Goal: Communication & Community: Ask a question

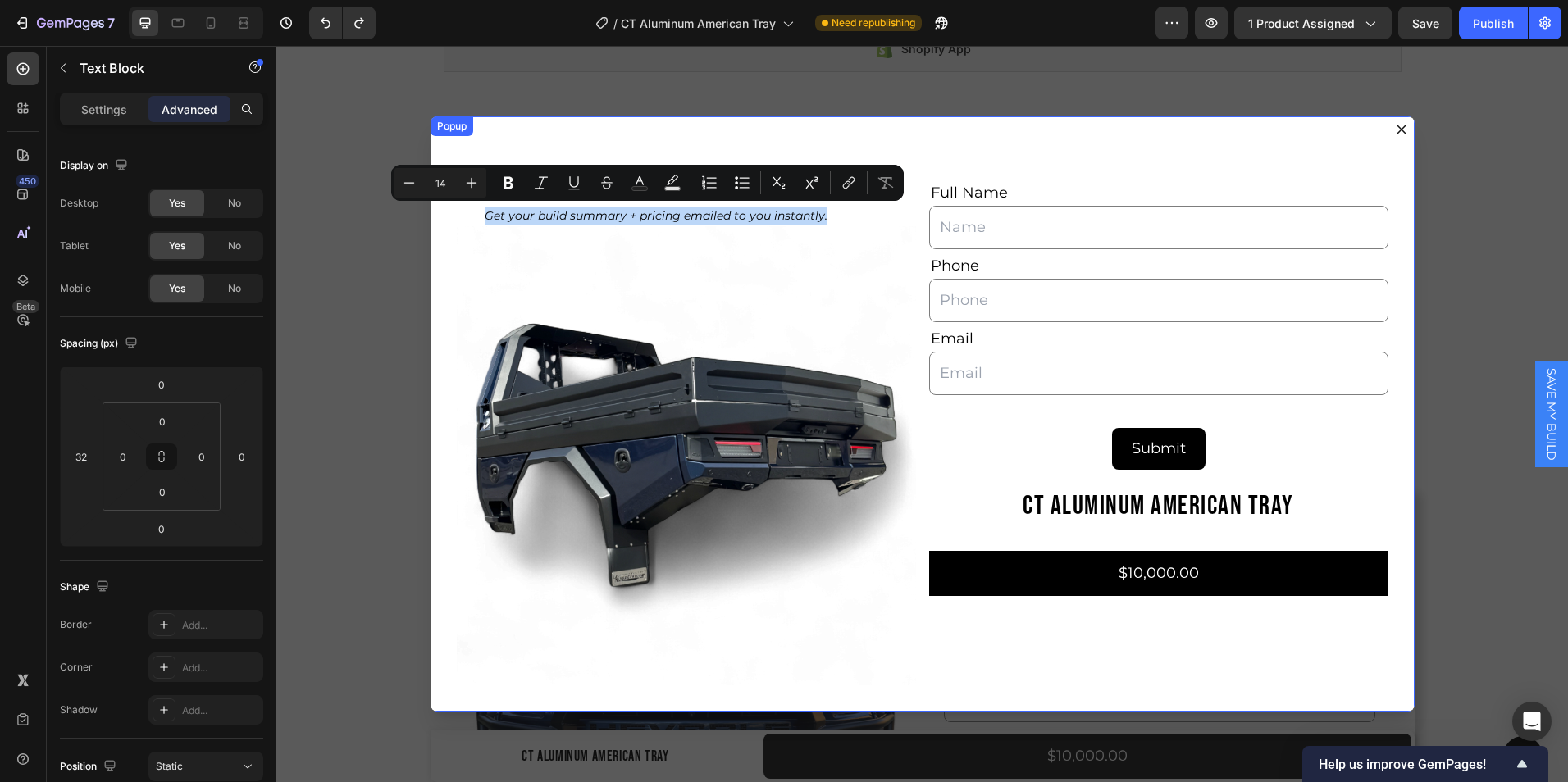
click at [1397, 131] on icon "Dialog content" at bounding box center [1402, 130] width 9 height 9
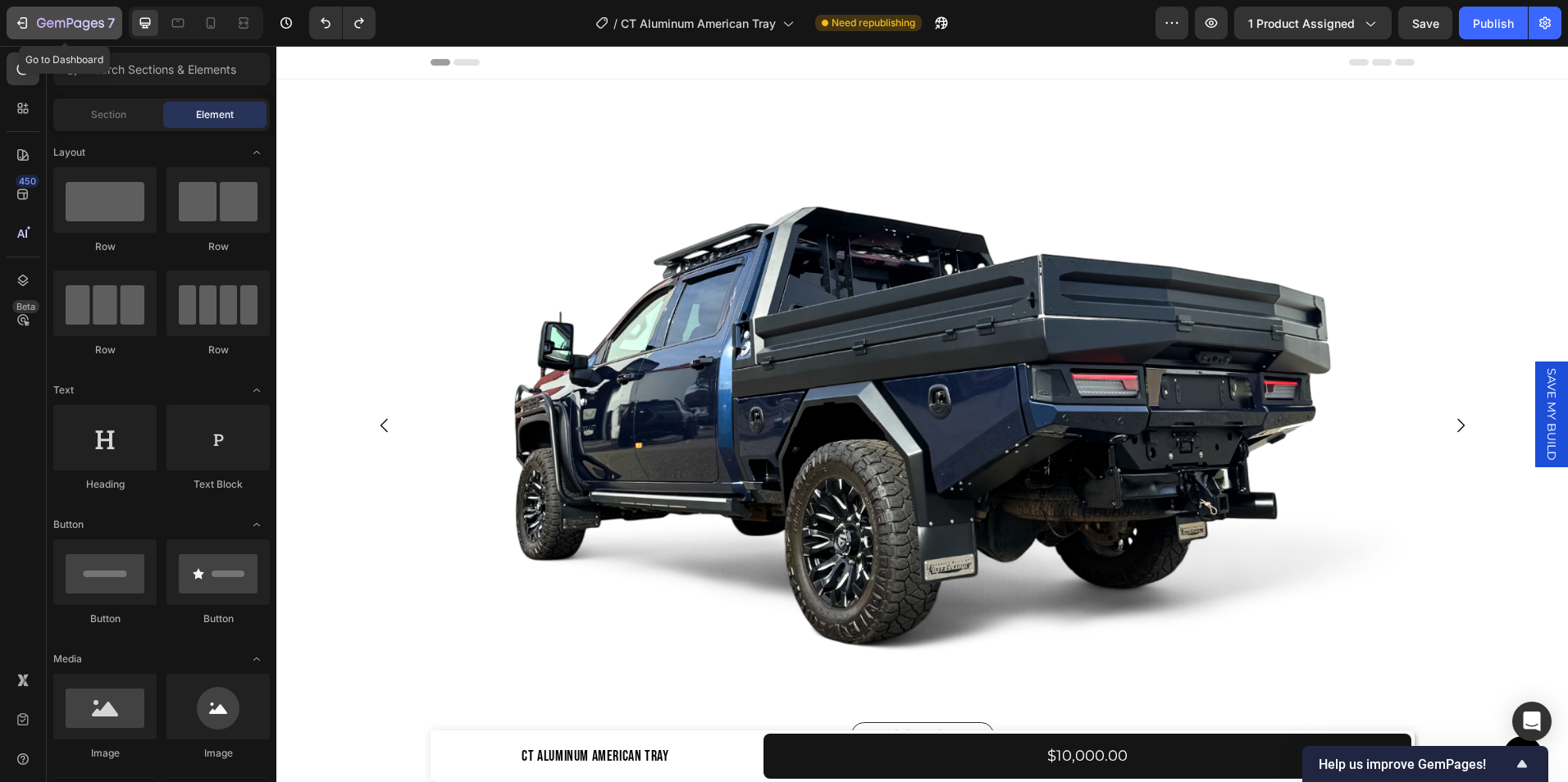
click at [22, 20] on icon "button" at bounding box center [22, 23] width 16 height 16
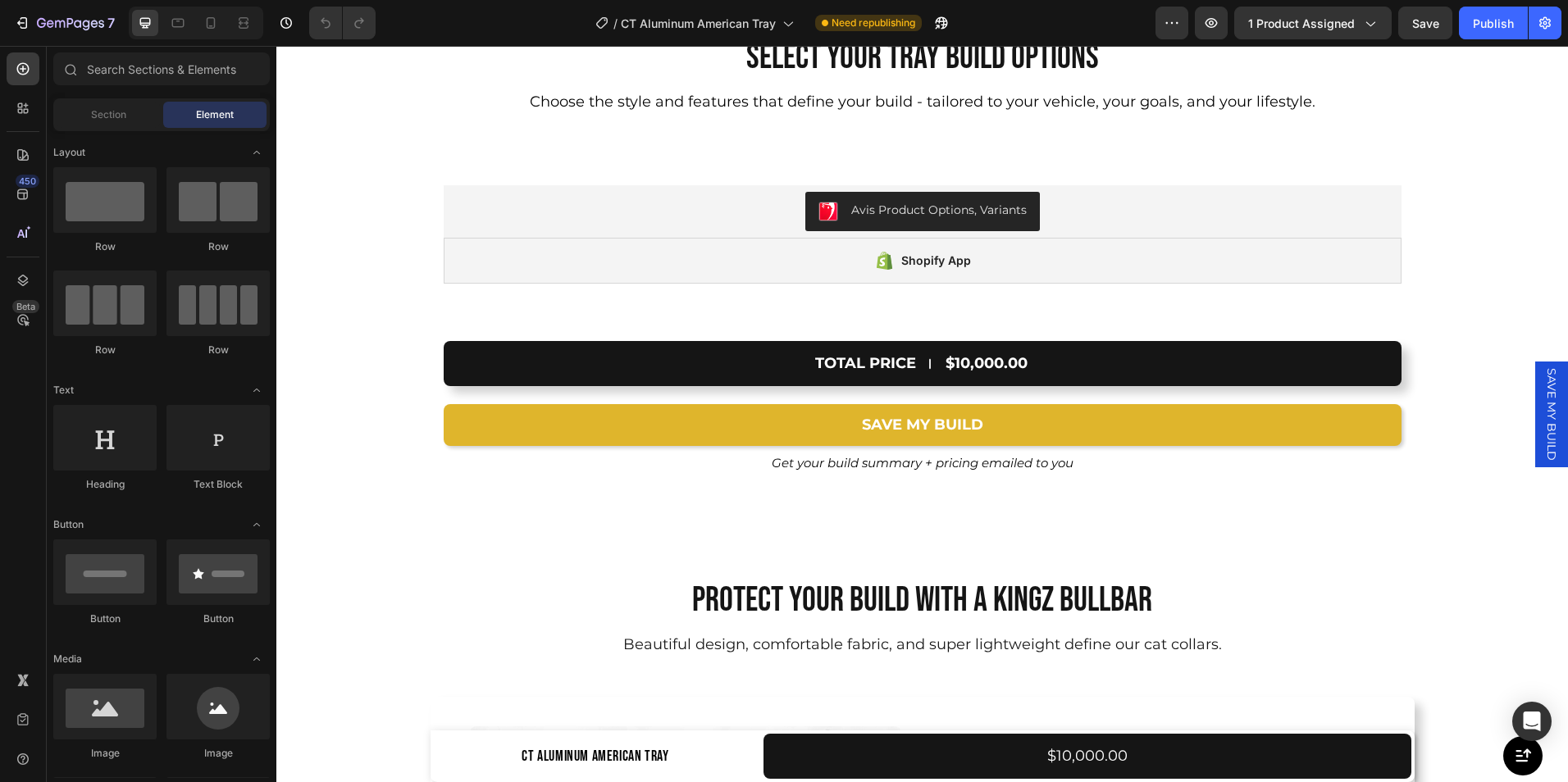
scroll to position [11503, 0]
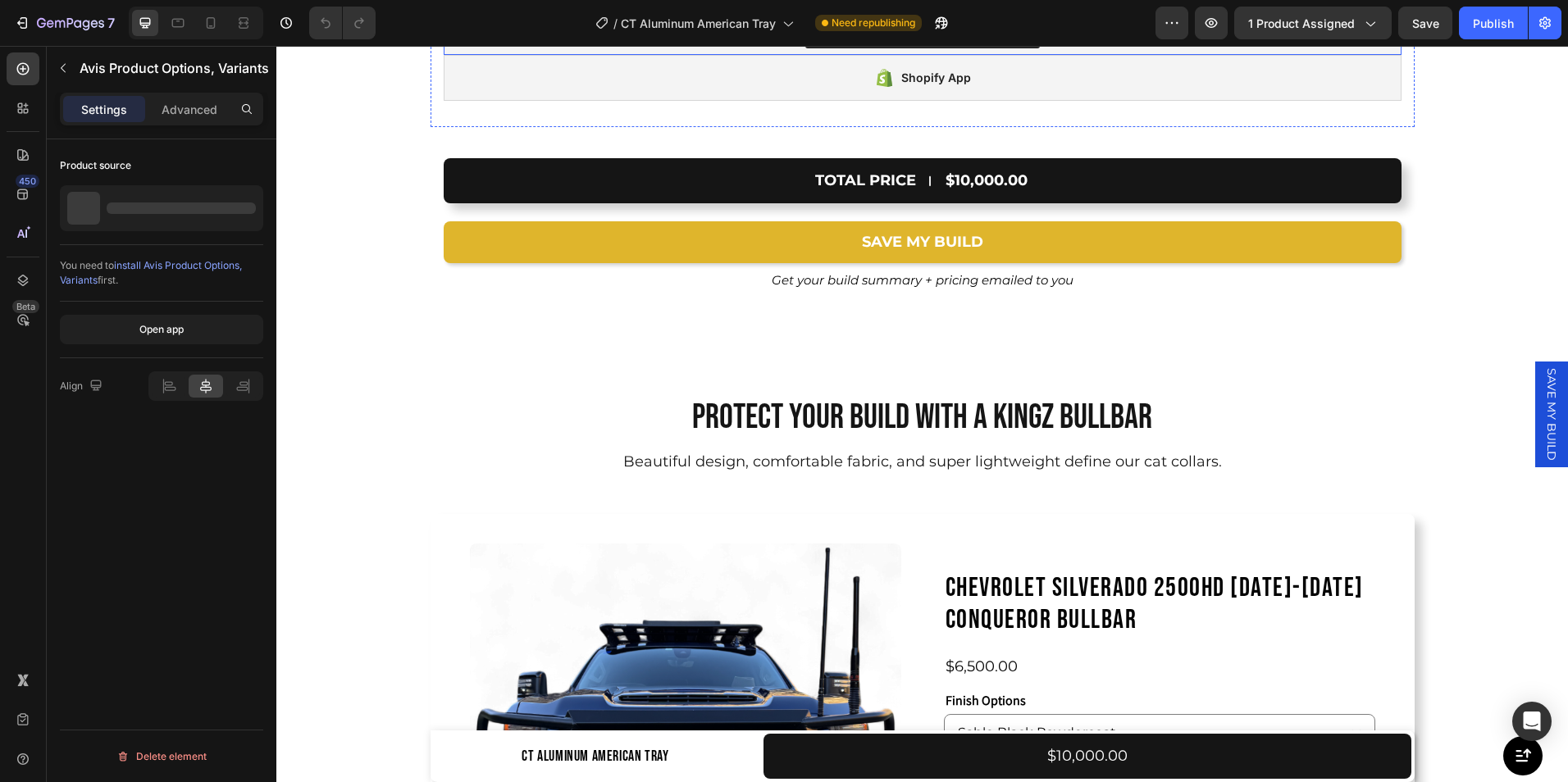
click at [1050, 49] on div "Avis Product Options, Variants" at bounding box center [923, 29] width 945 height 40
click at [1032, 101] on div "Shopify App" at bounding box center [922, 78] width 958 height 46
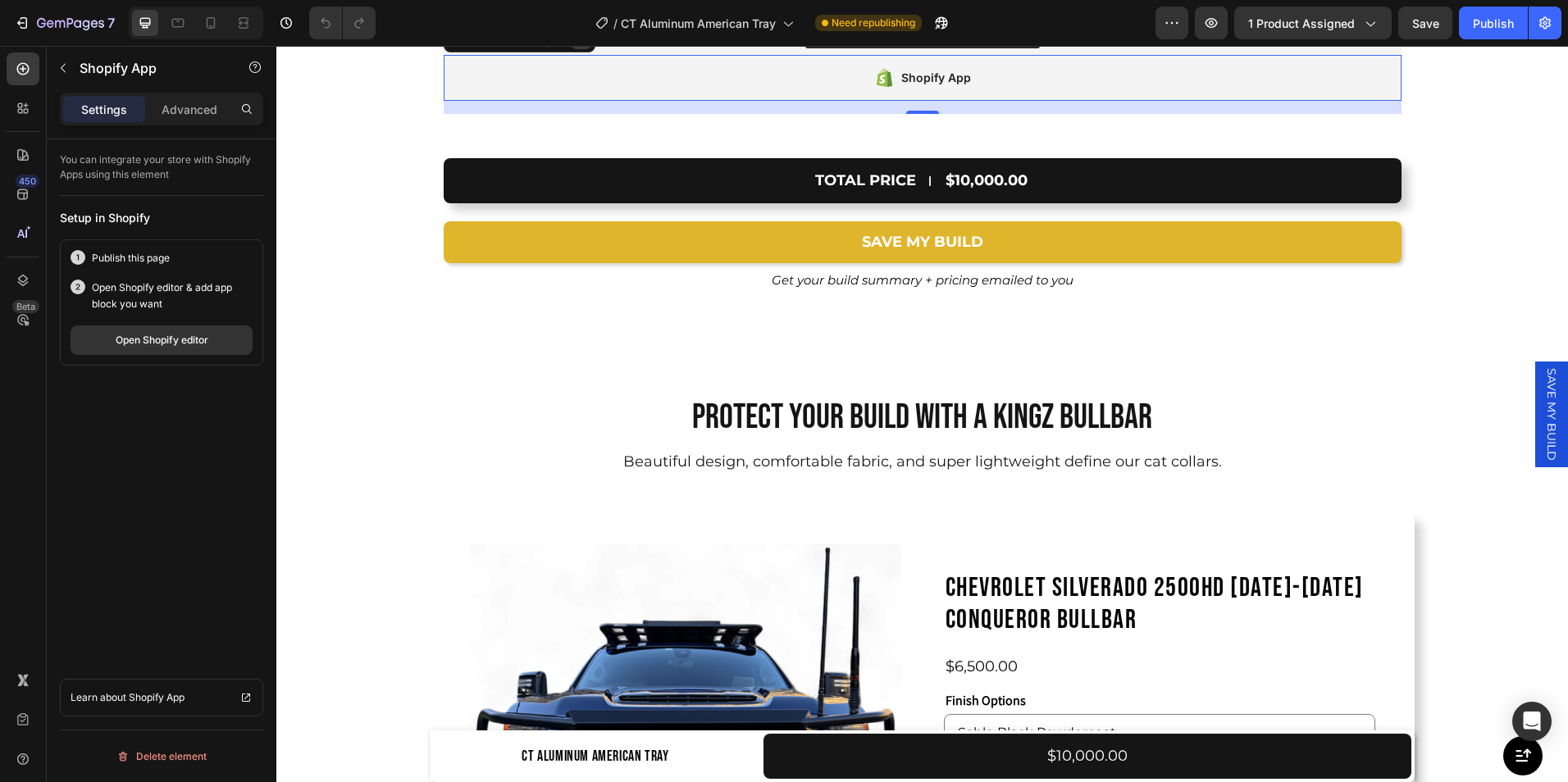
click at [576, 45] on icon at bounding box center [582, 39] width 11 height 12
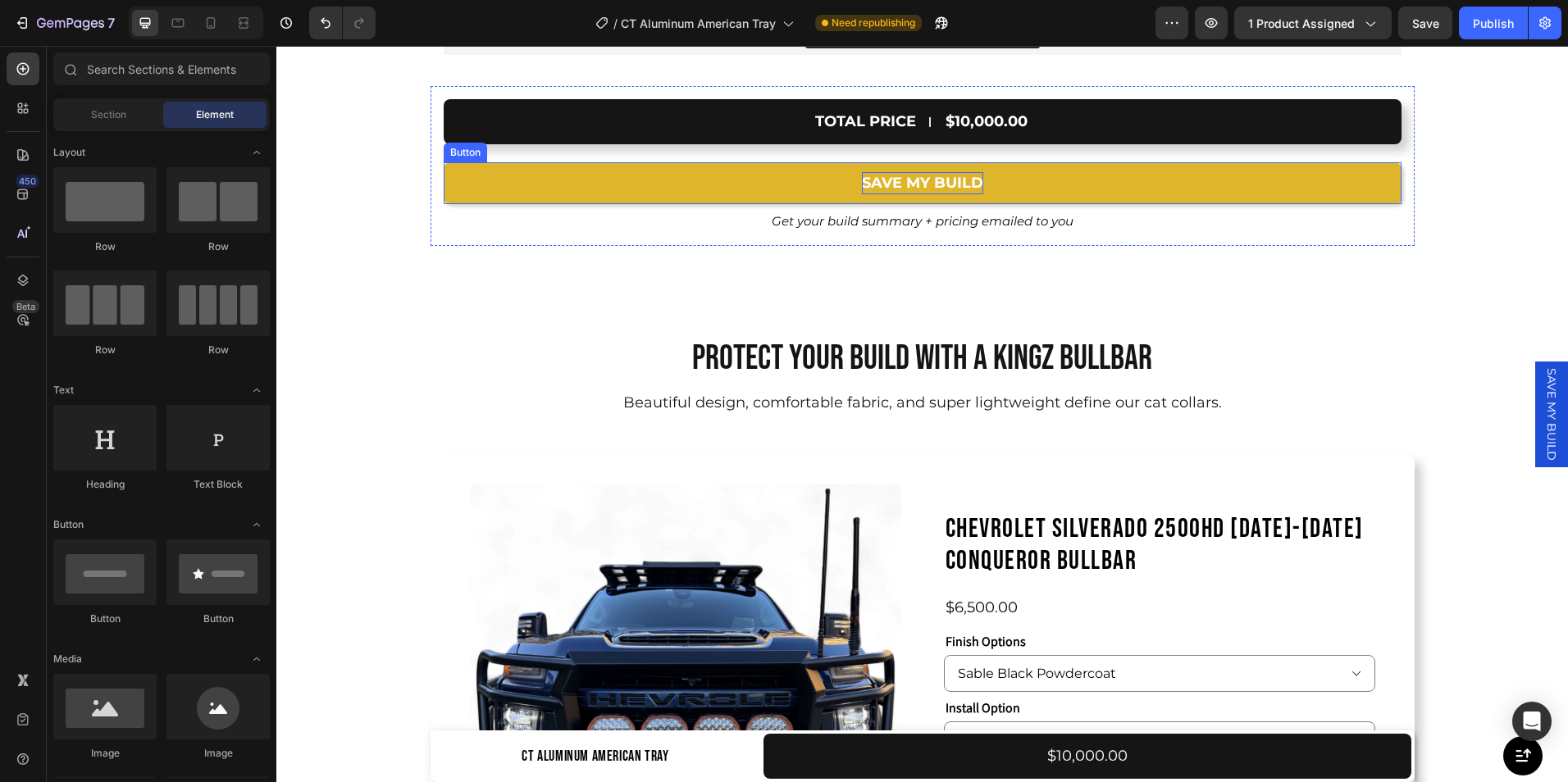
click at [938, 194] on p "SAVE MY BUILD" at bounding box center [923, 183] width 121 height 23
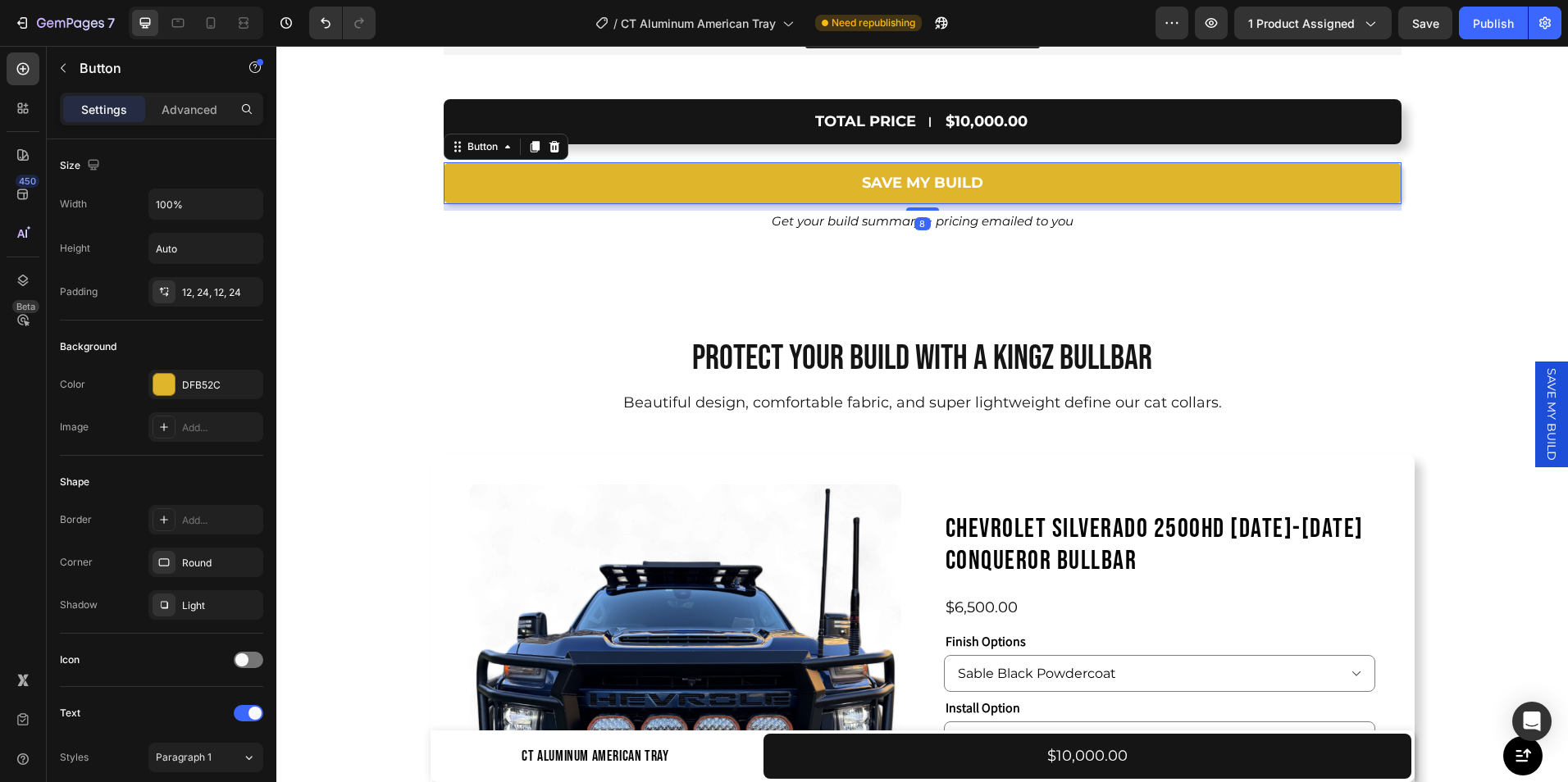
click at [1544, 406] on span "SAVE MY BUILD" at bounding box center [1552, 414] width 16 height 93
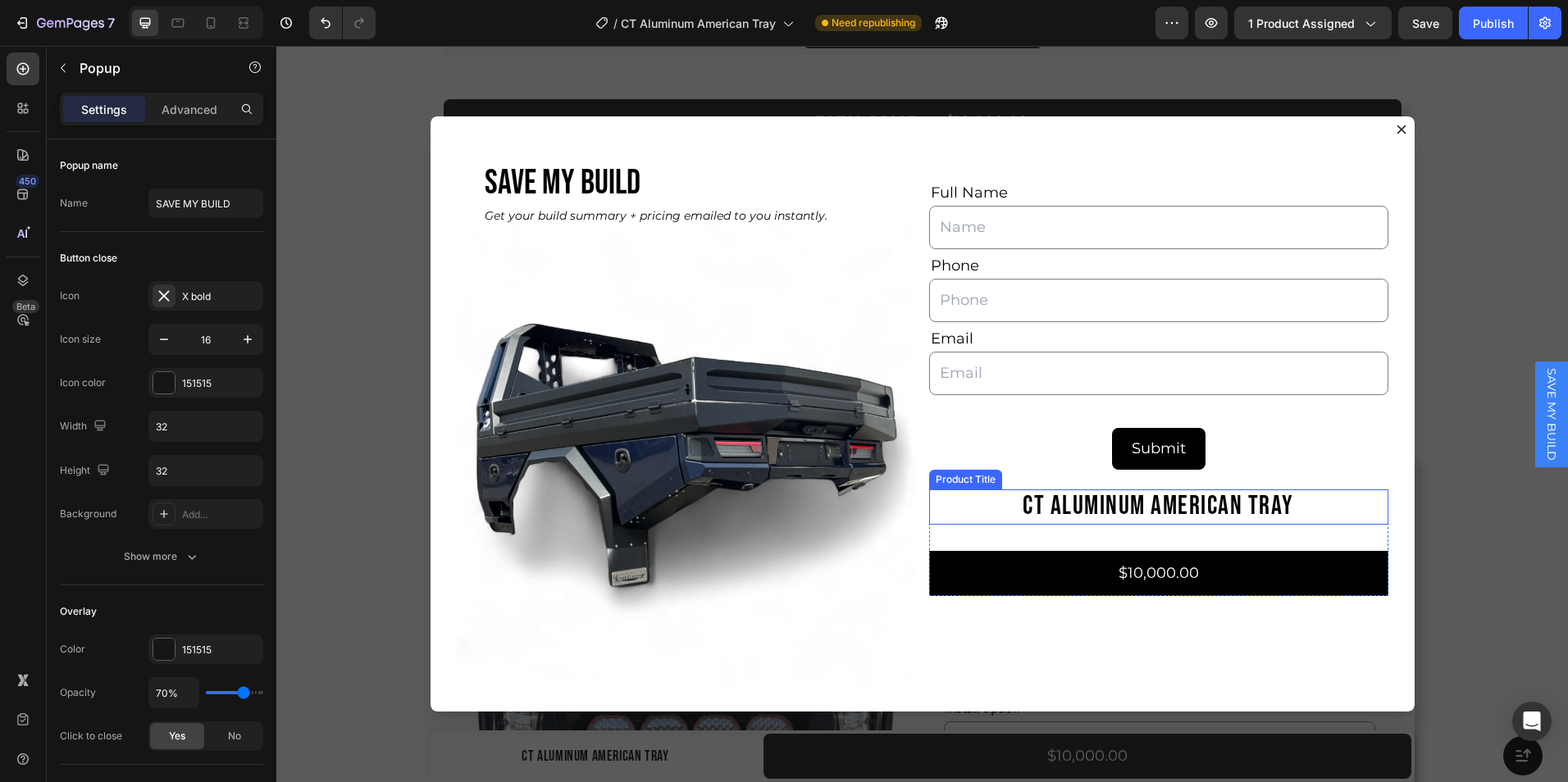
click at [1004, 507] on h2 "CT Aluminum American Tray" at bounding box center [1159, 507] width 460 height 34
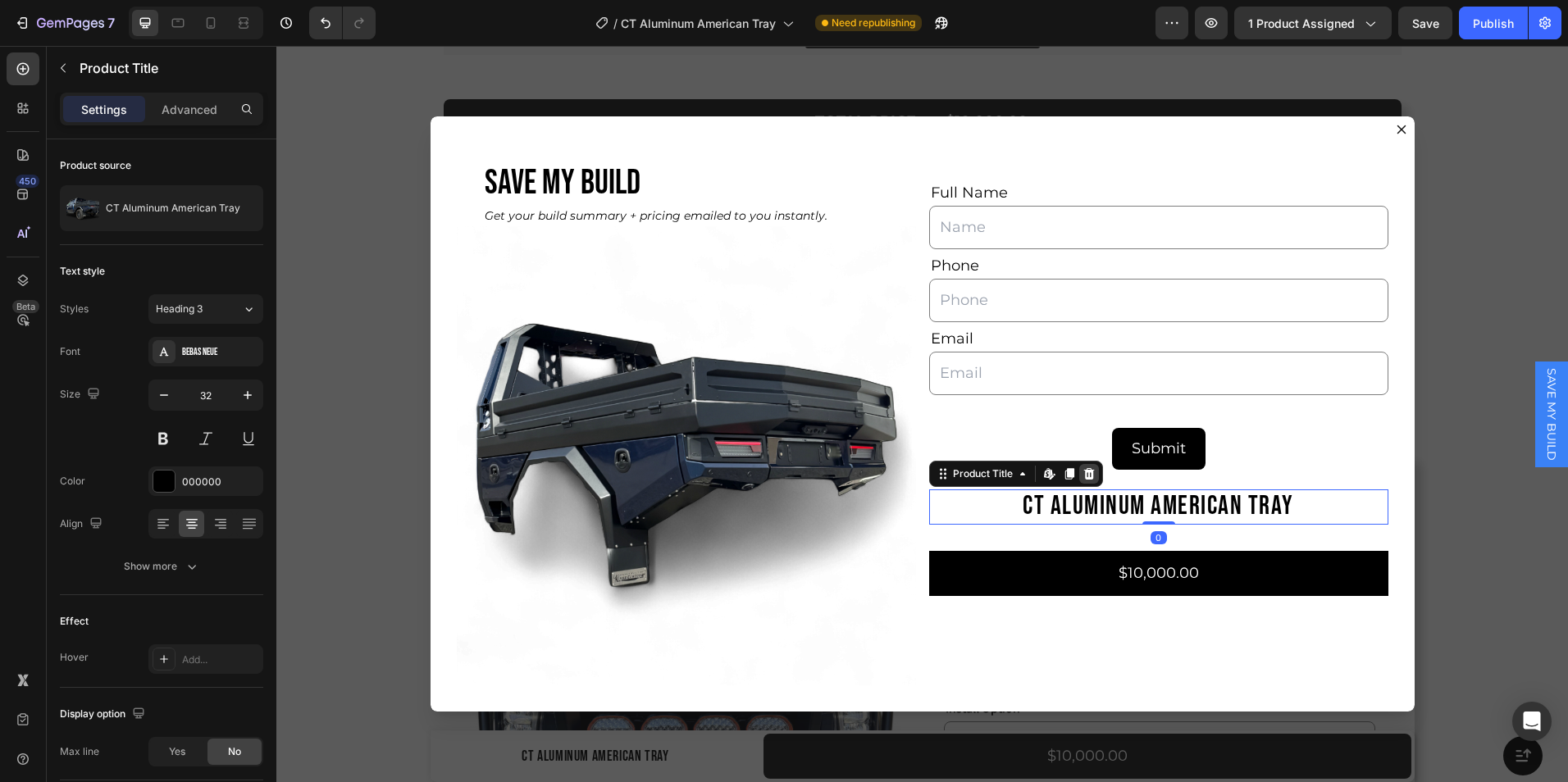
click at [1083, 470] on icon "Dialog body" at bounding box center [1089, 474] width 14 height 14
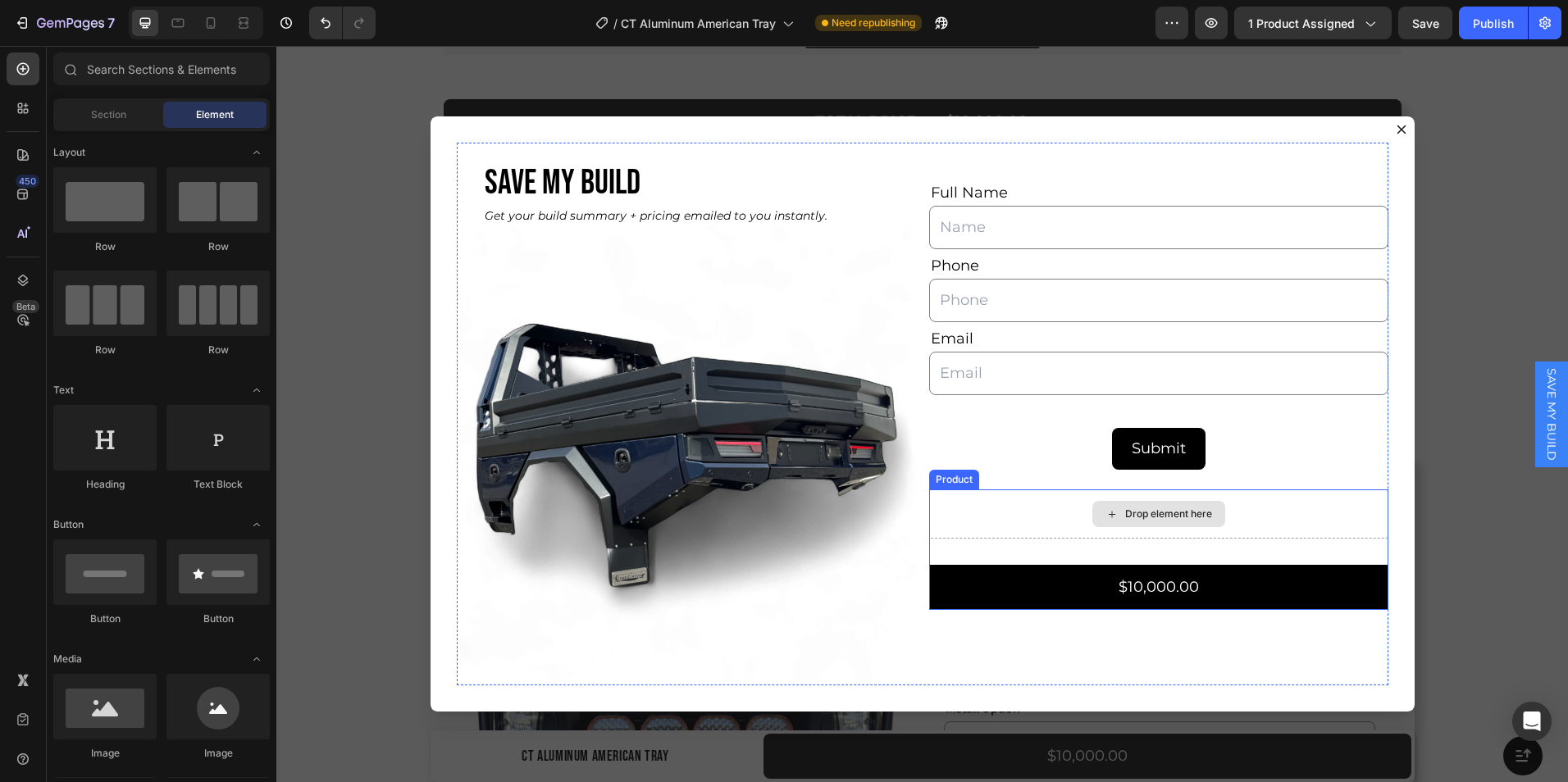
click at [1031, 529] on div "Drop element here" at bounding box center [1159, 514] width 460 height 49
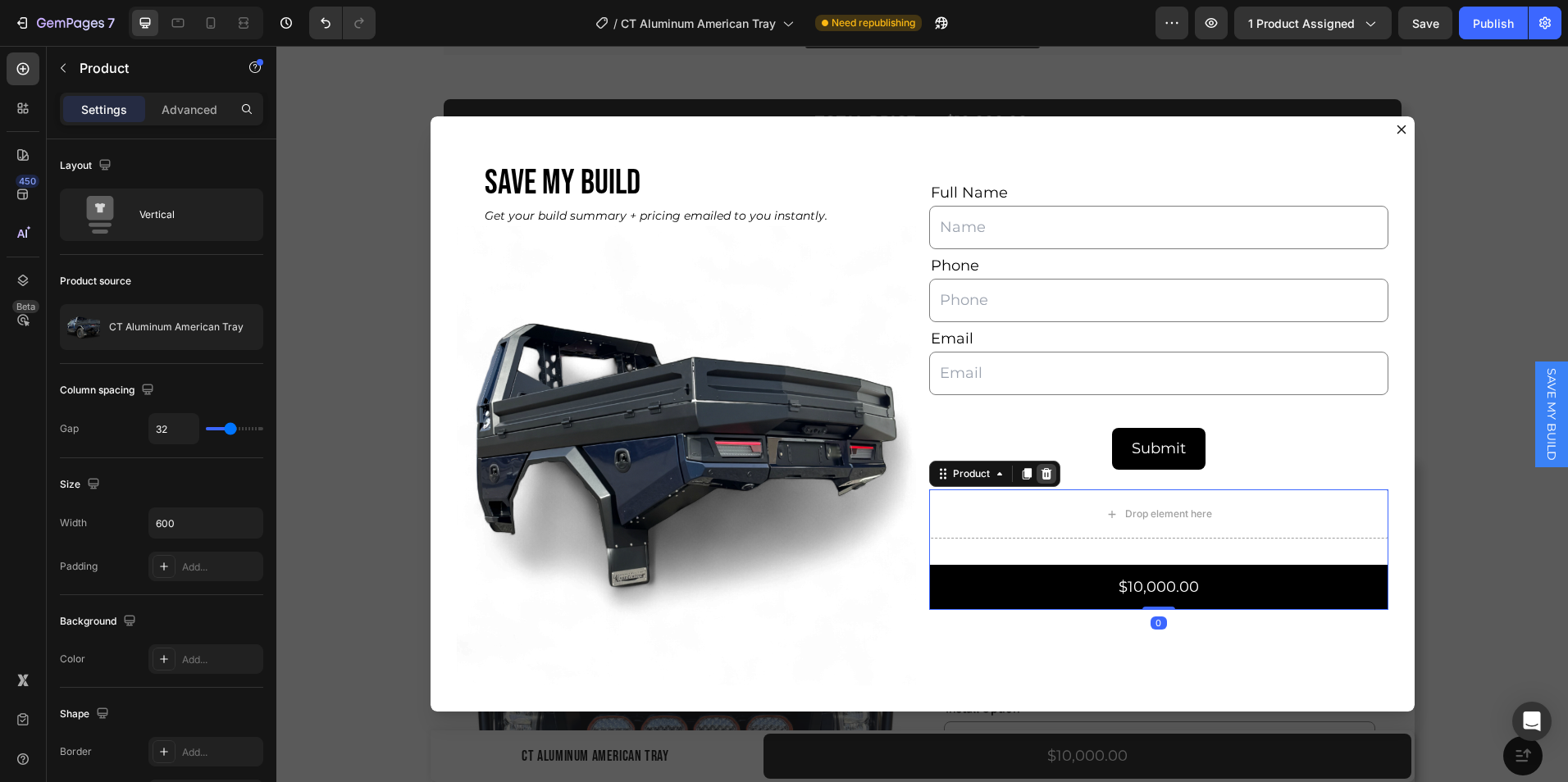
click at [1041, 472] on icon "Dialog body" at bounding box center [1047, 474] width 11 height 12
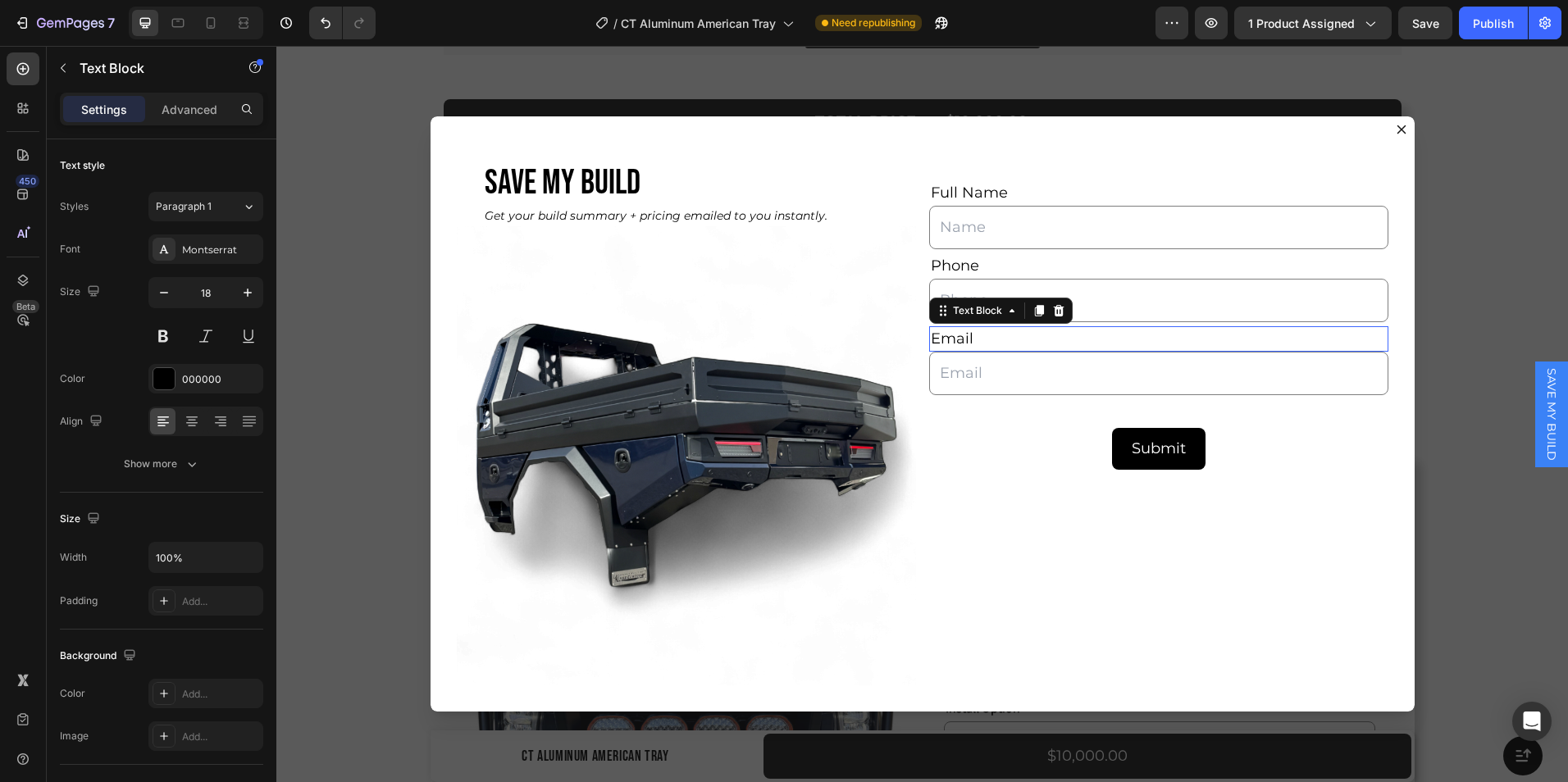
click at [1029, 334] on div "Email" at bounding box center [1159, 339] width 460 height 25
click at [1030, 400] on div "Full Name Text Block Text Field Phone Text Block Text Field Email Text Block 0 …" at bounding box center [1159, 298] width 460 height 235
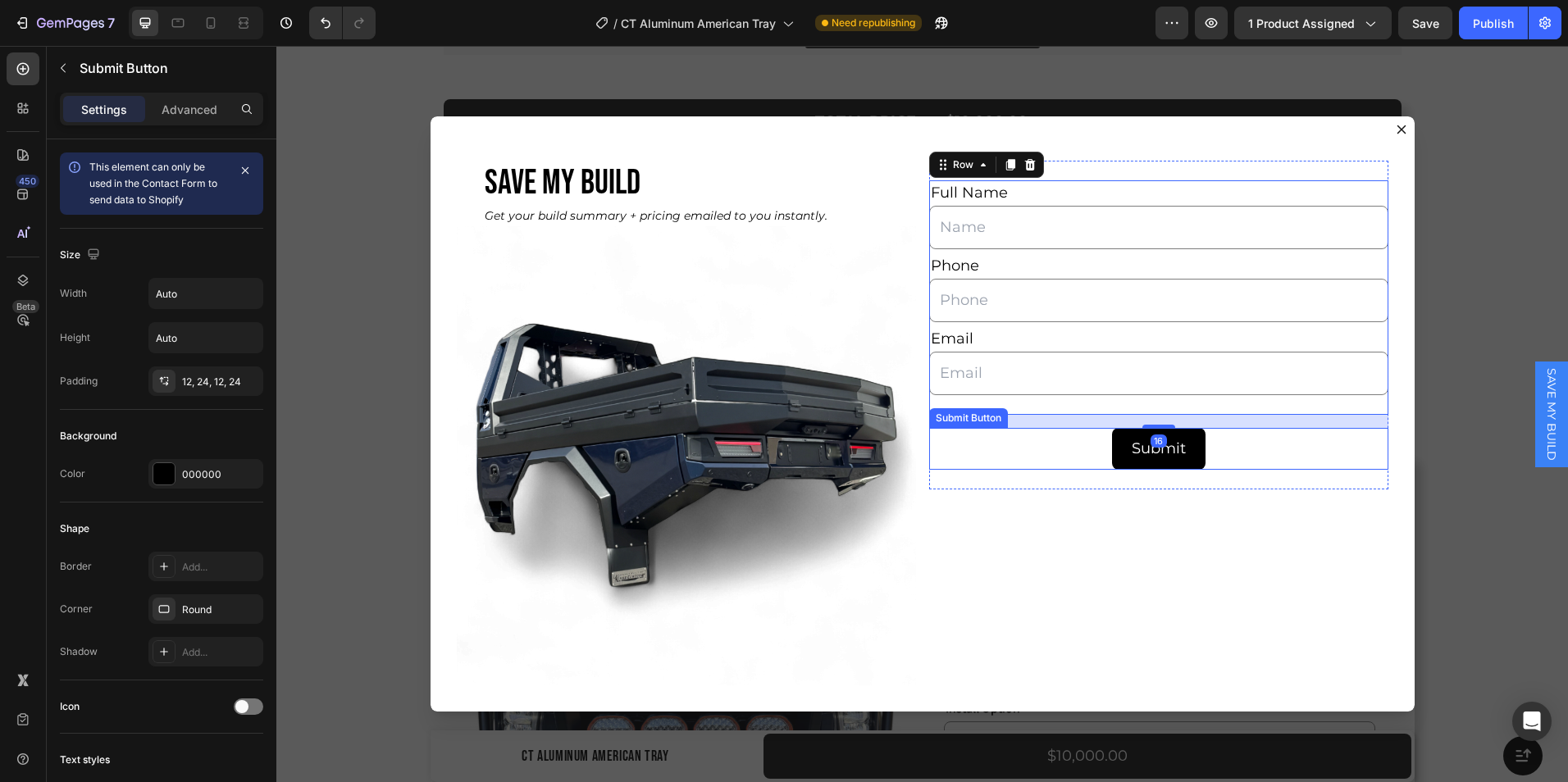
click at [1021, 432] on div "Submit Submit Button" at bounding box center [1159, 449] width 460 height 42
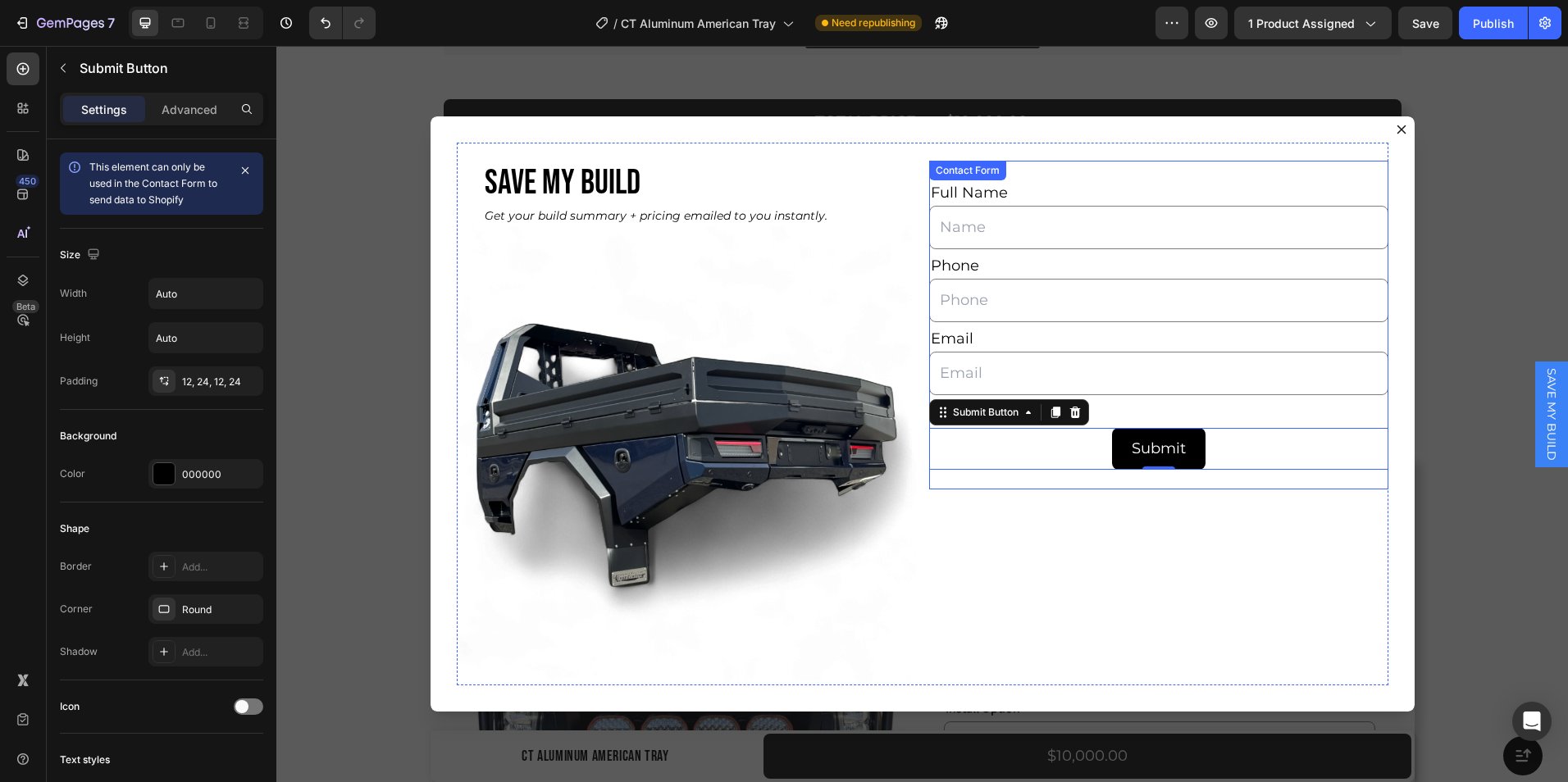
click at [1031, 483] on div "Full Name Text Block Text Field Phone Text Block Text Field Email Text Block Em…" at bounding box center [1159, 325] width 460 height 329
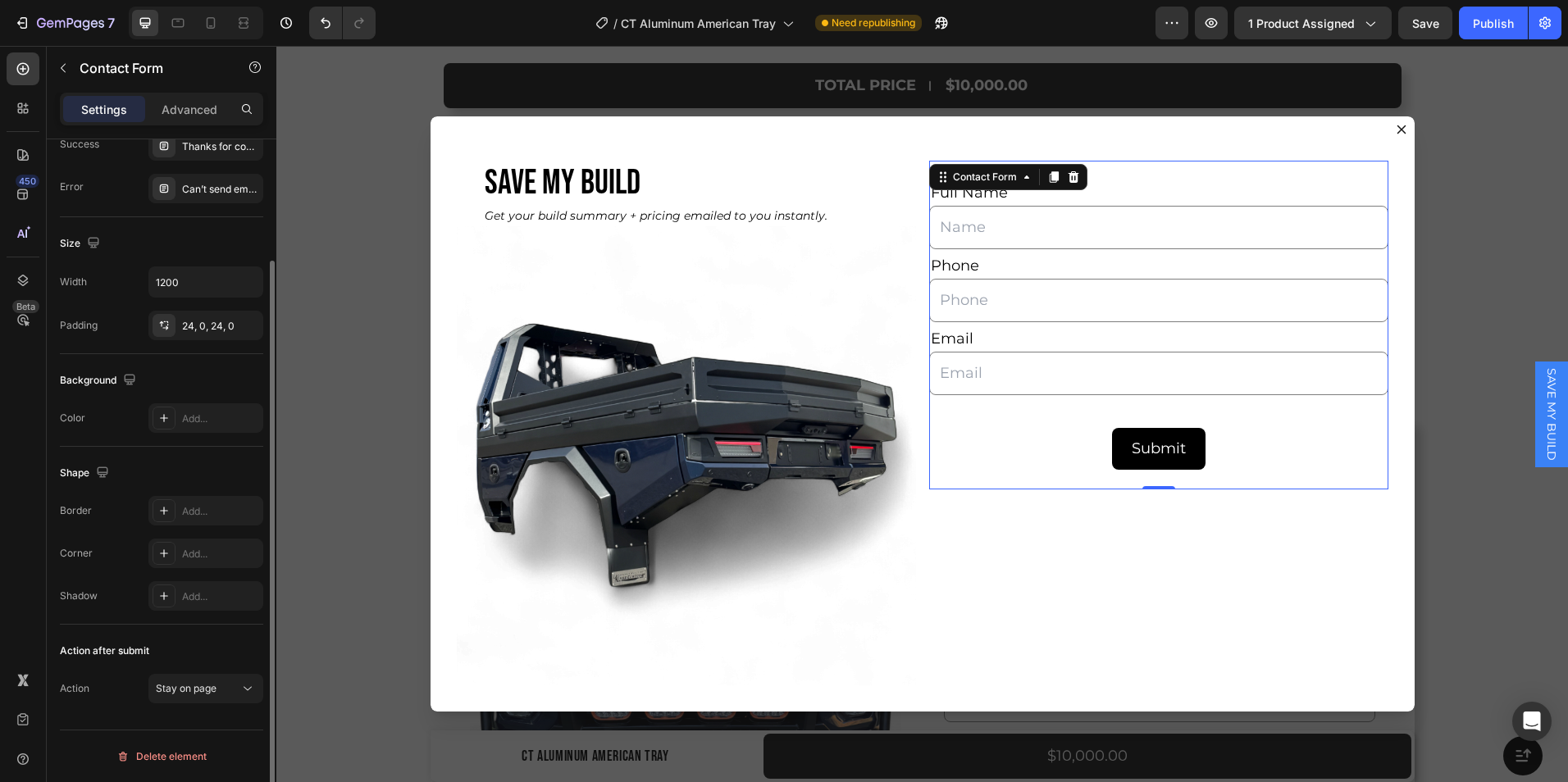
scroll to position [0, 0]
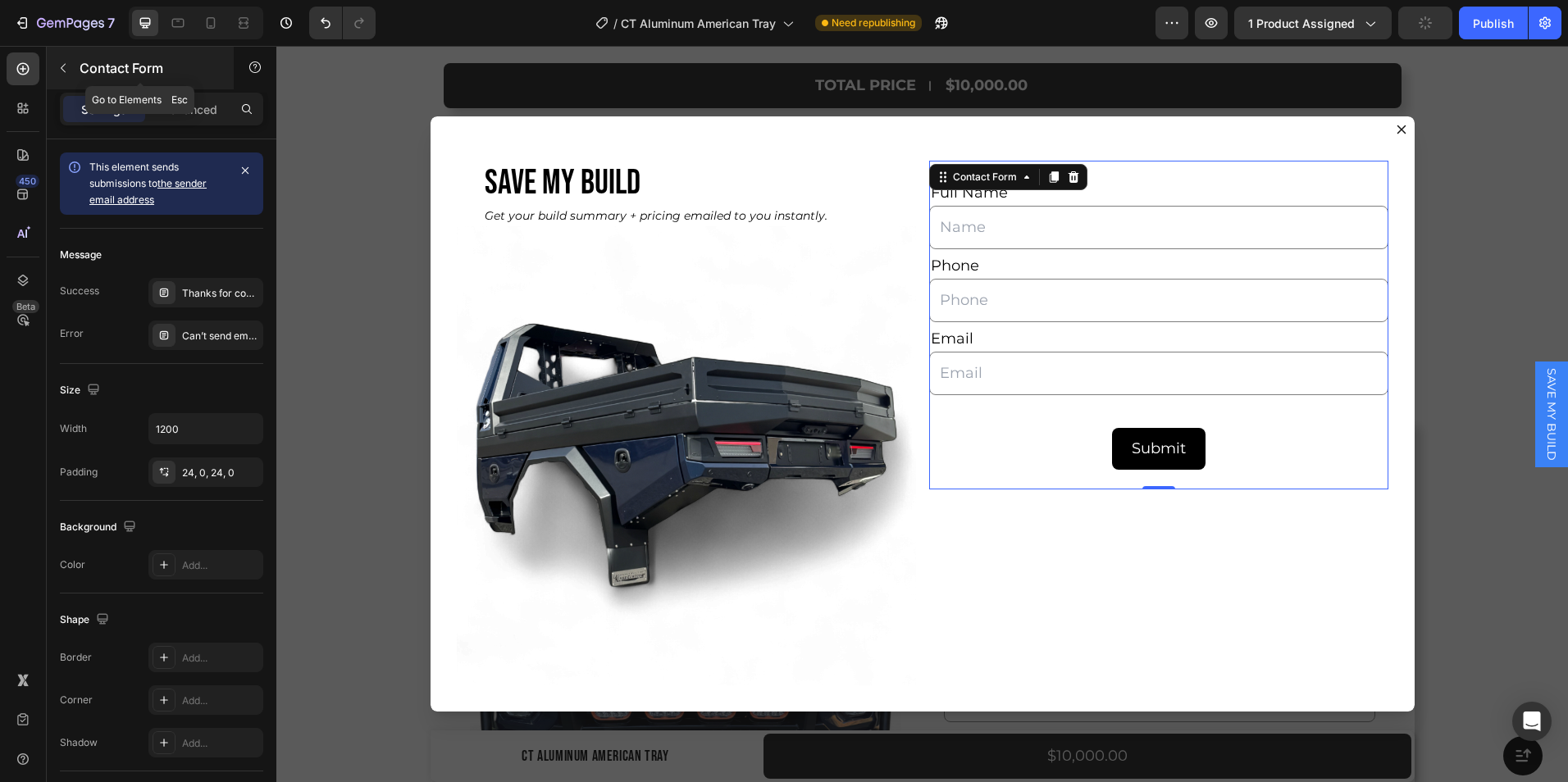
click at [63, 64] on icon "button" at bounding box center [63, 68] width 14 height 14
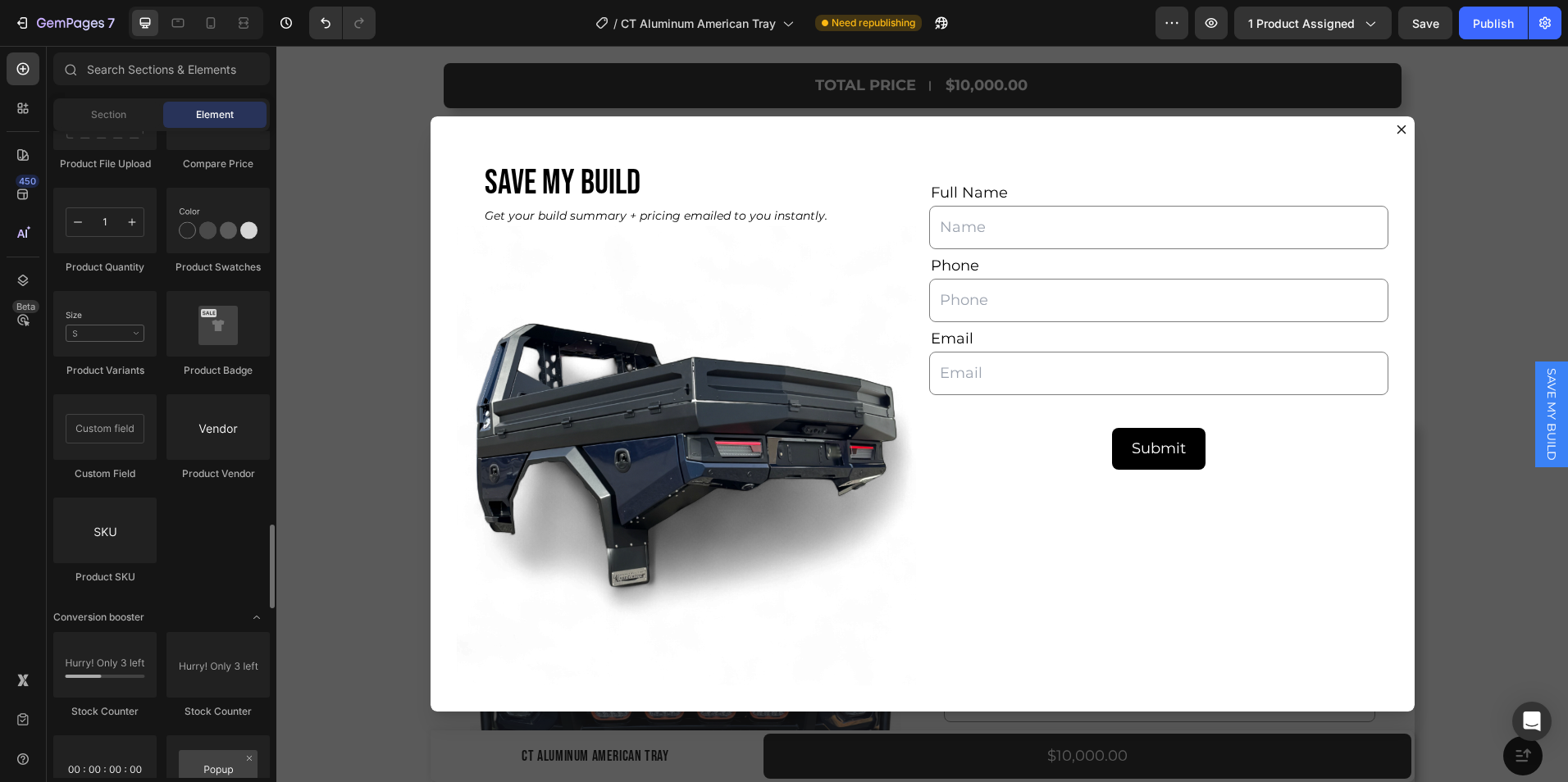
scroll to position [2936, 0]
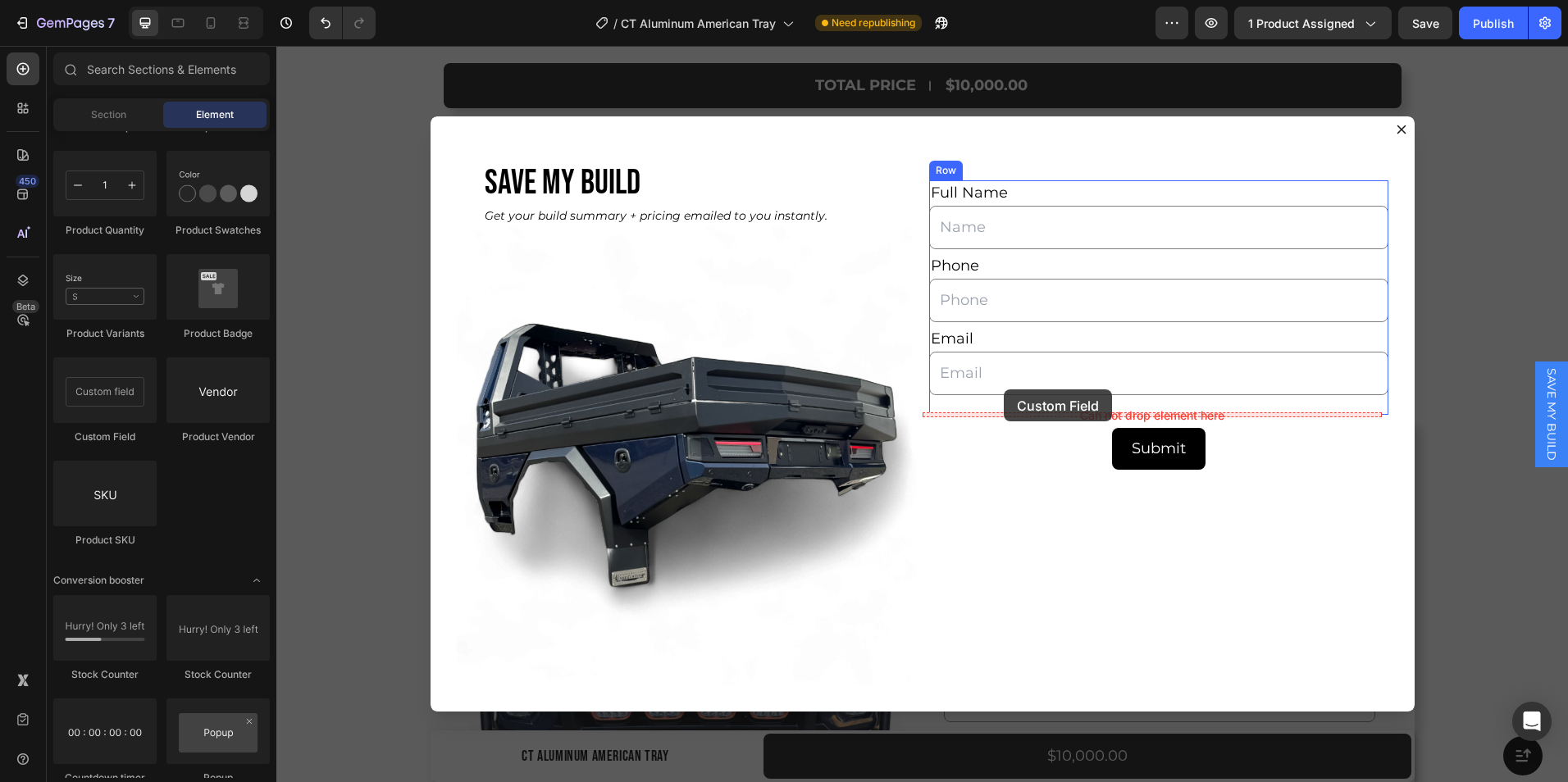
drag, startPoint x: 395, startPoint y: 436, endPoint x: 1004, endPoint y: 389, distance: 610.8
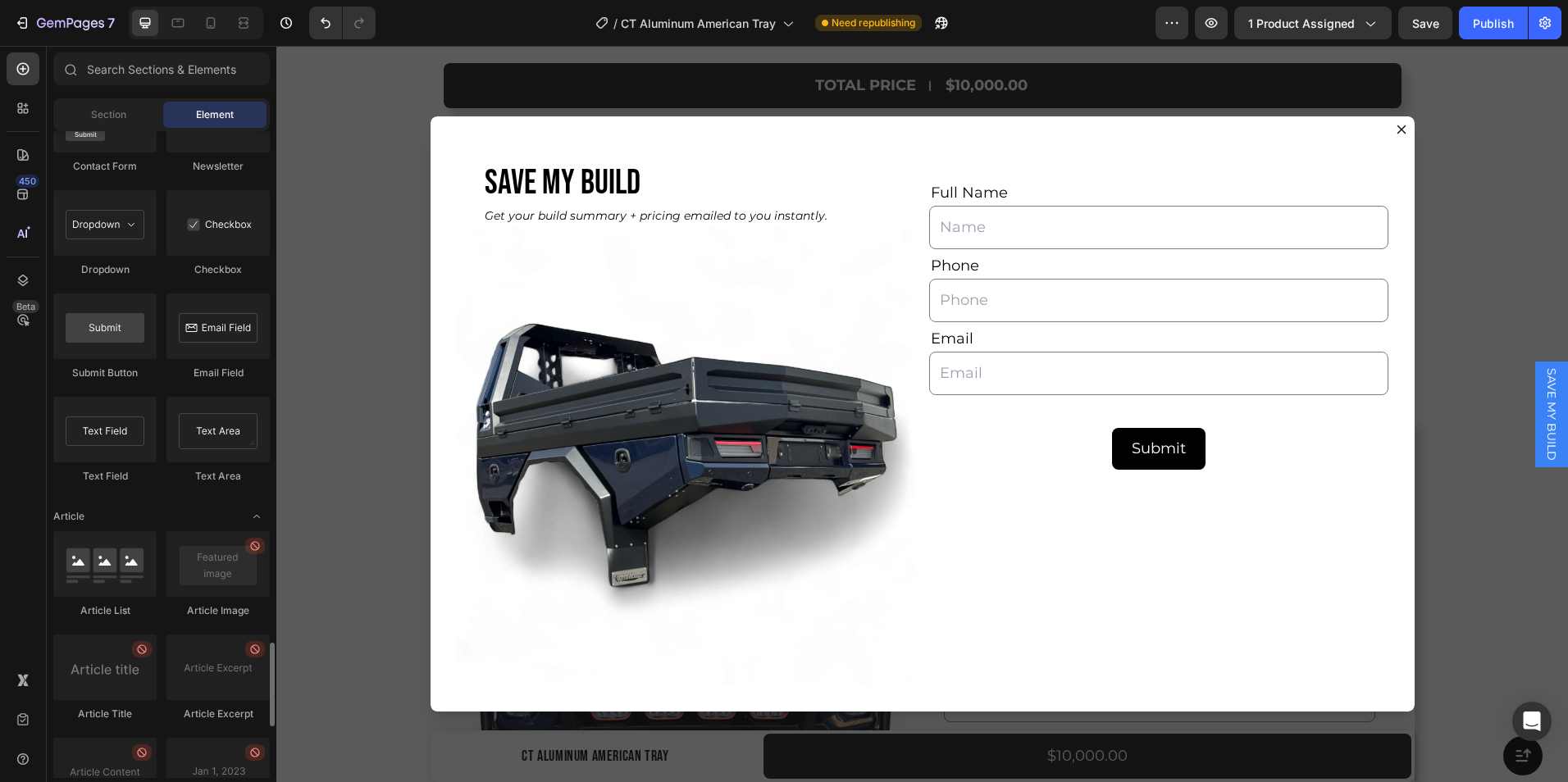
scroll to position [3919, 0]
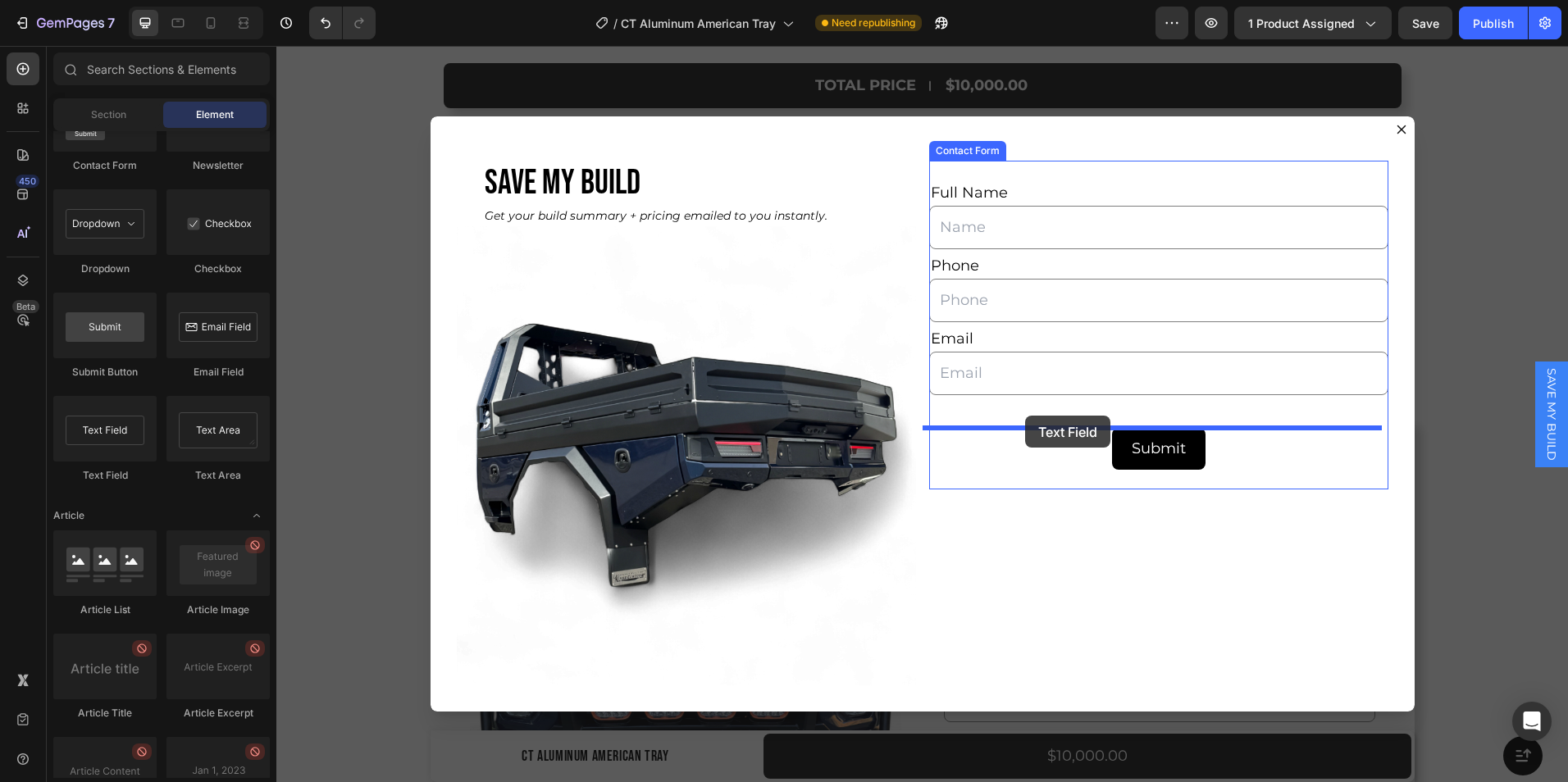
drag, startPoint x: 387, startPoint y: 488, endPoint x: 1025, endPoint y: 415, distance: 642.2
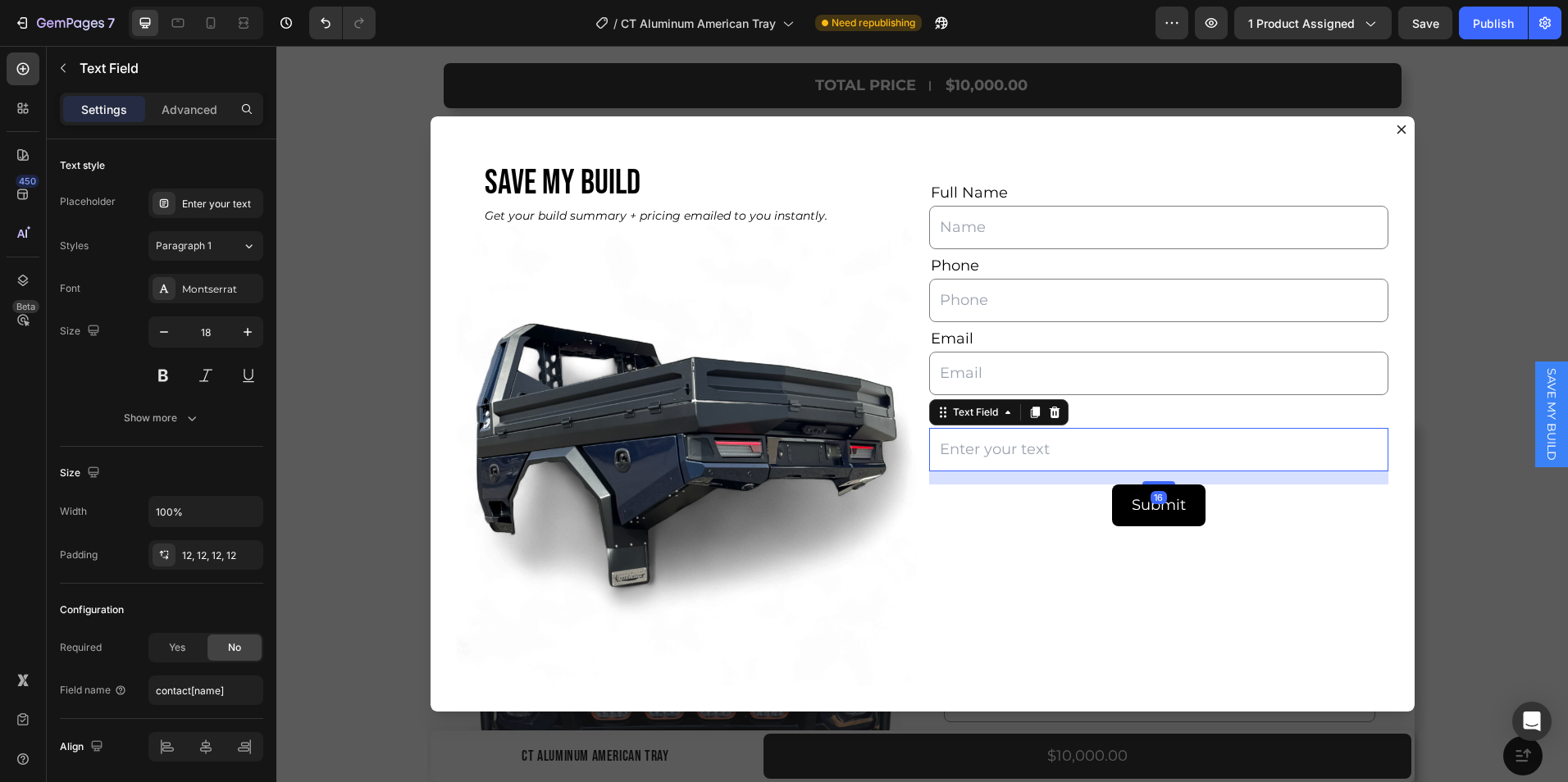
click at [1032, 447] on input "Dialog body" at bounding box center [1159, 450] width 460 height 43
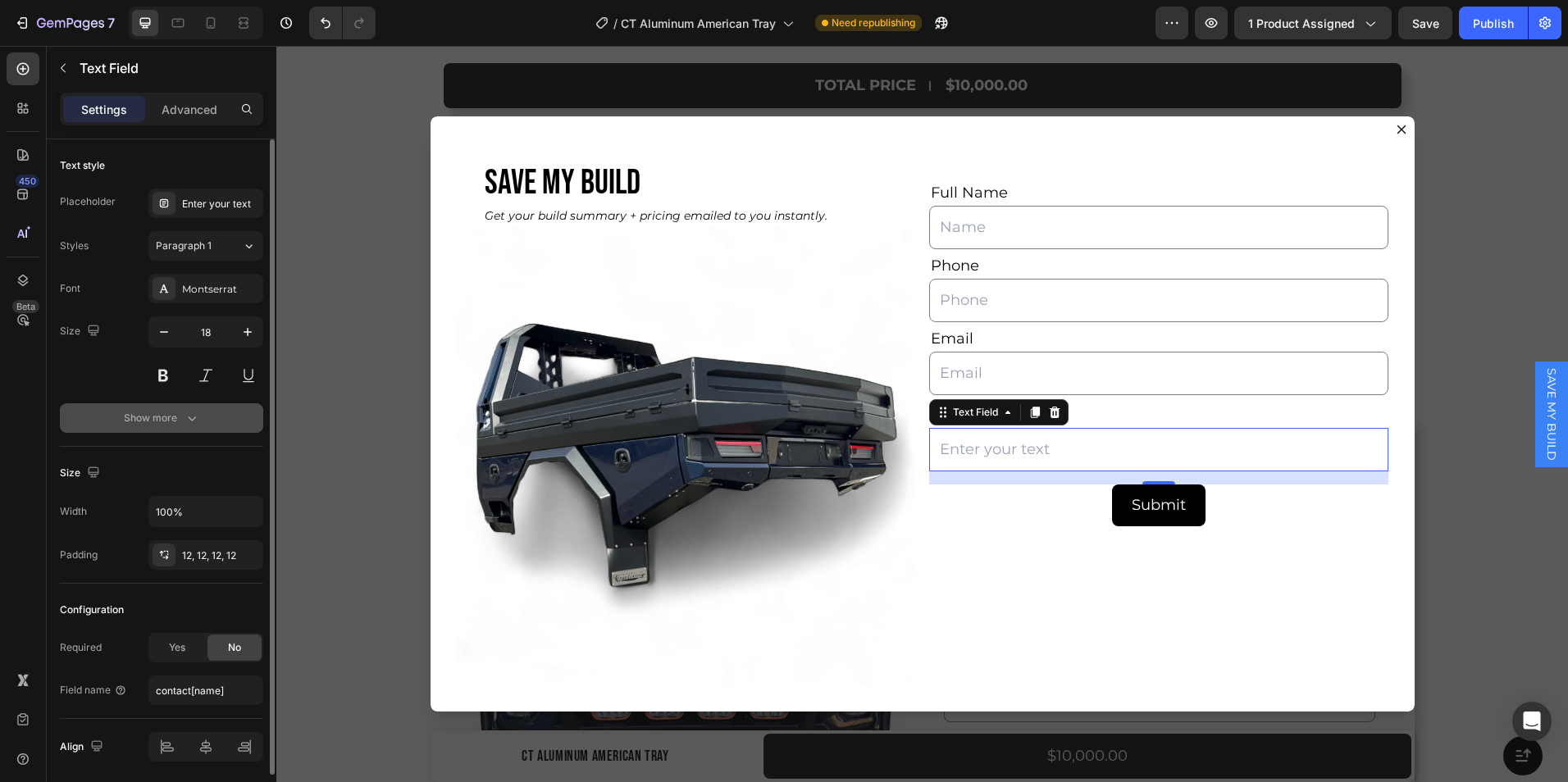
scroll to position [58, 0]
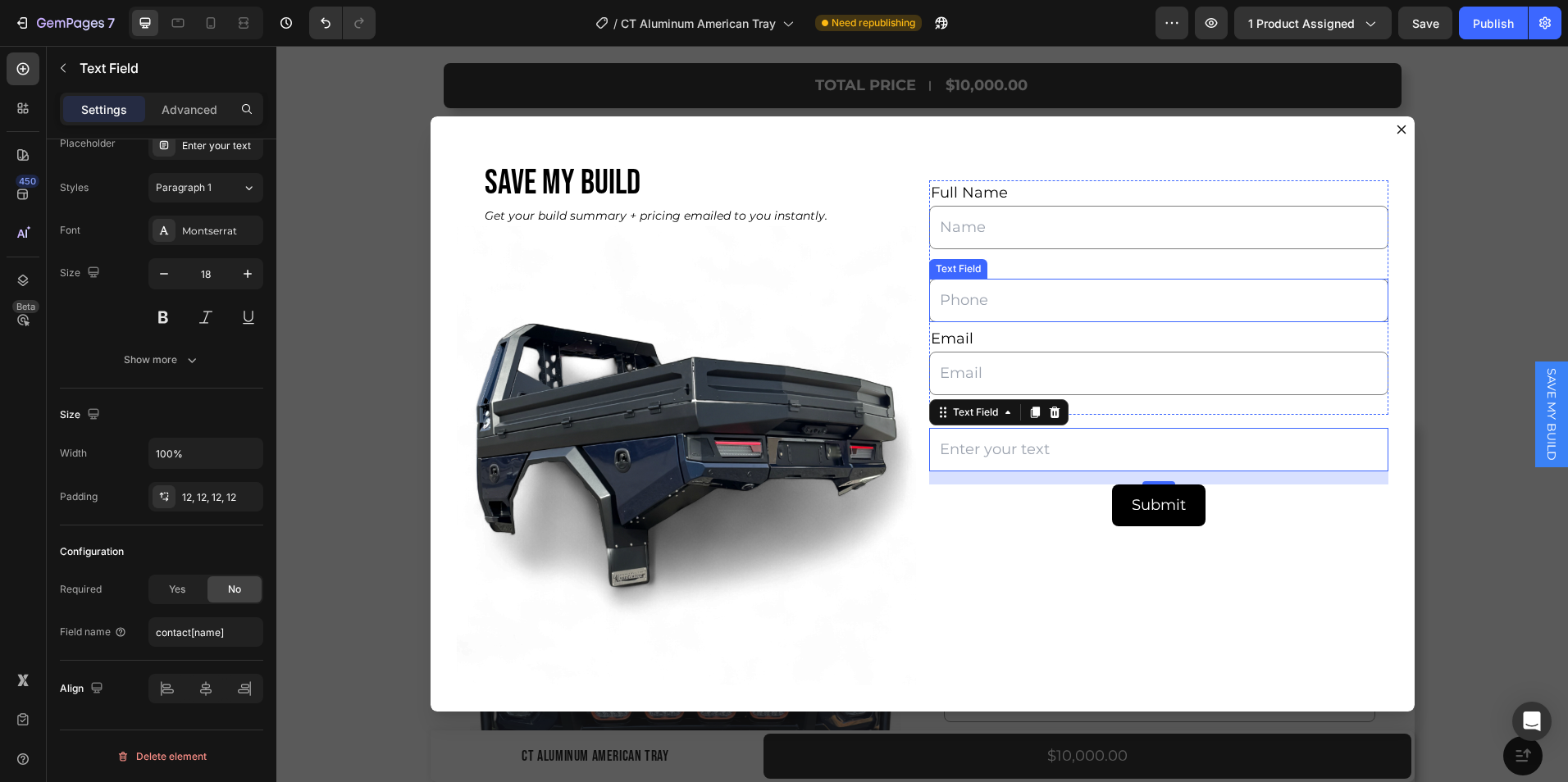
click at [969, 302] on input "Dialog body" at bounding box center [1159, 301] width 460 height 43
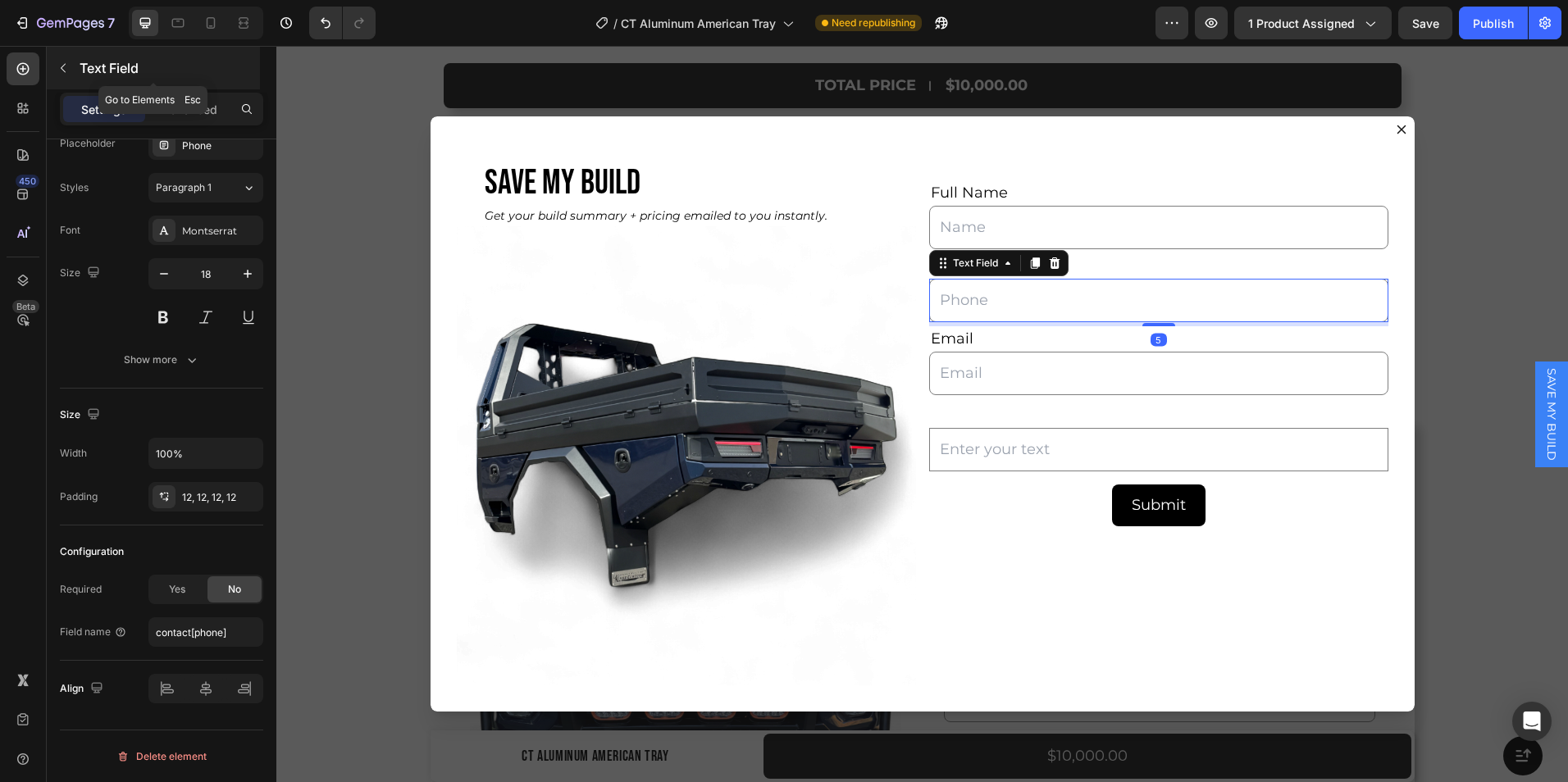
click at [61, 65] on icon "button" at bounding box center [63, 68] width 14 height 14
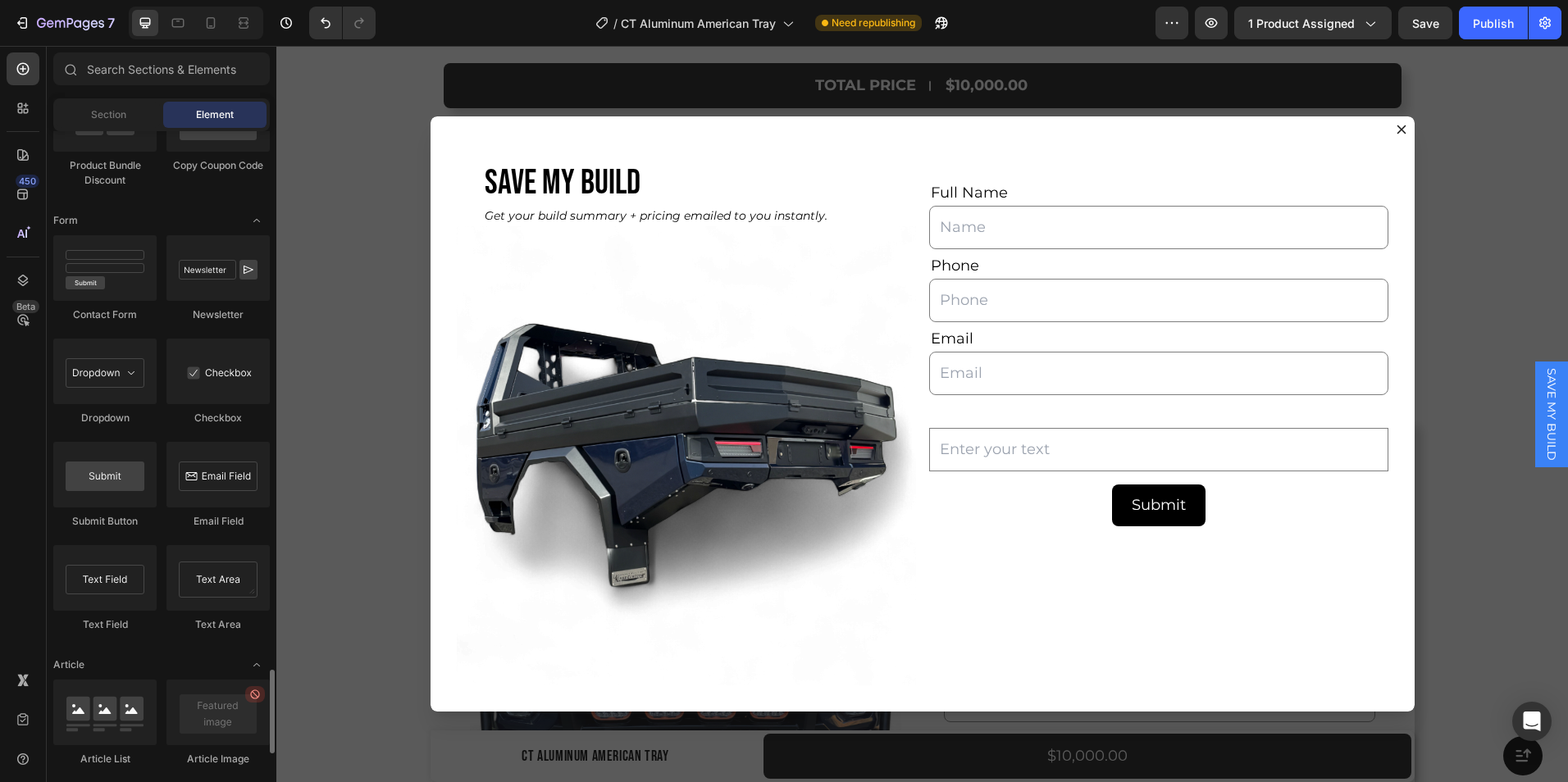
scroll to position [3769, 0]
drag, startPoint x: 463, startPoint y: 425, endPoint x: 931, endPoint y: 400, distance: 468.7
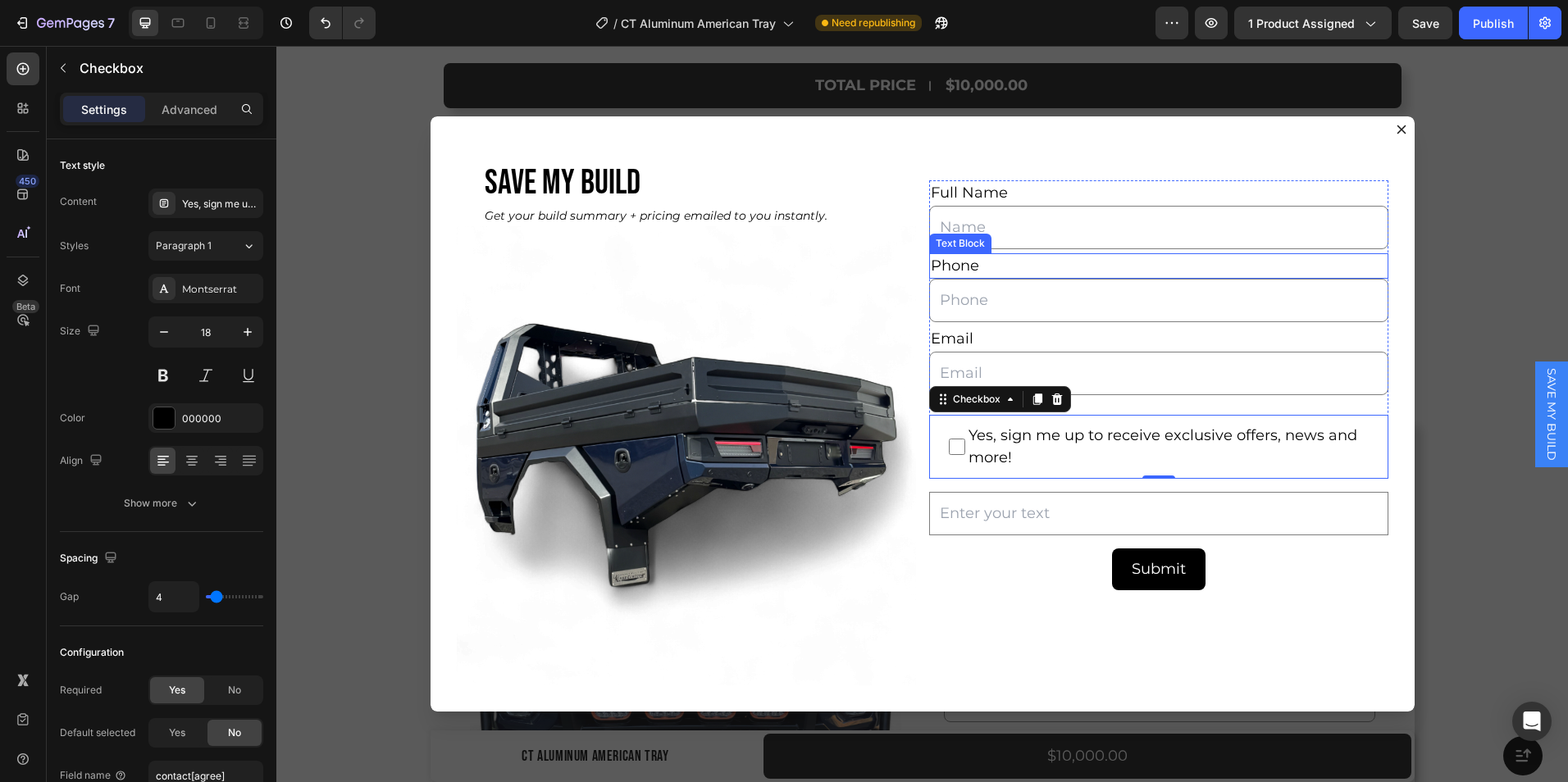
click at [979, 264] on div "Phone" at bounding box center [1159, 266] width 460 height 25
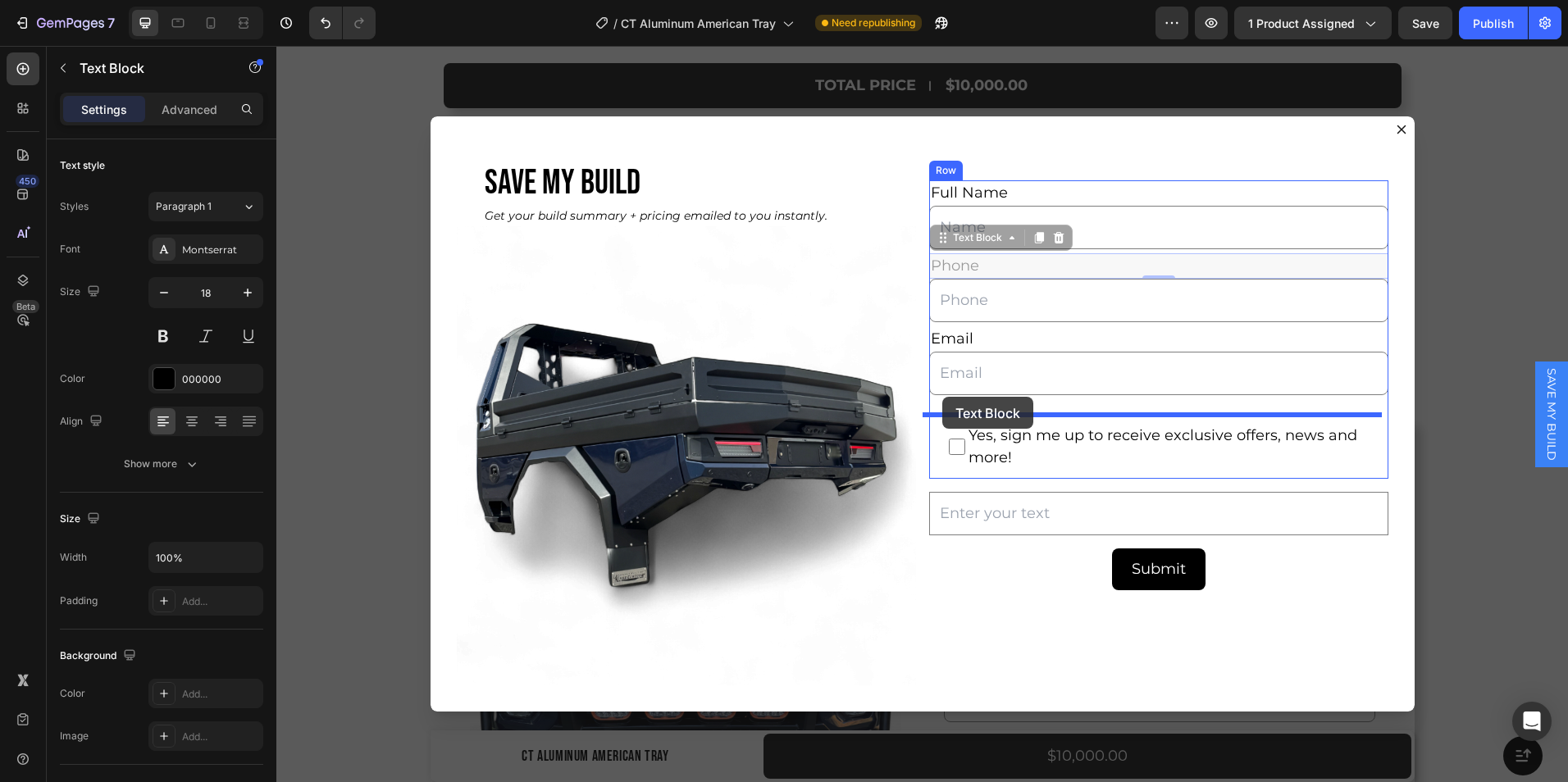
drag, startPoint x: 936, startPoint y: 239, endPoint x: 943, endPoint y: 397, distance: 158.2
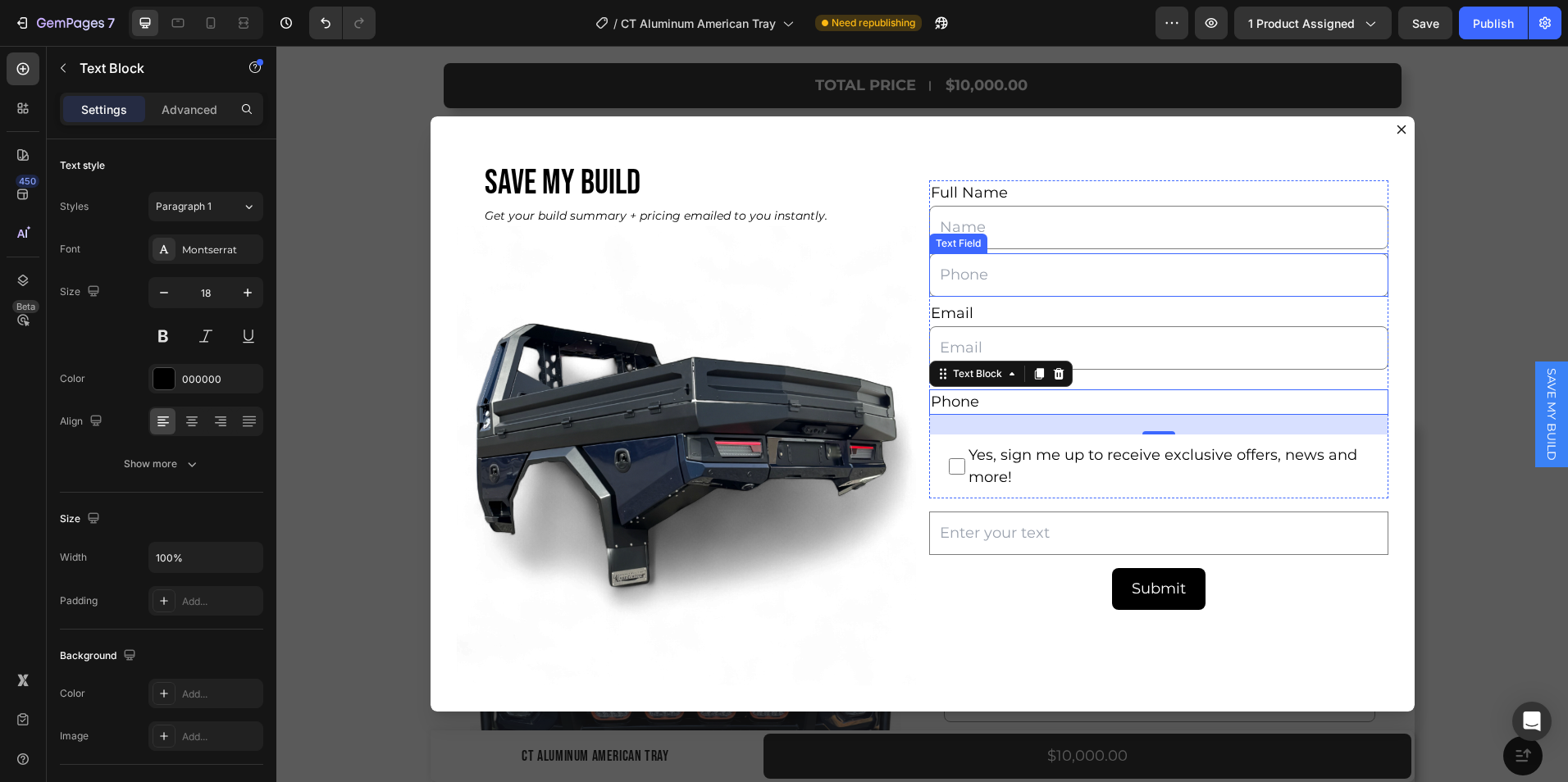
click at [941, 261] on input "Dialog body" at bounding box center [1159, 275] width 460 height 43
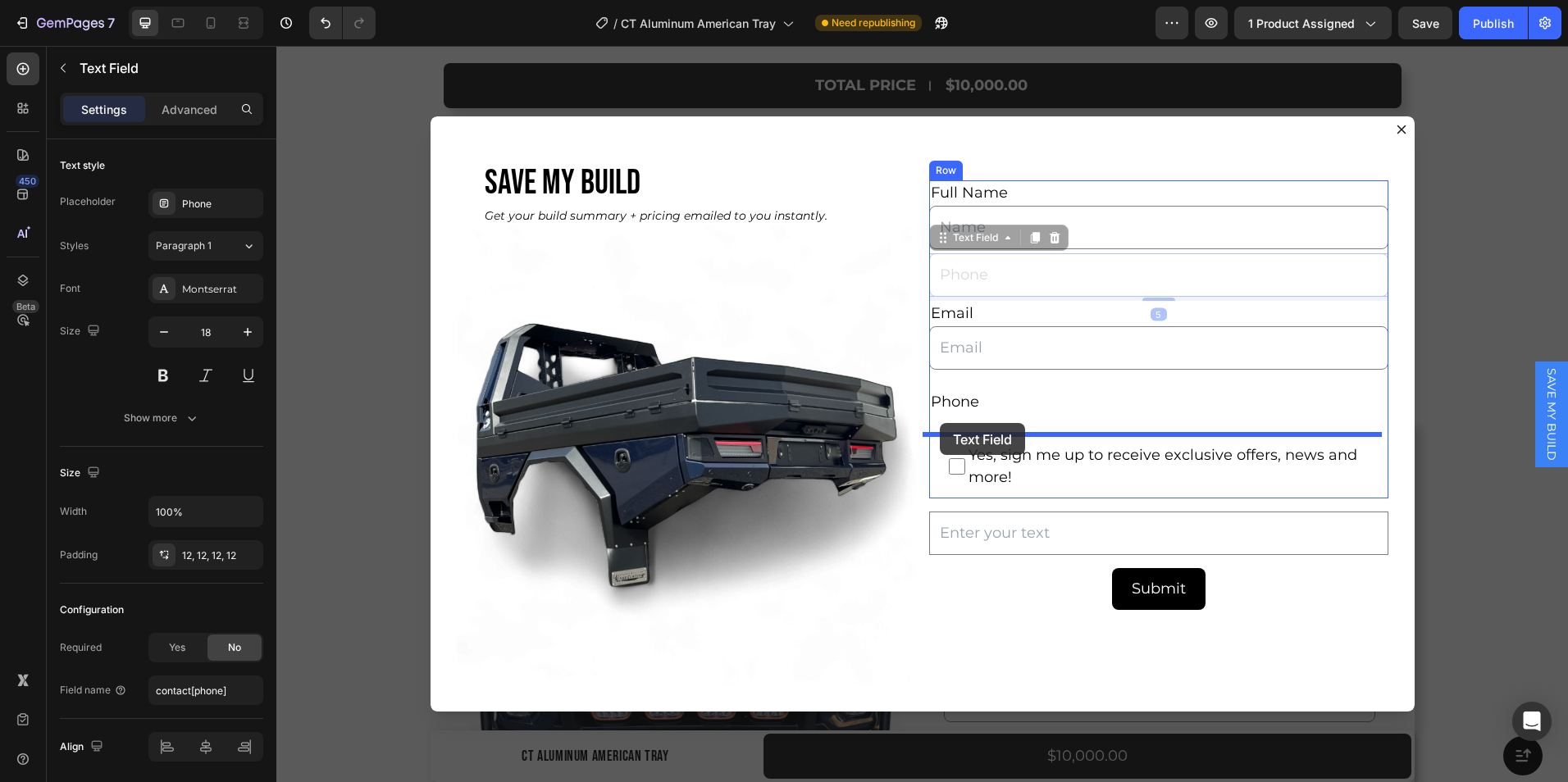
drag, startPoint x: 933, startPoint y: 237, endPoint x: 940, endPoint y: 424, distance: 187.1
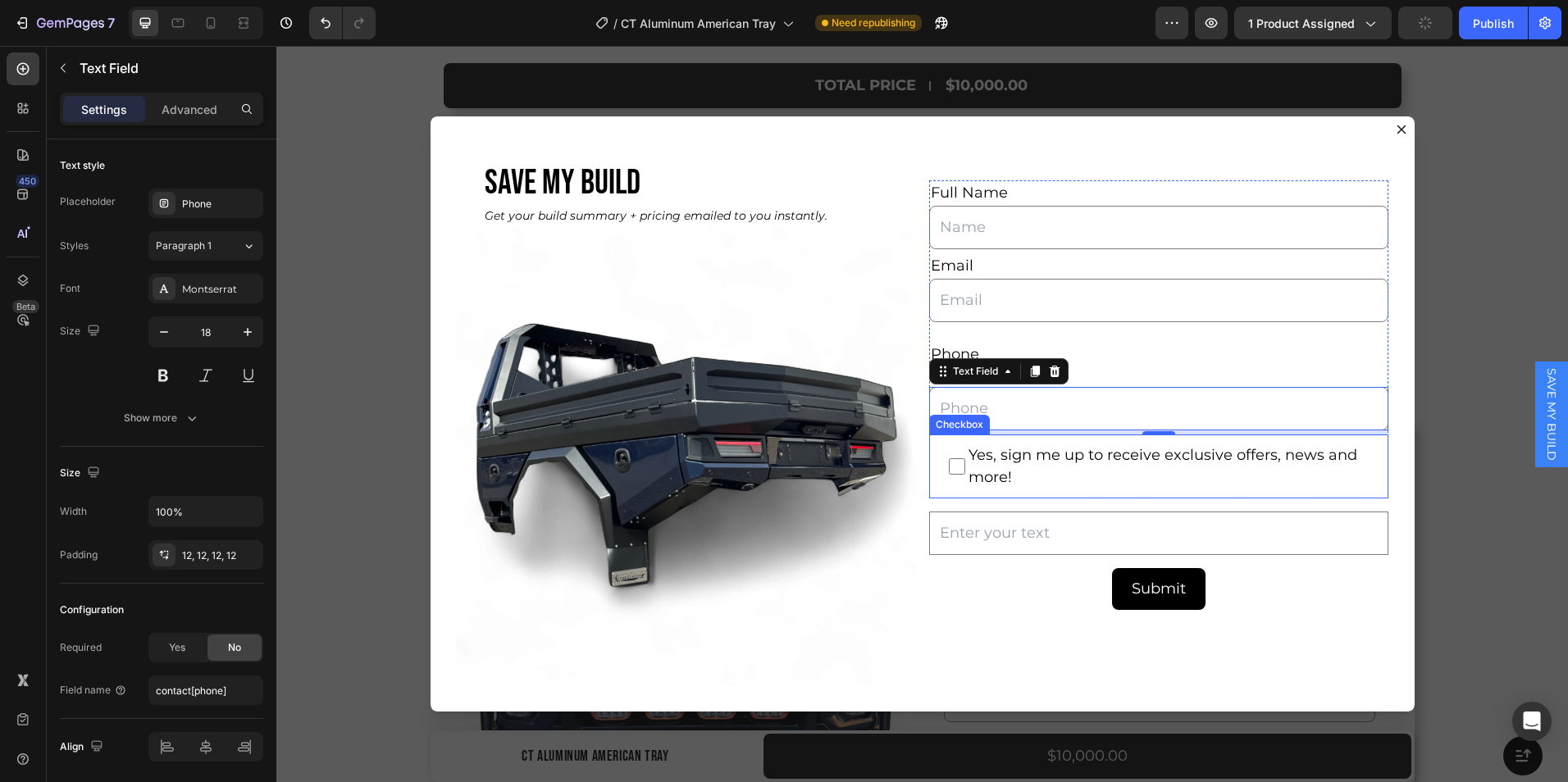
click at [1025, 477] on span "Yes, sign me up to receive exclusive offers, news and more!" at bounding box center [1167, 466] width 404 height 44
click at [966, 475] on input "Yes, sign me up to receive exclusive offers, news and more!" at bounding box center [957, 467] width 16 height 16
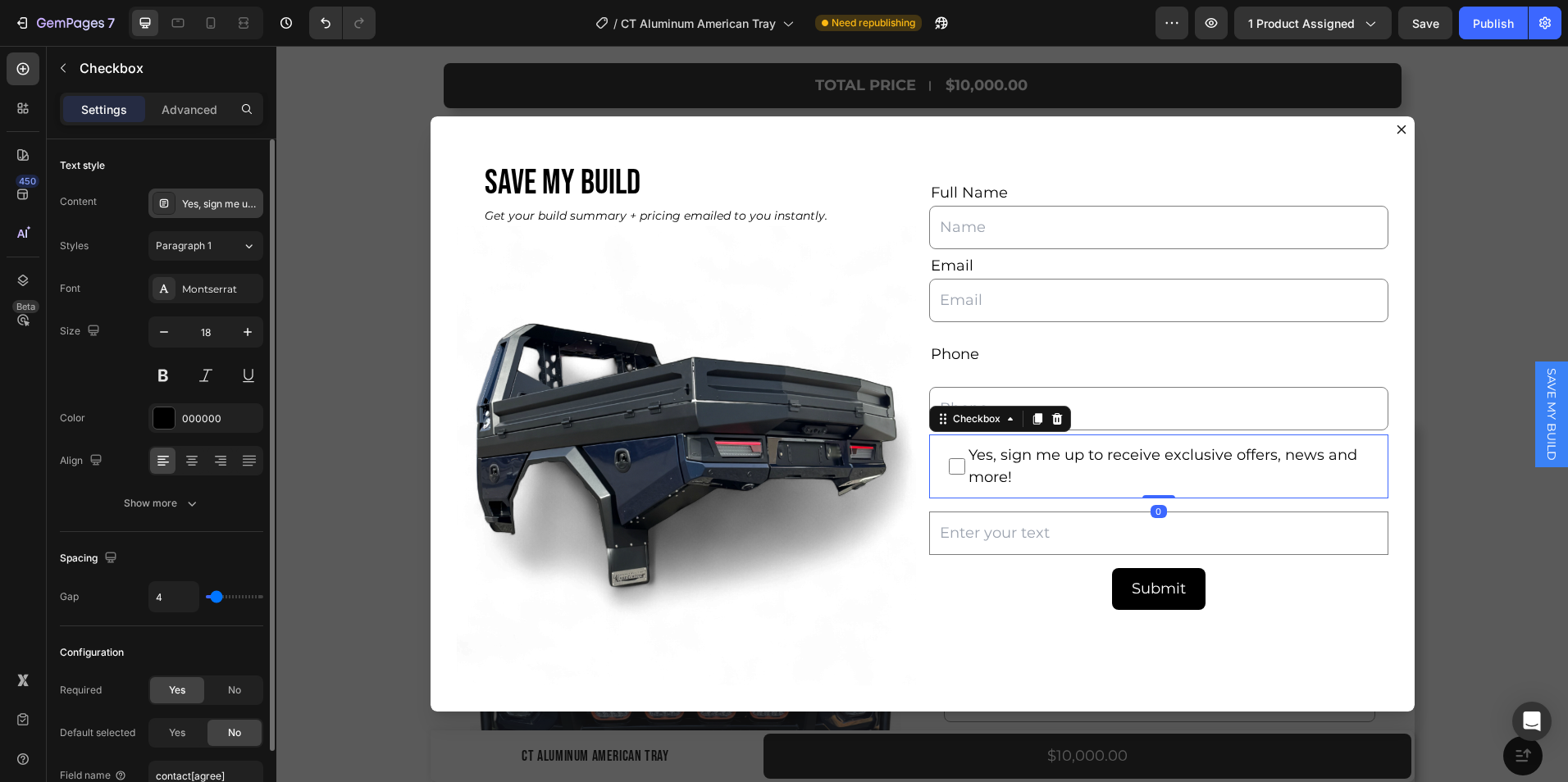
click at [234, 200] on div "Yes, sign me up to receive exclusive offers, news and more!" at bounding box center [220, 204] width 77 height 14
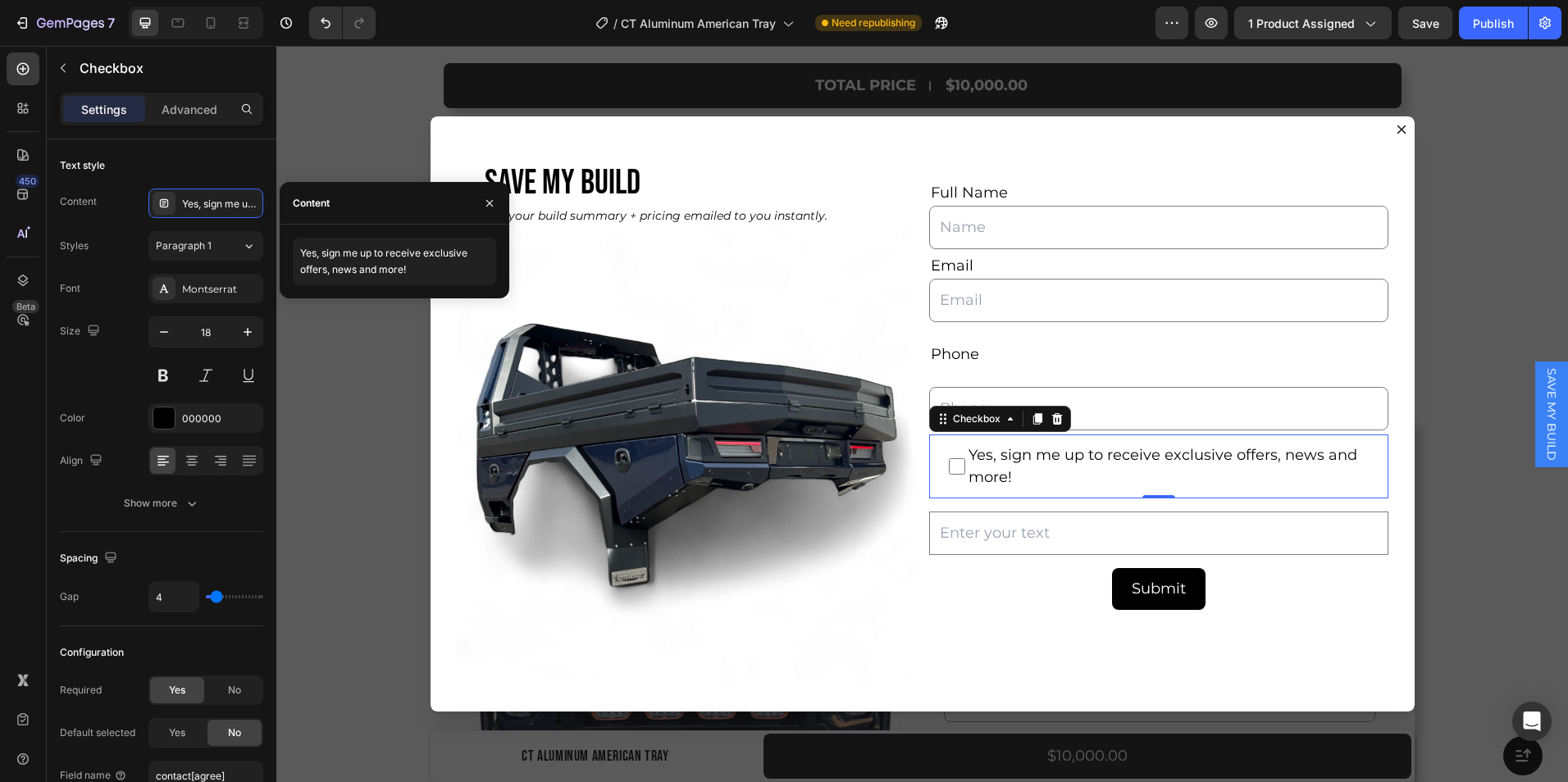
click at [1013, 478] on span "Yes, sign me up to receive exclusive offers, news and more!" at bounding box center [1167, 466] width 404 height 44
click at [966, 475] on input "Yes, sign me up to receive exclusive offers, news and more!" at bounding box center [957, 467] width 16 height 16
checkbox input "false"
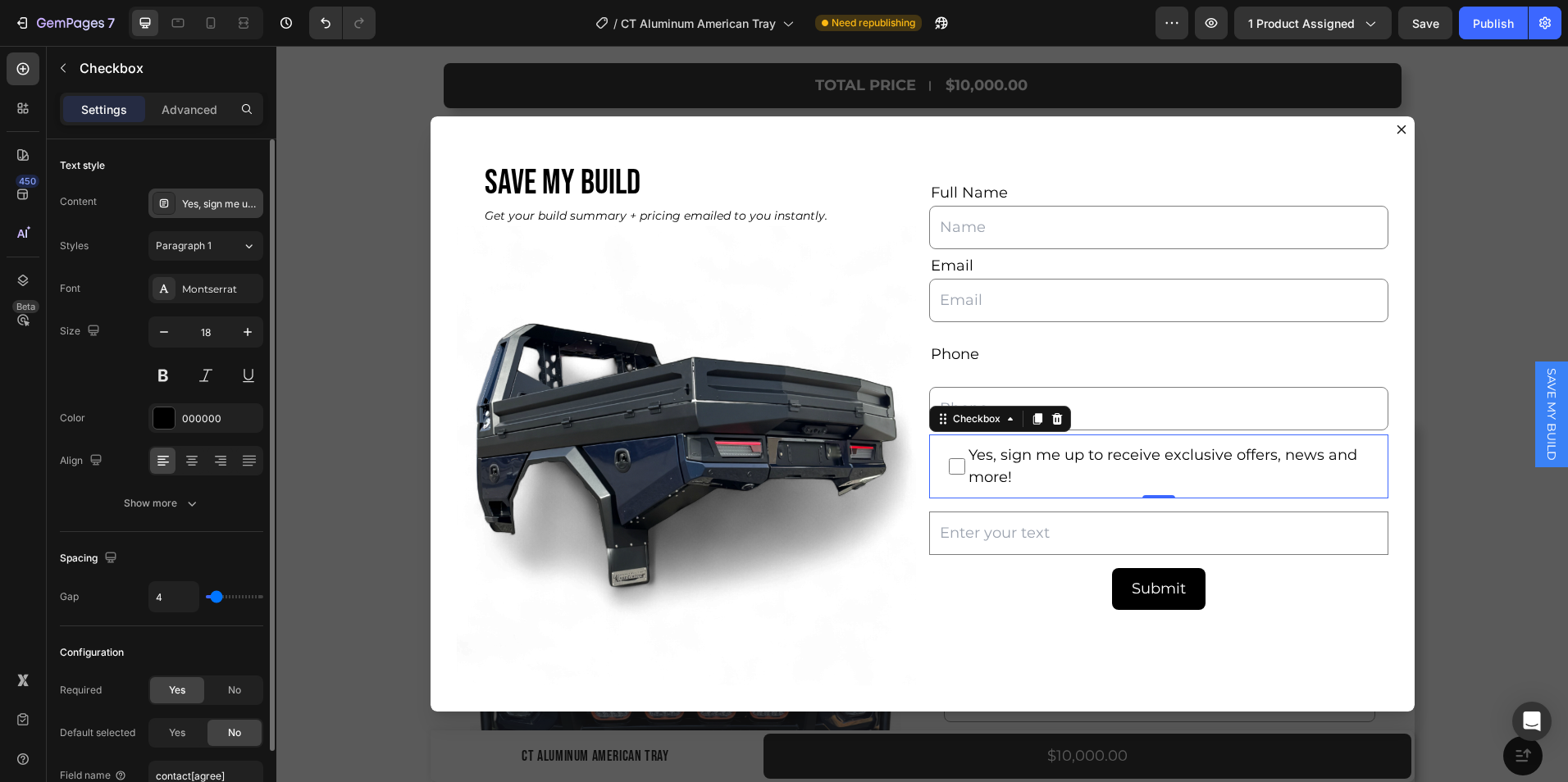
click at [229, 208] on div "Yes, sign me up to receive exclusive offers, news and more!" at bounding box center [220, 204] width 77 height 14
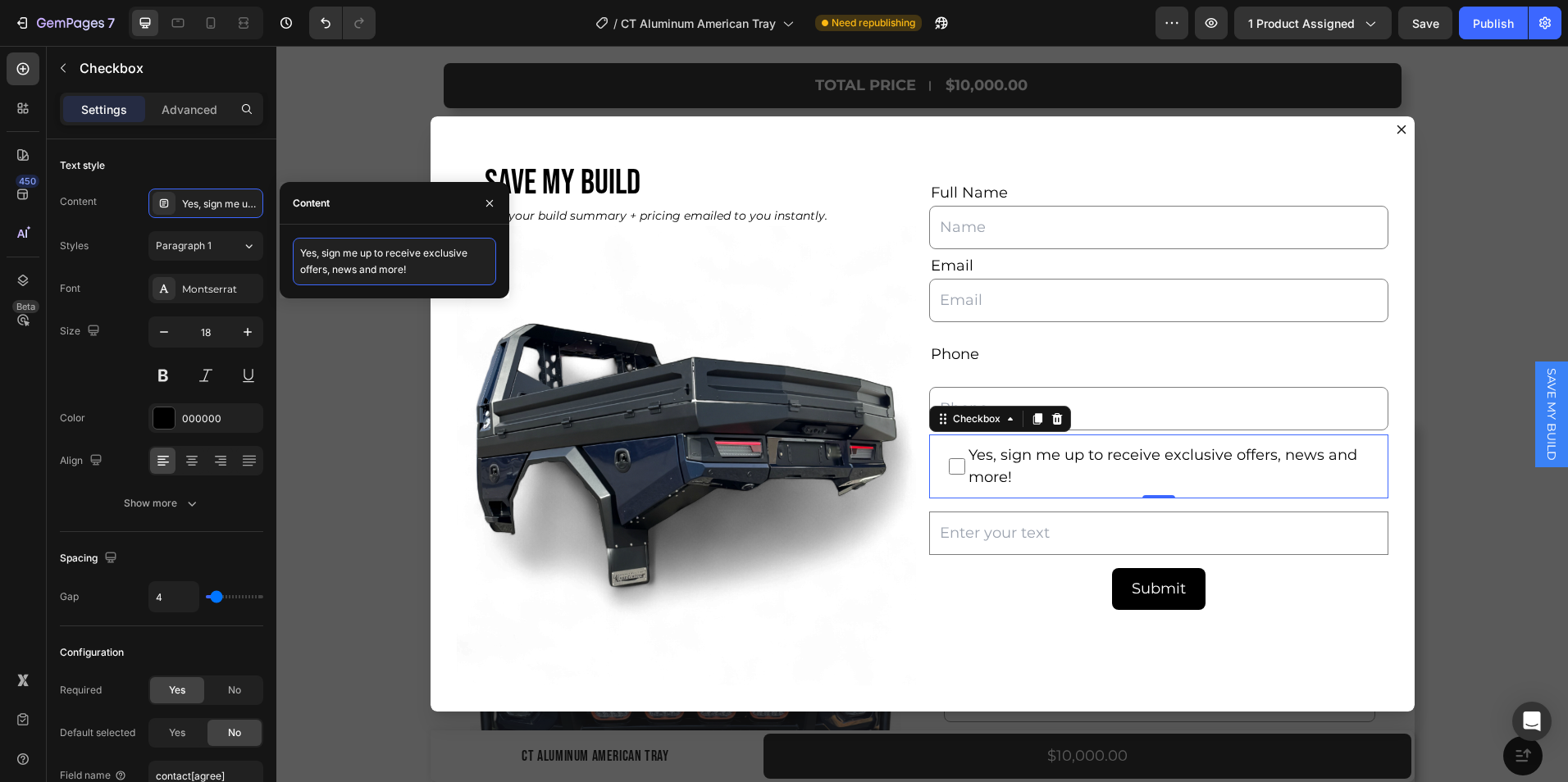
drag, startPoint x: 421, startPoint y: 275, endPoint x: 291, endPoint y: 256, distance: 131.4
click at [291, 257] on div "Yes, sign me up to receive exclusive offers, news and more!" at bounding box center [395, 261] width 229 height 48
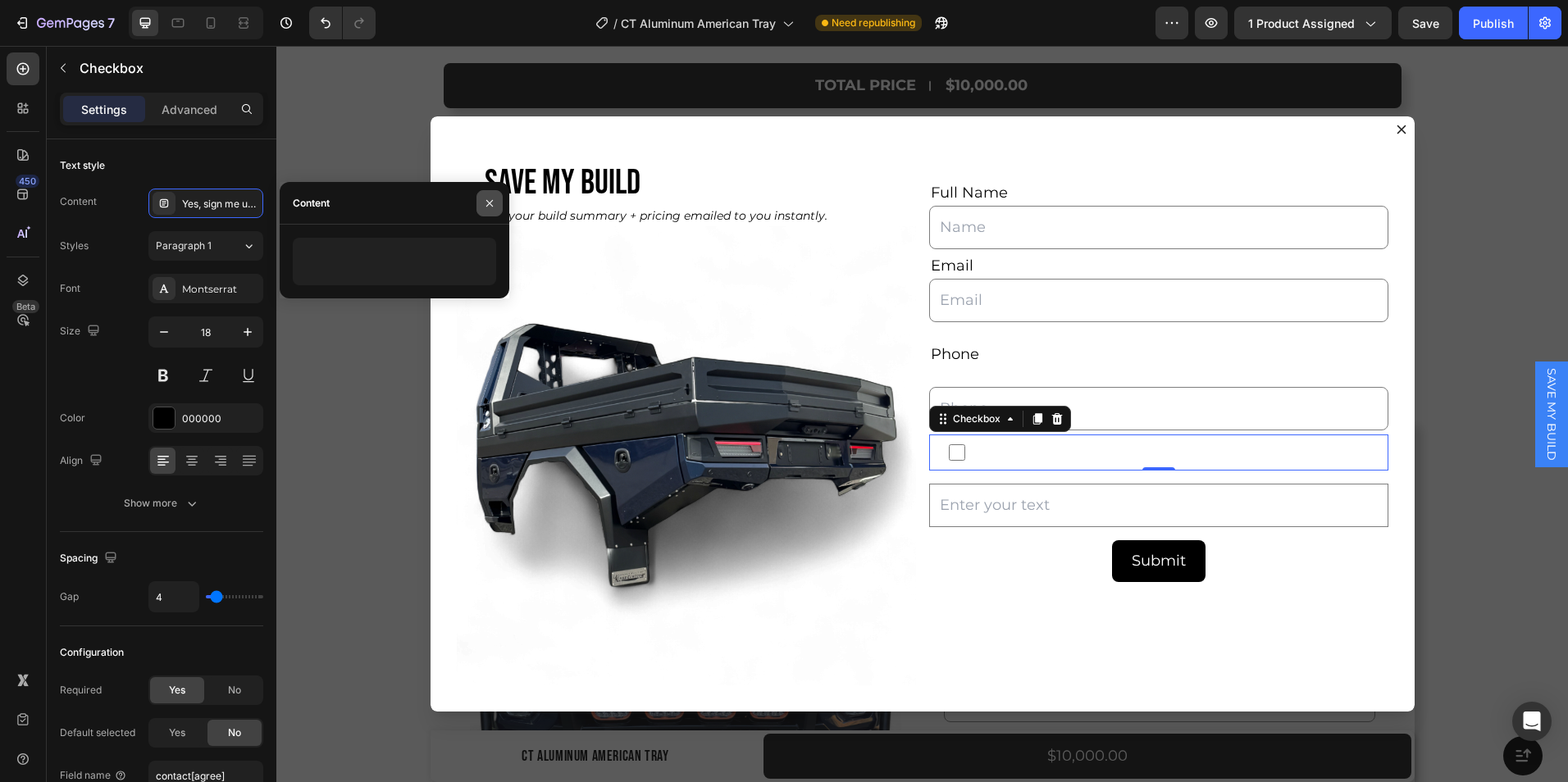
click at [485, 204] on icon "button" at bounding box center [490, 203] width 14 height 14
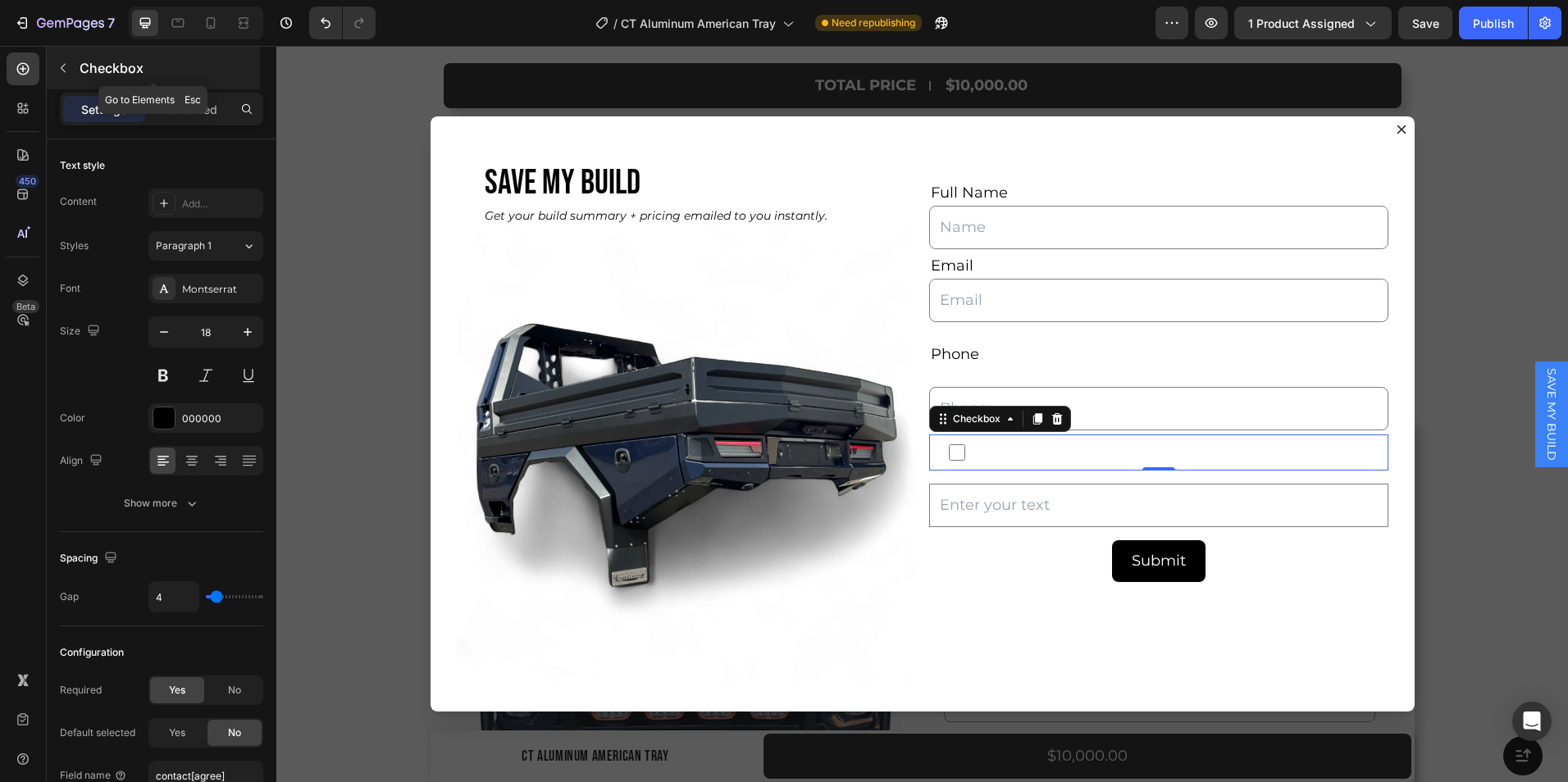
click at [61, 68] on icon "button" at bounding box center [62, 69] width 5 height 9
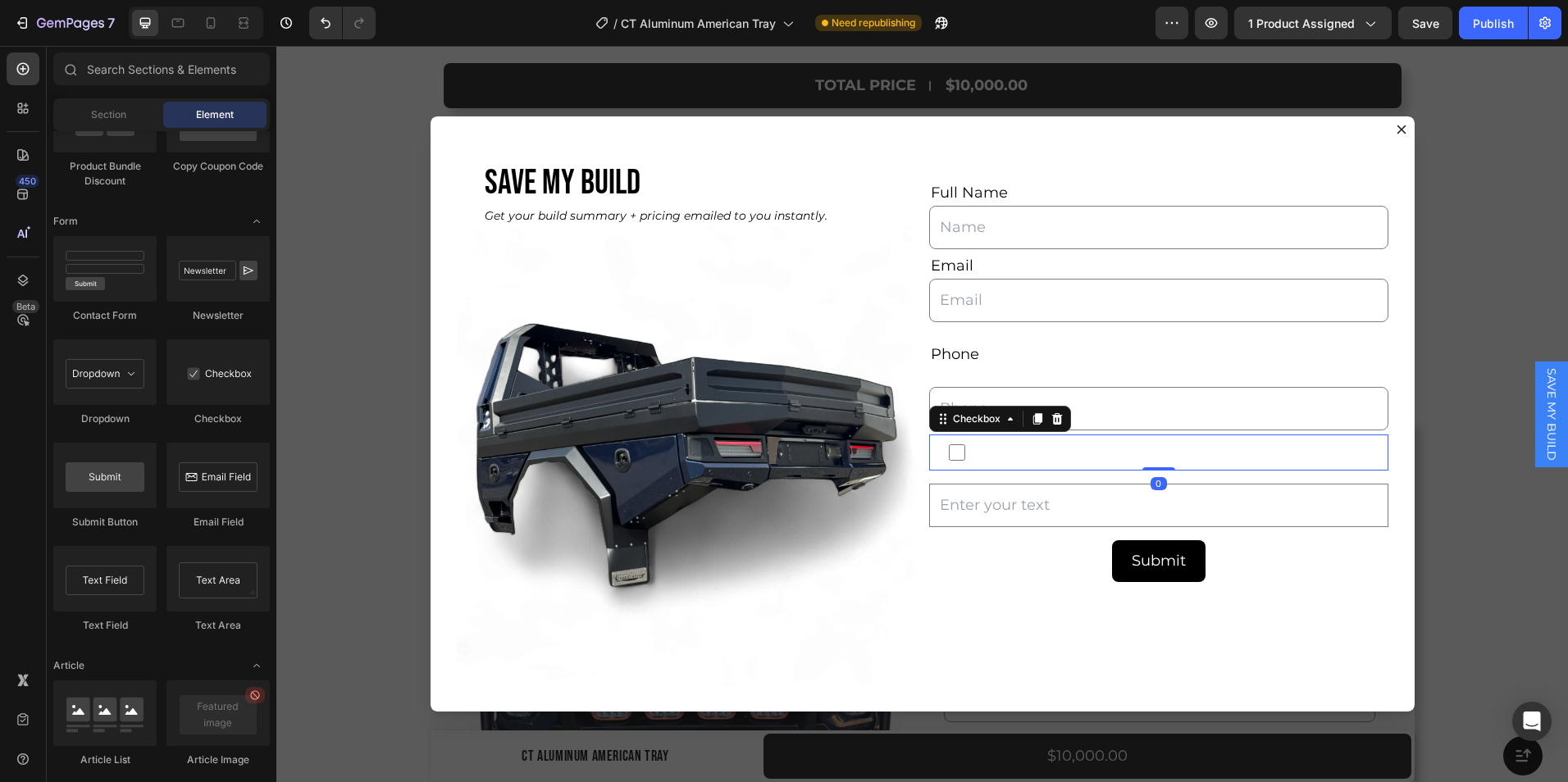
click at [969, 465] on label "Dialog body" at bounding box center [1159, 452] width 460 height 36
click at [966, 461] on input "Dialog body" at bounding box center [957, 452] width 16 height 16
checkbox input "false"
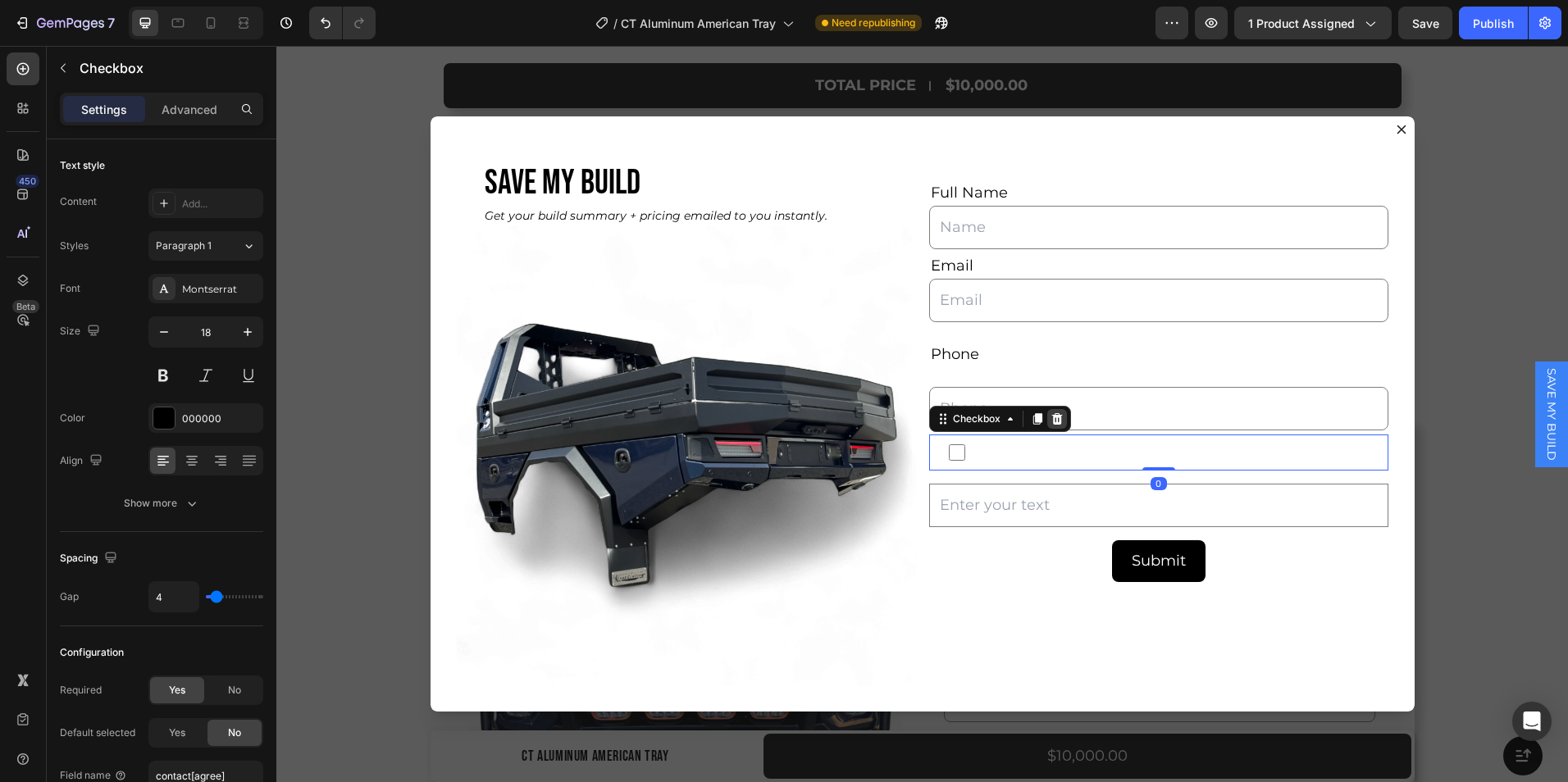
click at [1051, 422] on icon "Dialog body" at bounding box center [1057, 419] width 14 height 14
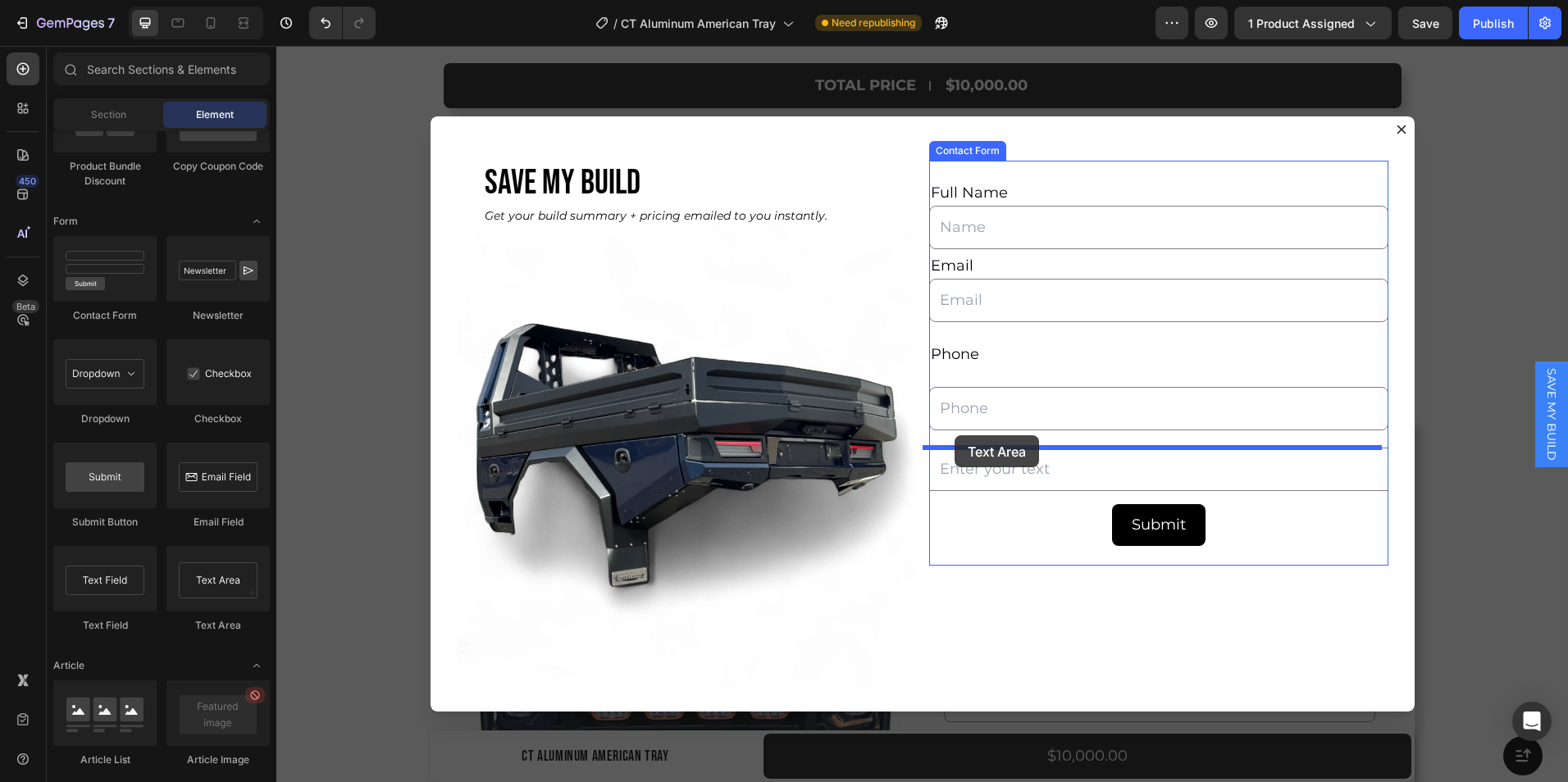
drag, startPoint x: 479, startPoint y: 630, endPoint x: 955, endPoint y: 436, distance: 514.0
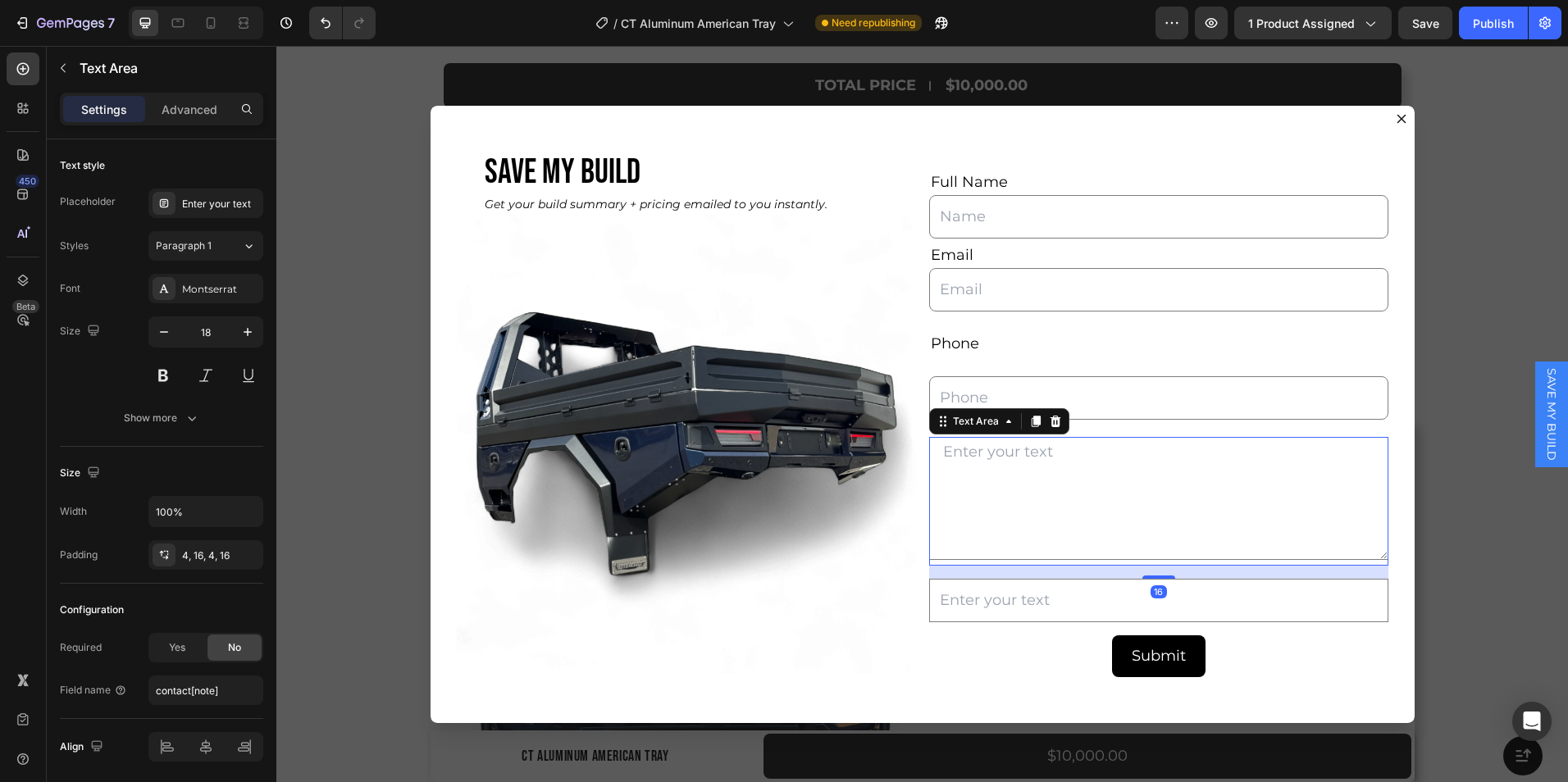
click at [991, 463] on textarea "Dialog body" at bounding box center [1159, 498] width 460 height 123
paste textarea "By submitting this form, you consent to receive informational (e.g., order upda…"
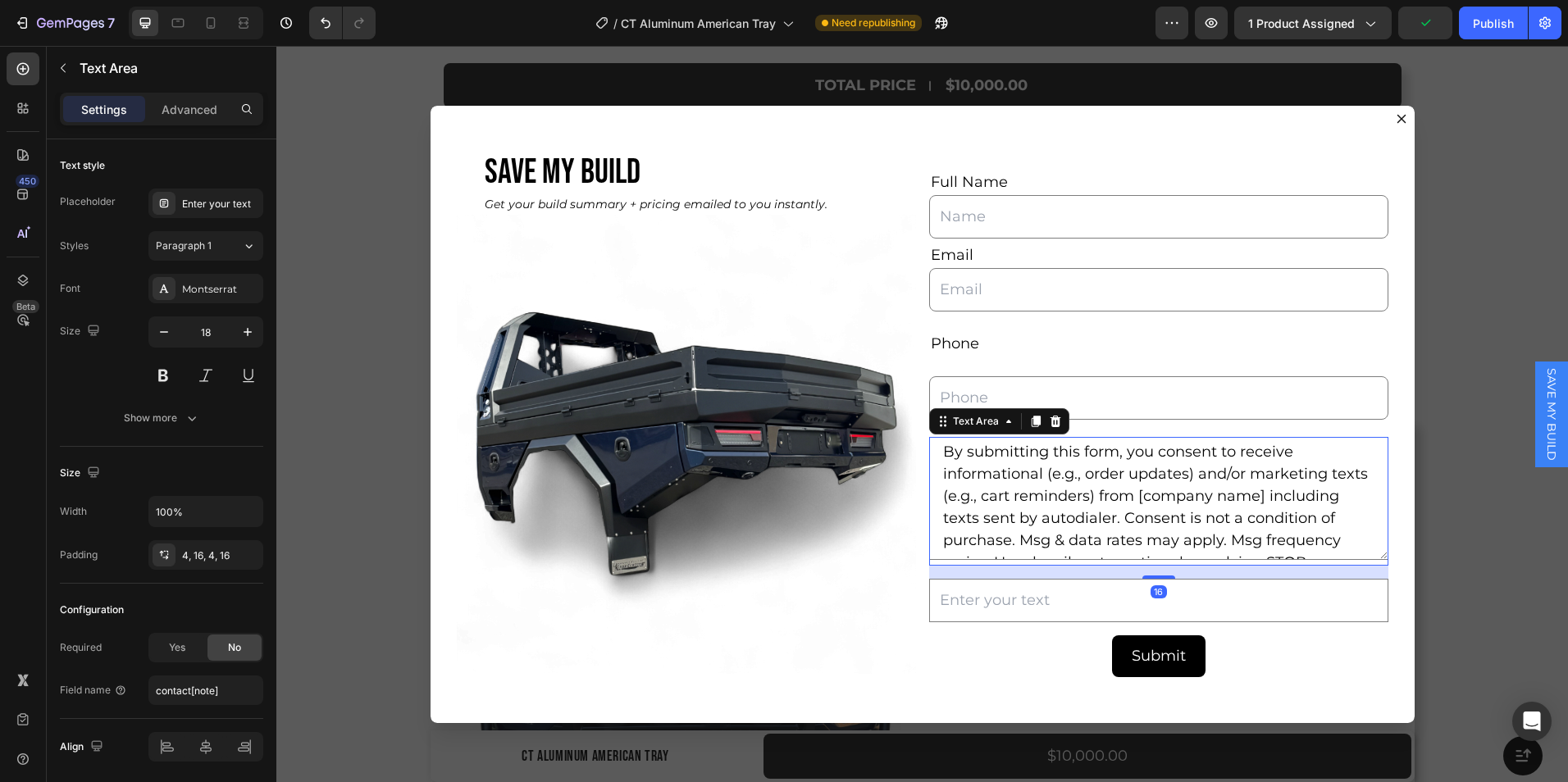
scroll to position [58, 0]
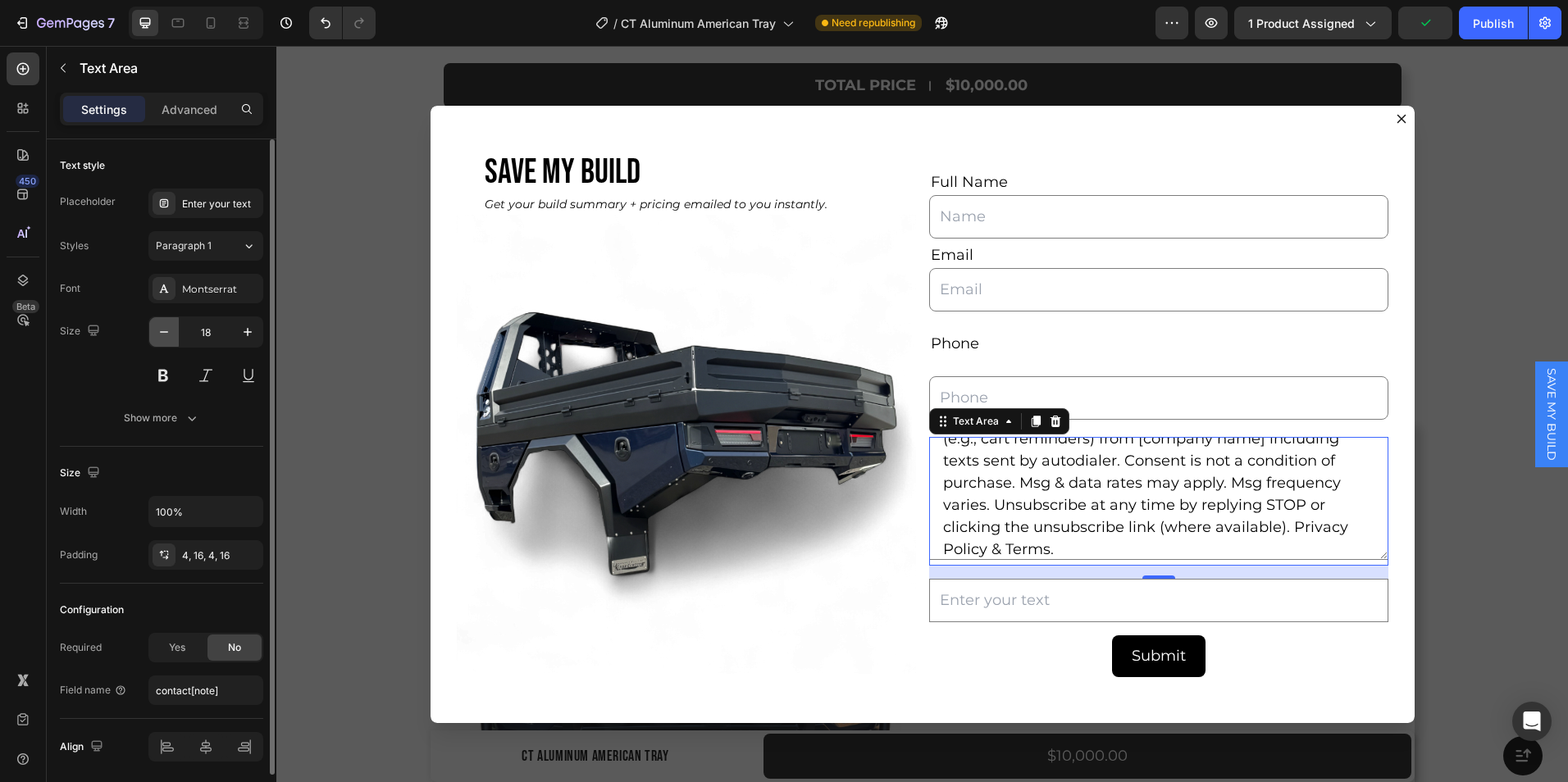
type textarea "By submitting this form, you consent to receive informational (e.g., order upda…"
click at [163, 329] on icon "button" at bounding box center [164, 332] width 16 height 16
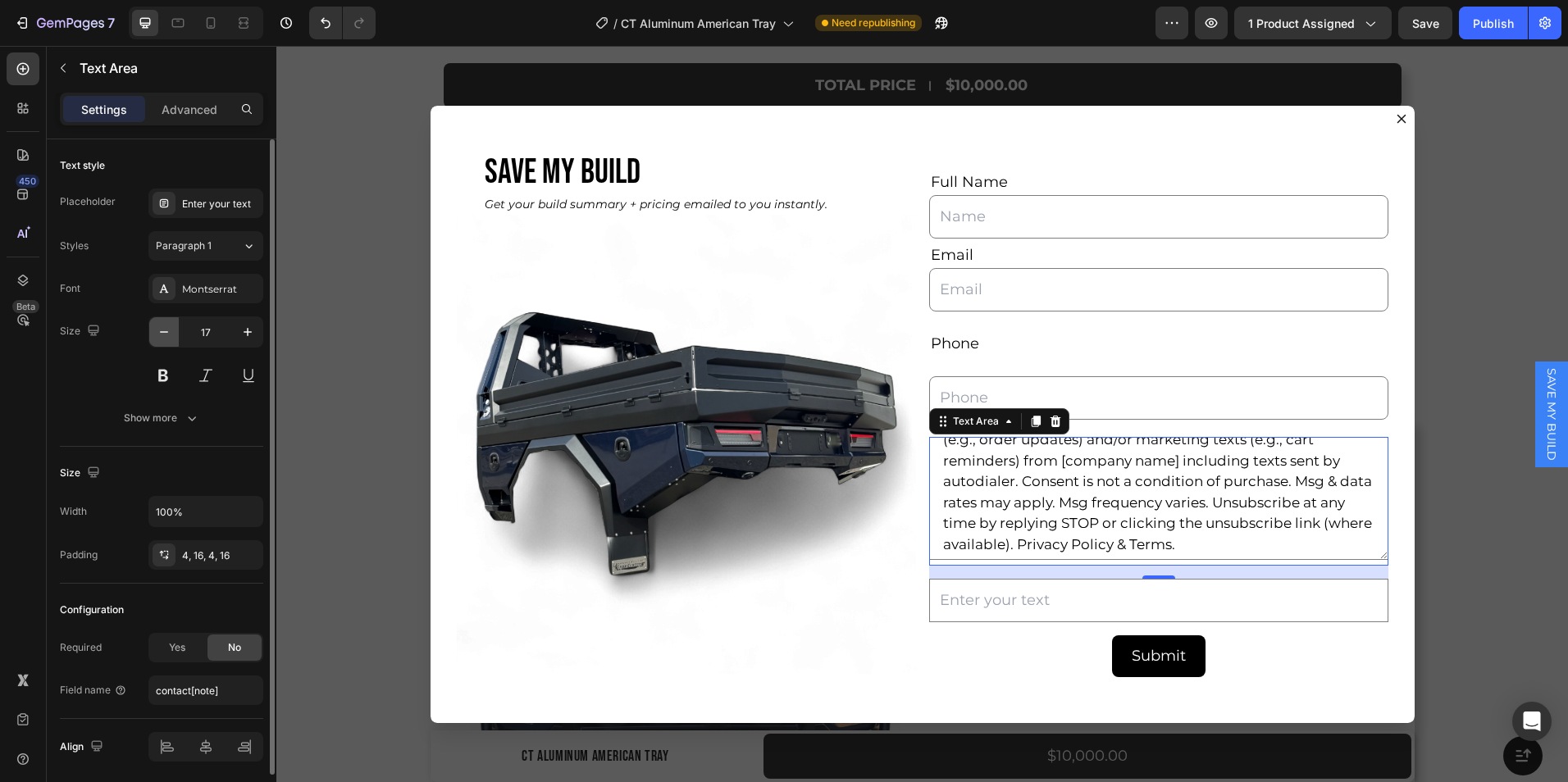
click at [163, 329] on icon "button" at bounding box center [164, 332] width 16 height 16
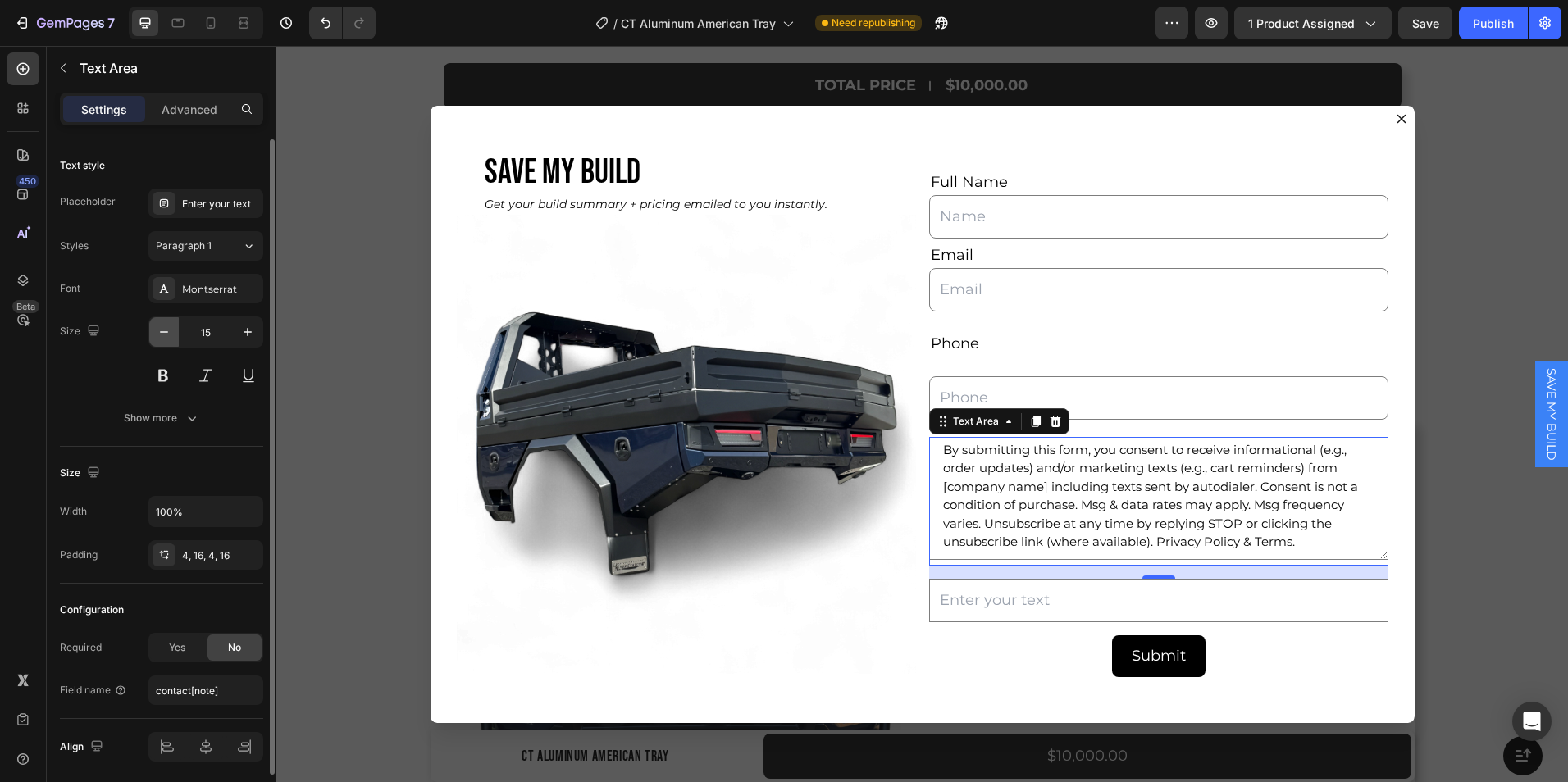
click at [163, 329] on icon "button" at bounding box center [164, 332] width 16 height 16
type input "12"
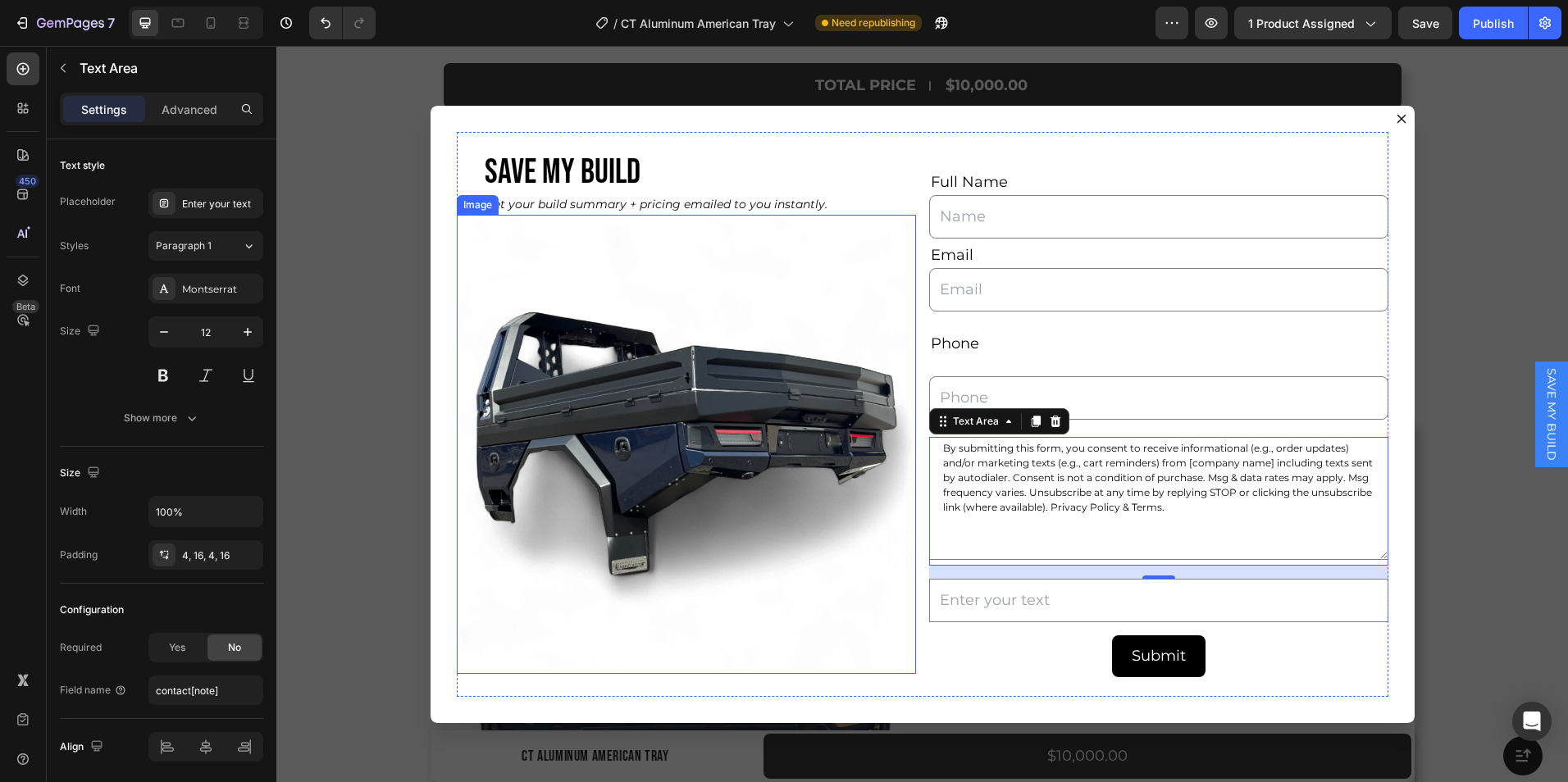
click at [907, 581] on img "Dialog body" at bounding box center [686, 444] width 460 height 460
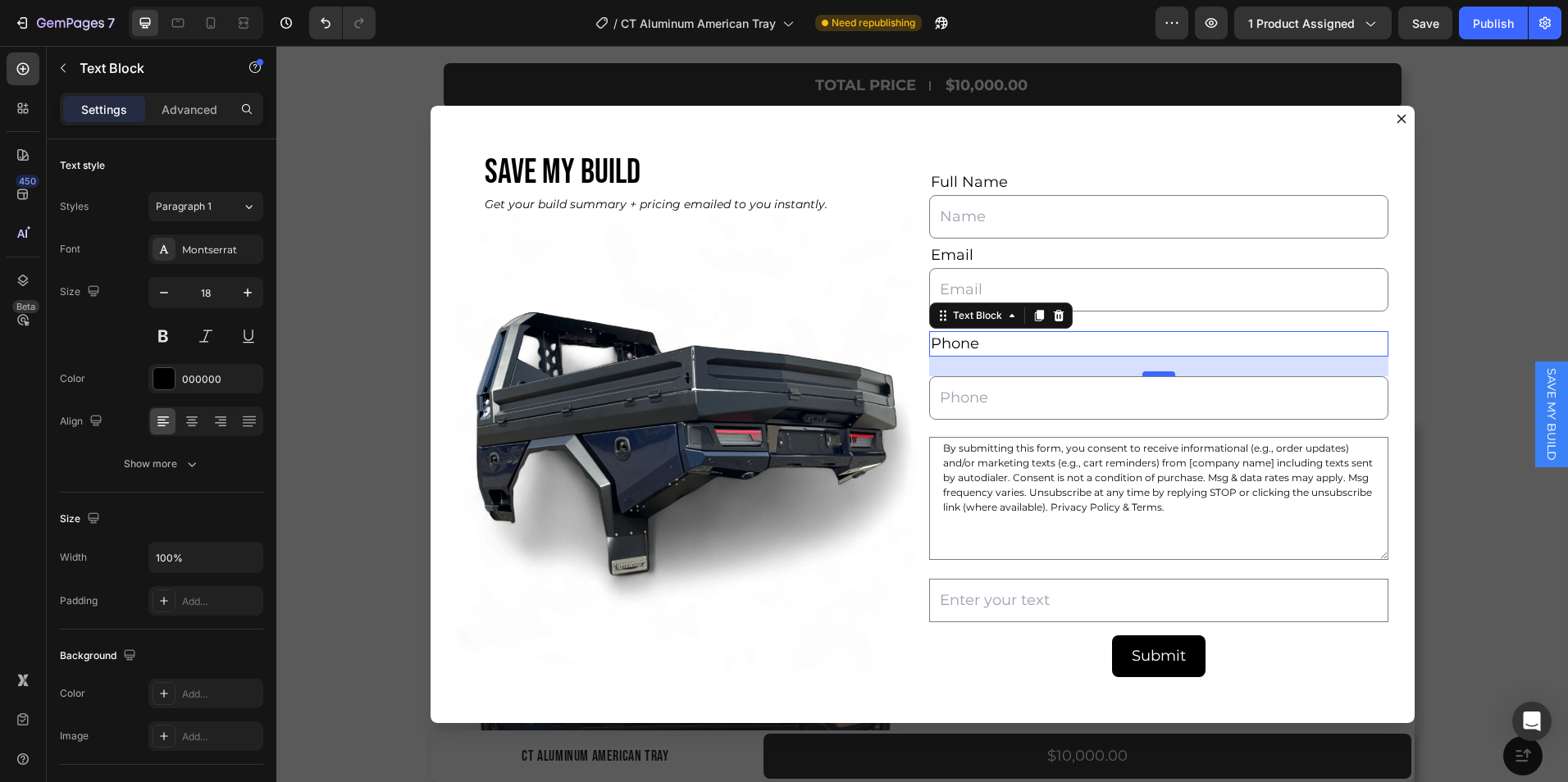
click at [1143, 376] on div "Dialog body" at bounding box center [1159, 373] width 33 height 5
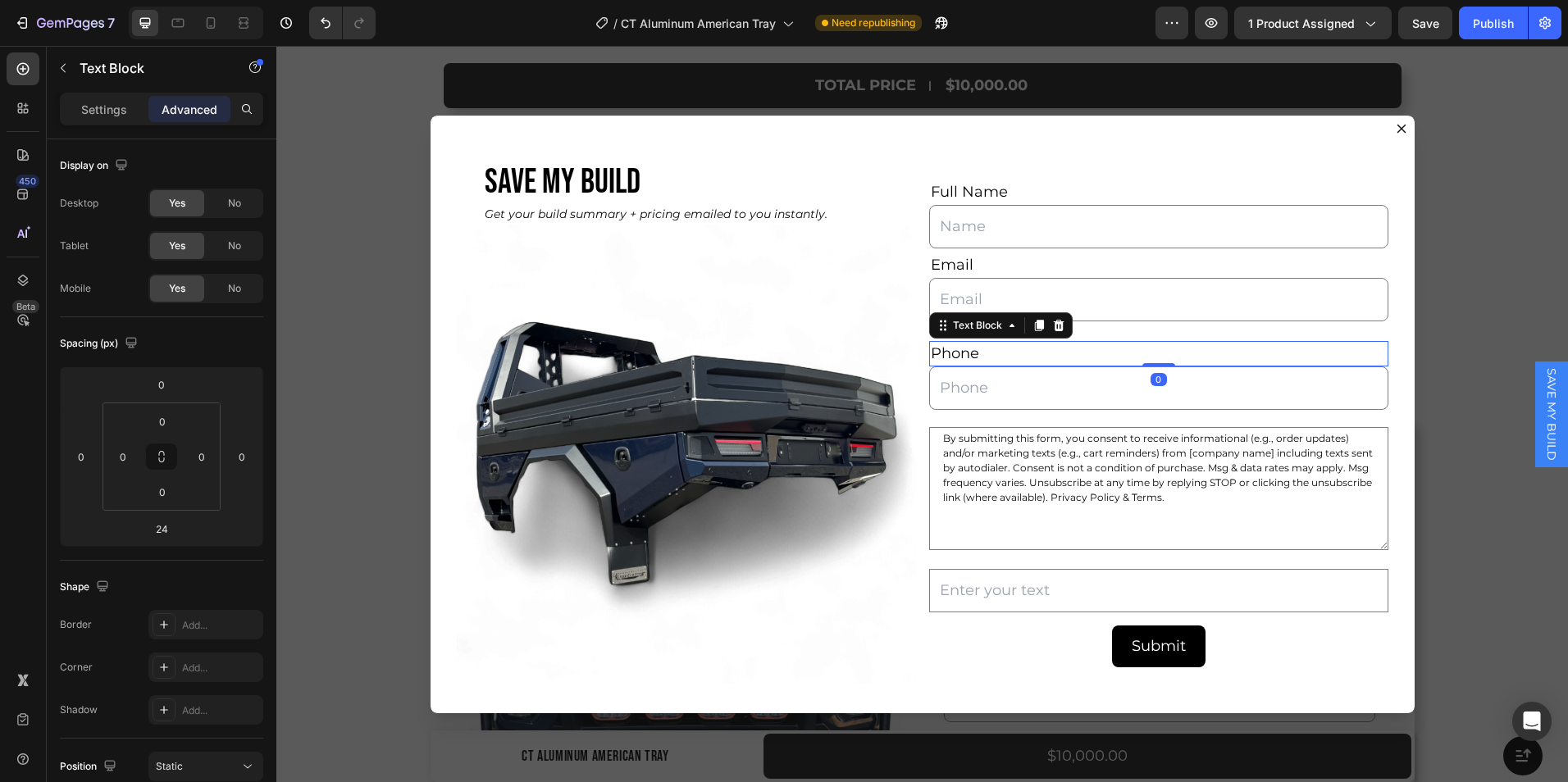
drag, startPoint x: 1144, startPoint y: 374, endPoint x: 1144, endPoint y: 347, distance: 27.0
click at [1144, 347] on div "Phone Text Block 0" at bounding box center [1159, 354] width 460 height 25
type input "0"
click at [1022, 278] on input "Dialog body" at bounding box center [1159, 300] width 460 height 43
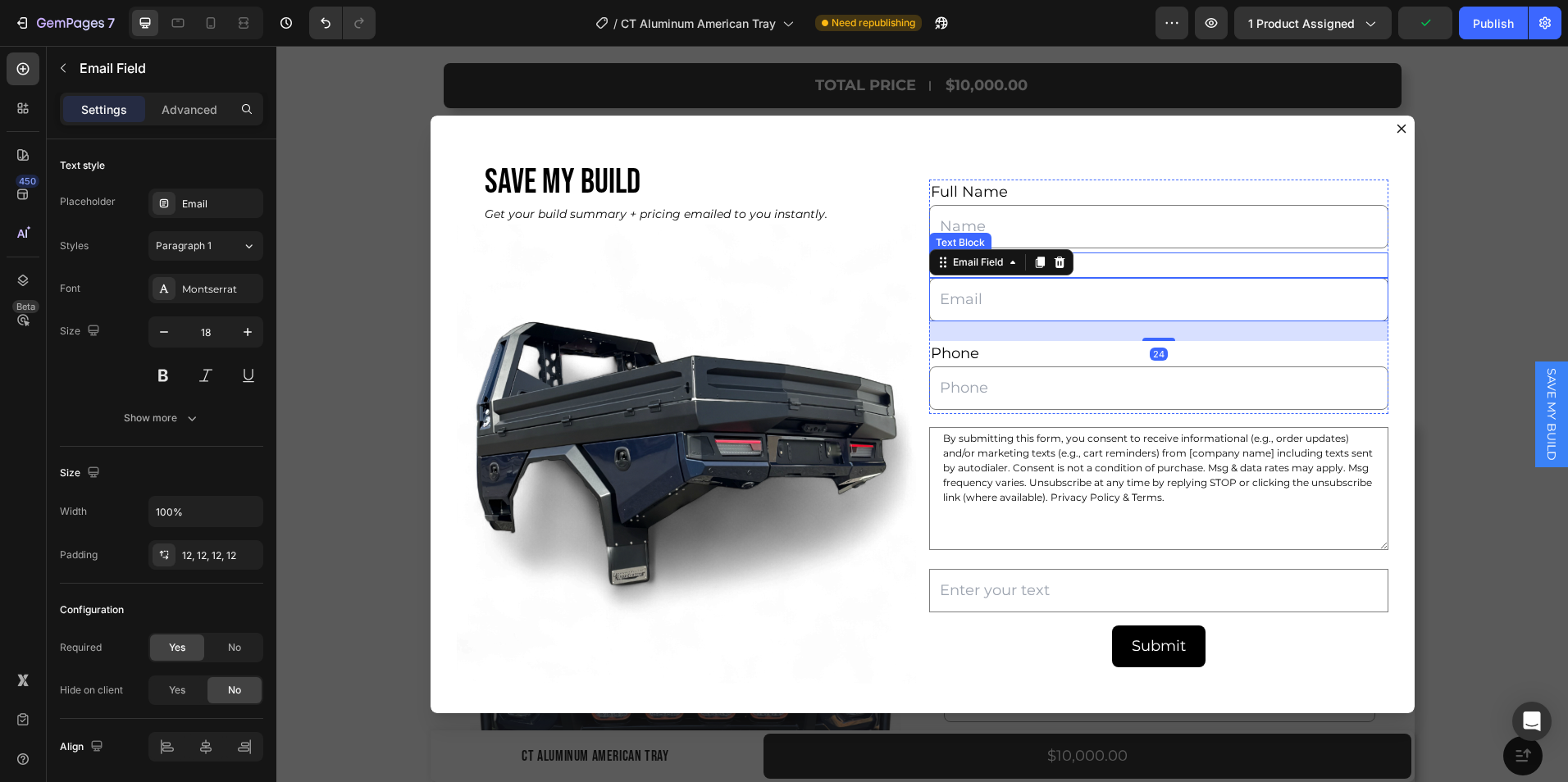
click at [1092, 266] on div "Email" at bounding box center [1159, 265] width 460 height 25
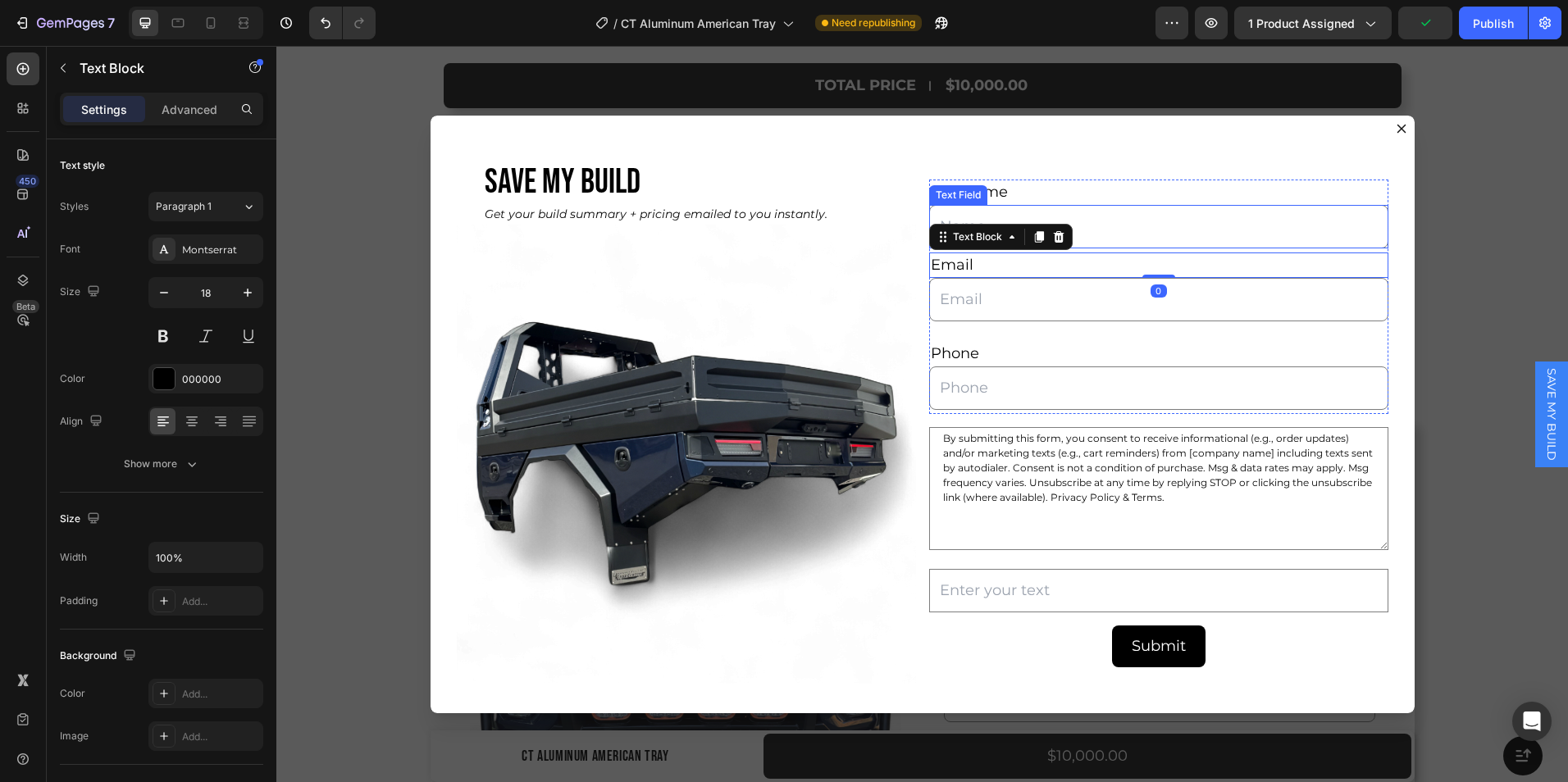
click at [1114, 209] on input "Dialog body" at bounding box center [1159, 227] width 460 height 43
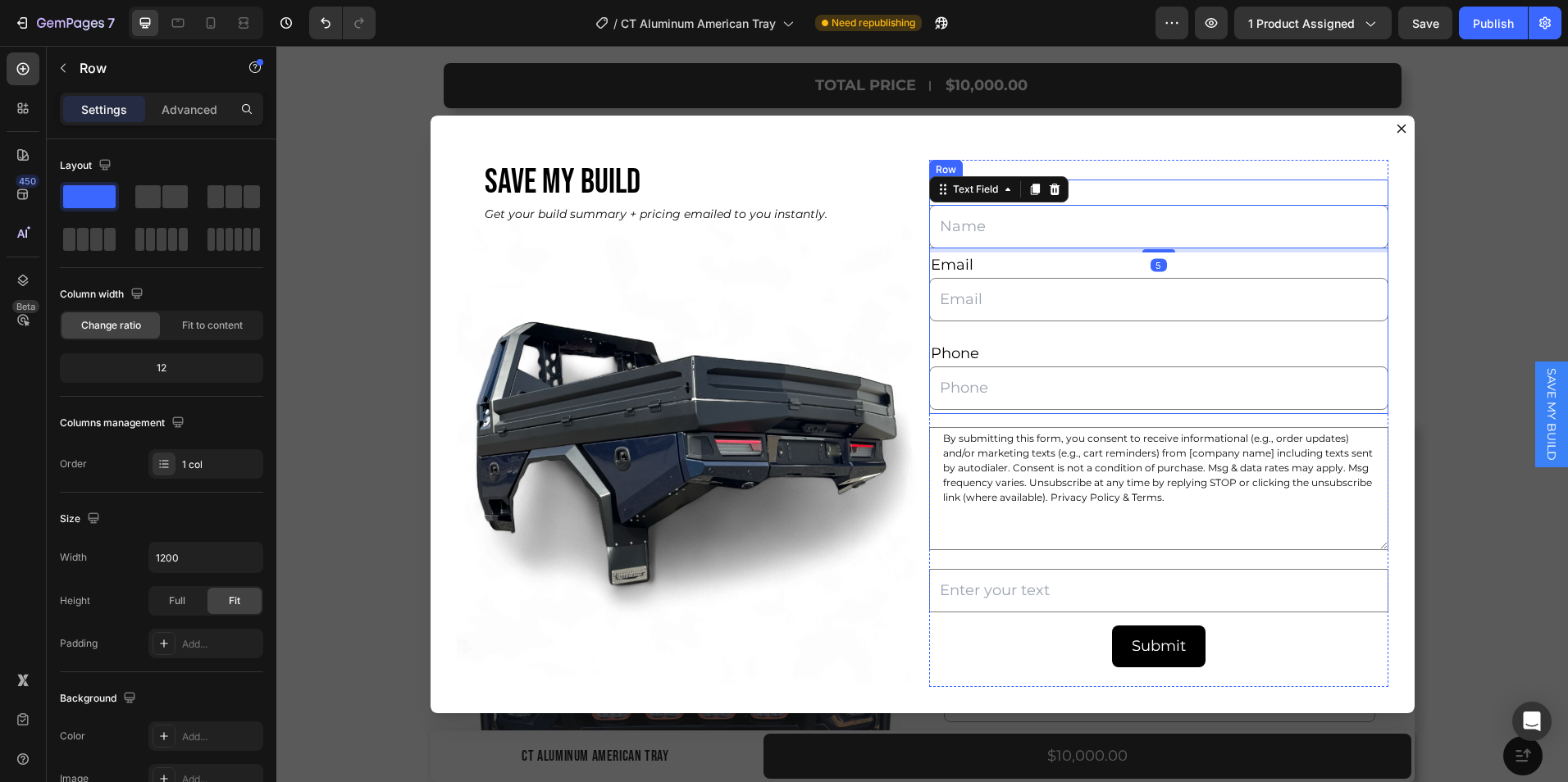
click at [938, 335] on div "Full Name Text Block Text Field 5 Email Text Block Email Field Phone Text Block…" at bounding box center [1159, 297] width 460 height 235
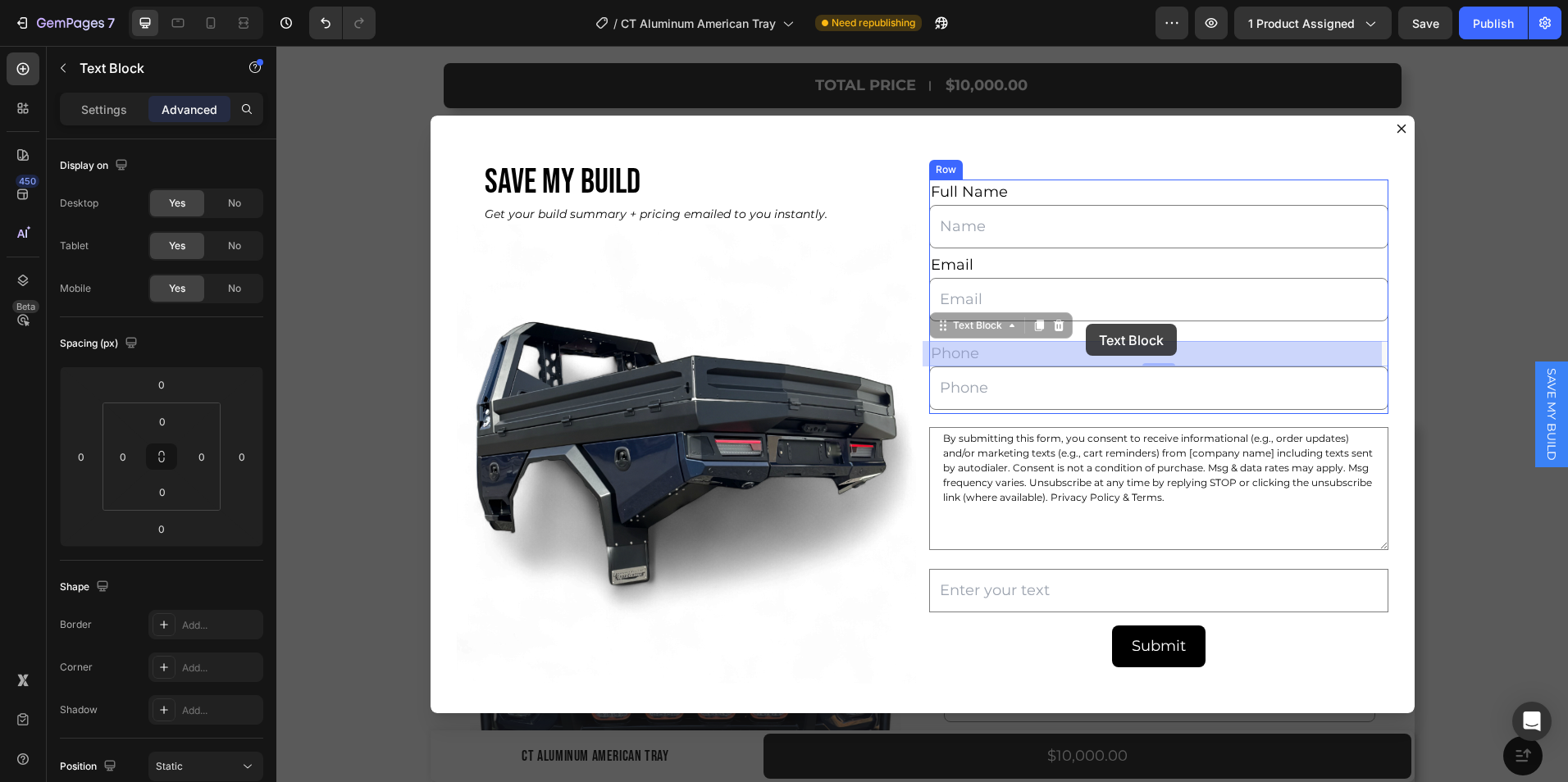
drag, startPoint x: 947, startPoint y: 349, endPoint x: 1085, endPoint y: 326, distance: 139.9
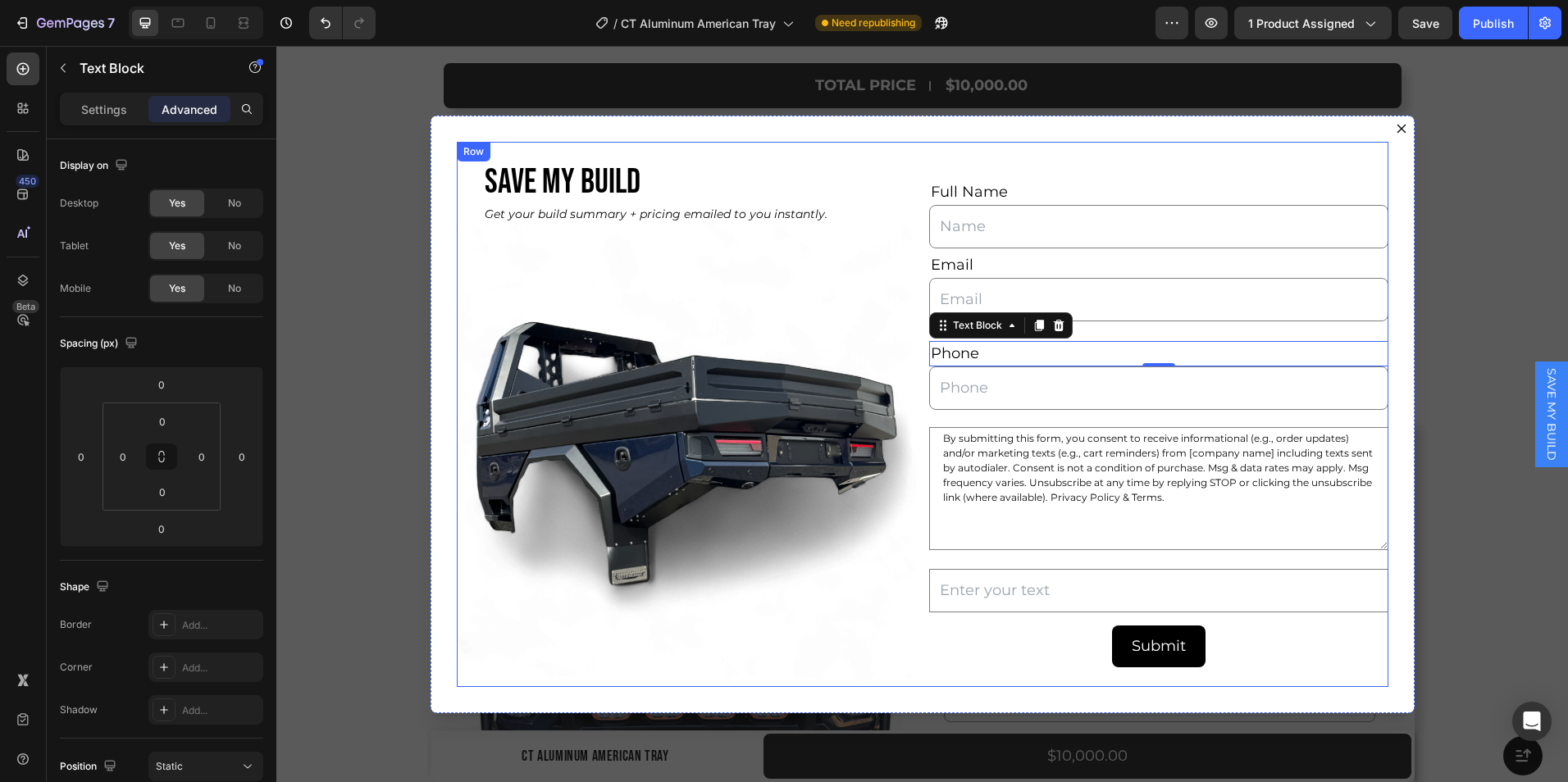
click at [913, 423] on div "SAVE MY BUILD Heading Get your build summary + pricing emailed to you instantly…" at bounding box center [923, 414] width 932 height 545
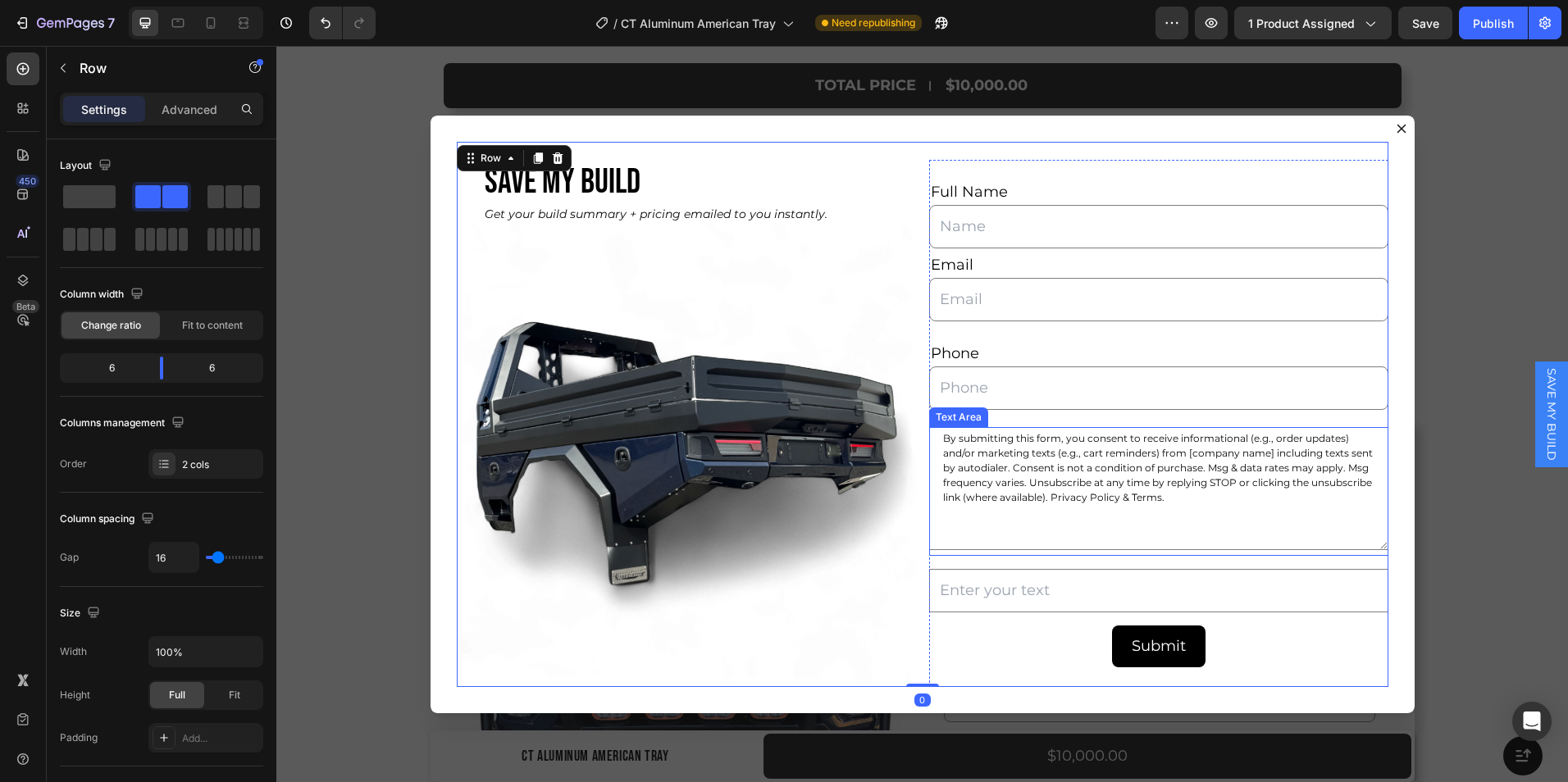
click at [1021, 516] on textarea "By submitting this form, you consent to receive informational (e.g., order upda…" at bounding box center [1159, 489] width 460 height 123
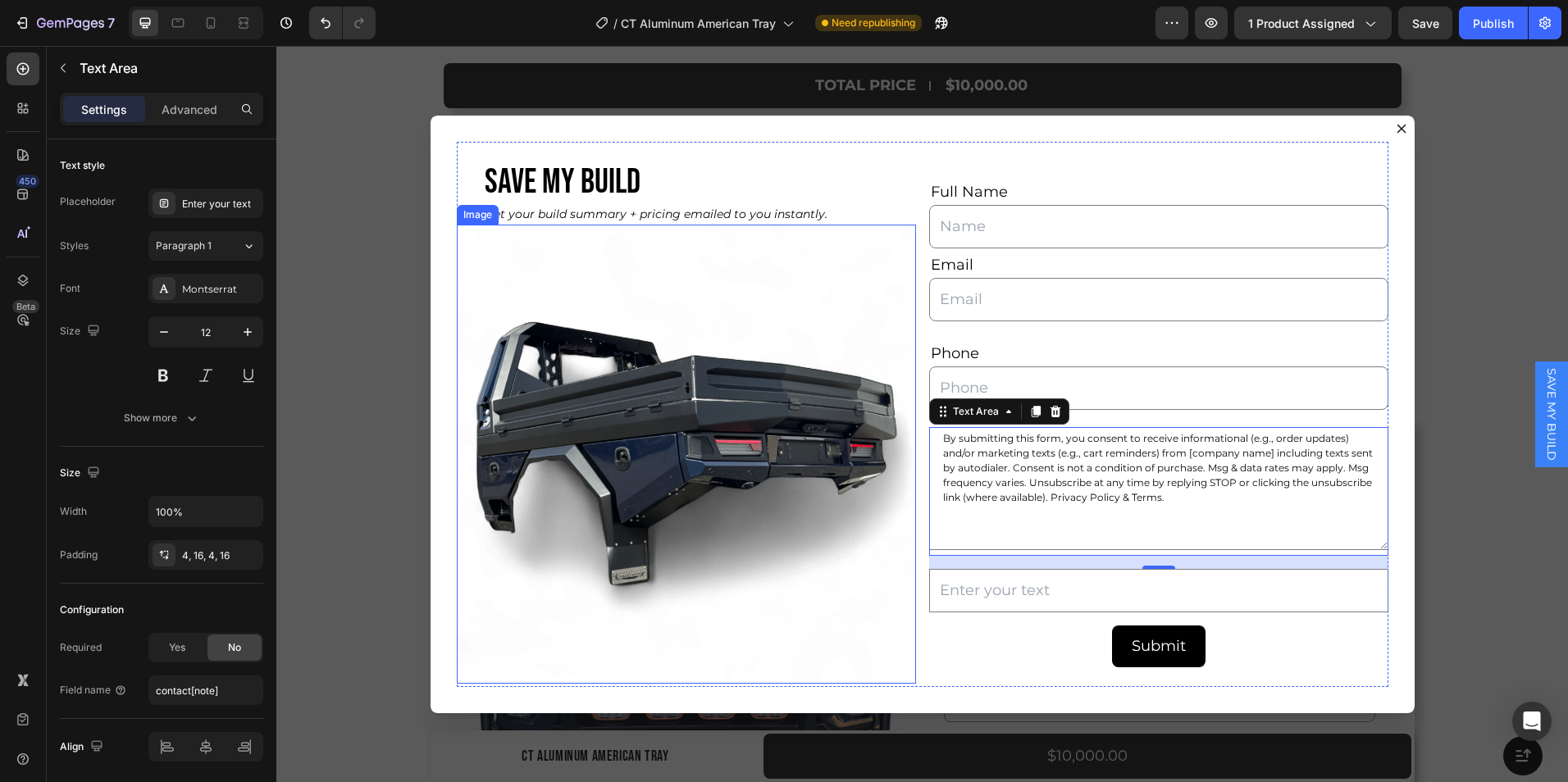
click at [457, 414] on img "Dialog body" at bounding box center [686, 454] width 460 height 460
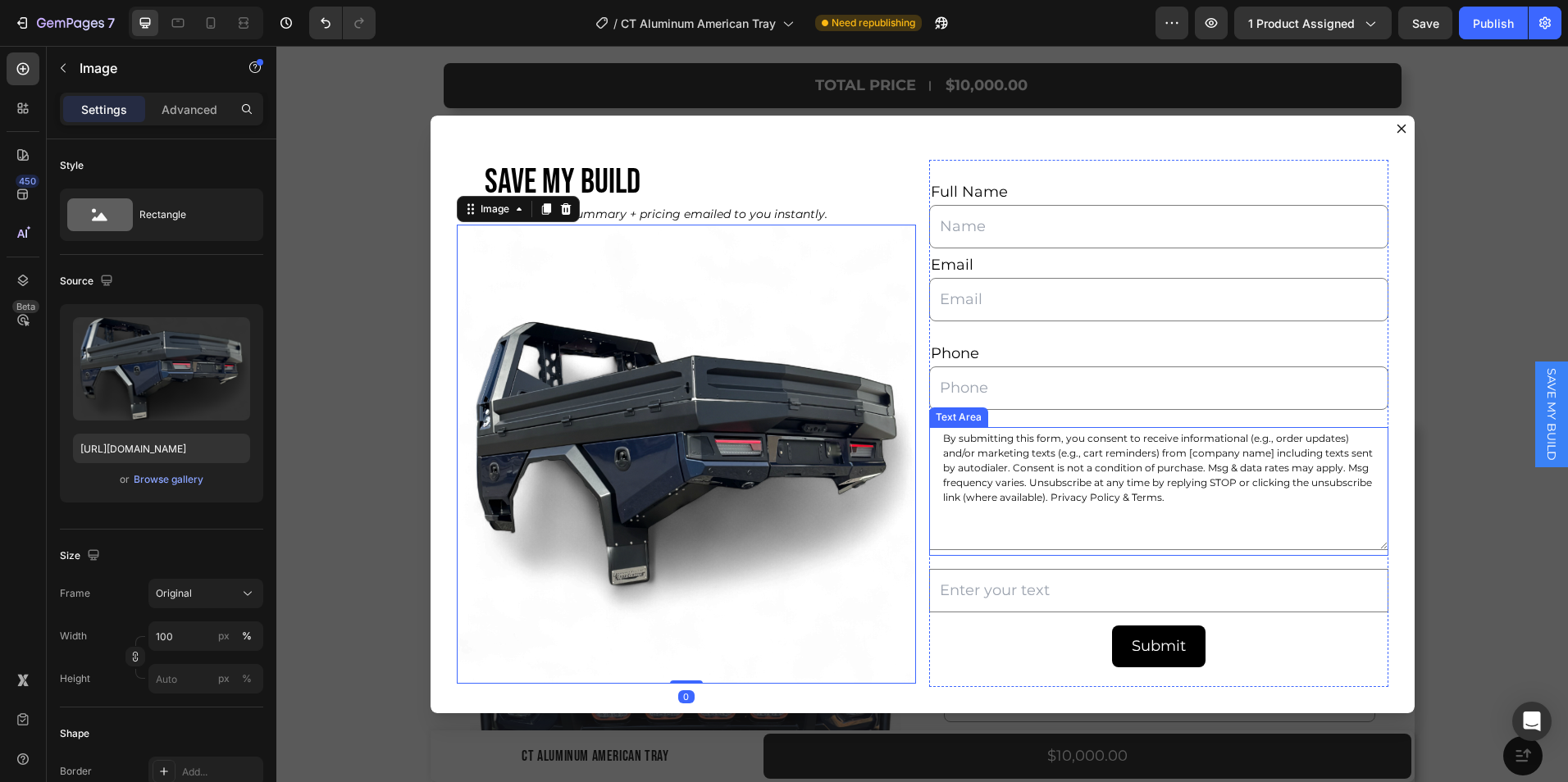
click at [1016, 526] on textarea "By submitting this form, you consent to receive informational (e.g., order upda…" at bounding box center [1159, 489] width 460 height 123
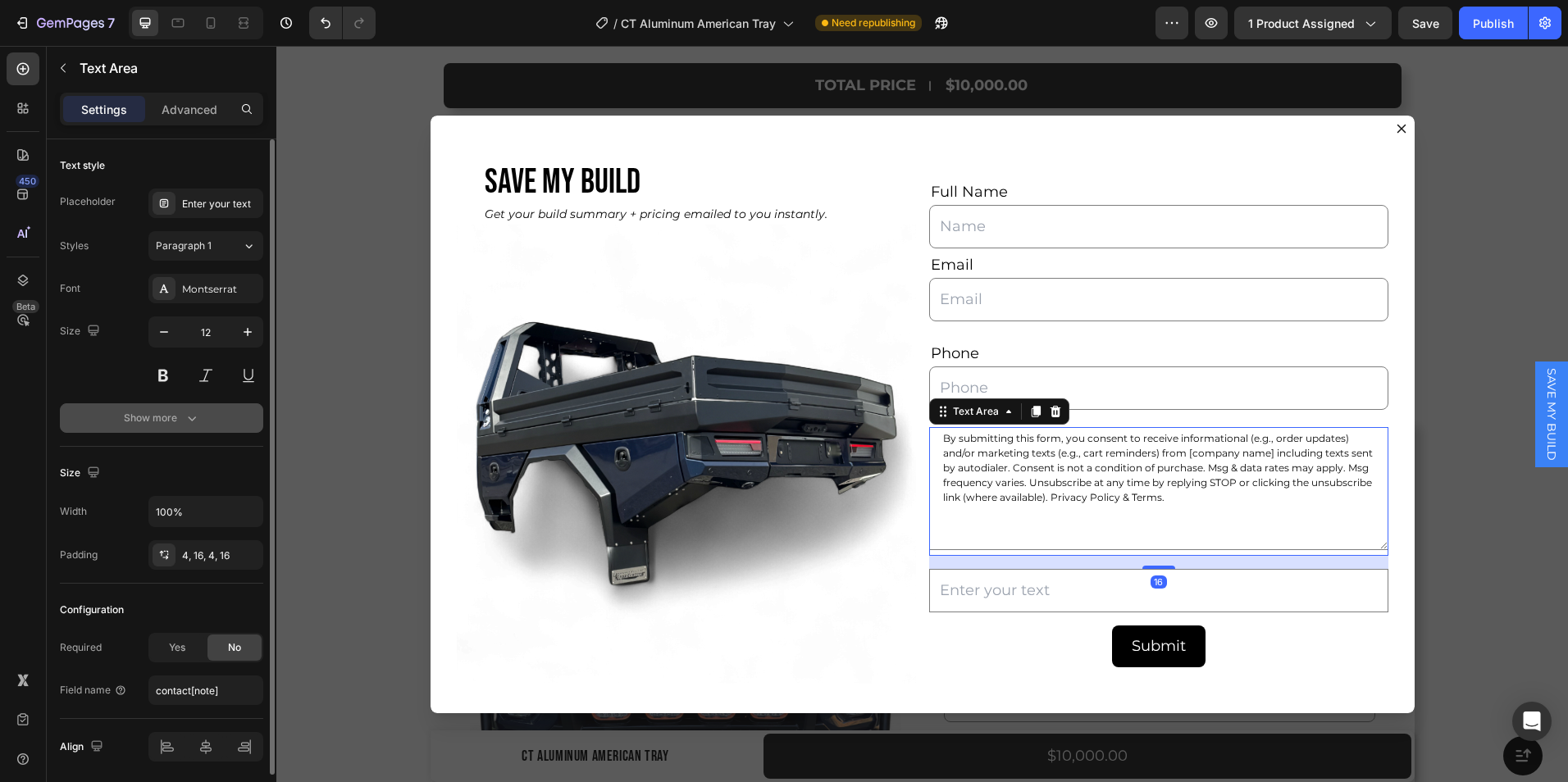
click at [174, 422] on div "Show more" at bounding box center [162, 418] width 76 height 16
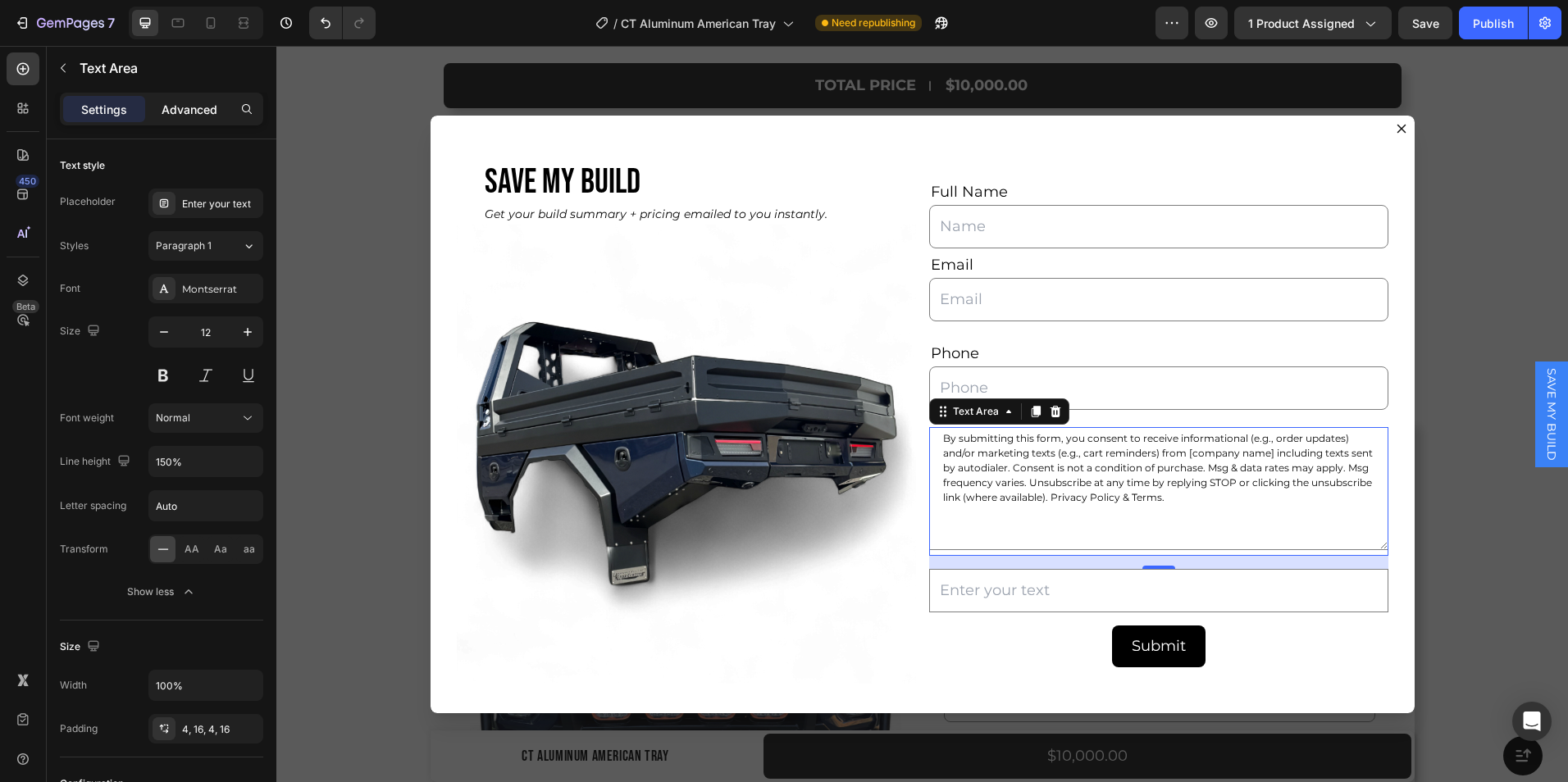
click at [201, 116] on p "Advanced" at bounding box center [190, 109] width 56 height 17
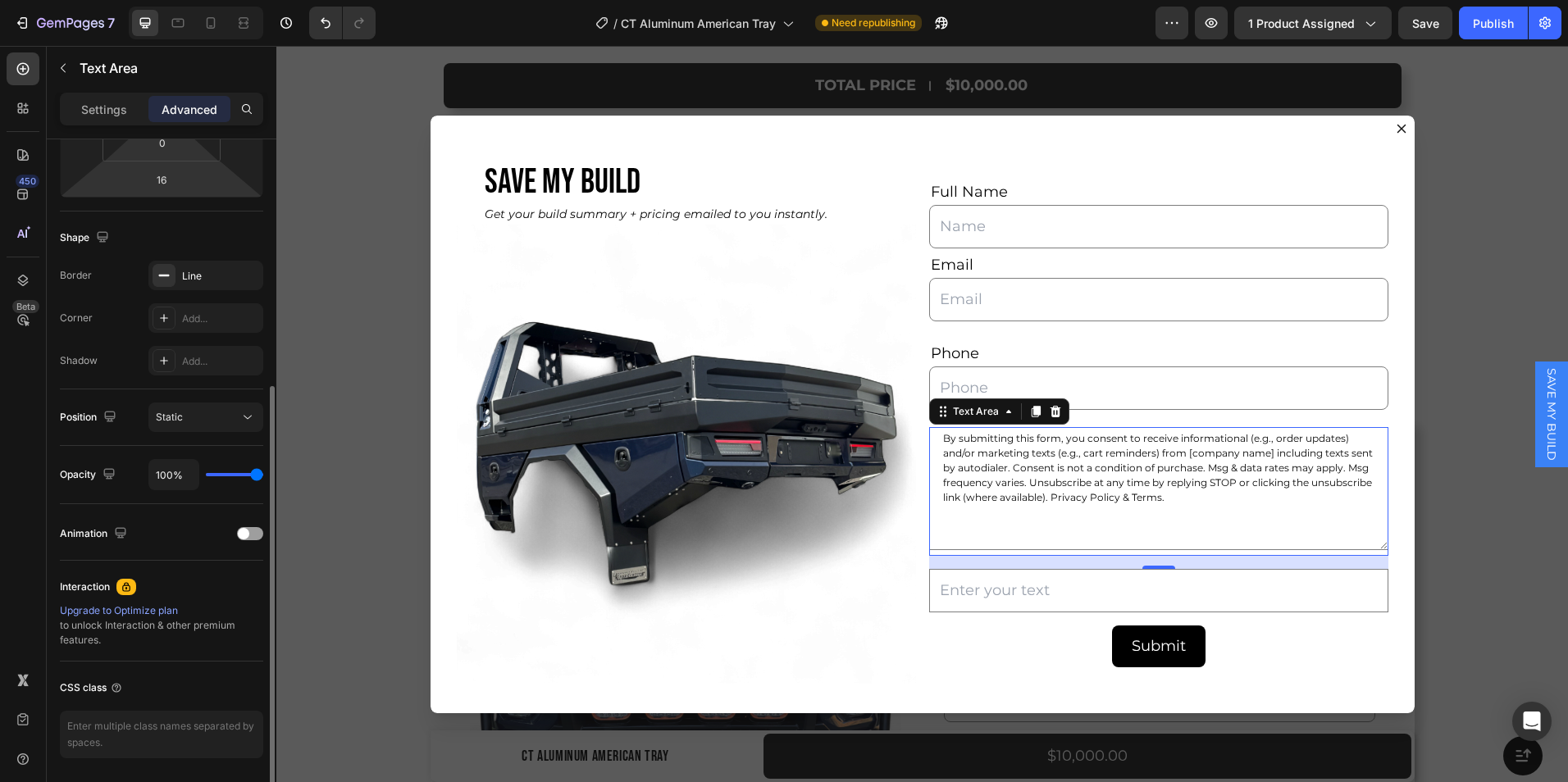
scroll to position [405, 0]
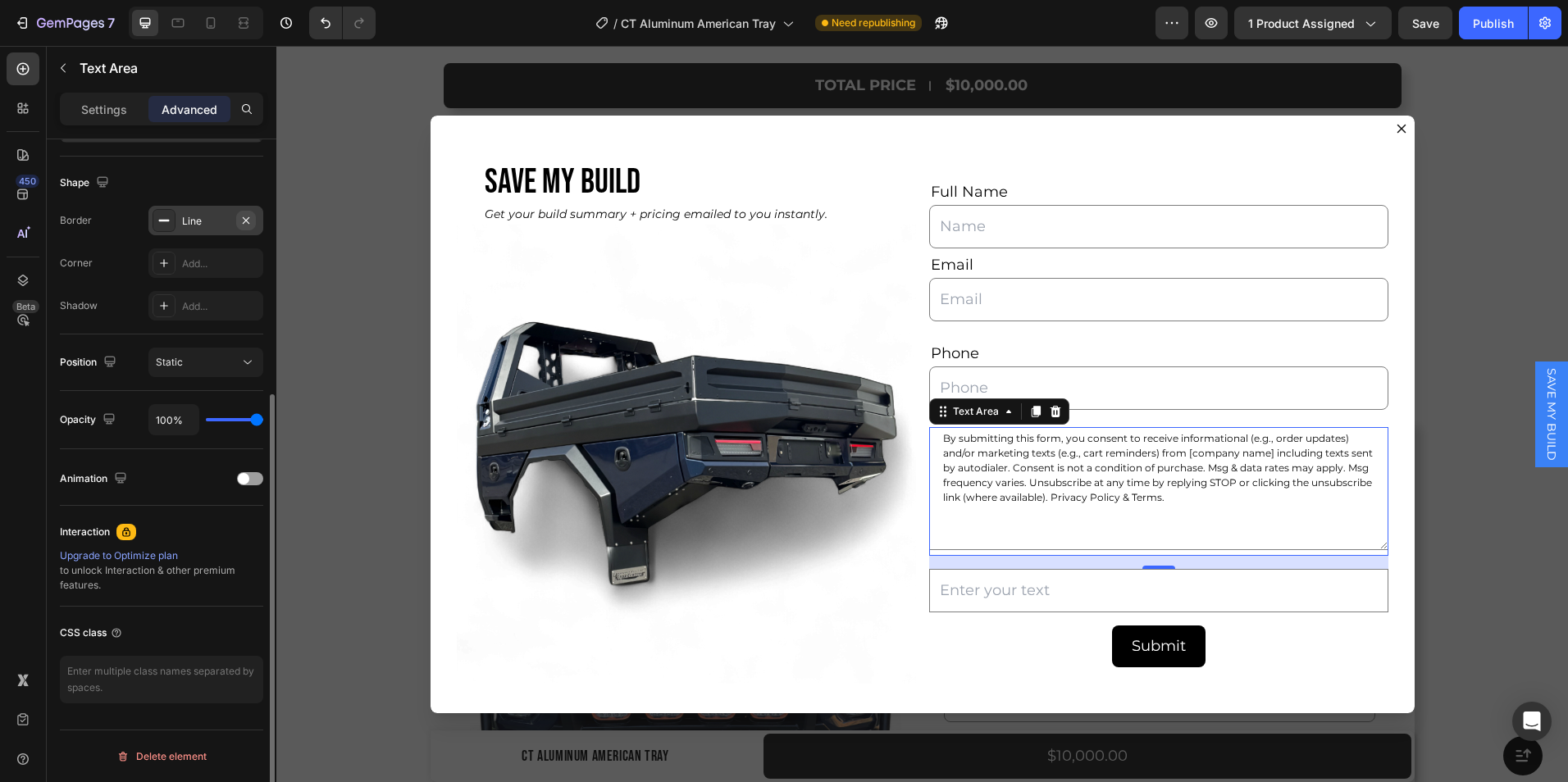
click at [247, 216] on icon "button" at bounding box center [246, 220] width 14 height 14
click at [366, 415] on div "Backdrop" at bounding box center [922, 414] width 1292 height 737
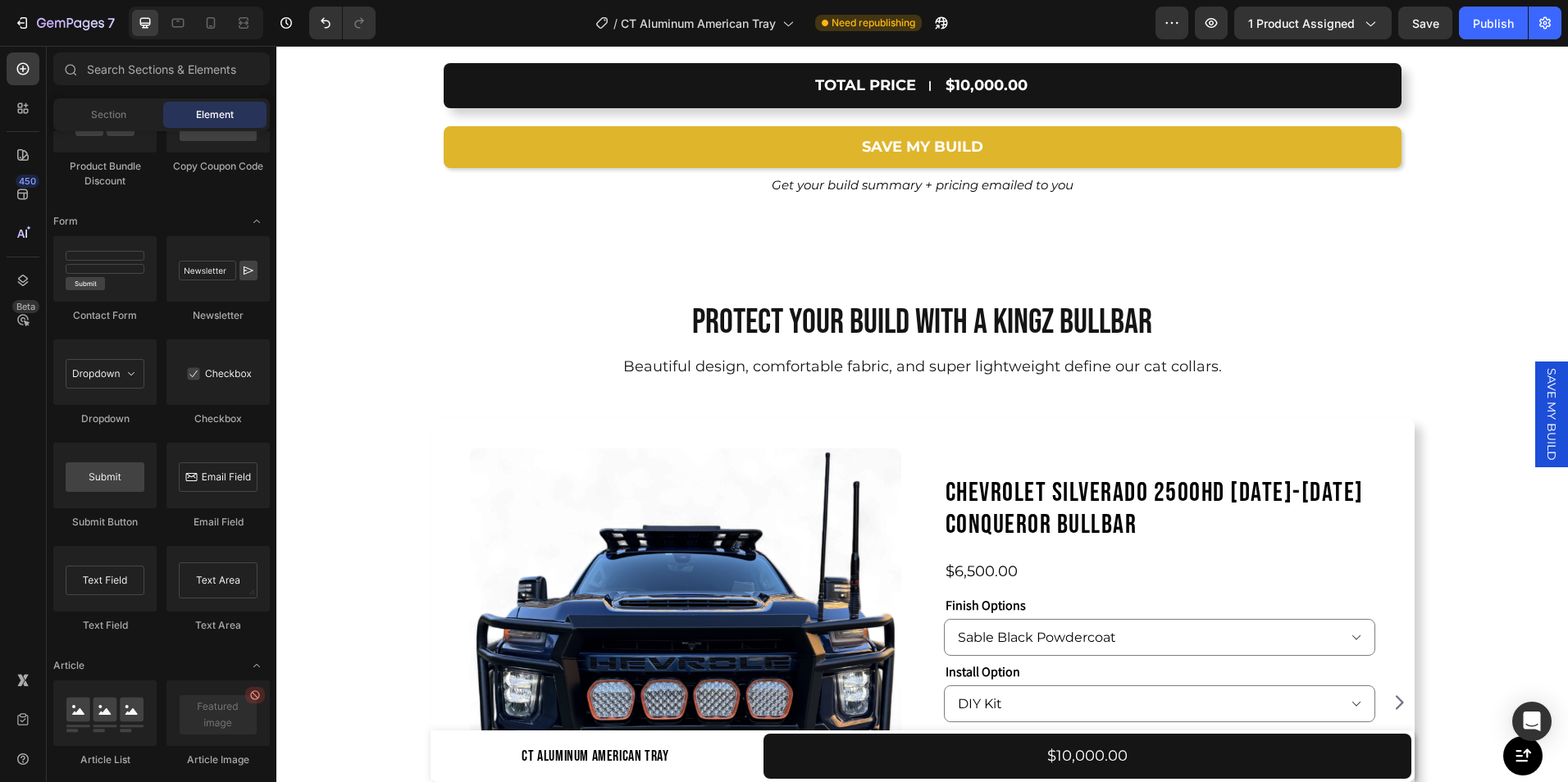
click at [1544, 413] on span "SAVE MY BUILD" at bounding box center [1552, 414] width 16 height 93
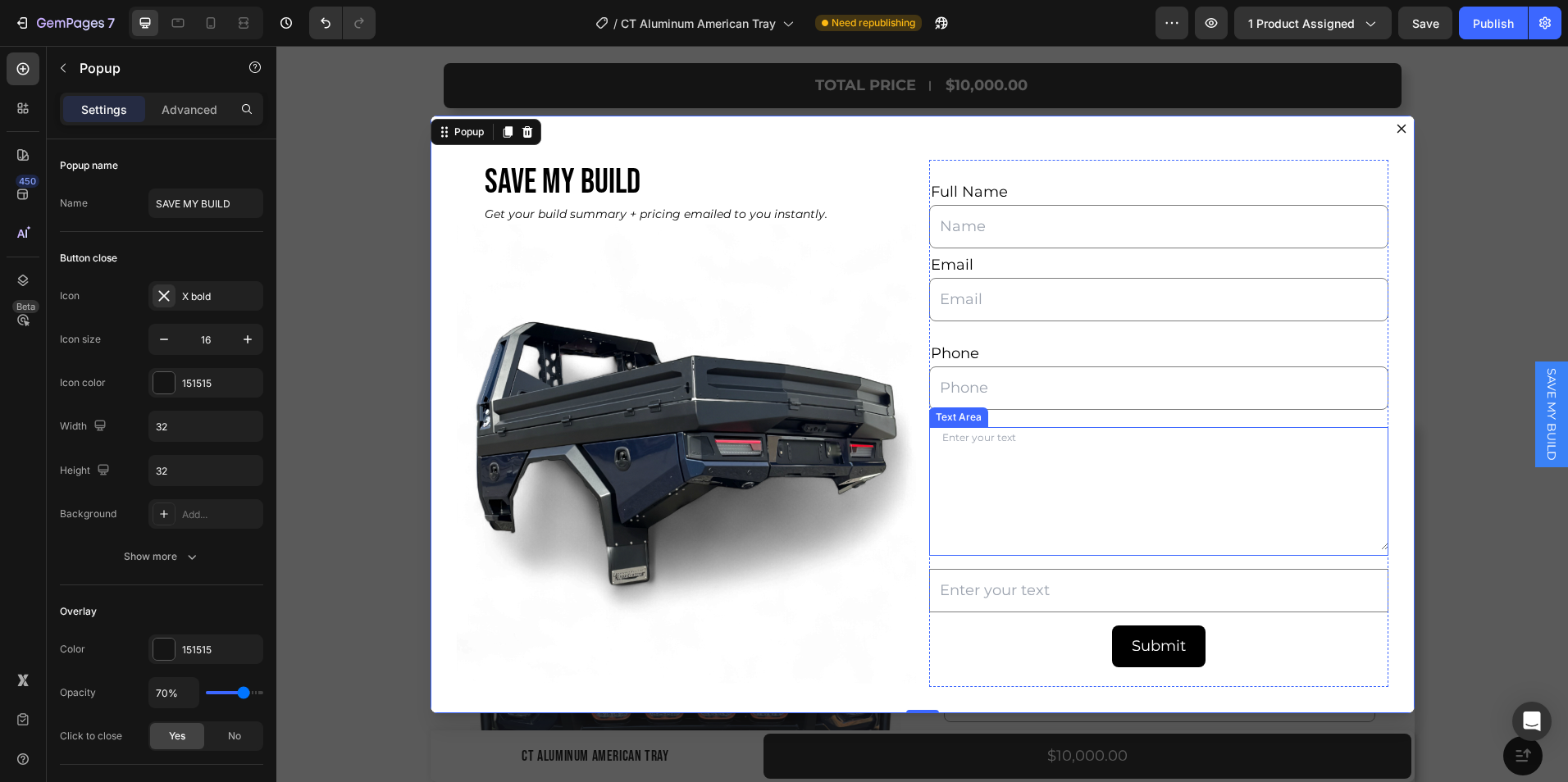
click at [1013, 497] on textarea "Dialog body" at bounding box center [1159, 489] width 460 height 123
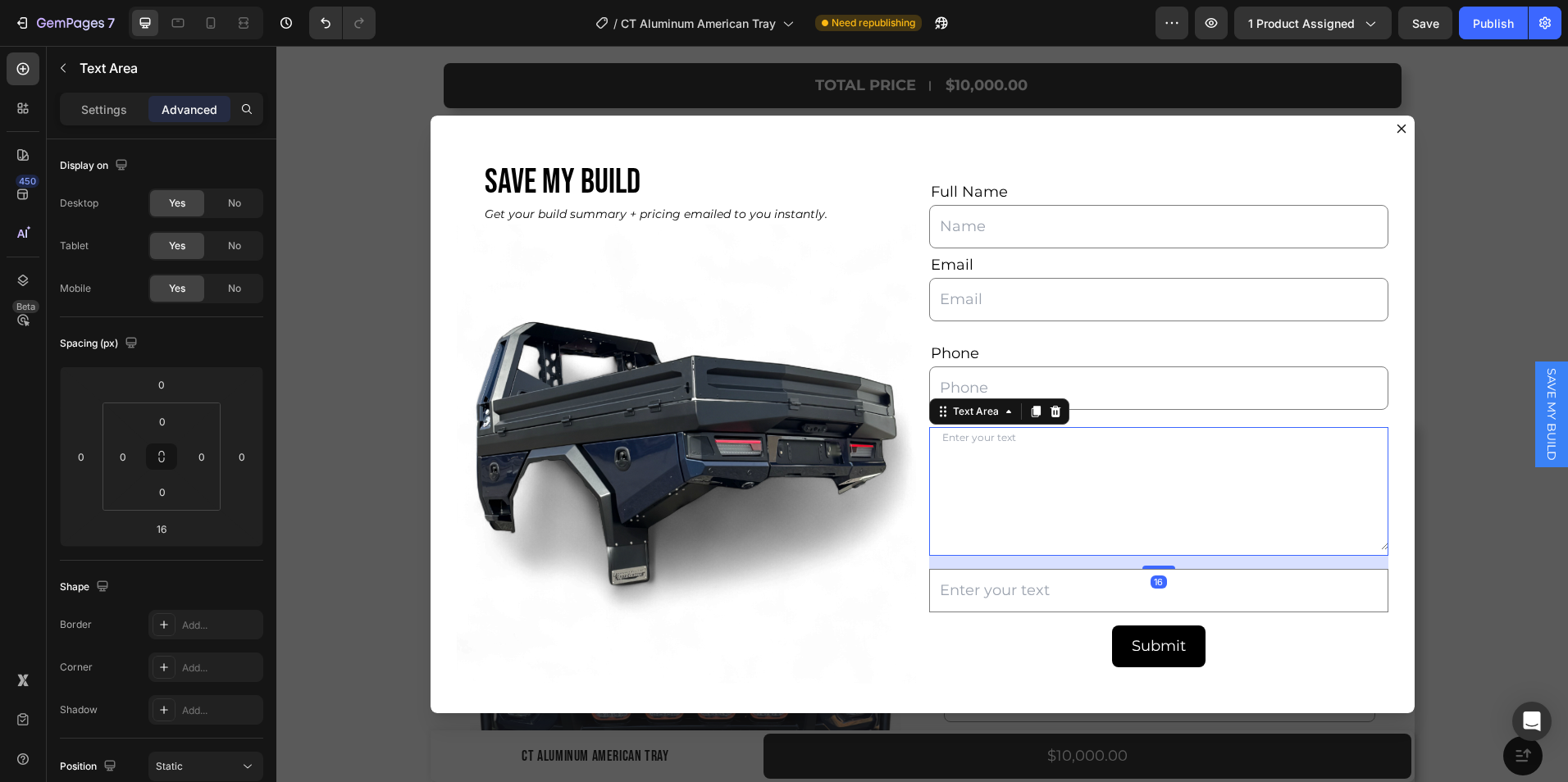
paste textarea "By submitting this form, you consent to receive informational (e.g., order upda…"
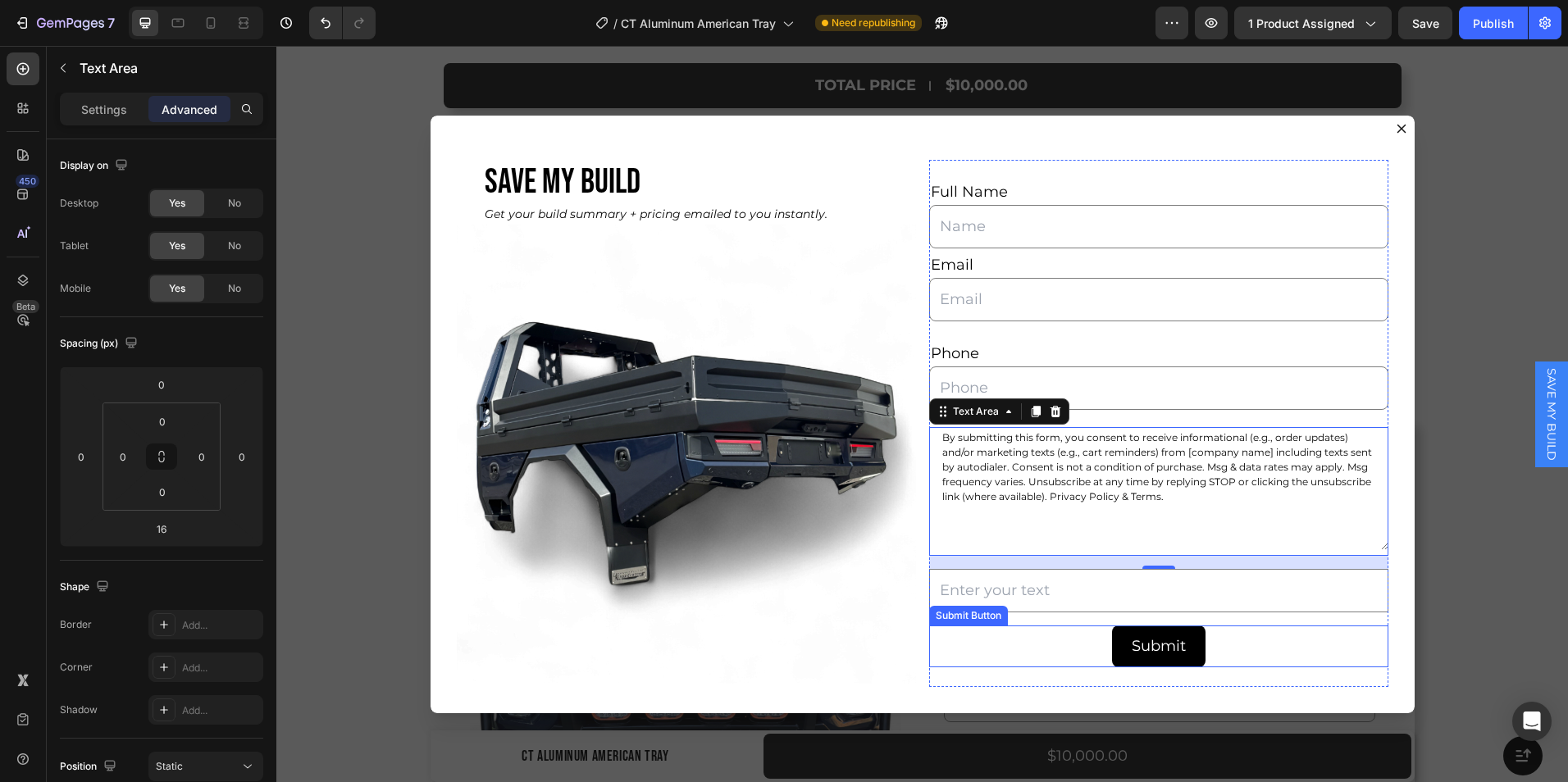
type textarea "By submitting this form, you consent to receive informational (e.g., order upda…"
click at [1002, 639] on div "Submit Submit Button" at bounding box center [1159, 647] width 460 height 42
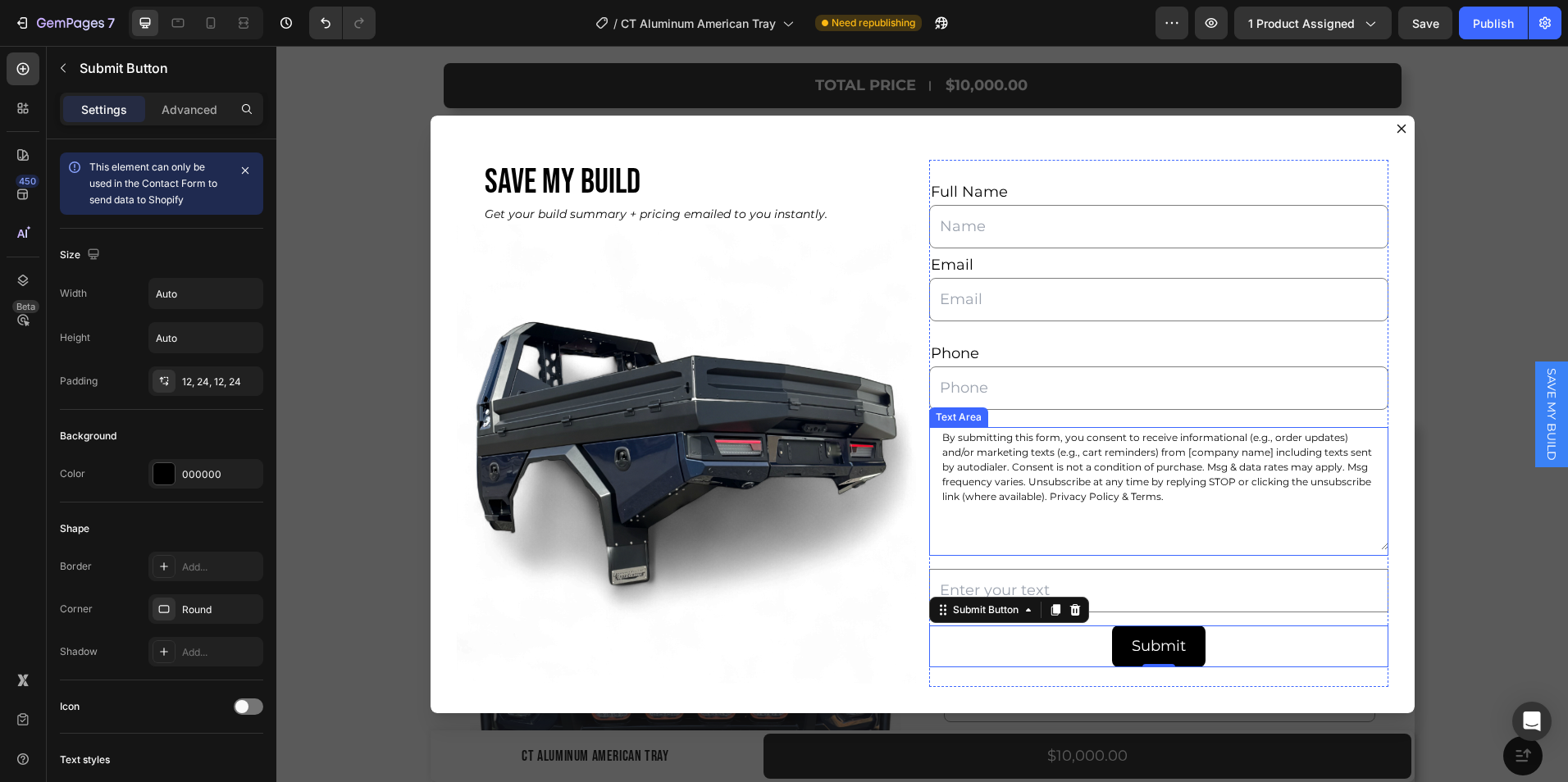
click at [981, 543] on textarea "By submitting this form, you consent to receive informational (e.g., order upda…" at bounding box center [1159, 489] width 460 height 123
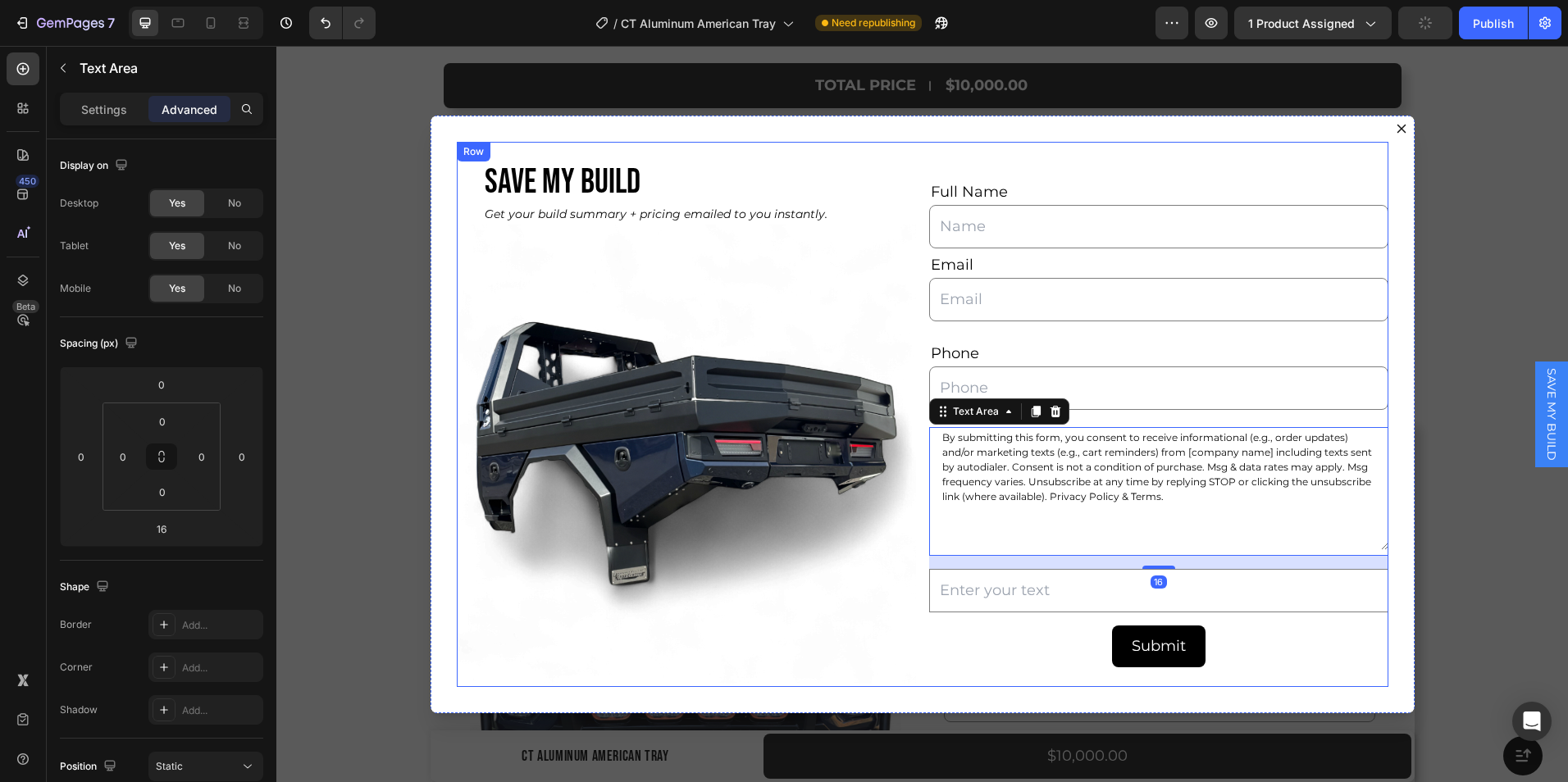
click at [913, 607] on div "SAVE MY BUILD Heading Get your build summary + pricing emailed to you instantly…" at bounding box center [923, 414] width 932 height 545
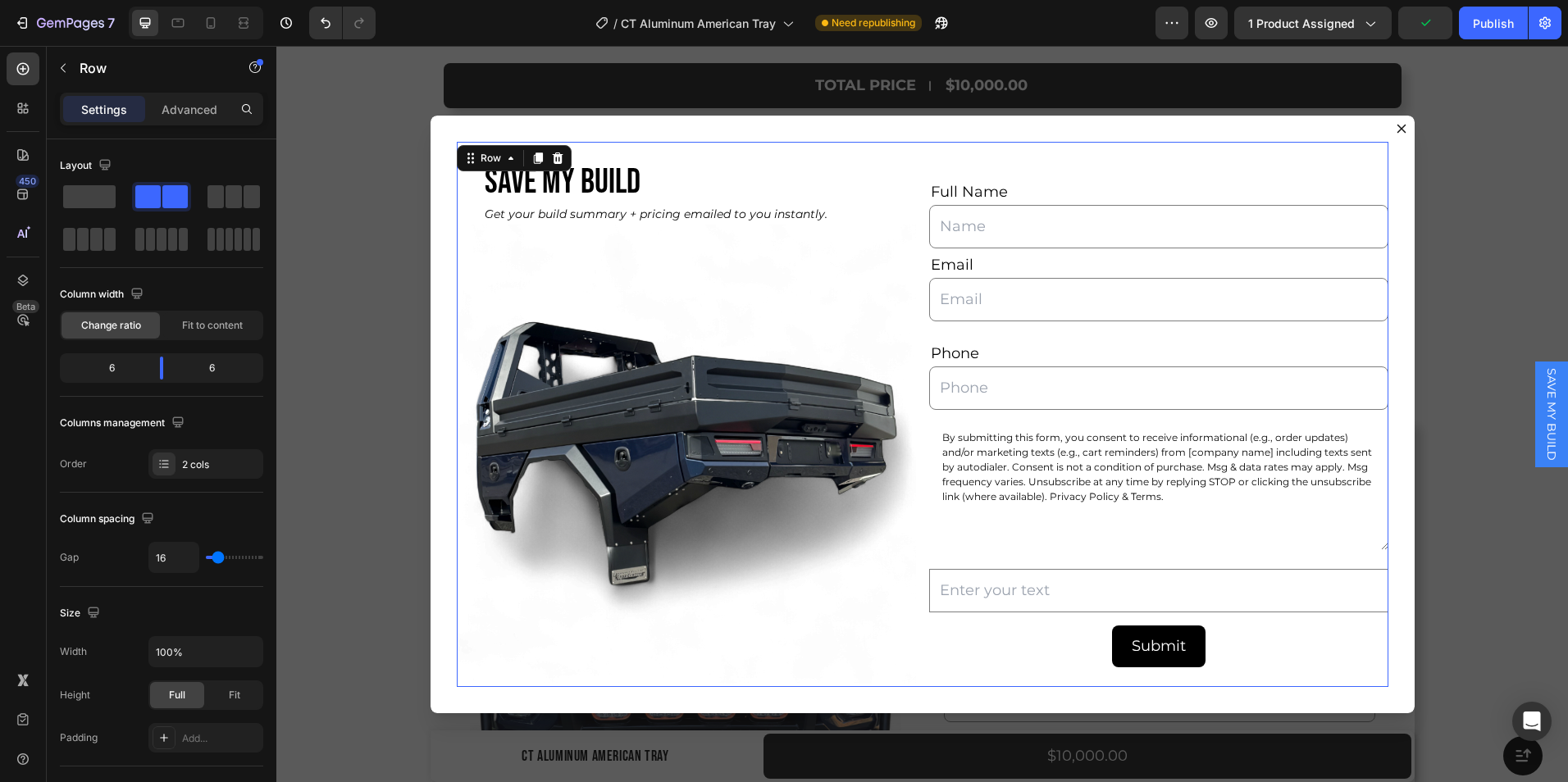
click at [913, 607] on div "SAVE MY BUILD Heading Get your build summary + pricing emailed to you instantly…" at bounding box center [923, 414] width 932 height 545
click at [1031, 386] on input "Dialog body" at bounding box center [1159, 388] width 460 height 43
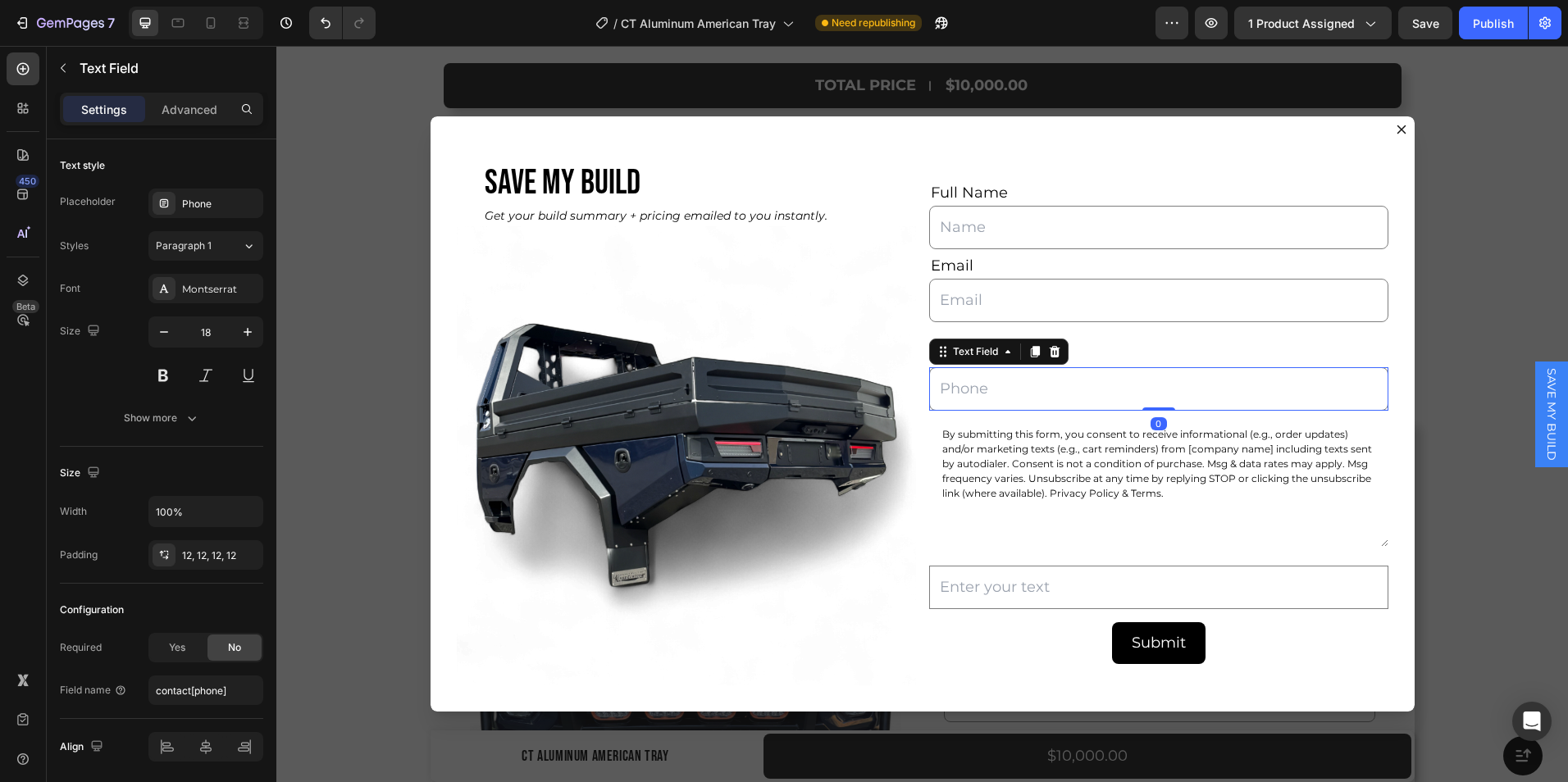
drag, startPoint x: 1158, startPoint y: 413, endPoint x: 1154, endPoint y: 373, distance: 40.2
click at [1154, 373] on div "Text Field 0" at bounding box center [1159, 389] width 460 height 43
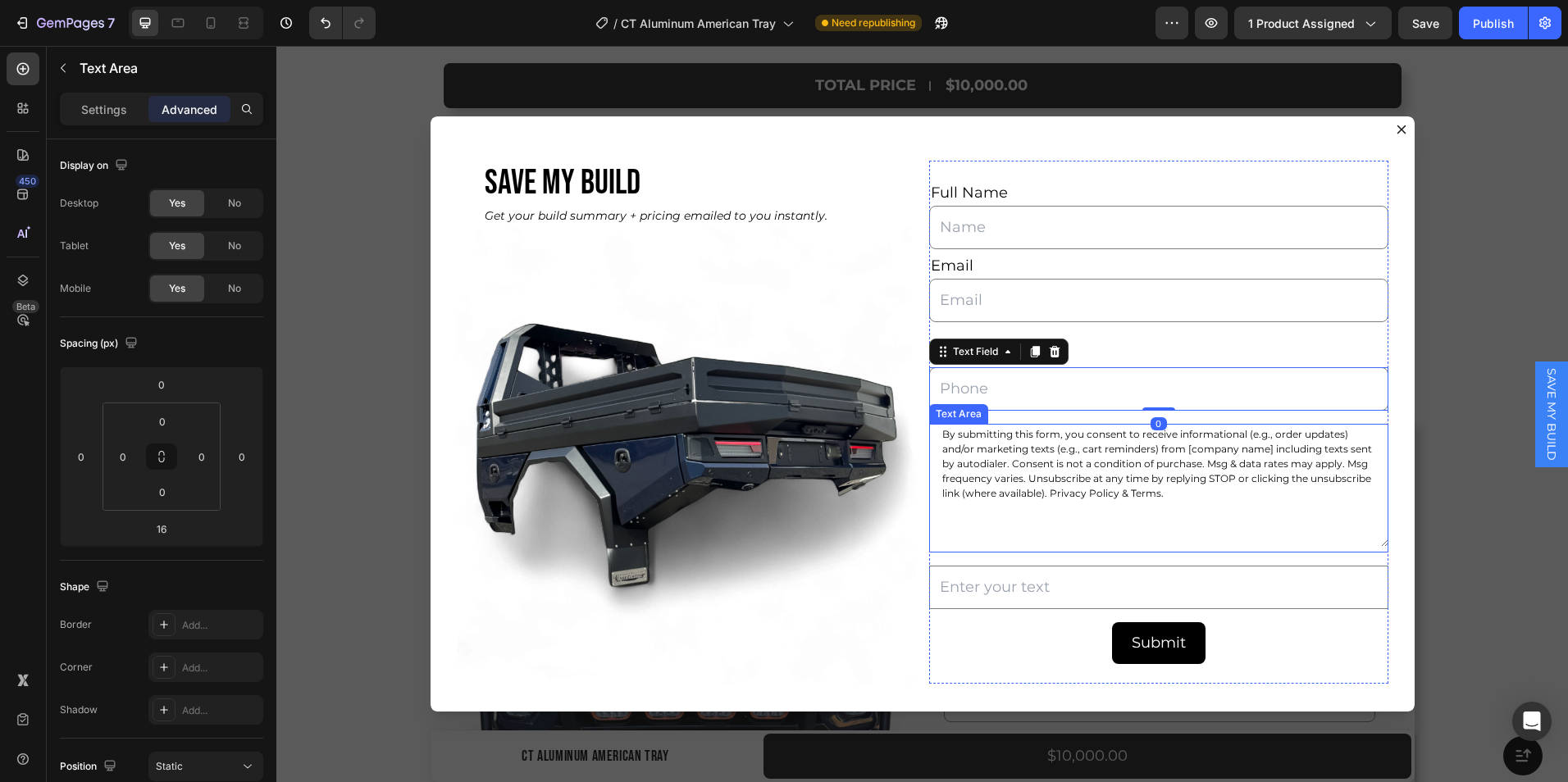
click at [1036, 448] on textarea "By submitting this form, you consent to receive informational (e.g., order upda…" at bounding box center [1159, 486] width 460 height 123
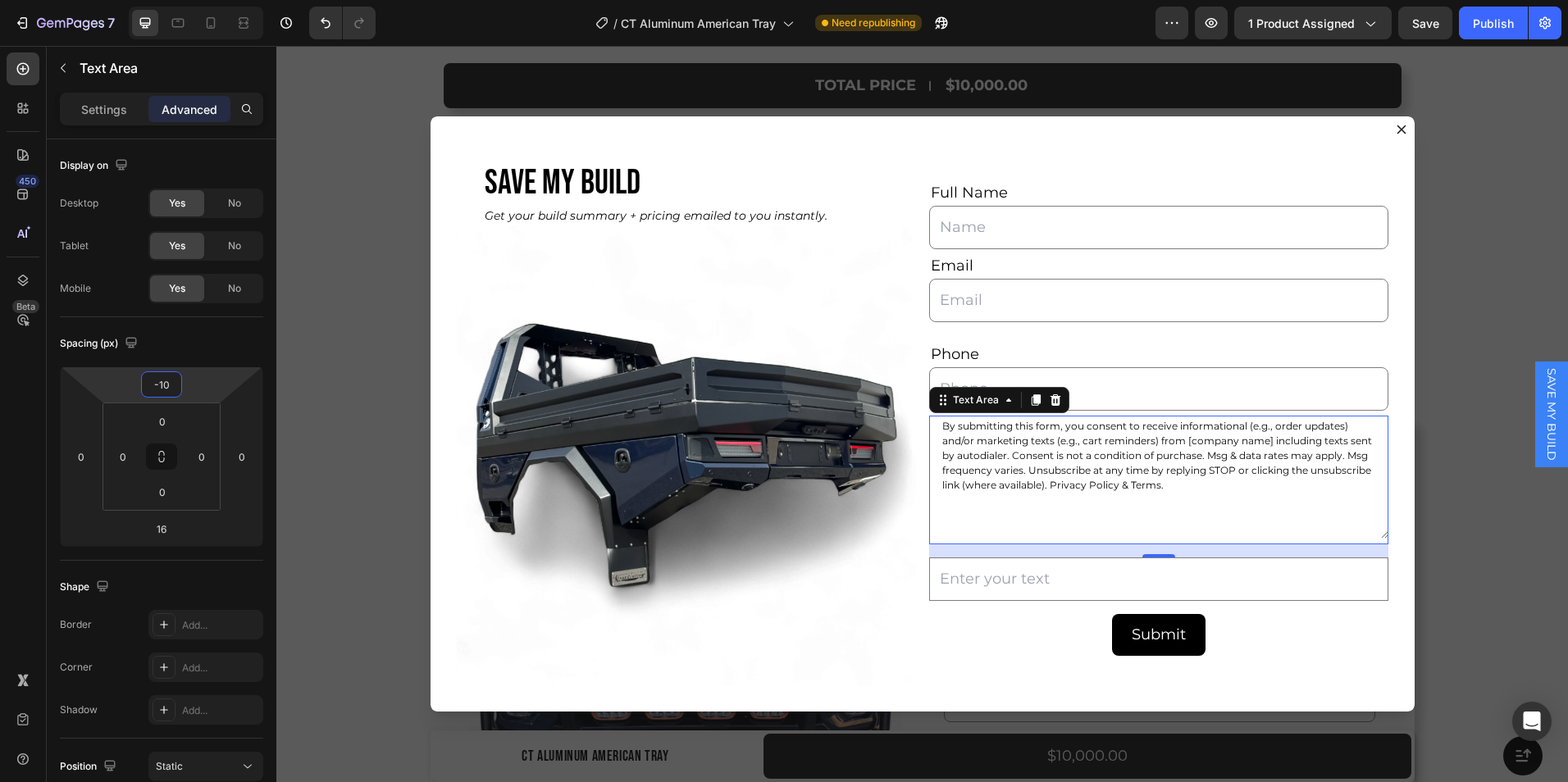
type input "-12"
click at [168, 0] on html "7 Version history / CT Aluminum American Tray Need republishing Preview 1 produ…" at bounding box center [784, 0] width 1568 height 0
click at [206, 348] on div "Spacing (px)" at bounding box center [161, 343] width 203 height 26
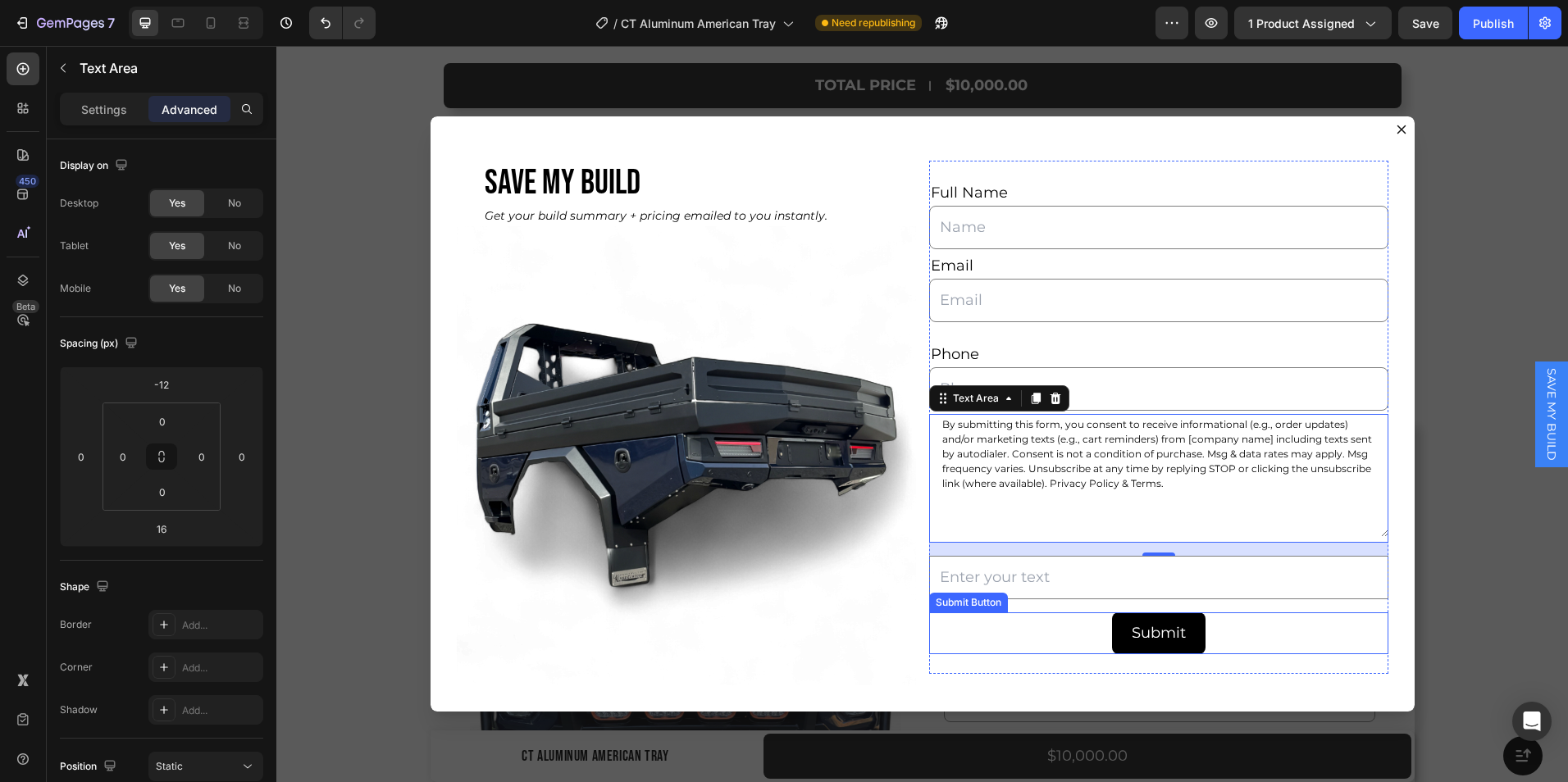
click at [991, 614] on div "Submit Submit Button" at bounding box center [1159, 633] width 460 height 42
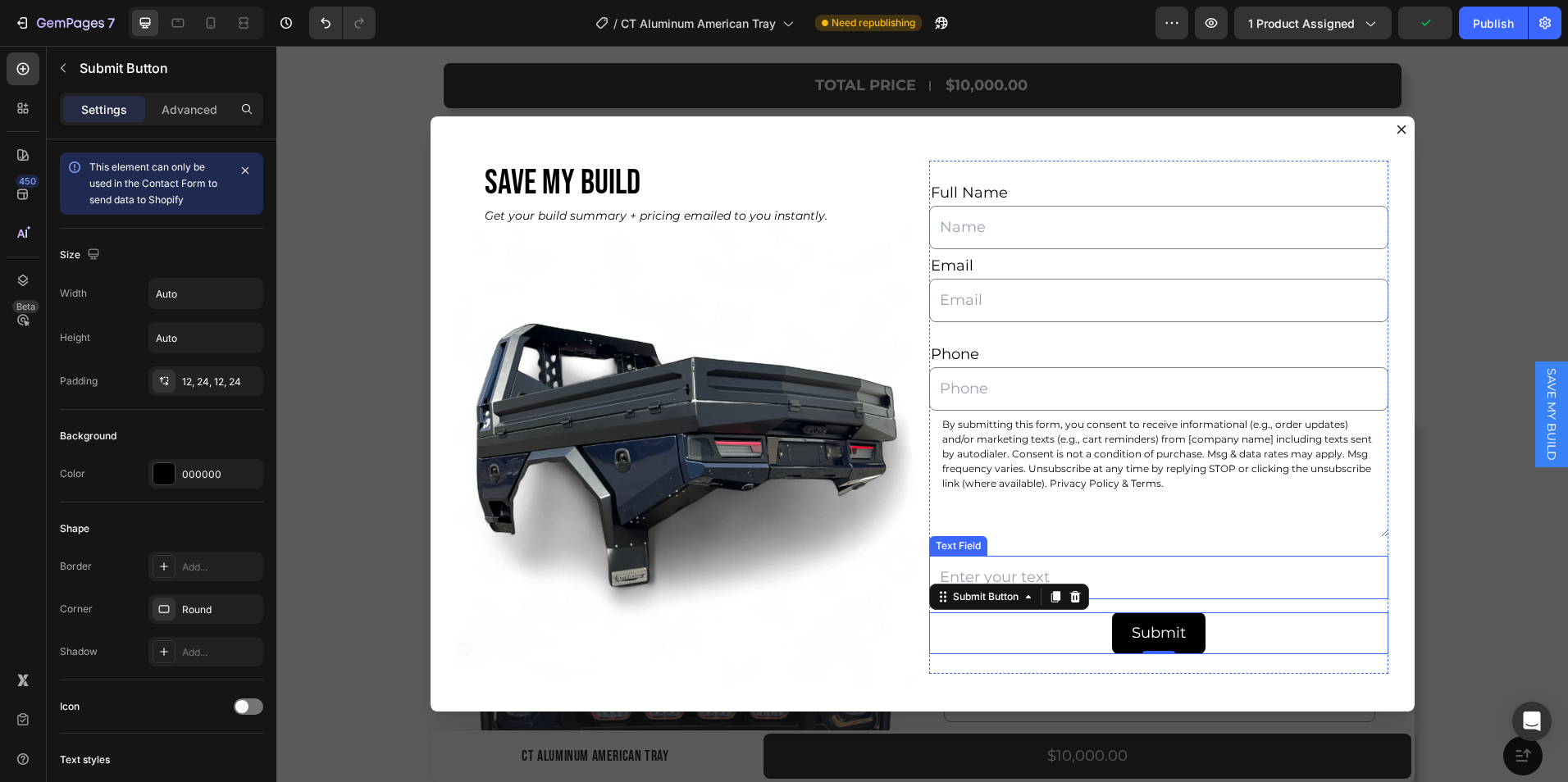
click at [1074, 571] on input "Dialog body" at bounding box center [1159, 578] width 460 height 43
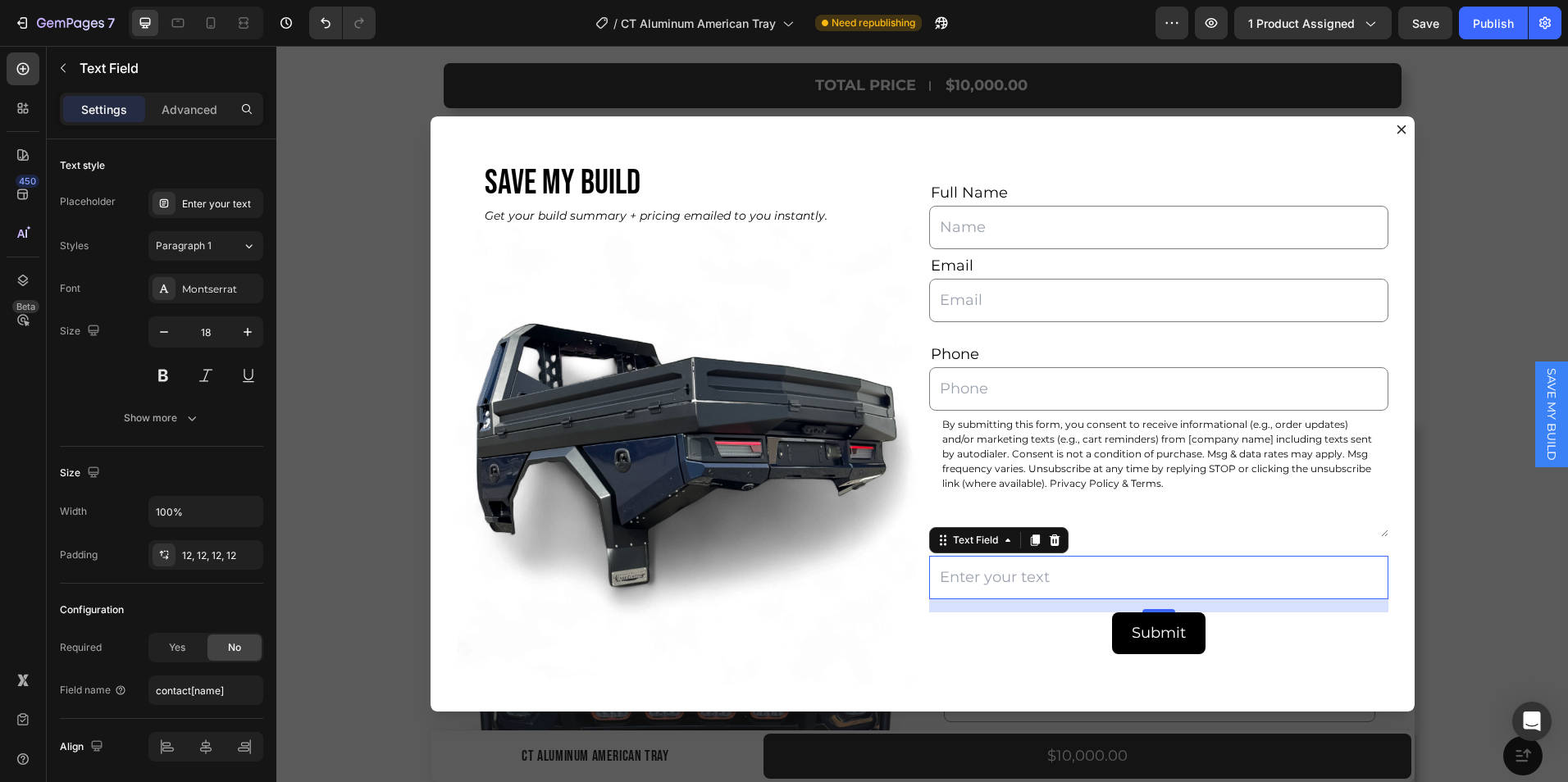
click at [993, 589] on input "Dialog body" at bounding box center [1159, 578] width 460 height 43
click at [1034, 647] on div "Submit Submit Button" at bounding box center [1159, 633] width 460 height 42
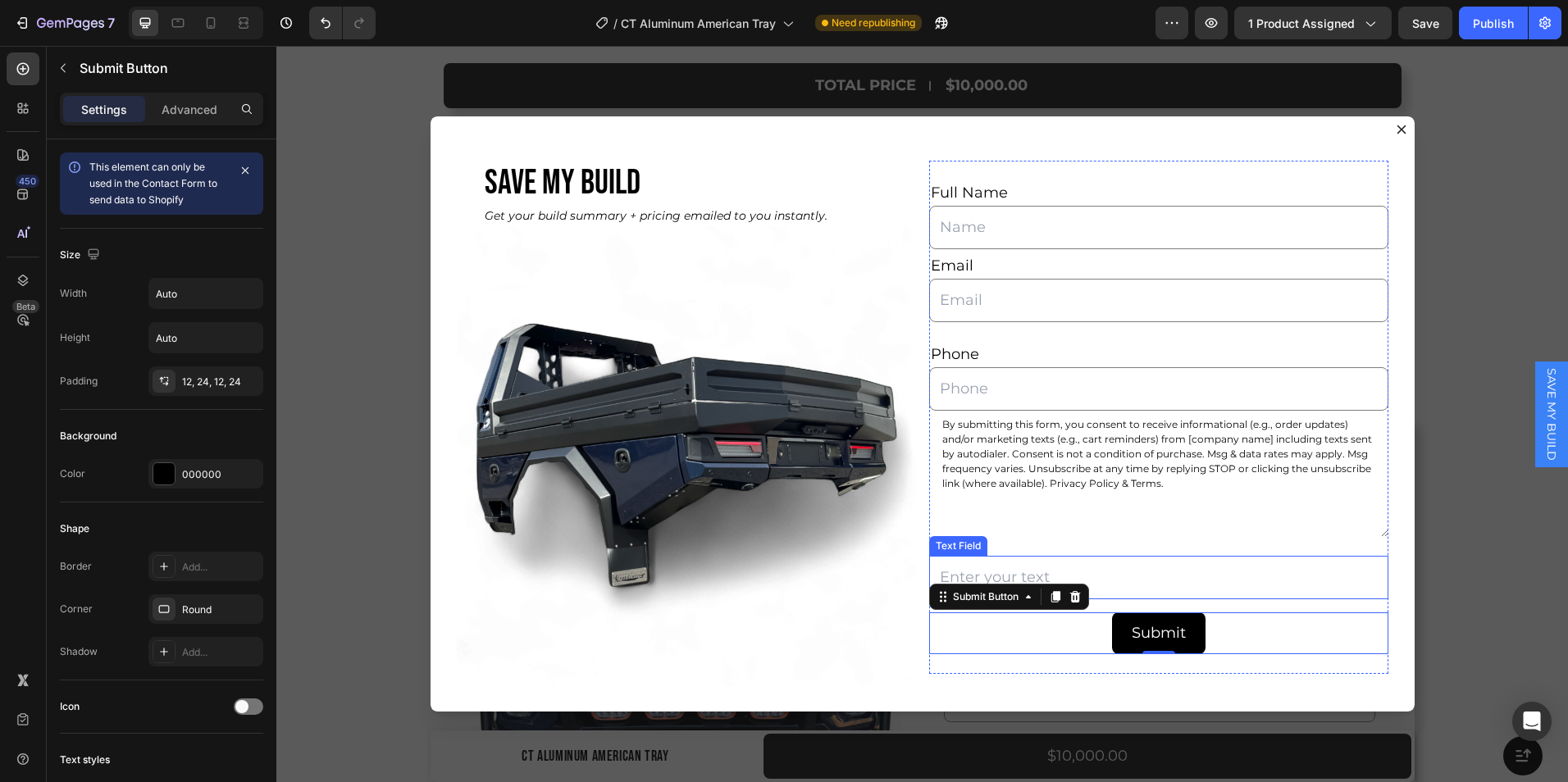
click at [987, 572] on input "Dialog body" at bounding box center [1159, 578] width 460 height 43
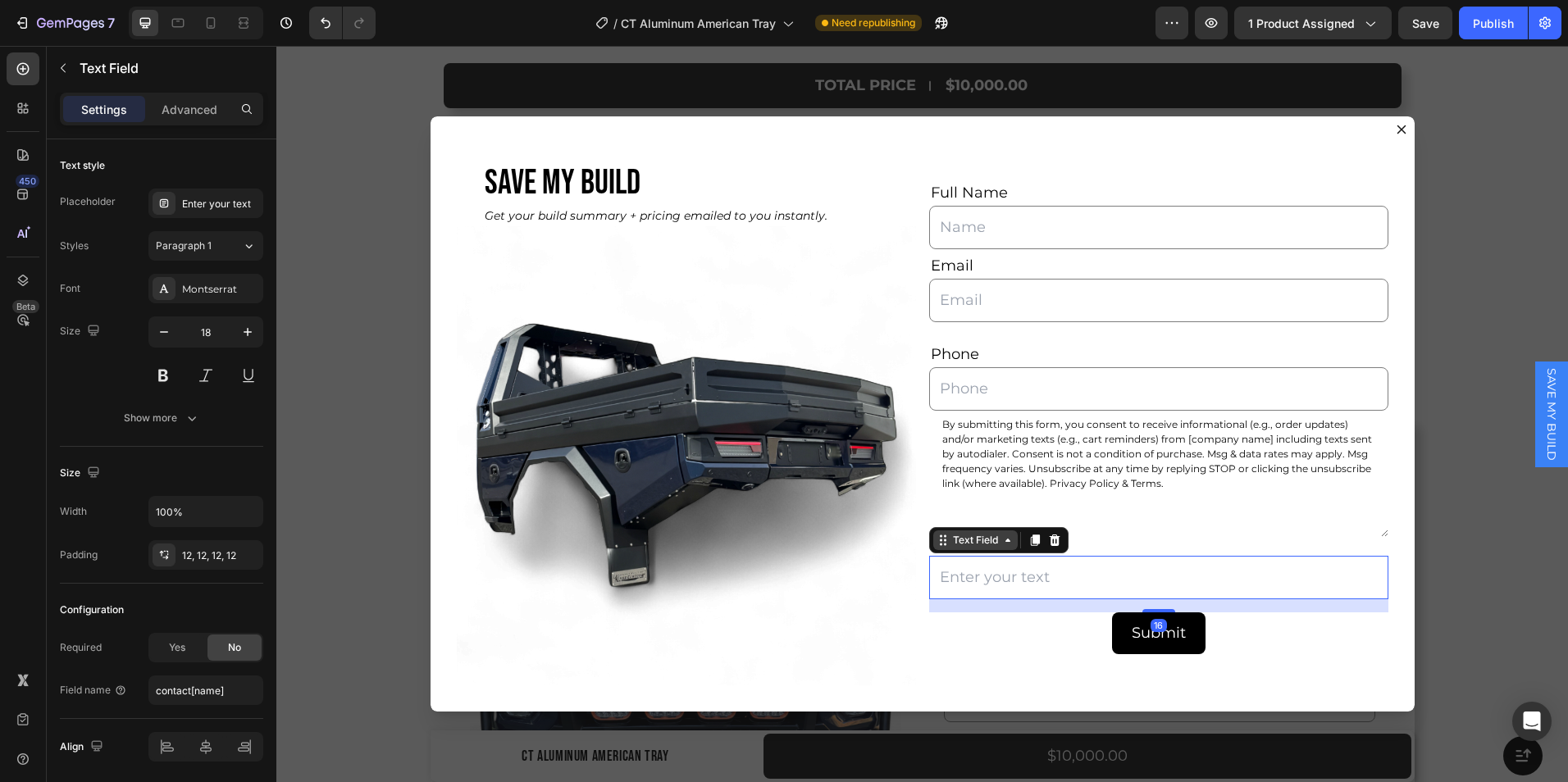
click at [940, 541] on icon "Dialog body" at bounding box center [941, 541] width 3 height 3
click at [1050, 540] on icon "Dialog body" at bounding box center [1055, 540] width 11 height 12
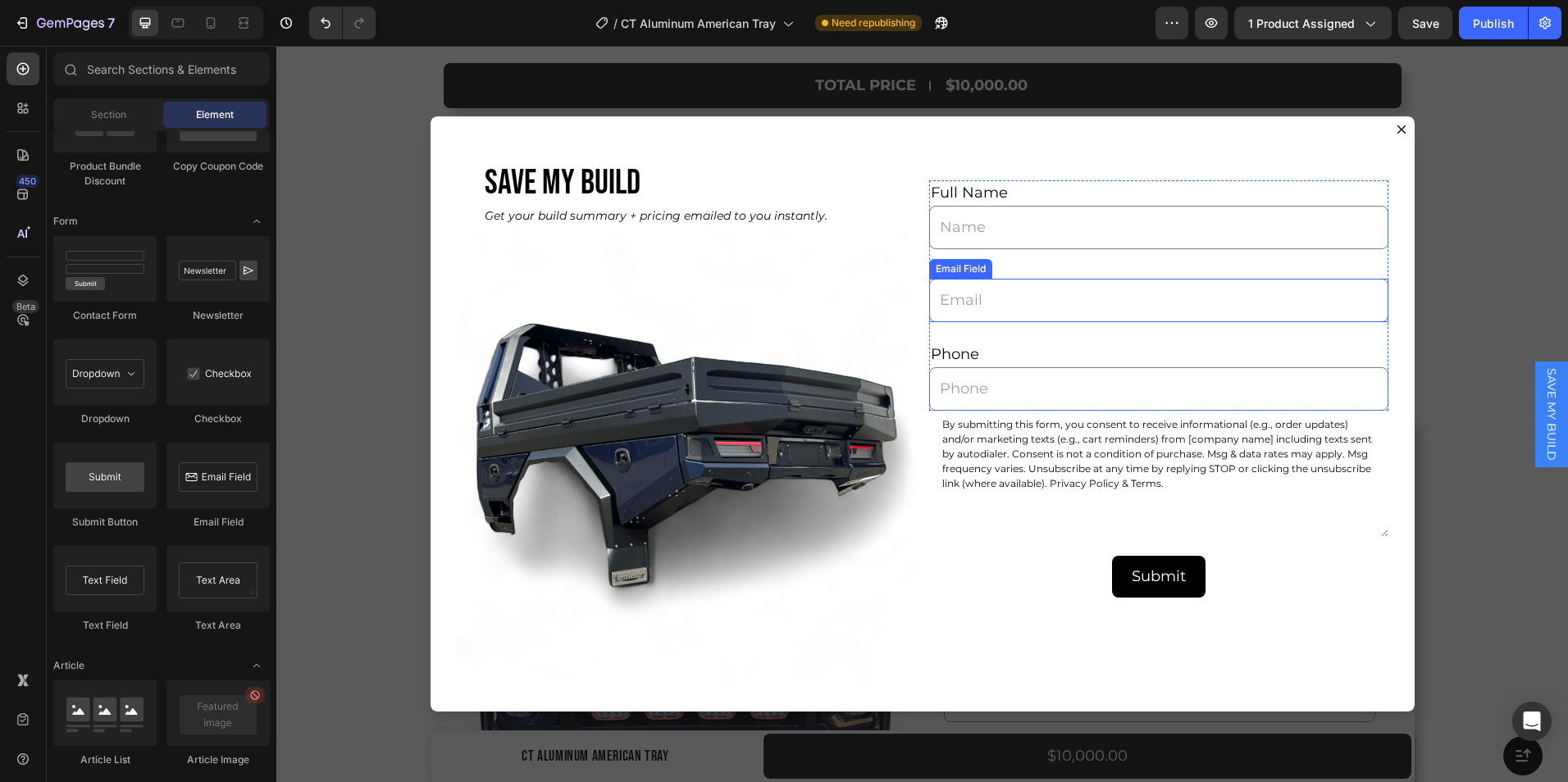
click at [998, 315] on input "Dialog body" at bounding box center [1159, 301] width 460 height 43
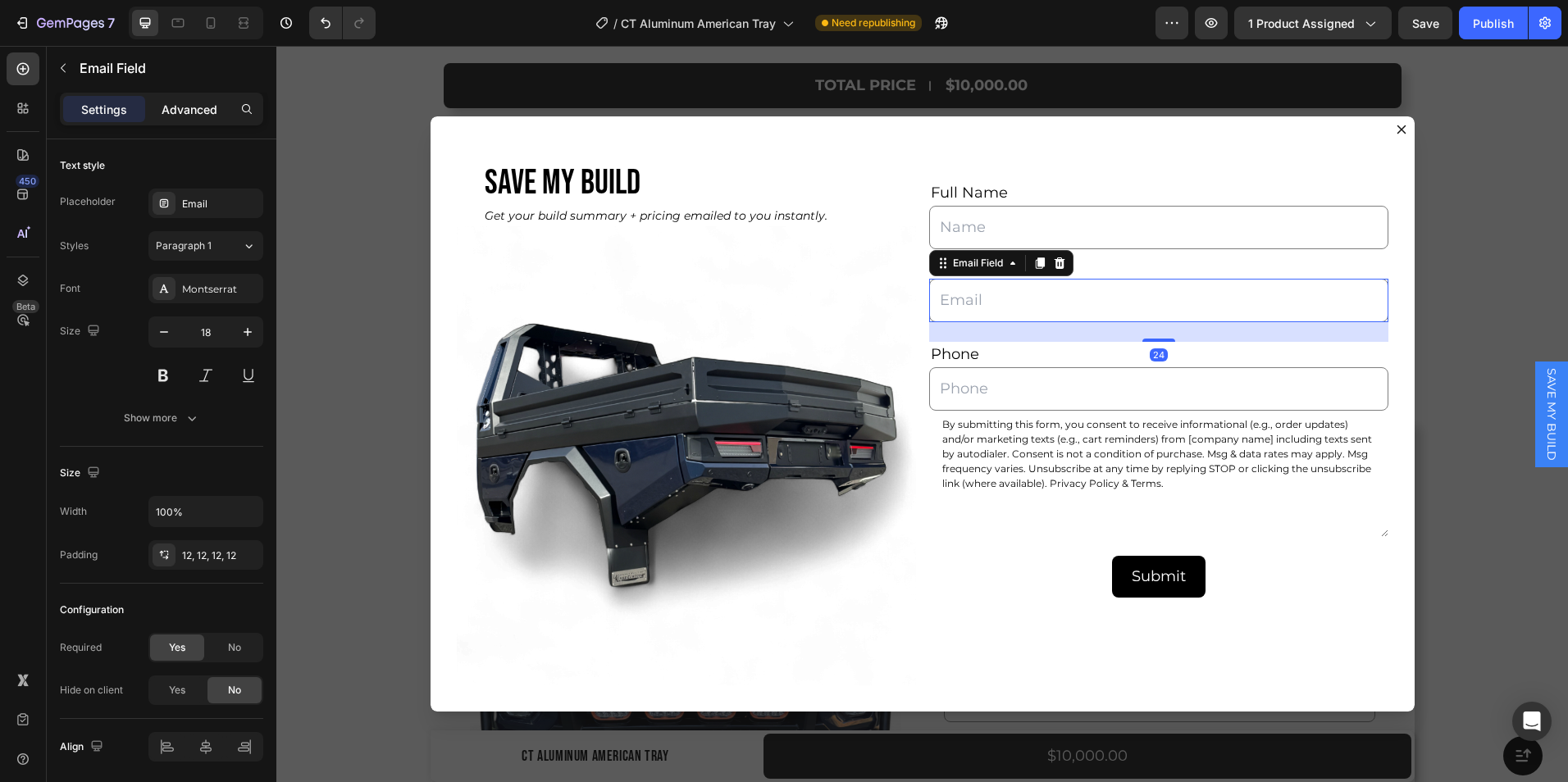
click at [190, 110] on p "Advanced" at bounding box center [190, 109] width 56 height 17
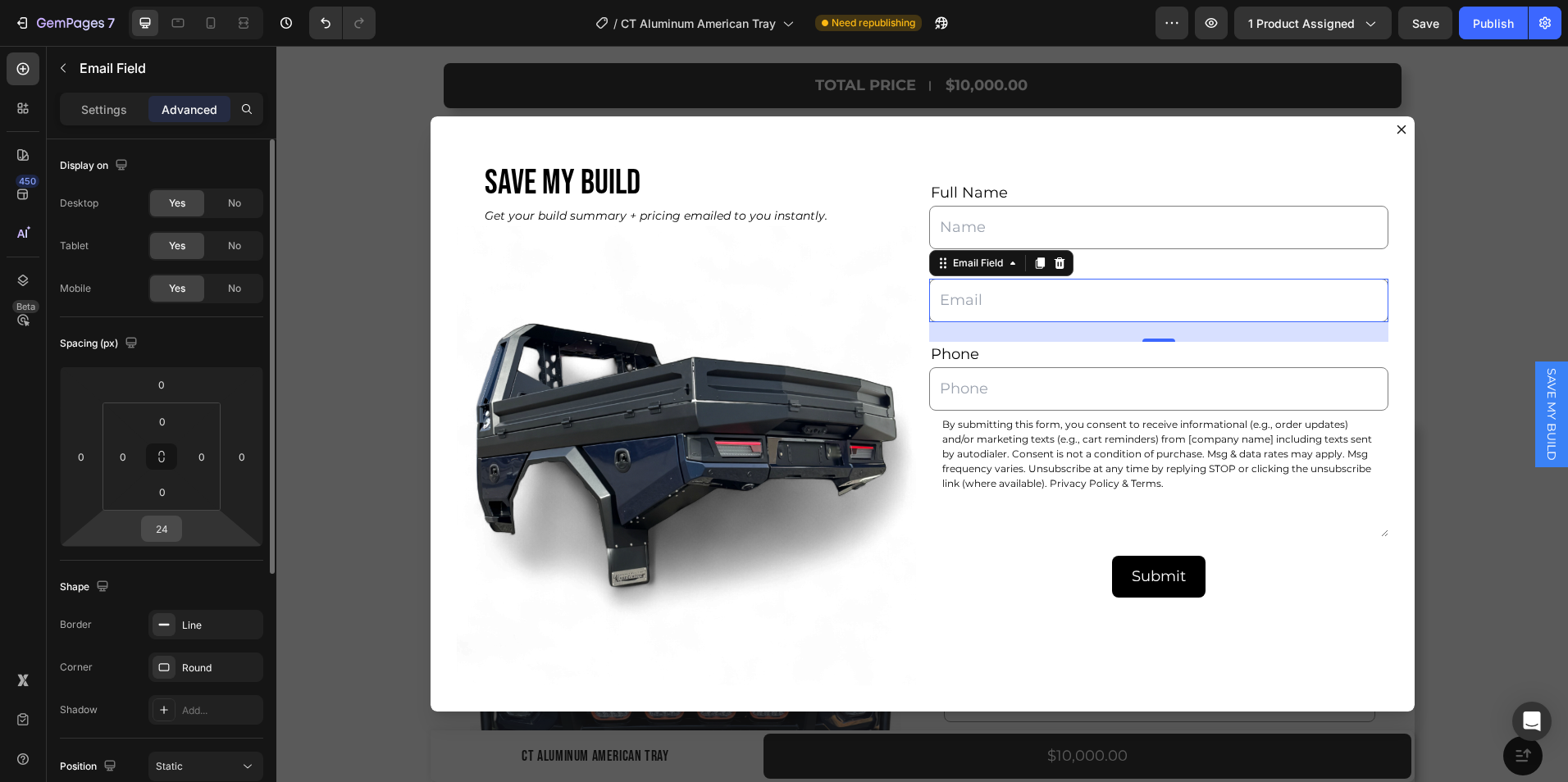
click at [167, 526] on input "24" at bounding box center [162, 528] width 33 height 24
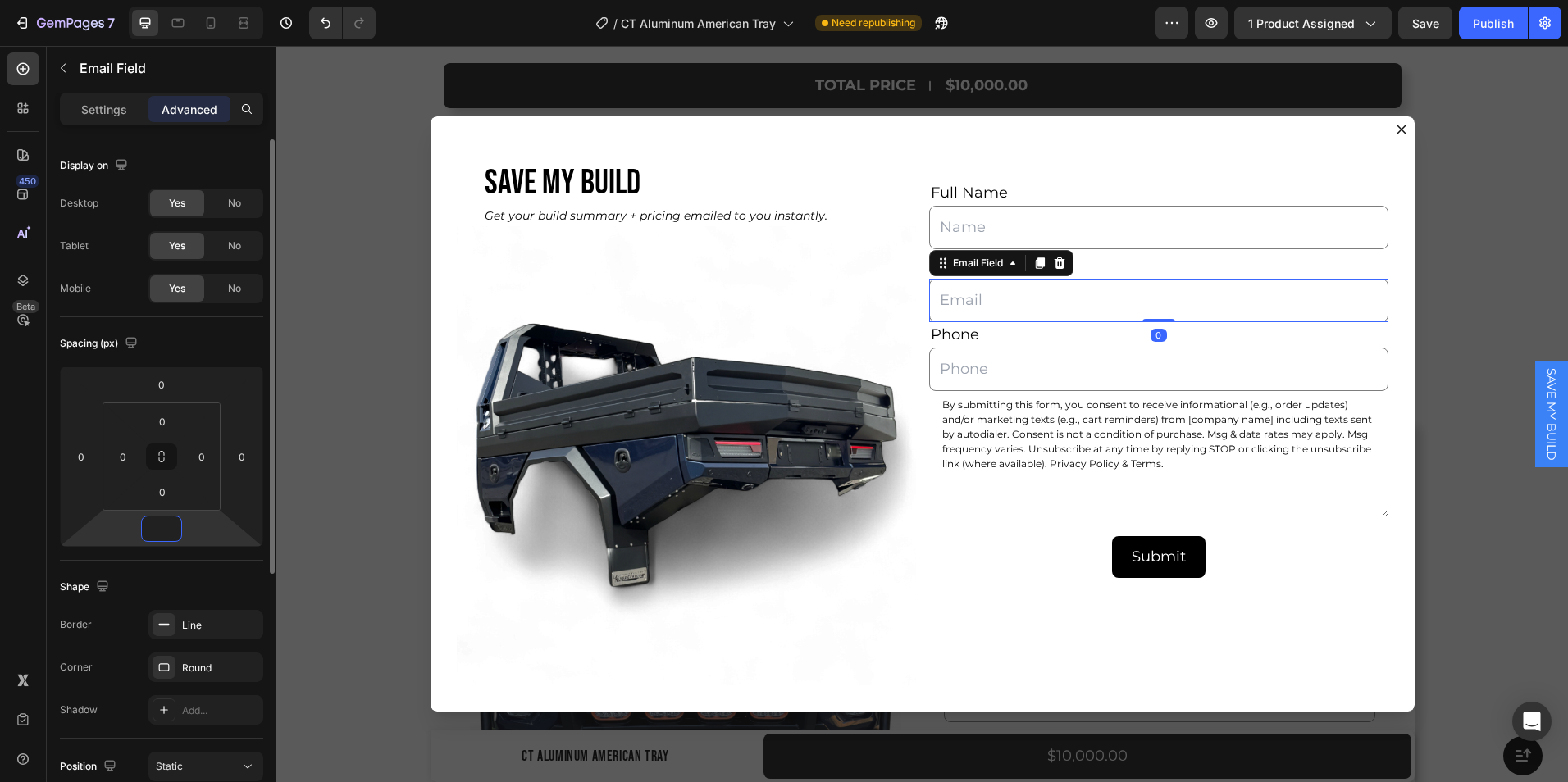
type input "0"
click at [1107, 252] on div "Full Name Text Block Text Field Email Text Block Email Field 0 Phone Text Block…" at bounding box center [1159, 285] width 460 height 210
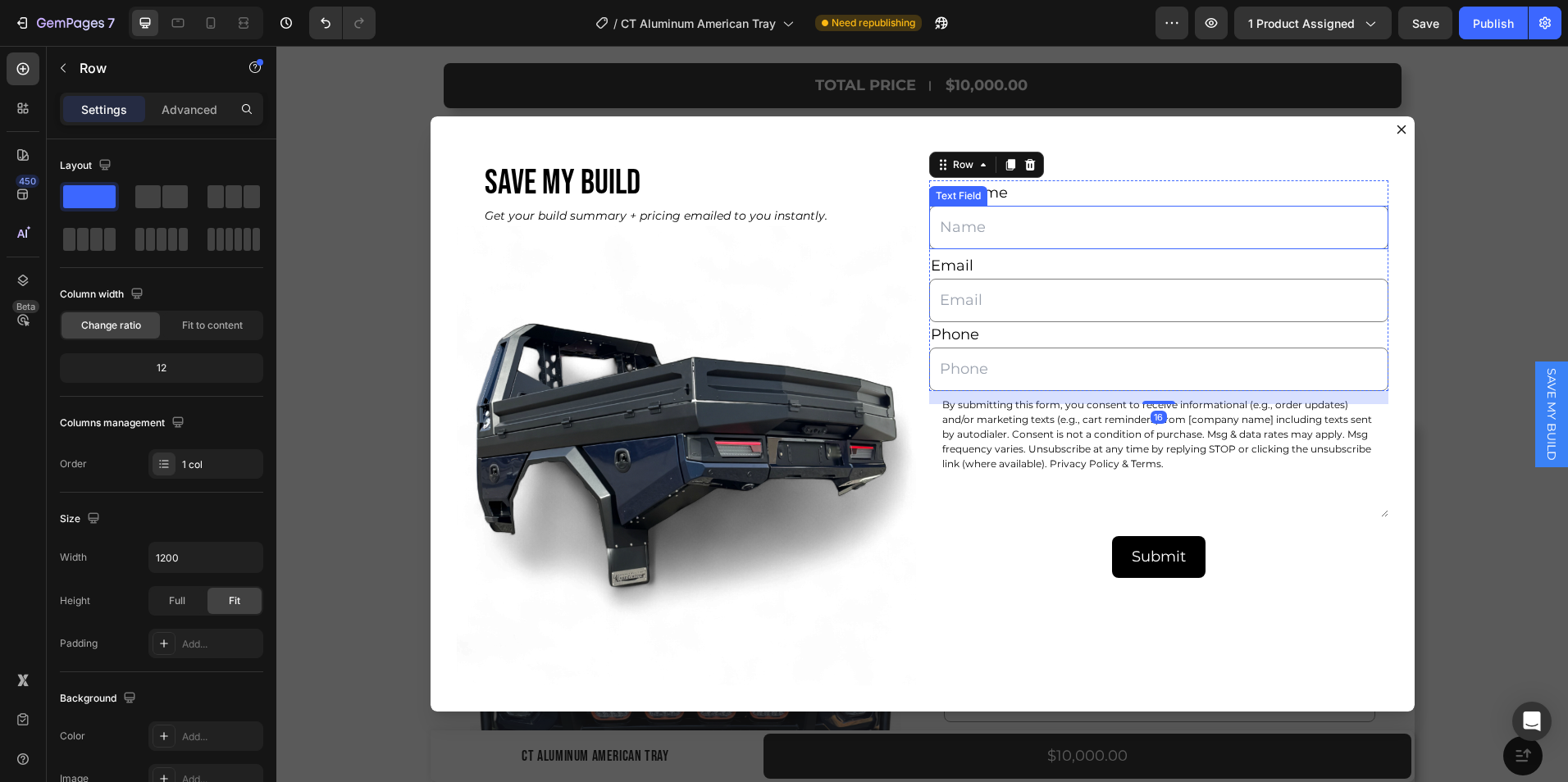
click at [1084, 228] on input "Dialog body" at bounding box center [1159, 228] width 460 height 43
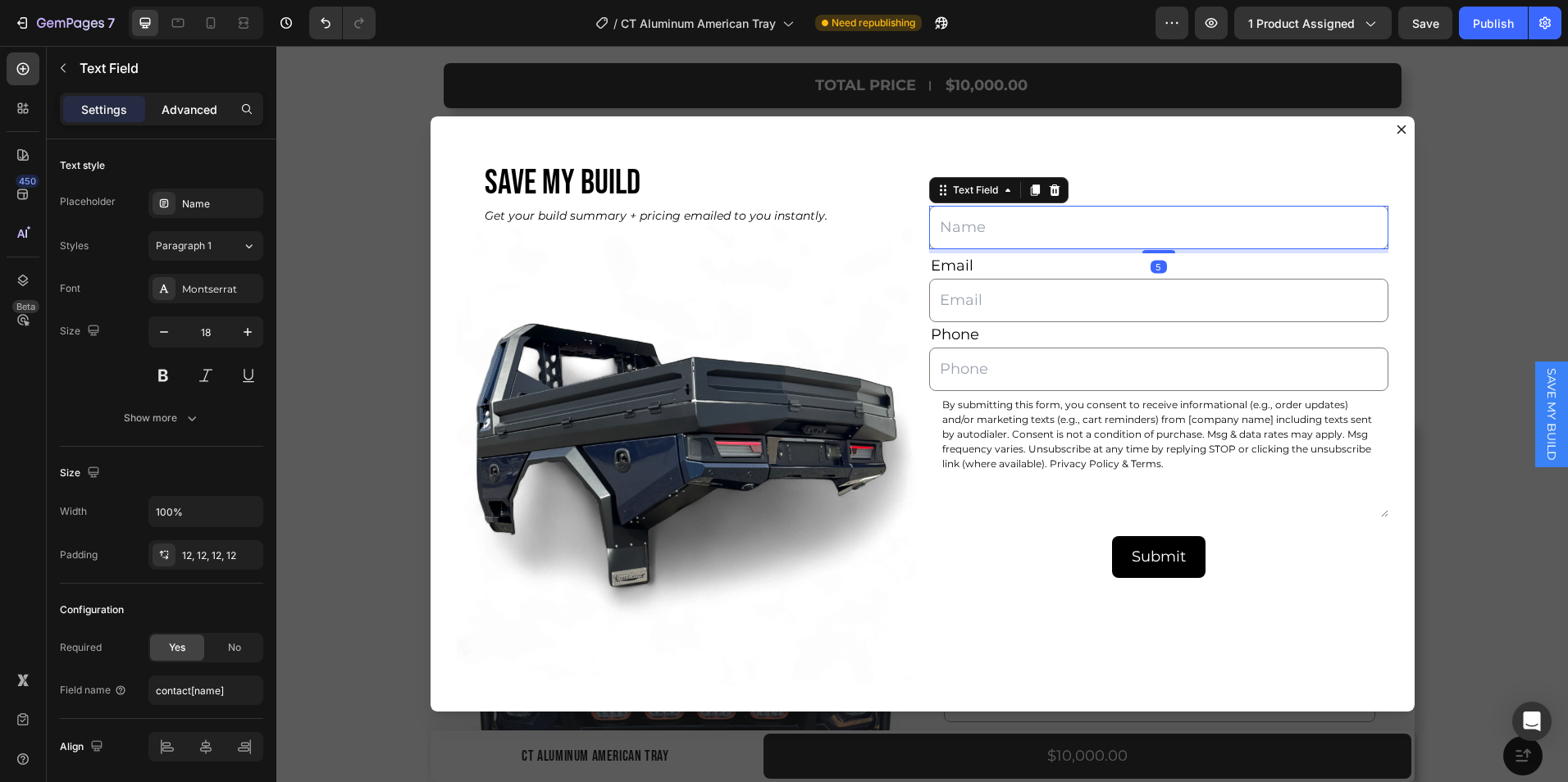
click at [194, 101] on p "Advanced" at bounding box center [190, 109] width 56 height 17
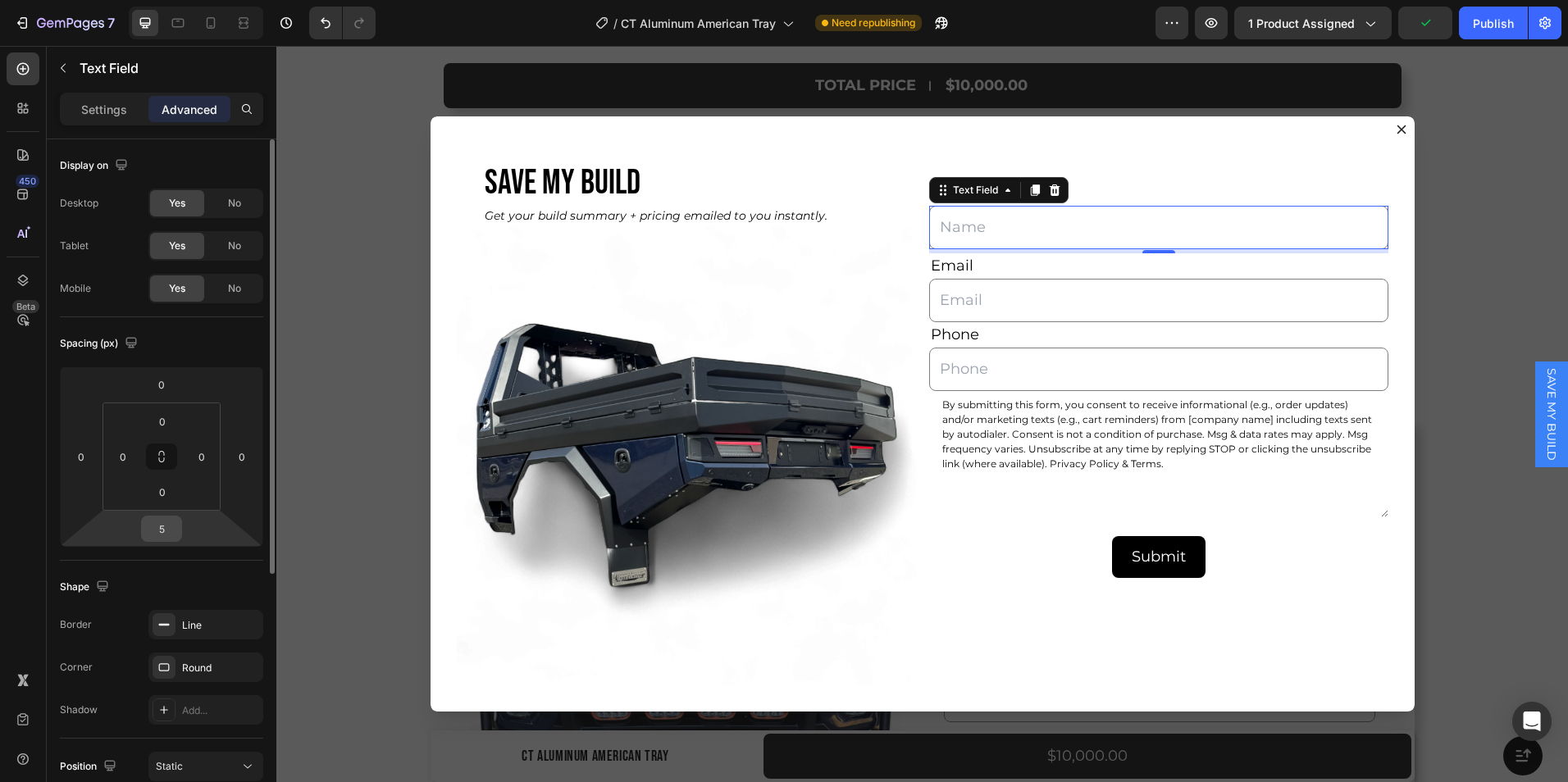
click at [165, 521] on input "5" at bounding box center [162, 528] width 33 height 24
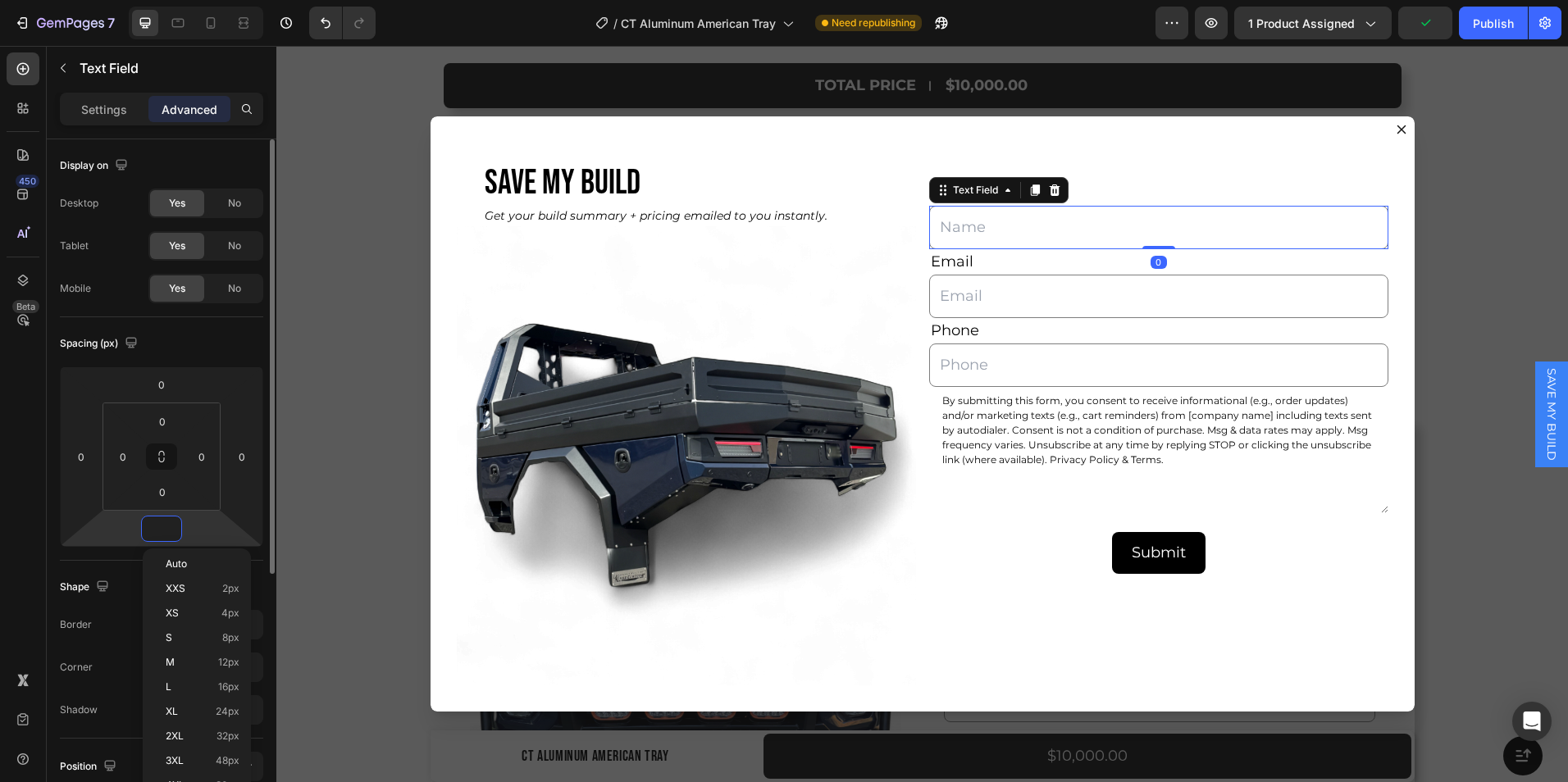
type input "0"
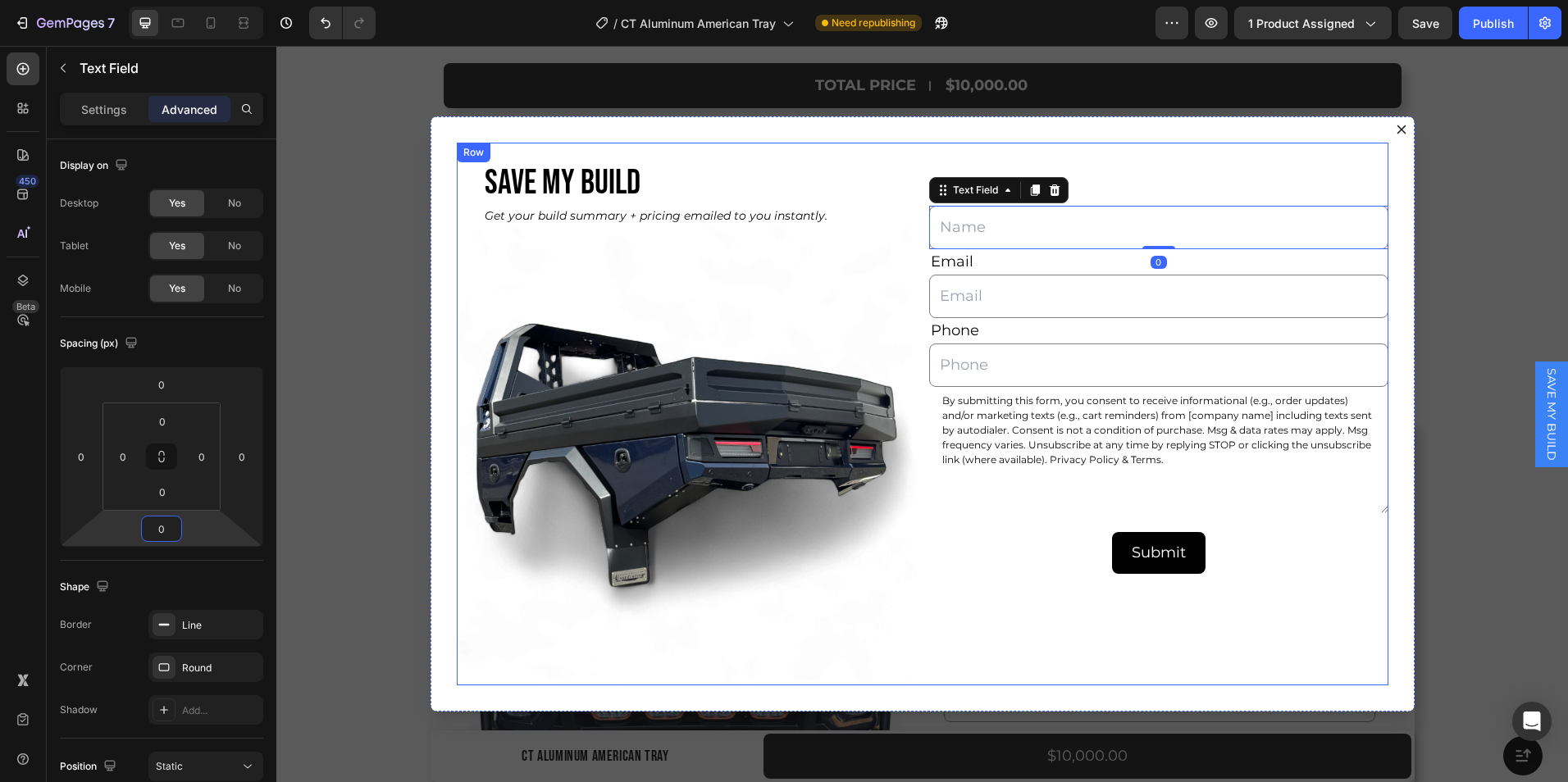
click at [960, 611] on div "Full Name Text Block Text Field 0 Email Text Block Email Field Phone Text Block…" at bounding box center [1159, 414] width 460 height 542
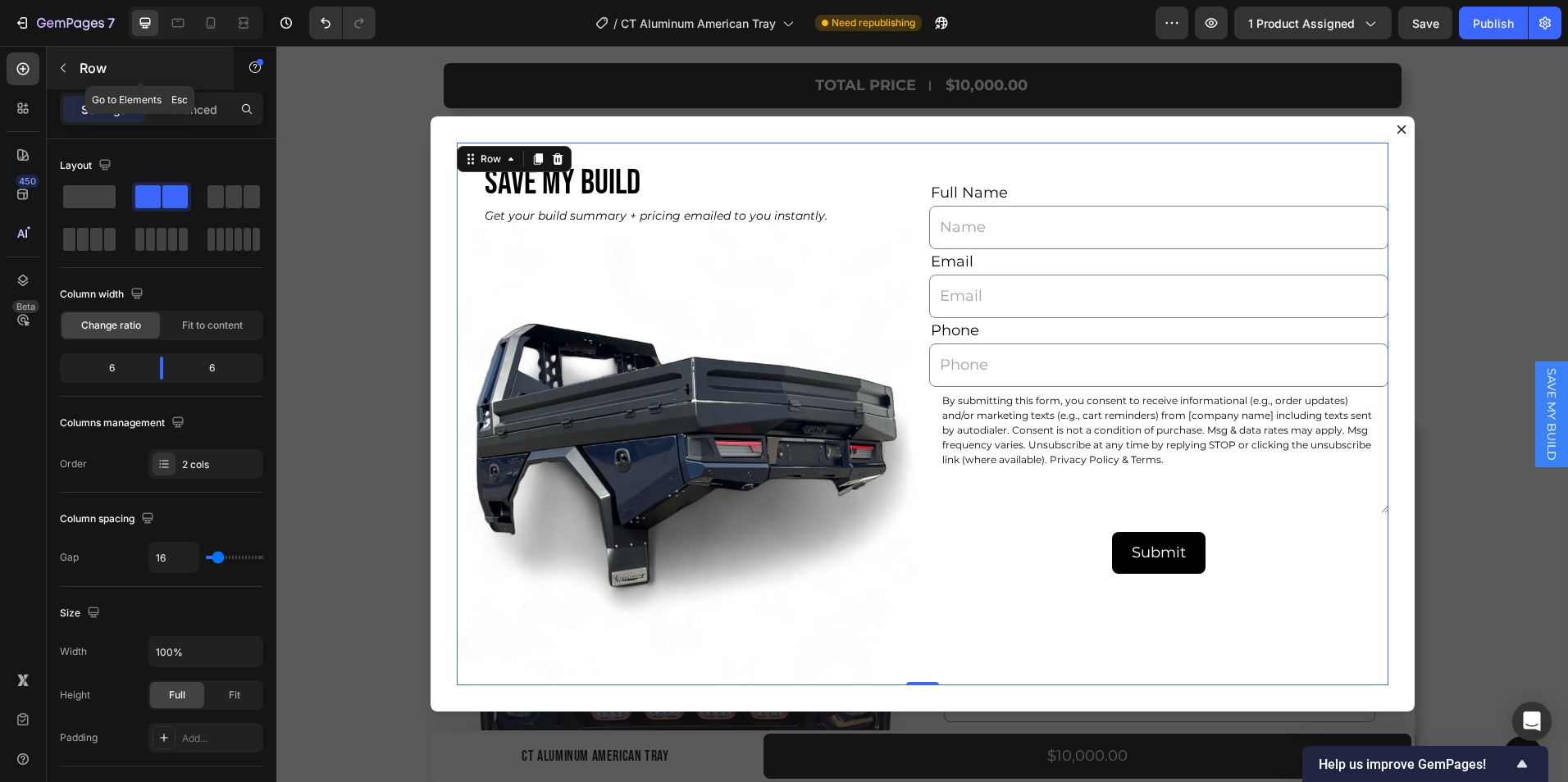
click at [56, 70] on button "button" at bounding box center [62, 68] width 26 height 26
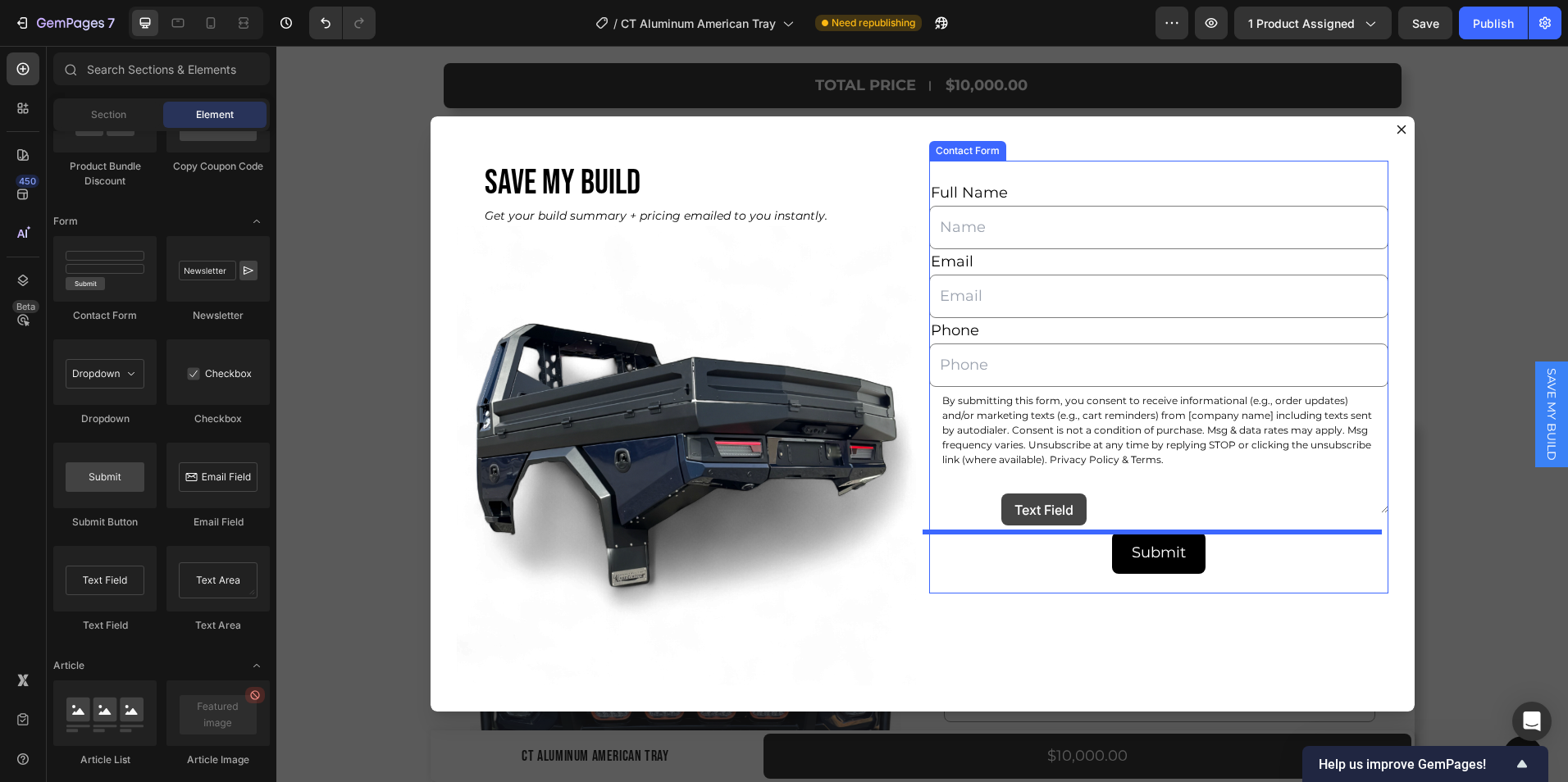
drag, startPoint x: 382, startPoint y: 639, endPoint x: 1166, endPoint y: 632, distance: 784.0
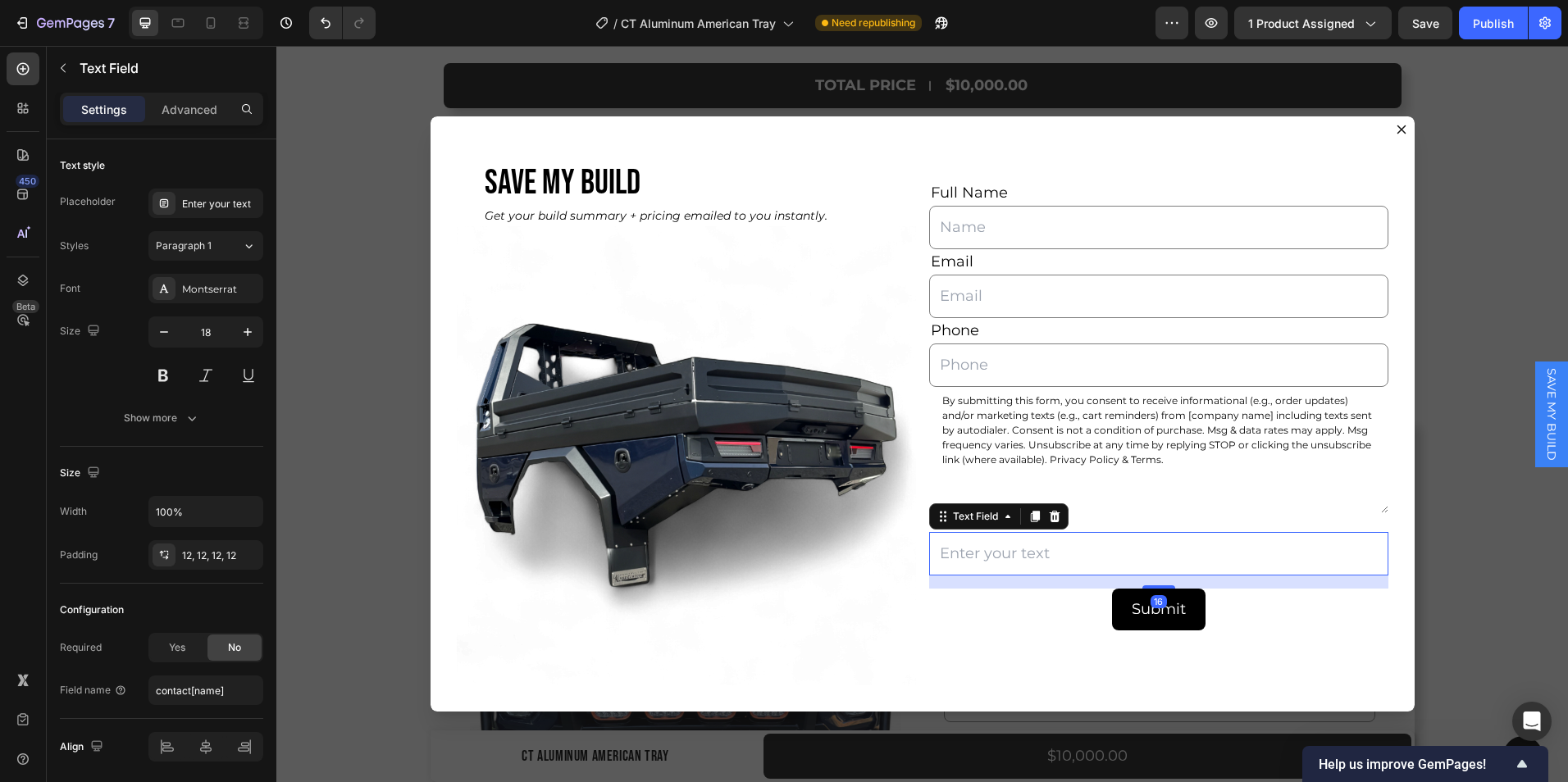
click at [1002, 546] on input "Dialog body" at bounding box center [1159, 554] width 460 height 43
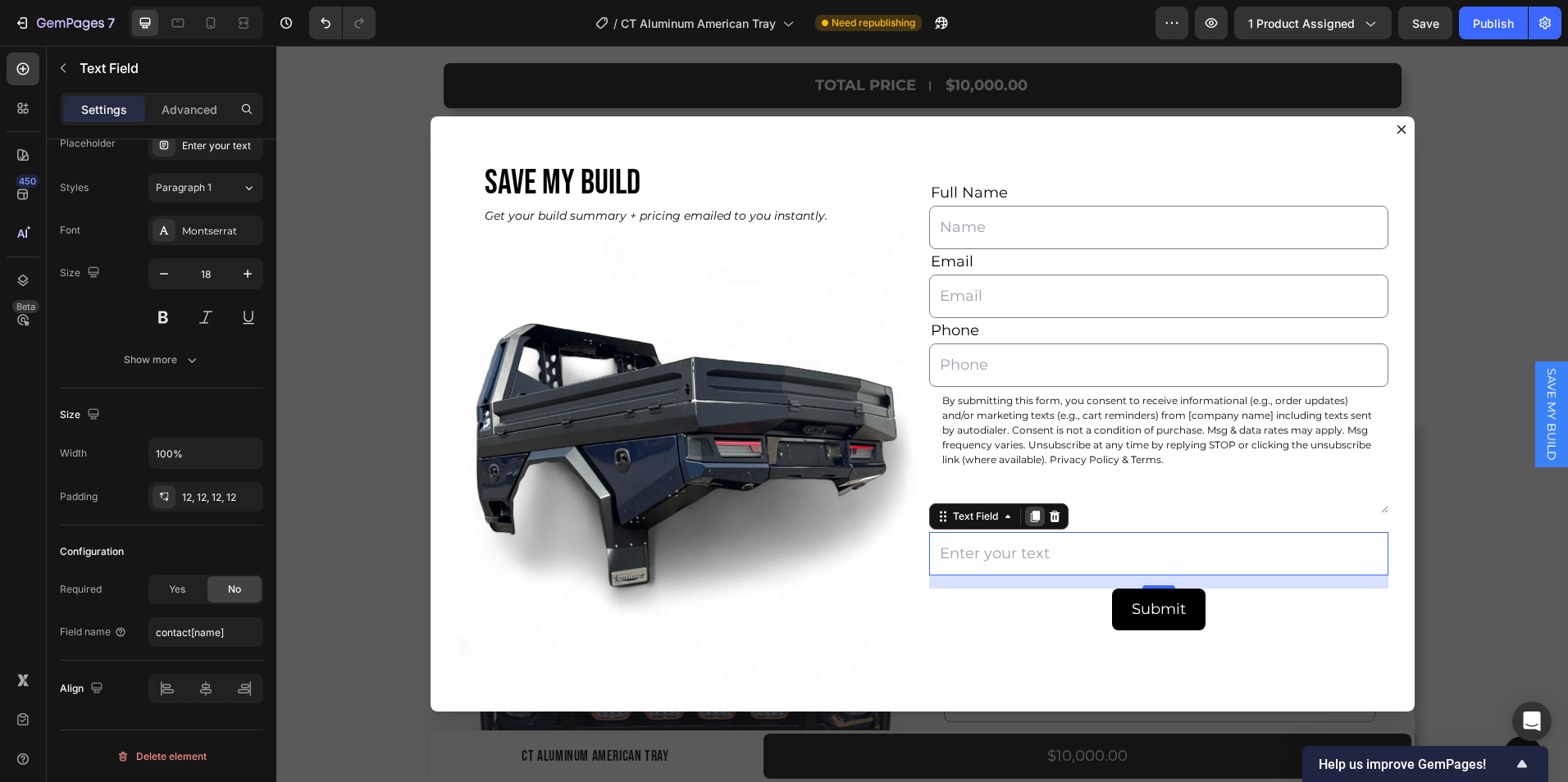
click at [1033, 515] on icon "Dialog body" at bounding box center [1035, 517] width 9 height 12
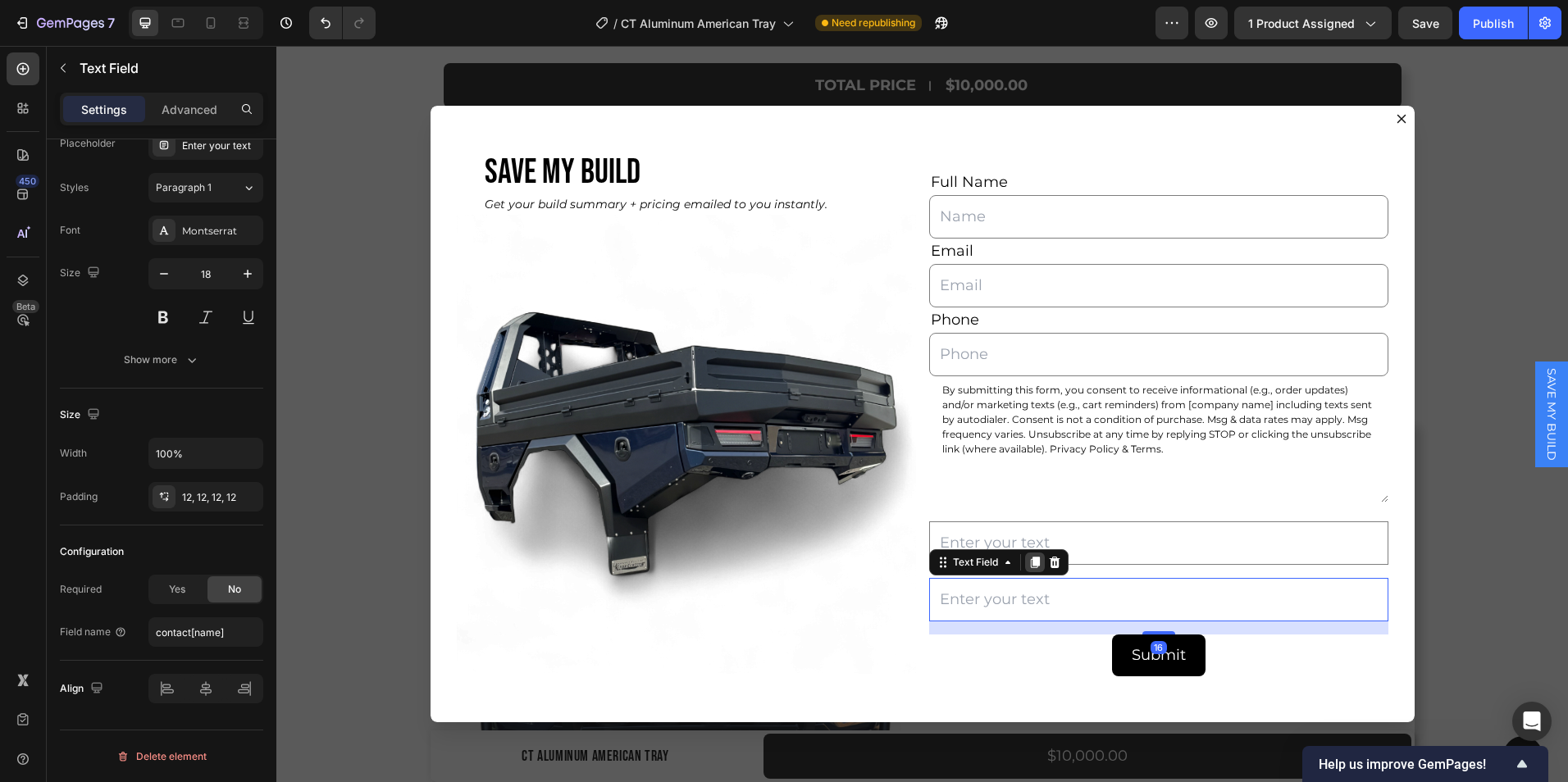
click at [1031, 565] on icon "Dialog body" at bounding box center [1035, 563] width 9 height 12
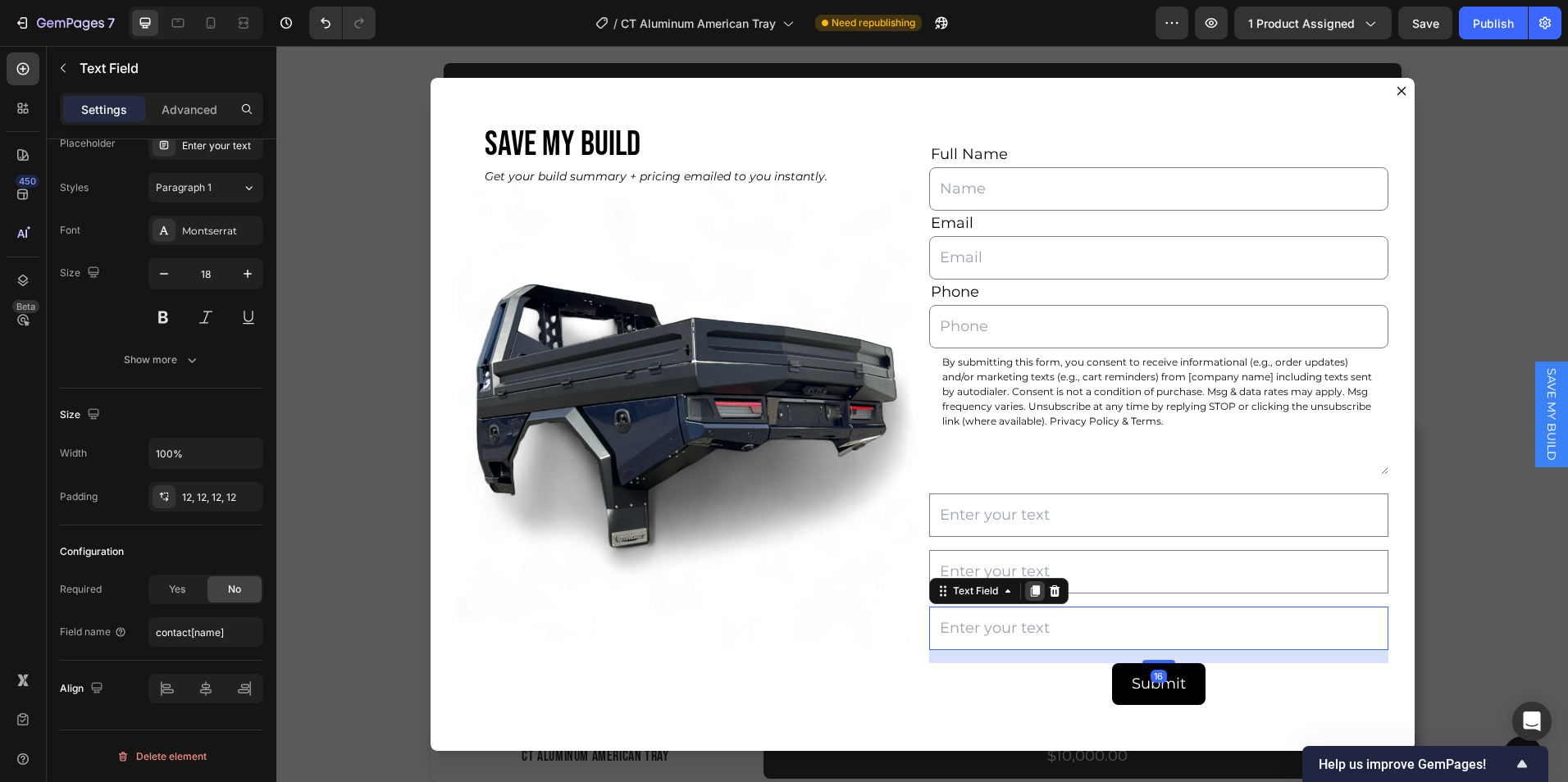
click at [1029, 585] on icon "Dialog body" at bounding box center [1035, 591] width 14 height 14
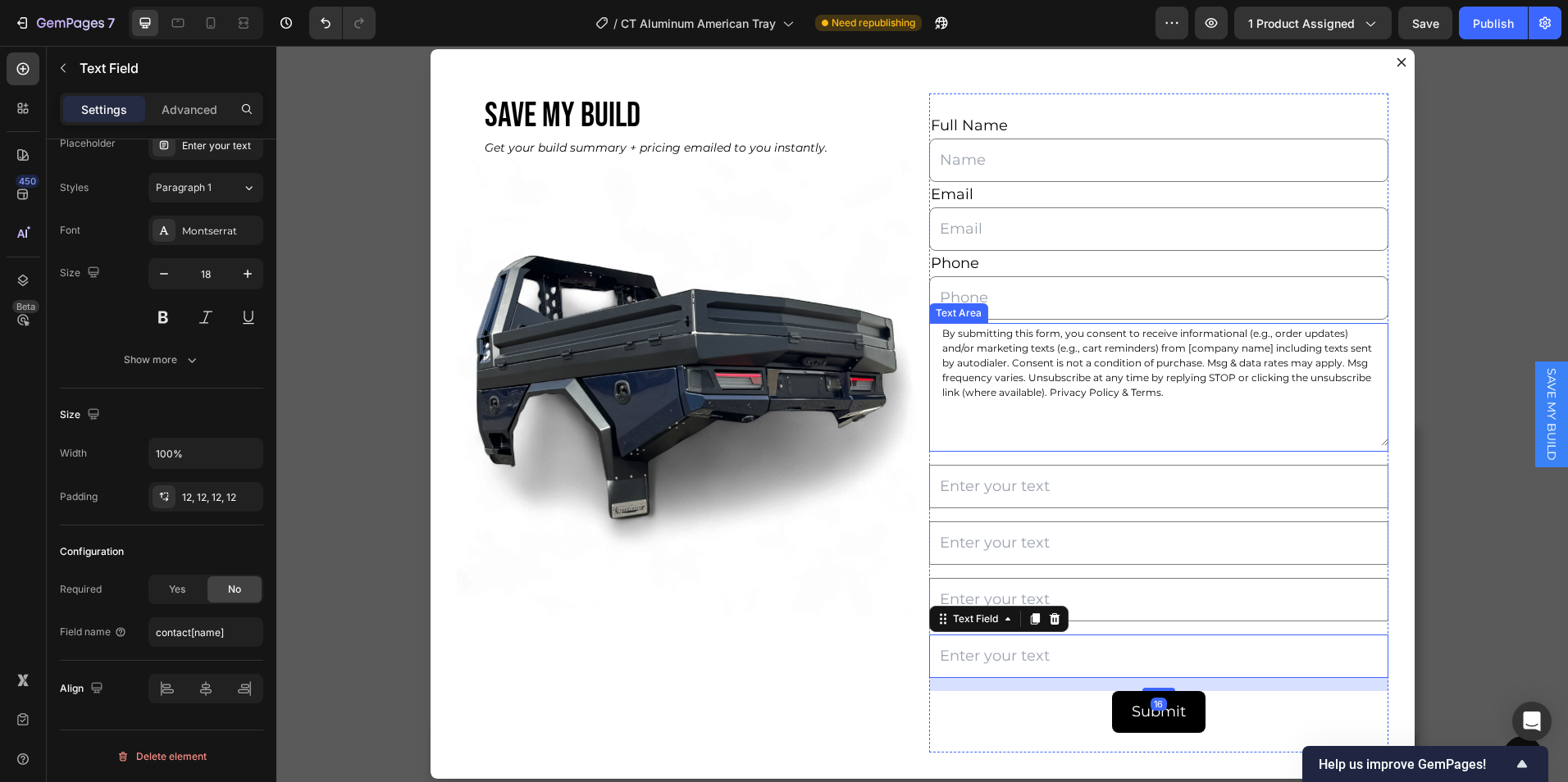
click at [1023, 430] on textarea "By submitting this form, you consent to receive informational (e.g., order upda…" at bounding box center [1159, 385] width 460 height 123
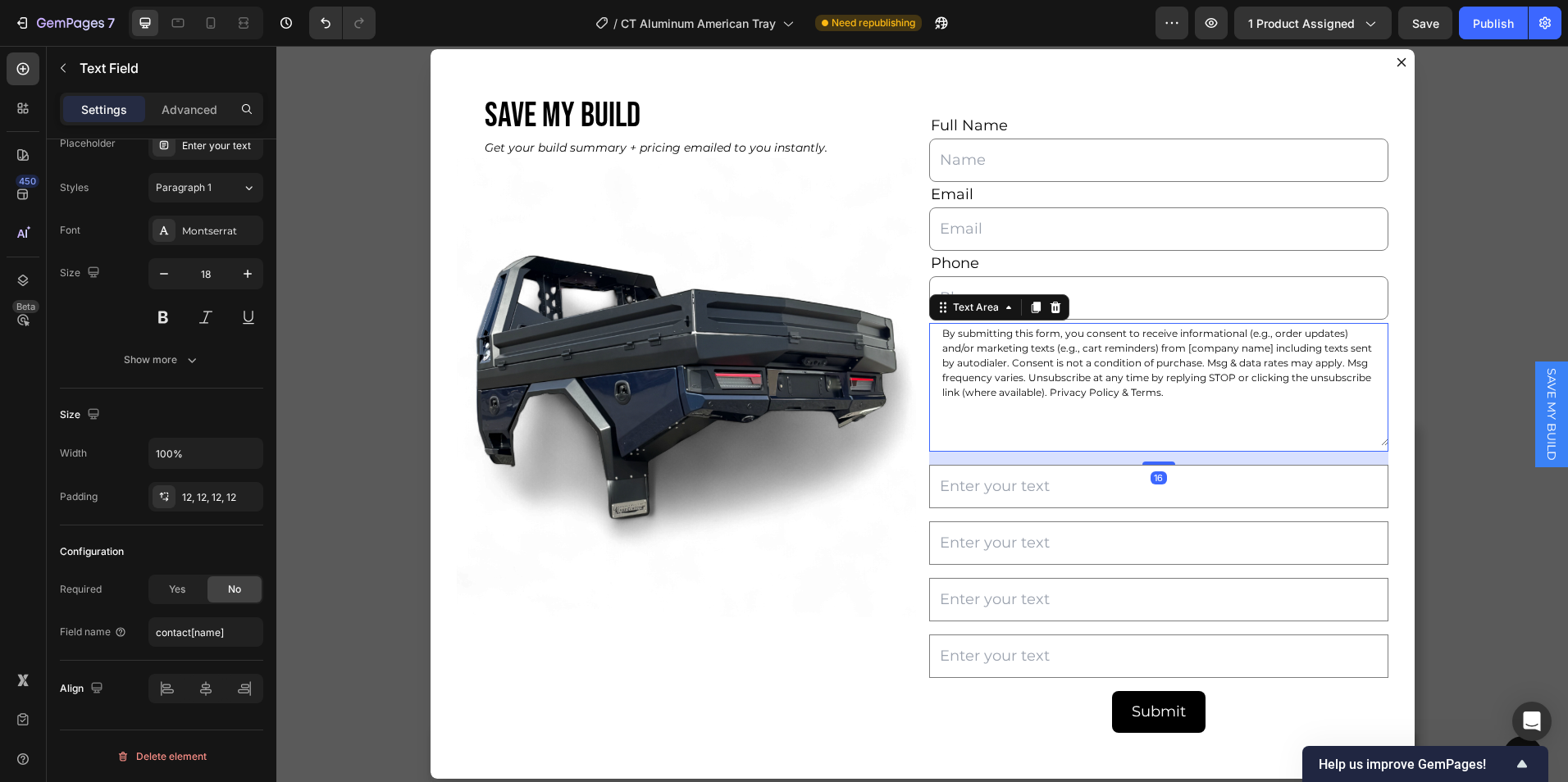
scroll to position [0, 0]
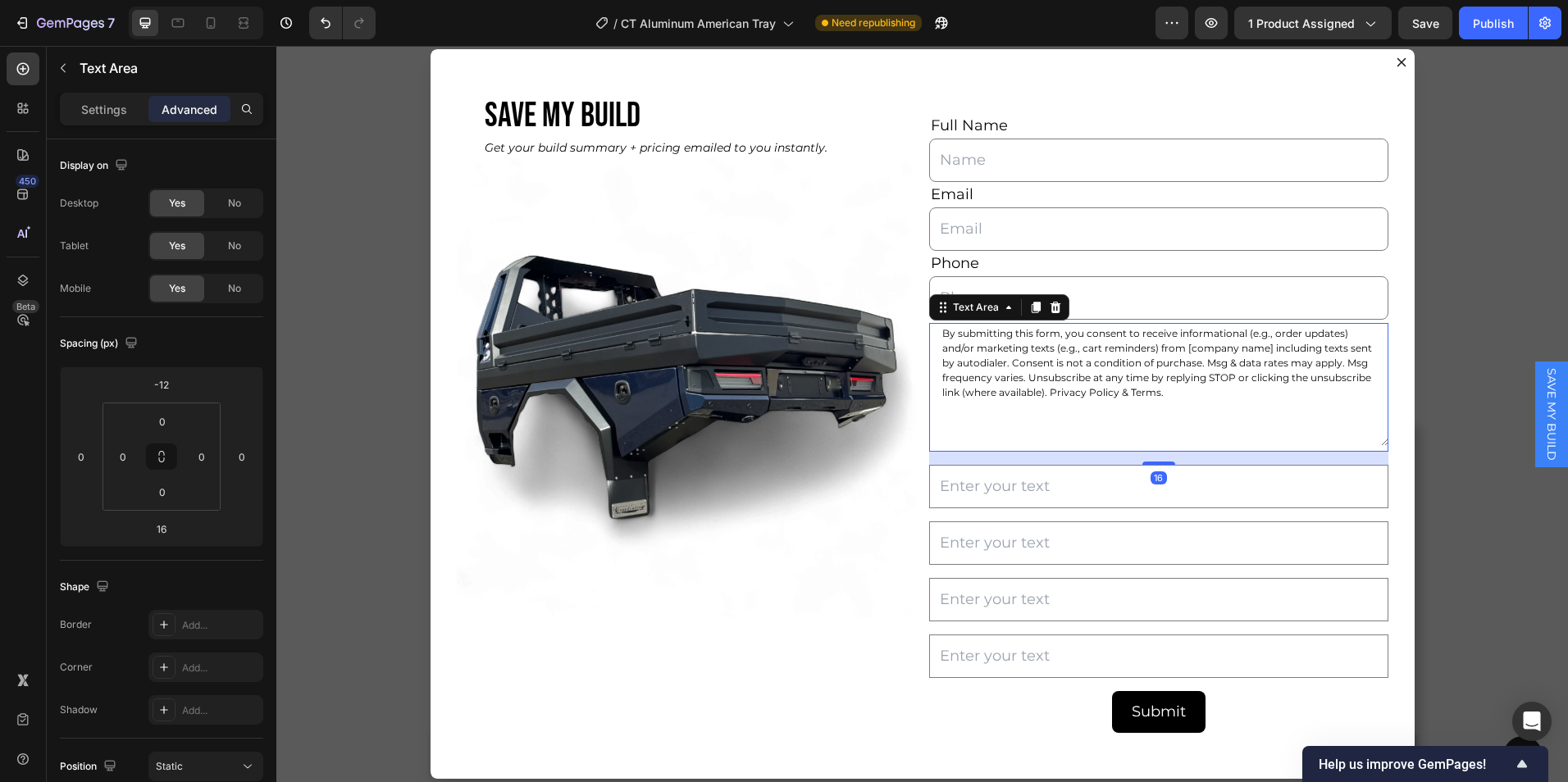
click at [947, 433] on textarea "By submitting this form, you consent to receive informational (e.g., order upda…" at bounding box center [1159, 385] width 460 height 123
click at [1166, 393] on textarea "By submitting this form, you consent to receive informational (e.g., order upda…" at bounding box center [1159, 385] width 460 height 123
click at [174, 524] on input "16" at bounding box center [162, 528] width 33 height 24
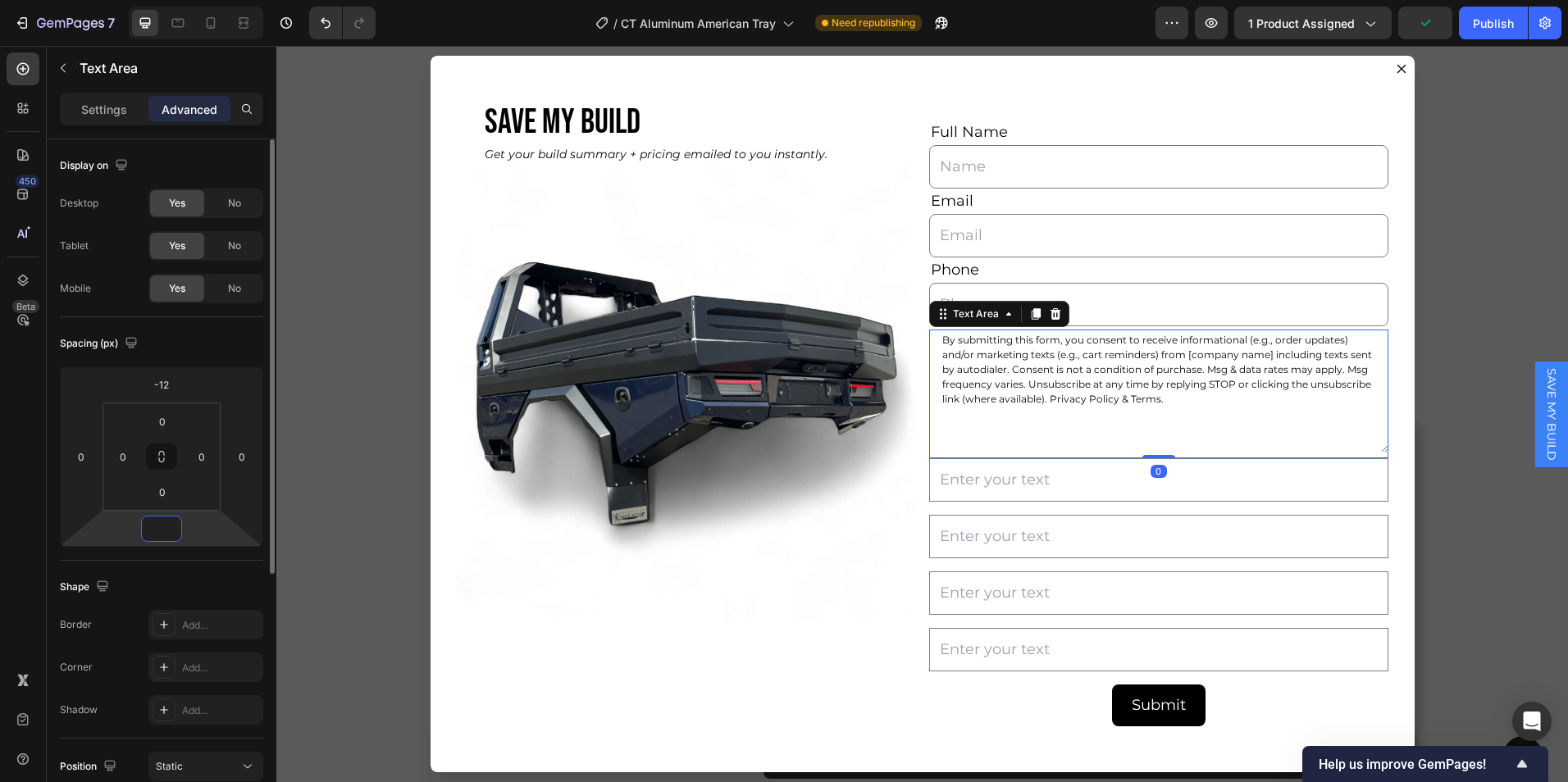
type input "0"
click at [1191, 497] on input "Dialog body" at bounding box center [1159, 480] width 460 height 43
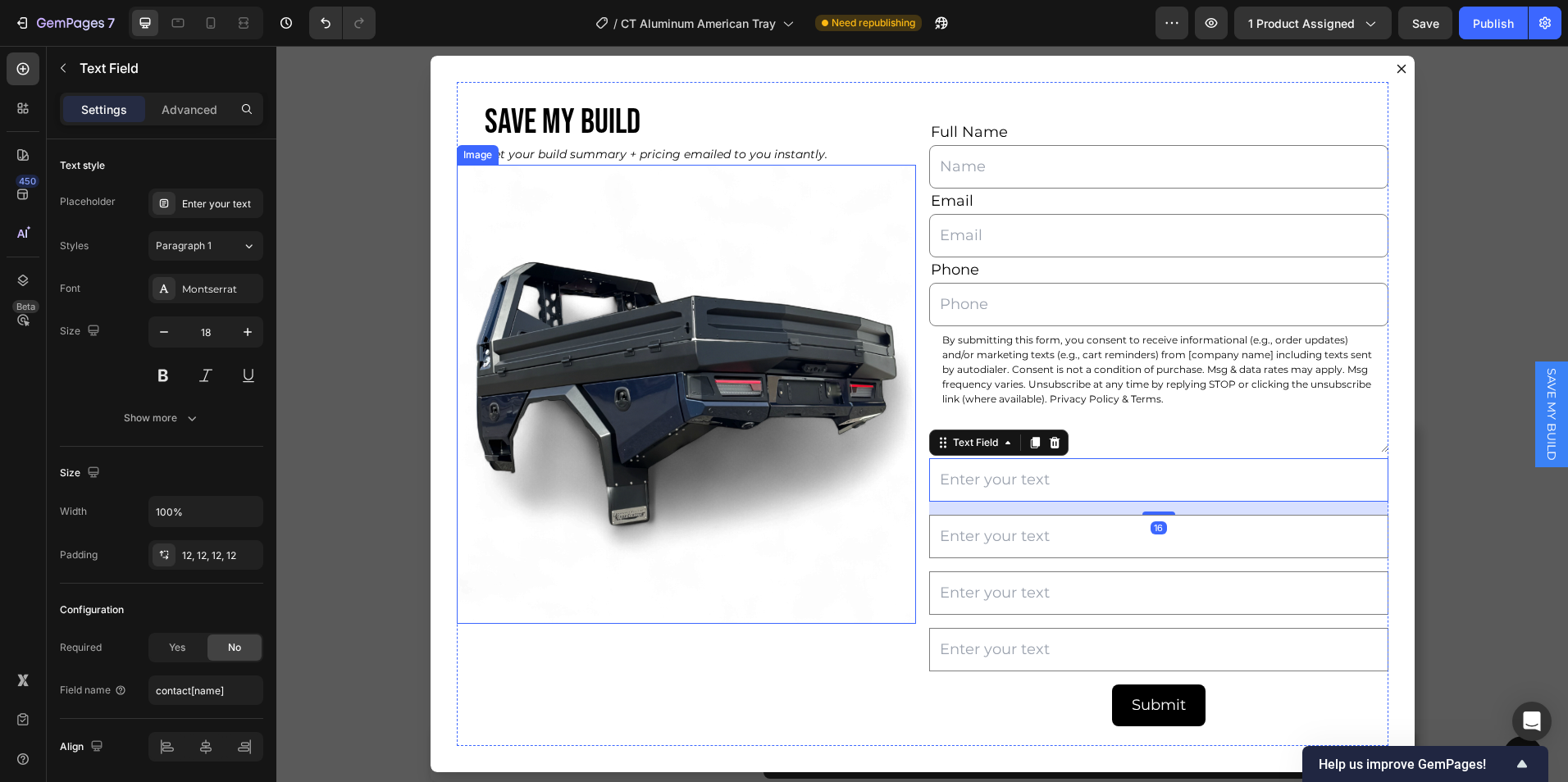
click at [902, 600] on img "Dialog body" at bounding box center [686, 395] width 460 height 460
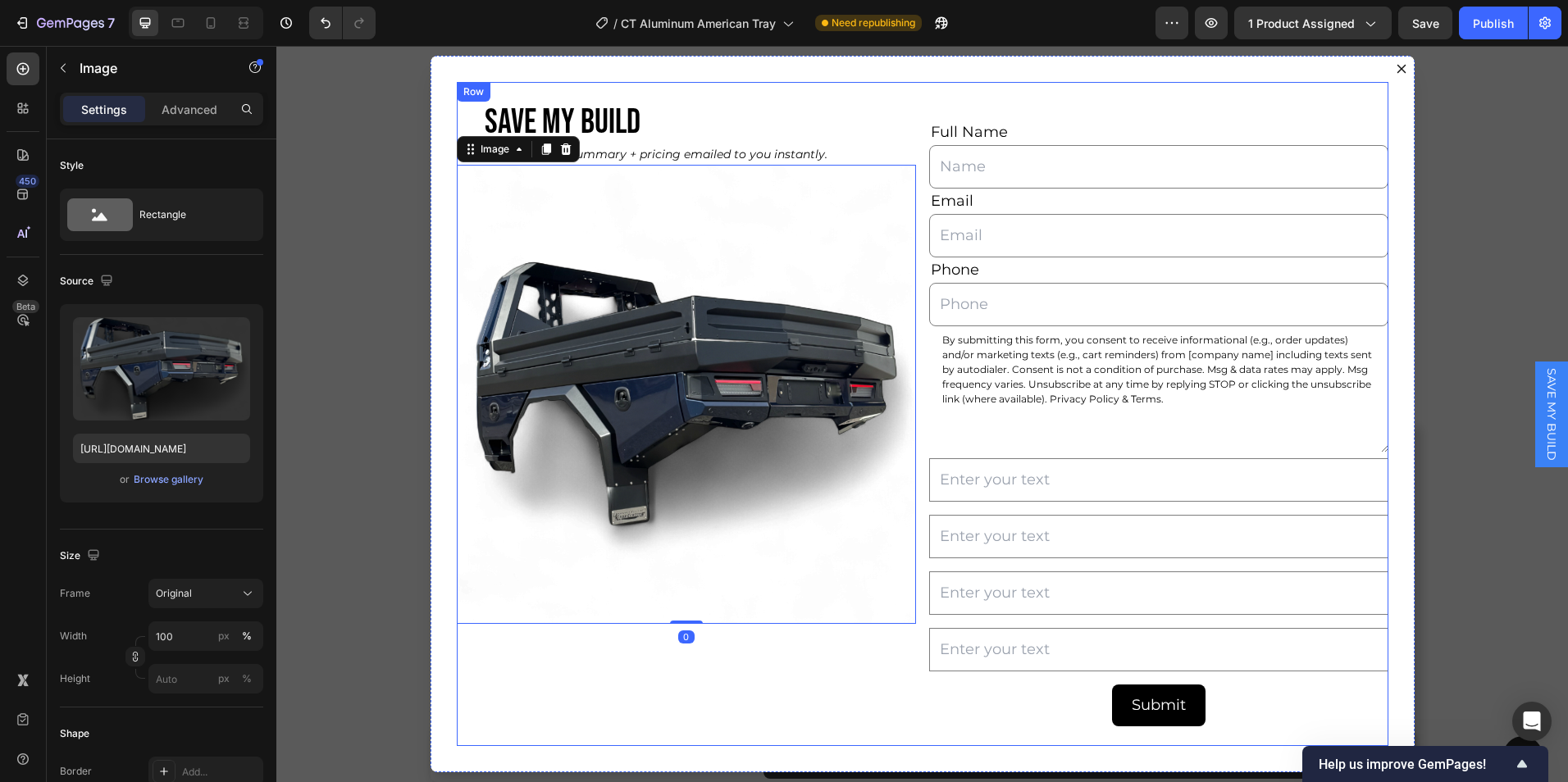
click at [914, 585] on div "SAVE MY BUILD Heading Get your build summary + pricing emailed to you instantly…" at bounding box center [923, 414] width 932 height 665
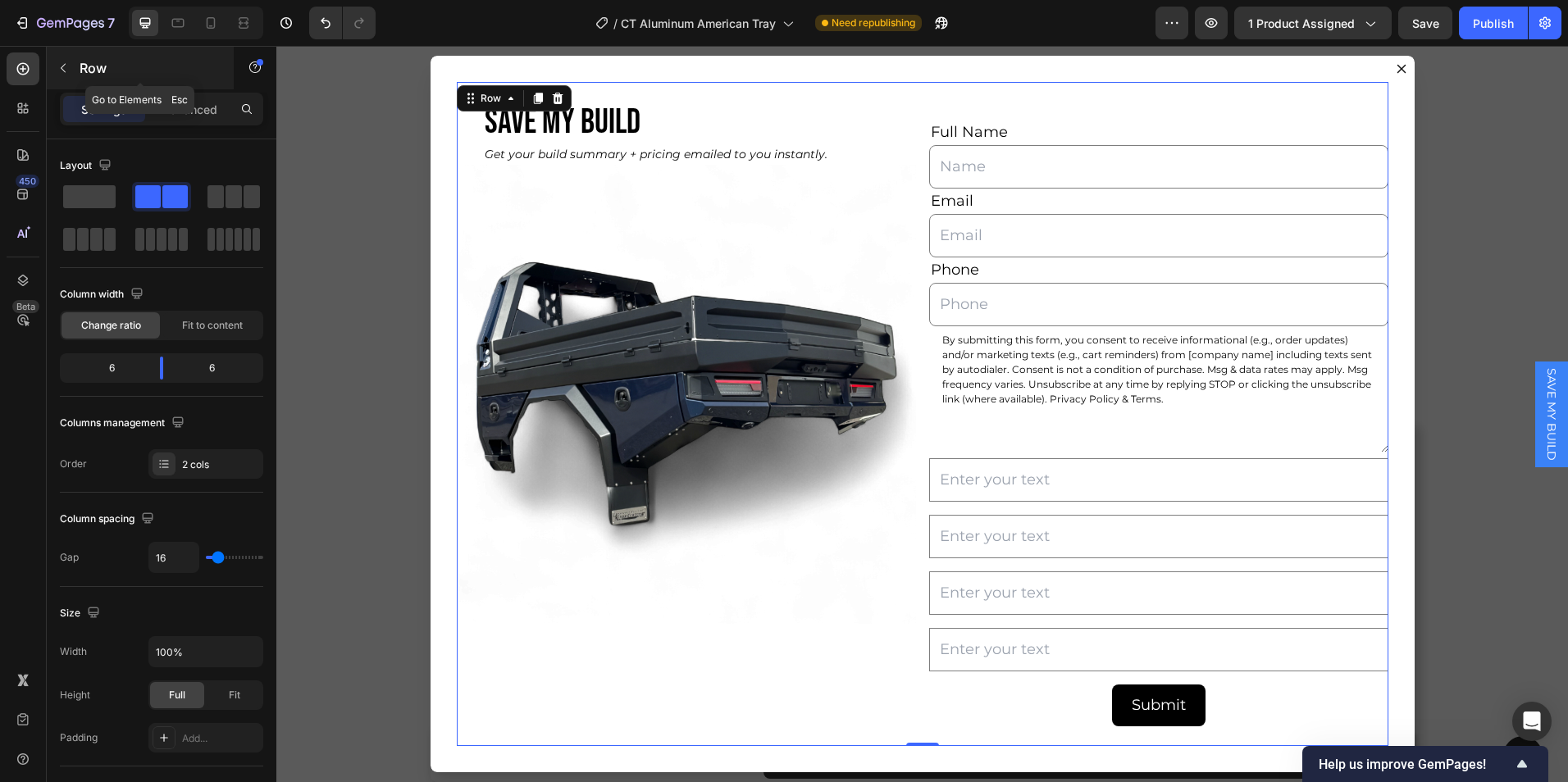
click at [67, 63] on icon "button" at bounding box center [63, 68] width 14 height 14
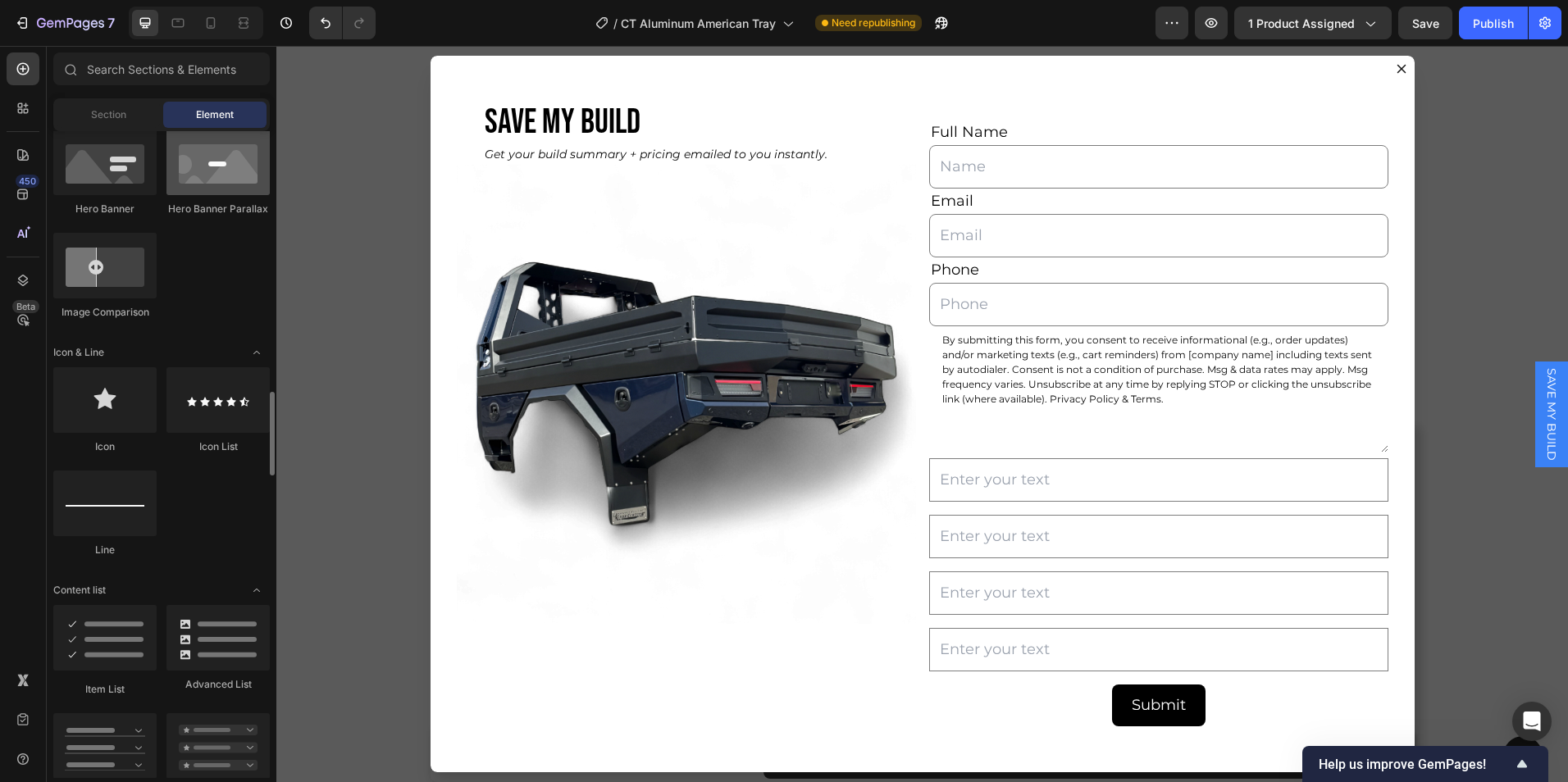
scroll to position [822, 0]
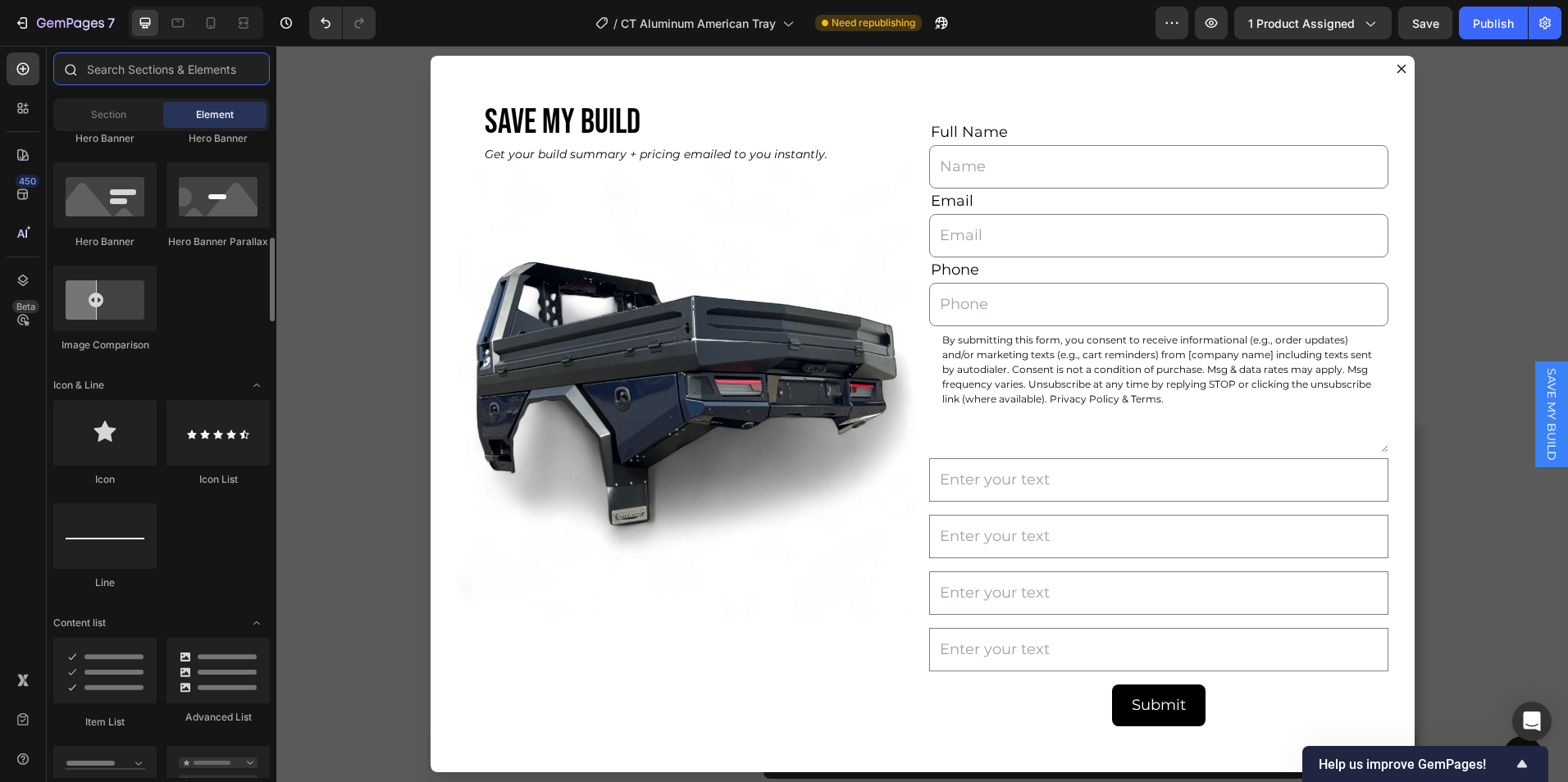
click at [164, 79] on input "text" at bounding box center [162, 69] width 217 height 33
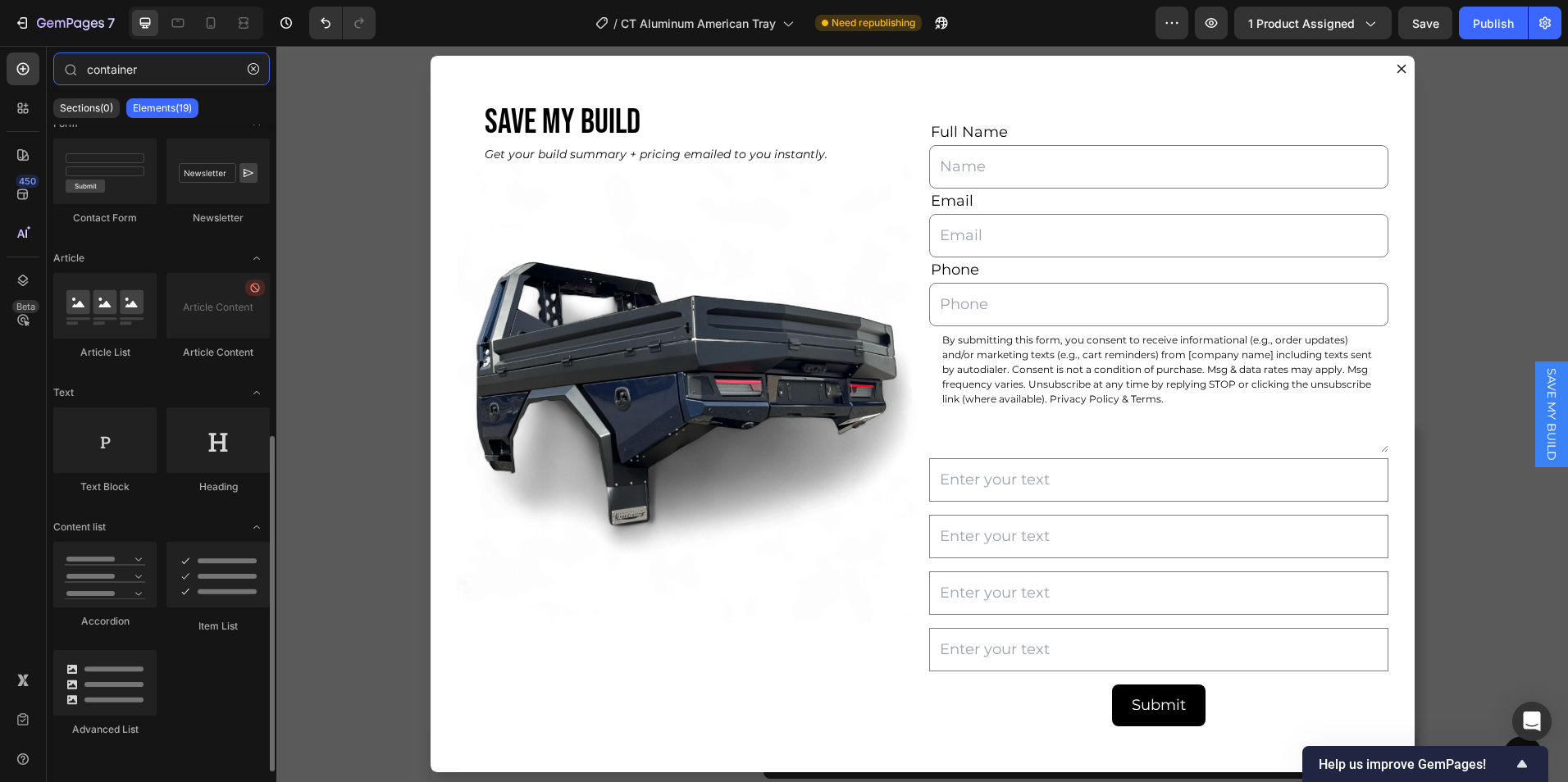
scroll to position [0, 0]
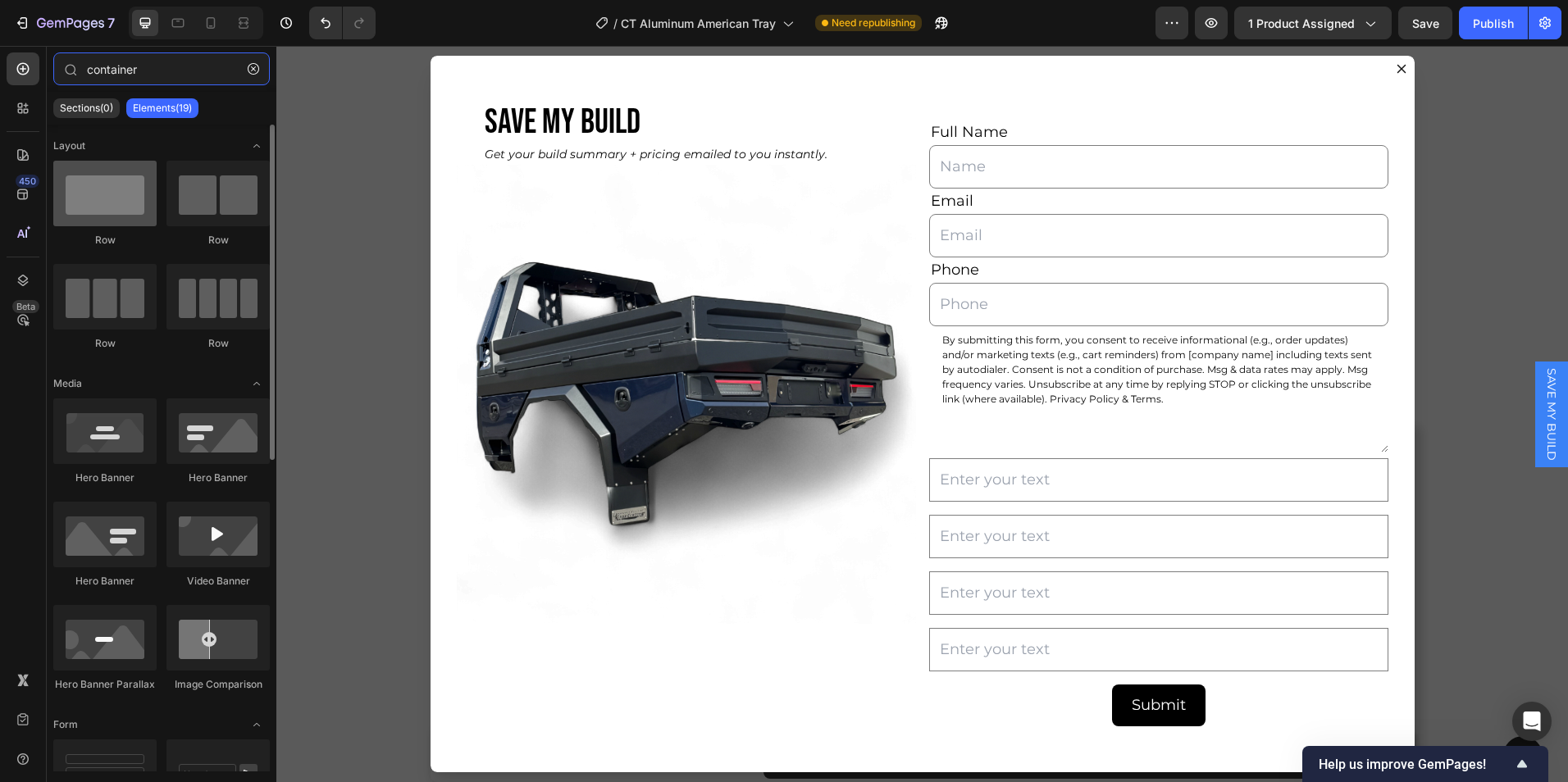
type input "container"
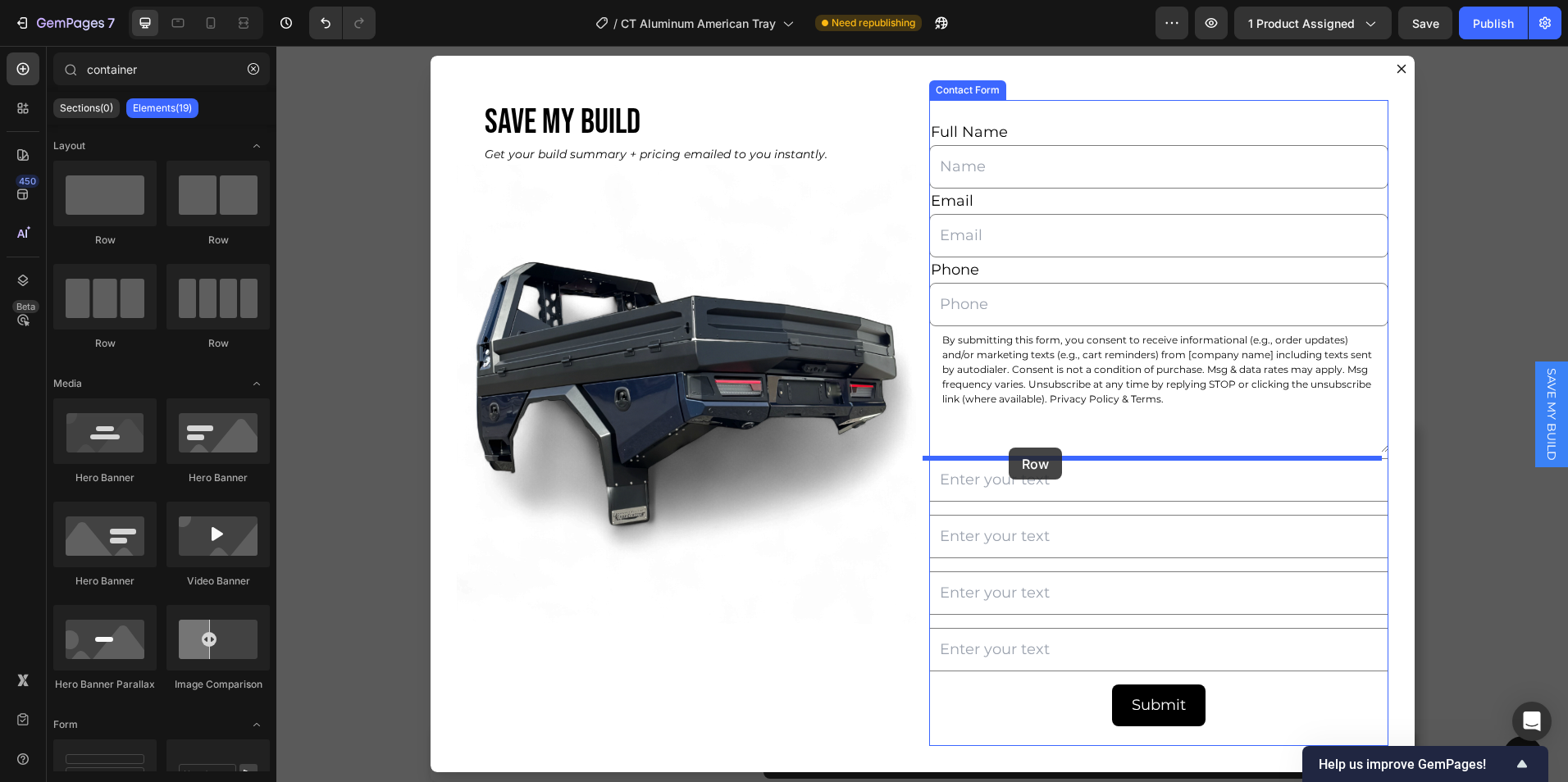
drag, startPoint x: 379, startPoint y: 244, endPoint x: 1009, endPoint y: 449, distance: 662.5
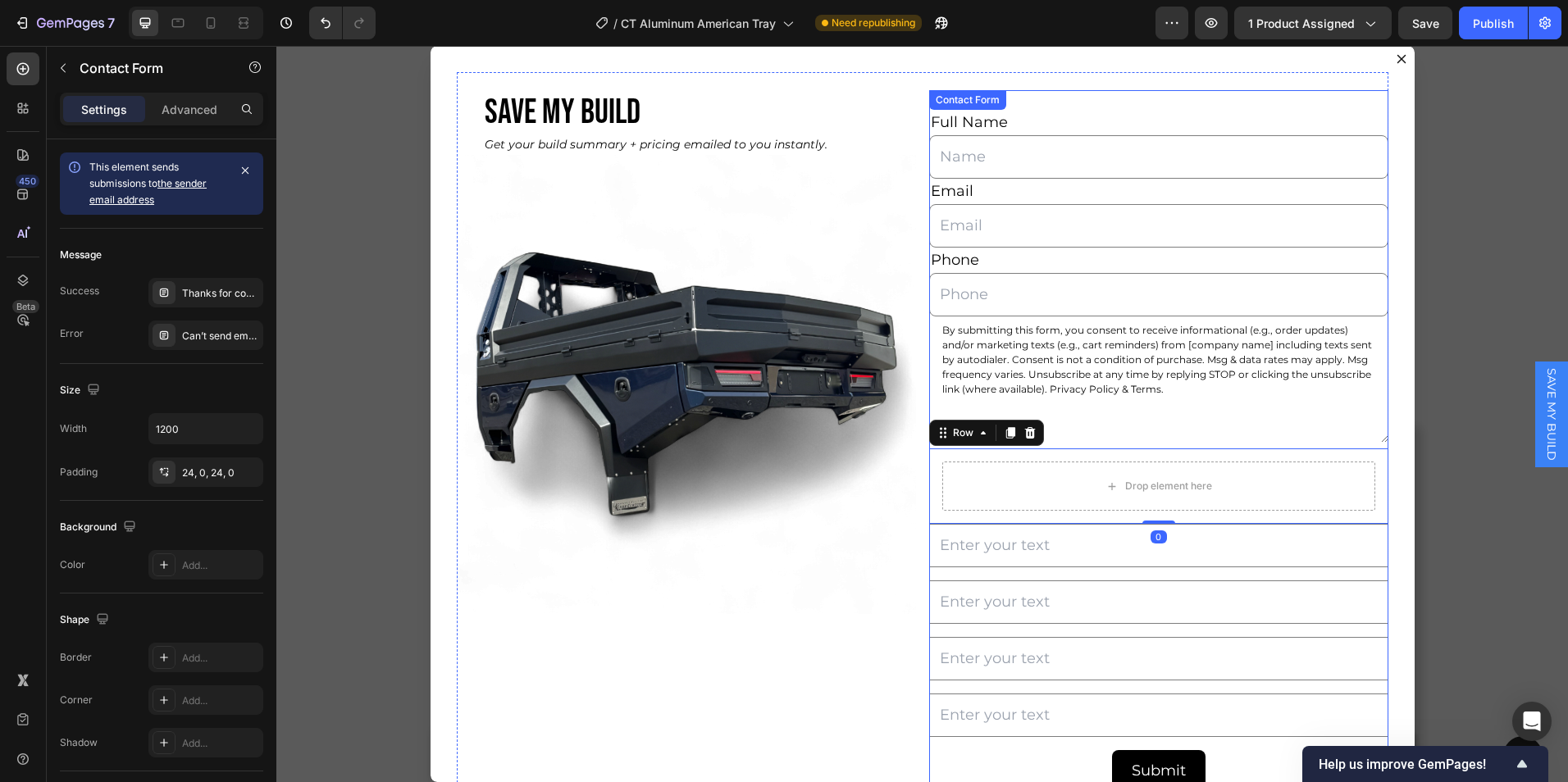
click at [943, 567] on div "Full Name Text Block Text Field Email Text Block Email Field Phone Text Block T…" at bounding box center [1159, 451] width 460 height 721
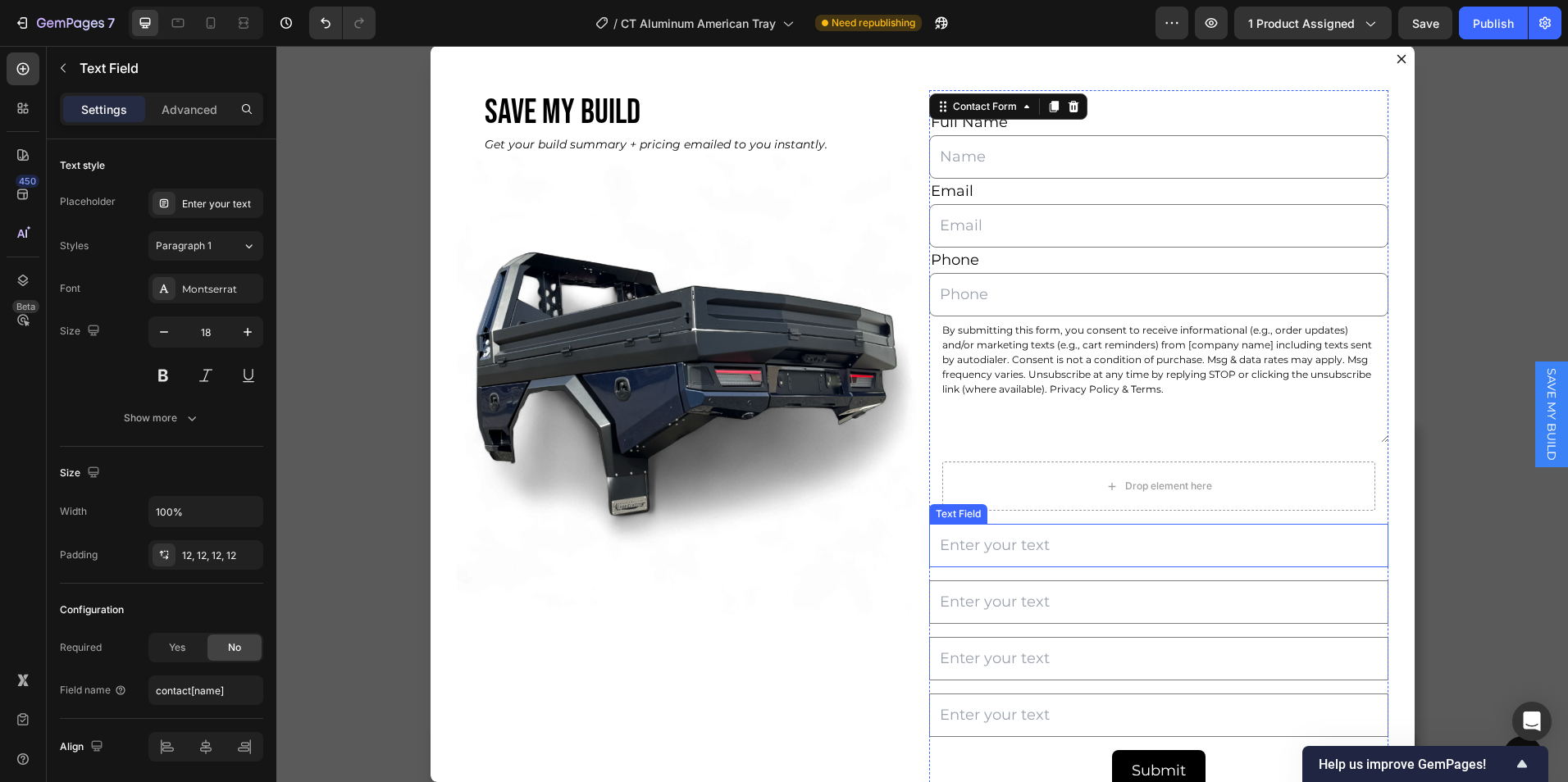
click at [952, 545] on input "Dialog body" at bounding box center [1159, 545] width 460 height 43
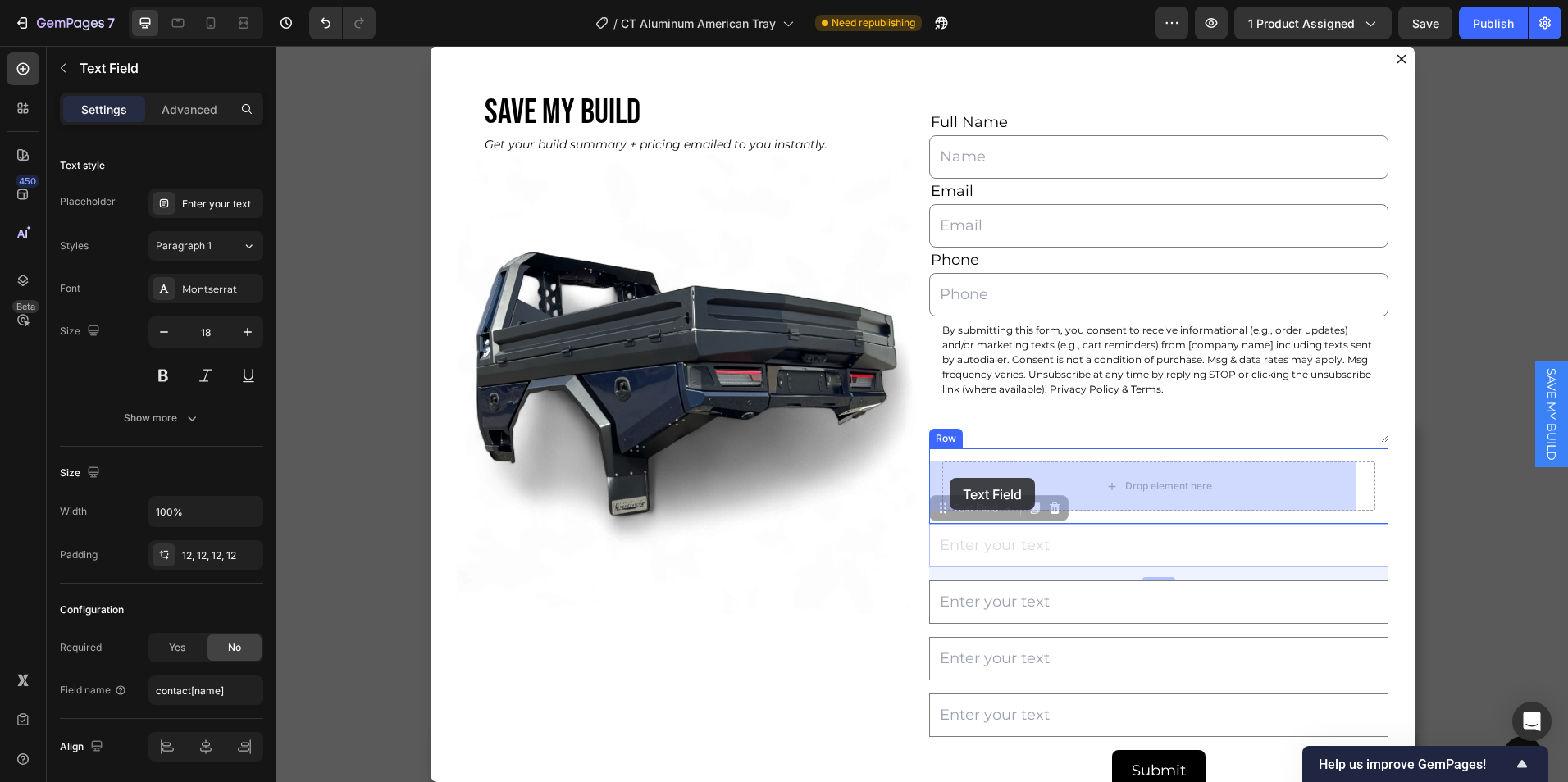
drag, startPoint x: 931, startPoint y: 513, endPoint x: 950, endPoint y: 478, distance: 39.8
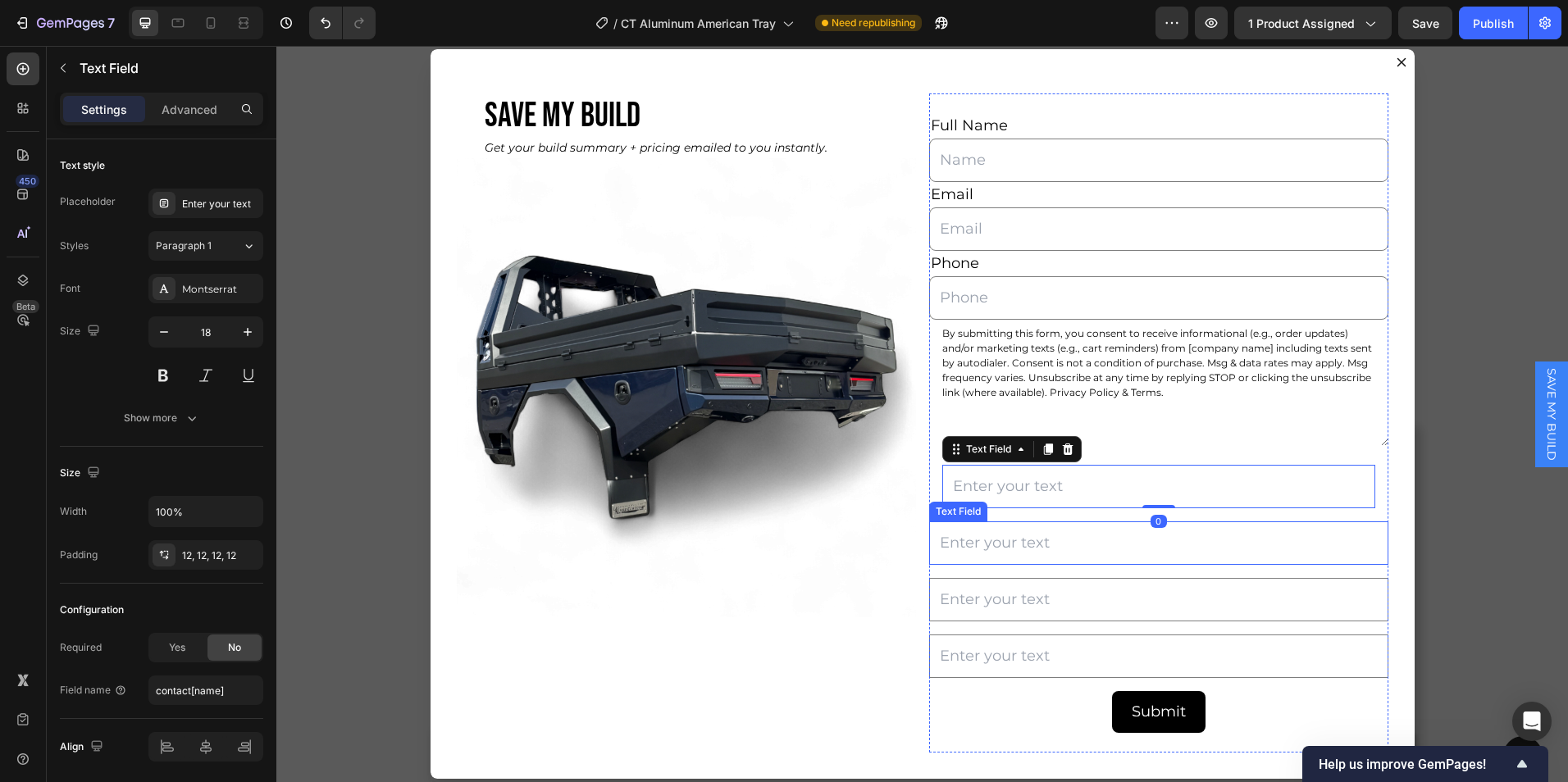
click at [939, 544] on input "Dialog body" at bounding box center [1159, 544] width 460 height 43
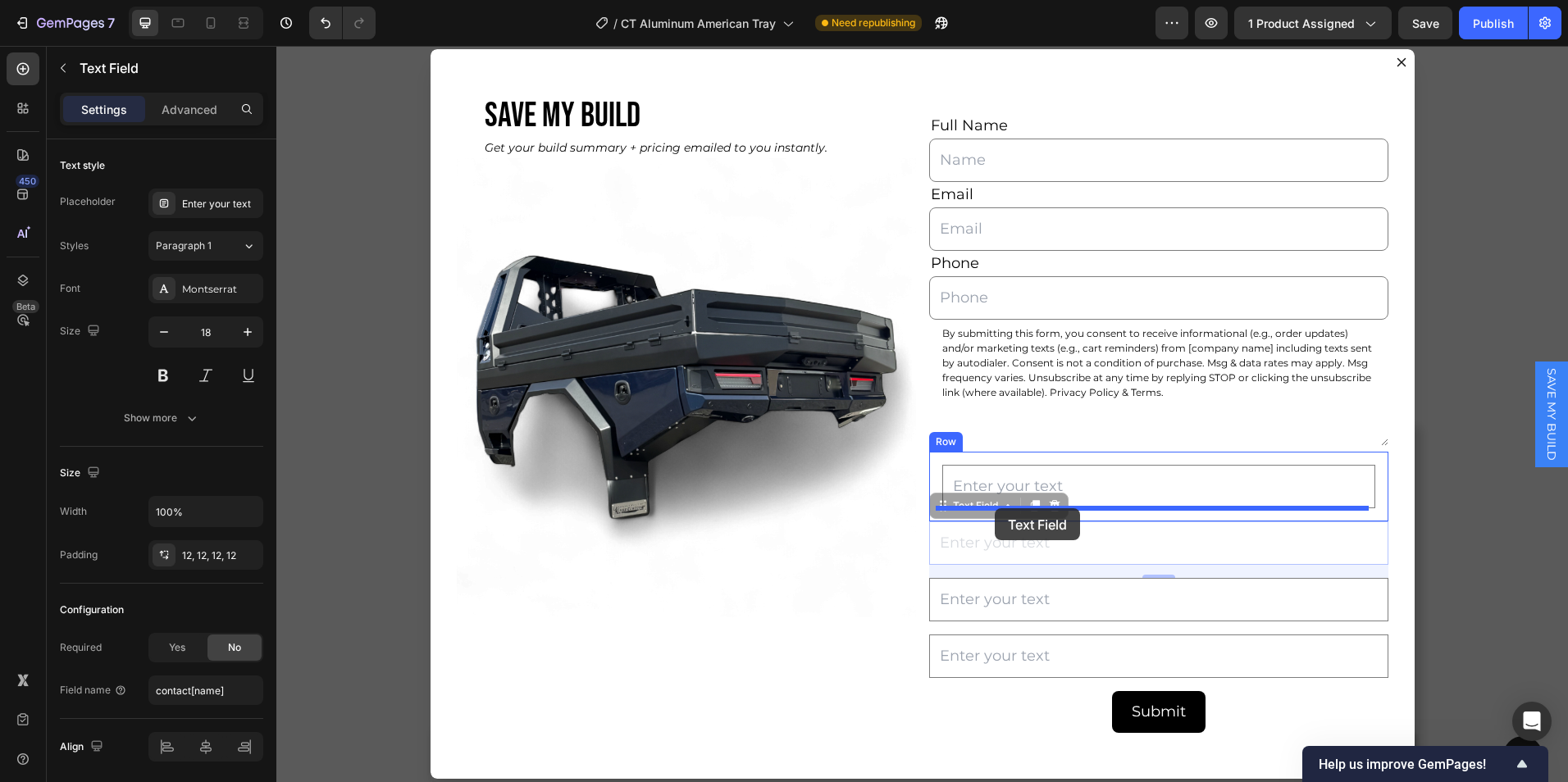
drag, startPoint x: 934, startPoint y: 510, endPoint x: 995, endPoint y: 508, distance: 61.0
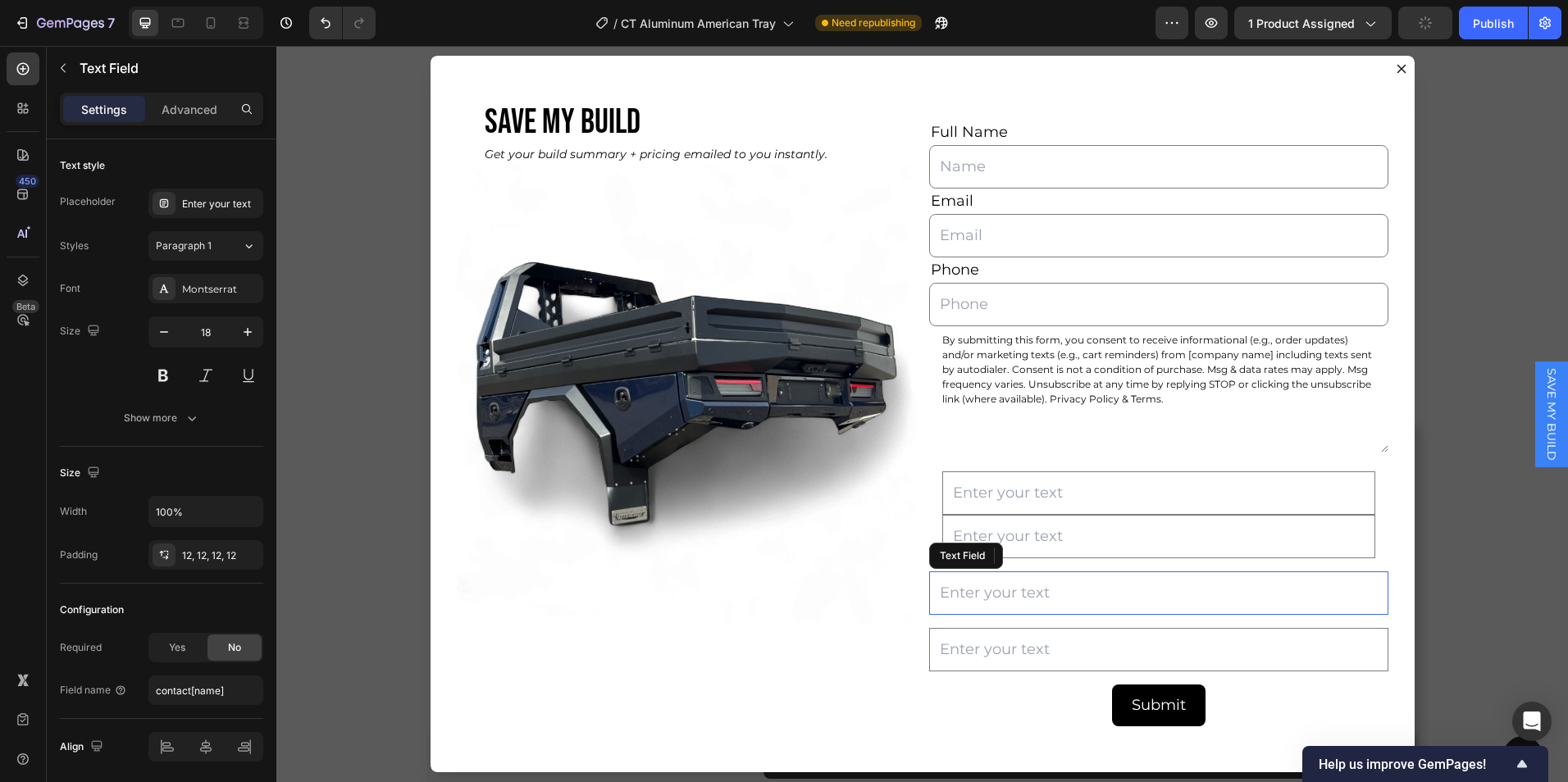
click at [934, 587] on input "Dialog body" at bounding box center [1159, 593] width 460 height 43
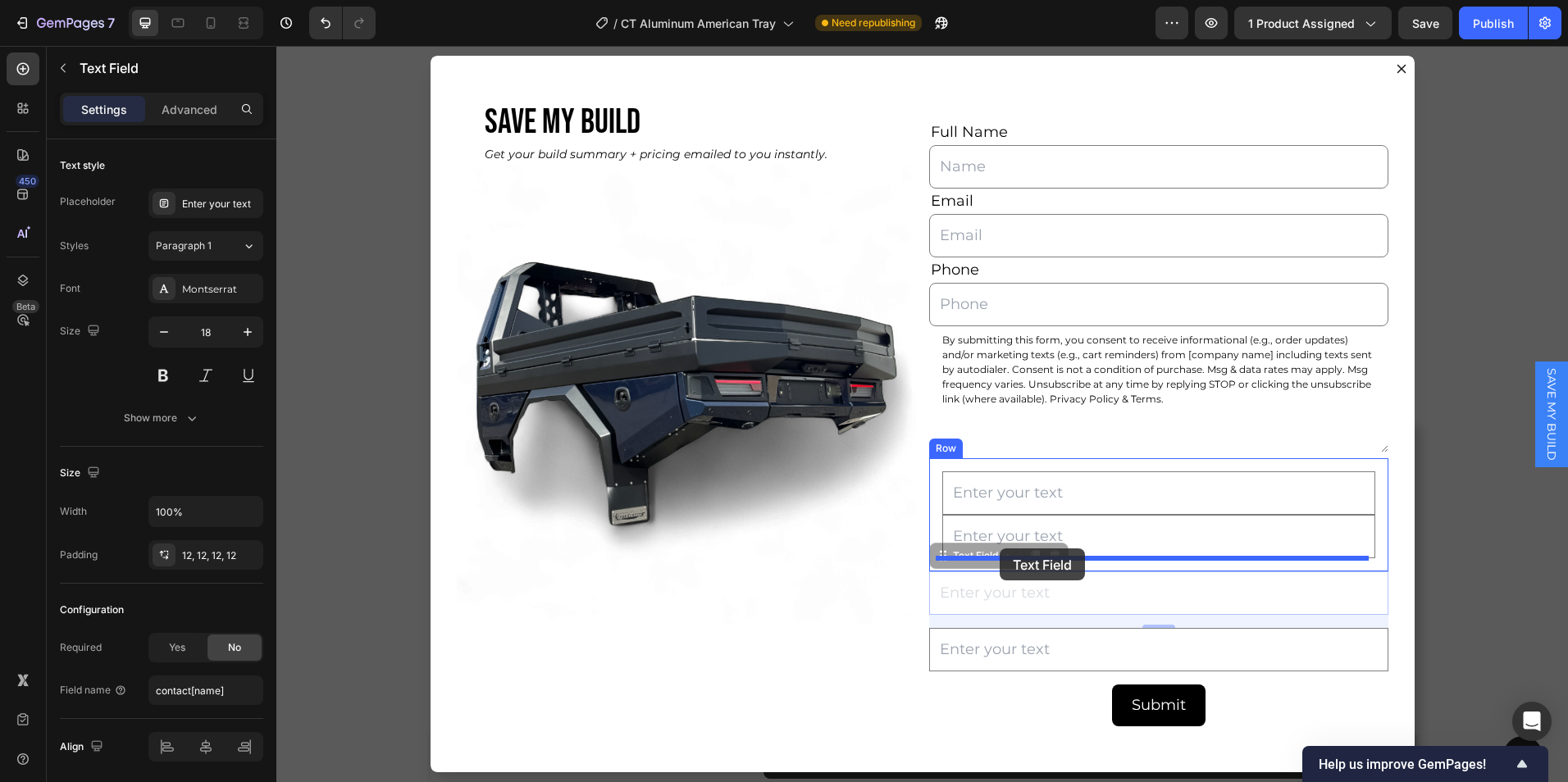
drag, startPoint x: 934, startPoint y: 561, endPoint x: 1000, endPoint y: 549, distance: 67.1
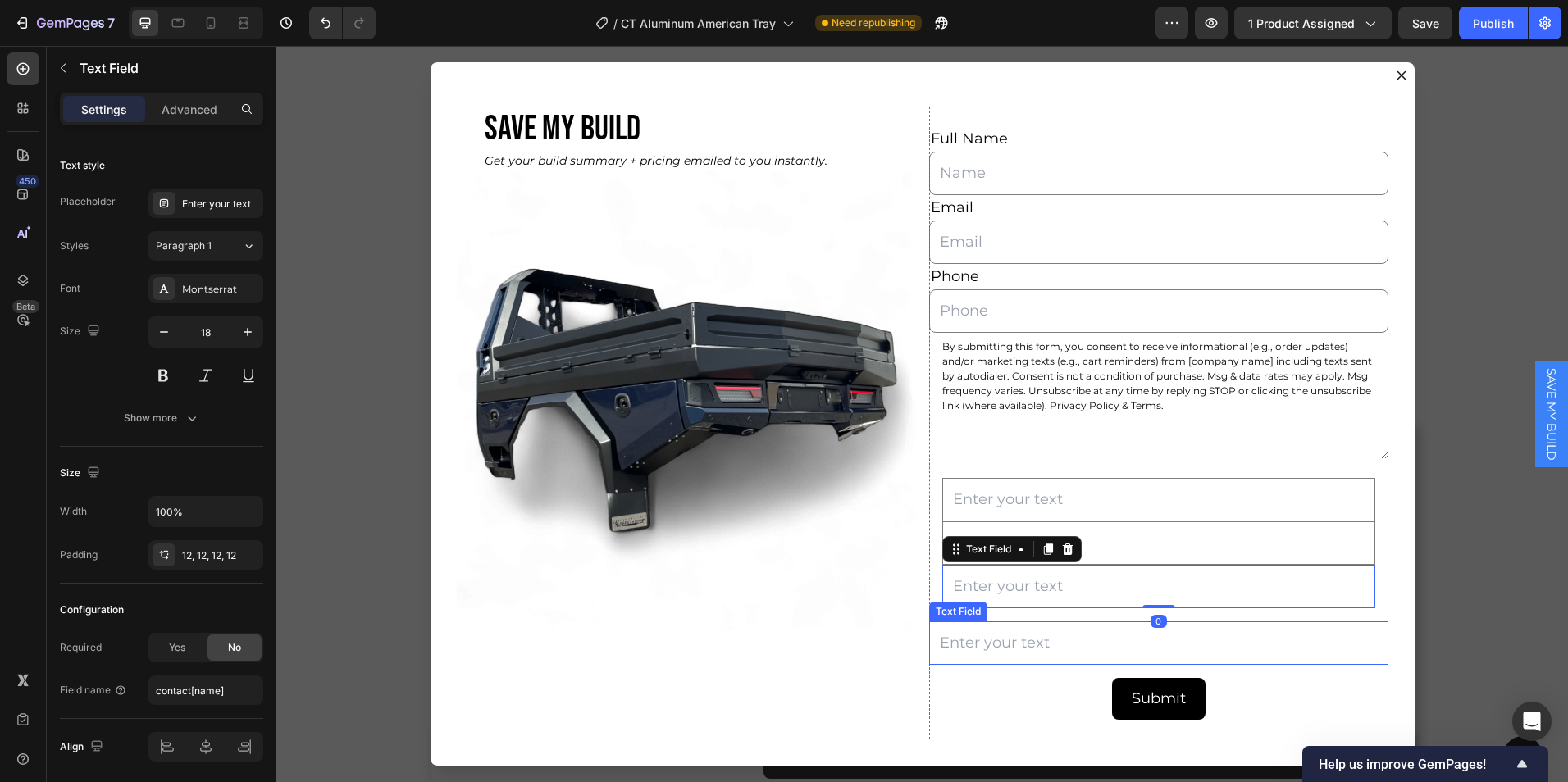
click at [944, 635] on input "Dialog body" at bounding box center [1159, 643] width 460 height 43
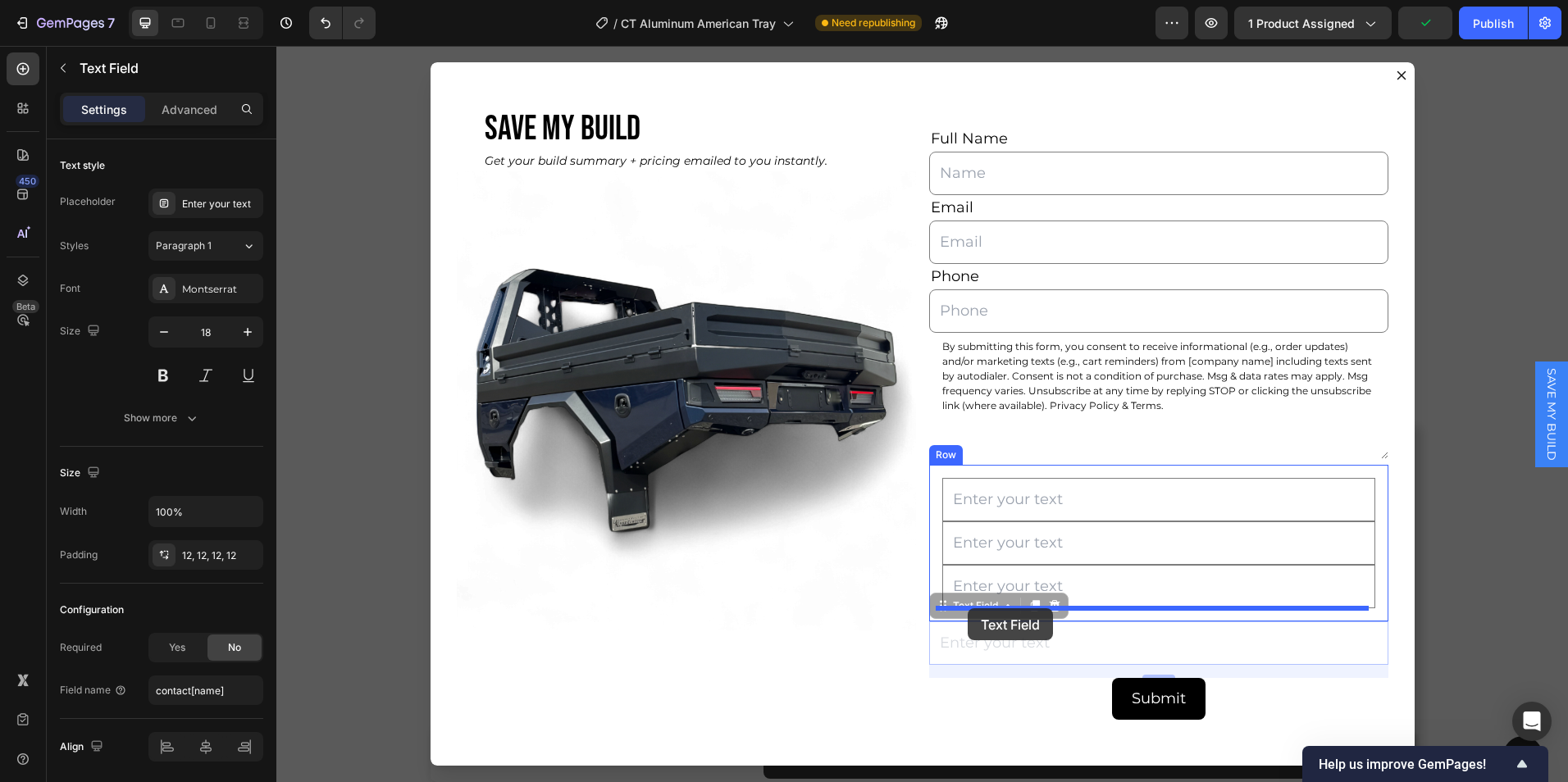
drag, startPoint x: 940, startPoint y: 611, endPoint x: 968, endPoint y: 609, distance: 28.1
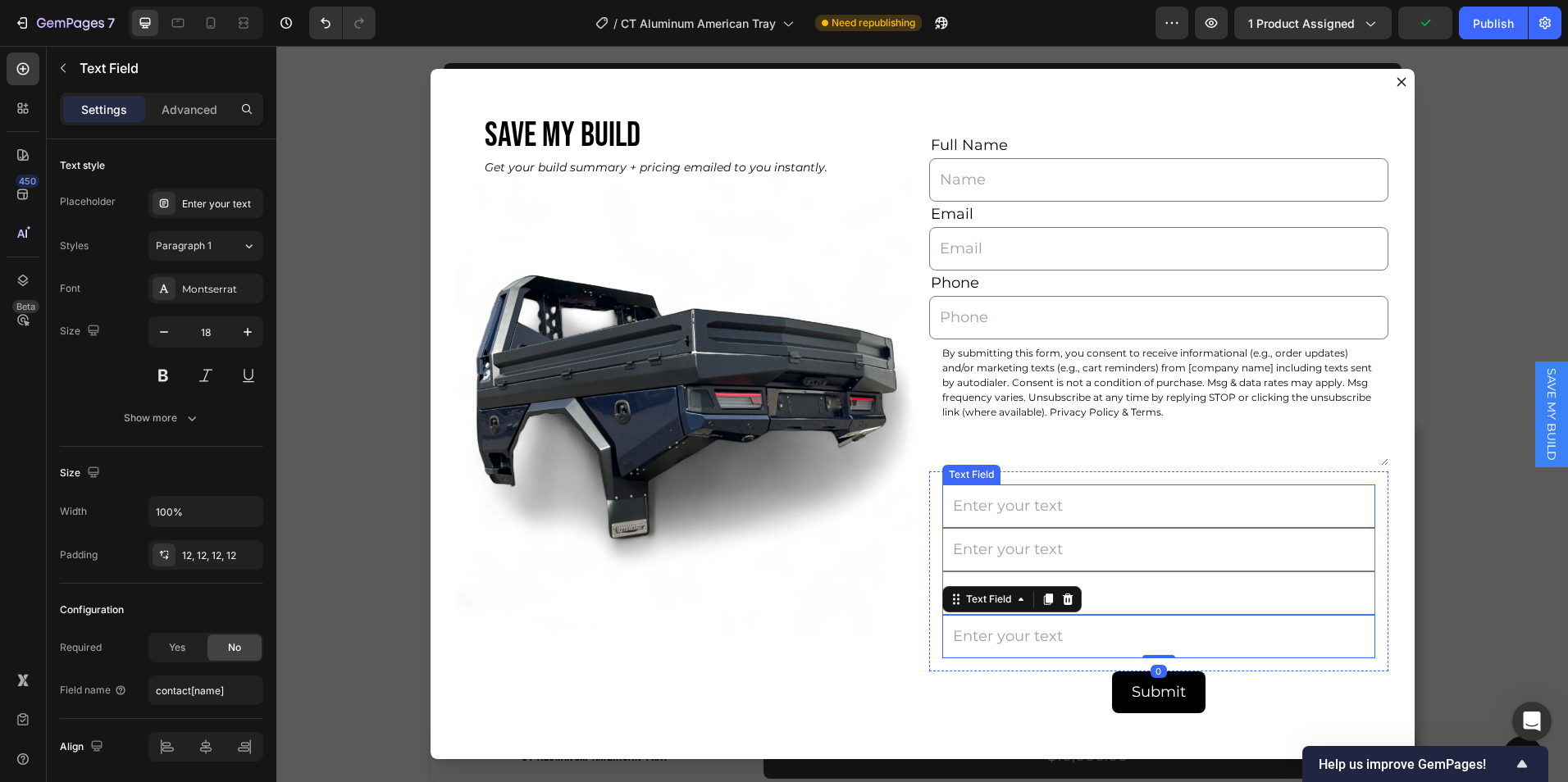
click at [1020, 501] on input "Dialog body" at bounding box center [1160, 507] width 434 height 43
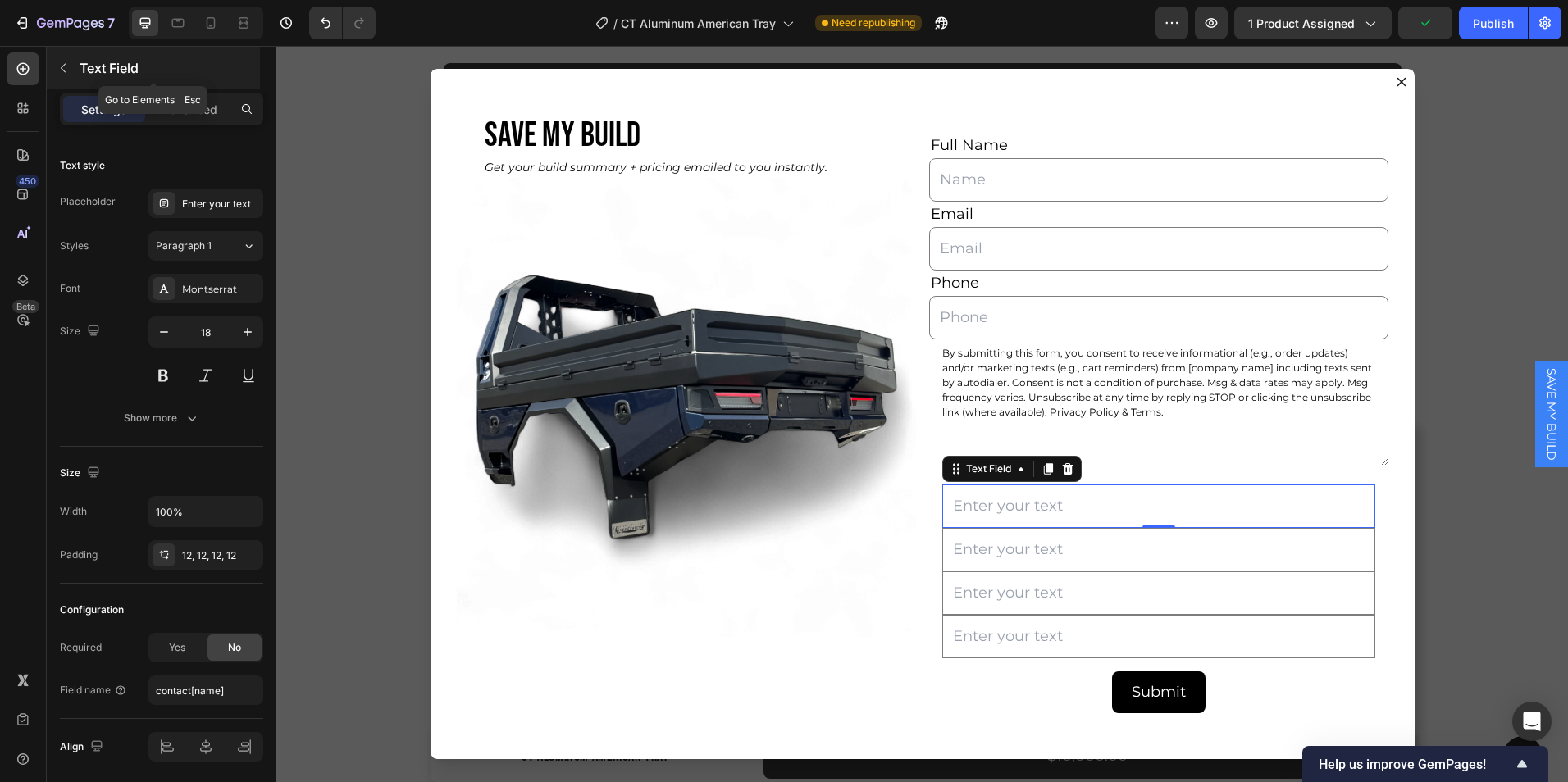
click at [58, 57] on button "button" at bounding box center [62, 68] width 26 height 26
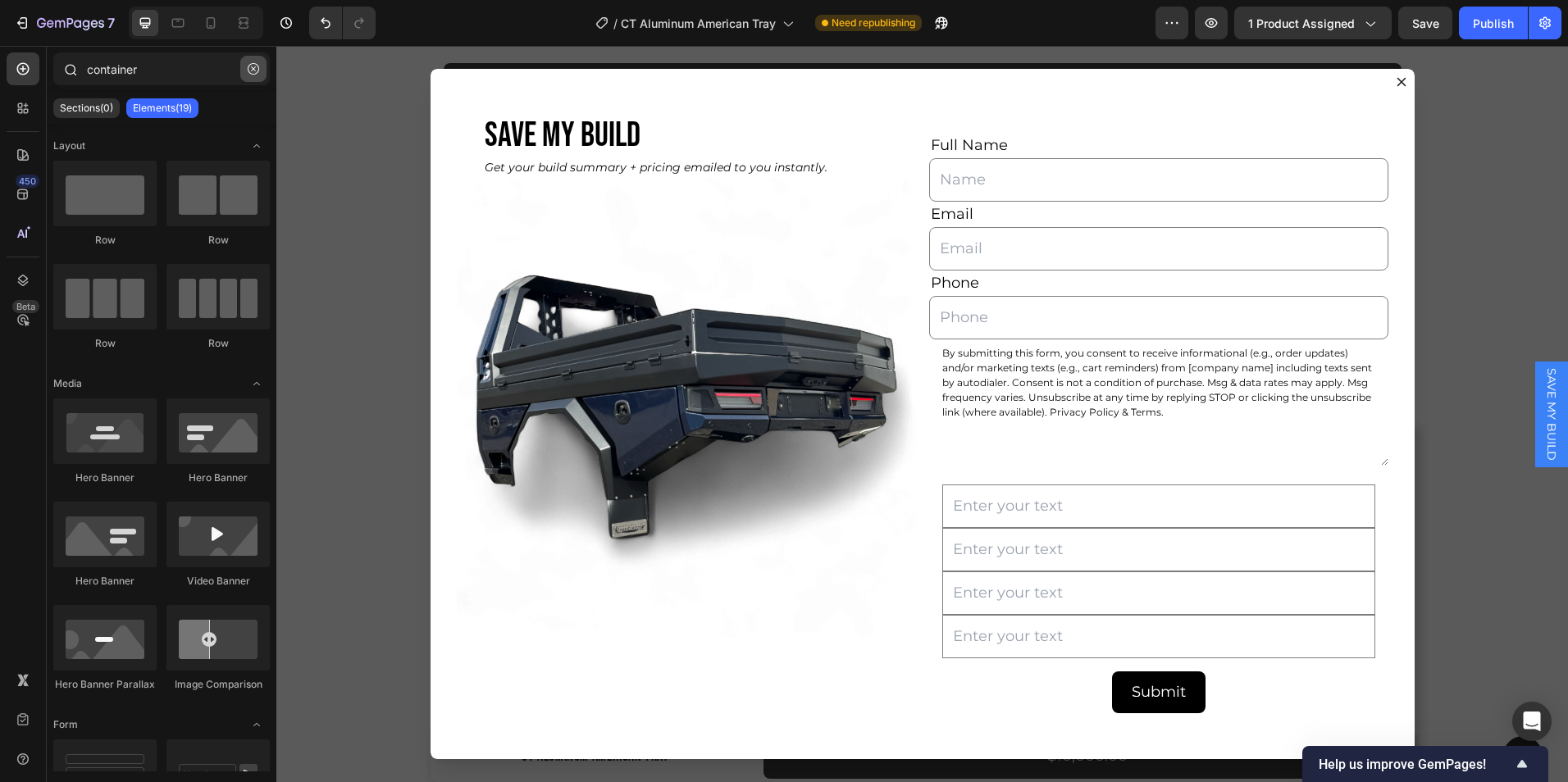
click at [253, 76] on button "button" at bounding box center [253, 69] width 26 height 26
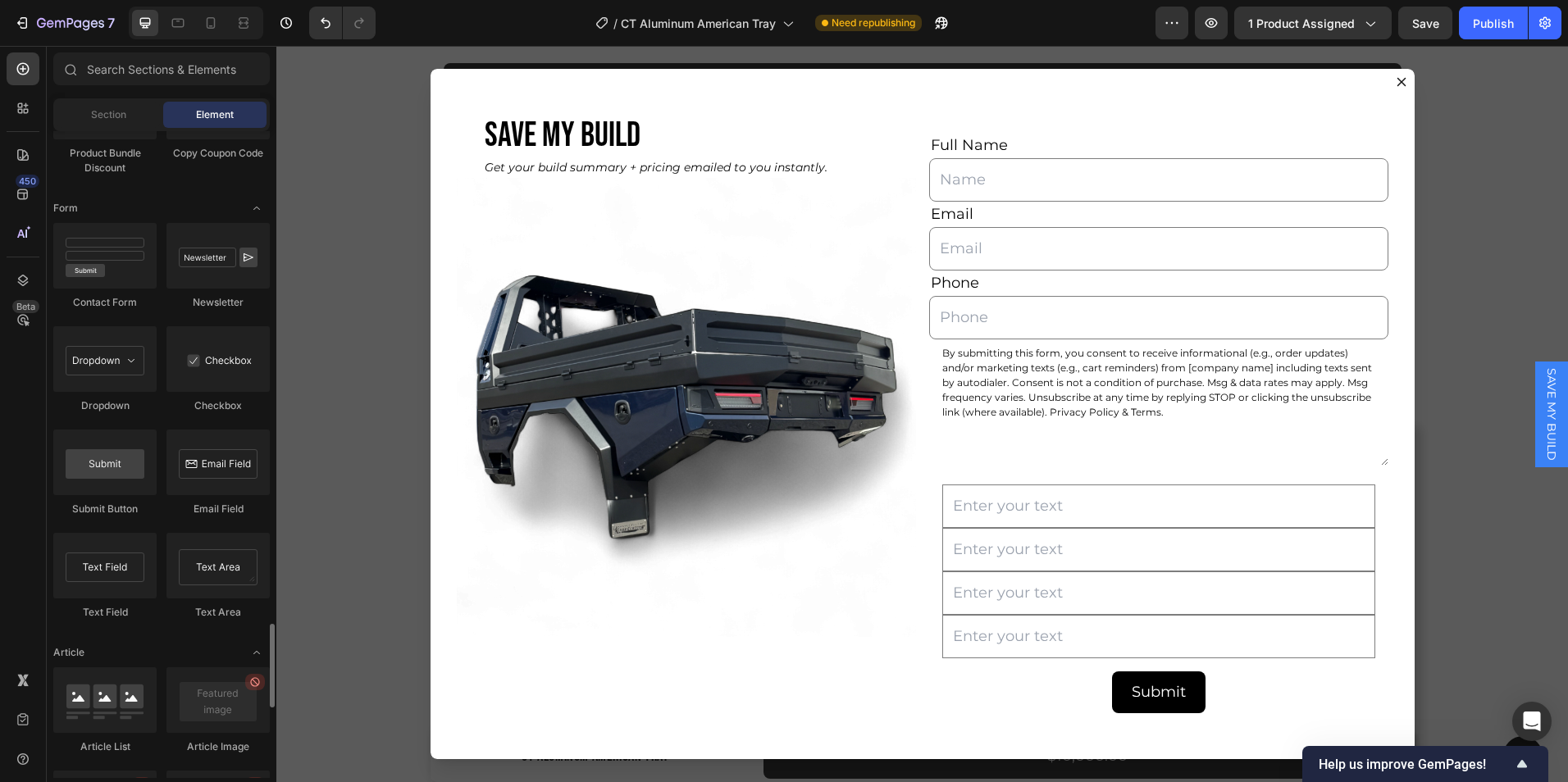
scroll to position [3783, 0]
click at [1006, 638] on input "Dialog body" at bounding box center [1160, 637] width 434 height 43
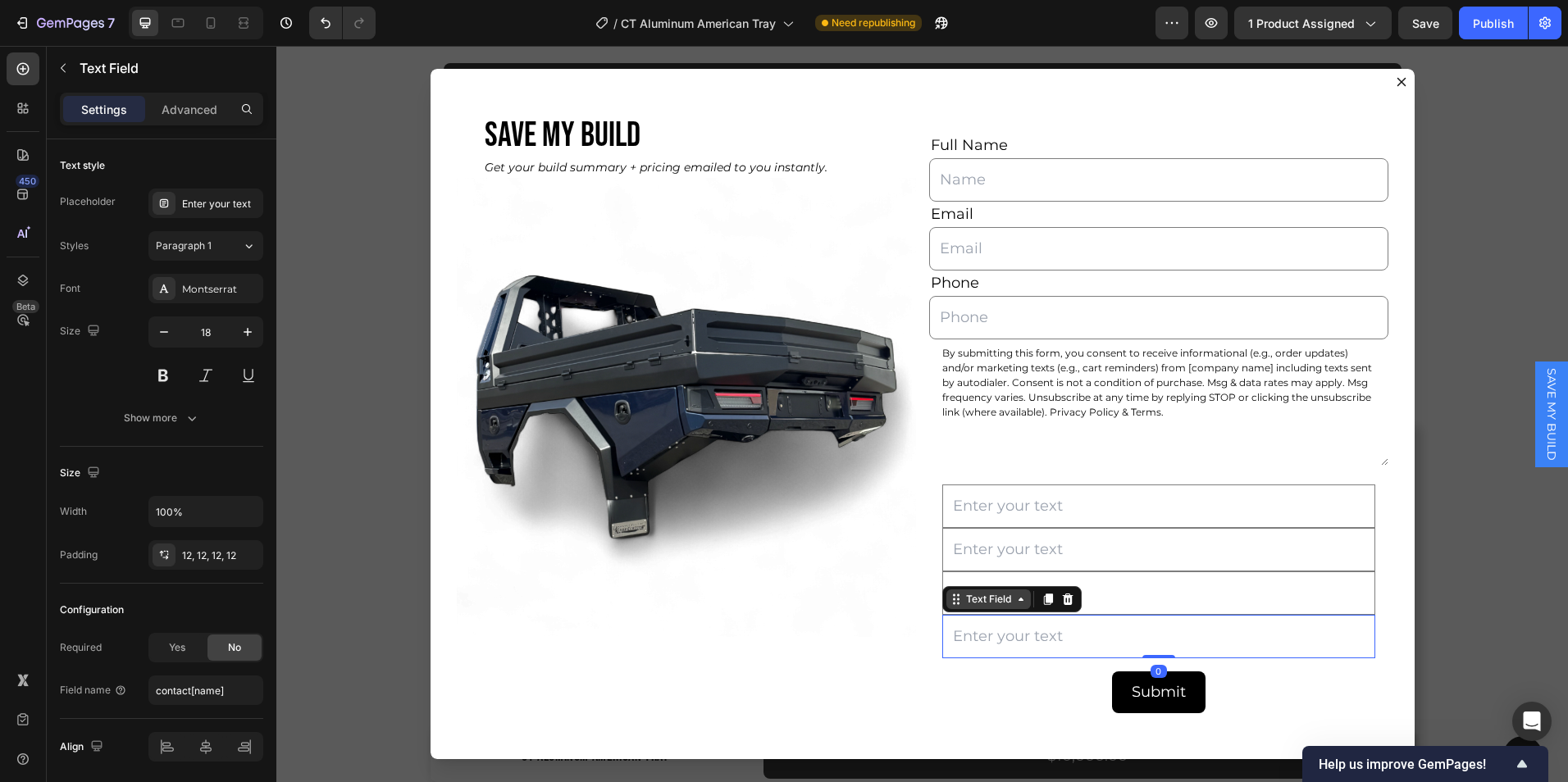
click at [963, 605] on div "Text Field" at bounding box center [988, 600] width 51 height 14
click at [1063, 596] on icon "Dialog body" at bounding box center [1068, 600] width 11 height 12
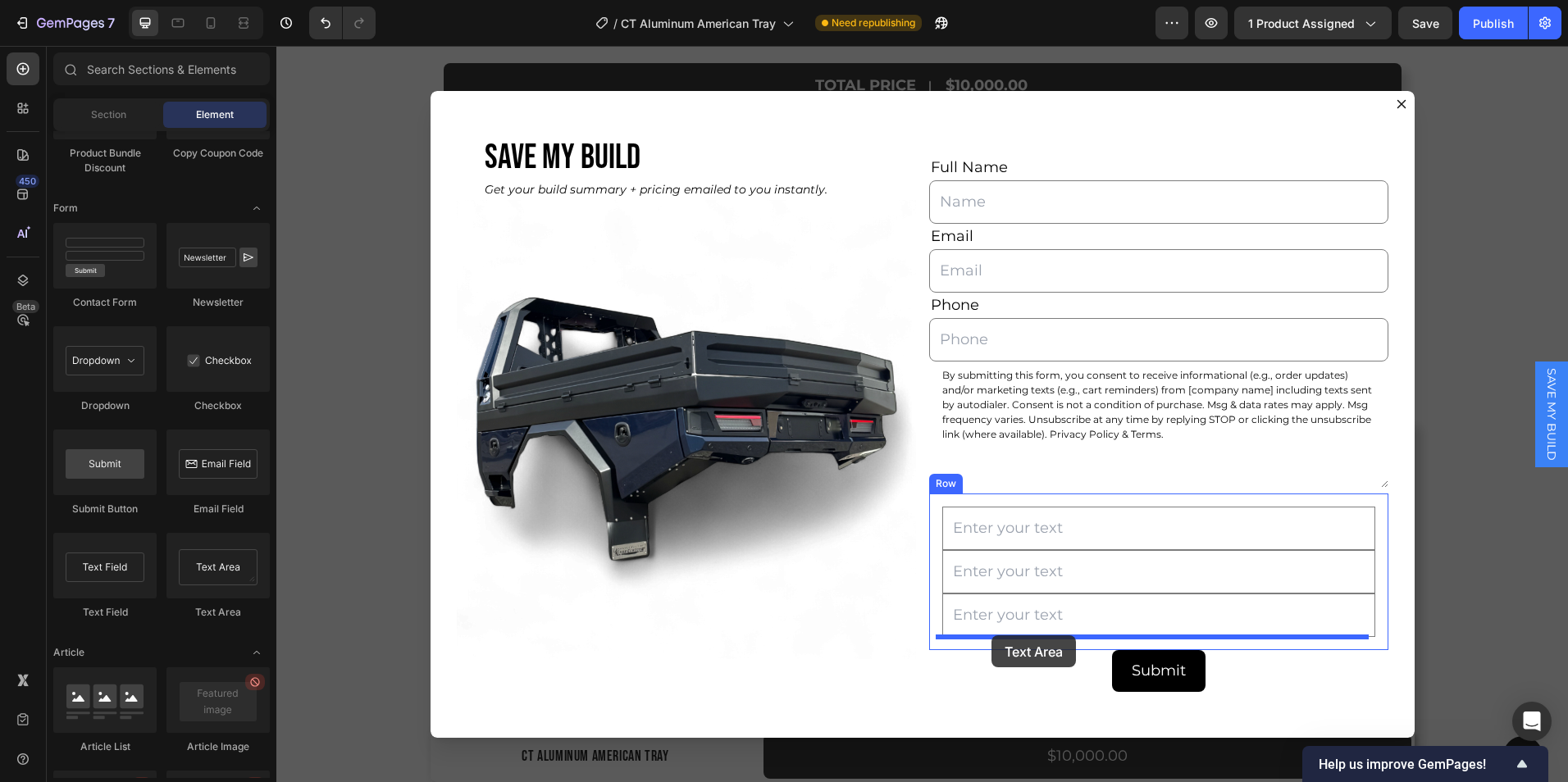
drag, startPoint x: 476, startPoint y: 628, endPoint x: 992, endPoint y: 637, distance: 516.1
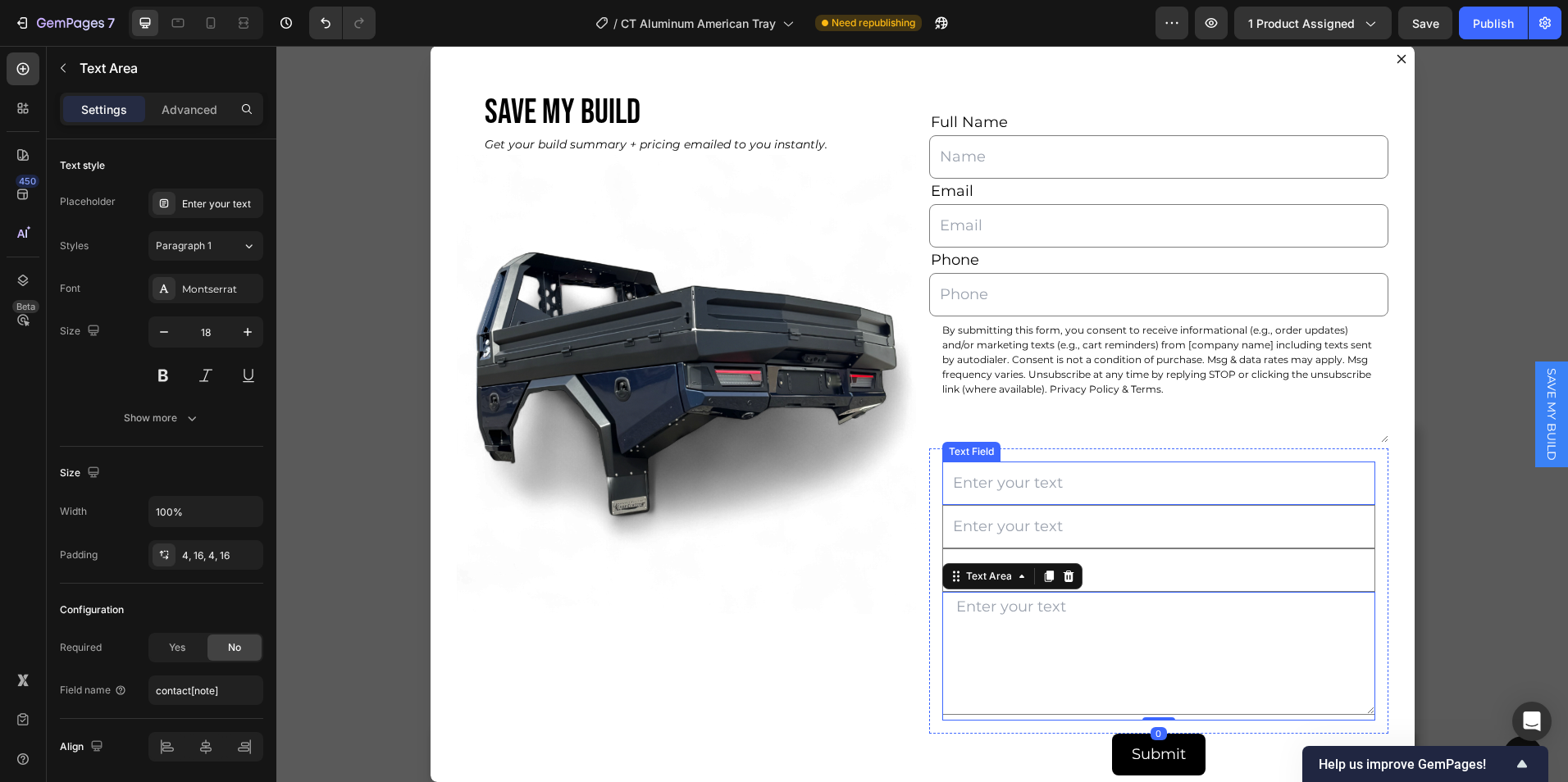
click at [1055, 494] on input "Dialog body" at bounding box center [1160, 483] width 434 height 43
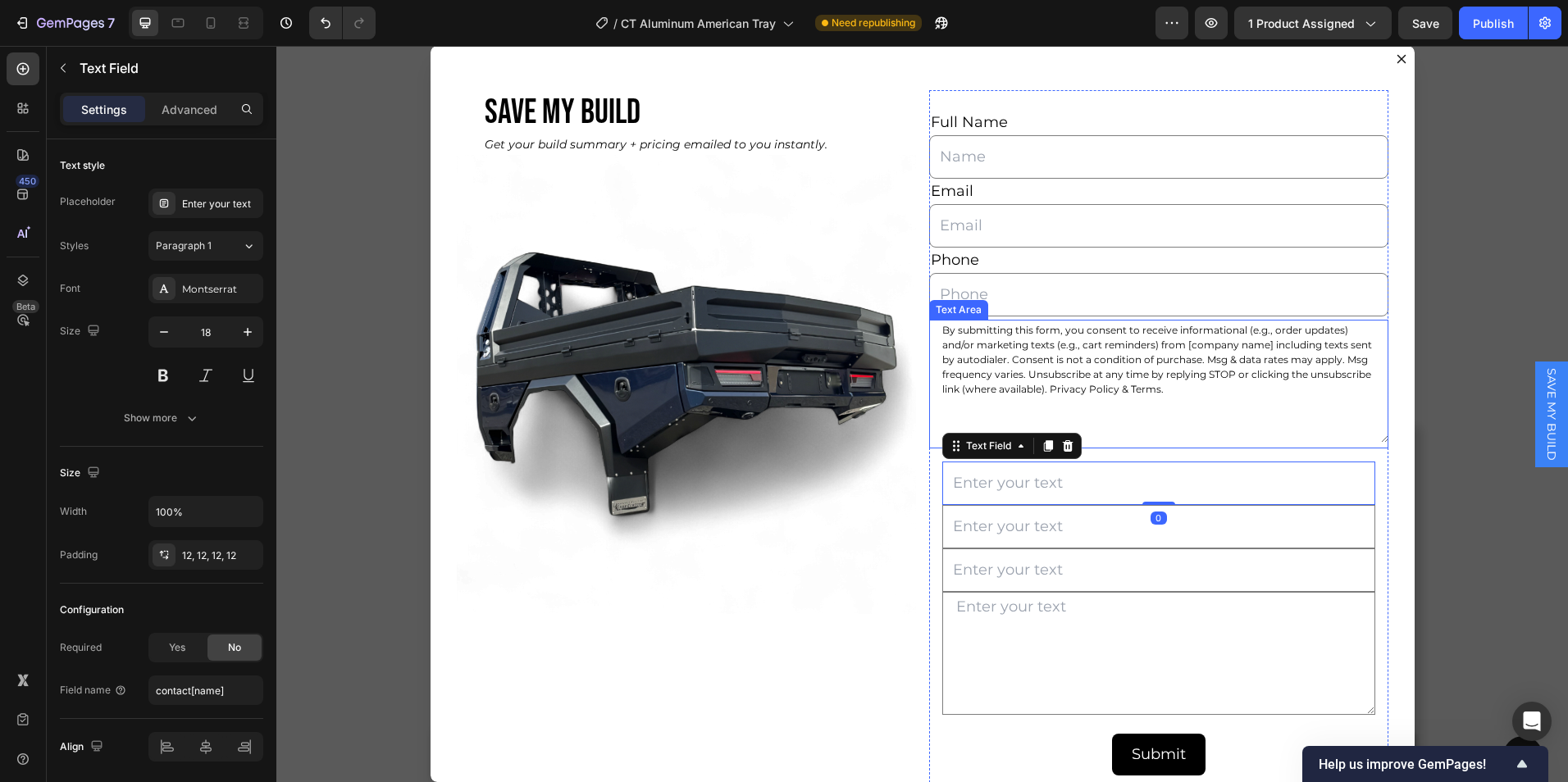
click at [1099, 426] on textarea "By submitting this form, you consent to receive informational (e.g., order upda…" at bounding box center [1159, 381] width 460 height 123
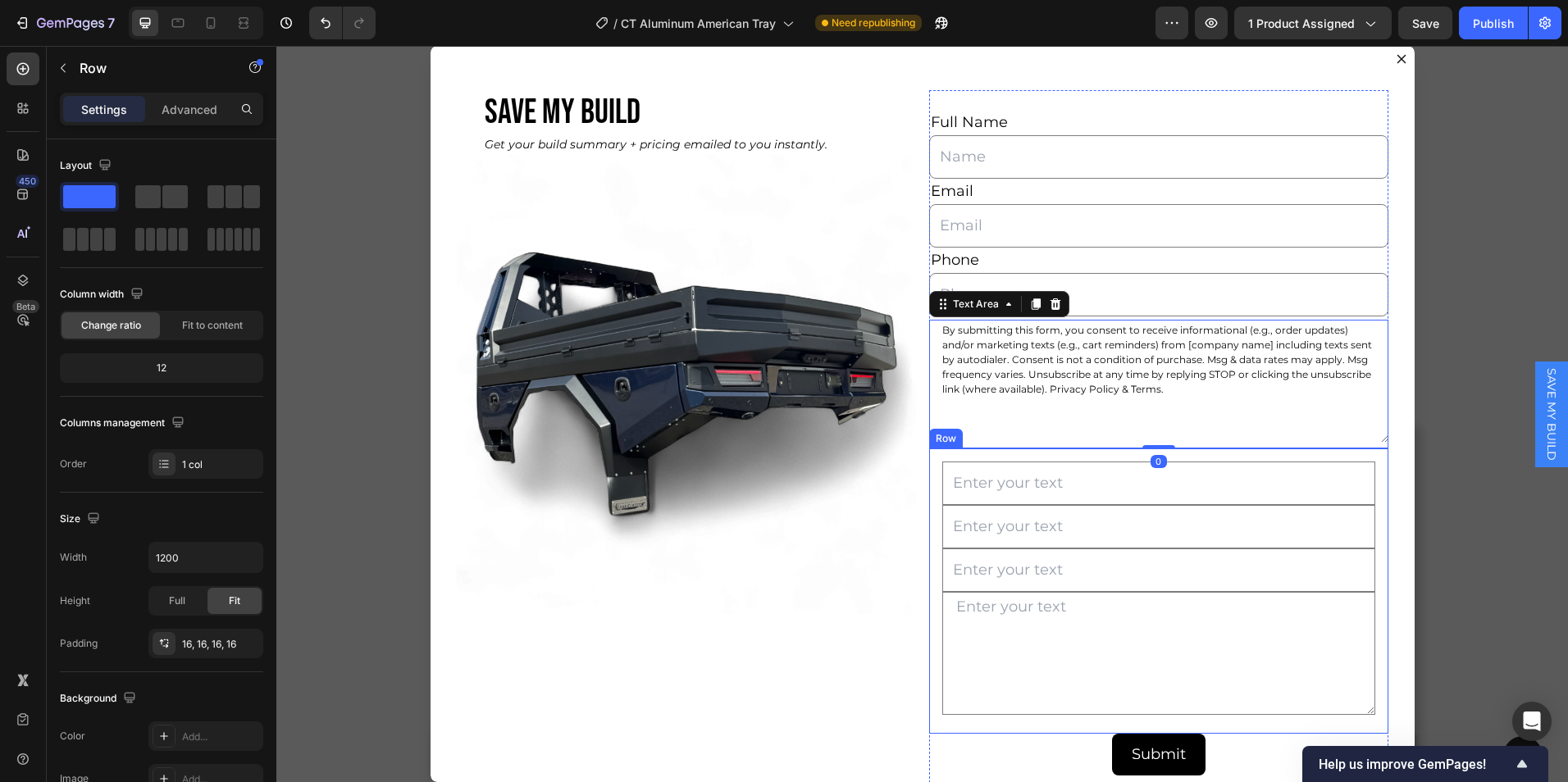
click at [1050, 451] on div "Text Field Text Field Text Field Text Area Row" at bounding box center [1159, 591] width 460 height 285
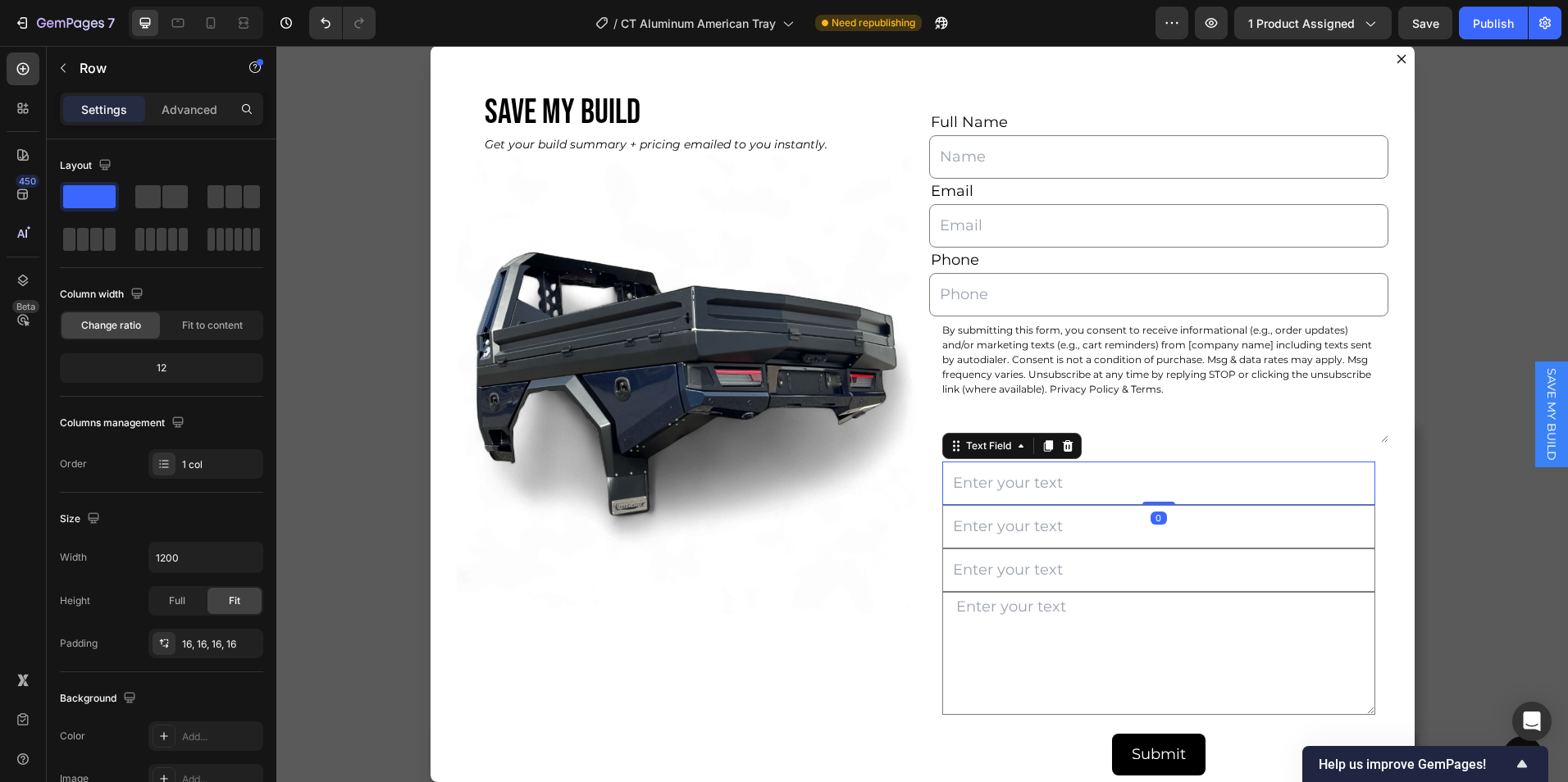
click at [1017, 496] on input "Dialog body" at bounding box center [1160, 483] width 434 height 43
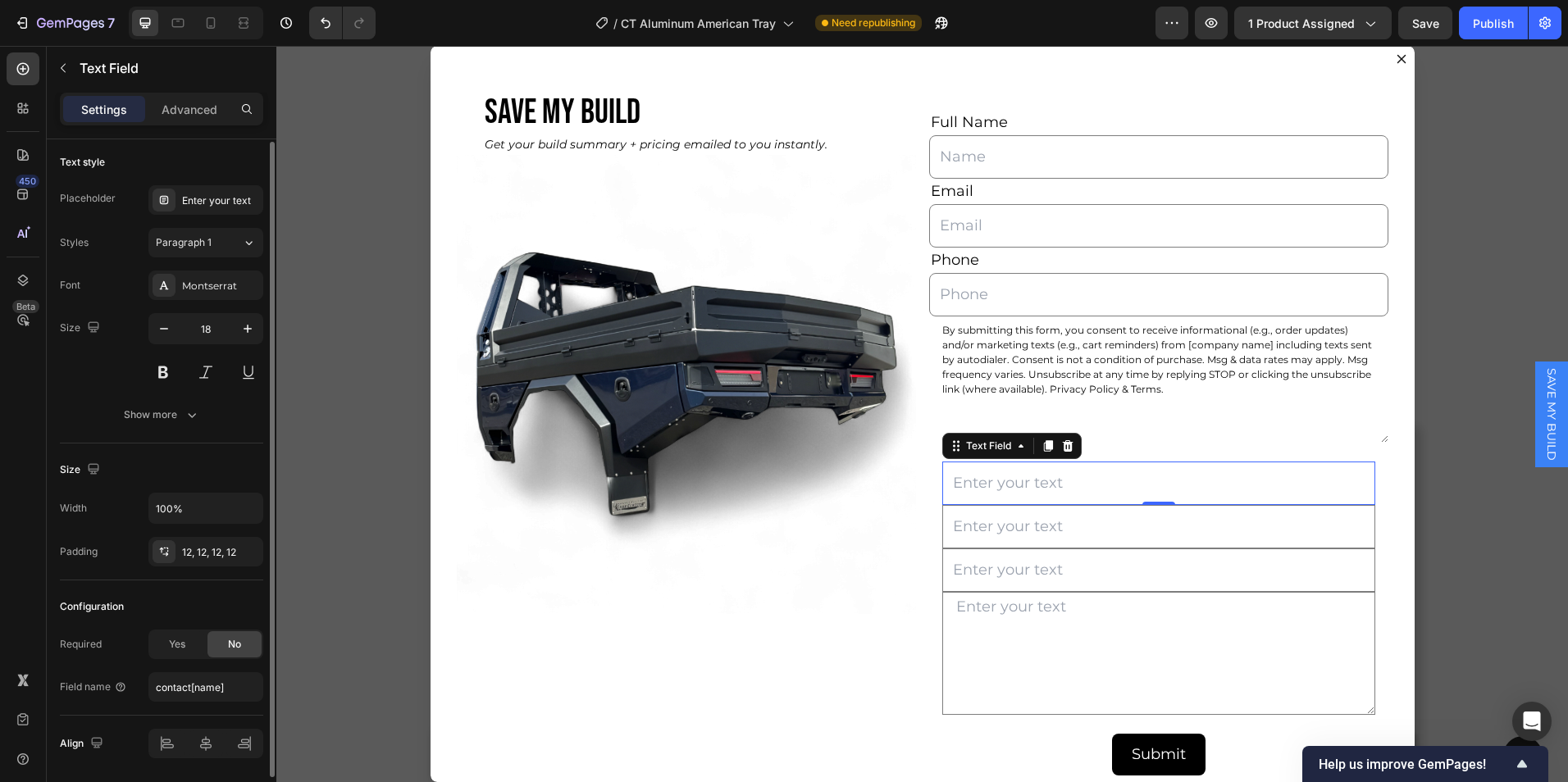
scroll to position [3, 0]
click at [229, 692] on input "contact[name]" at bounding box center [205, 688] width 115 height 30
paste input "product_title"
type input "product_title"
click at [158, 598] on div "Configuration" at bounding box center [161, 607] width 203 height 26
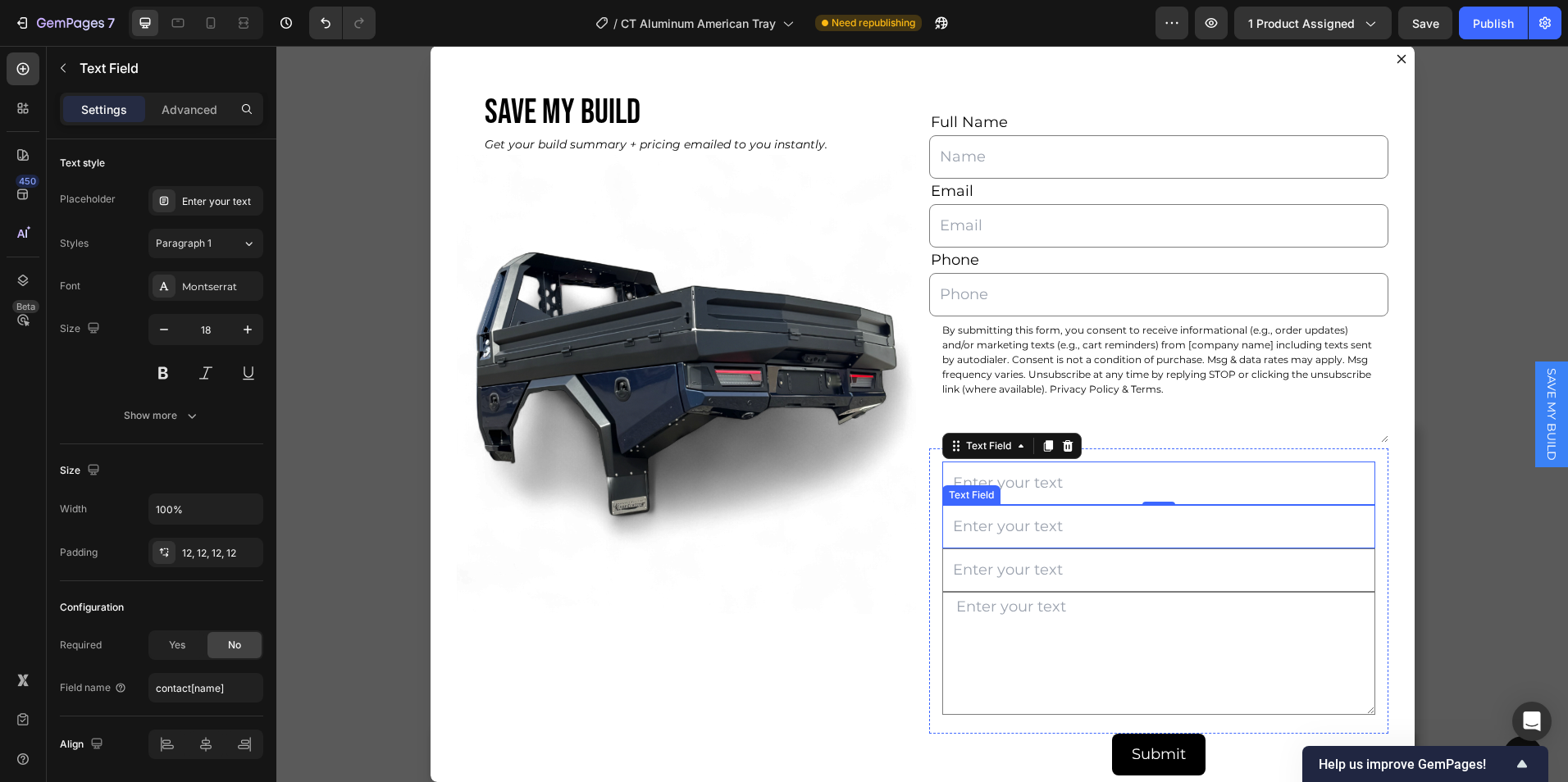
click at [1016, 537] on input "Dialog body" at bounding box center [1160, 526] width 434 height 43
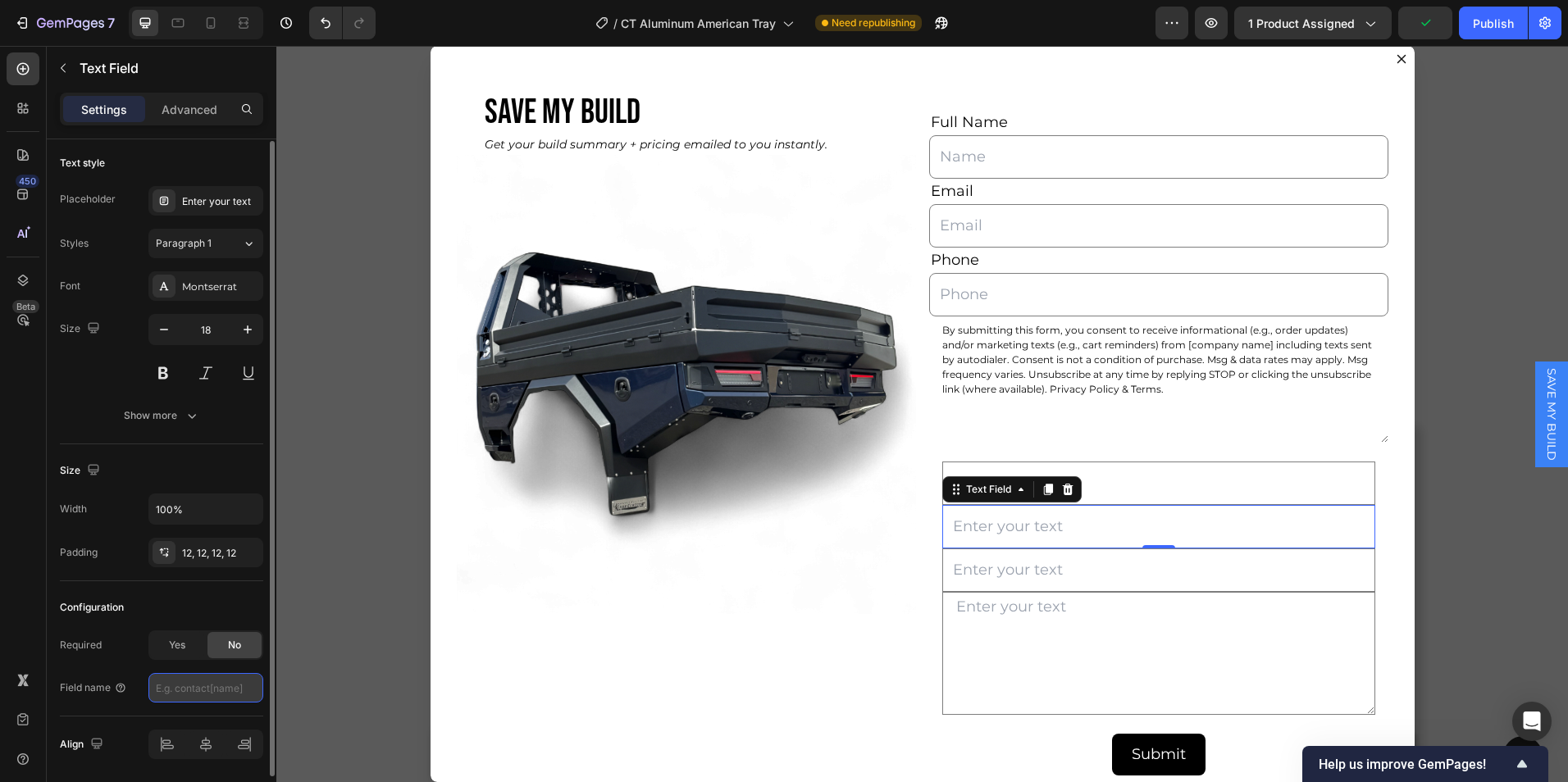
click at [215, 689] on input "text" at bounding box center [205, 688] width 115 height 30
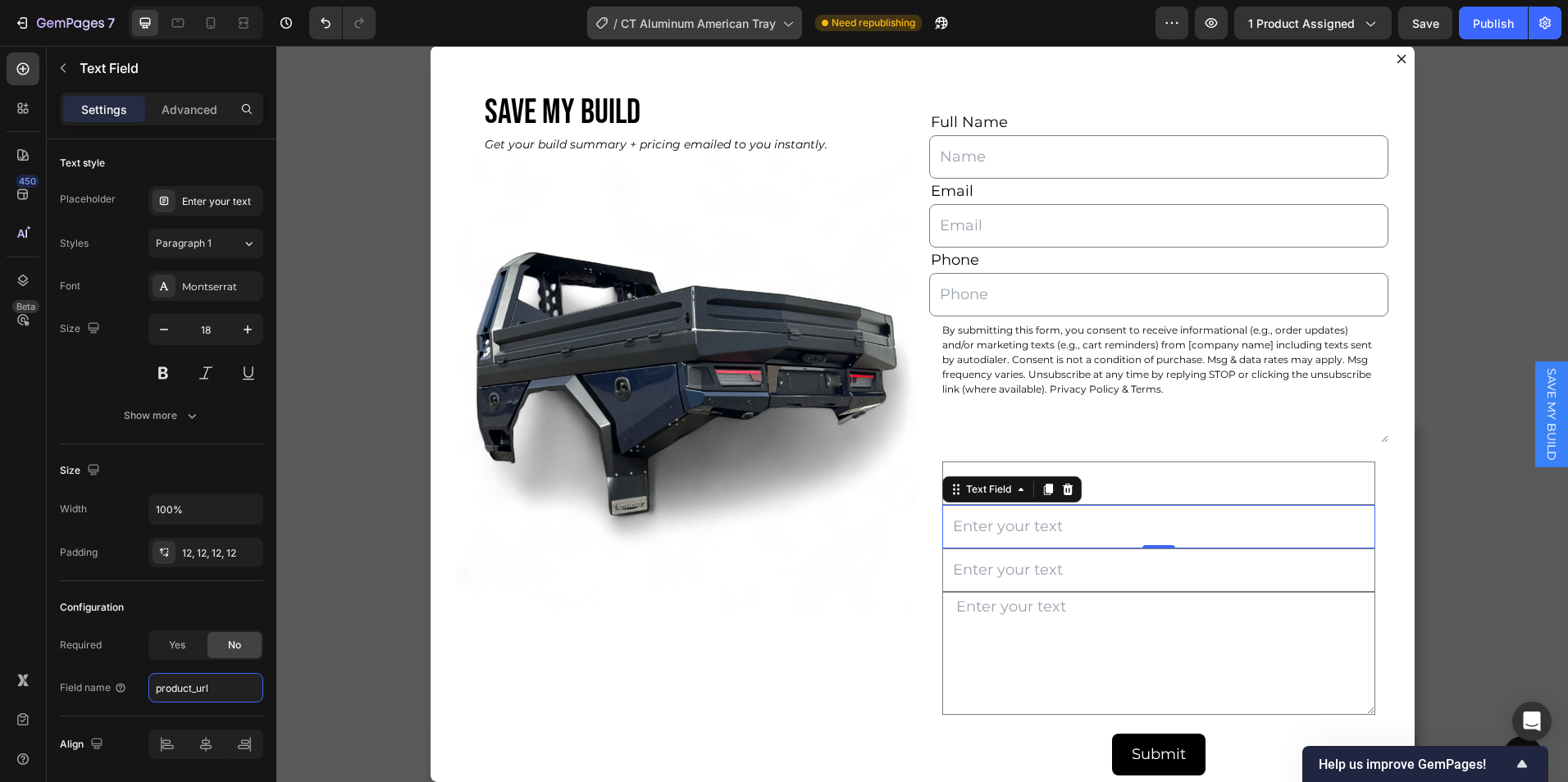
type input "product_url"
click at [1041, 573] on input "Dialog body" at bounding box center [1160, 571] width 434 height 43
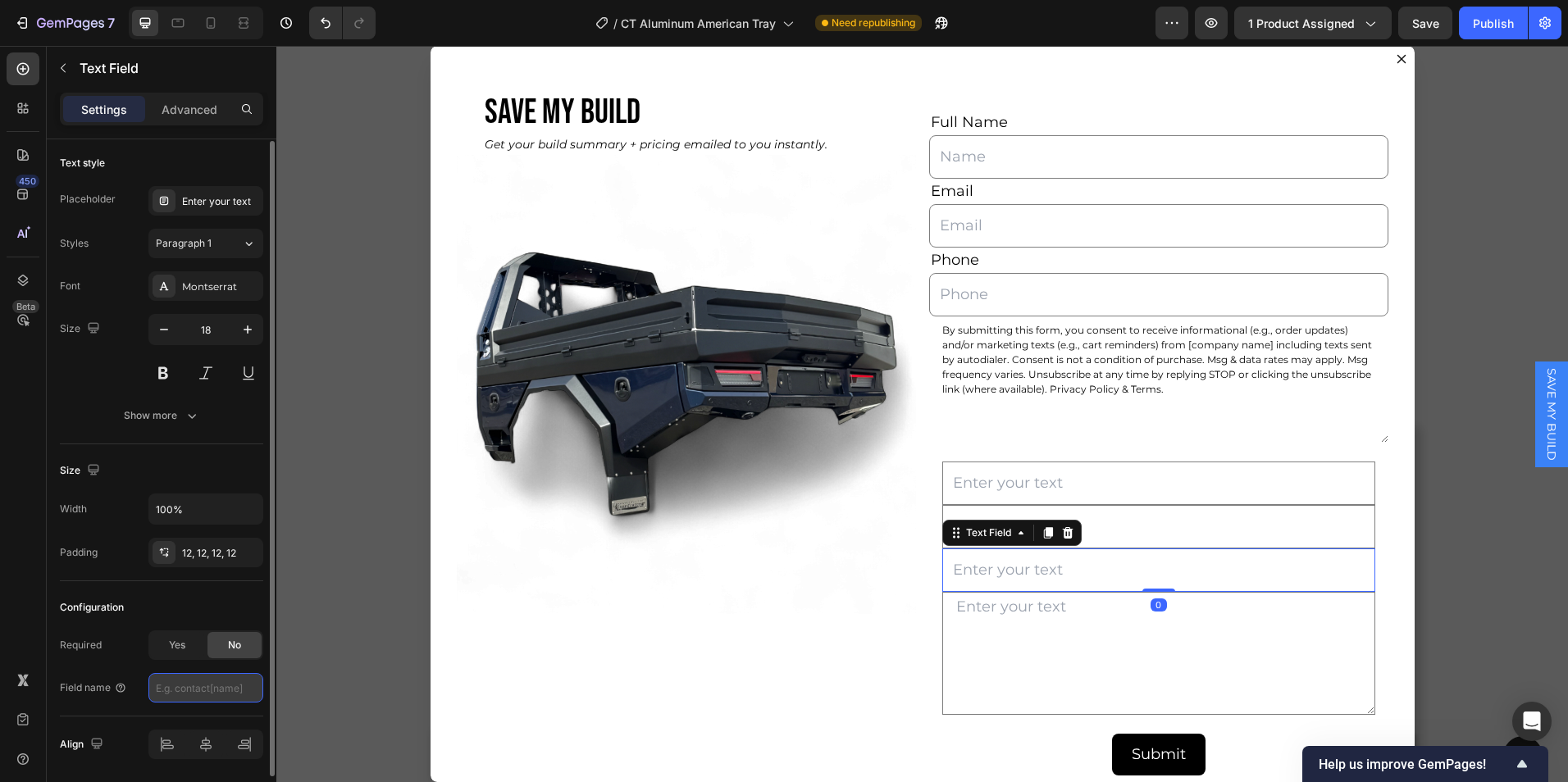
click at [227, 686] on input "text" at bounding box center [205, 688] width 115 height 30
type input "total_price"
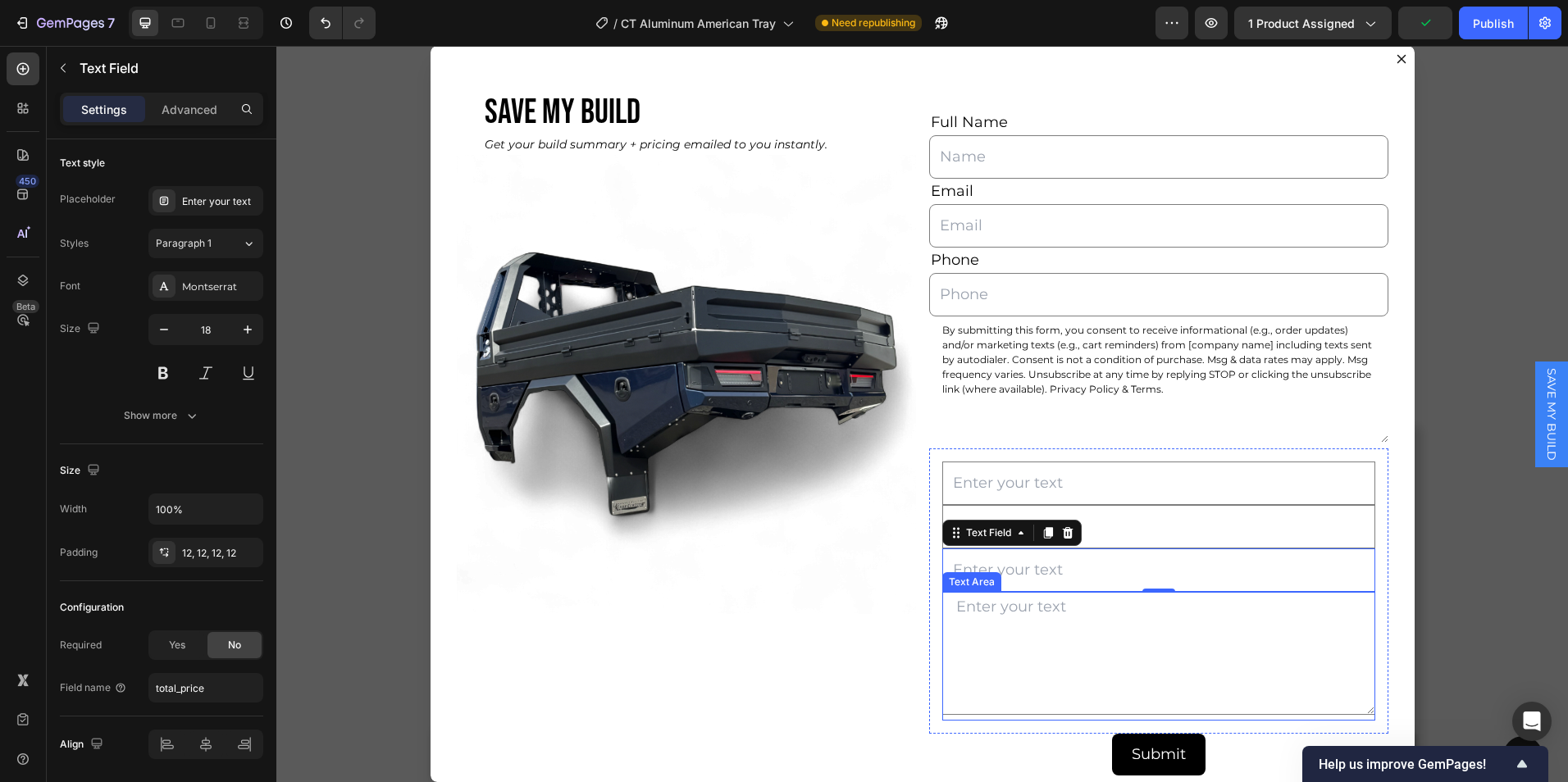
click at [1005, 628] on textarea "Dialog body" at bounding box center [1160, 654] width 434 height 123
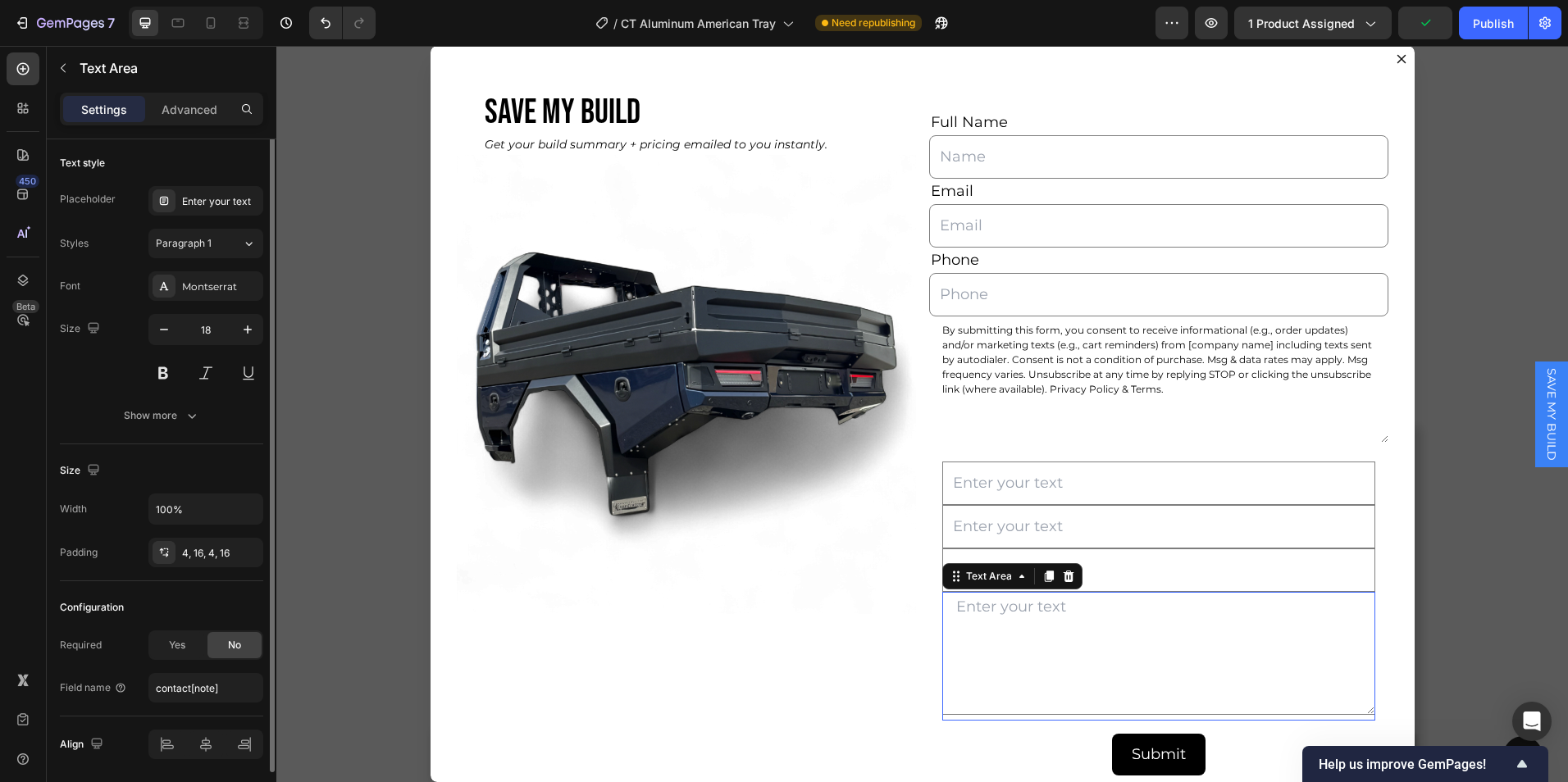
scroll to position [0, 0]
paste input "selected_options"
type input "selected_options"
click at [183, 610] on div "Configuration" at bounding box center [161, 610] width 203 height 26
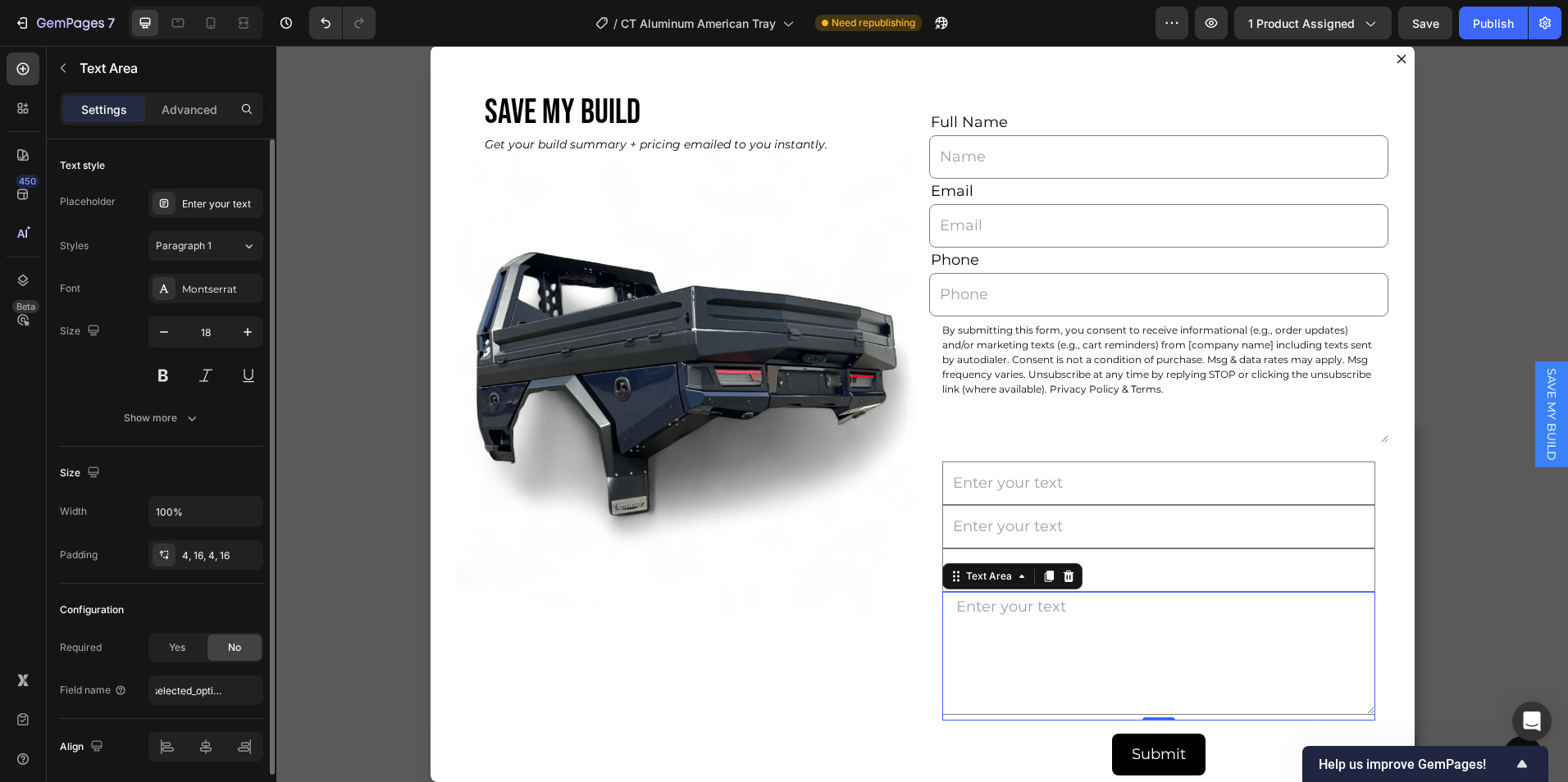
scroll to position [0, 0]
click at [1129, 562] on input "Dialog body" at bounding box center [1160, 571] width 434 height 43
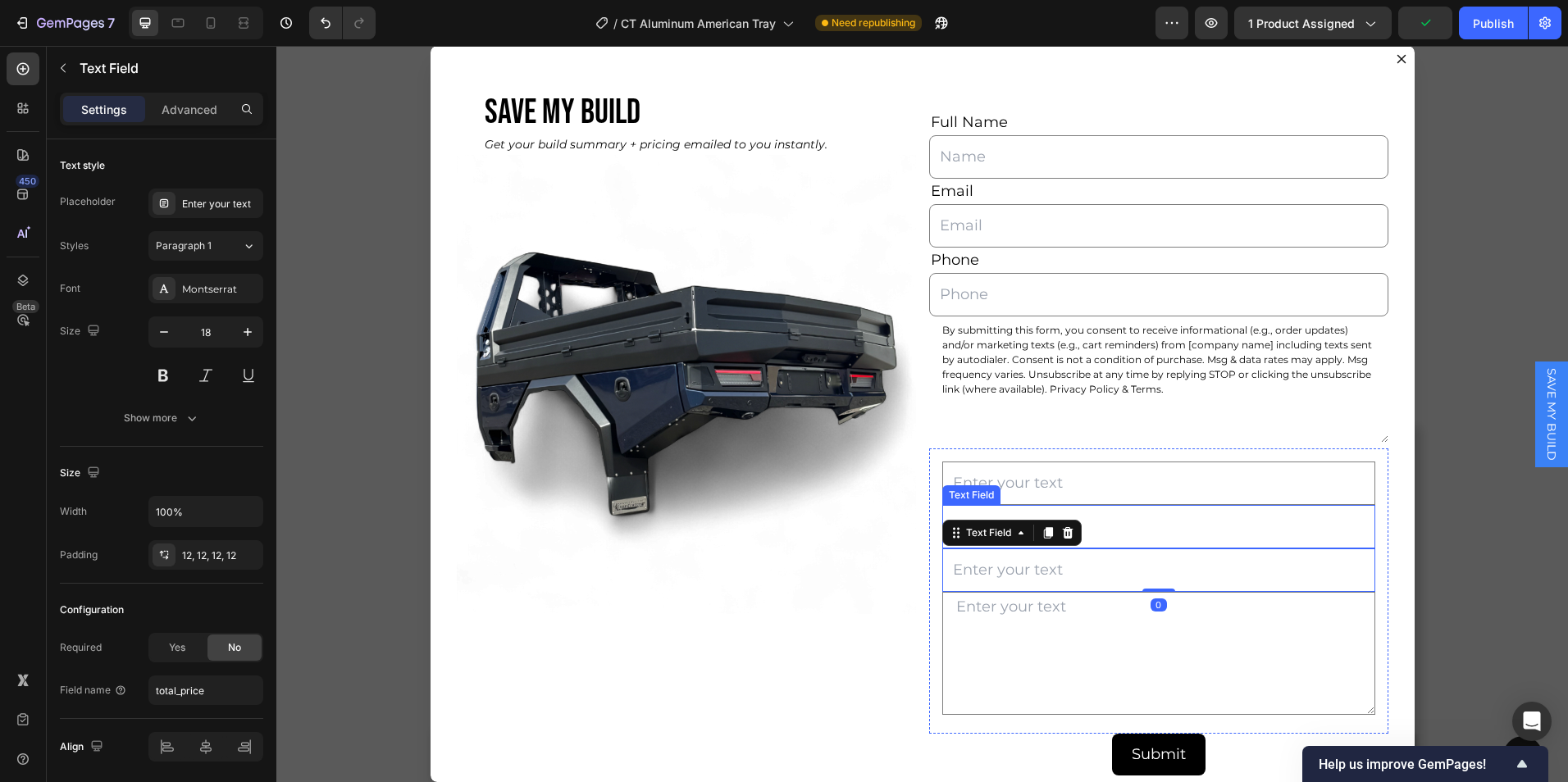
click at [1108, 535] on input "Dialog body" at bounding box center [1160, 526] width 434 height 43
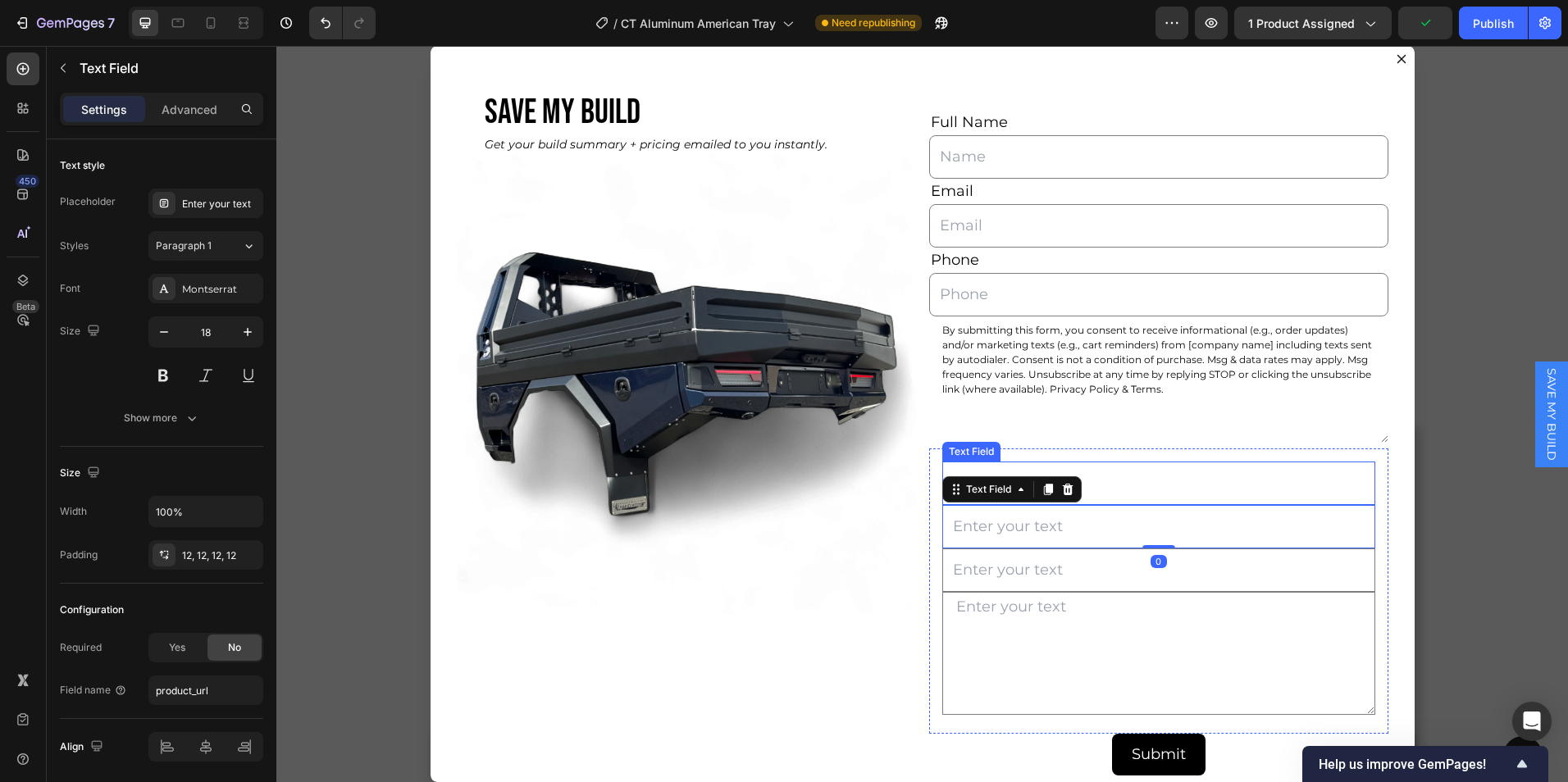
click at [1088, 478] on input "Dialog body" at bounding box center [1160, 483] width 434 height 43
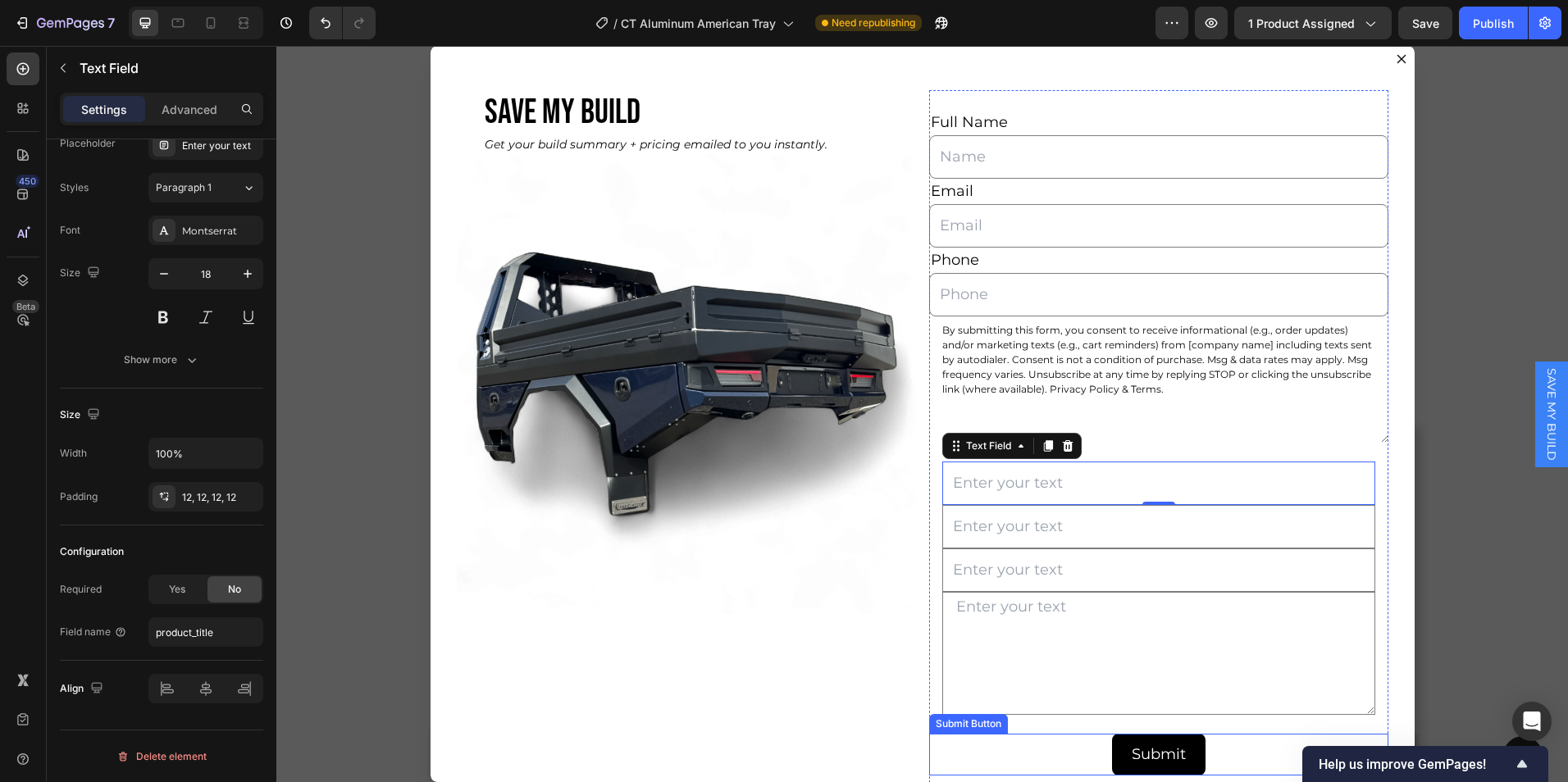
scroll to position [40, 0]
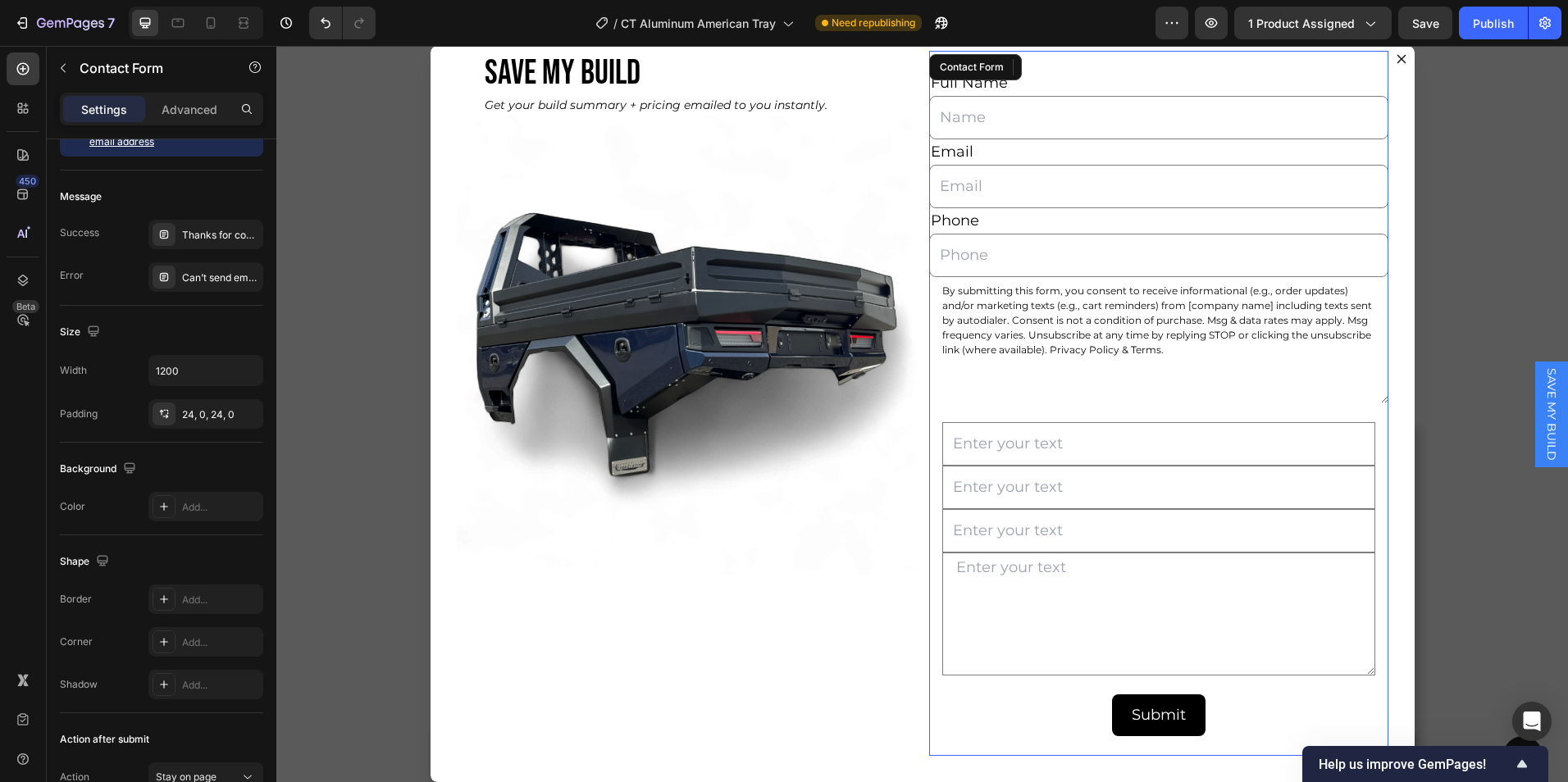
click at [960, 749] on div "Full Name Text Block Text Field Email Text Block Email Field Phone Text Block T…" at bounding box center [1159, 403] width 460 height 705
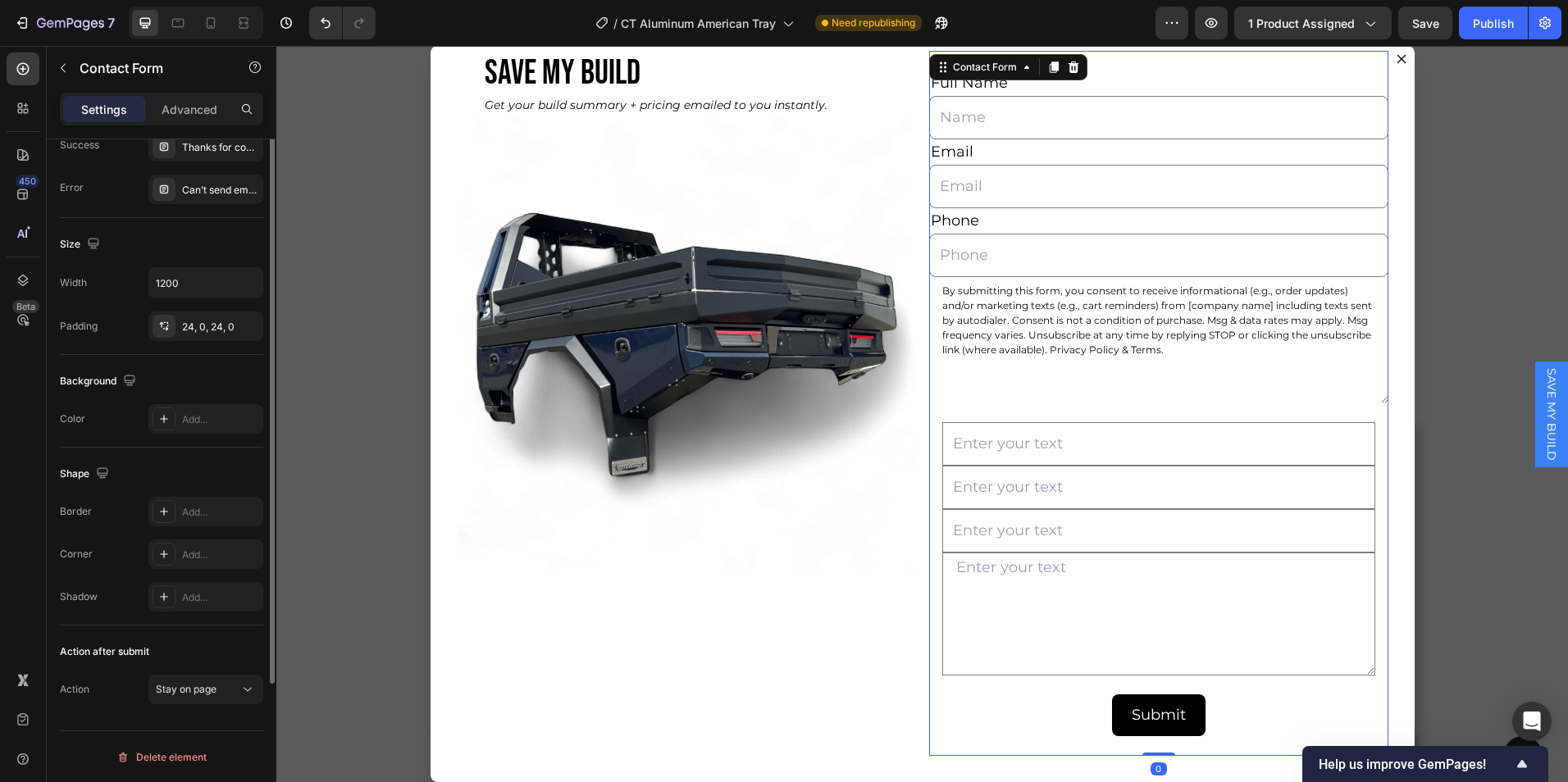
scroll to position [147, 0]
click at [239, 692] on icon at bounding box center [247, 689] width 16 height 16
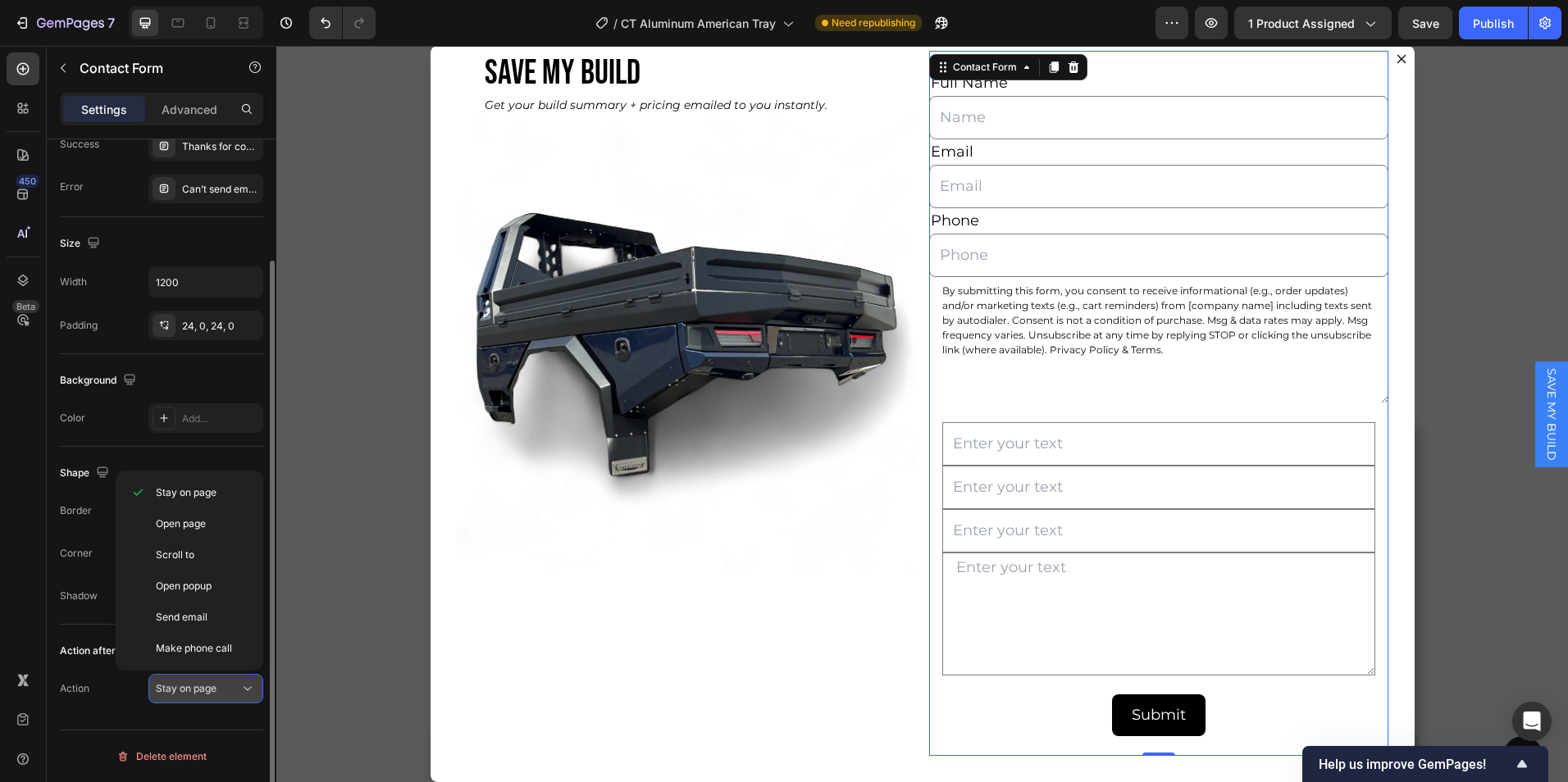
click at [239, 692] on icon at bounding box center [247, 689] width 16 height 16
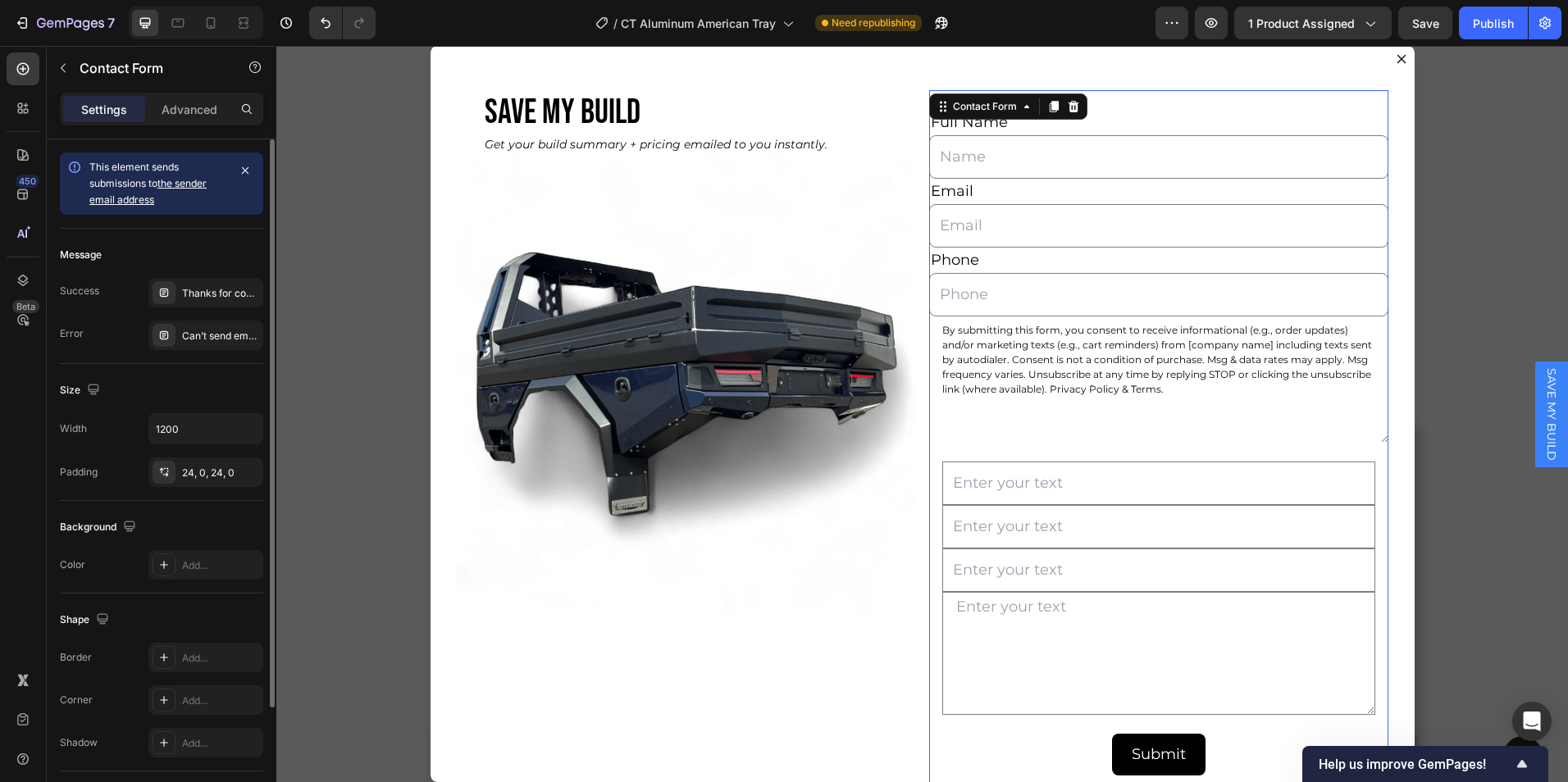
scroll to position [40, 0]
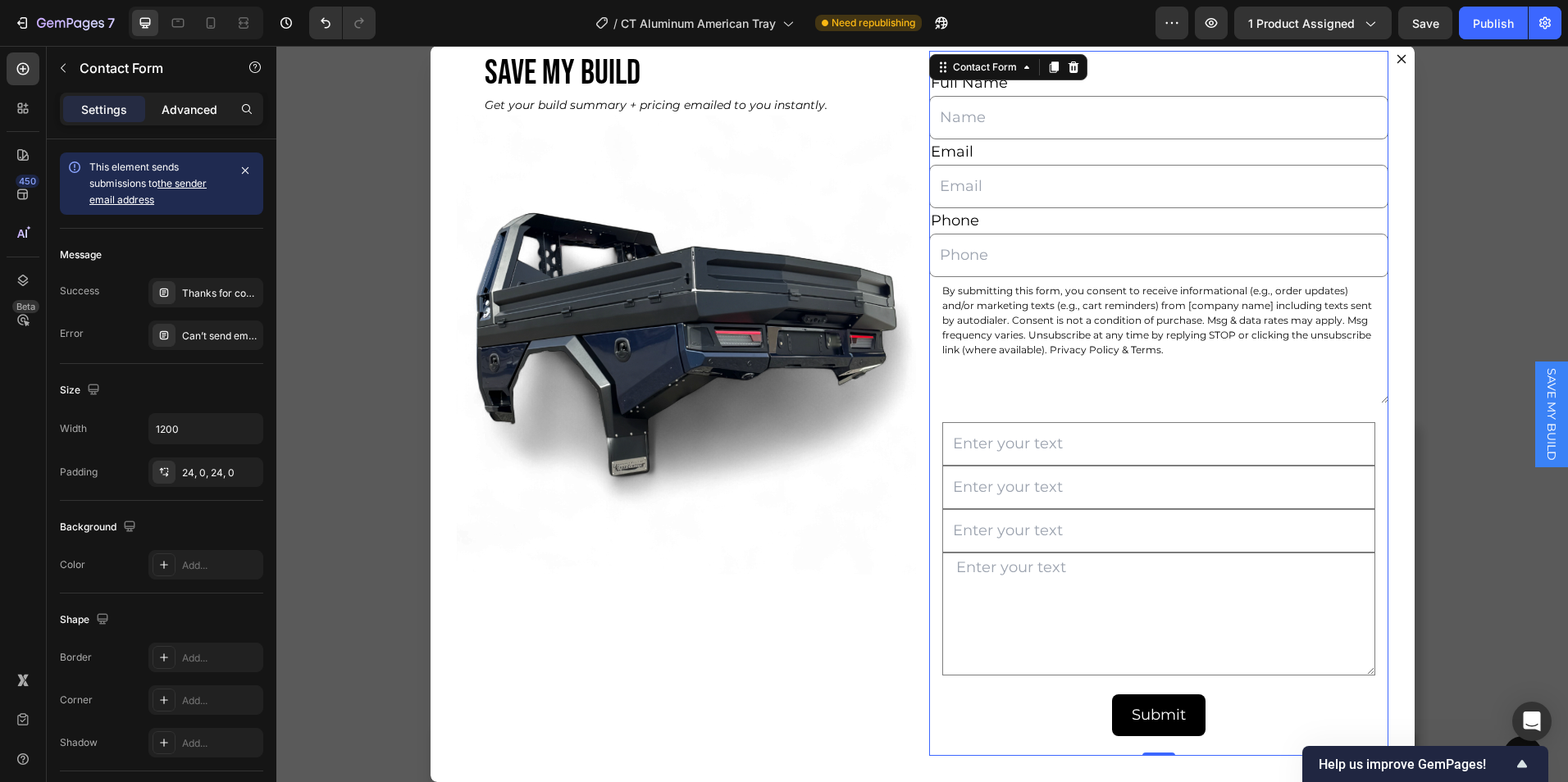
click at [201, 113] on p "Advanced" at bounding box center [190, 109] width 56 height 17
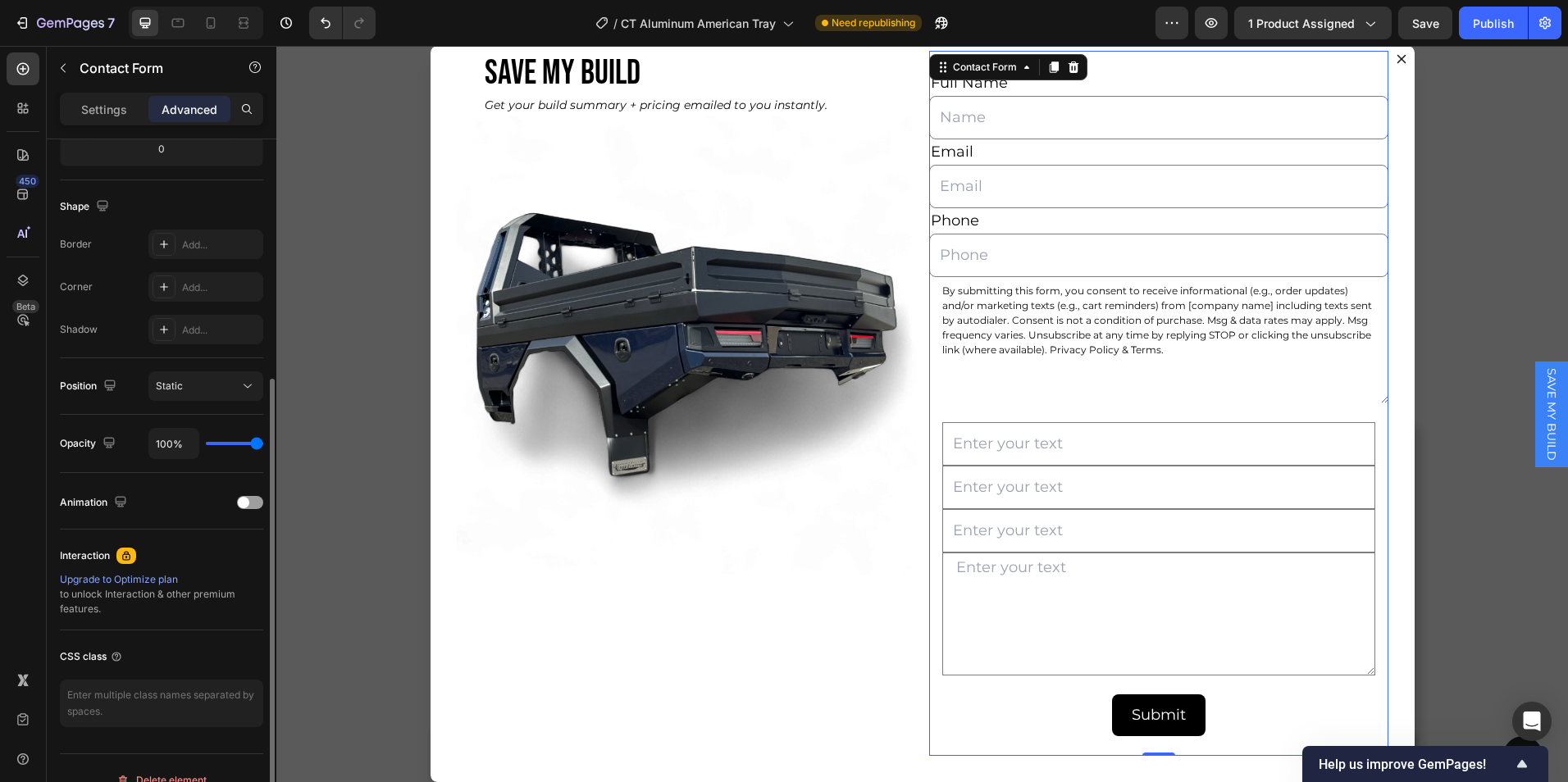
scroll to position [405, 0]
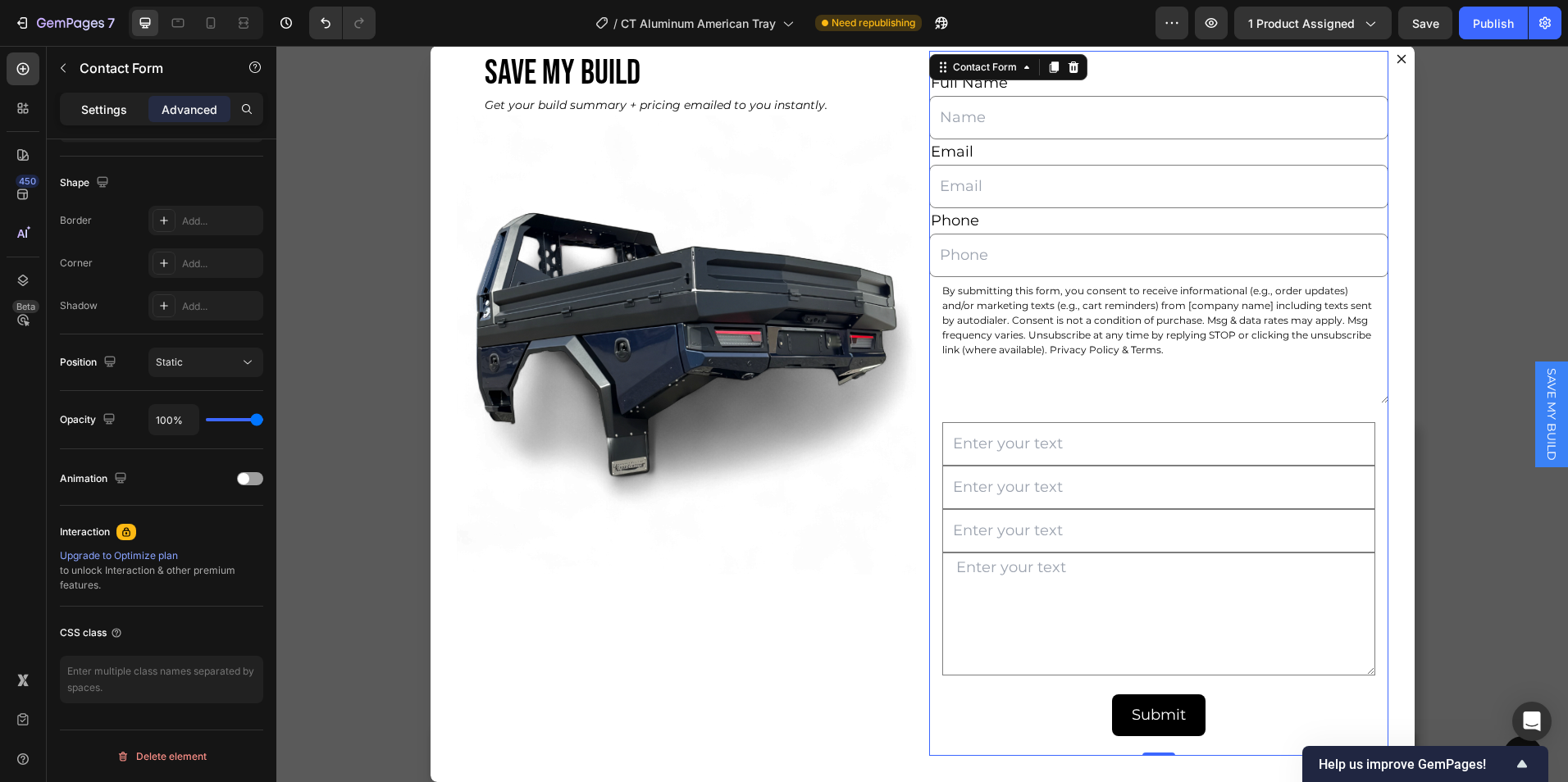
click at [103, 115] on p "Settings" at bounding box center [104, 109] width 46 height 17
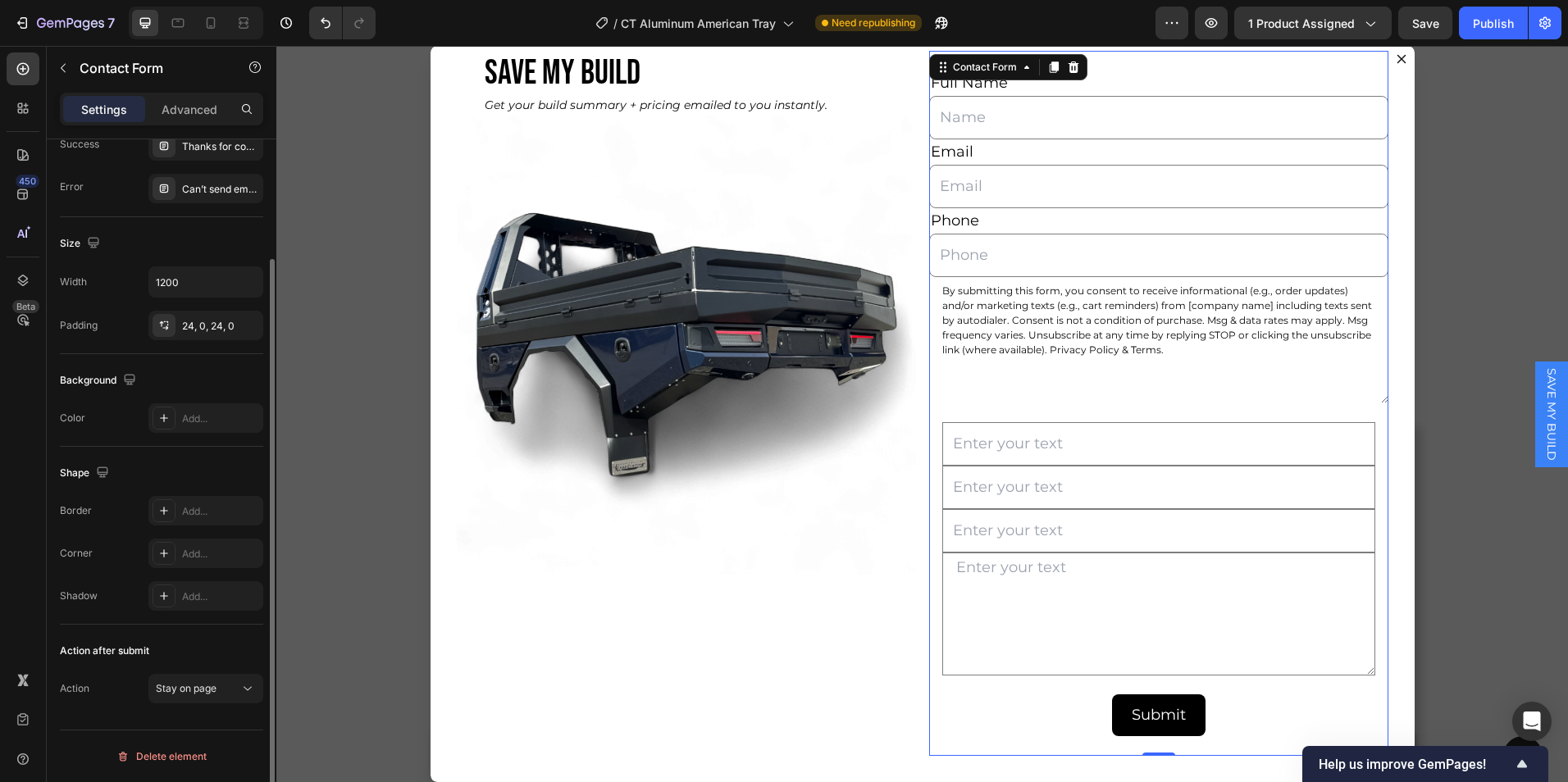
scroll to position [146, 0]
click at [196, 98] on div "Advanced" at bounding box center [189, 108] width 82 height 26
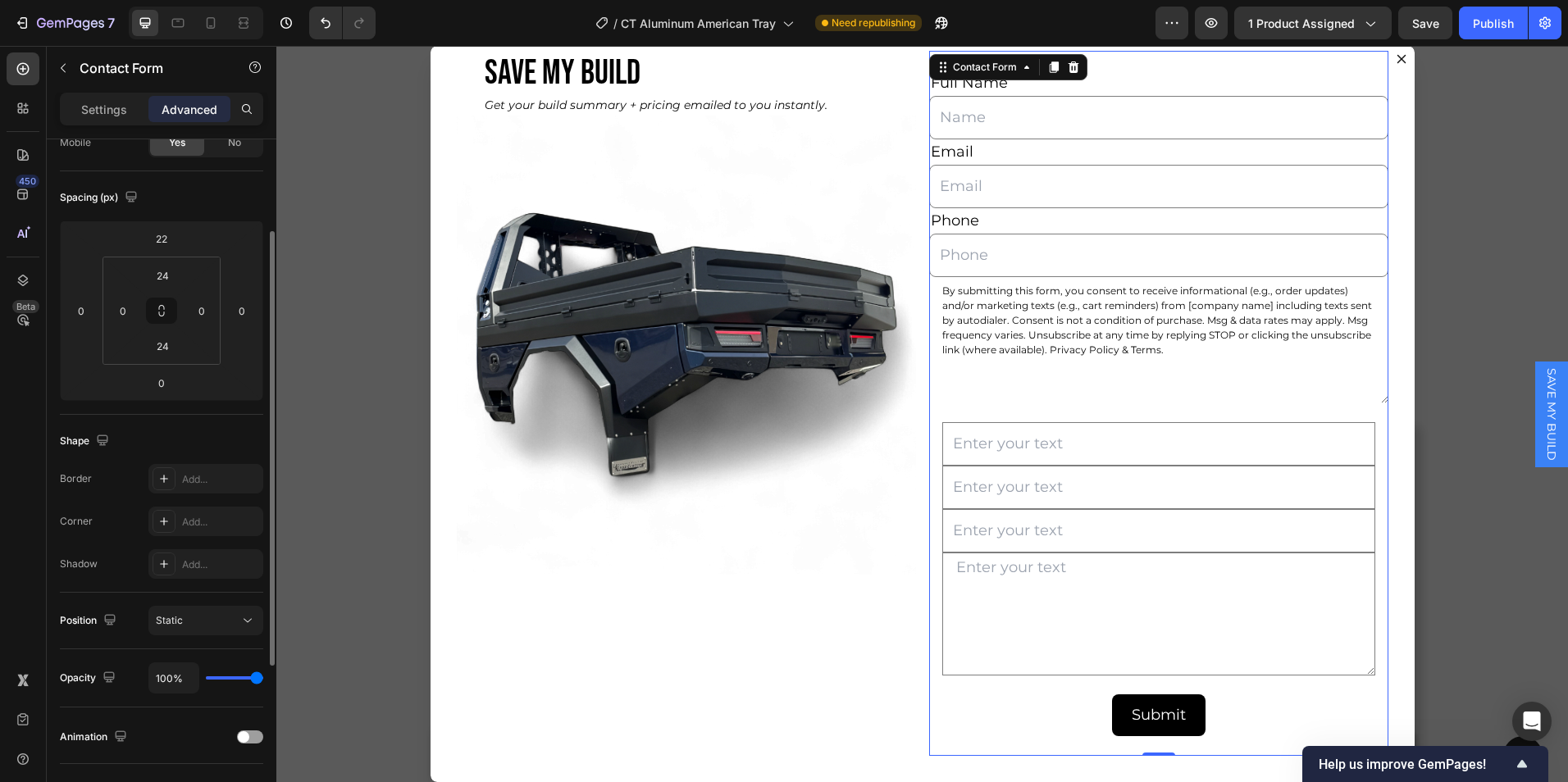
scroll to position [405, 0]
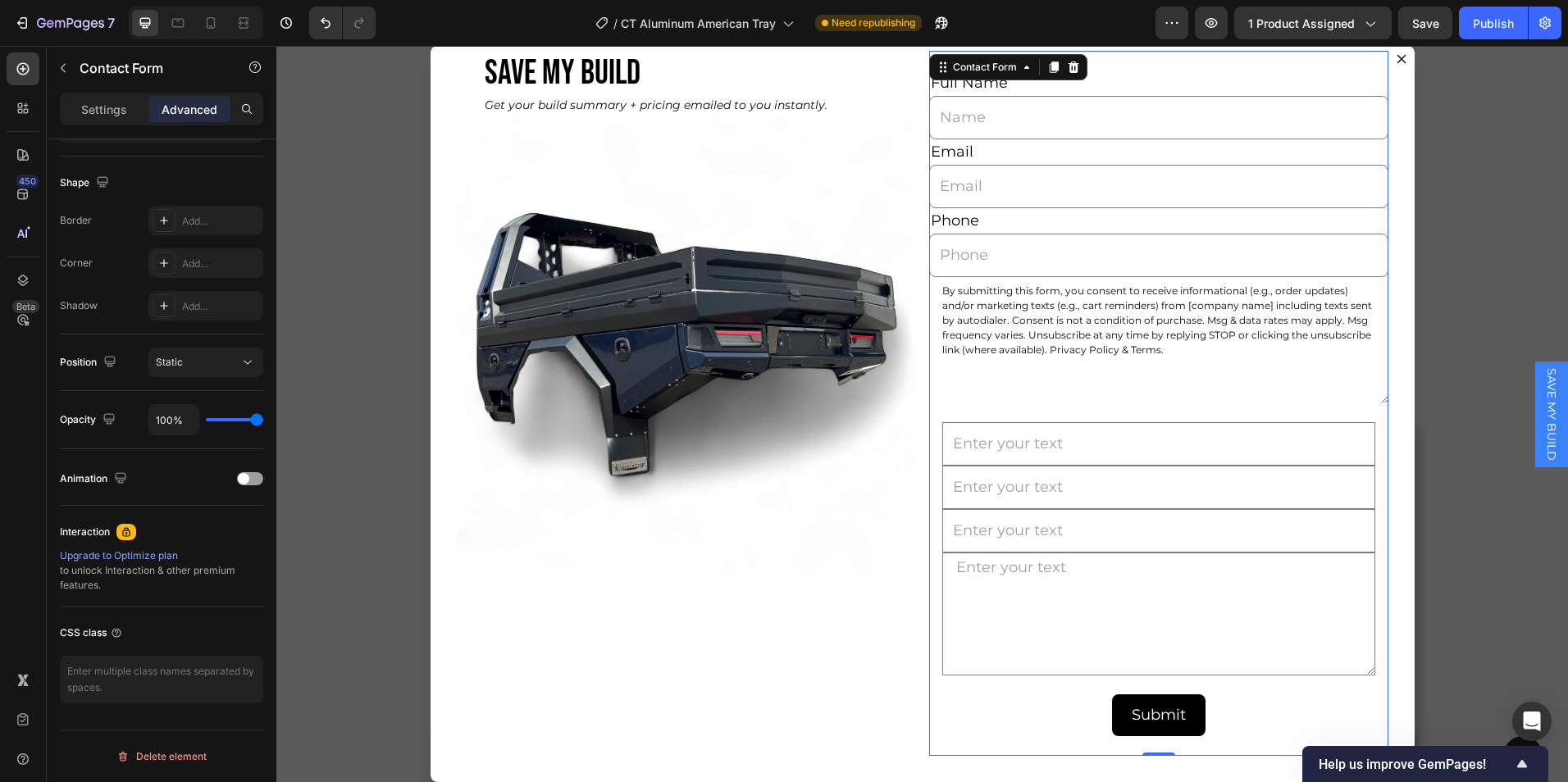
click at [944, 741] on div "Full Name Text Block Text Field Email Text Block Email Field Phone Text Block T…" at bounding box center [1159, 403] width 460 height 705
click at [70, 70] on button "button" at bounding box center [62, 68] width 26 height 26
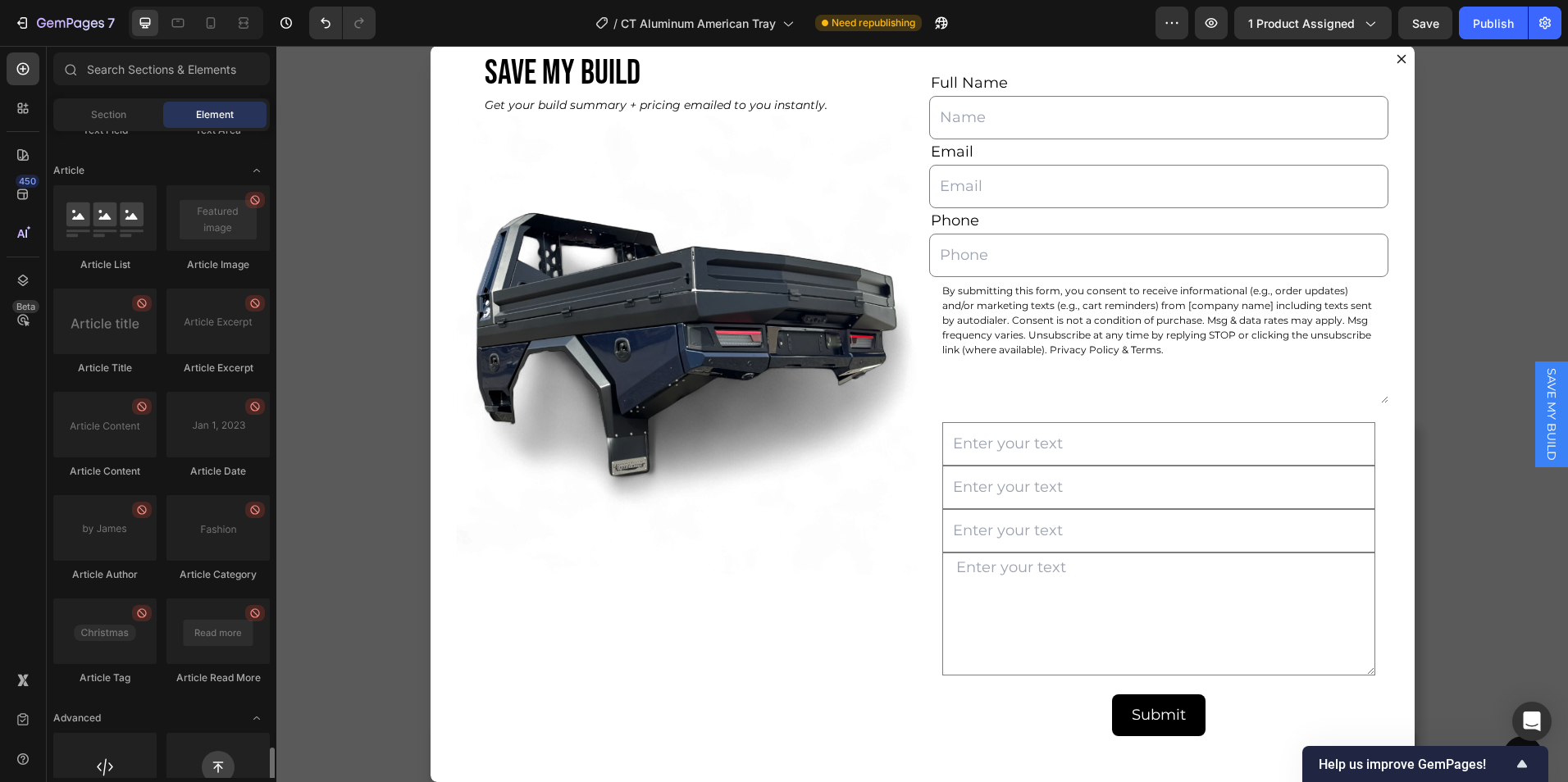
scroll to position [4321, 0]
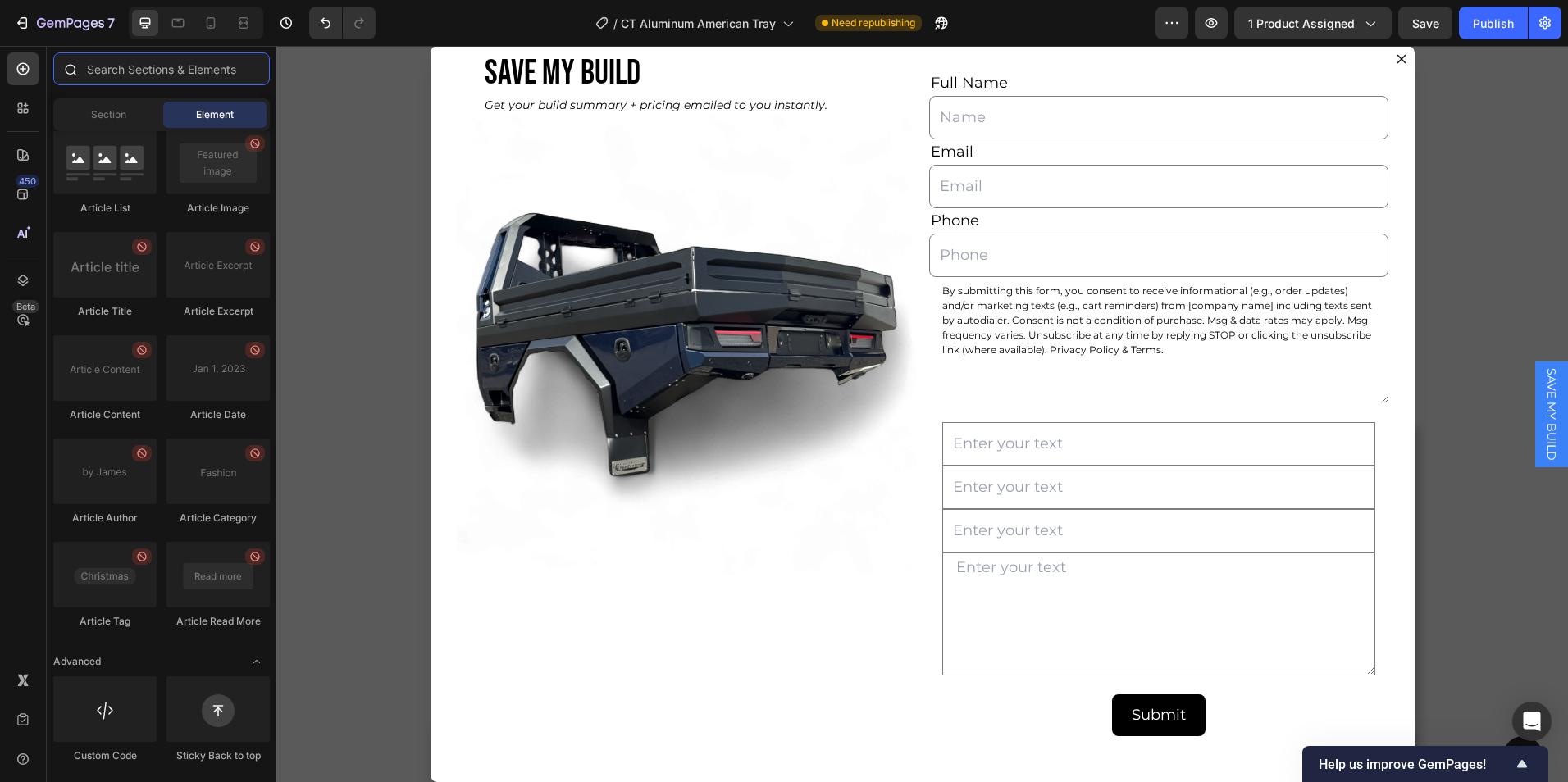
click at [163, 74] on input "text" at bounding box center [162, 69] width 217 height 33
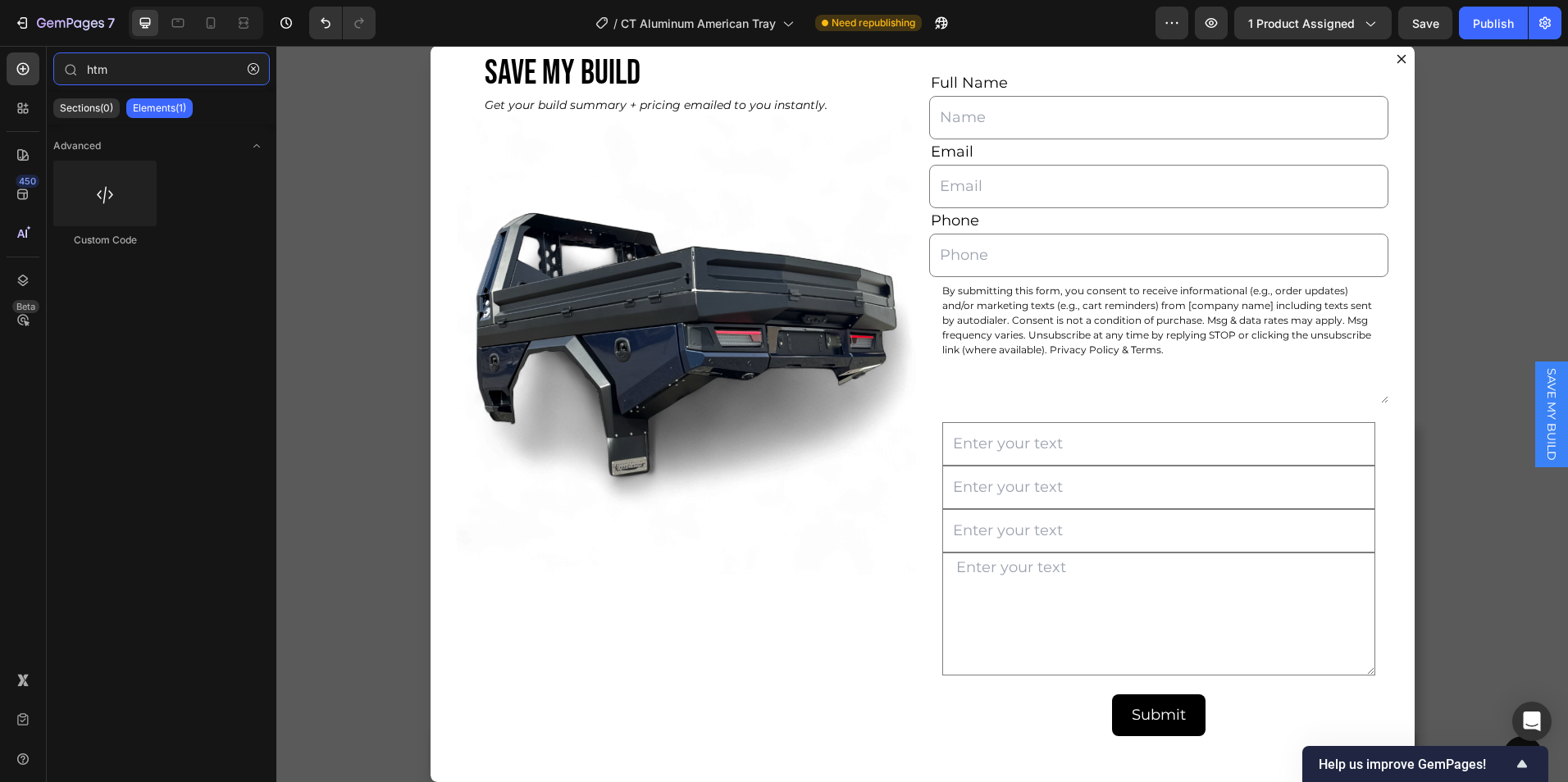
type input "htm"
click at [978, 713] on div "Submit Submit Button 0" at bounding box center [1159, 715] width 460 height 42
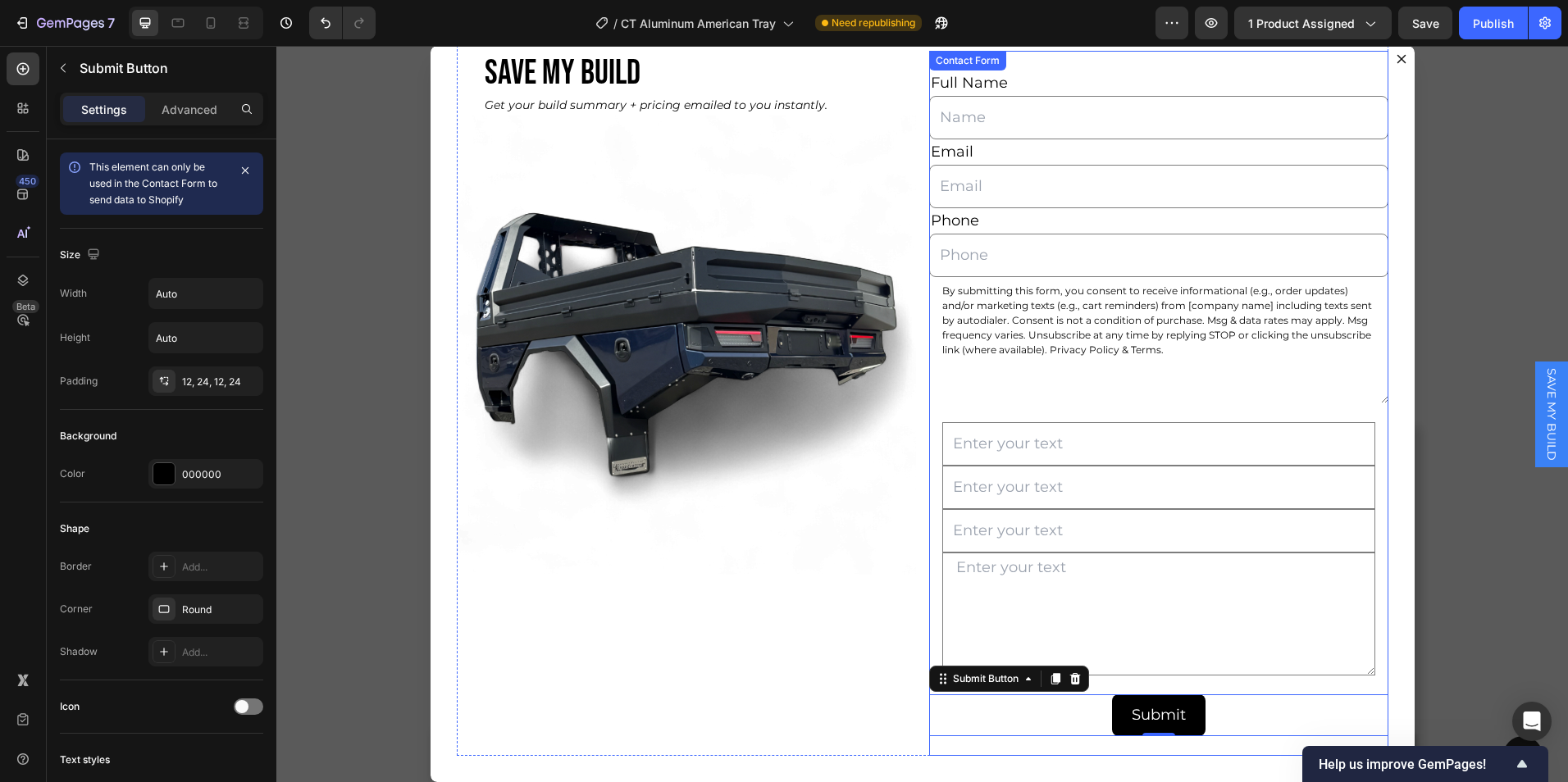
click at [975, 748] on div "Full Name Text Block Text Field Email Text Block Email Field Phone Text Block T…" at bounding box center [1159, 403] width 460 height 705
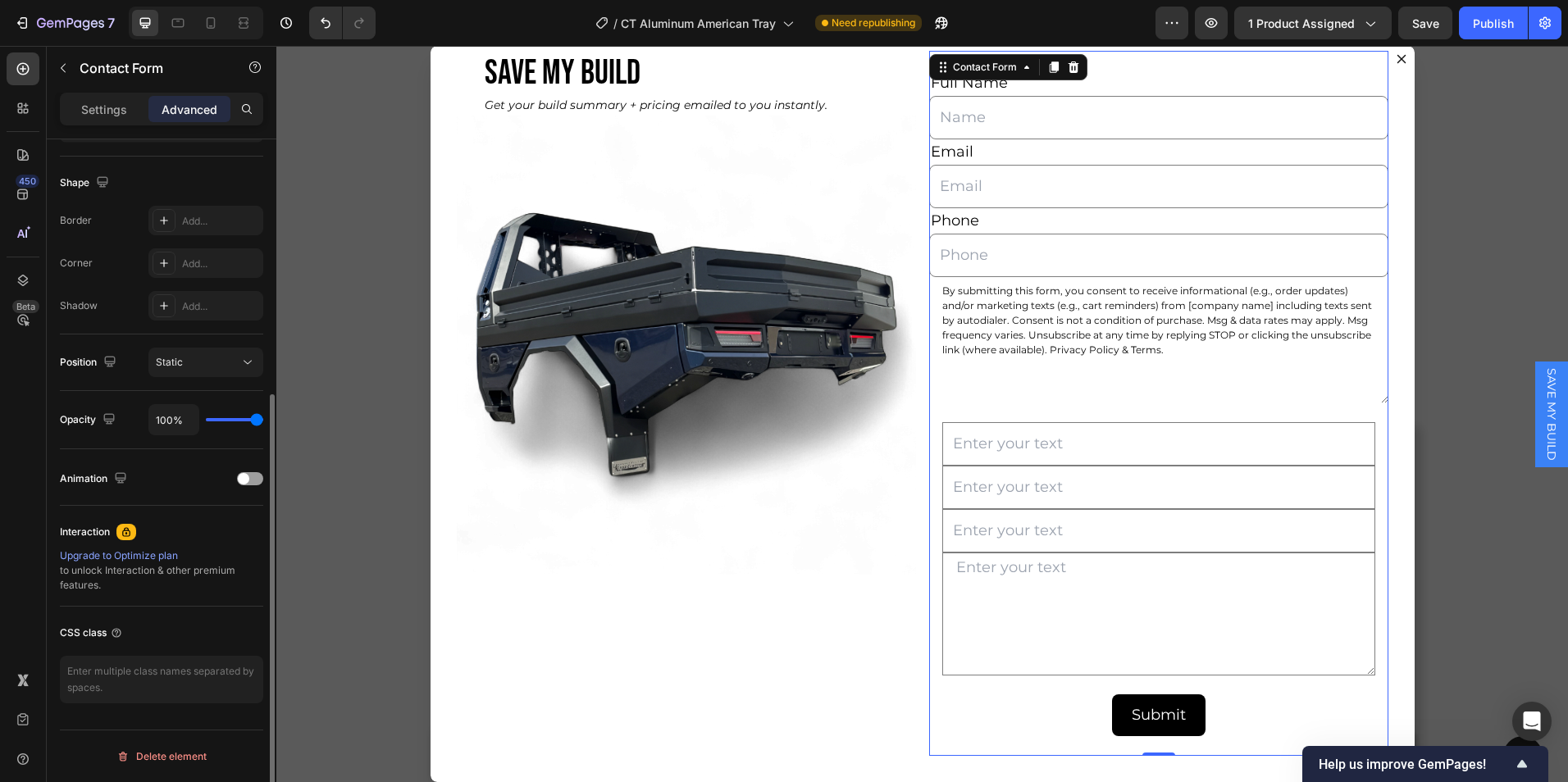
scroll to position [0, 0]
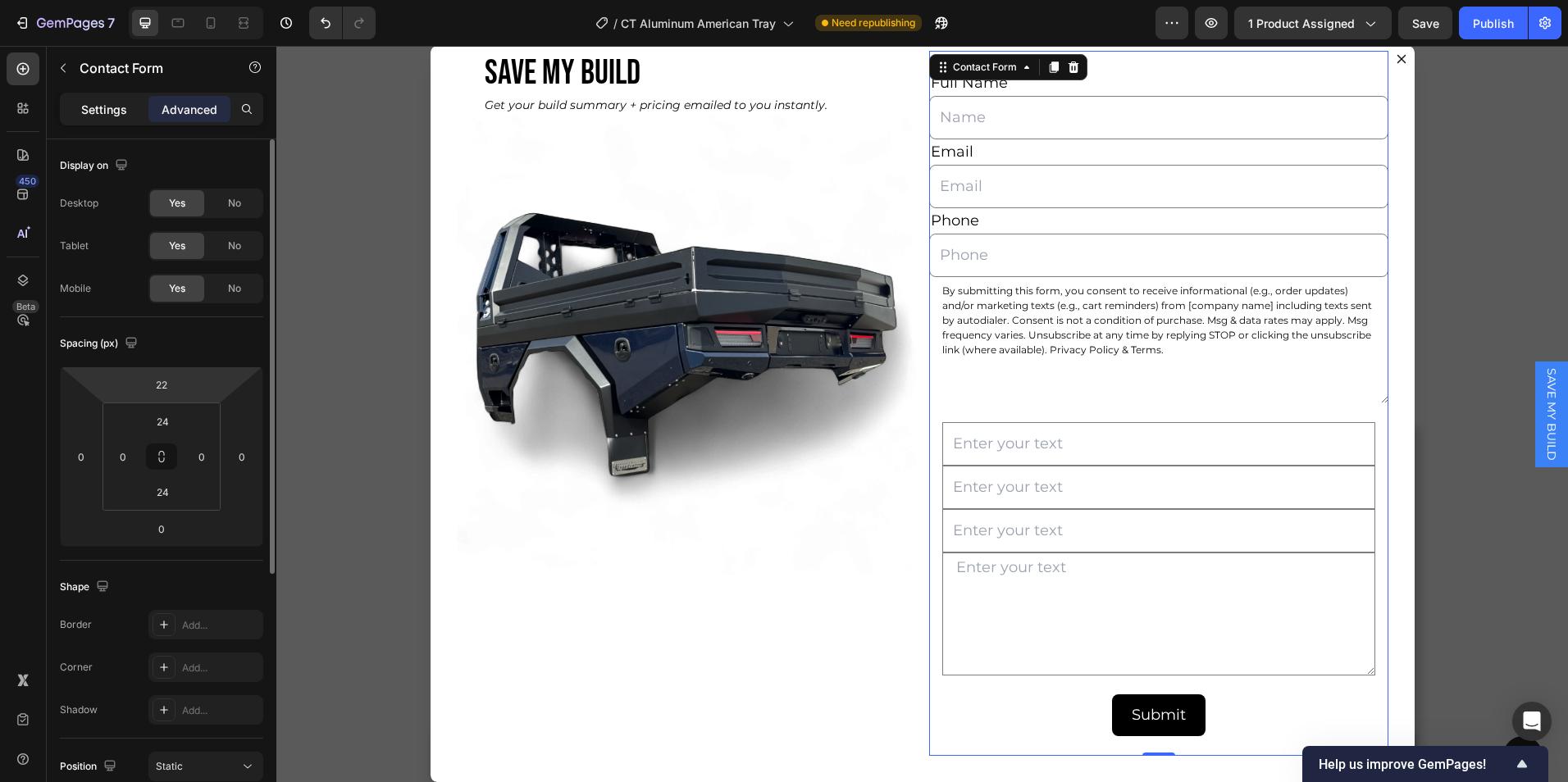
click at [113, 102] on p "Settings" at bounding box center [104, 109] width 46 height 17
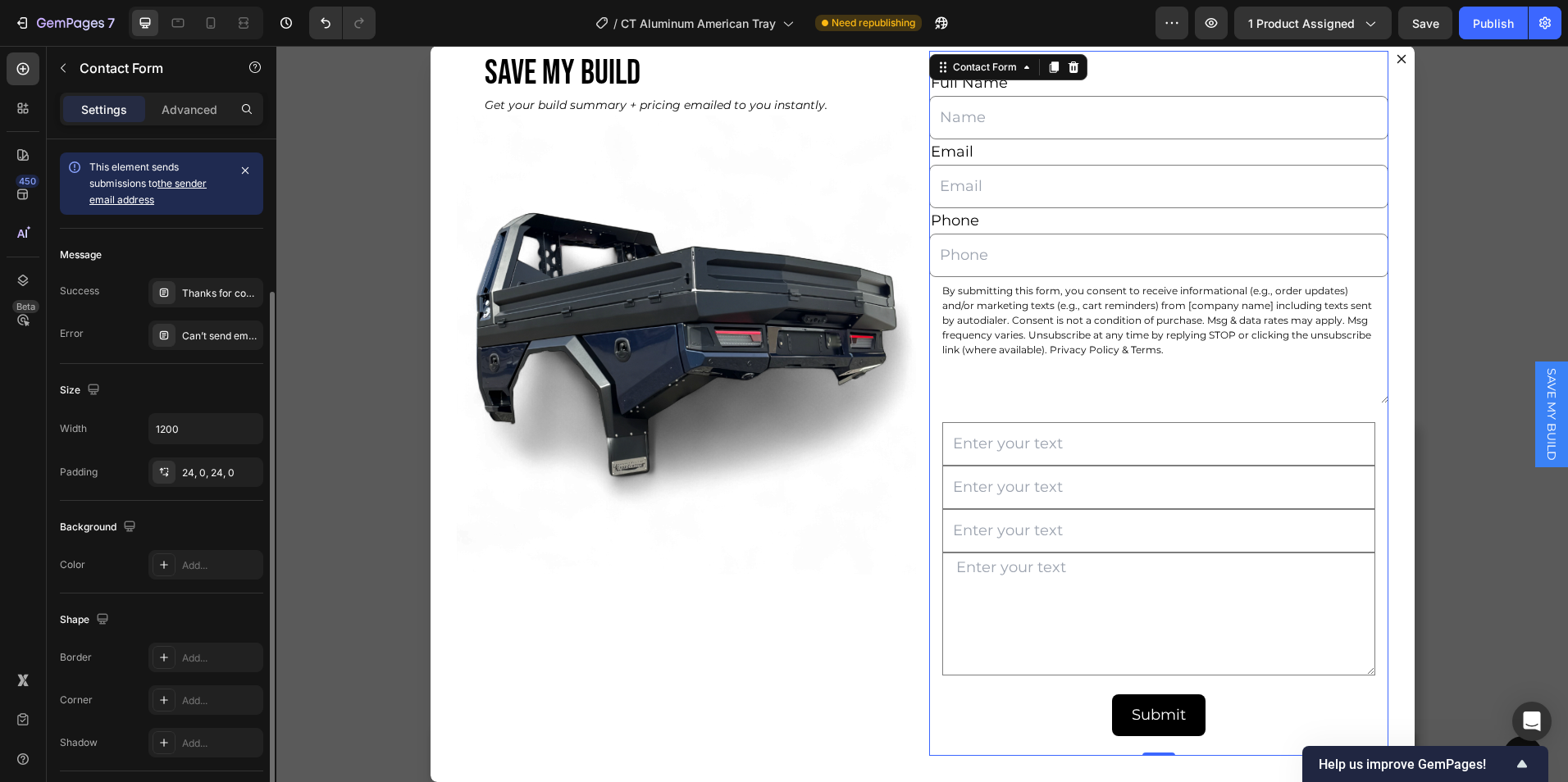
scroll to position [147, 0]
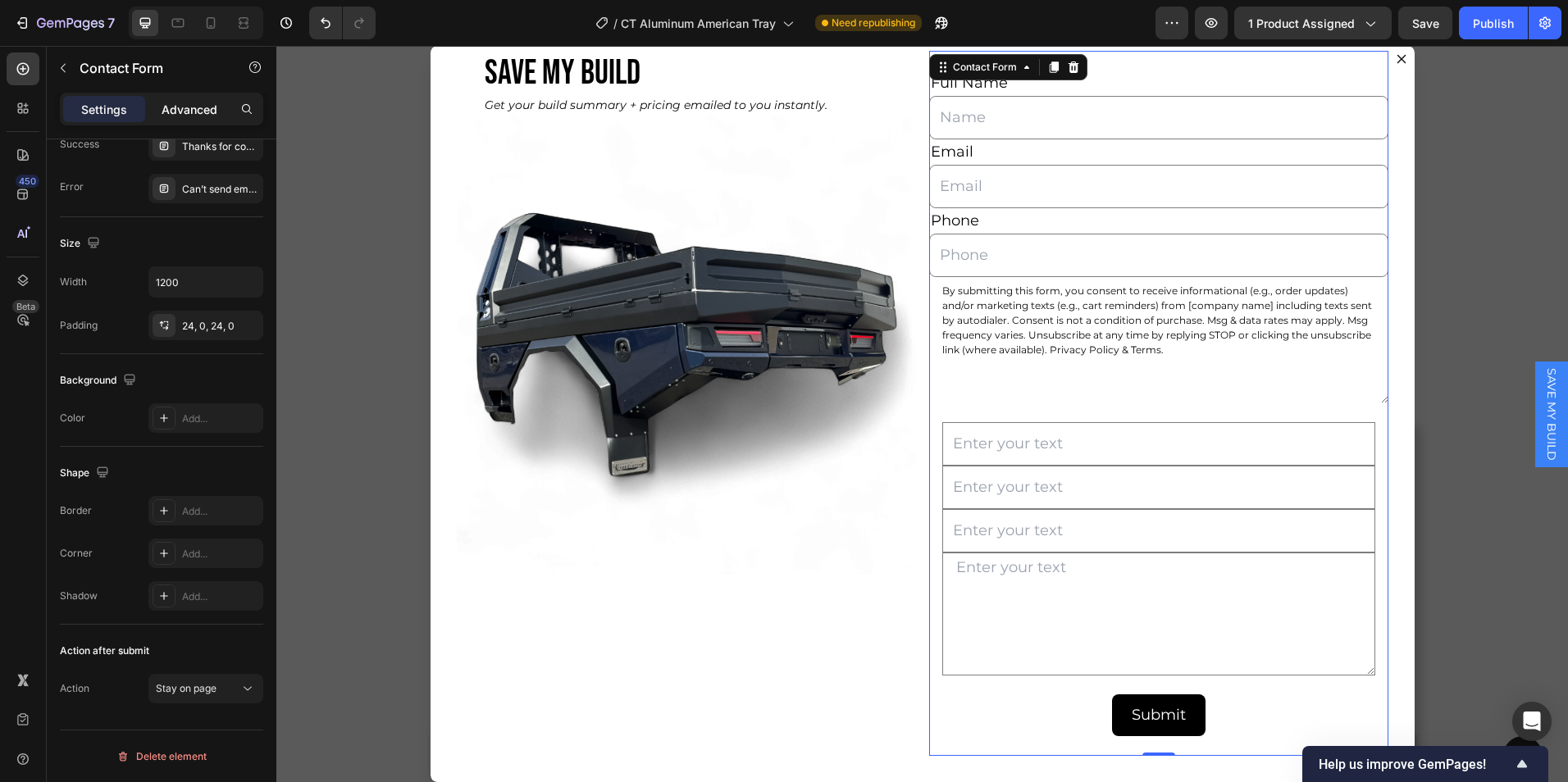
click at [195, 105] on p "Advanced" at bounding box center [190, 109] width 56 height 17
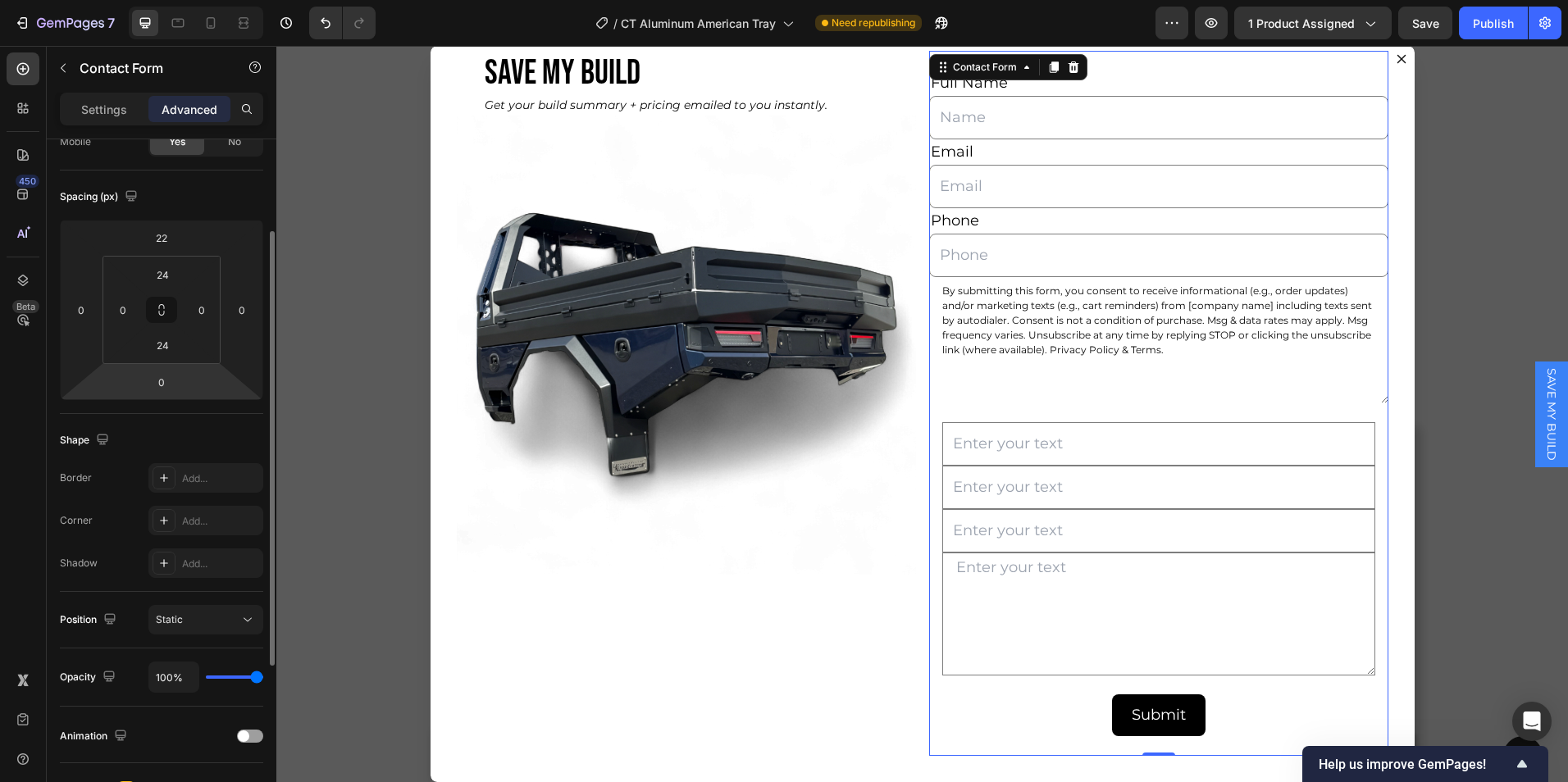
scroll to position [405, 0]
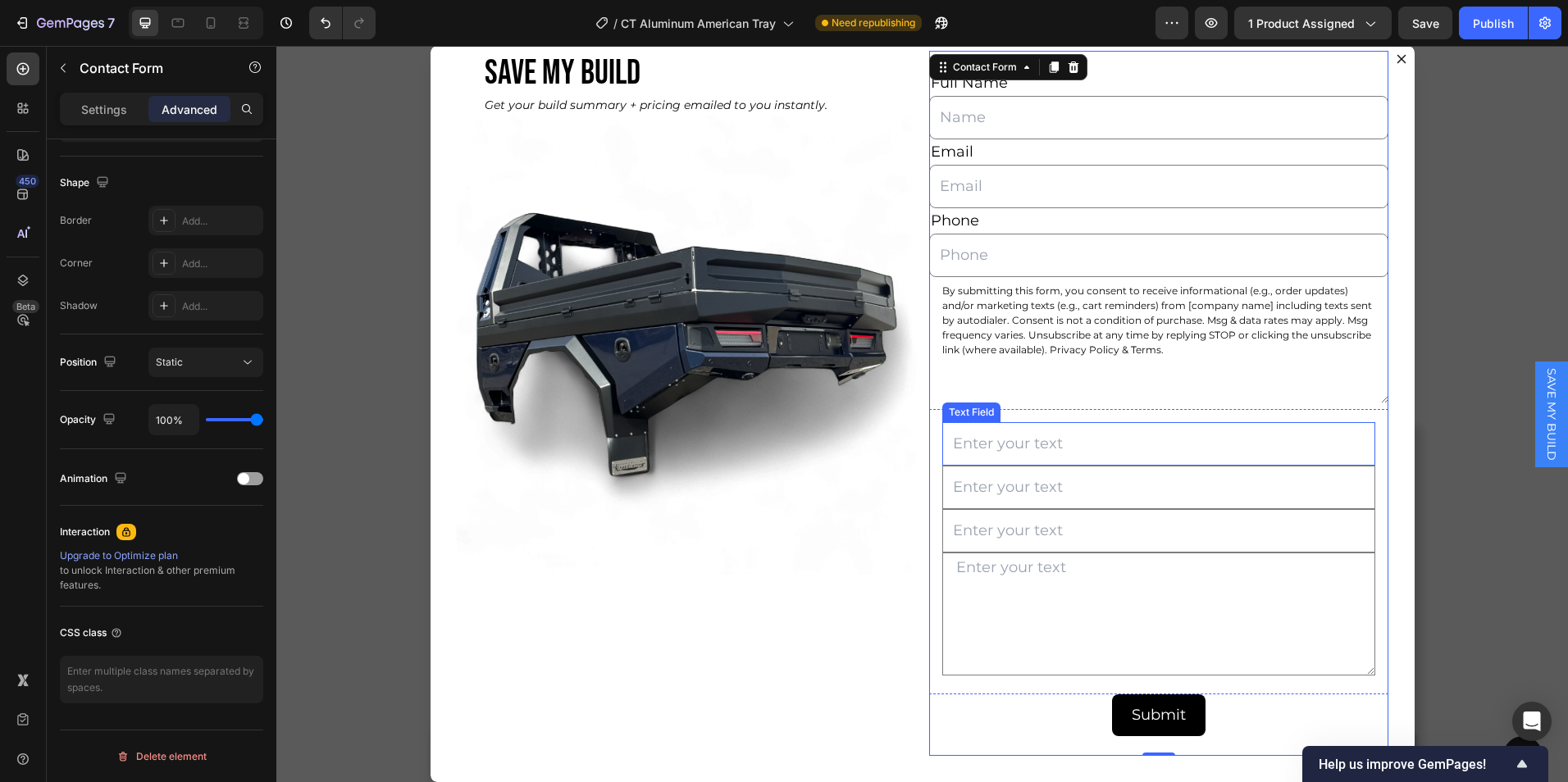
click at [1042, 440] on input "Dialog body" at bounding box center [1160, 444] width 434 height 43
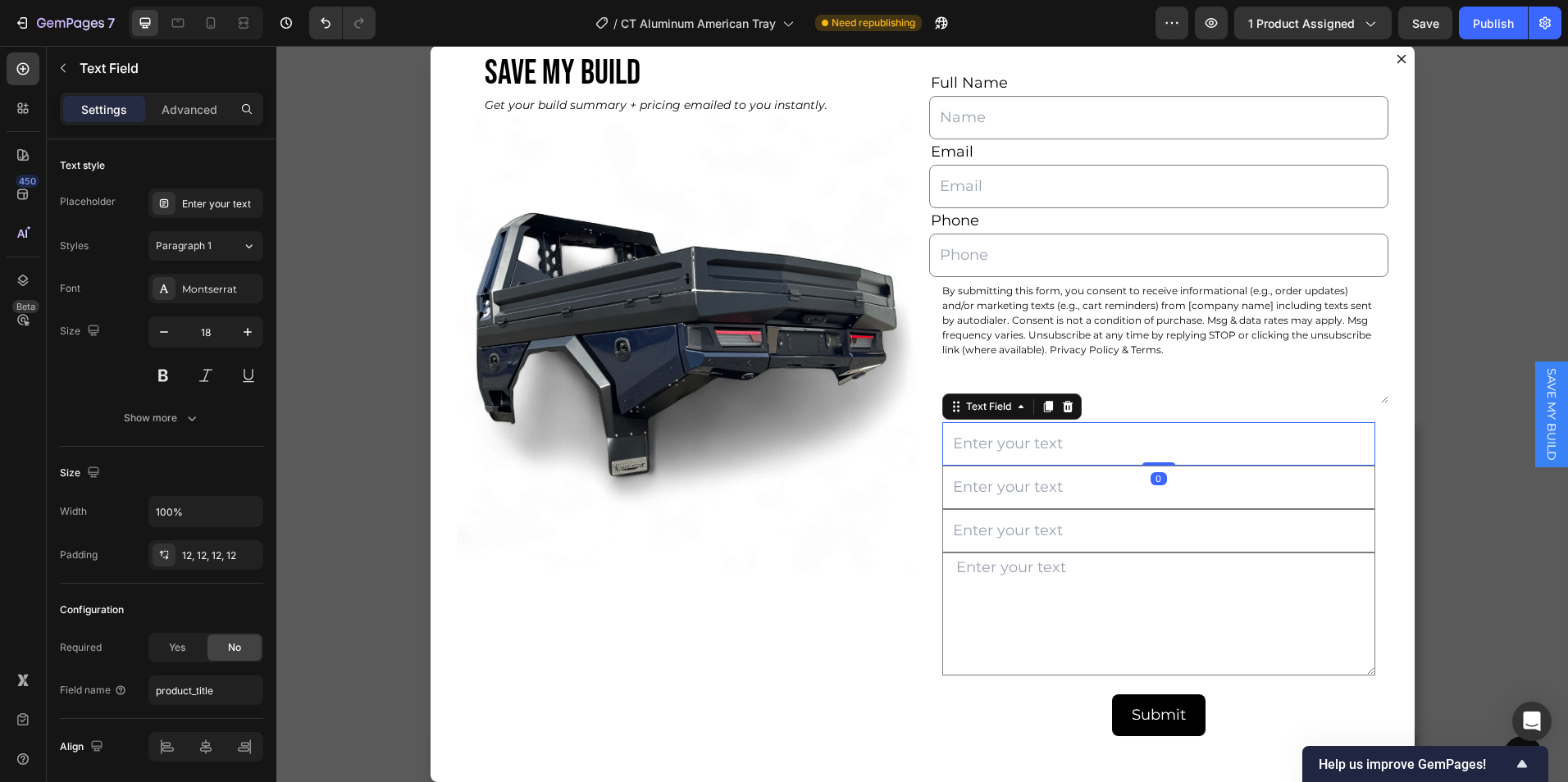
click at [179, 94] on div "Settings Advanced" at bounding box center [161, 109] width 203 height 33
click at [183, 96] on div "Advanced" at bounding box center [189, 108] width 82 height 26
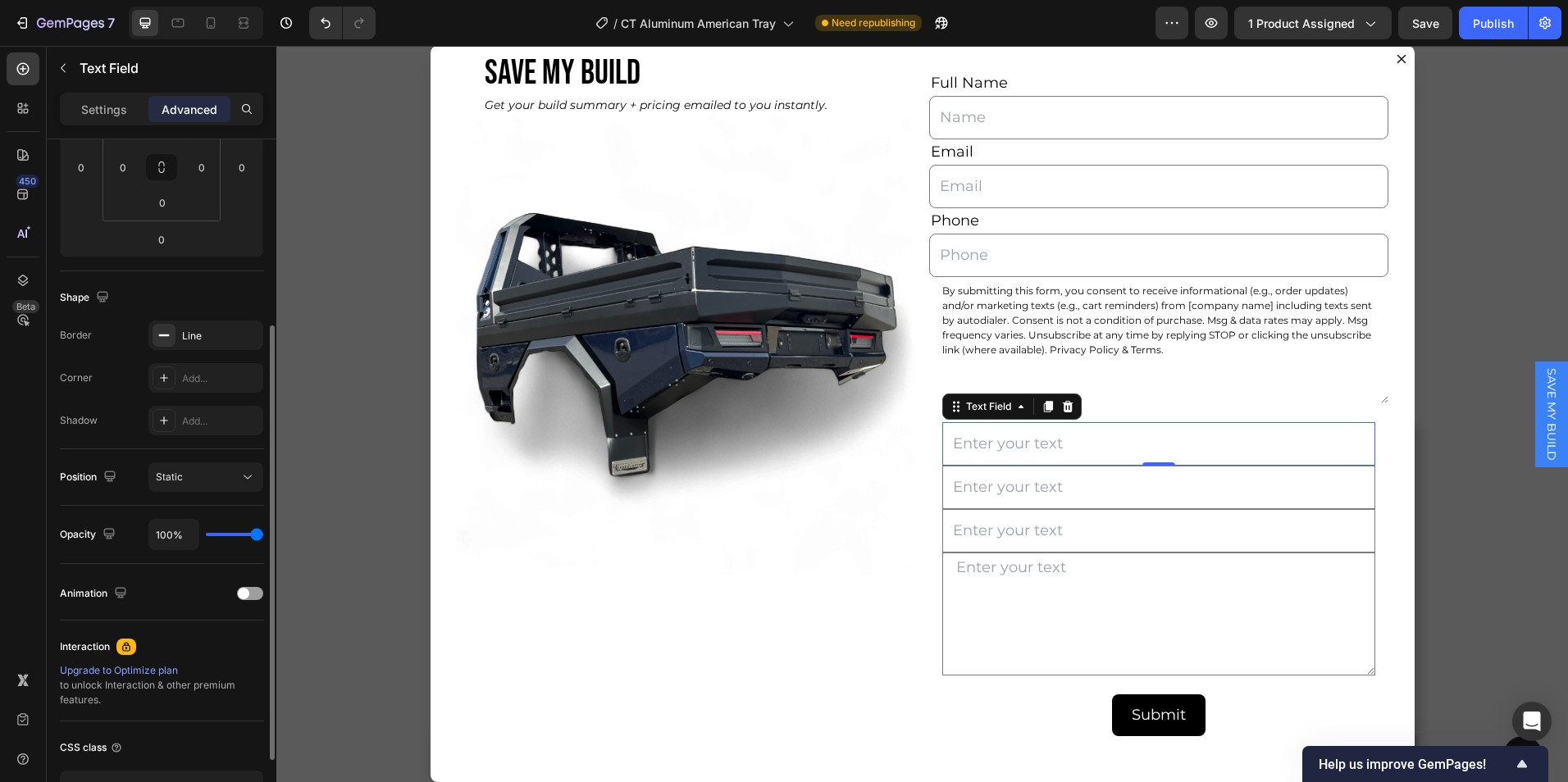
scroll to position [405, 0]
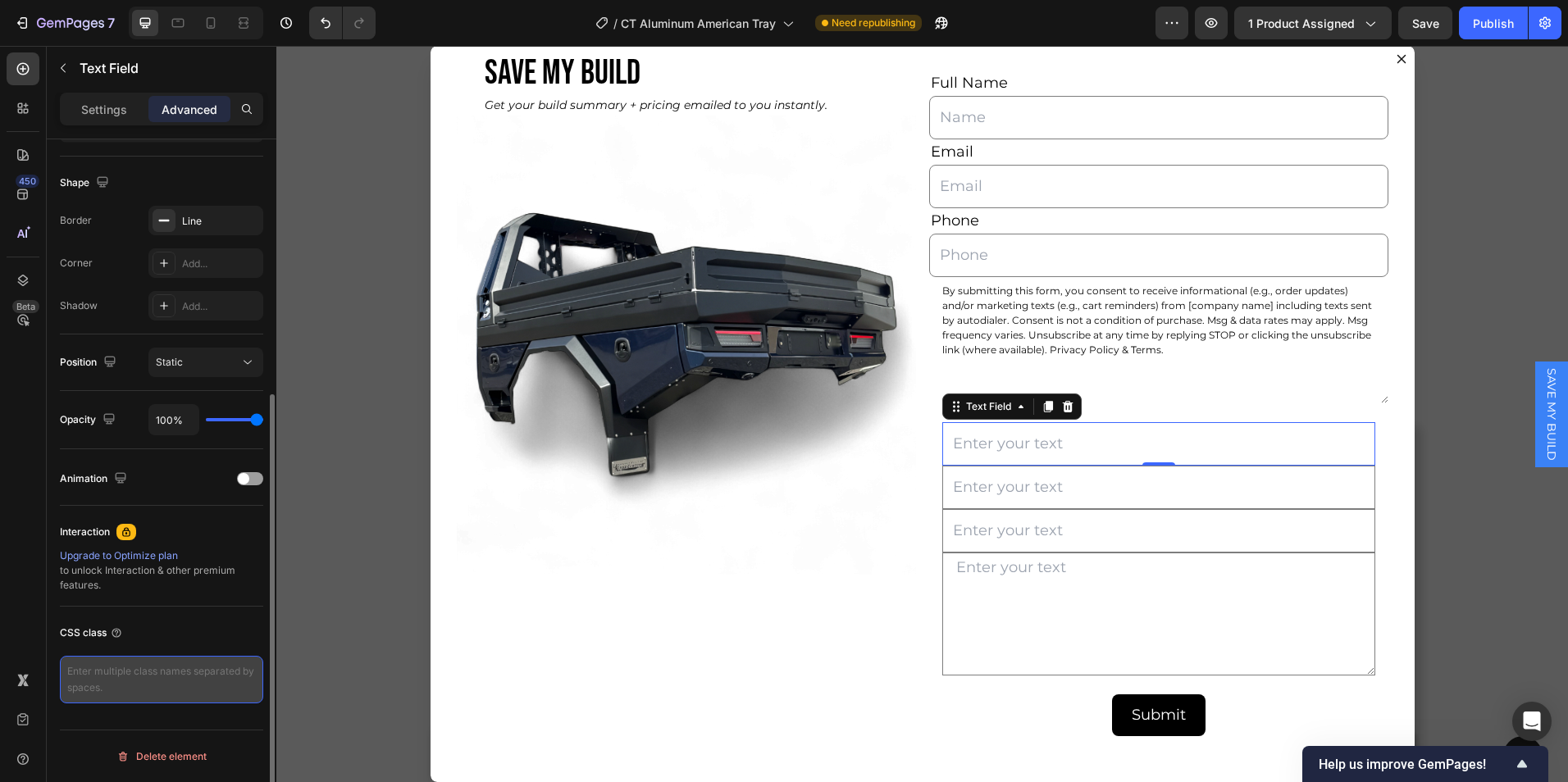
click at [148, 669] on textarea at bounding box center [161, 680] width 203 height 48
paste textarea "hidden-field"
type textarea "hidden-field"
click at [219, 618] on div "CSS class hidden-field" at bounding box center [161, 662] width 203 height 110
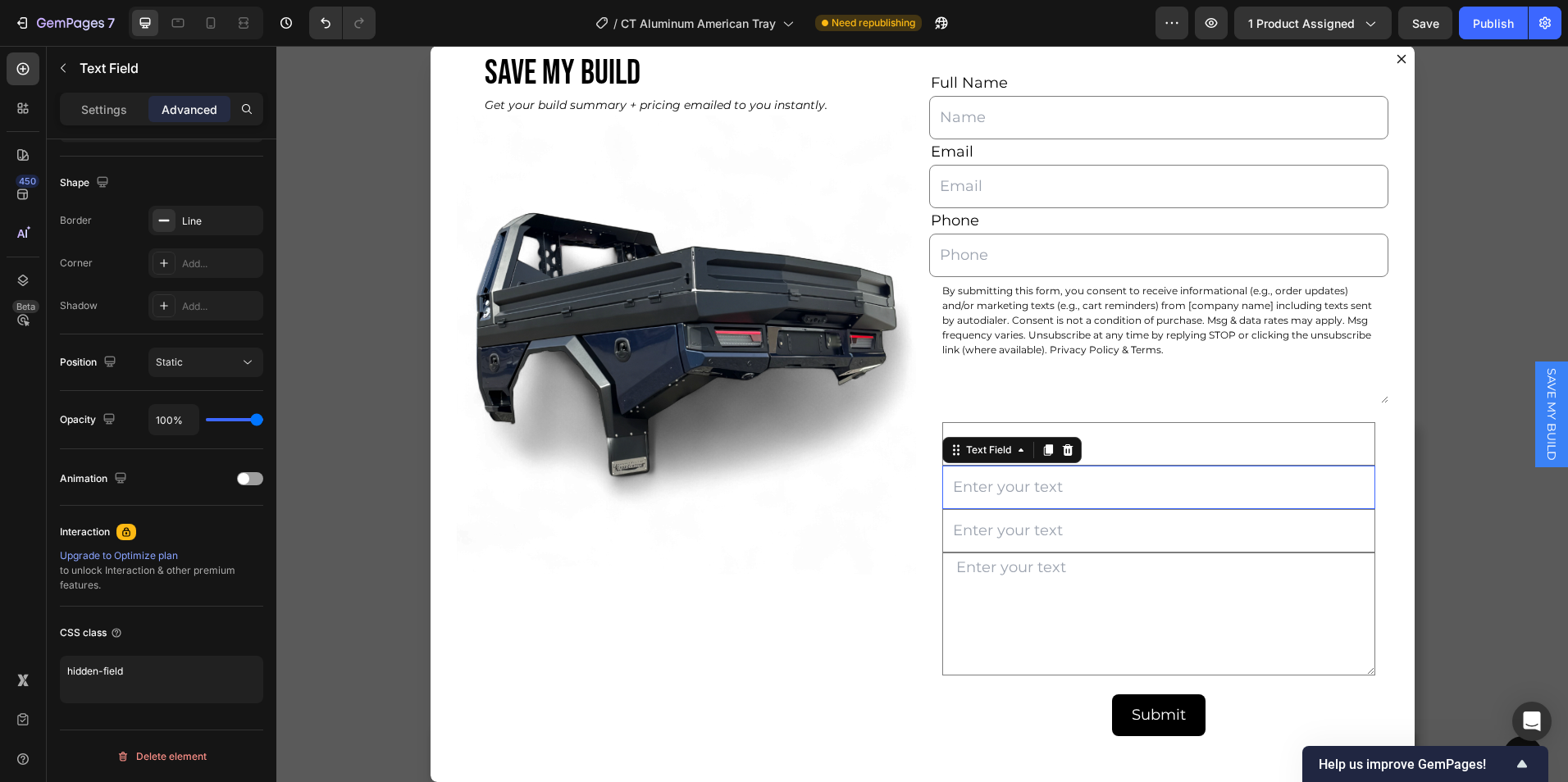
click at [1064, 487] on input "Dialog body" at bounding box center [1160, 488] width 434 height 43
click at [161, 656] on div "CSS class" at bounding box center [161, 662] width 203 height 110
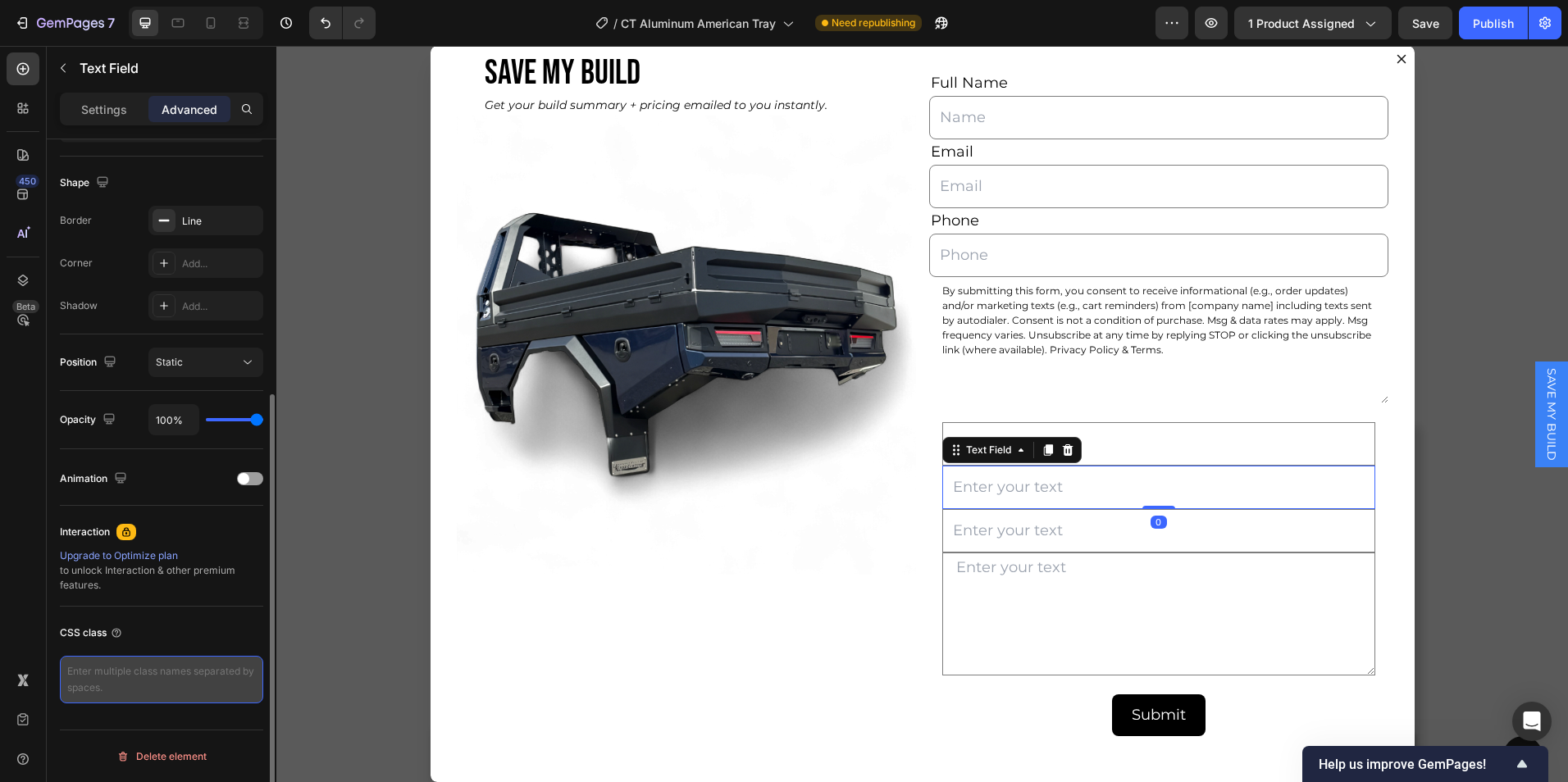
click at [163, 673] on textarea at bounding box center [161, 680] width 203 height 48
paste textarea "hidden-field"
type textarea "hidden-field"
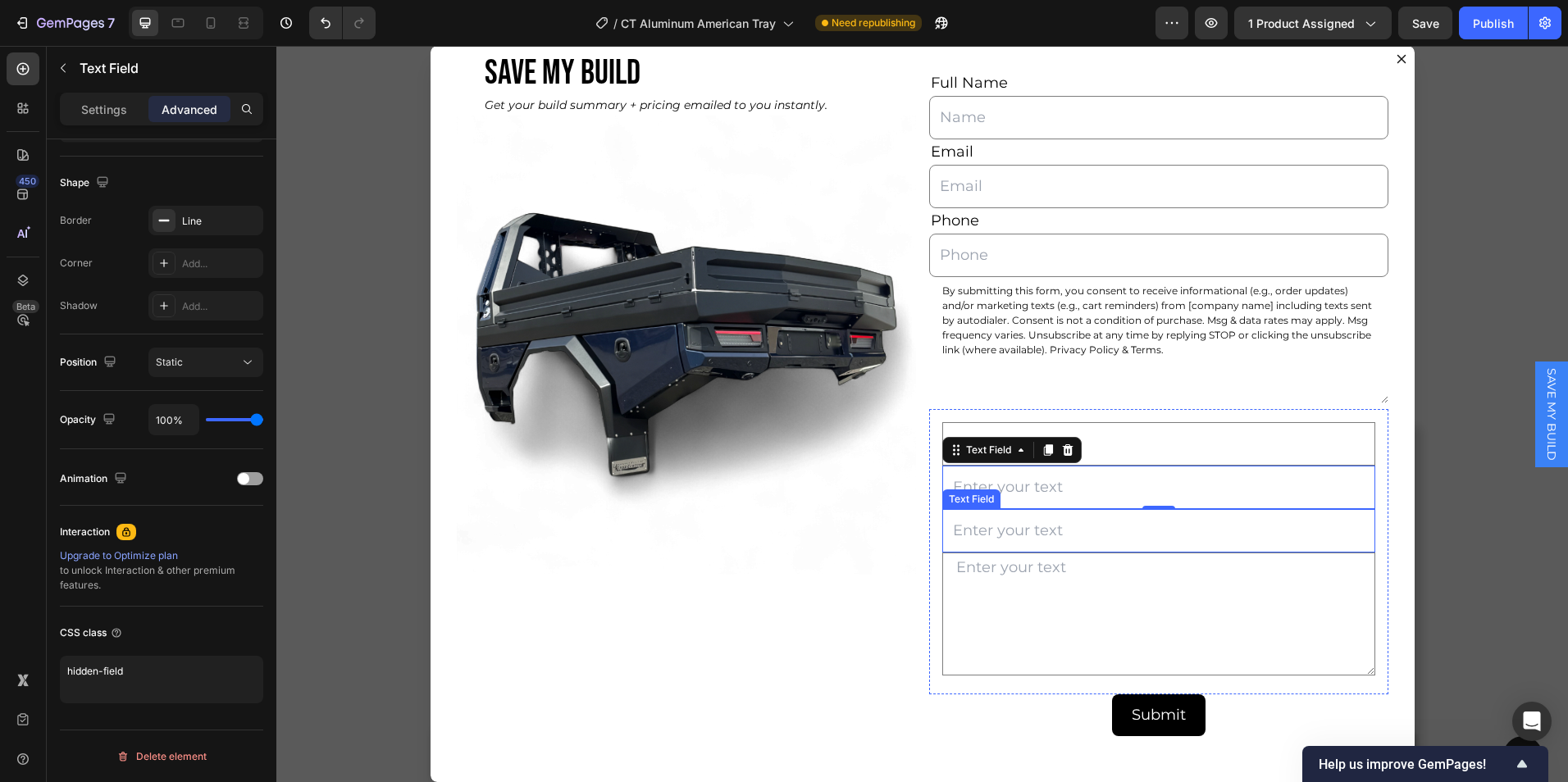
click at [981, 523] on input "Dialog body" at bounding box center [1160, 531] width 434 height 43
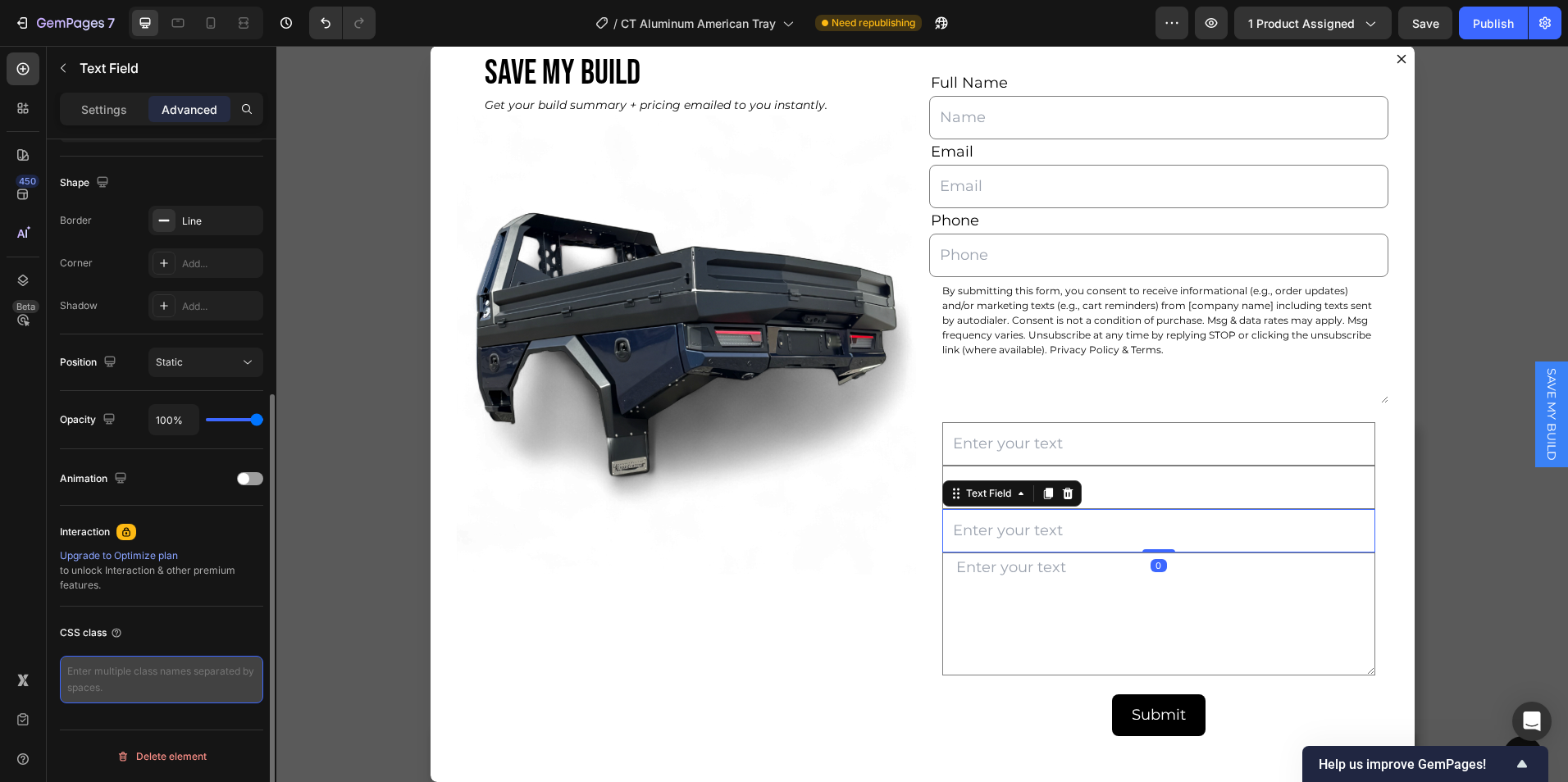
click at [171, 676] on textarea at bounding box center [161, 680] width 203 height 48
type textarea "hidden-field"
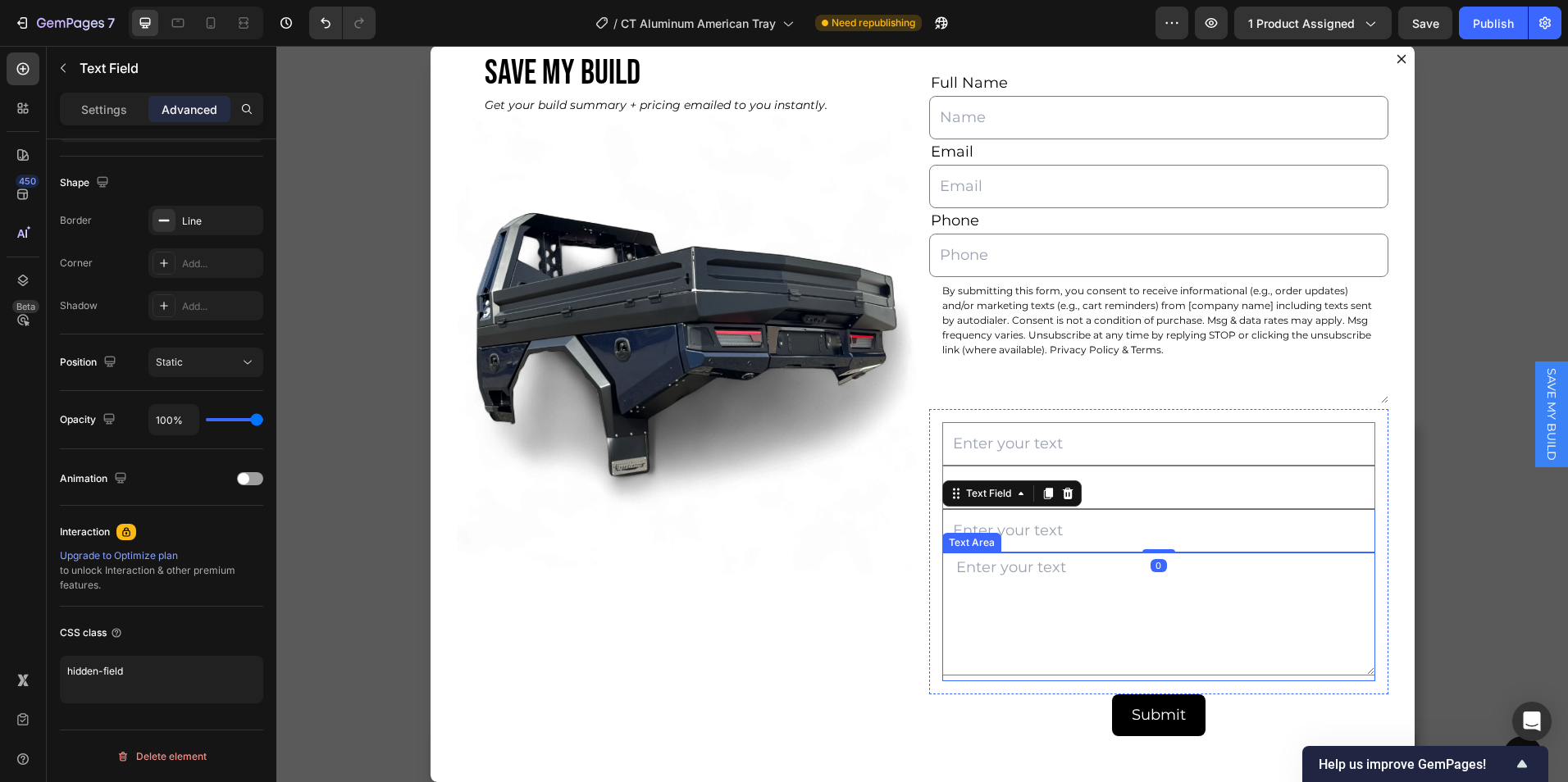
click at [982, 580] on textarea "Dialog body" at bounding box center [1160, 614] width 434 height 123
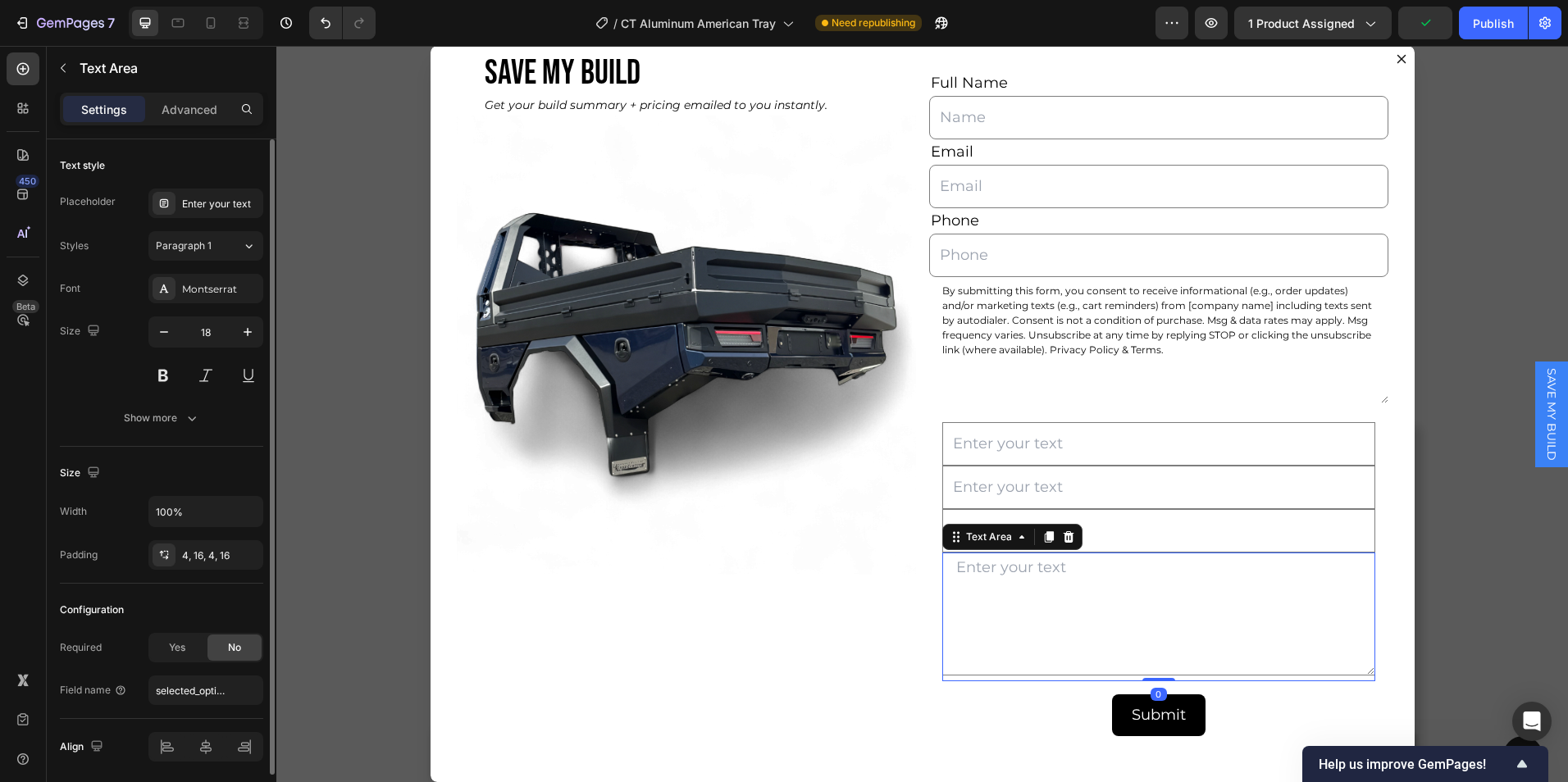
scroll to position [58, 0]
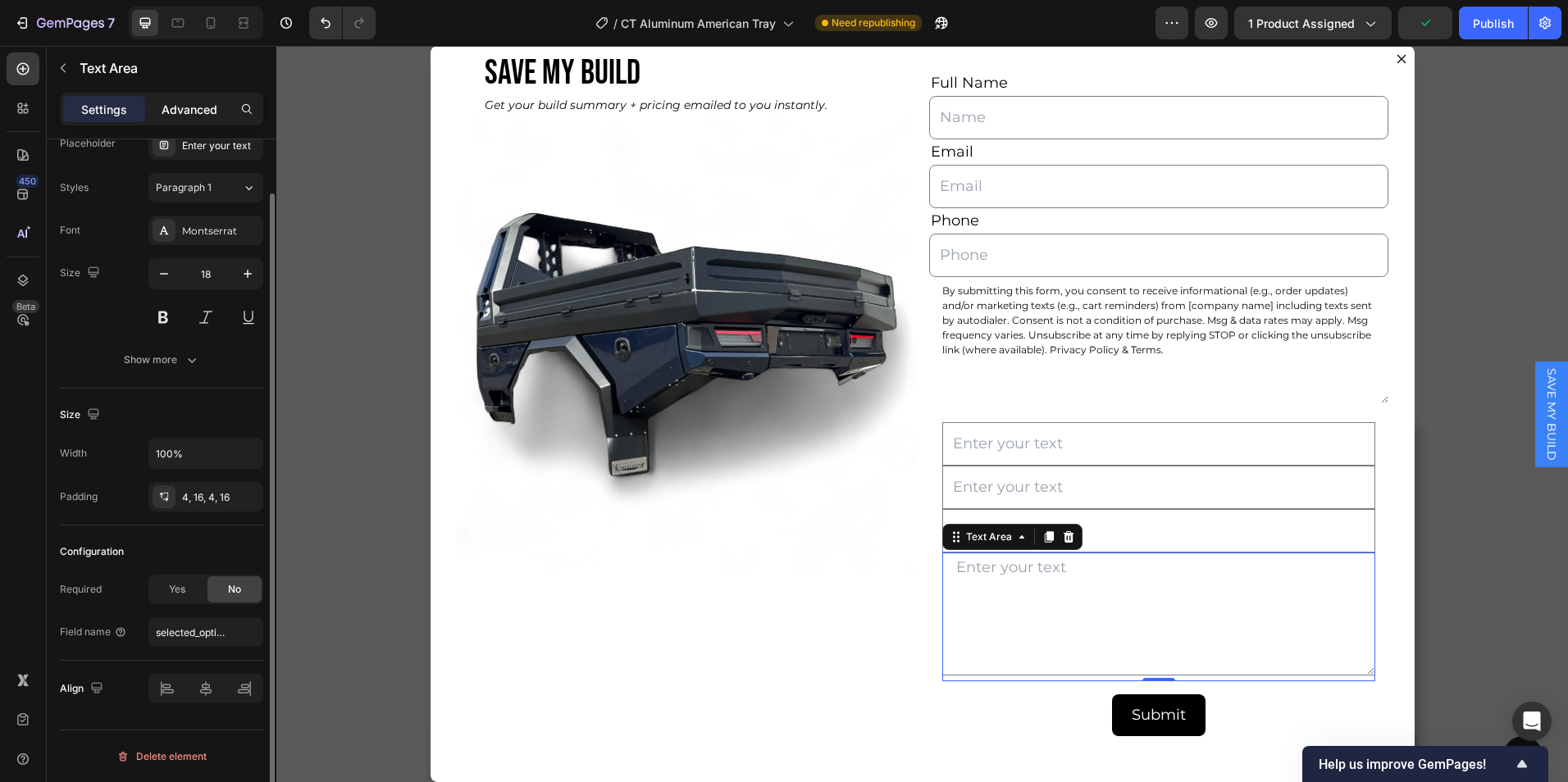
click at [168, 107] on p "Advanced" at bounding box center [190, 109] width 56 height 17
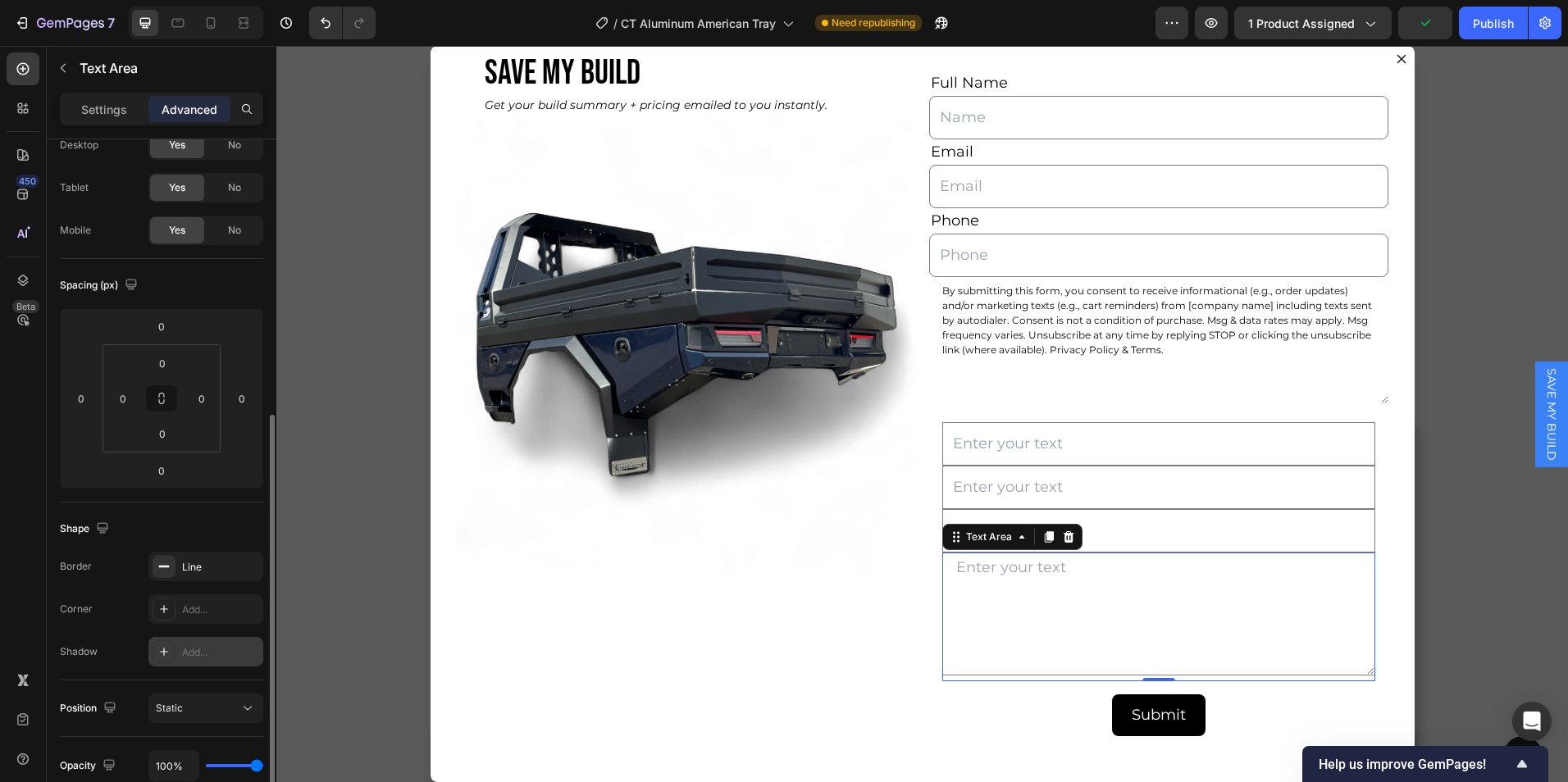
scroll to position [405, 0]
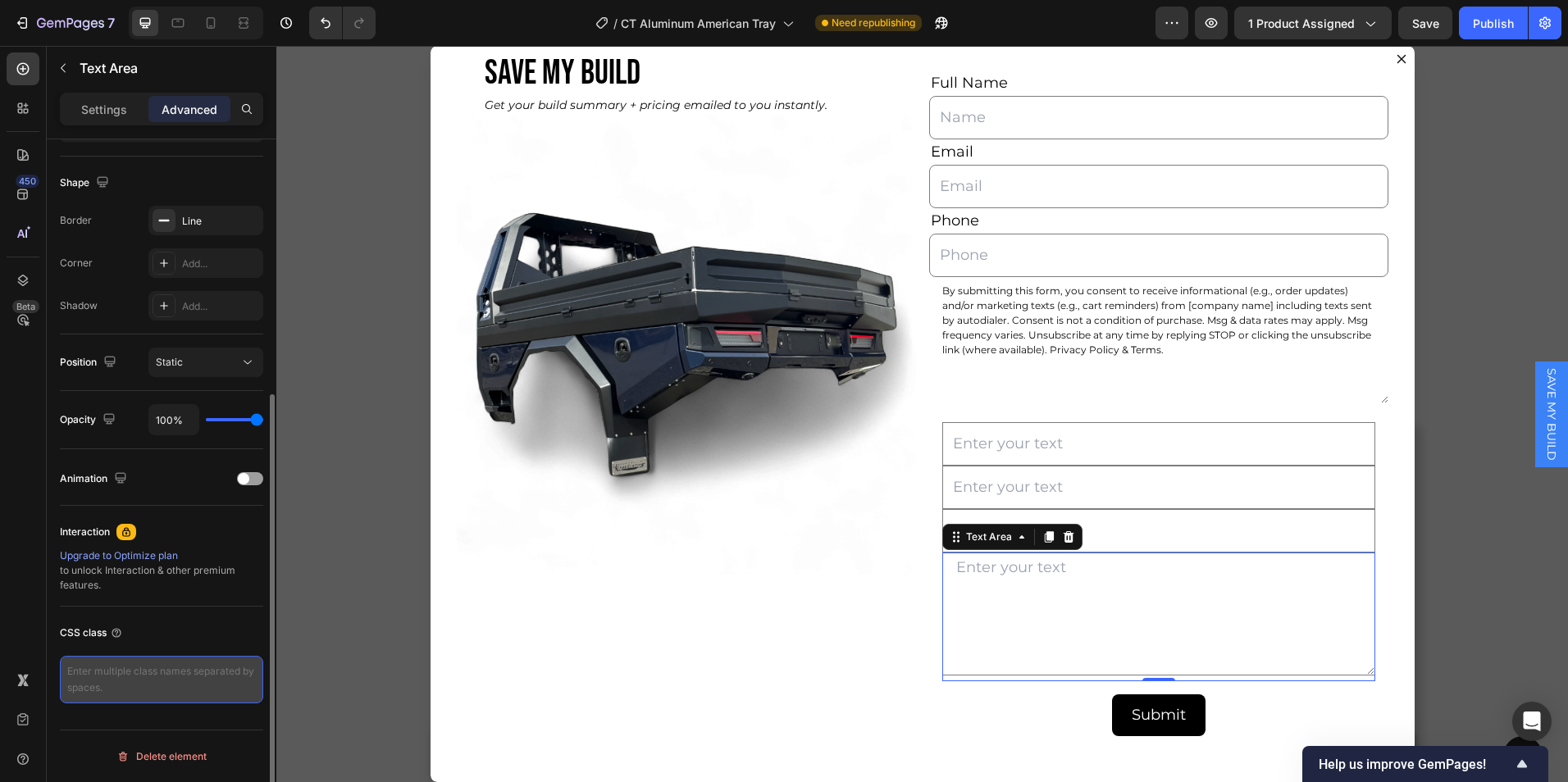
click at [143, 684] on textarea at bounding box center [161, 680] width 203 height 48
paste textarea "hidden-field"
type textarea "hidden-field"
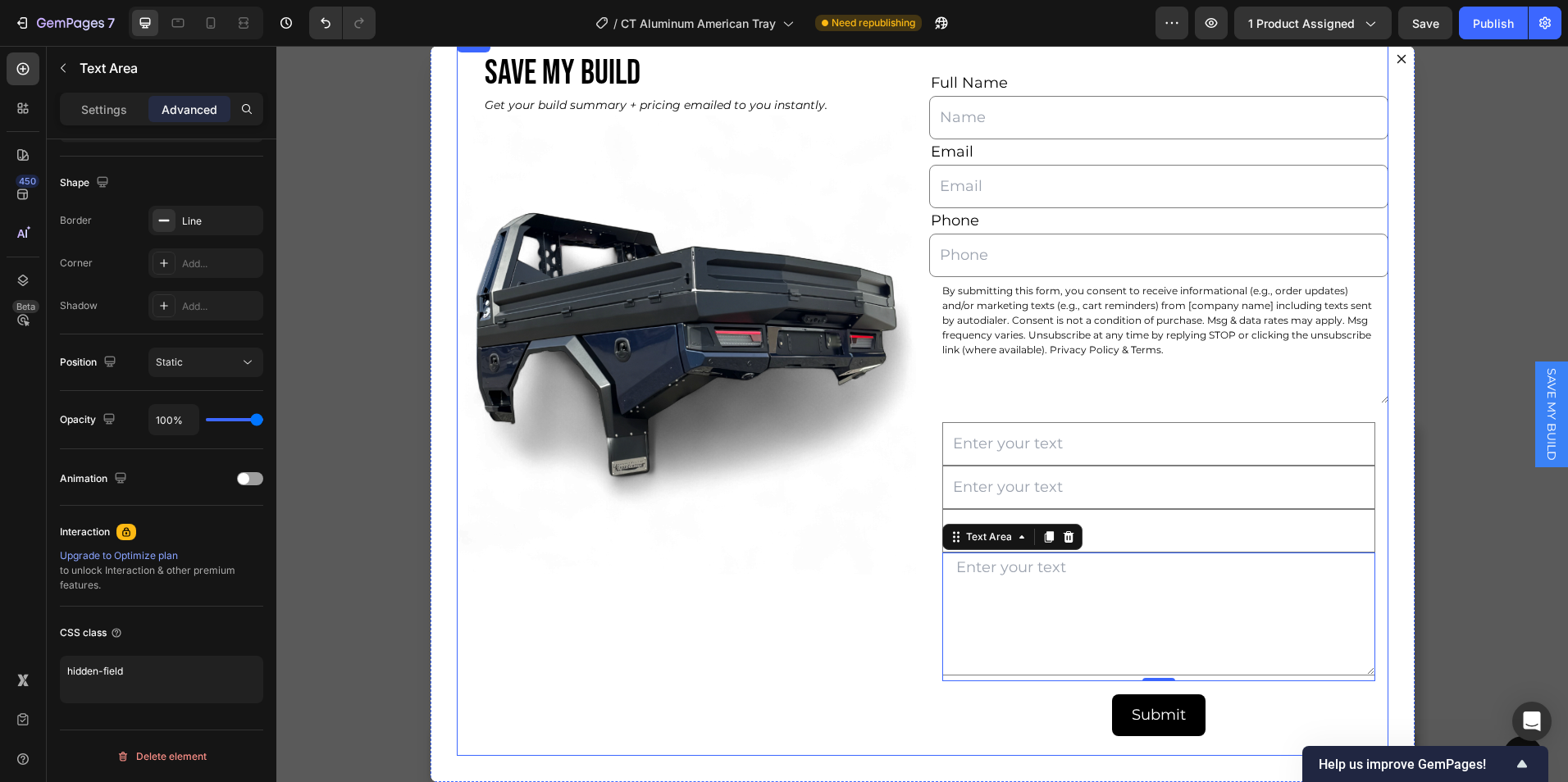
click at [771, 638] on div "SAVE MY BUILD Heading Get your build summary + pricing emailed to you instantly…" at bounding box center [686, 394] width 460 height 723
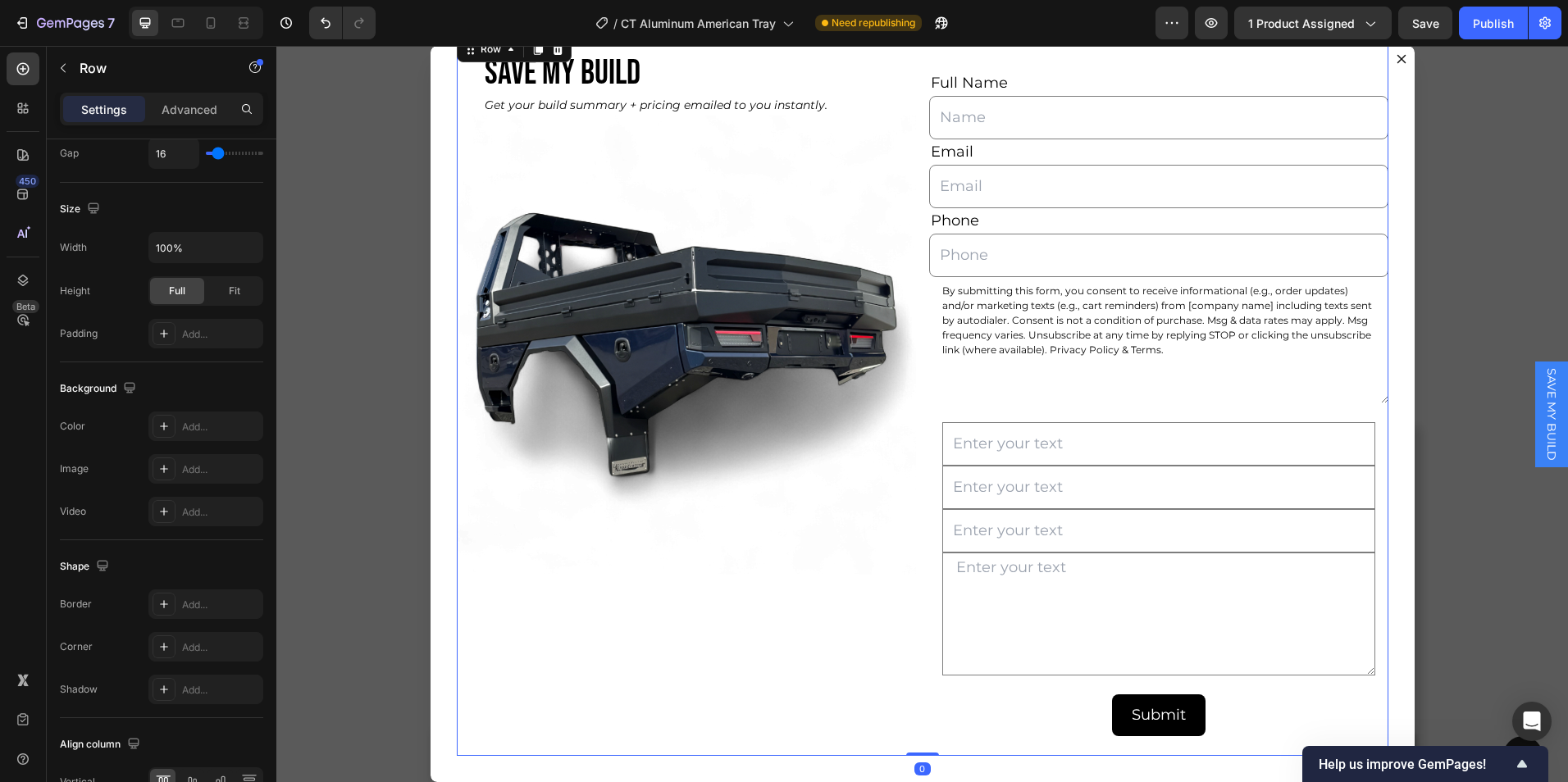
scroll to position [0, 0]
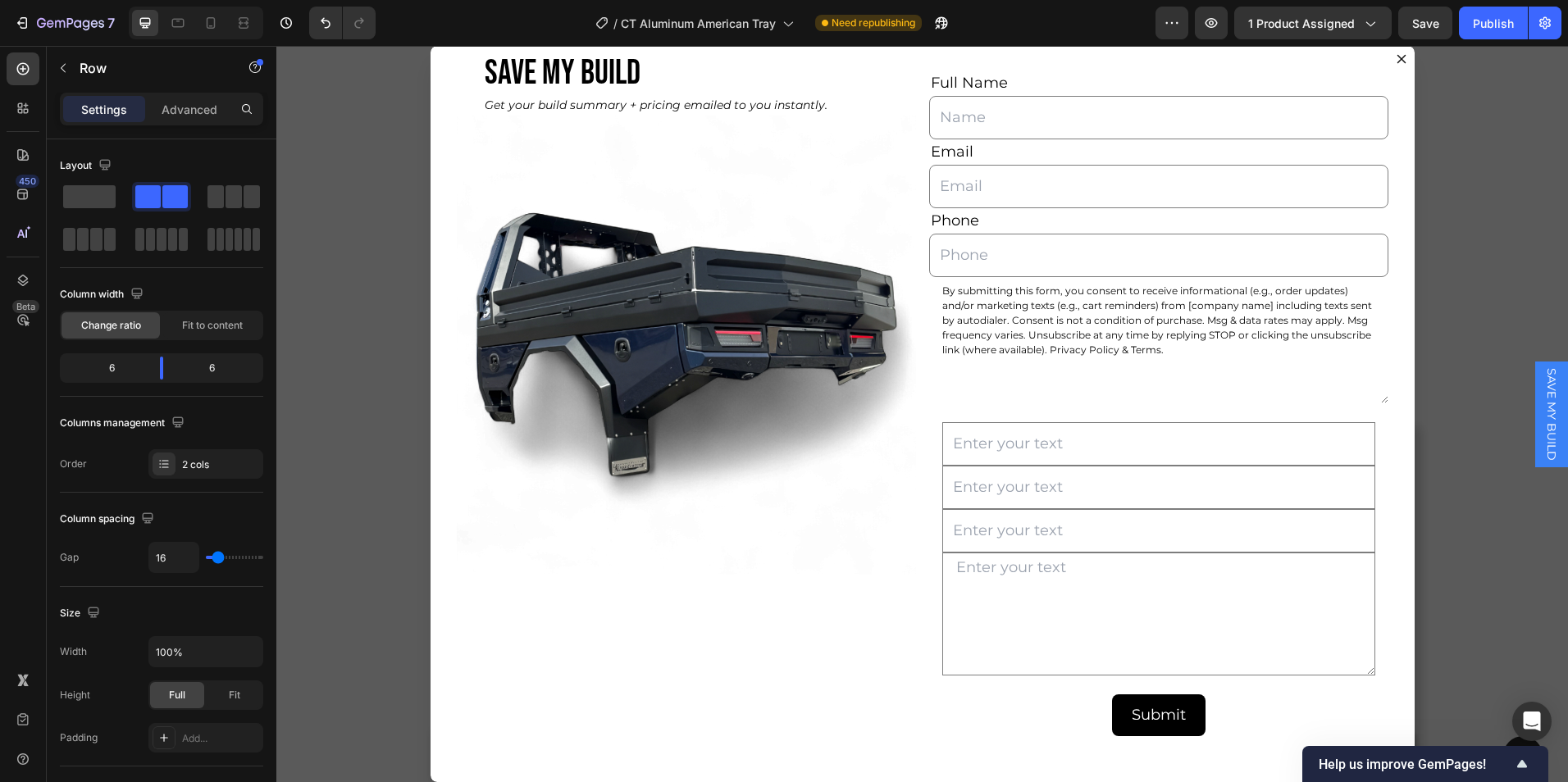
click at [1493, 247] on div "Backdrop" at bounding box center [922, 414] width 1292 height 737
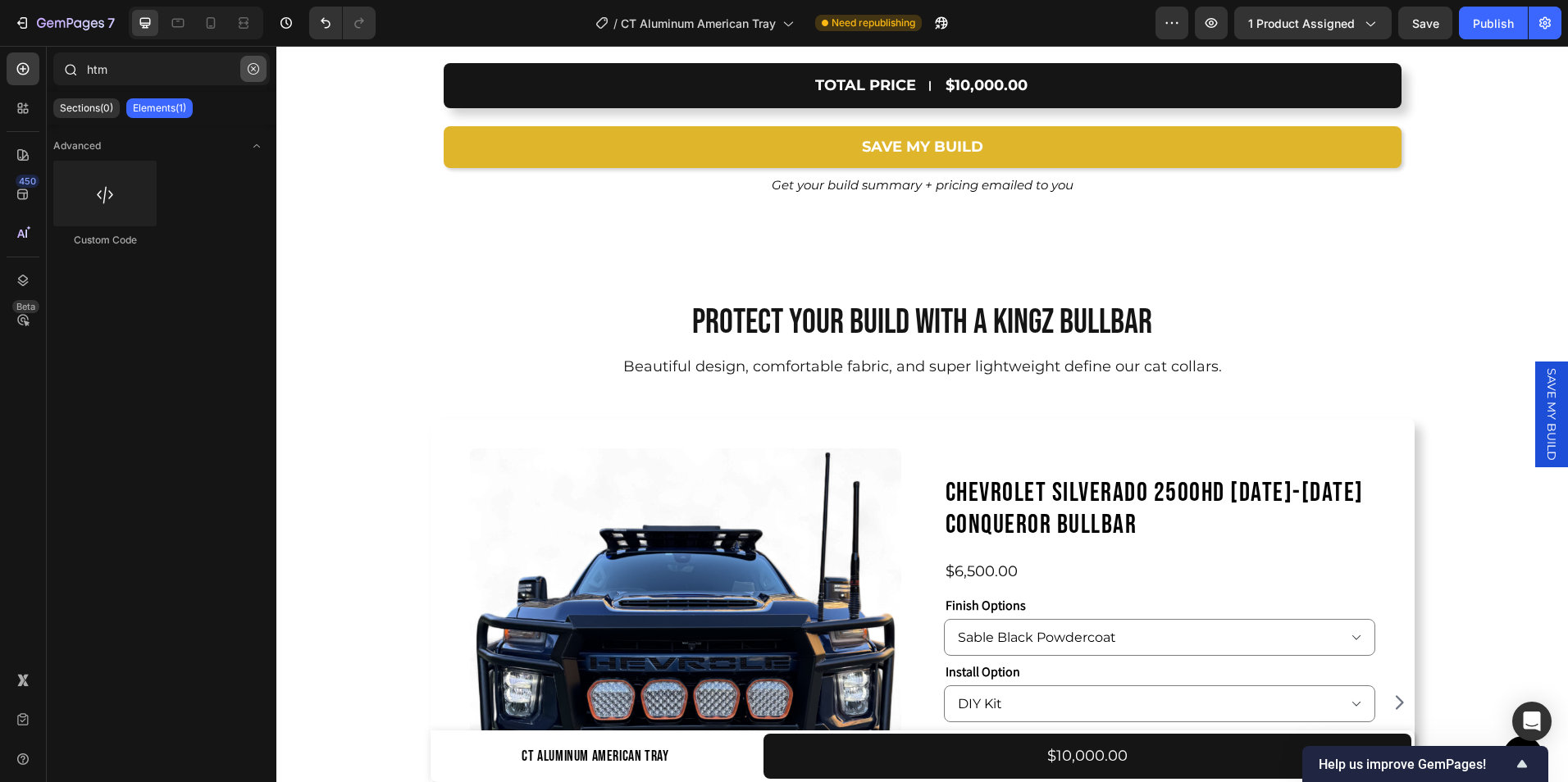
click at [249, 73] on icon "button" at bounding box center [253, 69] width 12 height 12
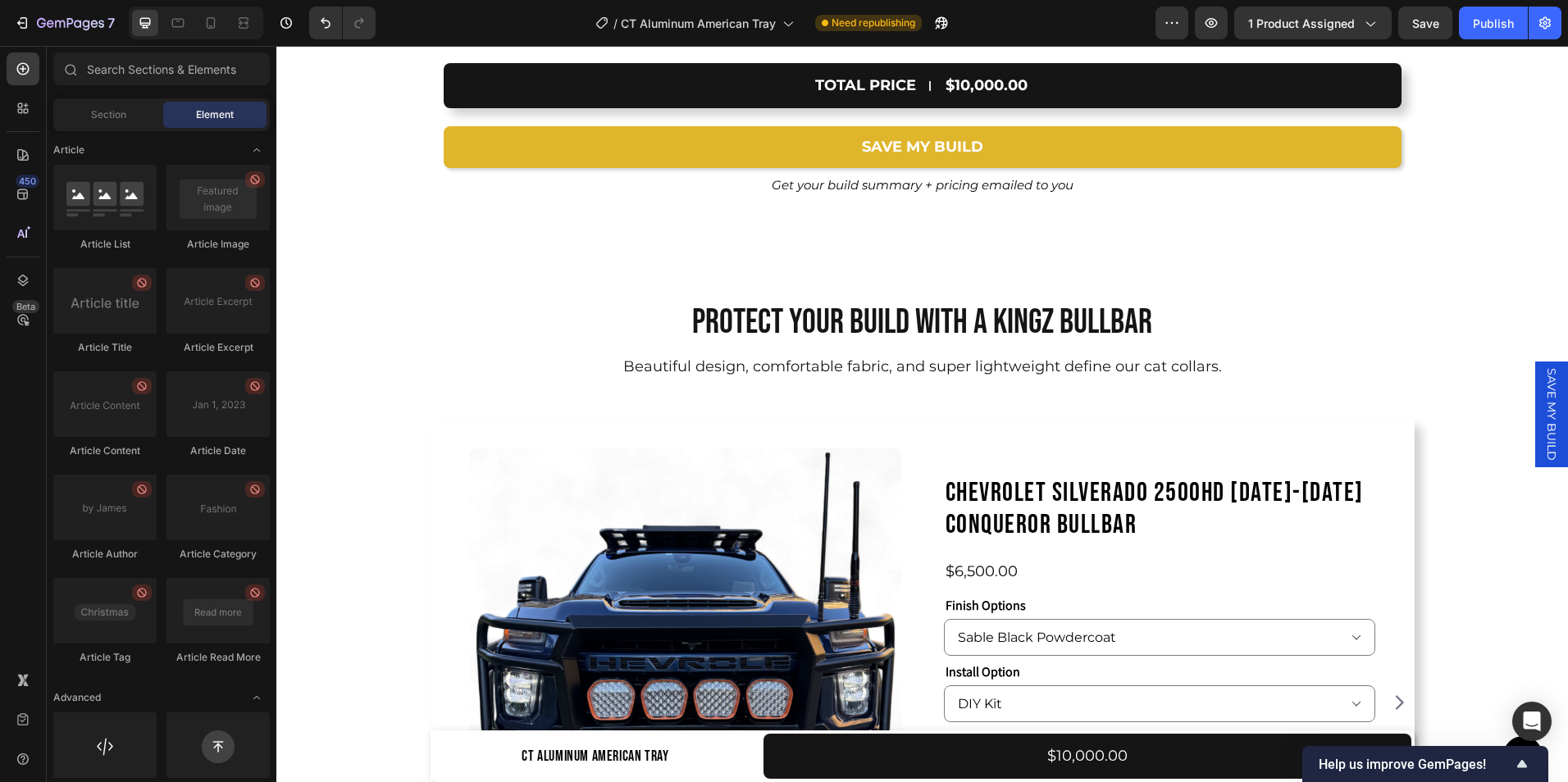
scroll to position [4321, 0]
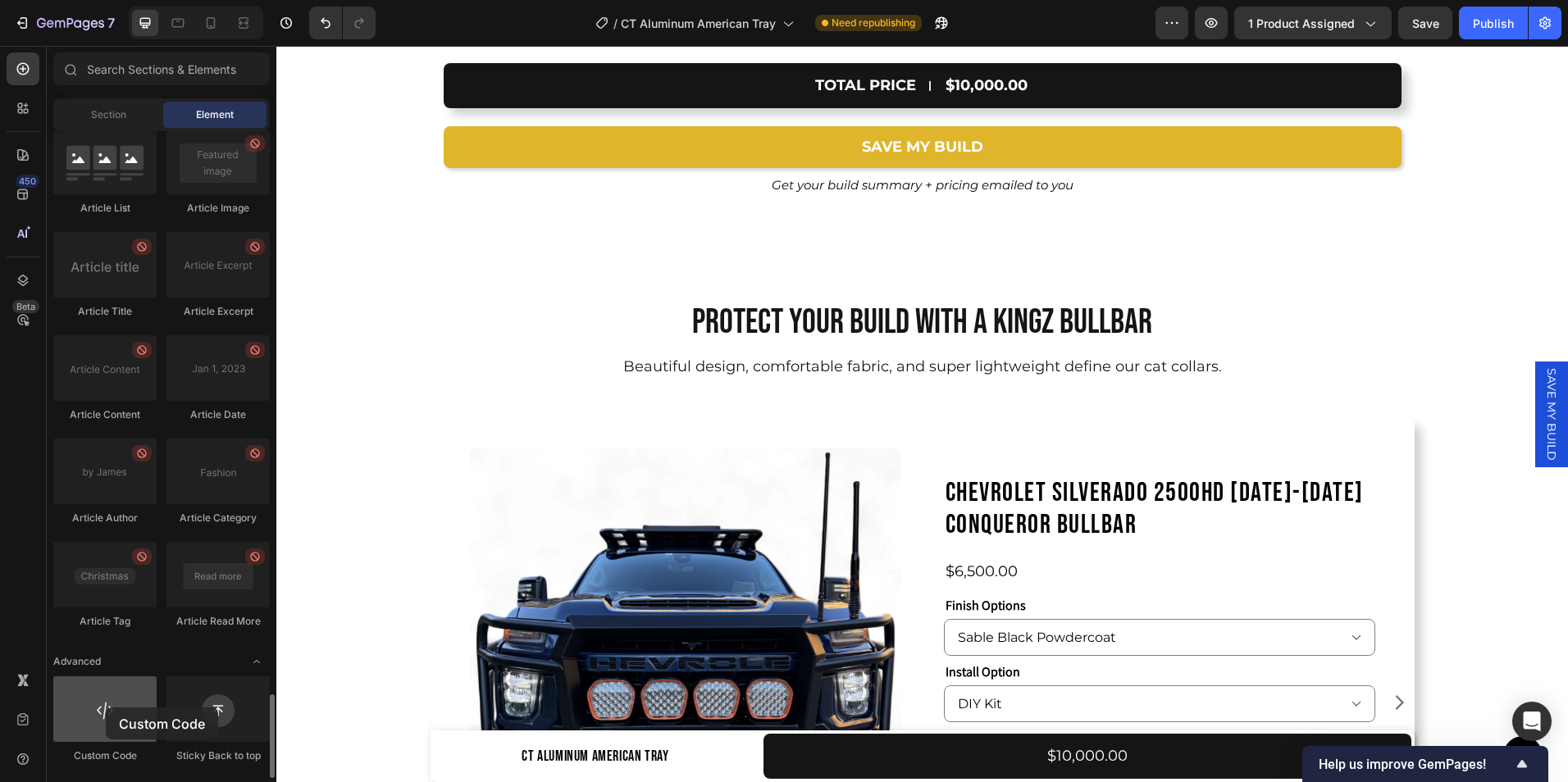
click at [106, 708] on div at bounding box center [105, 709] width 103 height 66
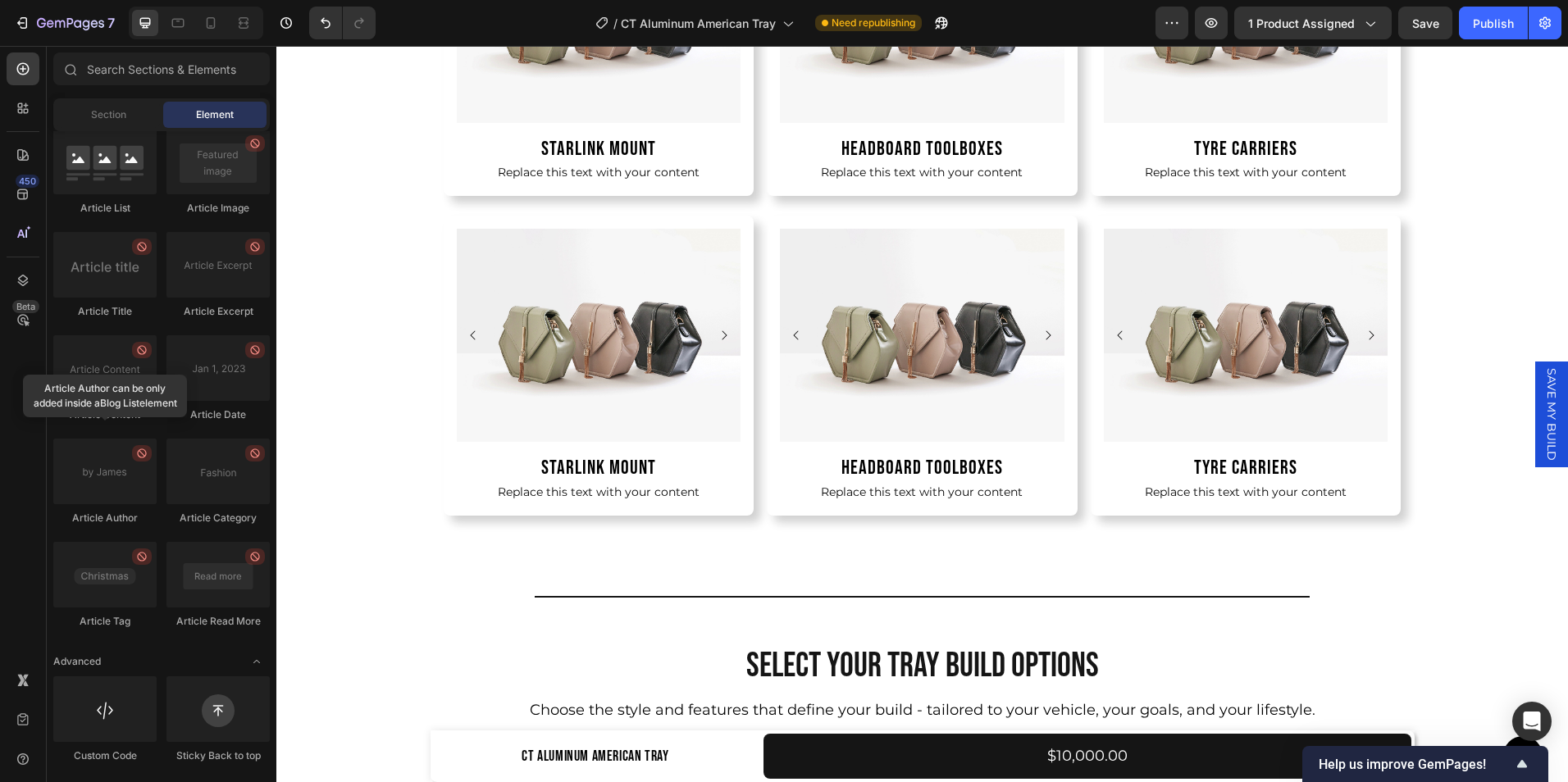
scroll to position [11500, 0]
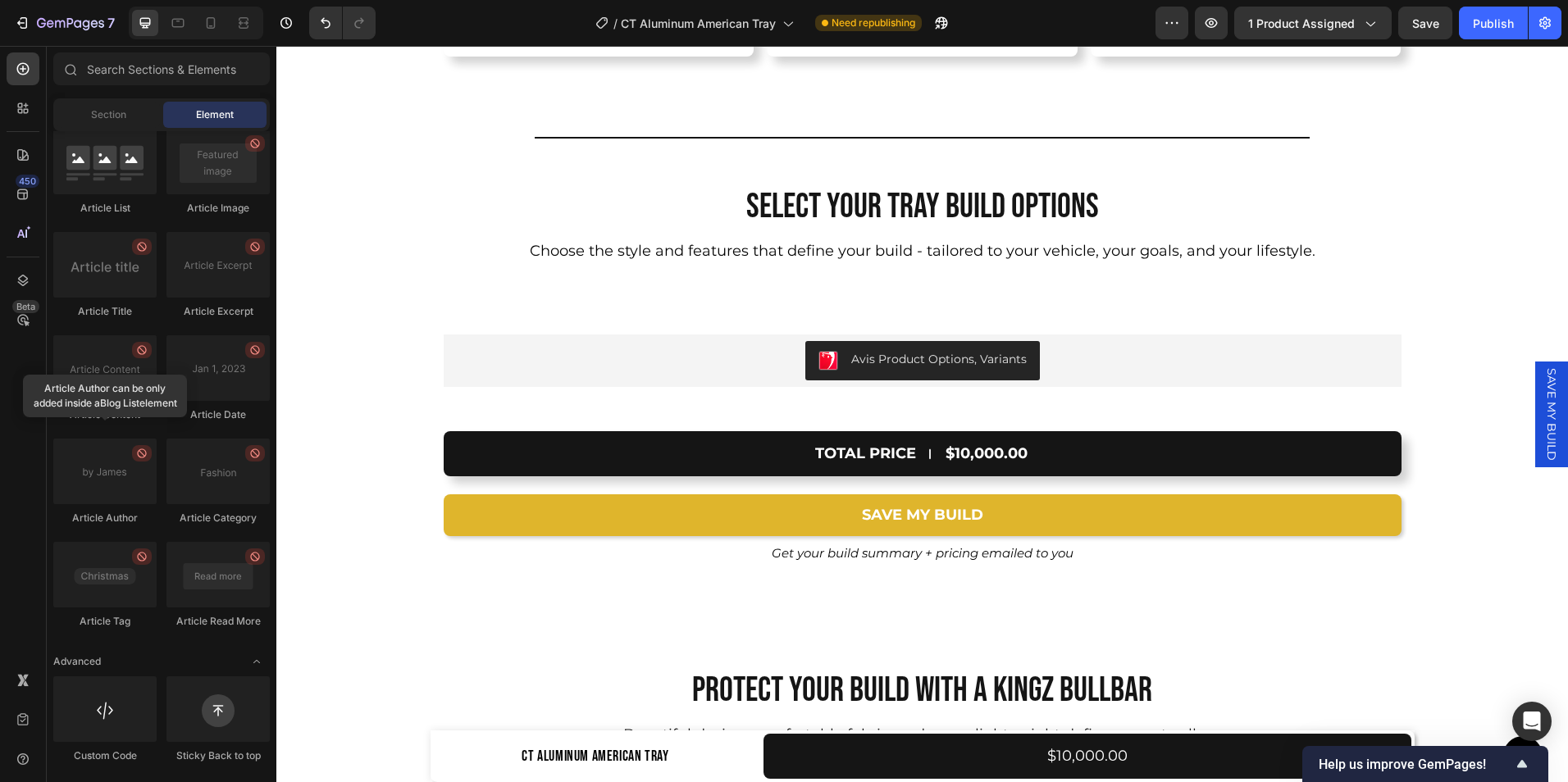
click at [1544, 407] on span "SAVE MY BUILD" at bounding box center [1552, 414] width 16 height 93
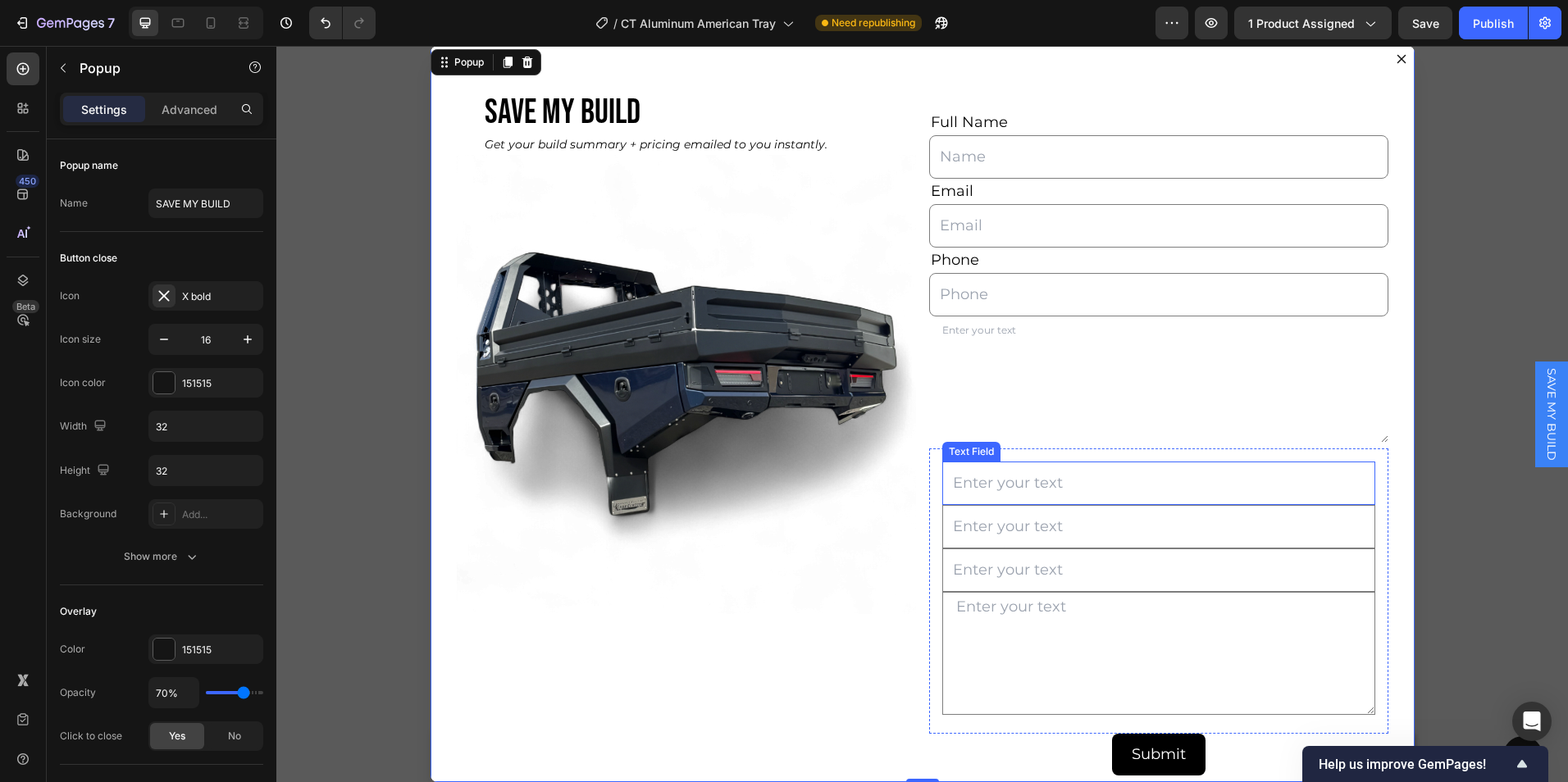
click at [997, 487] on input "Dialog body" at bounding box center [1160, 483] width 434 height 43
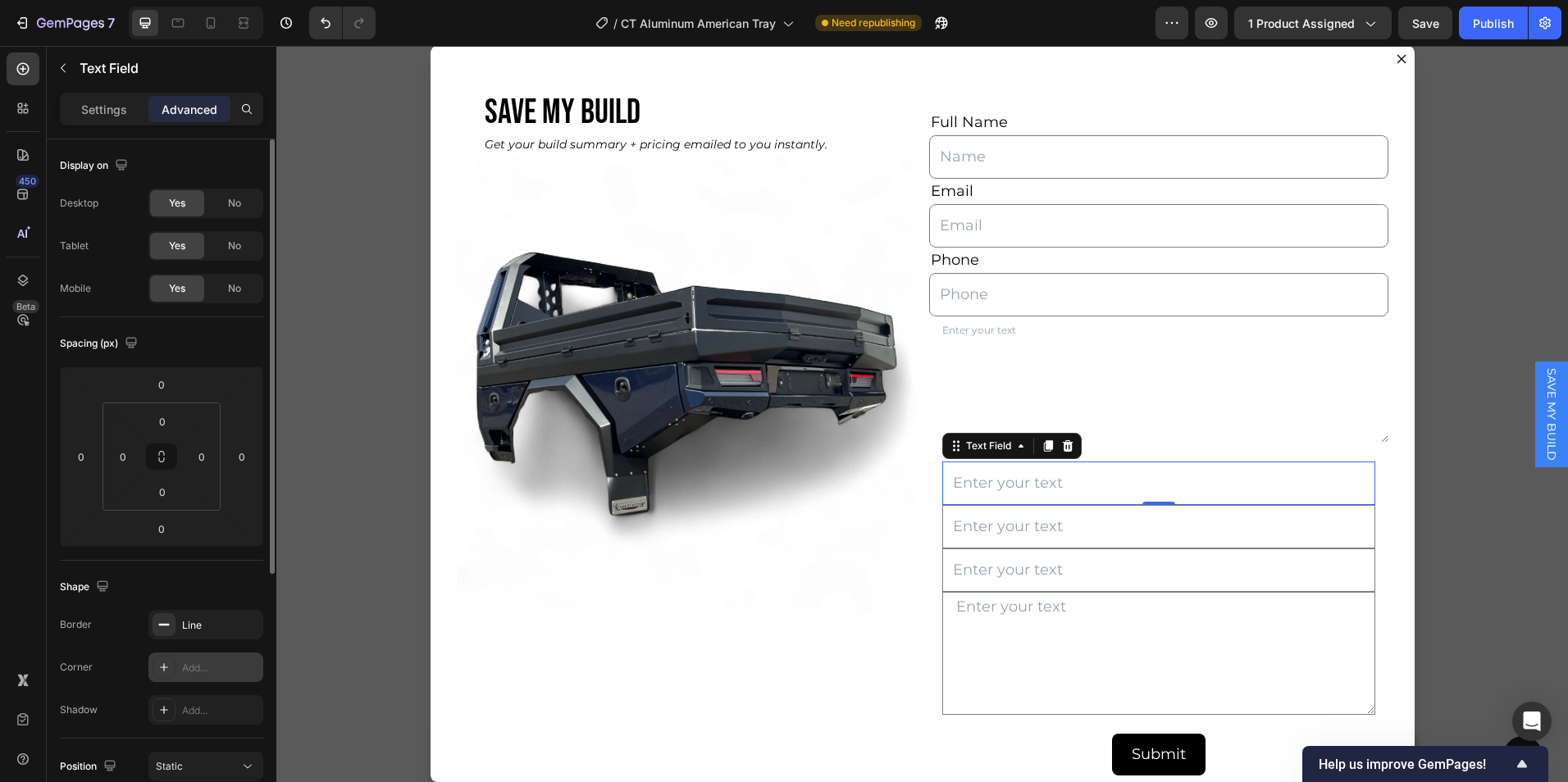
scroll to position [405, 0]
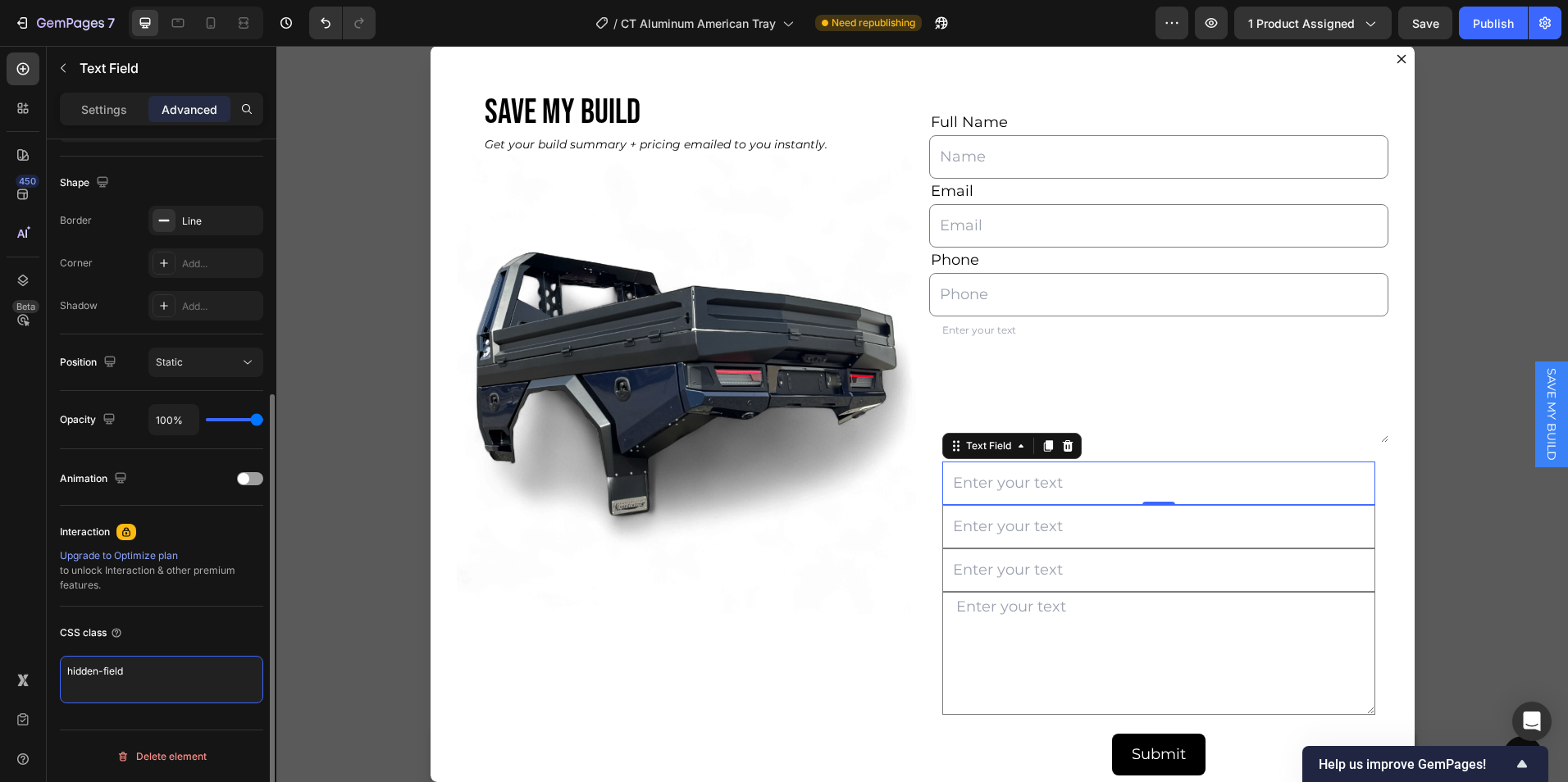
click at [163, 690] on textarea "hidden-field" at bounding box center [161, 680] width 203 height 48
type textarea "h"
type textarea "gpm-hidden"
click at [1006, 535] on input "Dialog body" at bounding box center [1160, 526] width 434 height 43
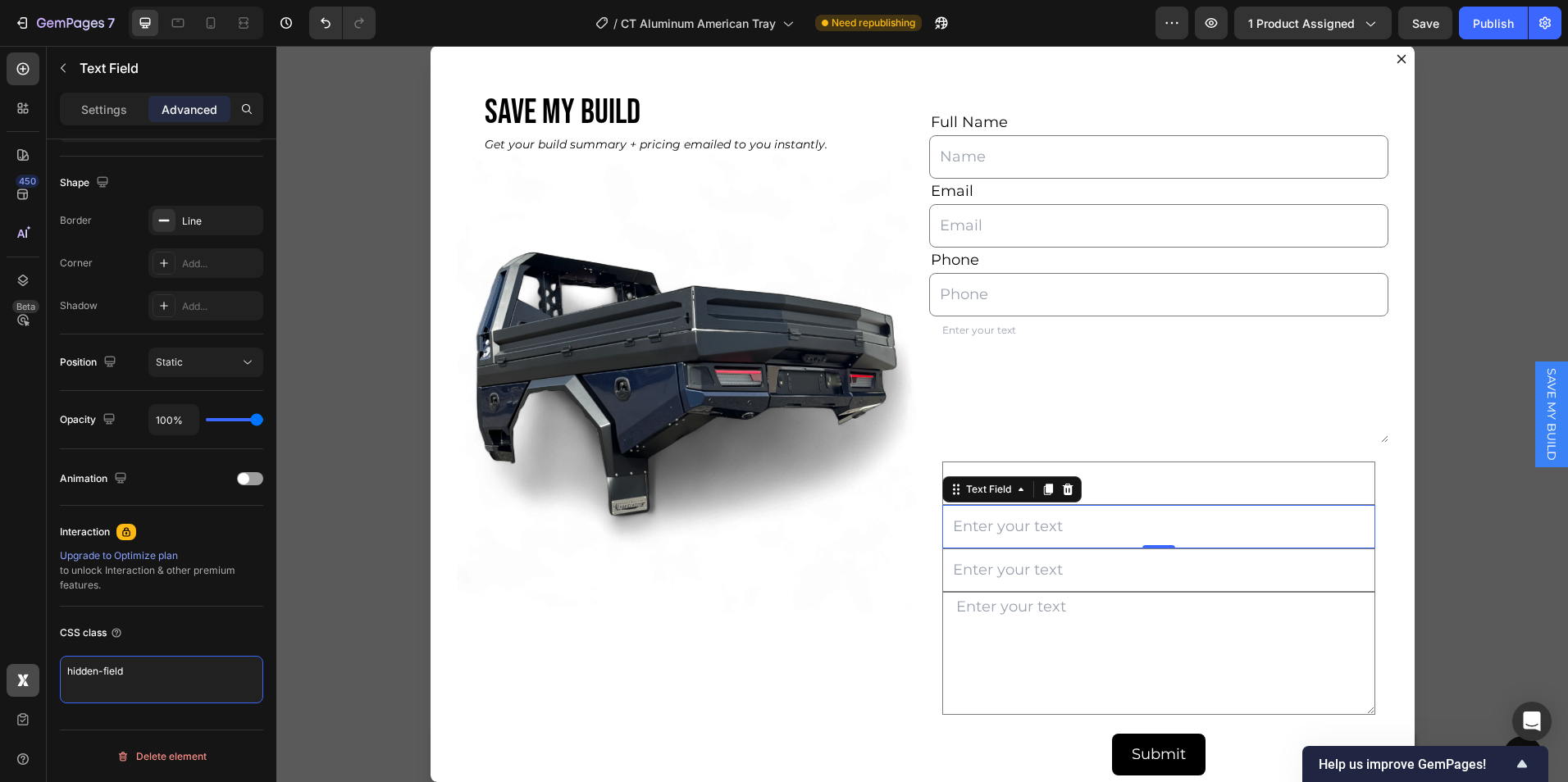
drag, startPoint x: 183, startPoint y: 675, endPoint x: 36, endPoint y: 679, distance: 147.1
click at [36, 679] on div "450 Beta Sections(30) Elements(84) Section Element Hero Section Product Detail …" at bounding box center [138, 414] width 276 height 737
type textarea "gpm-hidden"
click at [993, 584] on input "Dialog body" at bounding box center [1160, 571] width 434 height 43
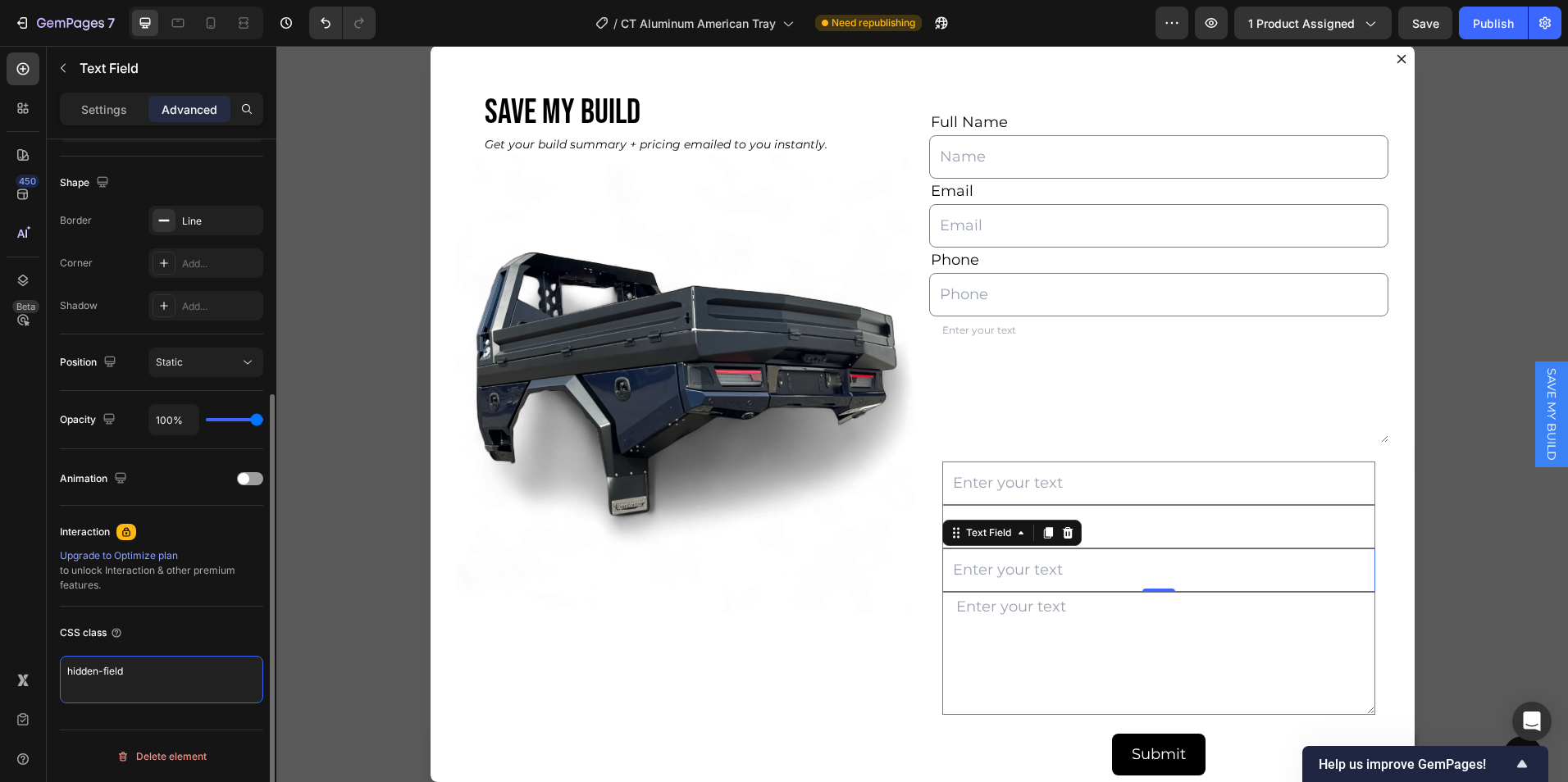
drag, startPoint x: 159, startPoint y: 675, endPoint x: 76, endPoint y: 666, distance: 83.5
click at [76, 666] on textarea "hidden-field" at bounding box center [161, 680] width 203 height 48
type textarea "h"
paste textarea "gpm-hidden"
type textarea "gpm-hidden"
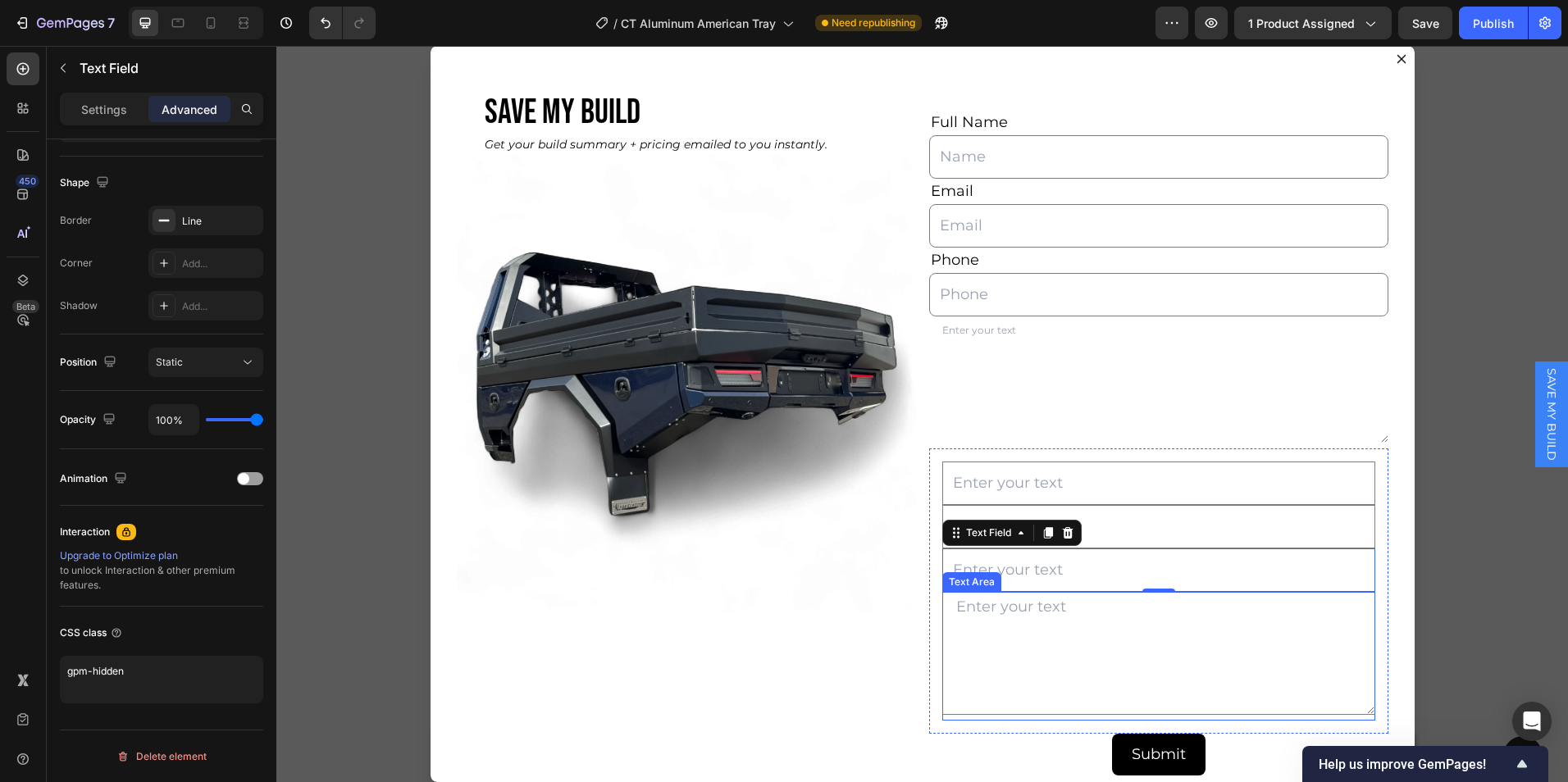
click at [1001, 607] on textarea "Dialog body" at bounding box center [1160, 654] width 434 height 123
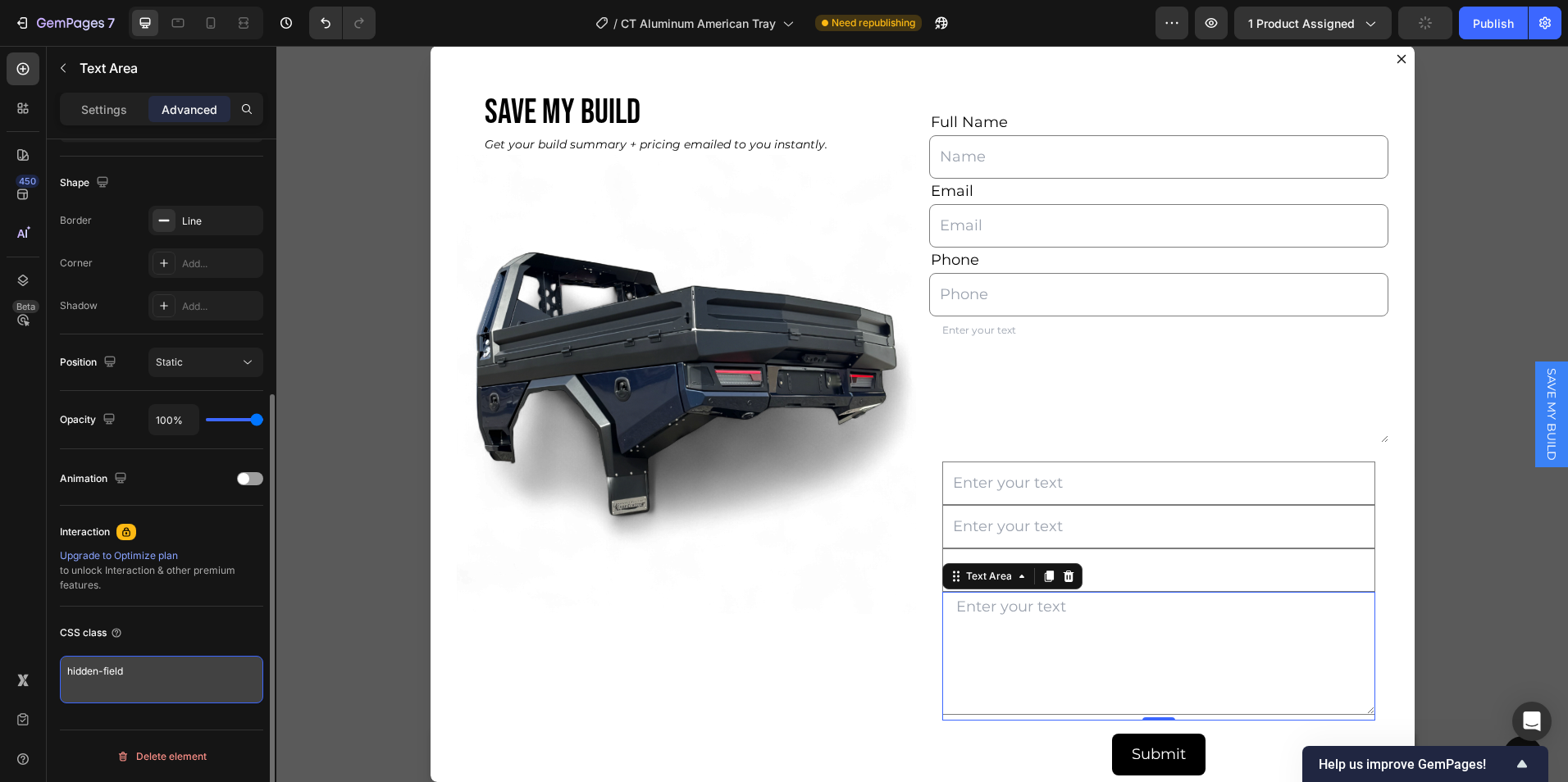
click at [136, 671] on textarea "hidden-field" at bounding box center [161, 680] width 203 height 48
drag, startPoint x: 136, startPoint y: 671, endPoint x: 60, endPoint y: 676, distance: 76.2
click at [60, 676] on textarea "hidden-field" at bounding box center [161, 680] width 203 height 48
type textarea "gpm-hidden"
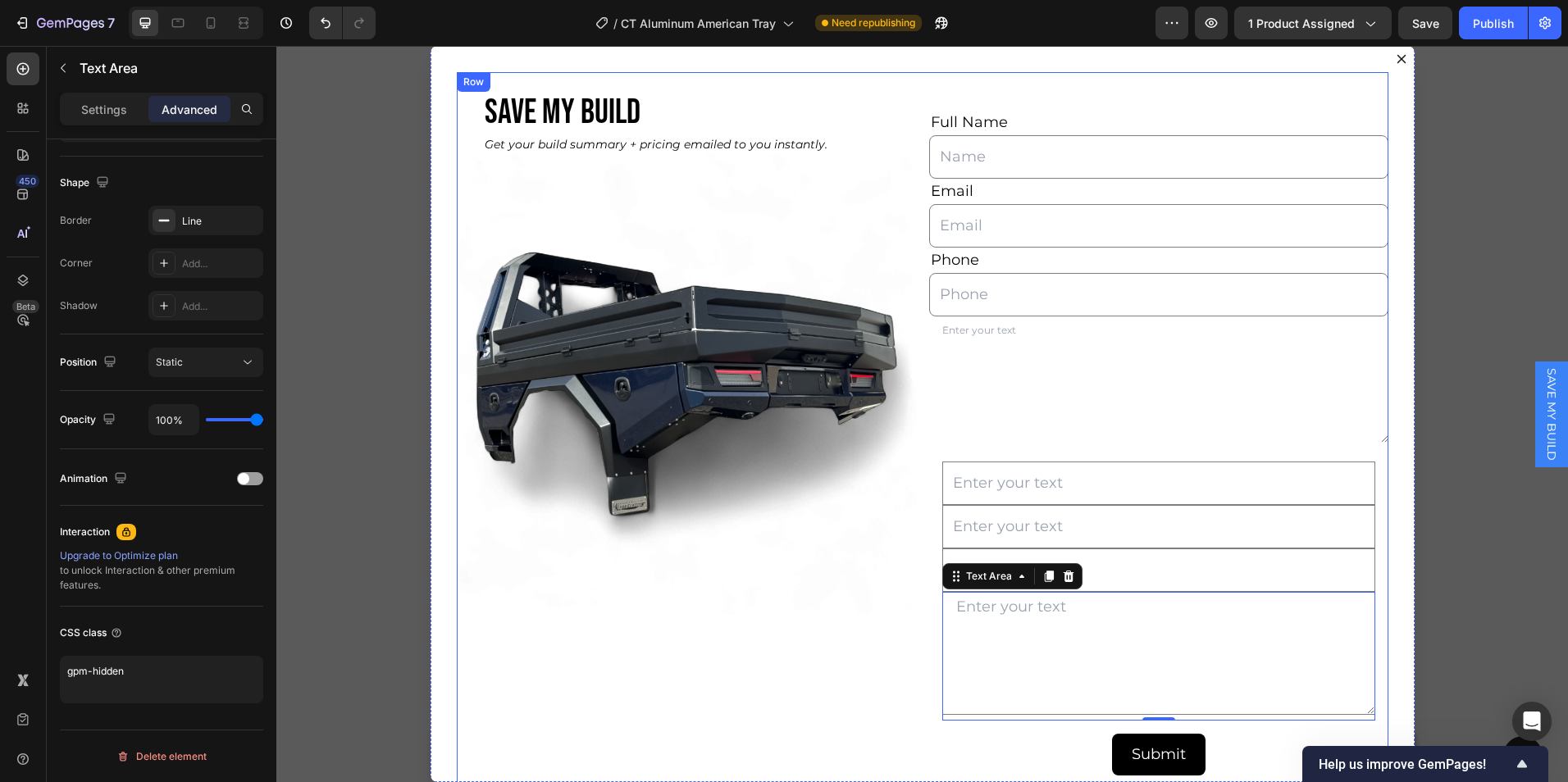
click at [889, 656] on div "SAVE MY BUILD Heading Get your build summary + pricing emailed to you instantly…" at bounding box center [686, 433] width 460 height 723
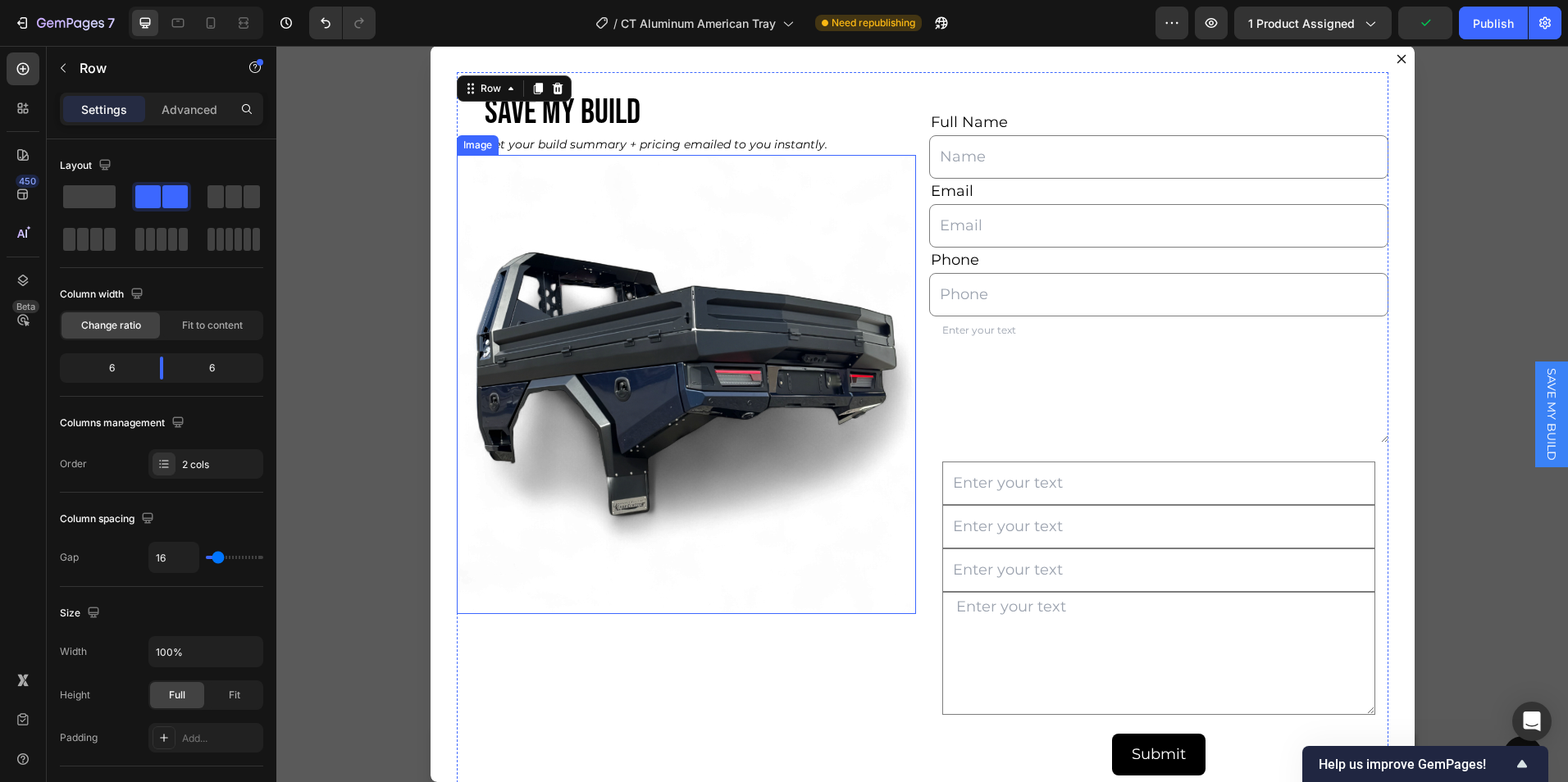
scroll to position [40, 0]
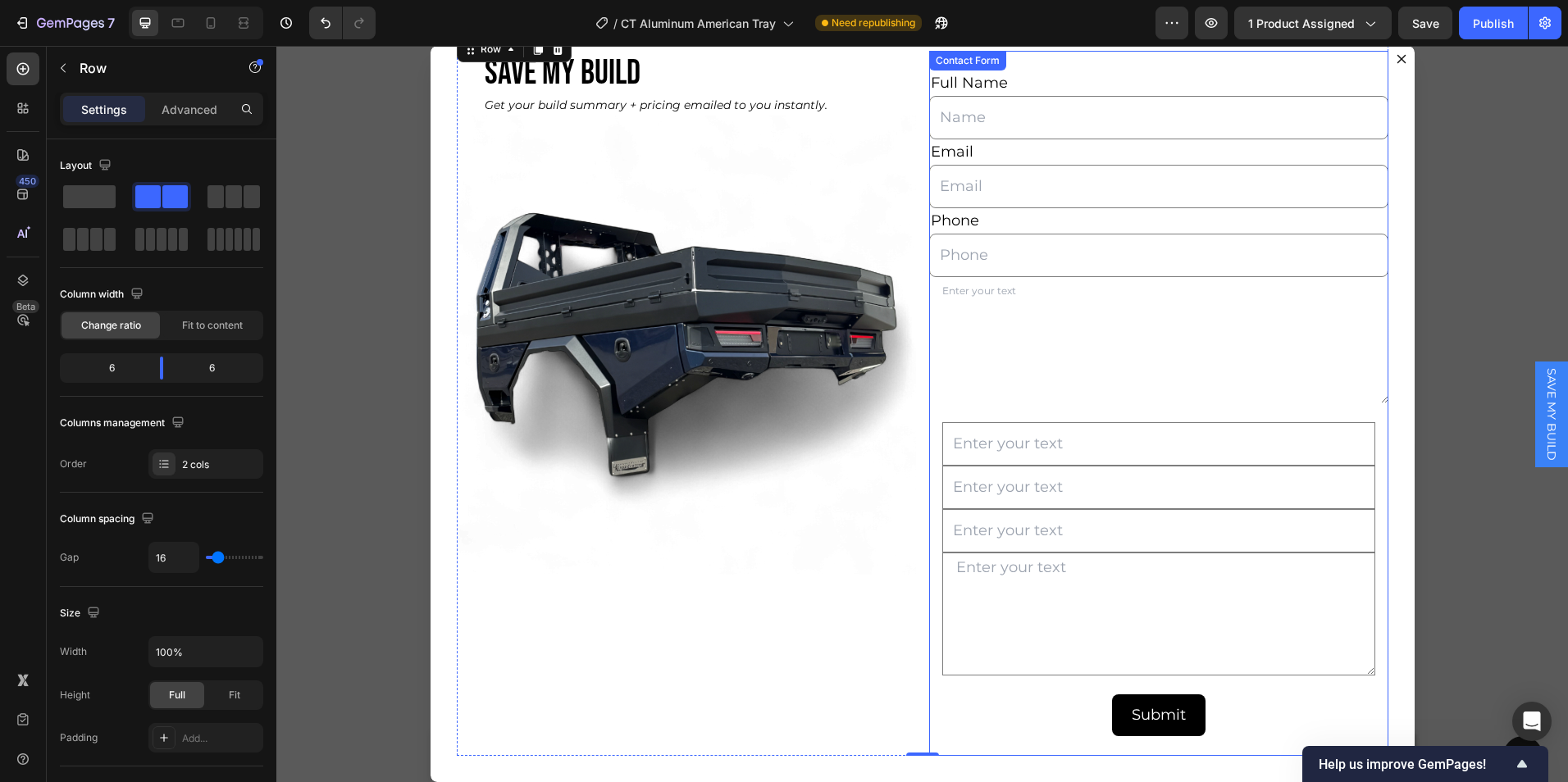
click at [996, 746] on div "Full Name Text Block Text Field Email Text Block Email Field Phone Text Block T…" at bounding box center [1159, 403] width 460 height 705
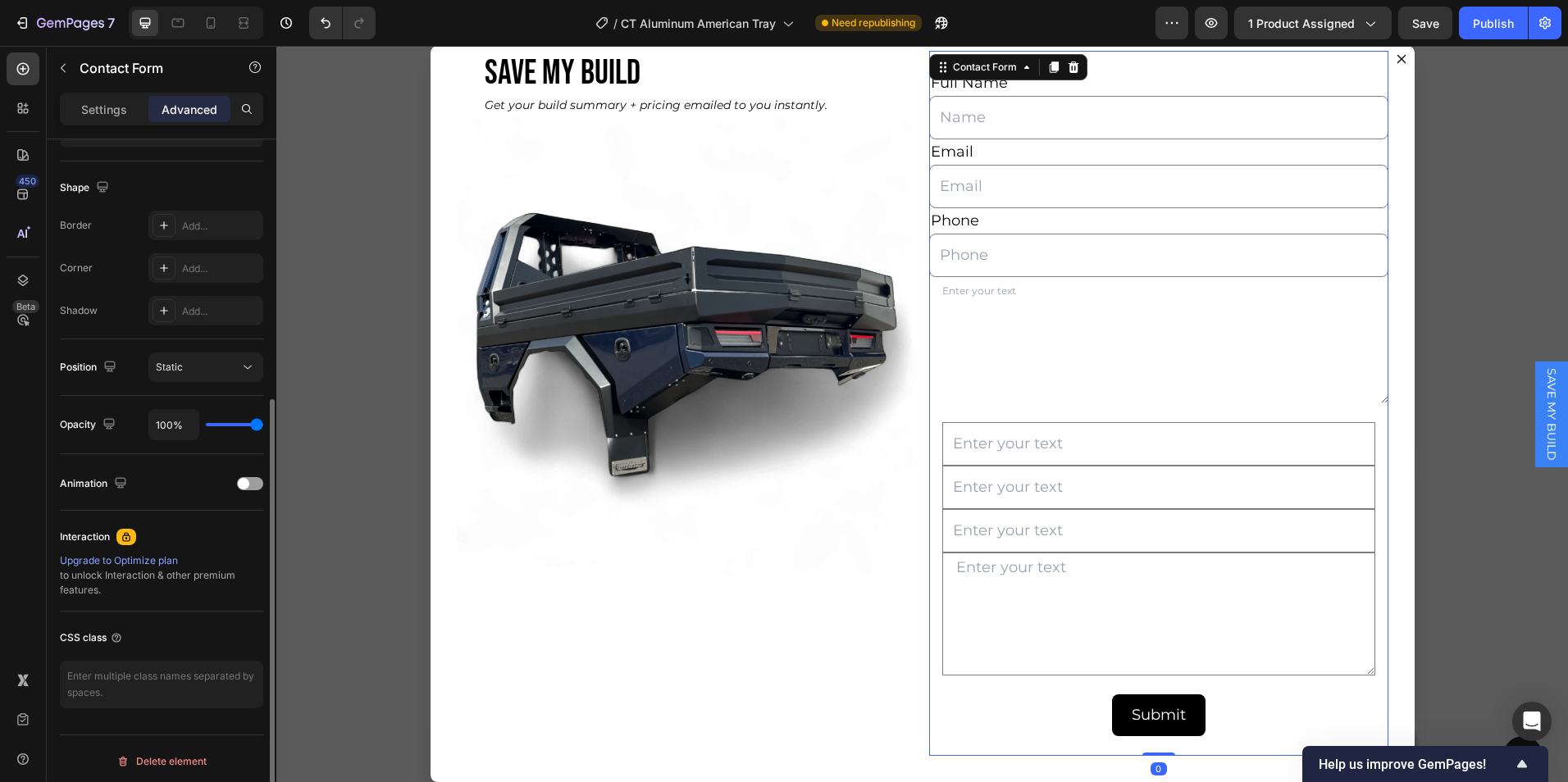
scroll to position [405, 0]
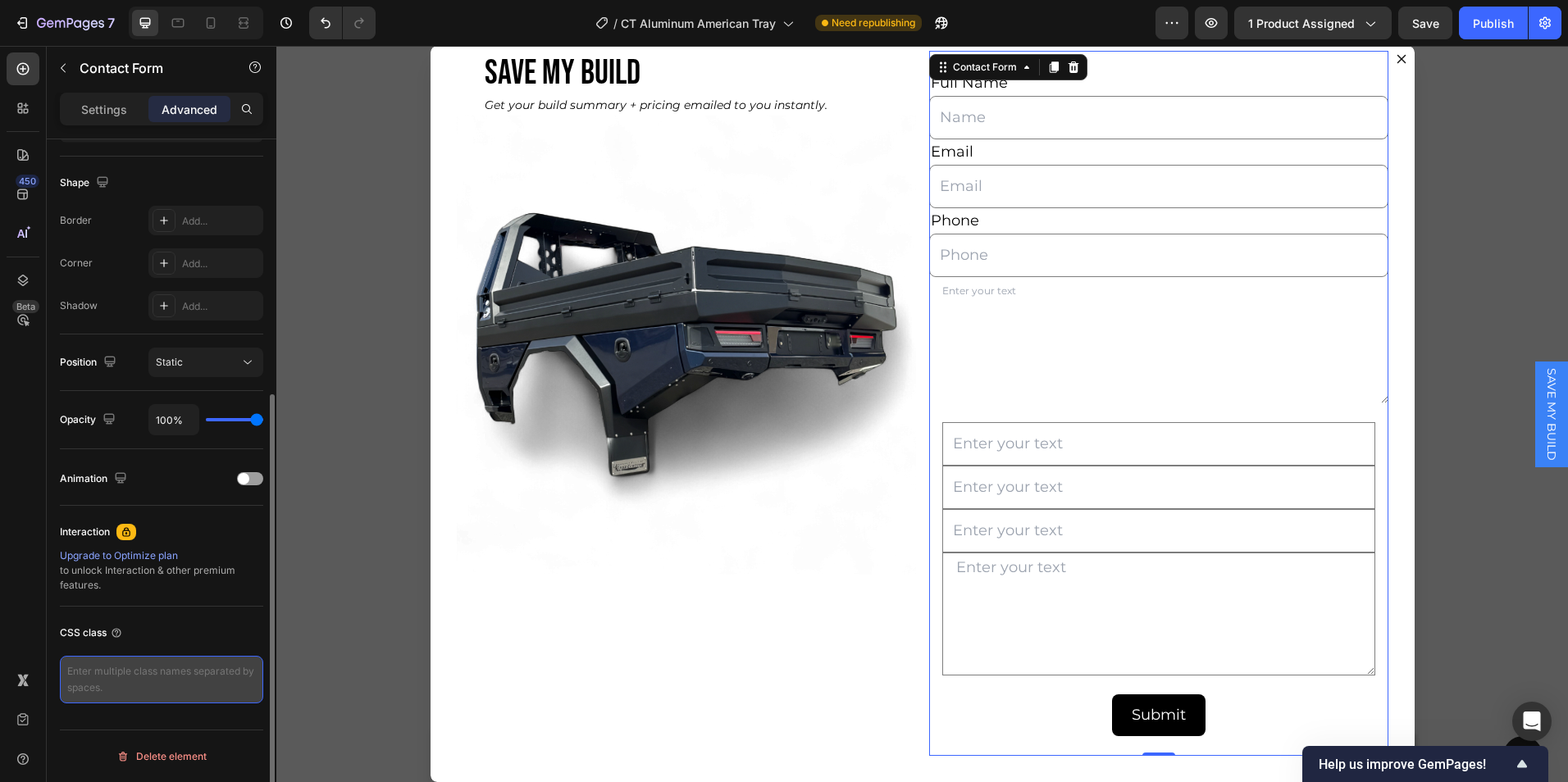
click at [126, 692] on textarea at bounding box center [161, 680] width 203 height 48
type textarea ".gpm-hidden { display: none !important; }"
click at [219, 612] on div "CSS class .gpm-hidden { display: none !important; }" at bounding box center [161, 663] width 203 height 112
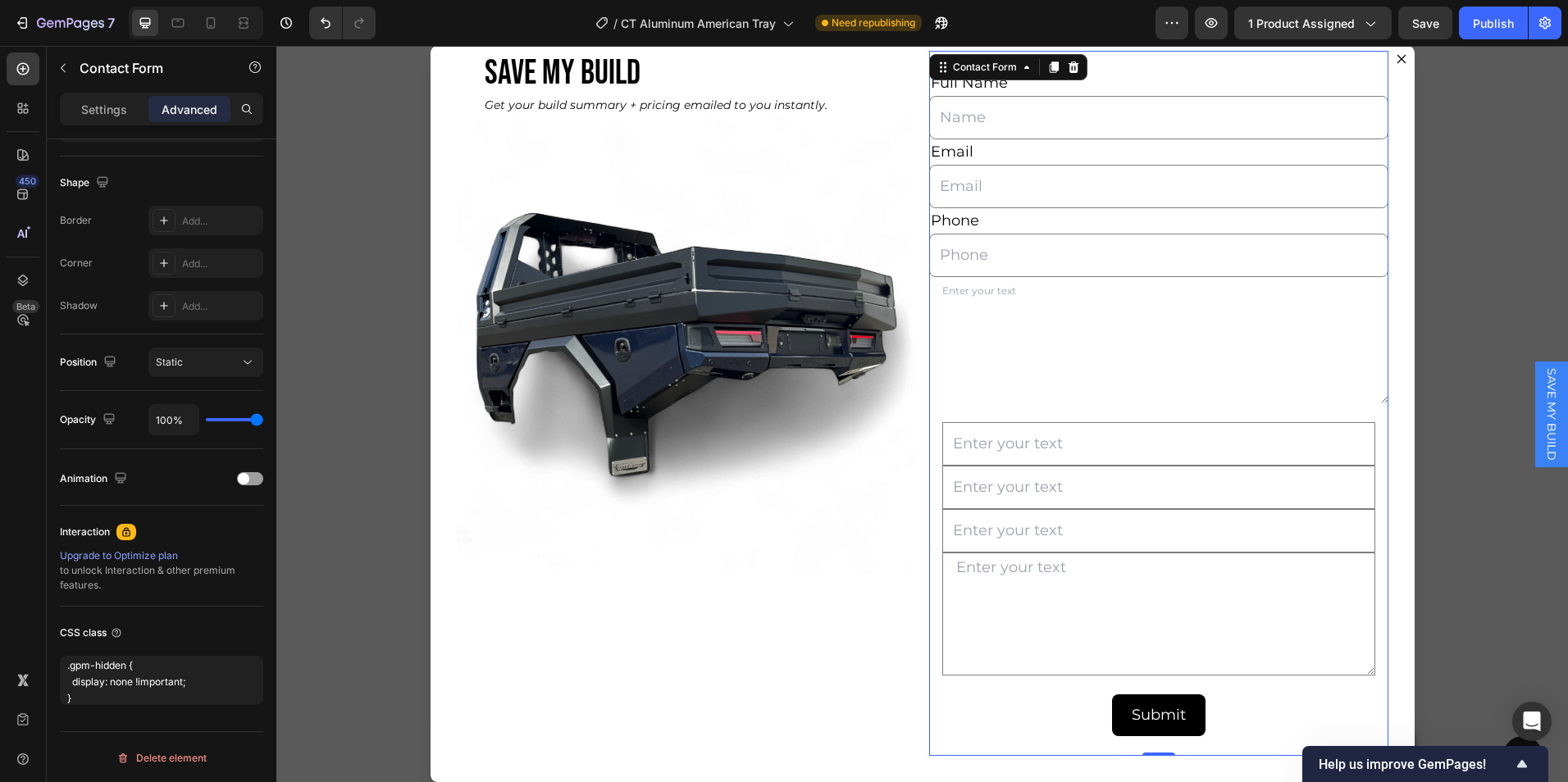
click at [347, 594] on div "Backdrop" at bounding box center [922, 414] width 1292 height 737
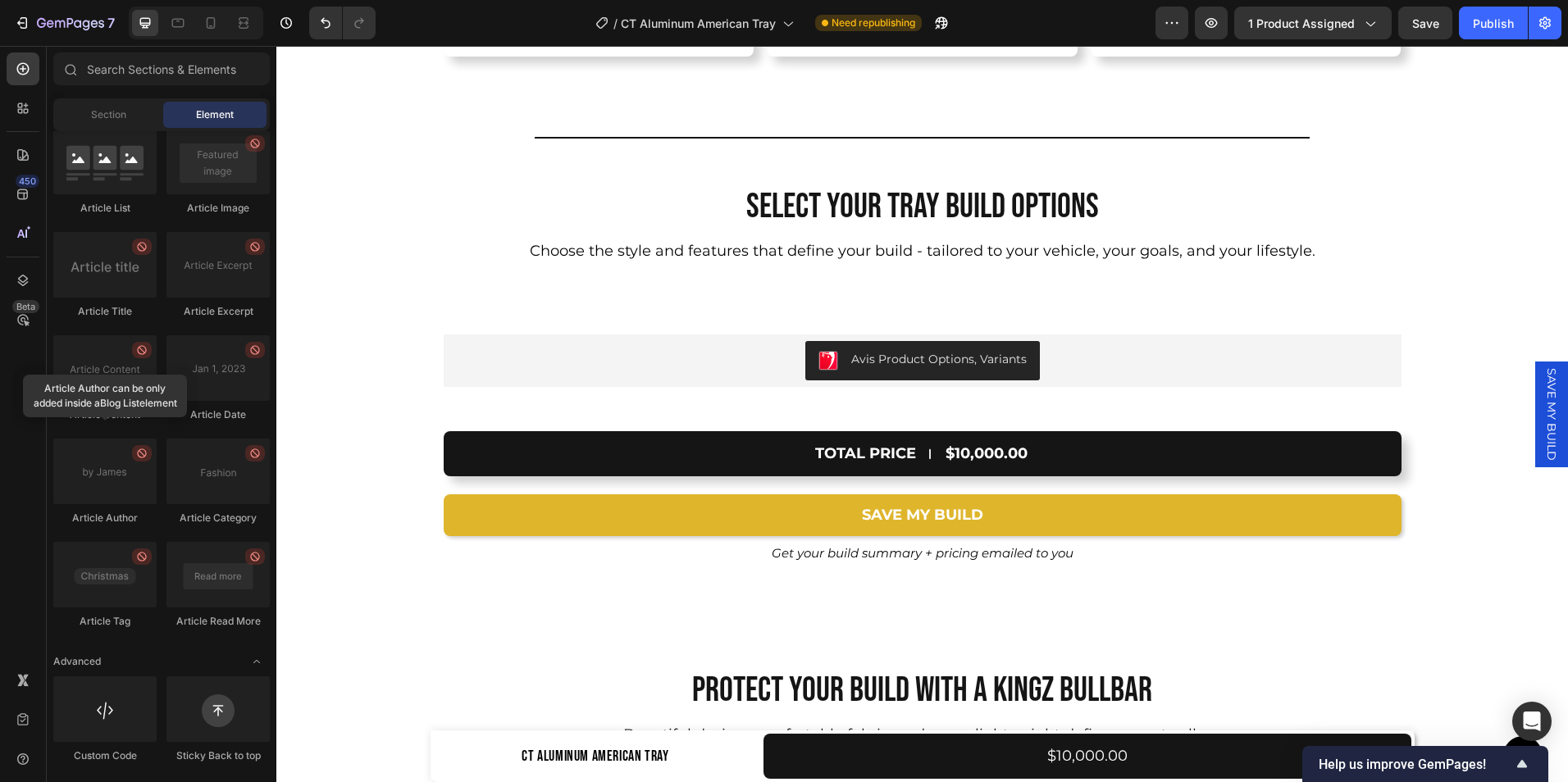
click at [1544, 397] on span "SAVE MY BUILD" at bounding box center [1552, 414] width 16 height 93
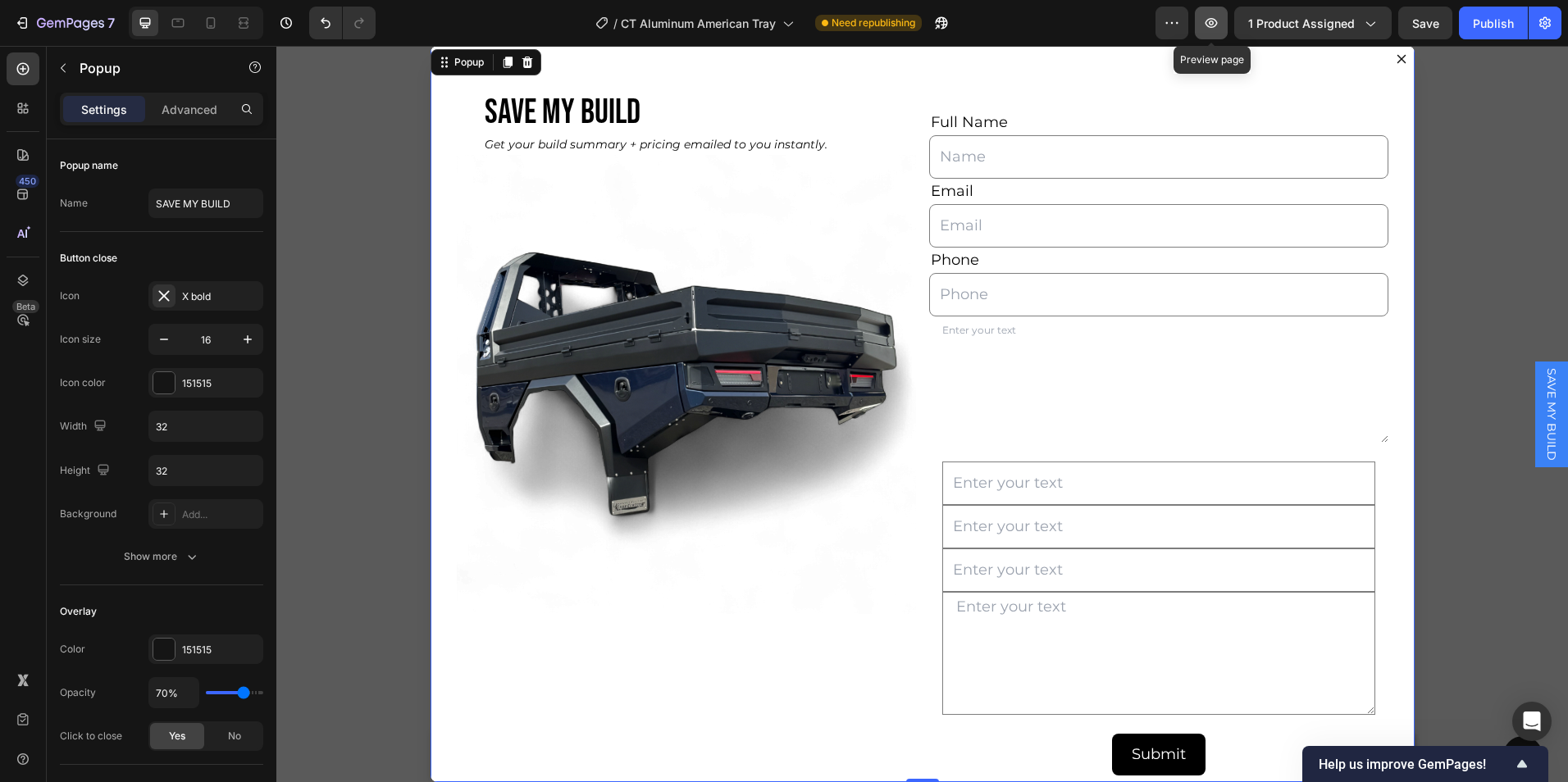
click at [1213, 19] on icon "button" at bounding box center [1212, 23] width 13 height 10
click at [1023, 473] on input "Dialog body" at bounding box center [1160, 483] width 434 height 43
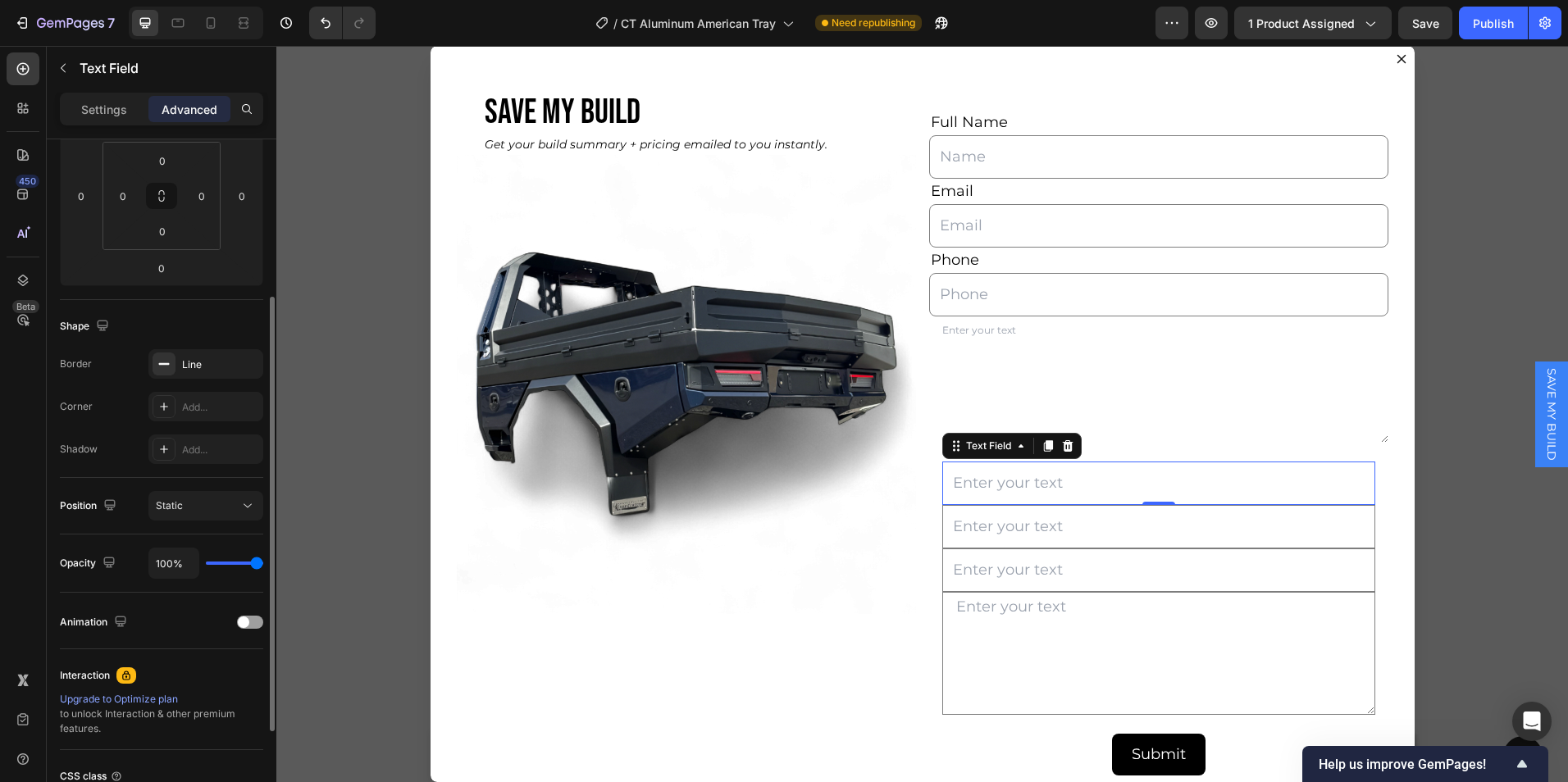
scroll to position [262, 0]
click at [986, 496] on input "Dialog body" at bounding box center [1160, 483] width 434 height 43
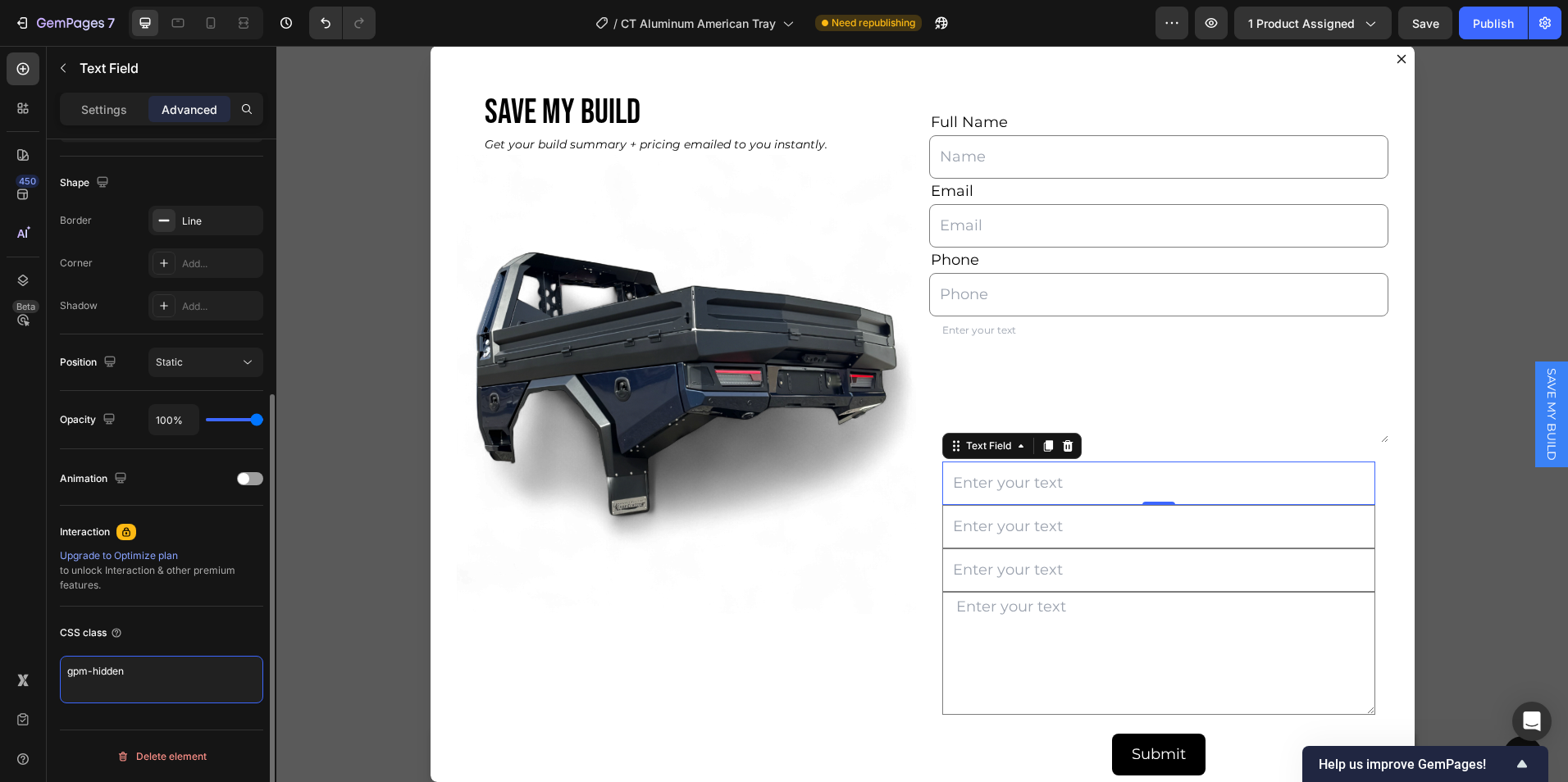
drag, startPoint x: 145, startPoint y: 667, endPoint x: 45, endPoint y: 660, distance: 100.2
click at [45, 660] on div "450 Beta Sections(30) Elements(84) Section Element Hero Section Product Detail …" at bounding box center [138, 414] width 276 height 737
click at [45, 660] on div "450 Beta" at bounding box center [23, 414] width 47 height 737
drag, startPoint x: 187, startPoint y: 658, endPoint x: 48, endPoint y: 671, distance: 139.6
click at [48, 671] on div "Display on Desktop Yes No Tablet Yes No Mobile Yes No Spacing (px) 0 0 0 0 0 0 …" at bounding box center [162, 283] width 229 height 1094
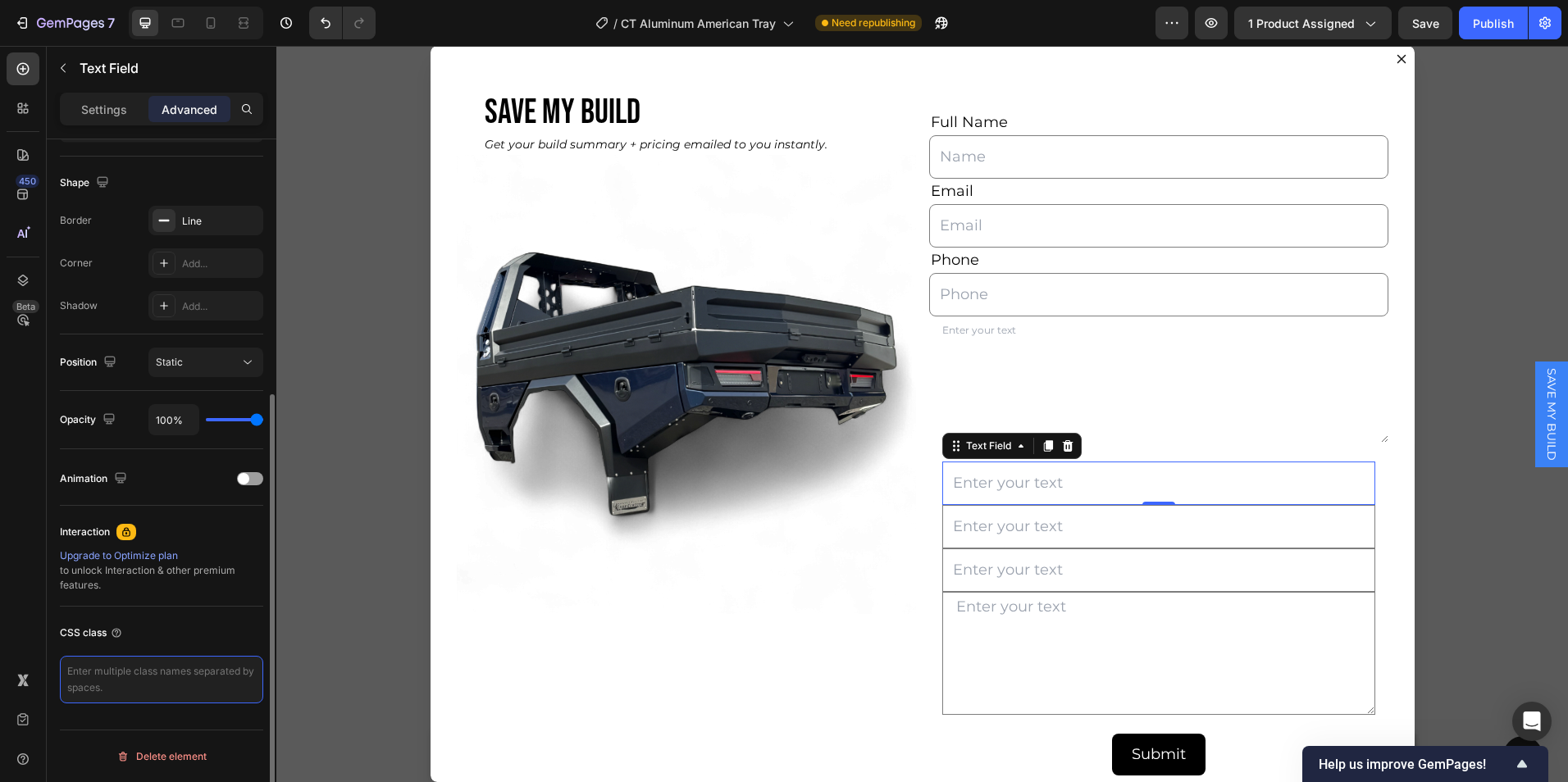
click at [88, 671] on textarea at bounding box center [161, 680] width 203 height 48
paste textarea "hidden-field"
type textarea "hidden-field"
click at [1014, 530] on input "Dialog body" at bounding box center [1160, 526] width 434 height 43
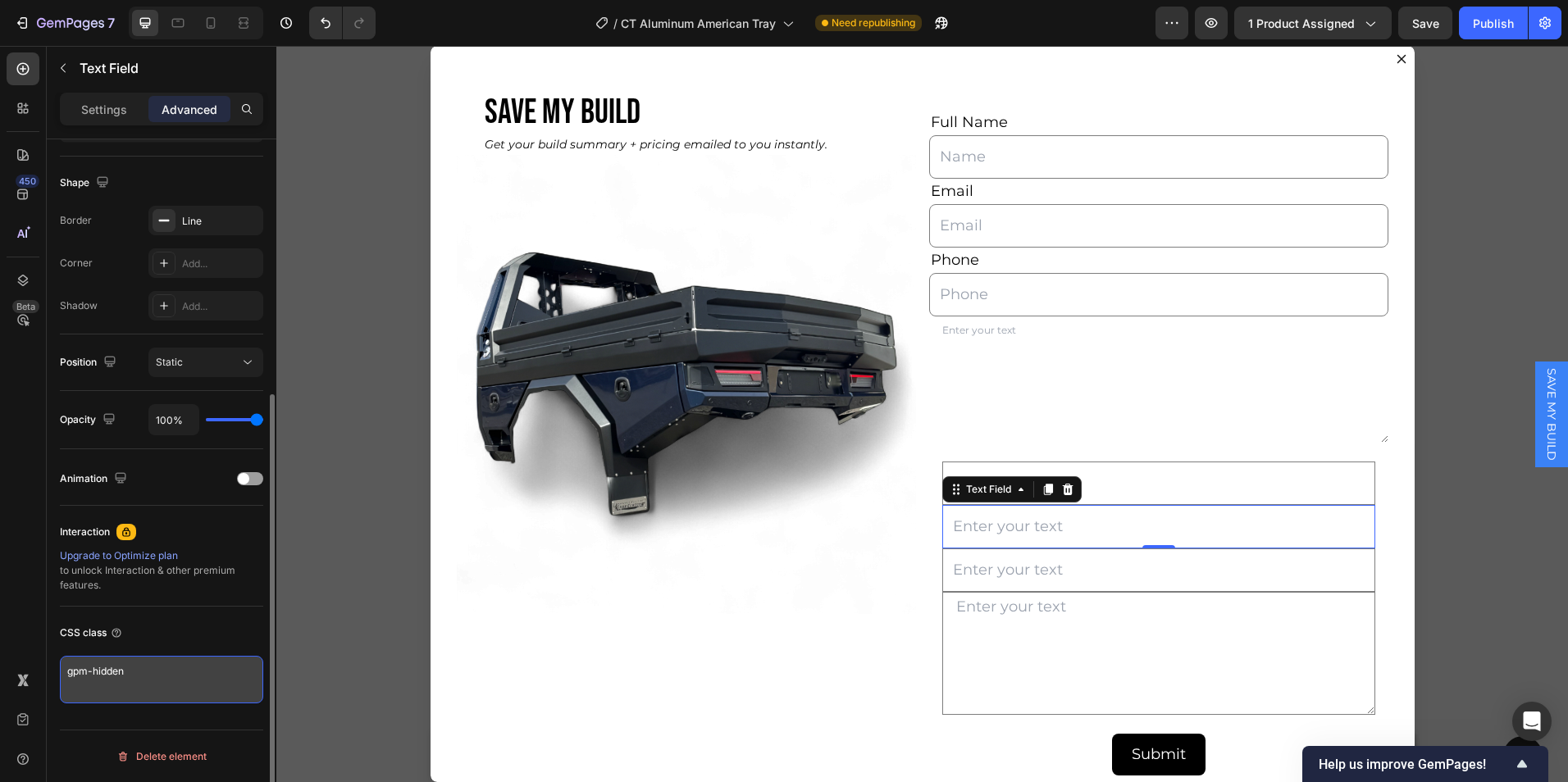
click at [144, 688] on textarea "gpm-hidden" at bounding box center [161, 680] width 203 height 48
drag, startPoint x: 143, startPoint y: 680, endPoint x: 24, endPoint y: 684, distance: 119.1
click at [24, 684] on div "450 Beta Sections(30) Elements(84) Section Element Hero Section Product Detail …" at bounding box center [138, 414] width 276 height 737
type textarea "hidden-field"
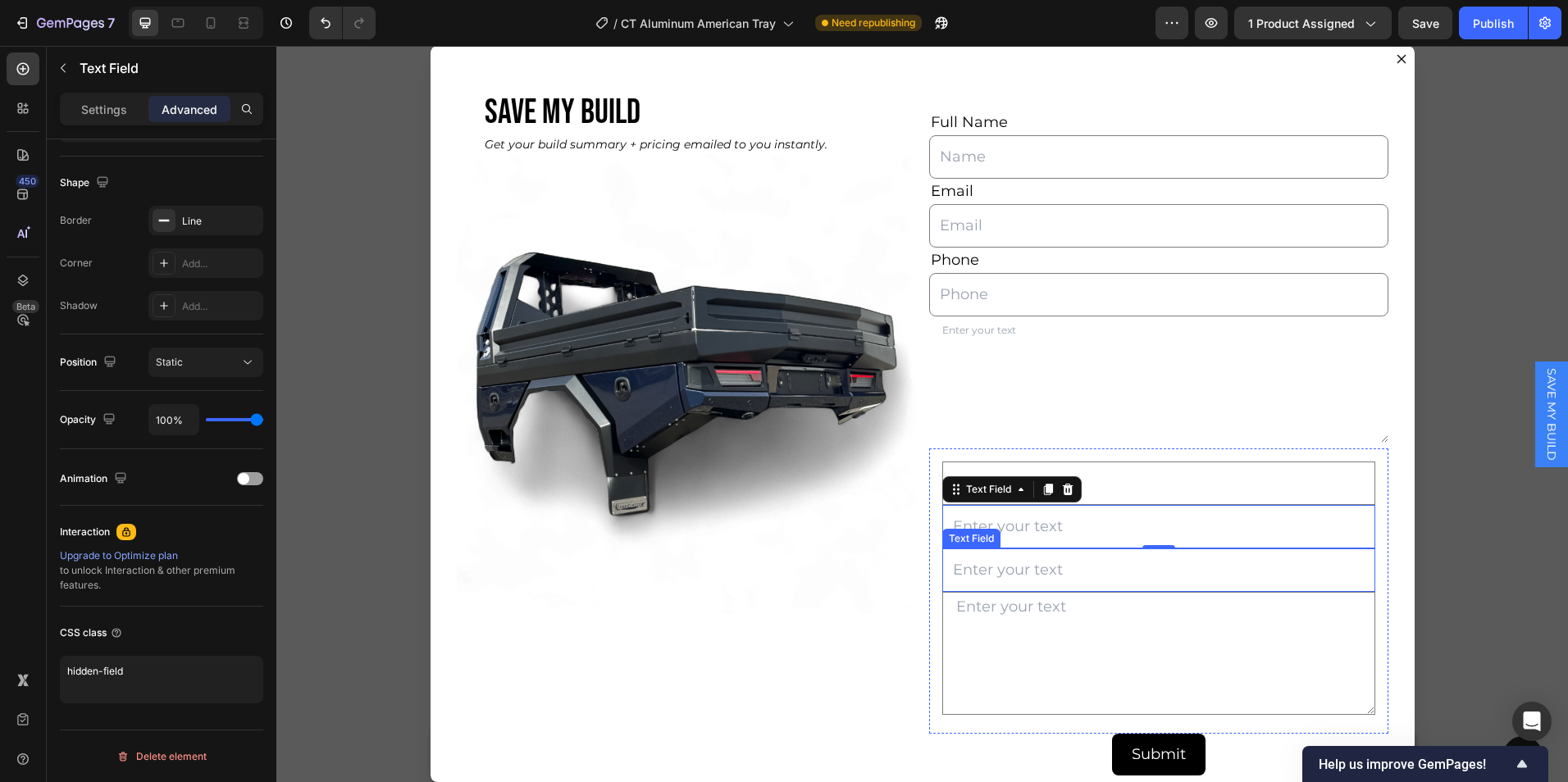
click at [1030, 570] on input "Dialog body" at bounding box center [1160, 571] width 434 height 43
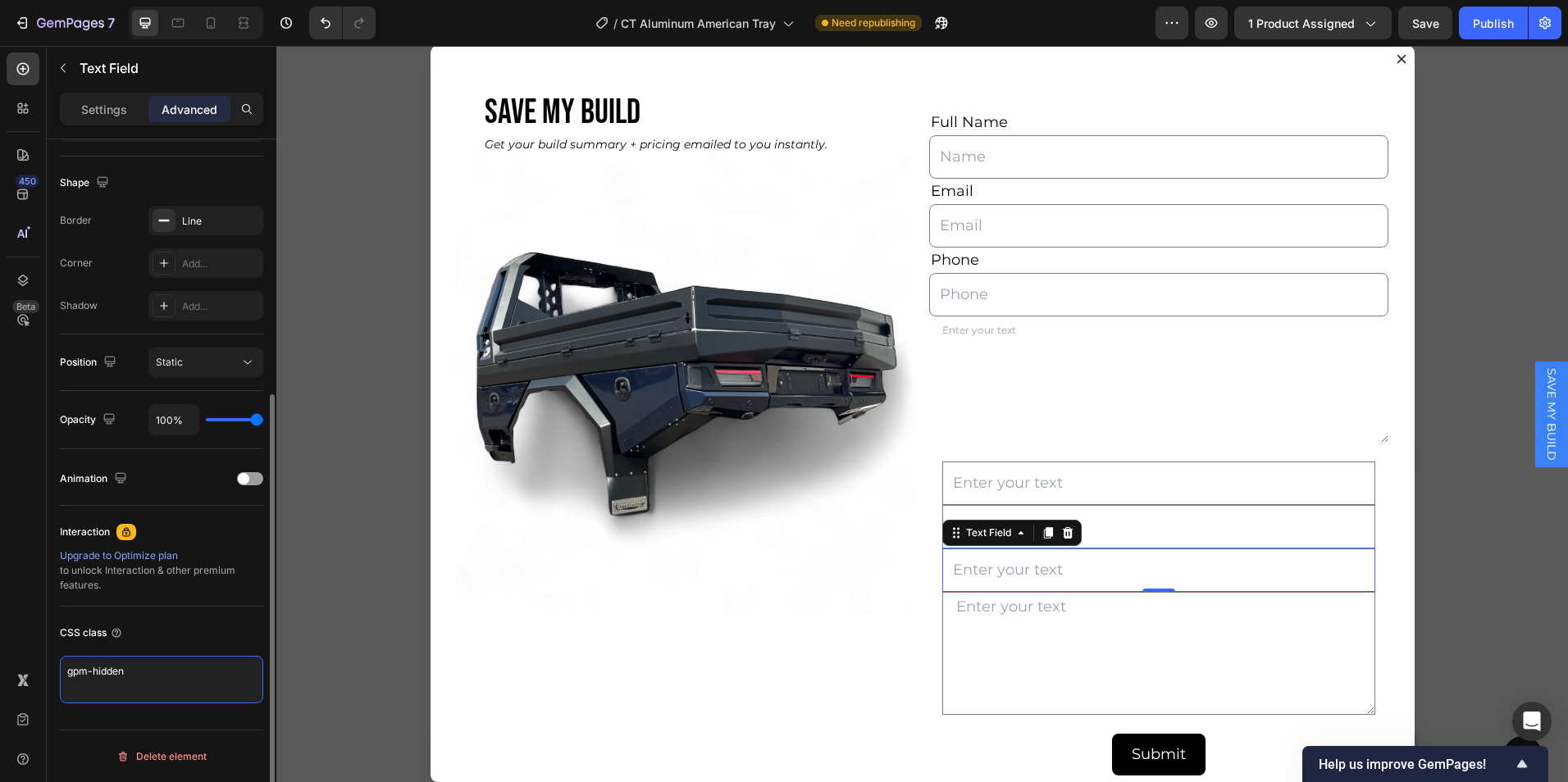
drag, startPoint x: 130, startPoint y: 671, endPoint x: 70, endPoint y: 672, distance: 60.0
click at [70, 672] on textarea "gpm-hidden" at bounding box center [161, 680] width 203 height 48
type textarea "g"
type textarea "hidden-field"
click at [1030, 610] on textarea "Dialog body" at bounding box center [1160, 654] width 434 height 123
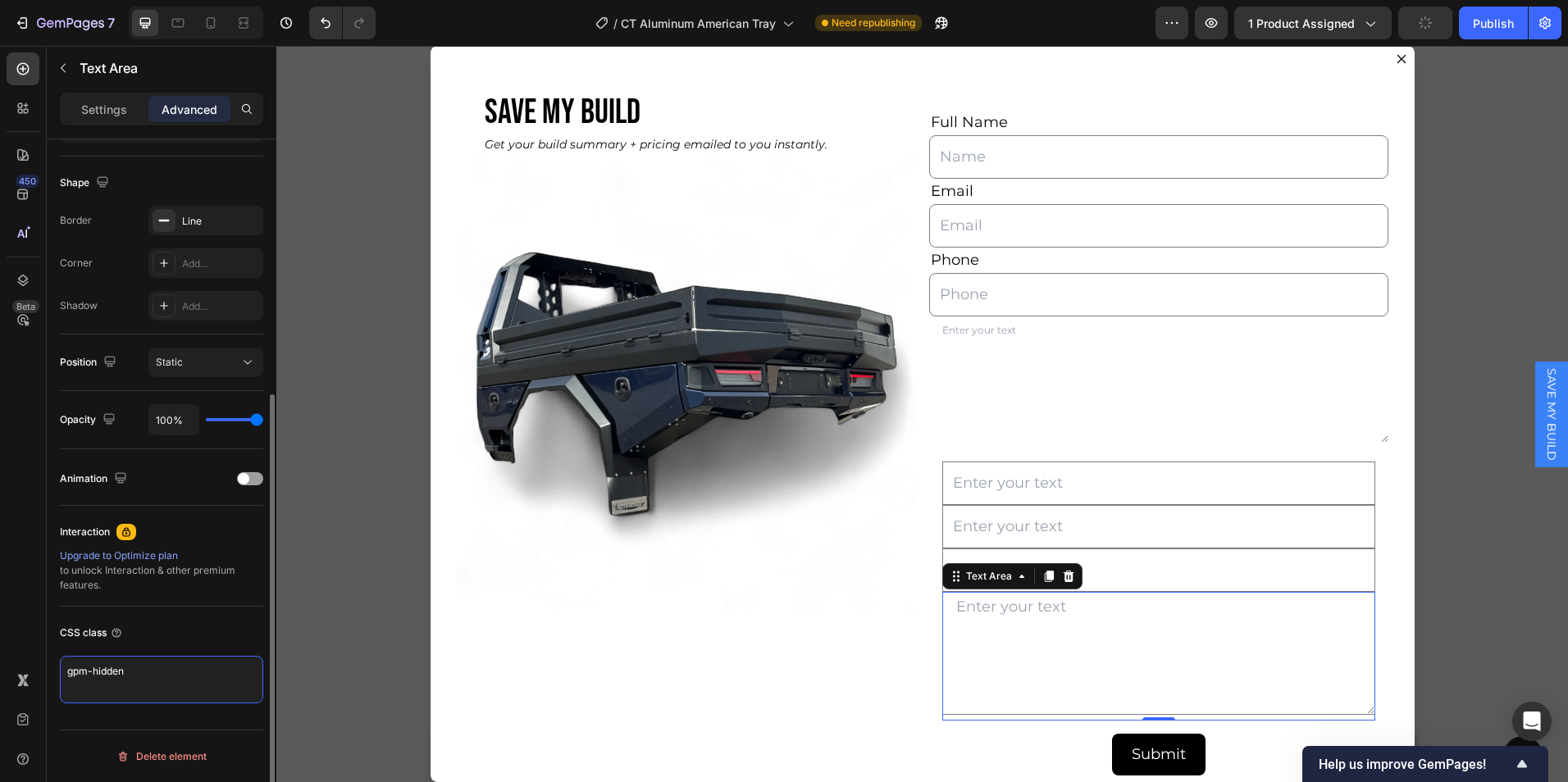
click at [139, 679] on textarea "gpm-hidden" at bounding box center [161, 680] width 203 height 48
drag, startPoint x: 135, startPoint y: 677, endPoint x: 61, endPoint y: 666, distance: 74.8
click at [61, 666] on textarea "gpm-hidden" at bounding box center [161, 680] width 203 height 48
type textarea "hidden-field"
click at [226, 609] on div "CSS class hidden-field" at bounding box center [161, 662] width 203 height 110
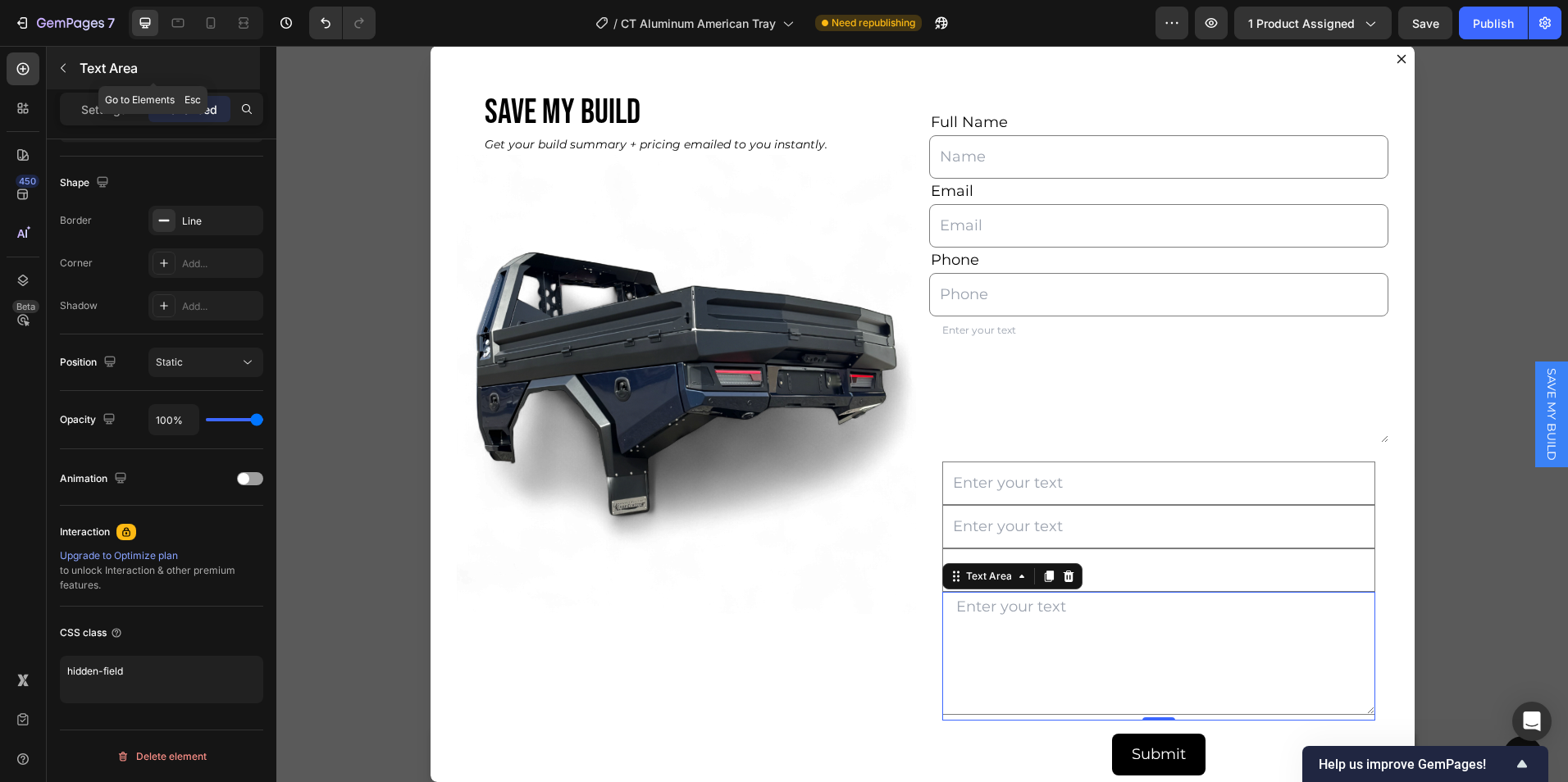
click at [60, 69] on icon "button" at bounding box center [63, 68] width 14 height 14
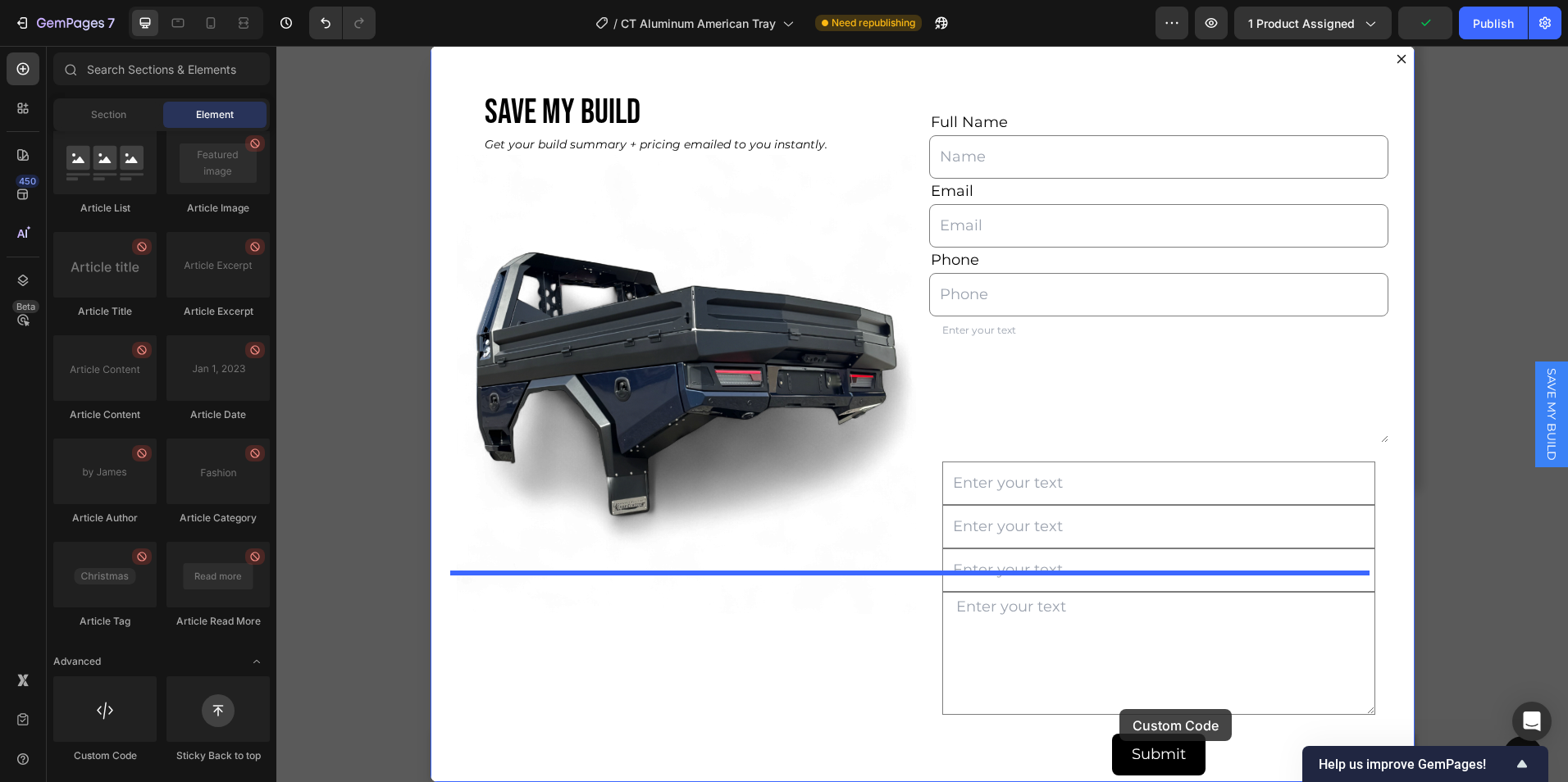
scroll to position [12396, 0]
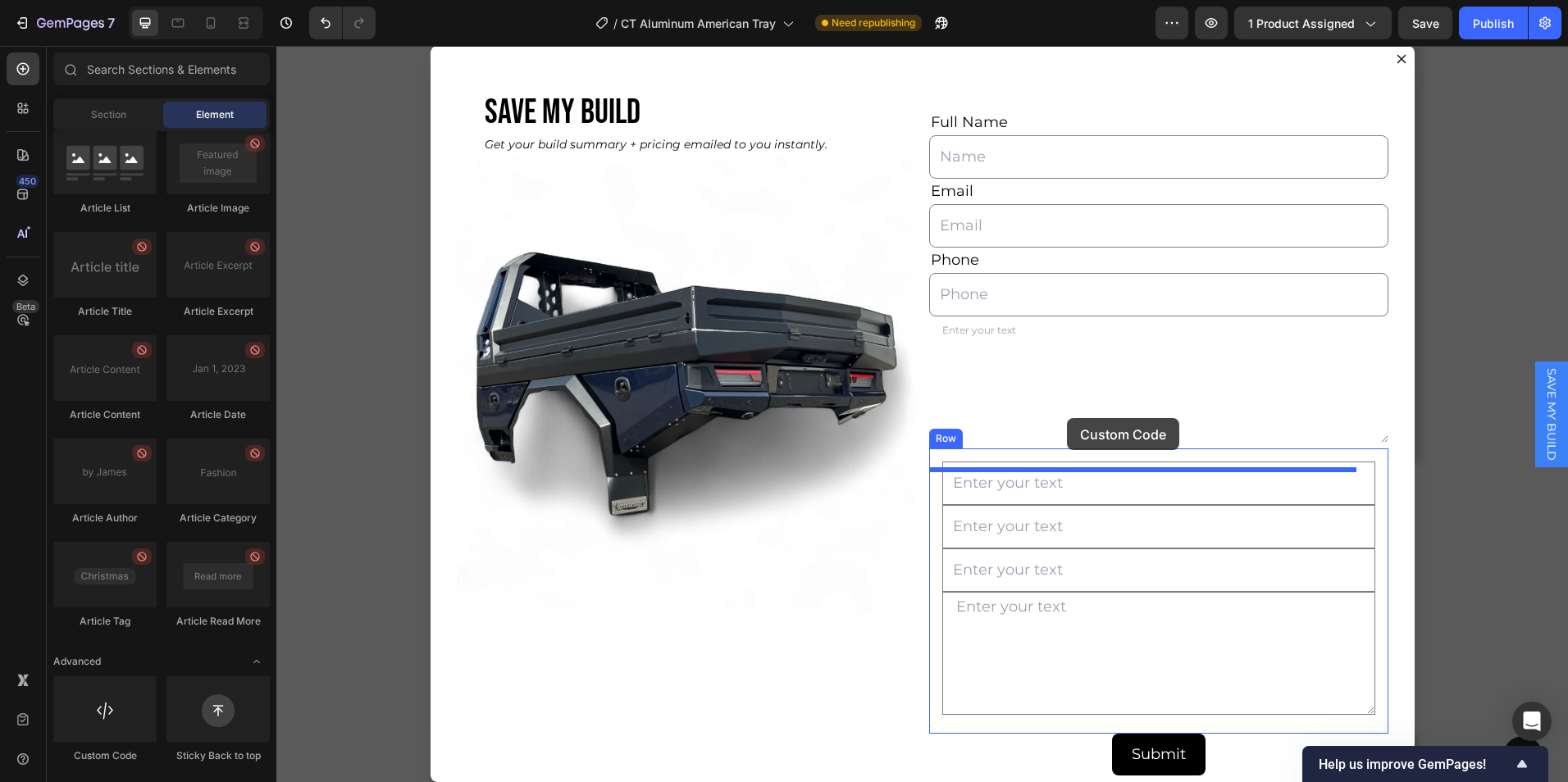
drag, startPoint x: 387, startPoint y: 746, endPoint x: 1059, endPoint y: 448, distance: 735.1
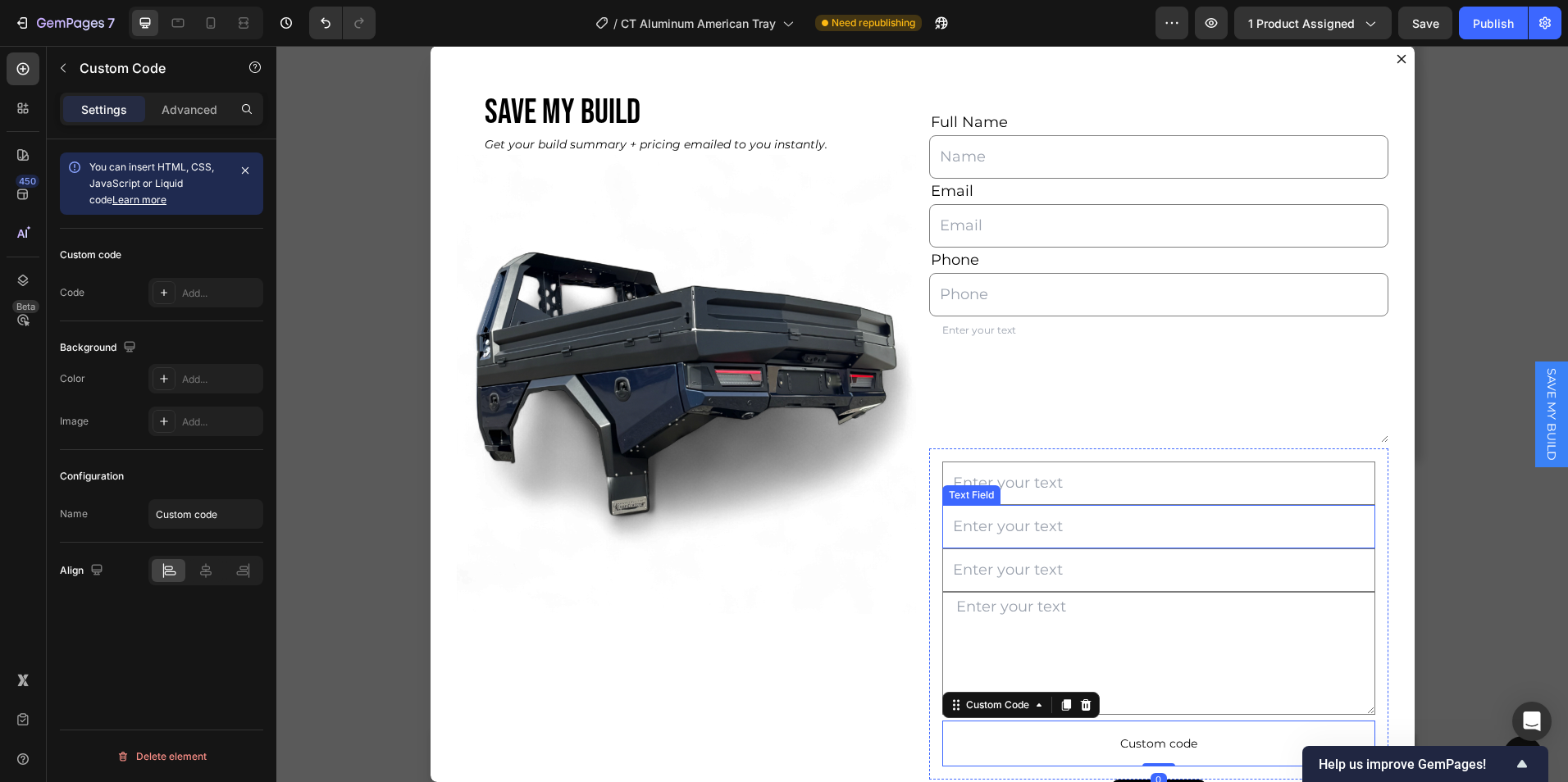
scroll to position [85, 0]
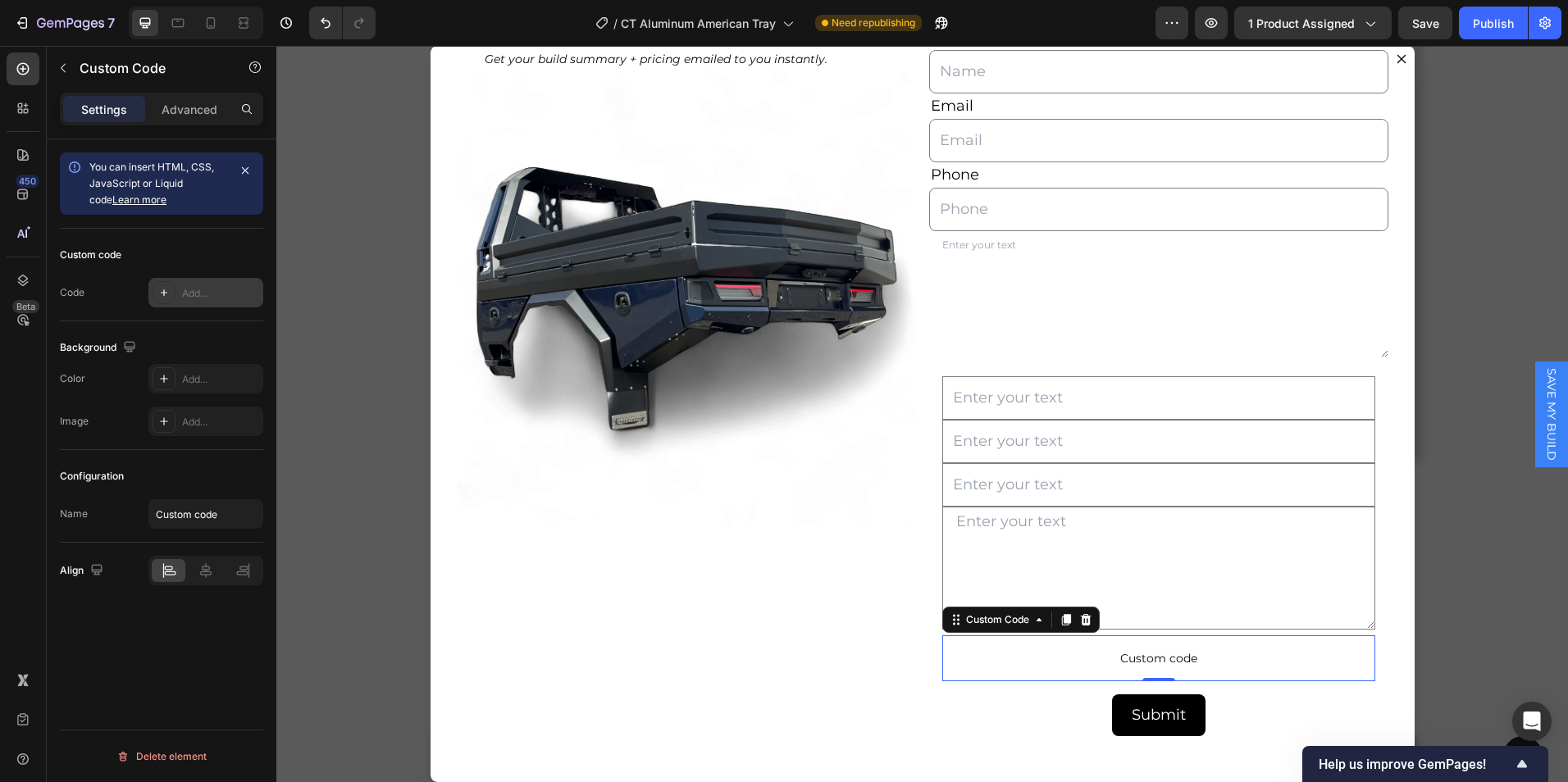
click at [161, 291] on icon at bounding box center [163, 293] width 14 height 14
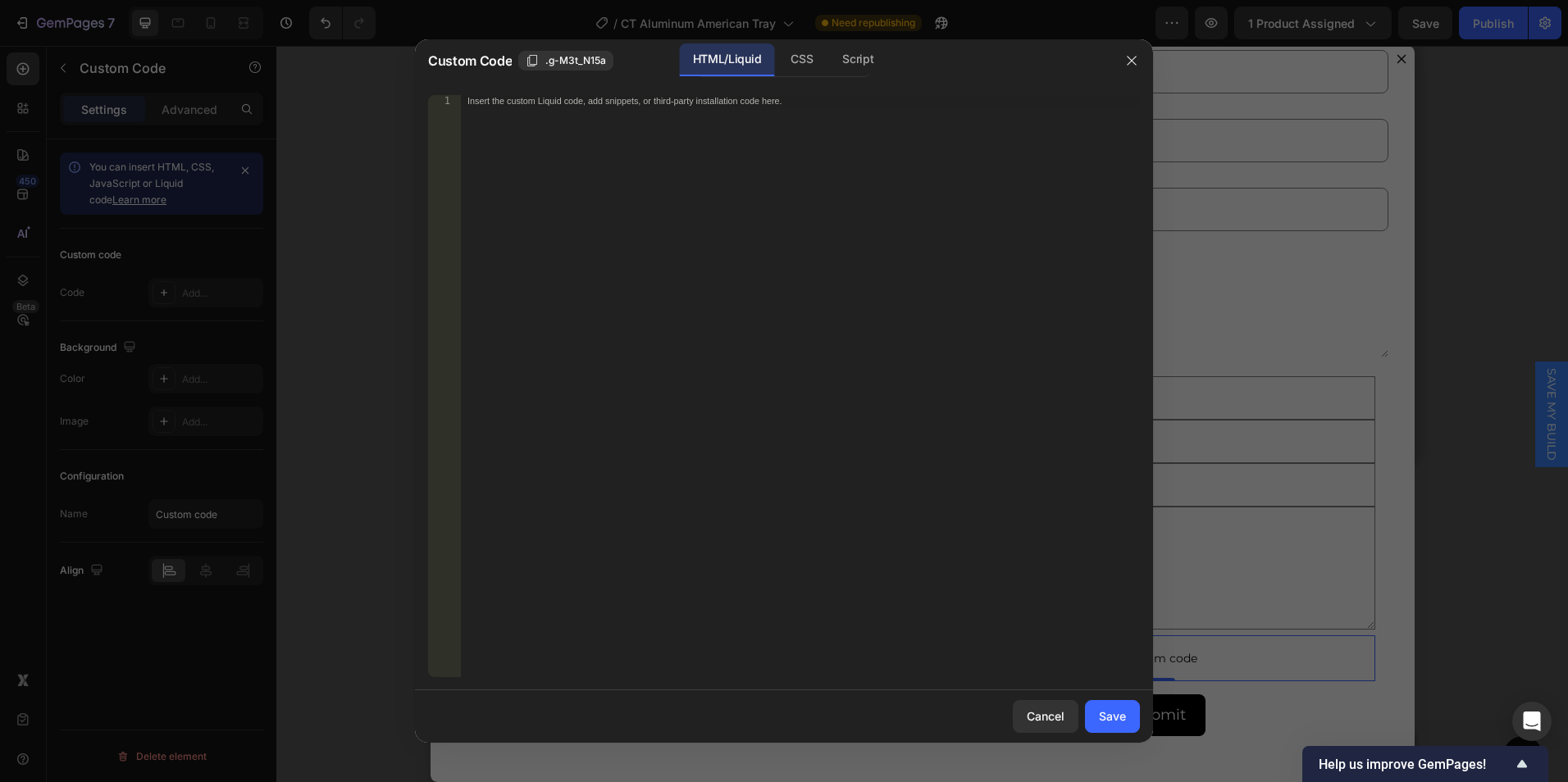
click at [509, 154] on div "Insert the custom Liquid code, add snippets, or third-party installation code h…" at bounding box center [800, 397] width 679 height 605
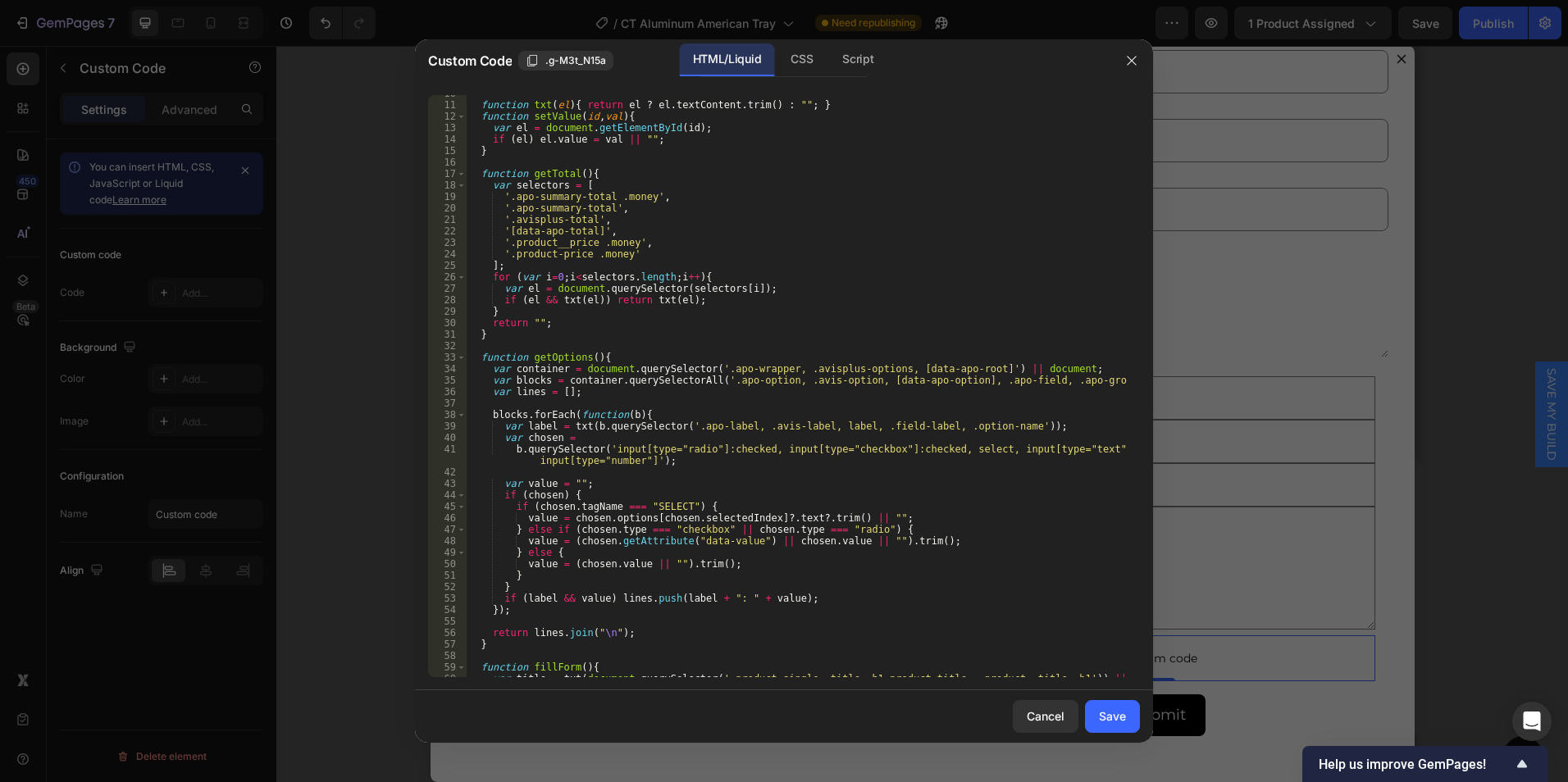
scroll to position [0, 0]
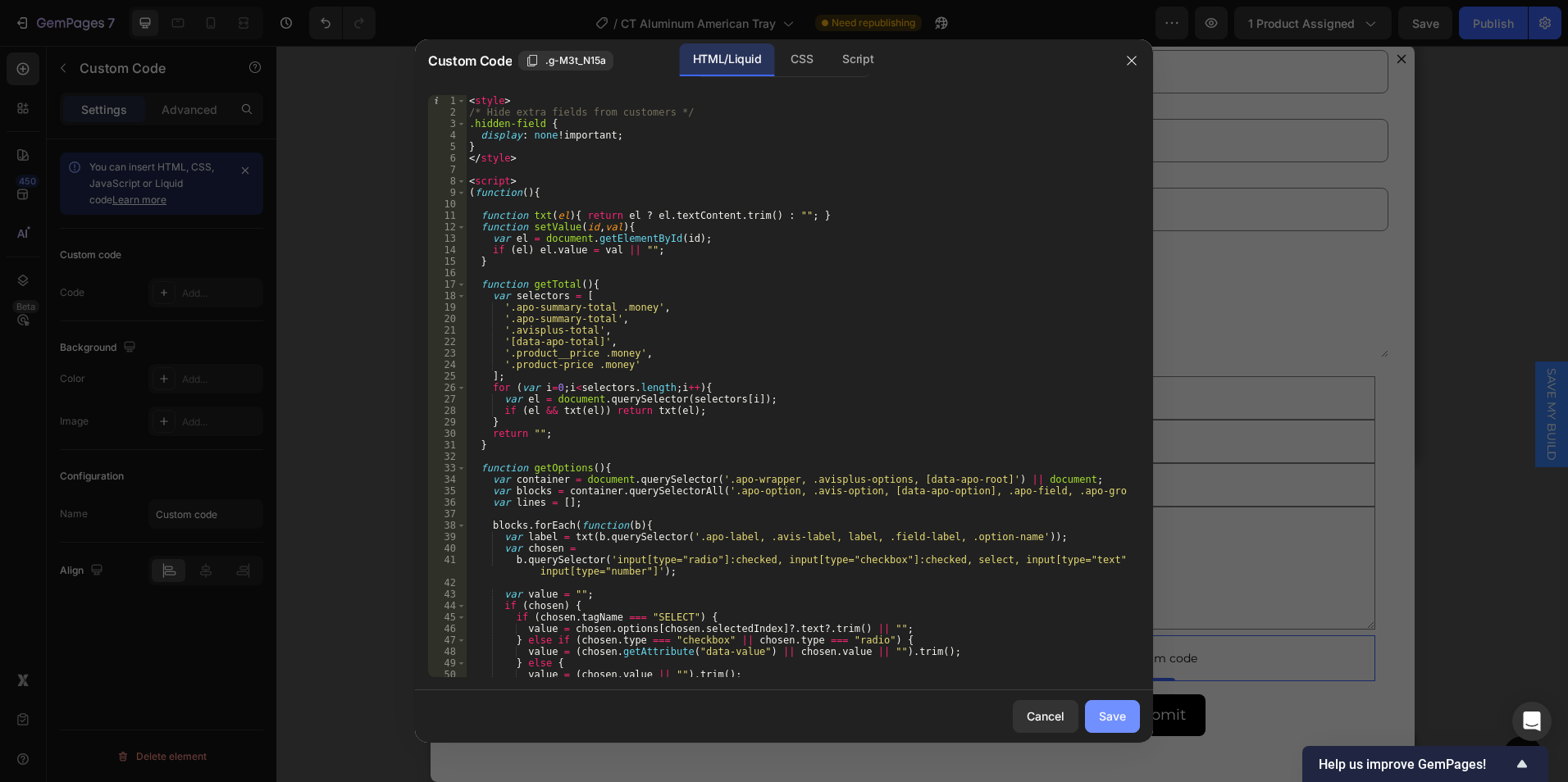
click at [1113, 719] on div "Save" at bounding box center [1113, 716] width 27 height 17
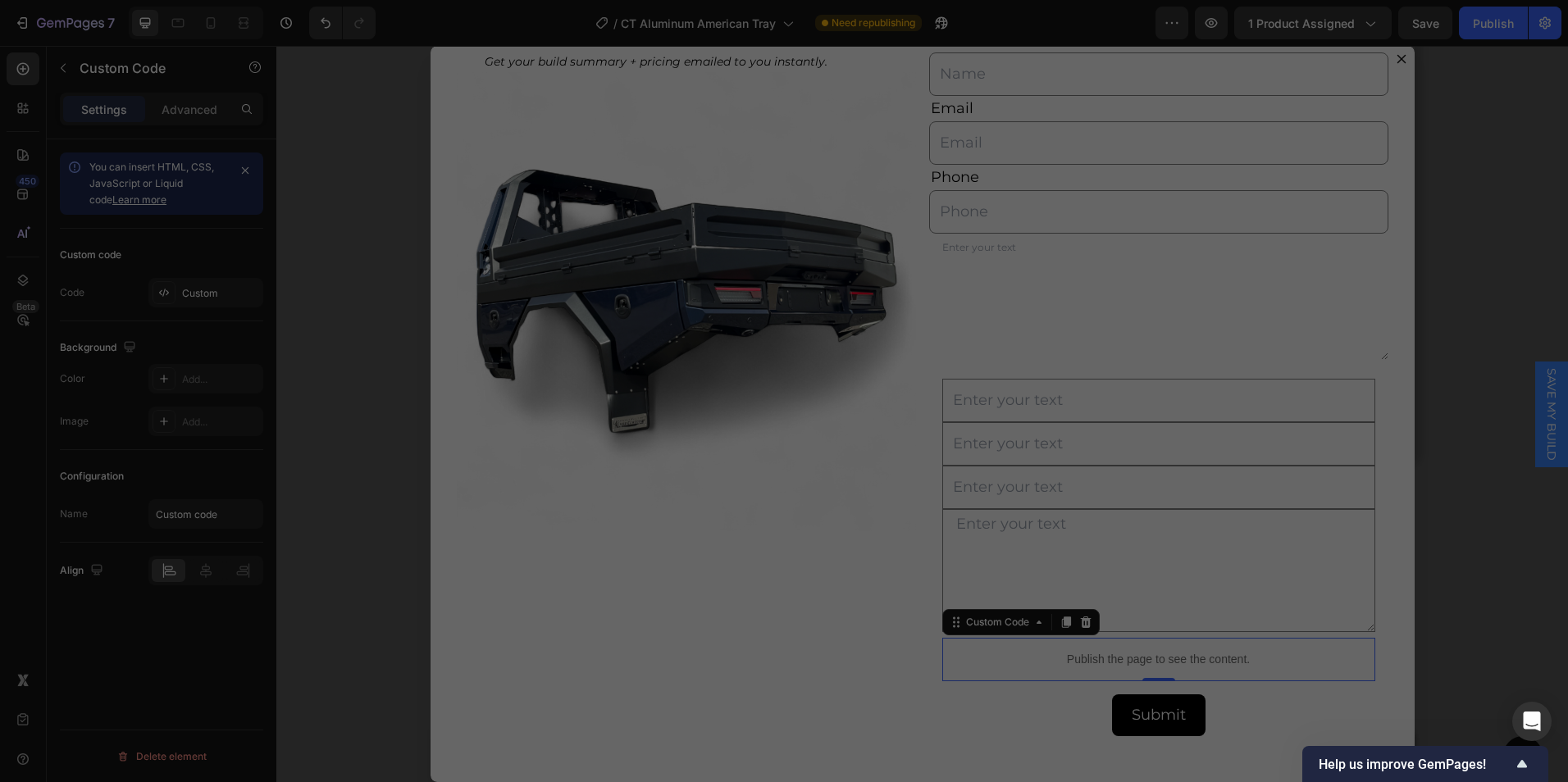
scroll to position [83, 0]
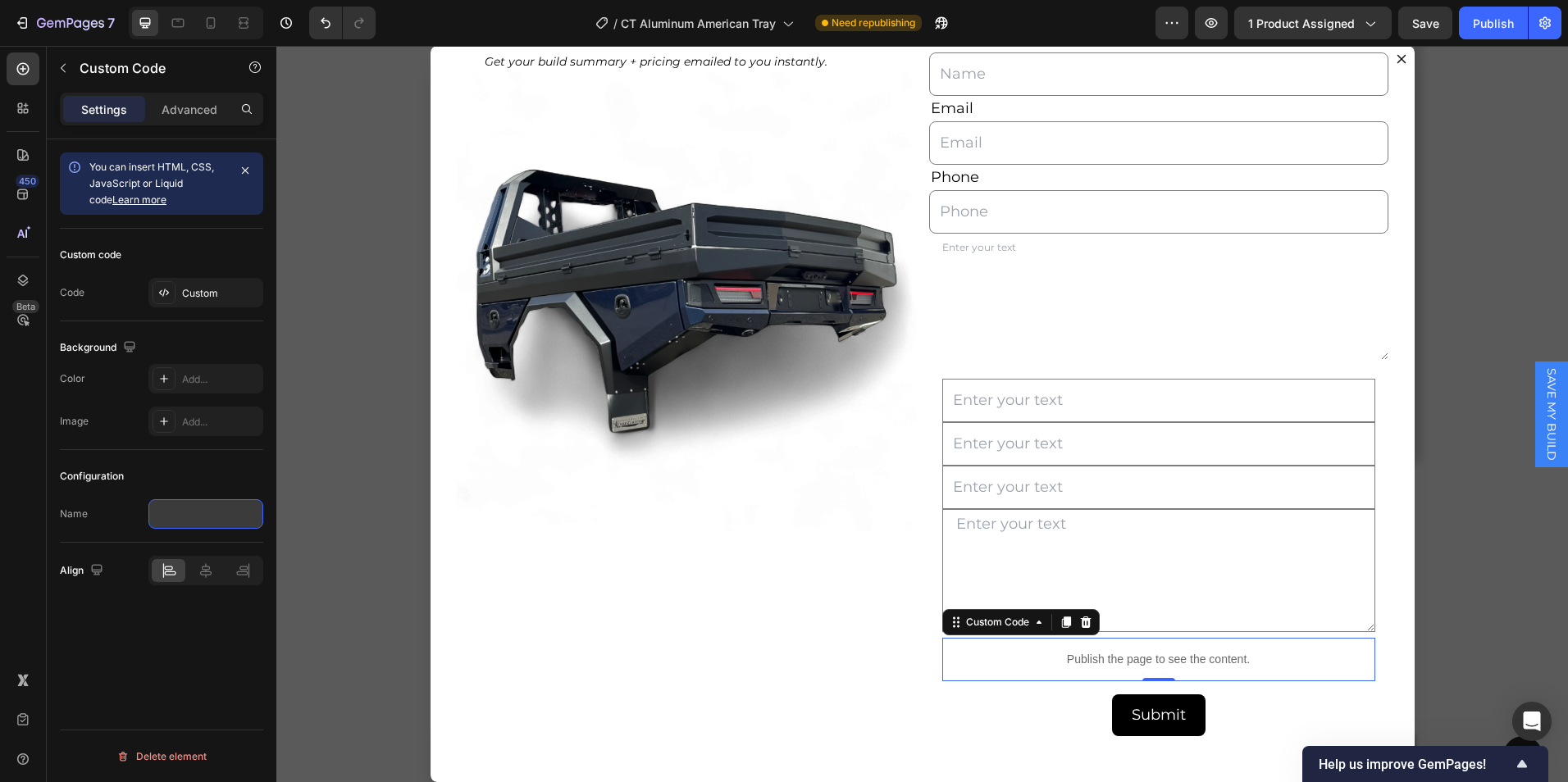
click at [223, 516] on input "text" at bounding box center [205, 514] width 115 height 30
type input "F"
click at [204, 513] on input "Save my build Tray form" at bounding box center [205, 514] width 115 height 30
type input "Save my build tray form"
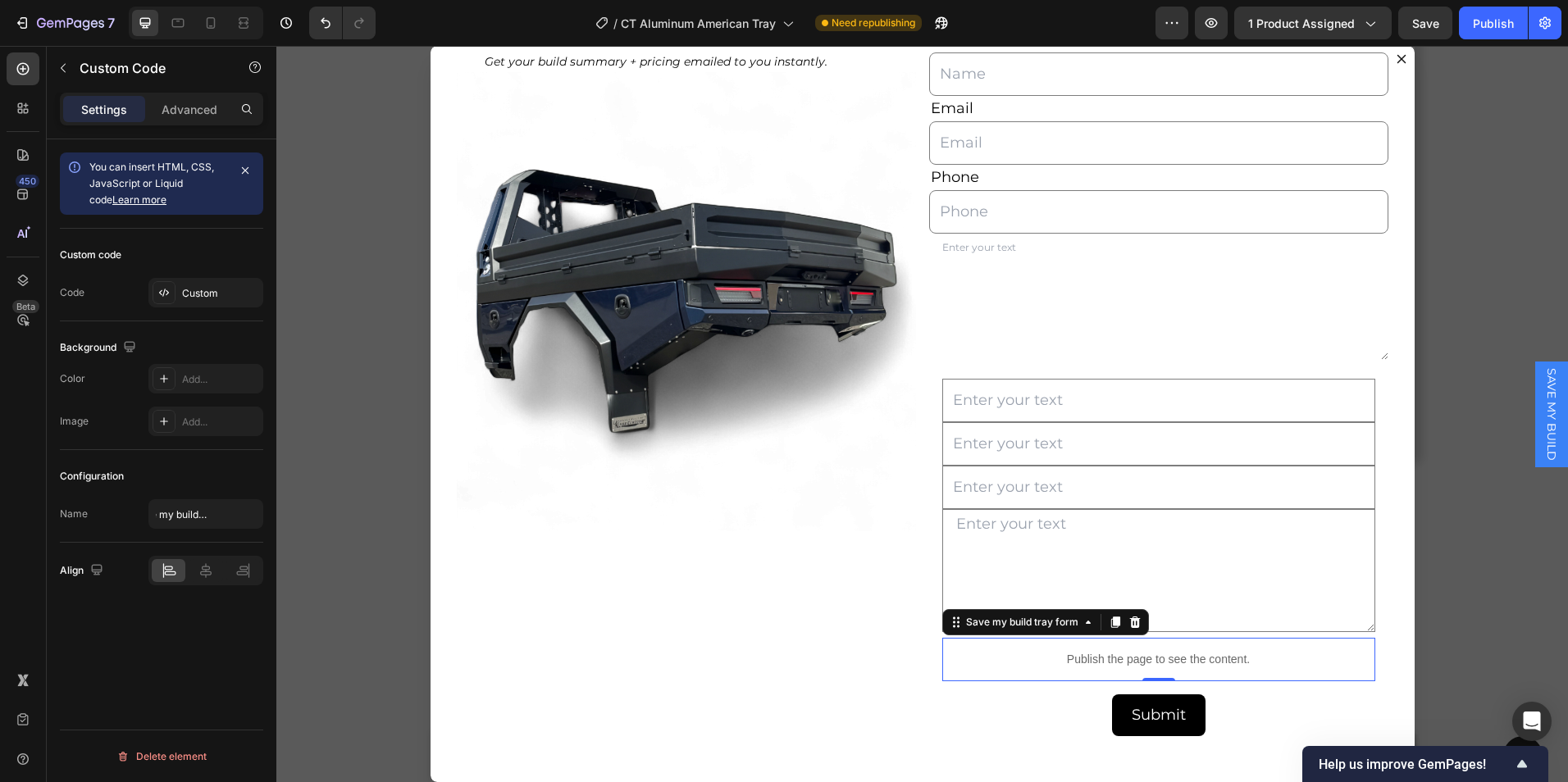
click at [197, 466] on div "Configuration" at bounding box center [161, 476] width 203 height 26
click at [207, 581] on div at bounding box center [205, 570] width 33 height 23
click at [204, 574] on icon at bounding box center [206, 571] width 16 height 16
click at [1489, 17] on div "Publish" at bounding box center [1493, 23] width 41 height 17
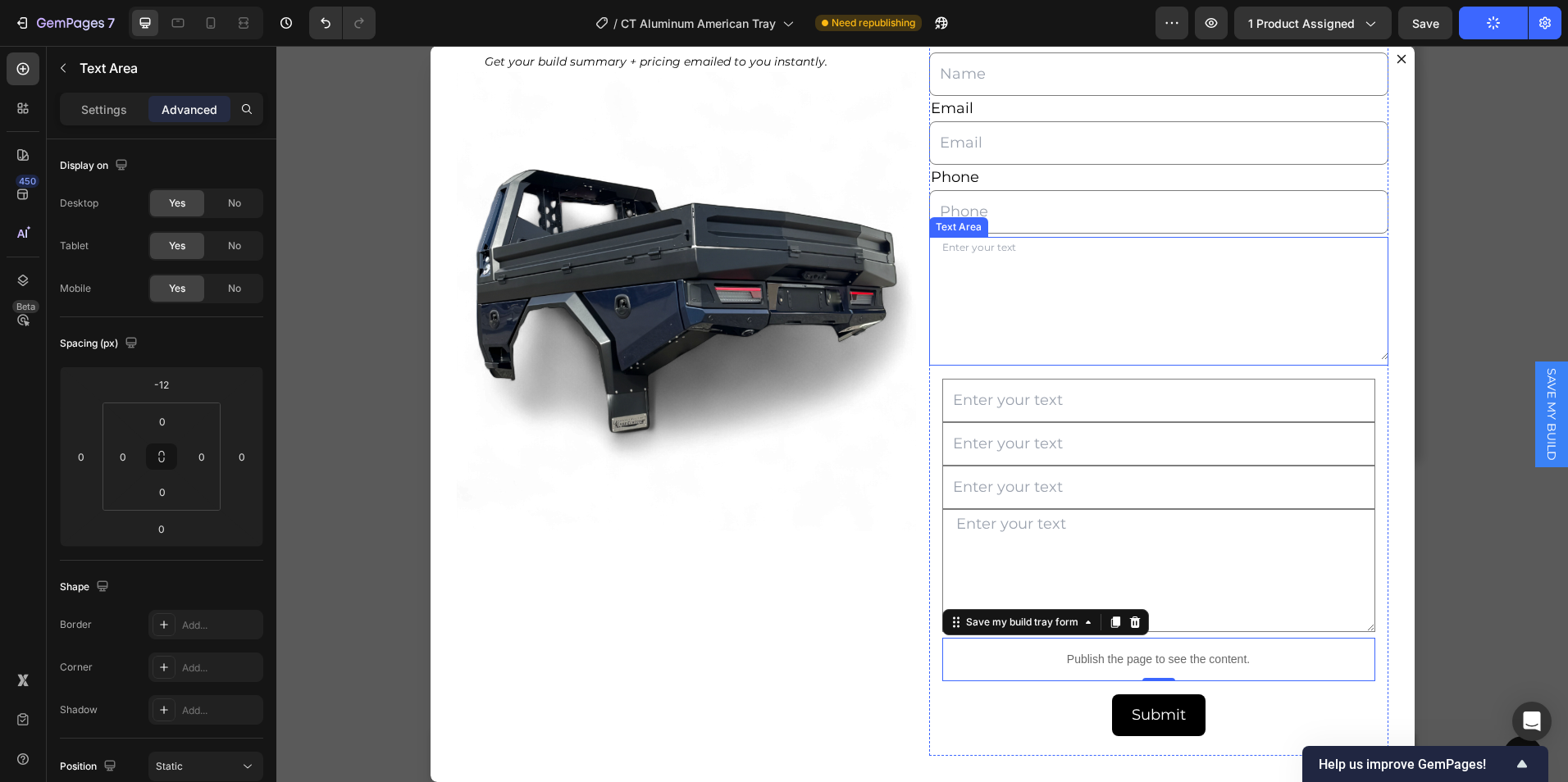
click at [1069, 308] on textarea "Dialog body" at bounding box center [1159, 298] width 460 height 123
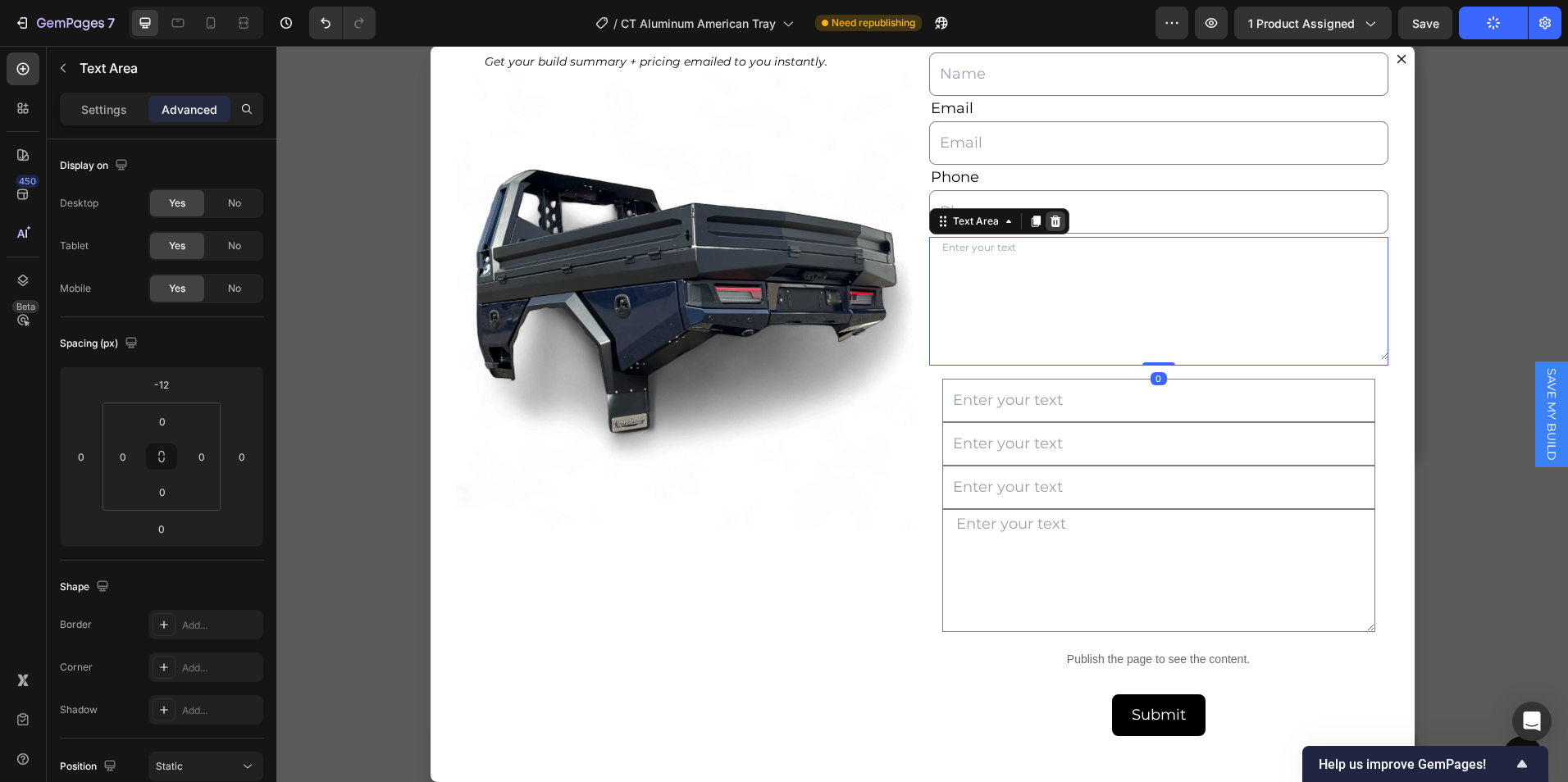
click at [1050, 219] on icon "Dialog body" at bounding box center [1055, 221] width 11 height 12
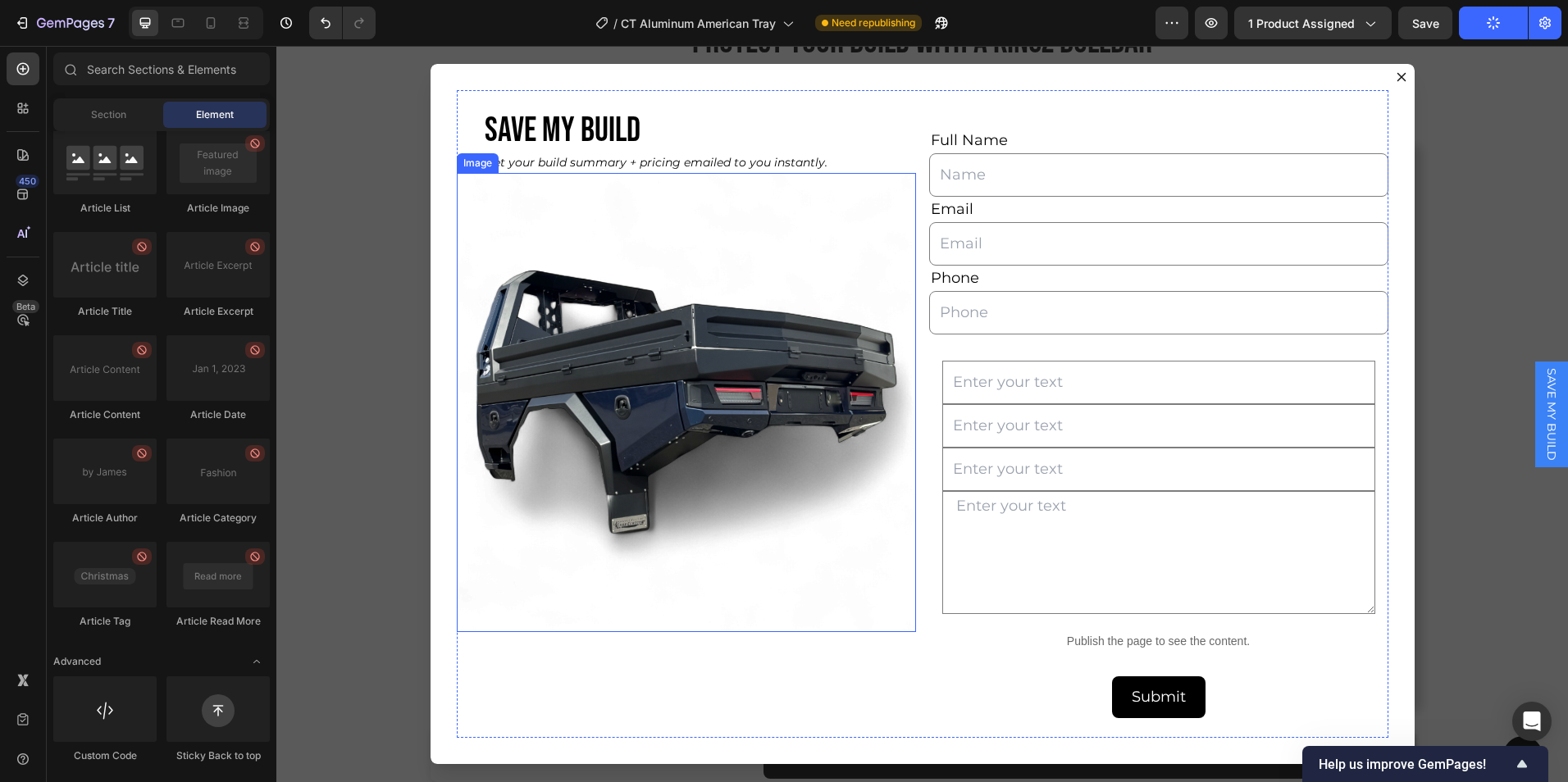
scroll to position [12145, 0]
click at [1051, 376] on input "Dialog body" at bounding box center [1160, 383] width 434 height 43
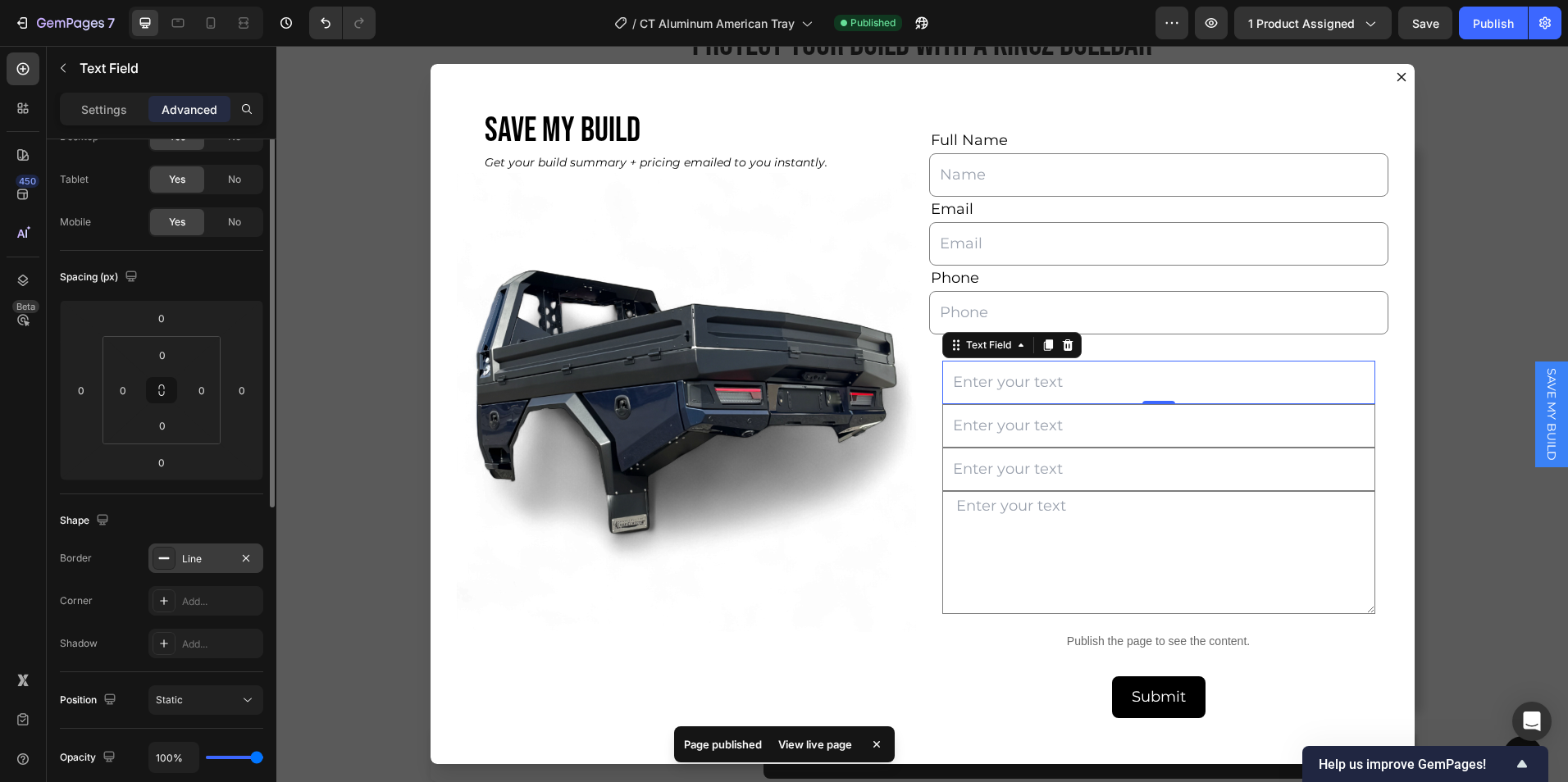
scroll to position [0, 0]
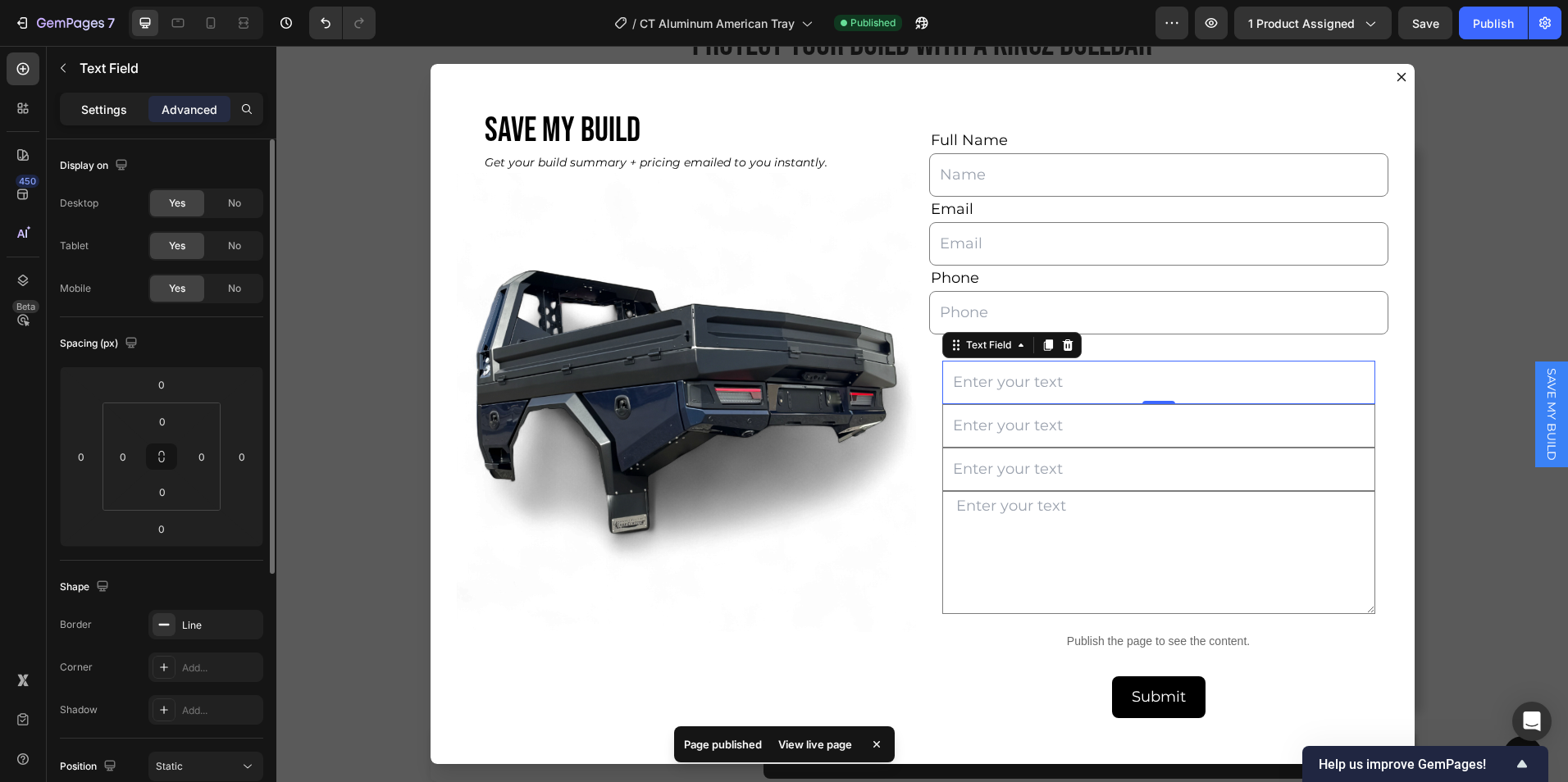
click at [99, 115] on p "Settings" at bounding box center [104, 109] width 46 height 17
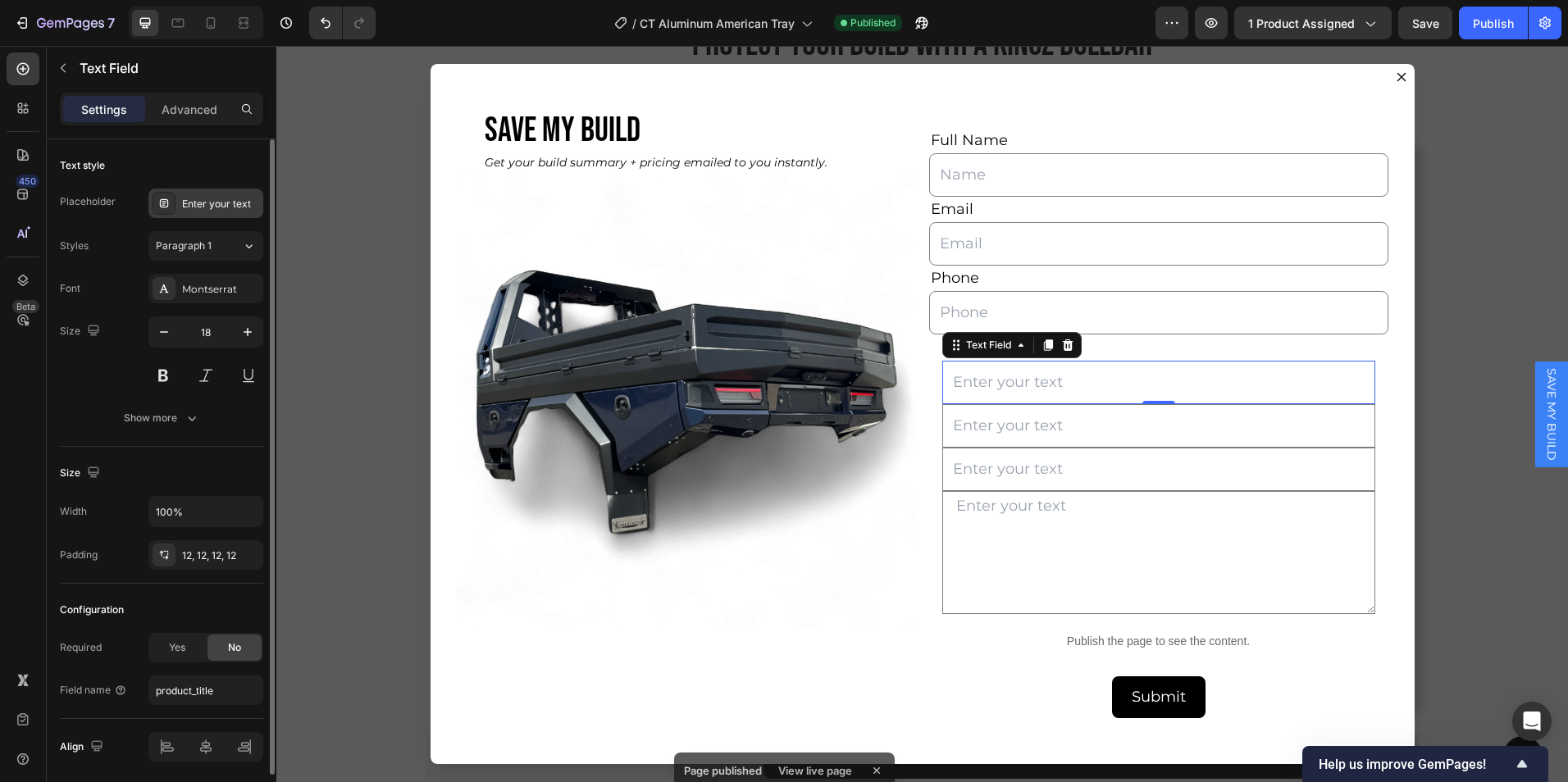
click at [225, 210] on div "Enter your text" at bounding box center [220, 204] width 77 height 14
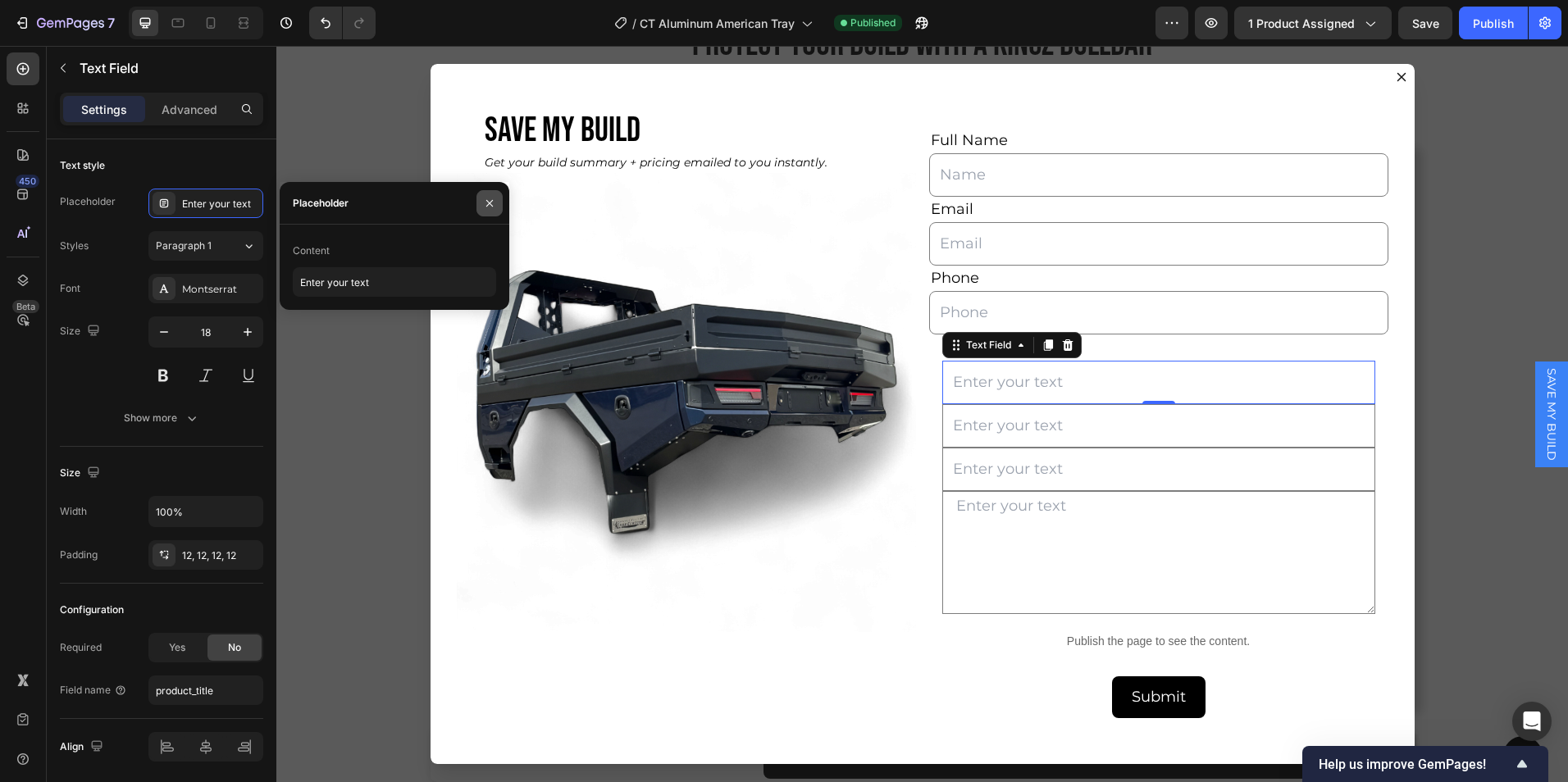
click at [495, 203] on icon "button" at bounding box center [490, 203] width 14 height 14
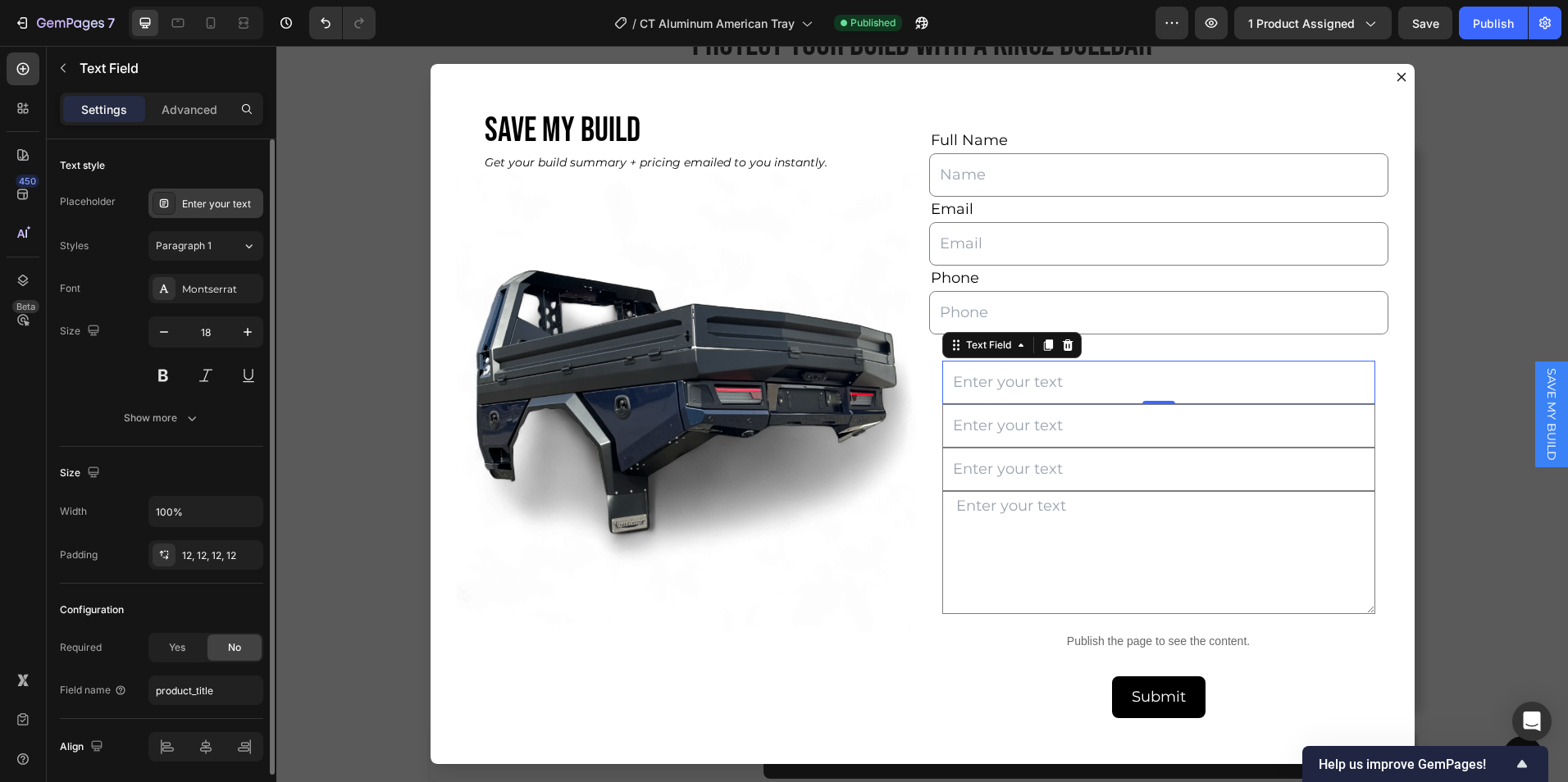
click at [205, 192] on div "Enter your text" at bounding box center [205, 203] width 115 height 30
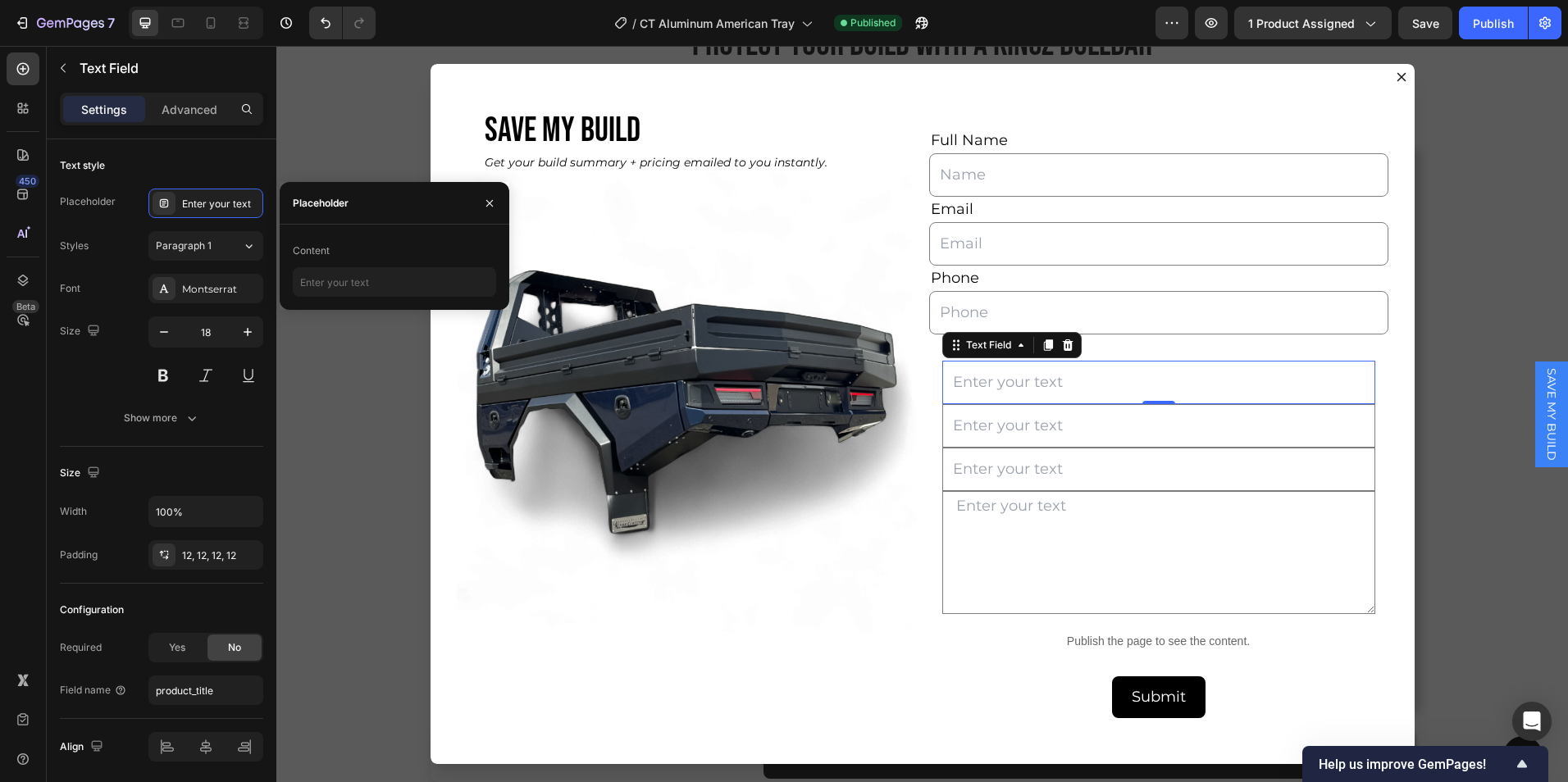
click at [365, 361] on div "Backdrop" at bounding box center [922, 414] width 1292 height 737
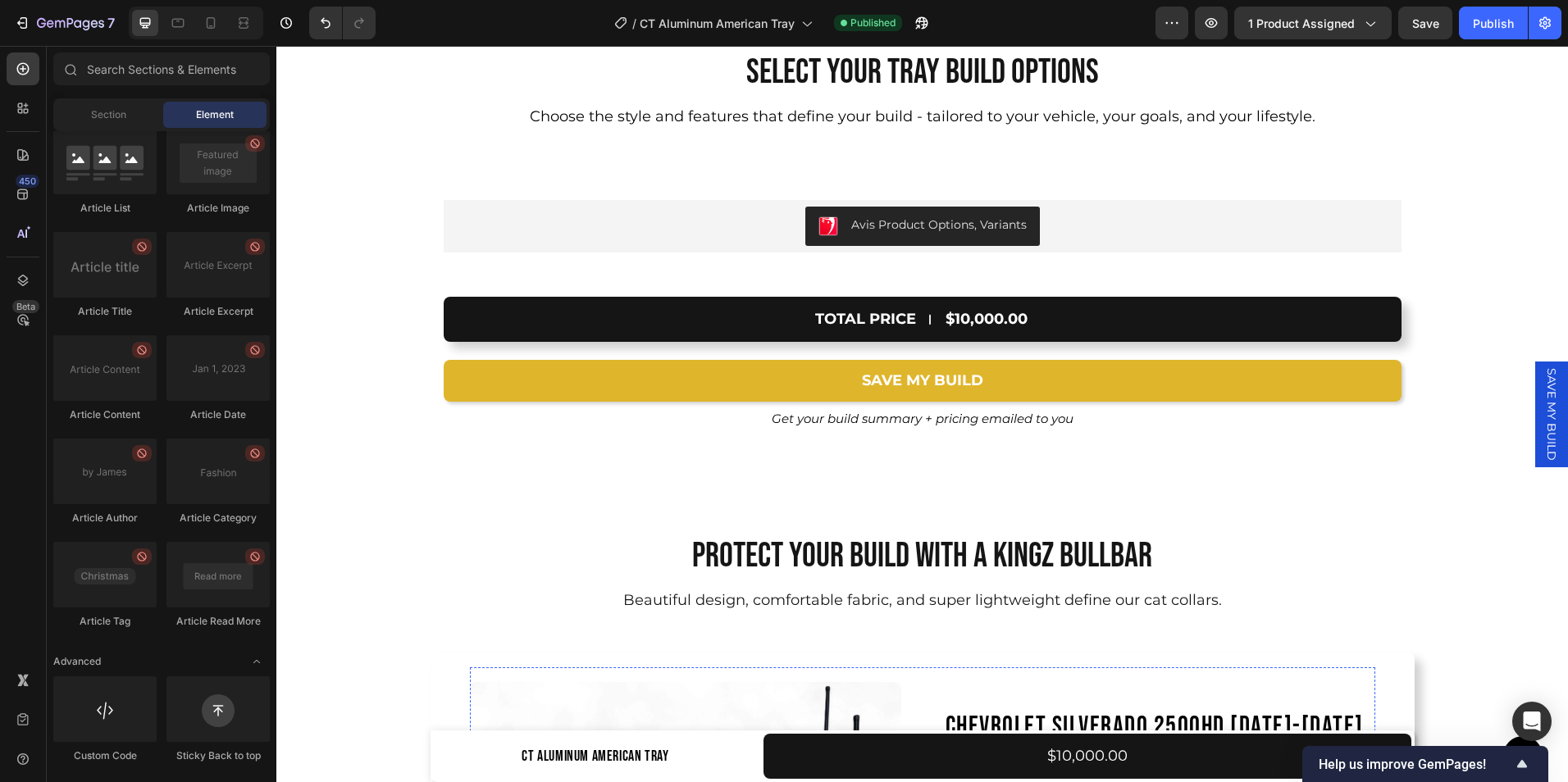
scroll to position [11278, 0]
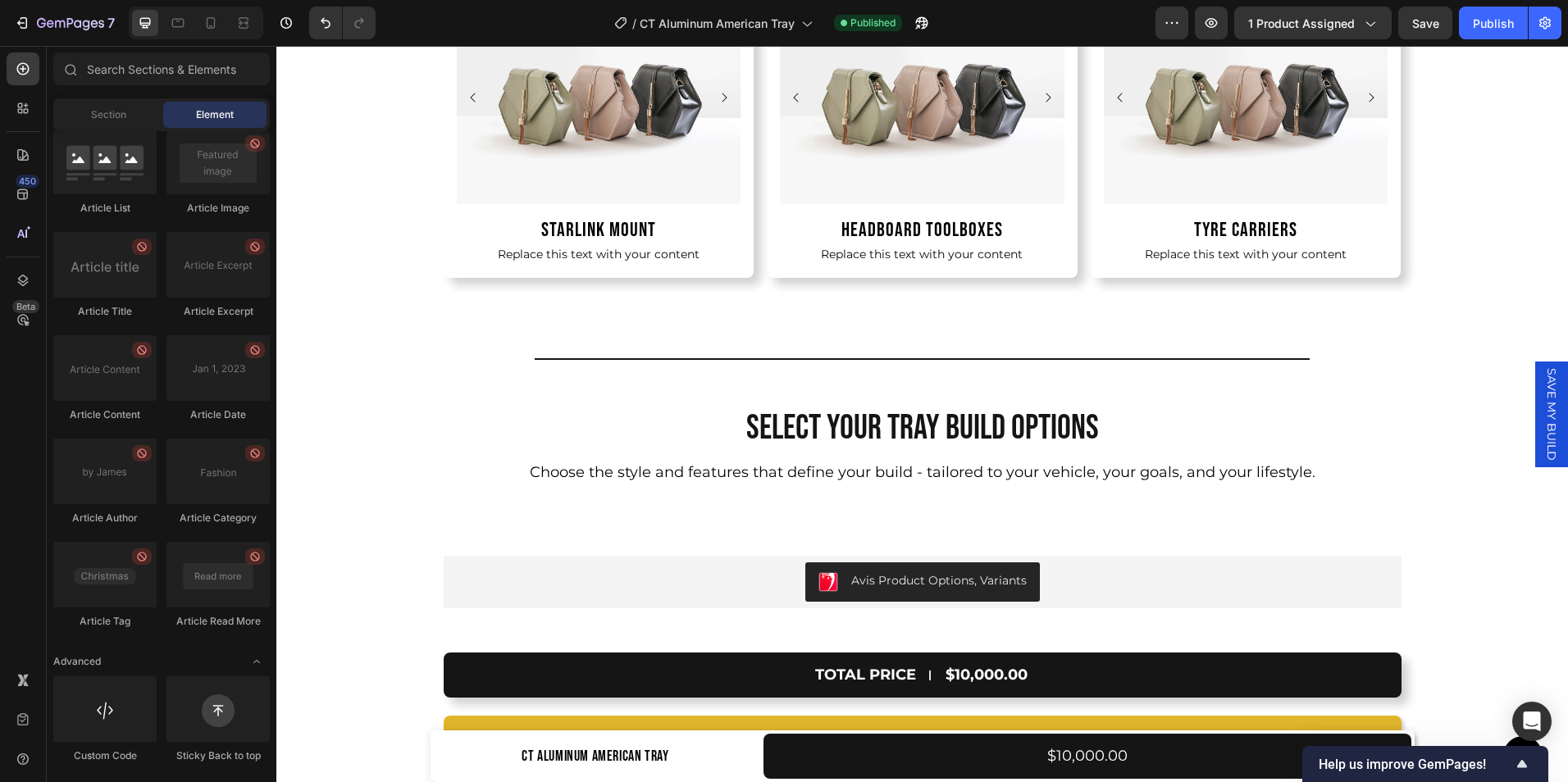
click at [1545, 402] on span "SAVE MY BUILD" at bounding box center [1552, 414] width 16 height 93
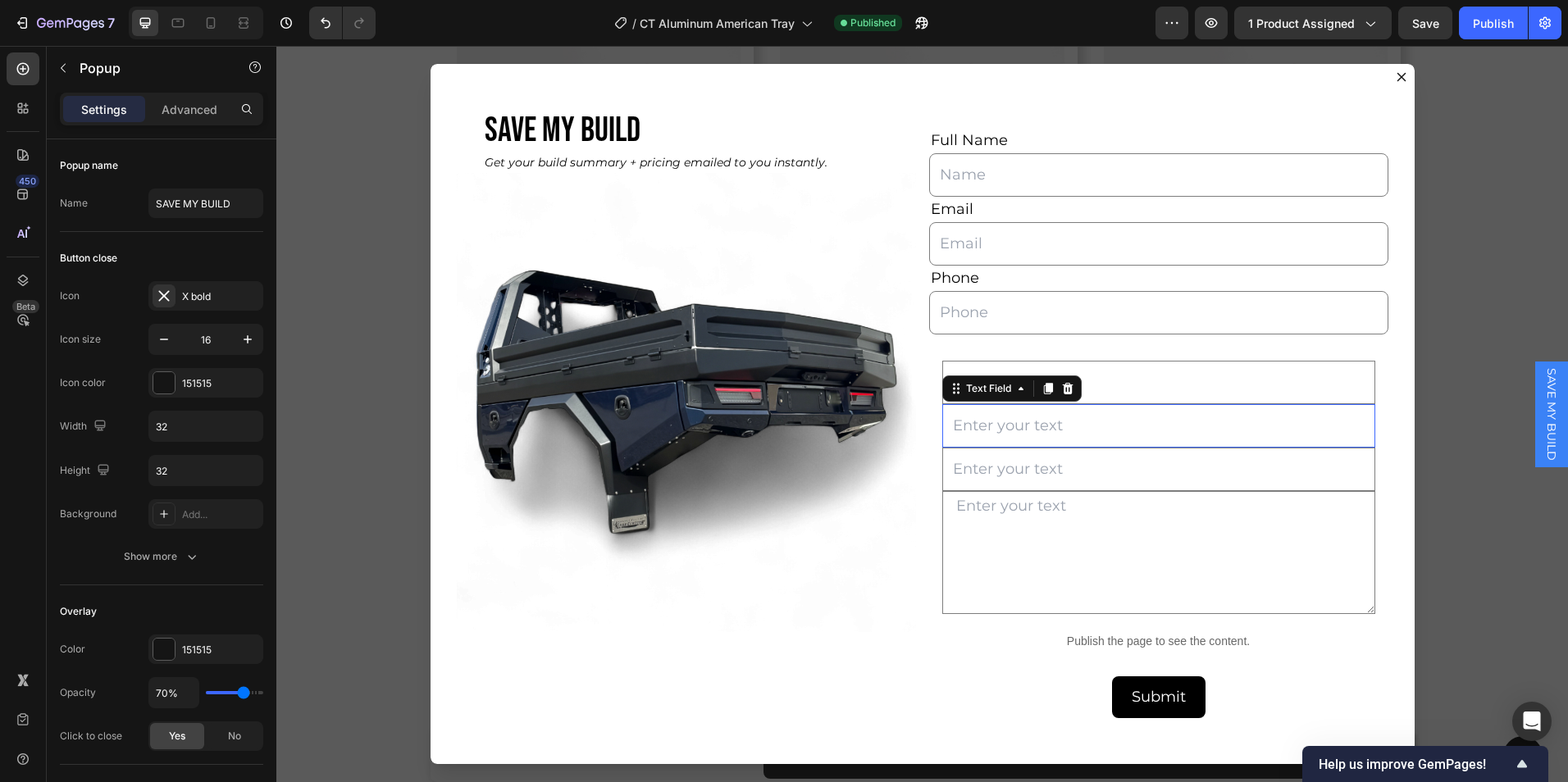
click at [1041, 434] on input "Dialog body" at bounding box center [1160, 426] width 434 height 43
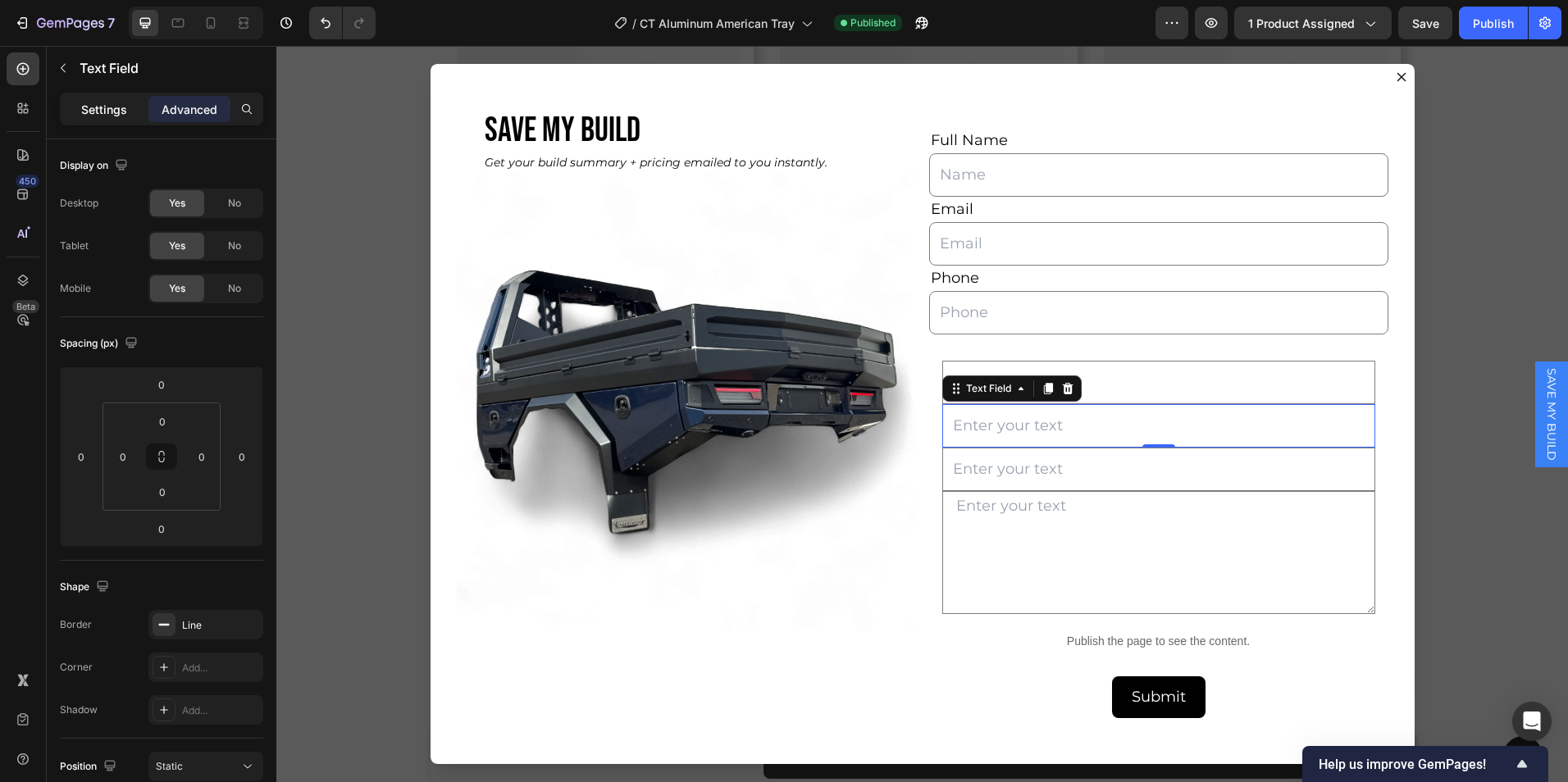
click at [113, 115] on p "Settings" at bounding box center [104, 109] width 46 height 17
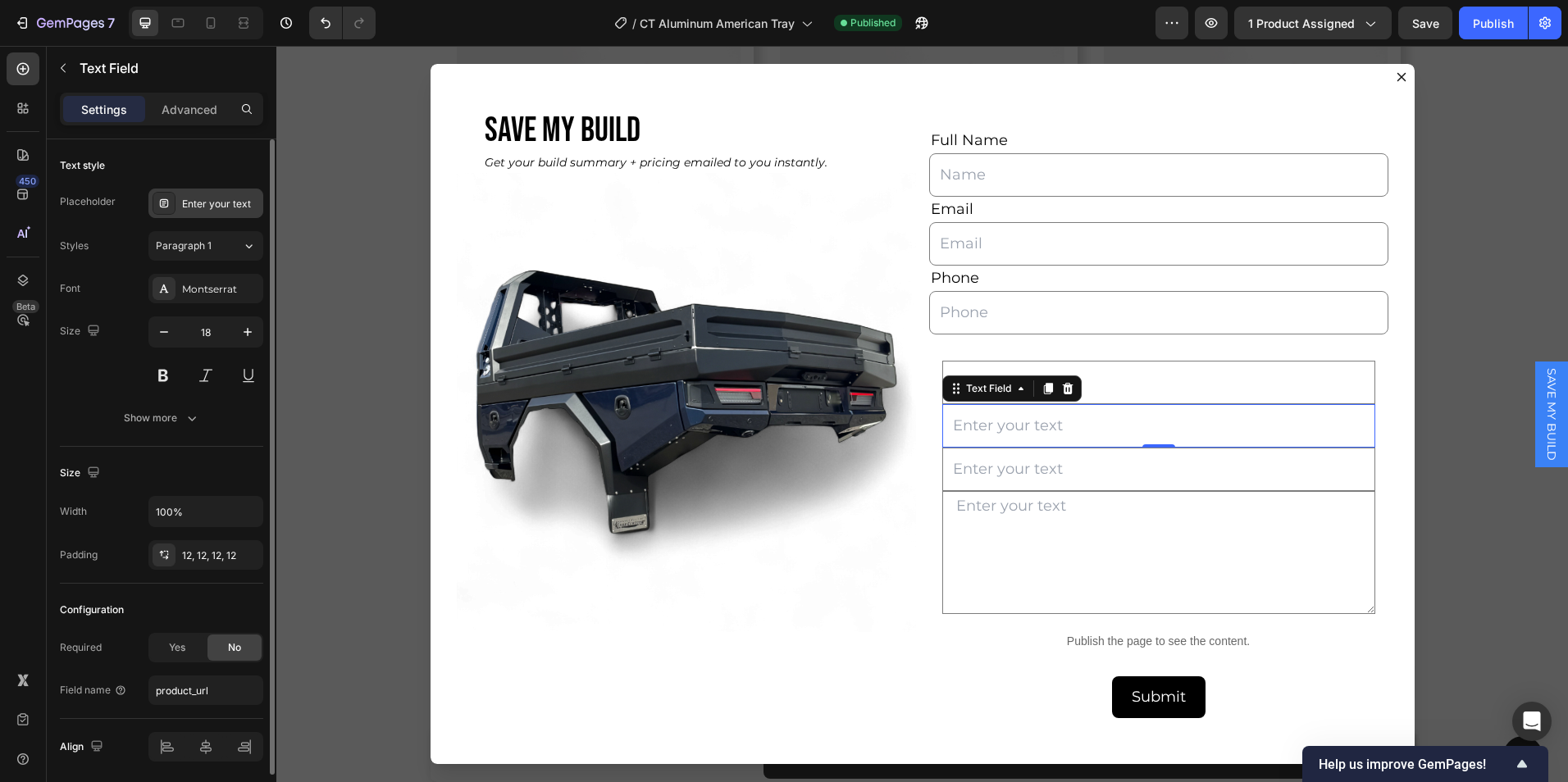
click at [224, 203] on div "Enter your text" at bounding box center [220, 204] width 77 height 14
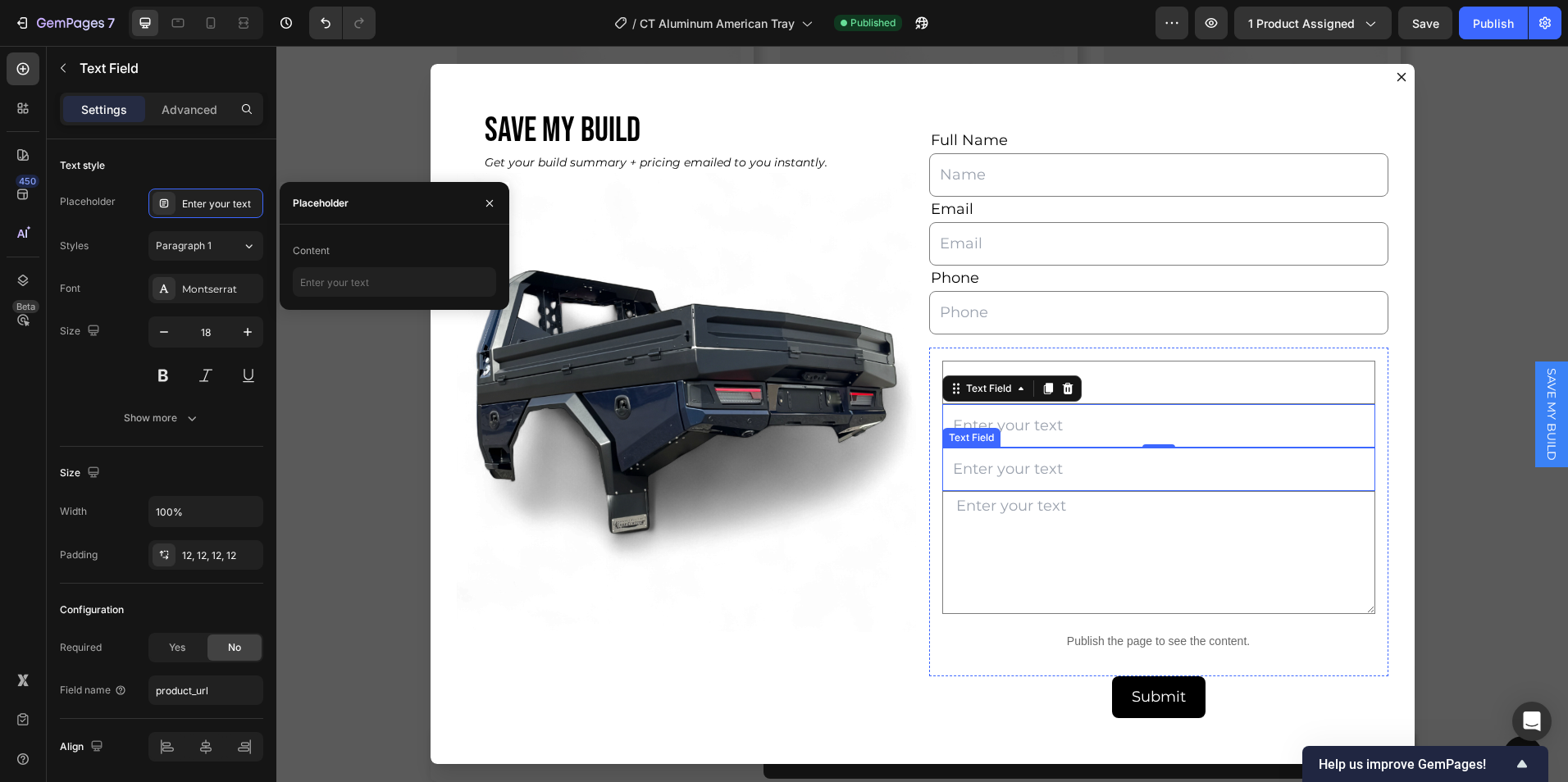
click at [1005, 467] on input "Dialog body" at bounding box center [1160, 470] width 434 height 43
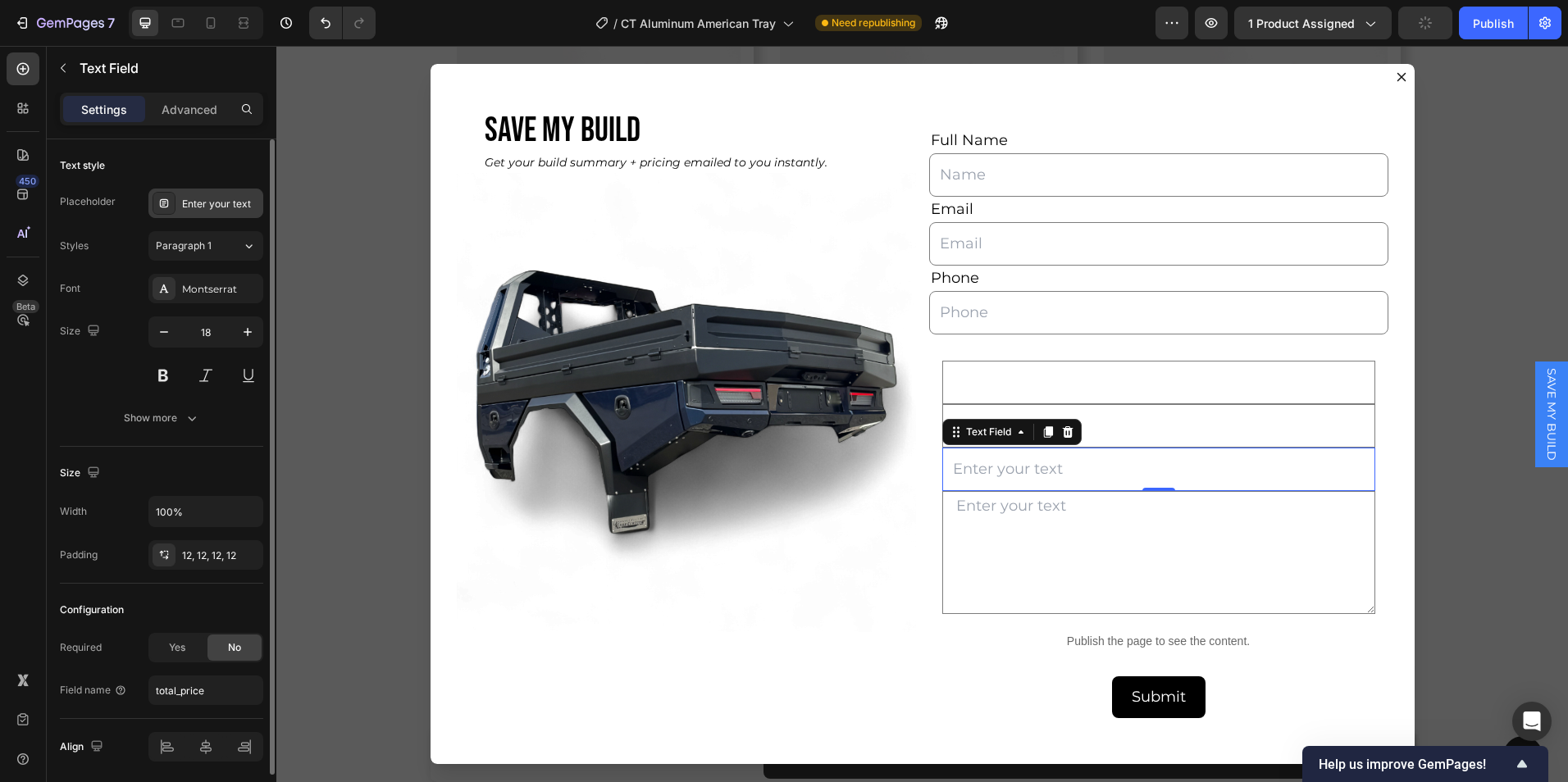
click at [222, 211] on div "Enter your text" at bounding box center [205, 203] width 115 height 30
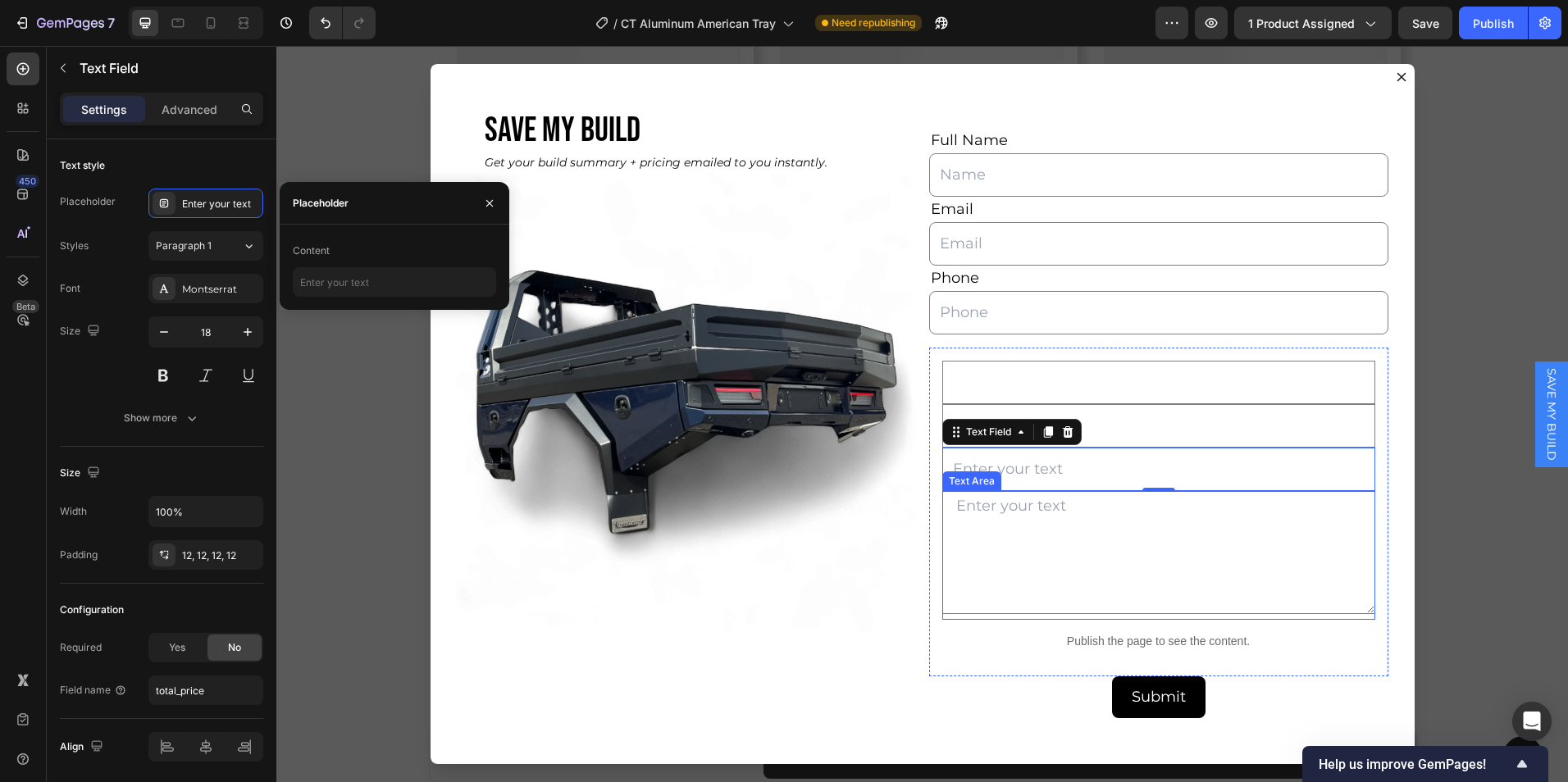
click at [1060, 525] on textarea "Dialog body" at bounding box center [1160, 553] width 434 height 123
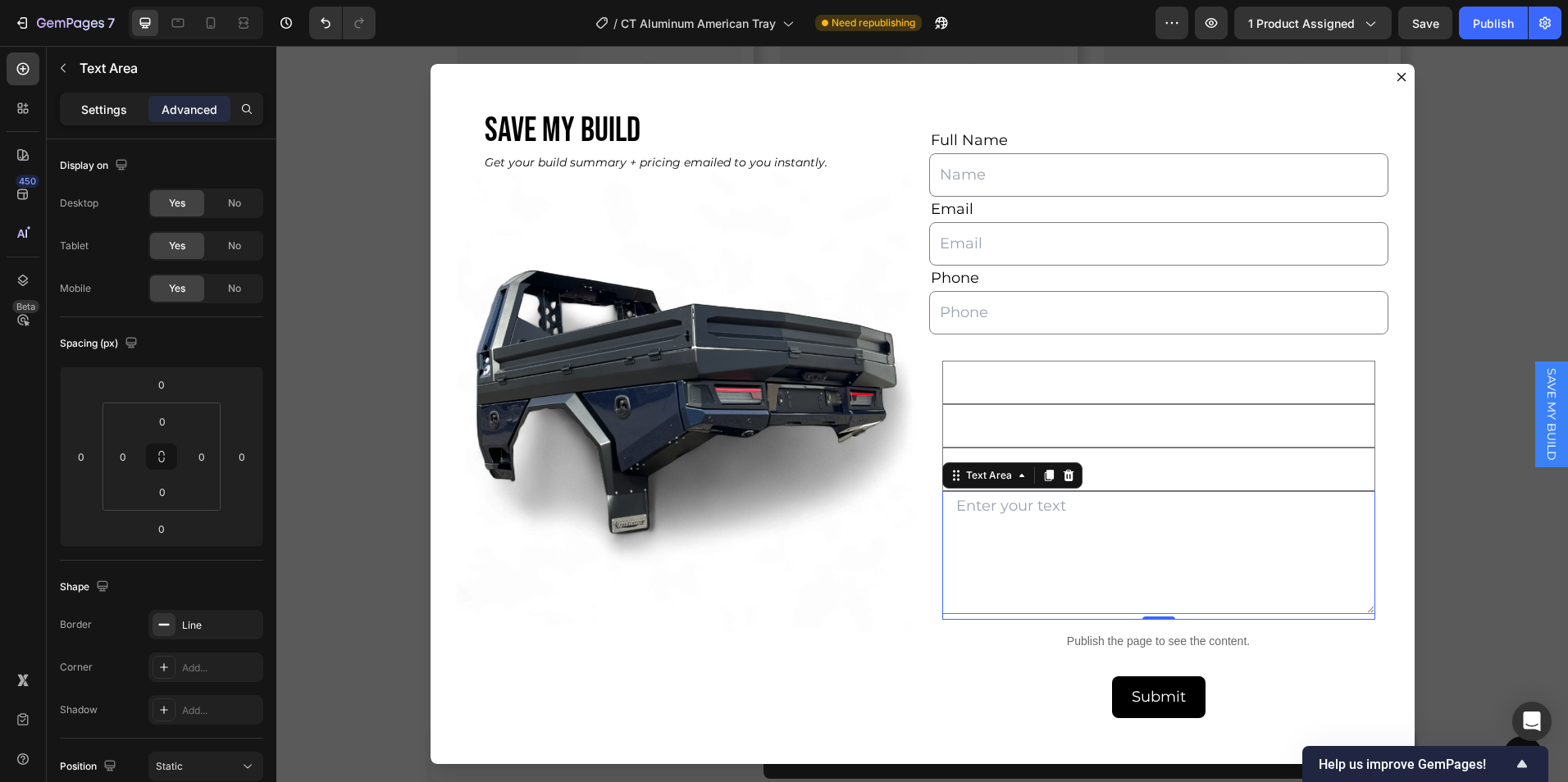
click at [96, 107] on p "Settings" at bounding box center [104, 109] width 46 height 17
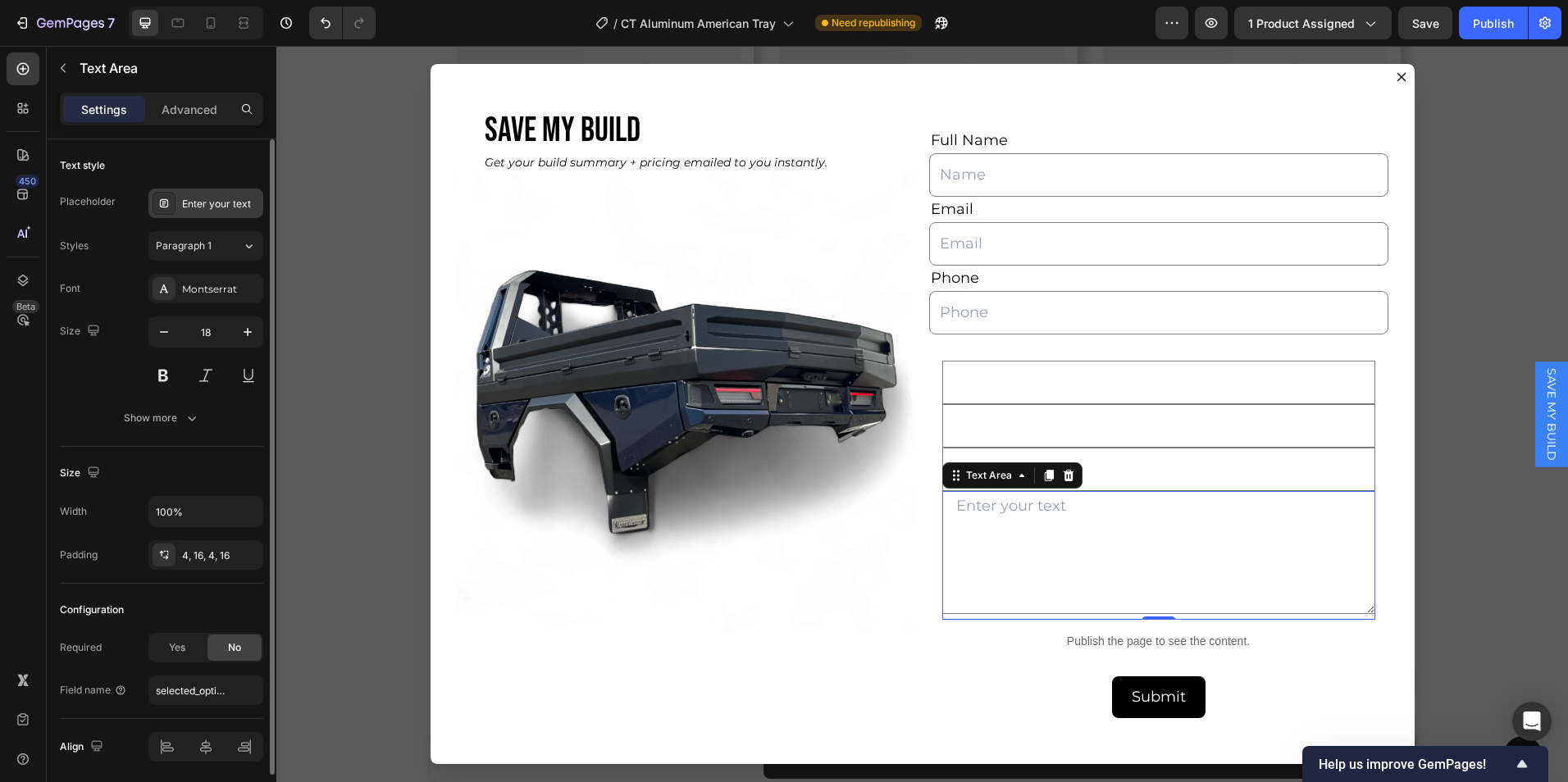
click at [221, 208] on div "Enter your text" at bounding box center [220, 204] width 77 height 14
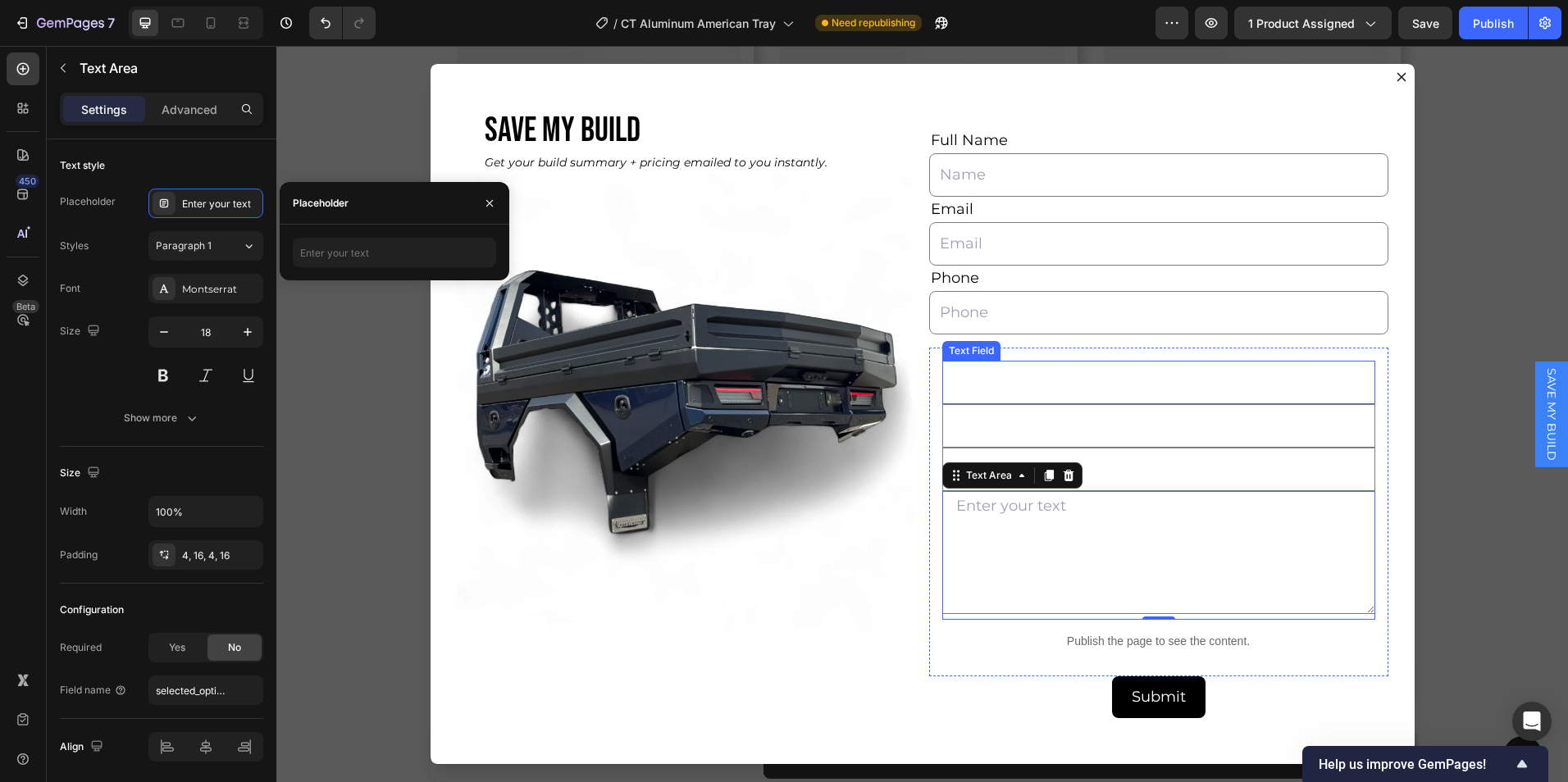
click at [1018, 386] on input "Dialog body" at bounding box center [1160, 383] width 434 height 43
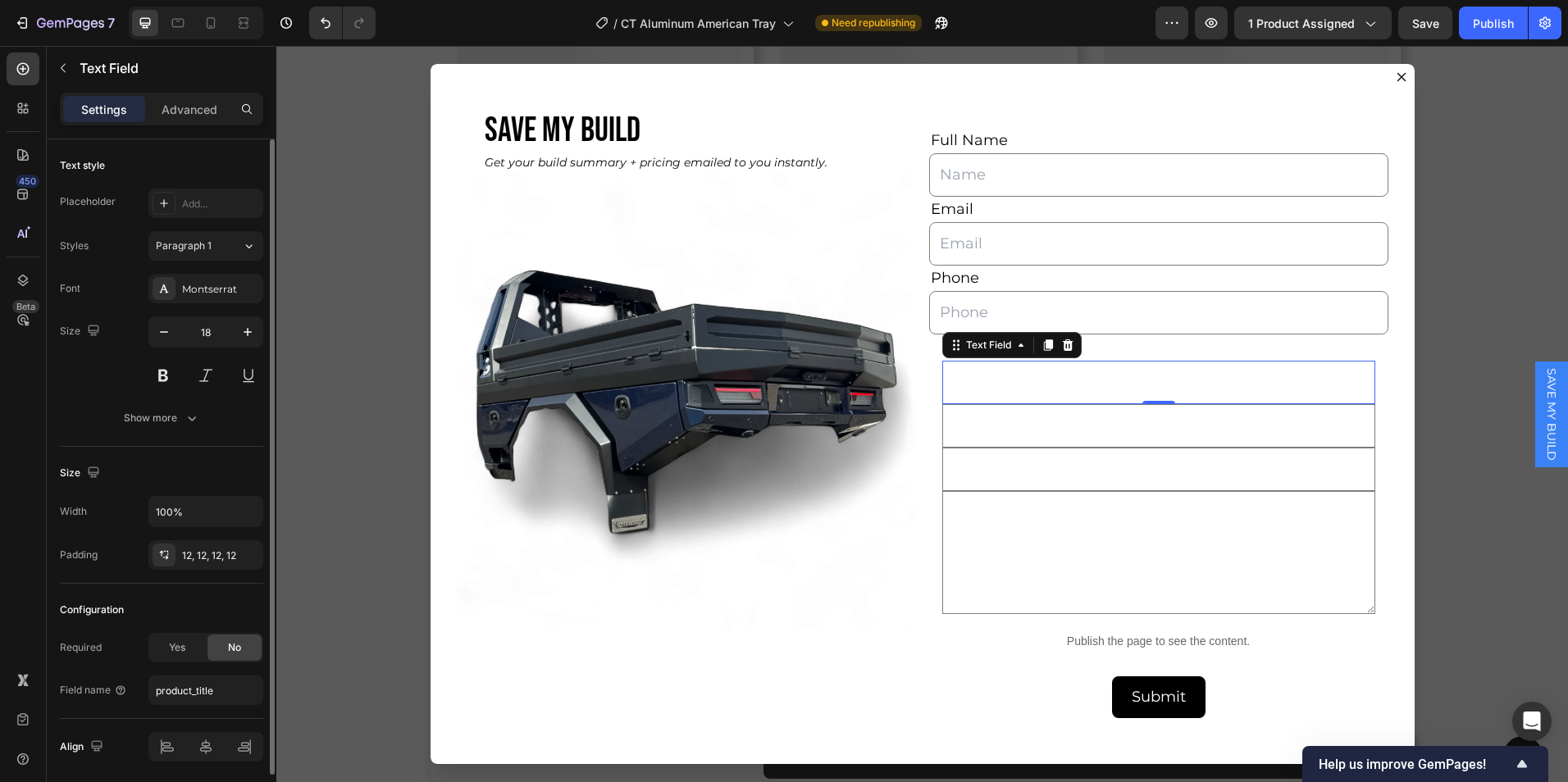
scroll to position [58, 0]
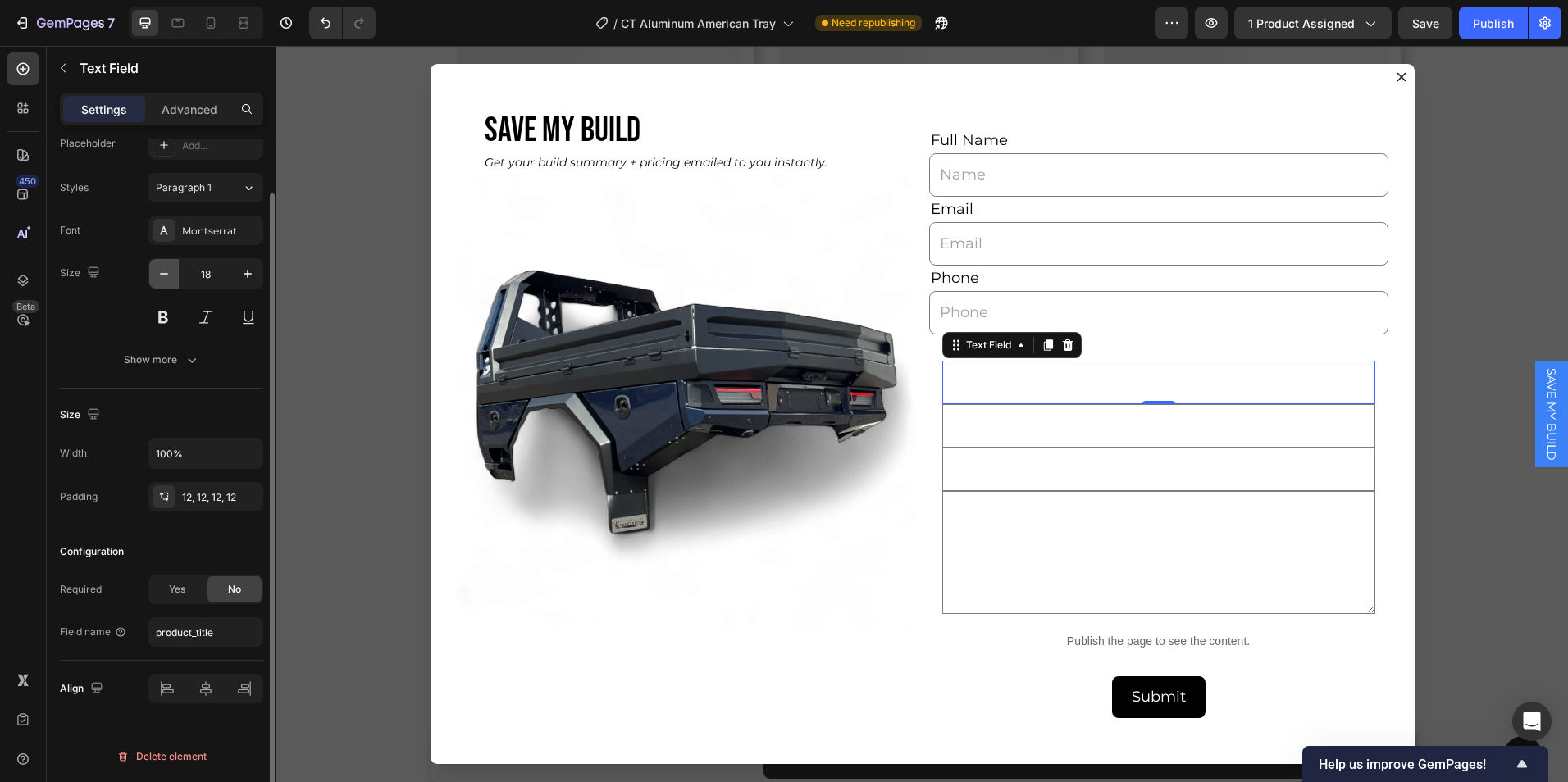
click at [166, 271] on icon "button" at bounding box center [164, 274] width 16 height 16
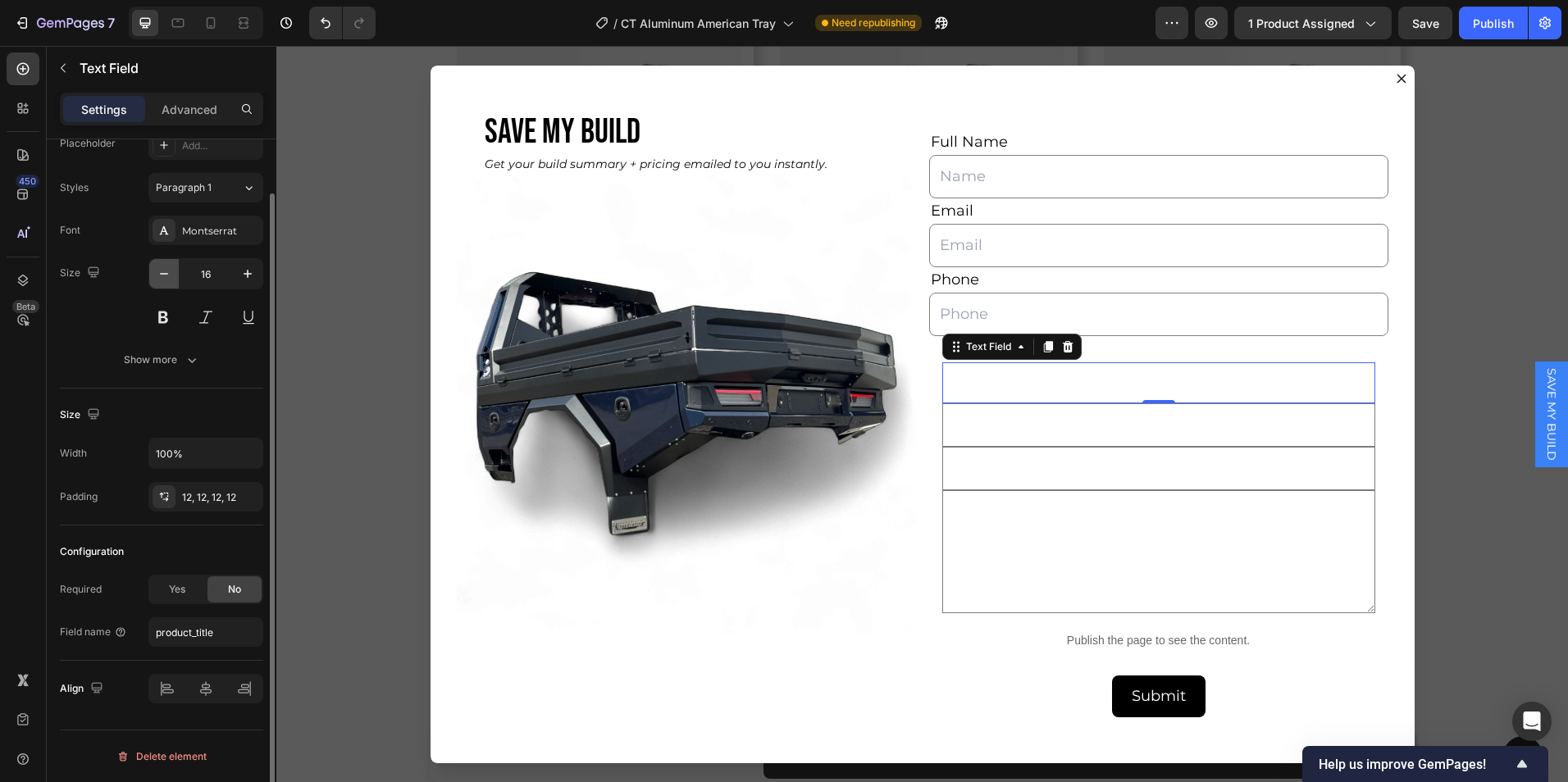
click at [158, 276] on icon "button" at bounding box center [164, 274] width 16 height 16
type input "14"
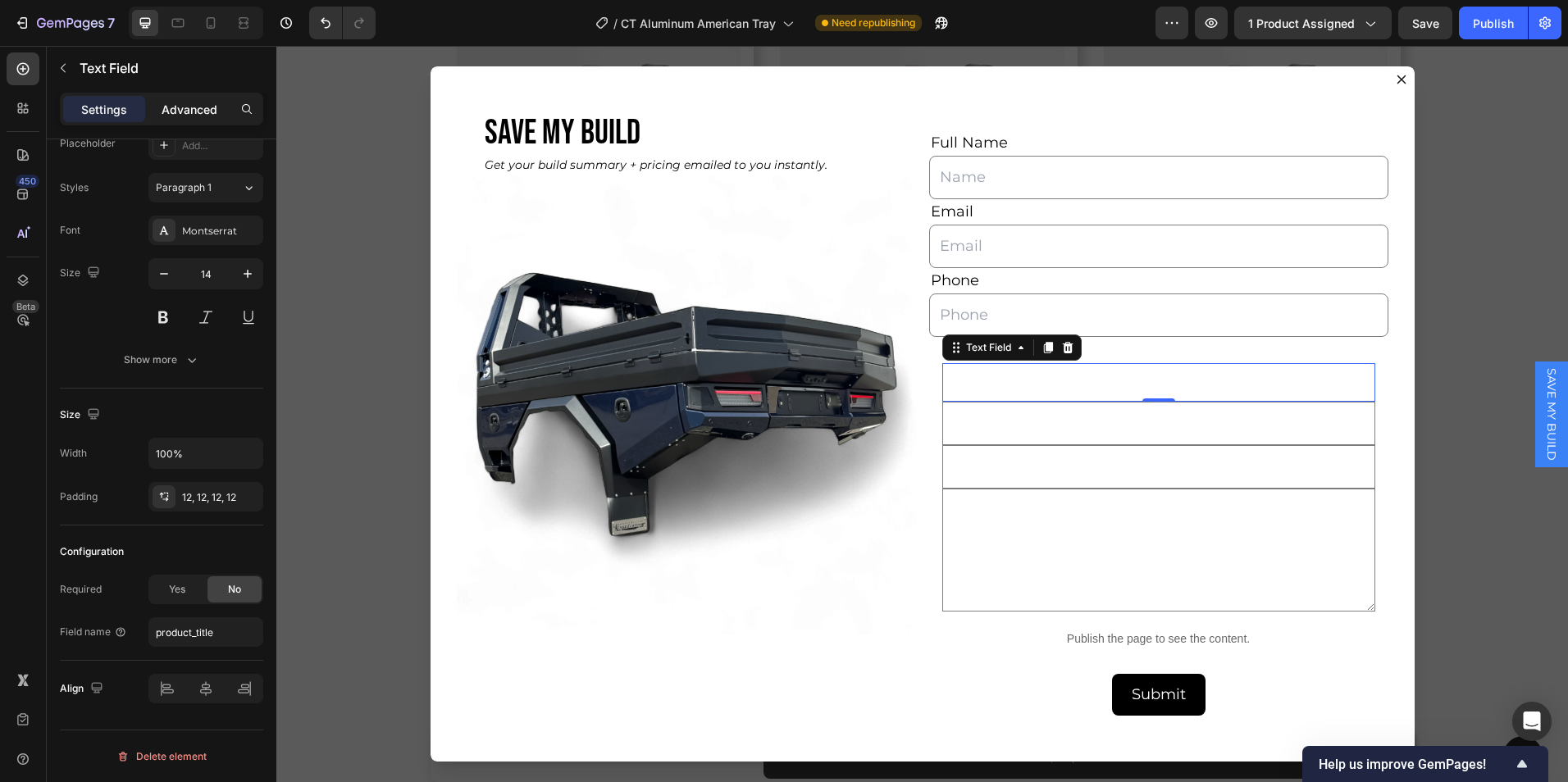
click at [191, 110] on p "Advanced" at bounding box center [190, 109] width 56 height 17
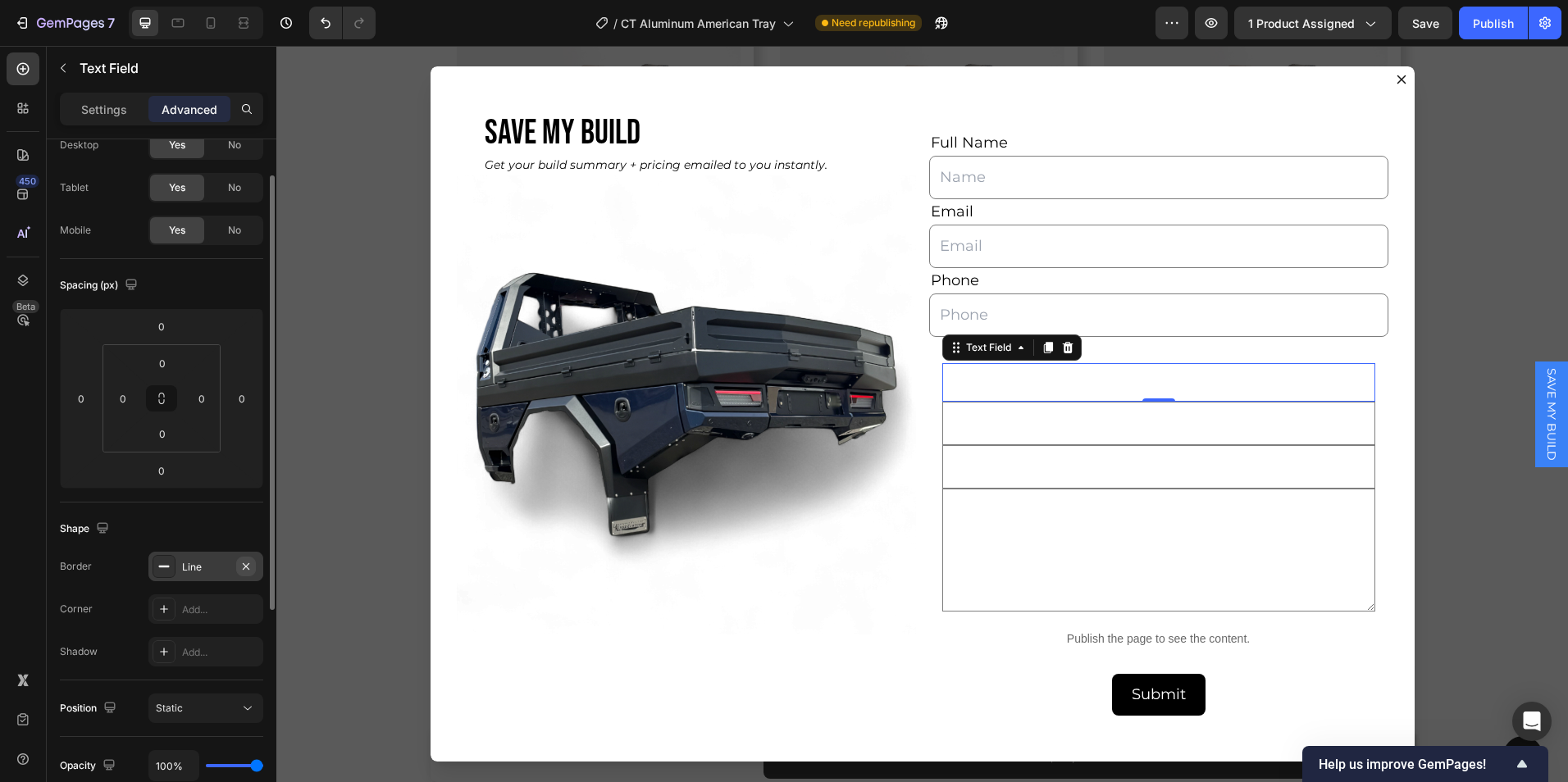
click at [246, 564] on icon "button" at bounding box center [246, 566] width 14 height 14
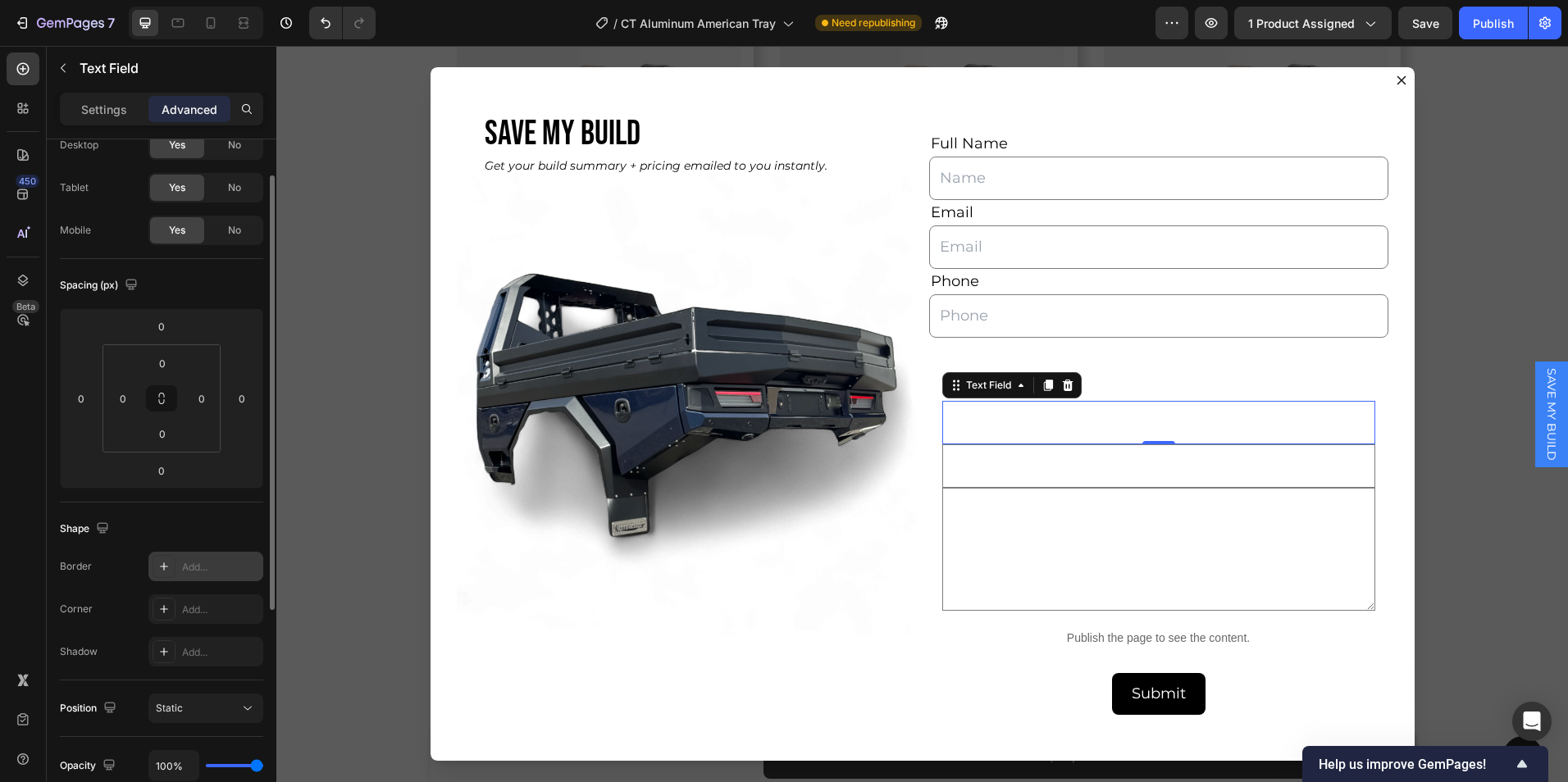
click at [978, 416] on input "Dialog body" at bounding box center [1160, 423] width 434 height 43
click at [107, 108] on p "Settings" at bounding box center [104, 109] width 46 height 17
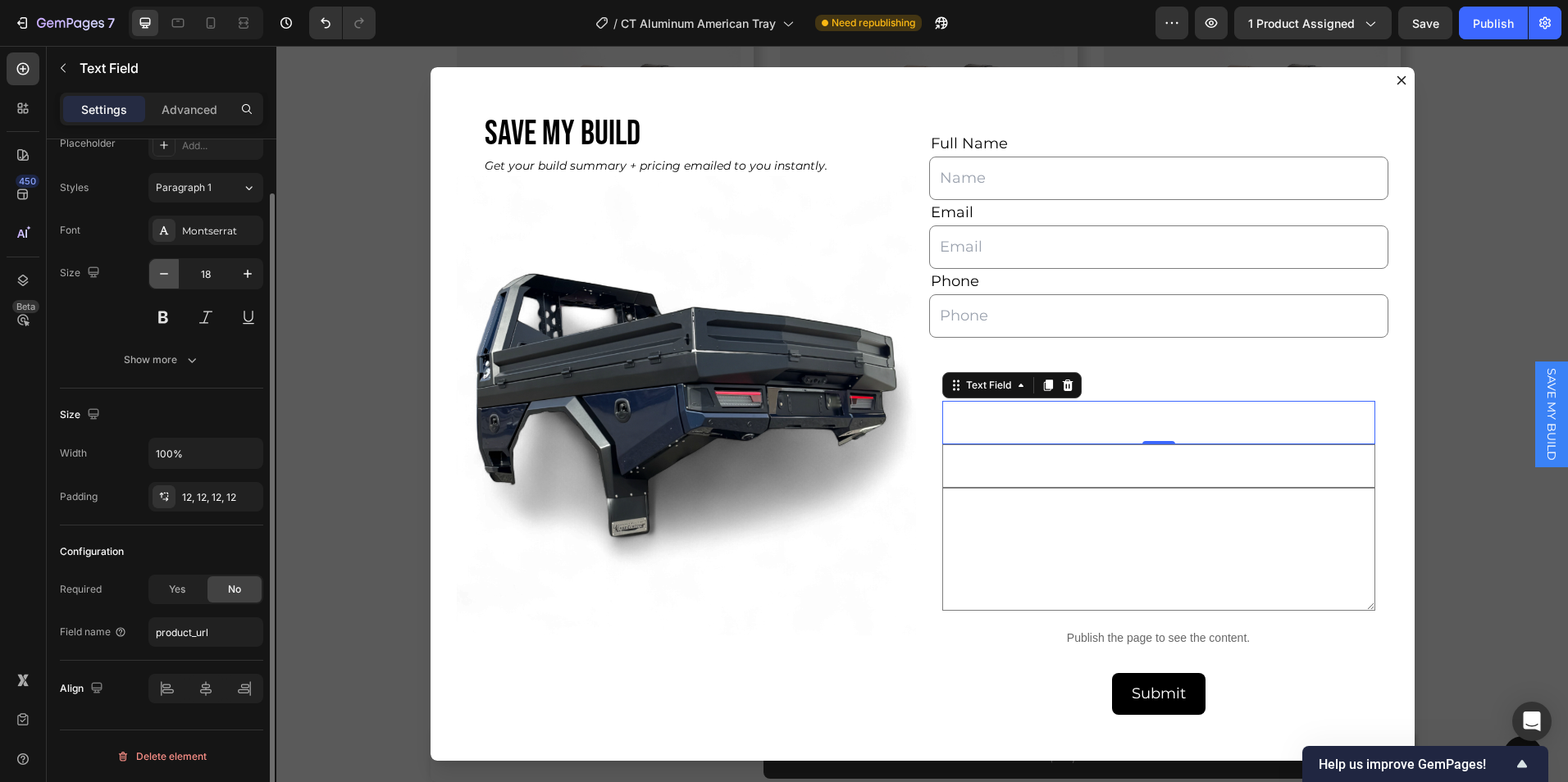
click at [157, 274] on icon "button" at bounding box center [164, 274] width 16 height 16
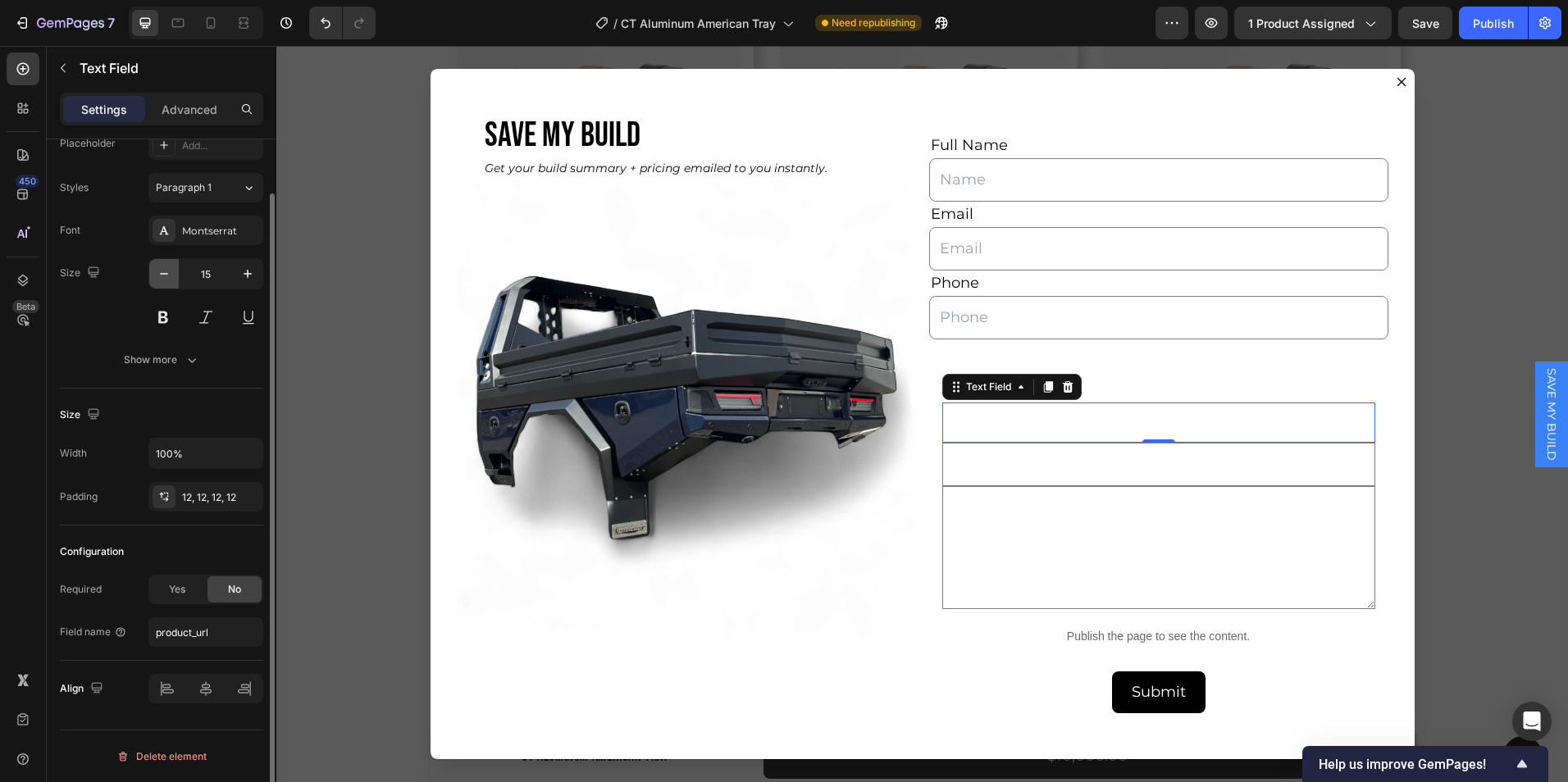
click at [157, 274] on icon "button" at bounding box center [164, 274] width 16 height 16
type input "14"
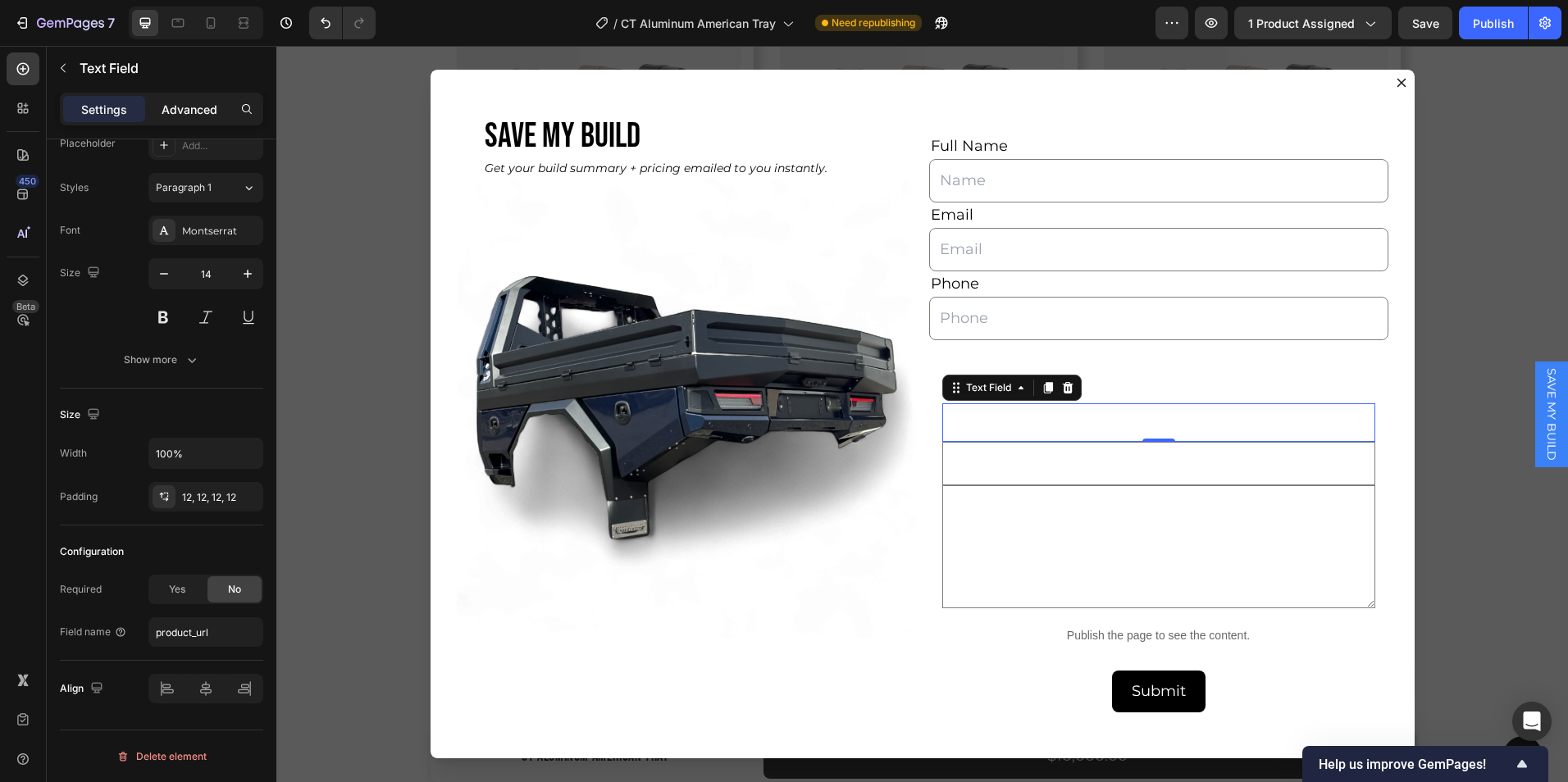
click at [200, 111] on p "Advanced" at bounding box center [190, 109] width 56 height 17
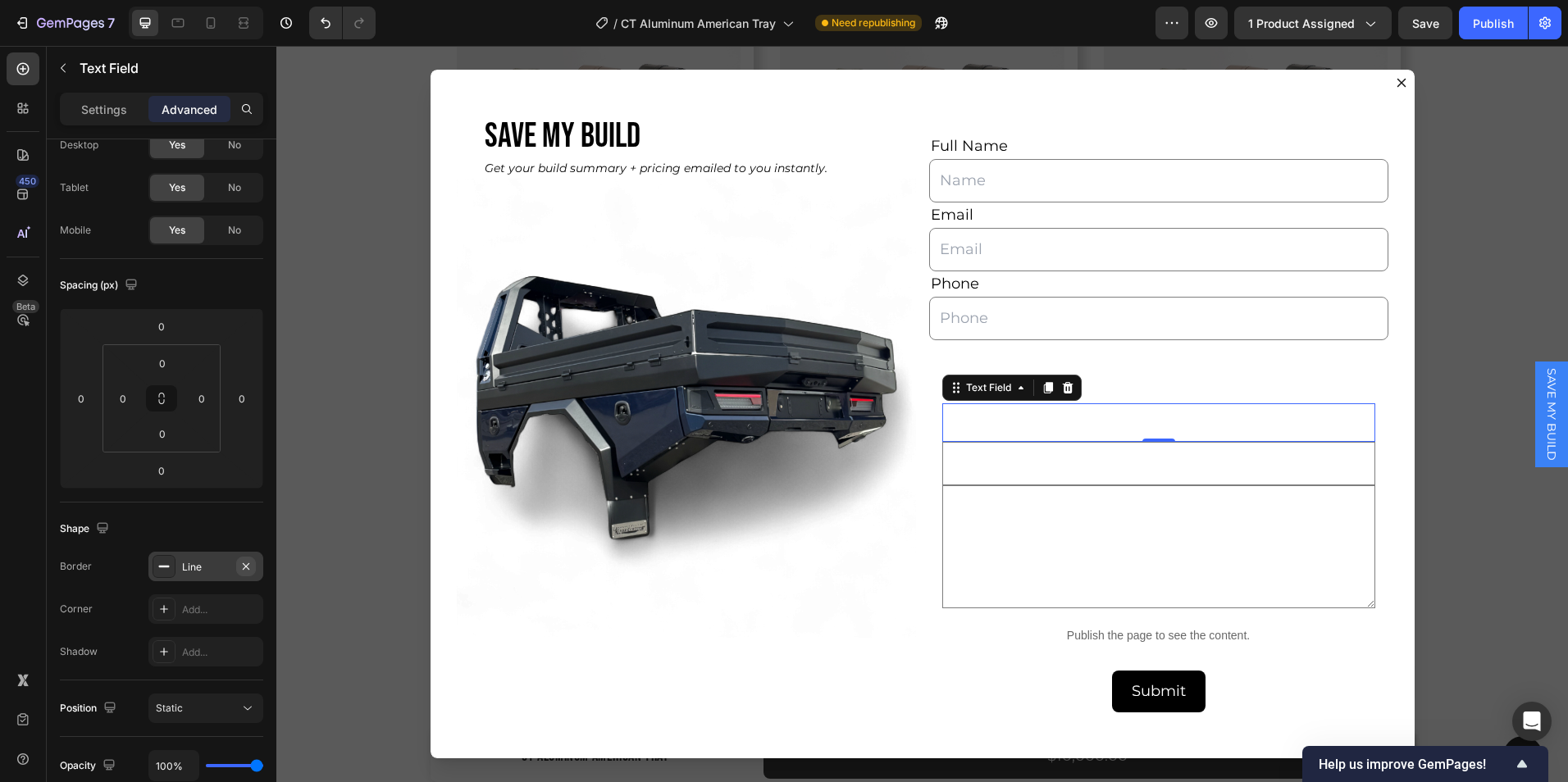
click at [247, 563] on icon "button" at bounding box center [246, 566] width 14 height 14
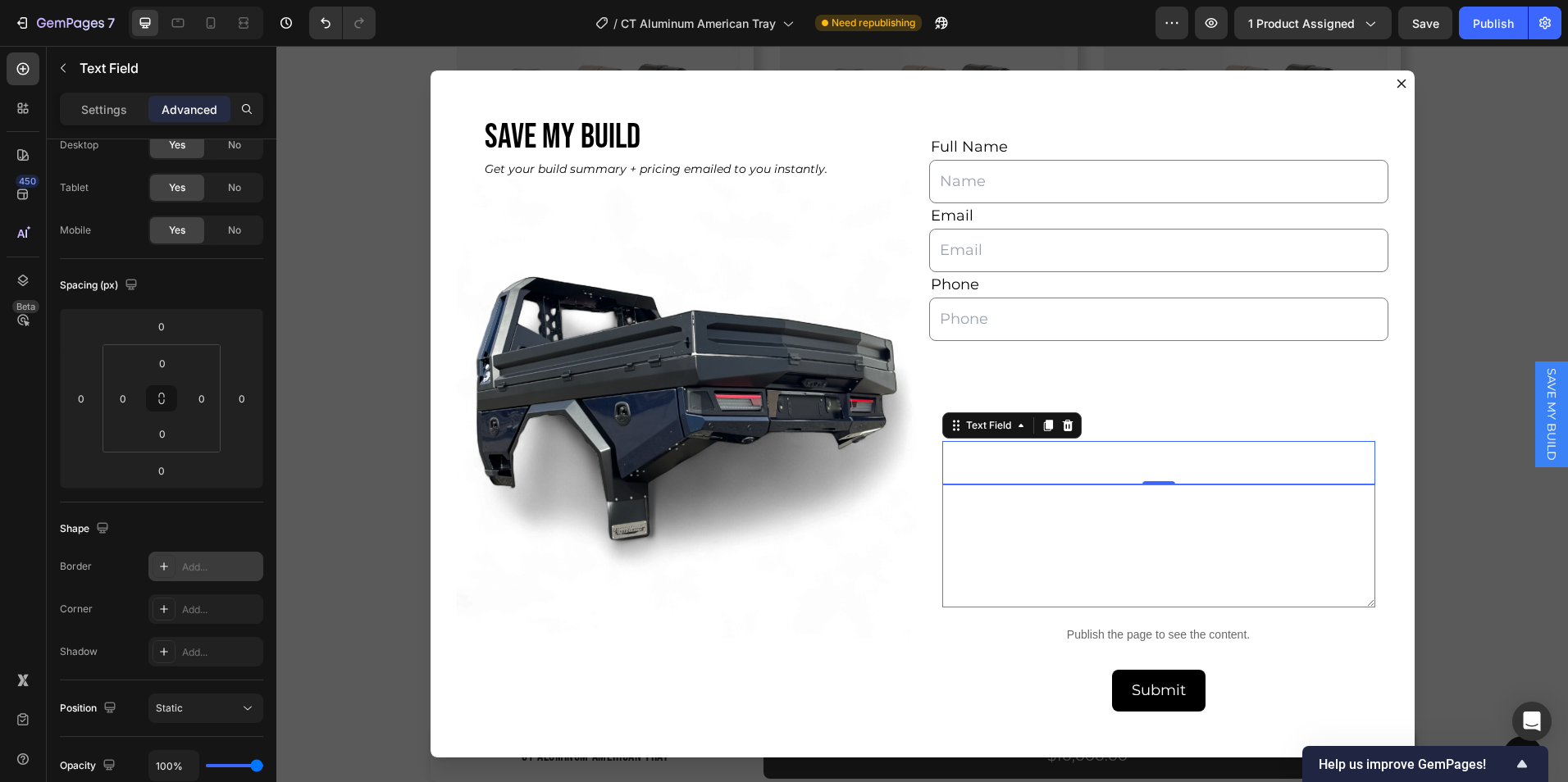
click at [1002, 461] on input "Dialog body" at bounding box center [1160, 463] width 434 height 43
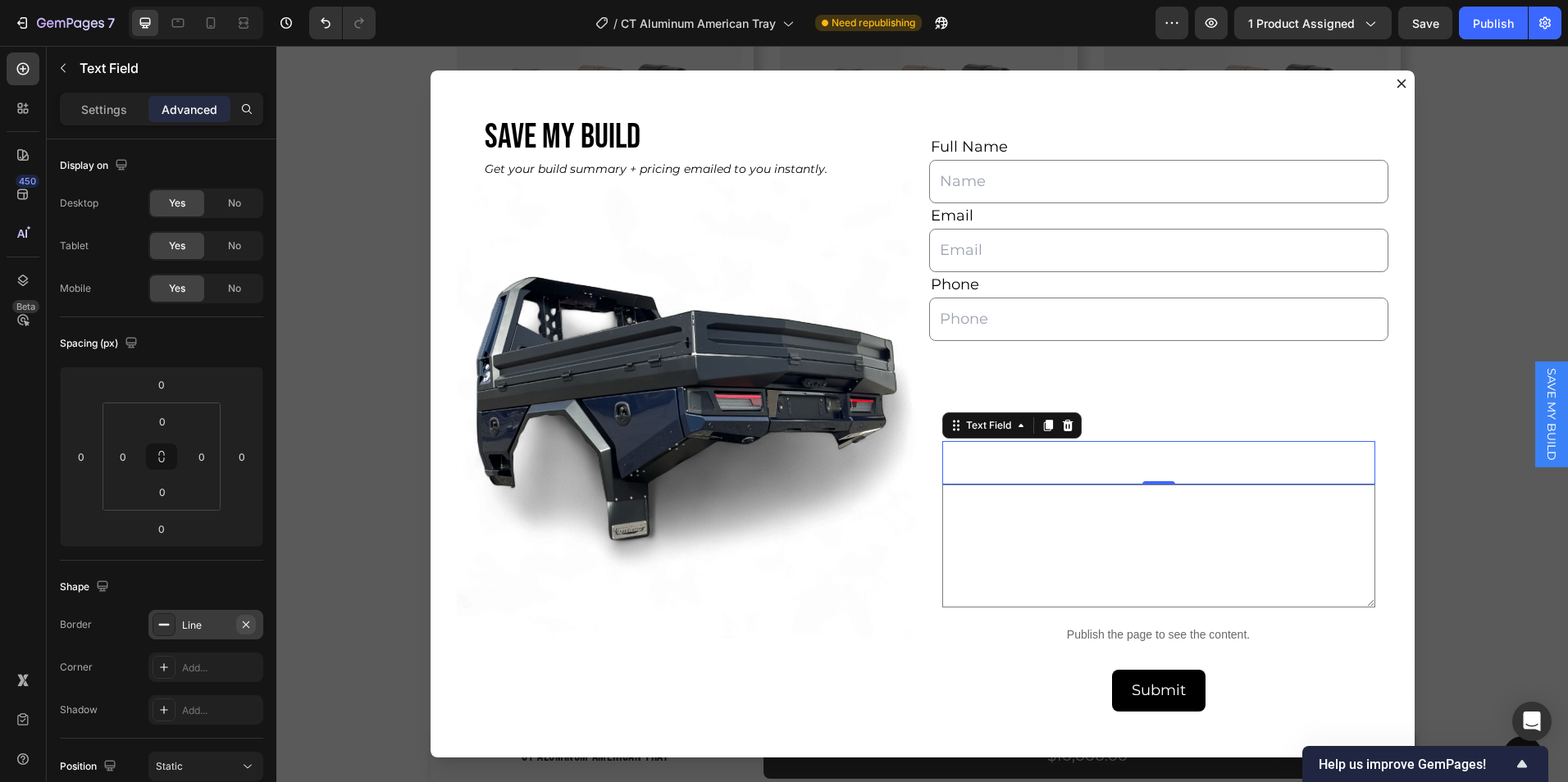
click at [247, 617] on button "button" at bounding box center [247, 625] width 20 height 20
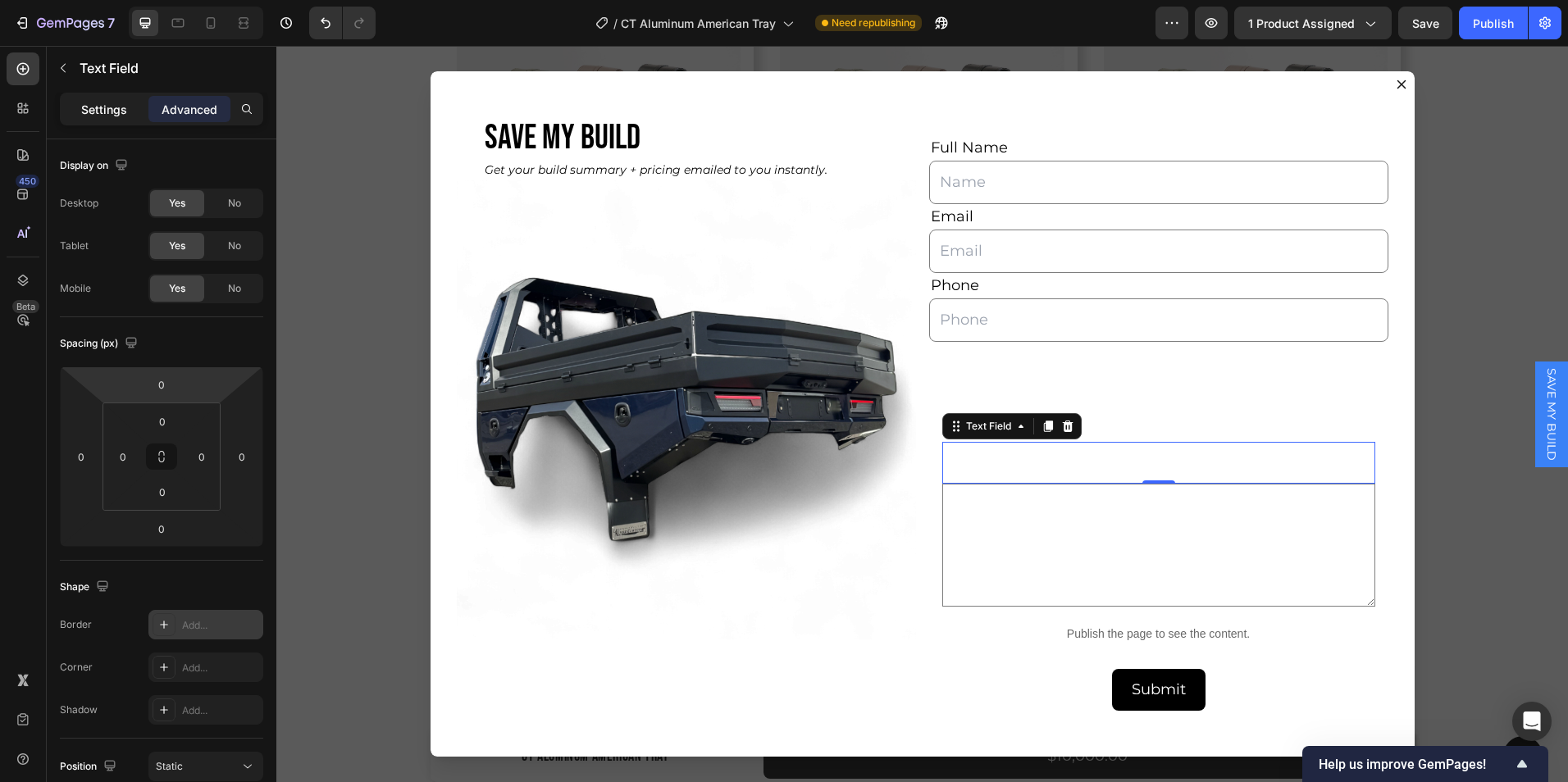
click at [94, 109] on p "Settings" at bounding box center [104, 109] width 46 height 17
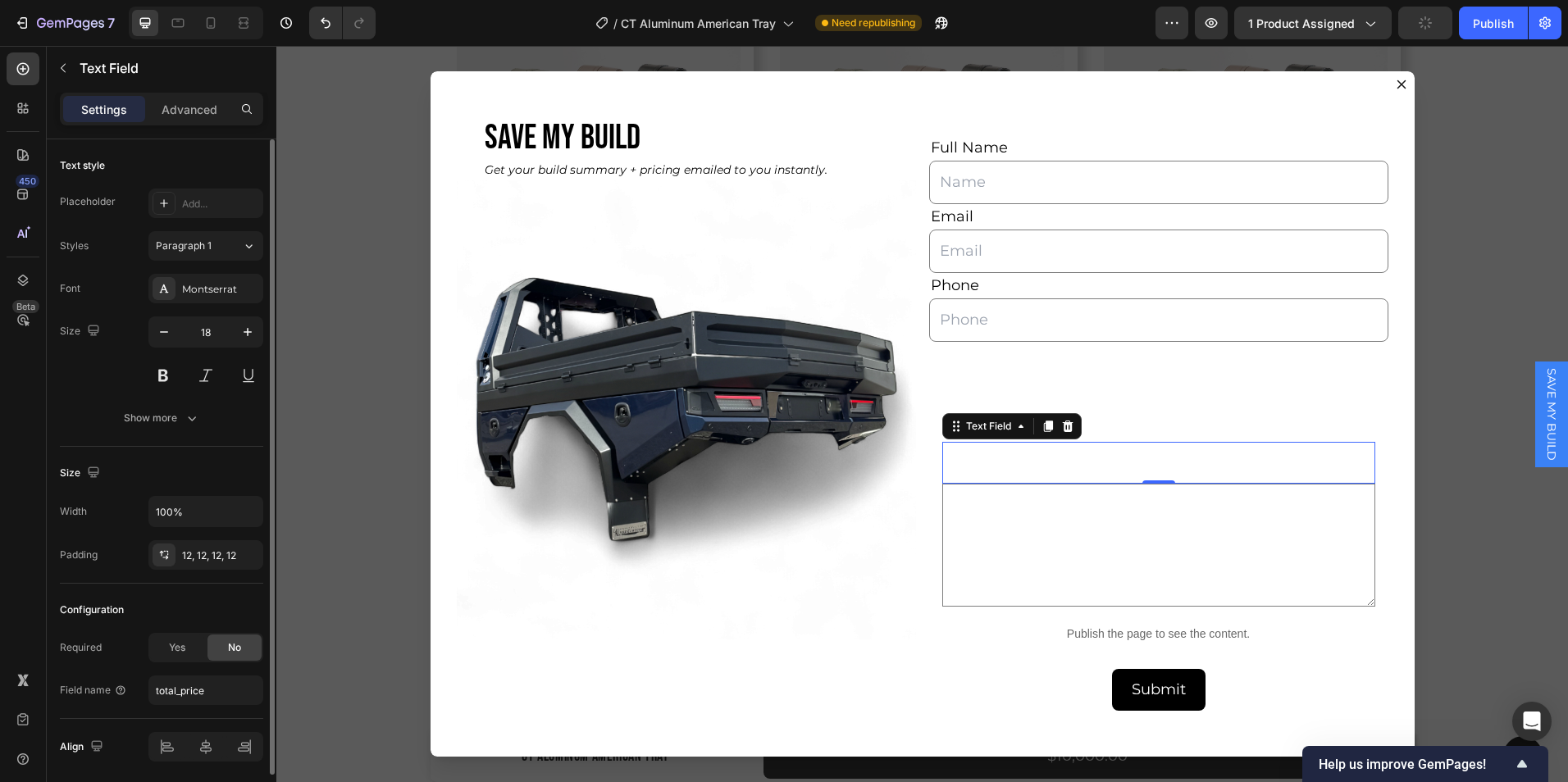
click at [147, 328] on div "Size 18" at bounding box center [161, 354] width 203 height 74
click at [150, 330] on button "button" at bounding box center [163, 331] width 30 height 30
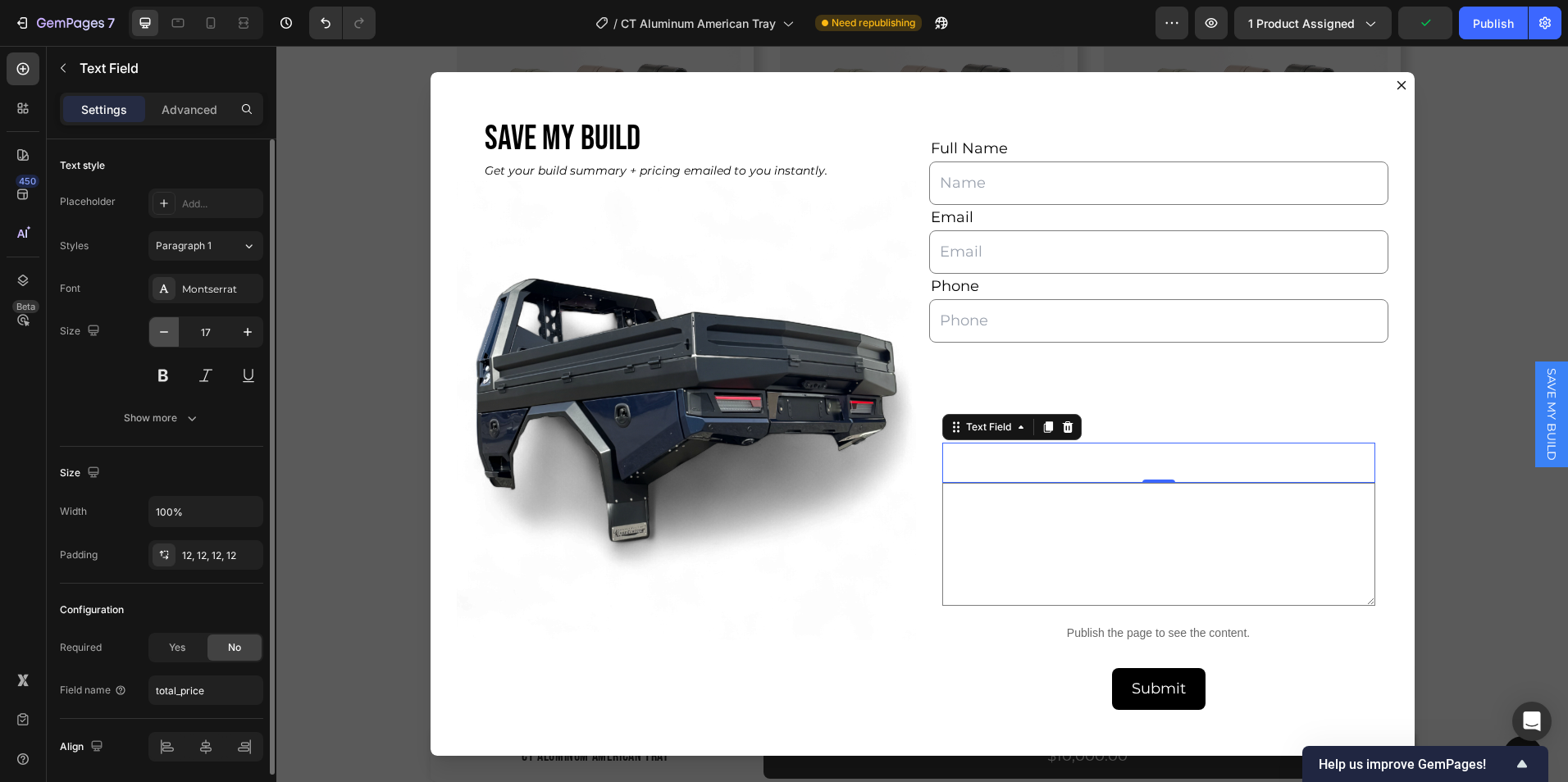
click at [150, 330] on button "button" at bounding box center [163, 331] width 30 height 30
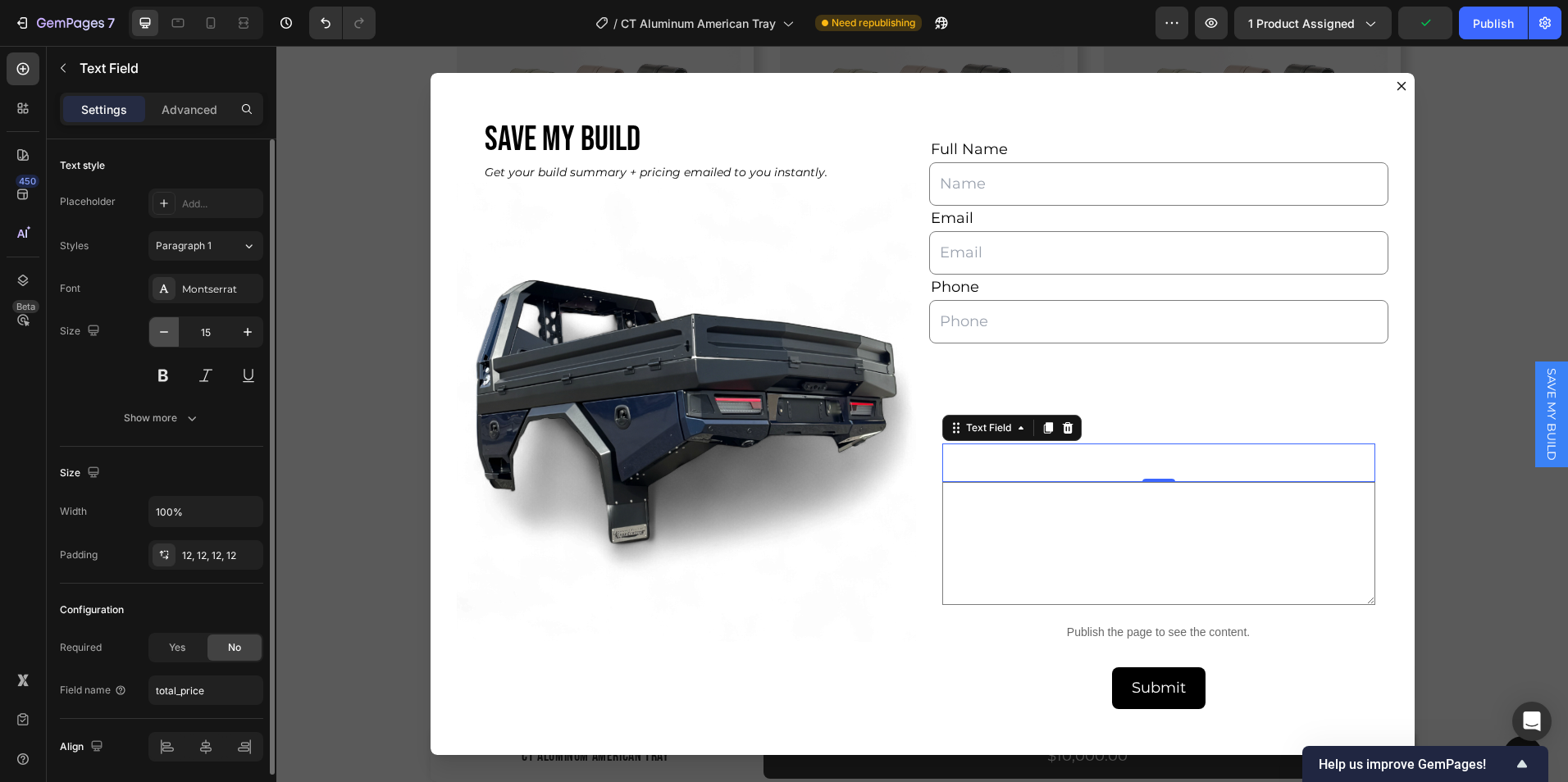
click at [150, 330] on button "button" at bounding box center [163, 331] width 30 height 30
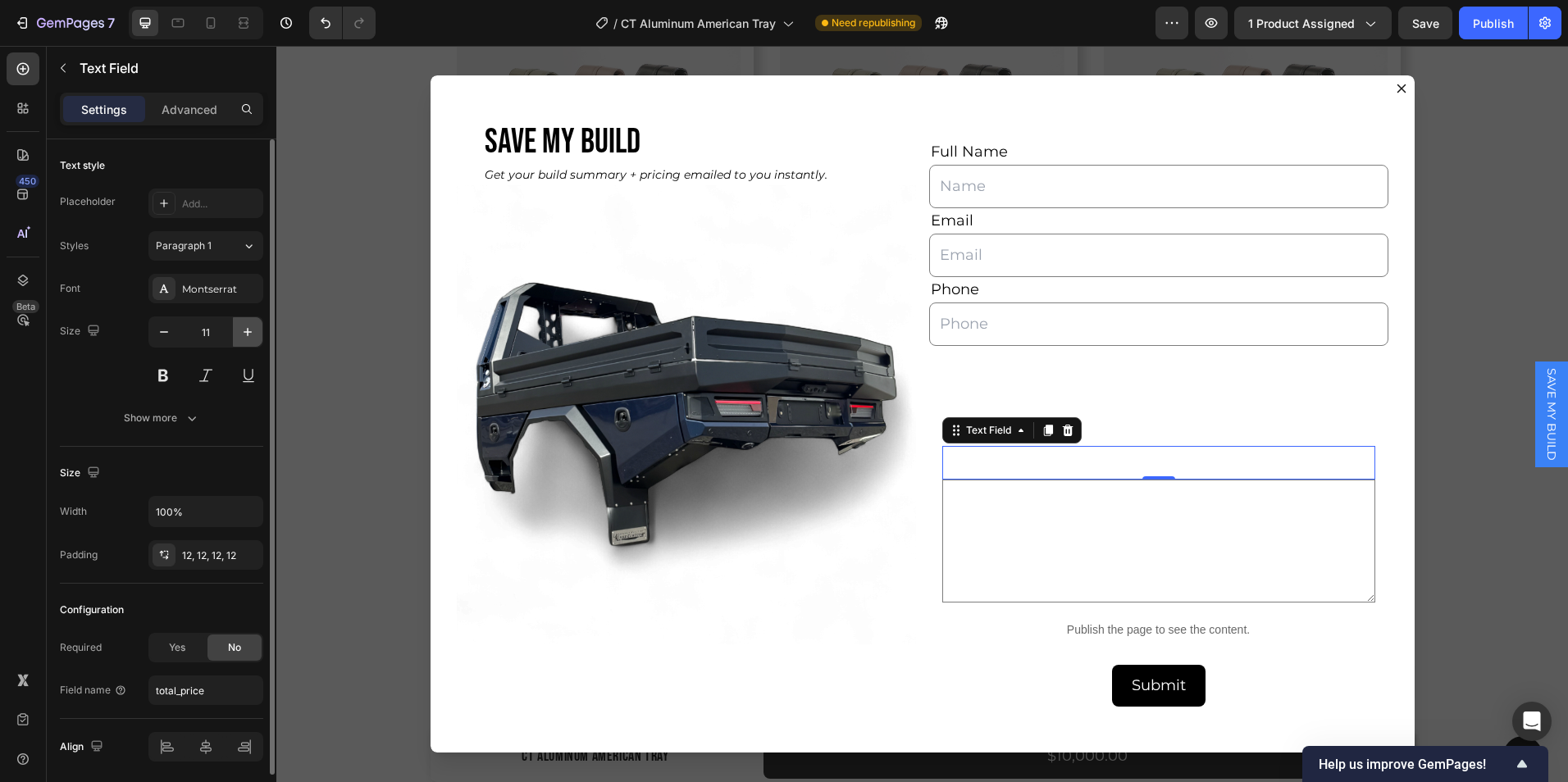
click at [252, 328] on icon "button" at bounding box center [247, 332] width 16 height 16
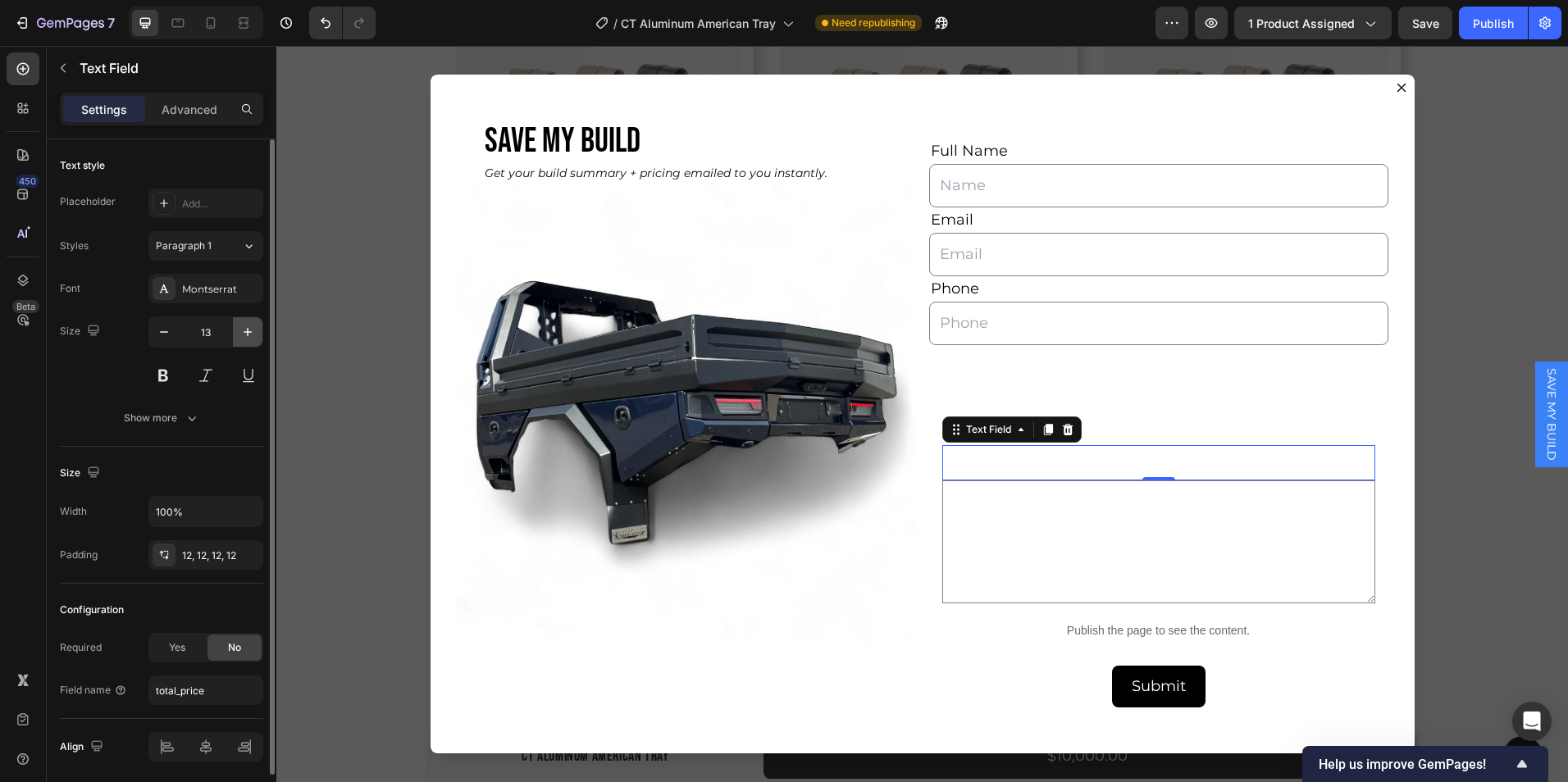
click at [251, 337] on icon "button" at bounding box center [247, 332] width 16 height 16
type input "14"
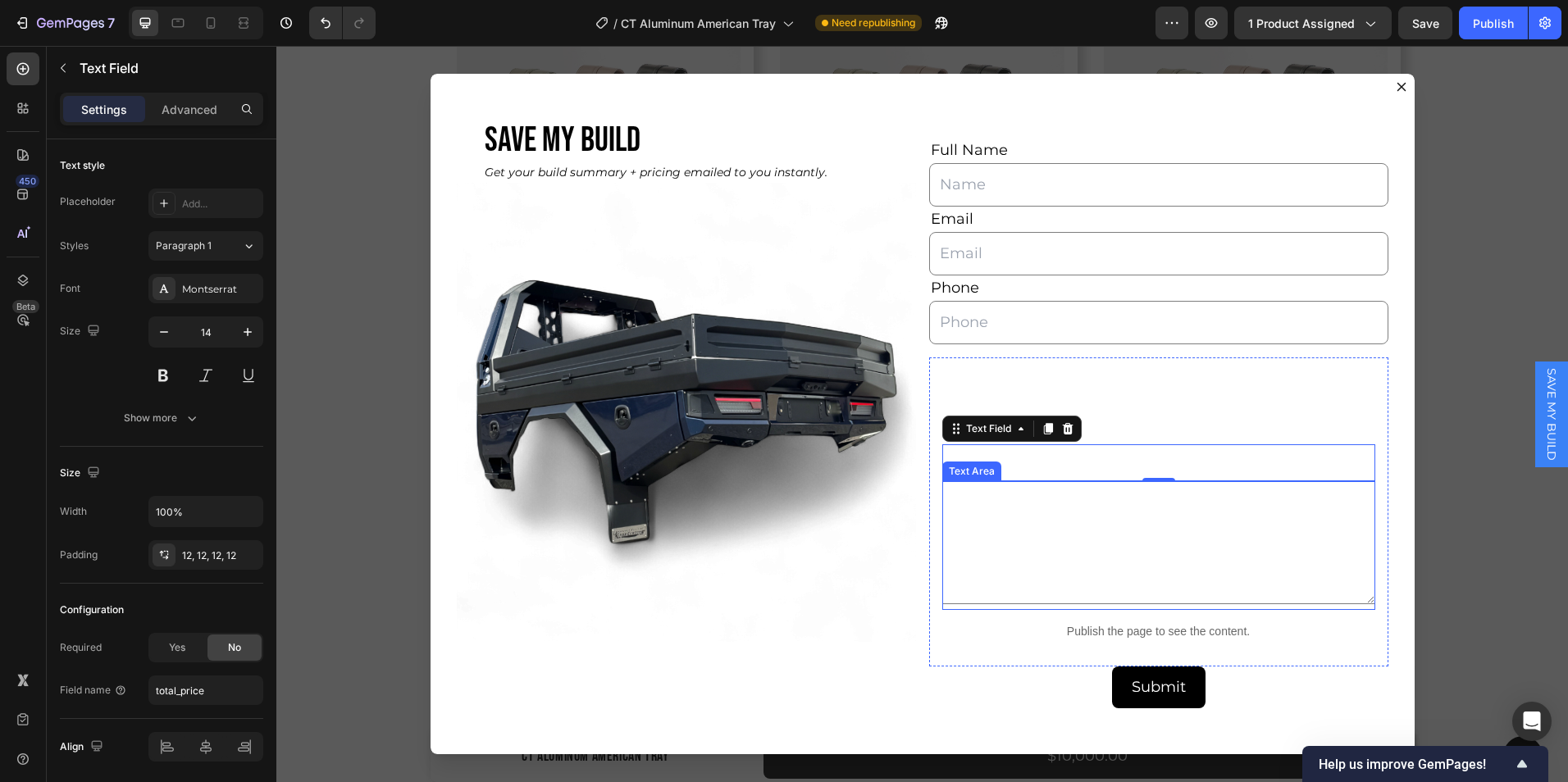
click at [1068, 531] on textarea "Dialog body" at bounding box center [1160, 543] width 434 height 123
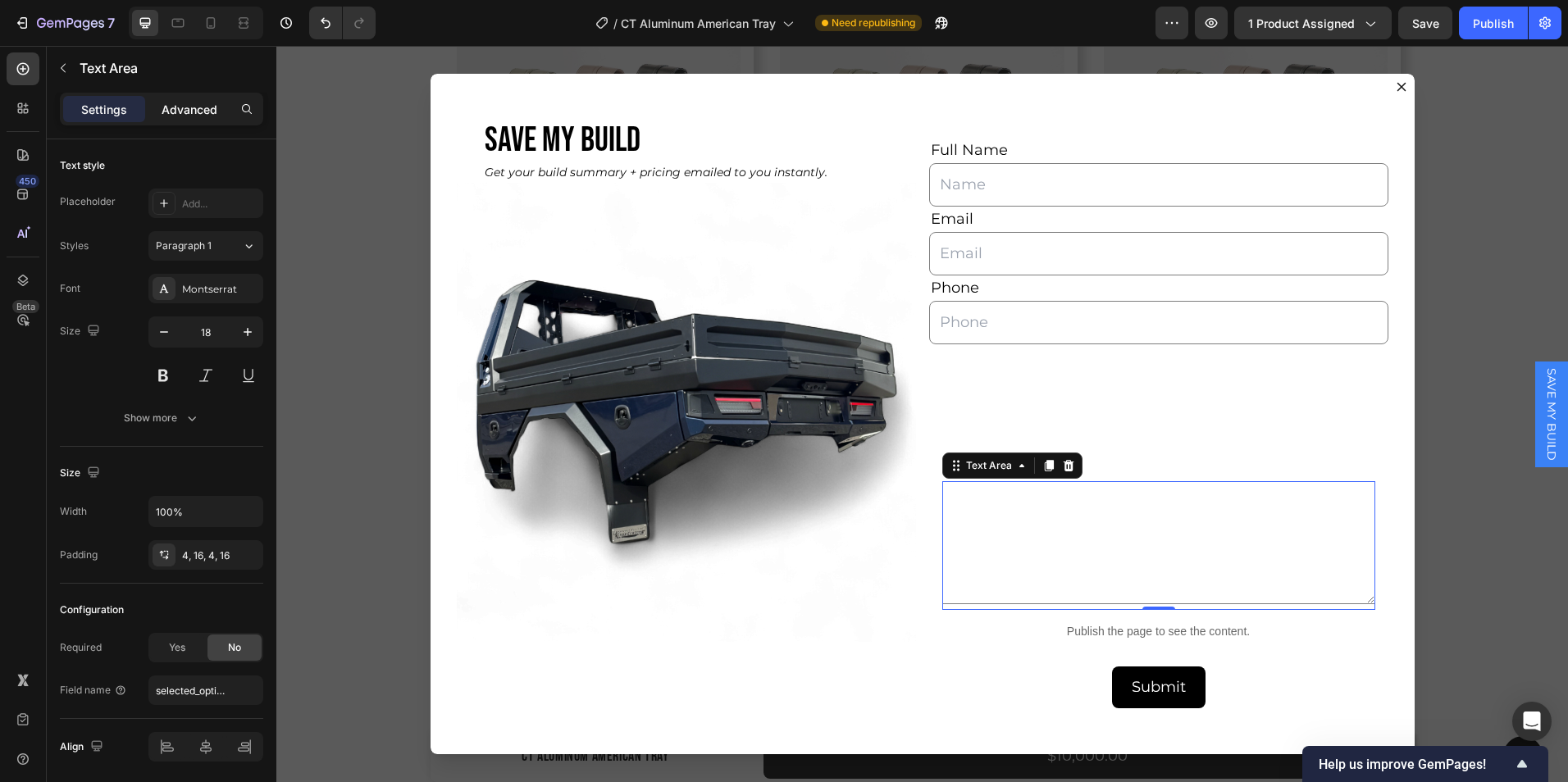
click at [190, 111] on p "Advanced" at bounding box center [190, 109] width 56 height 17
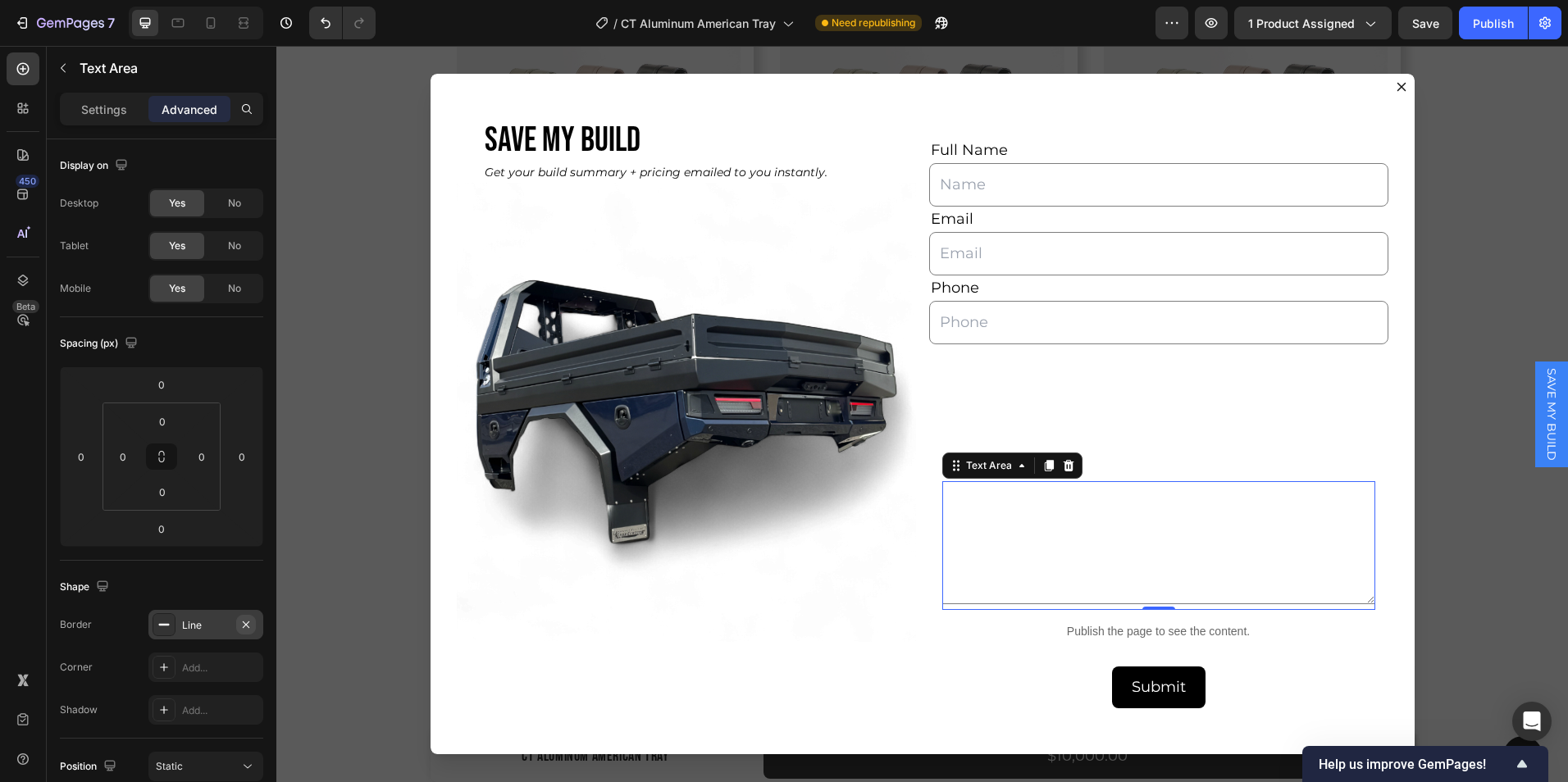
click at [248, 619] on icon "button" at bounding box center [246, 625] width 14 height 14
click at [93, 107] on p "Settings" at bounding box center [104, 109] width 46 height 17
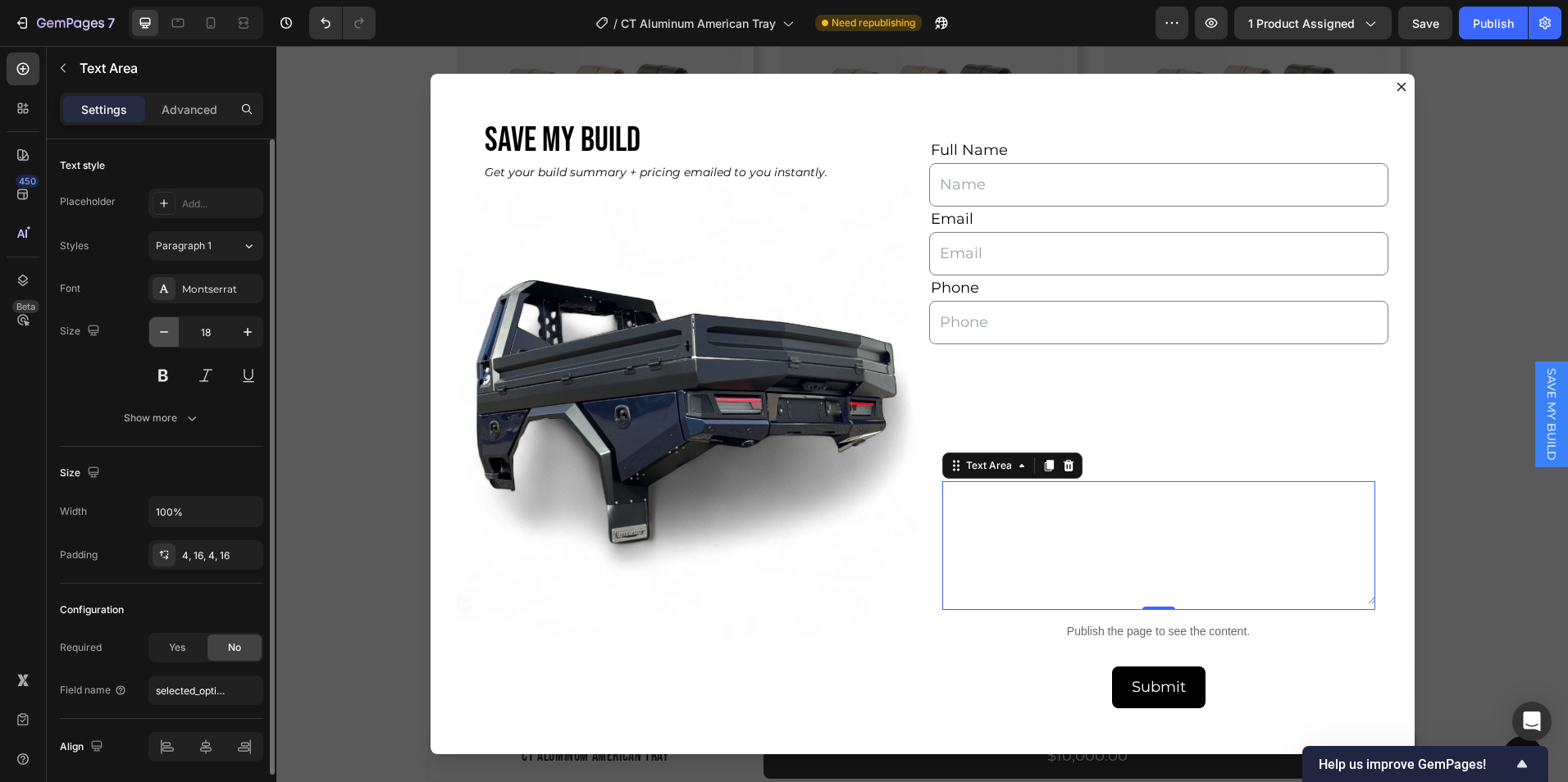
click at [170, 345] on button "button" at bounding box center [163, 331] width 30 height 30
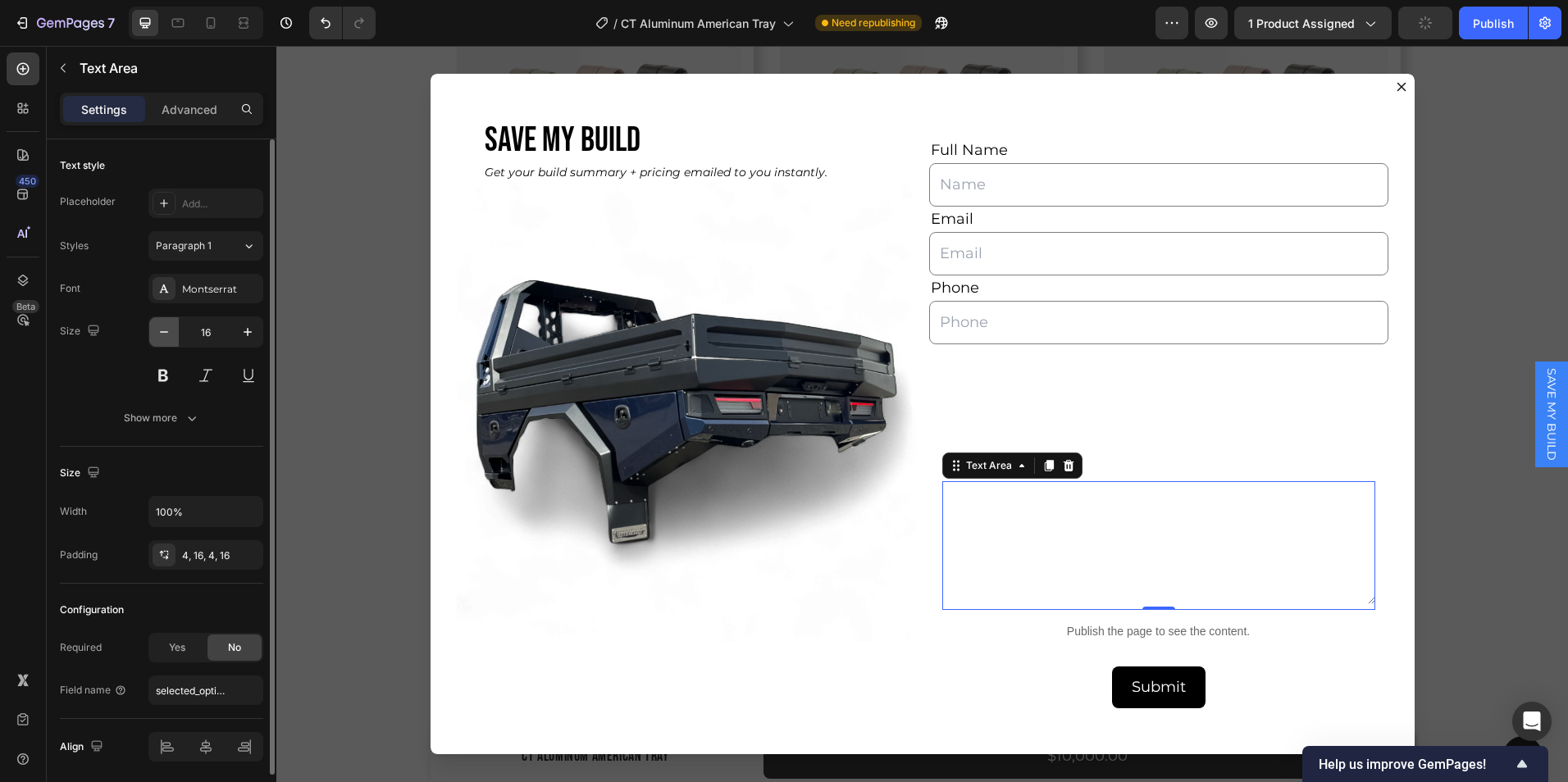
click at [170, 345] on button "button" at bounding box center [163, 331] width 30 height 30
type input "14"
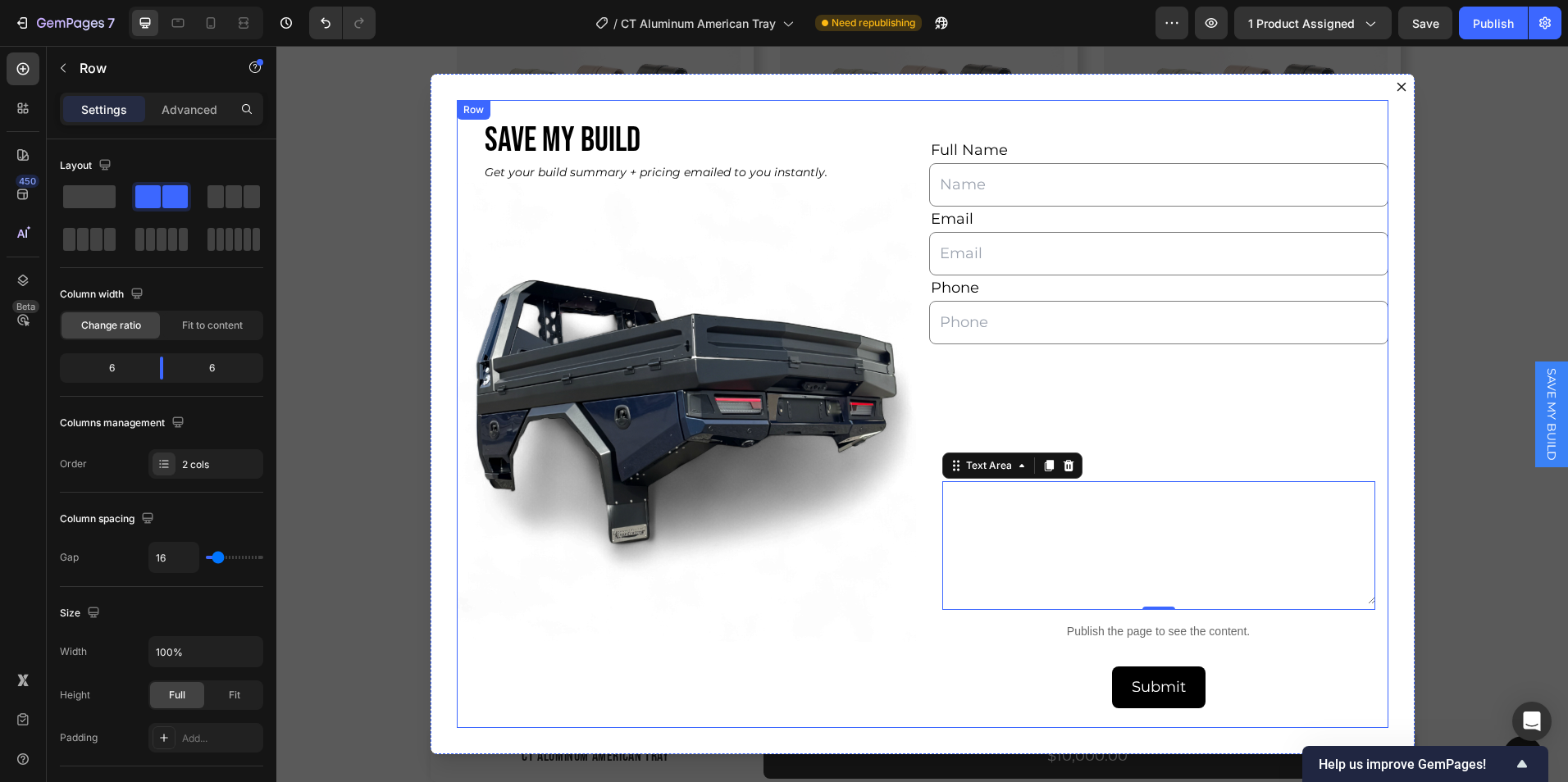
click at [889, 665] on div "SAVE MY BUILD Heading Get your build summary + pricing emailed to you instantly…" at bounding box center [686, 414] width 460 height 628
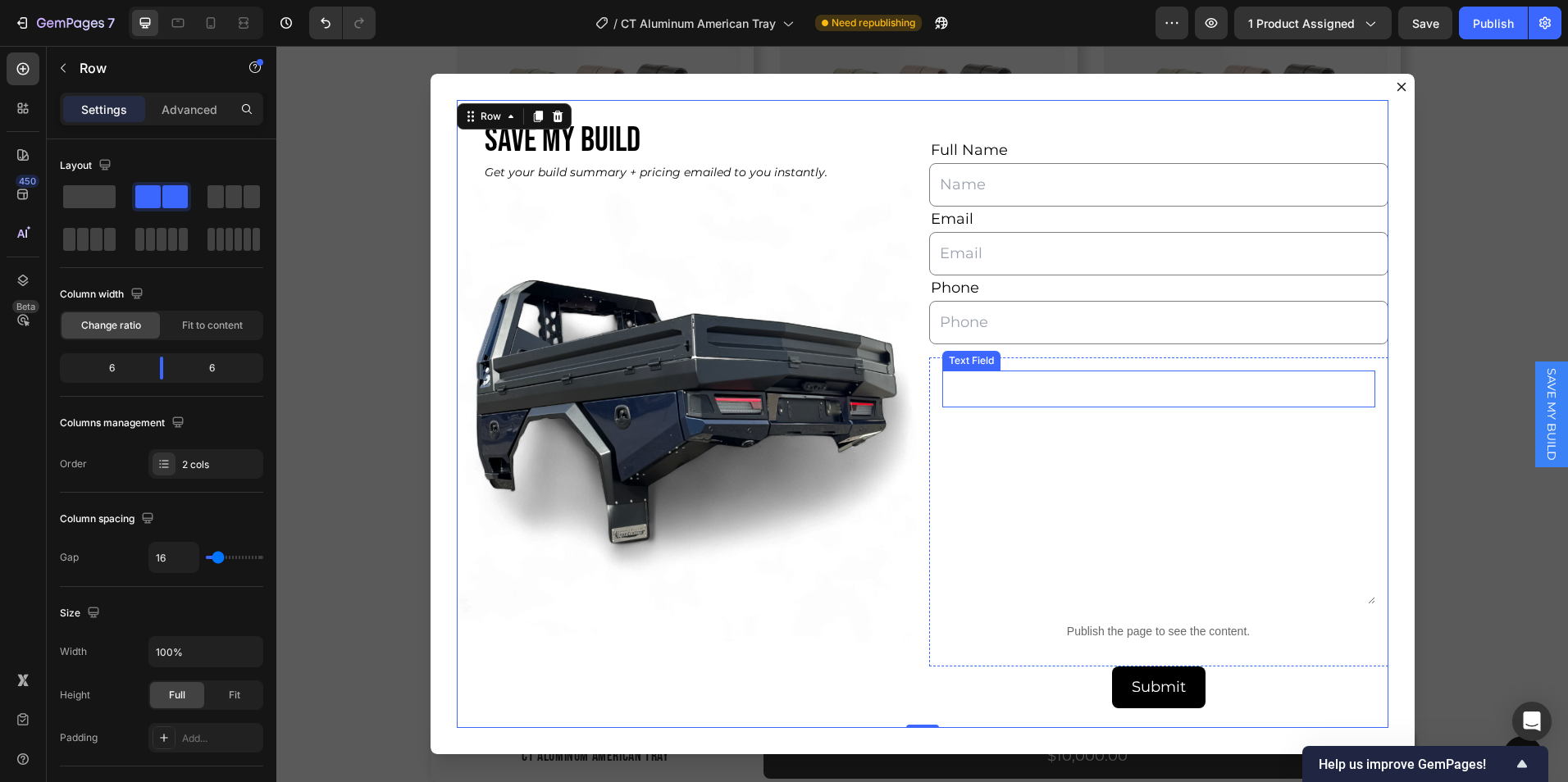
click at [1005, 386] on input "Dialog body" at bounding box center [1160, 389] width 434 height 37
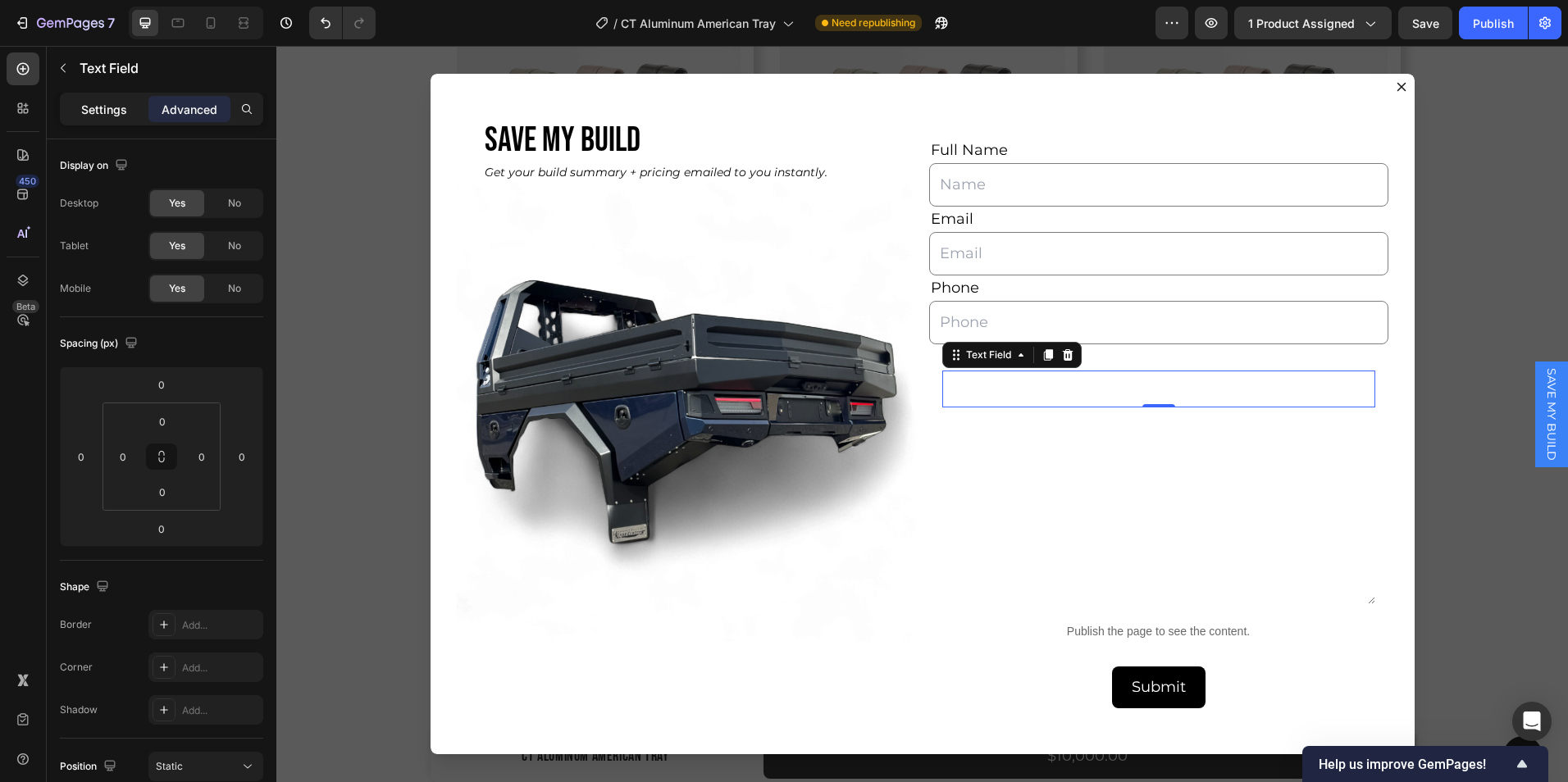
click at [91, 109] on p "Settings" at bounding box center [104, 109] width 46 height 17
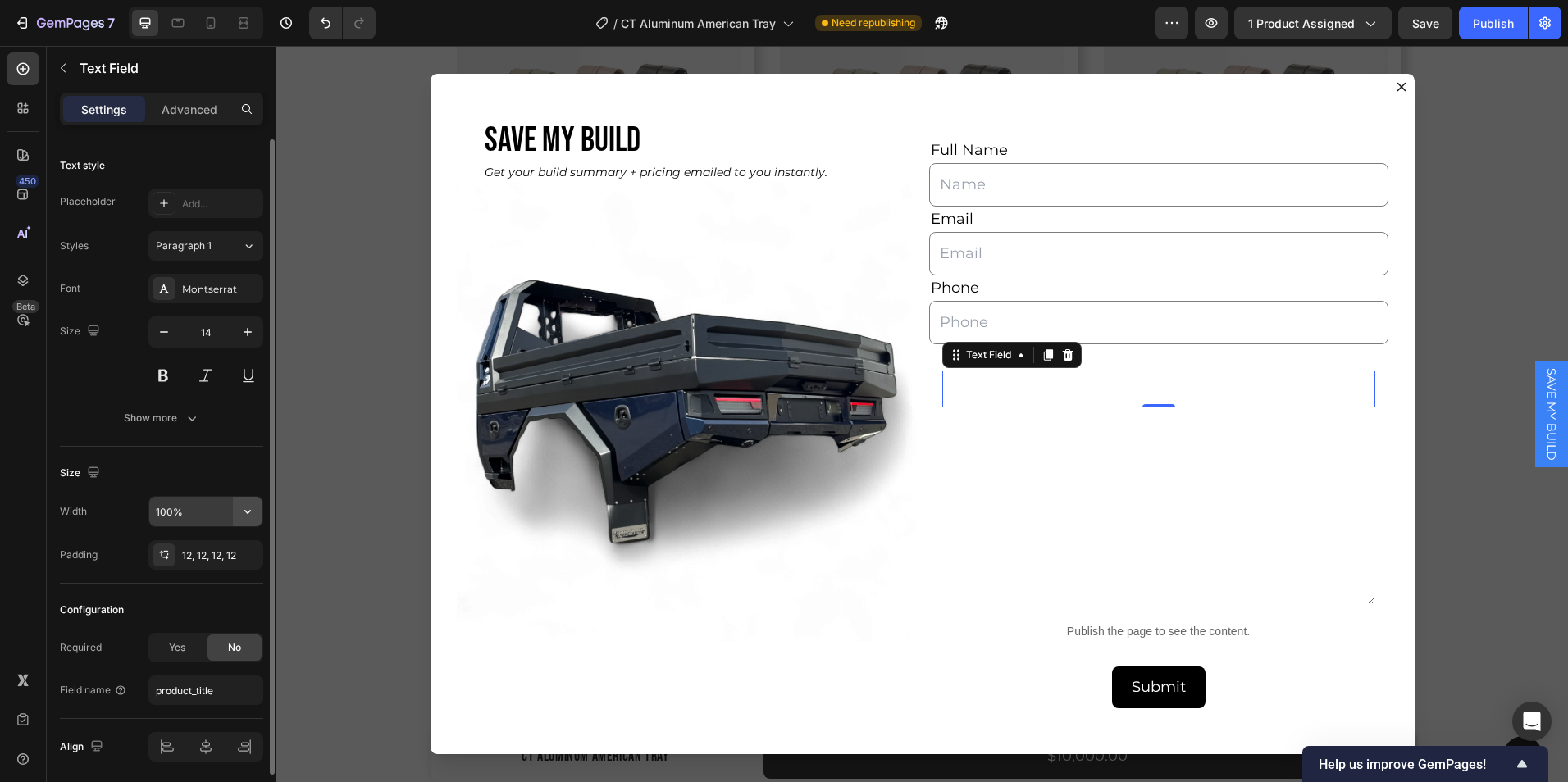
click at [242, 514] on icon "button" at bounding box center [247, 512] width 16 height 16
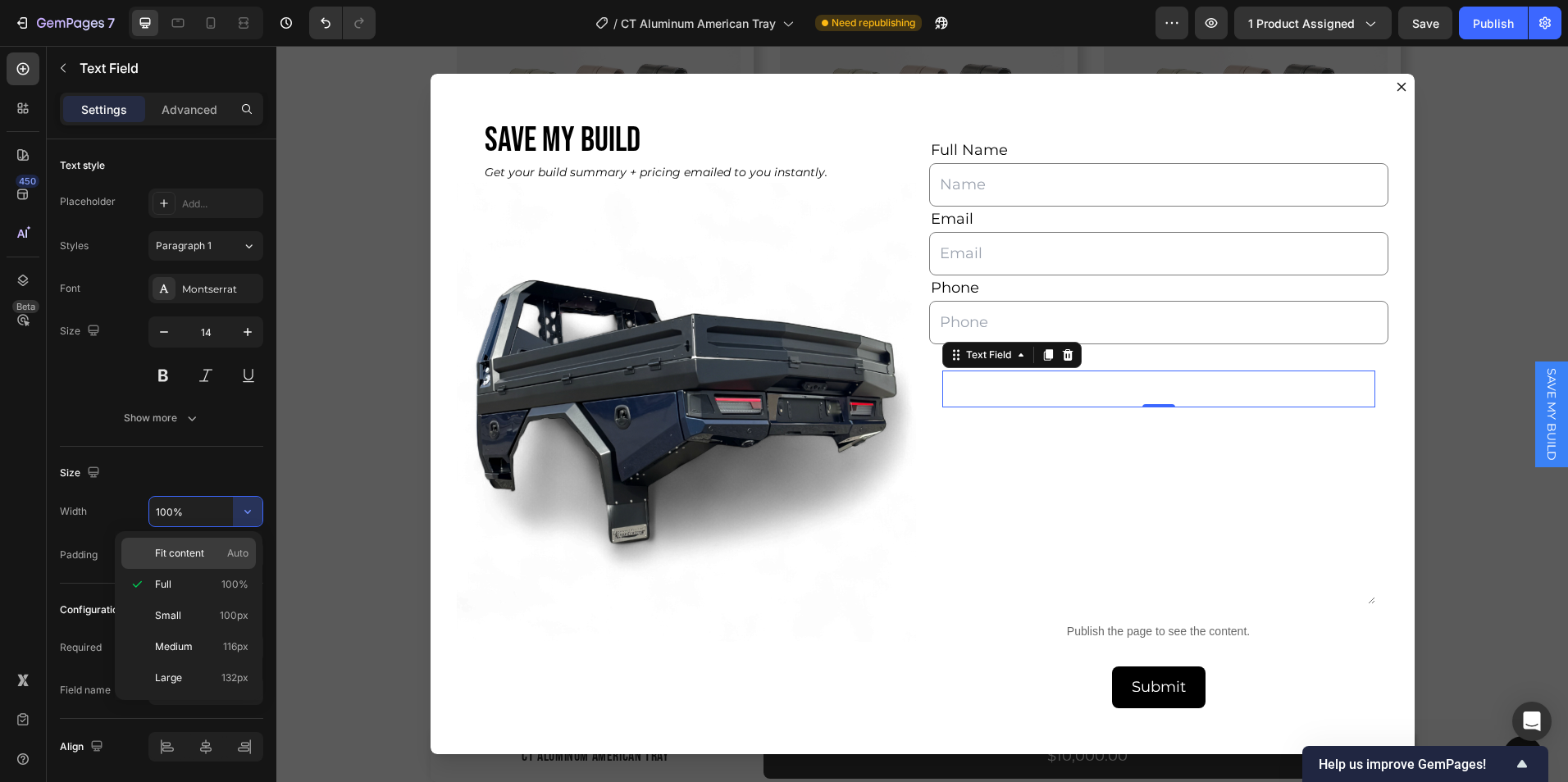
click at [191, 550] on span "Fit content" at bounding box center [180, 554] width 49 height 14
type input "Auto"
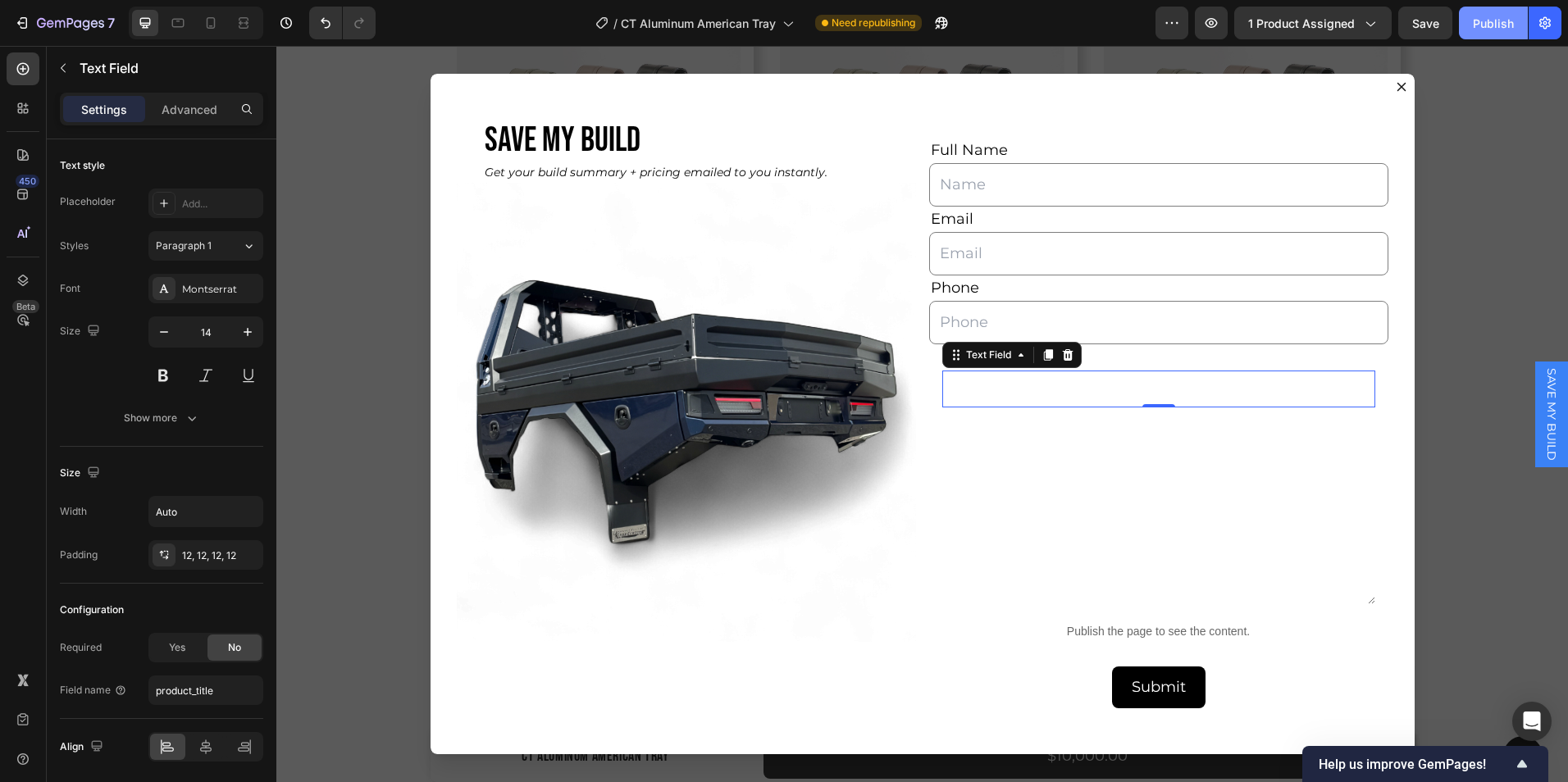
click at [1488, 24] on div "Publish" at bounding box center [1493, 23] width 41 height 17
click at [854, 746] on icon at bounding box center [856, 748] width 16 height 16
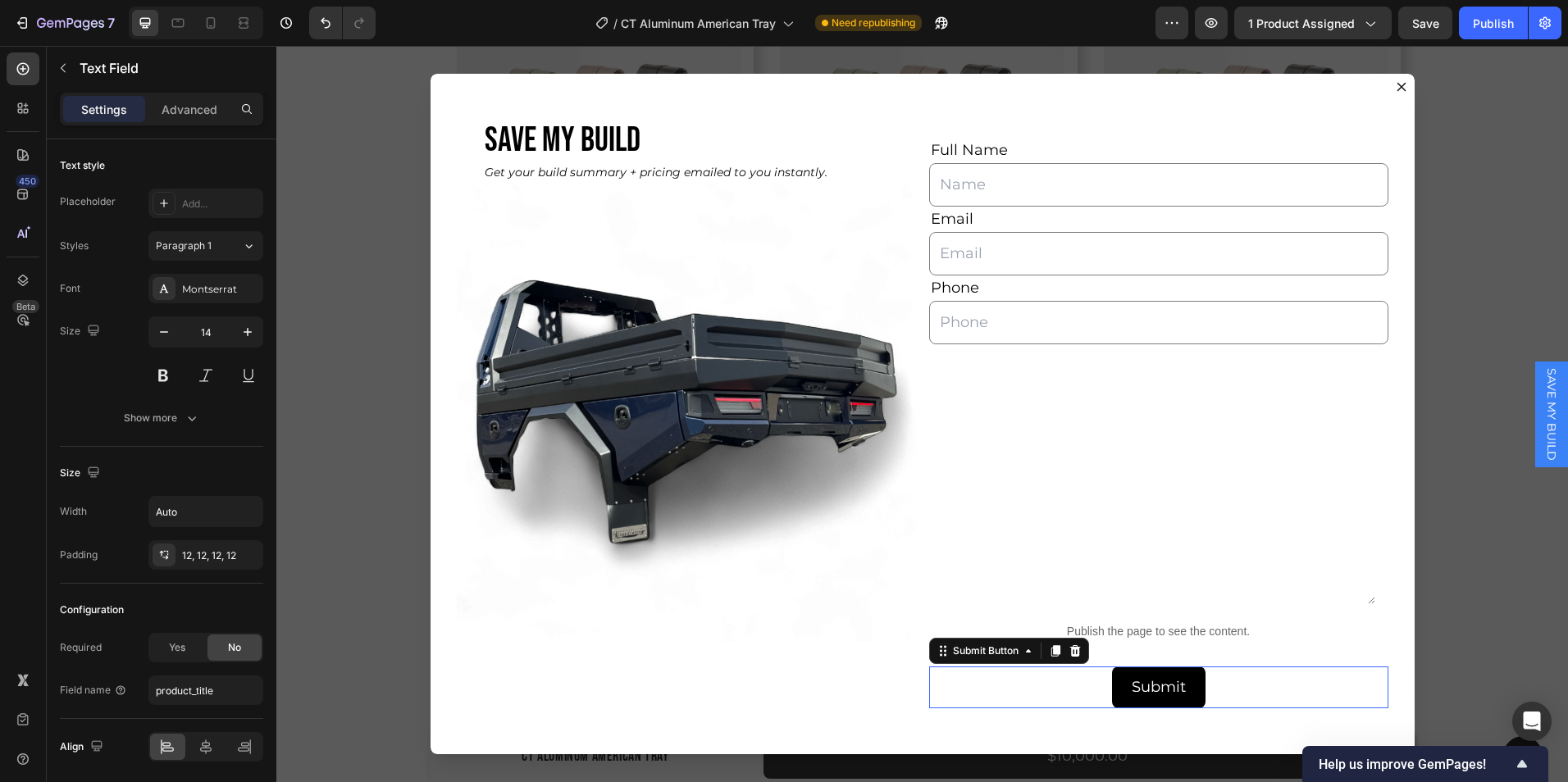
click at [929, 690] on div "Submit Submit Button 0" at bounding box center [1159, 687] width 460 height 42
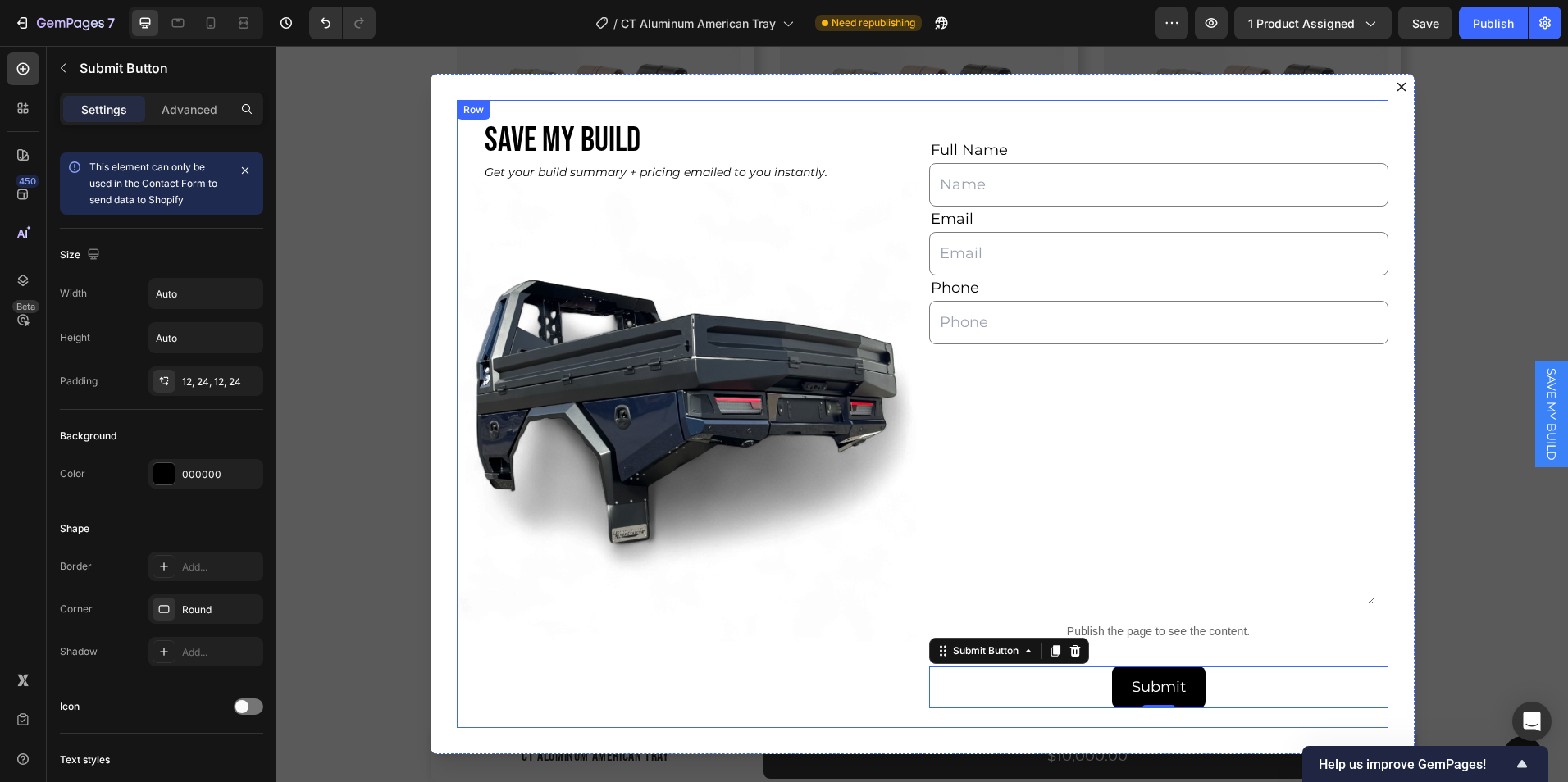
click at [905, 693] on div "SAVE MY BUILD Heading Get your build summary + pricing emailed to you instantly…" at bounding box center [686, 414] width 460 height 628
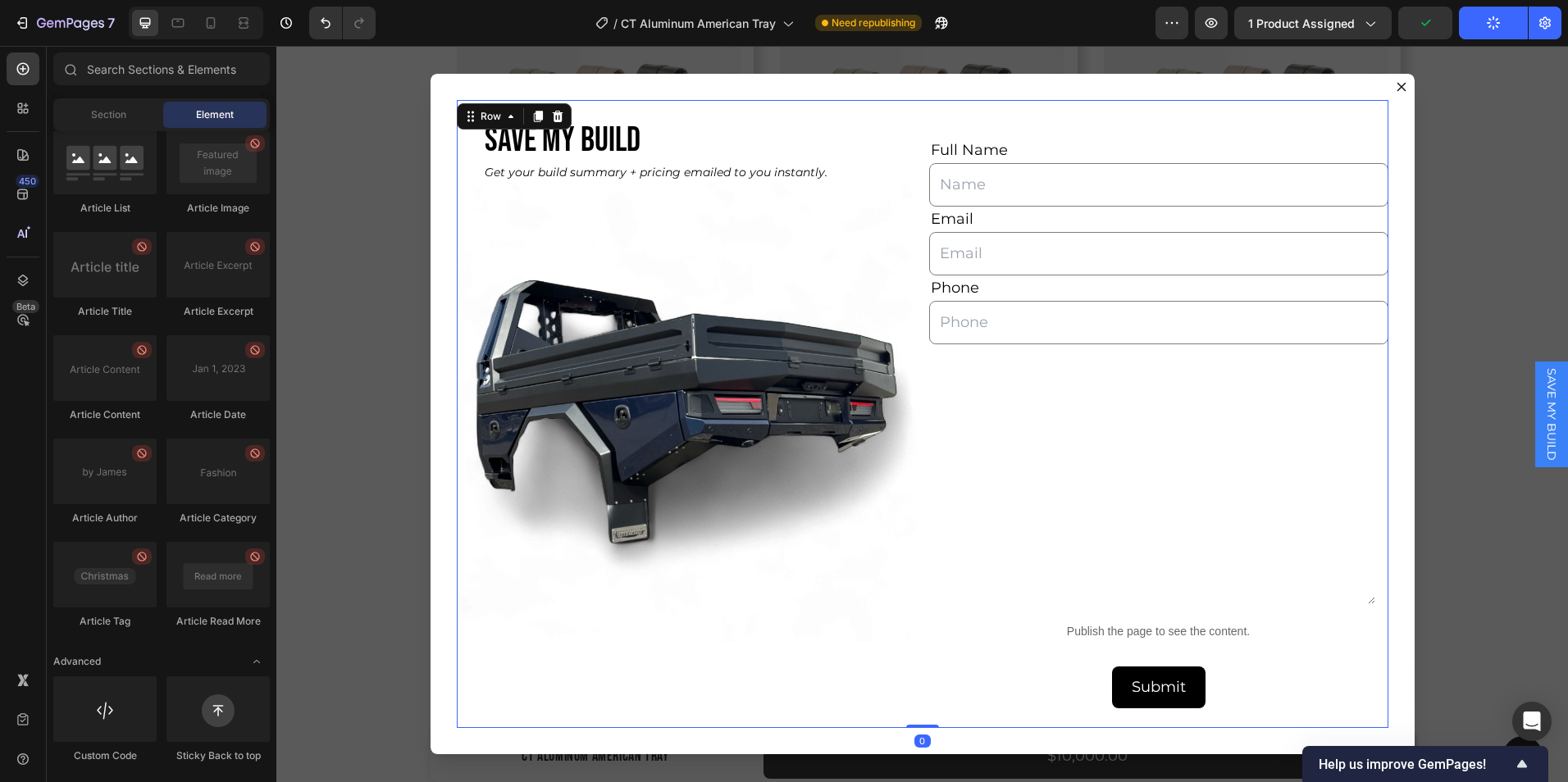
click at [1451, 562] on div "Backdrop" at bounding box center [922, 414] width 1292 height 737
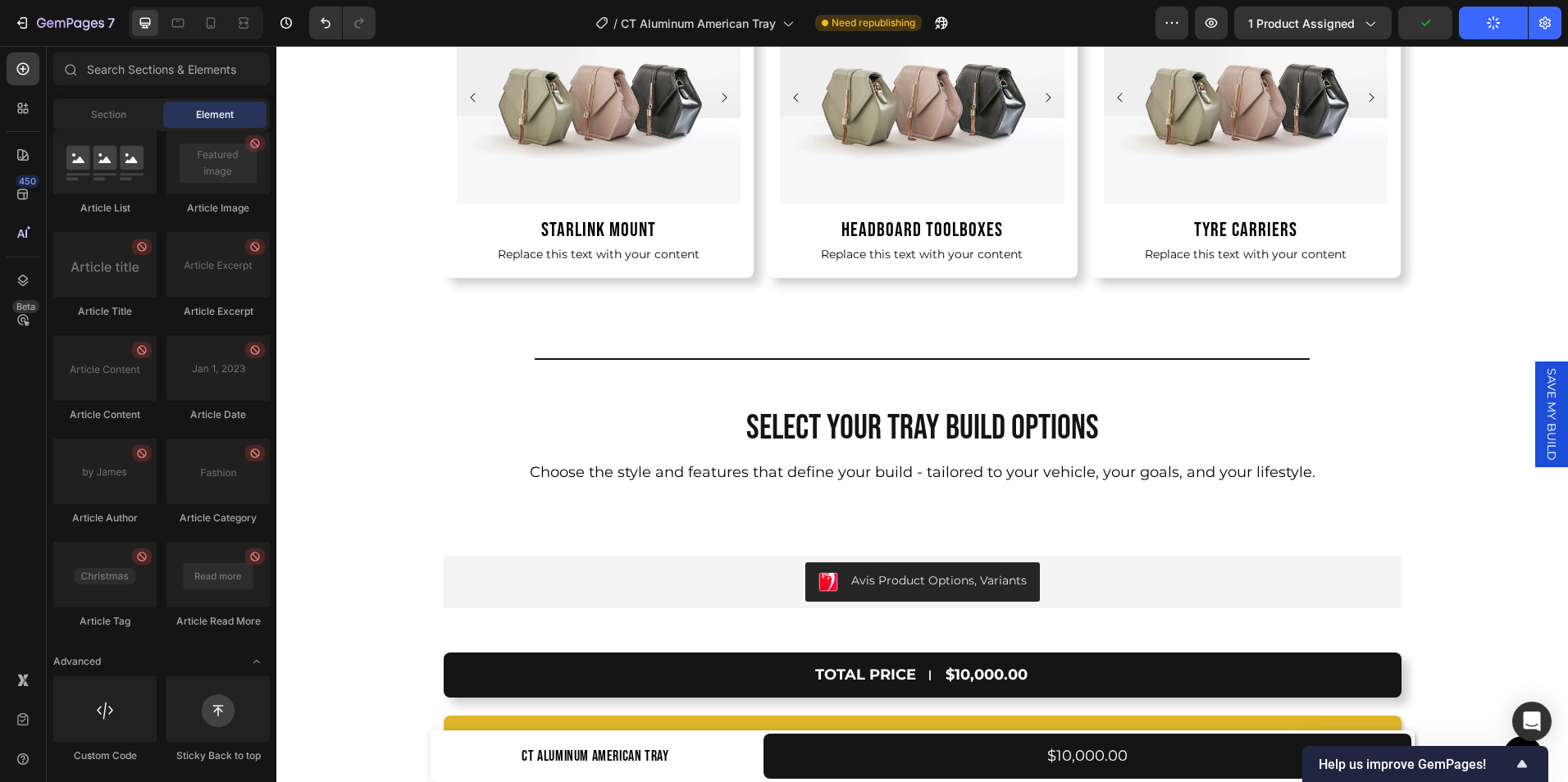
click at [1488, 32] on button "Publish" at bounding box center [1494, 23] width 69 height 33
click at [826, 737] on div "View live page" at bounding box center [816, 744] width 94 height 23
click at [1544, 412] on span "SAVE MY BUILD" at bounding box center [1552, 414] width 16 height 93
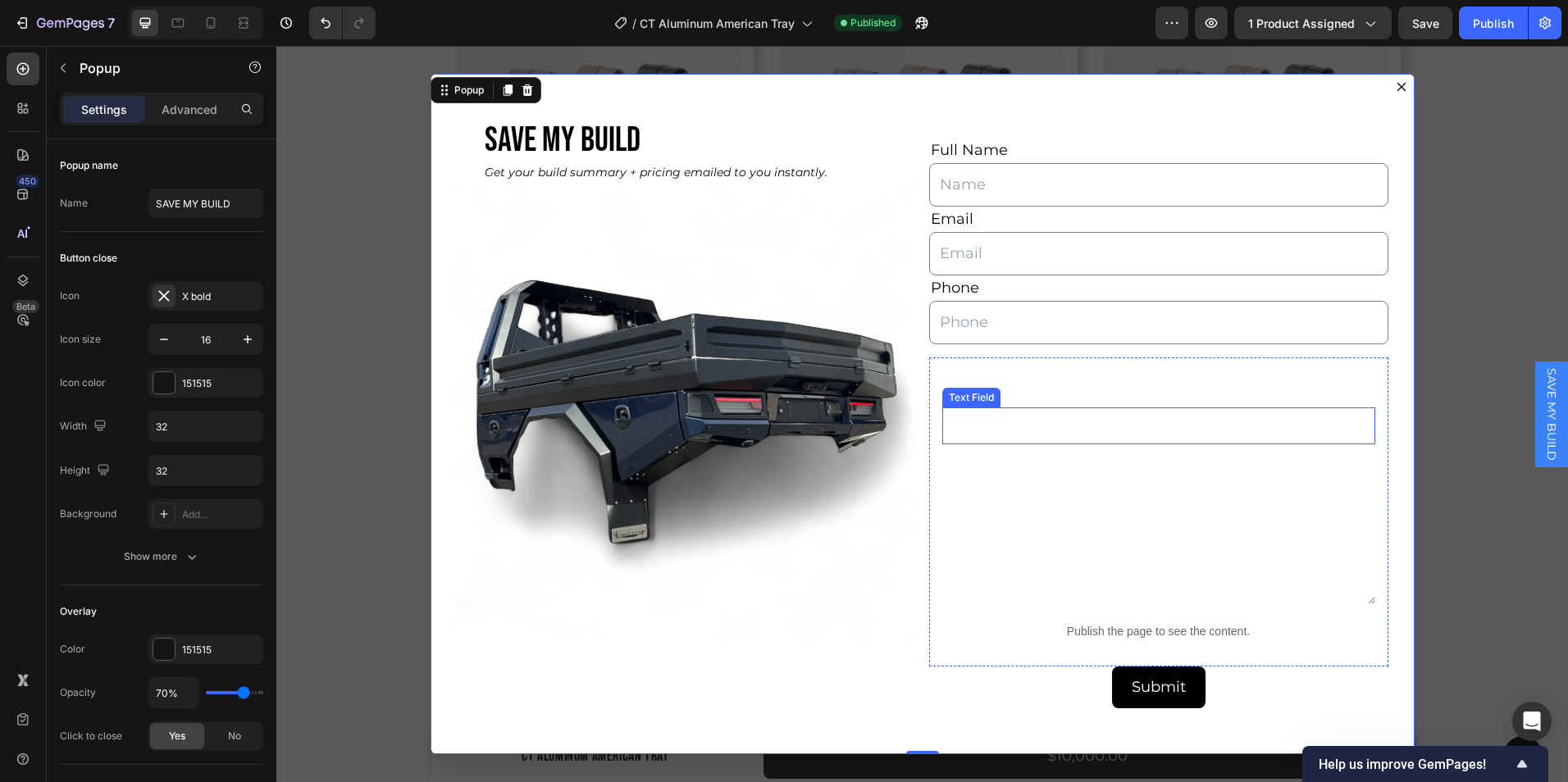
click at [987, 424] on input "Dialog body" at bounding box center [1160, 425] width 434 height 37
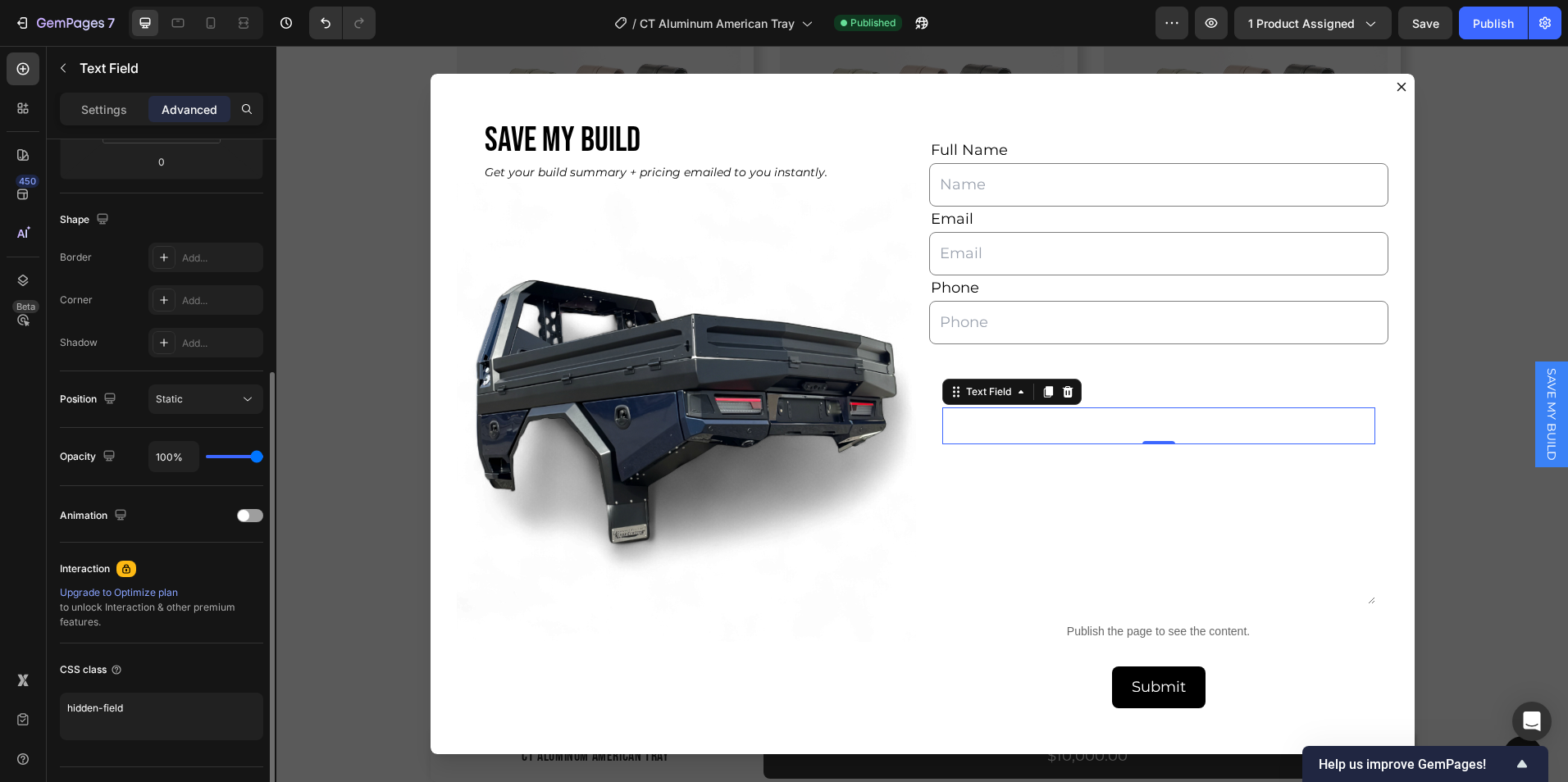
scroll to position [369, 0]
drag, startPoint x: 145, startPoint y: 715, endPoint x: 33, endPoint y: 701, distance: 112.9
click at [33, 701] on div "450 Beta Sections(30) Elements(84) Section Element Hero Section Product Detail …" at bounding box center [138, 414] width 276 height 737
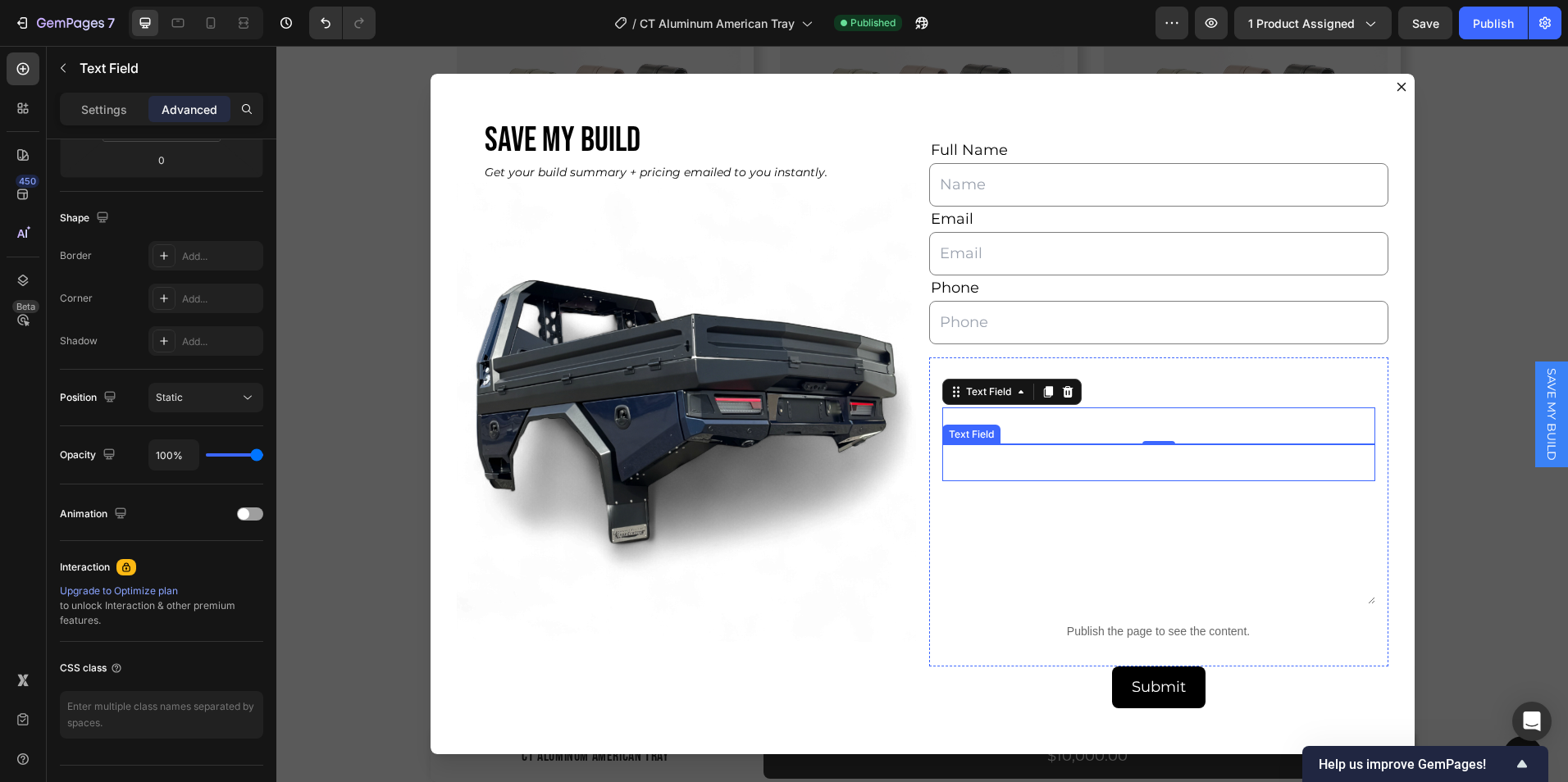
click at [1013, 477] on input "Dialog body" at bounding box center [1160, 462] width 434 height 37
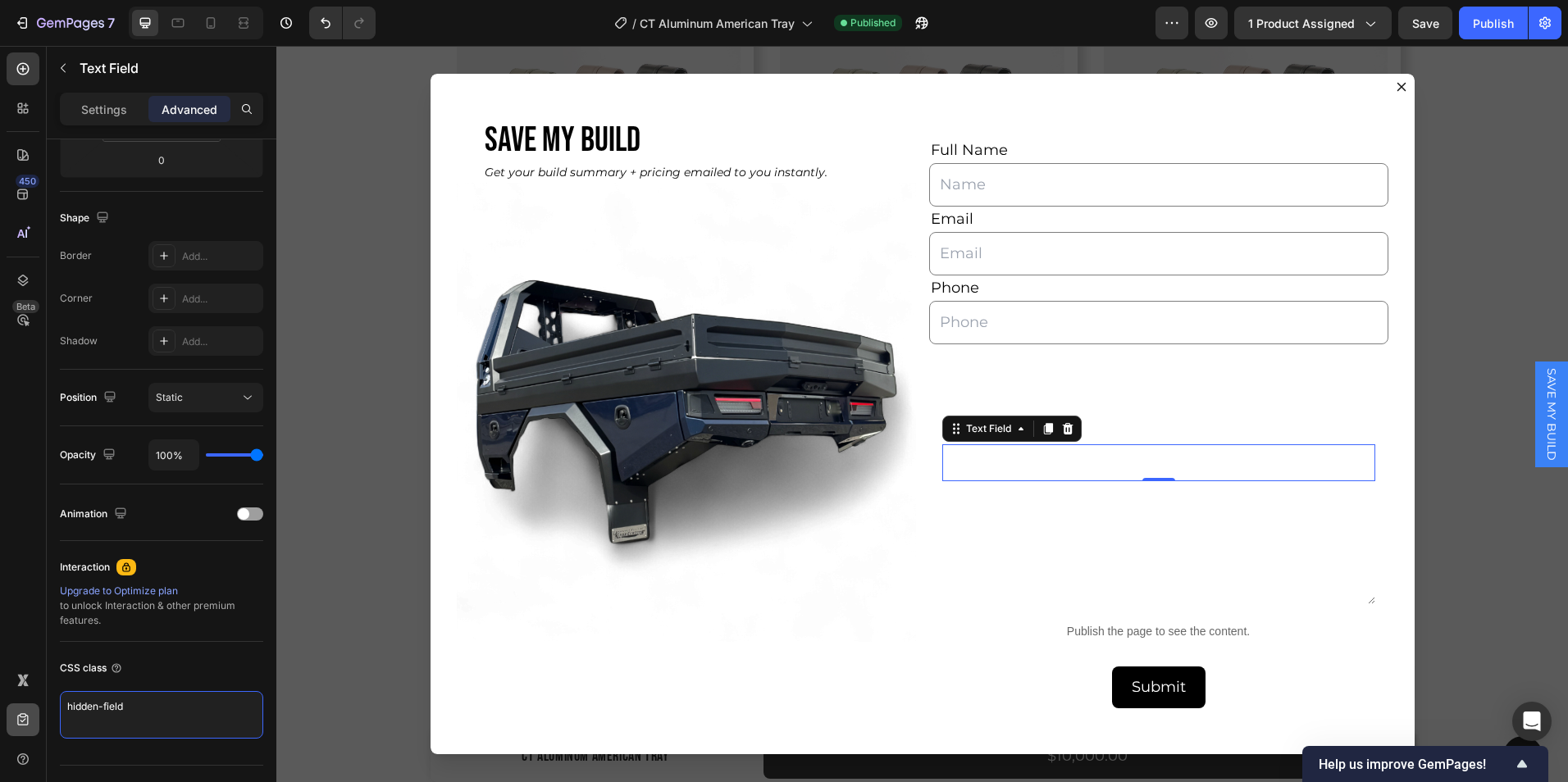
drag, startPoint x: 135, startPoint y: 719, endPoint x: 32, endPoint y: 714, distance: 103.1
click at [32, 714] on div "450 Beta Sections(30) Elements(84) Section Element Hero Section Product Detail …" at bounding box center [138, 414] width 276 height 737
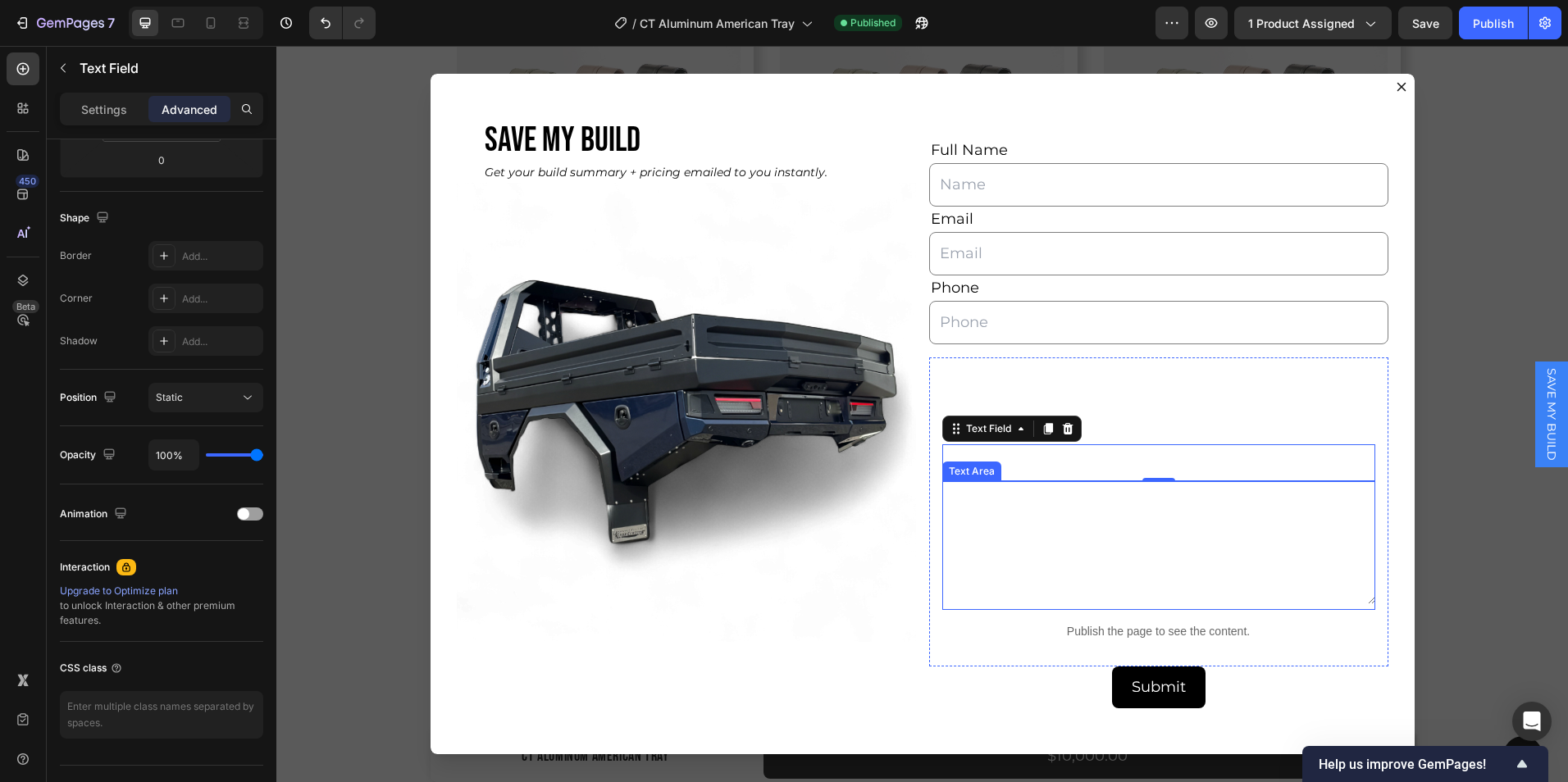
click at [1005, 507] on textarea "Dialog body" at bounding box center [1160, 543] width 434 height 123
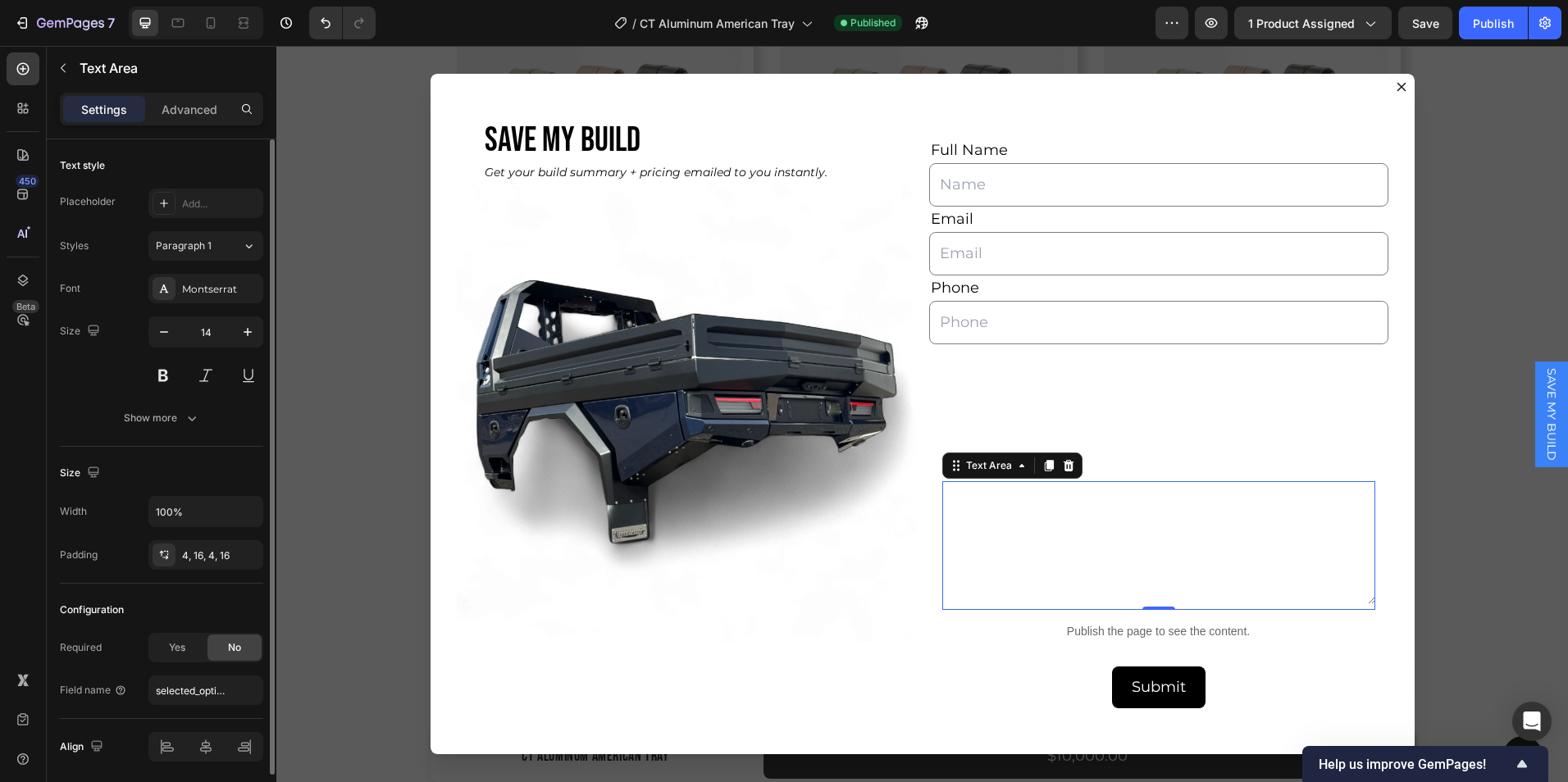
scroll to position [58, 0]
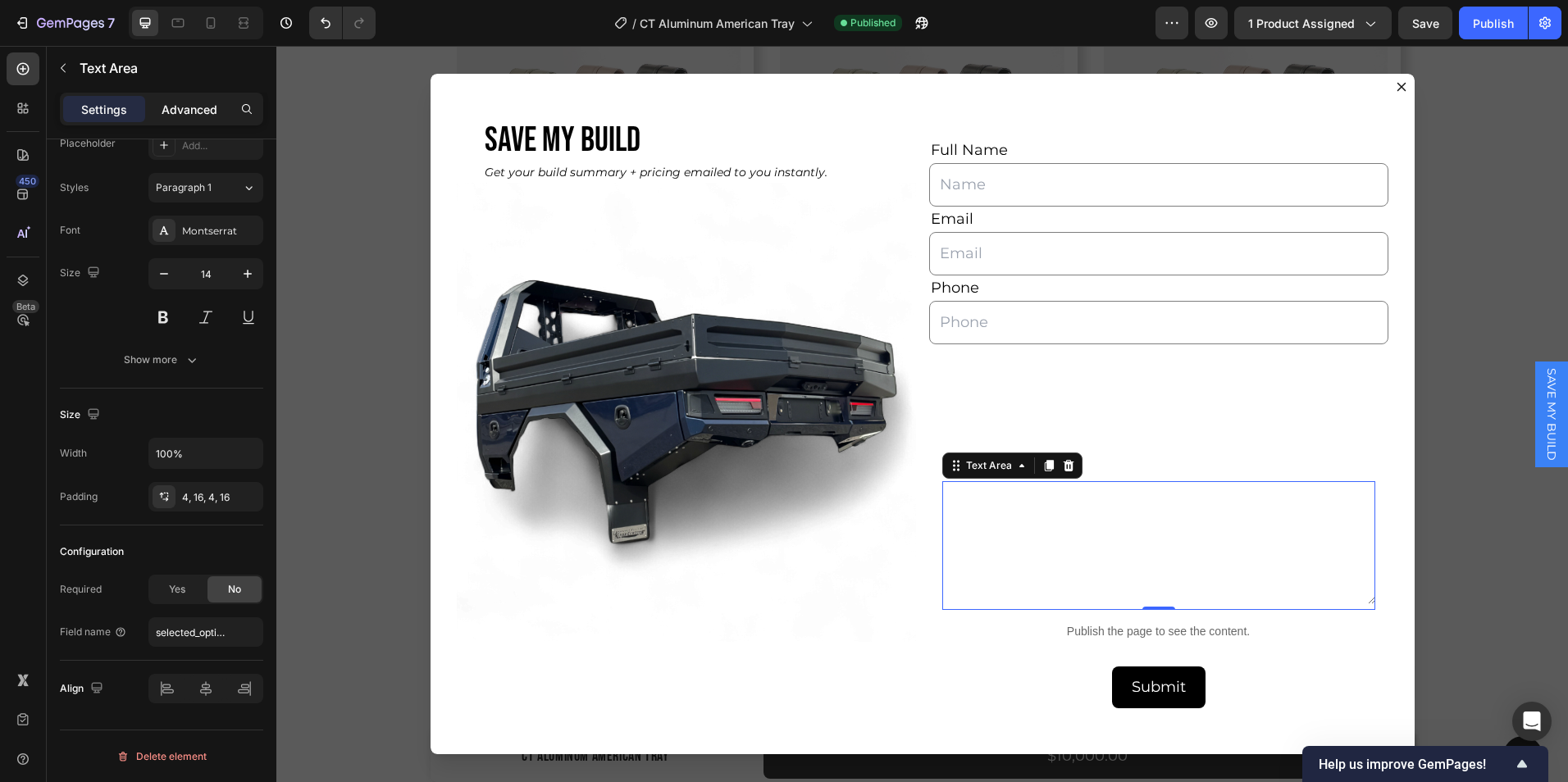
click at [179, 108] on p "Advanced" at bounding box center [190, 109] width 56 height 17
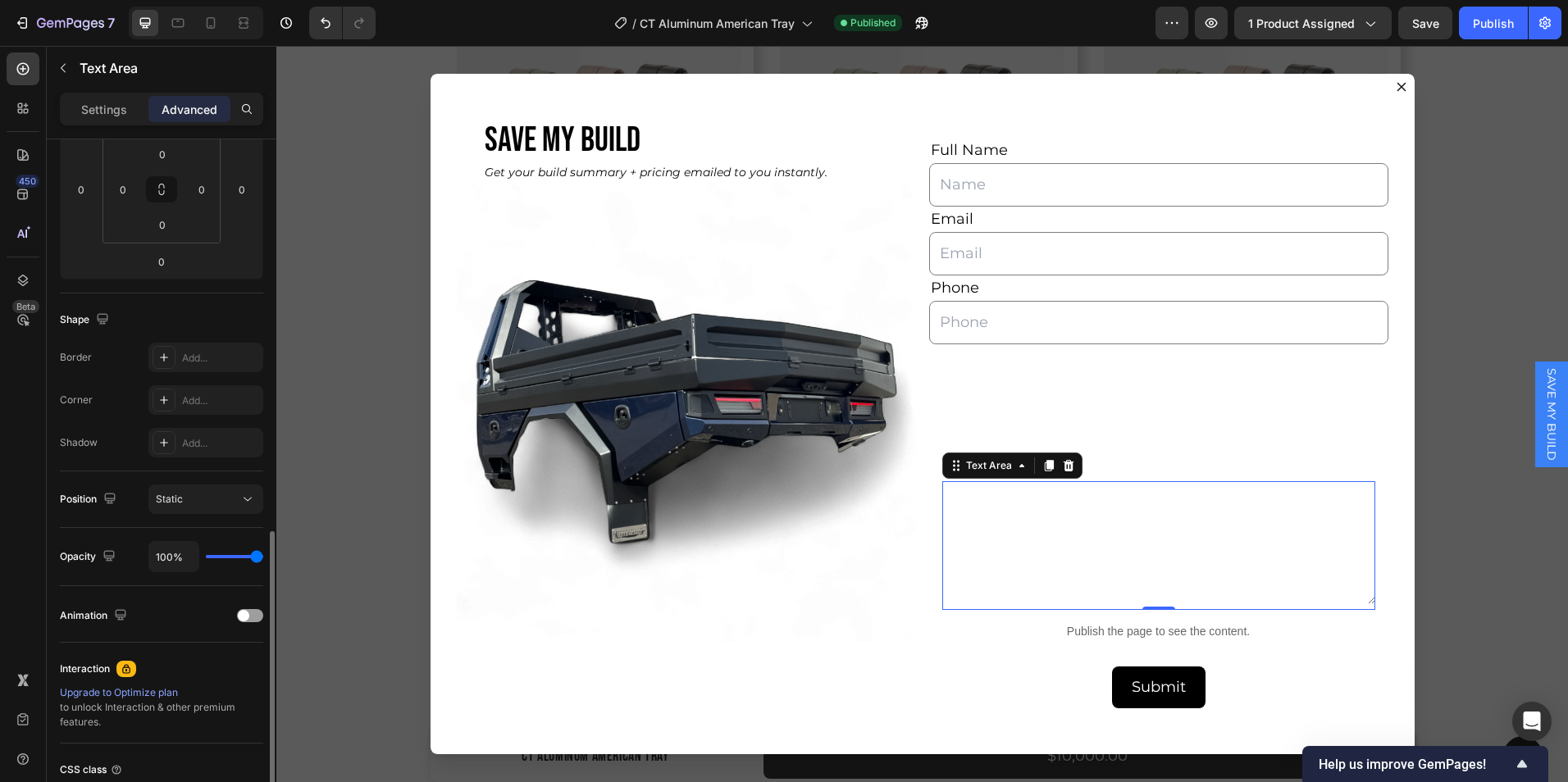
scroll to position [405, 0]
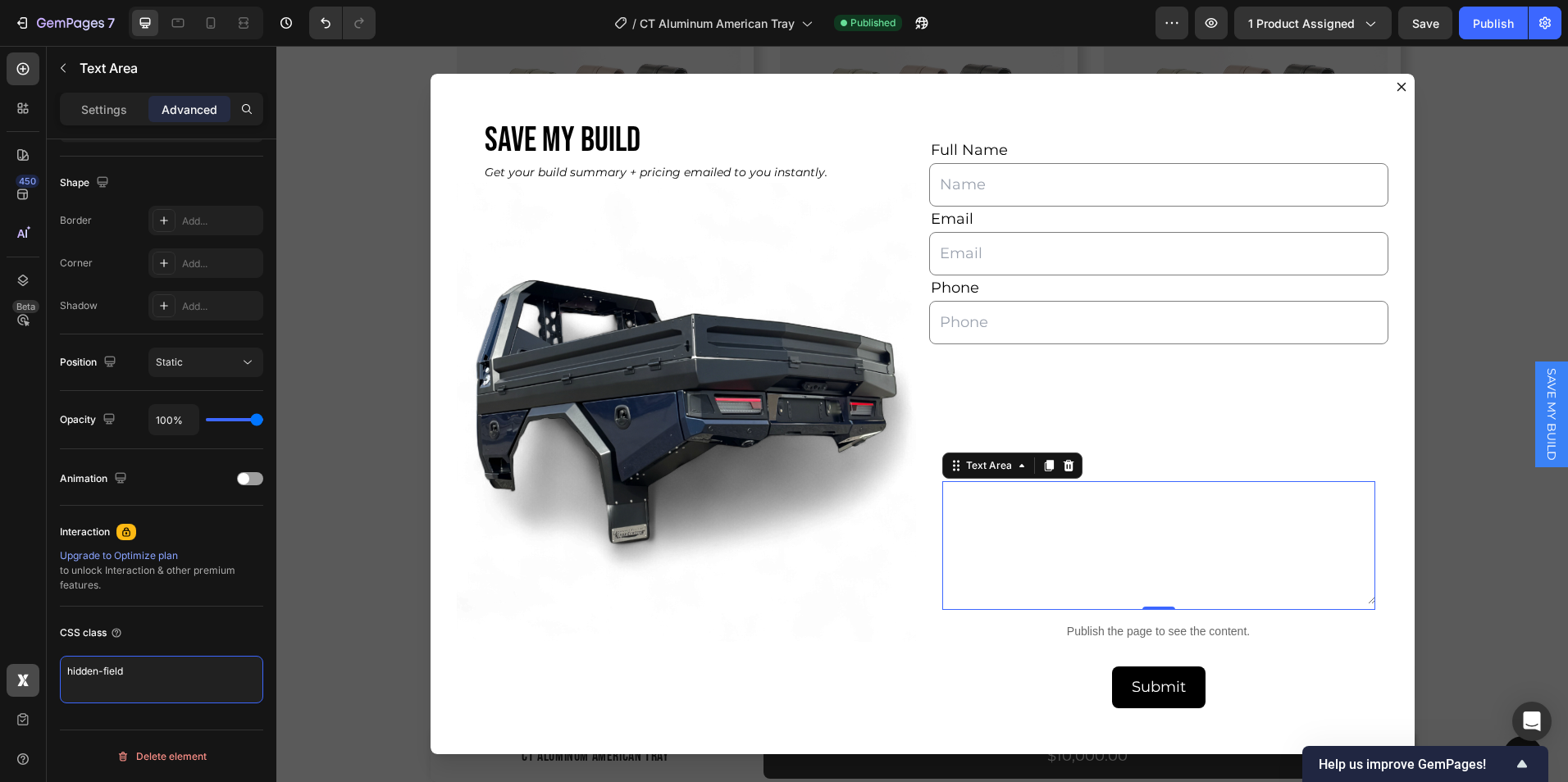
drag, startPoint x: 161, startPoint y: 669, endPoint x: 14, endPoint y: 682, distance: 147.6
click at [14, 682] on div "450 Beta Sections(30) Elements(84) Section Element Hero Section Product Detail …" at bounding box center [138, 414] width 276 height 737
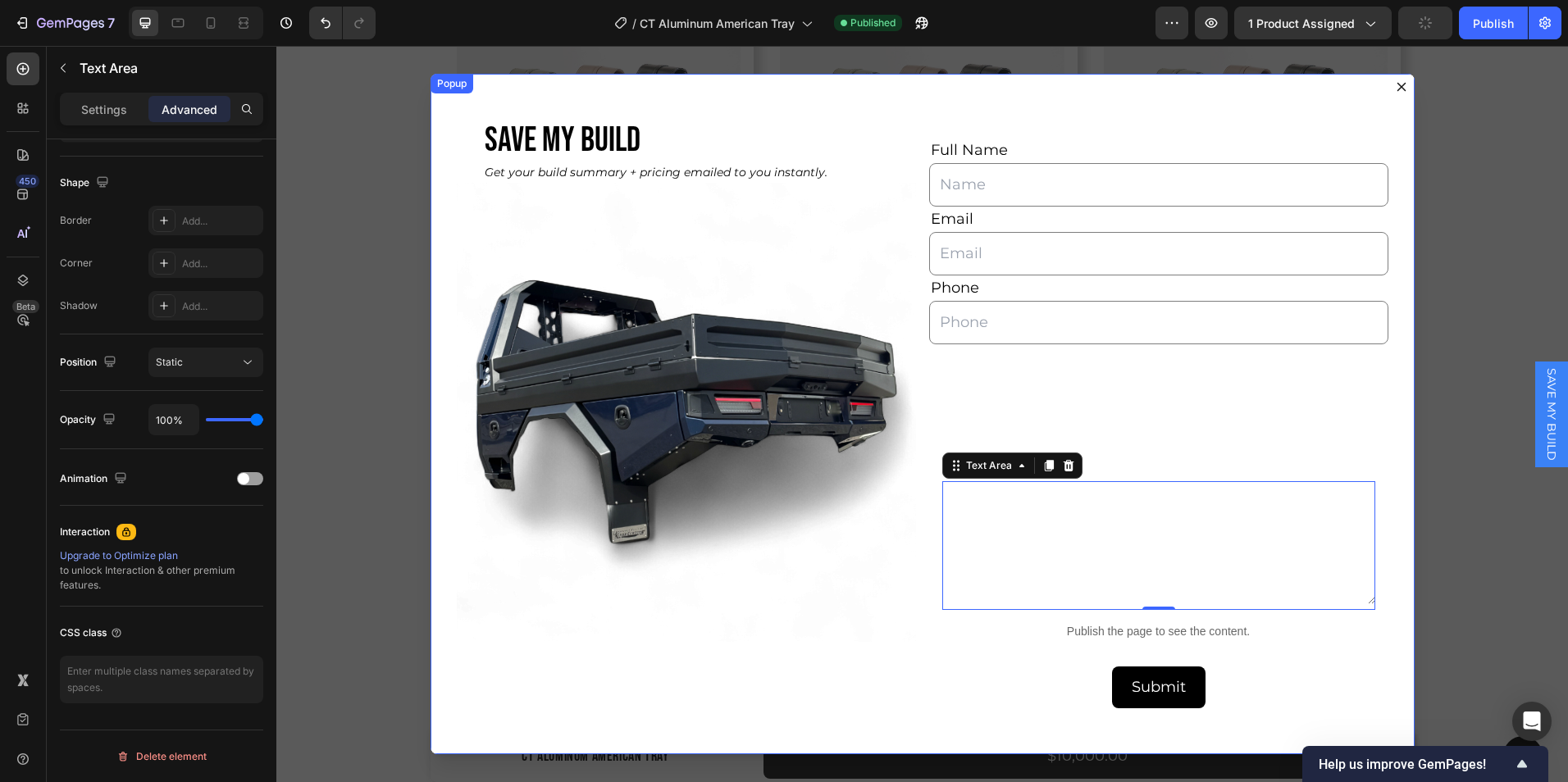
click at [687, 597] on img "Dialog body" at bounding box center [686, 413] width 460 height 460
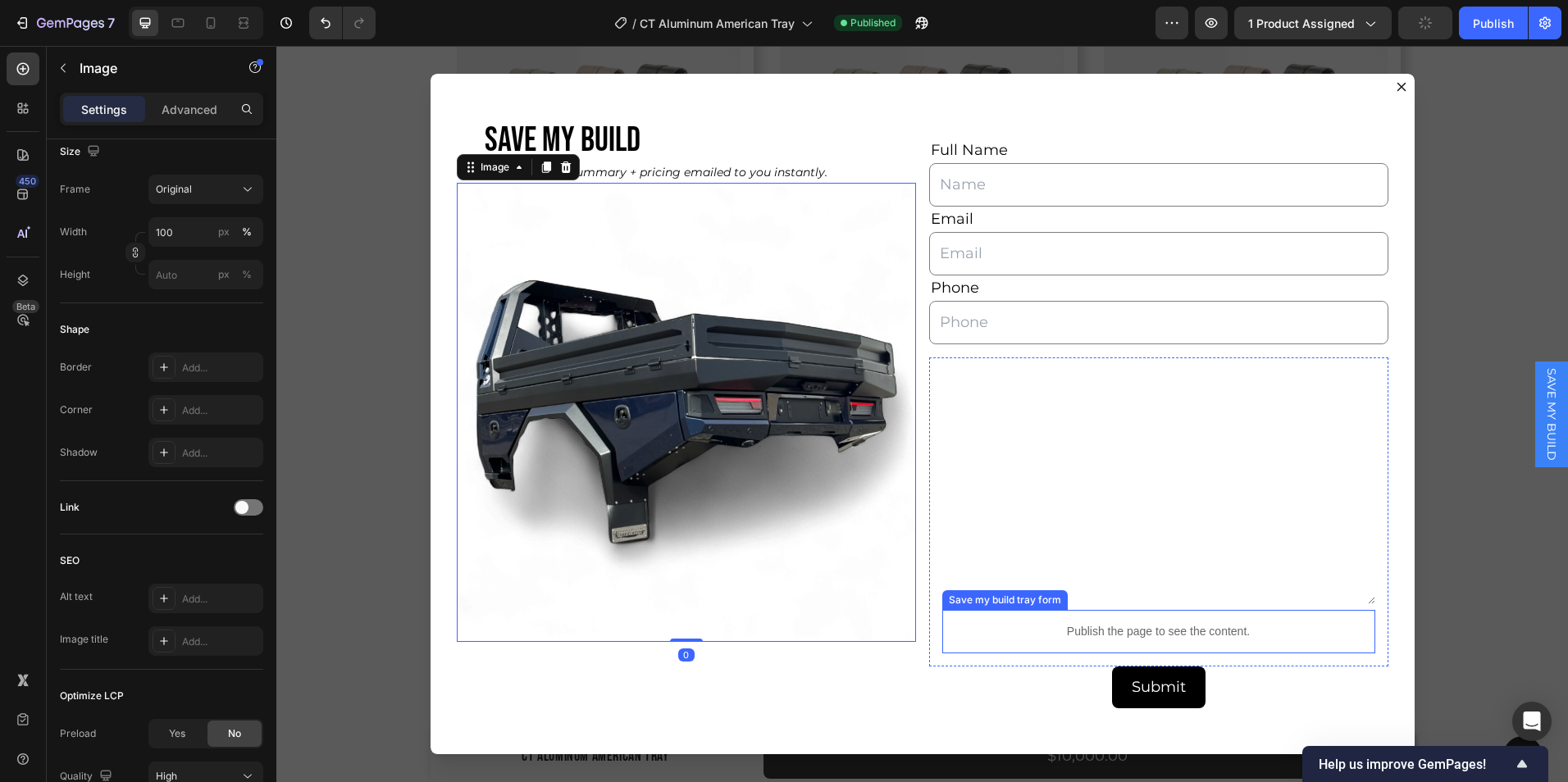
scroll to position [0, 0]
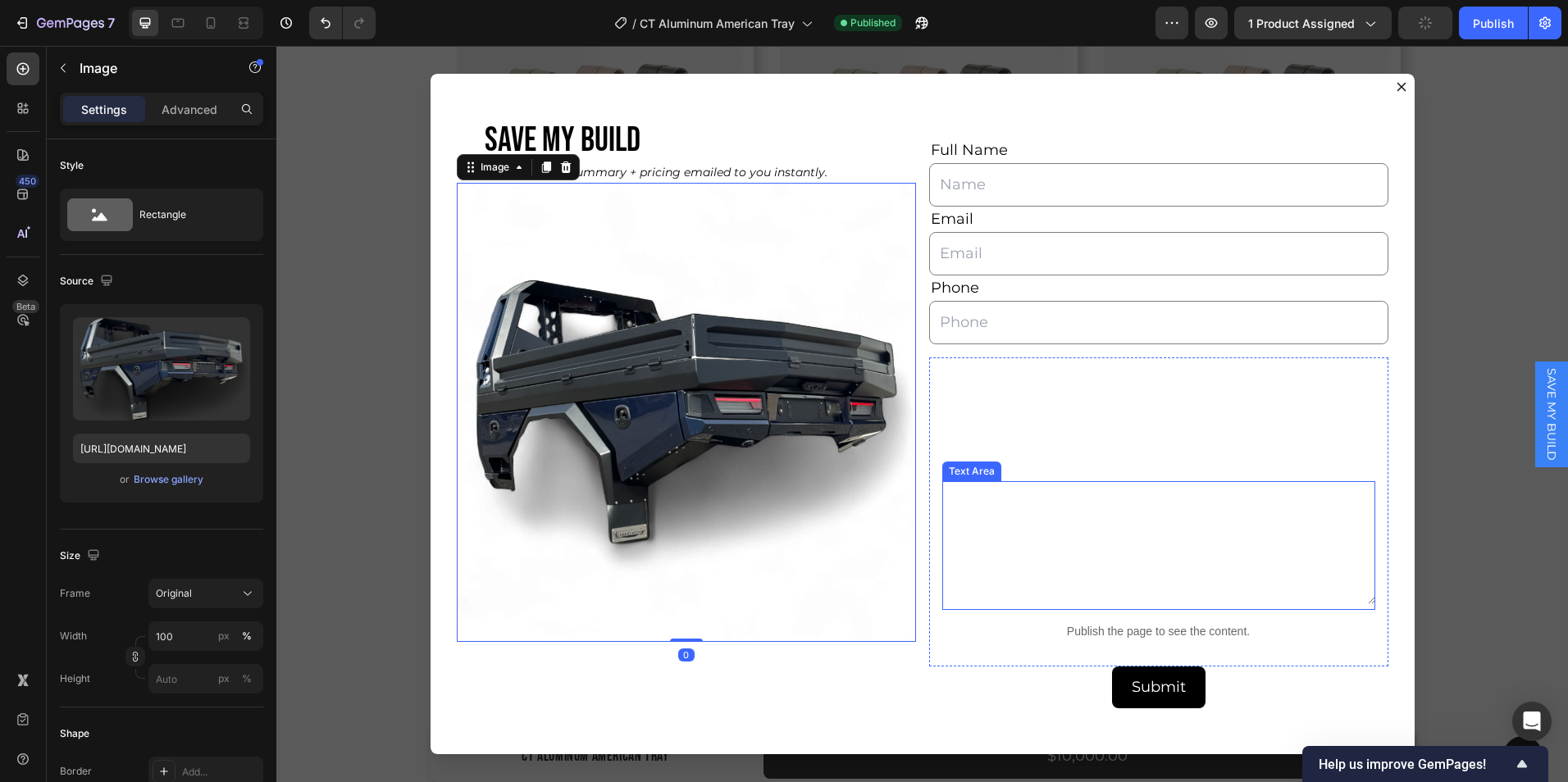
click at [1058, 588] on textarea "Dialog body" at bounding box center [1160, 543] width 434 height 123
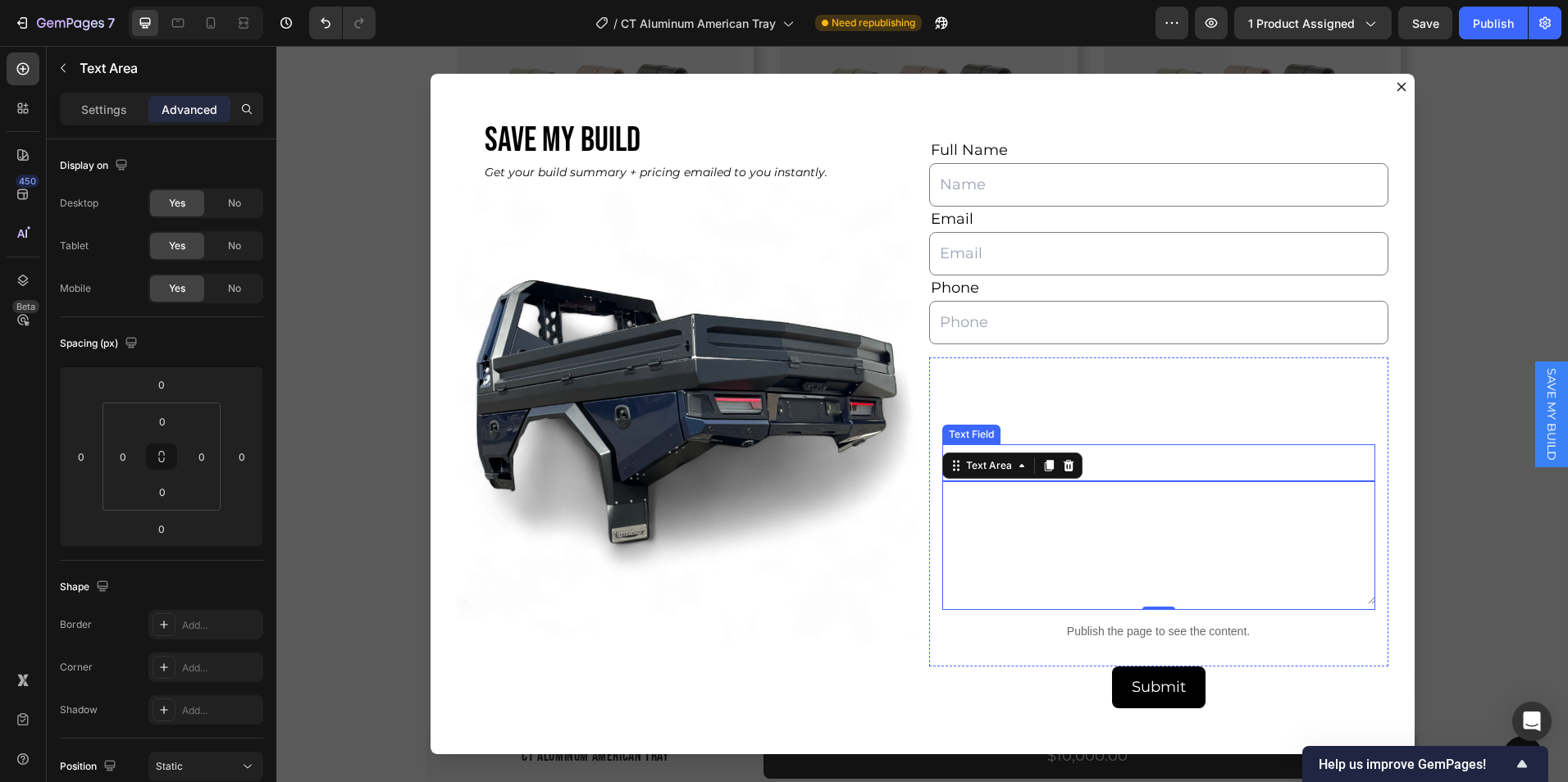
click at [1114, 456] on input "Dialog body" at bounding box center [1160, 462] width 434 height 37
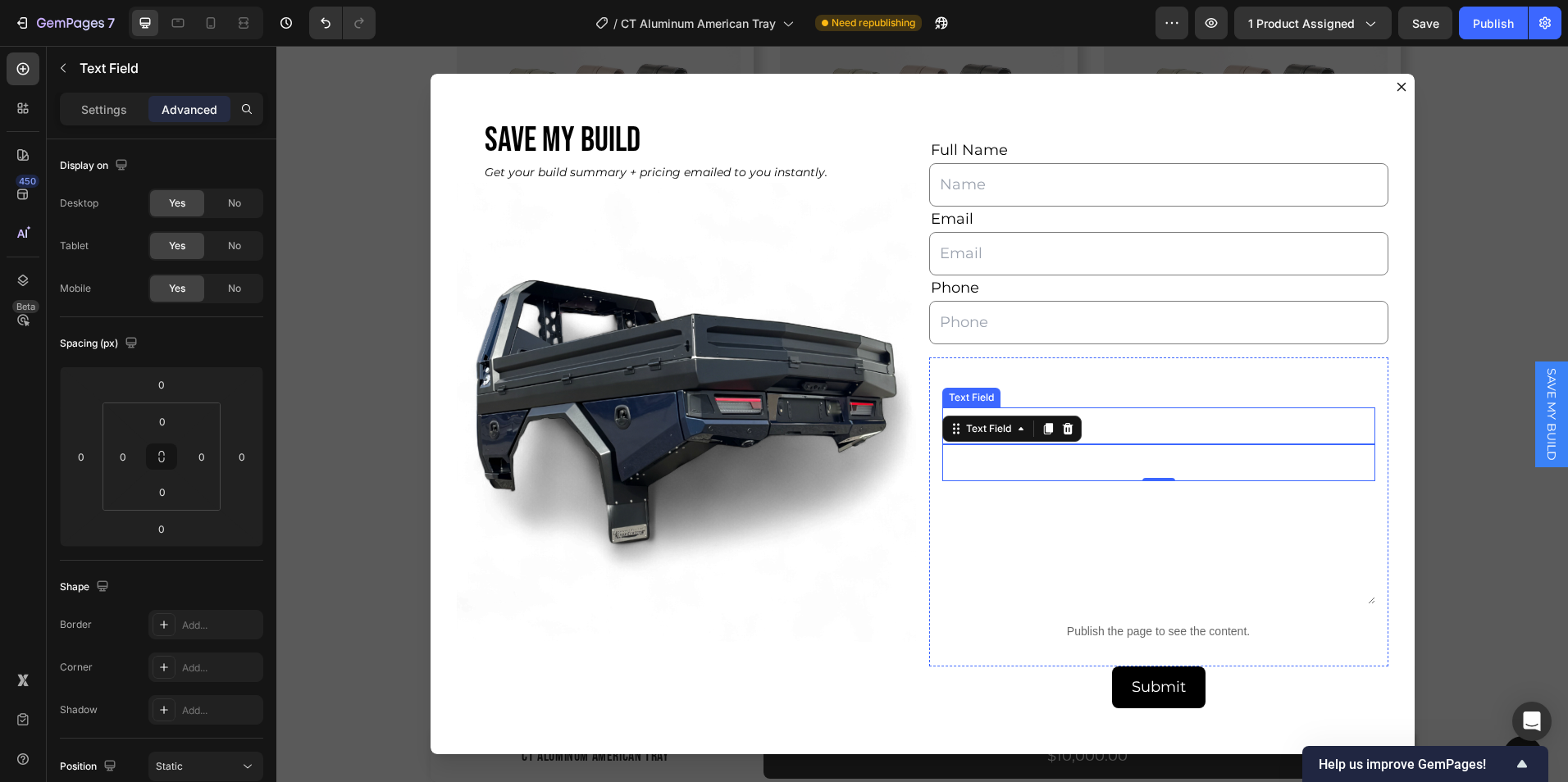
click at [1095, 431] on input "Dialog body" at bounding box center [1160, 425] width 434 height 37
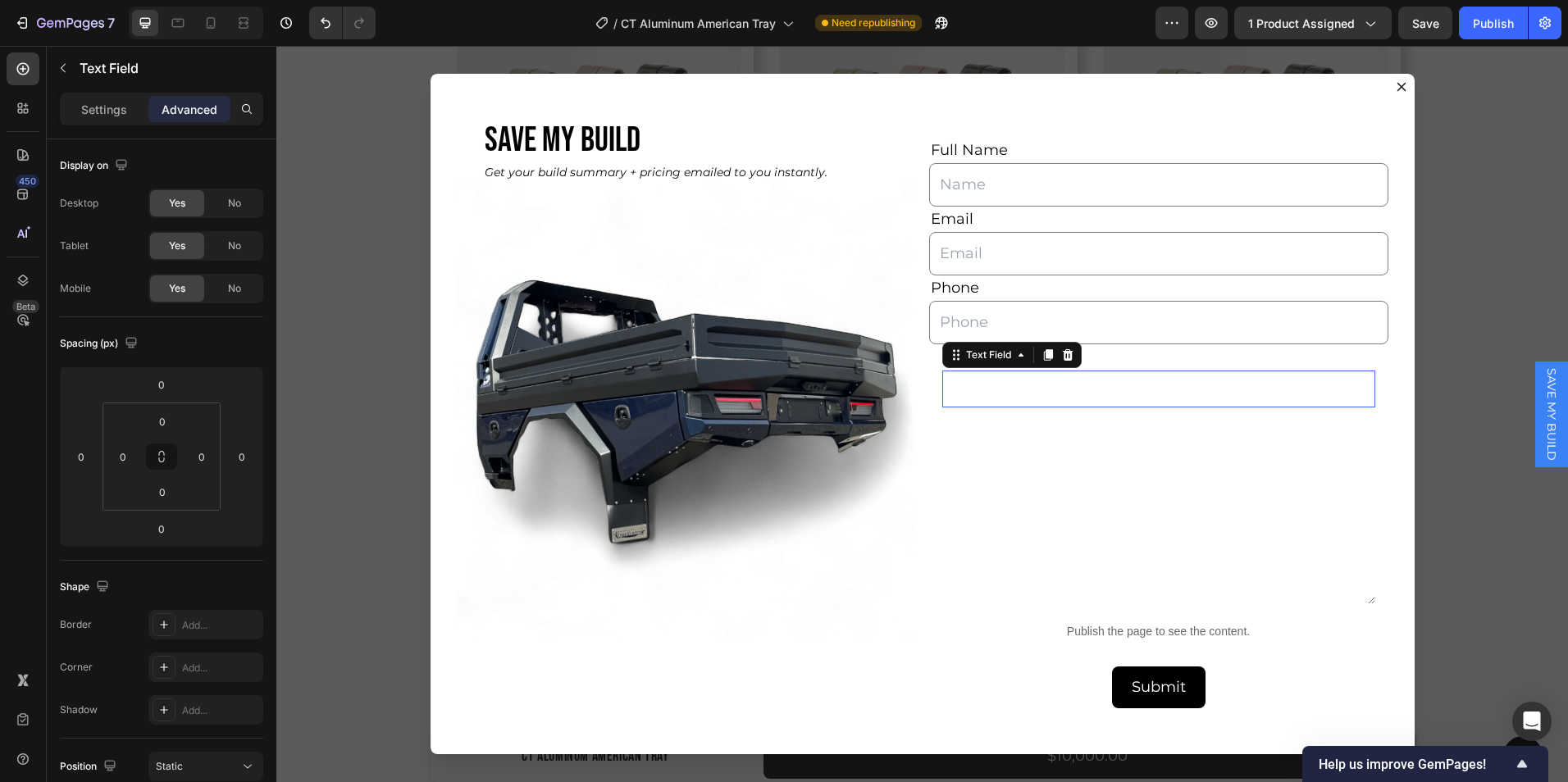
click at [1089, 385] on div "Text Field 0" at bounding box center [1160, 389] width 434 height 37
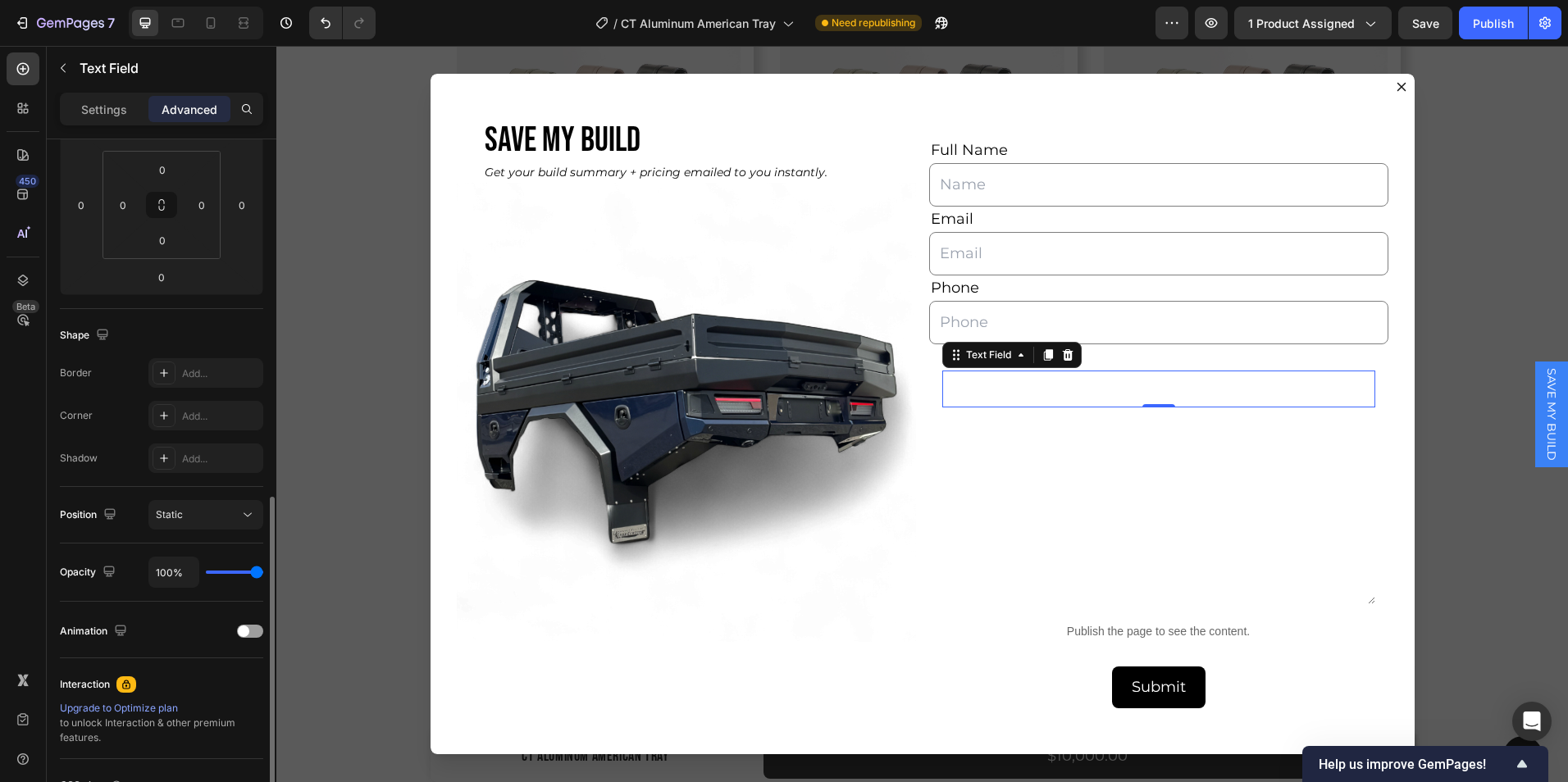
scroll to position [405, 0]
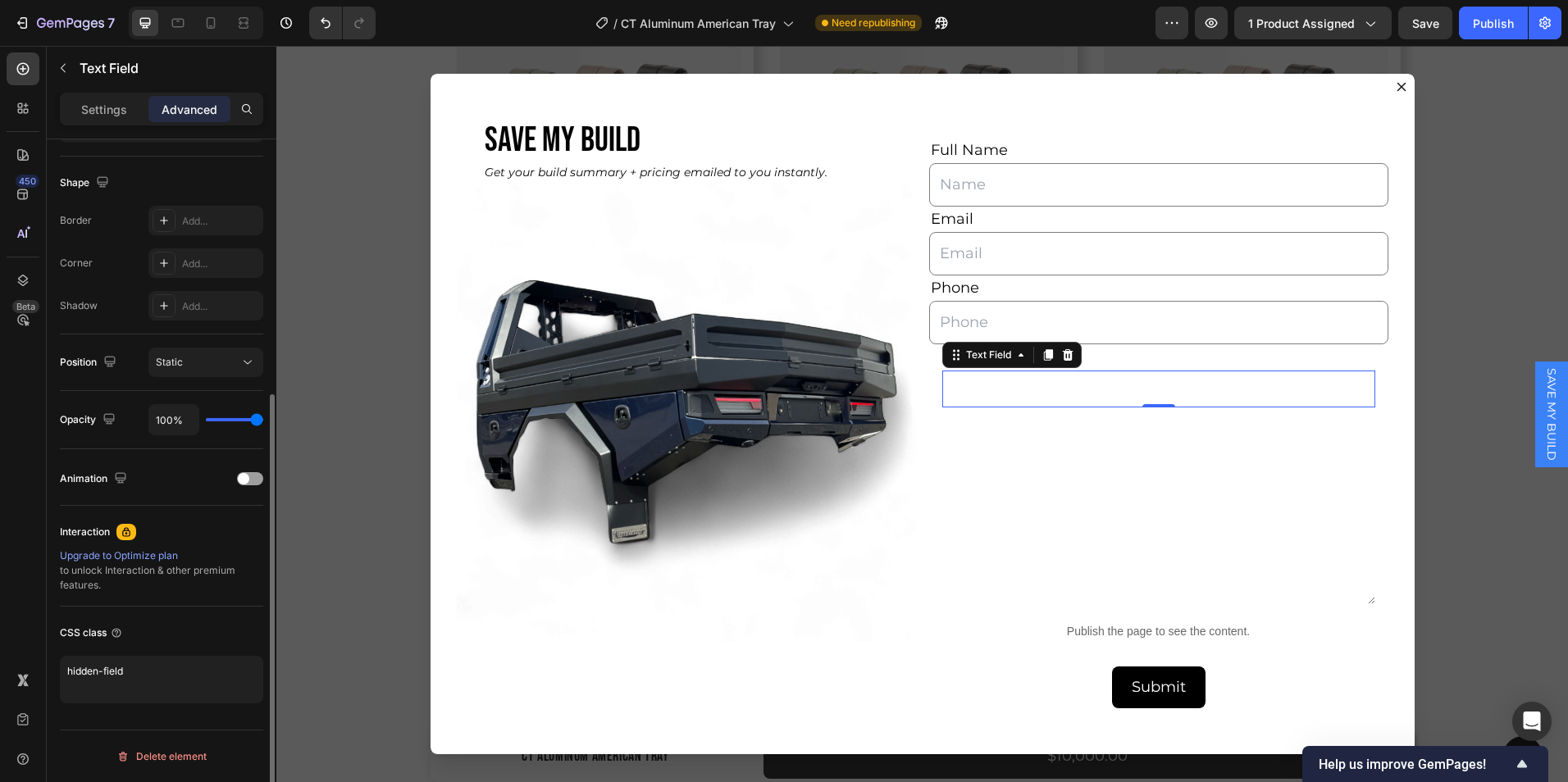
drag, startPoint x: 150, startPoint y: 673, endPoint x: 58, endPoint y: 680, distance: 92.3
click at [58, 680] on div "Display on Desktop Yes No Tablet Yes No Mobile Yes No Spacing (px) 0 0 0 0 0 0 …" at bounding box center [162, 283] width 229 height 1094
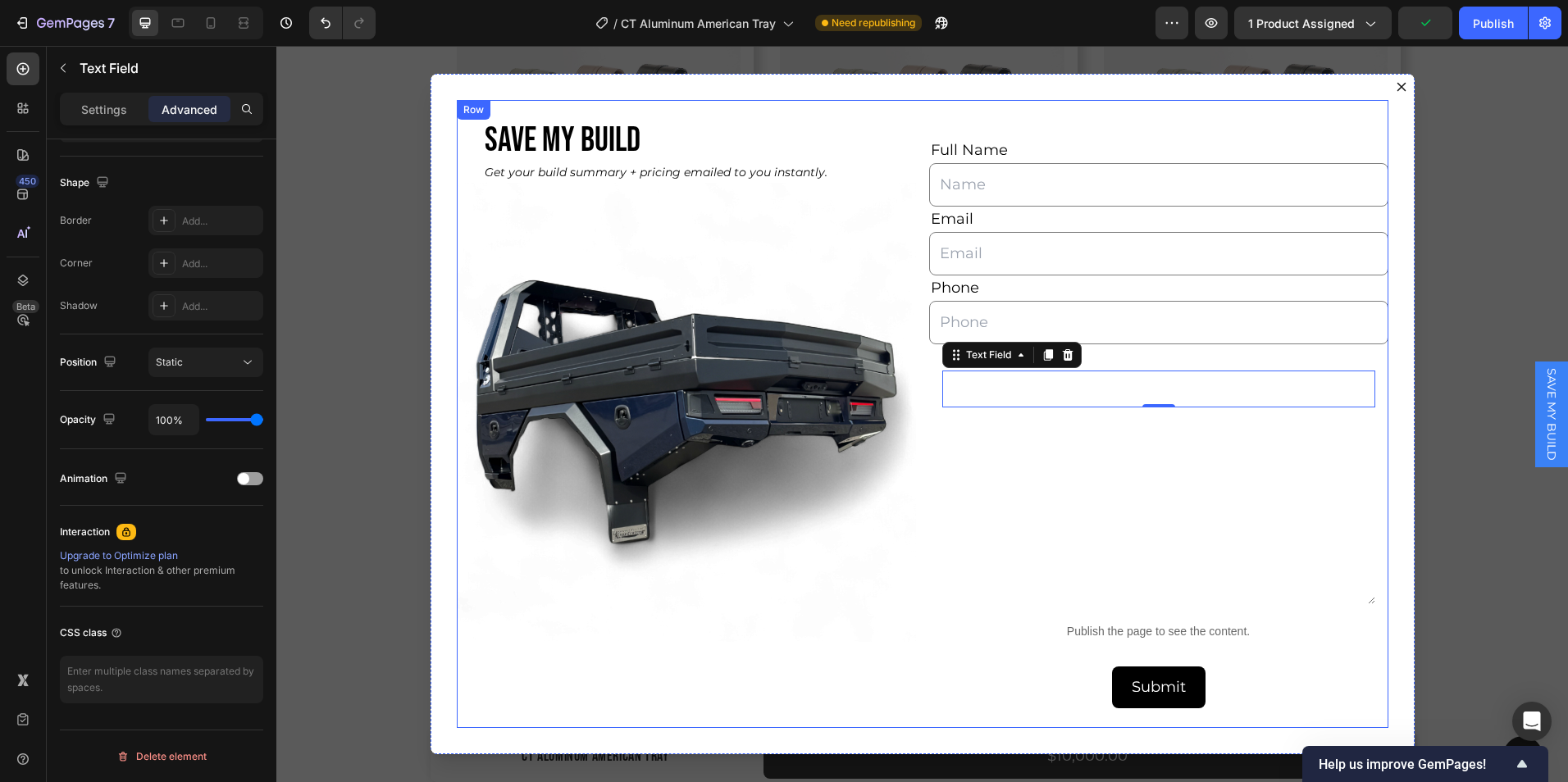
click at [922, 592] on div "SAVE MY BUILD Heading Get your build summary + pricing emailed to you instantly…" at bounding box center [923, 414] width 932 height 628
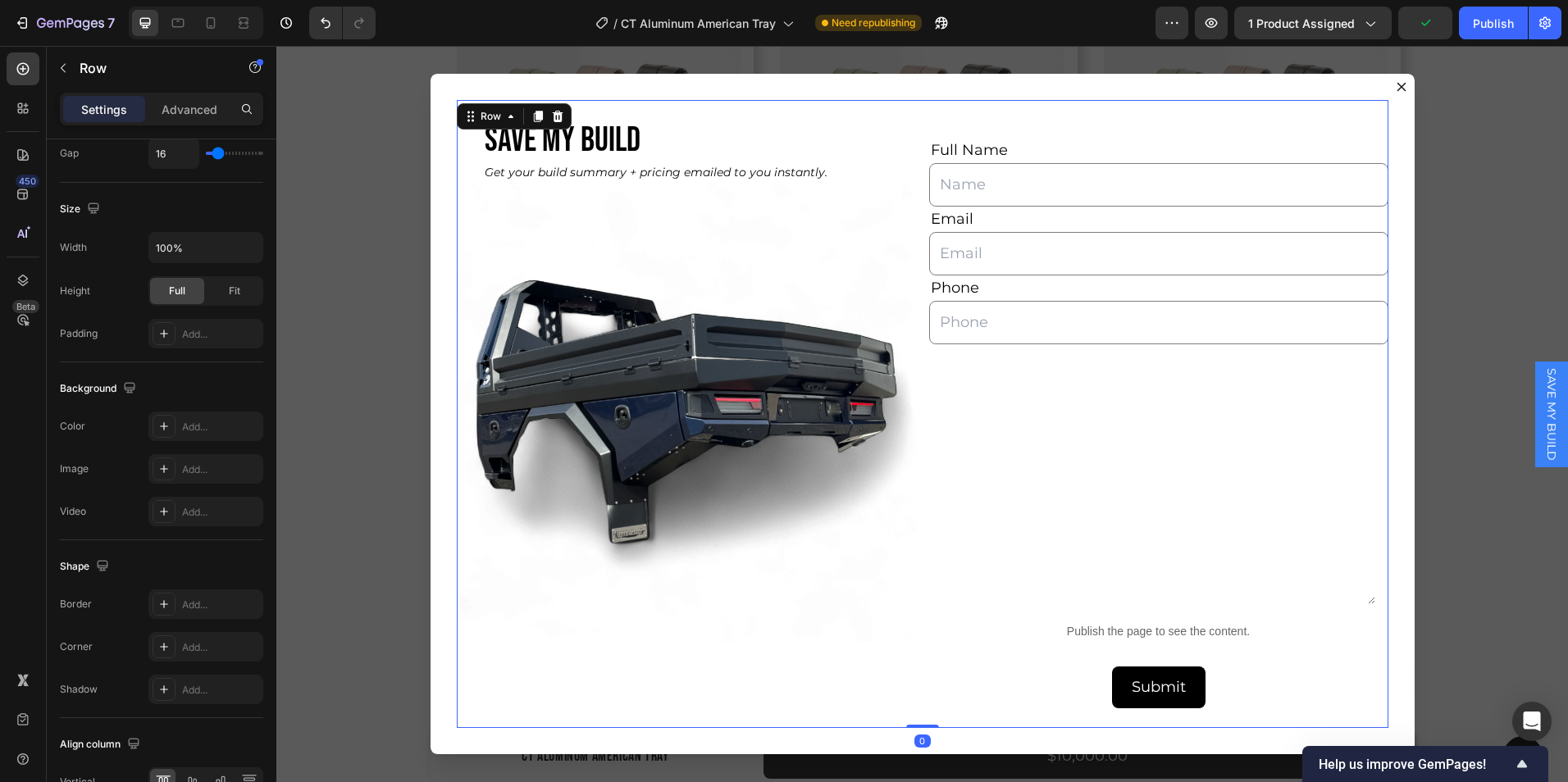
scroll to position [0, 0]
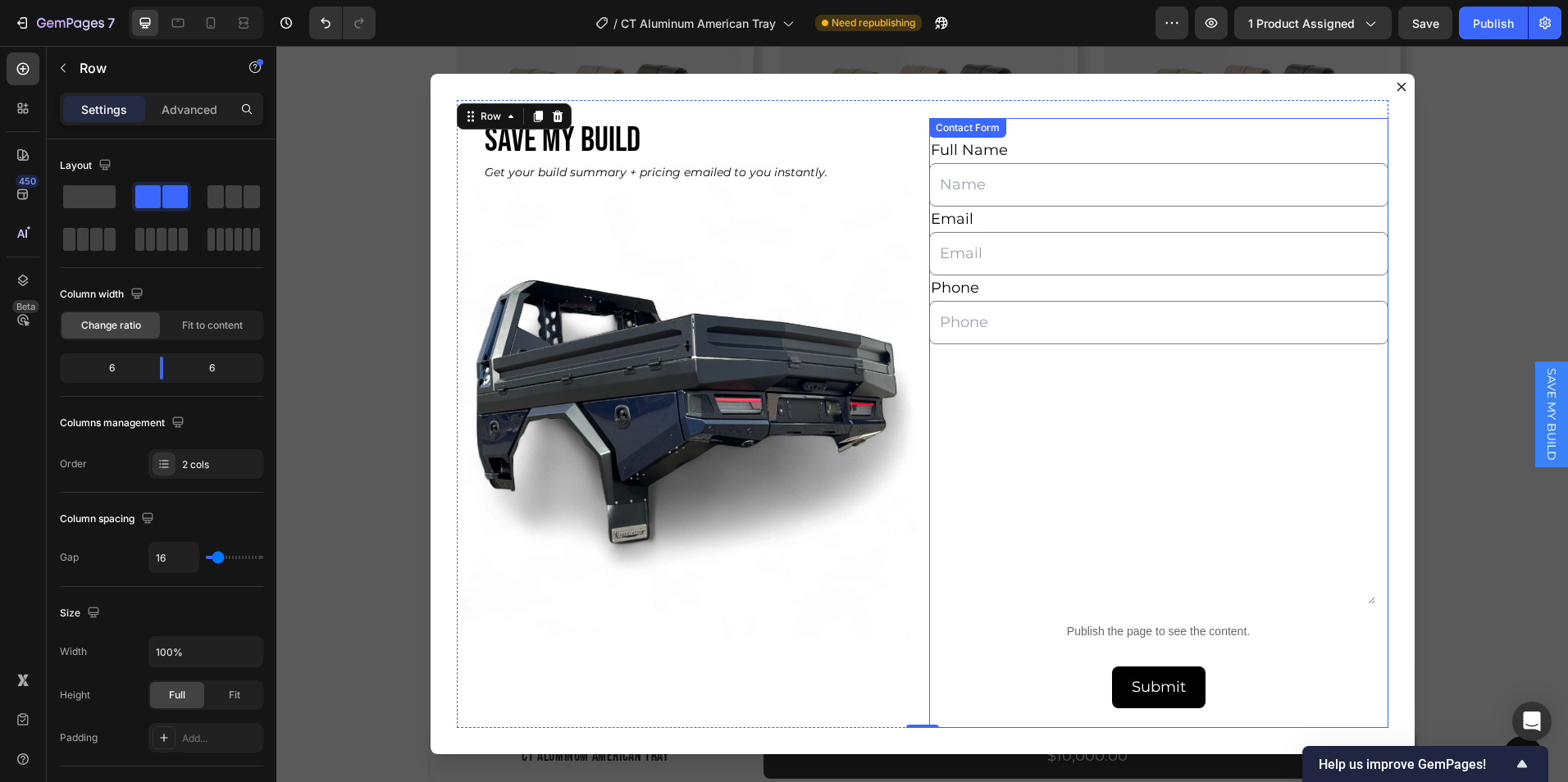
click at [978, 714] on div "Full Name Text Block Text Field Email Text Block Email Field Phone Text Block T…" at bounding box center [1159, 424] width 460 height 610
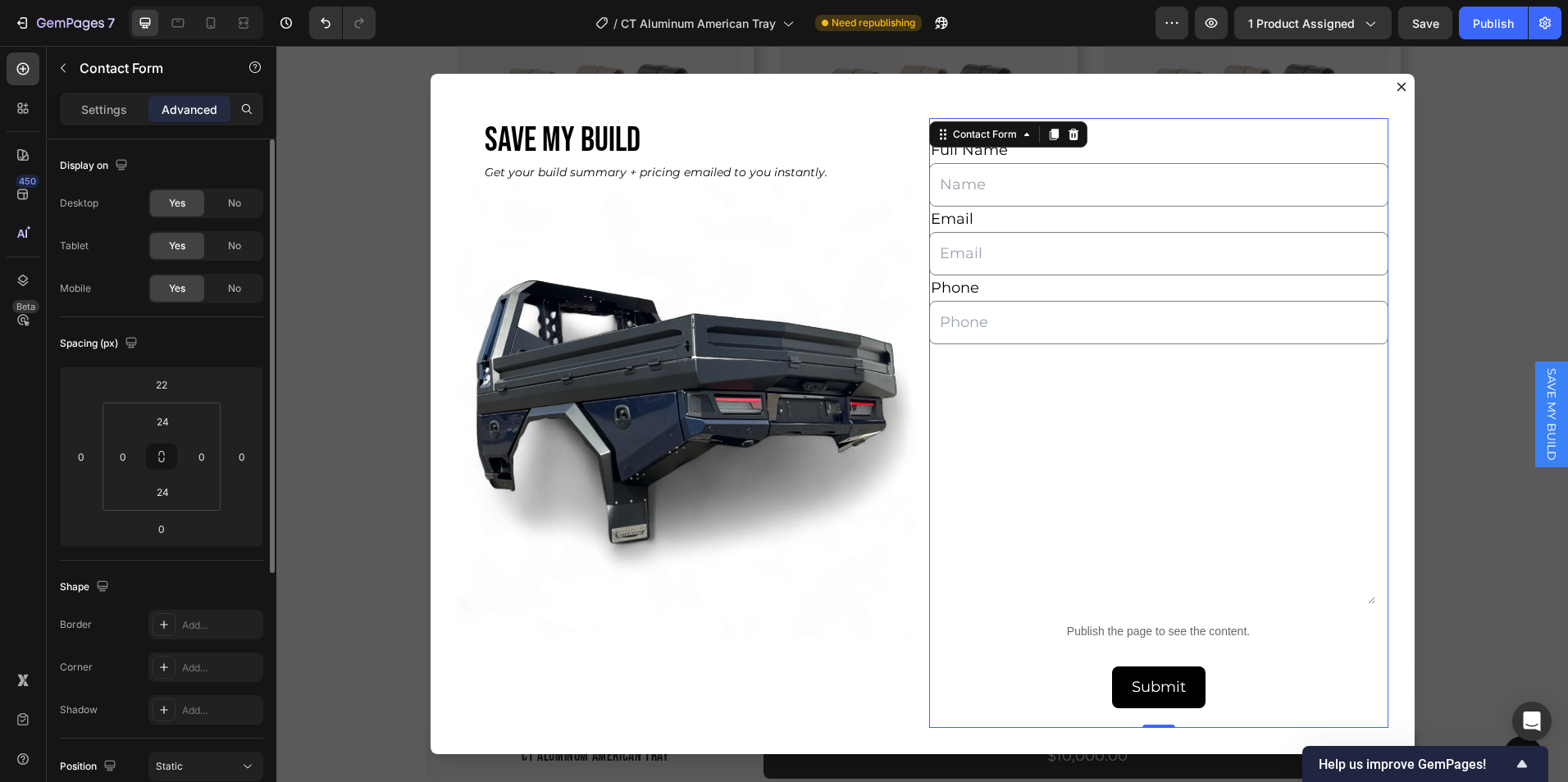
scroll to position [406, 0]
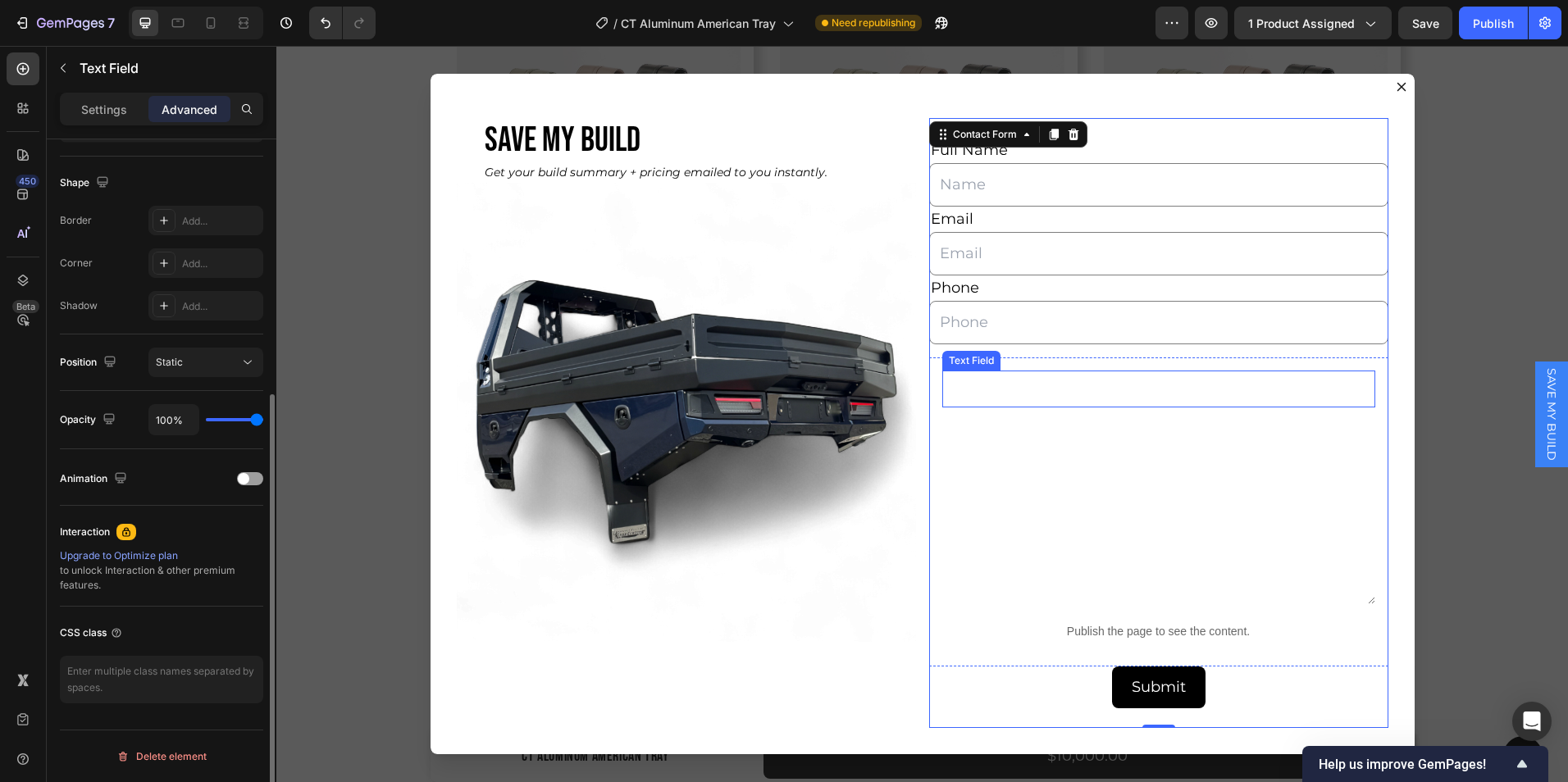
click at [996, 401] on input "Dialog body" at bounding box center [1022, 389] width 159 height 37
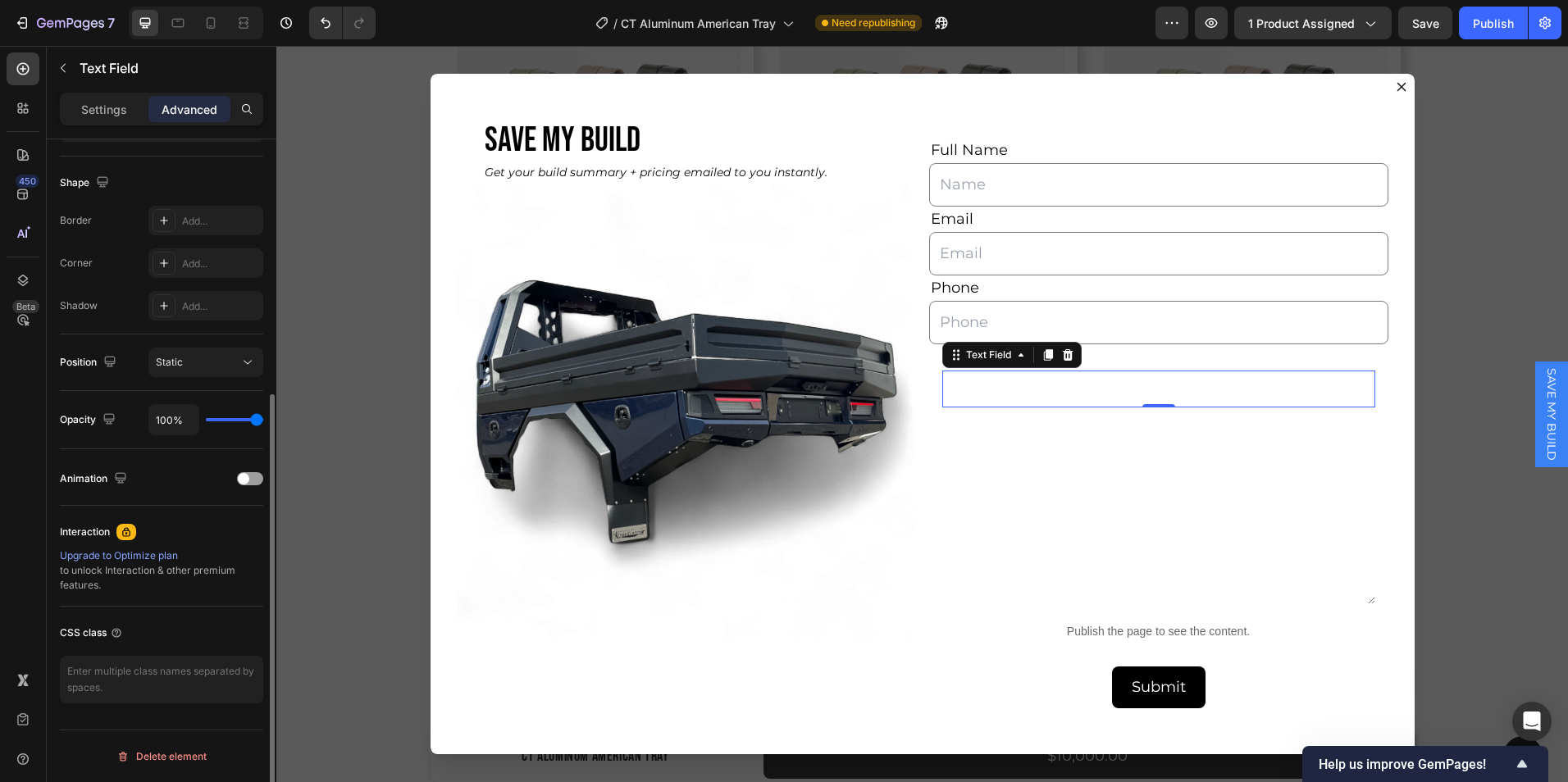
scroll to position [0, 0]
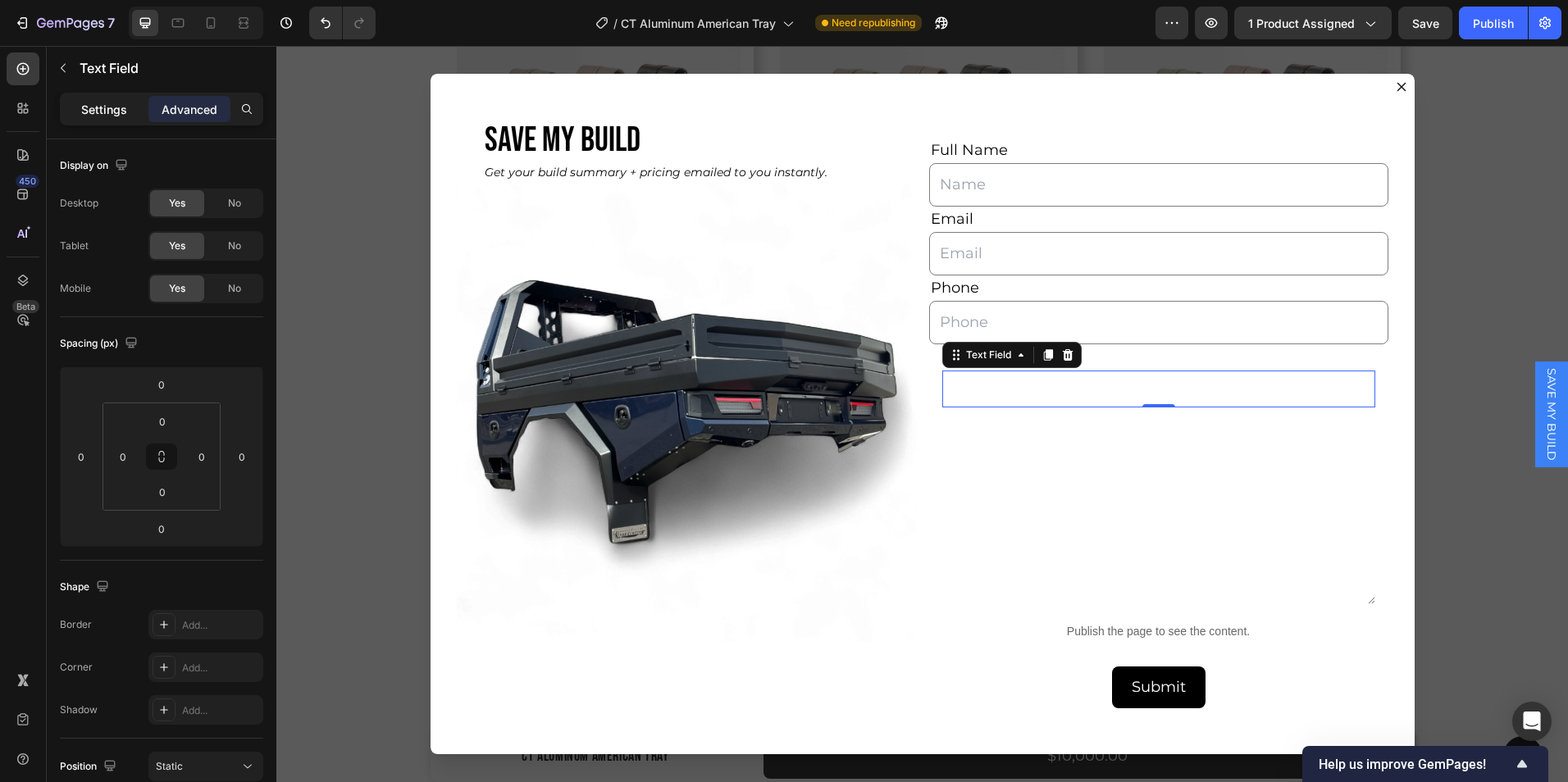
click at [100, 112] on p "Settings" at bounding box center [104, 109] width 46 height 17
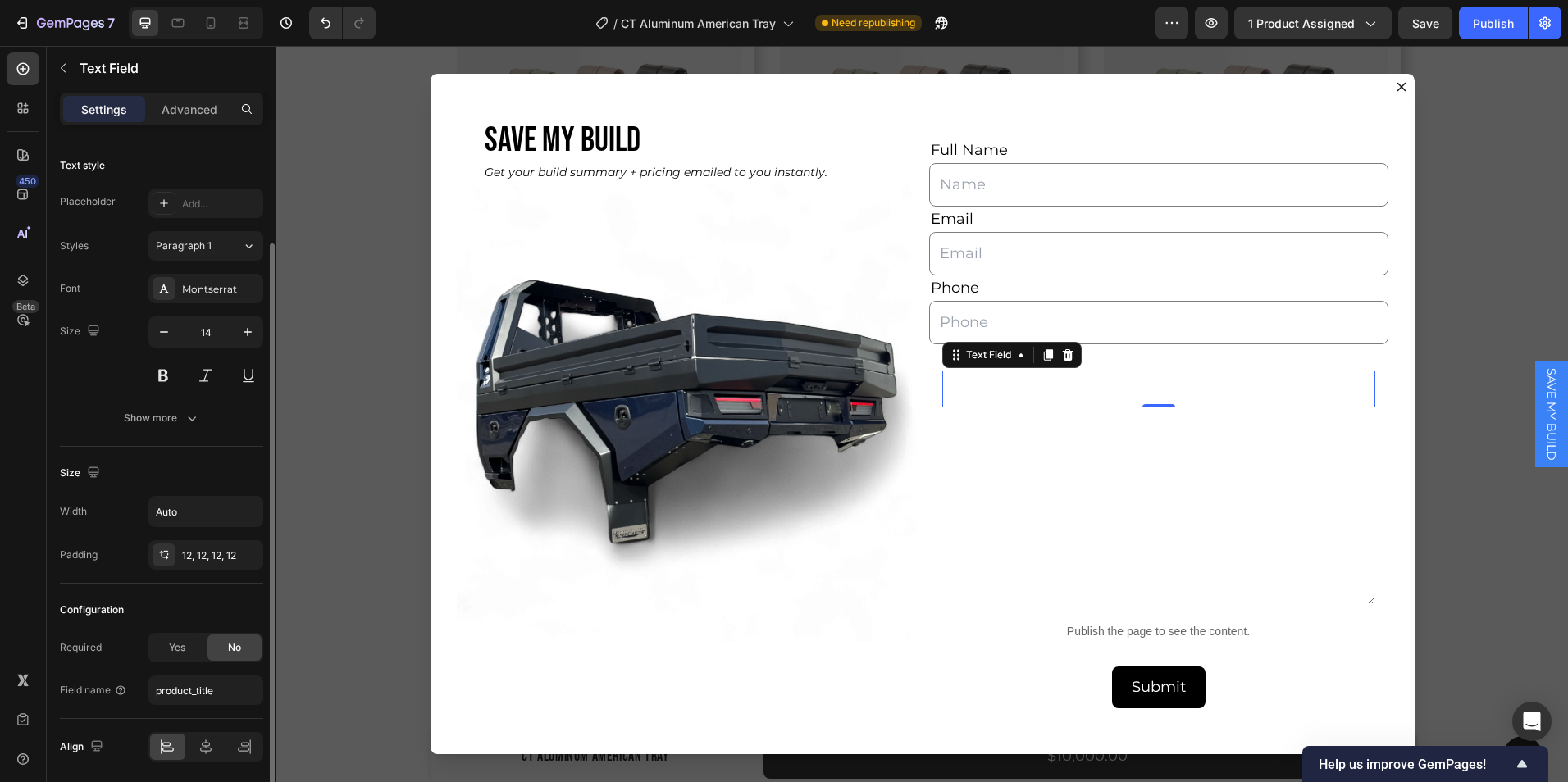
scroll to position [58, 0]
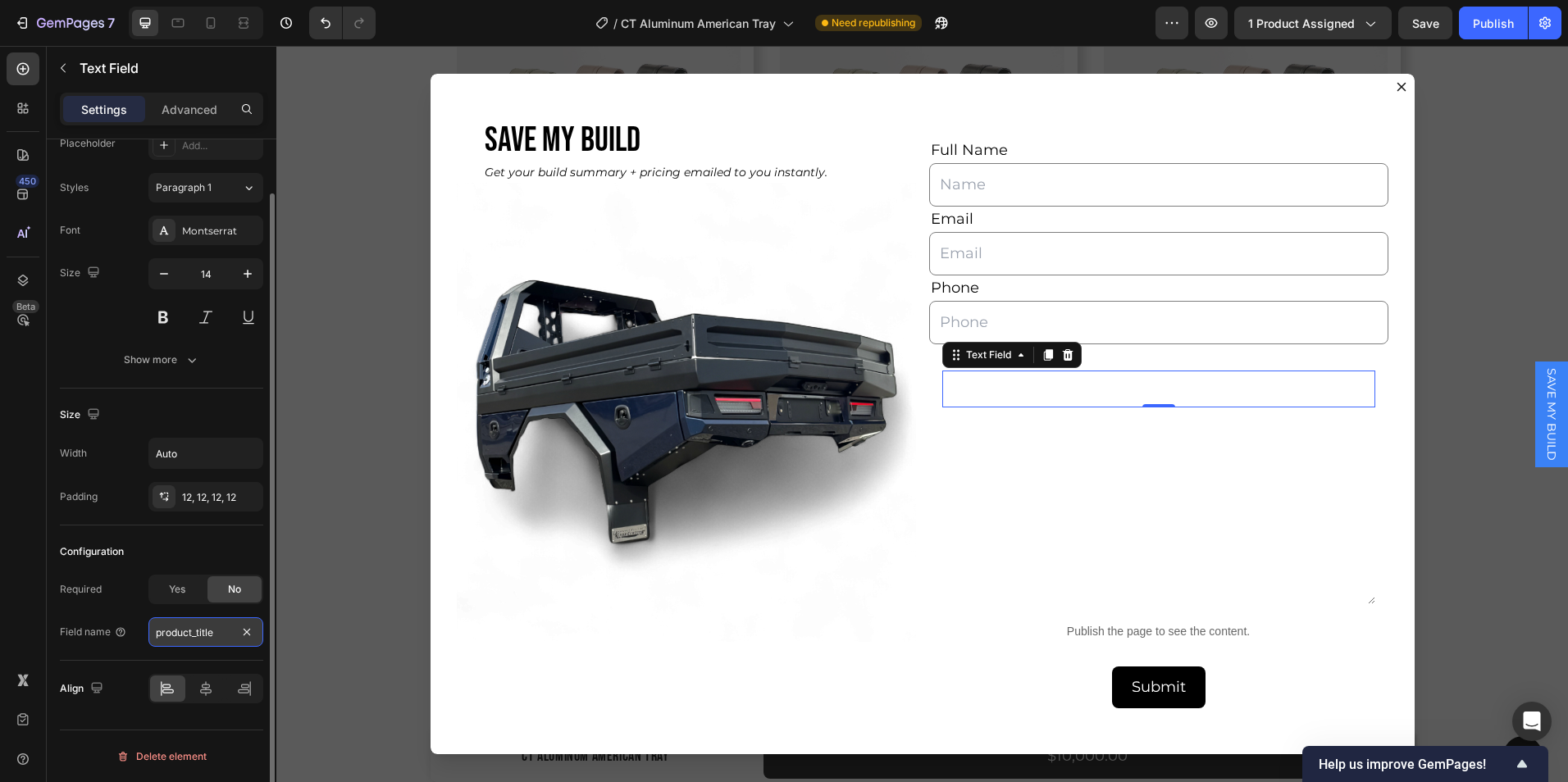
click at [224, 645] on input "product_title" at bounding box center [205, 632] width 115 height 30
click at [171, 118] on div "Advanced" at bounding box center [189, 108] width 82 height 26
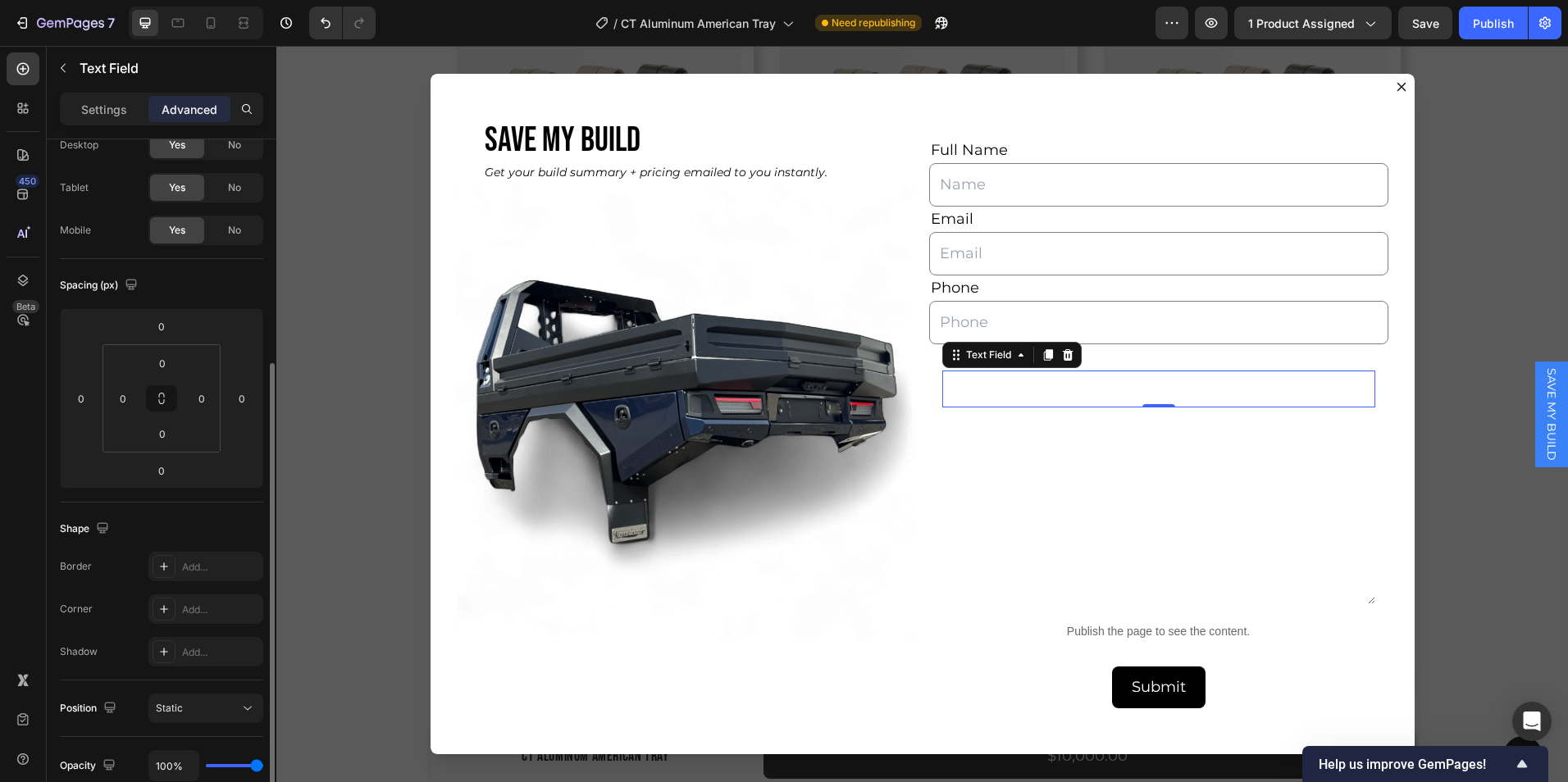
scroll to position [405, 0]
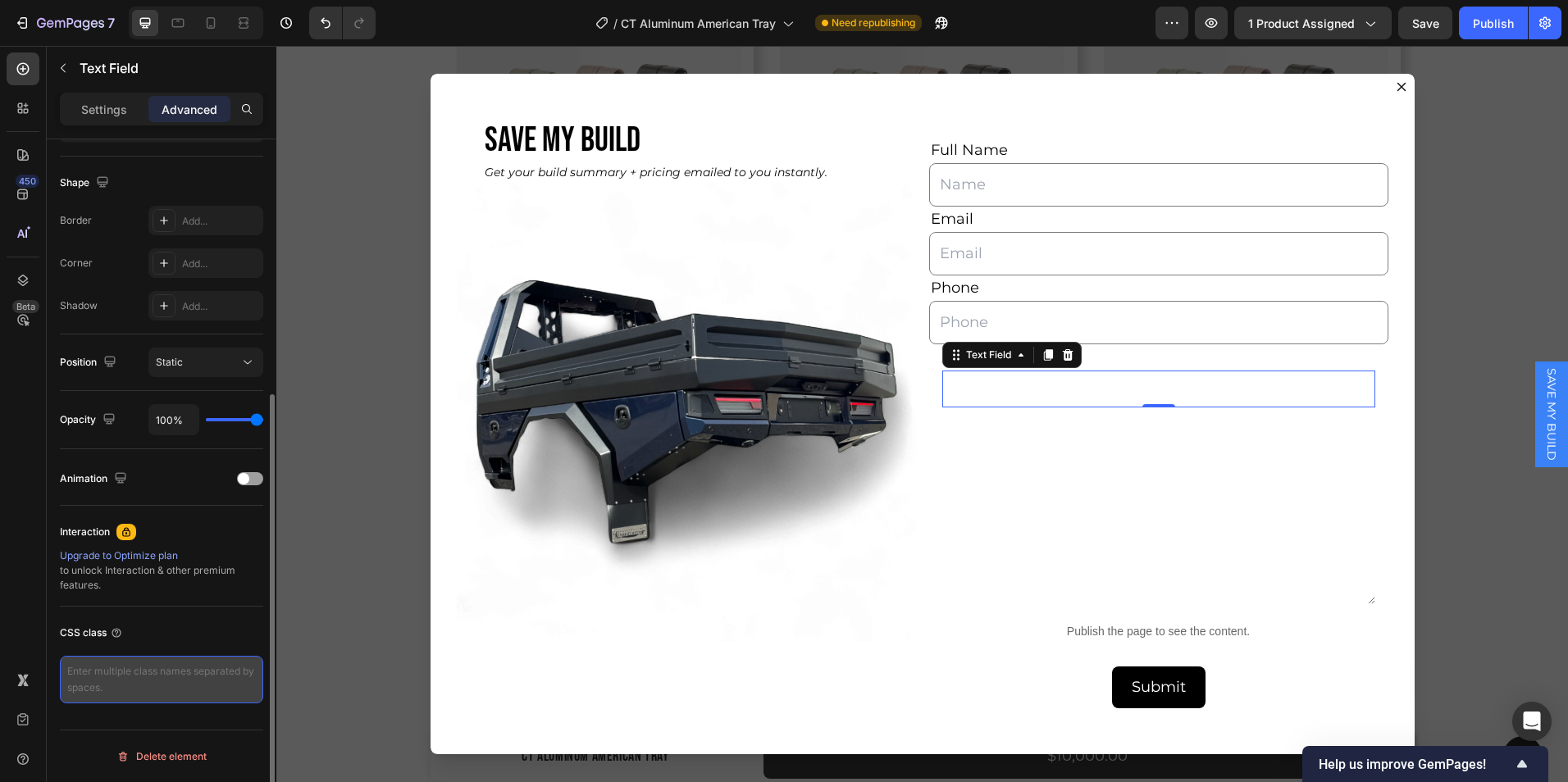
click at [137, 692] on textarea at bounding box center [161, 680] width 203 height 48
paste textarea "product_title"
type textarea "product_title"
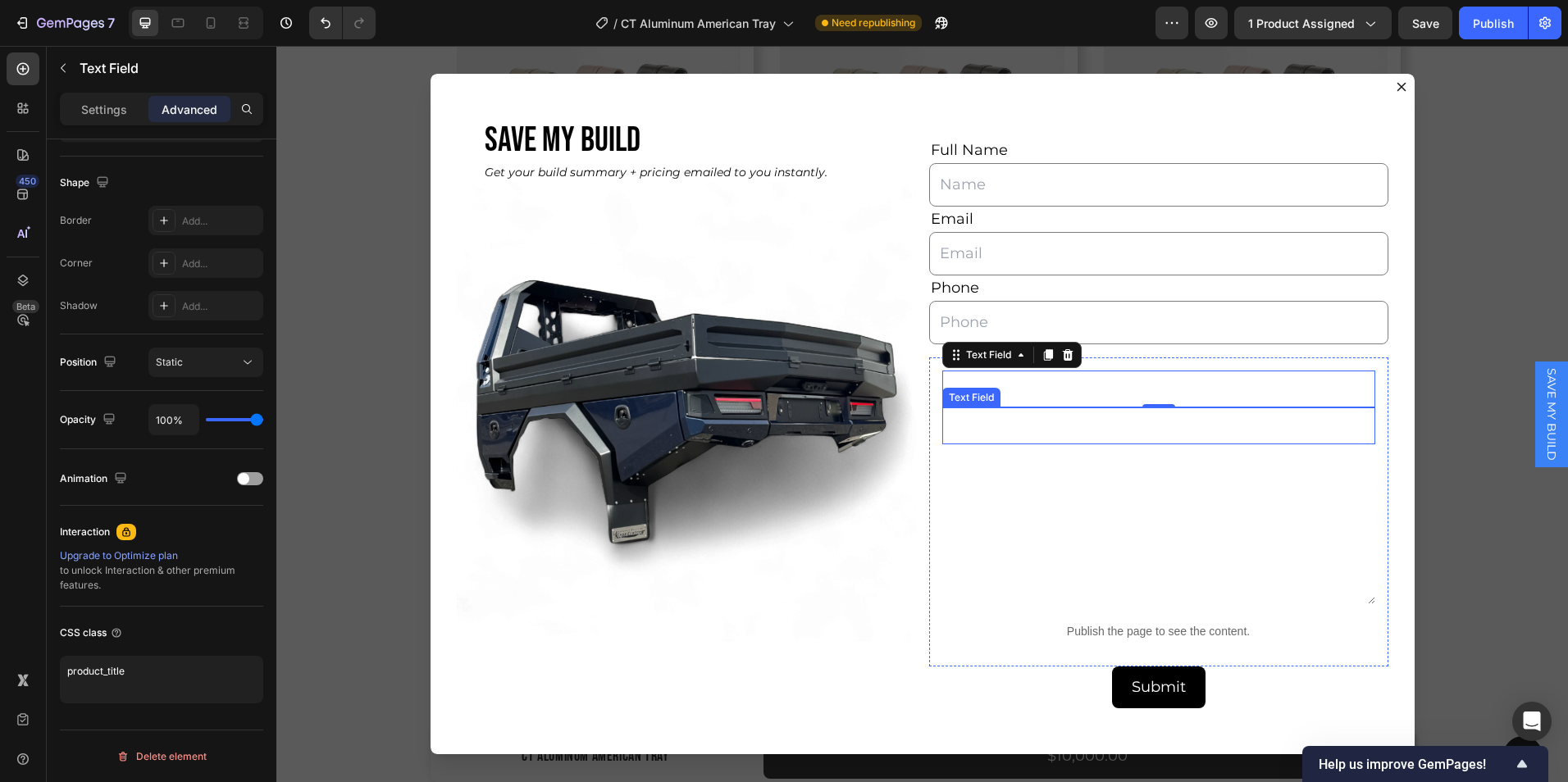
click at [970, 424] on input "Dialog body" at bounding box center [1160, 425] width 434 height 37
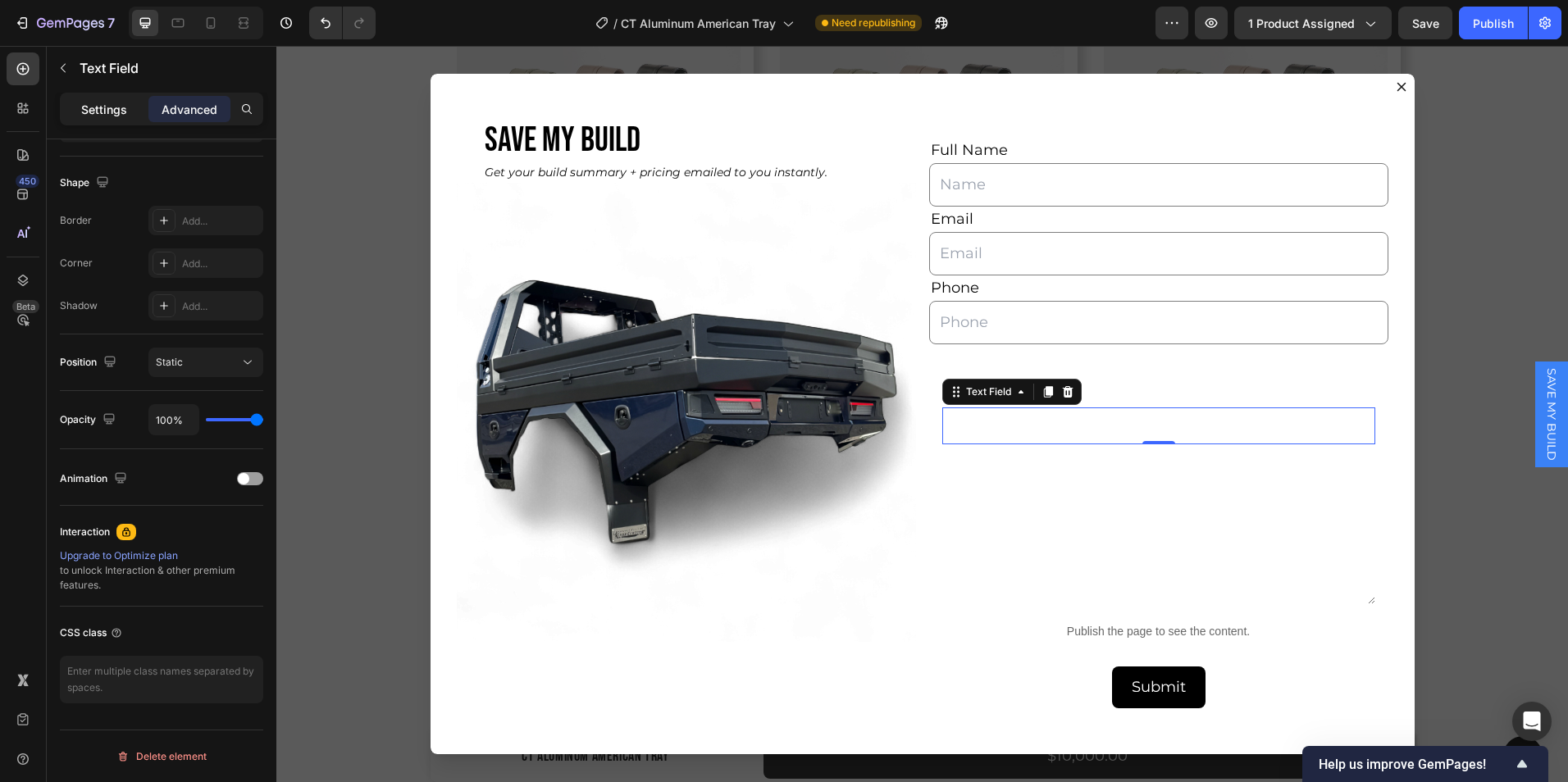
click at [103, 120] on div "Settings" at bounding box center [104, 108] width 82 height 26
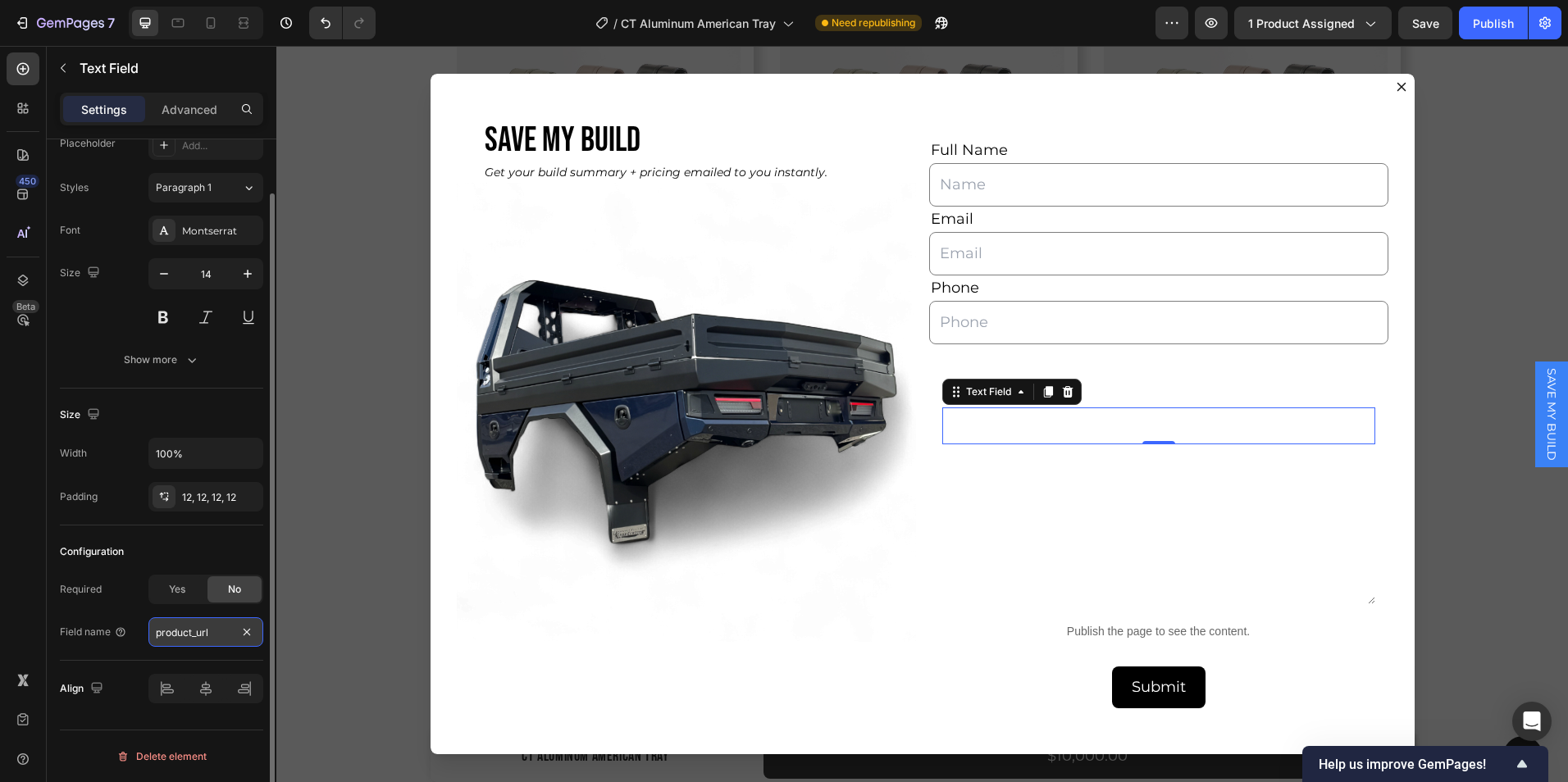
click at [219, 634] on input "product_url" at bounding box center [205, 632] width 115 height 30
click at [192, 103] on p "Advanced" at bounding box center [190, 109] width 56 height 17
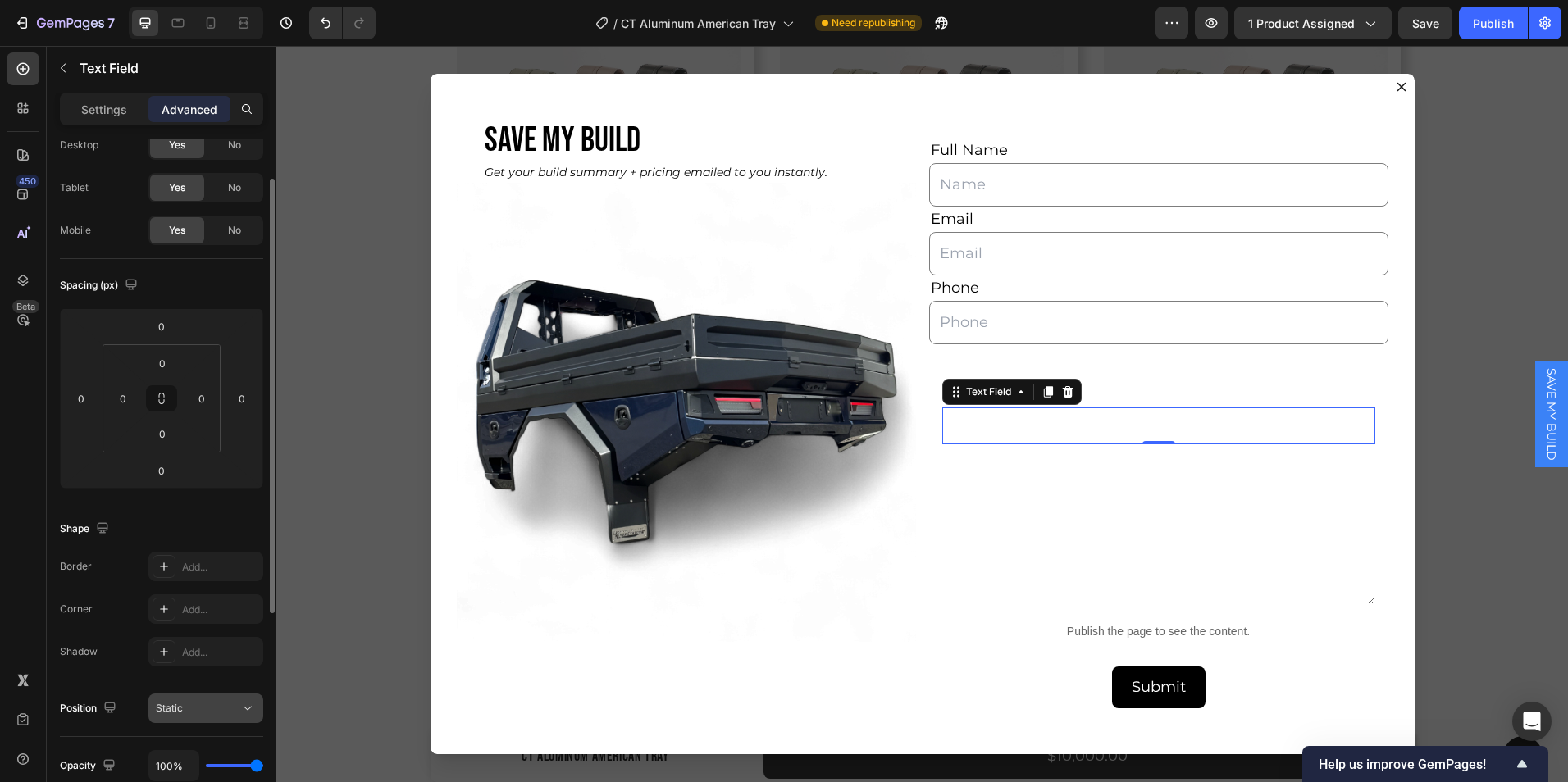
scroll to position [405, 0]
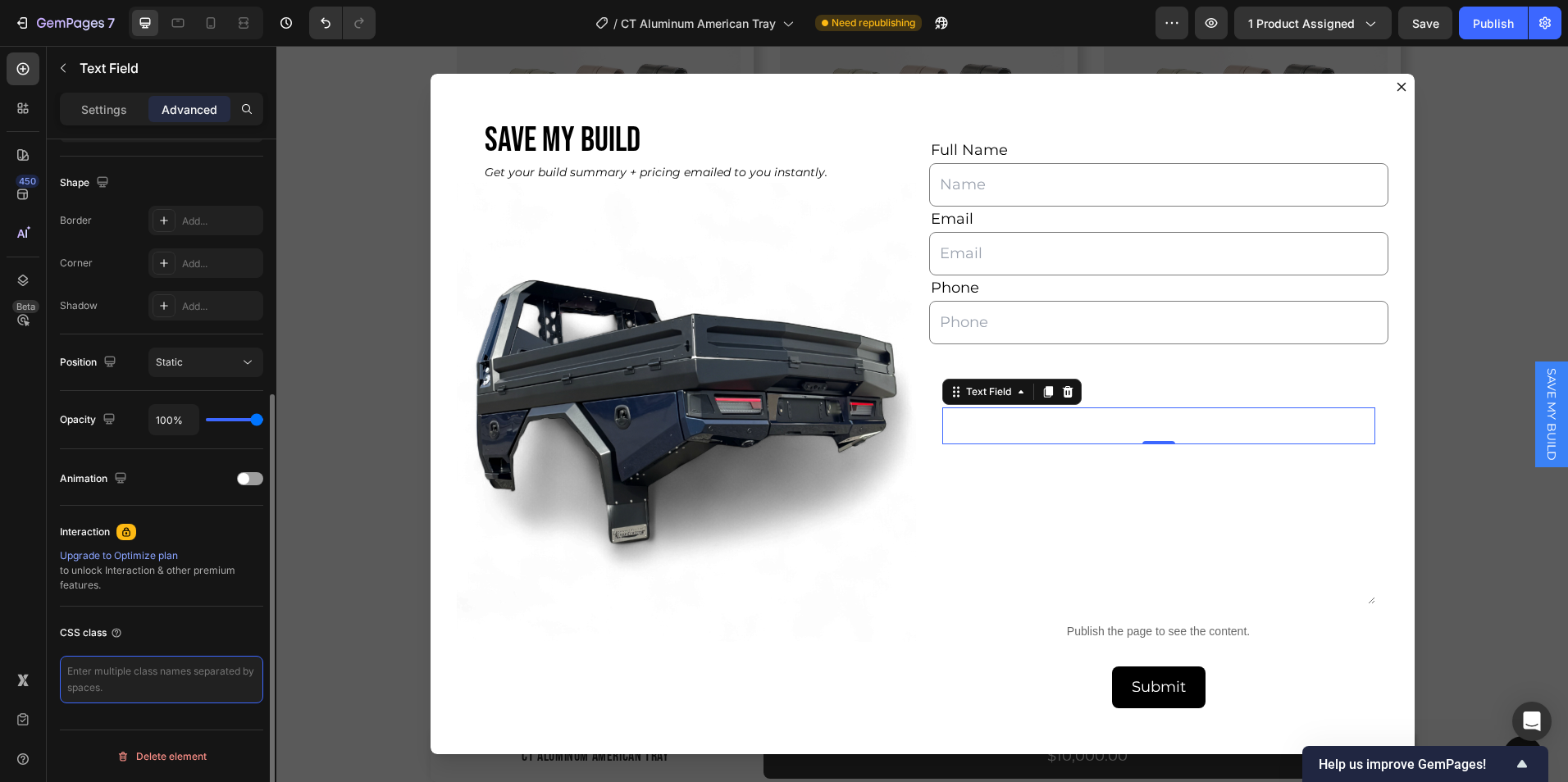
click at [162, 668] on textarea at bounding box center [161, 680] width 203 height 48
paste textarea "product_url"
type textarea "product_url"
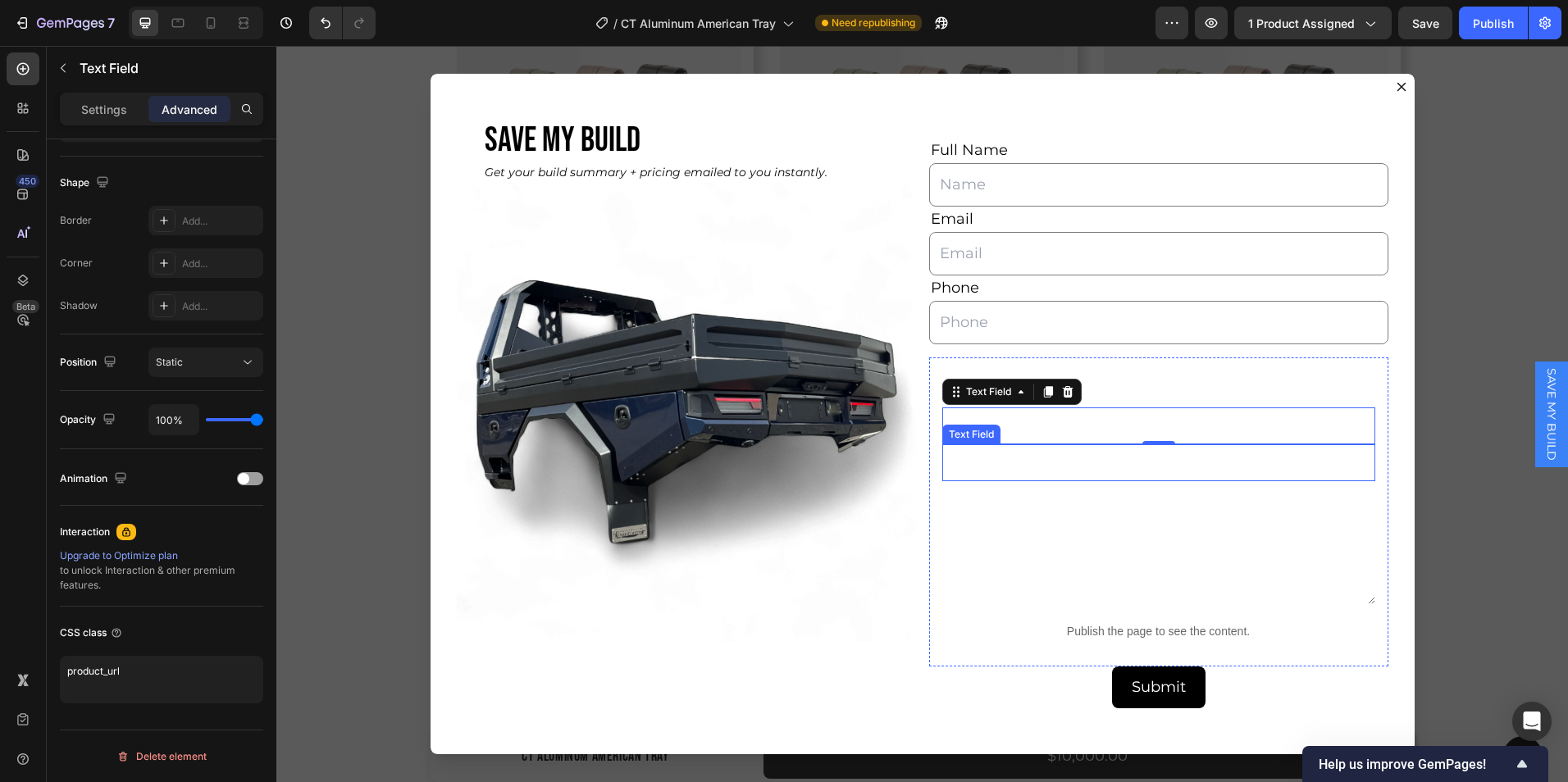
click at [1014, 469] on input "Dialog body" at bounding box center [1160, 462] width 434 height 37
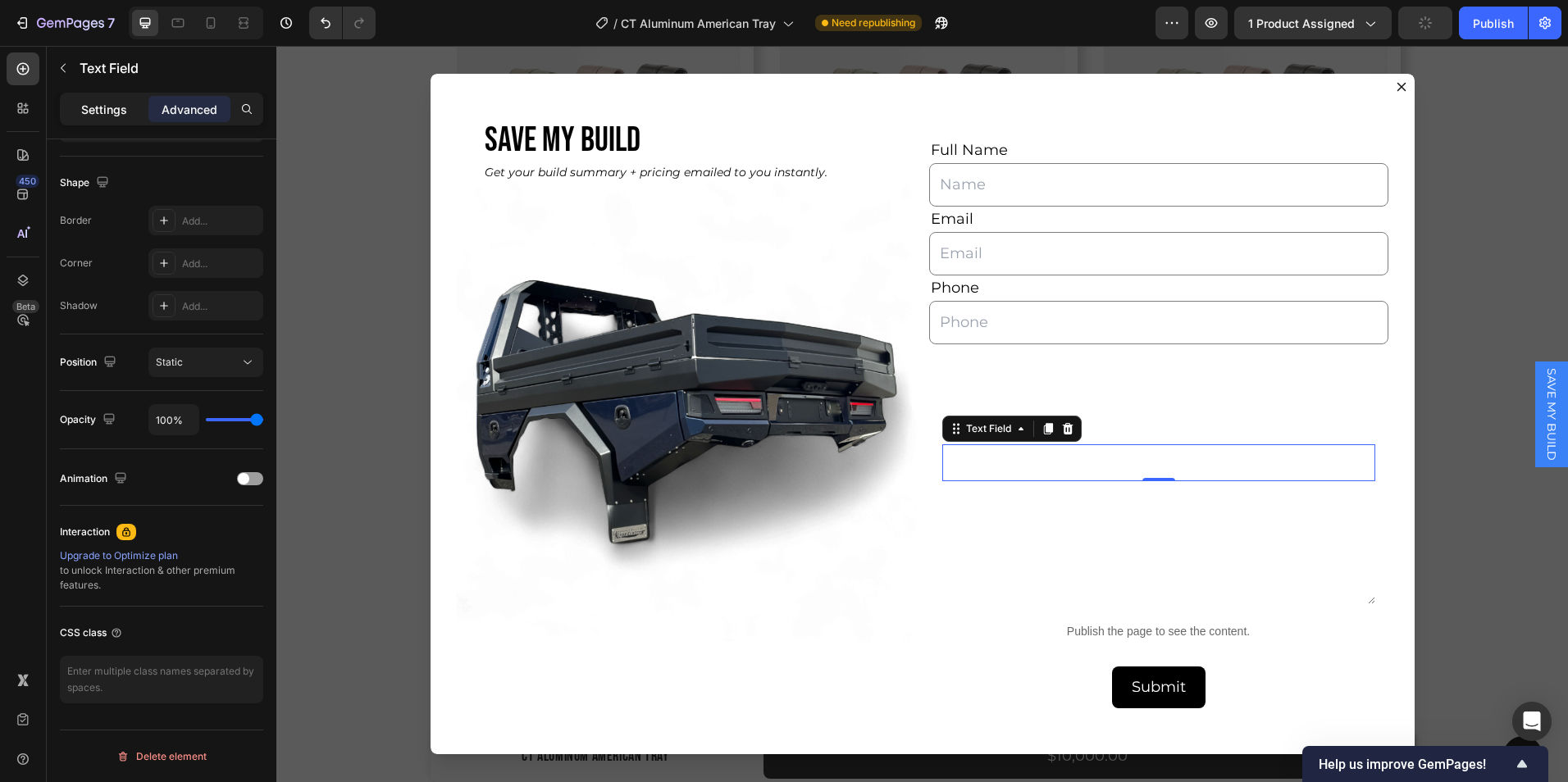
click at [106, 113] on p "Settings" at bounding box center [104, 109] width 46 height 17
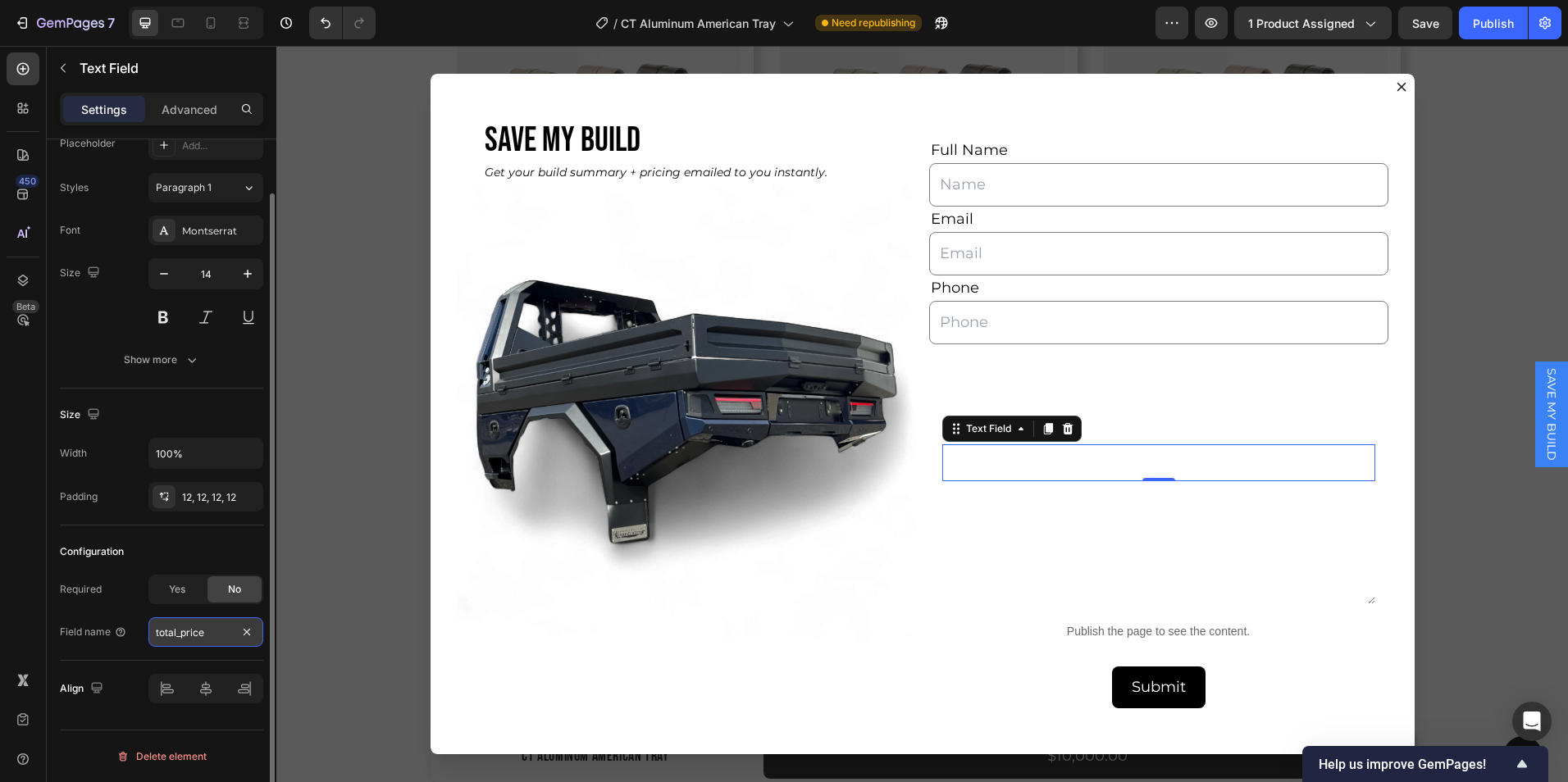
click at [210, 638] on input "total_price" at bounding box center [205, 632] width 115 height 30
click at [178, 105] on p "Advanced" at bounding box center [190, 109] width 56 height 17
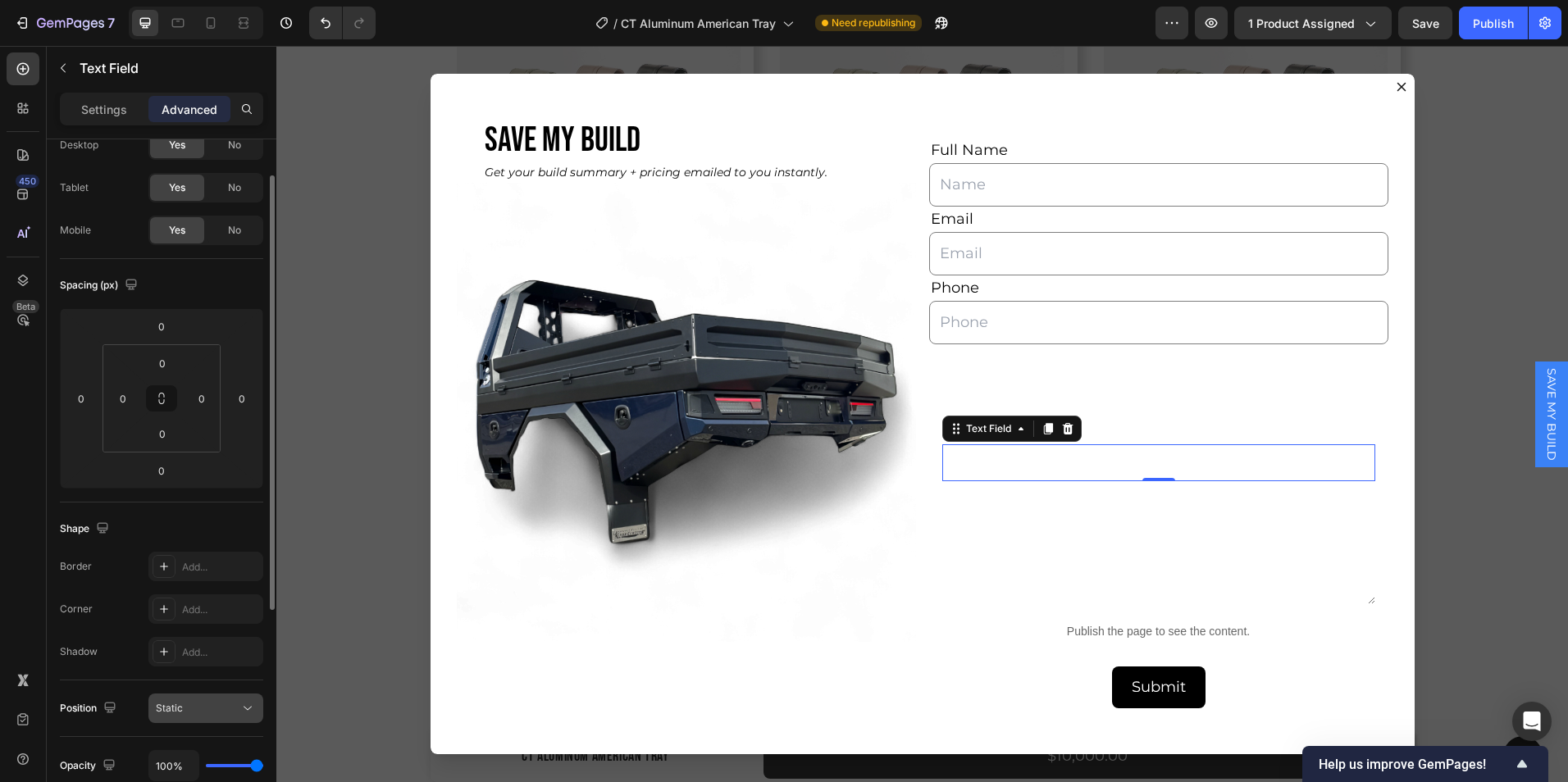
scroll to position [405, 0]
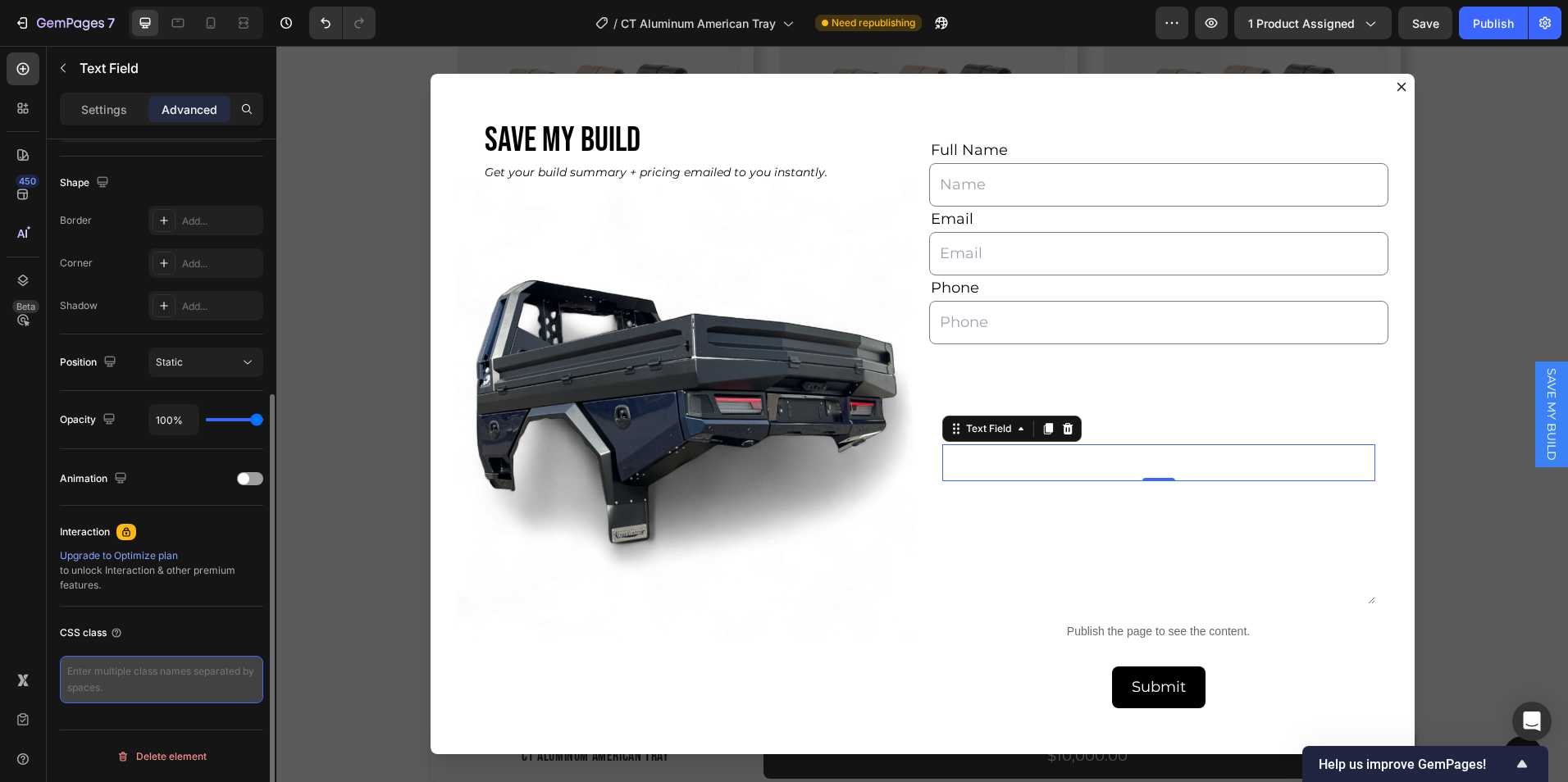
click at [177, 684] on textarea at bounding box center [161, 680] width 203 height 48
paste textarea "total_price"
type textarea "total_price"
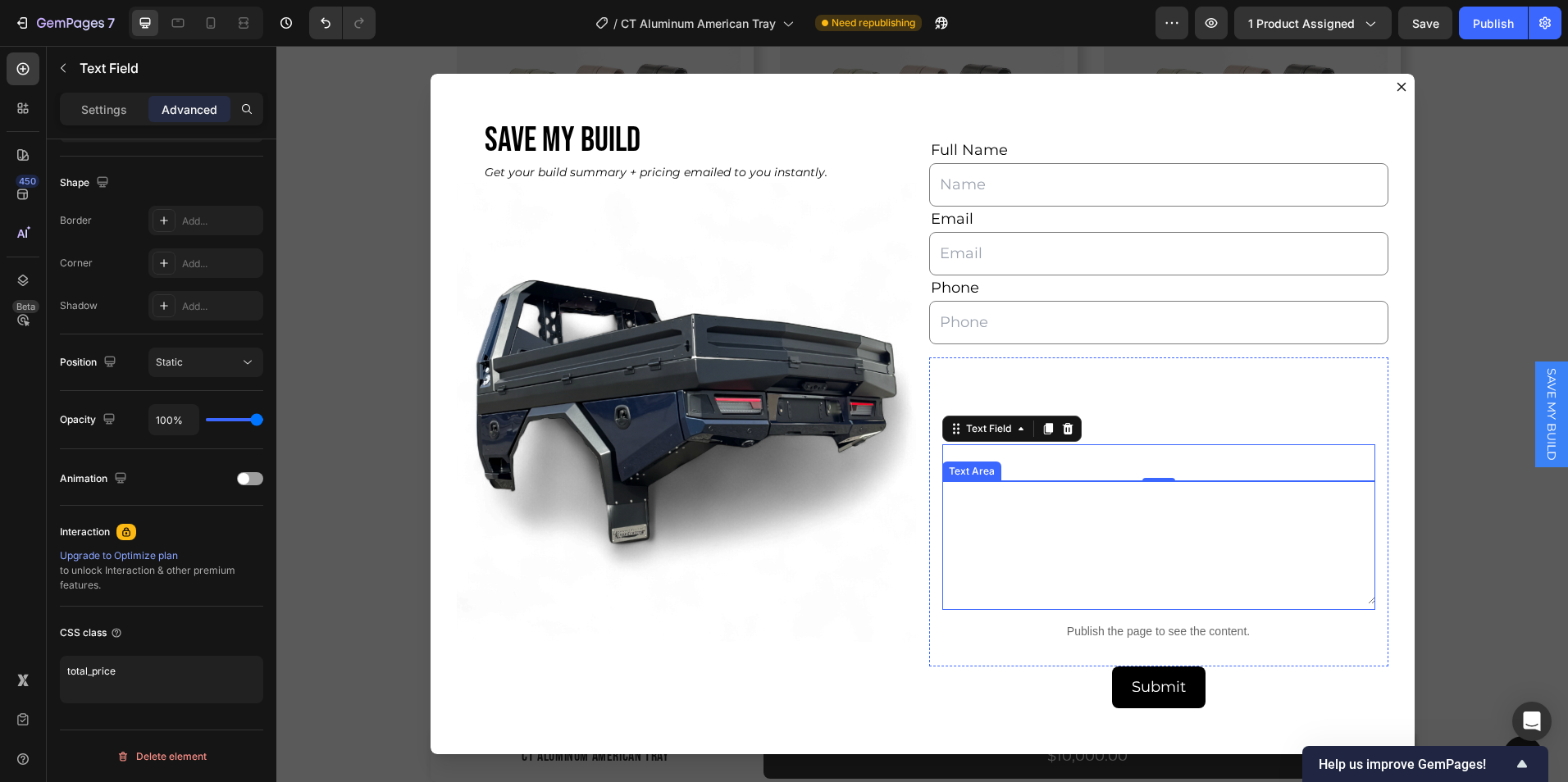
click at [984, 527] on textarea "Dialog body" at bounding box center [1160, 543] width 434 height 123
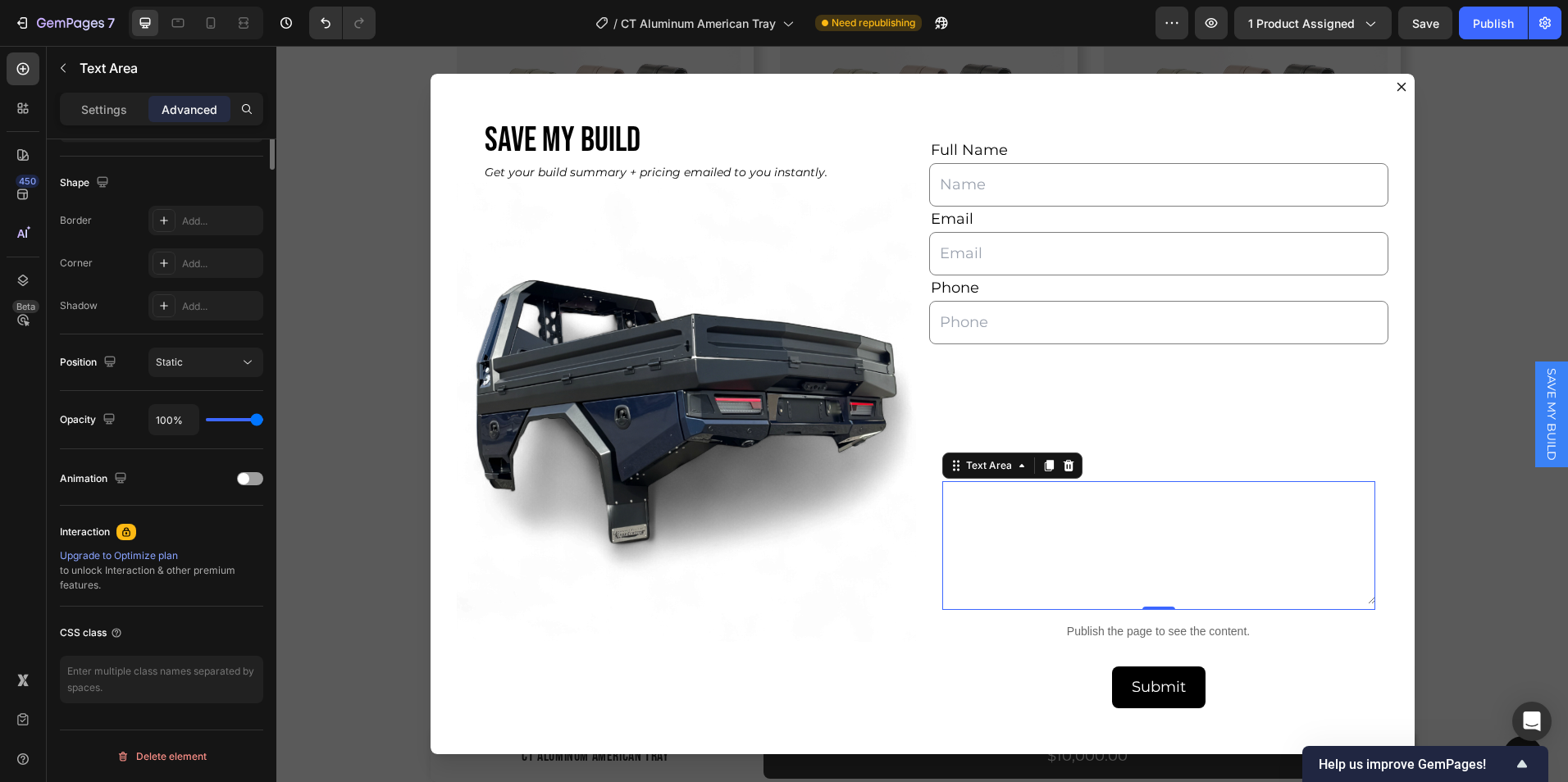
scroll to position [0, 0]
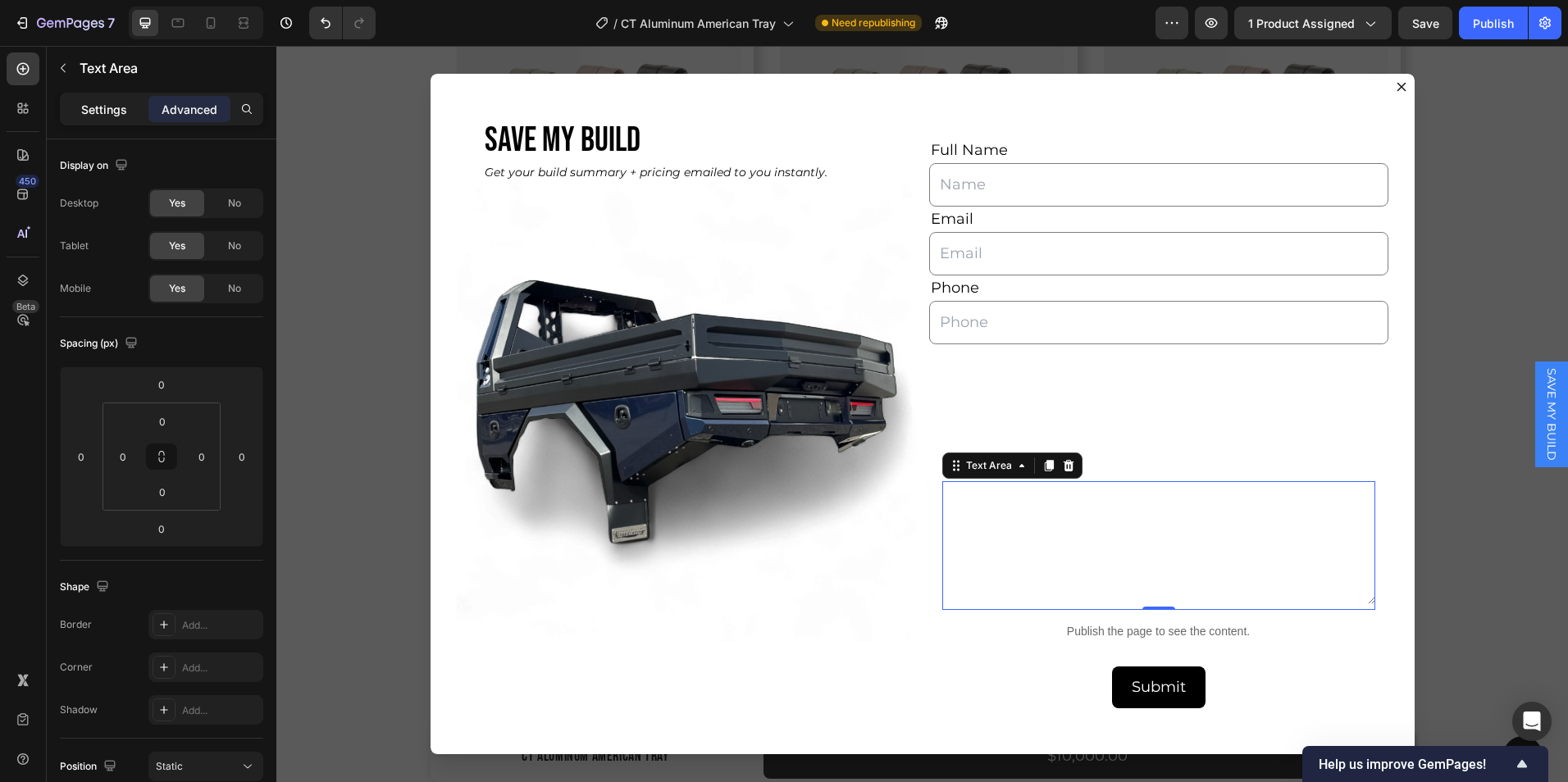
click at [108, 104] on p "Settings" at bounding box center [104, 109] width 46 height 17
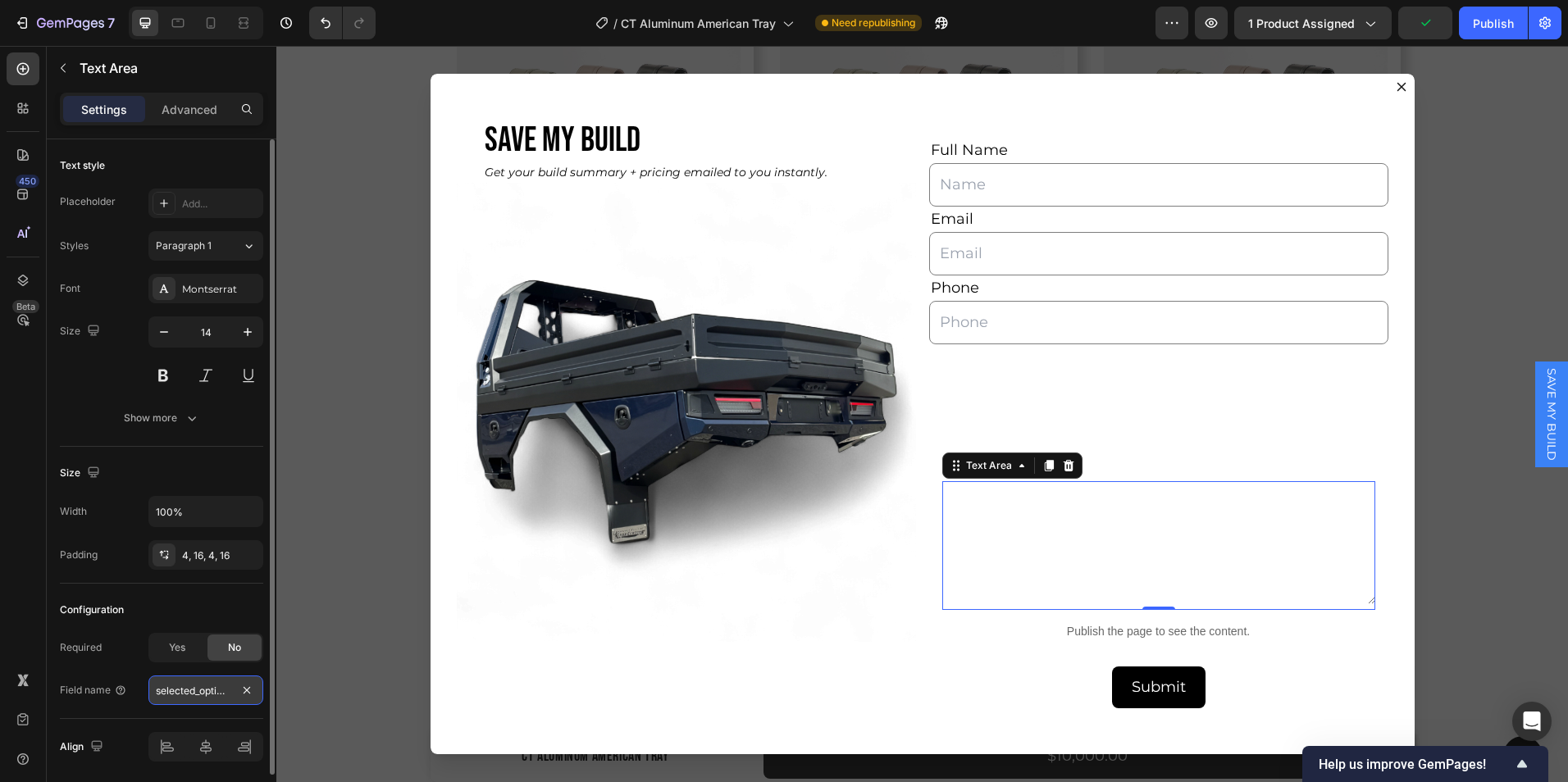
click at [202, 694] on input "selected_options" at bounding box center [205, 690] width 115 height 30
click at [188, 115] on p "Advanced" at bounding box center [190, 109] width 56 height 17
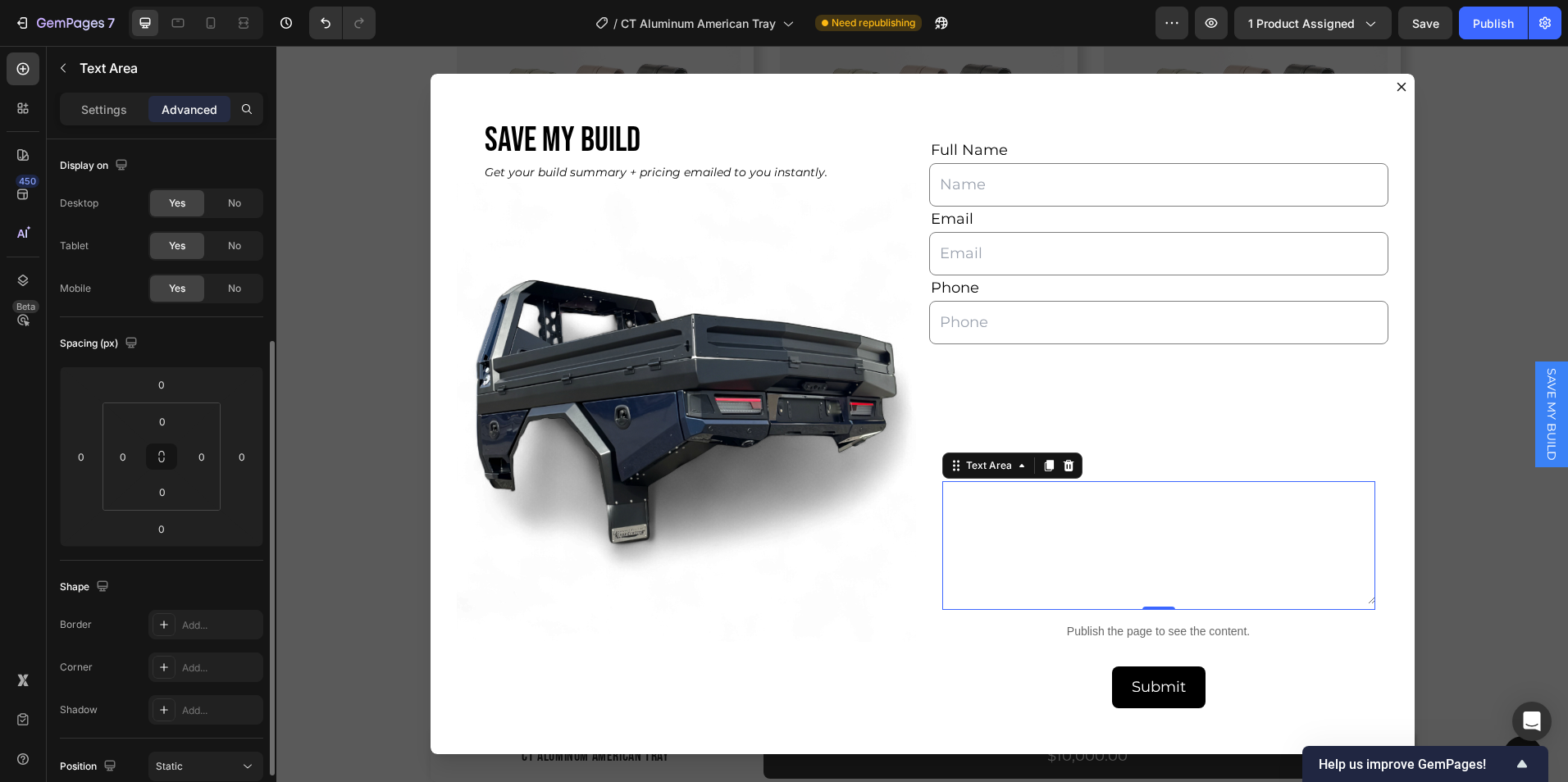
scroll to position [405, 0]
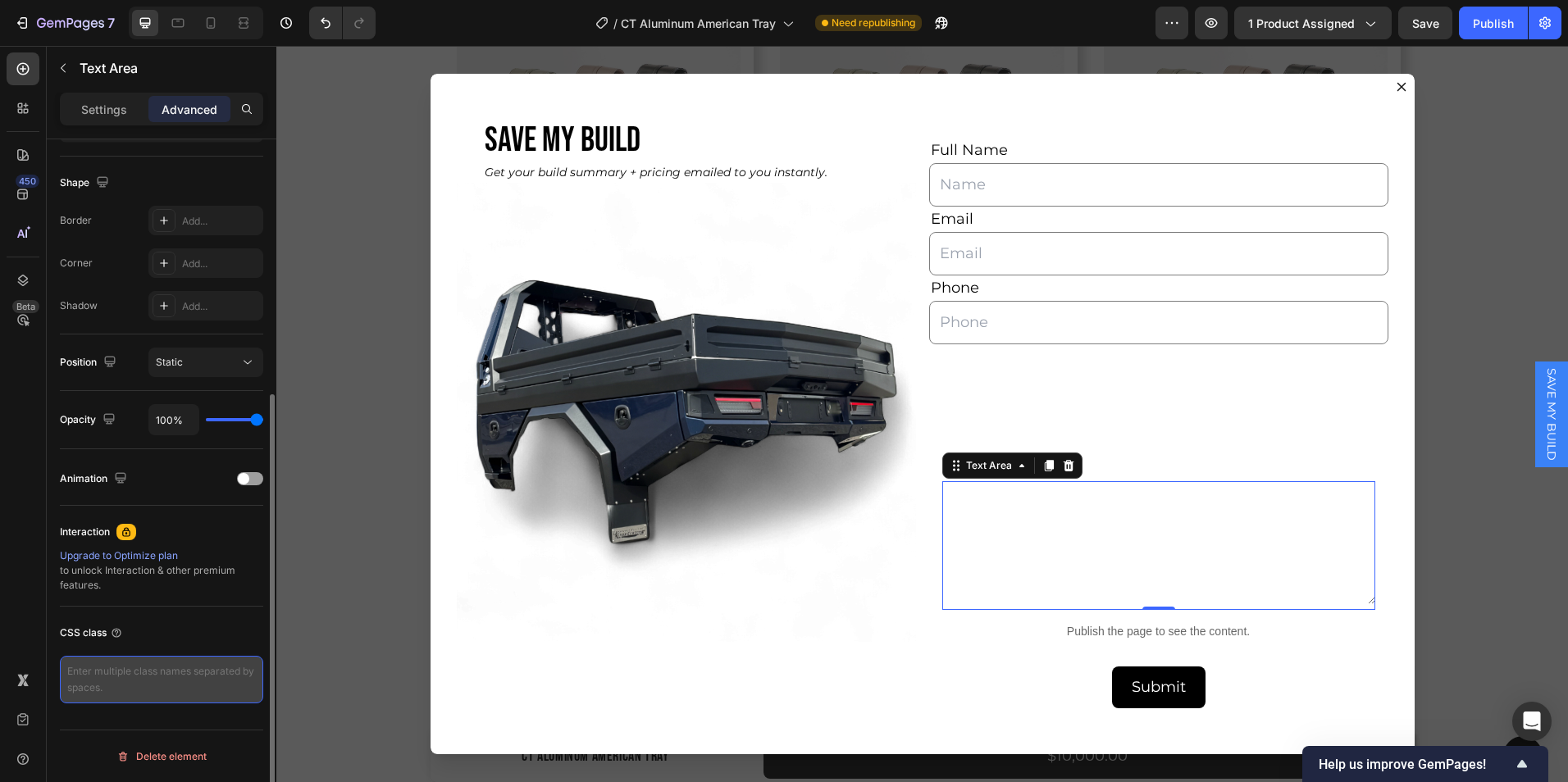
click at [154, 672] on textarea at bounding box center [161, 680] width 203 height 48
paste textarea "selected_options"
type textarea "selected_options"
click at [169, 628] on div "CSS class" at bounding box center [161, 633] width 203 height 26
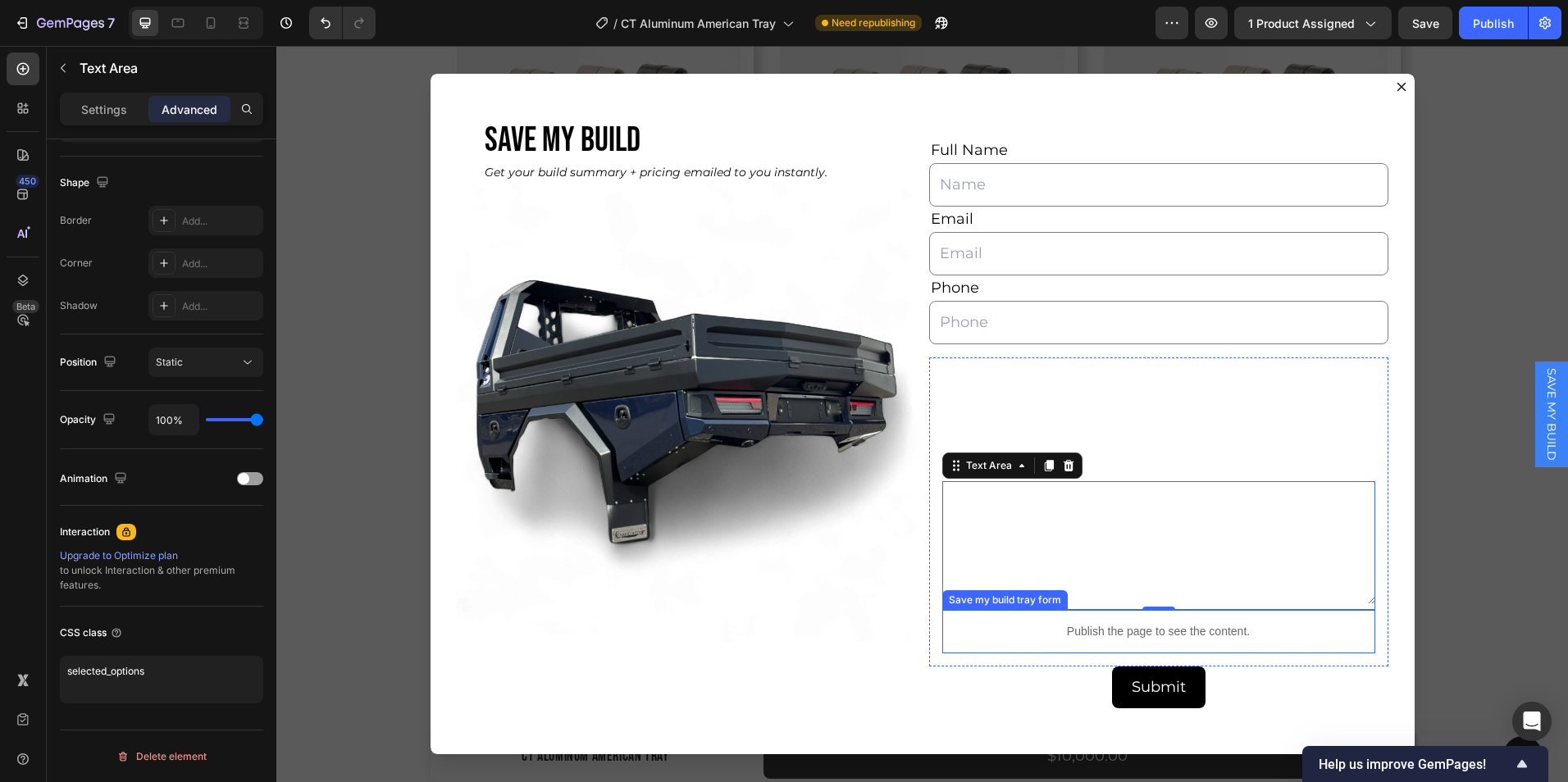
click at [1072, 637] on p "Publish the page to see the content." at bounding box center [1160, 631] width 434 height 17
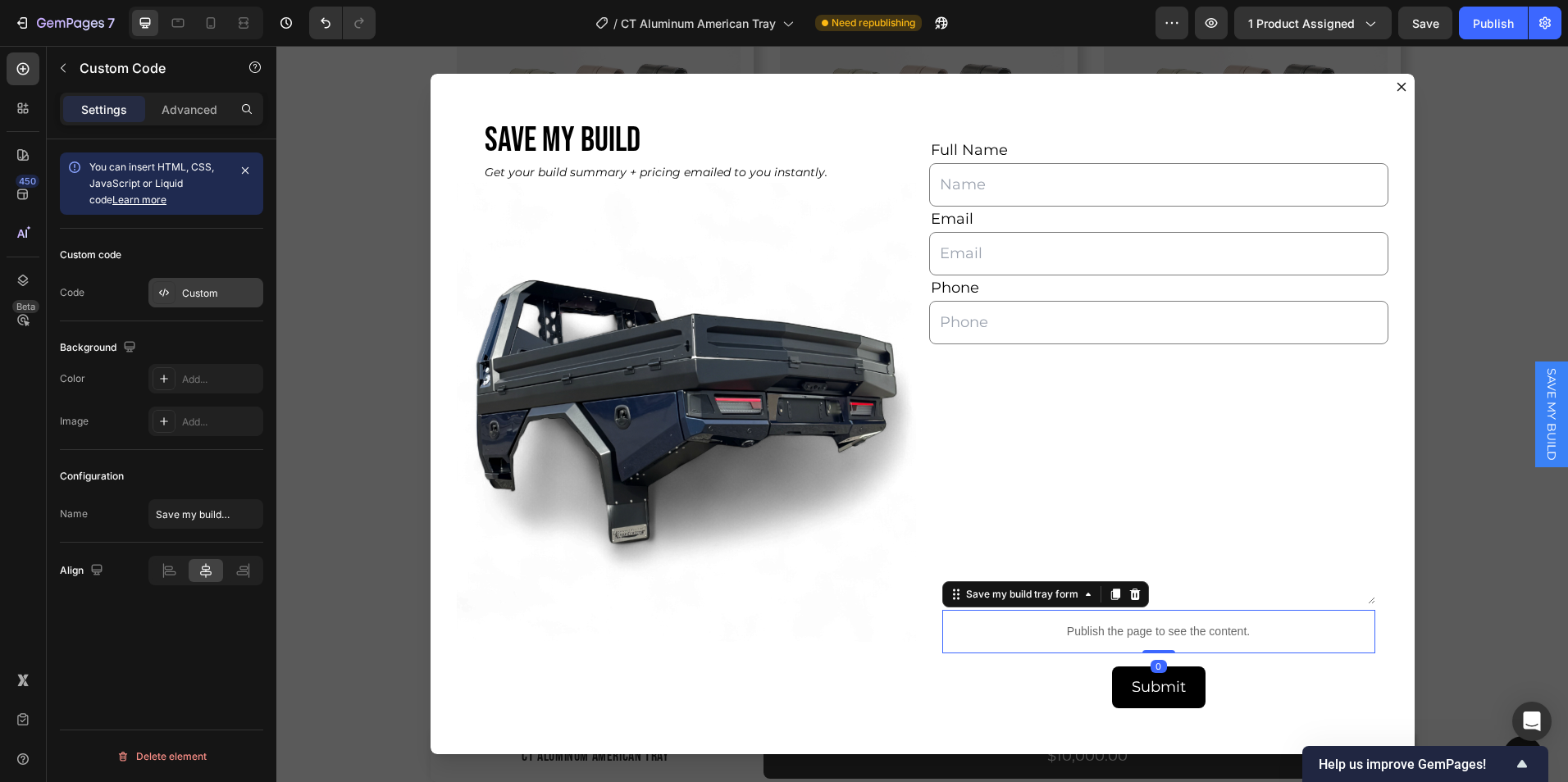
click at [201, 286] on div "Custom" at bounding box center [220, 293] width 77 height 14
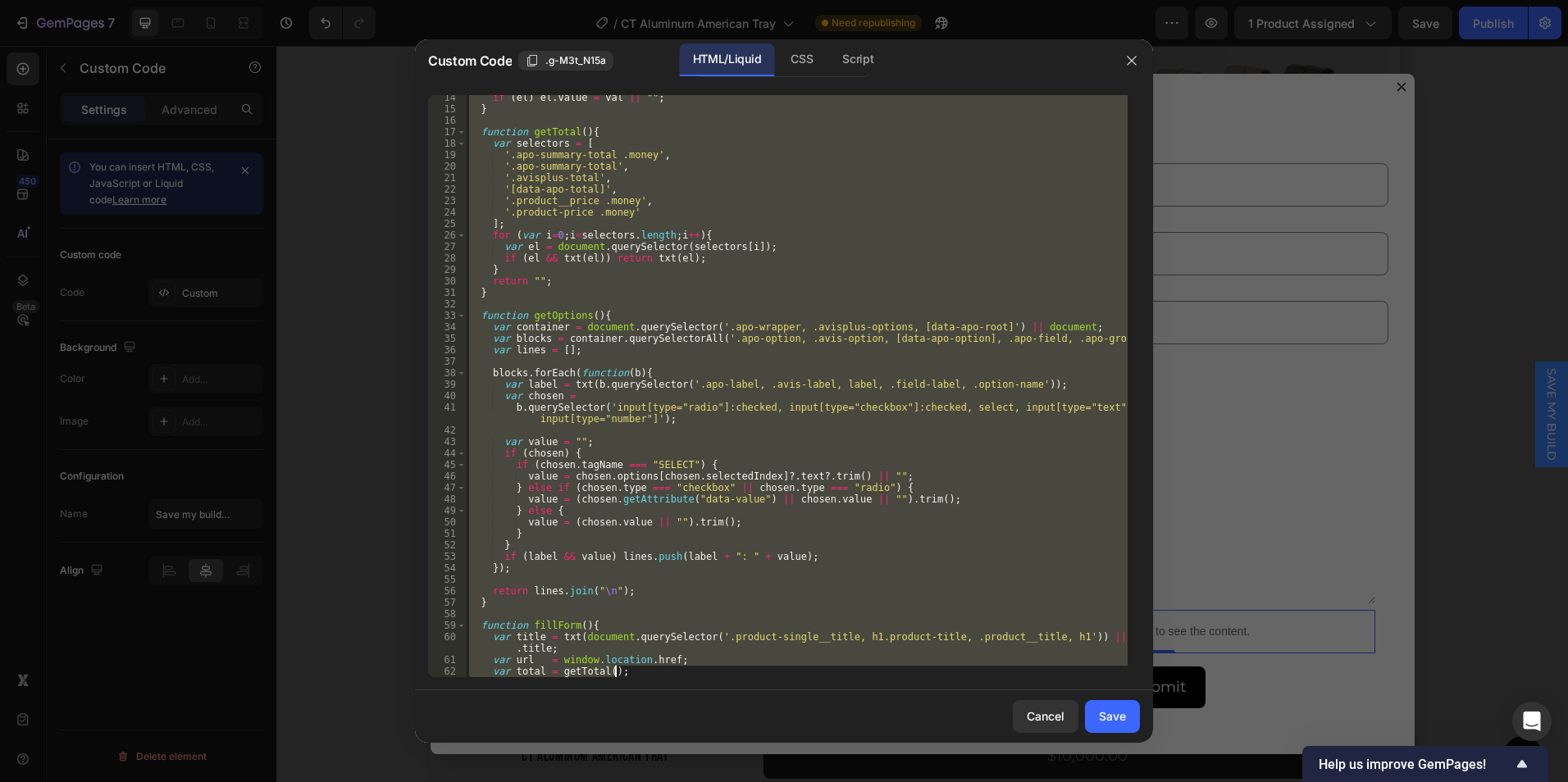
scroll to position [405, 0]
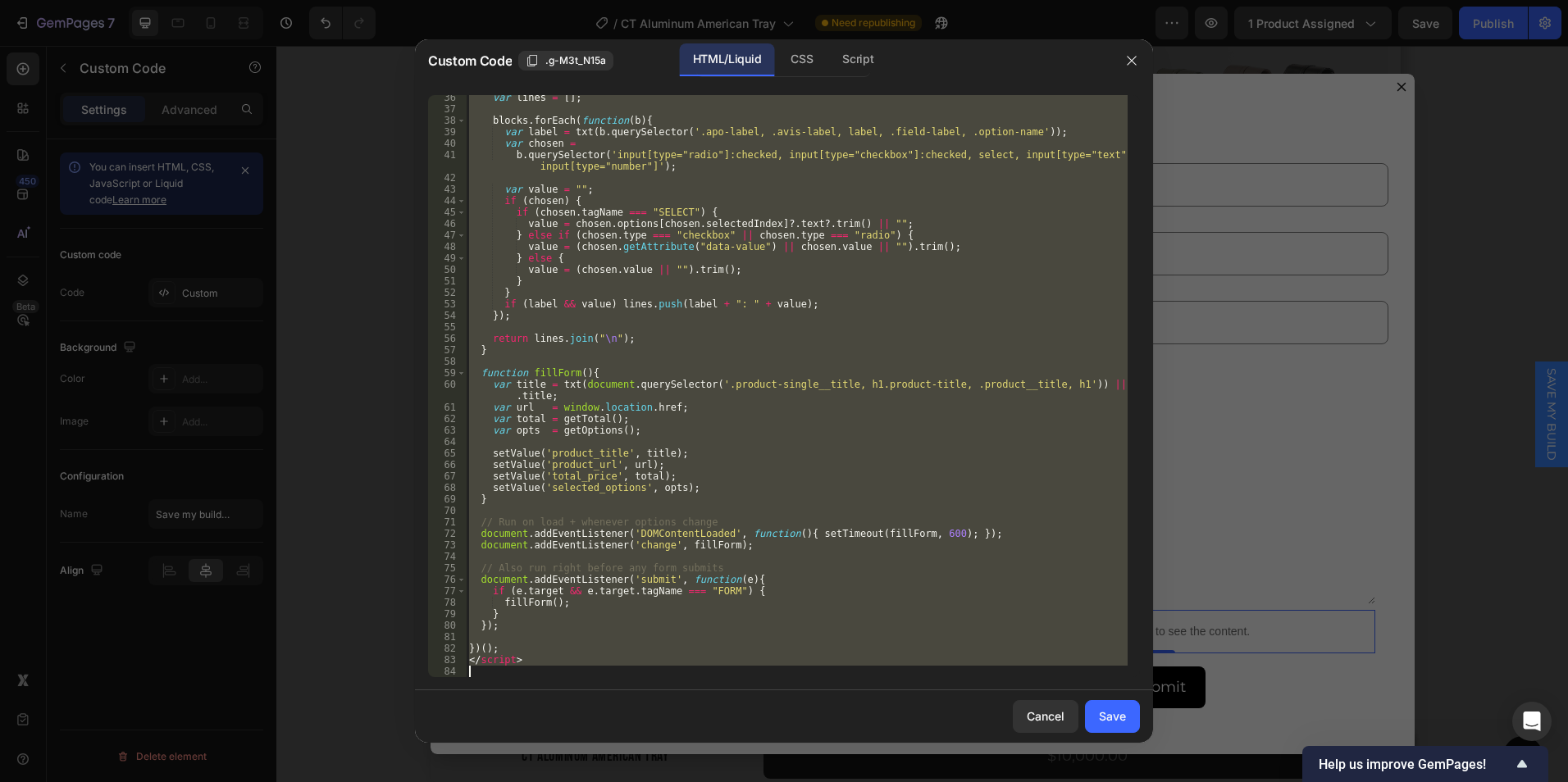
drag, startPoint x: 469, startPoint y: 98, endPoint x: 965, endPoint y: 773, distance: 837.6
click at [965, 773] on div "Custom Code .g-M3t_N15a HTML/Liquid CSS Script <style> 36 37 38 39 40 41 42 43 …" at bounding box center [784, 391] width 1568 height 782
type textarea "</script>"
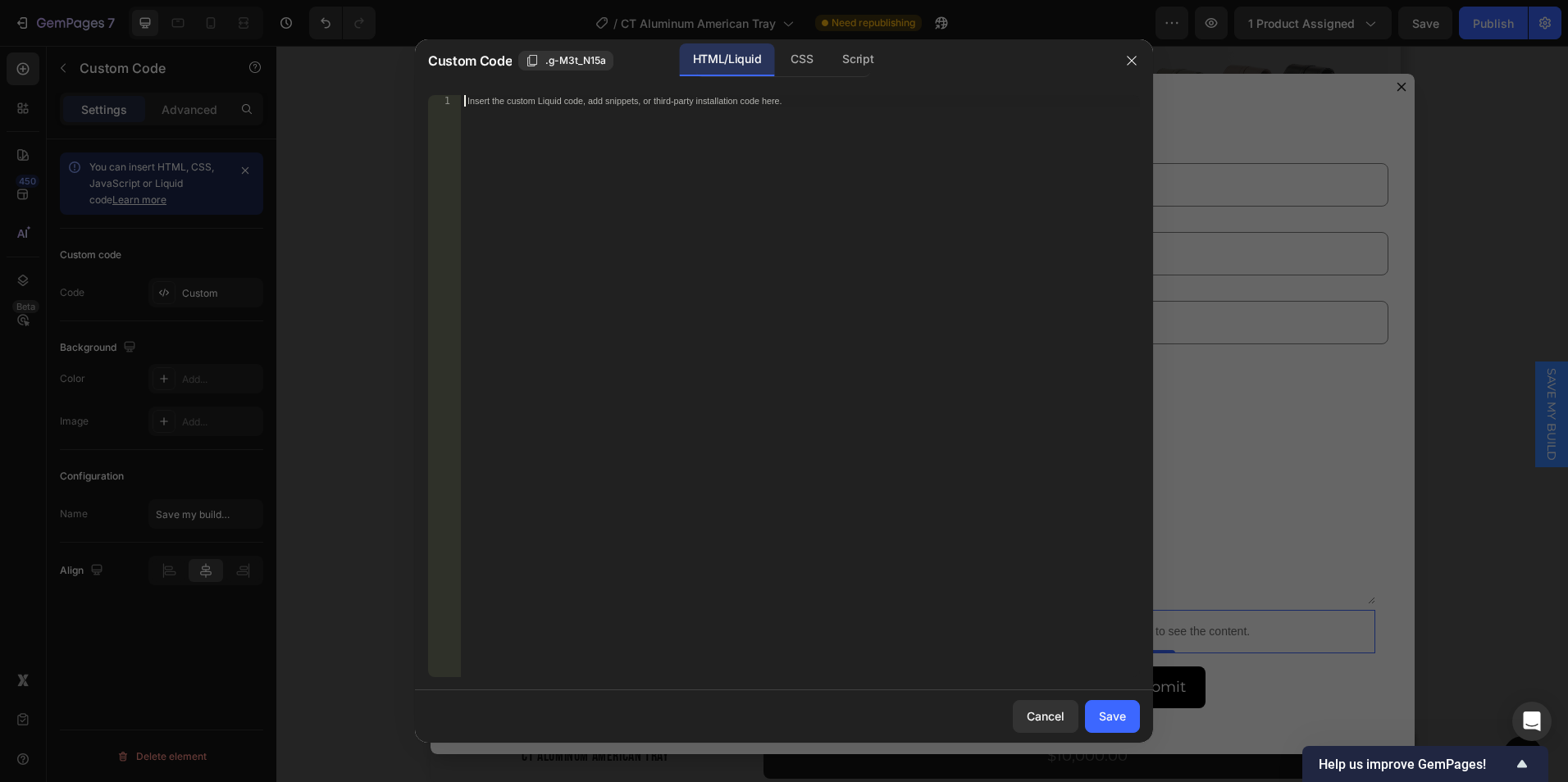
paste textarea "</script>"
type textarea "</script>"
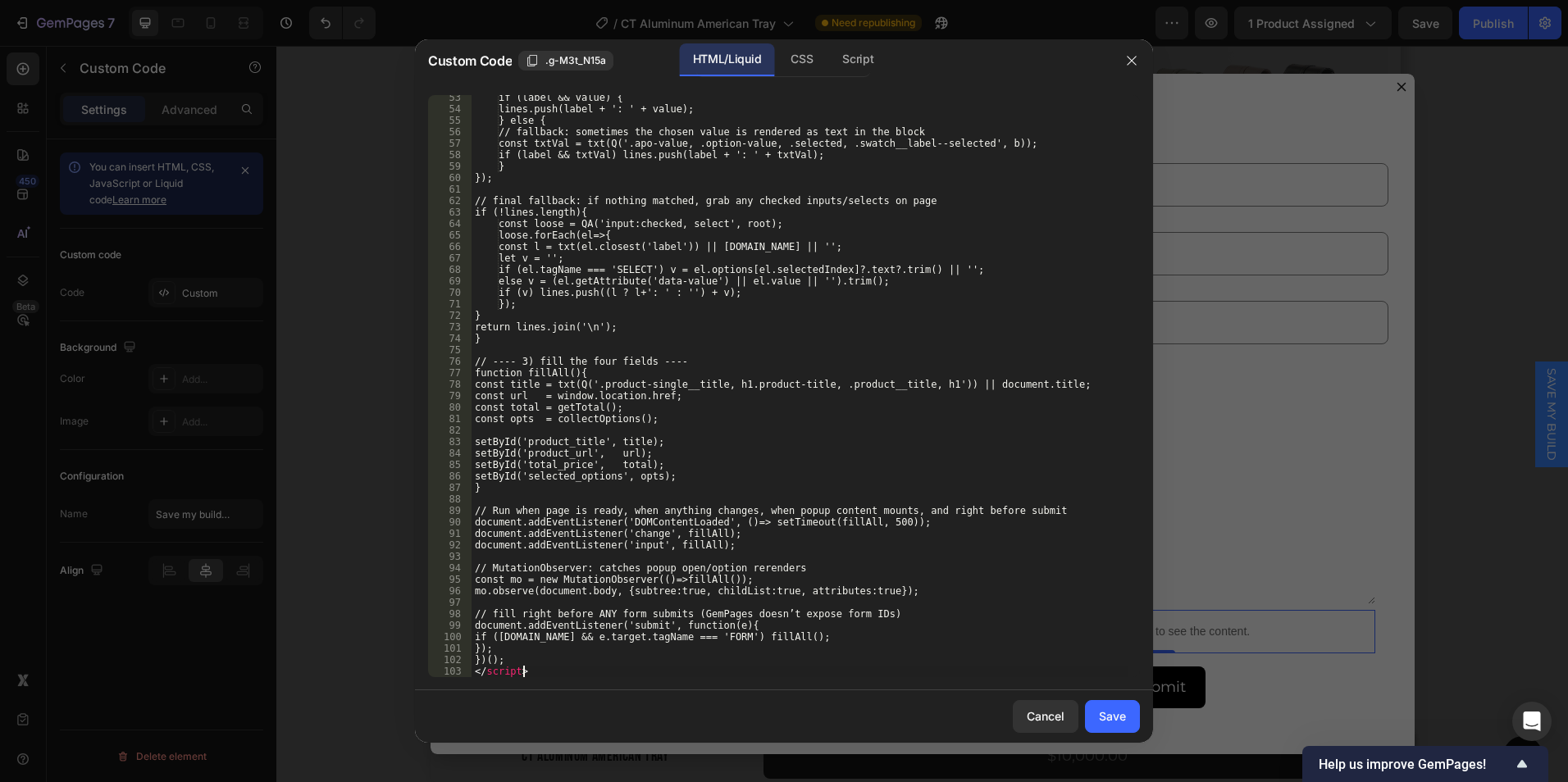
scroll to position [600, 0]
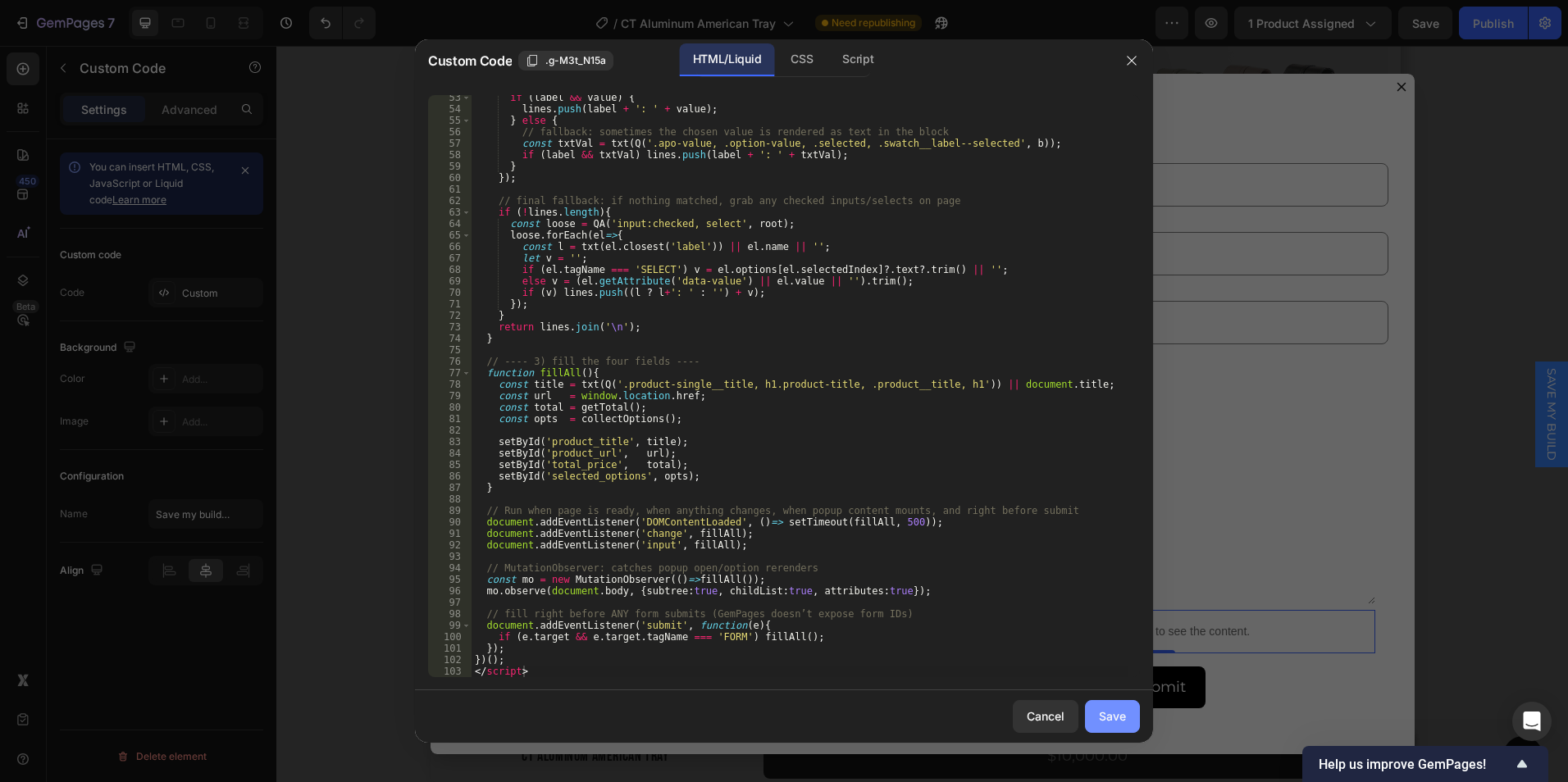
click at [1106, 724] on div "Save" at bounding box center [1113, 716] width 27 height 17
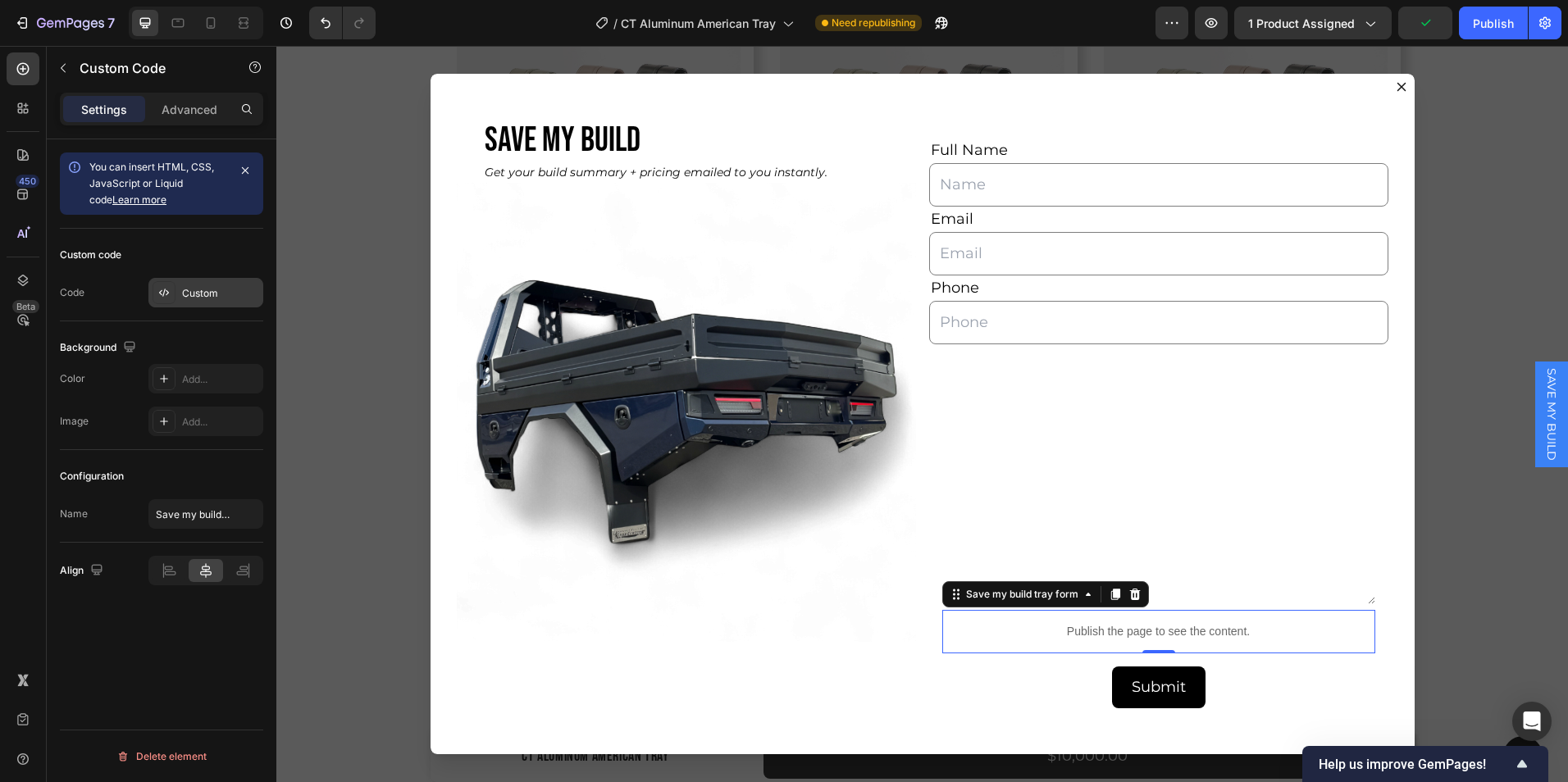
click at [199, 299] on div "Custom" at bounding box center [220, 293] width 77 height 14
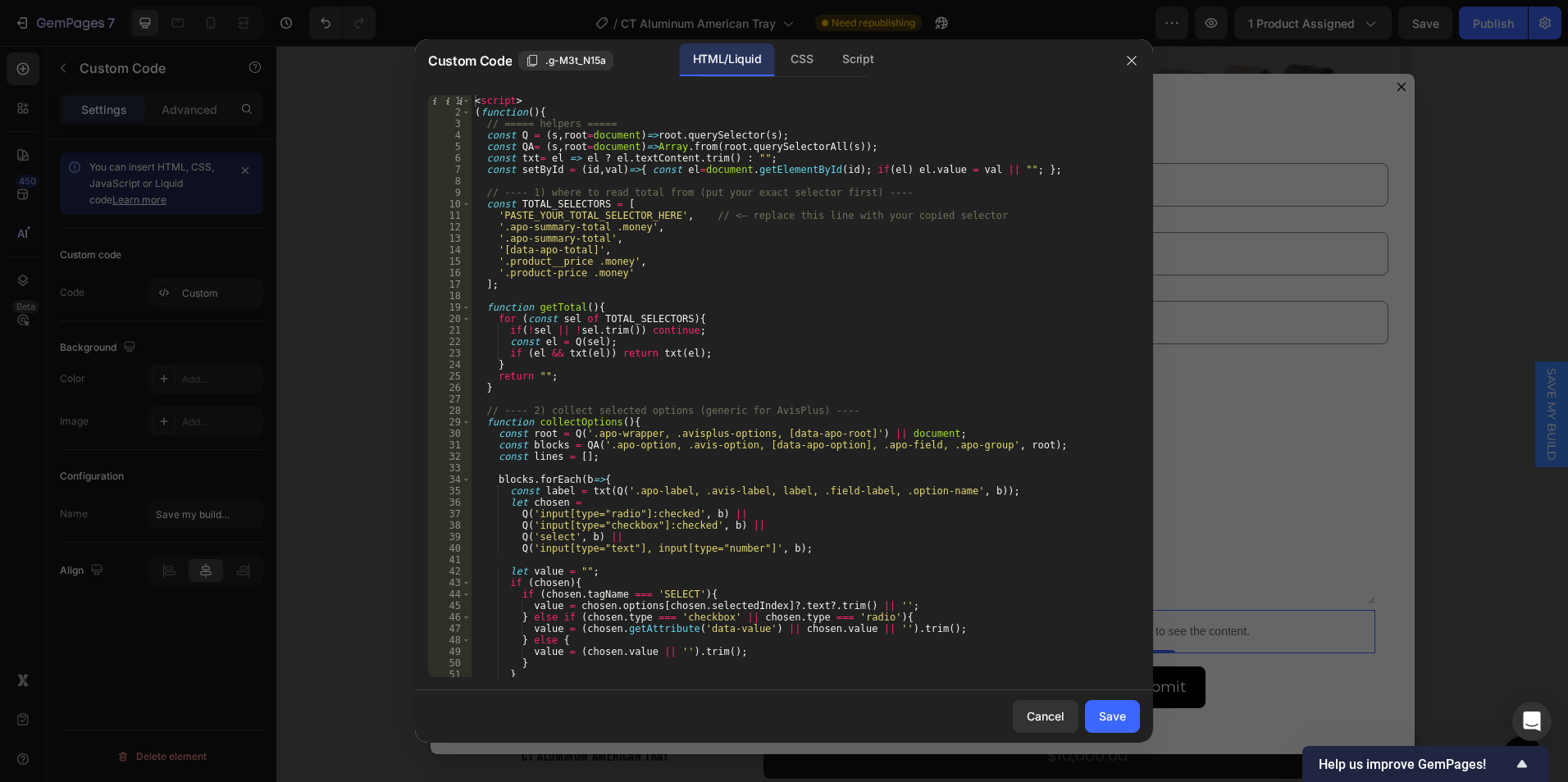
click at [790, 79] on div "Custom Code .g-M3t_N15a HTML/Liquid CSS Script" at bounding box center [763, 61] width 695 height 42
click at [792, 70] on div "CSS" at bounding box center [802, 60] width 49 height 33
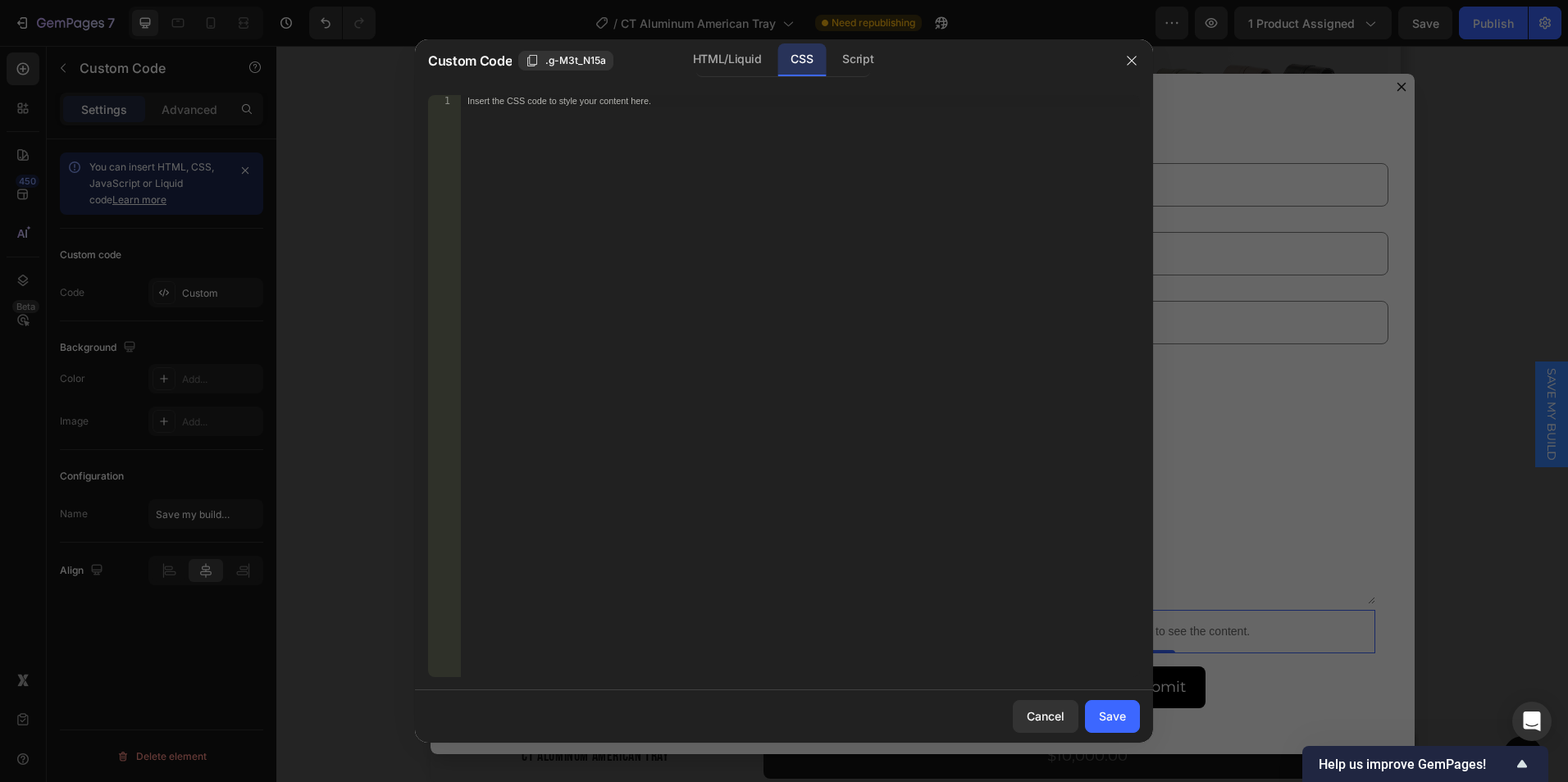
click at [616, 107] on div "Insert the CSS code to style your content here." at bounding box center [800, 397] width 679 height 605
paste textarea "</script>"
type textarea "</script>"
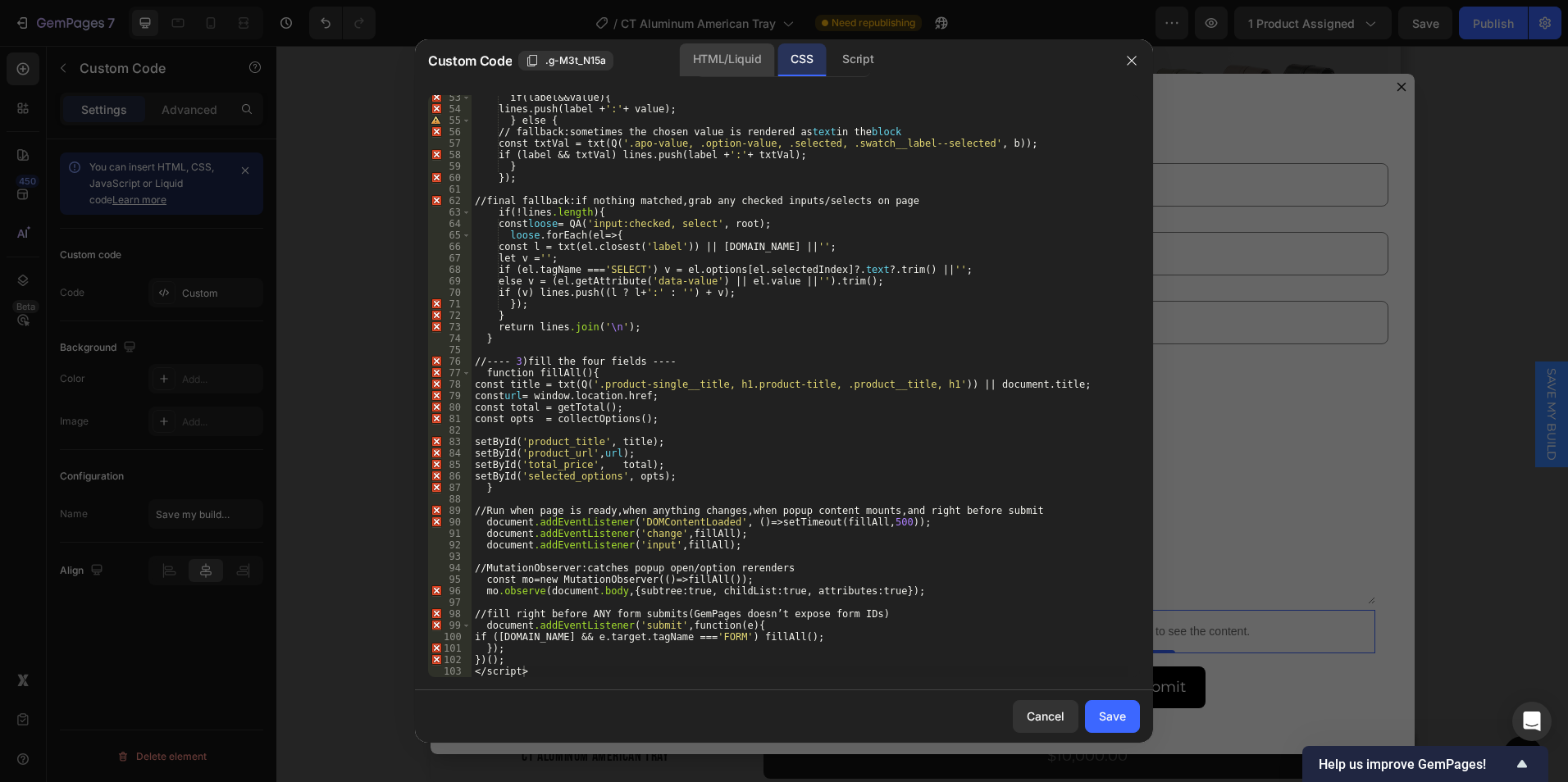
click at [698, 60] on div "HTML/Liquid" at bounding box center [727, 60] width 94 height 33
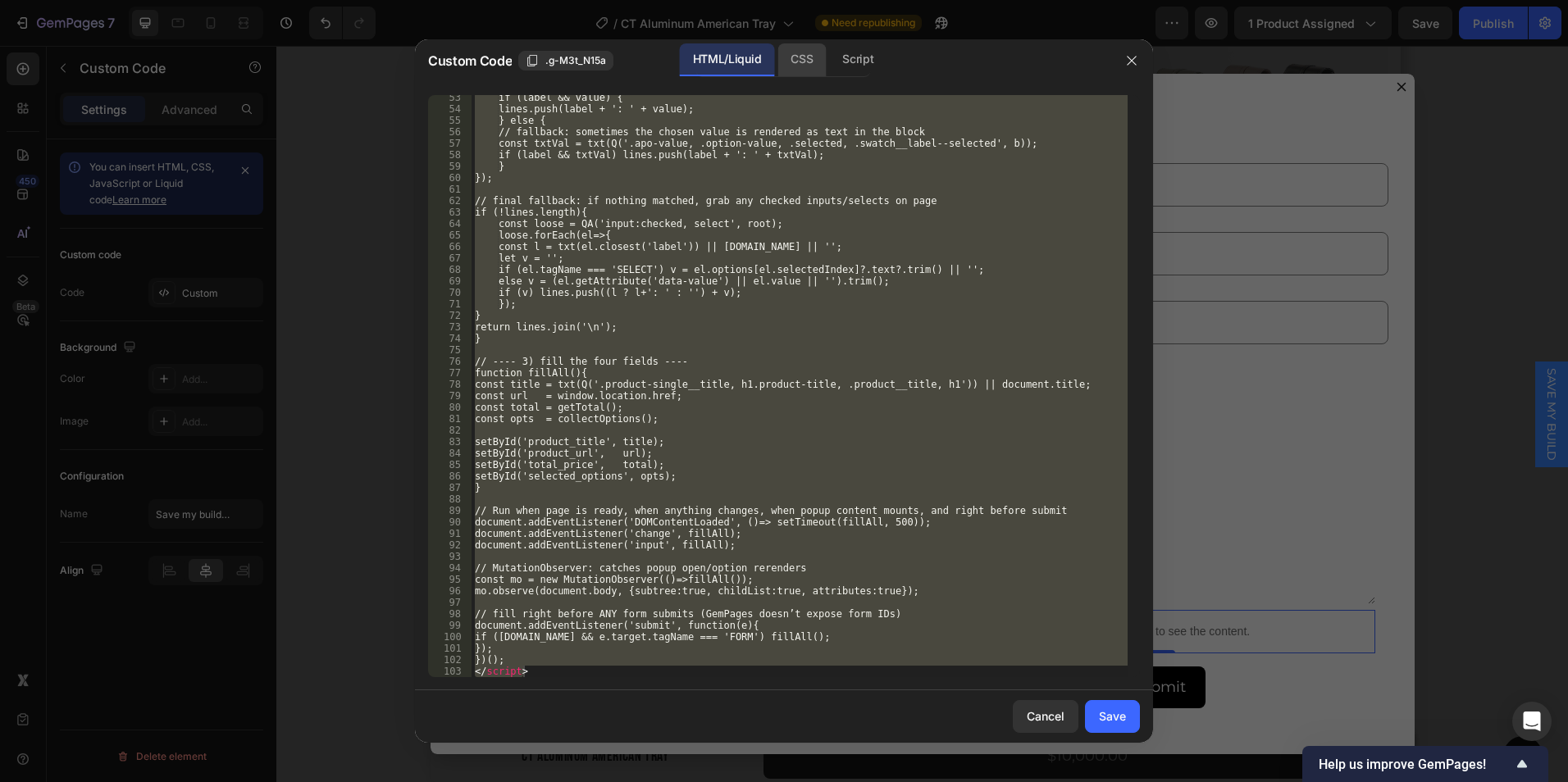
click at [800, 70] on div "CSS" at bounding box center [802, 60] width 49 height 33
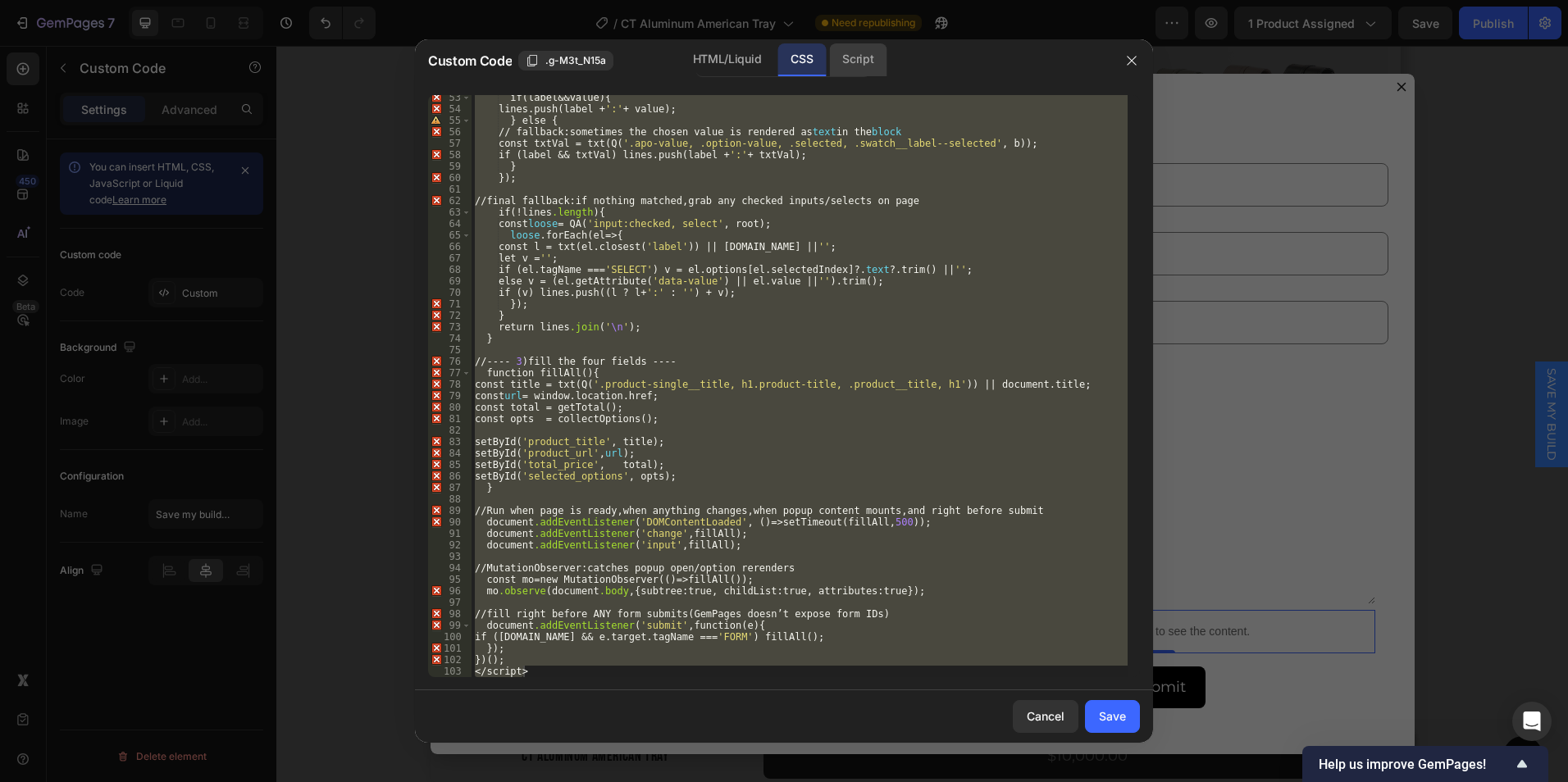
click at [857, 65] on div "Script" at bounding box center [858, 60] width 58 height 33
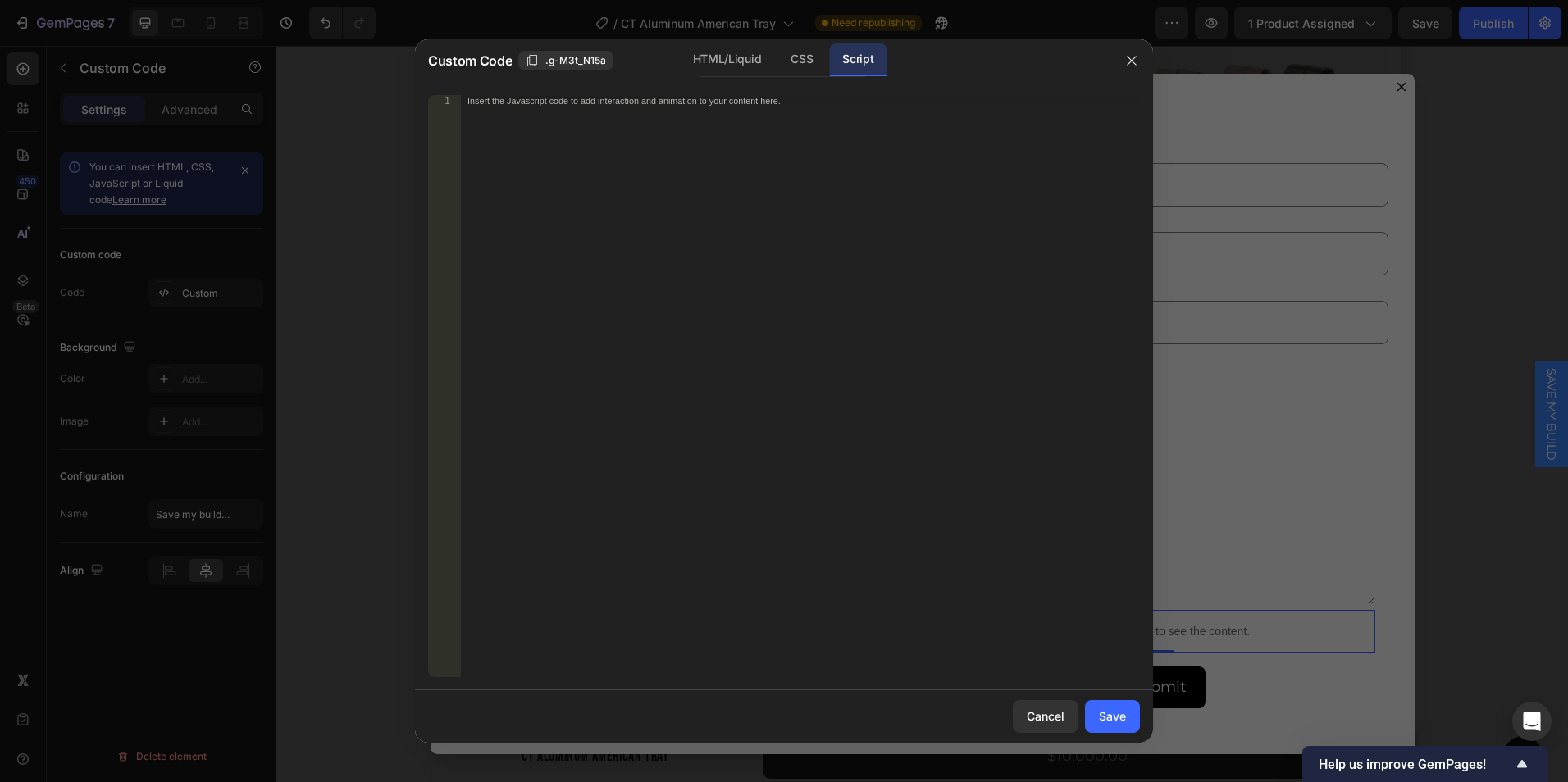
click at [635, 101] on div "Insert the Javascript code to add interaction and animation to your content her…" at bounding box center [767, 100] width 598 height 11
paste textarea "</script>"
type textarea "</script>"
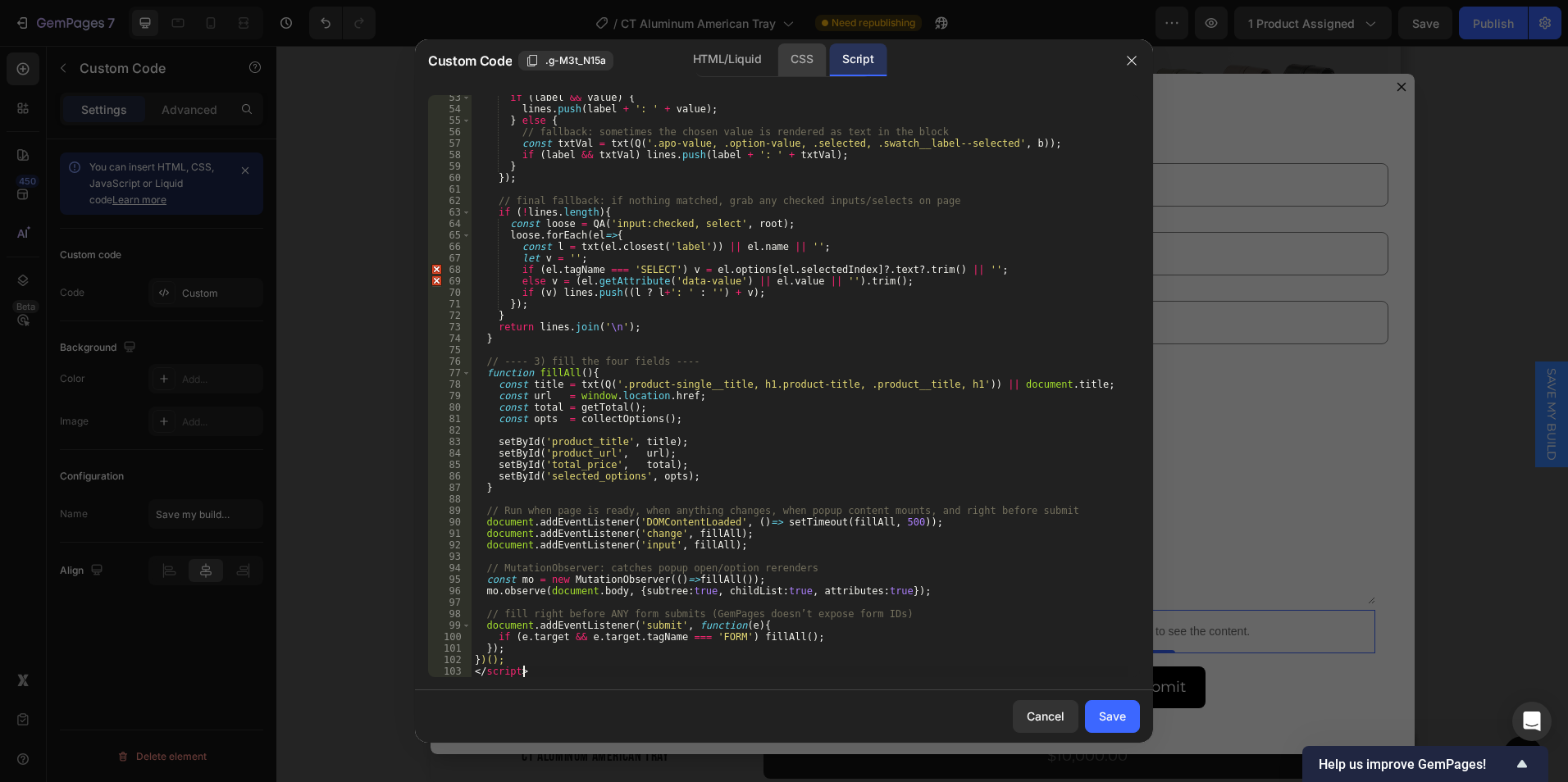
click at [810, 49] on div "CSS" at bounding box center [802, 60] width 49 height 33
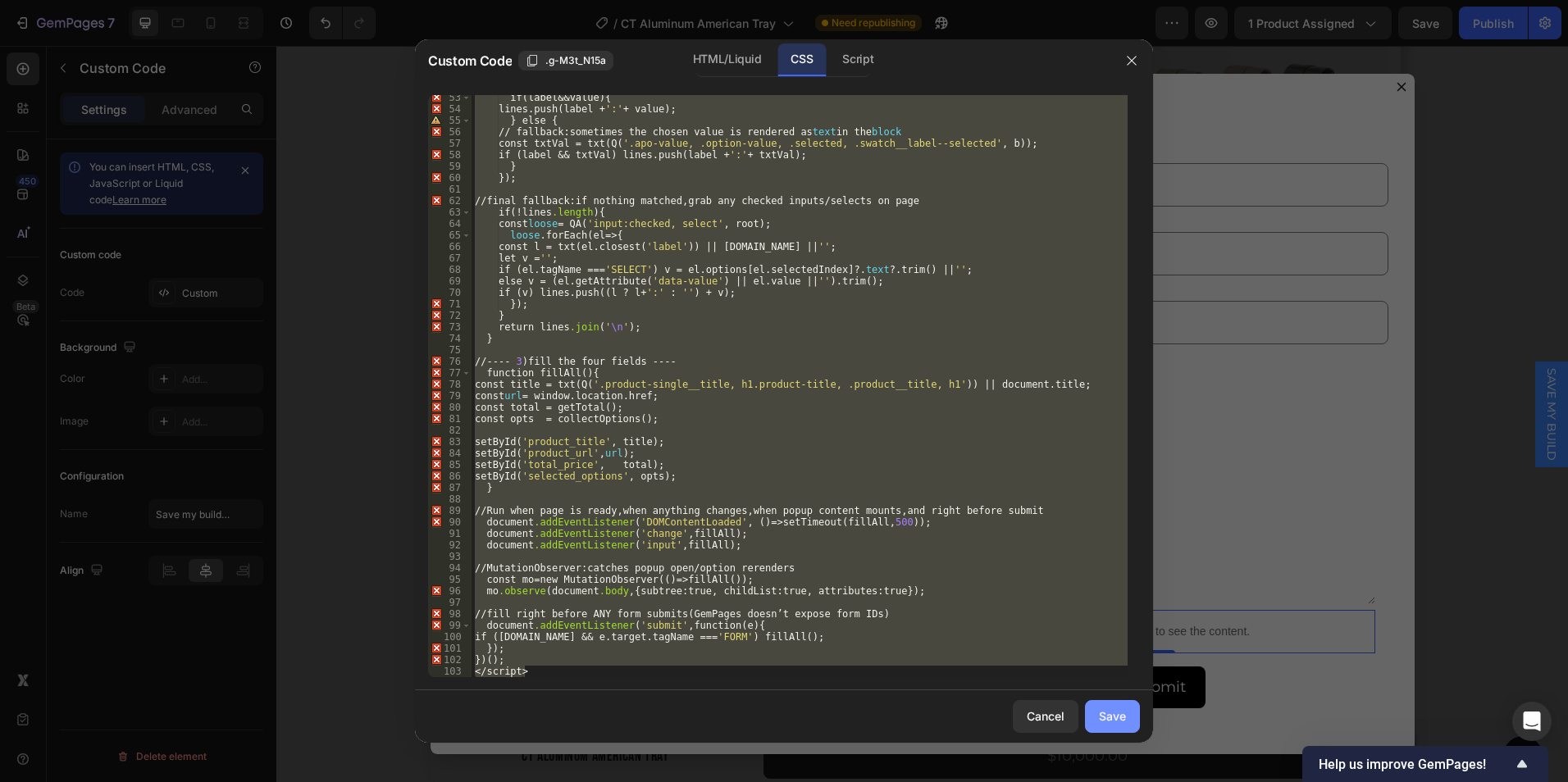
click at [1103, 708] on div "Save" at bounding box center [1113, 716] width 27 height 17
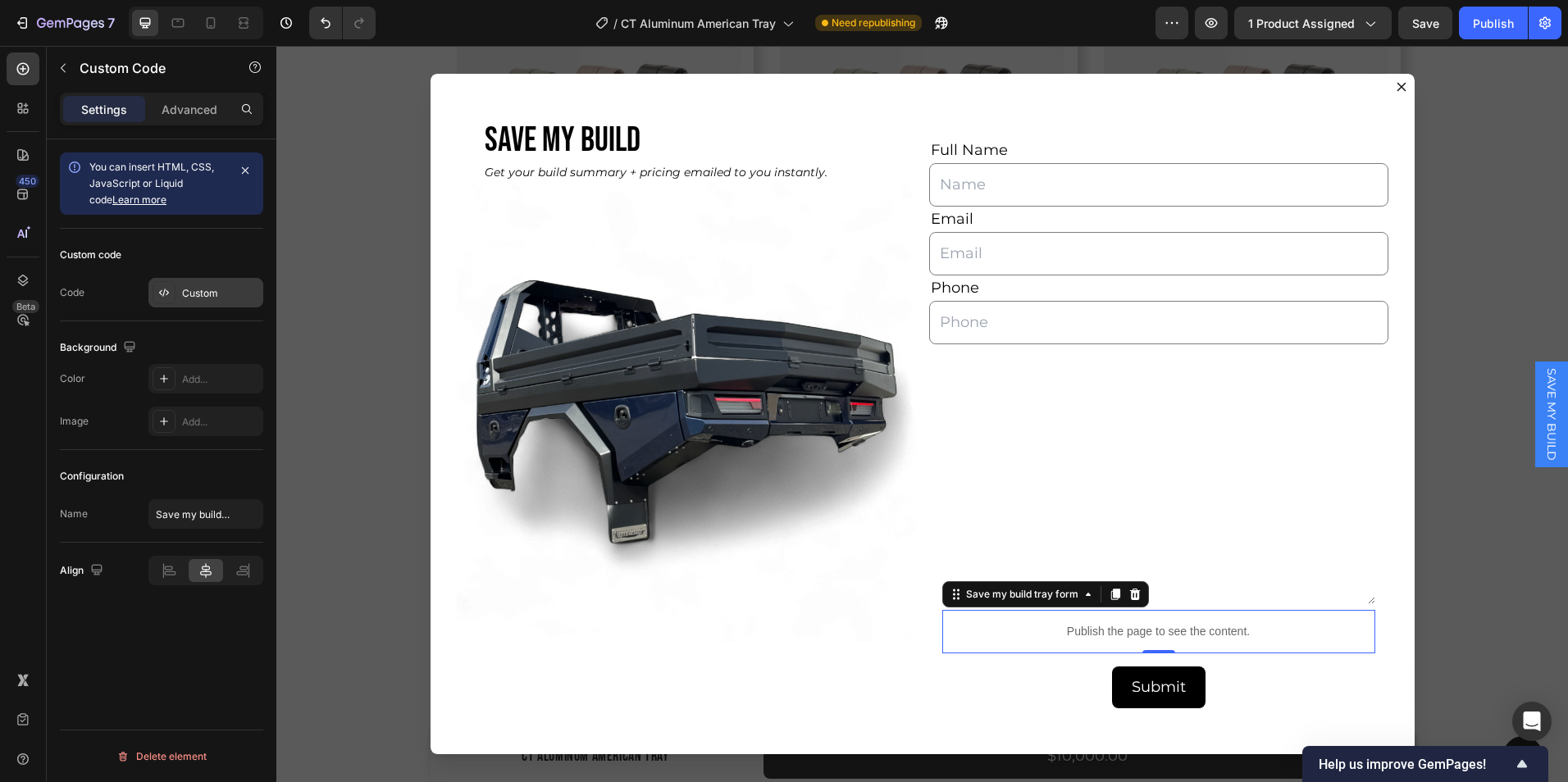
click at [175, 303] on div "Custom" at bounding box center [205, 293] width 115 height 30
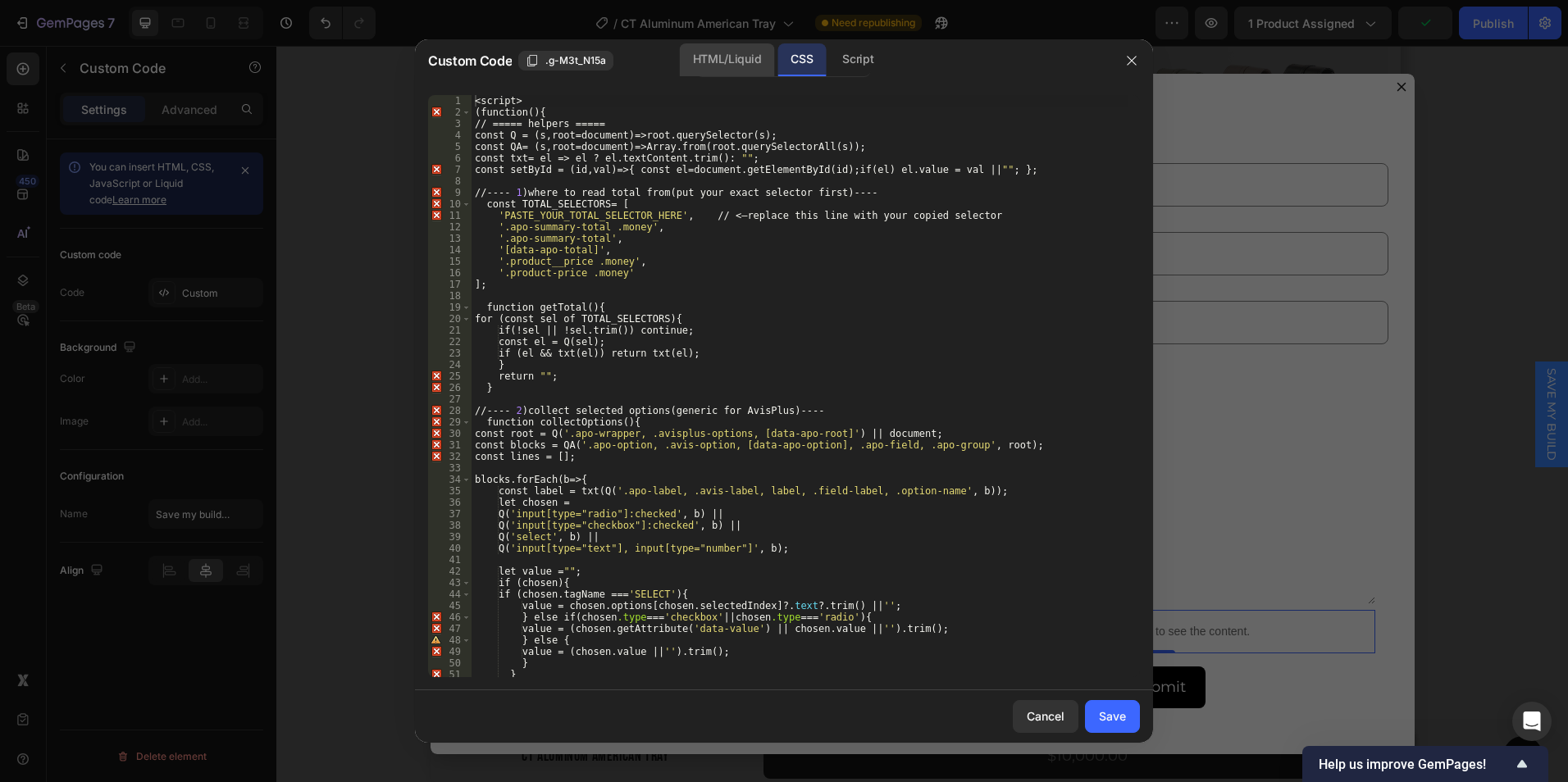
click at [748, 50] on div "HTML/Liquid" at bounding box center [727, 60] width 94 height 33
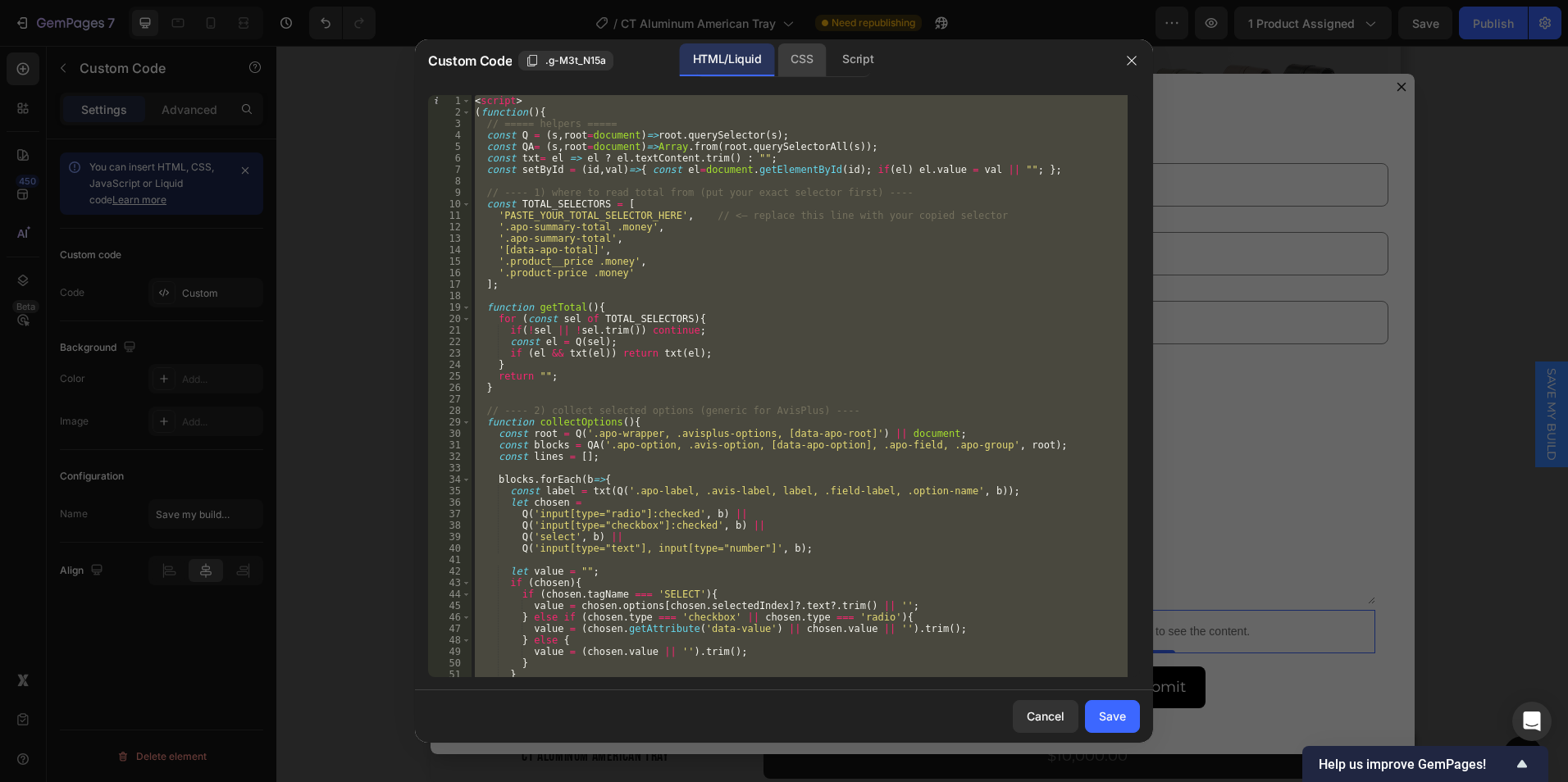
click at [795, 65] on div "CSS" at bounding box center [802, 60] width 49 height 33
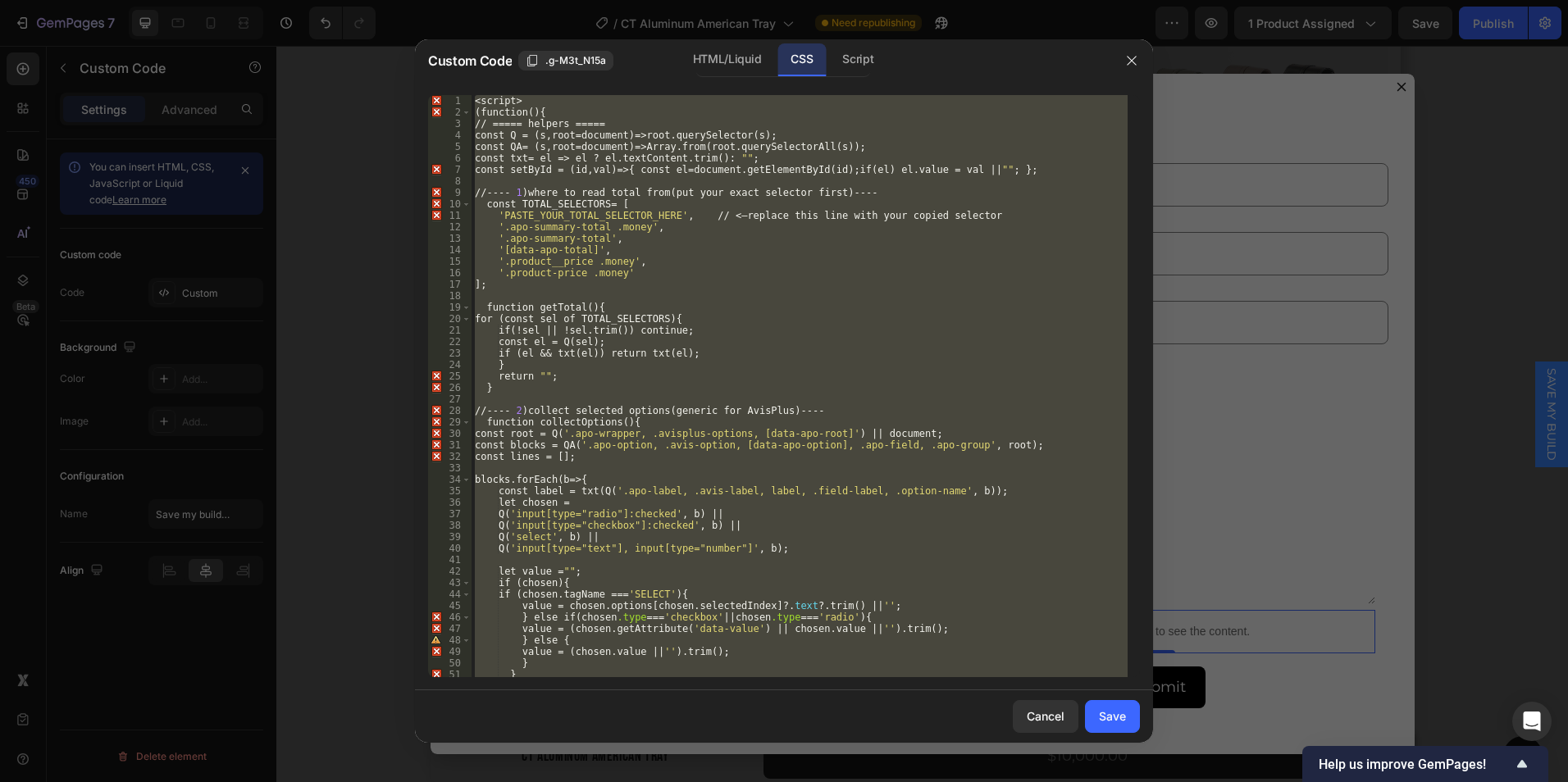
type textarea "const setById = (id,val)=>{ const el=document.getElementById(id); if(el) el.val…"
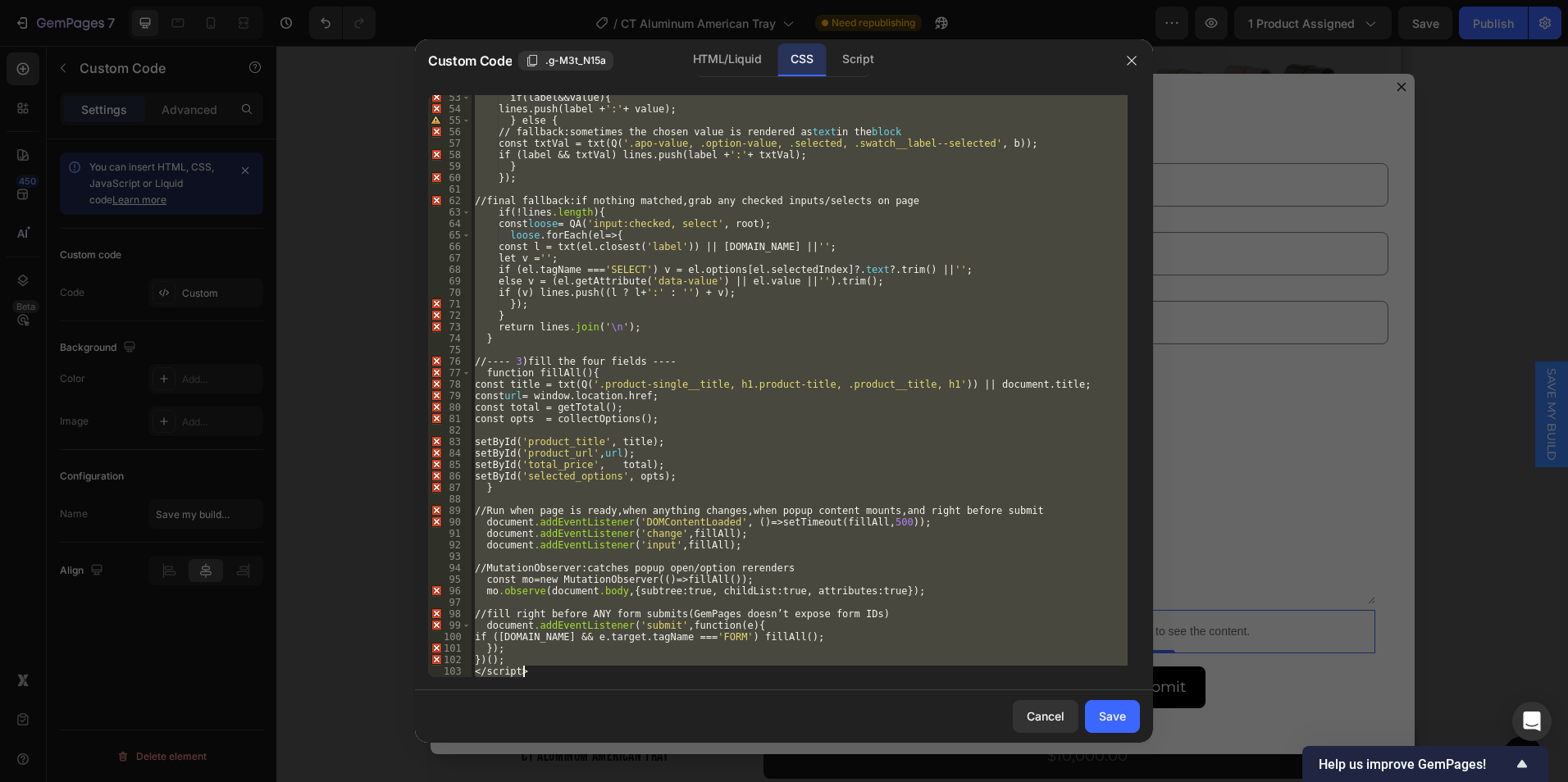
drag, startPoint x: 474, startPoint y: 102, endPoint x: 909, endPoint y: 748, distance: 778.8
click at [909, 748] on div "Custom Code .g-M3t_N15a HTML/Liquid CSS Script '.product__price .money', 53 54 …" at bounding box center [784, 391] width 1568 height 782
type textarea "})(); </script>"
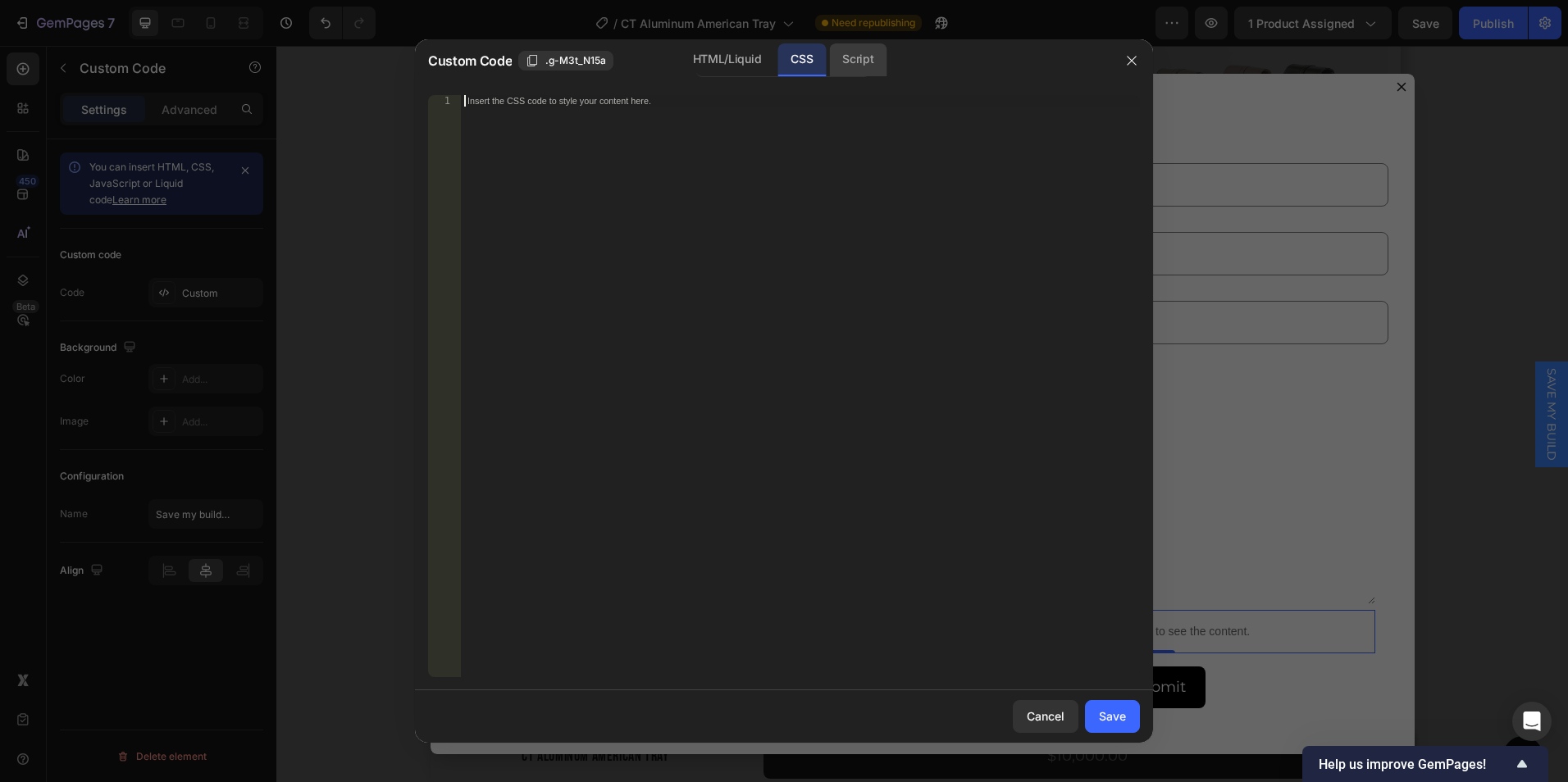
click at [849, 61] on div "Script" at bounding box center [858, 60] width 58 height 33
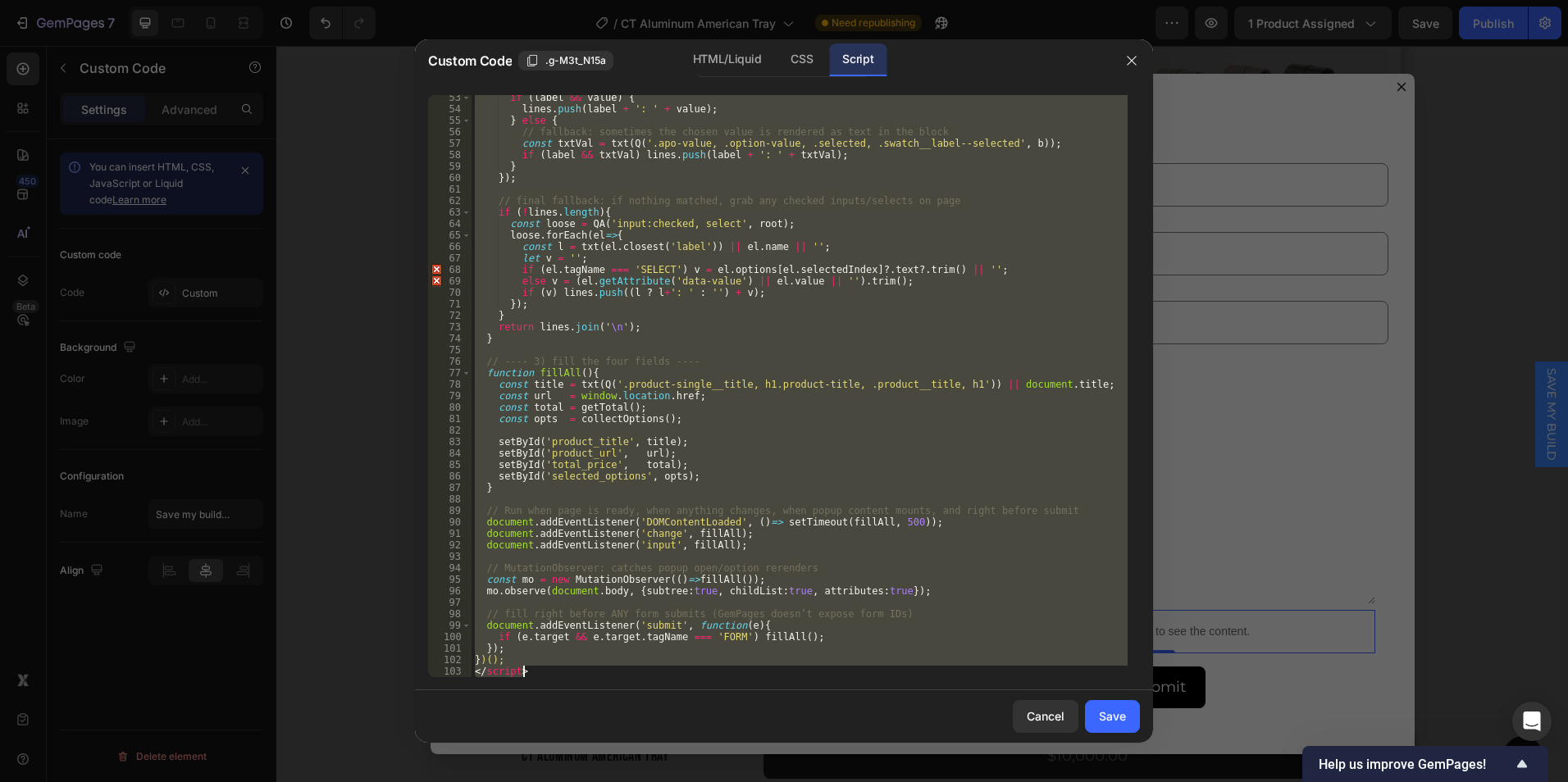
drag, startPoint x: 474, startPoint y: 99, endPoint x: 903, endPoint y: 765, distance: 792.2
click at [903, 765] on div "Custom Code .g-M3t_N15a HTML/Liquid CSS Script // ===== helpers ===== 53 54 55 …" at bounding box center [784, 391] width 1568 height 782
type textarea "})(); </script>"
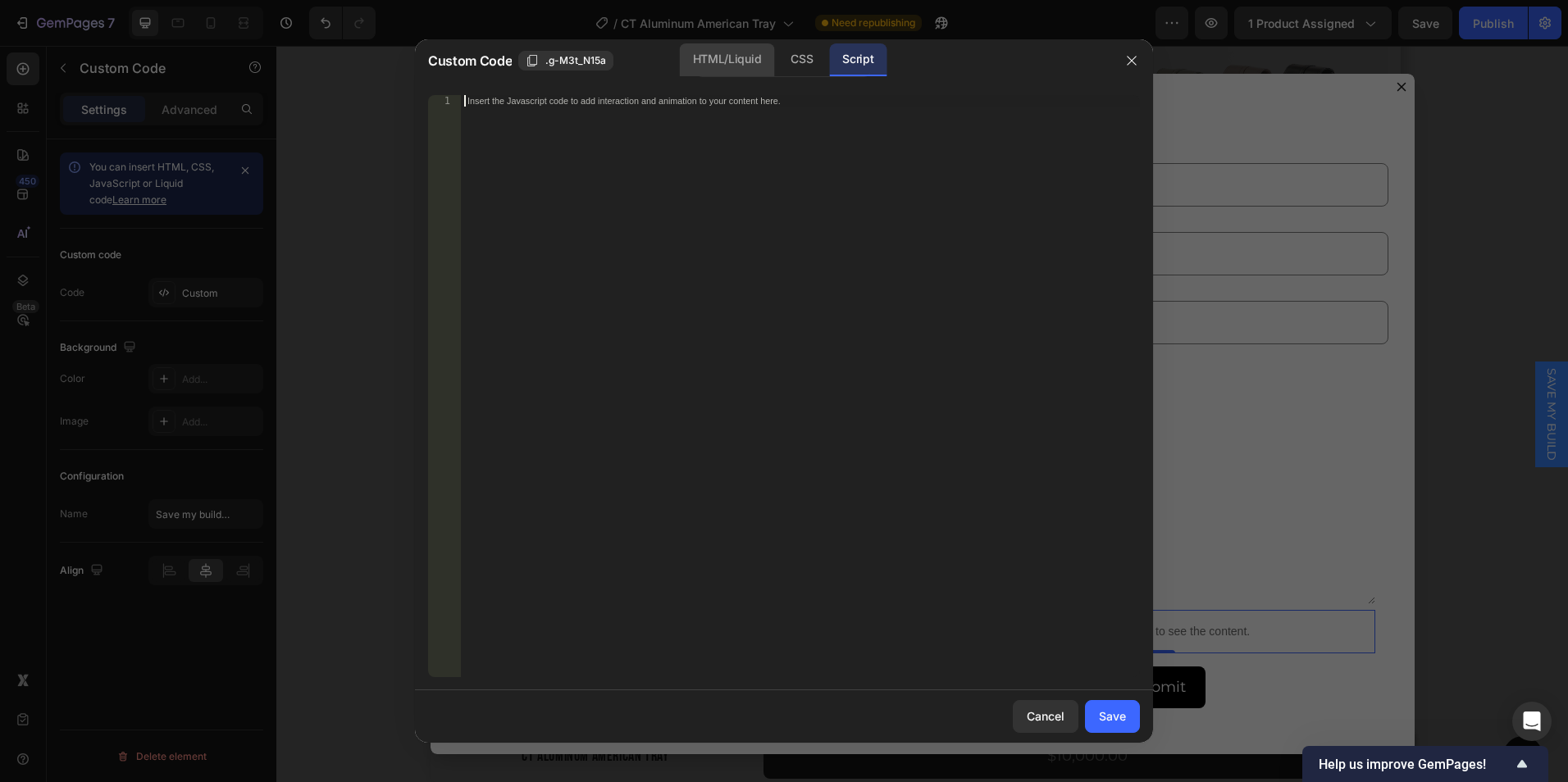
click at [750, 51] on div "HTML/Liquid" at bounding box center [727, 60] width 94 height 33
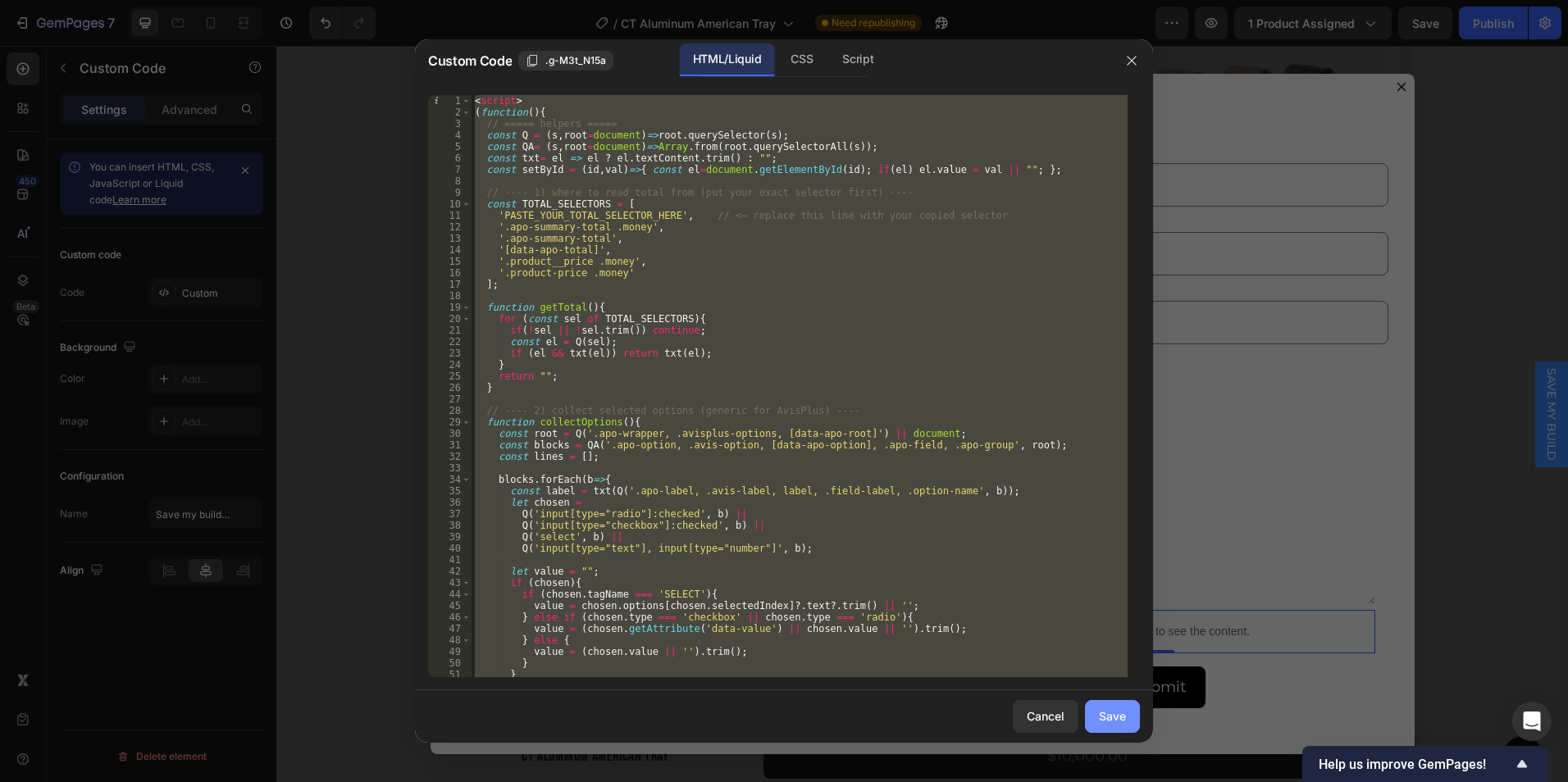
click at [1113, 707] on button "Save" at bounding box center [1113, 717] width 55 height 33
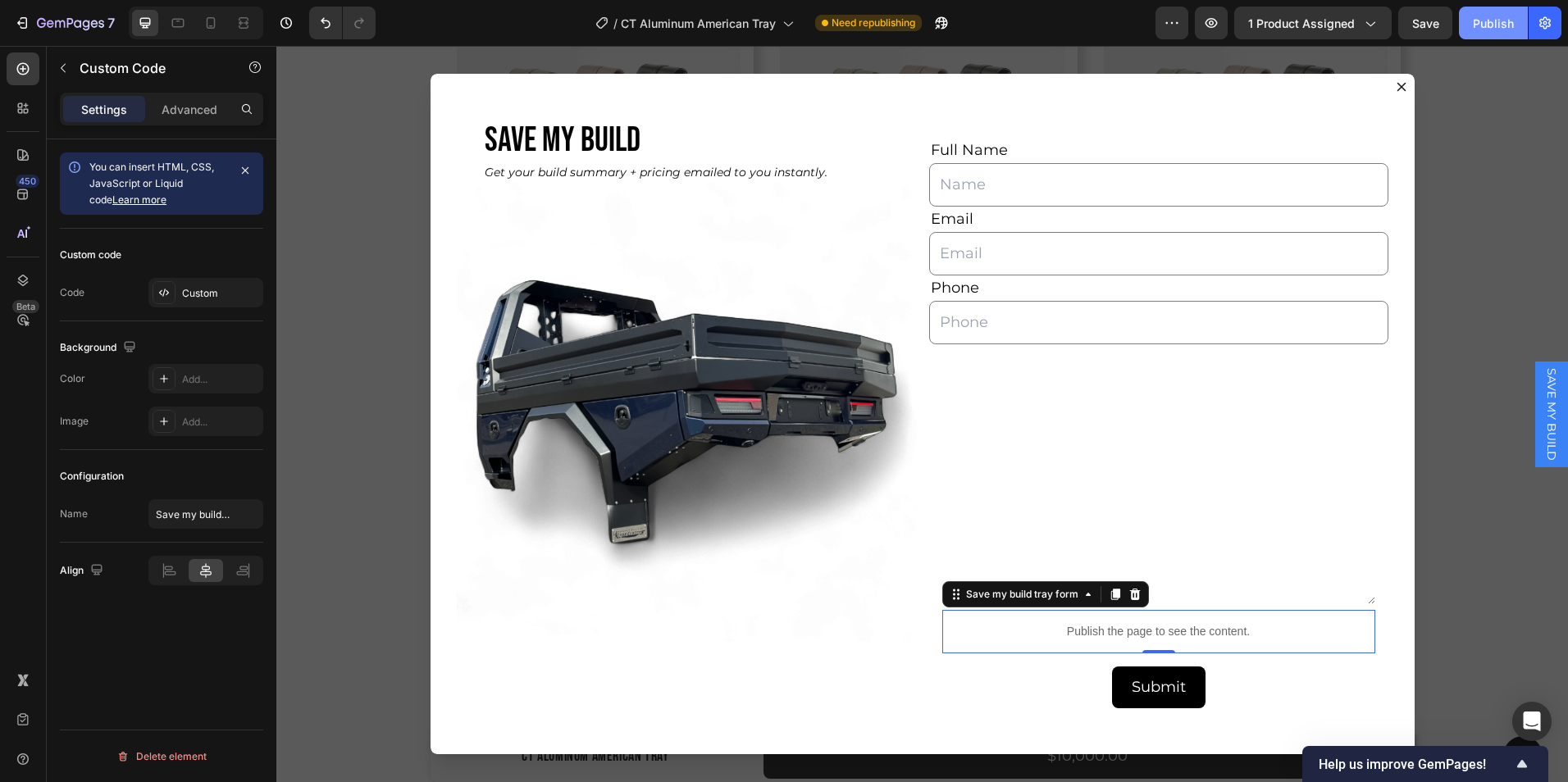
click at [1476, 28] on div "Publish" at bounding box center [1493, 23] width 41 height 17
click at [1212, 22] on icon "button" at bounding box center [1211, 23] width 5 height 5
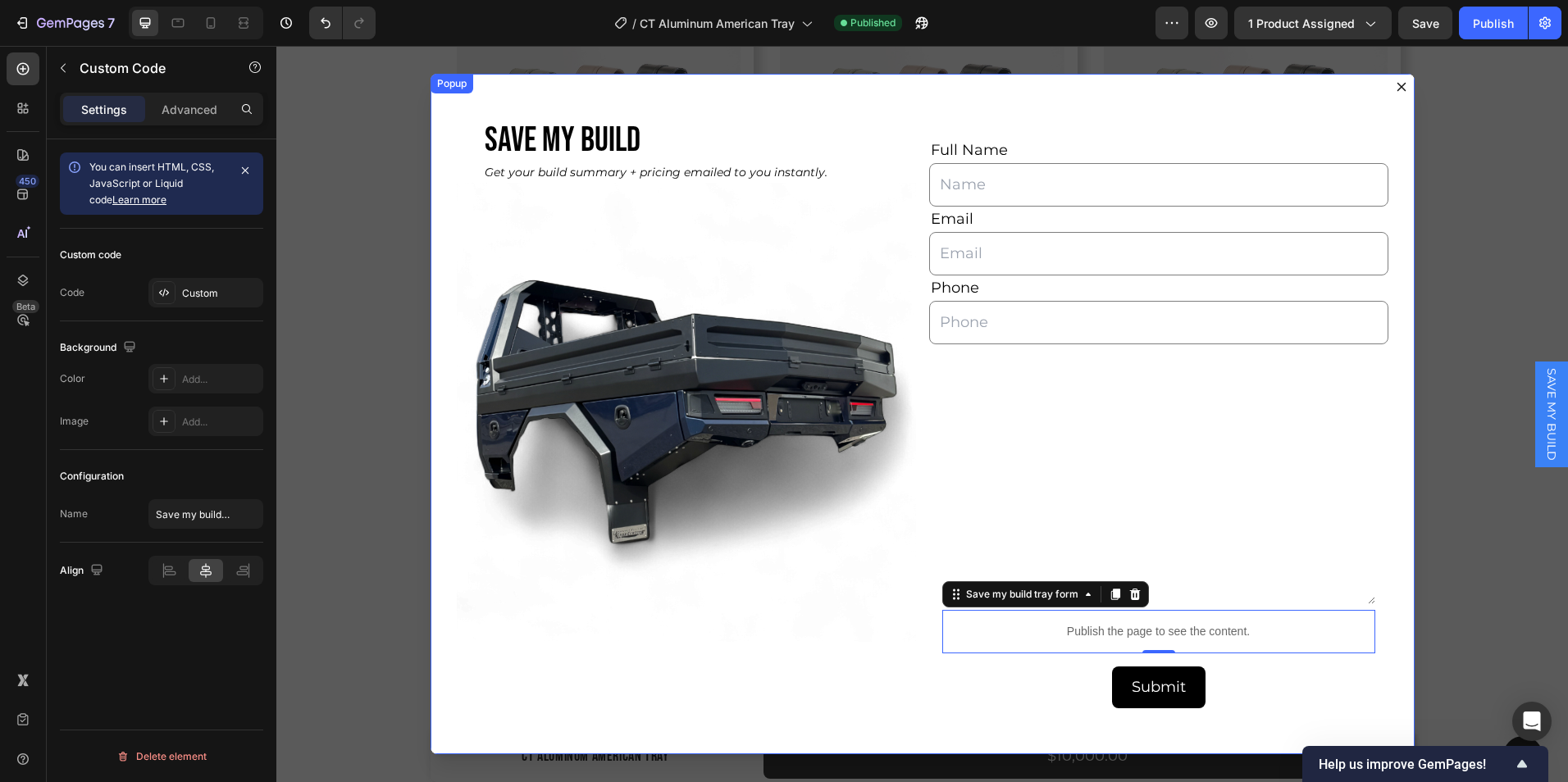
click at [1397, 85] on icon "Dialog content" at bounding box center [1402, 88] width 9 height 9
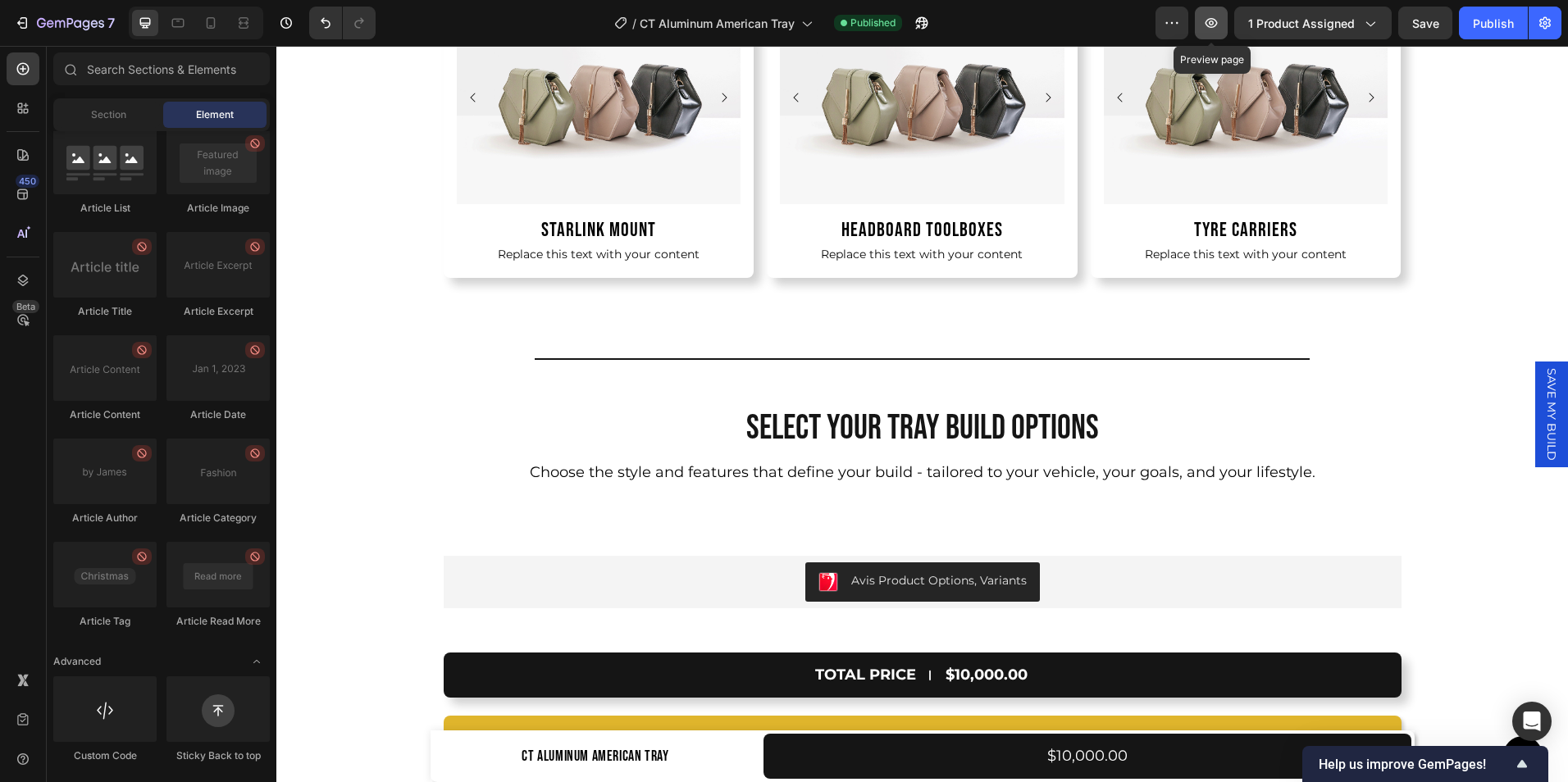
click at [1206, 20] on icon "button" at bounding box center [1211, 23] width 16 height 16
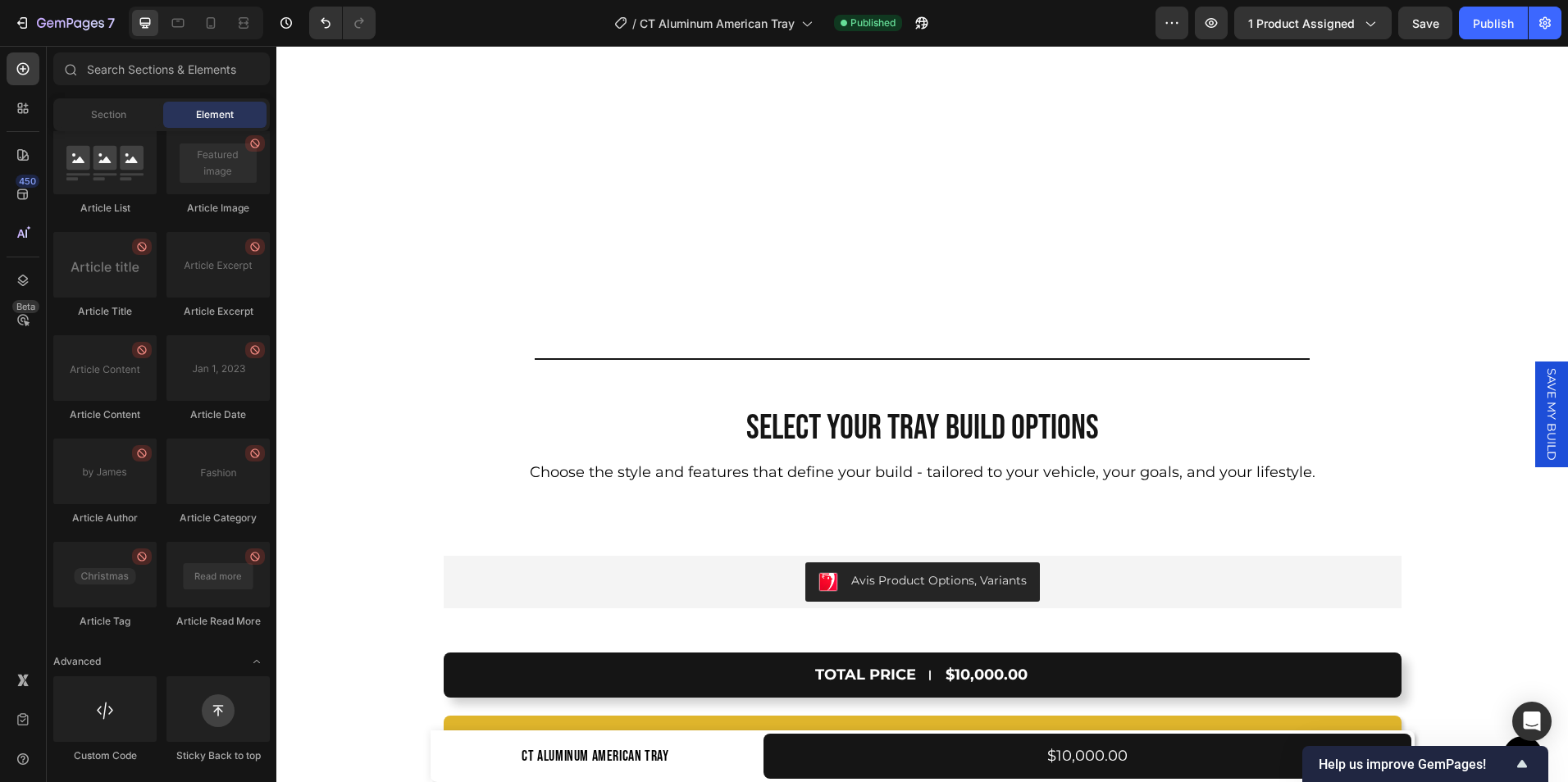
scroll to position [11585, 0]
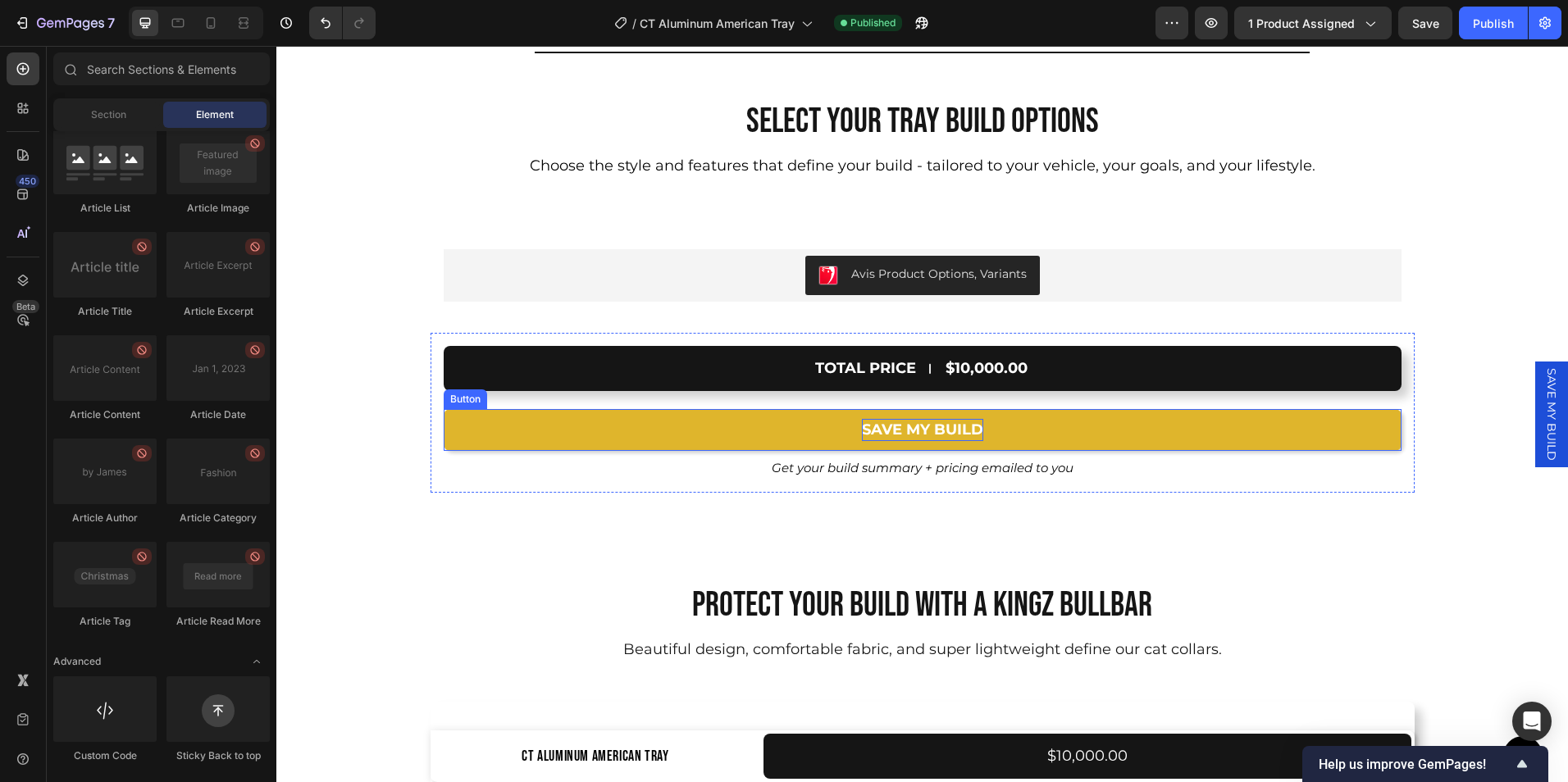
click at [928, 435] on p "SAVE MY BUILD" at bounding box center [923, 430] width 121 height 23
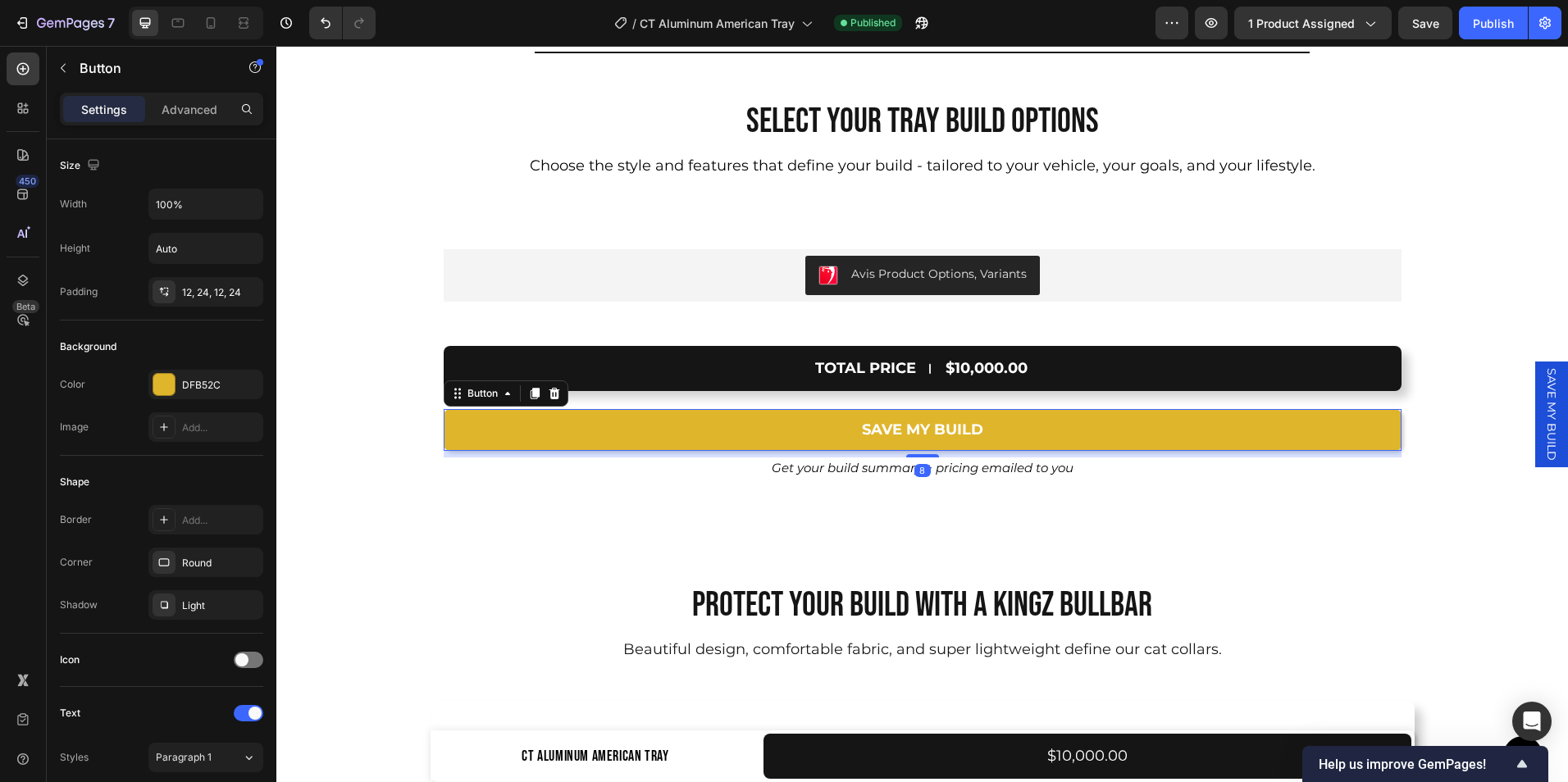
click at [1544, 424] on span "SAVE MY BUILD" at bounding box center [1552, 414] width 16 height 93
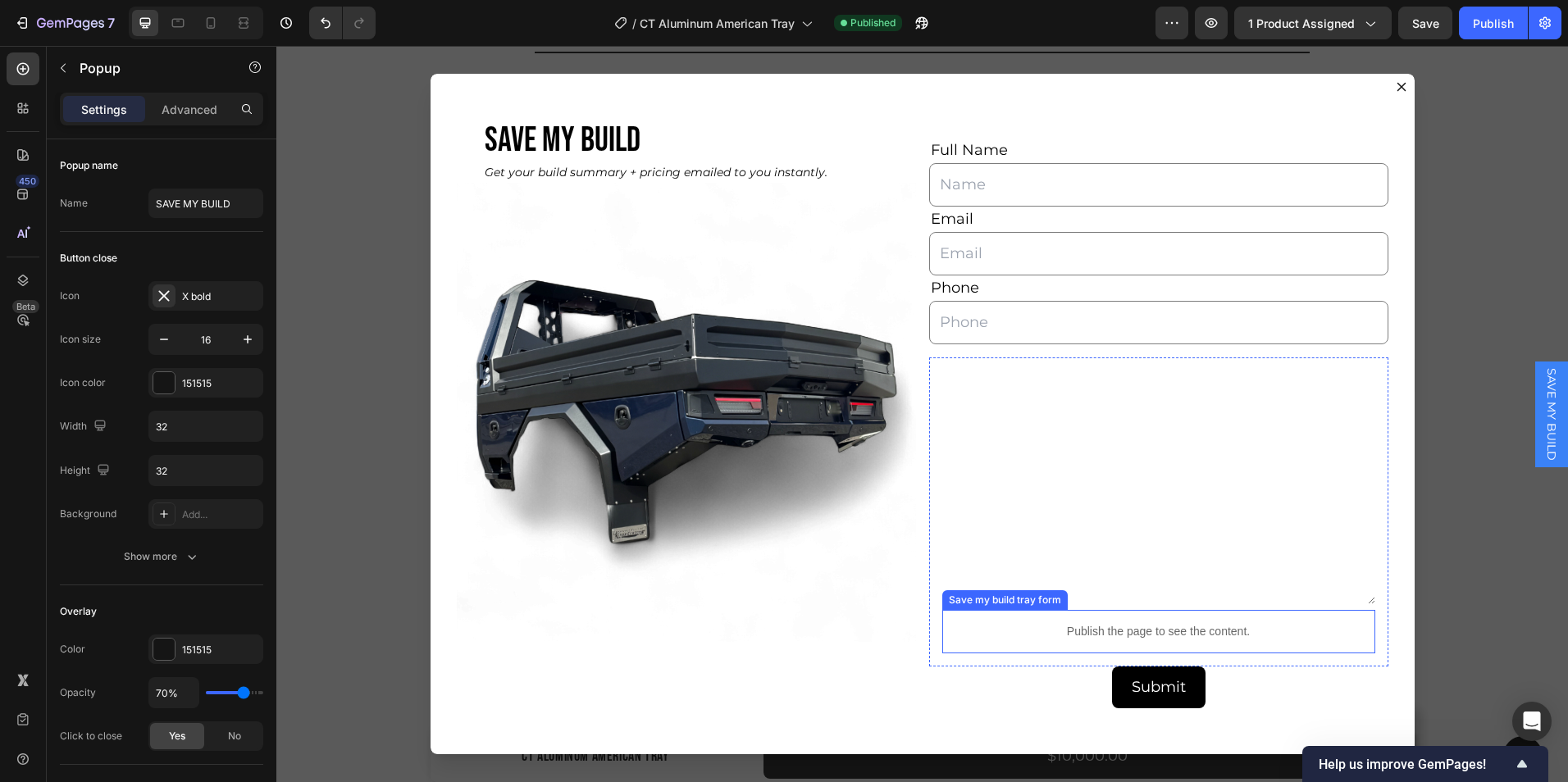
click at [948, 629] on p "Publish the page to see the content." at bounding box center [1160, 631] width 434 height 17
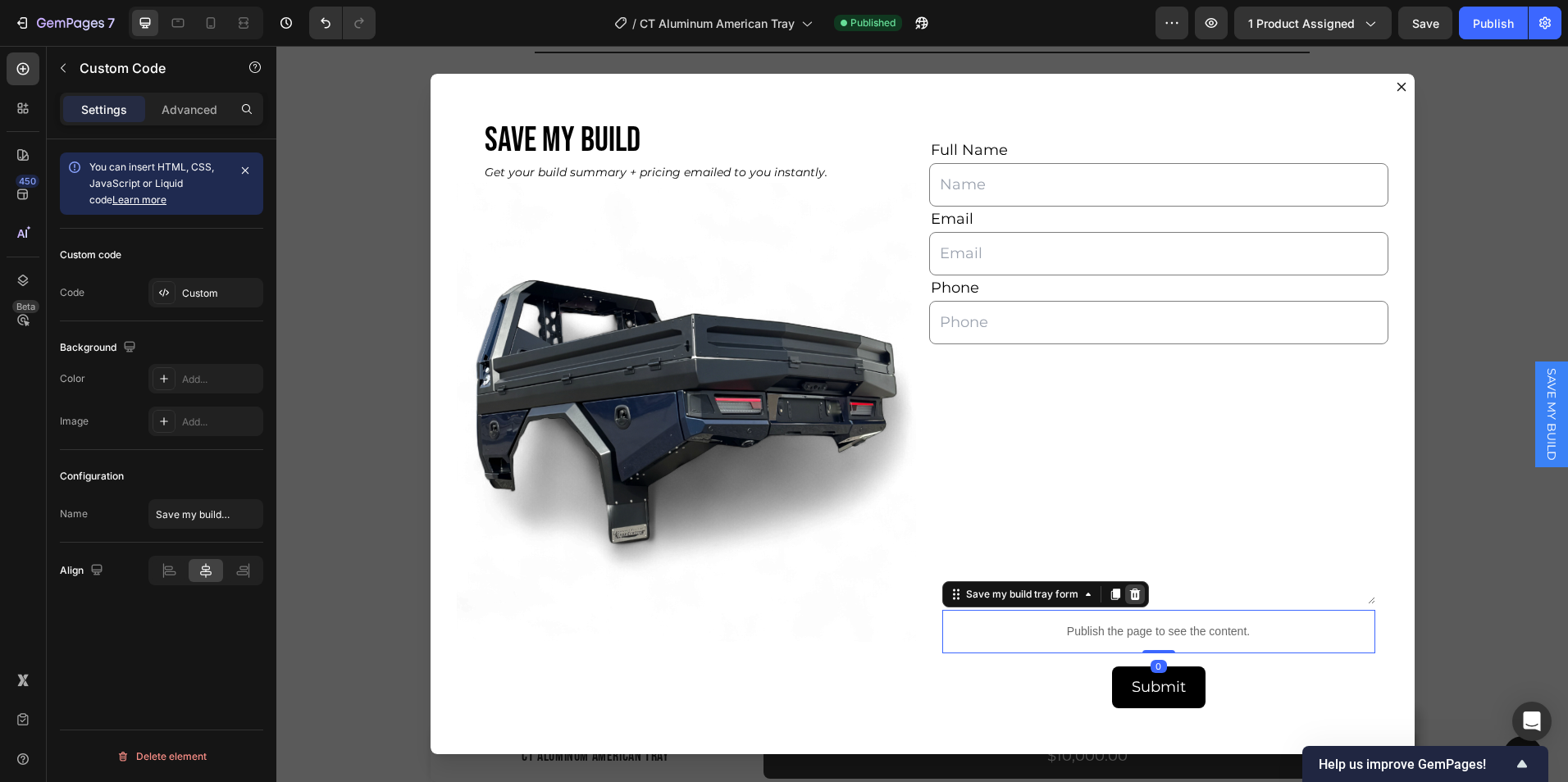
click at [1129, 600] on icon "Dialog body" at bounding box center [1135, 594] width 14 height 14
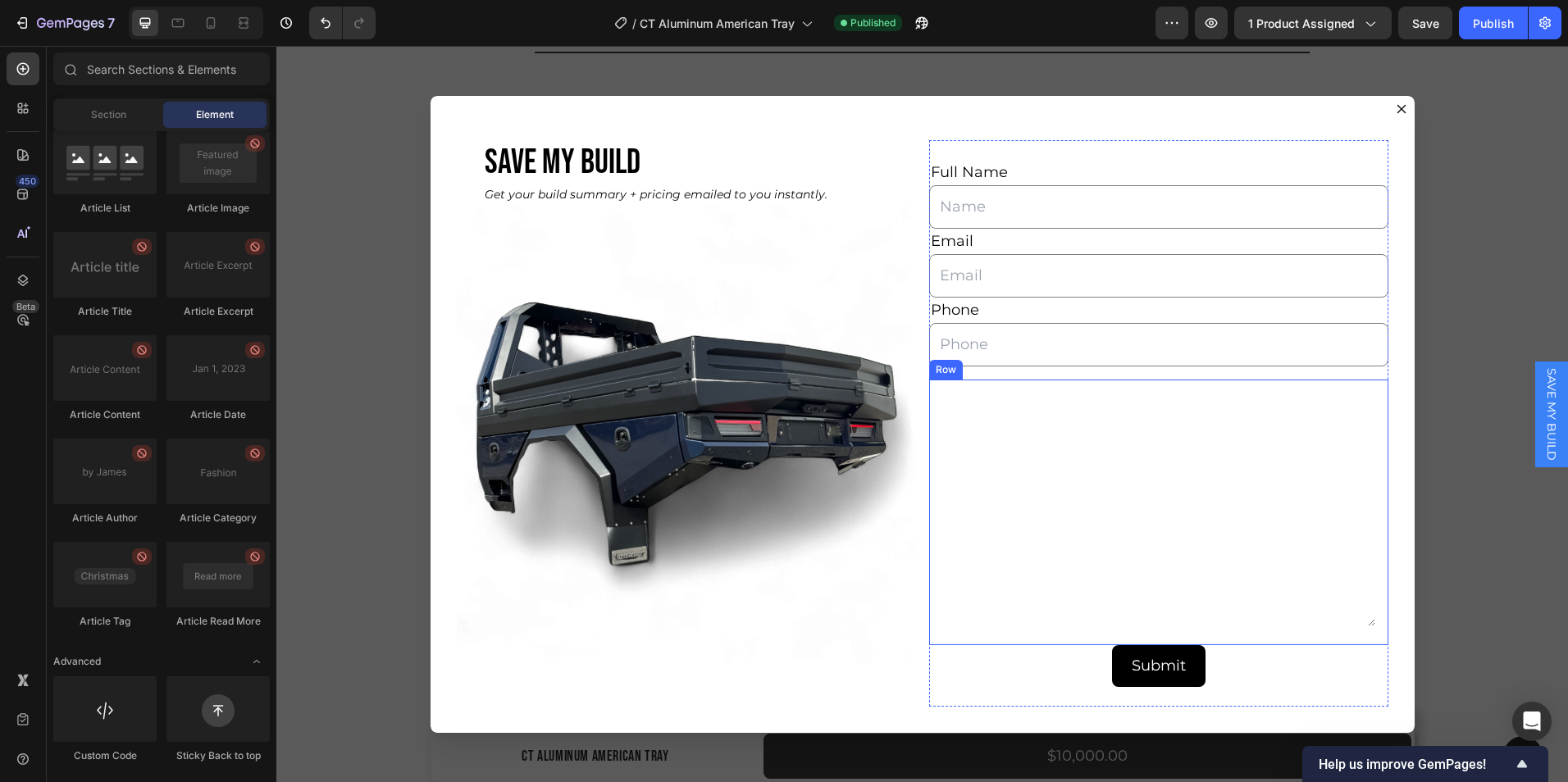
click at [930, 559] on div "Text Field Text Field Text Field Text Area Row" at bounding box center [1159, 512] width 460 height 265
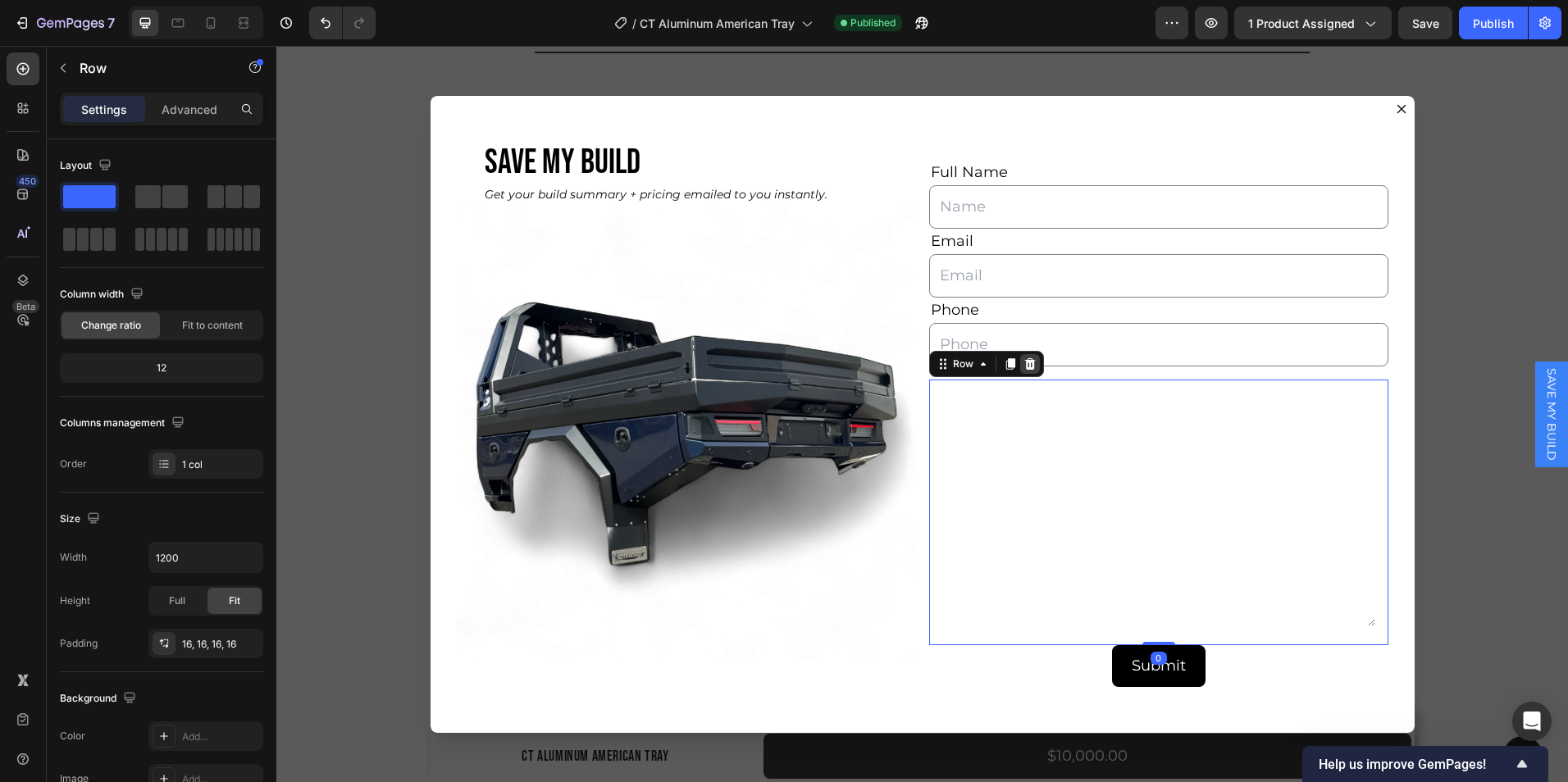
click at [1024, 369] on icon "Dialog body" at bounding box center [1030, 363] width 11 height 12
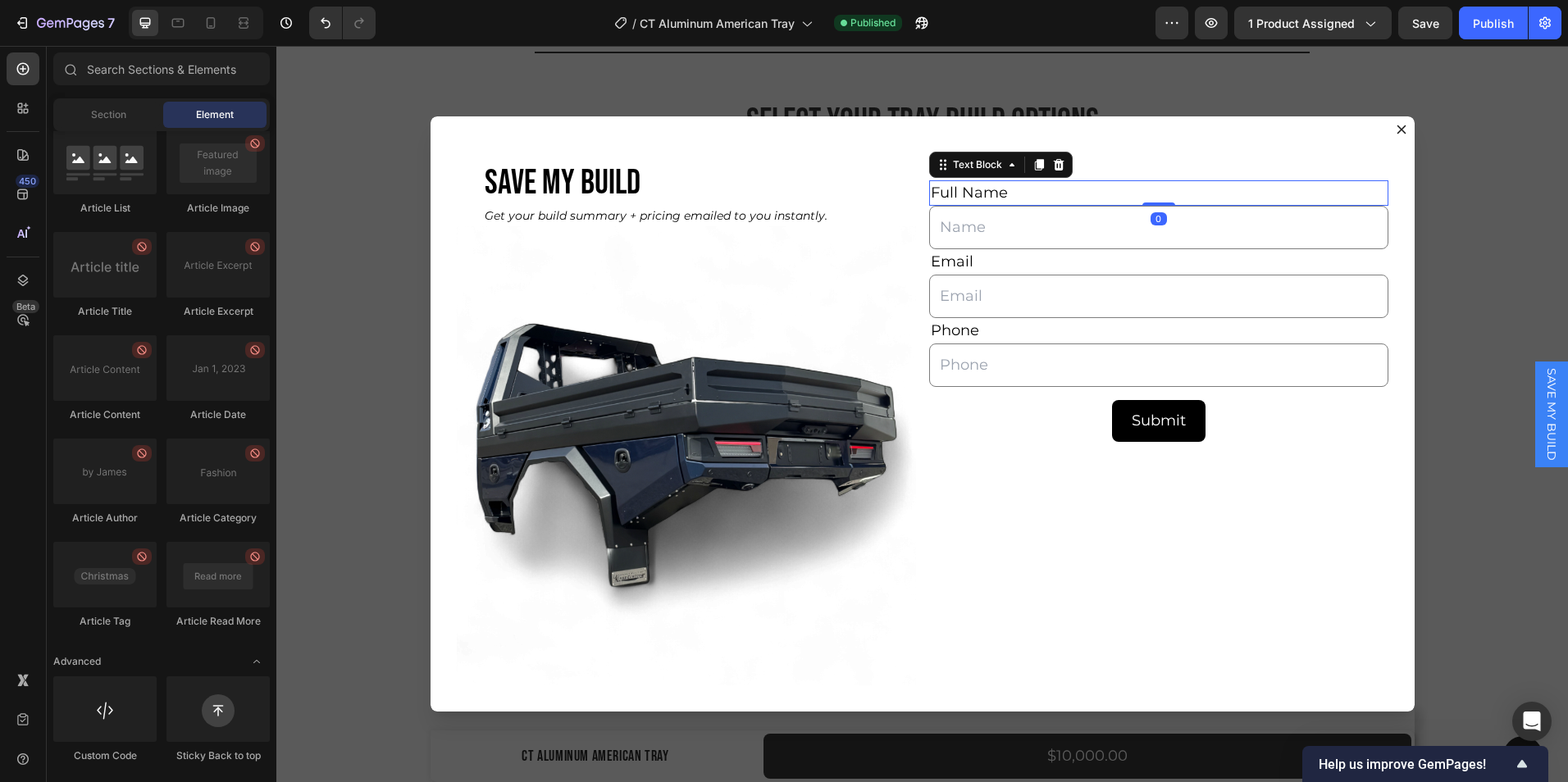
click at [1029, 183] on p "Full Name" at bounding box center [1159, 193] width 456 height 23
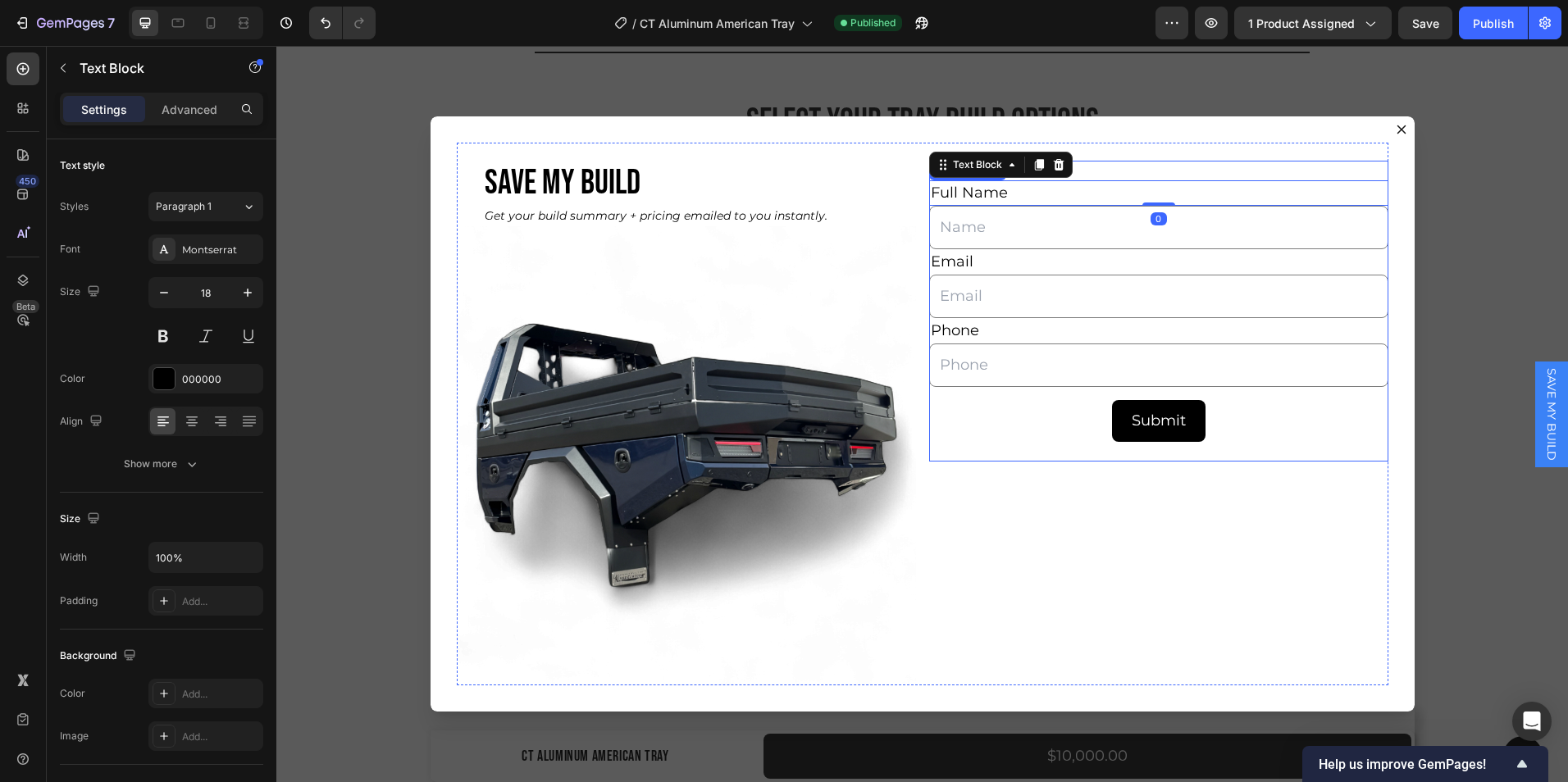
click at [1103, 166] on div "Full Name Text Block 0 Text Field Email Text Block Email Field Phone Text Block…" at bounding box center [1159, 311] width 460 height 301
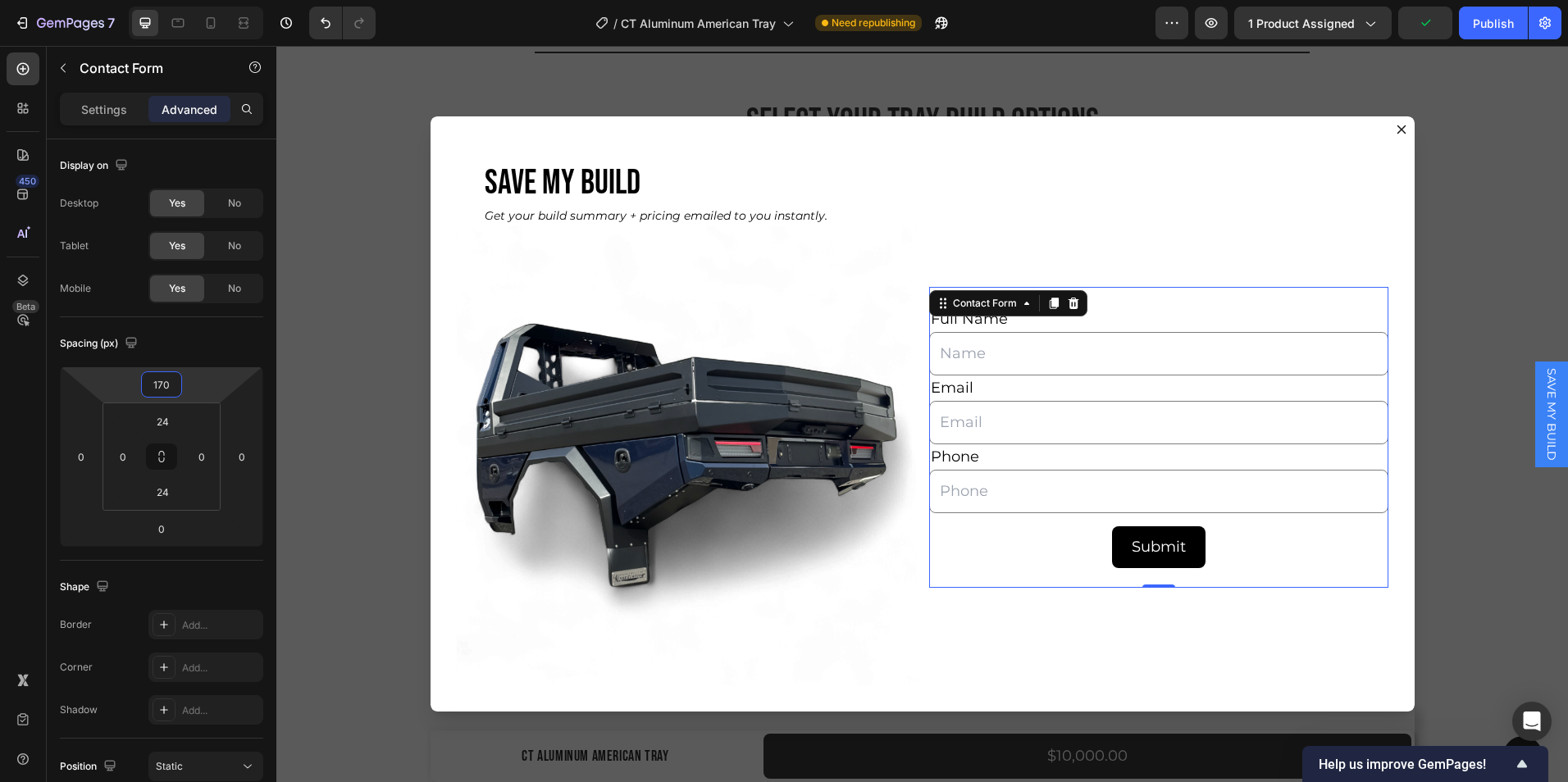
type input "168"
drag, startPoint x: 163, startPoint y: 366, endPoint x: 159, endPoint y: 310, distance: 56.1
click at [159, 0] on html "7 Version history / CT Aluminum American Tray Need republishing Preview 1 produ…" at bounding box center [784, 0] width 1568 height 0
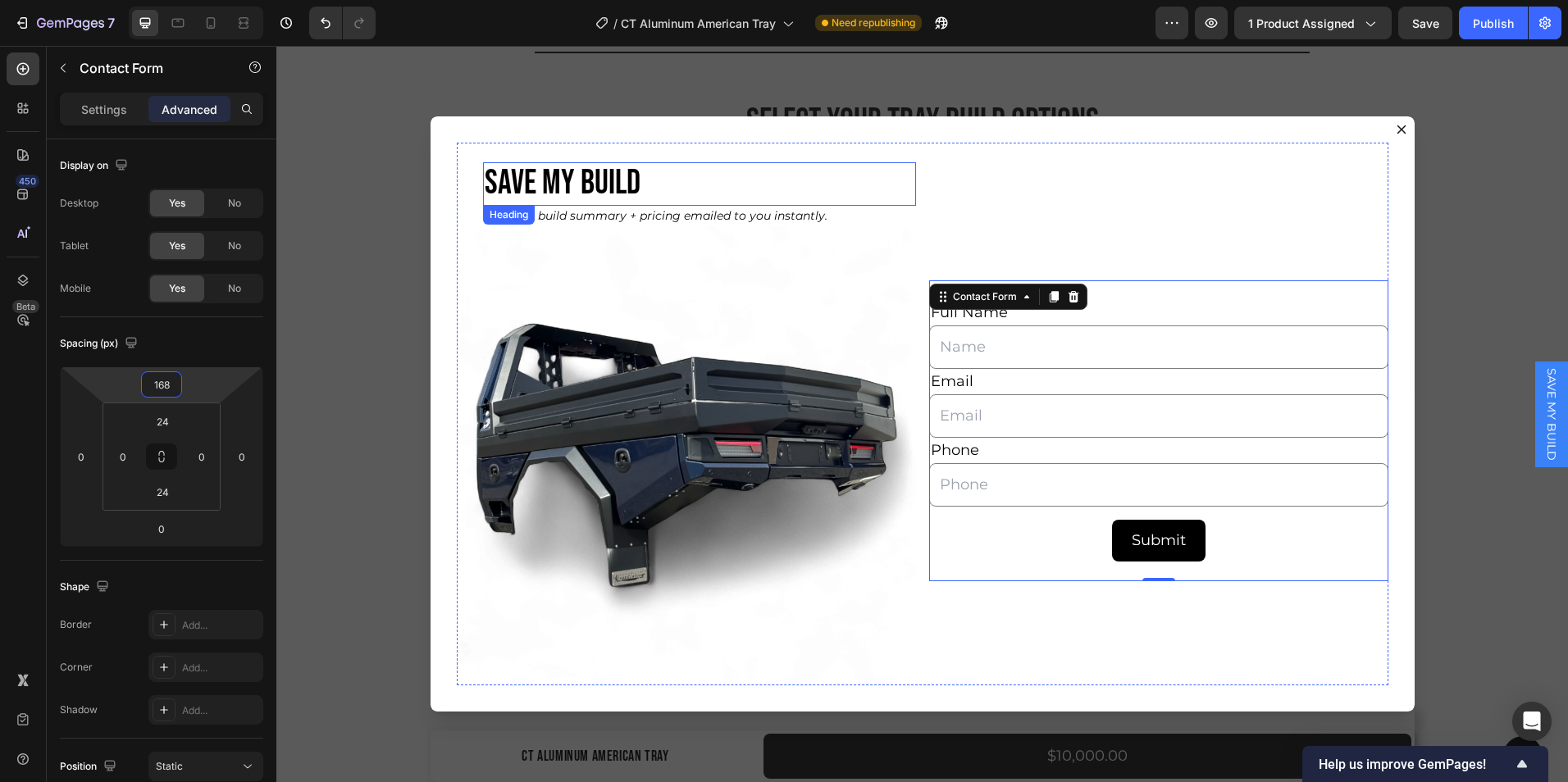
click at [533, 164] on h2 "SAVE MY BUILD" at bounding box center [700, 183] width 434 height 42
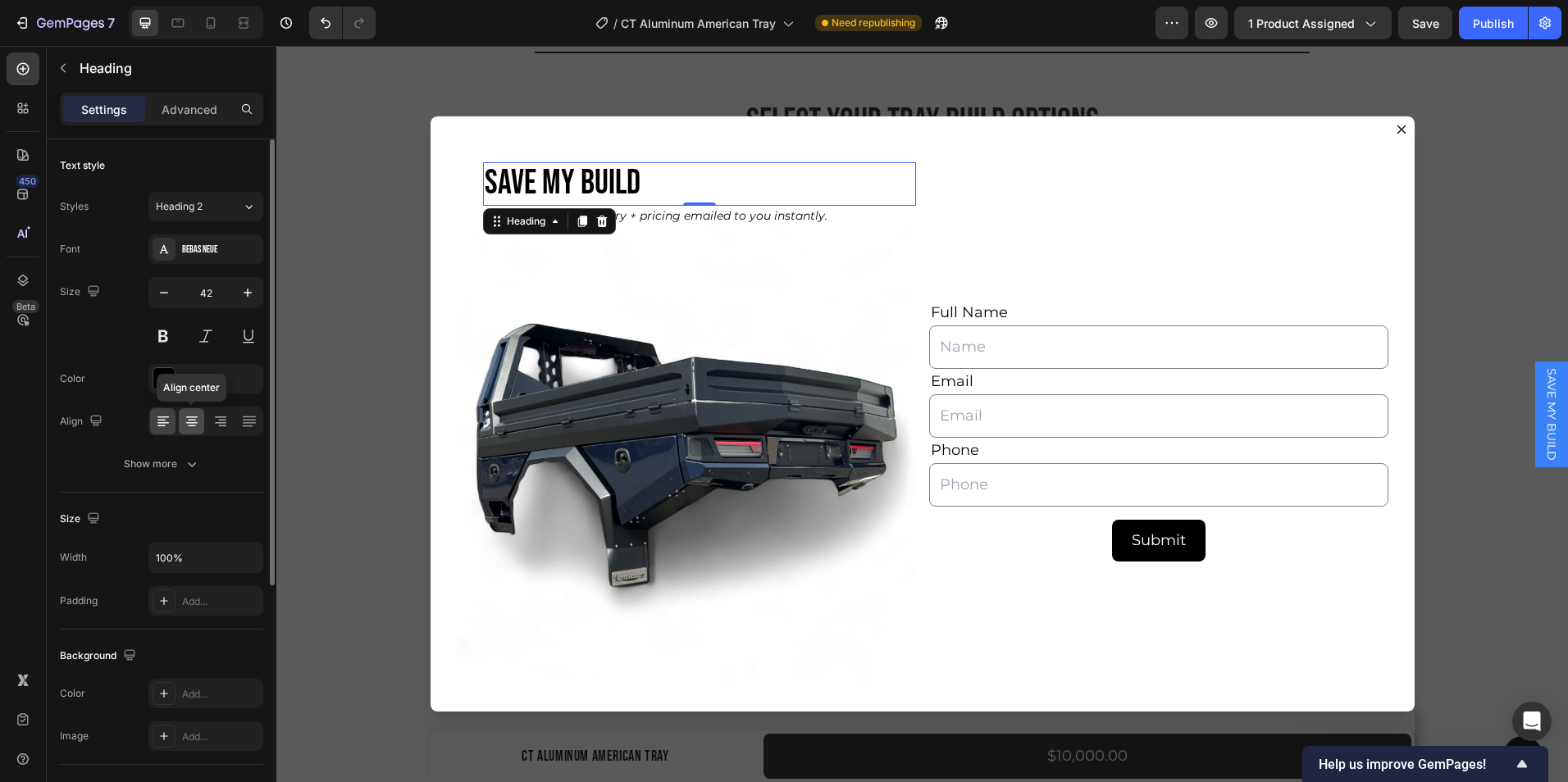
click at [193, 429] on icon at bounding box center [191, 422] width 16 height 16
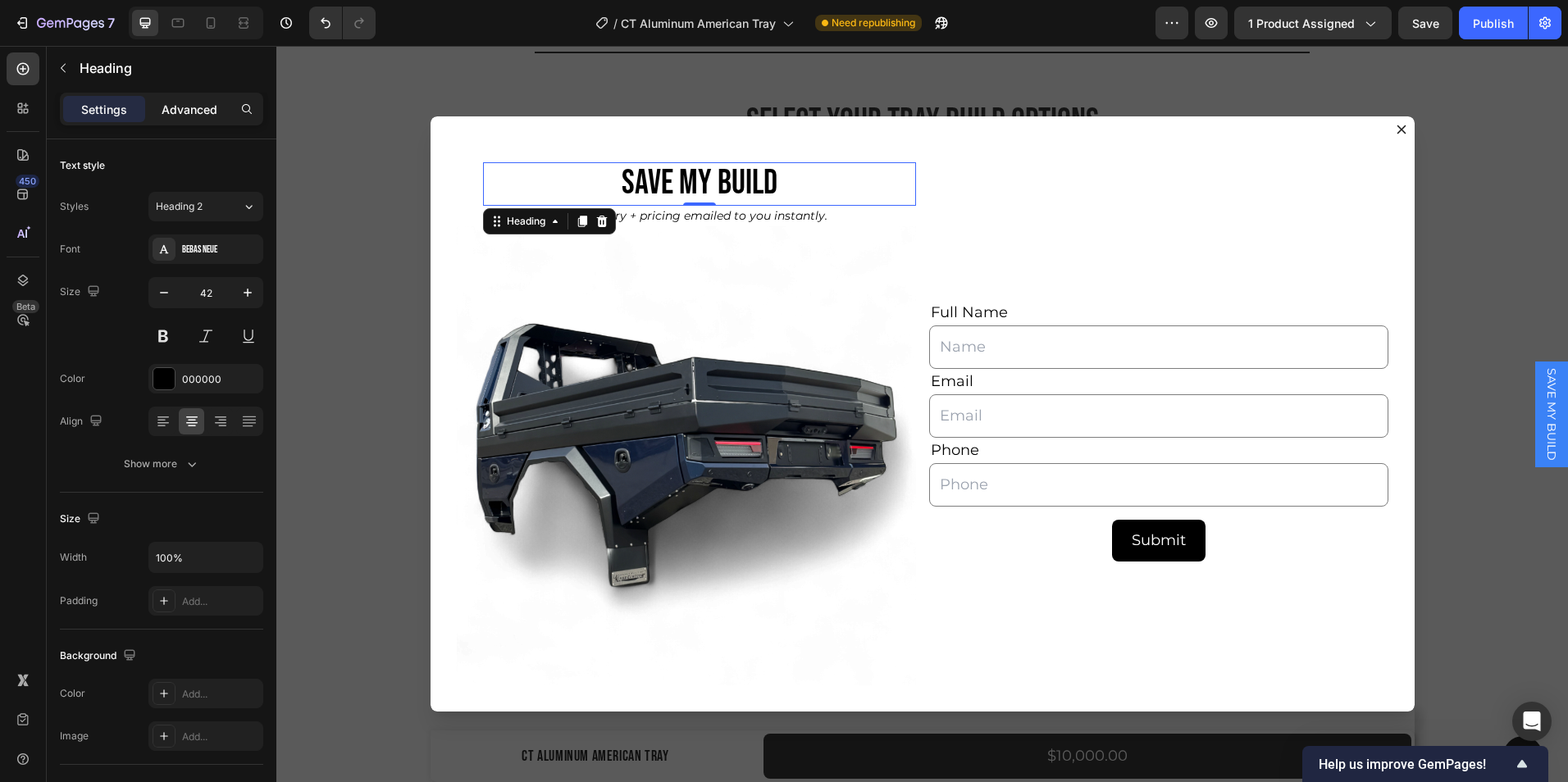
click at [193, 103] on p "Advanced" at bounding box center [190, 109] width 56 height 17
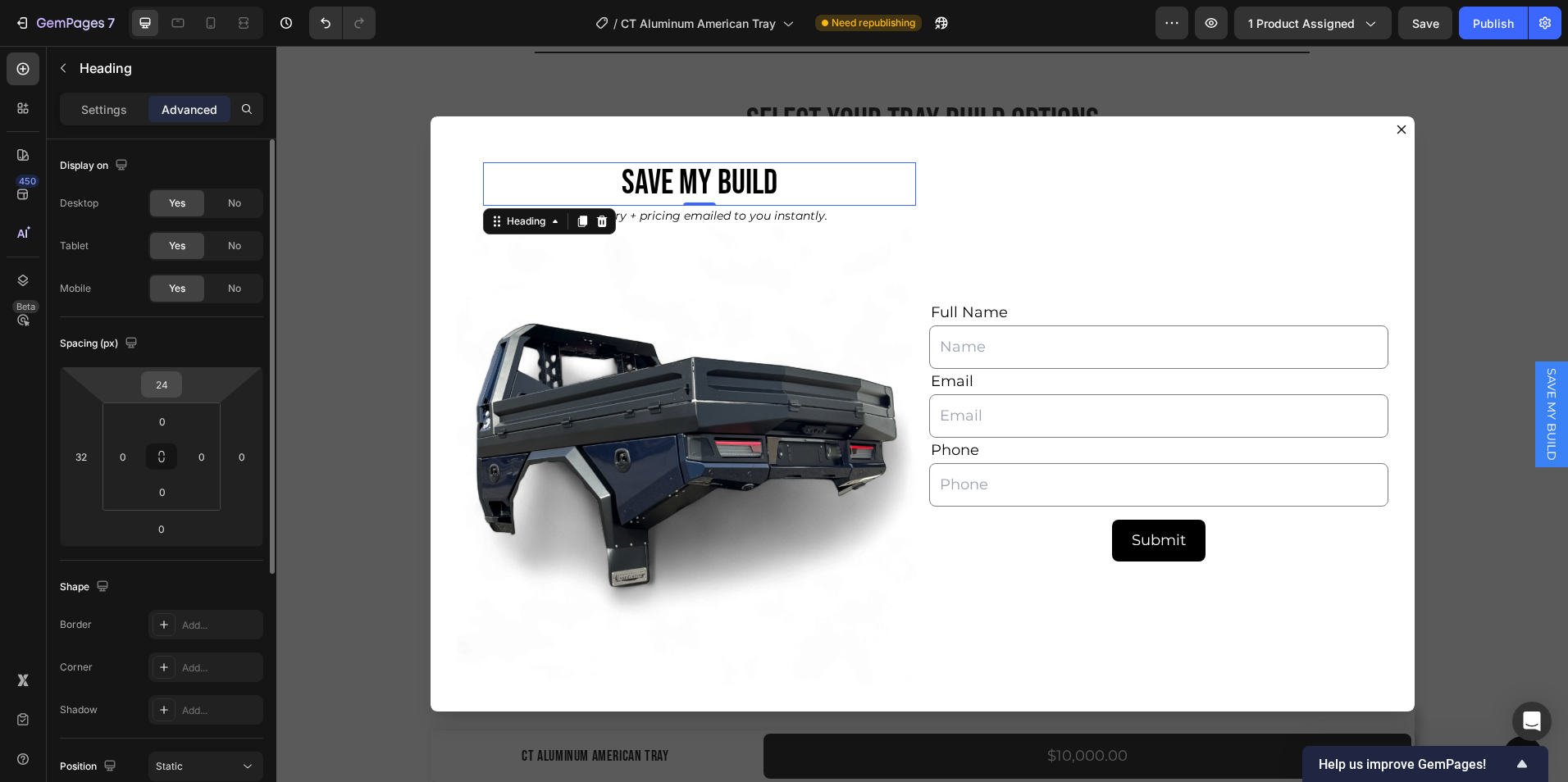
click at [175, 380] on input "24" at bounding box center [162, 384] width 33 height 24
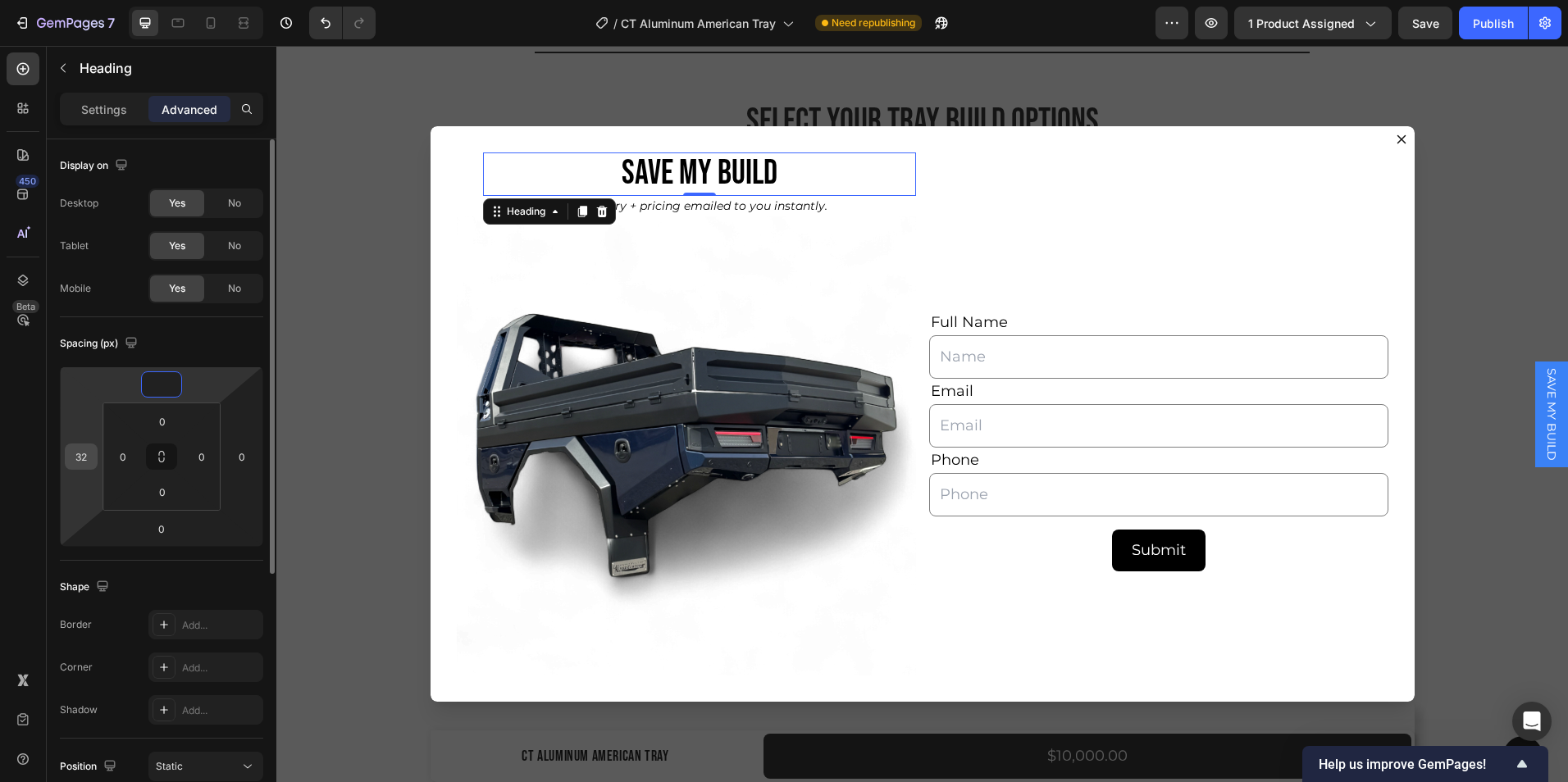
type input "0"
click at [86, 454] on input "32" at bounding box center [80, 456] width 24 height 24
type input "0"
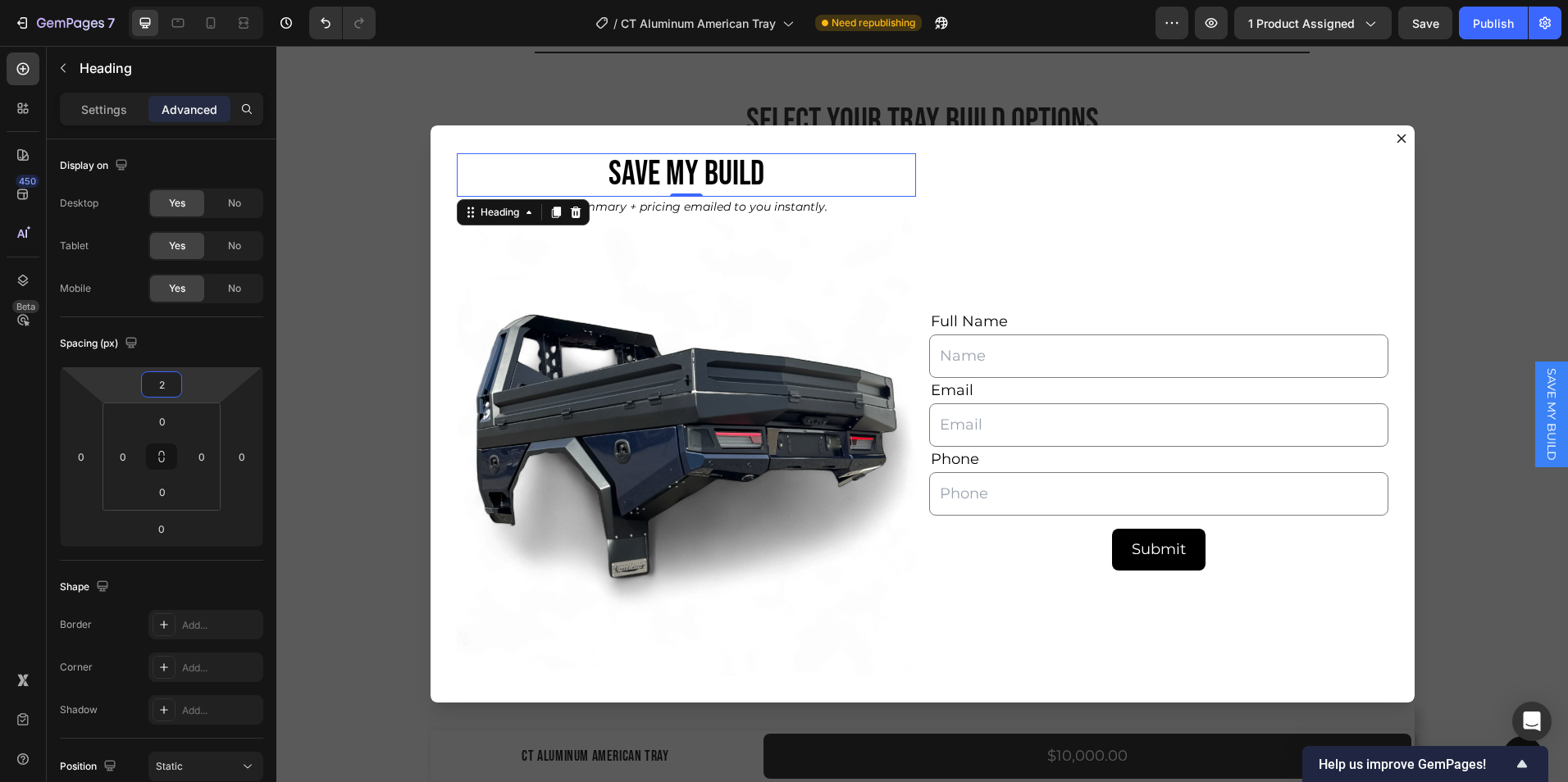
type input "4"
click at [163, 0] on html "7 Version history / CT Aluminum American Tray Need republishing Preview 1 produ…" at bounding box center [784, 0] width 1568 height 0
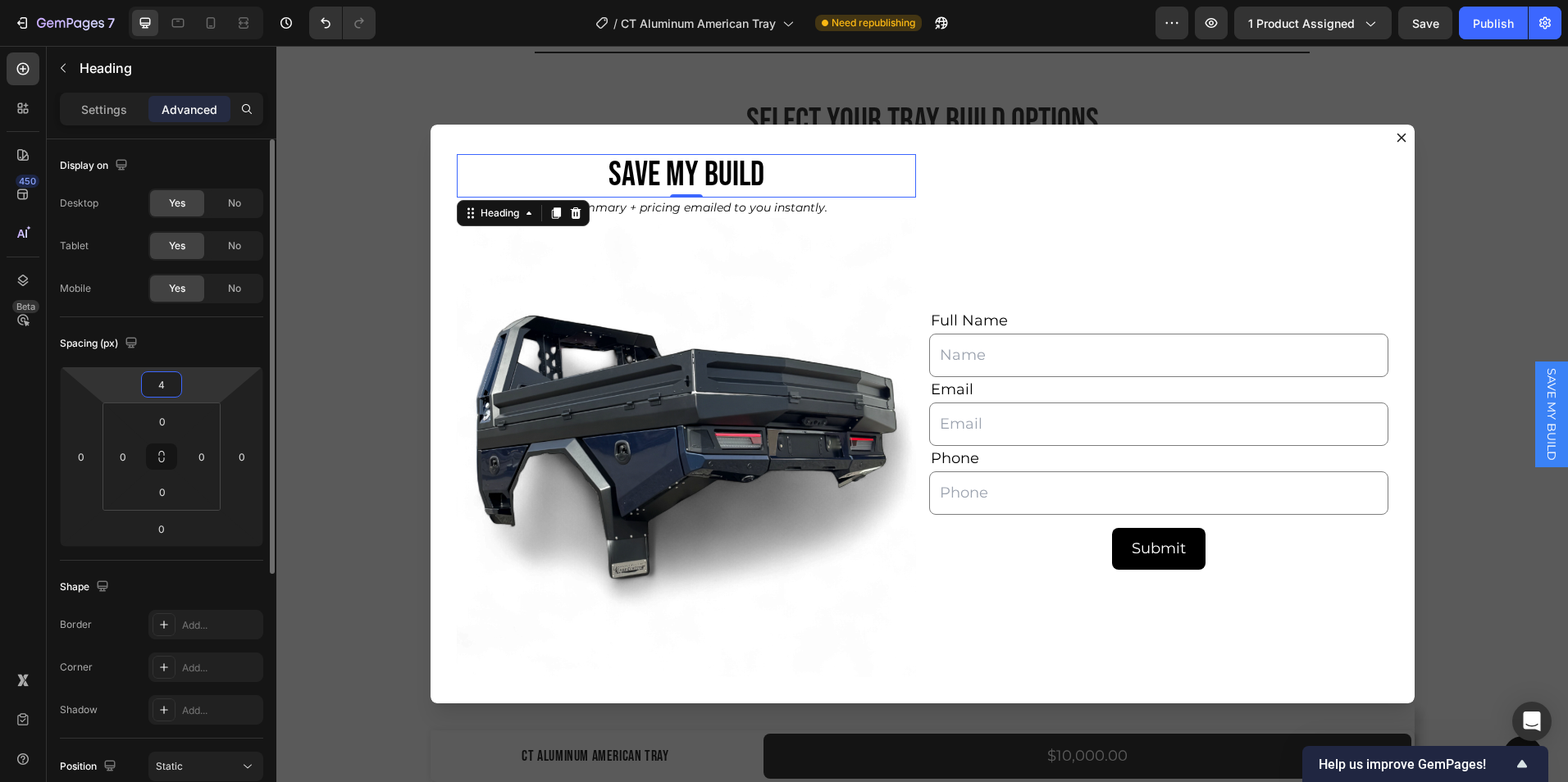
click at [173, 381] on input "4" at bounding box center [162, 384] width 33 height 24
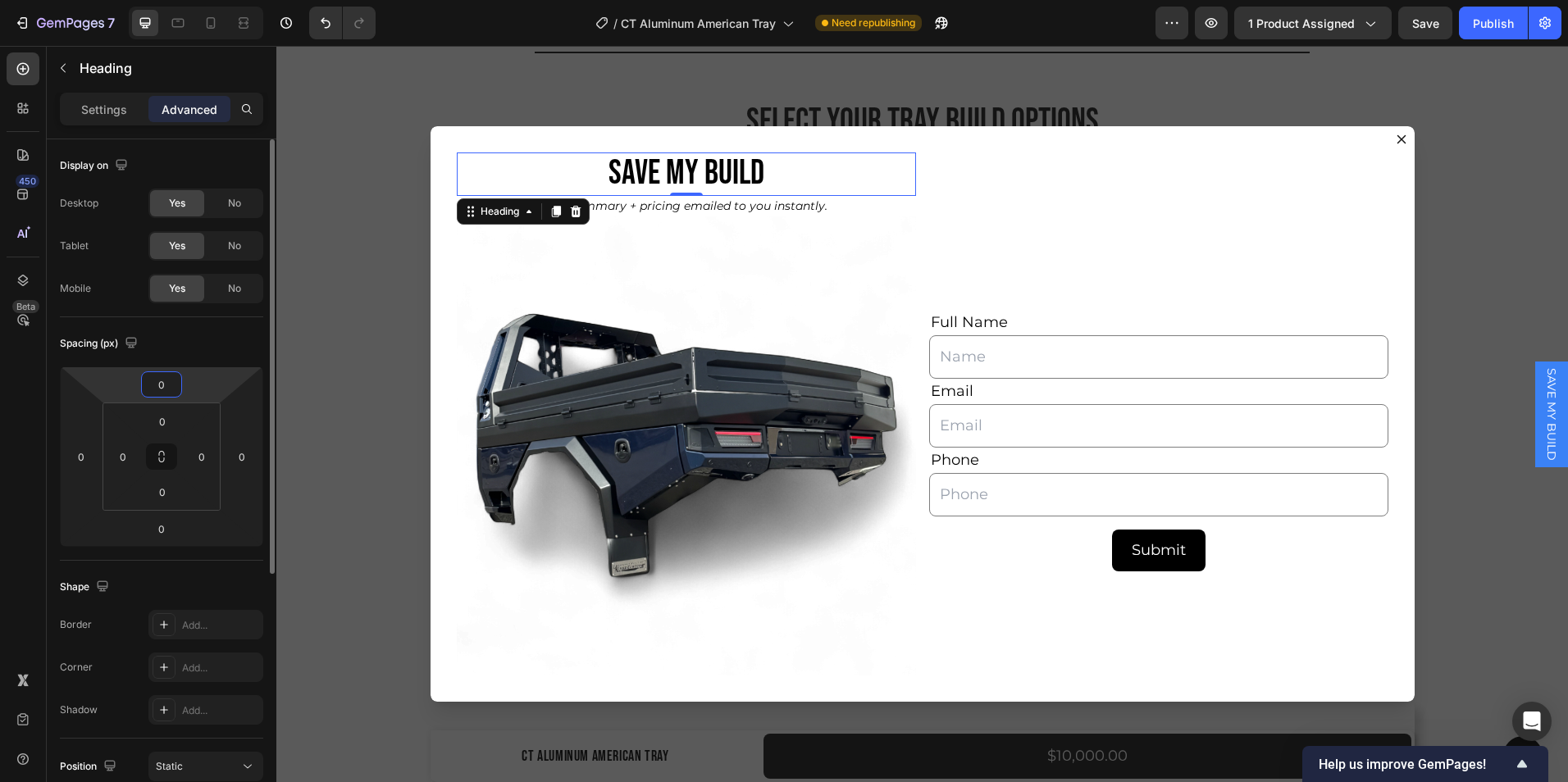
type input "0"
click at [174, 330] on div "Spacing (px) 0 0 0 0 0 0 0 0" at bounding box center [161, 439] width 203 height 244
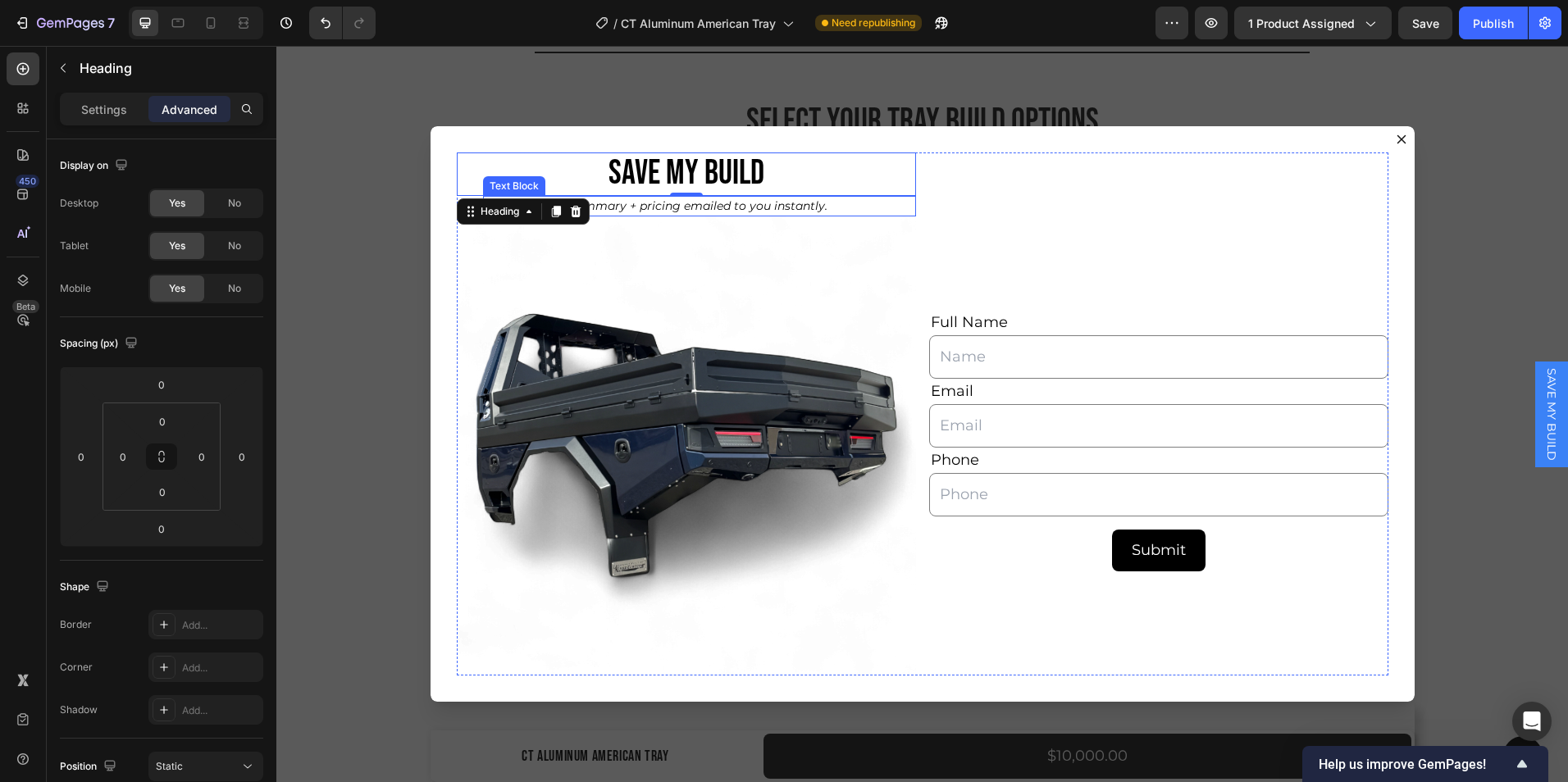
click at [689, 203] on p "Get your build summary + pricing emailed to you instantly." at bounding box center [700, 206] width 430 height 17
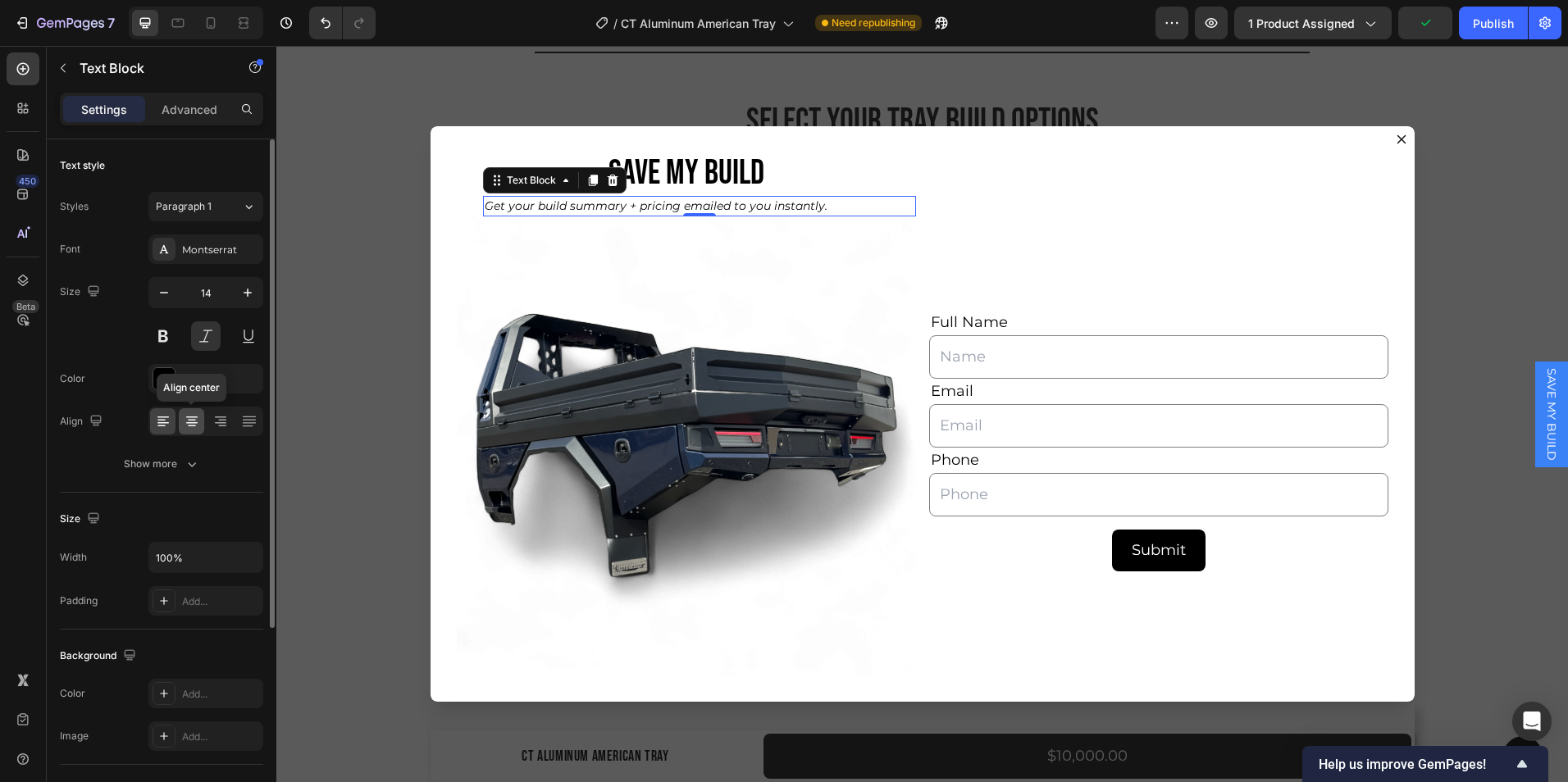
click at [184, 419] on icon at bounding box center [191, 422] width 16 height 16
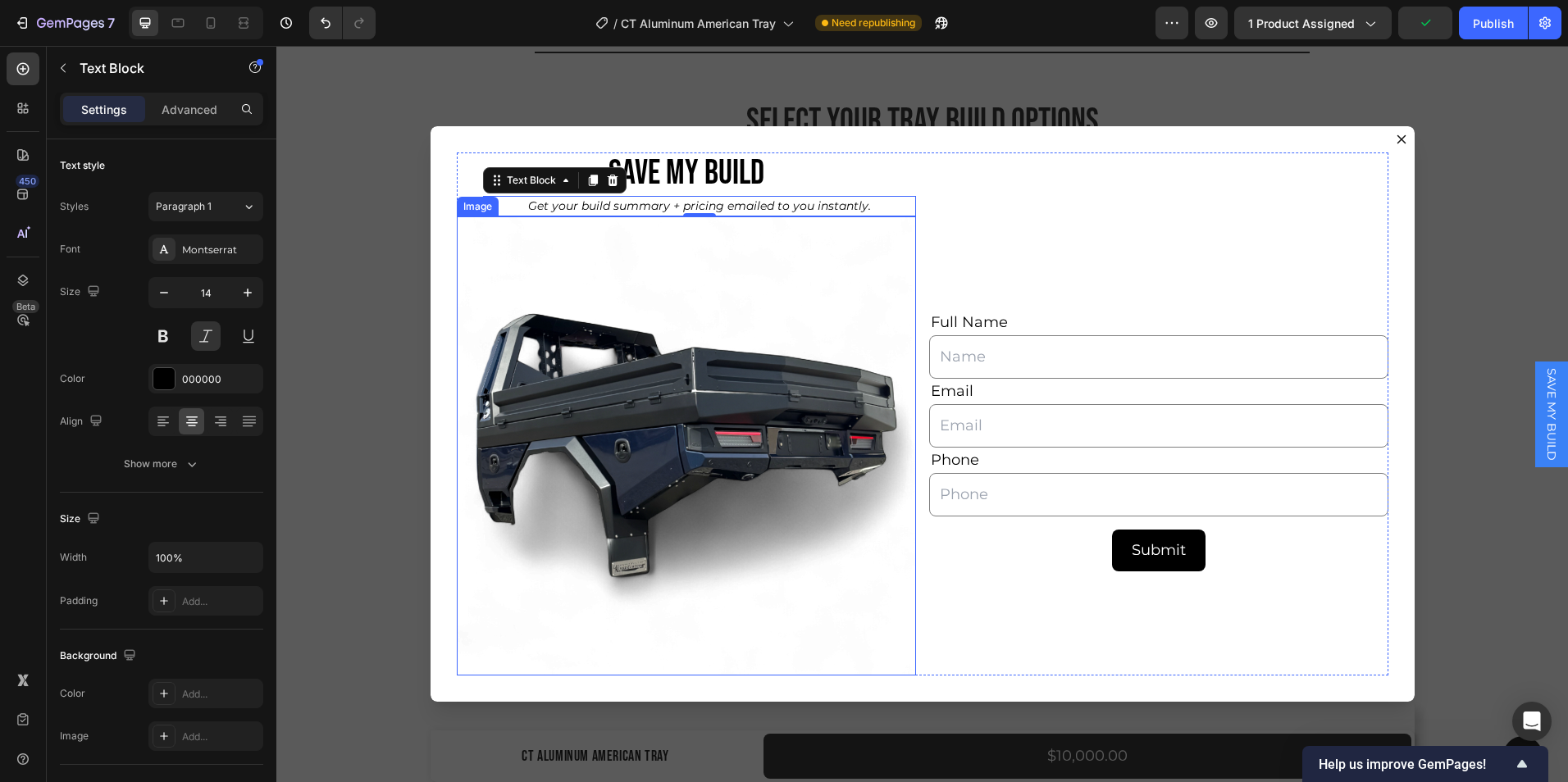
click at [668, 486] on img "Dialog body" at bounding box center [686, 446] width 460 height 460
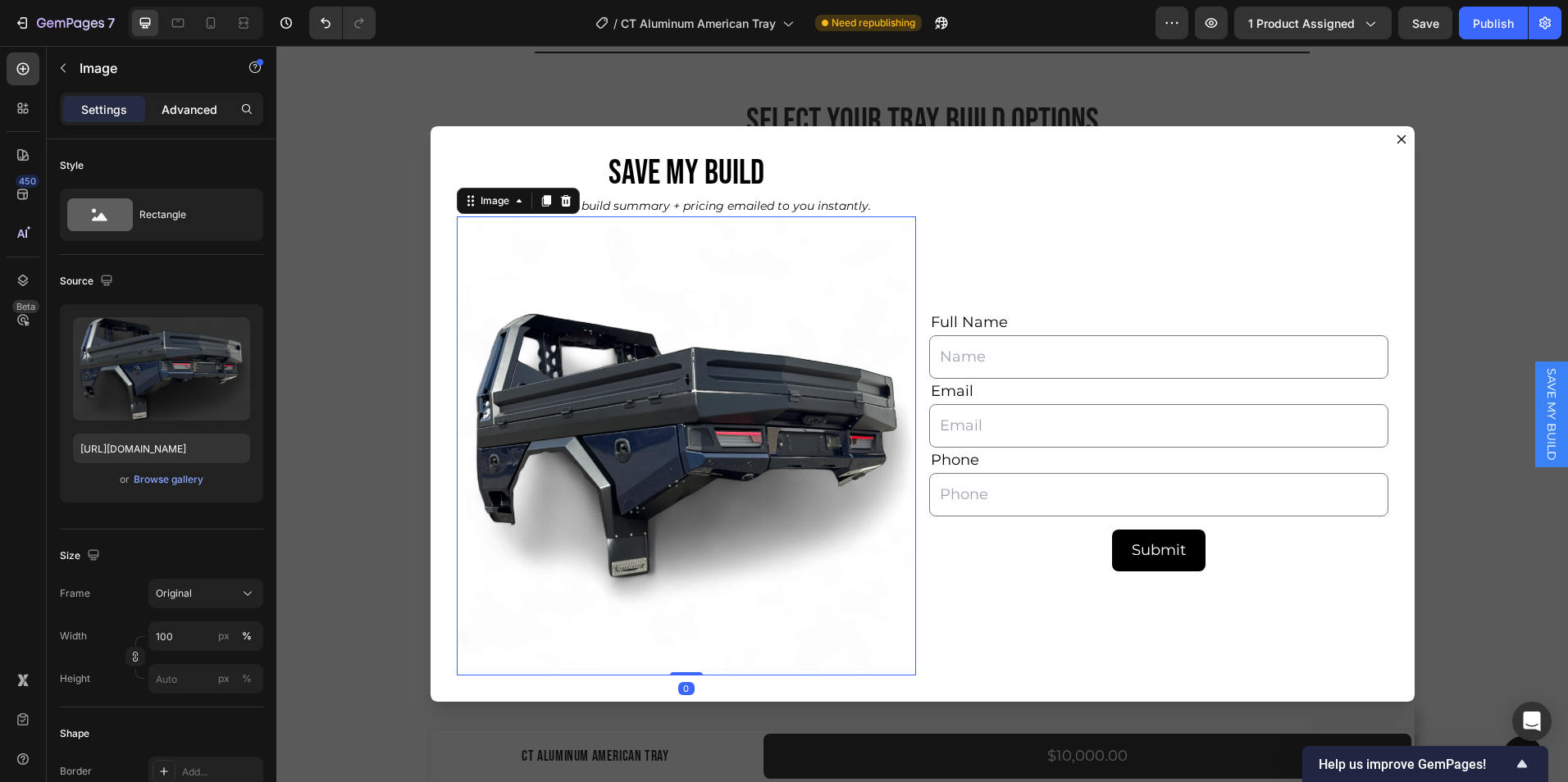
click at [192, 116] on p "Advanced" at bounding box center [190, 109] width 56 height 17
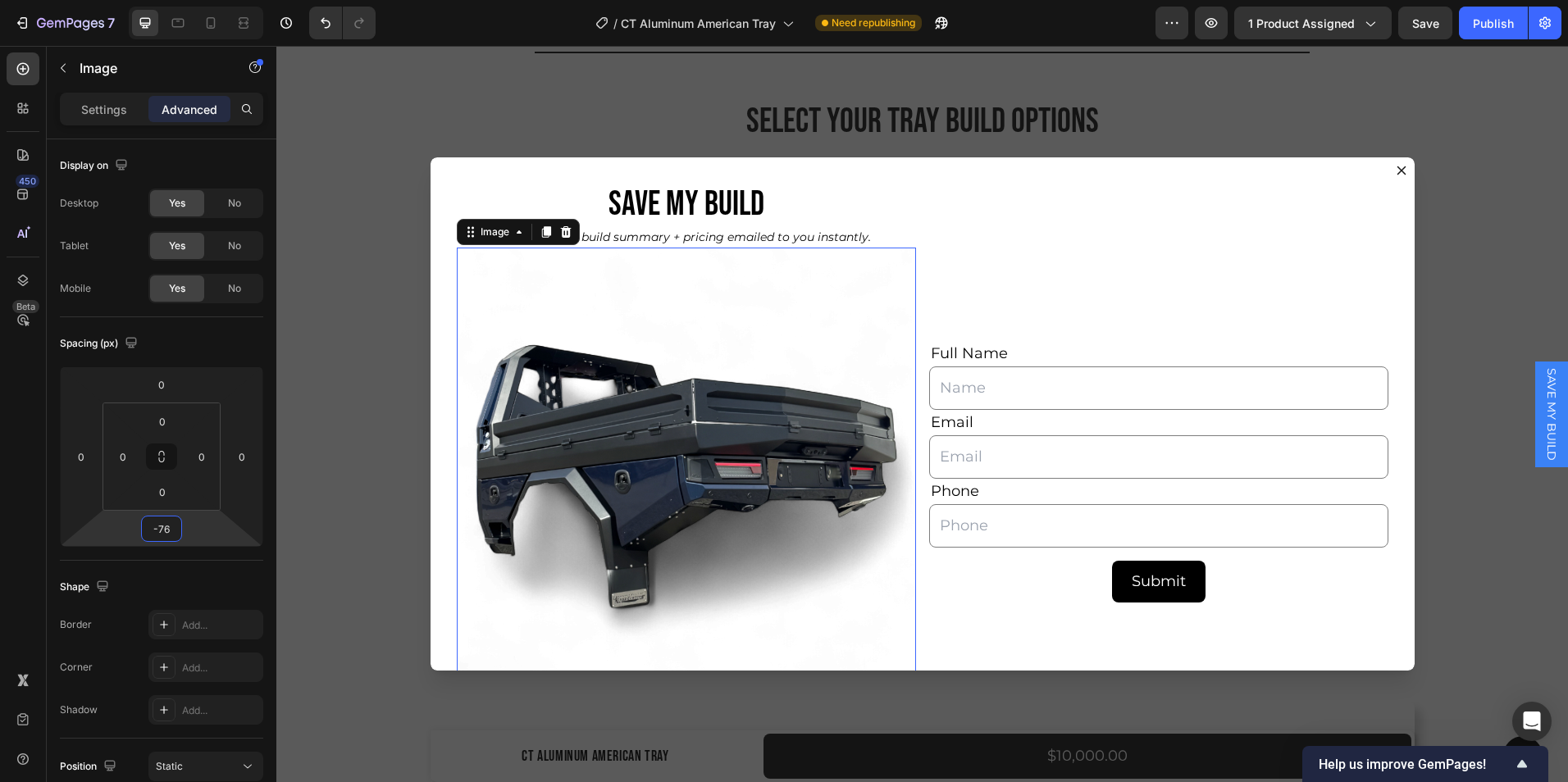
drag, startPoint x: 166, startPoint y: 545, endPoint x: 166, endPoint y: 576, distance: 31.0
click at [166, 0] on html "7 Version history / CT Aluminum American Tray Need republishing Preview 1 produ…" at bounding box center [784, 0] width 1568 height 0
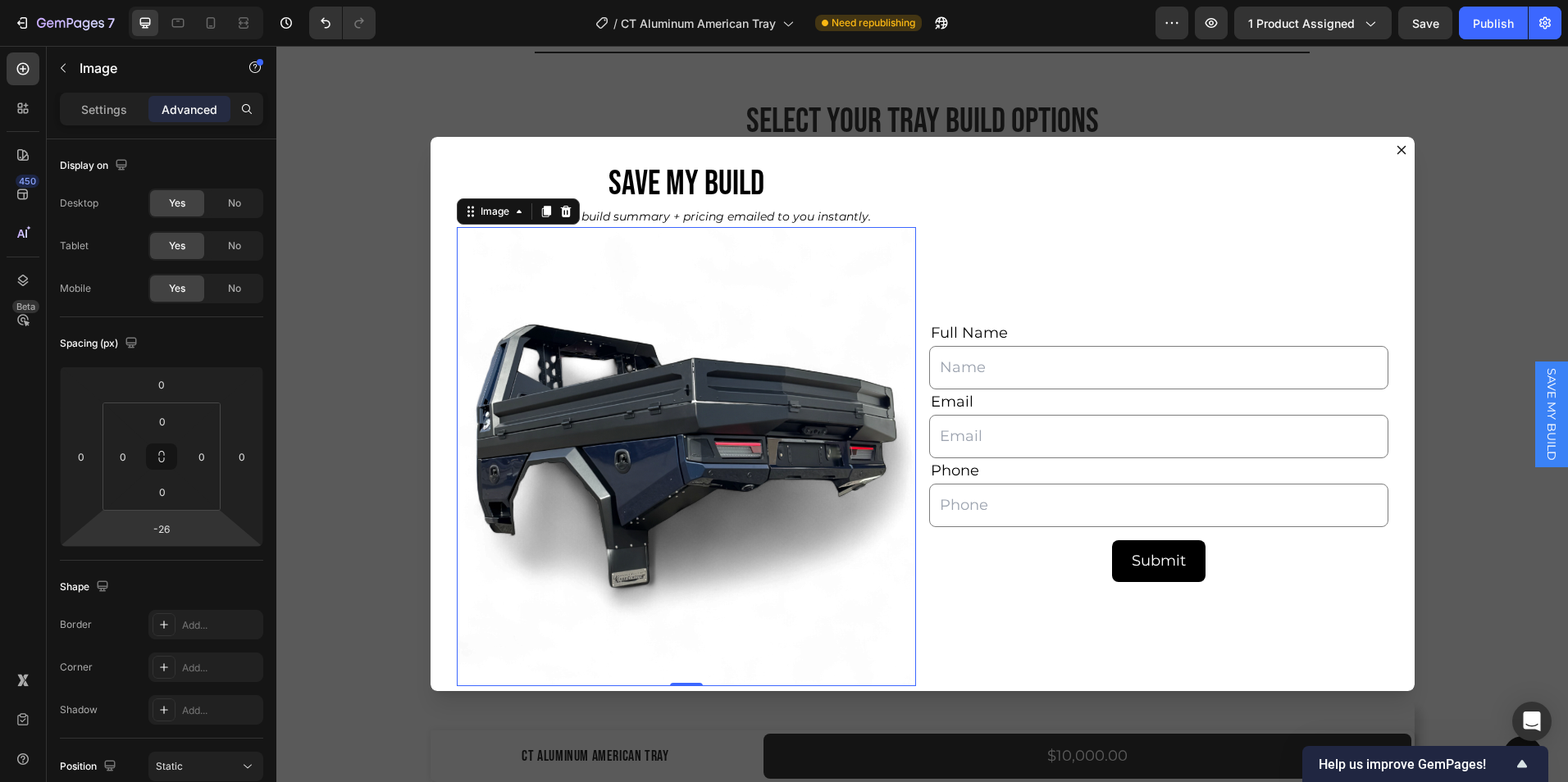
type input "-24"
drag, startPoint x: 168, startPoint y: 543, endPoint x: 168, endPoint y: 522, distance: 21.0
click at [168, 0] on html "7 Version history / CT Aluminum American Tray Need republishing Preview 1 produ…" at bounding box center [784, 0] width 1568 height 0
click at [1003, 568] on div "Submit Submit Button" at bounding box center [1159, 561] width 460 height 42
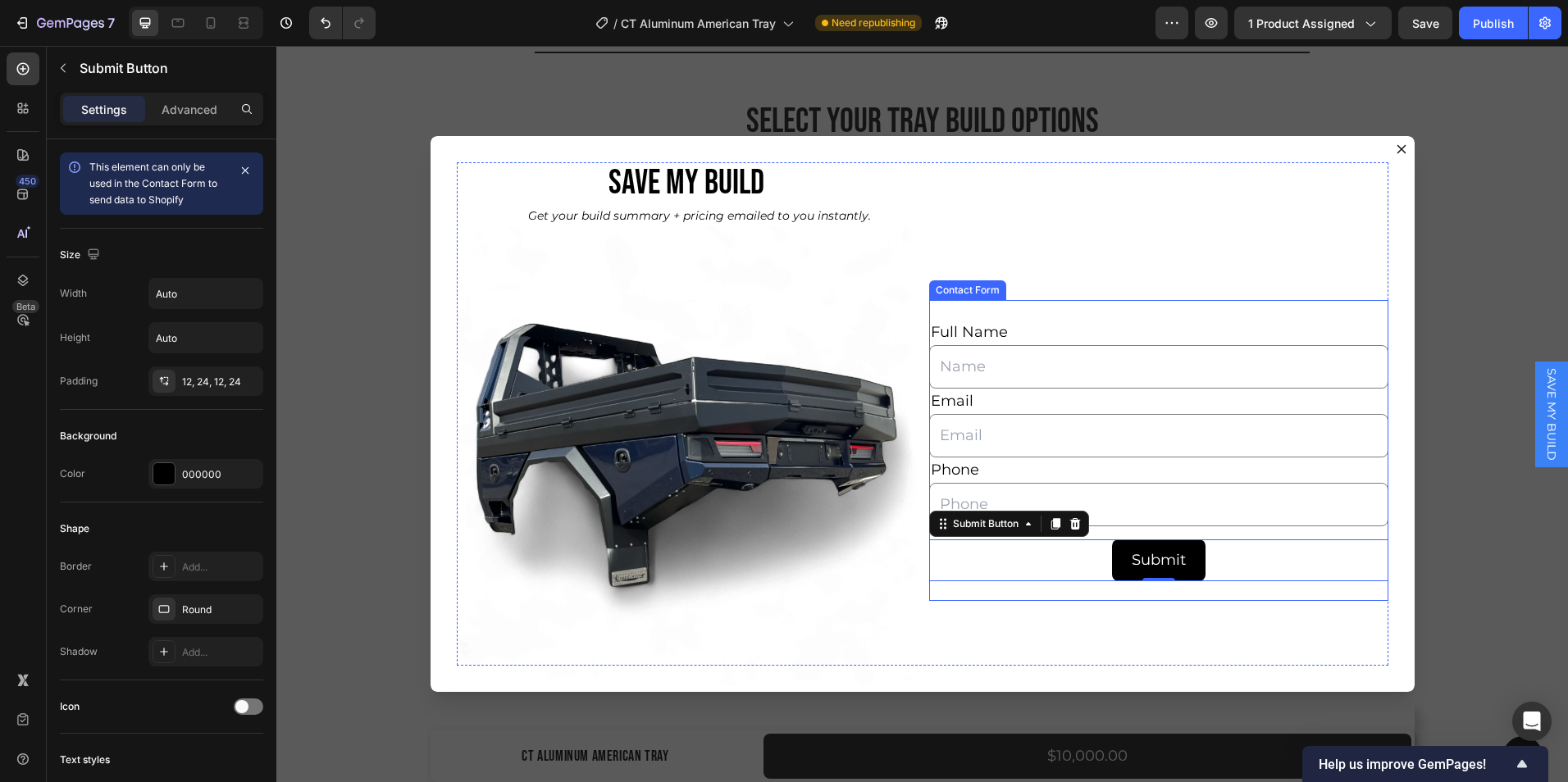
click at [1002, 593] on div "Full Name Text Block Text Field Email Text Block Email Field Phone Text Block T…" at bounding box center [1159, 450] width 460 height 301
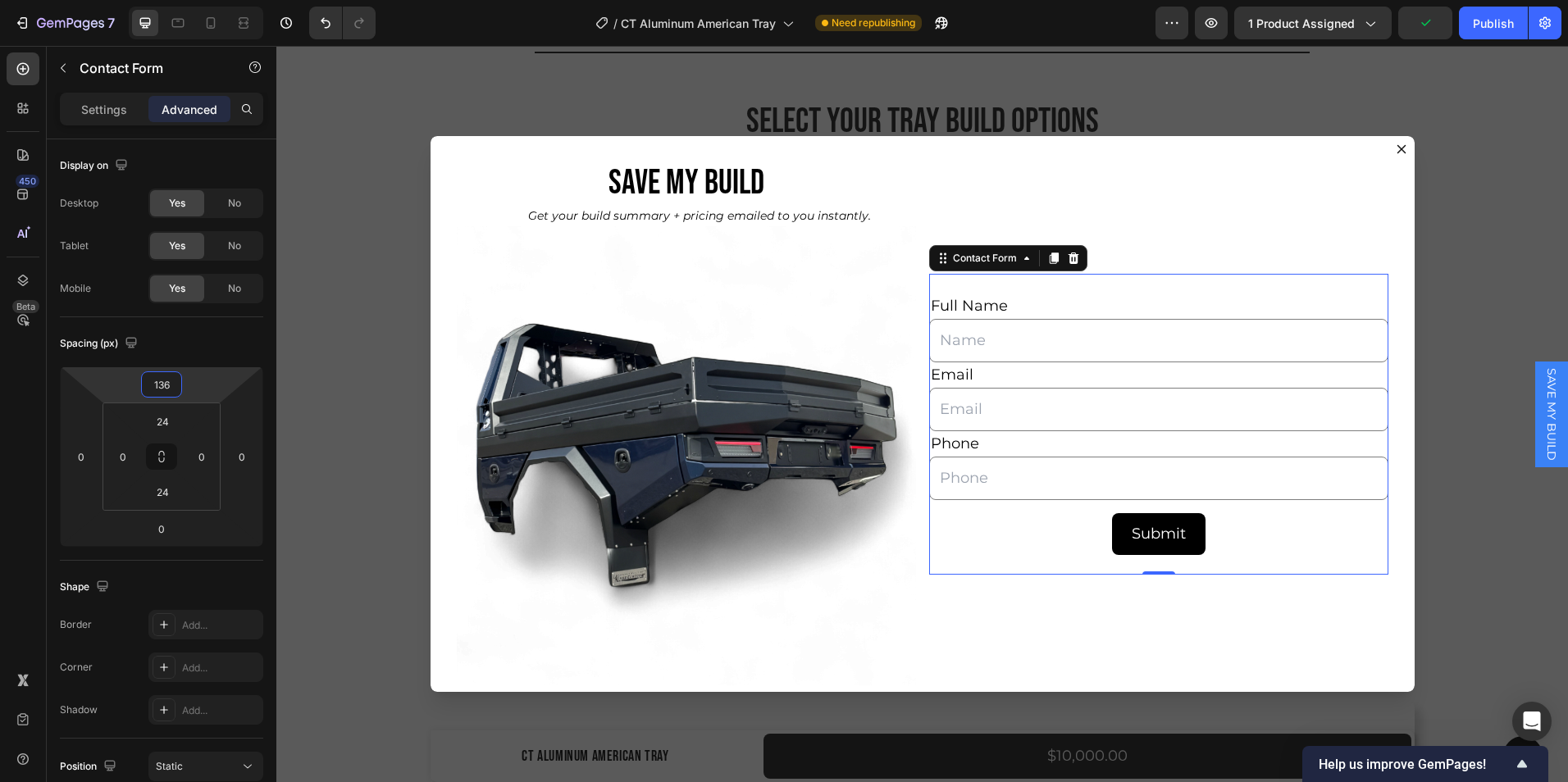
type input "138"
drag, startPoint x: 163, startPoint y: 370, endPoint x: 162, endPoint y: 382, distance: 12.0
click at [162, 0] on html "7 Version history / CT Aluminum American Tray Need republishing Preview 1 produ…" at bounding box center [784, 0] width 1568 height 0
click at [377, 354] on div "Backdrop" at bounding box center [922, 414] width 1292 height 737
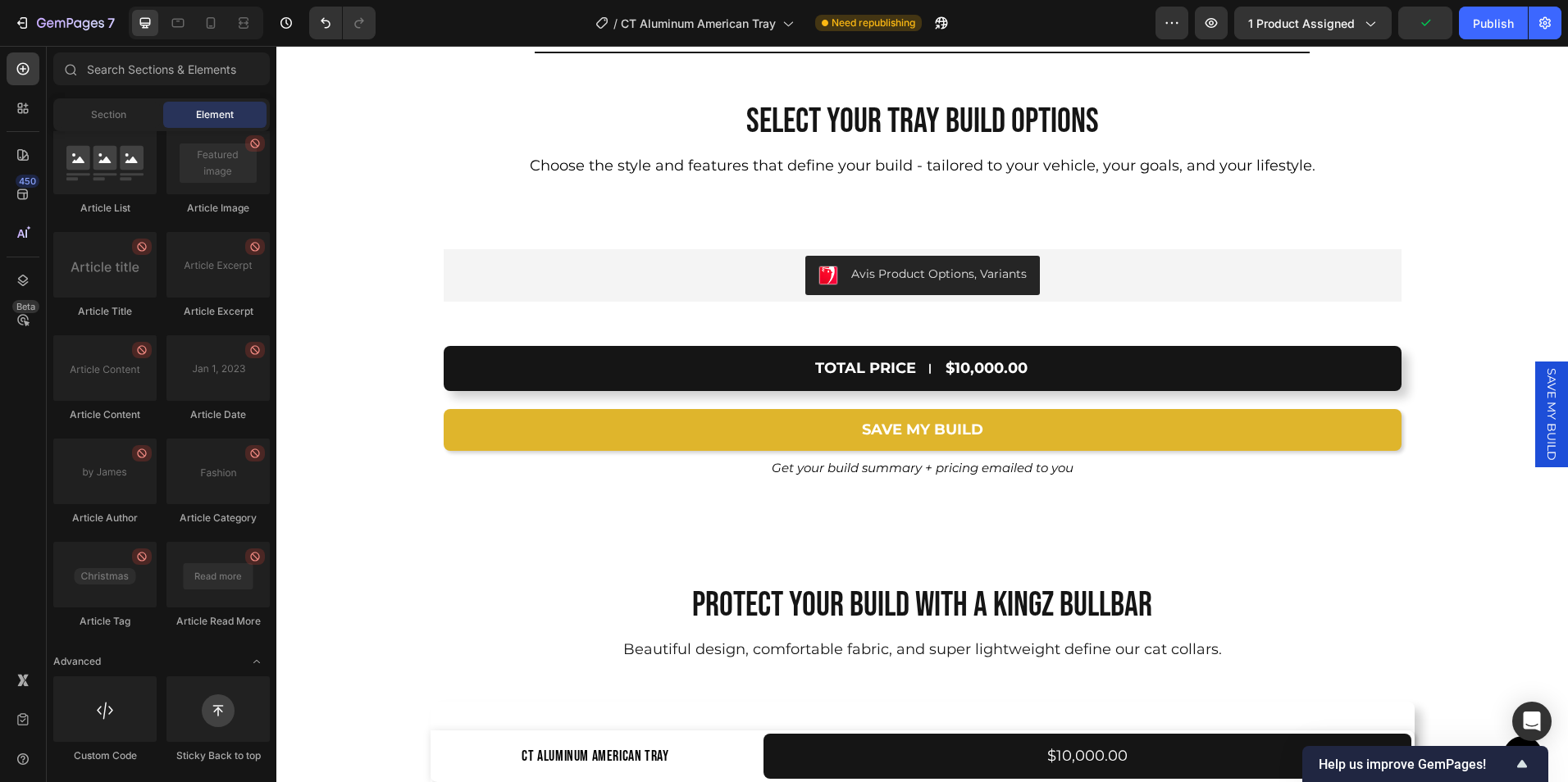
click at [1544, 412] on span "SAVE MY BUILD" at bounding box center [1552, 414] width 16 height 93
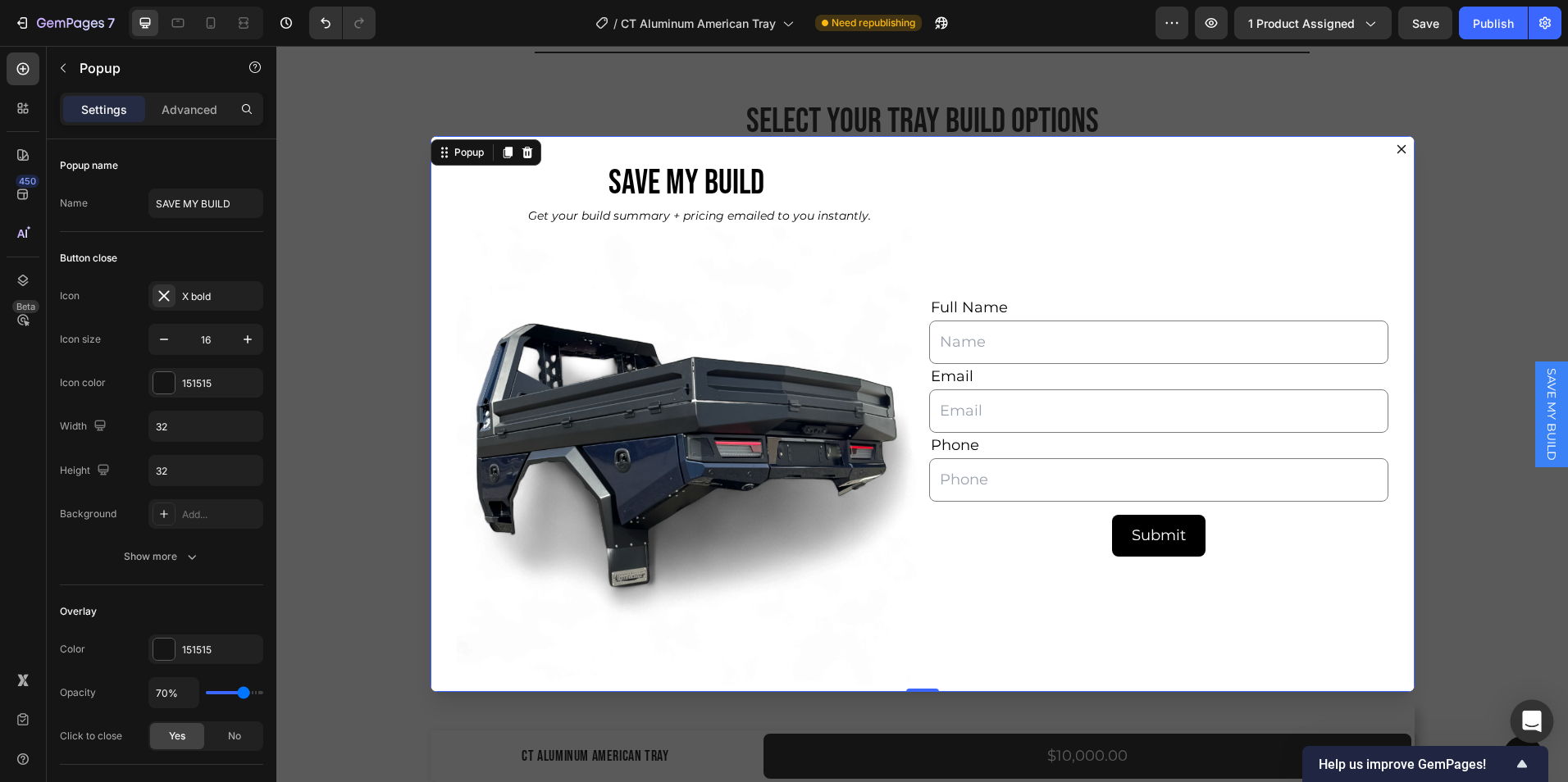
click at [1528, 719] on icon "Open Intercom Messenger" at bounding box center [1532, 721] width 19 height 22
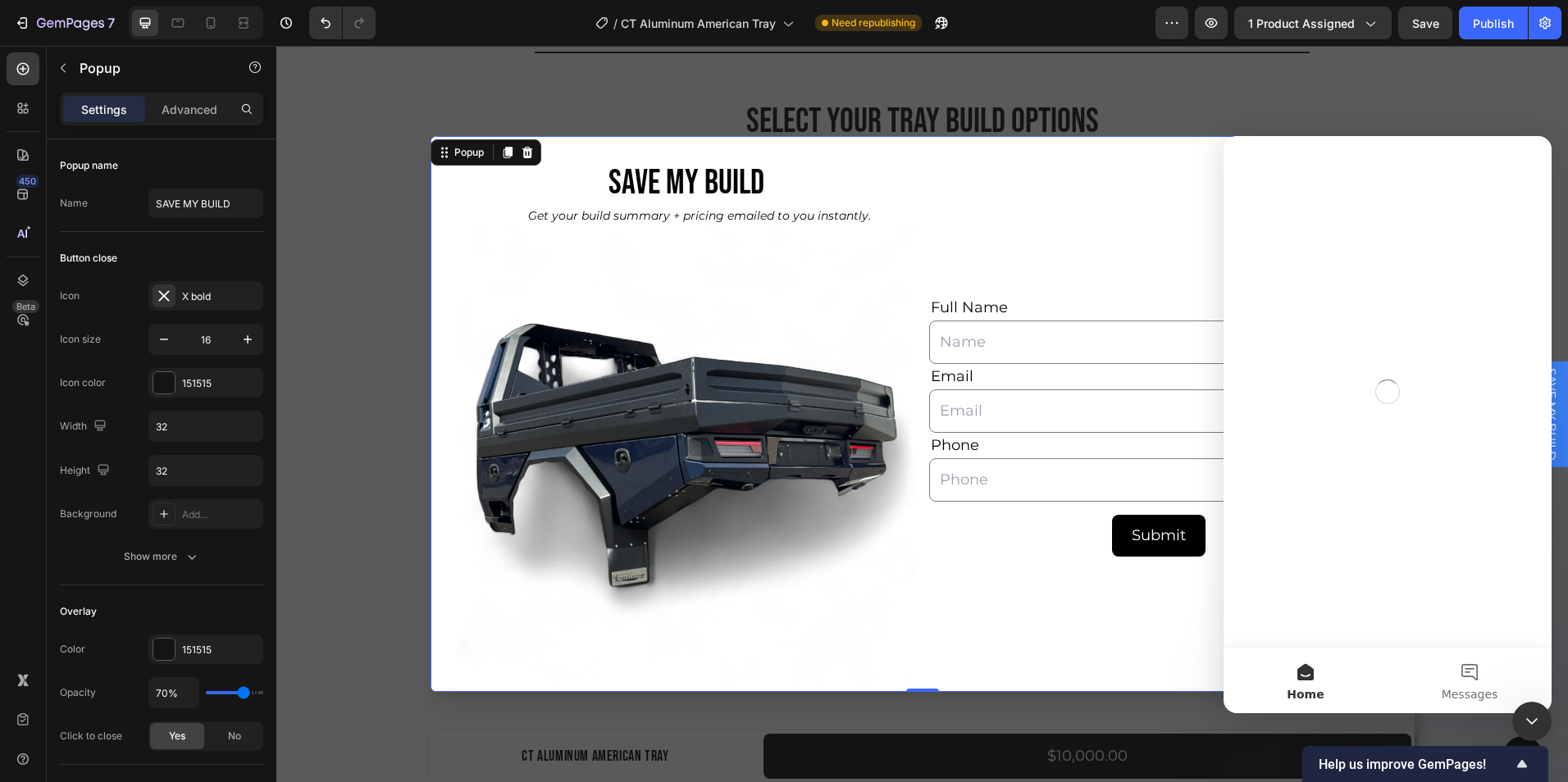
scroll to position [0, 0]
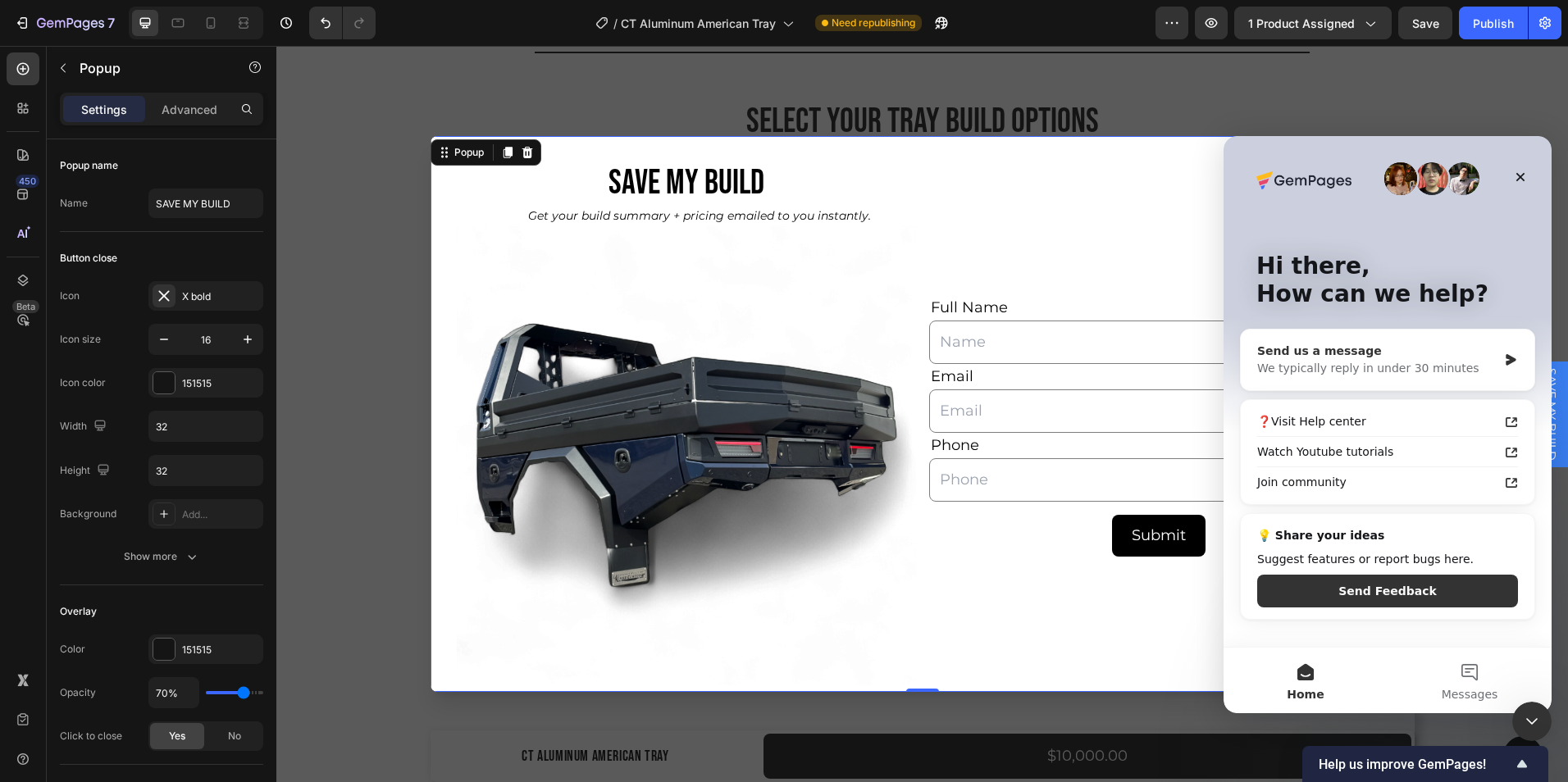
click at [1351, 342] on div "Send us a message We typically reply in under 30 minutes" at bounding box center [1387, 359] width 294 height 61
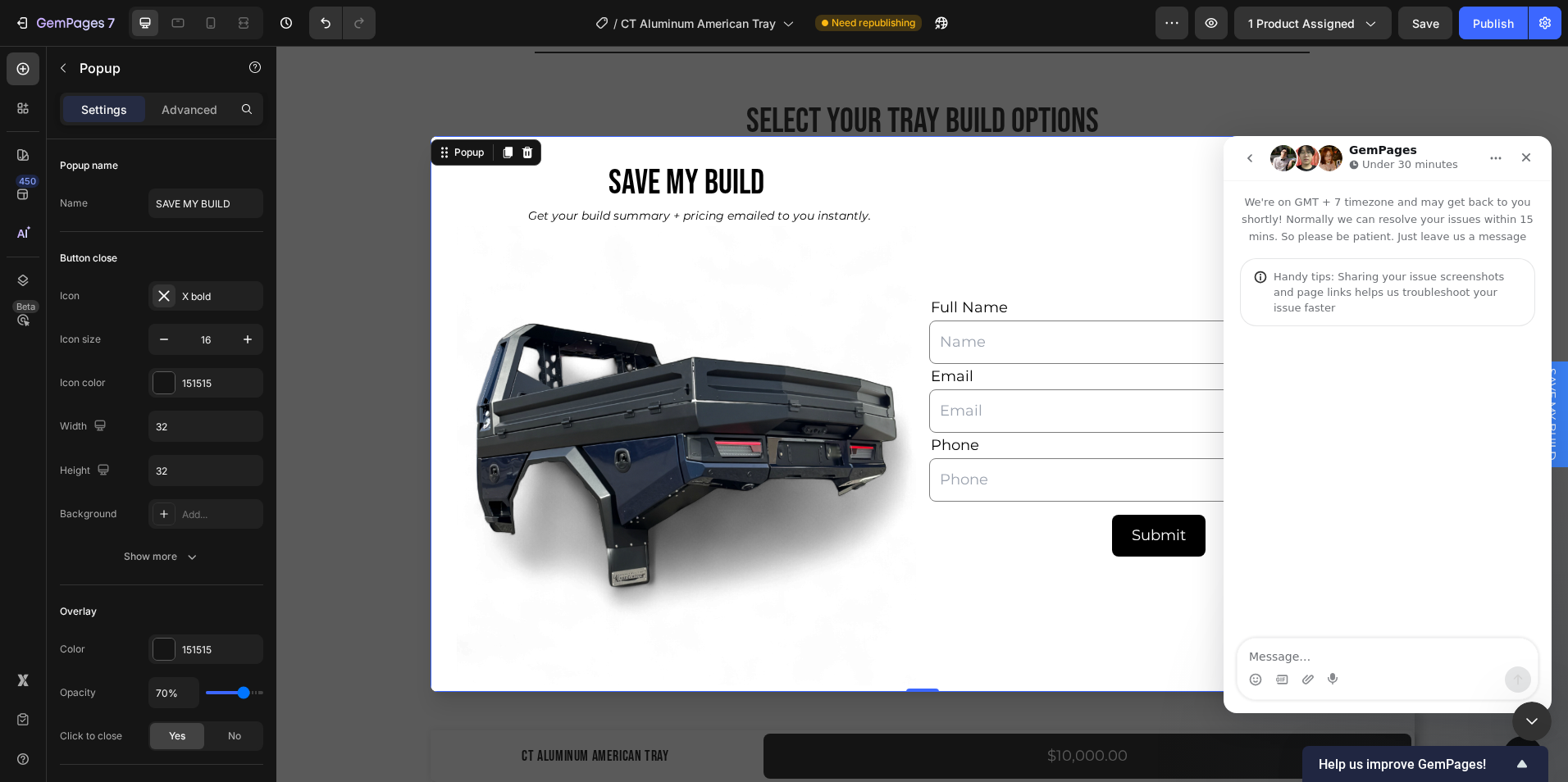
click at [1293, 654] on textarea "Message…" at bounding box center [1387, 652] width 300 height 28
type textarea "hi can you please help me with an idea?"
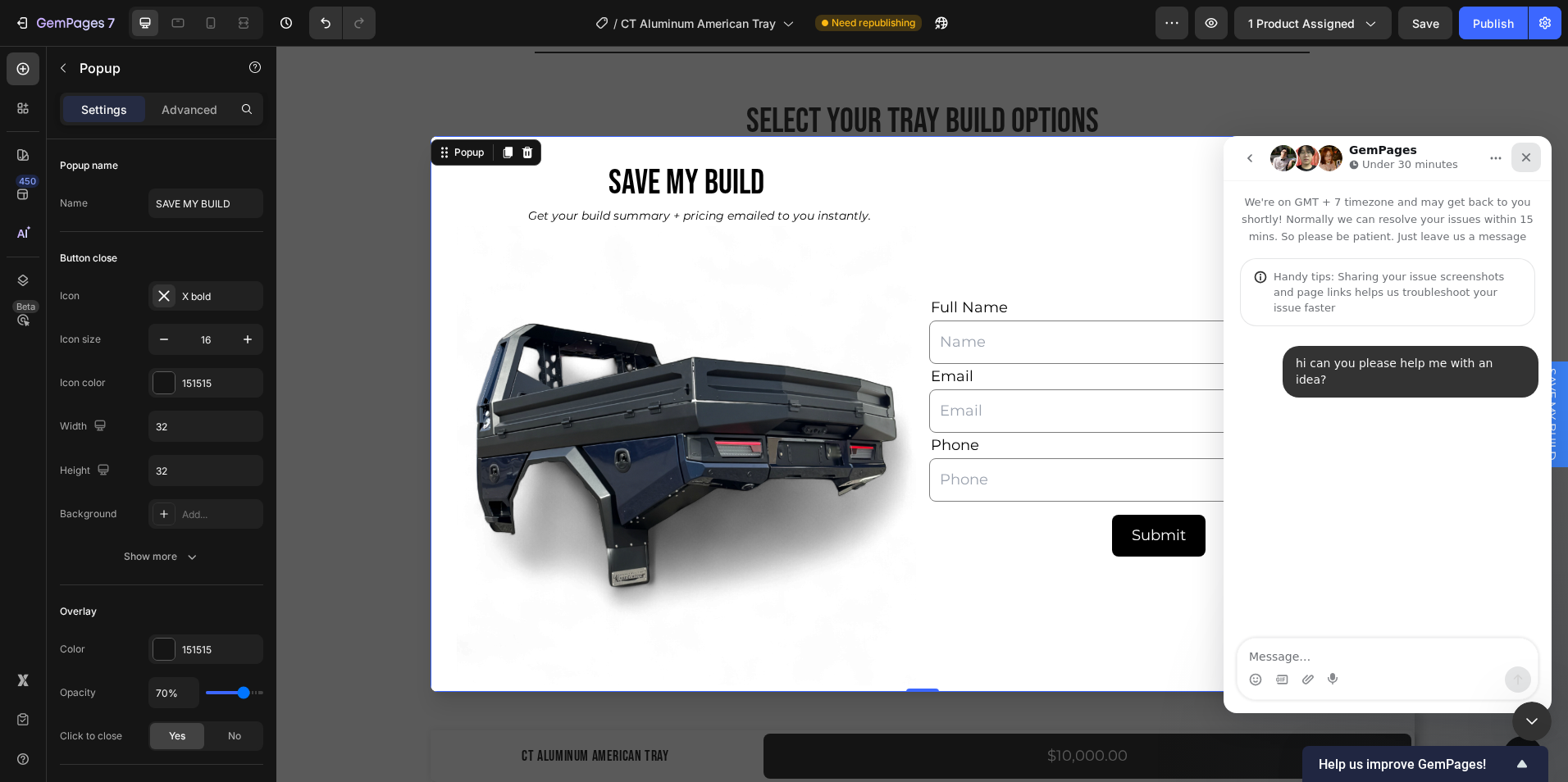
click at [1527, 156] on icon "Close" at bounding box center [1527, 158] width 9 height 9
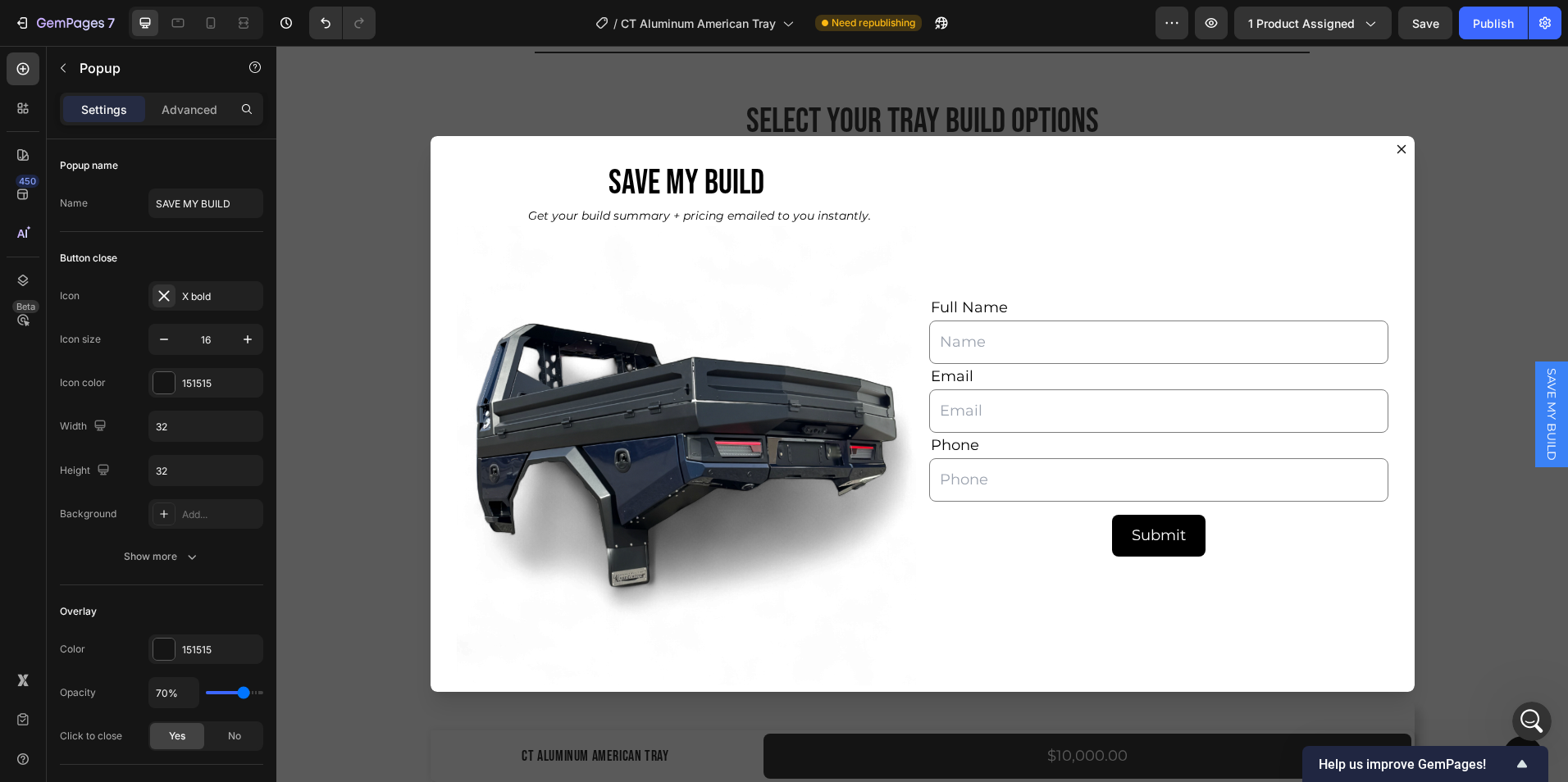
click at [1351, 85] on div "Backdrop" at bounding box center [922, 414] width 1292 height 737
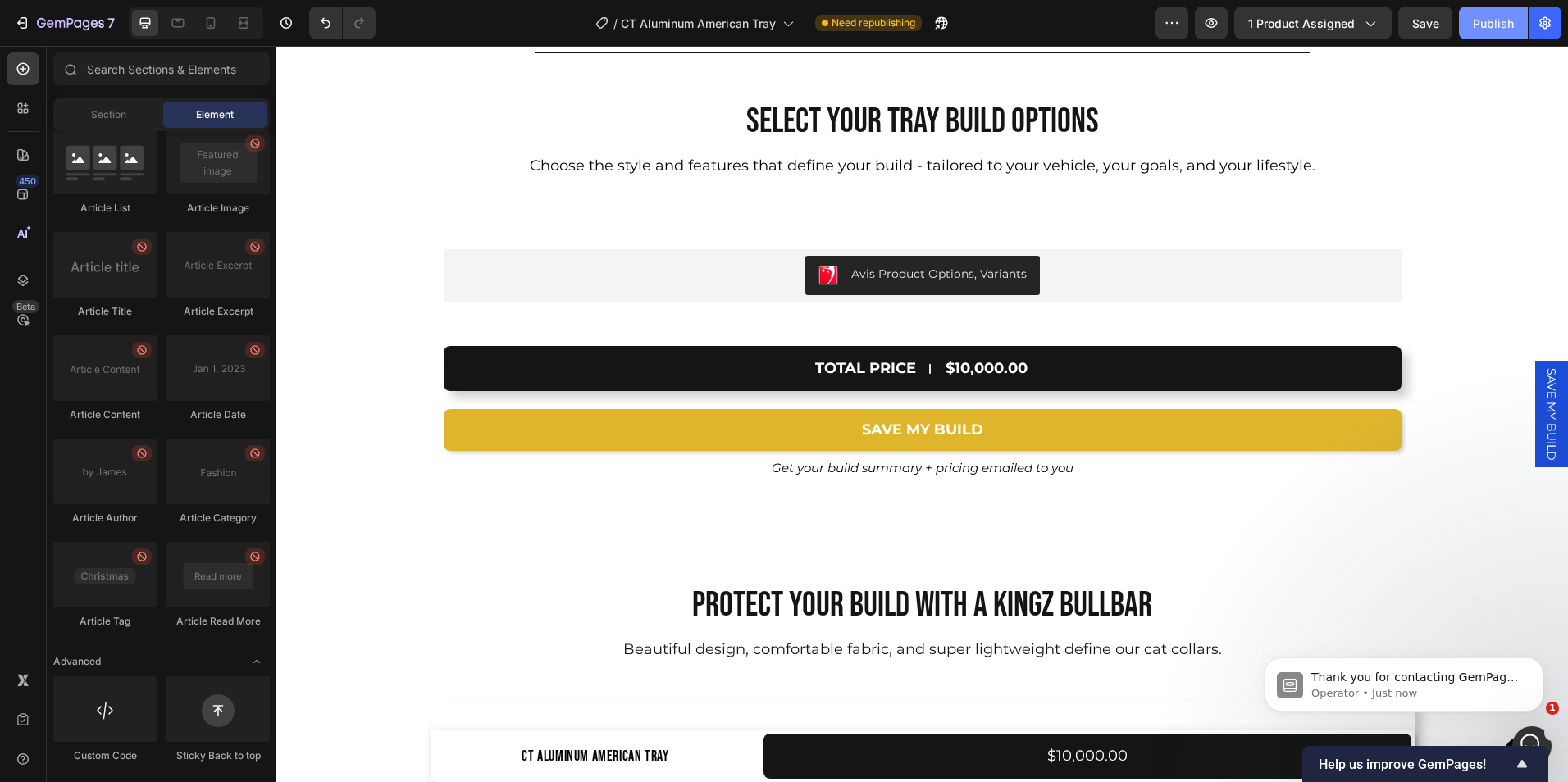
click at [1476, 28] on div "Publish" at bounding box center [1493, 23] width 41 height 17
click at [1214, 19] on icon "button" at bounding box center [1212, 23] width 13 height 10
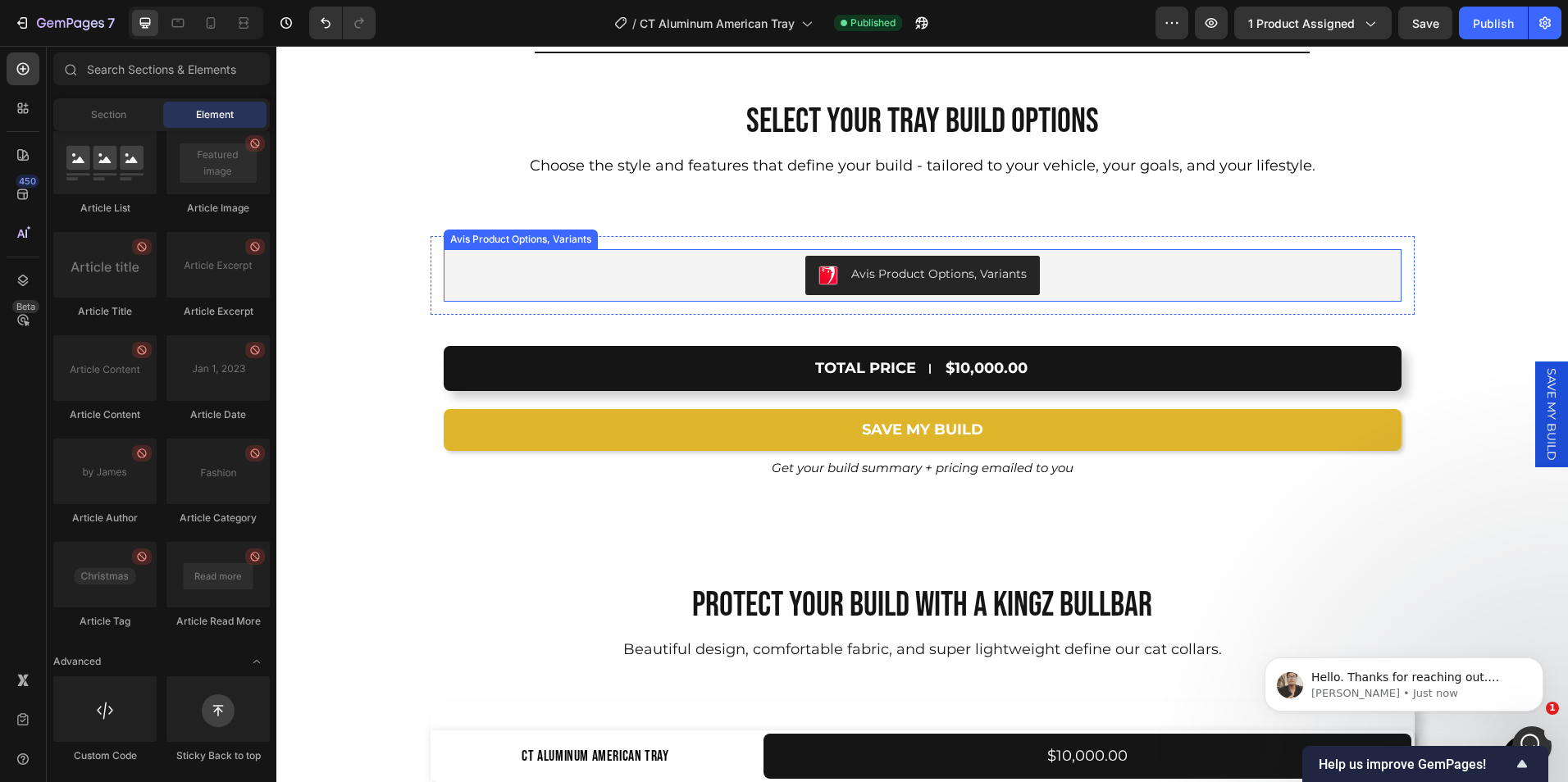
click at [728, 266] on div "Avis Product Options, Variants" at bounding box center [923, 275] width 945 height 40
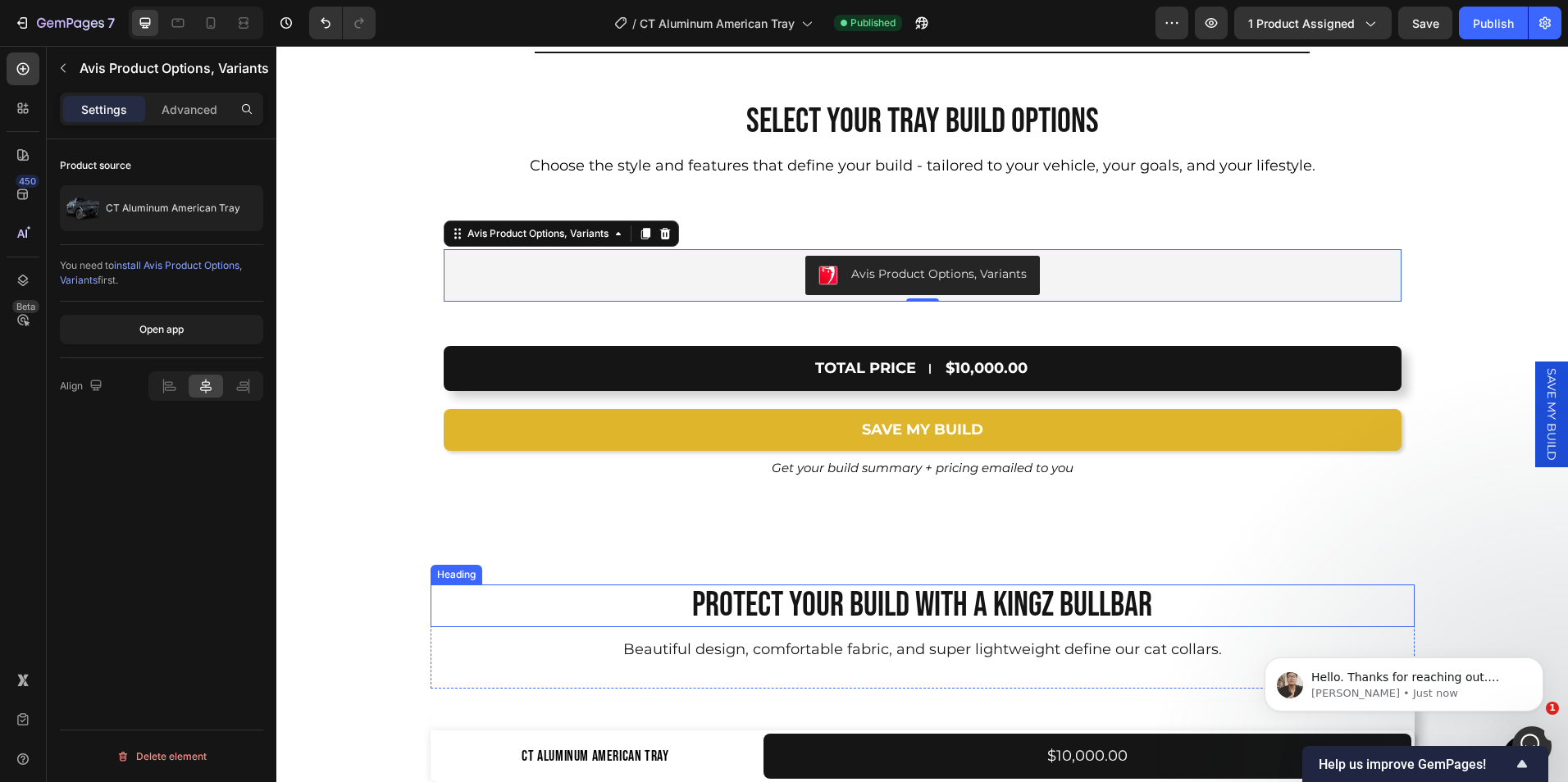
scroll to position [11495, 0]
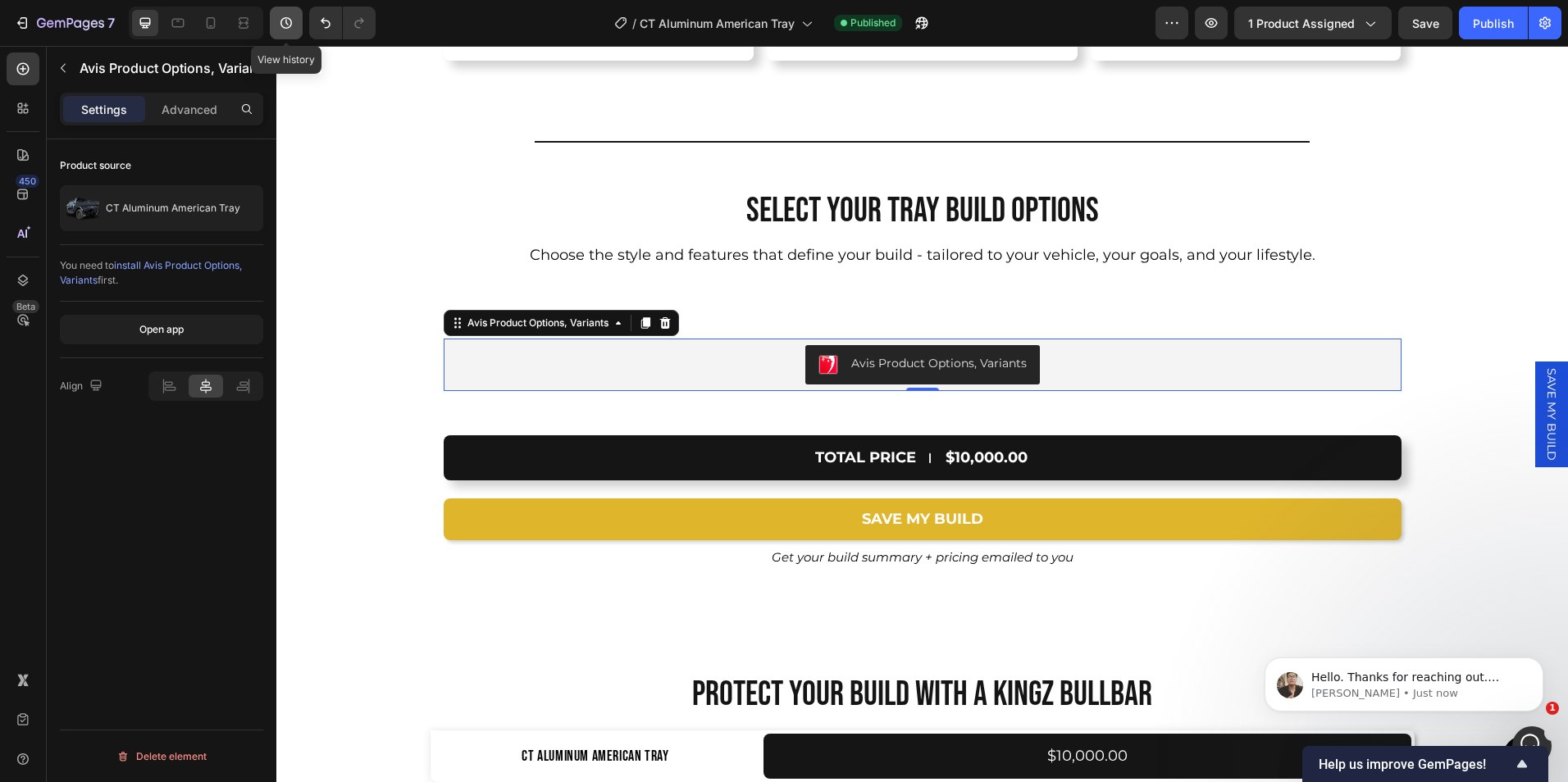
click at [277, 30] on button "button" at bounding box center [286, 23] width 33 height 33
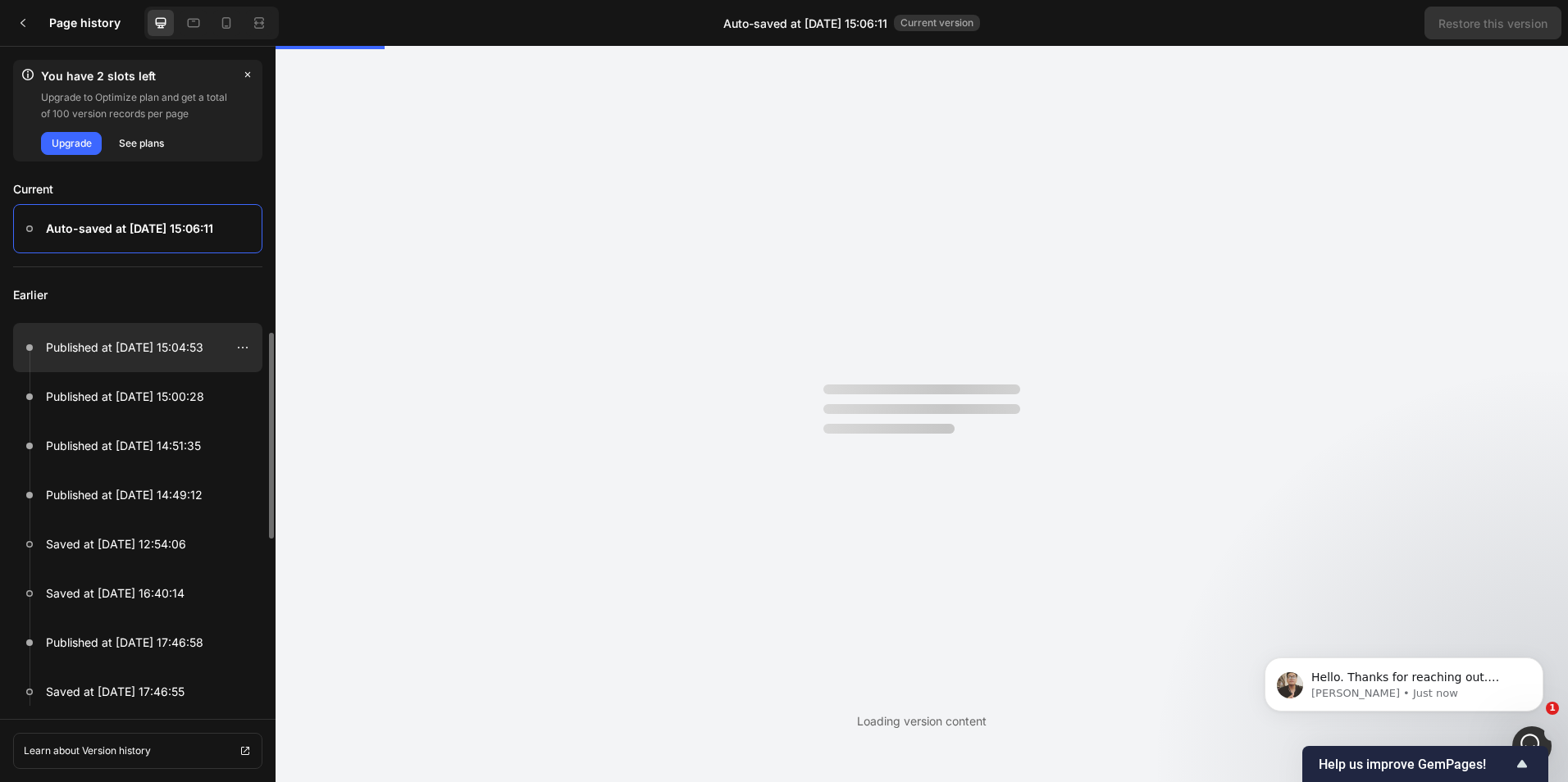
scroll to position [0, 0]
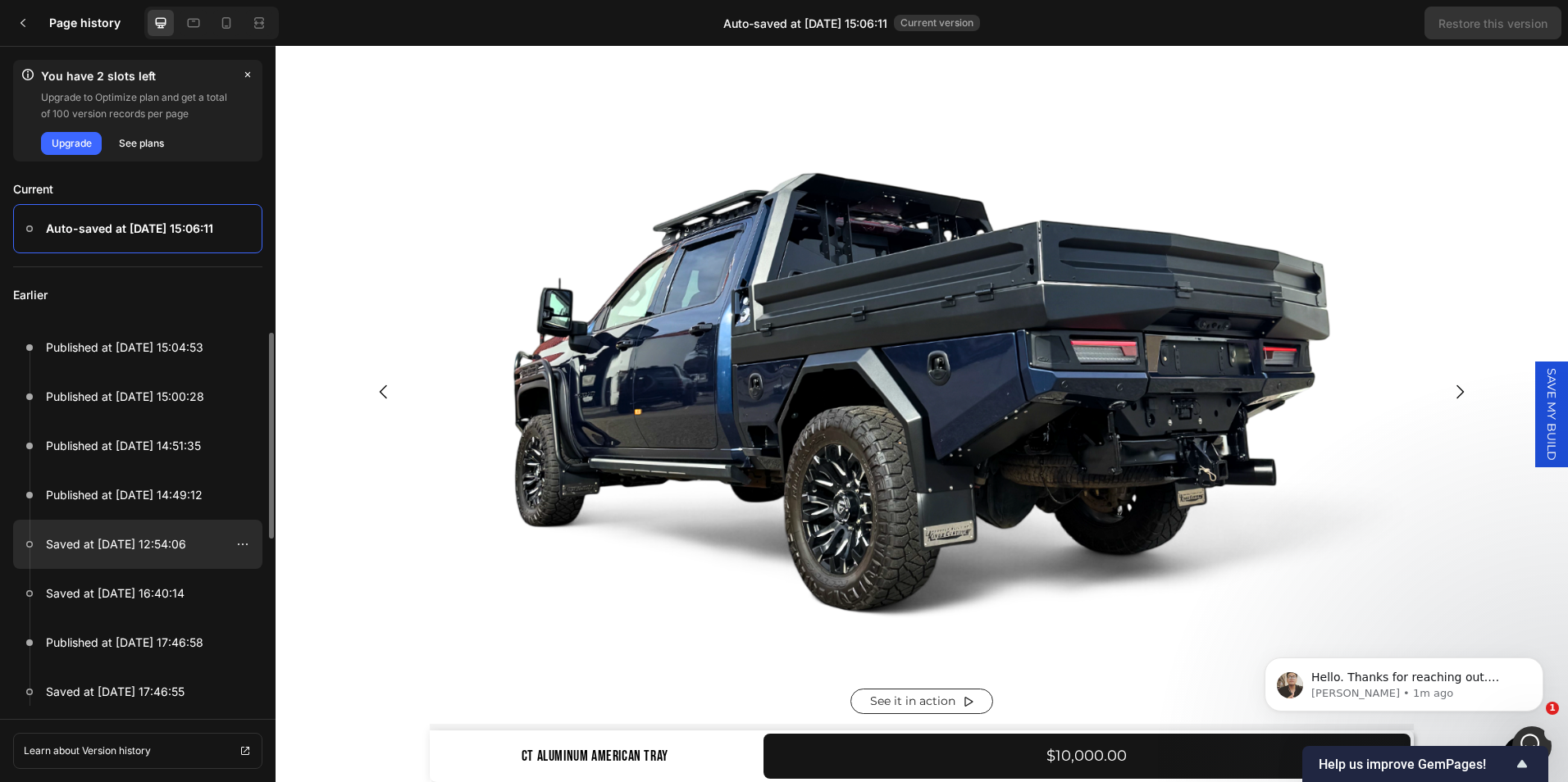
click at [121, 552] on p "Saved at Sep 26, 12:54:06" at bounding box center [116, 545] width 140 height 20
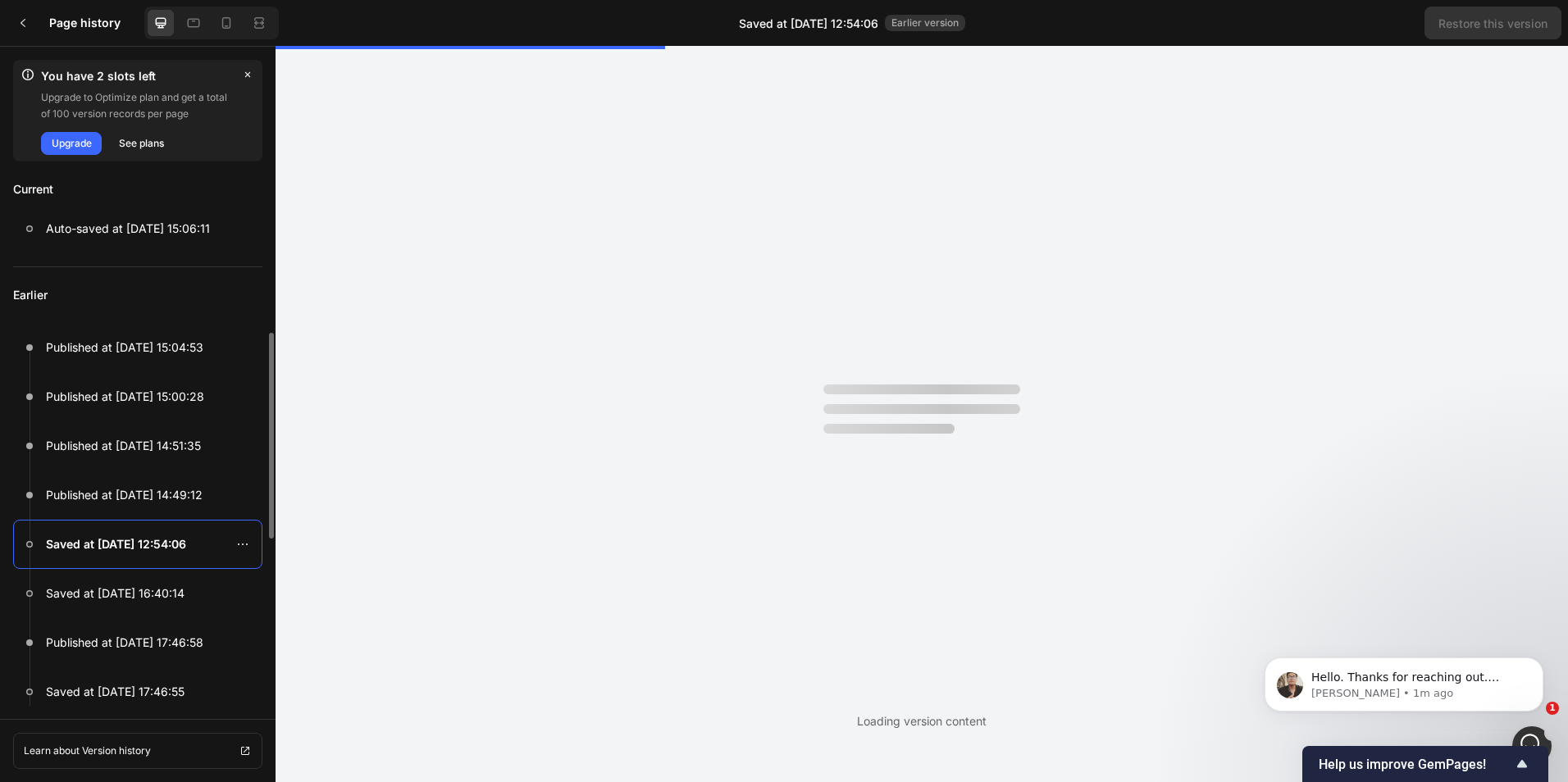
click at [121, 552] on p "Saved at Sep 26, 12:54:06" at bounding box center [116, 545] width 140 height 20
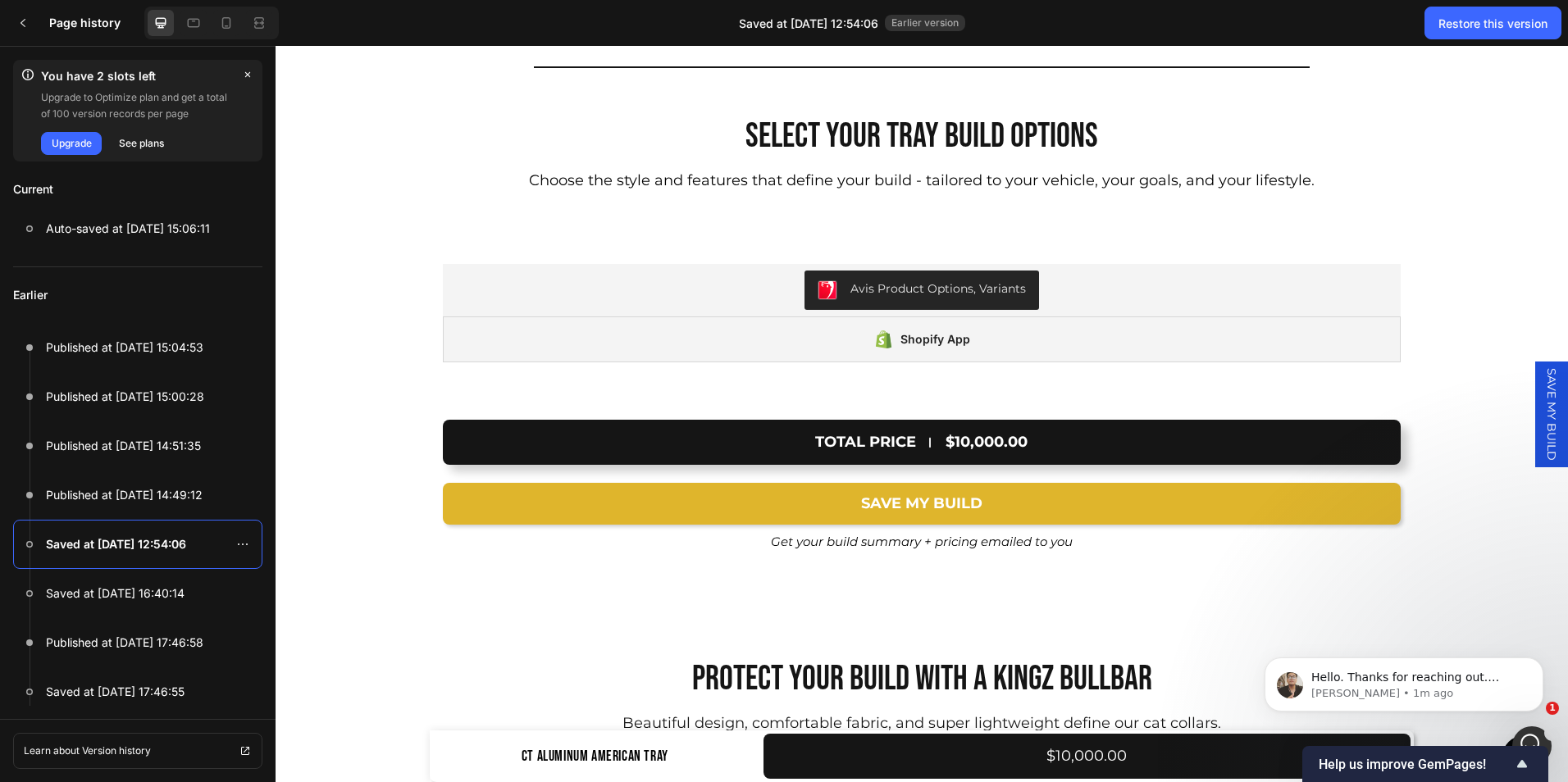
scroll to position [11265, 0]
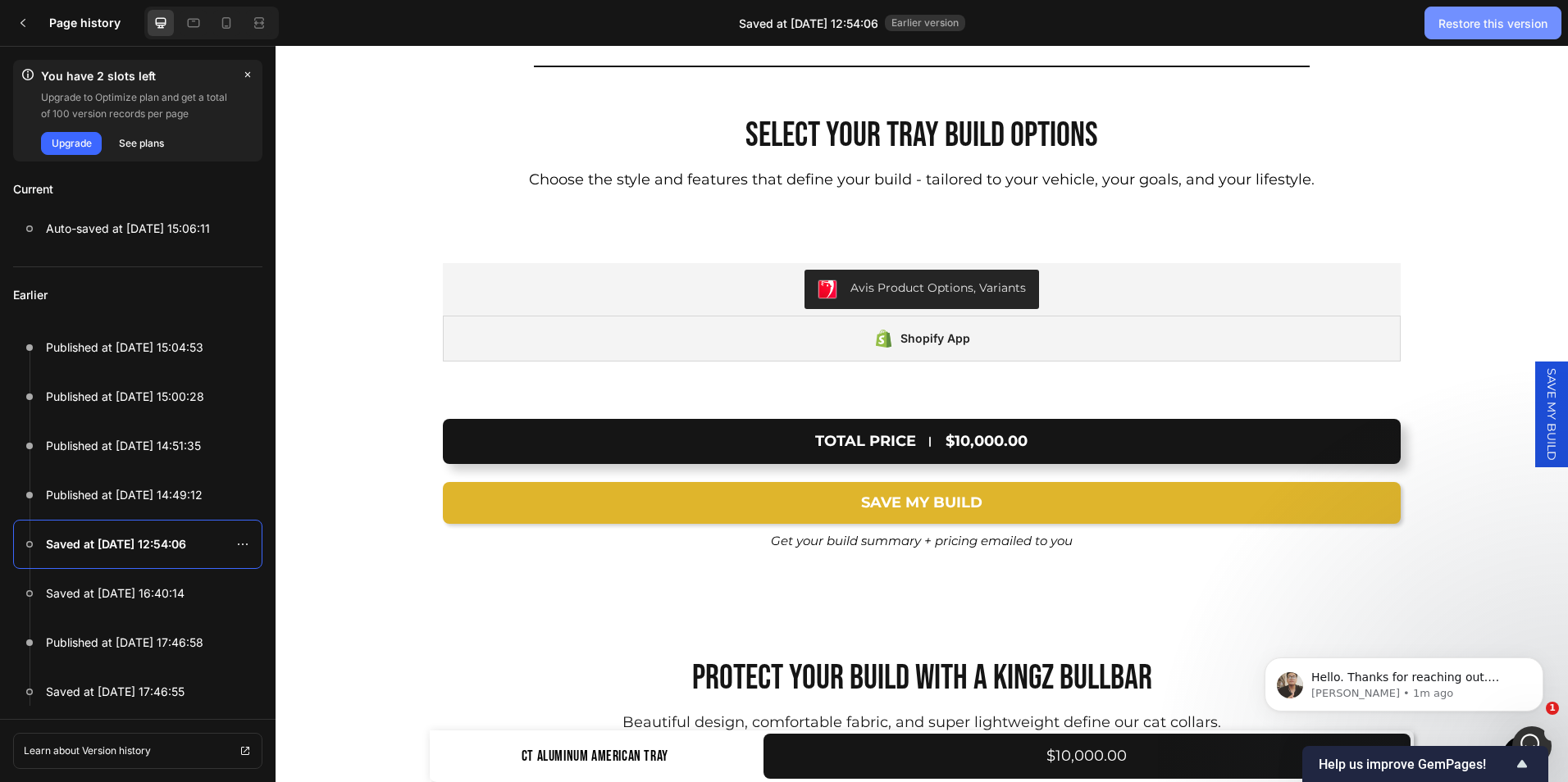
click at [1465, 29] on div "Restore this version" at bounding box center [1493, 23] width 109 height 17
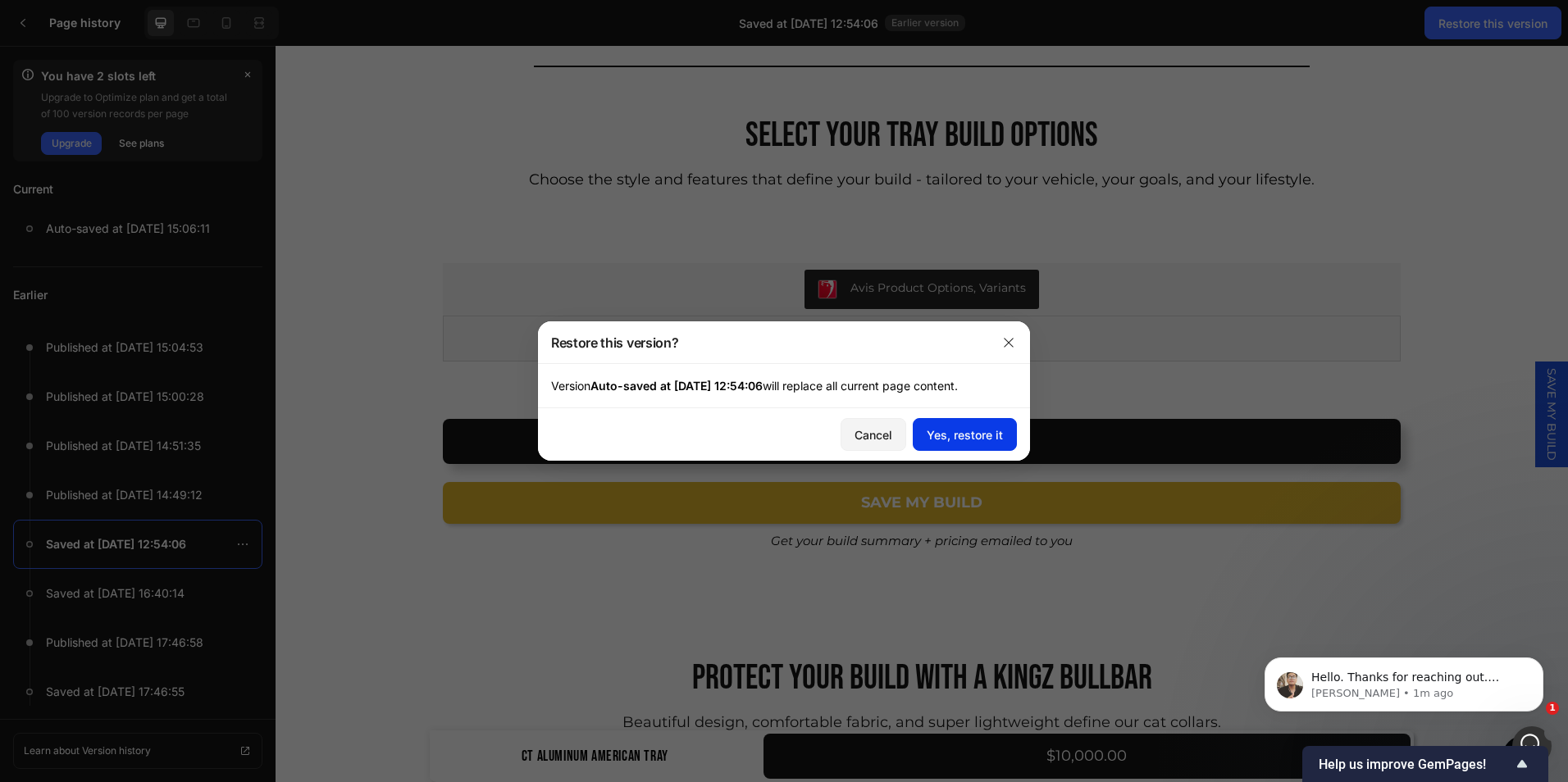
click at [944, 442] on div "Yes, restore it" at bounding box center [965, 434] width 76 height 17
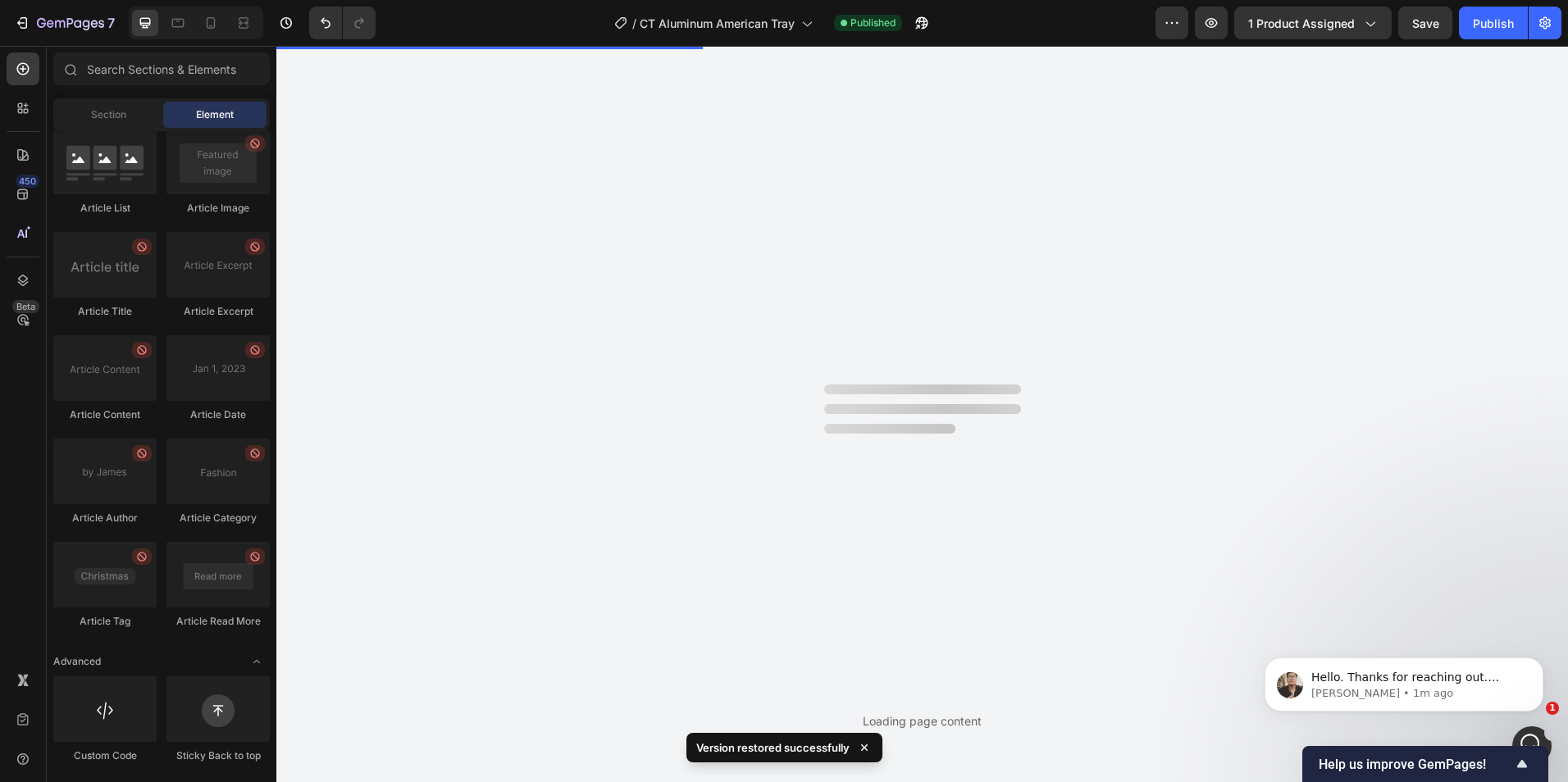
scroll to position [0, 0]
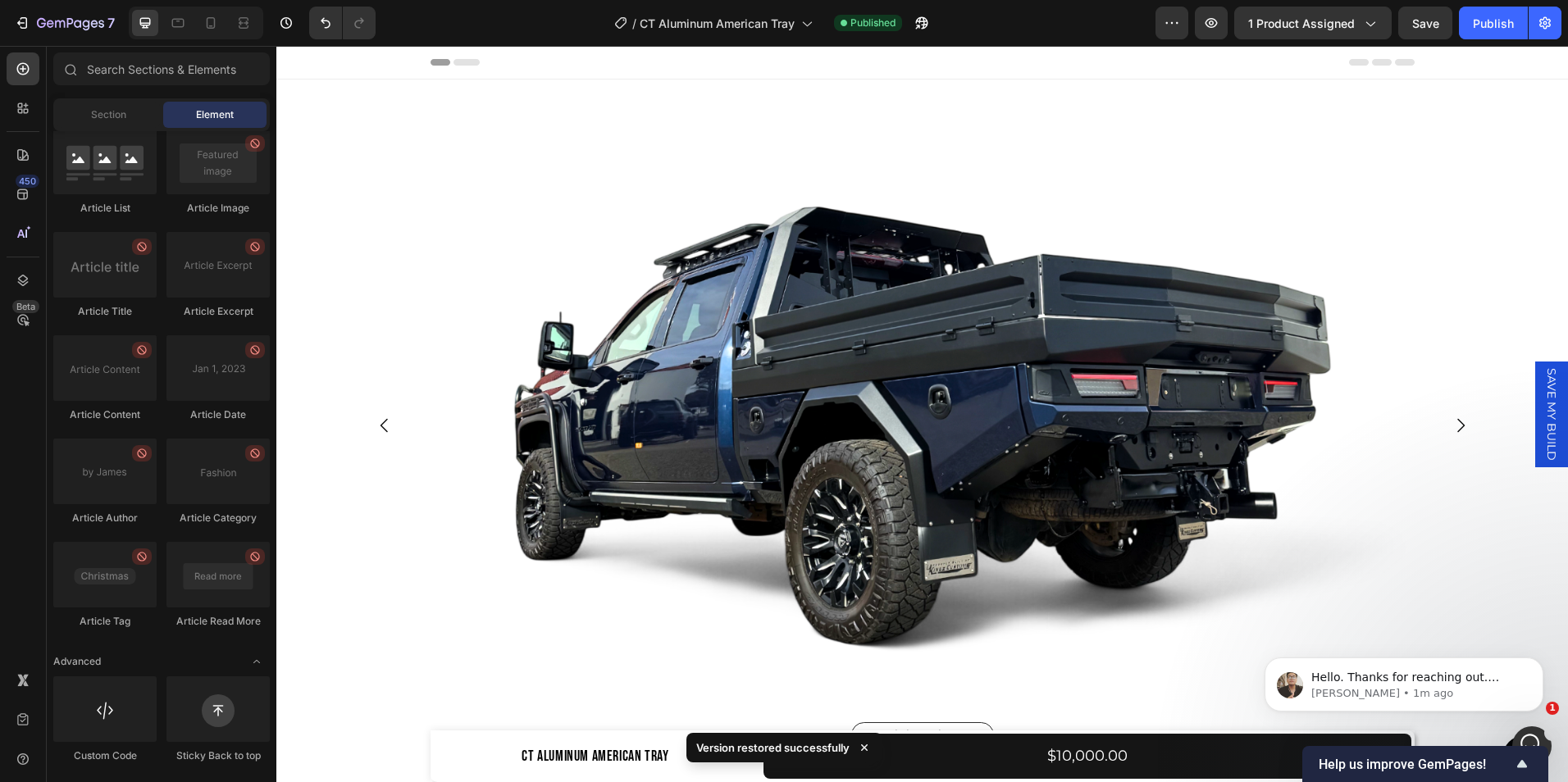
click at [1544, 427] on span "SAVE MY BUILD" at bounding box center [1552, 414] width 16 height 93
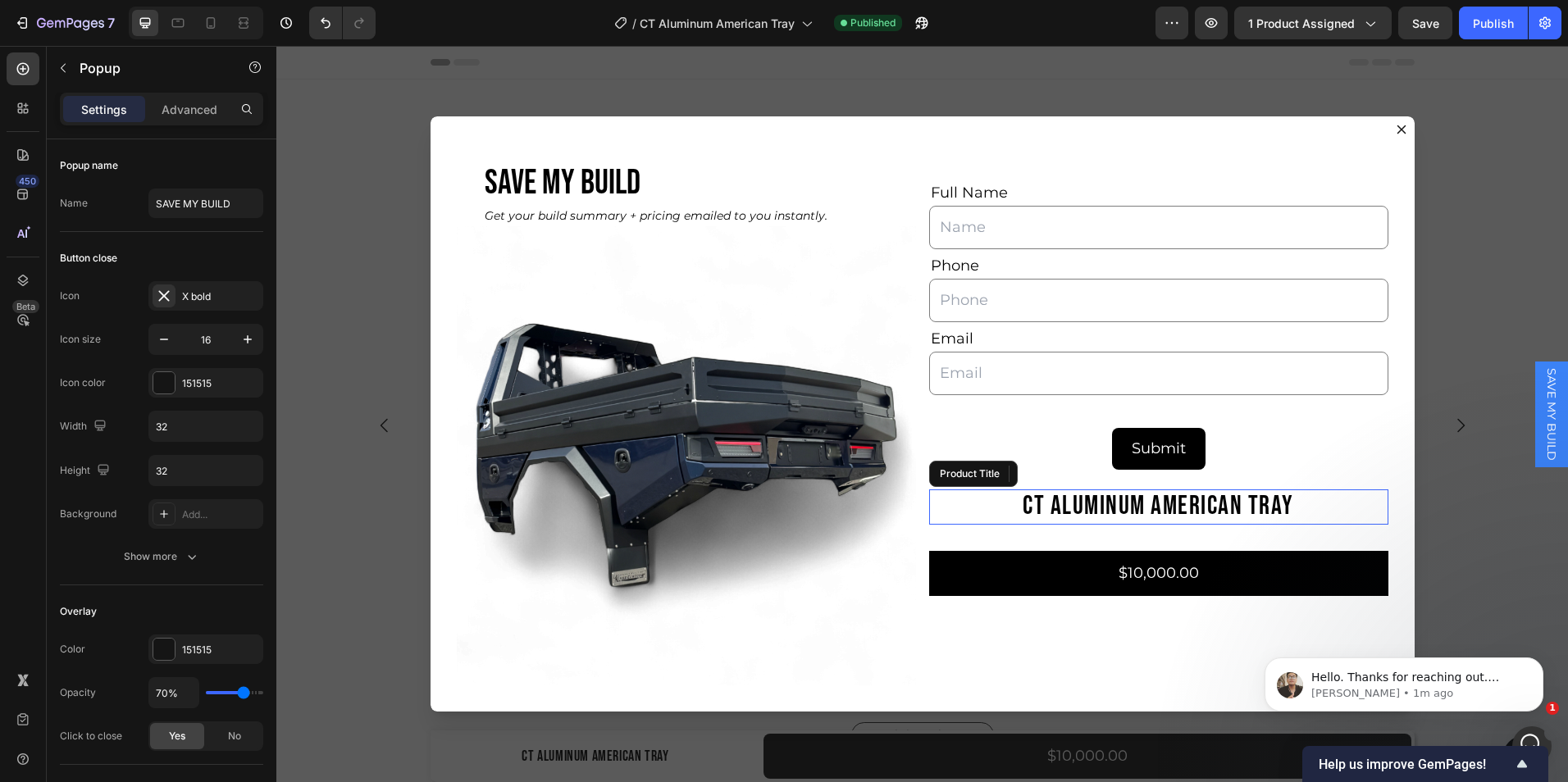
click at [958, 514] on h2 "CT Aluminum American Tray" at bounding box center [1159, 507] width 460 height 34
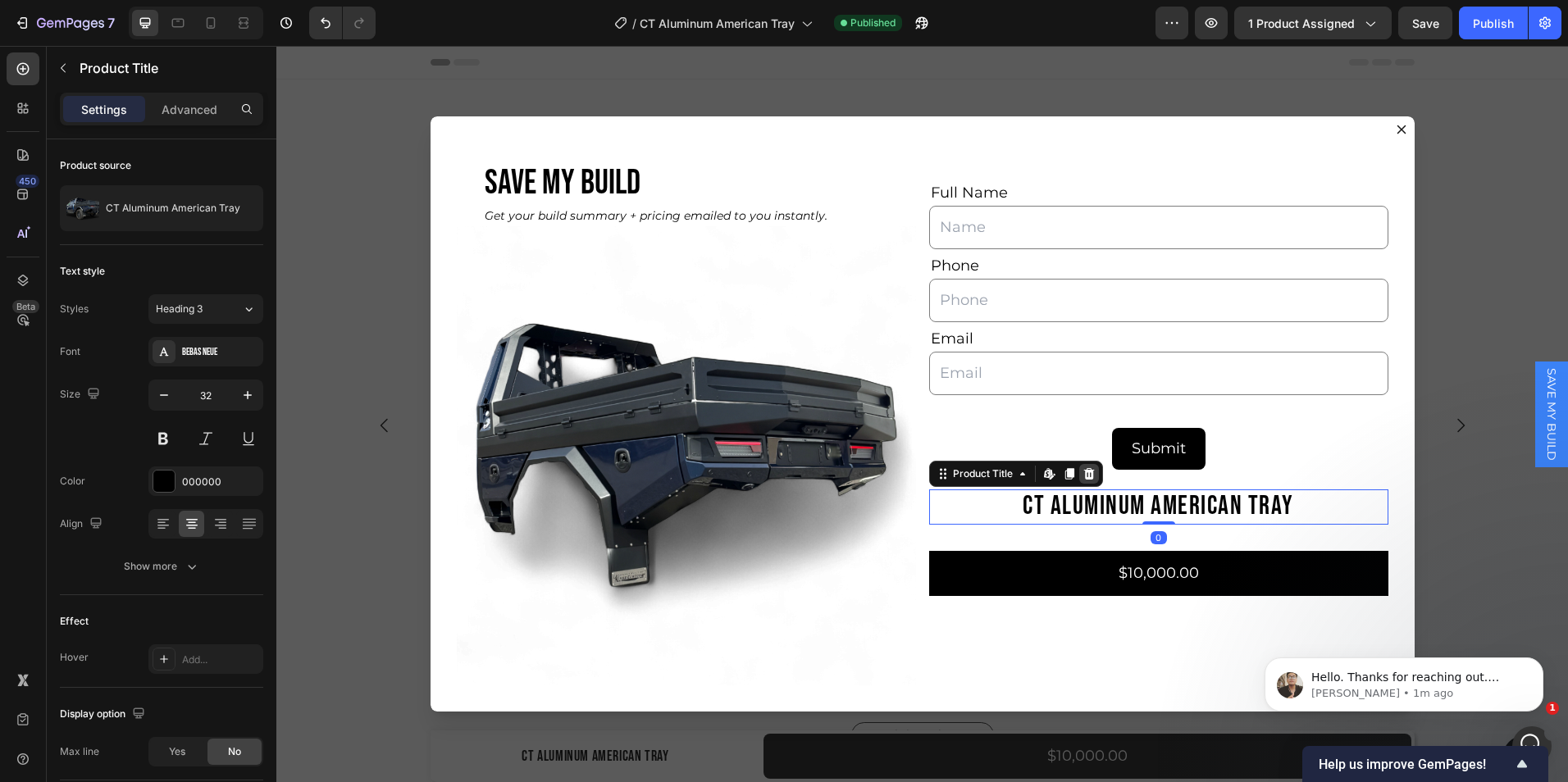
click at [1086, 470] on icon "Dialog body" at bounding box center [1089, 474] width 11 height 12
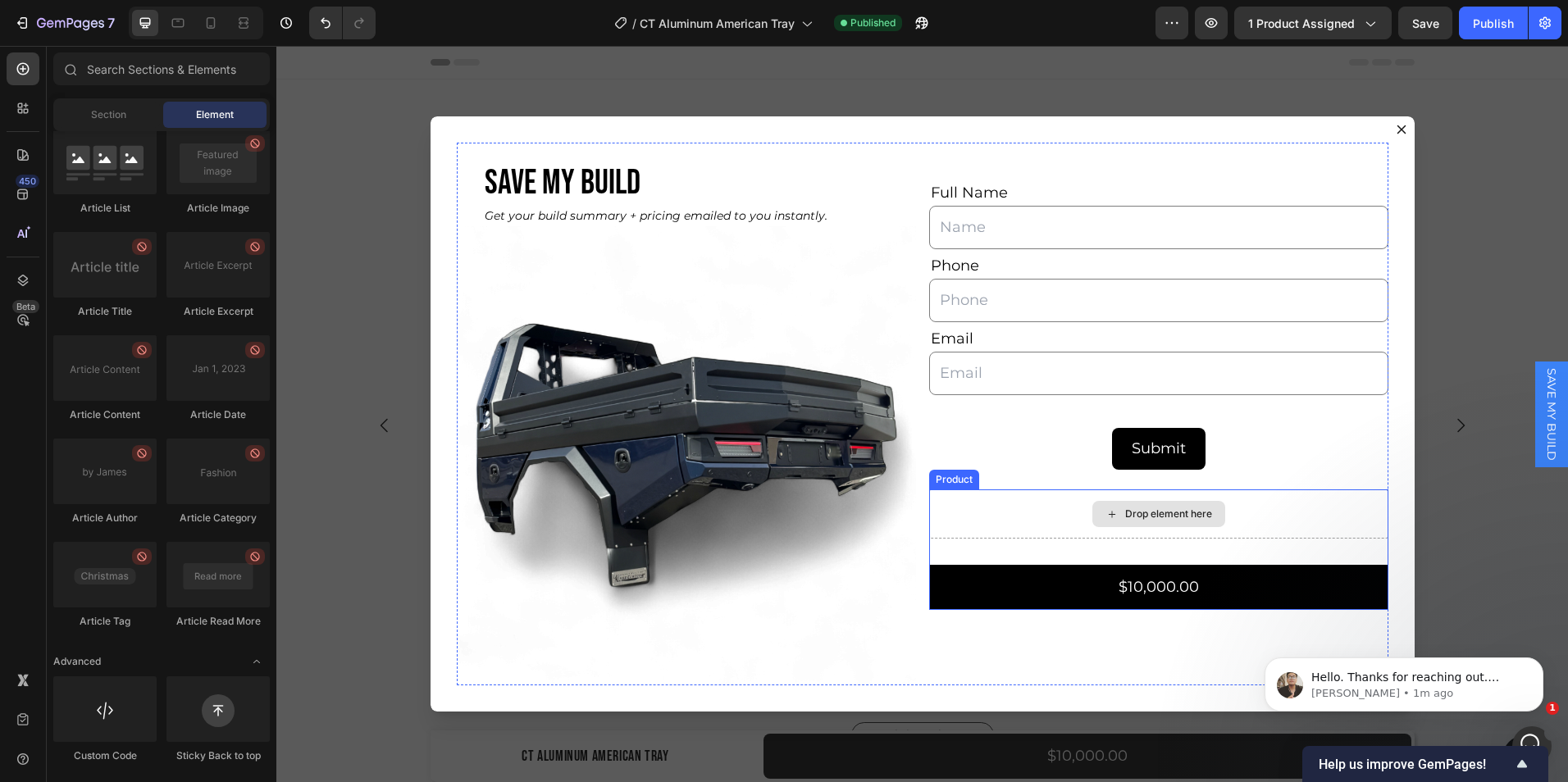
click at [973, 527] on div "Drop element here" at bounding box center [1159, 514] width 460 height 49
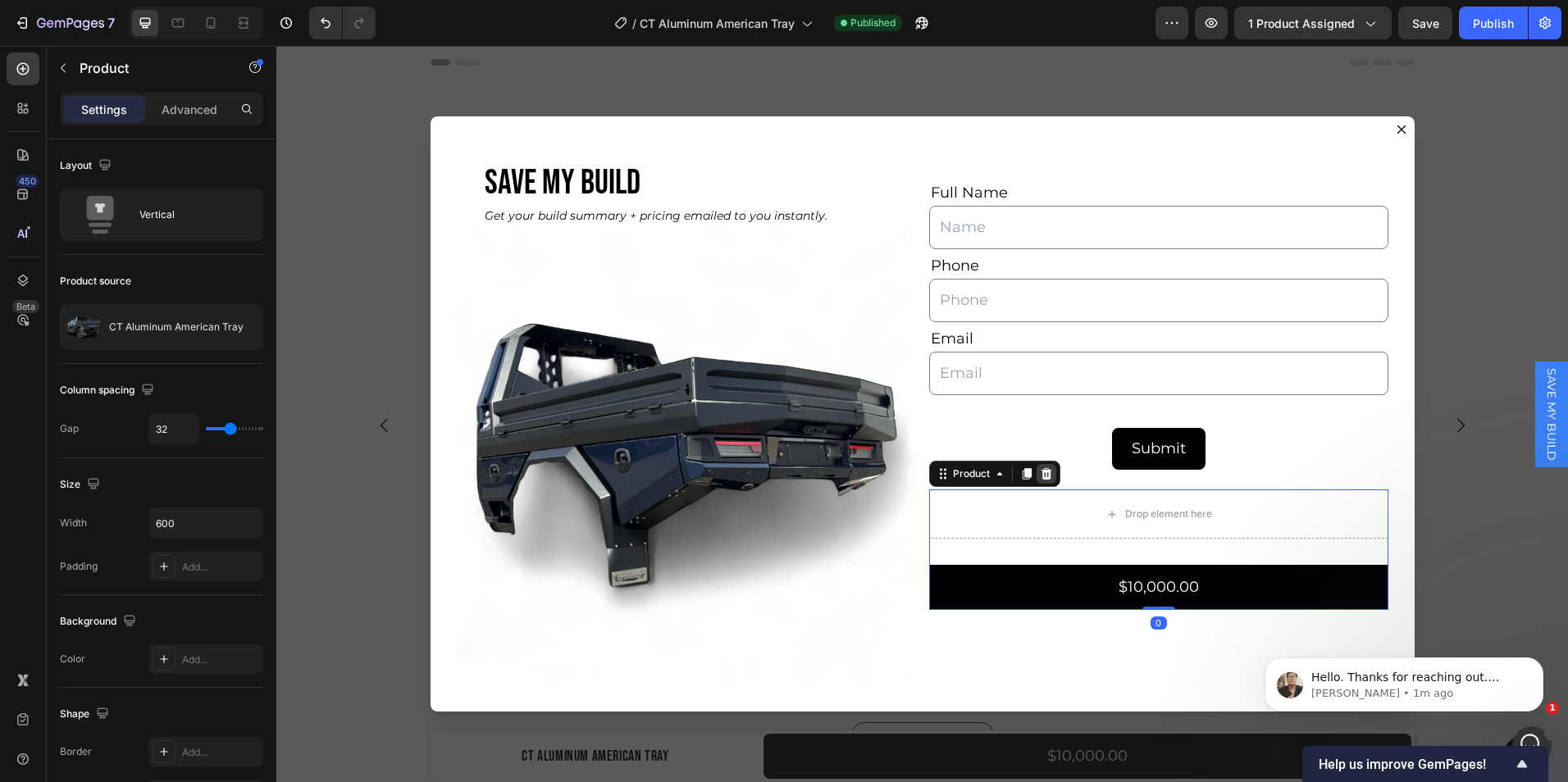
click at [1041, 469] on icon "Dialog body" at bounding box center [1047, 474] width 14 height 14
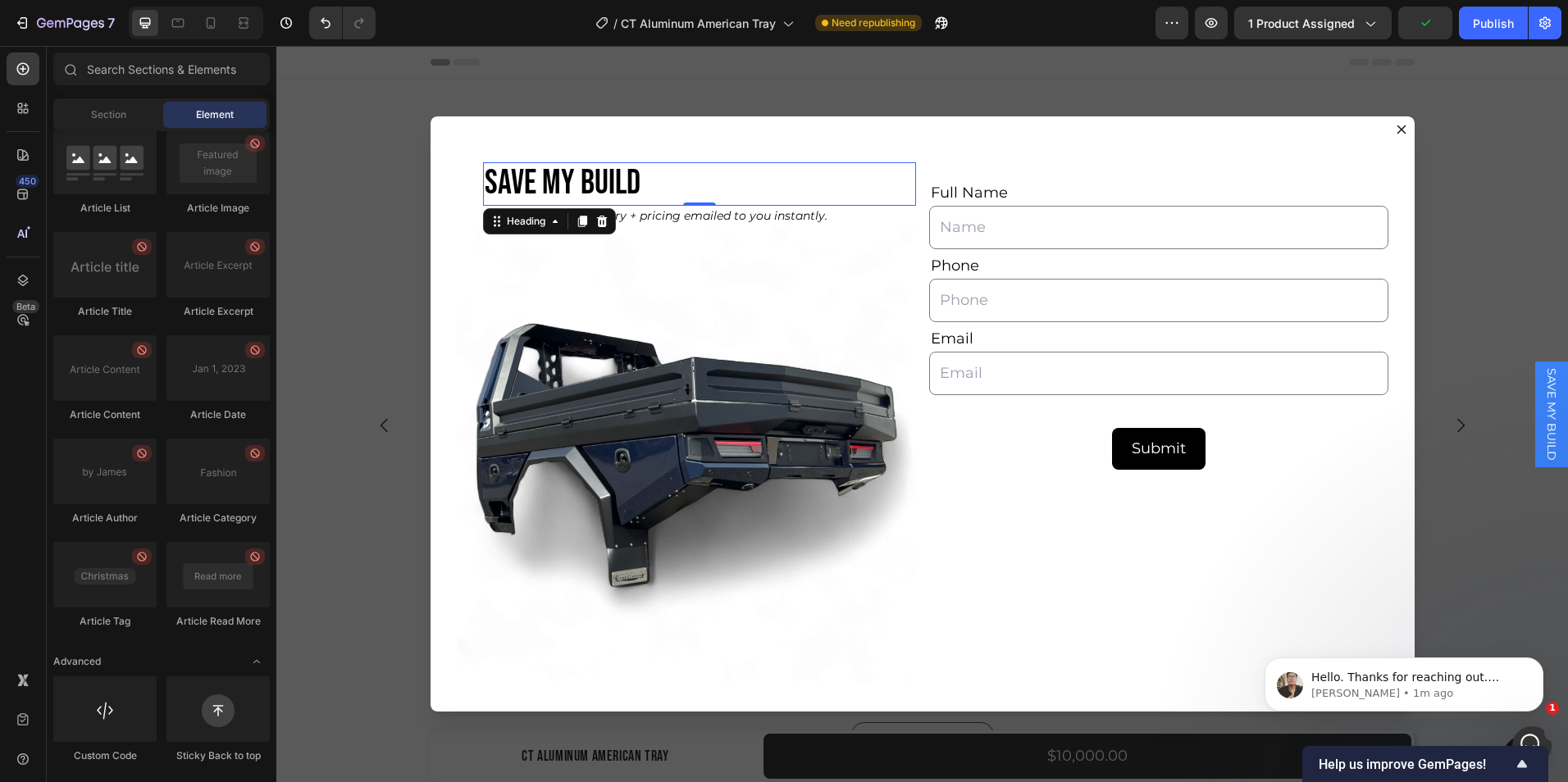
click at [583, 165] on h2 "SAVE MY BUILD" at bounding box center [700, 183] width 434 height 42
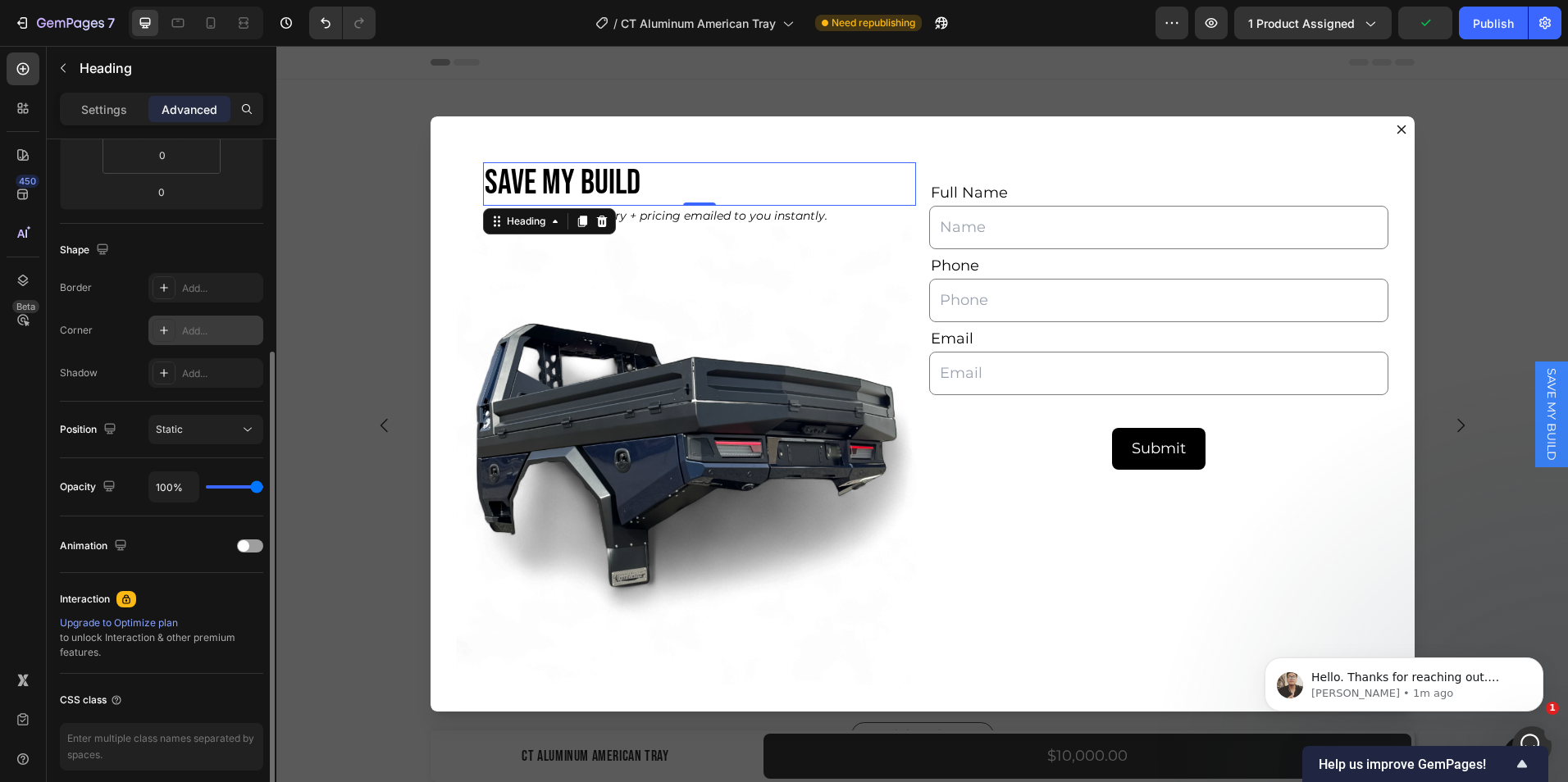
scroll to position [405, 0]
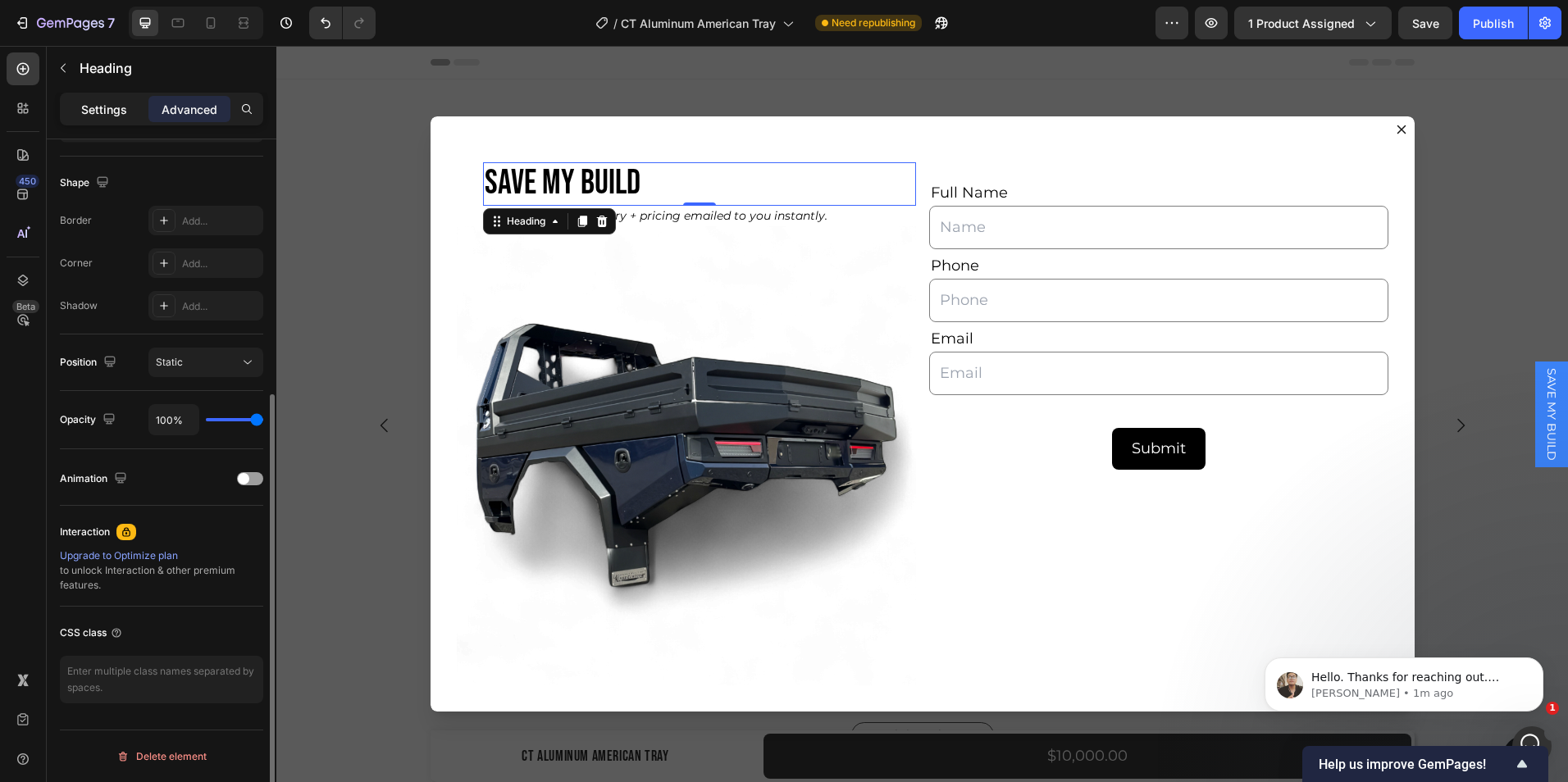
click at [108, 110] on p "Settings" at bounding box center [104, 109] width 46 height 17
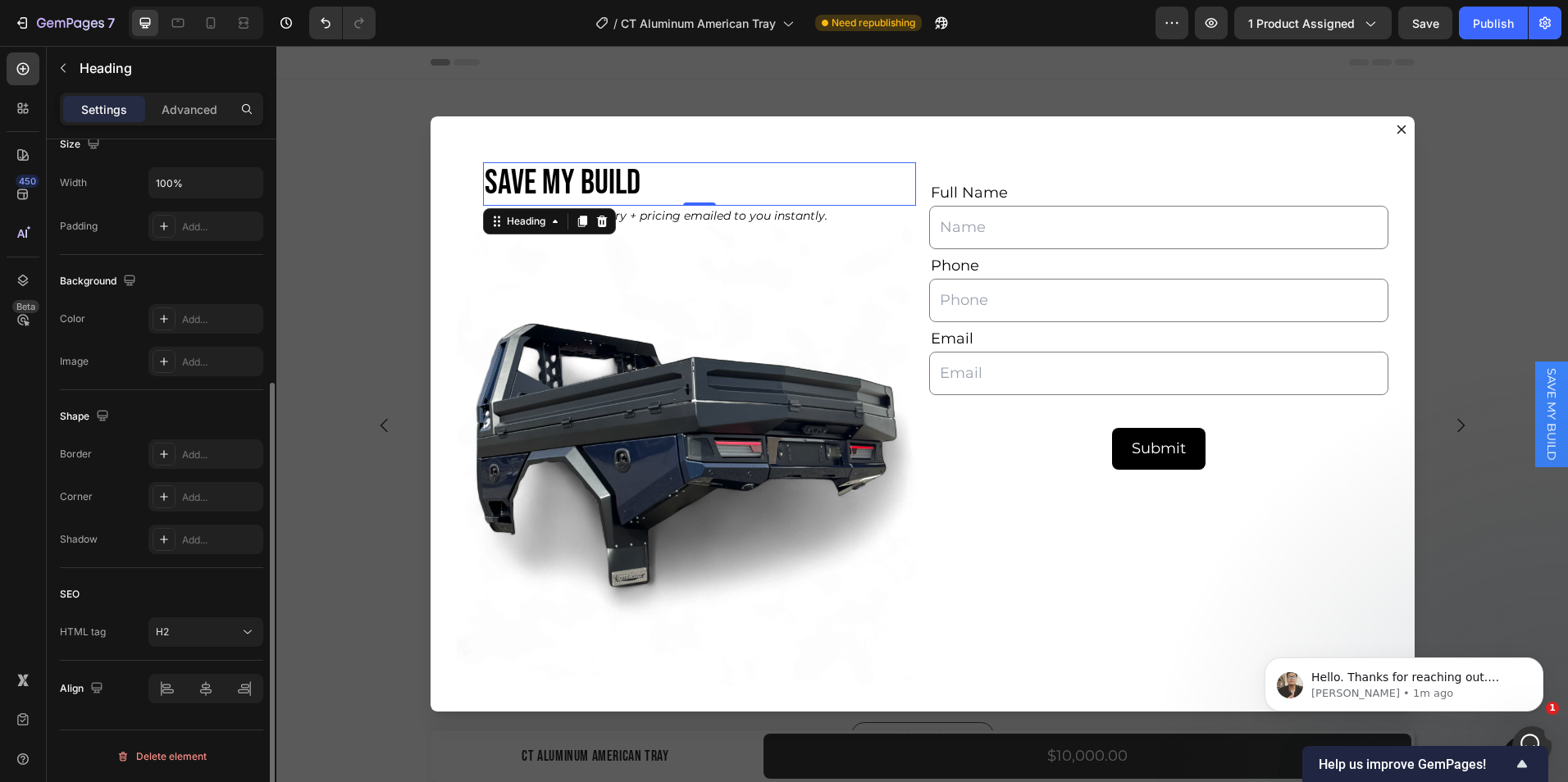
scroll to position [375, 0]
click at [215, 696] on div at bounding box center [205, 689] width 115 height 30
click at [215, 178] on input "100%" at bounding box center [205, 182] width 113 height 30
click at [247, 180] on icon "button" at bounding box center [247, 182] width 16 height 16
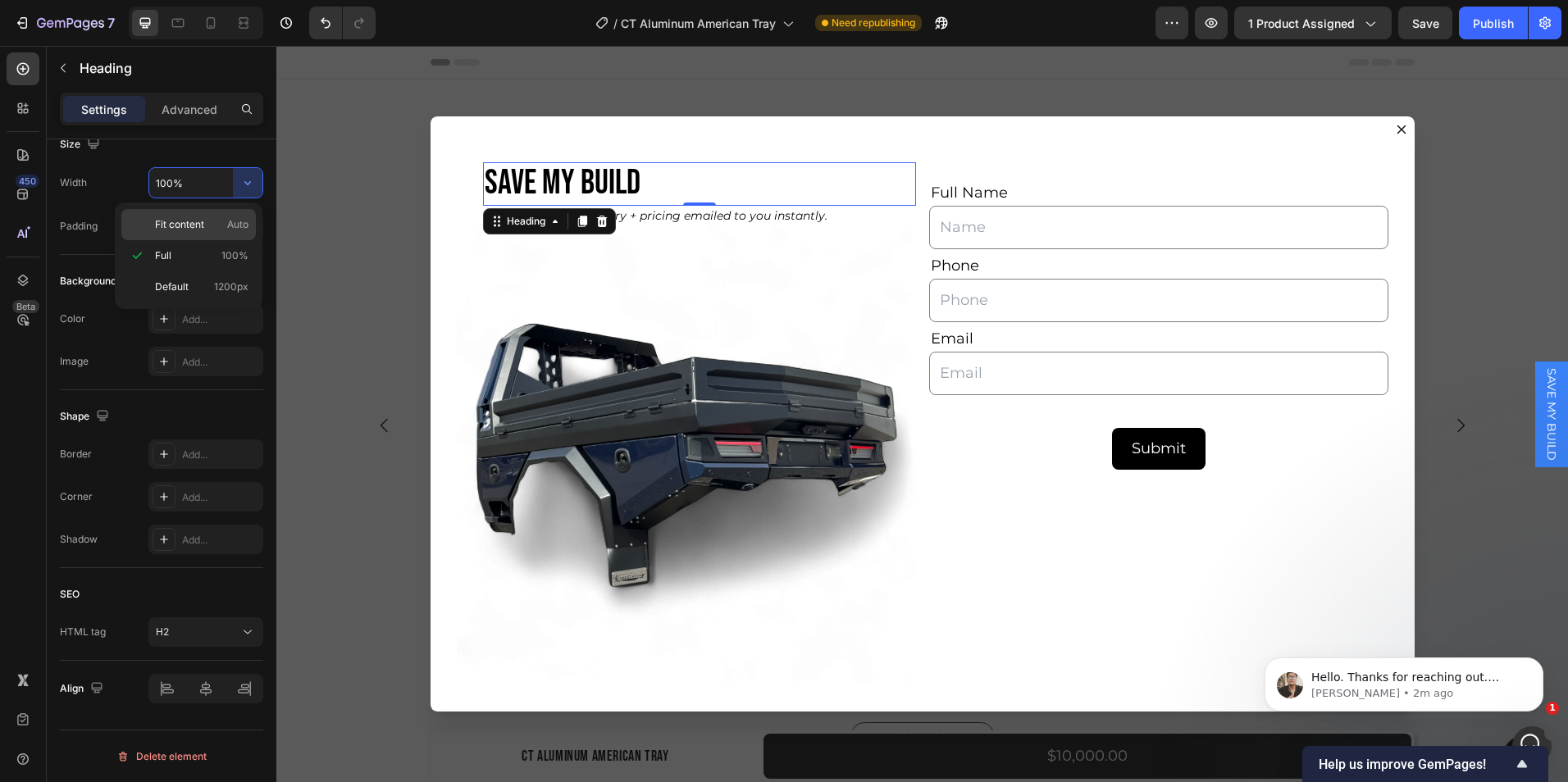
click at [198, 217] on div "Fit content Auto" at bounding box center [188, 225] width 135 height 32
type input "Auto"
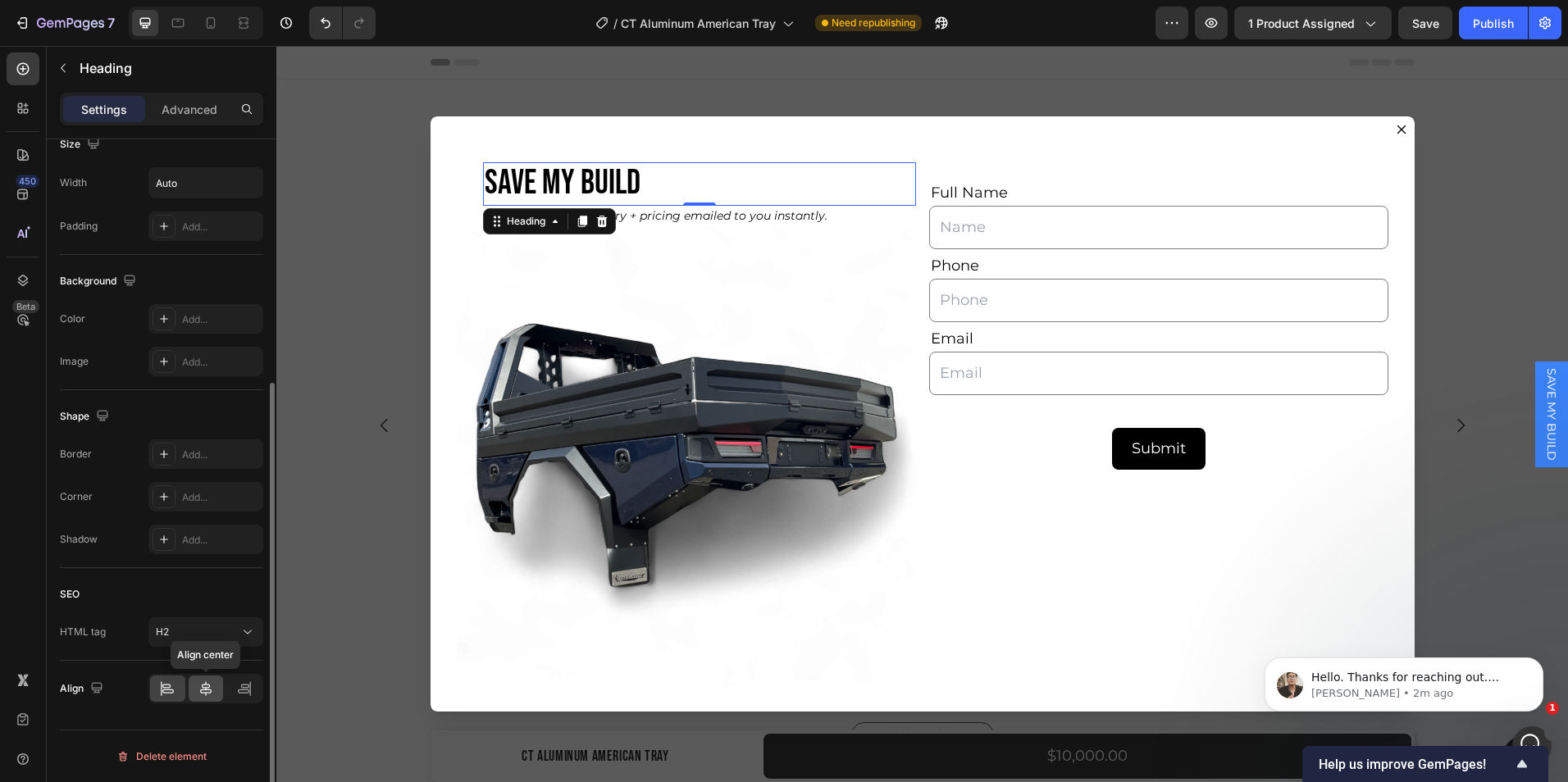
click at [205, 683] on icon at bounding box center [206, 689] width 16 height 16
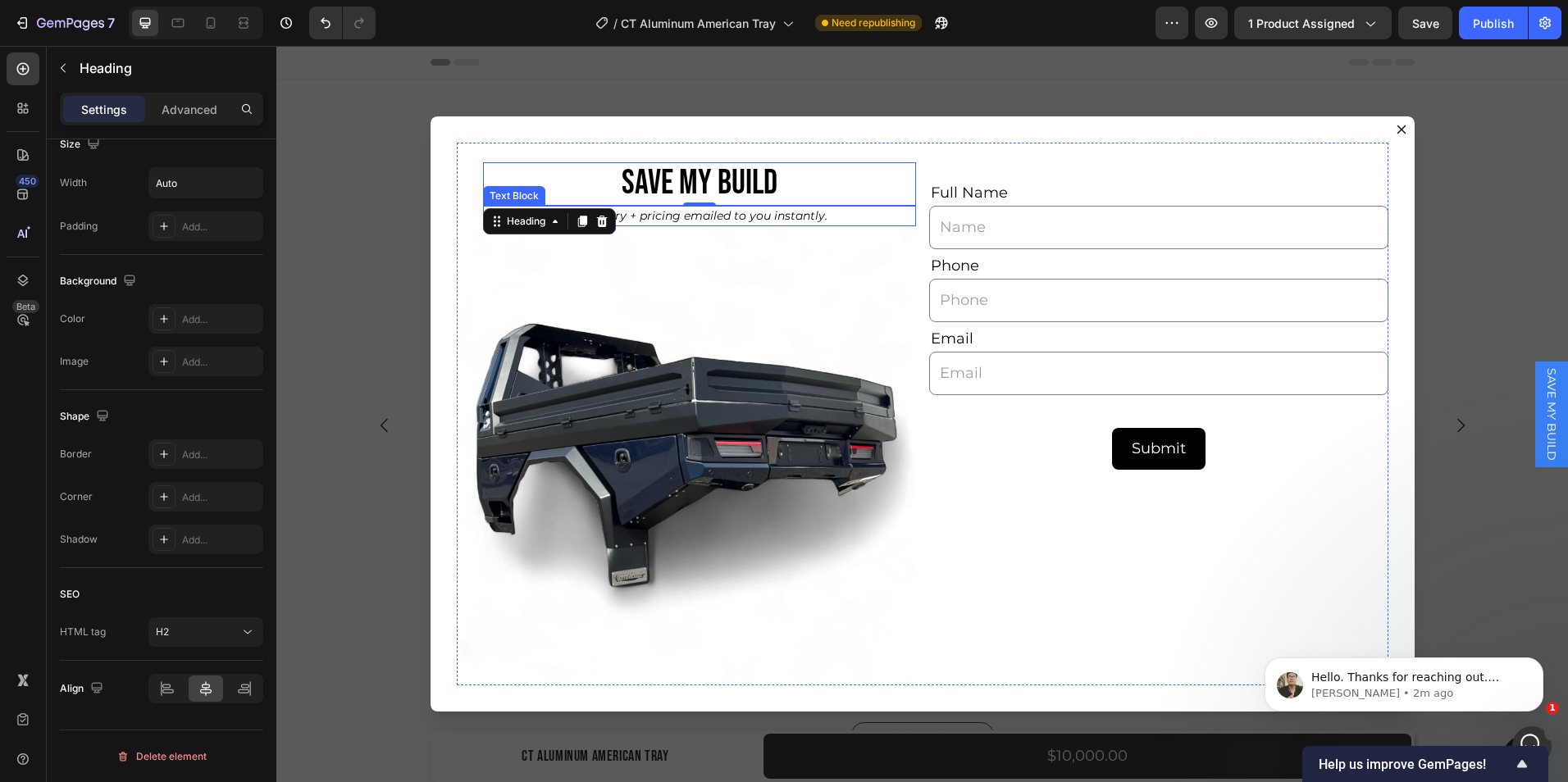
click at [735, 218] on p "Get your build summary + pricing emailed to you instantly." at bounding box center [700, 216] width 430 height 17
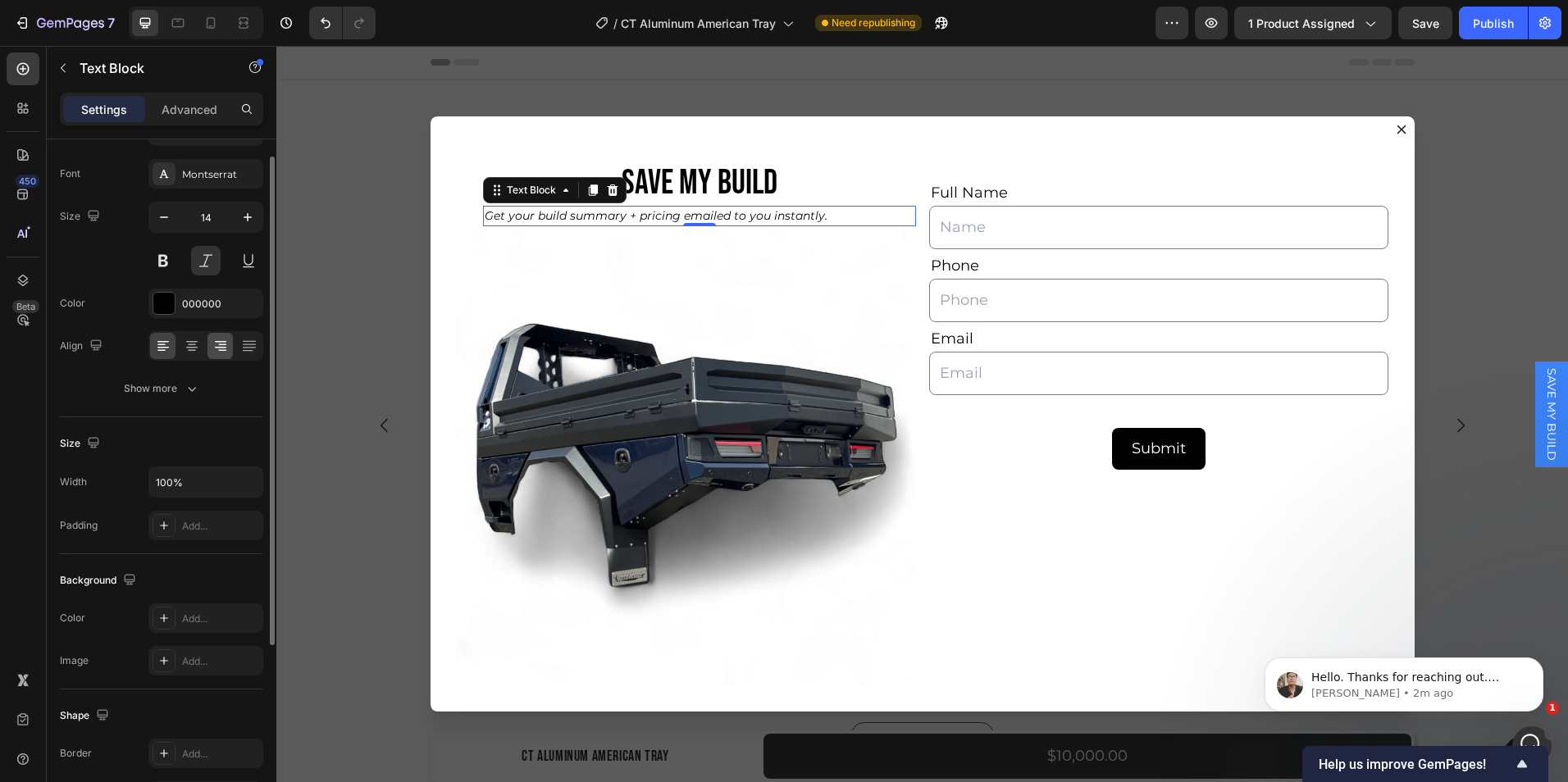
scroll to position [76, 0]
click at [226, 479] on input "100%" at bounding box center [205, 481] width 113 height 30
click at [251, 480] on icon "button" at bounding box center [247, 481] width 16 height 16
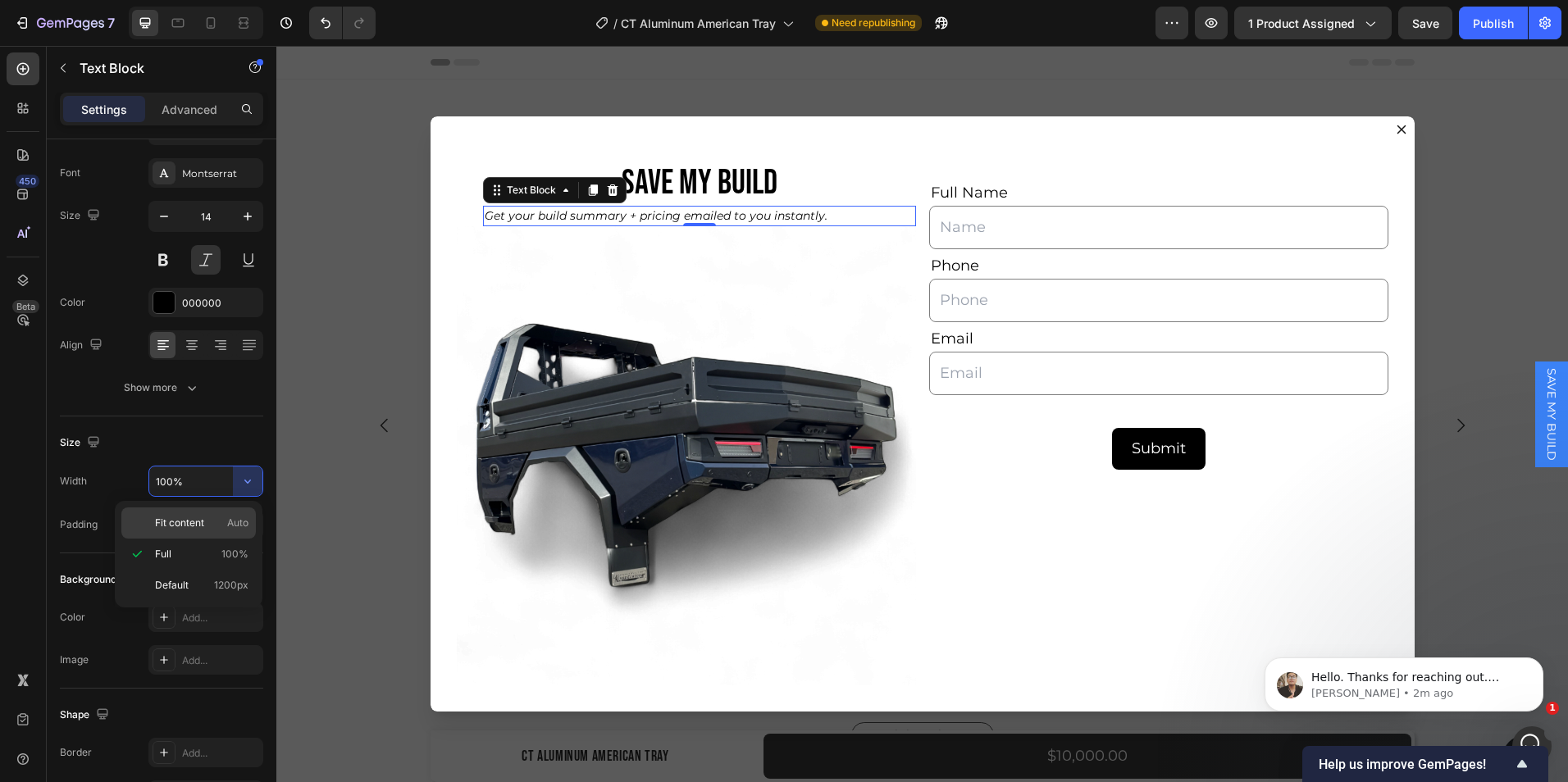
click at [184, 517] on span "Fit content" at bounding box center [180, 523] width 49 height 14
type input "Auto"
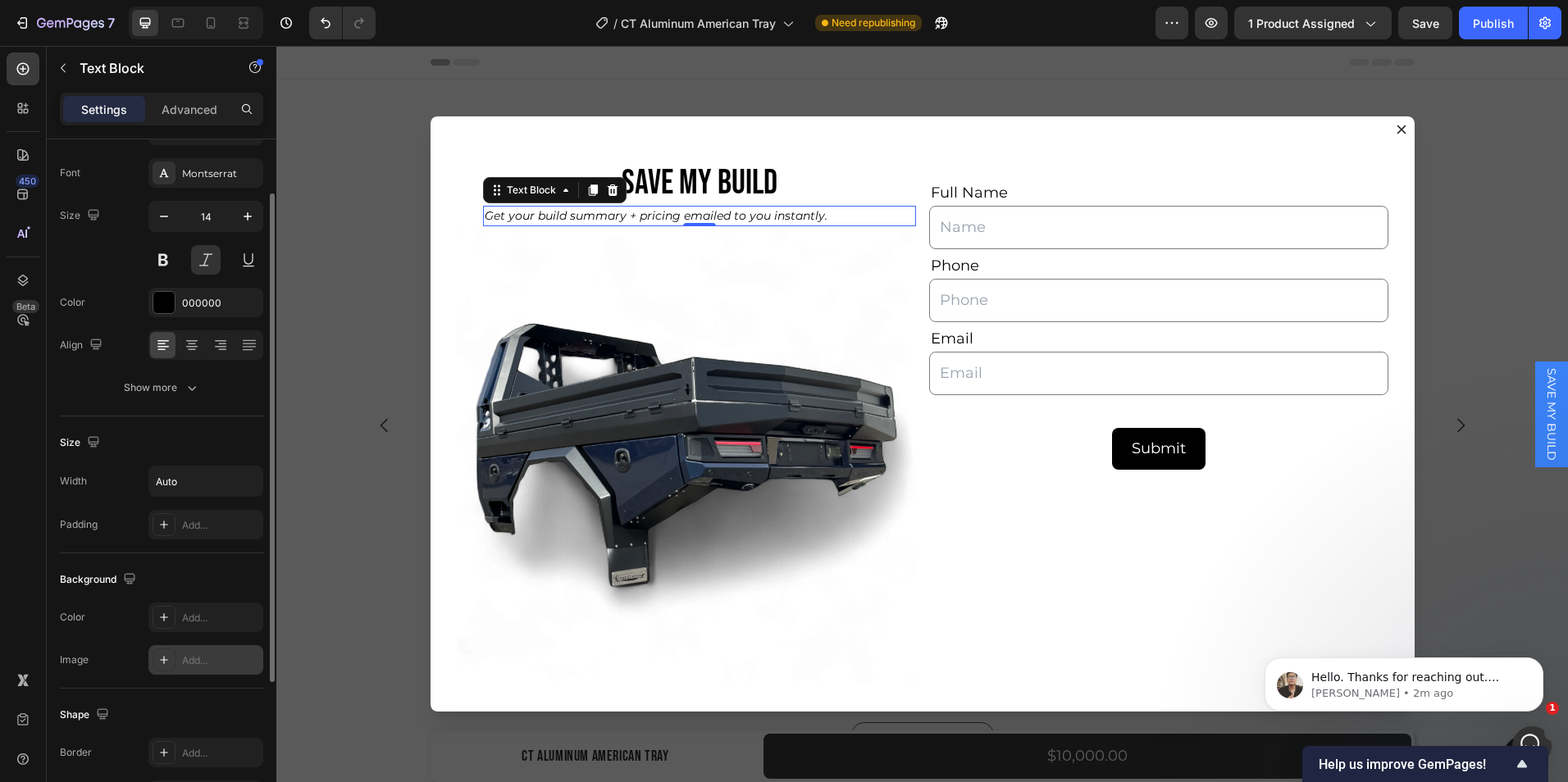
scroll to position [282, 0]
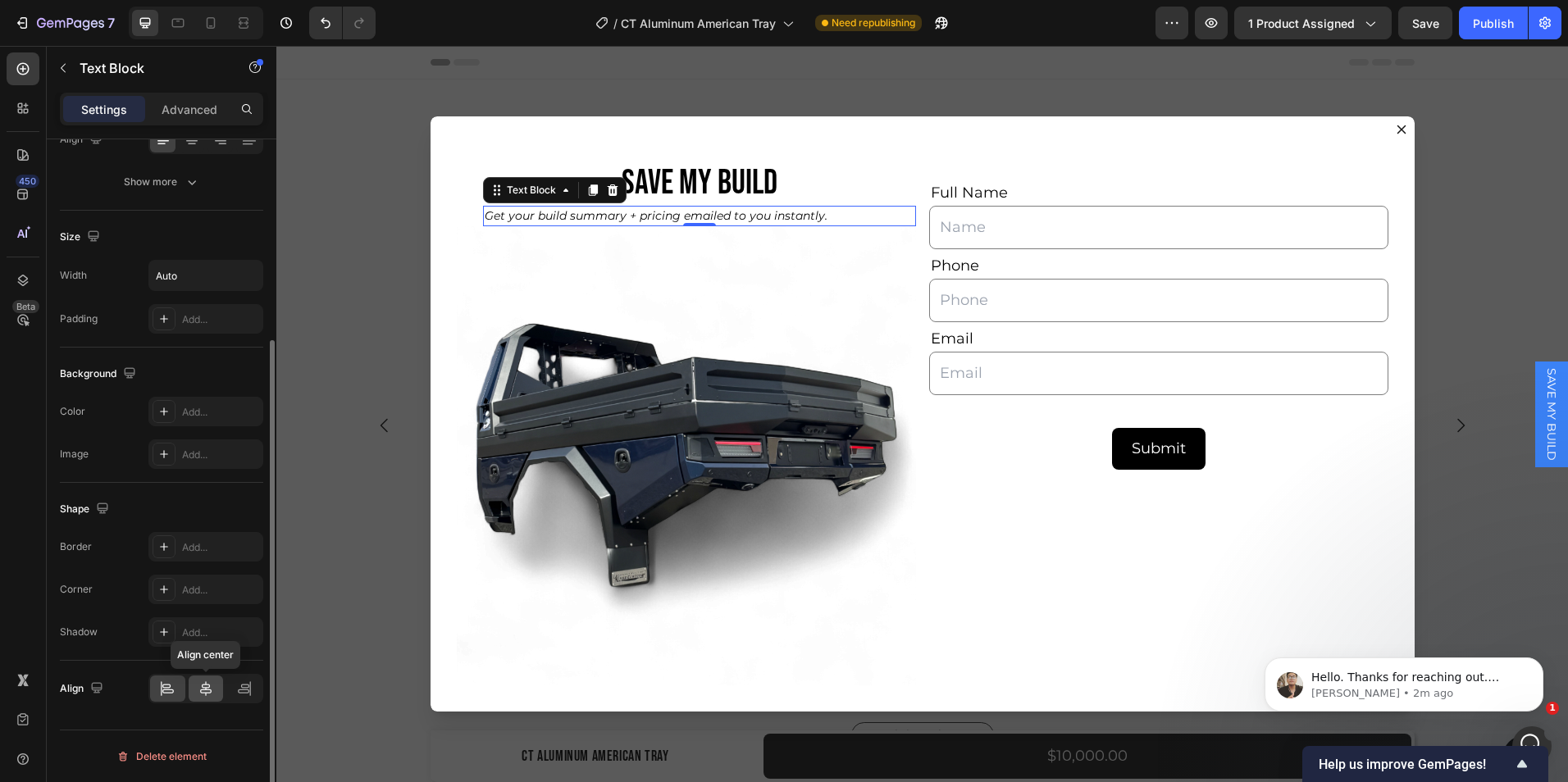
click at [206, 699] on div at bounding box center [206, 688] width 35 height 26
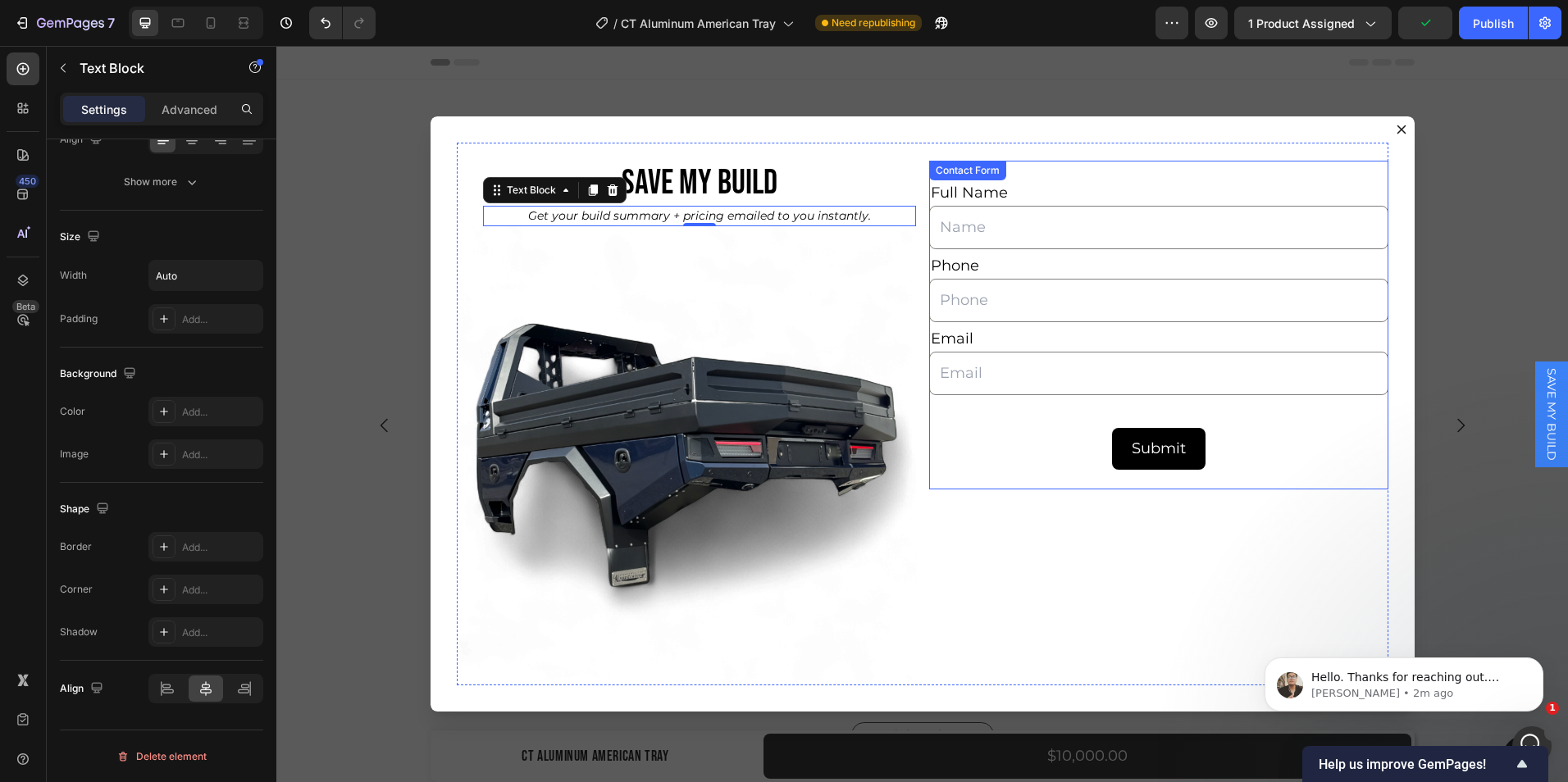
click at [1058, 173] on div "Full Name Text Block Text Field Phone Text Block Text Field Email Text Block Em…" at bounding box center [1159, 325] width 460 height 329
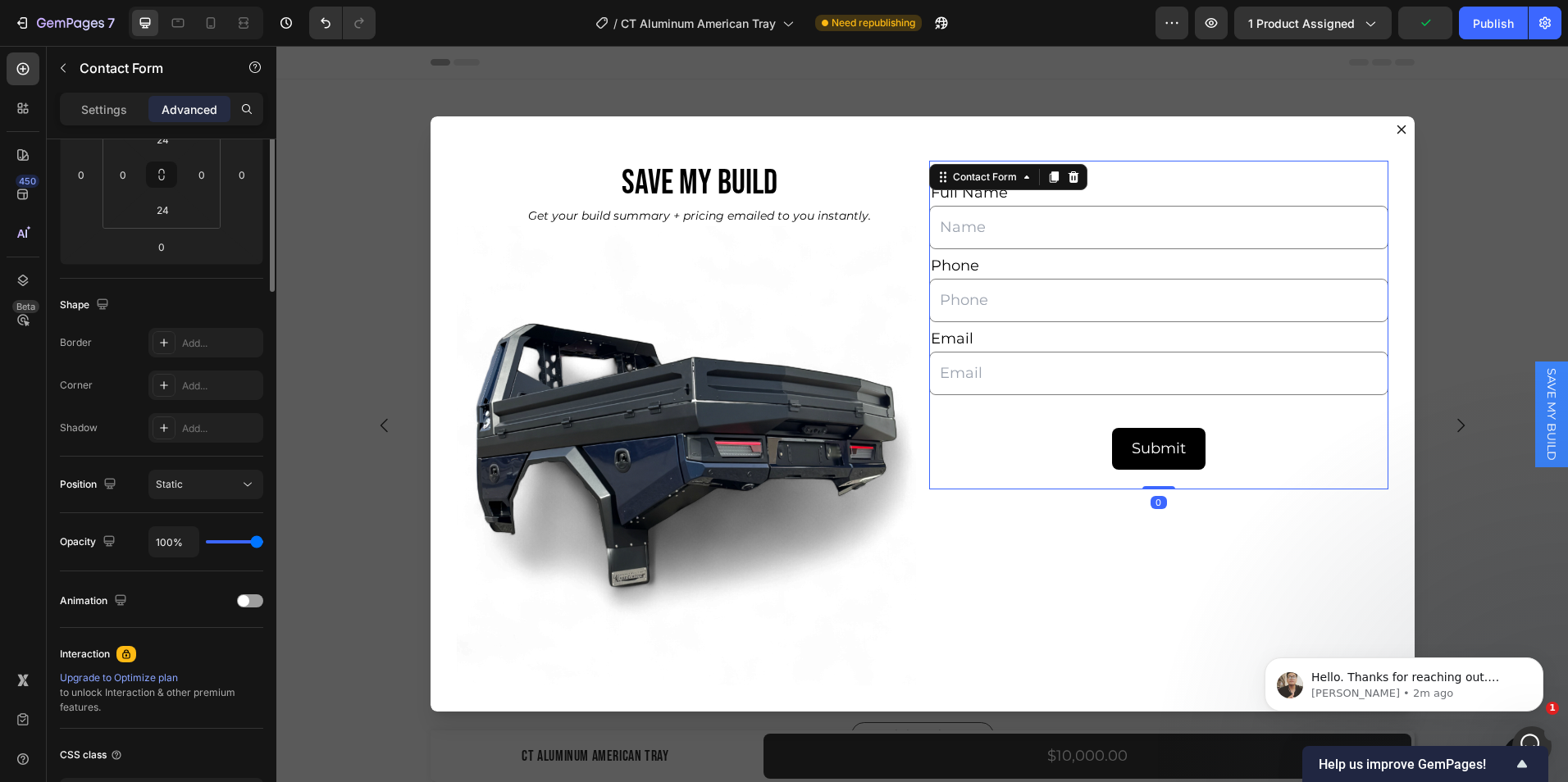
scroll to position [0, 0]
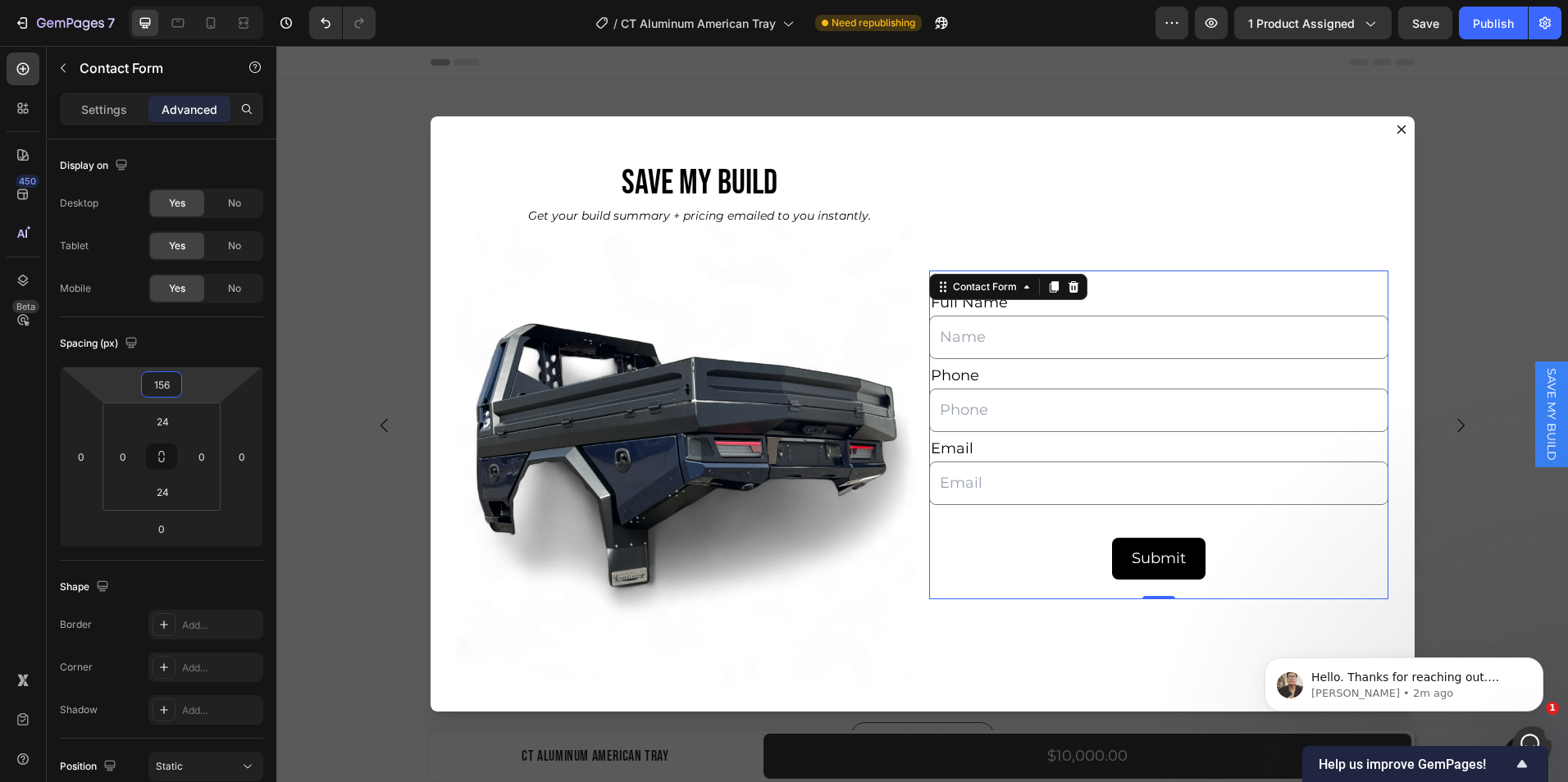
type input "158"
drag, startPoint x: 161, startPoint y: 371, endPoint x: 165, endPoint y: 315, distance: 56.1
click at [165, 0] on html "7 Version history / CT Aluminum American Tray Need republishing Preview 1 produ…" at bounding box center [784, 0] width 1568 height 0
click at [1470, 462] on div "Backdrop" at bounding box center [922, 414] width 1292 height 737
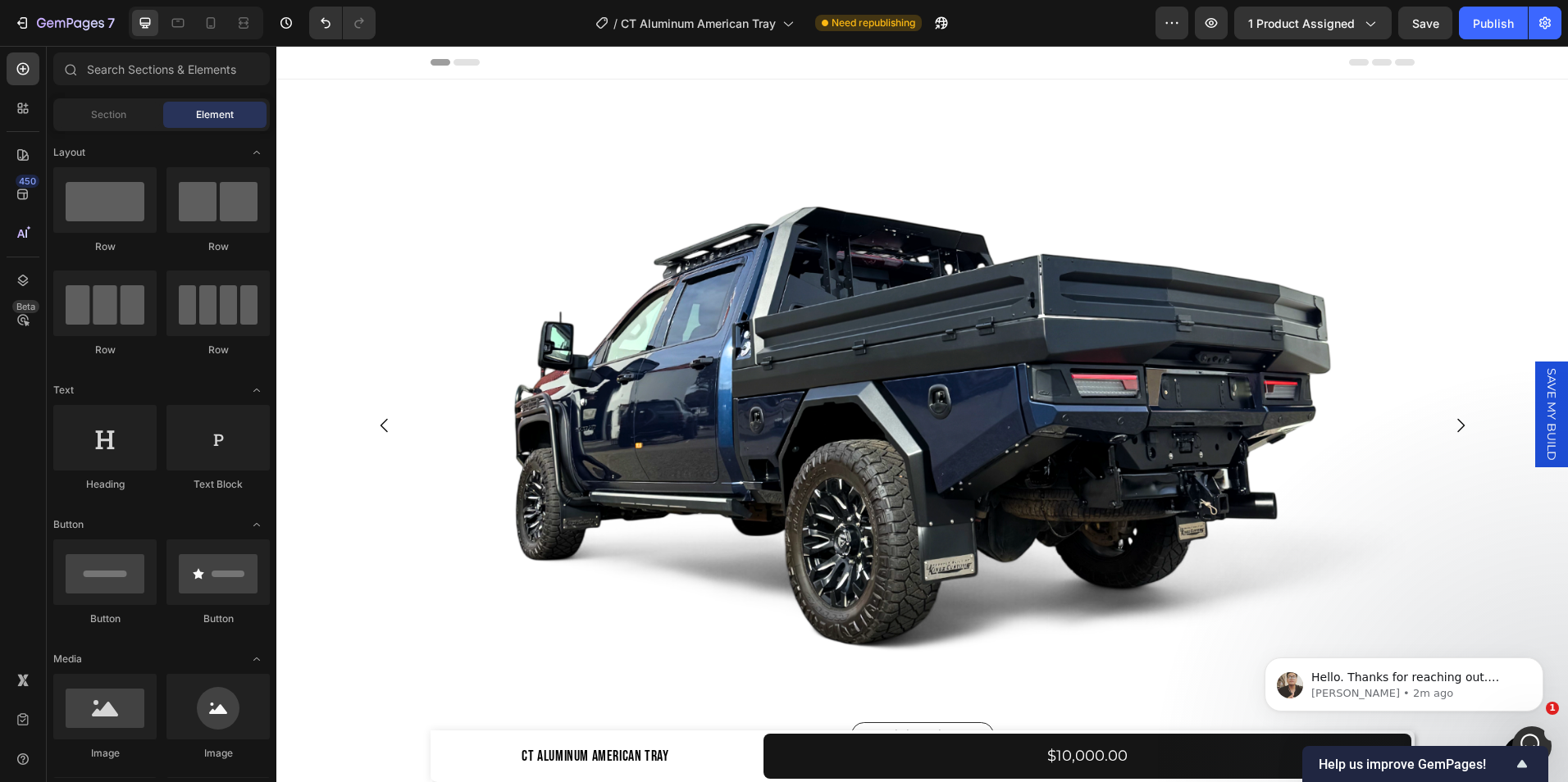
click at [1544, 405] on span "SAVE MY BUILD" at bounding box center [1552, 414] width 16 height 93
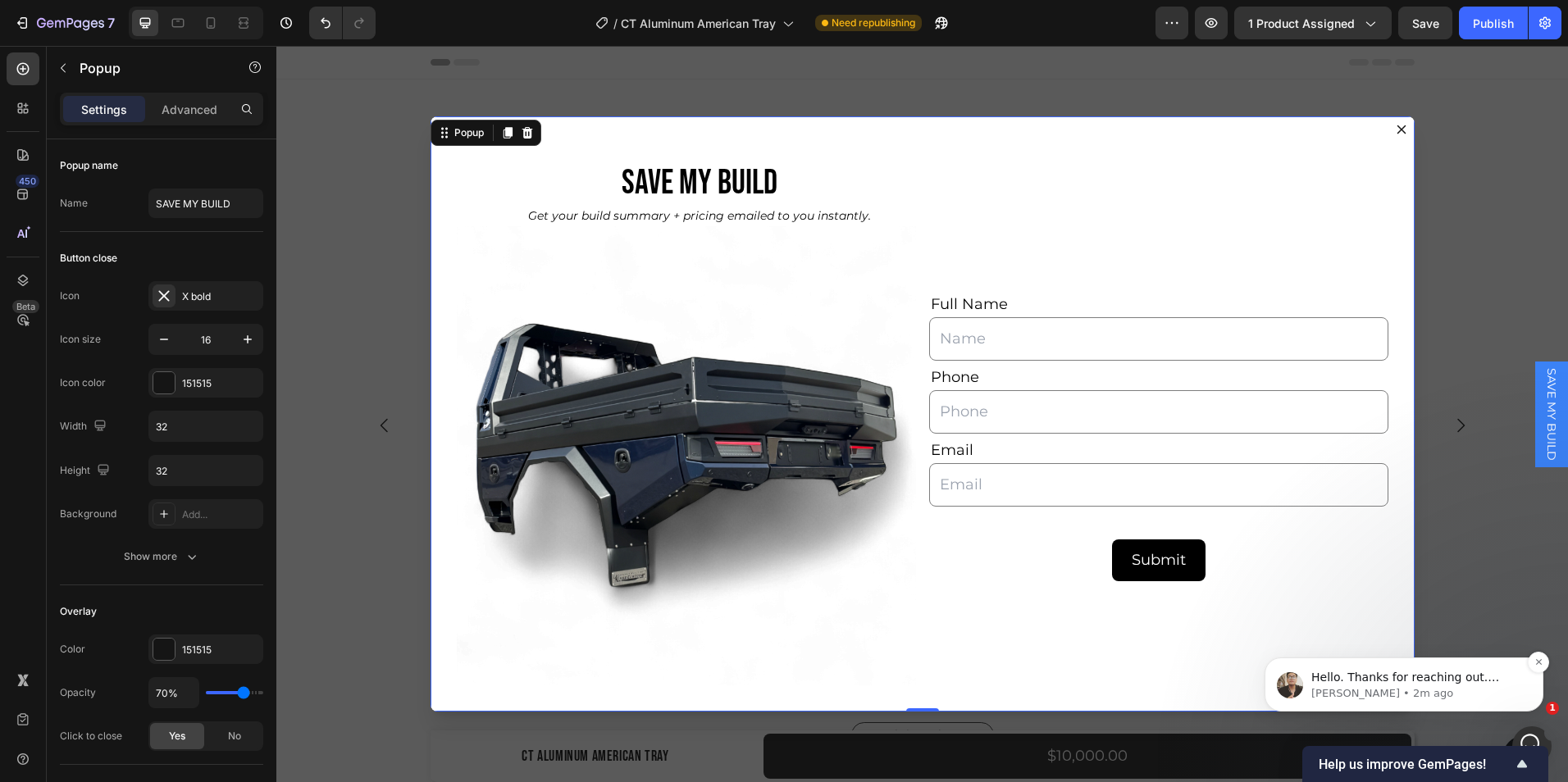
click at [1524, 685] on div "Hello. Thanks for reaching out. Ken from the GemPages Support team is here. It'…" at bounding box center [1405, 684] width 255 height 33
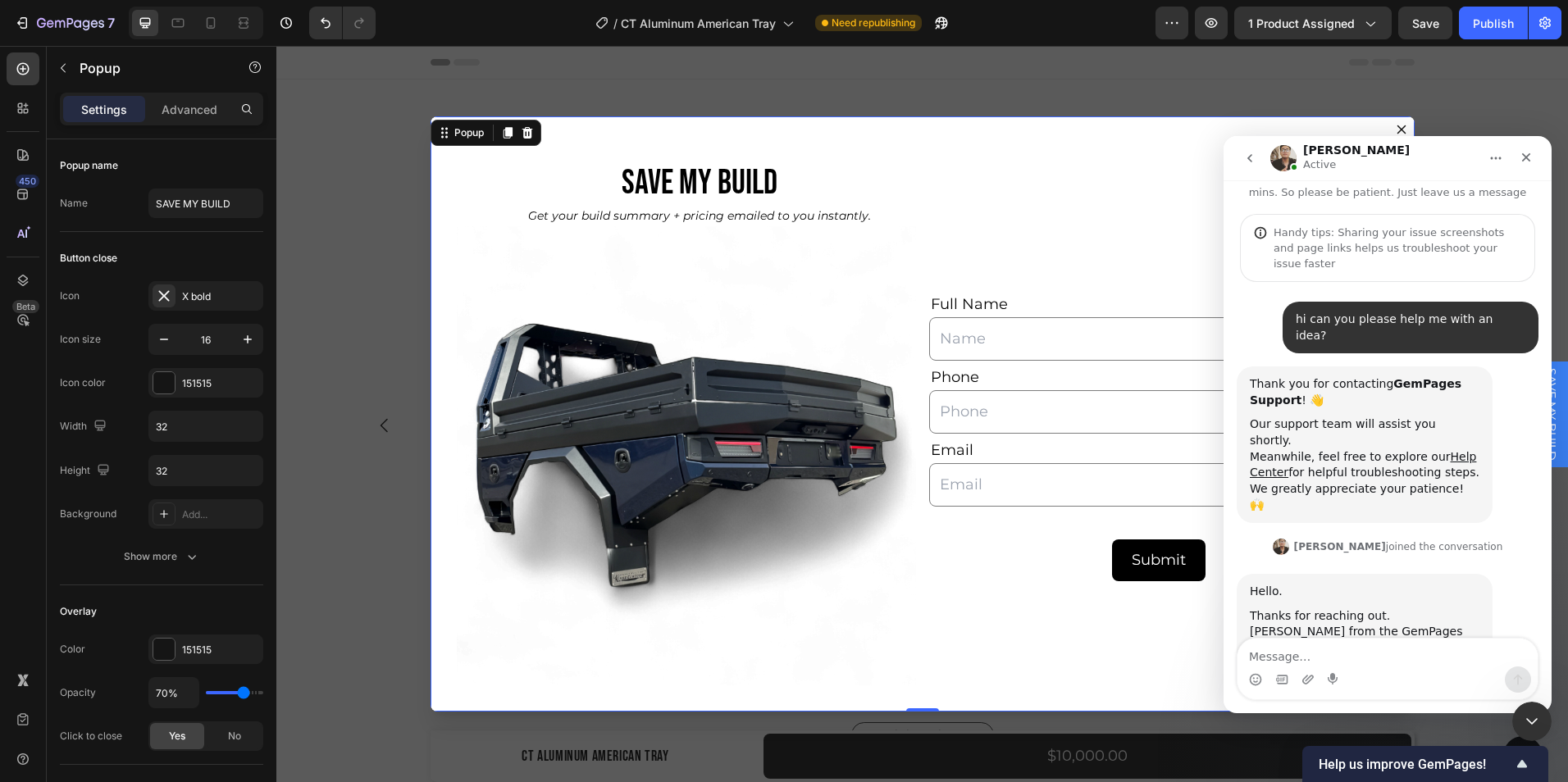
scroll to position [67, 0]
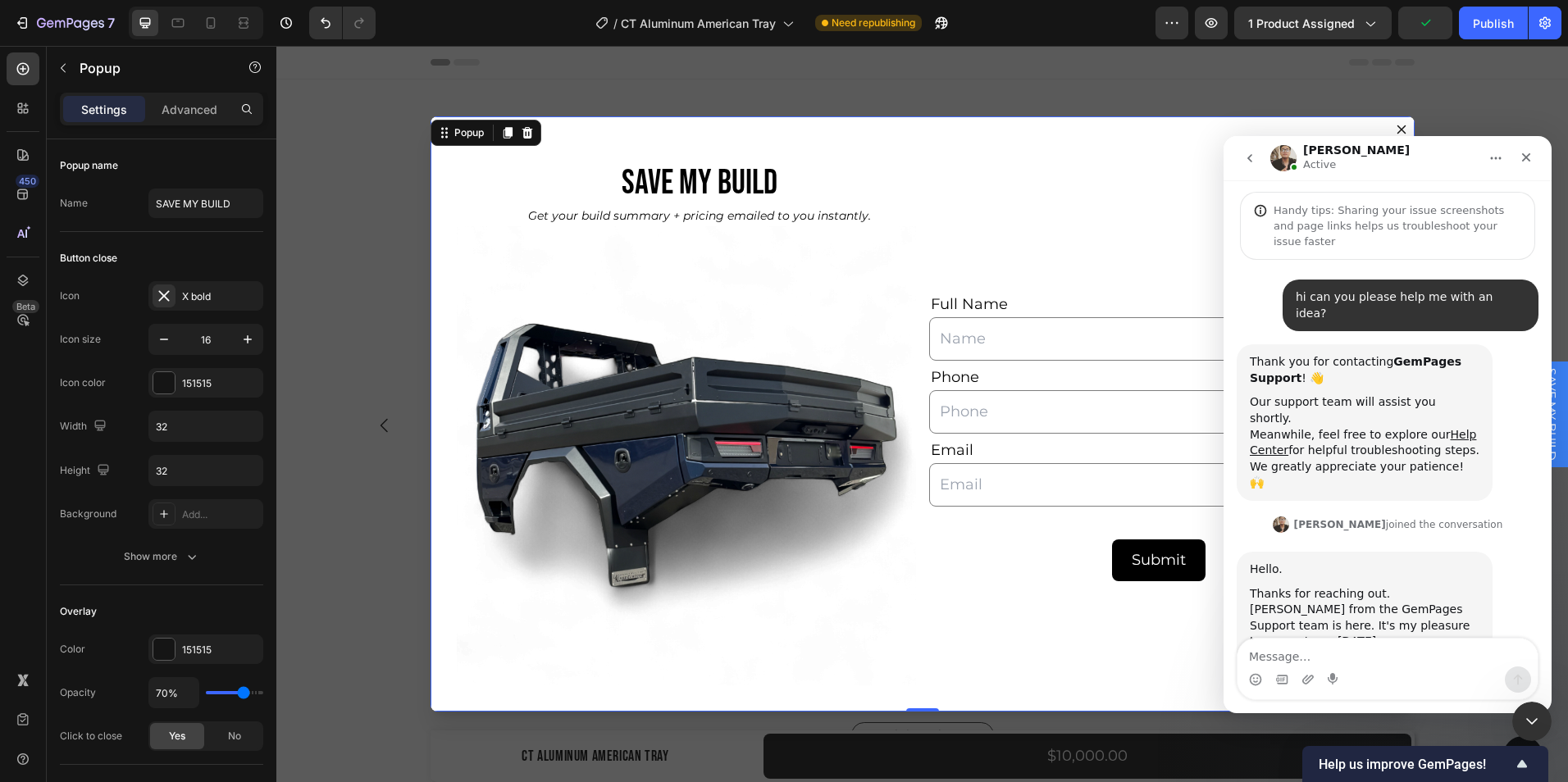
click at [1328, 648] on textarea "Message…" at bounding box center [1387, 652] width 300 height 28
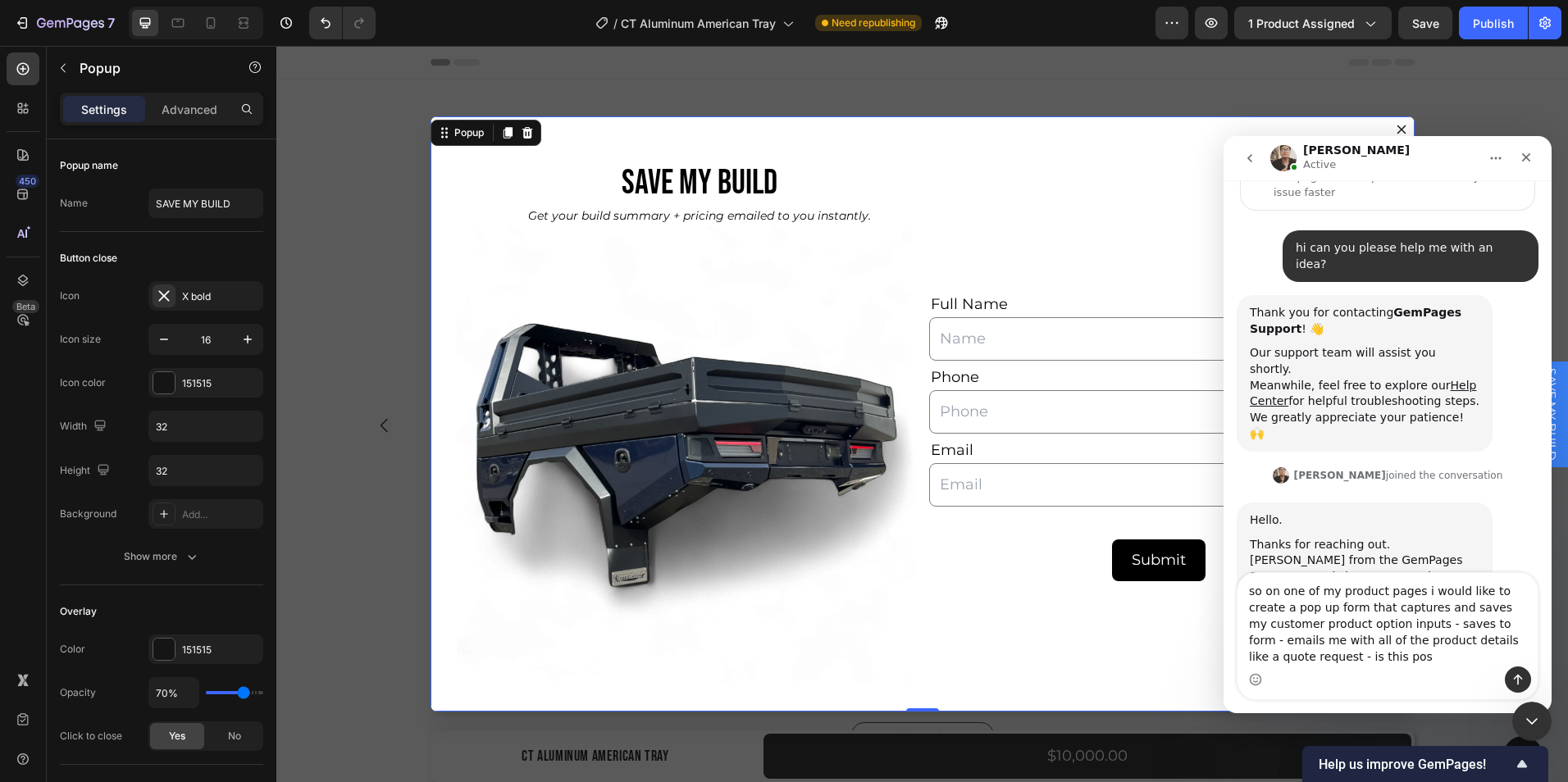
scroll to position [132, 0]
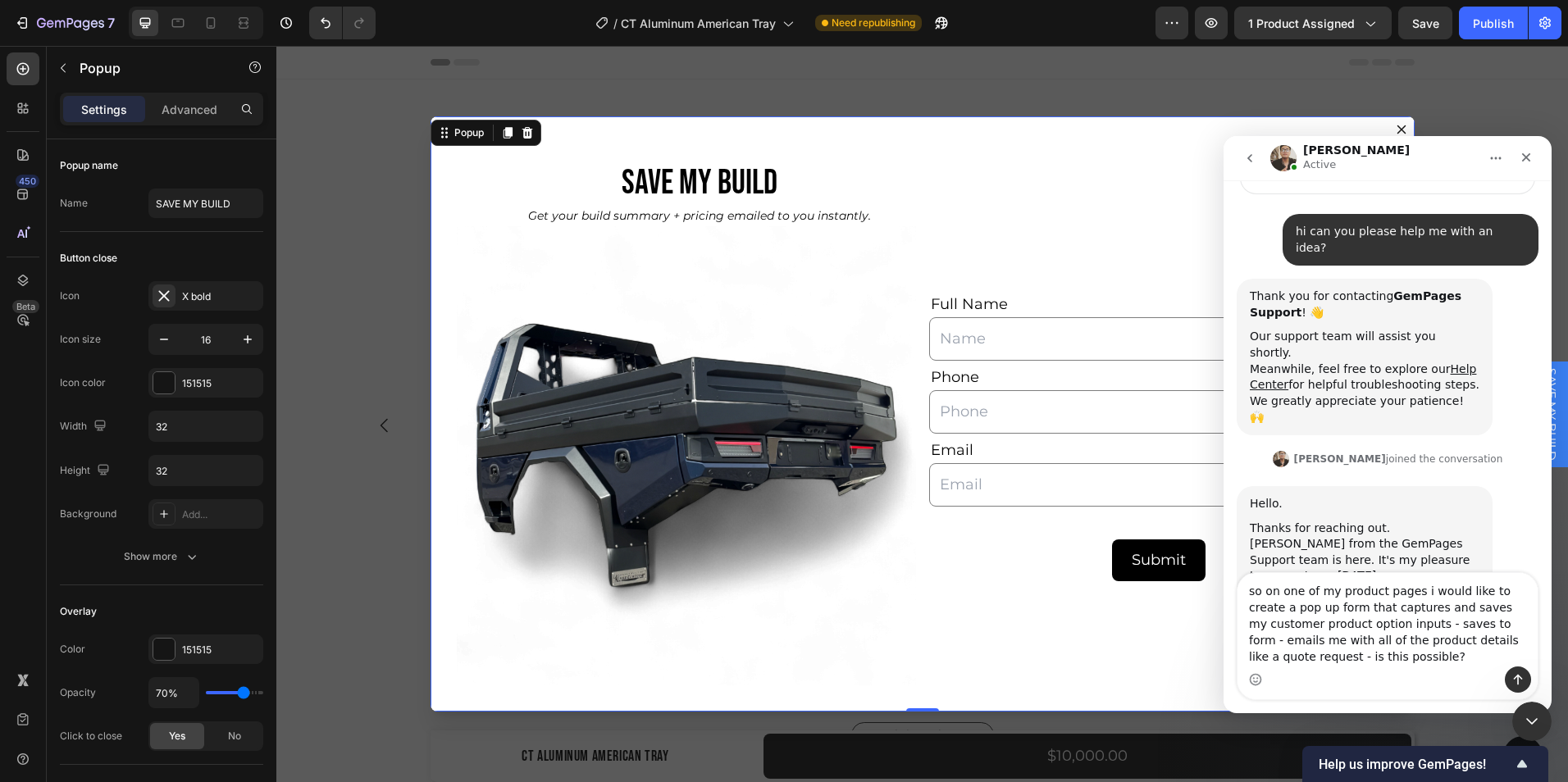
type textarea "so on one of my product pages i would like to create a pop up form that capture…"
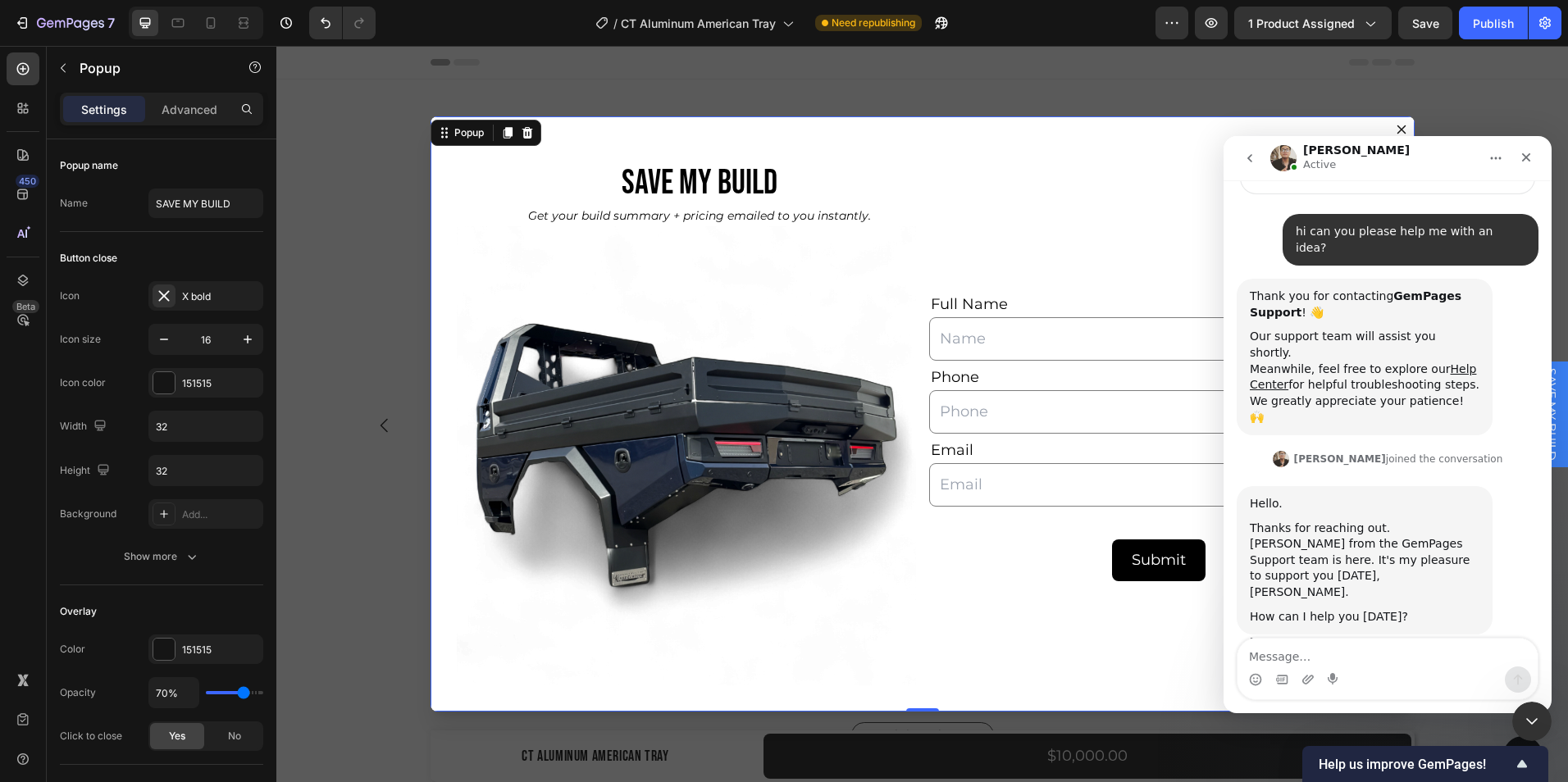
scroll to position [196, 0]
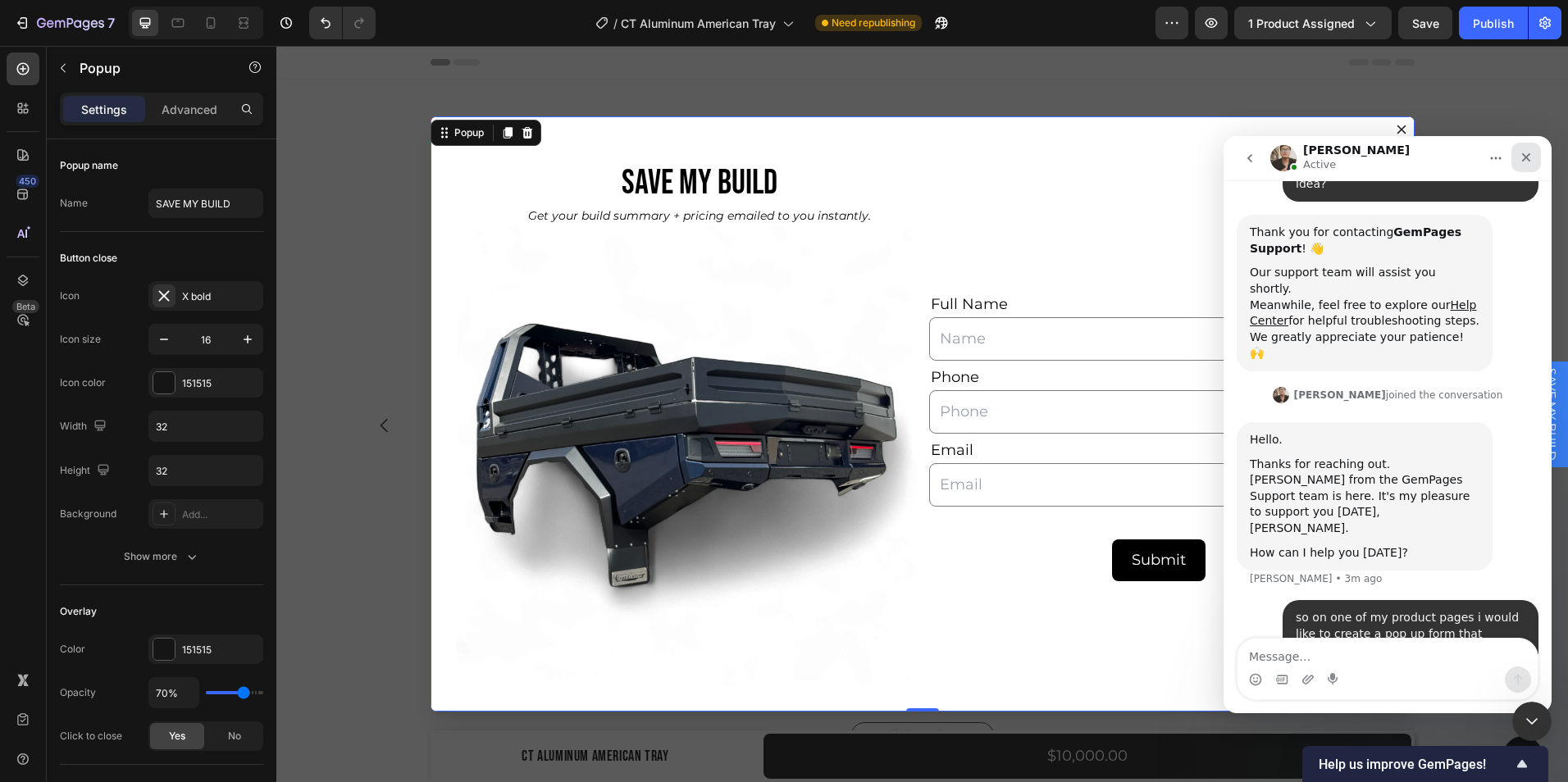
click at [1527, 159] on icon "Close" at bounding box center [1527, 158] width 9 height 9
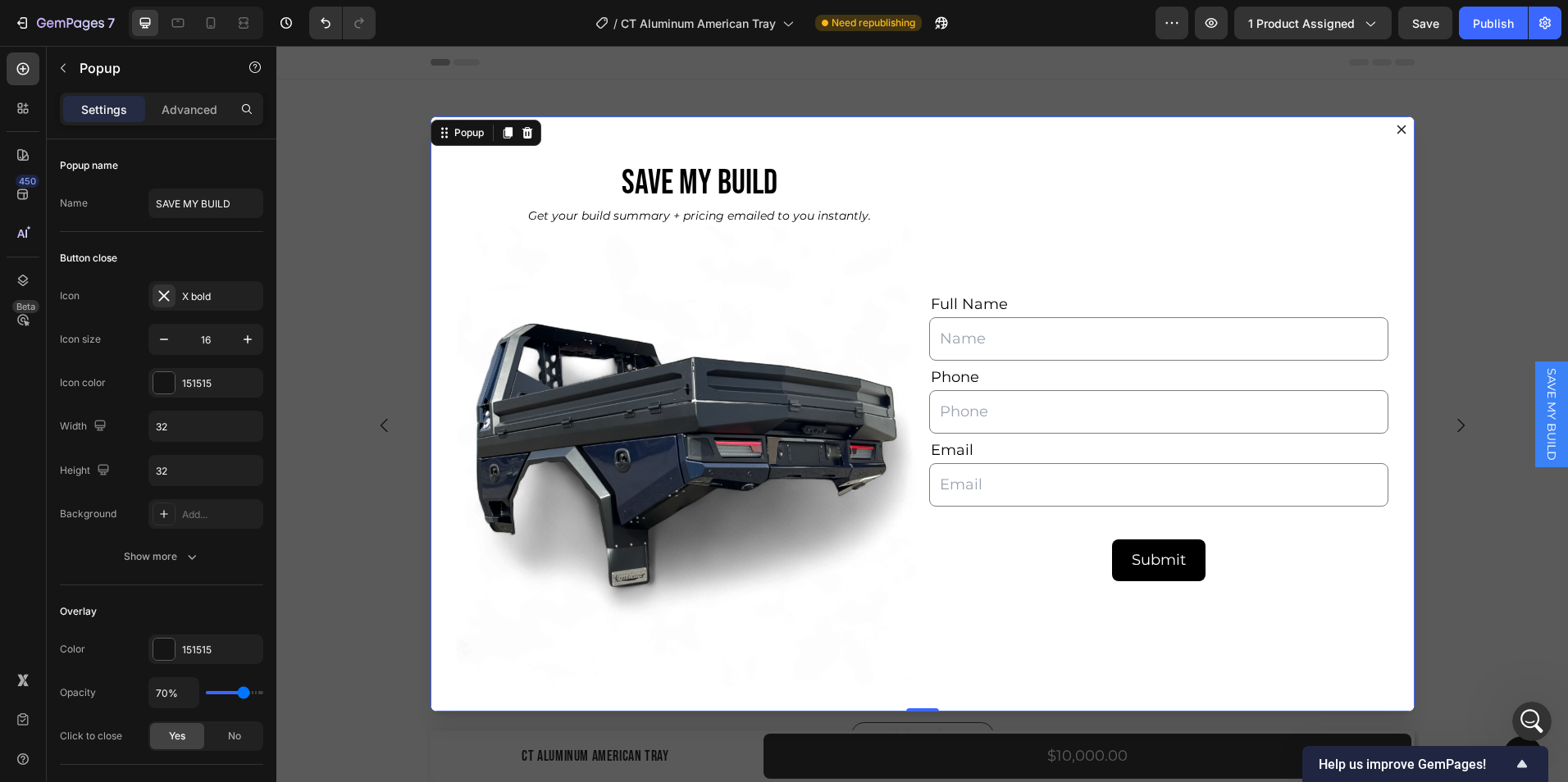
click at [1395, 128] on icon "Dialog content" at bounding box center [1402, 129] width 14 height 14
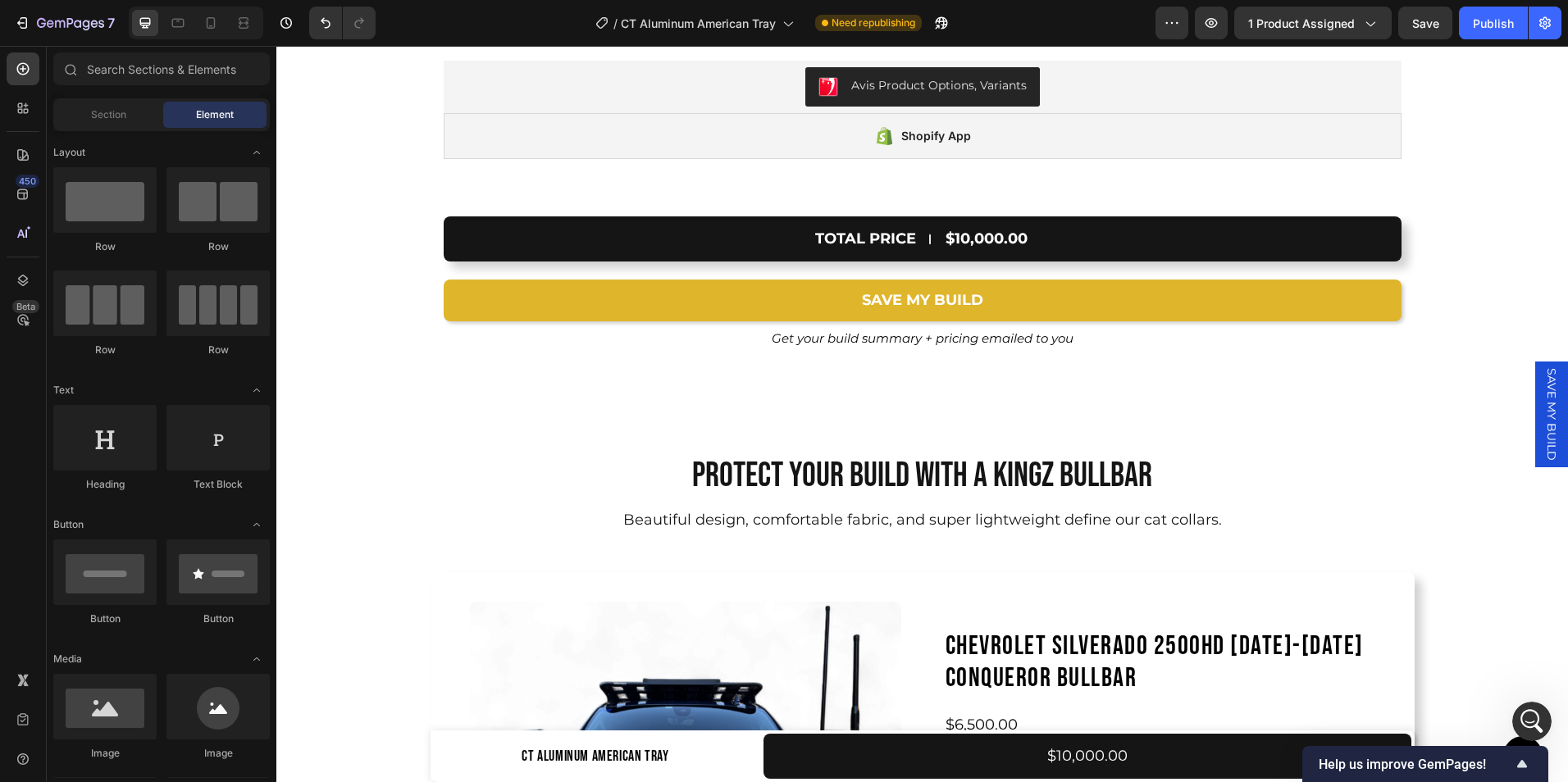
scroll to position [11457, 0]
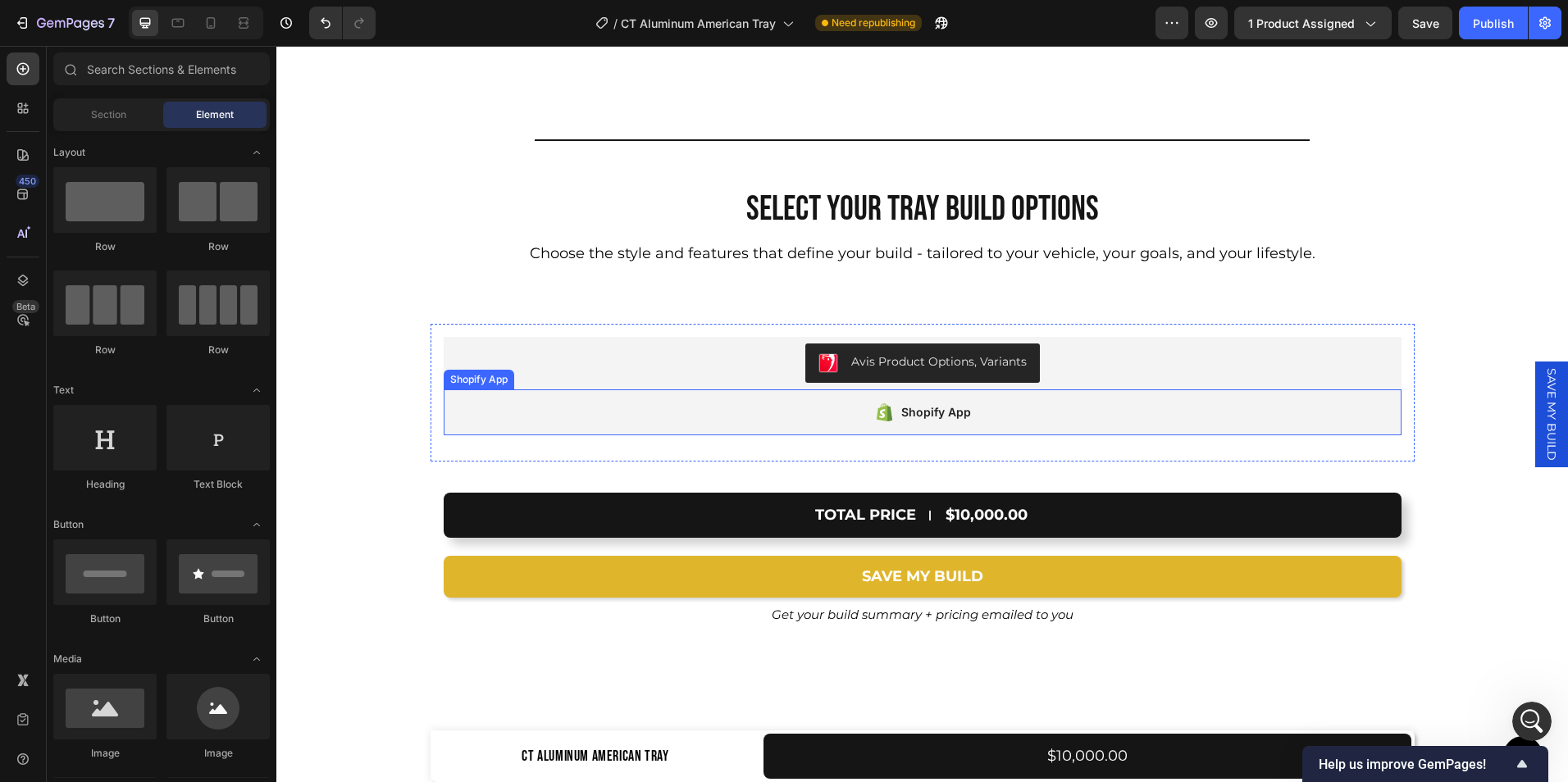
click at [658, 409] on div "Shopify App" at bounding box center [922, 412] width 958 height 46
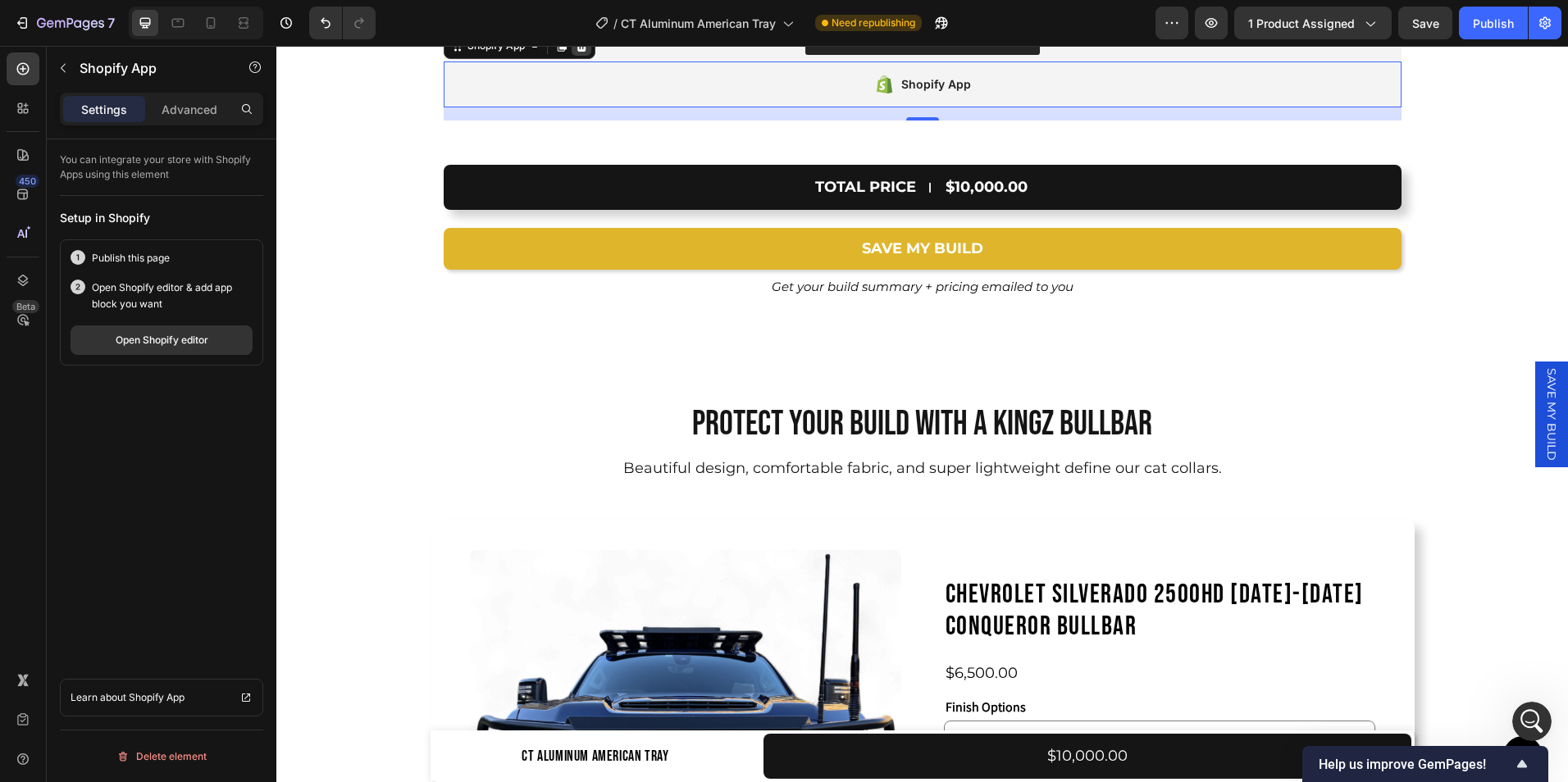
click at [575, 52] on icon at bounding box center [582, 46] width 14 height 14
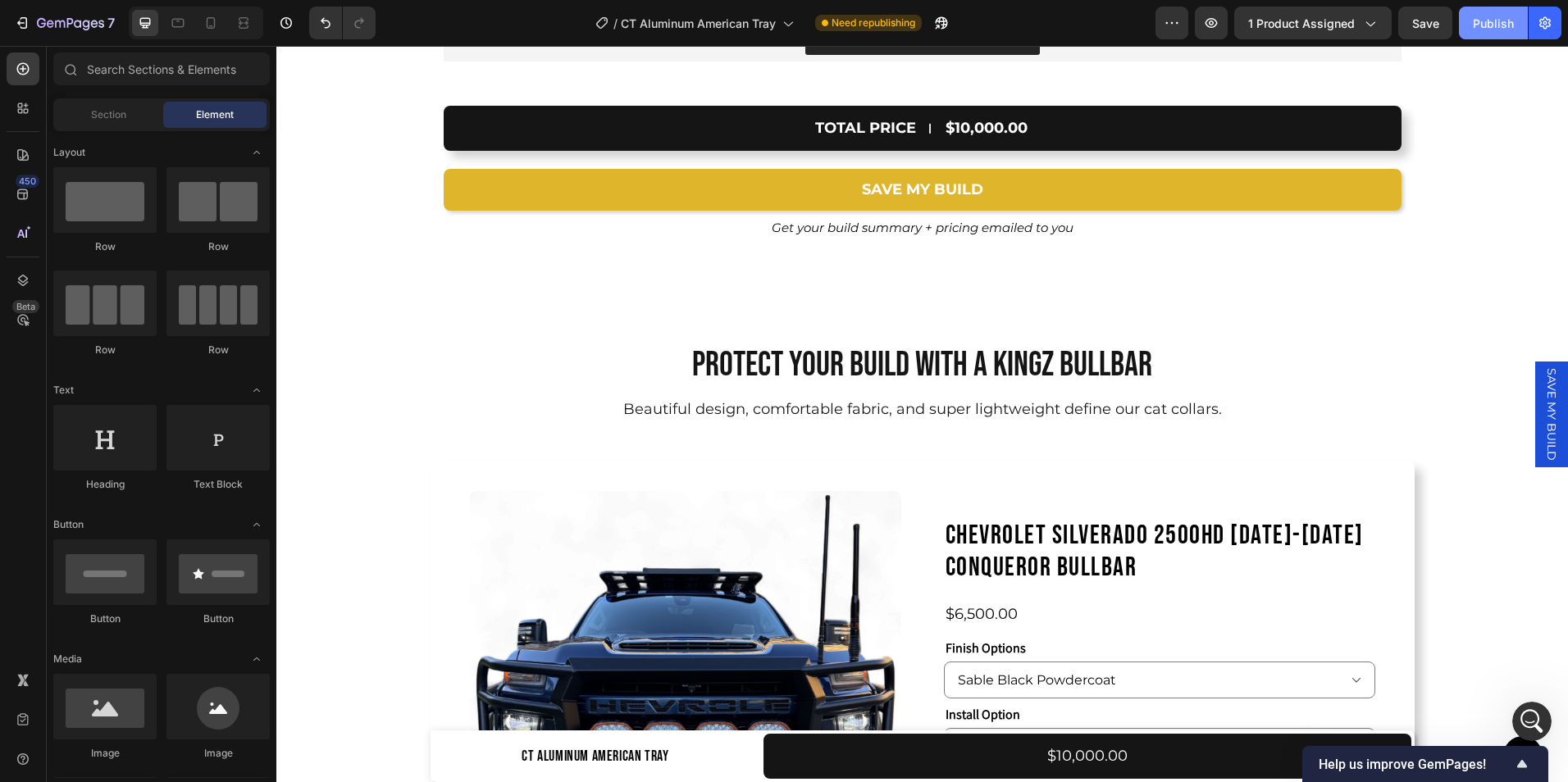
click at [1477, 29] on div "Publish" at bounding box center [1493, 23] width 41 height 17
click at [1204, 30] on button "button" at bounding box center [1211, 23] width 33 height 33
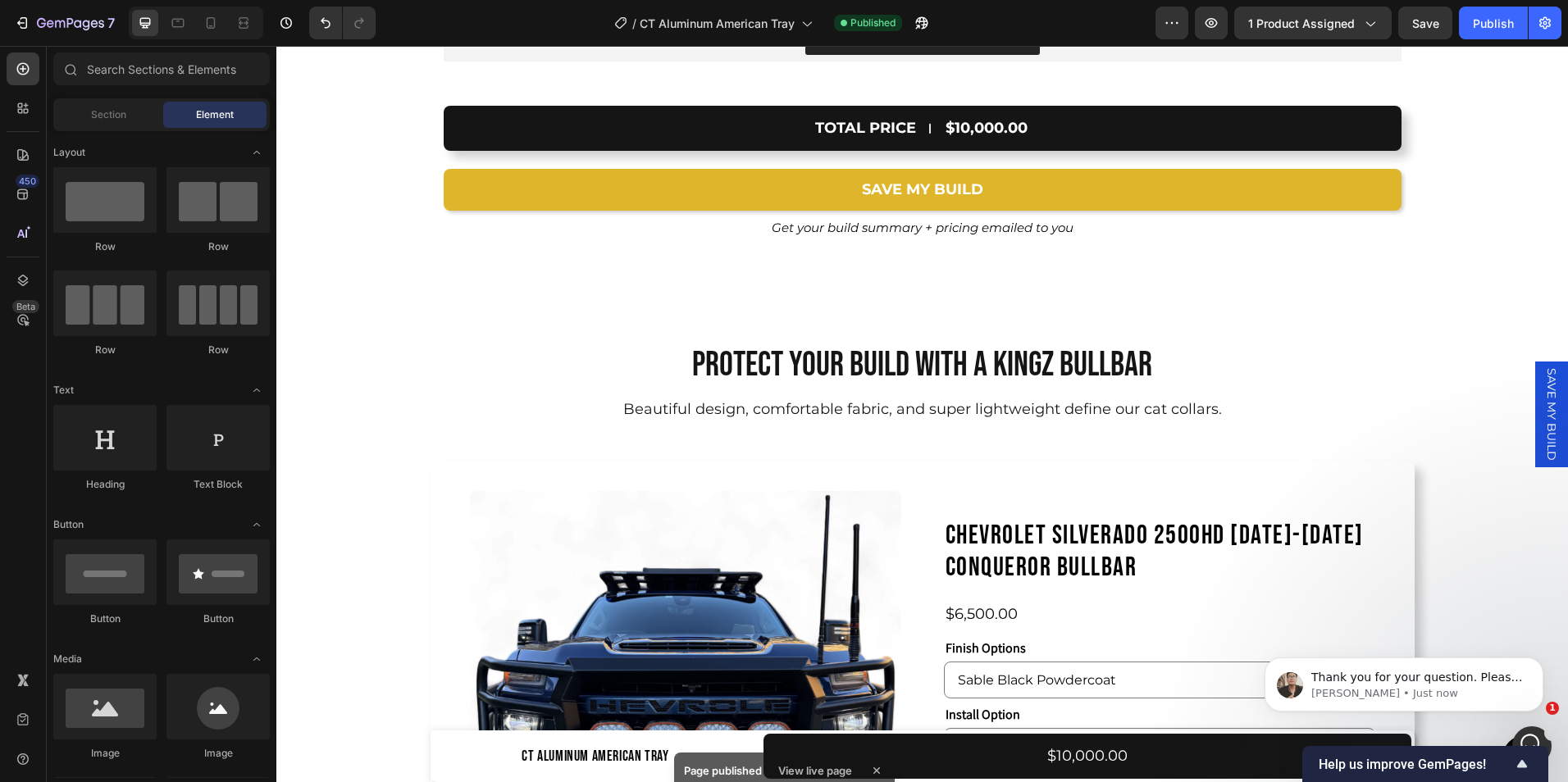
scroll to position [261, 0]
click at [1438, 689] on p "Ken • Just now" at bounding box center [1417, 694] width 211 height 14
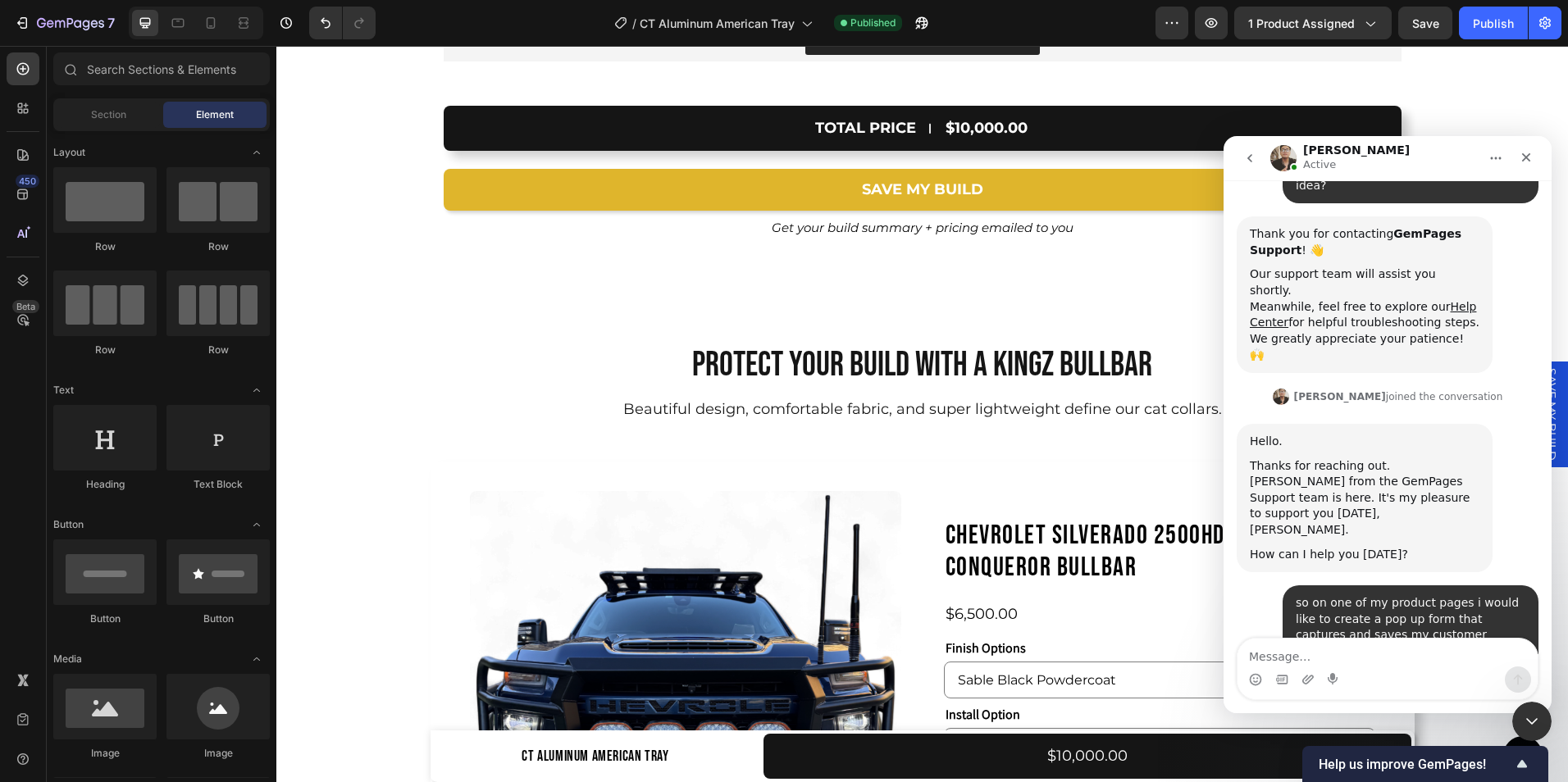
scroll to position [288, 0]
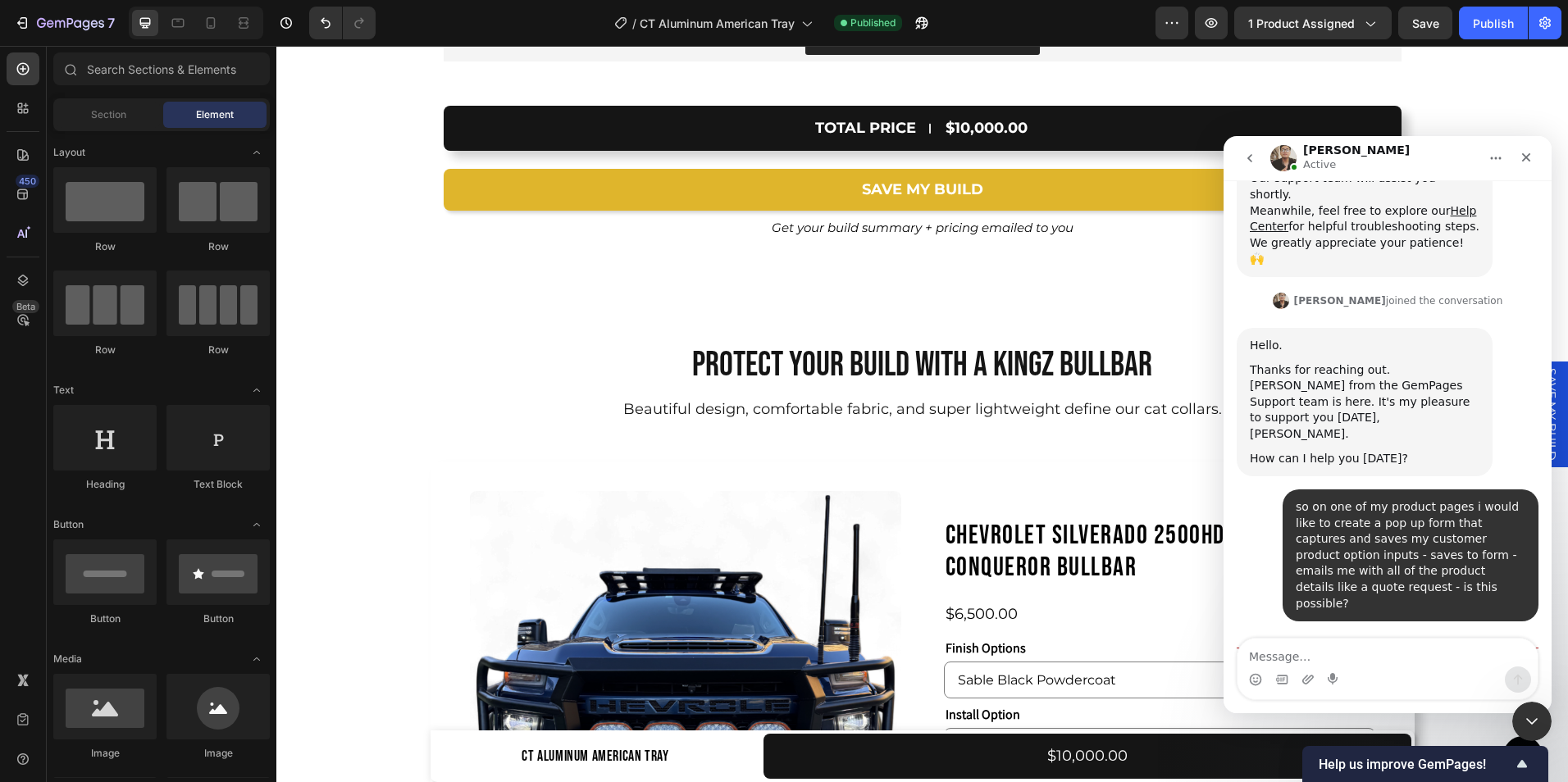
click at [1293, 663] on textarea "Message…" at bounding box center [1387, 652] width 300 height 28
type textarea "sure"
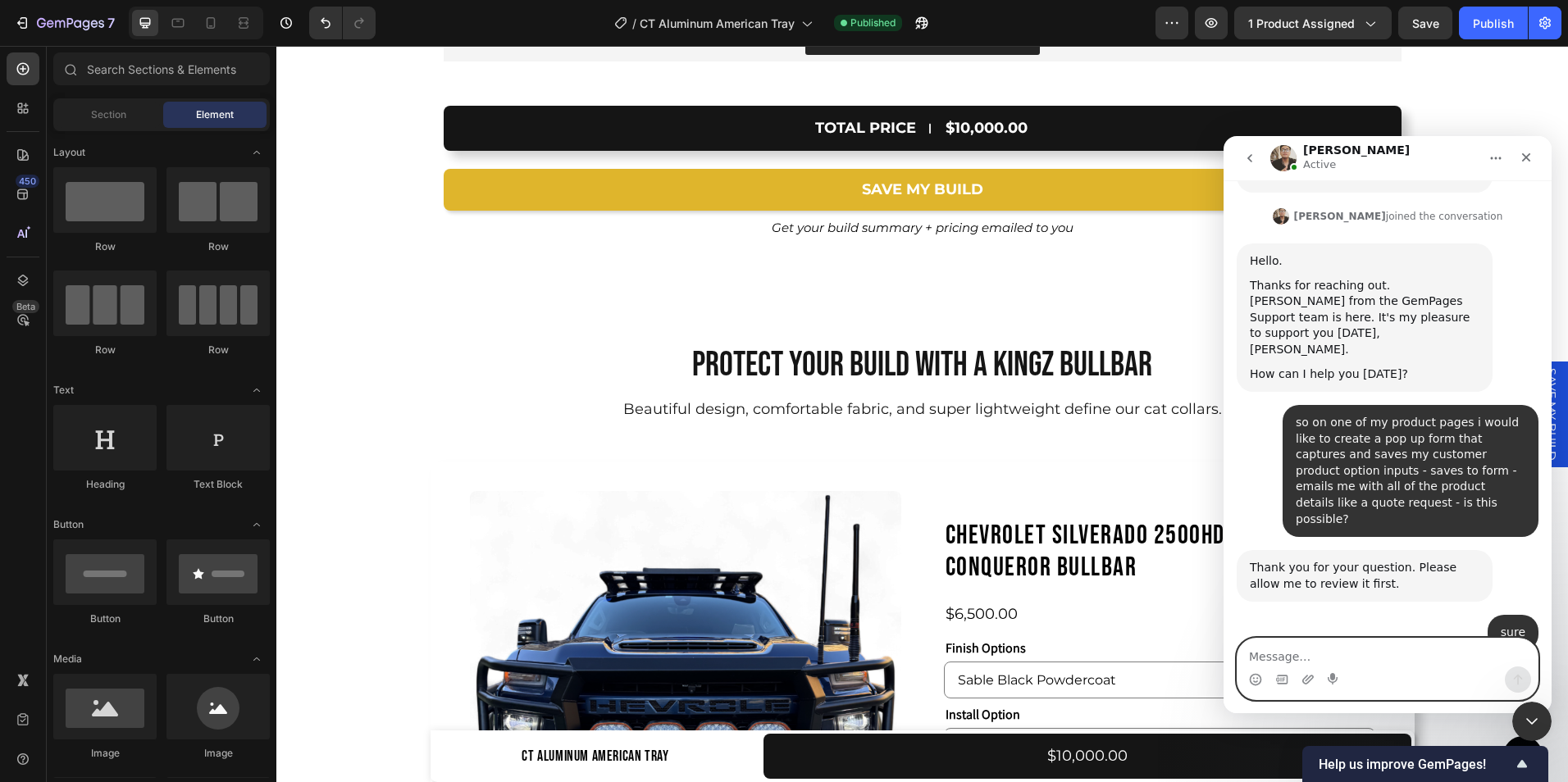
scroll to position [401, 0]
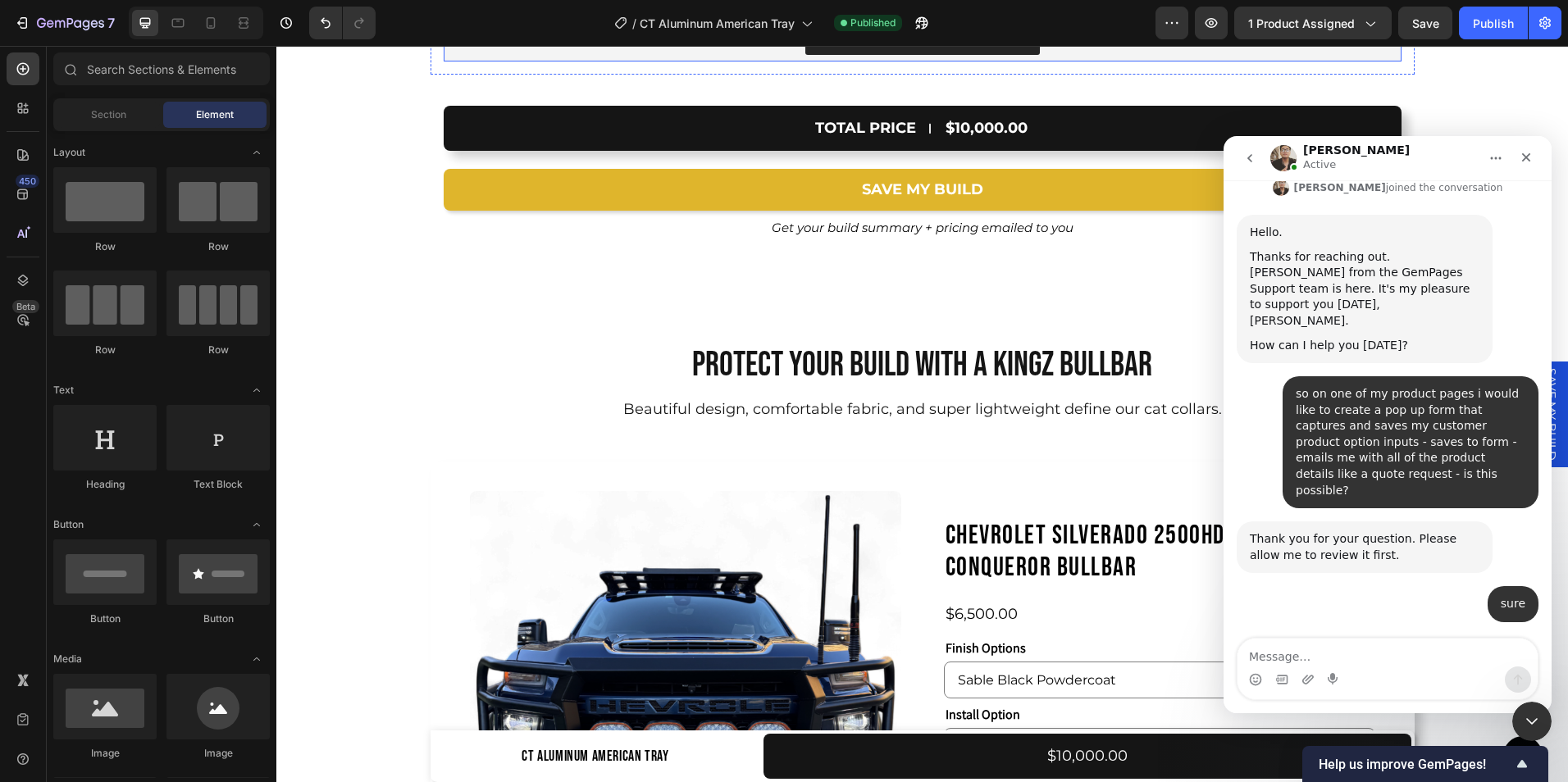
click at [894, 42] on div "Avis Product Options, Variants" at bounding box center [939, 33] width 175 height 17
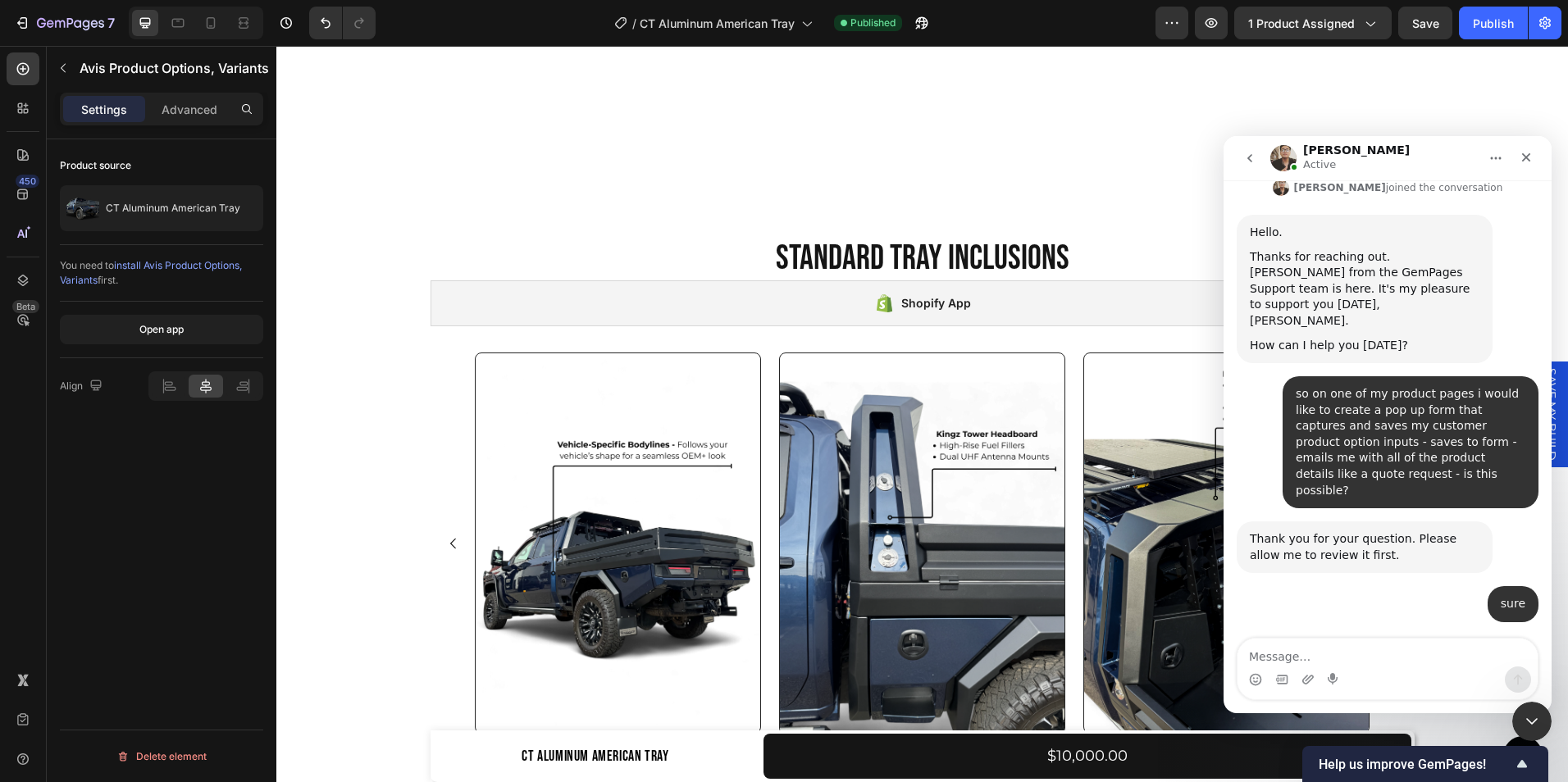
scroll to position [1696, 0]
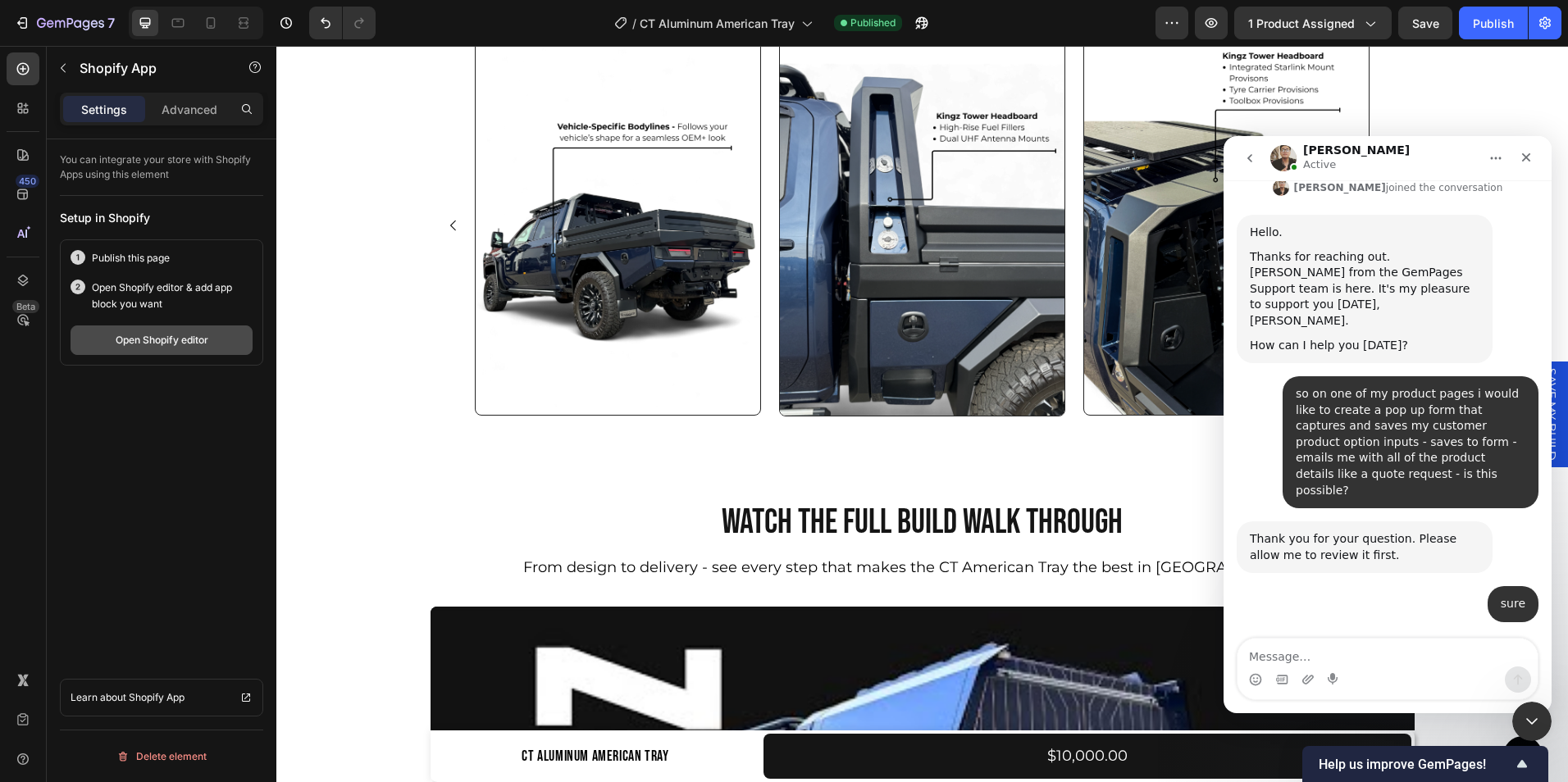
click at [197, 335] on div "Open Shopify editor" at bounding box center [162, 340] width 93 height 14
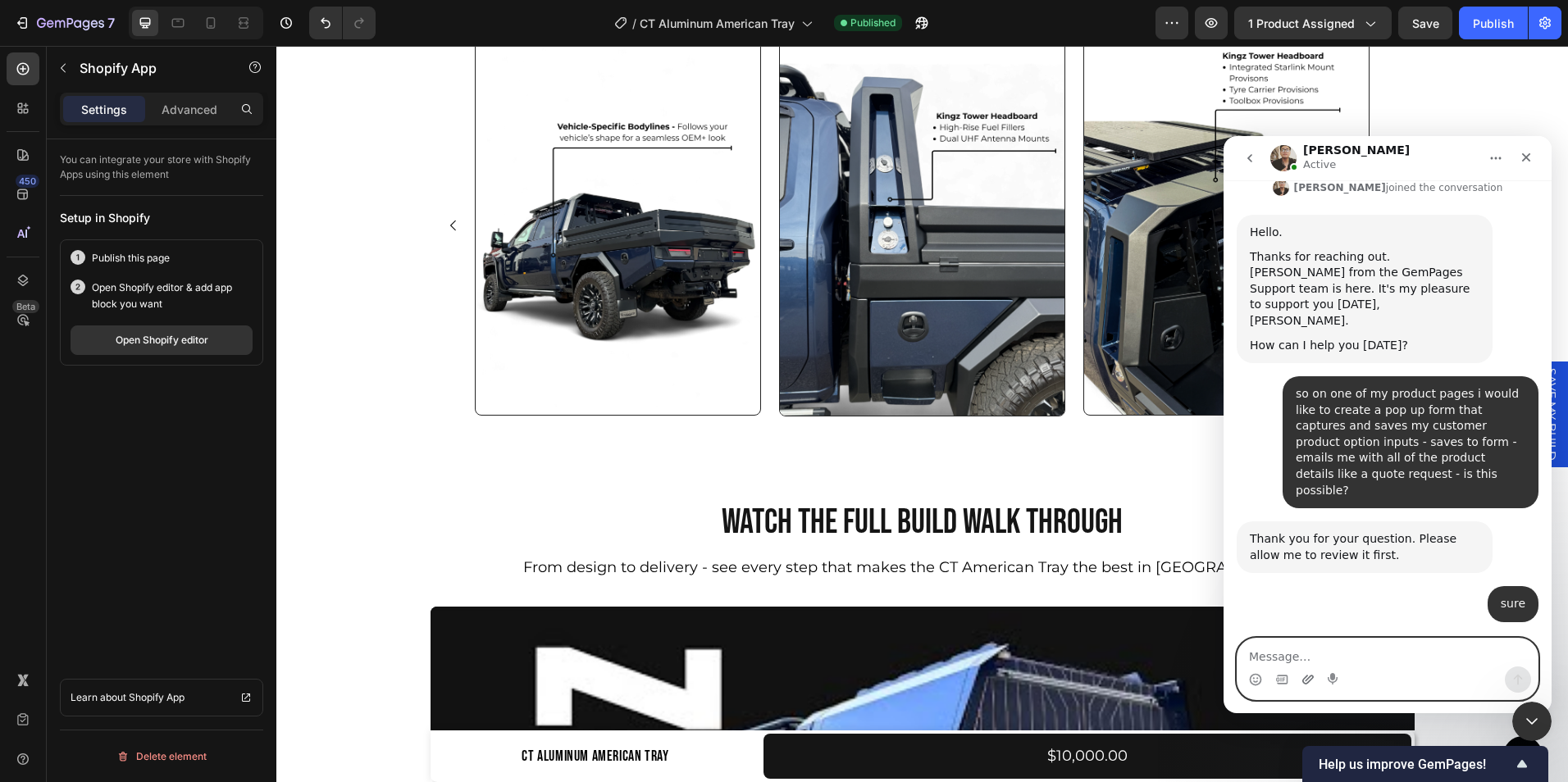
click at [1305, 678] on icon "Upload attachment" at bounding box center [1308, 679] width 12 height 9
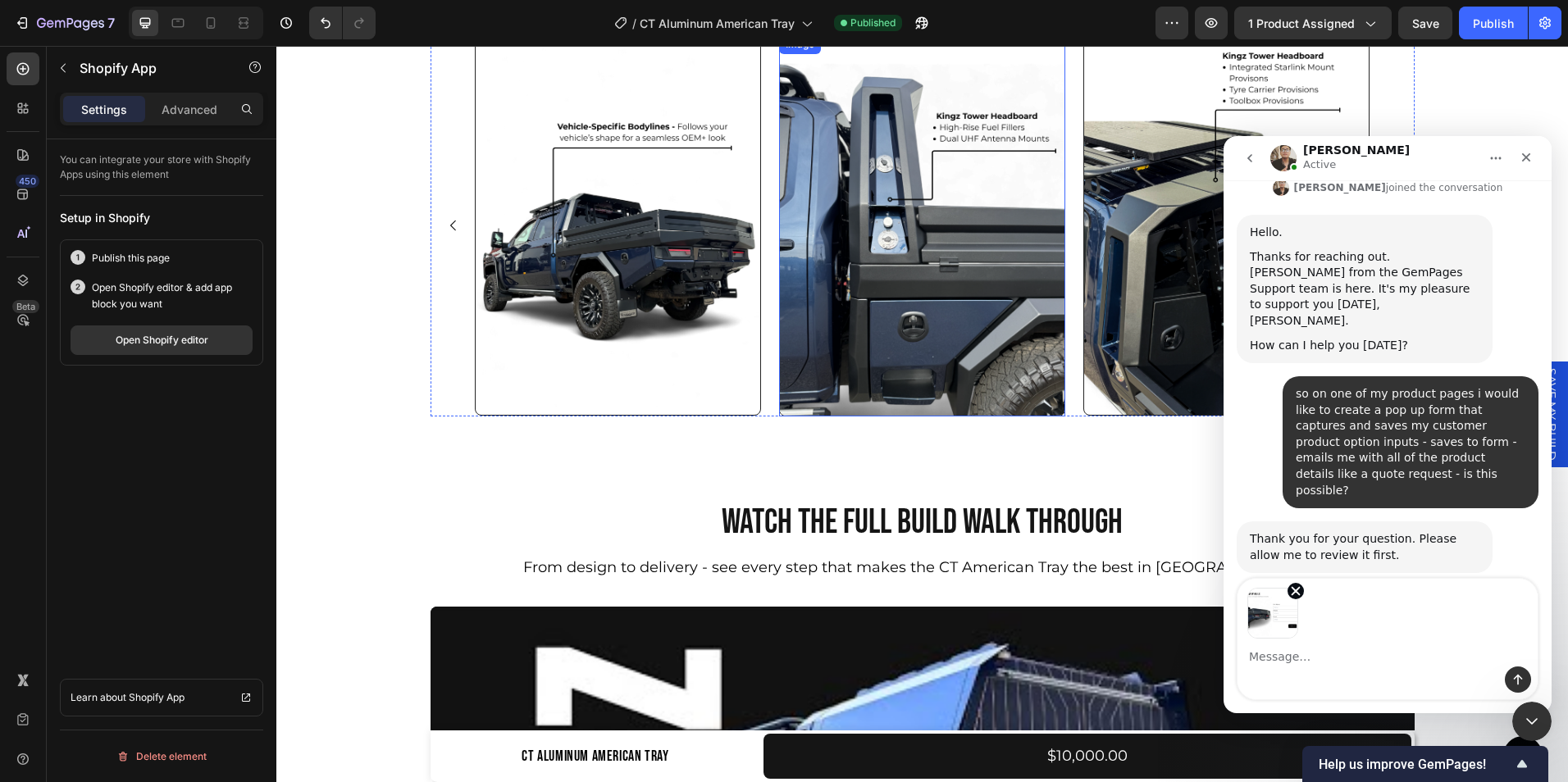
scroll to position [461, 0]
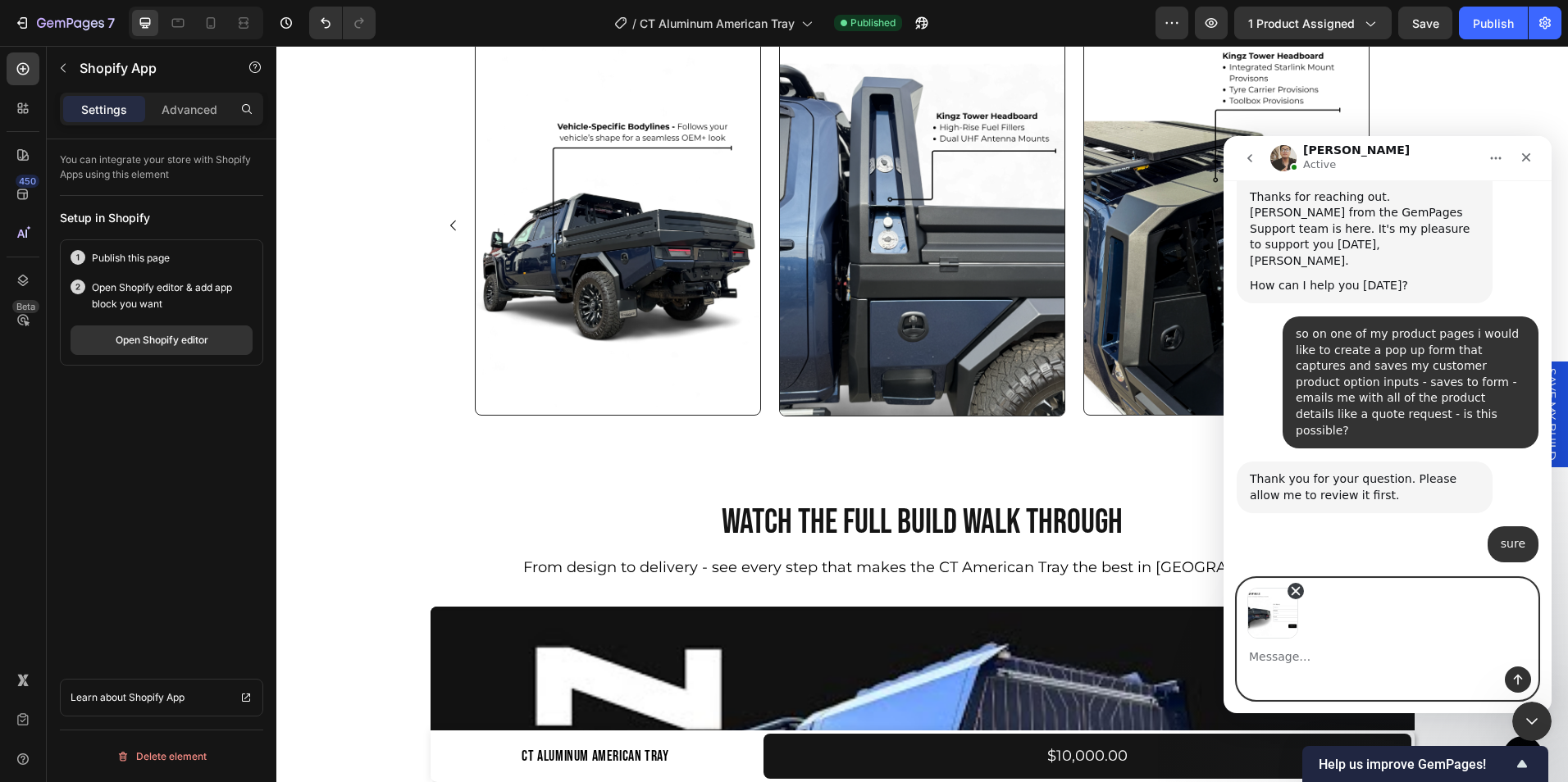
click at [1293, 584] on icon "Remove image 1" at bounding box center [1296, 591] width 14 height 14
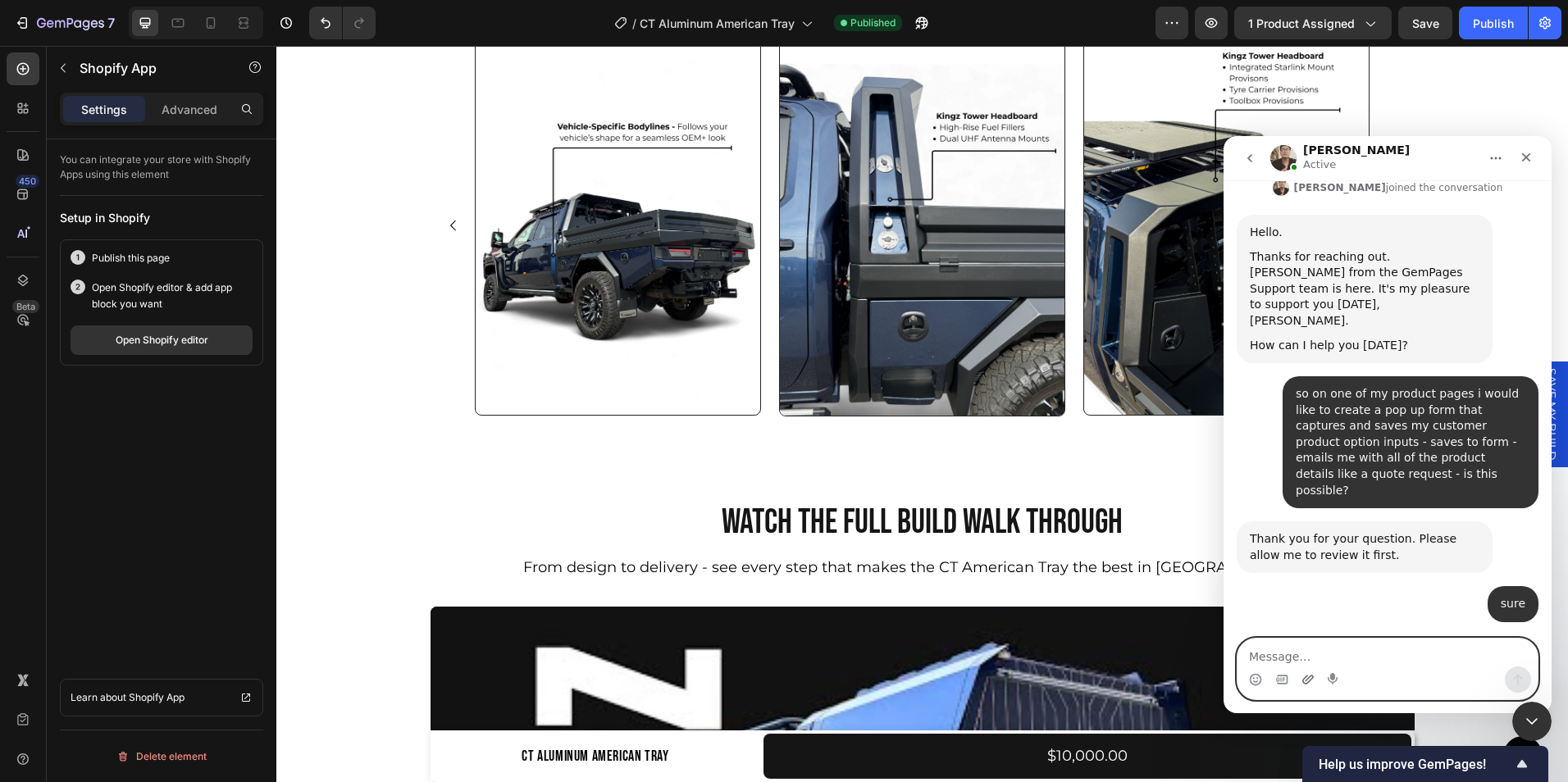
click at [1302, 680] on icon "Upload attachment" at bounding box center [1308, 680] width 14 height 14
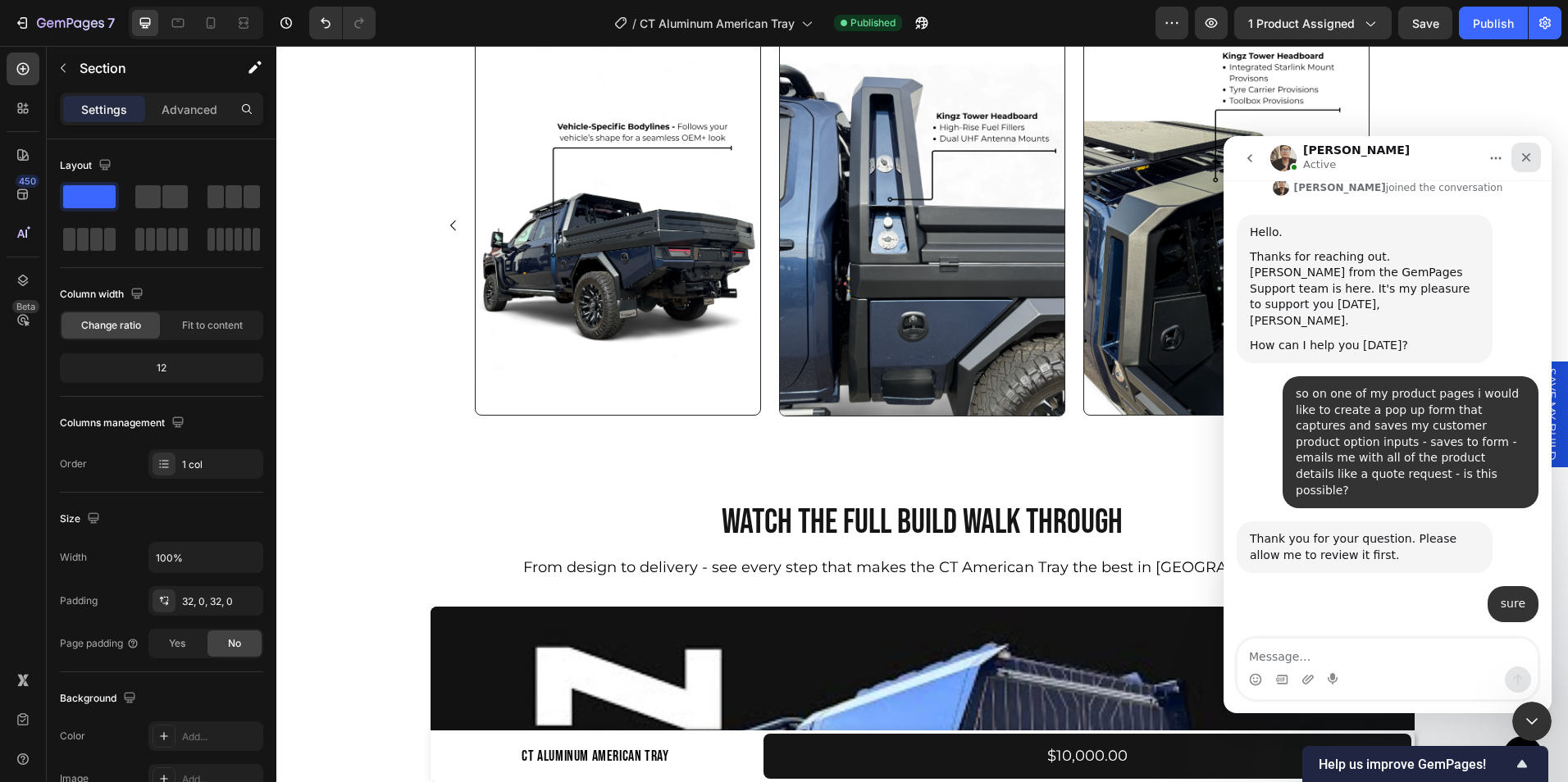
click at [1527, 152] on icon "Close" at bounding box center [1526, 157] width 14 height 14
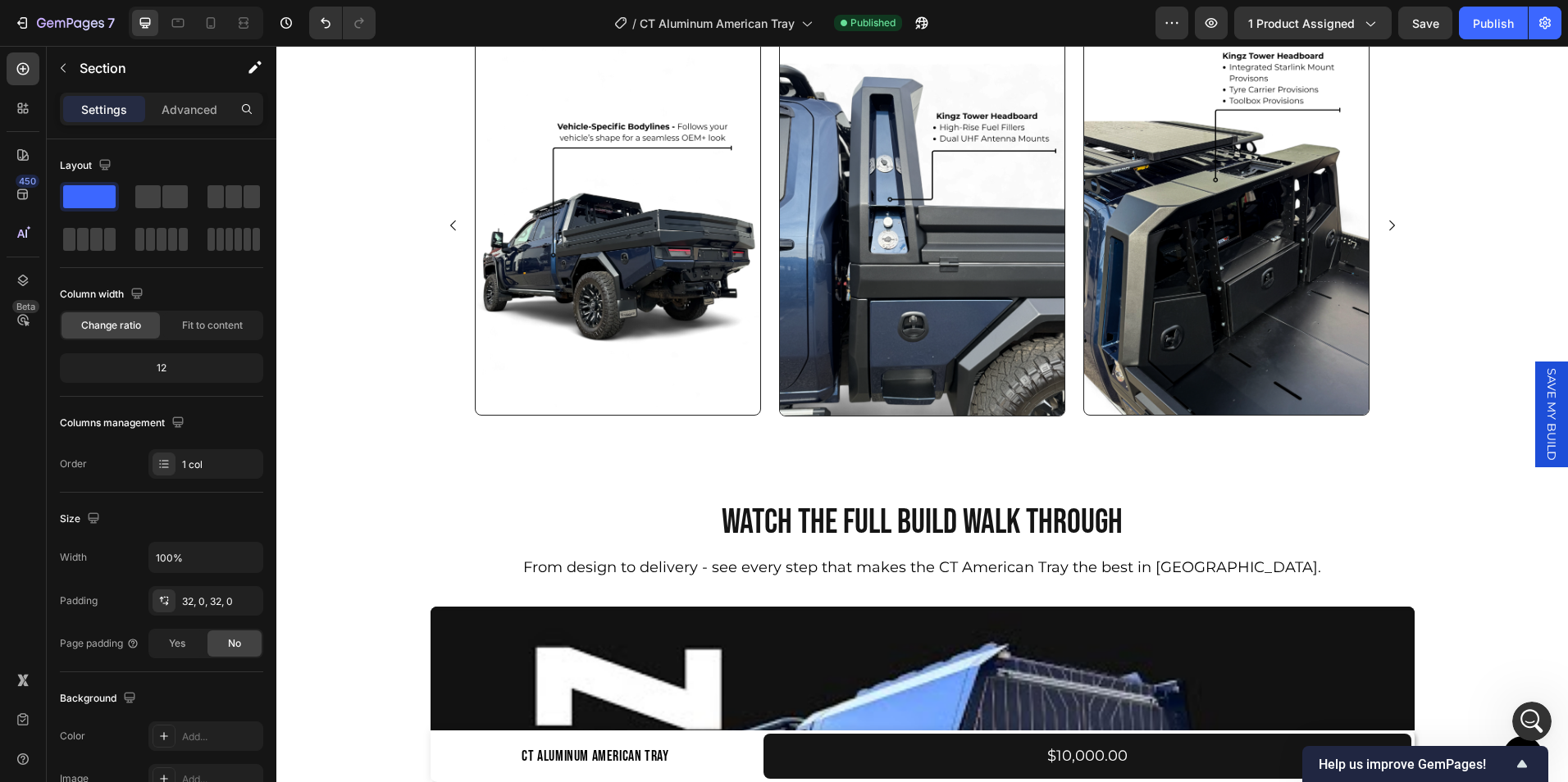
click at [1544, 435] on span "SAVE MY BUILD" at bounding box center [1552, 414] width 16 height 93
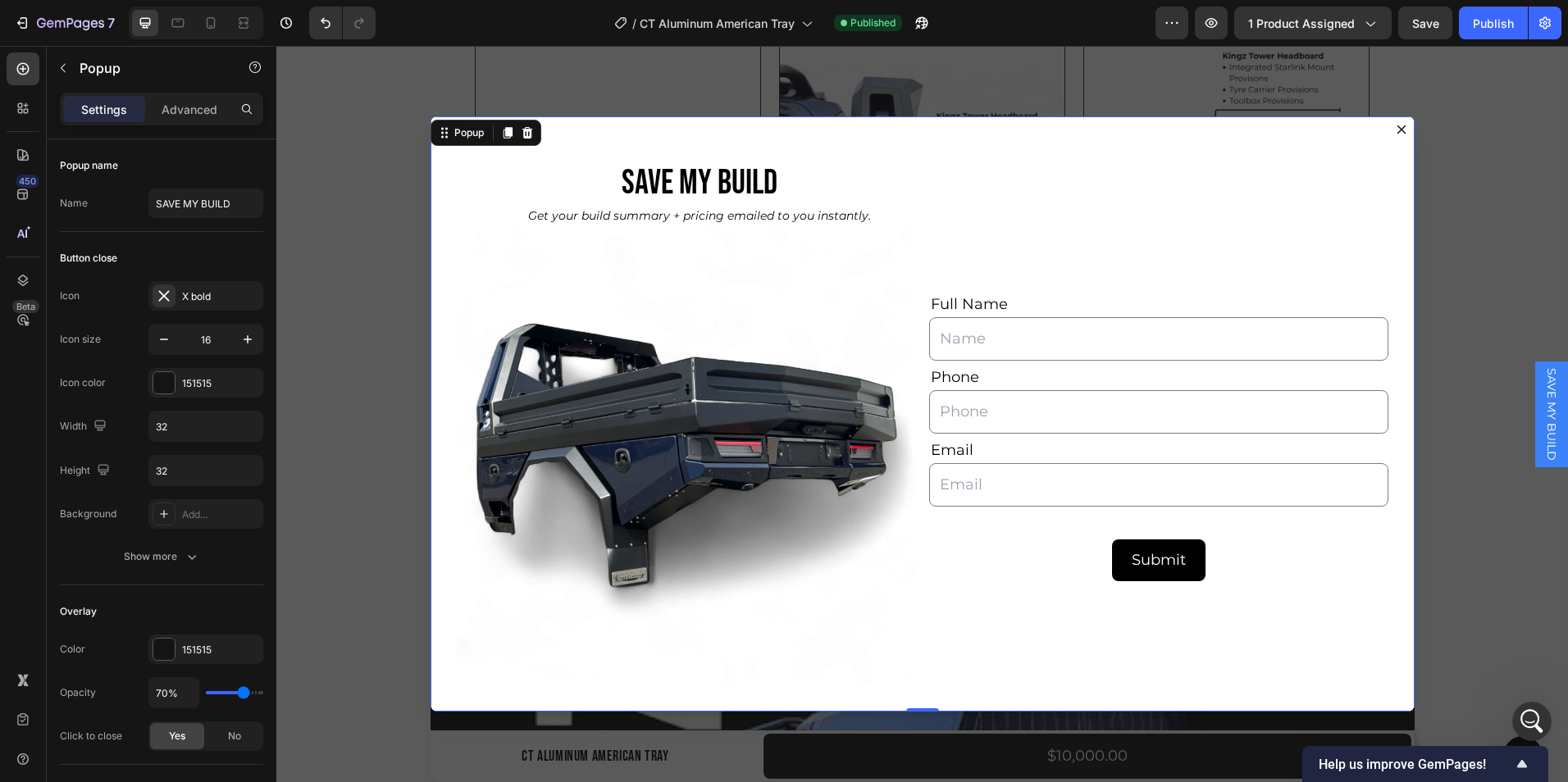
click at [770, 129] on div "SAVE MY BUILD Heading Get your build summary + pricing emailed to you instantly…" at bounding box center [923, 414] width 985 height 594
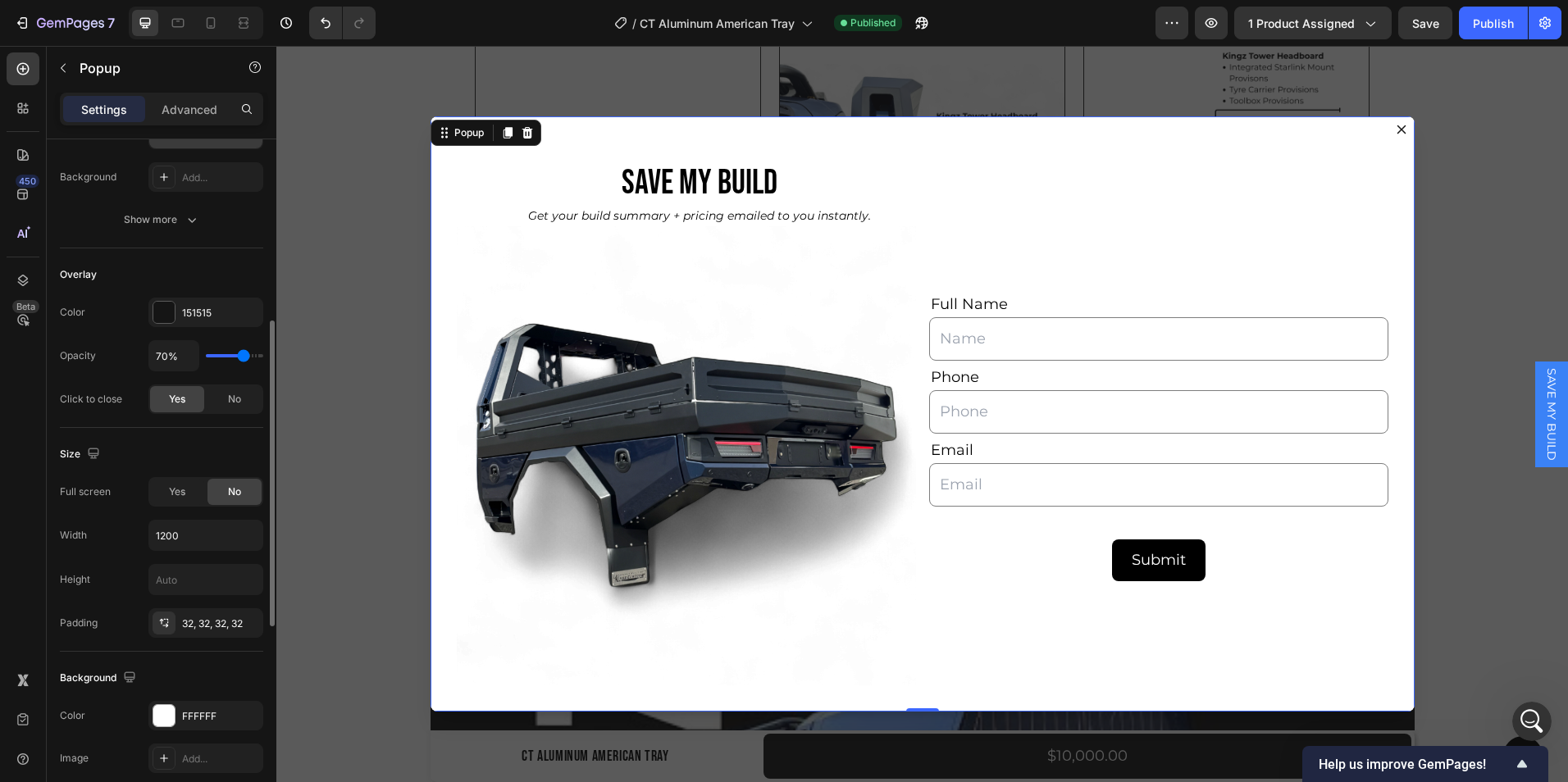
scroll to position [361, 0]
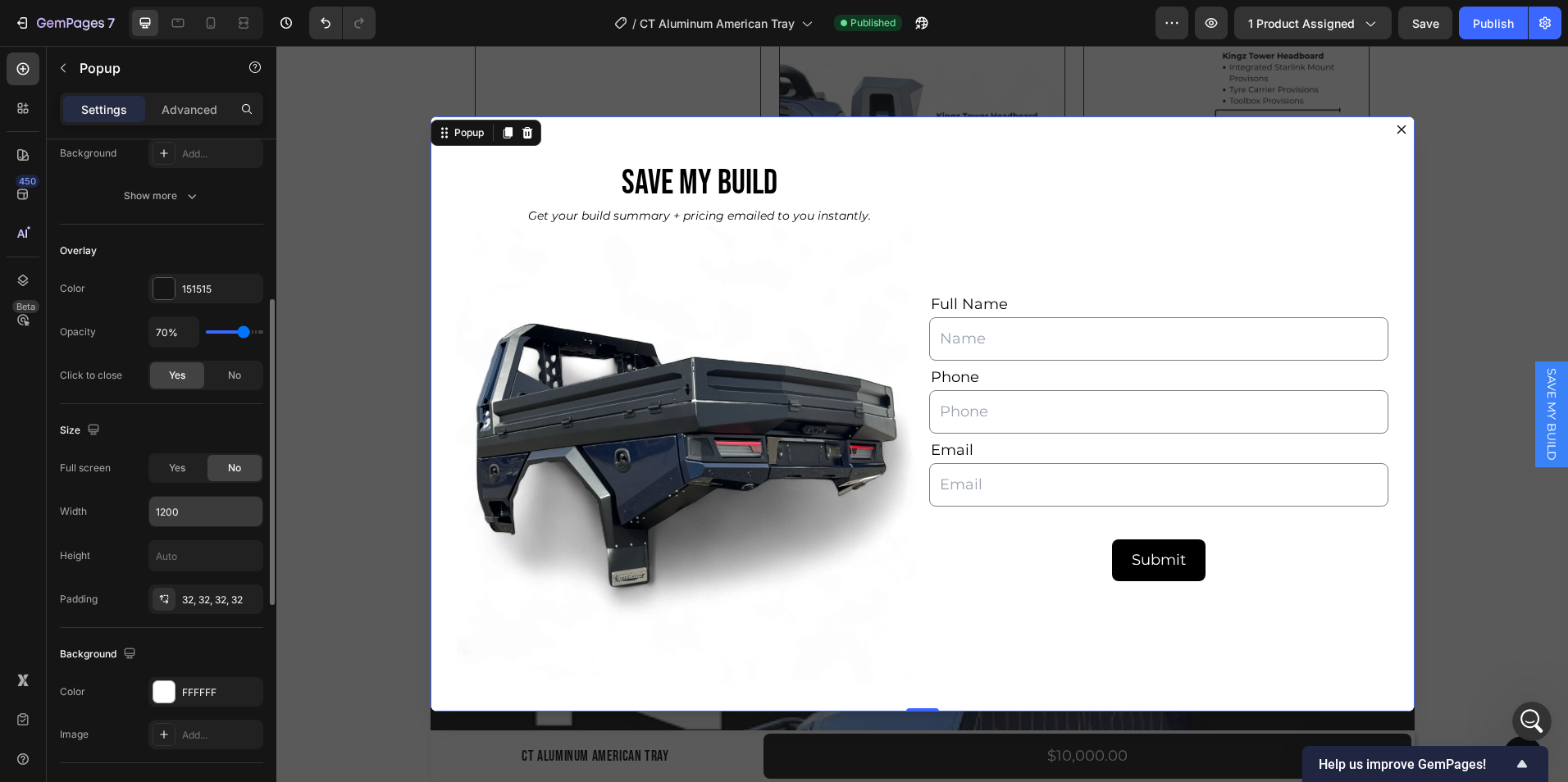
click at [201, 509] on input "1200" at bounding box center [205, 511] width 113 height 30
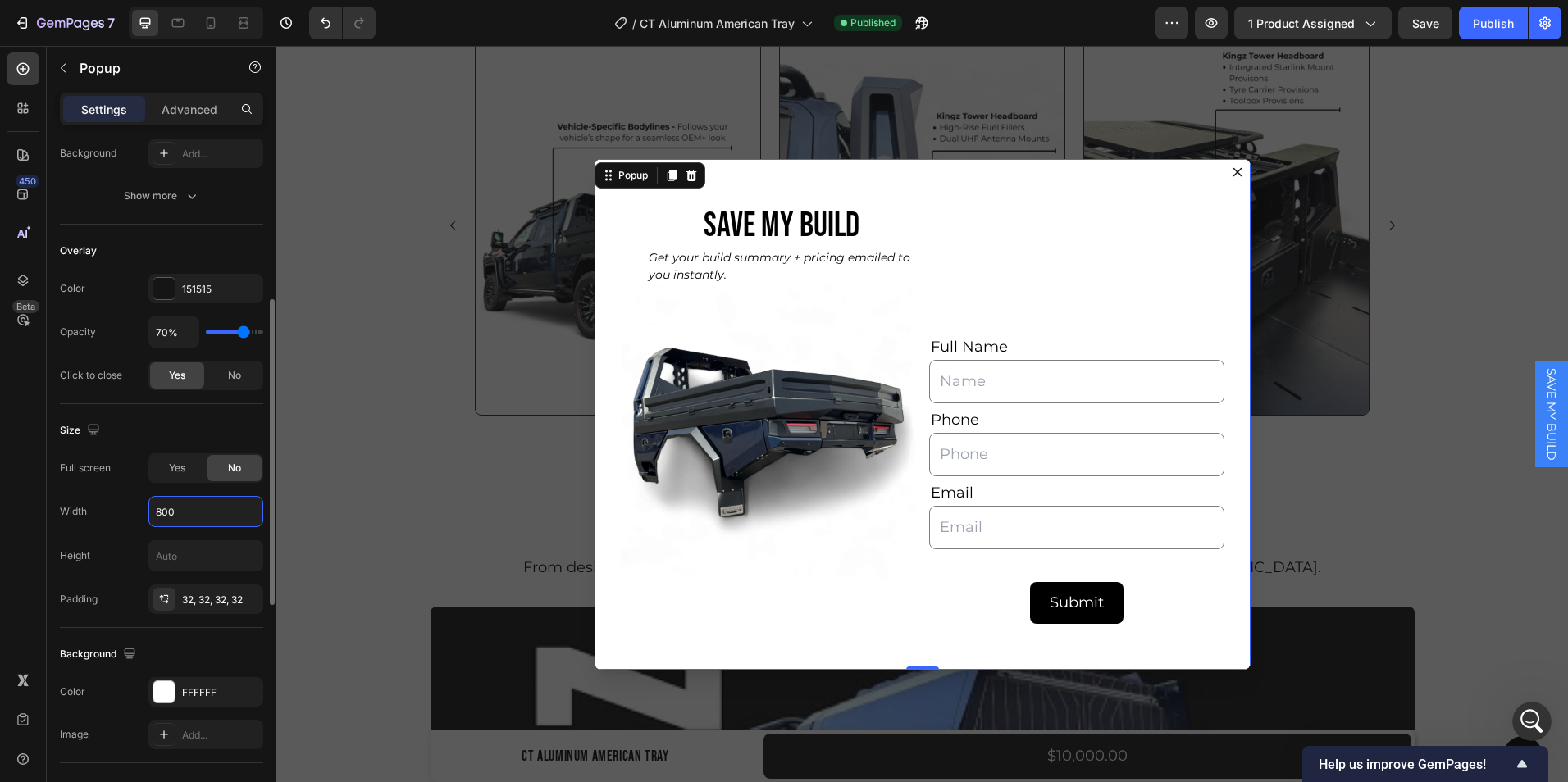
type input "800"
click at [209, 422] on div "Size" at bounding box center [161, 430] width 203 height 26
click at [162, 512] on input "800" at bounding box center [205, 511] width 113 height 30
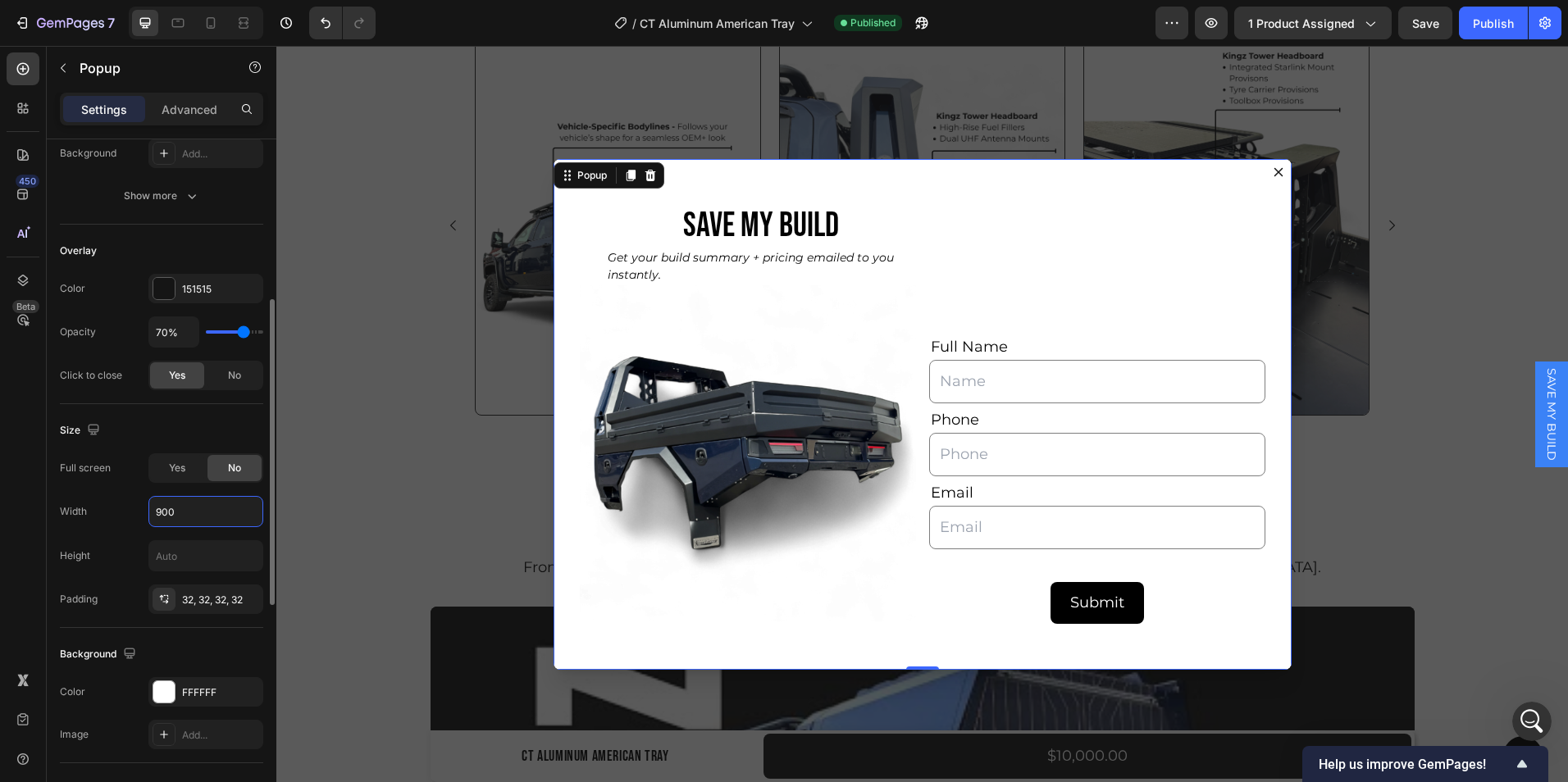
type input "900"
click at [161, 414] on div "Size Full screen Yes No Width 900 Height Padding 32, 32, 32, 32" at bounding box center [161, 517] width 203 height 224
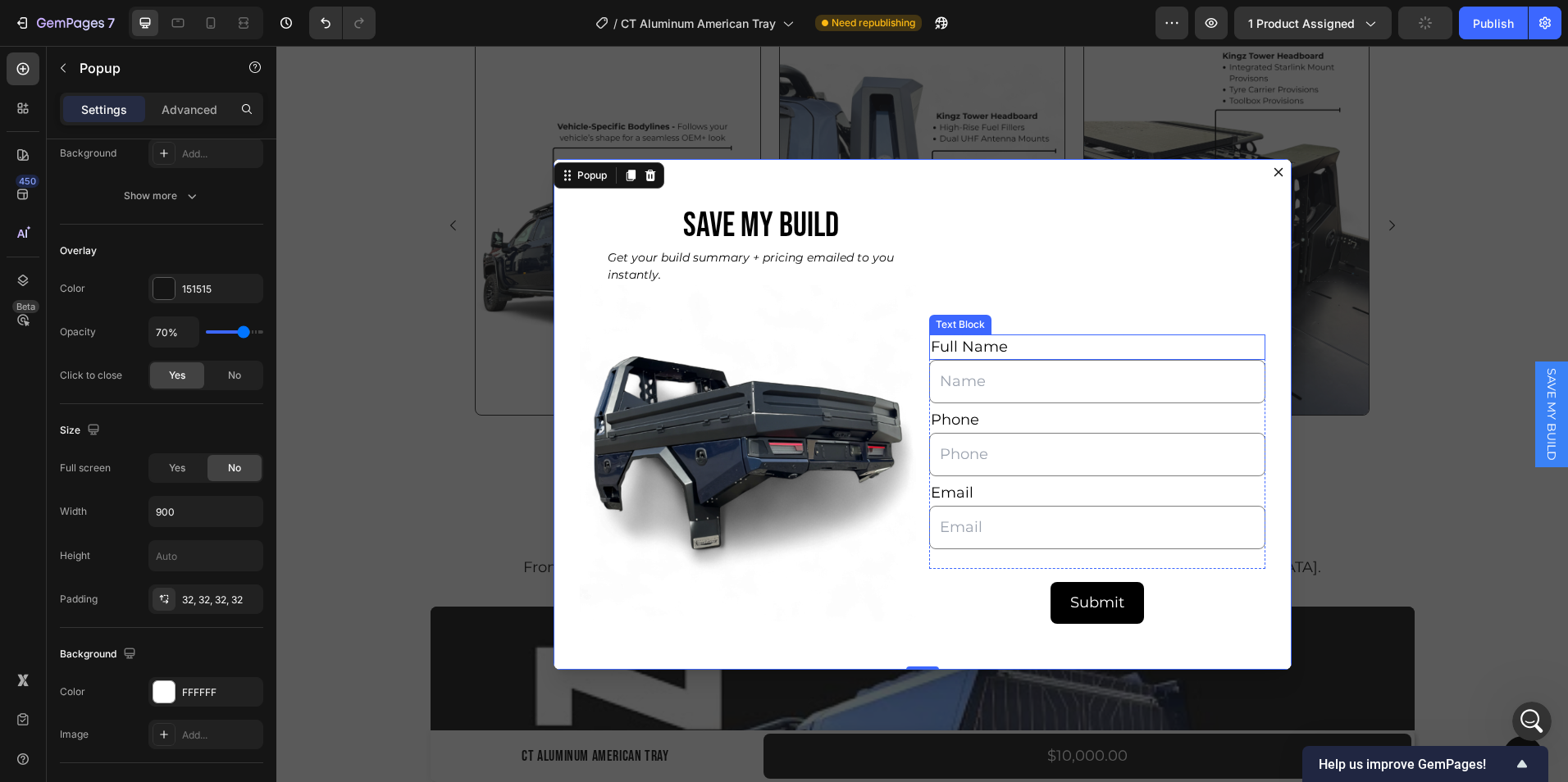
click at [1149, 349] on p "Full Name" at bounding box center [1097, 347] width 333 height 23
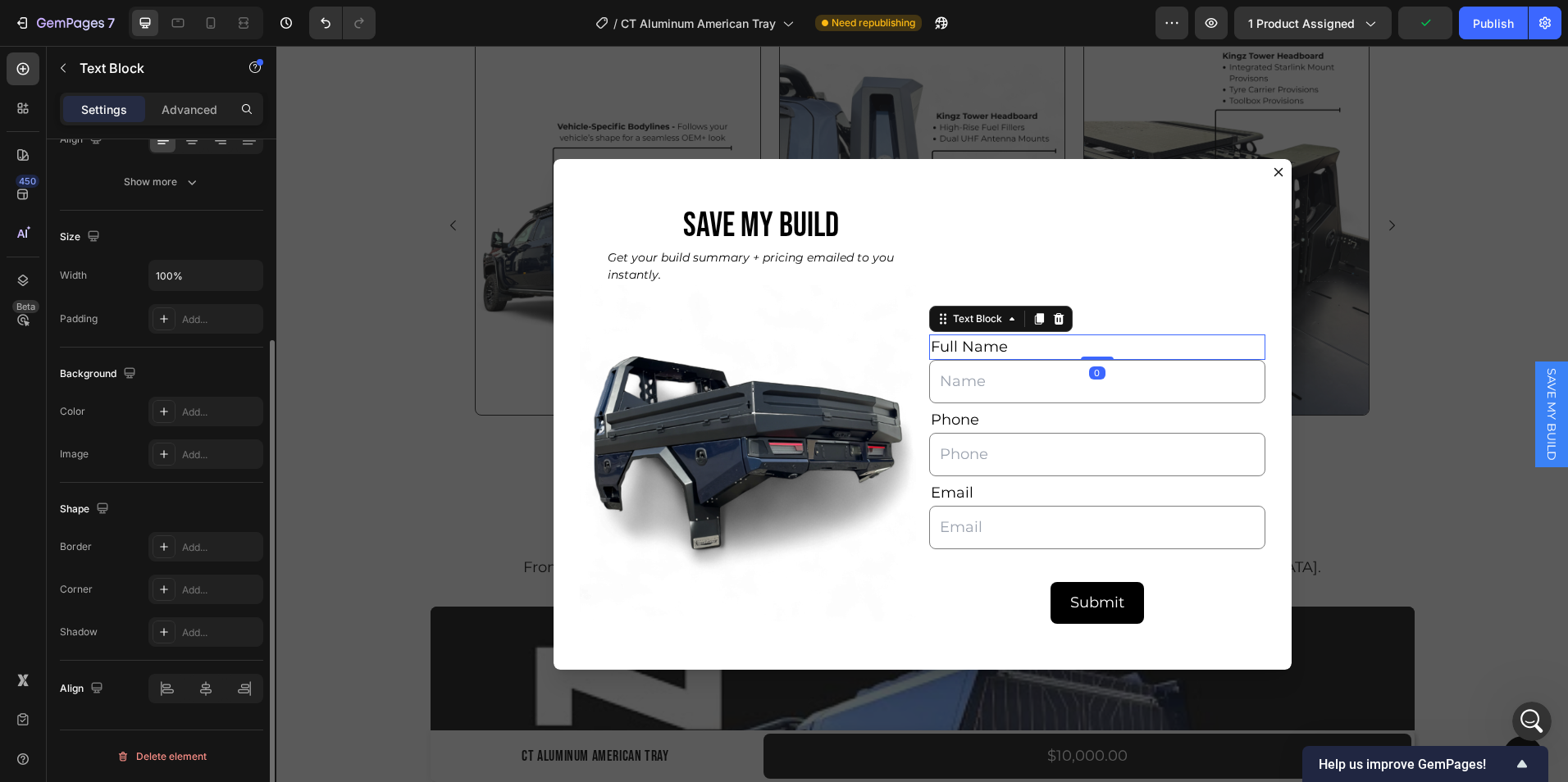
scroll to position [0, 0]
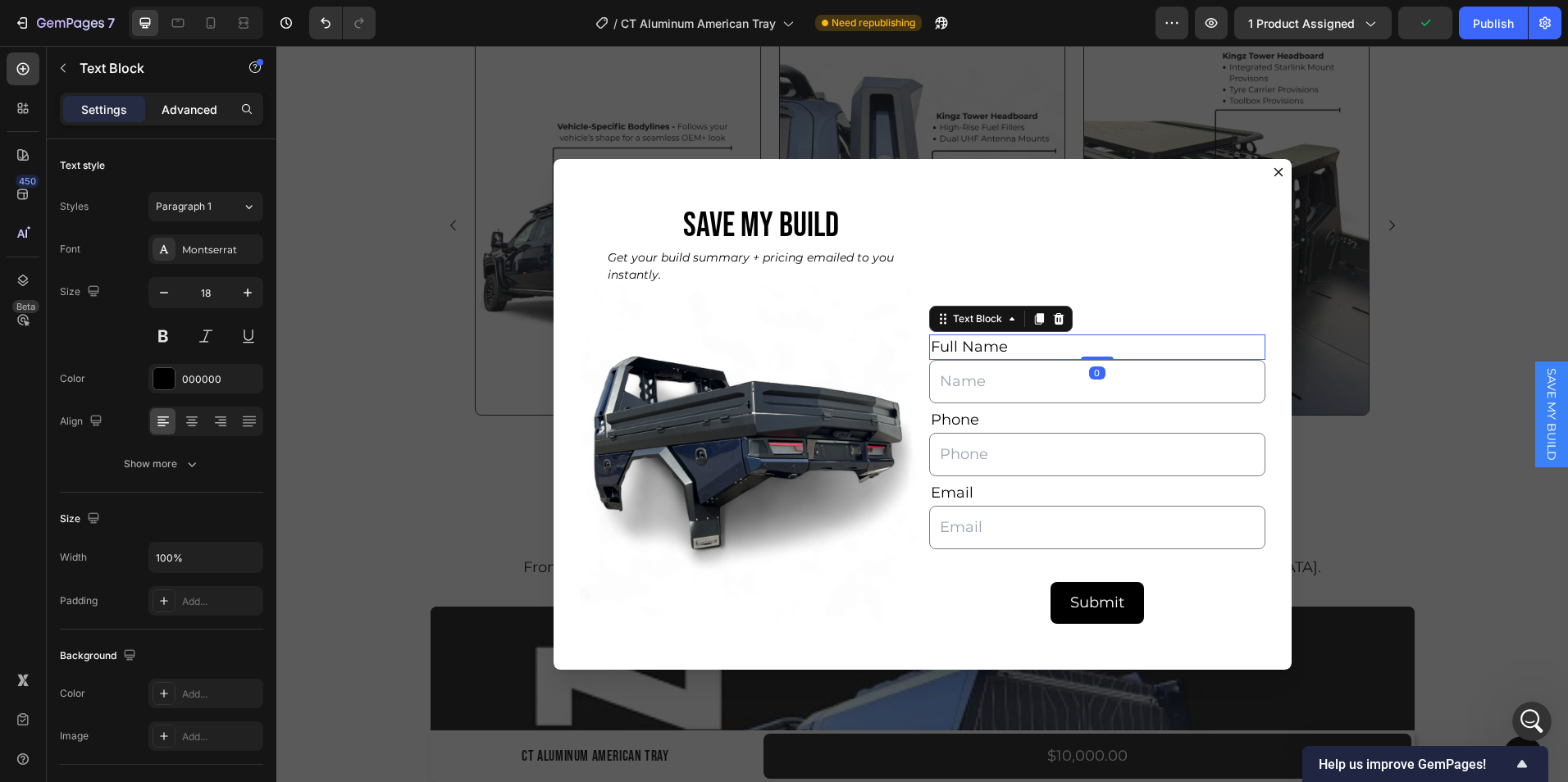
click at [192, 107] on p "Advanced" at bounding box center [190, 109] width 56 height 17
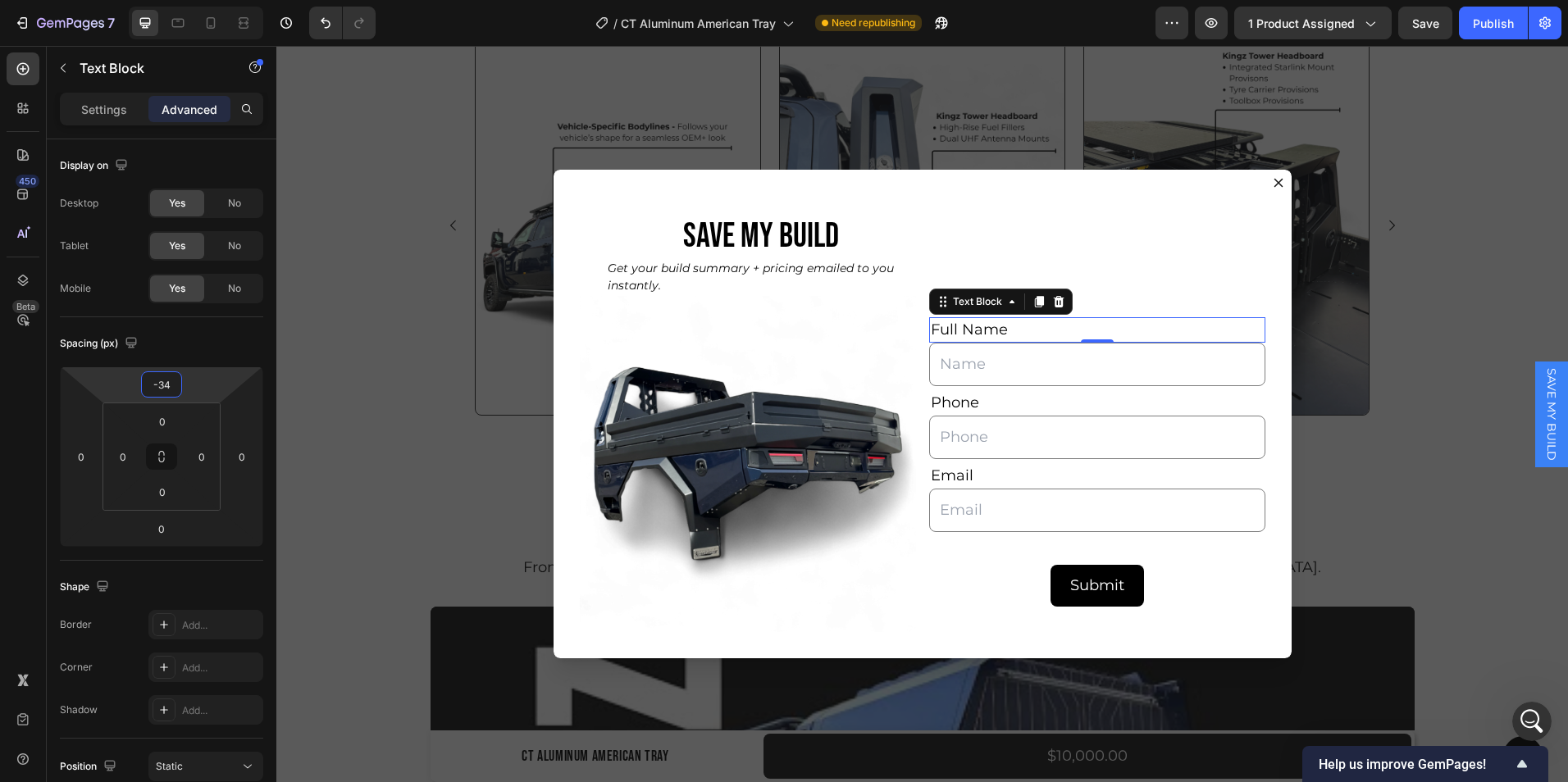
type input "-36"
drag, startPoint x: 157, startPoint y: 371, endPoint x: 162, endPoint y: 382, distance: 12.1
click at [162, 0] on html "7 Version history / CT Aluminum American Tray Need republishing Preview 1 produ…" at bounding box center [784, 0] width 1568 height 0
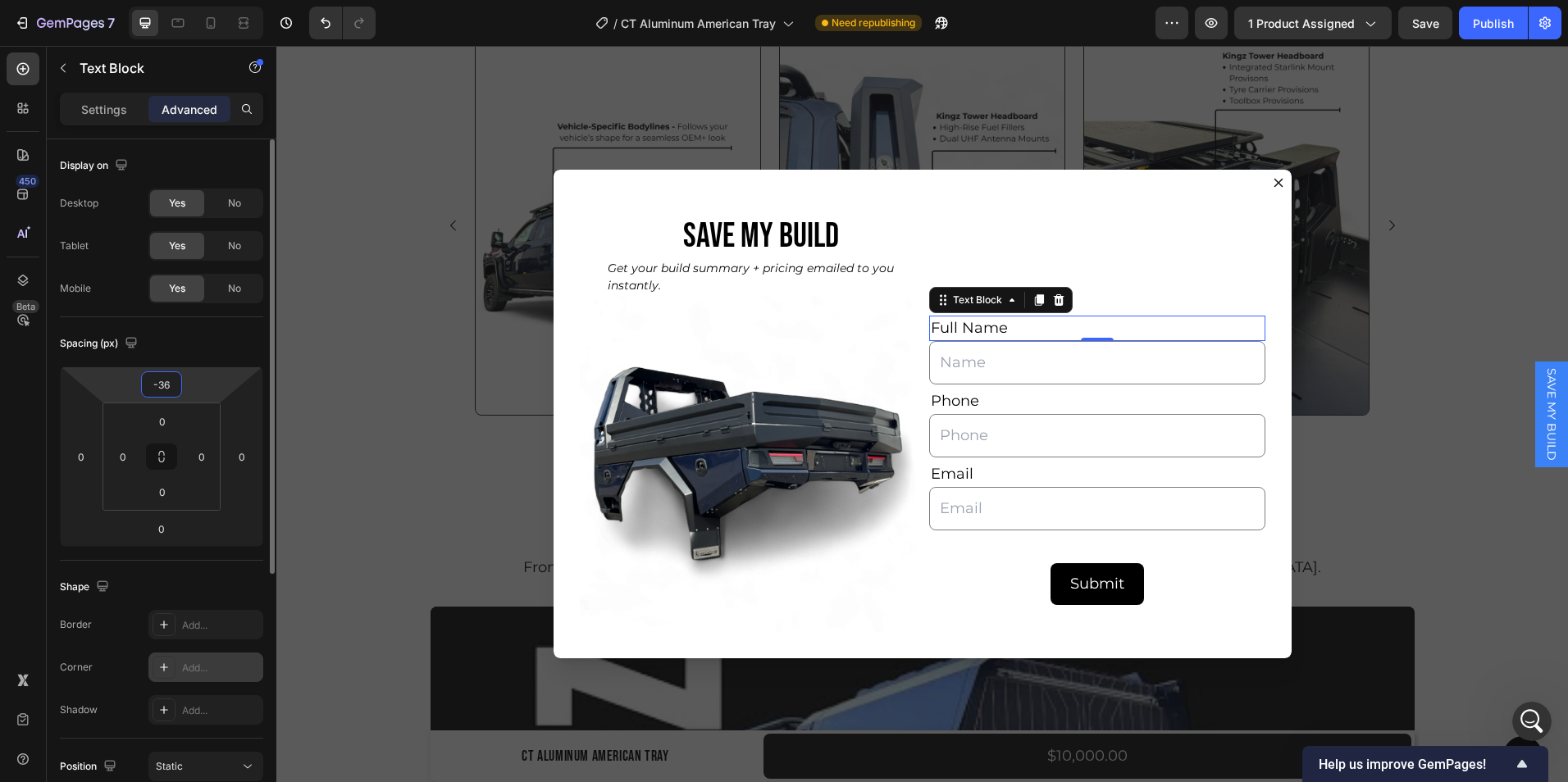
click at [177, 661] on div "Add..." at bounding box center [205, 667] width 115 height 30
click at [180, 702] on div "Add..." at bounding box center [205, 710] width 115 height 30
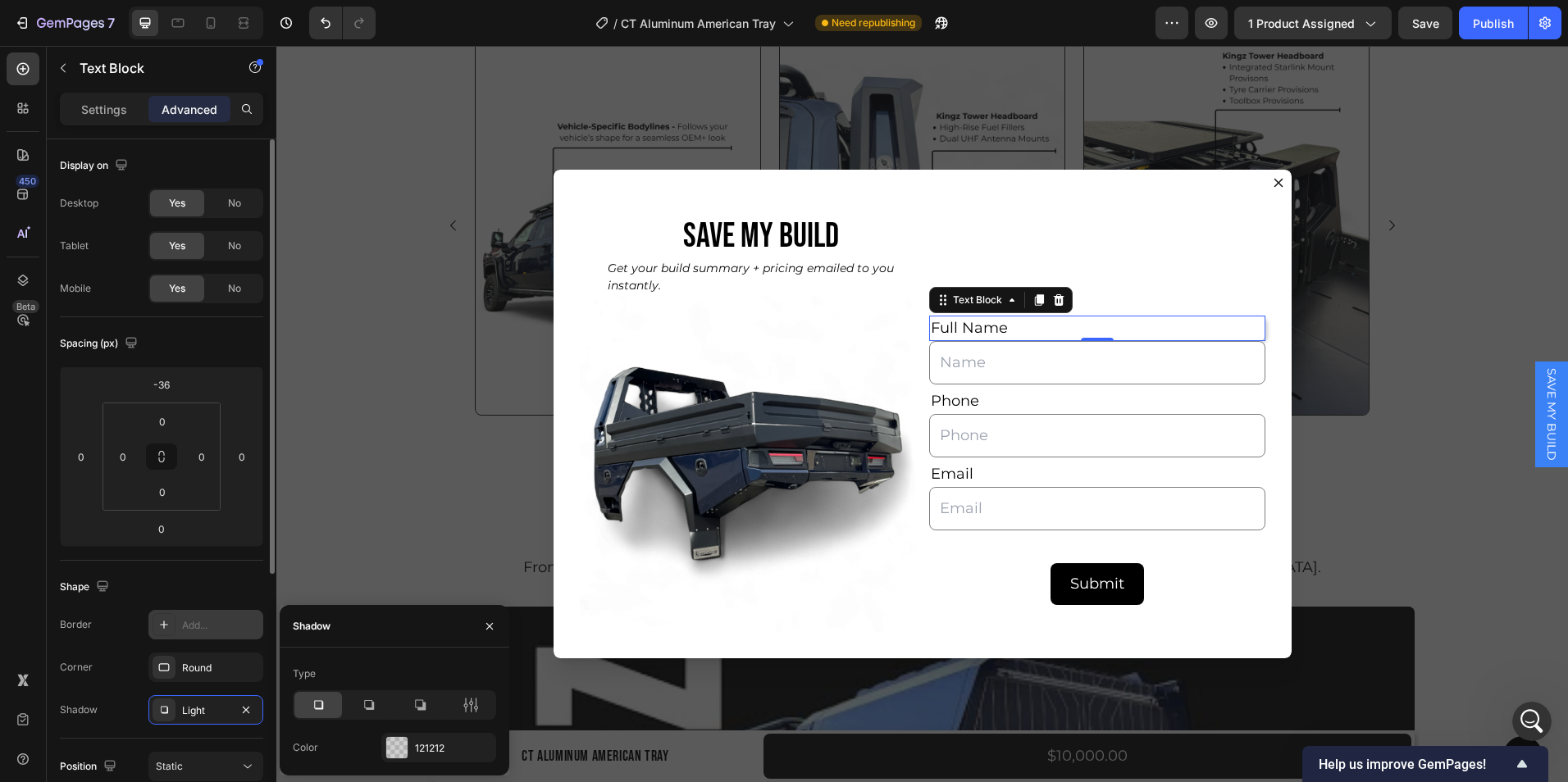
click at [166, 626] on icon at bounding box center [163, 625] width 14 height 14
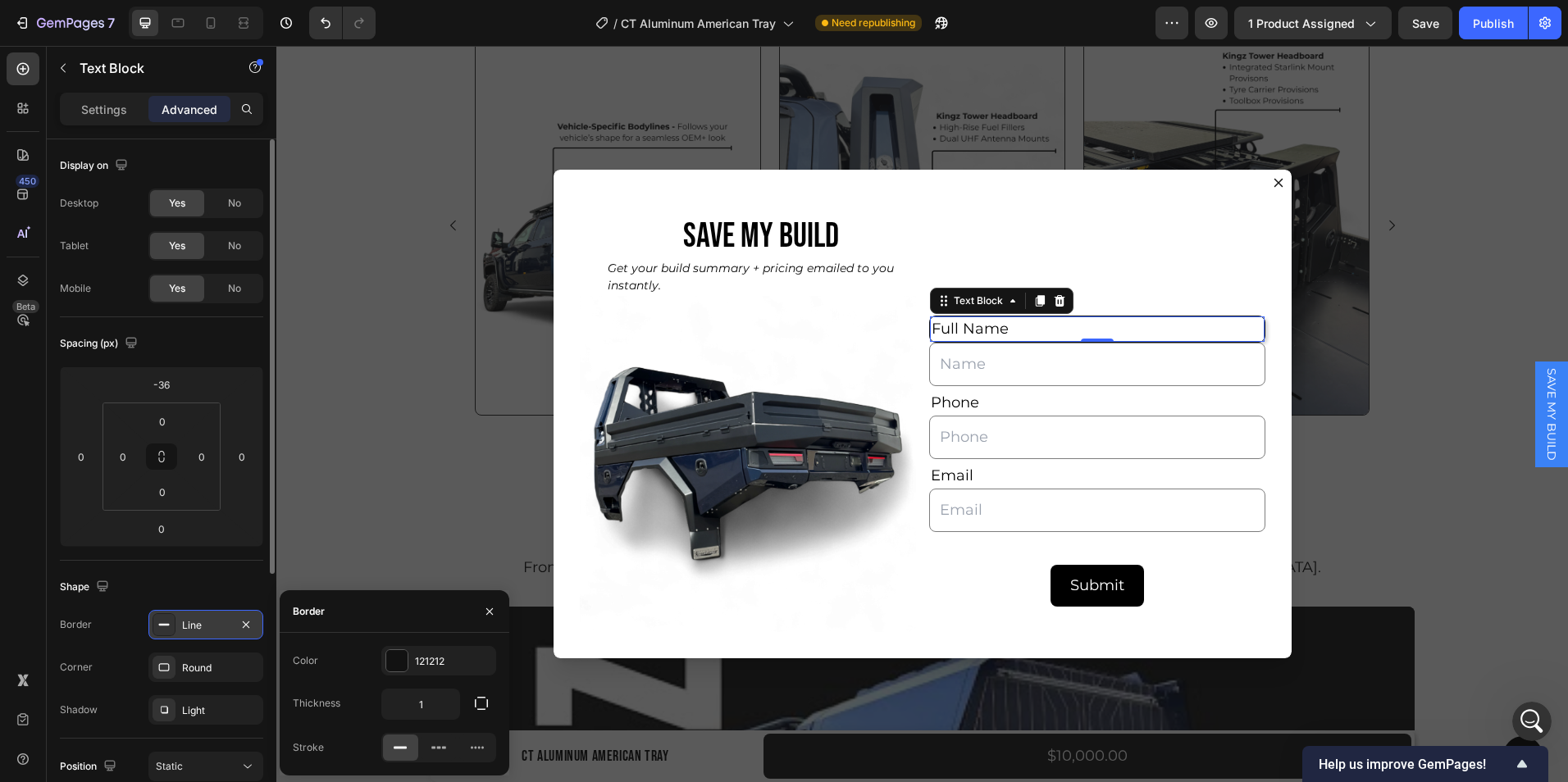
click at [127, 641] on div "Border Line Corner Round Shadow Light" at bounding box center [161, 667] width 203 height 115
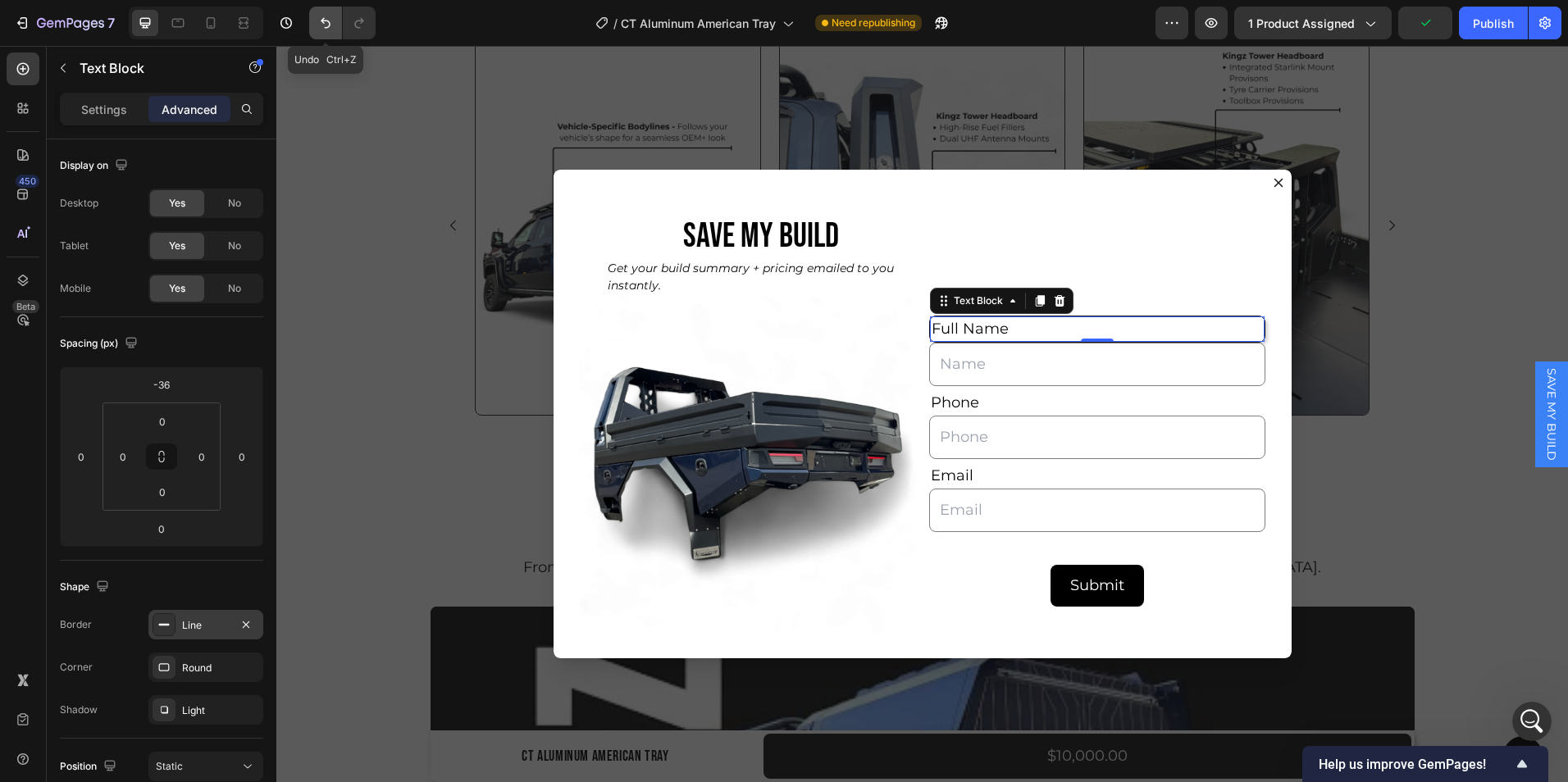
click at [326, 18] on icon "Undo/Redo" at bounding box center [325, 23] width 16 height 16
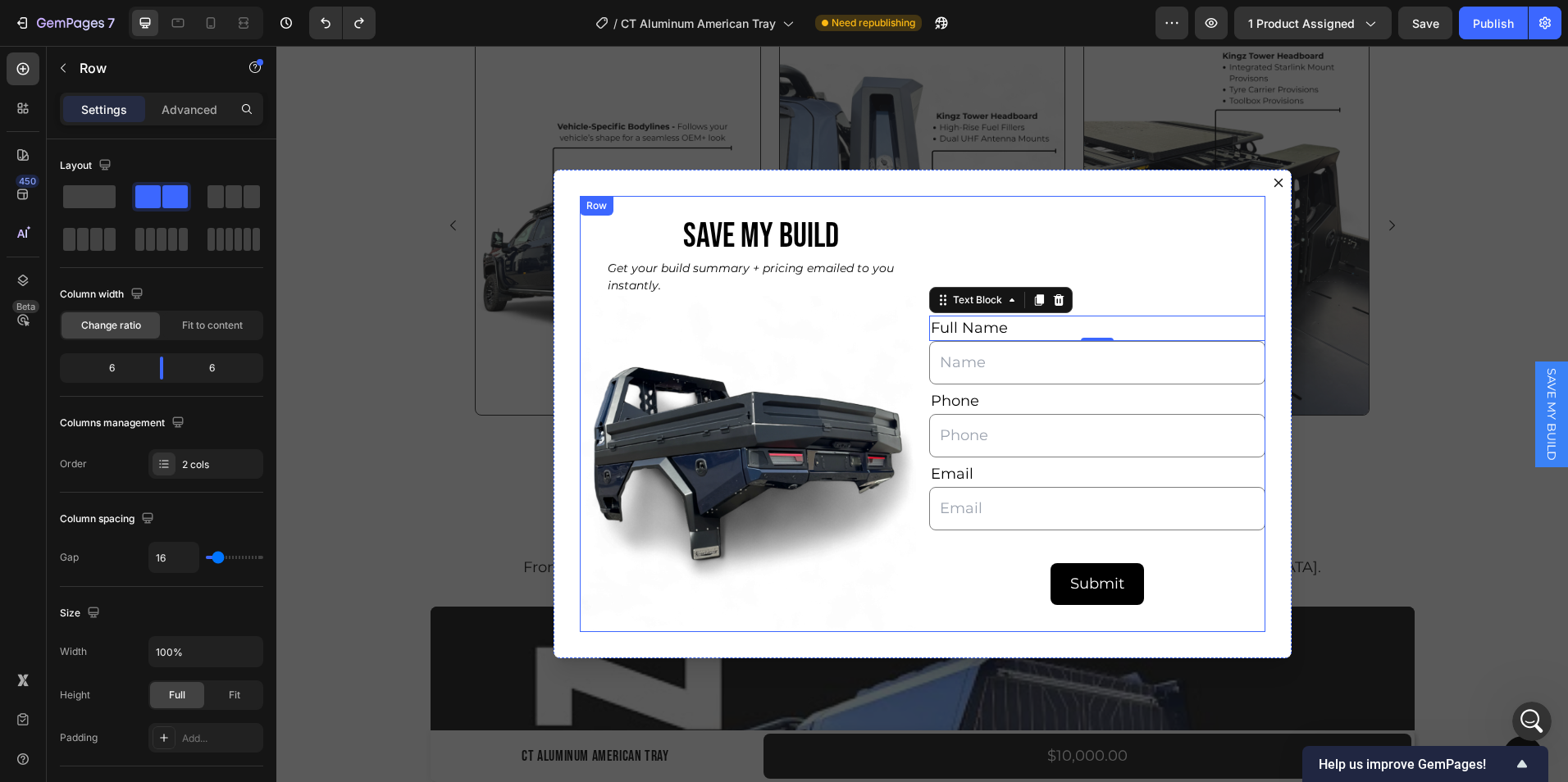
click at [1108, 291] on div "Full Name Text Block 0 Text Field Phone Text Block Text Field Email Text Block …" at bounding box center [1097, 414] width 336 height 436
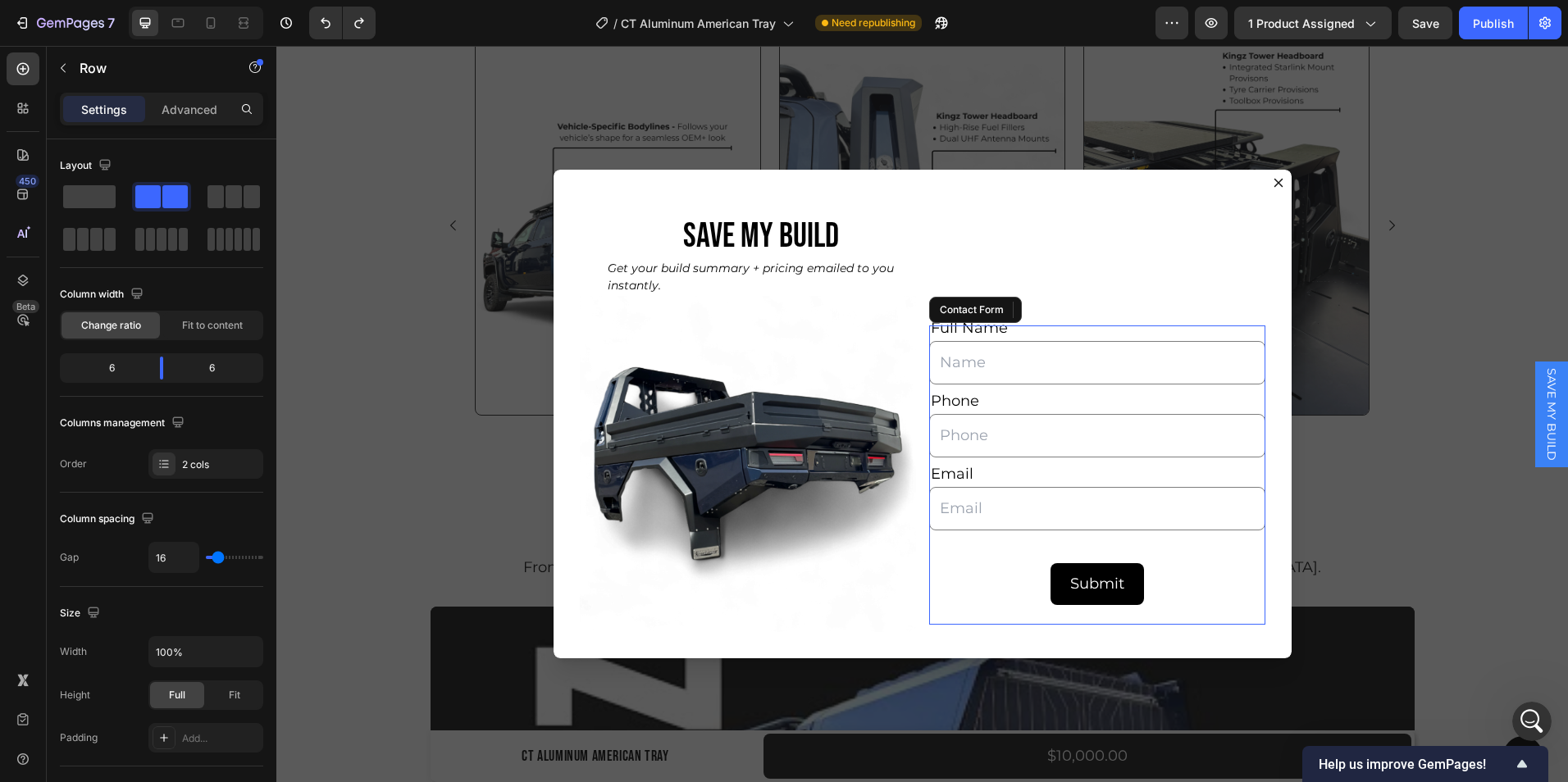
click at [1011, 612] on div "Full Name Text Block Text Field Phone Text Block Text Field Email Text Block Em…" at bounding box center [1097, 475] width 336 height 299
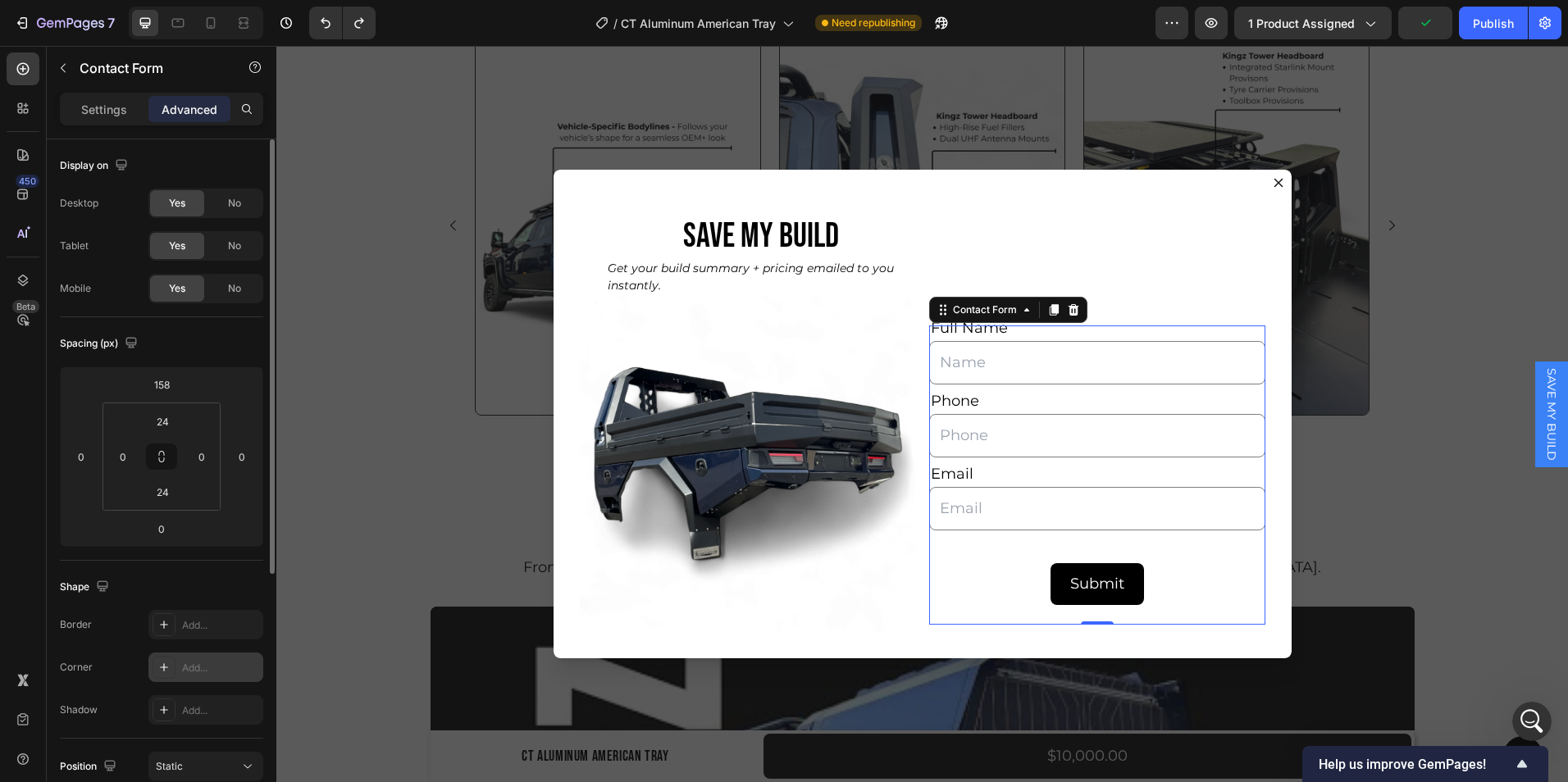
click at [180, 666] on div "Add..." at bounding box center [205, 667] width 115 height 30
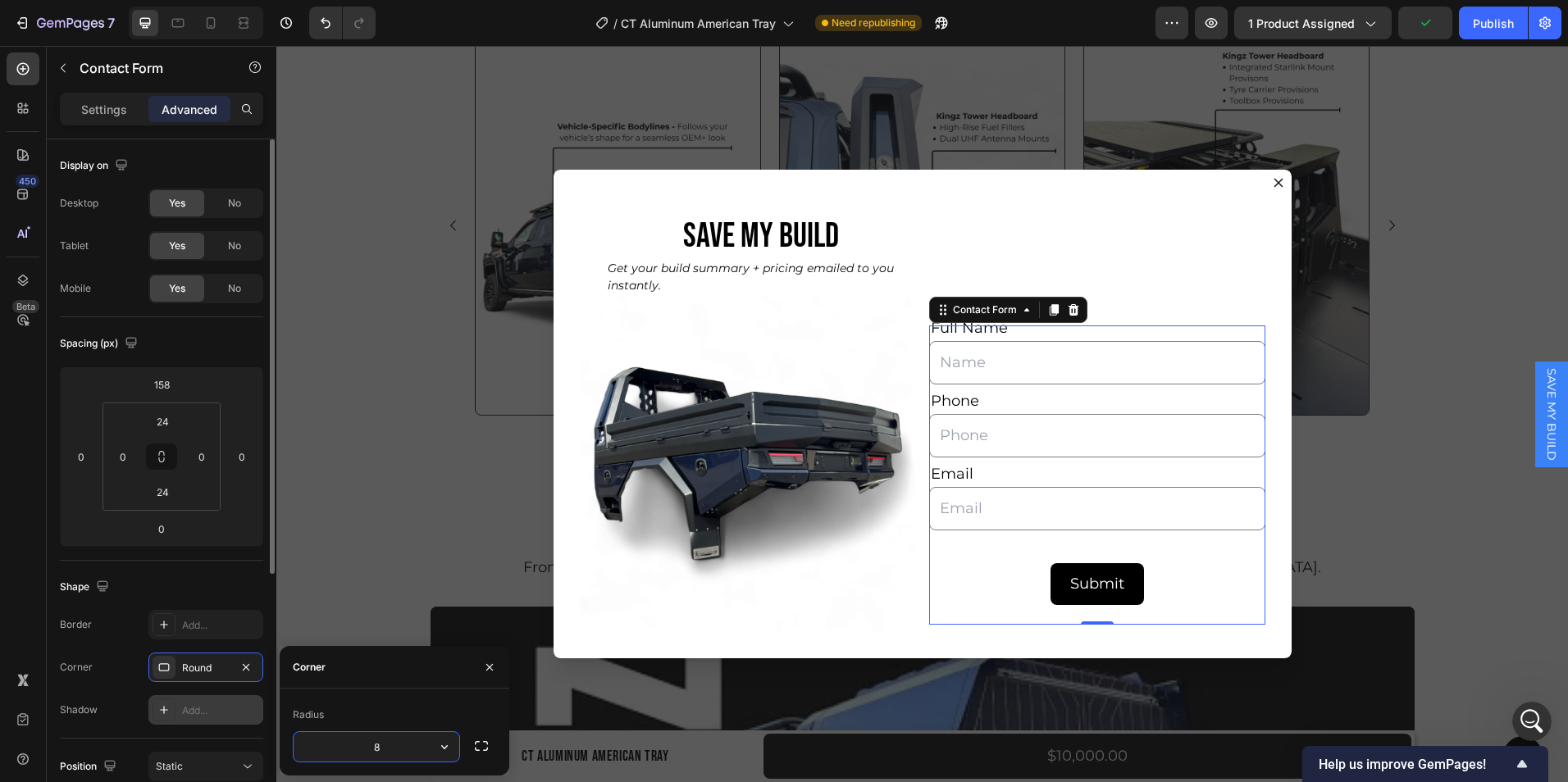
click at [181, 712] on div "Add..." at bounding box center [205, 710] width 115 height 30
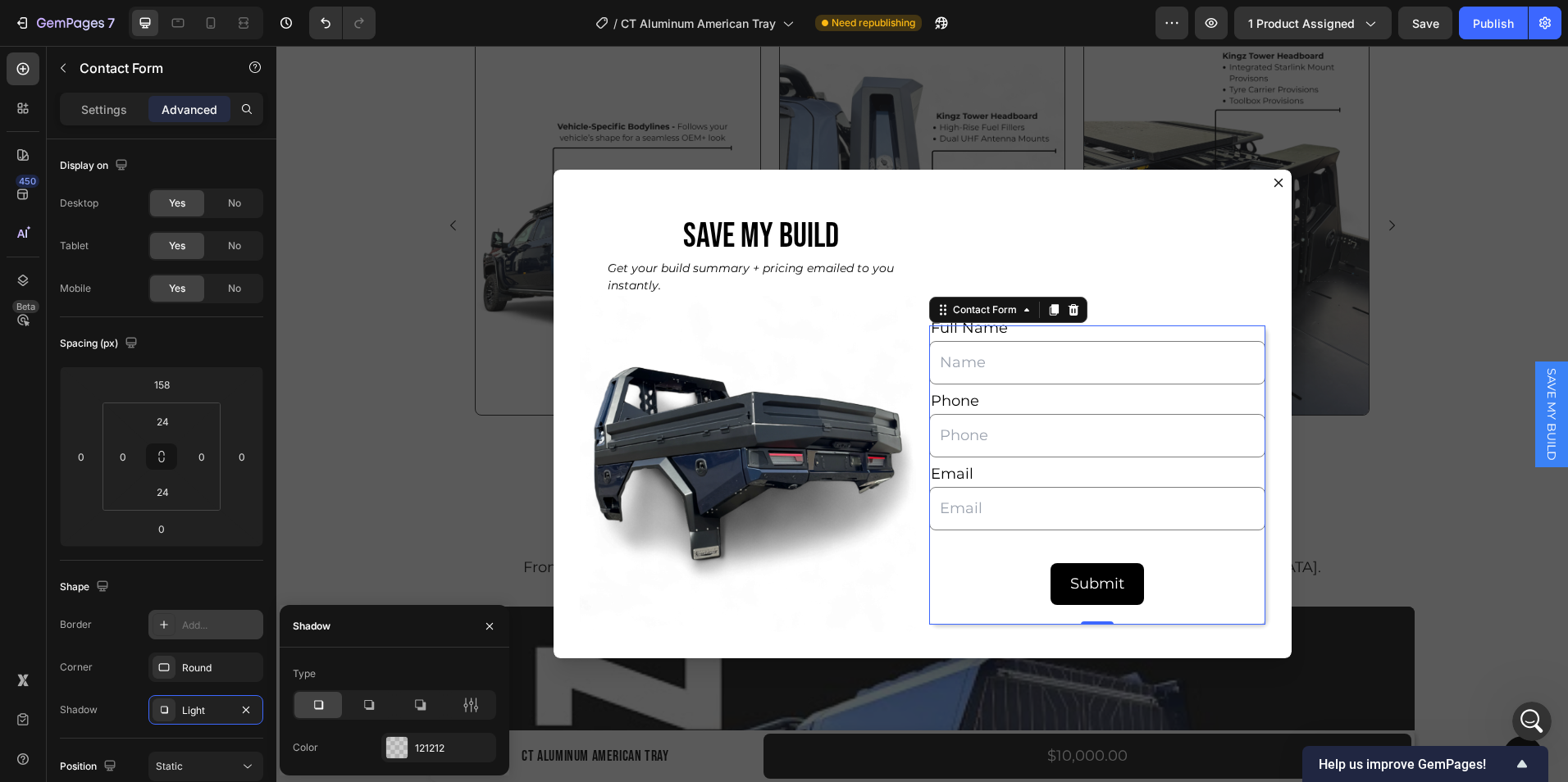
click at [172, 619] on div at bounding box center [163, 624] width 23 height 23
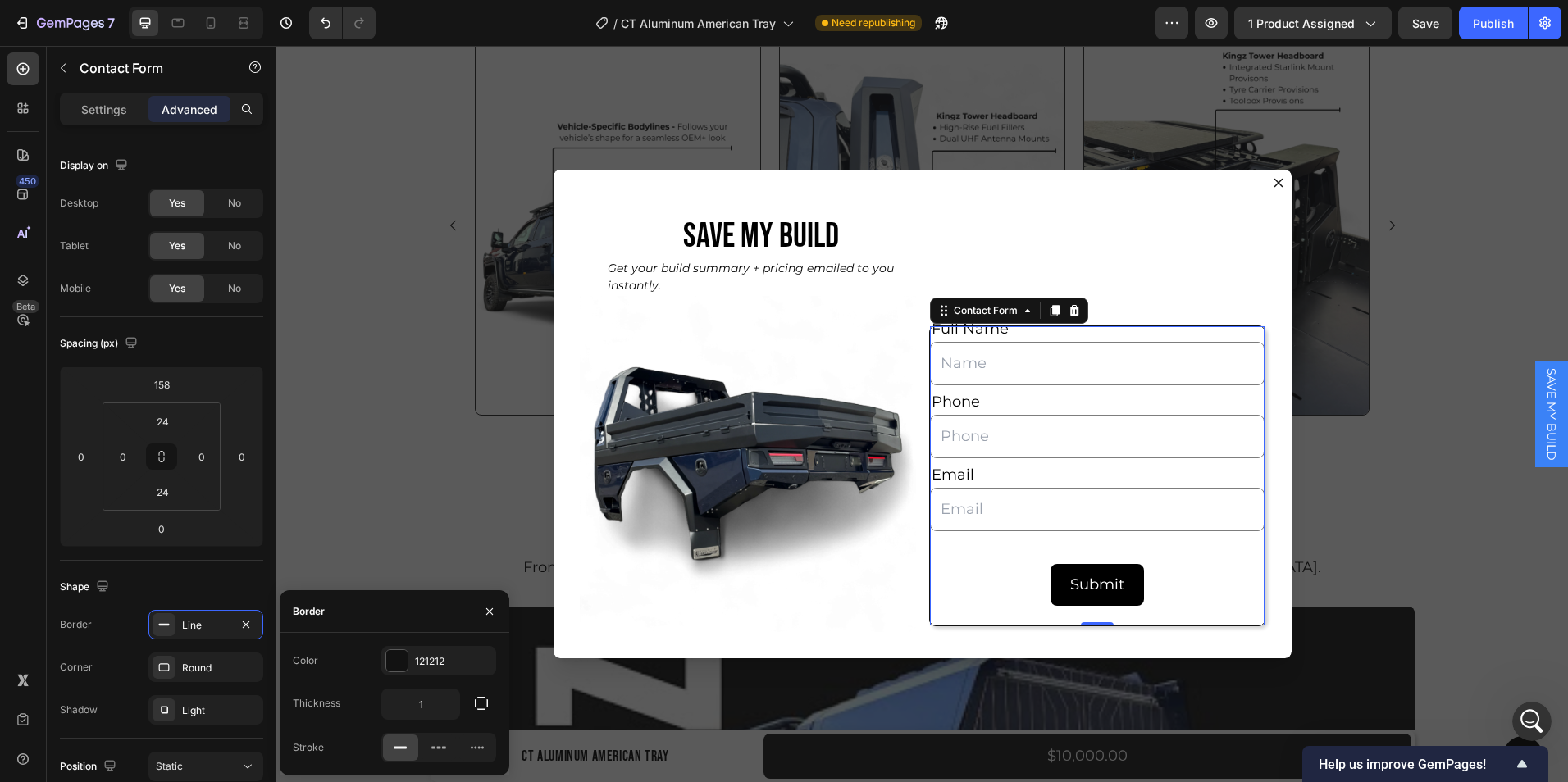
click at [175, 573] on div "Shape Border Line Corner Round Shadow Light" at bounding box center [161, 649] width 203 height 178
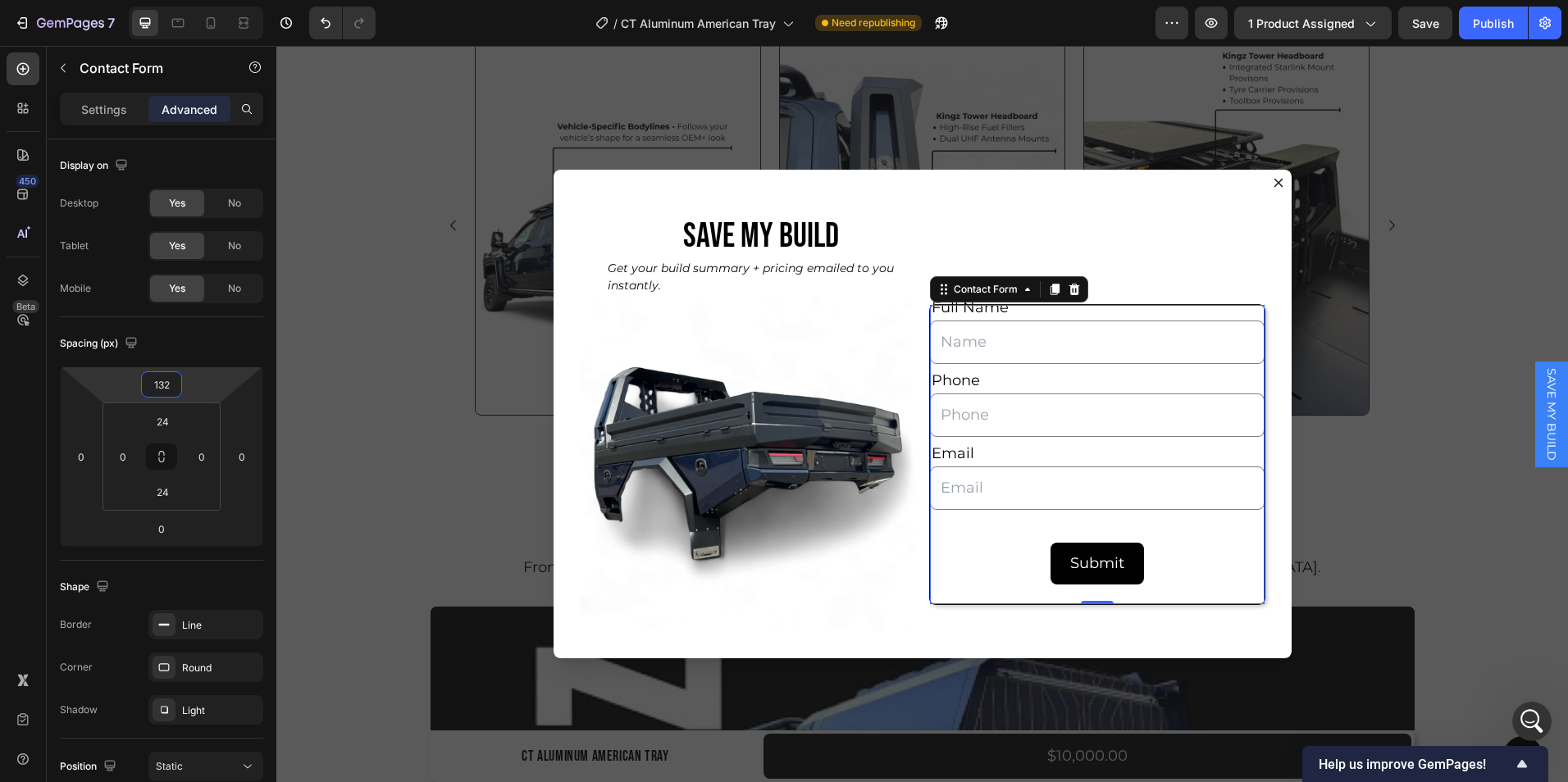
type input "134"
drag, startPoint x: 156, startPoint y: 368, endPoint x: 157, endPoint y: 378, distance: 10.0
click at [157, 0] on html "7 Version history / CT Aluminum American Tray Need republishing Preview 1 produ…" at bounding box center [784, 0] width 1568 height 0
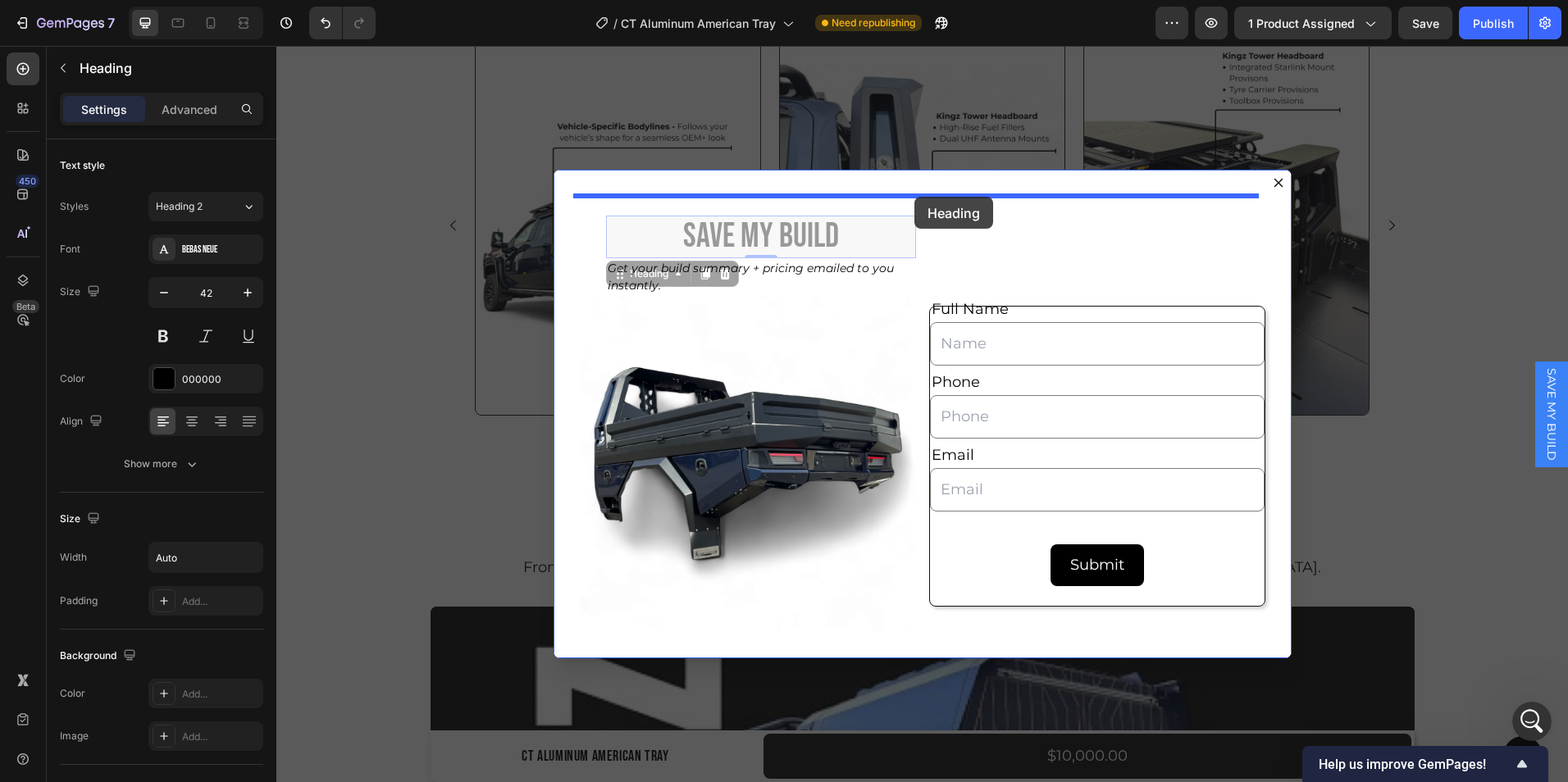
drag, startPoint x: 812, startPoint y: 253, endPoint x: 915, endPoint y: 197, distance: 117.2
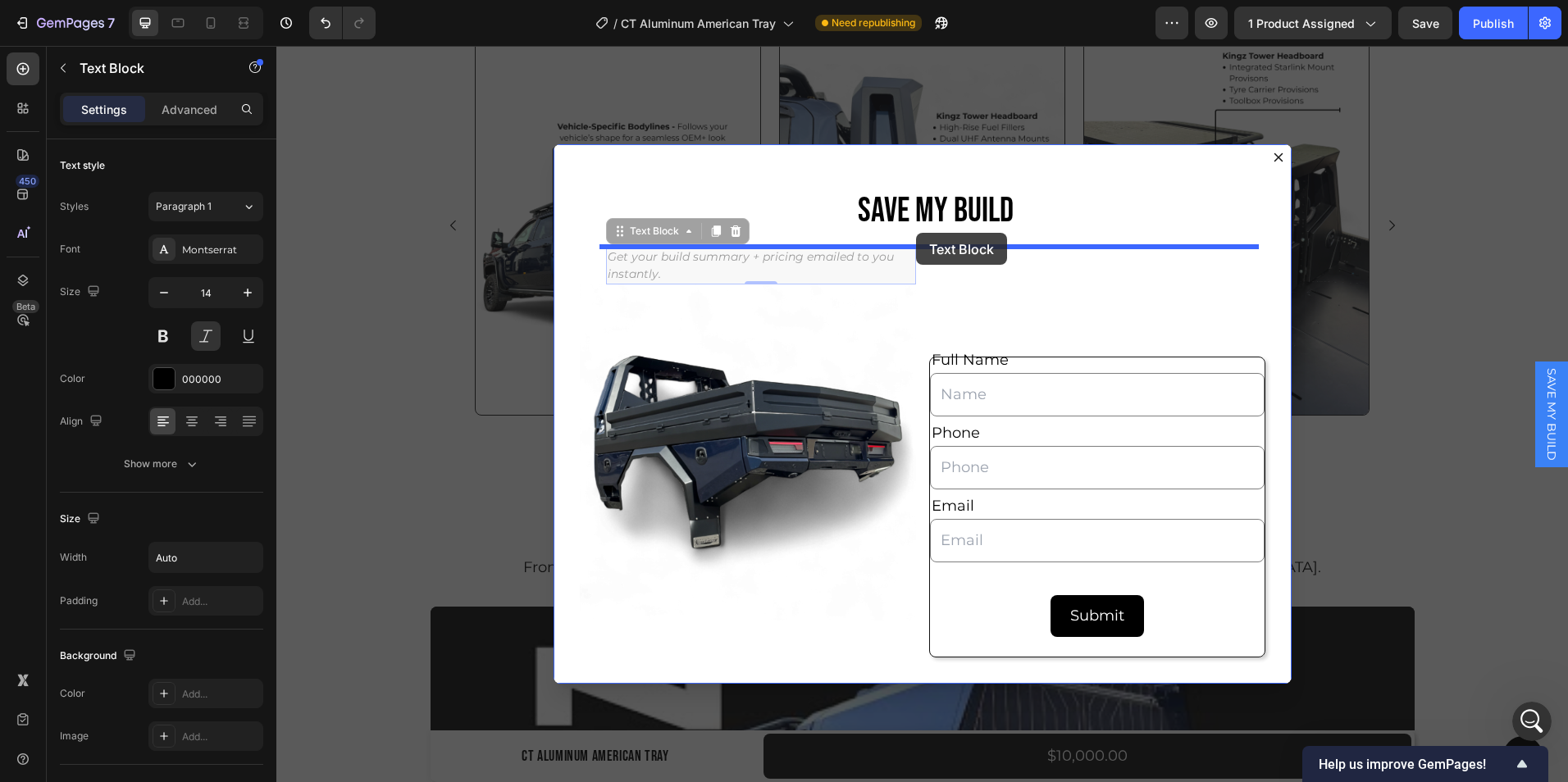
drag, startPoint x: 832, startPoint y: 256, endPoint x: 916, endPoint y: 233, distance: 87.1
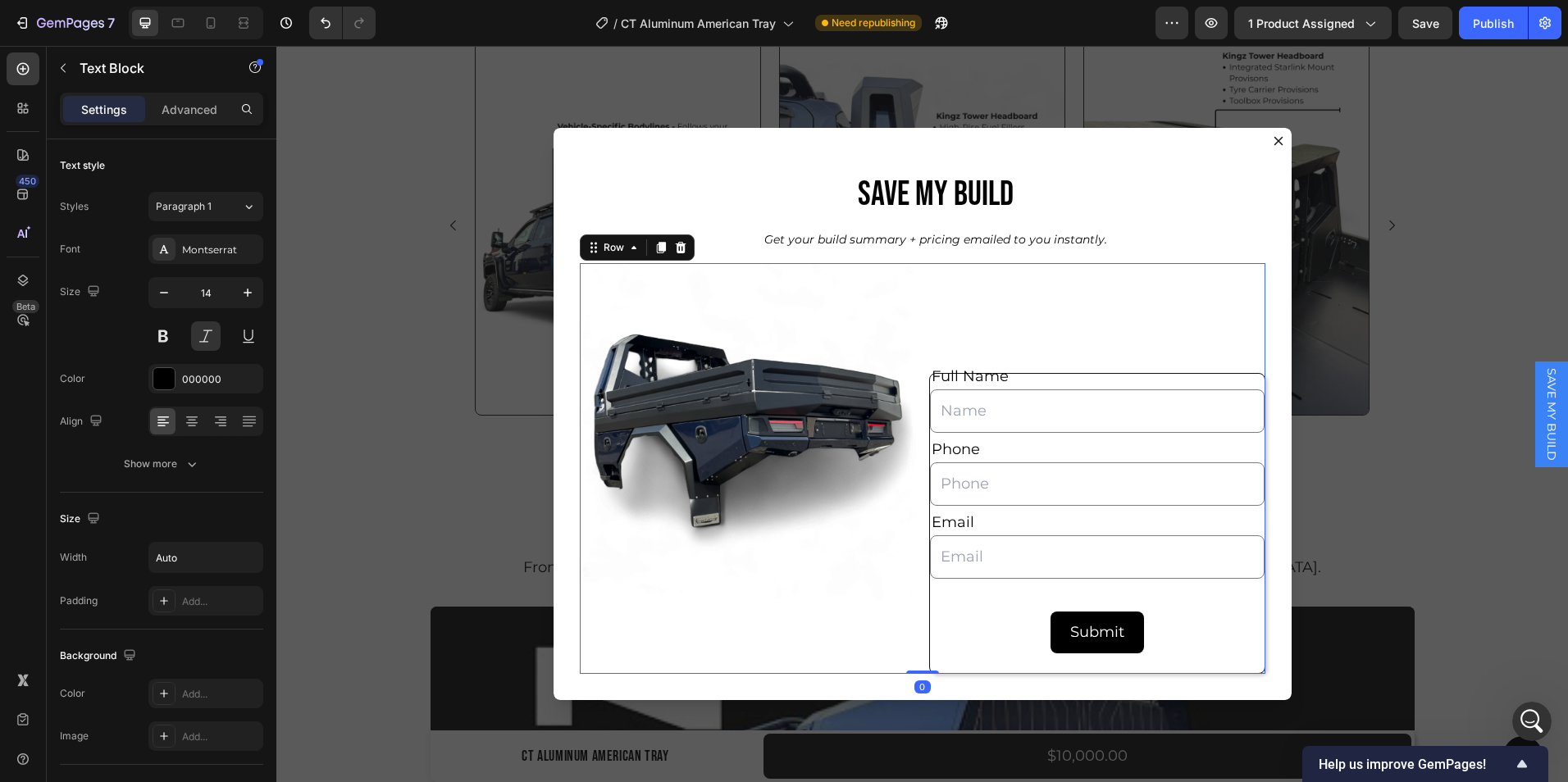
click at [974, 291] on div "Full Name Text Block Text Field Phone Text Block Text Field Email Text Block Em…" at bounding box center [1097, 469] width 336 height 411
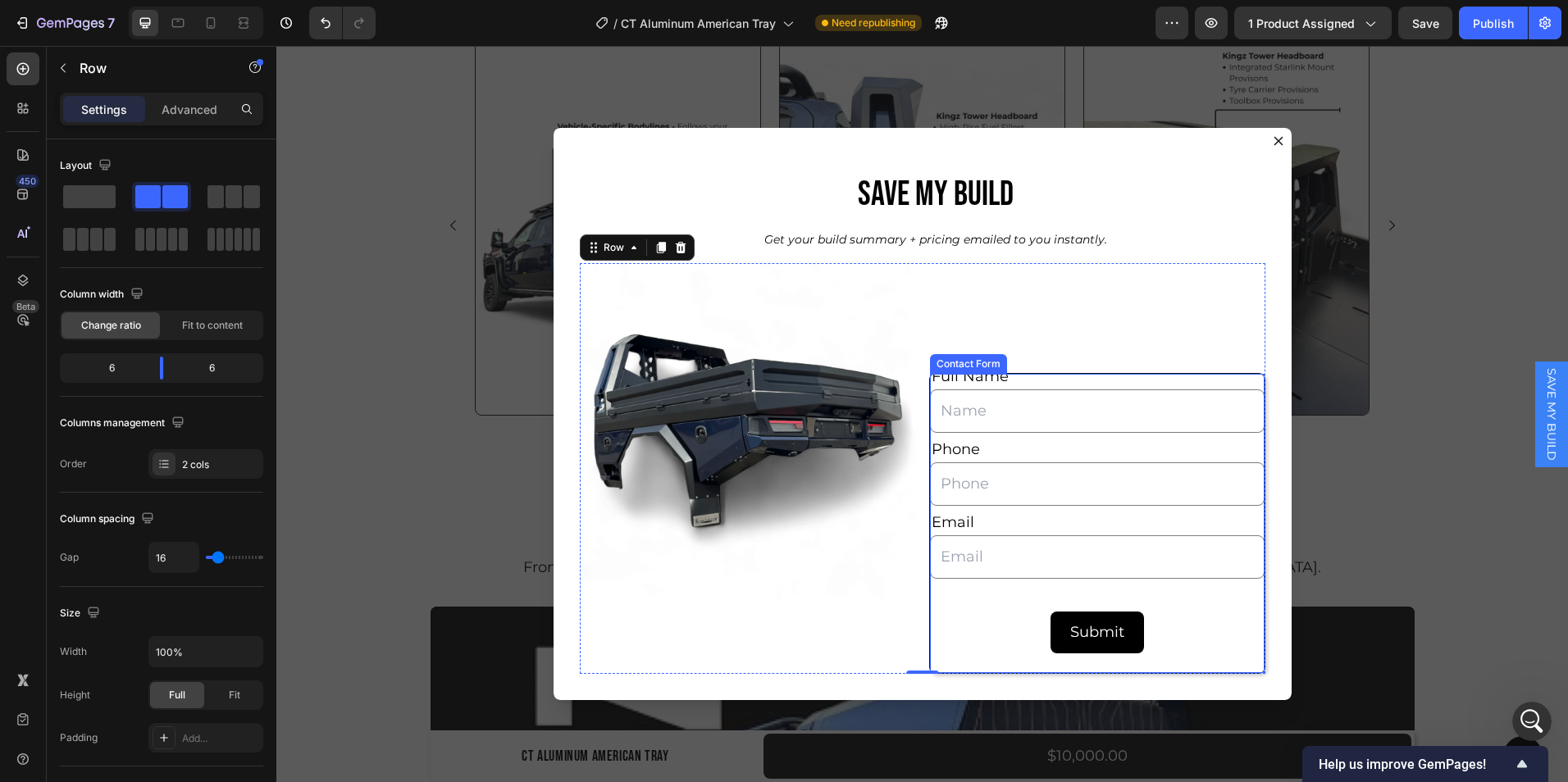
click at [978, 663] on div "Full Name Text Block Text Field Phone Text Block Text Field Email Text Block Em…" at bounding box center [1097, 523] width 336 height 301
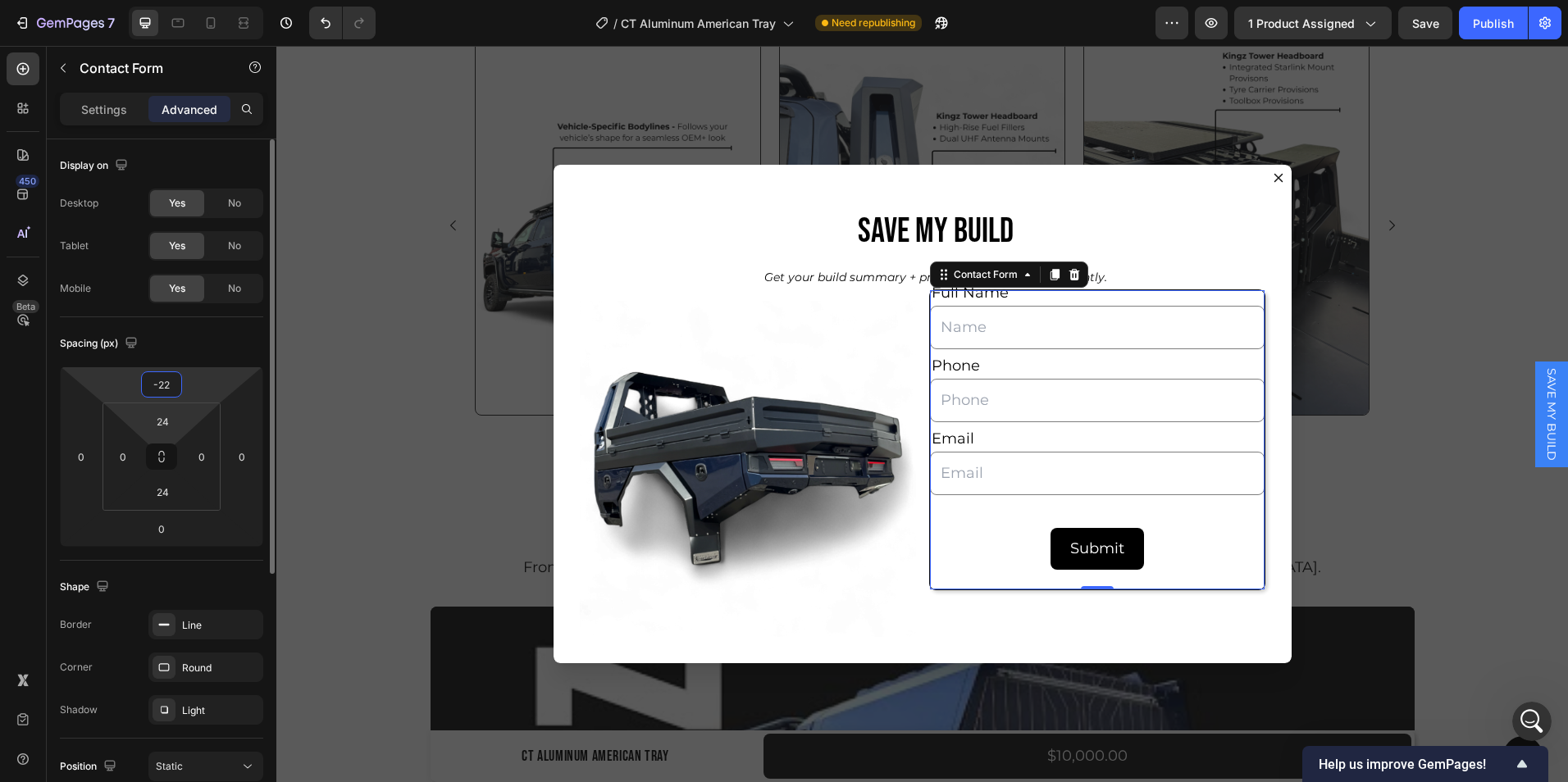
drag, startPoint x: 156, startPoint y: 370, endPoint x: 165, endPoint y: 434, distance: 64.6
click at [165, 0] on html "7 Version history / CT Aluminum American Tray Need republishing Preview 1 produ…" at bounding box center [784, 0] width 1568 height 0
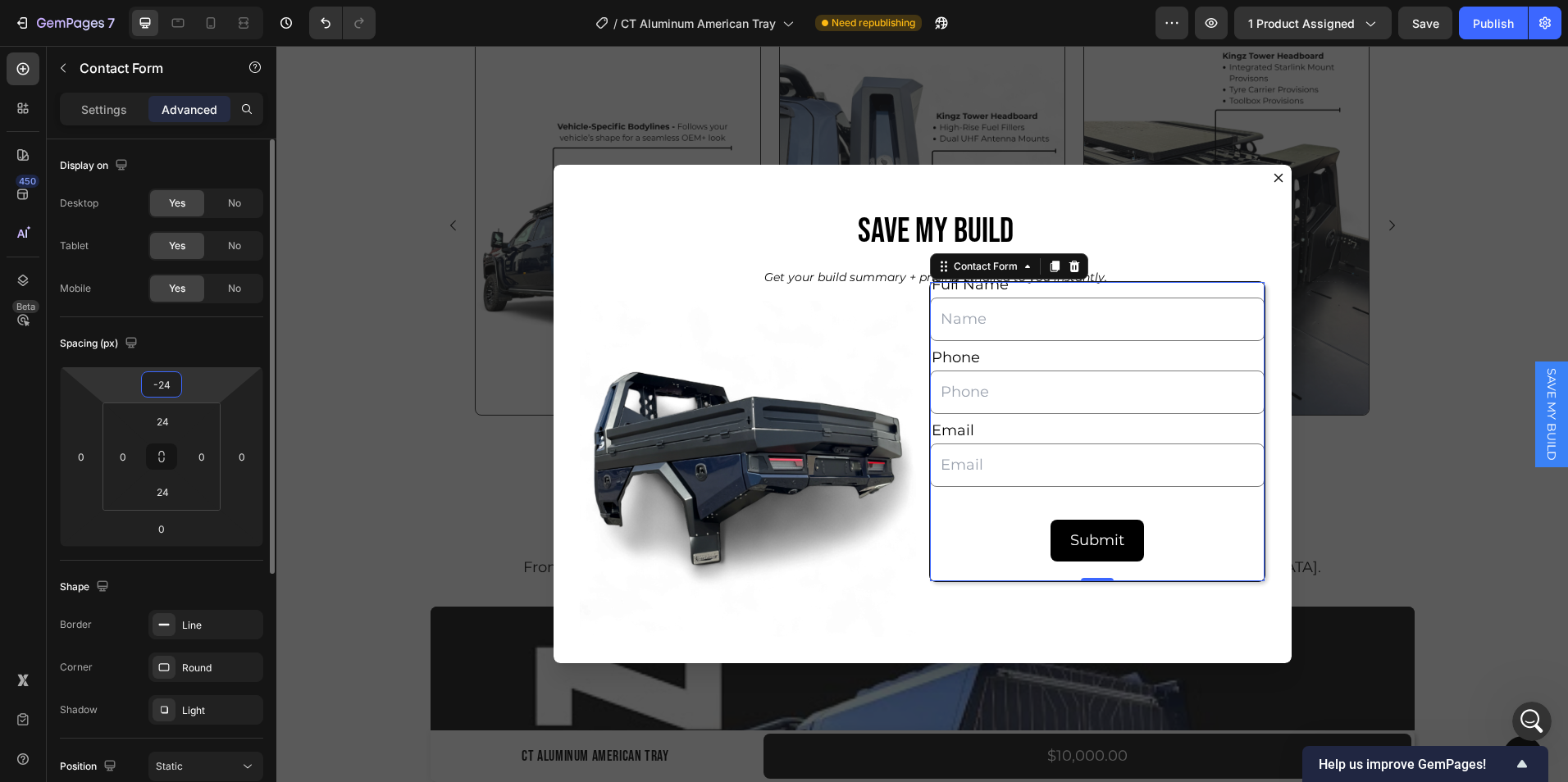
click at [169, 384] on input "-24" at bounding box center [162, 384] width 33 height 24
type input "-2"
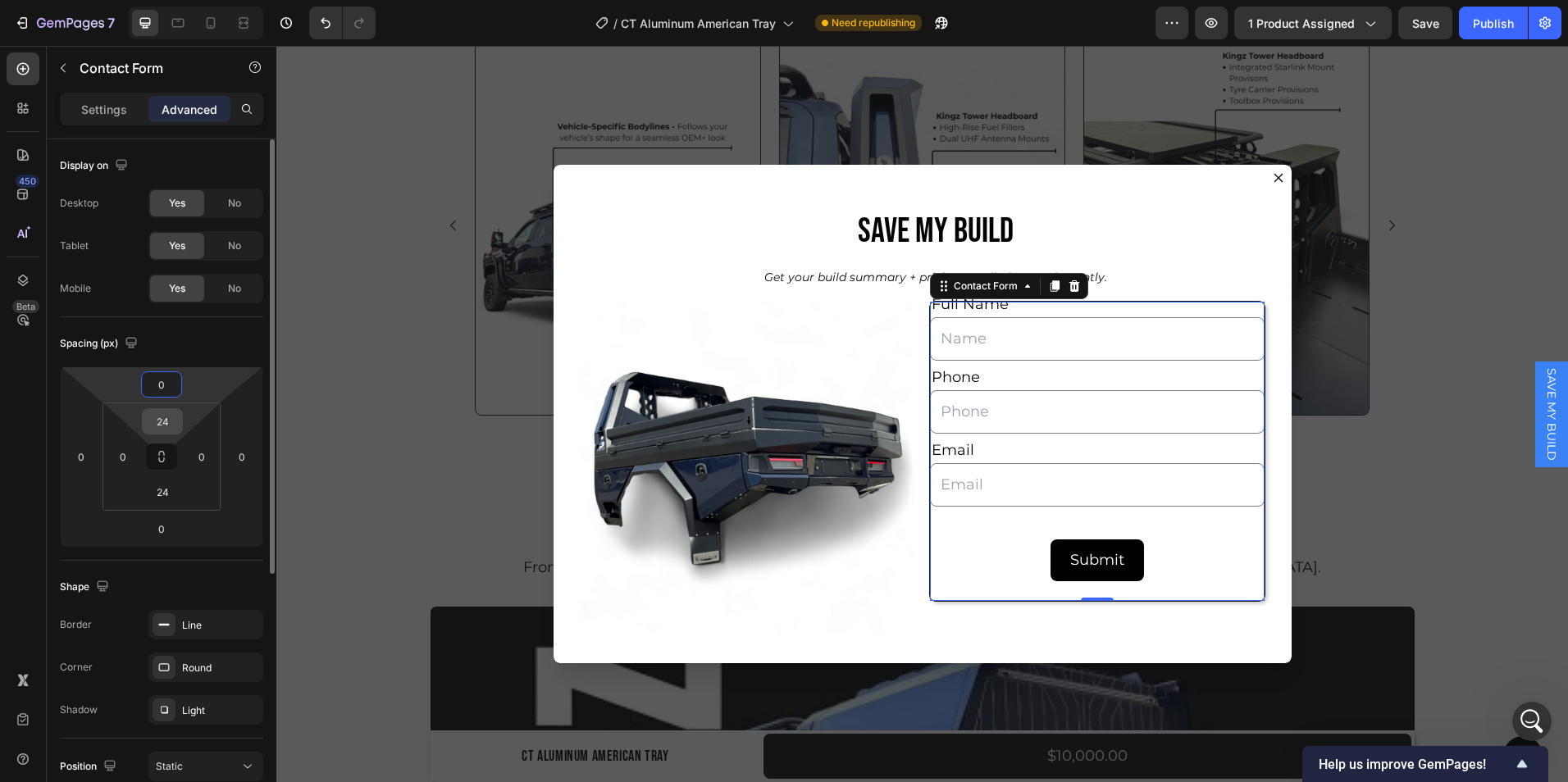
type input "0"
click at [174, 422] on input "24" at bounding box center [163, 421] width 33 height 24
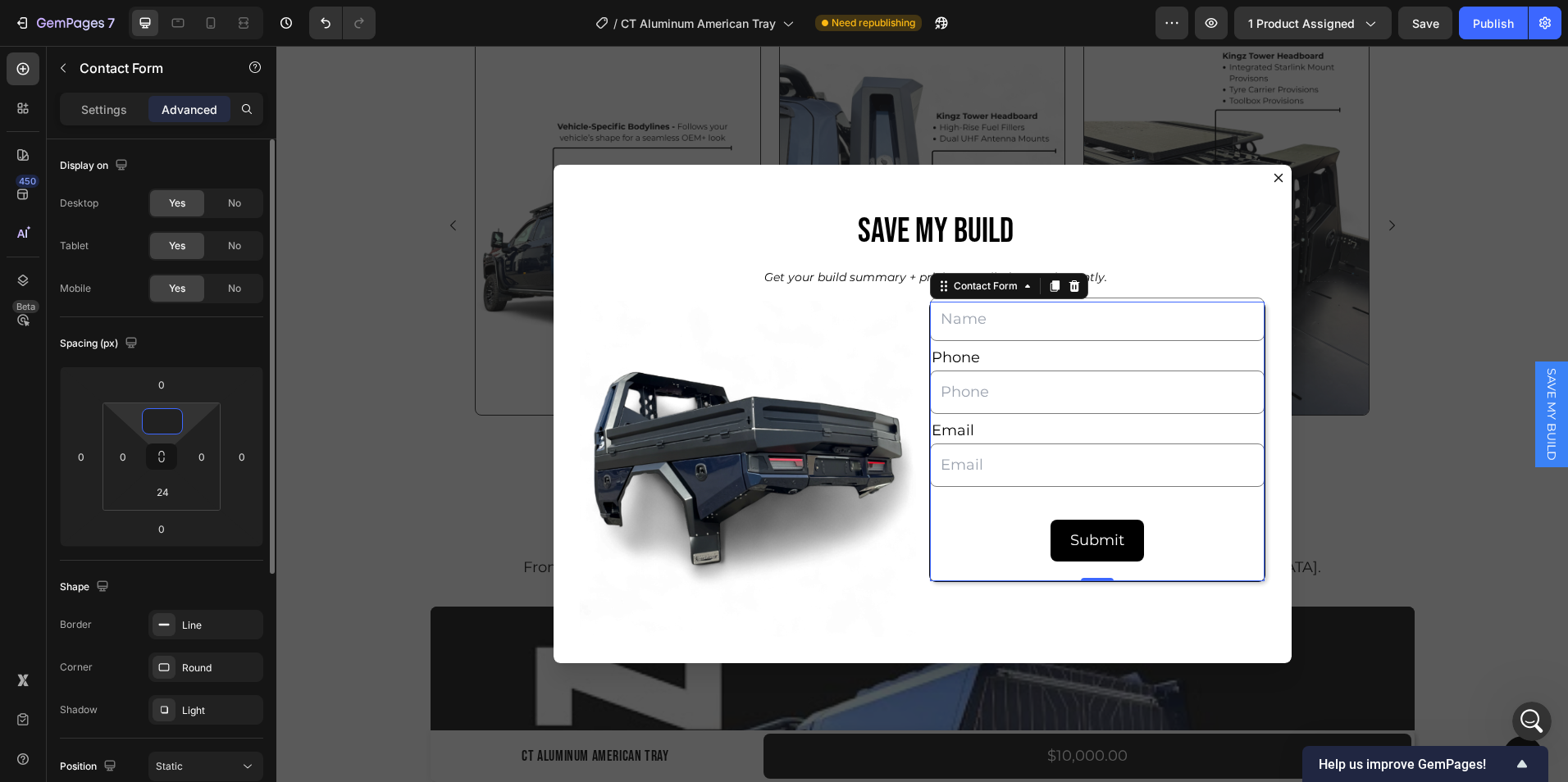
type input "0"
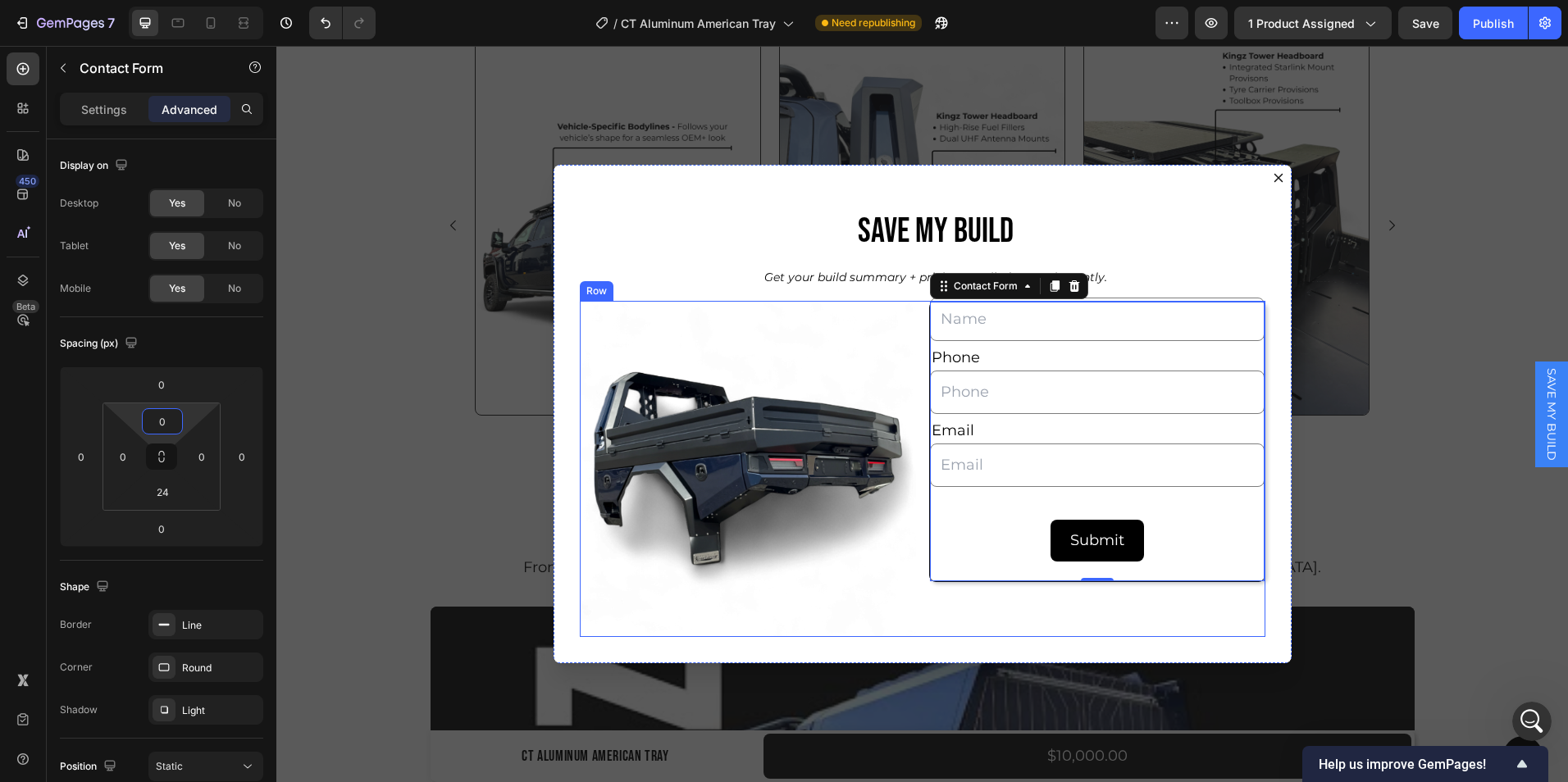
click at [941, 630] on div "Full Name Text Block Text Field Phone Text Block Text Field Email Text Block Em…" at bounding box center [1097, 469] width 336 height 336
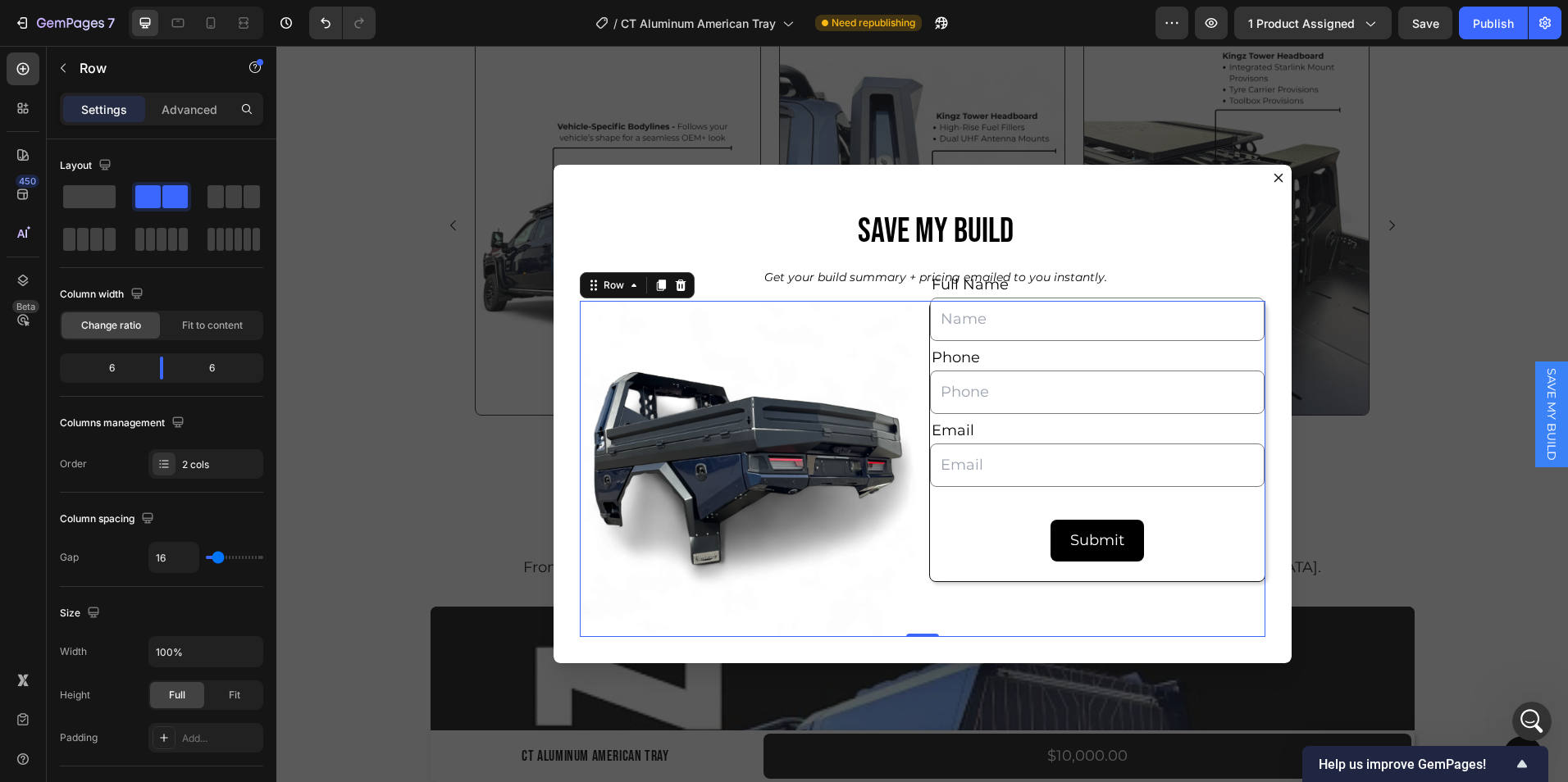
click at [916, 325] on div "Image Full Name Text Block Text Field Phone Text Block Text Field Email Text Bl…" at bounding box center [922, 469] width 686 height 336
click at [968, 576] on div "Full Name Text Block Text Field Phone Text Block Text Field Email Text Block Em…" at bounding box center [1097, 442] width 336 height 282
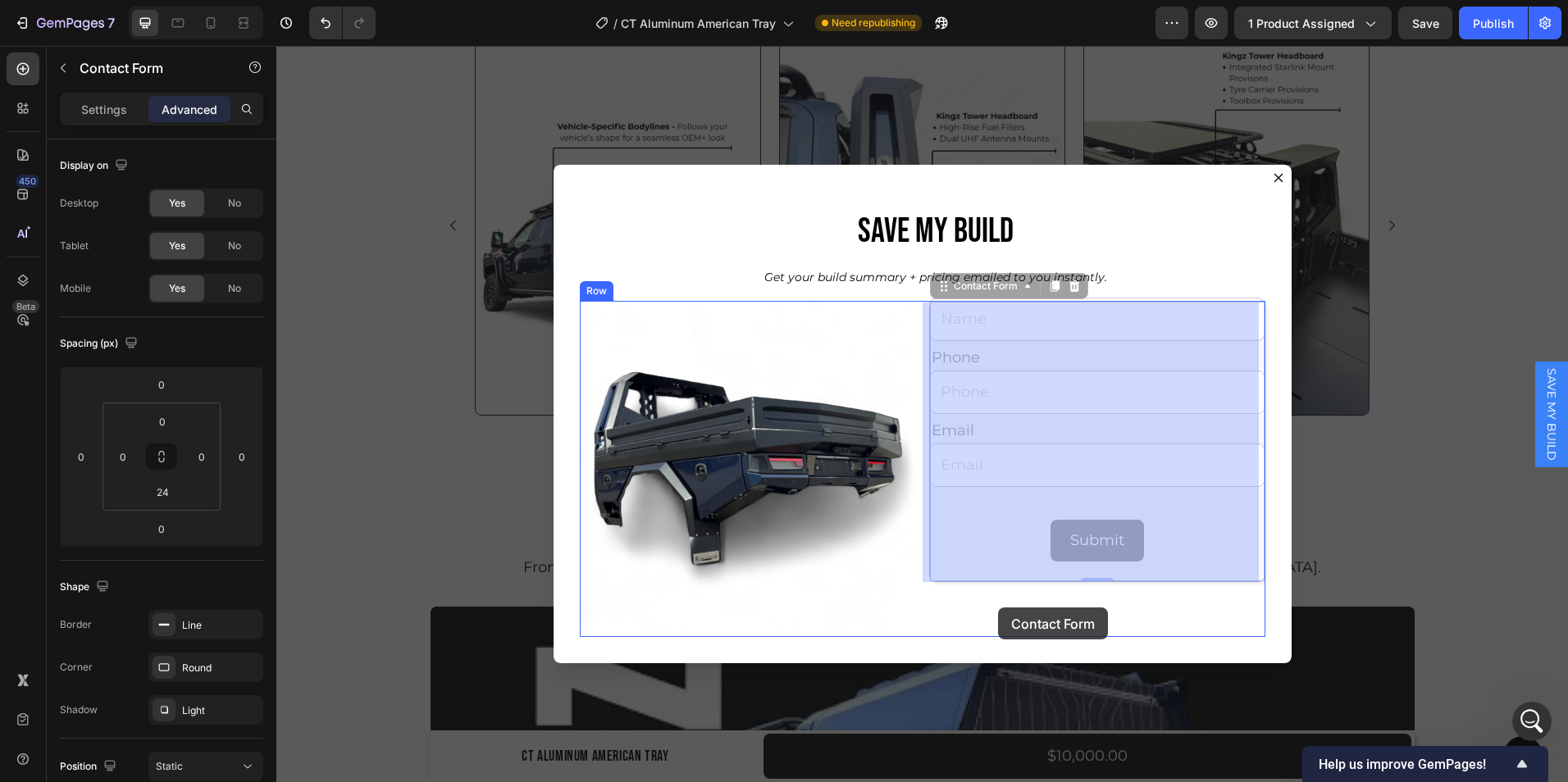
drag, startPoint x: 938, startPoint y: 279, endPoint x: 998, endPoint y: 608, distance: 334.4
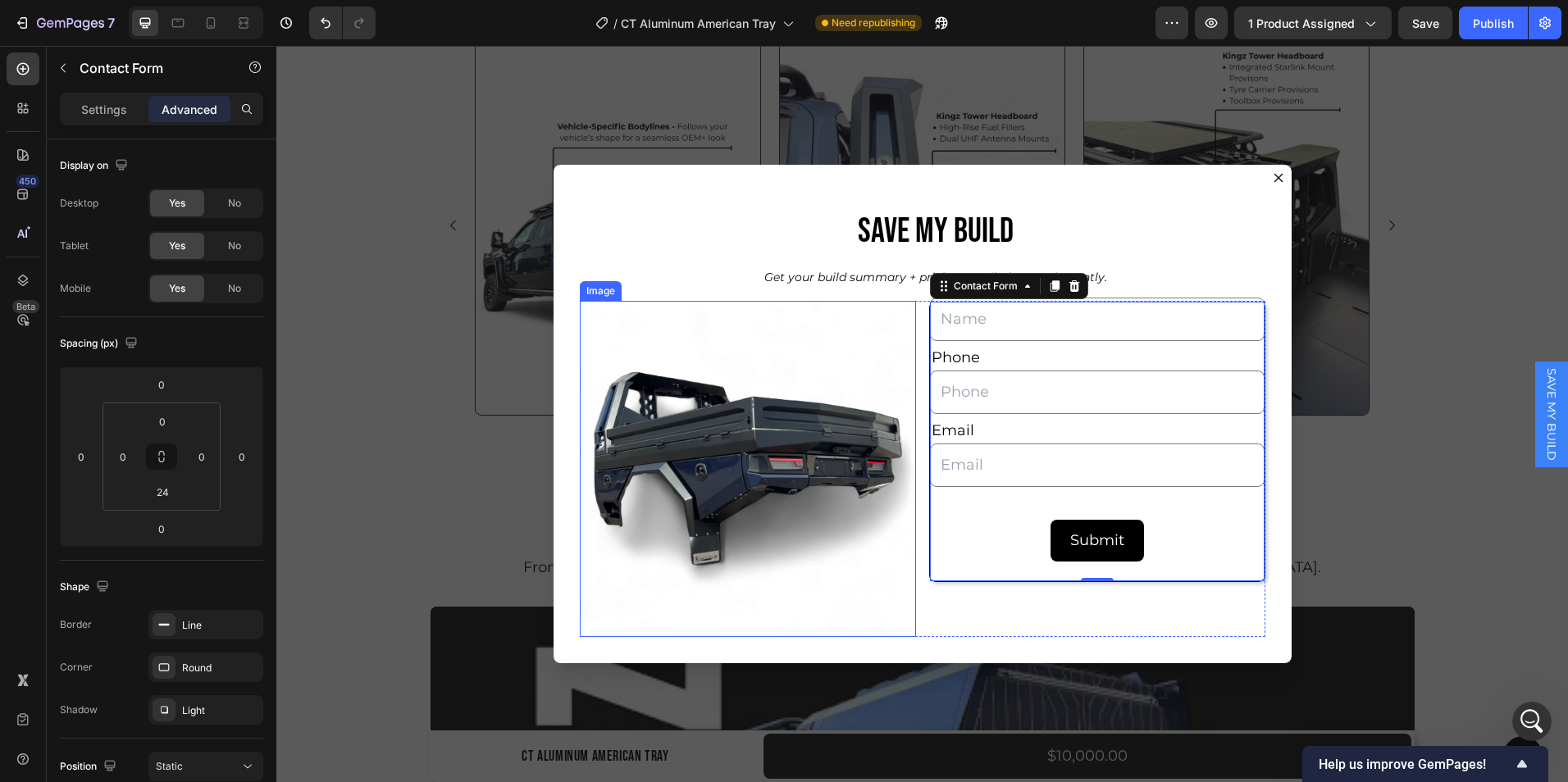
click at [901, 589] on img "Dialog body" at bounding box center [748, 469] width 336 height 336
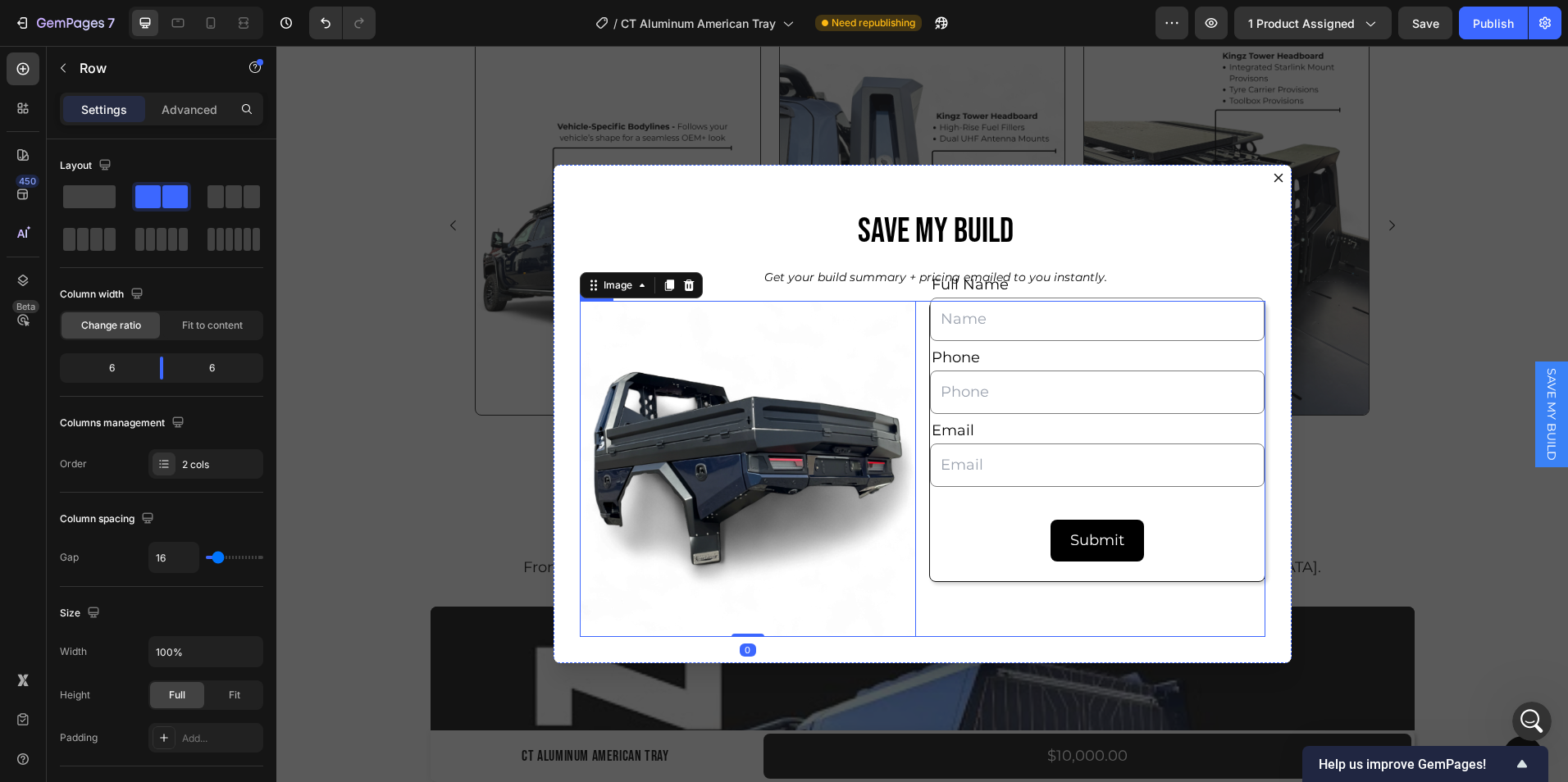
click at [934, 619] on div "Full Name Text Block Text Field Phone Text Block Text Field Email Text Block Em…" at bounding box center [1097, 469] width 336 height 336
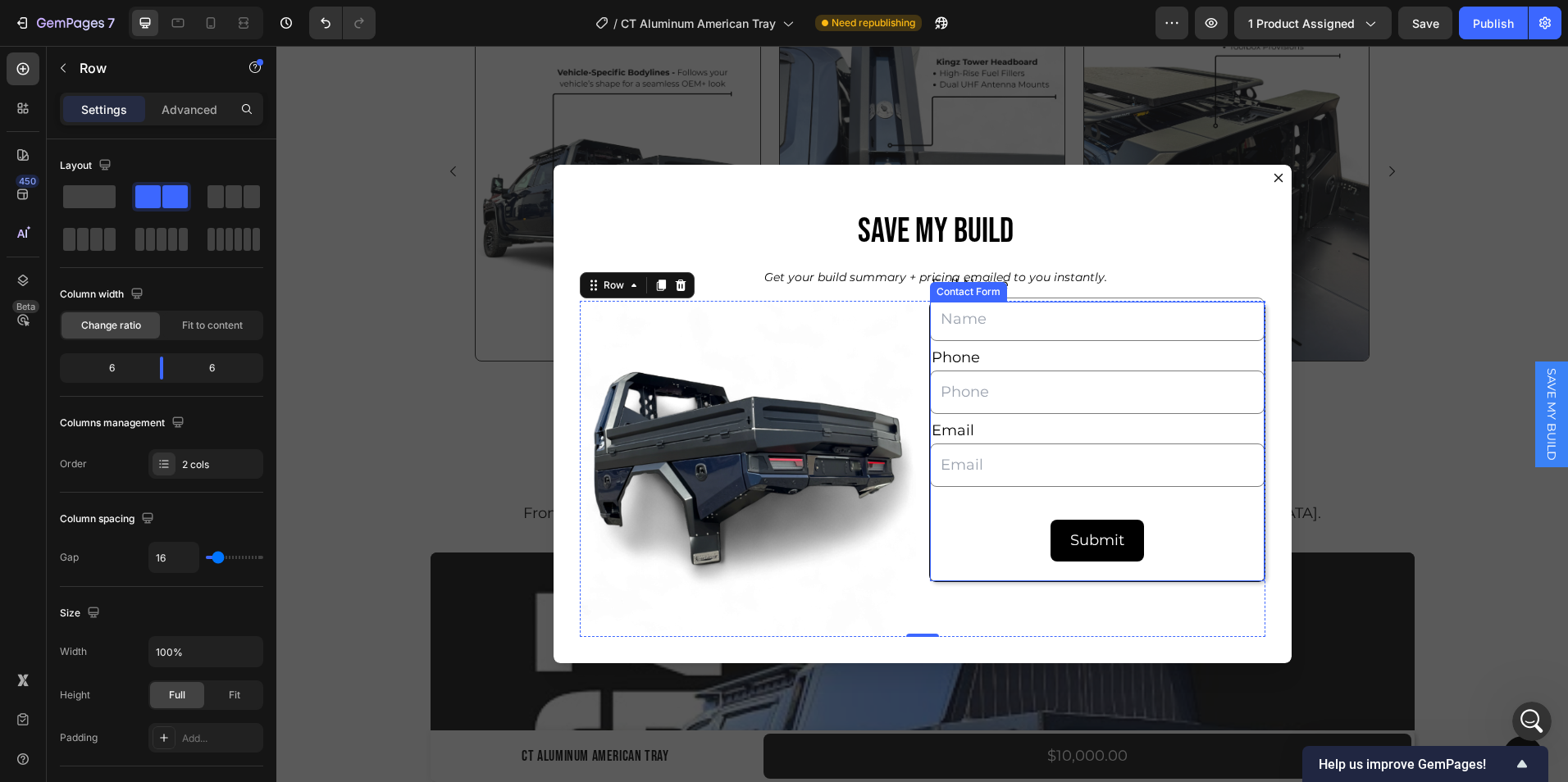
scroll to position [1752, 0]
click at [955, 570] on div "Full Name Text Block Text Field Phone Text Block Text Field Email Text Block Em…" at bounding box center [1097, 442] width 336 height 282
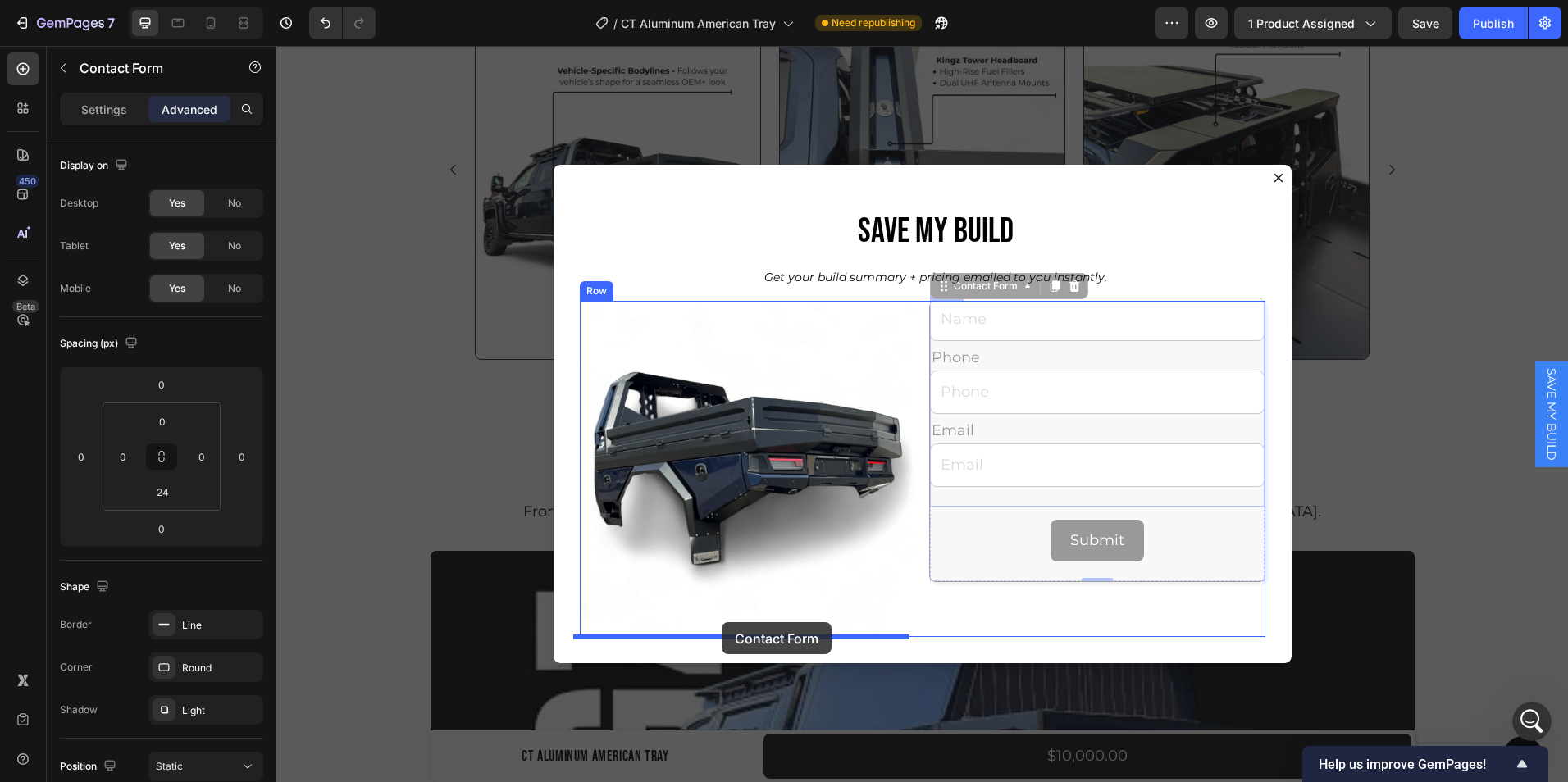
drag, startPoint x: 942, startPoint y: 287, endPoint x: 722, endPoint y: 621, distance: 399.9
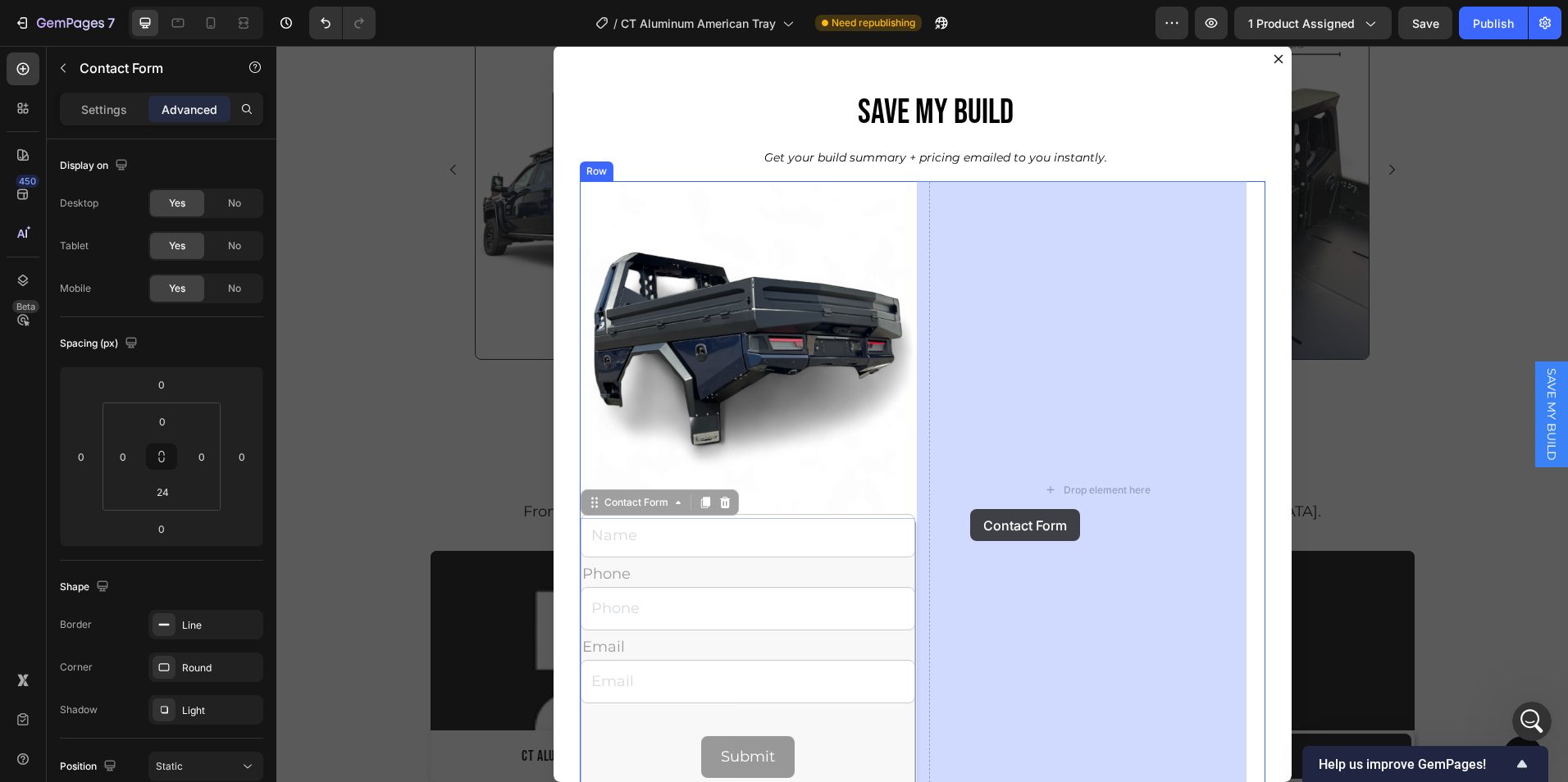
drag, startPoint x: 589, startPoint y: 492, endPoint x: 970, endPoint y: 509, distance: 381.4
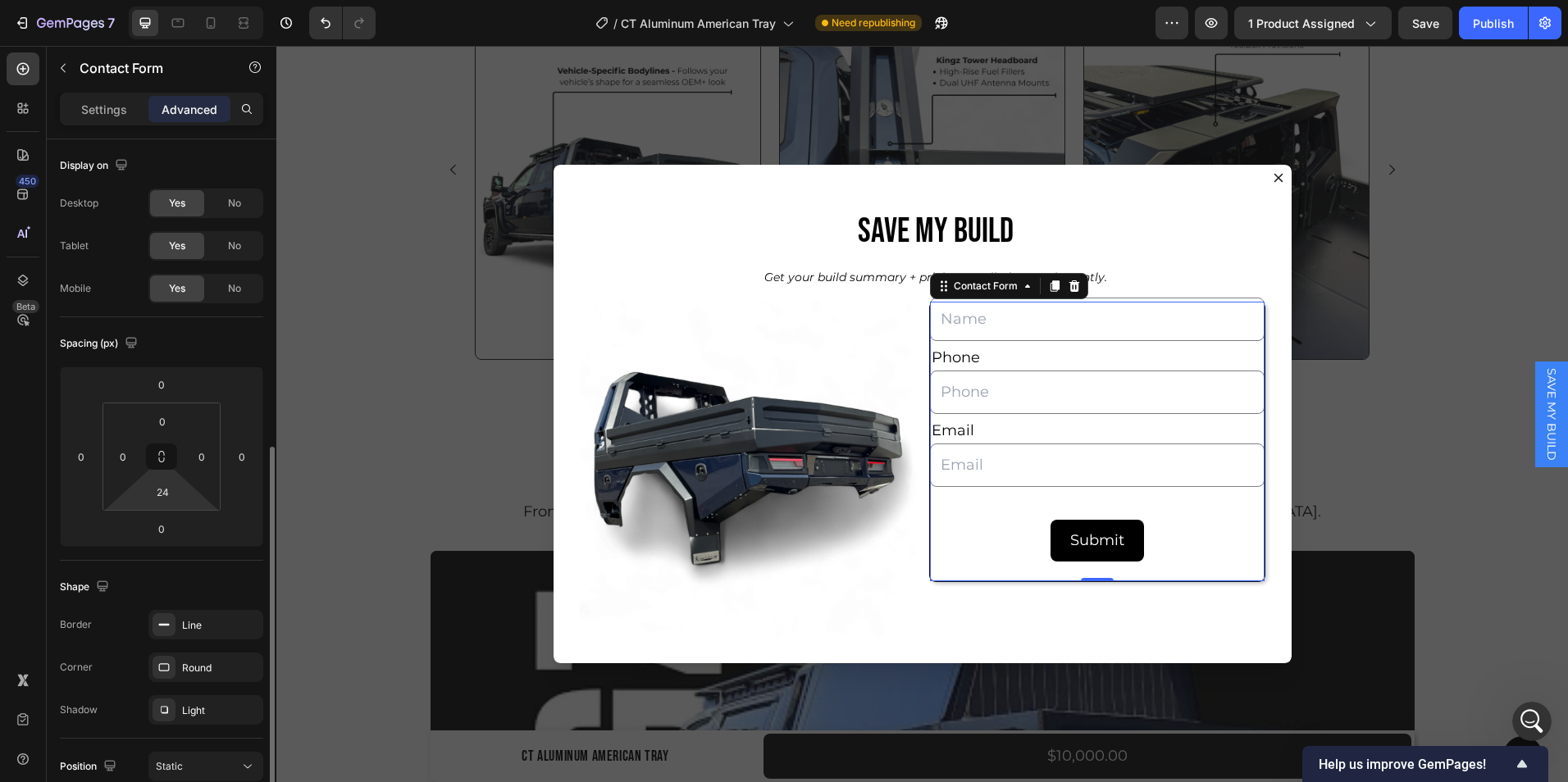
scroll to position [0, 0]
click at [96, 99] on div "Settings" at bounding box center [104, 108] width 82 height 26
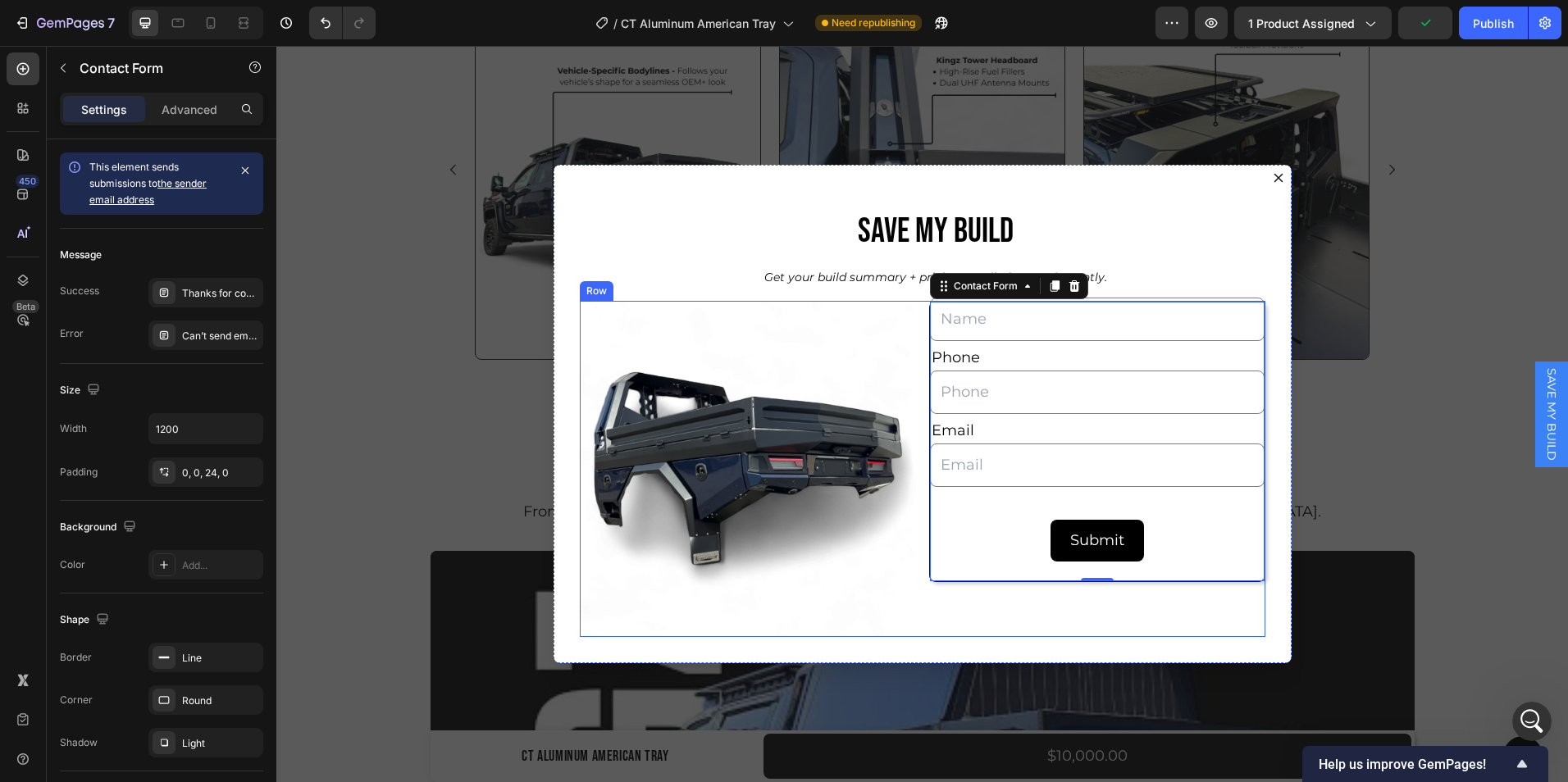
click at [929, 610] on div "Full Name Text Block Text Field Phone Text Block Text Field Email Text Block Em…" at bounding box center [1097, 469] width 336 height 336
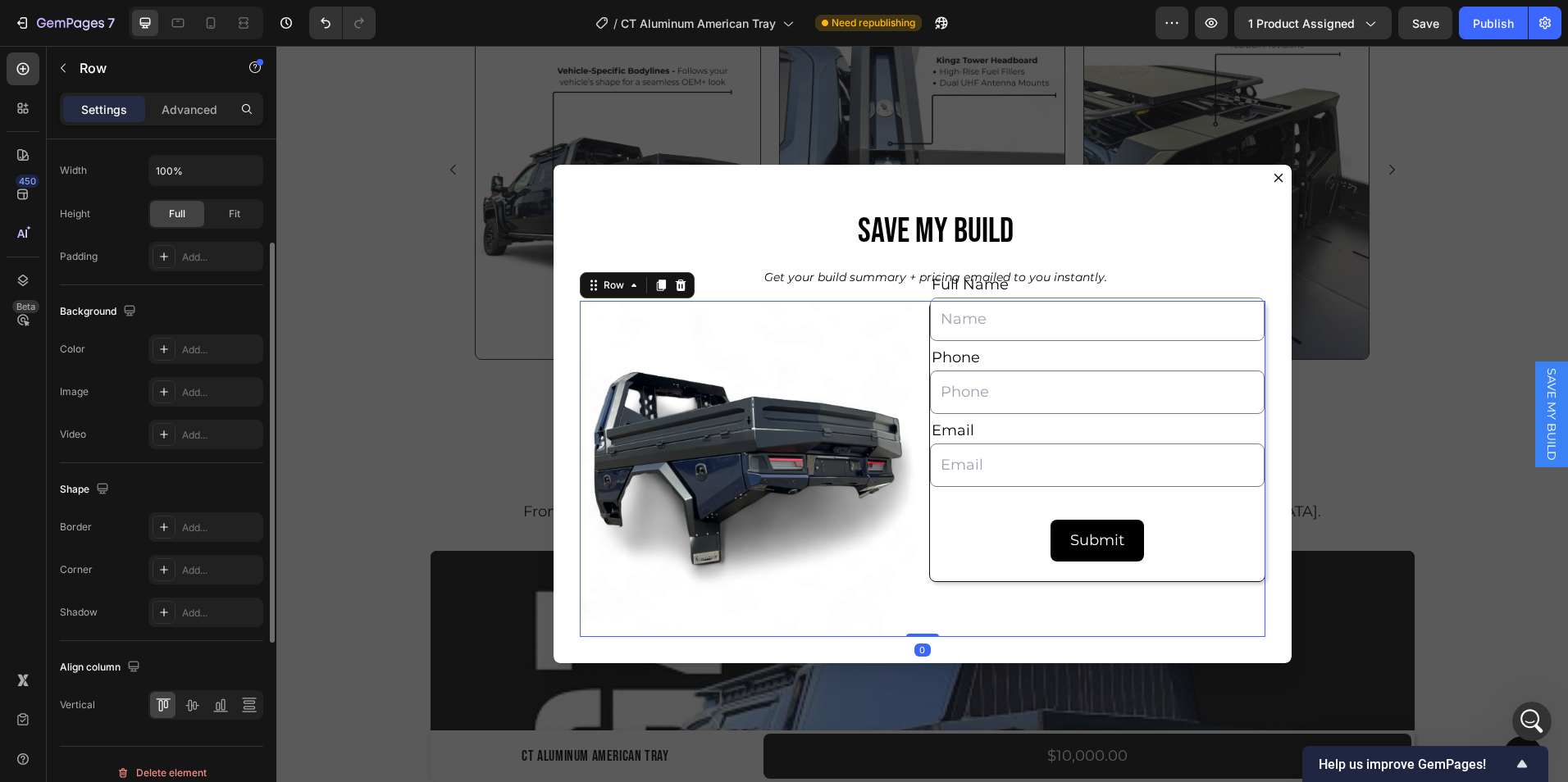
scroll to position [498, 0]
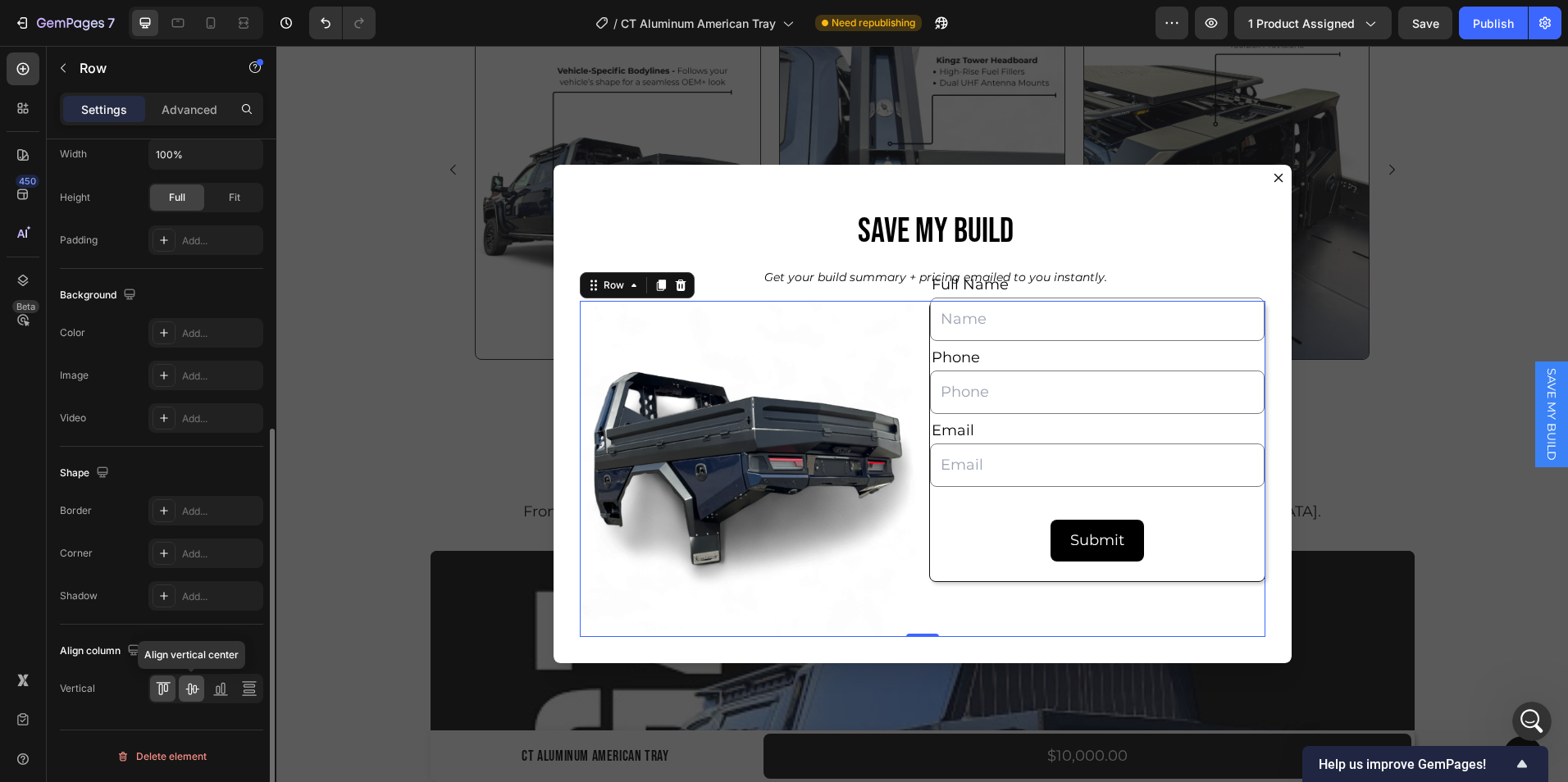
click at [191, 698] on div at bounding box center [191, 688] width 25 height 26
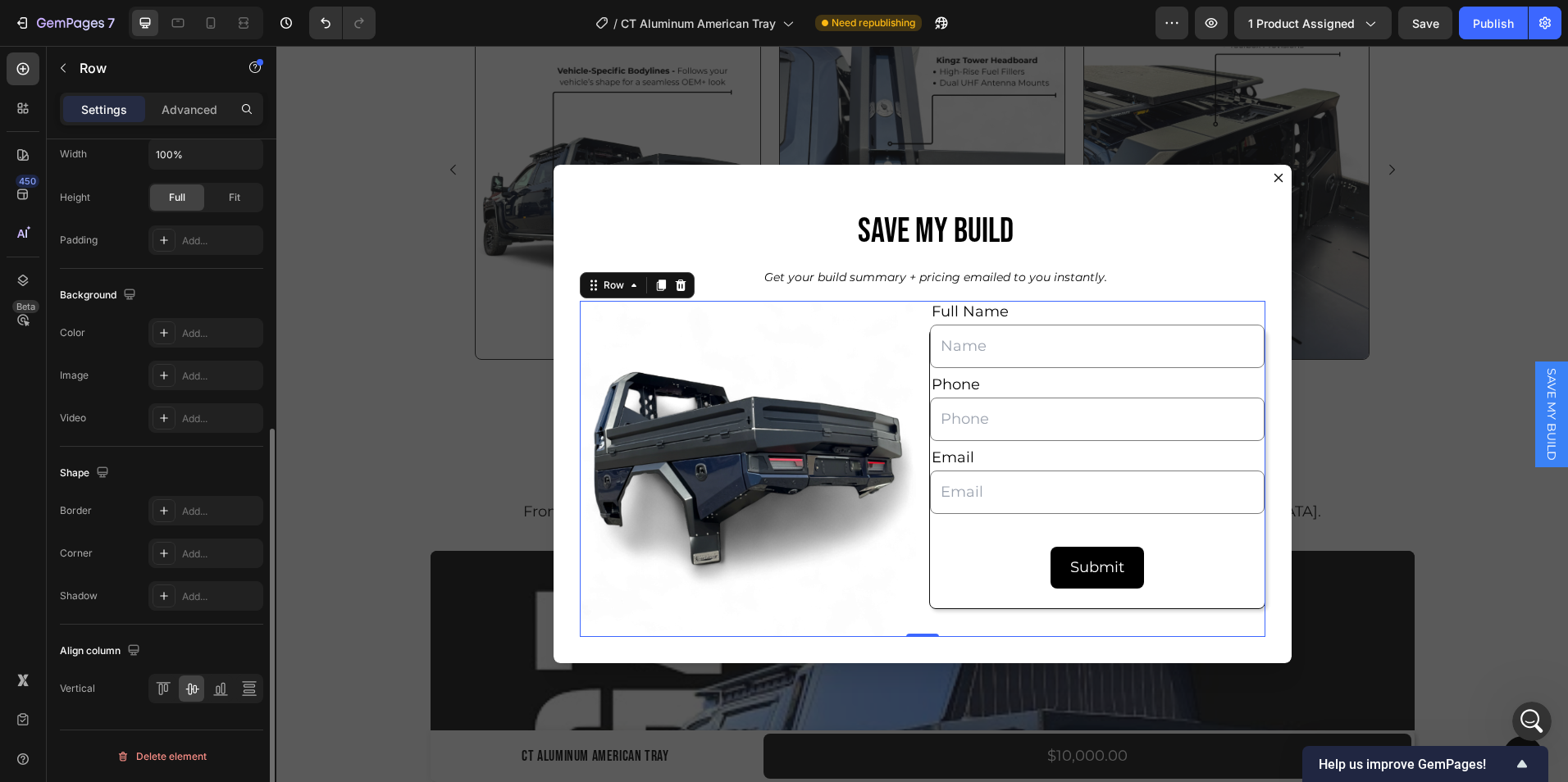
click at [228, 652] on div "Align column" at bounding box center [161, 651] width 203 height 26
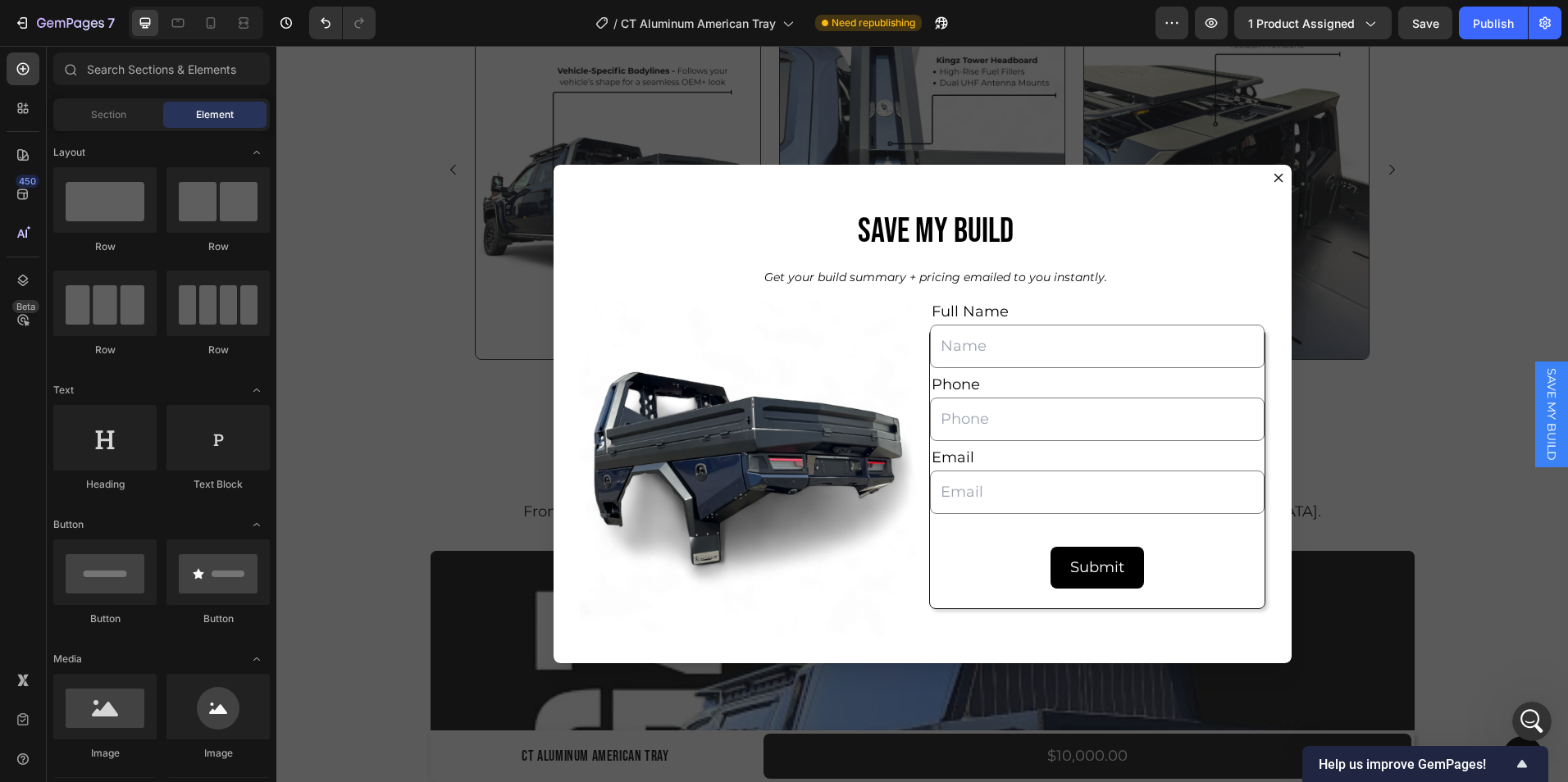
click at [1427, 246] on div "Backdrop" at bounding box center [922, 414] width 1292 height 737
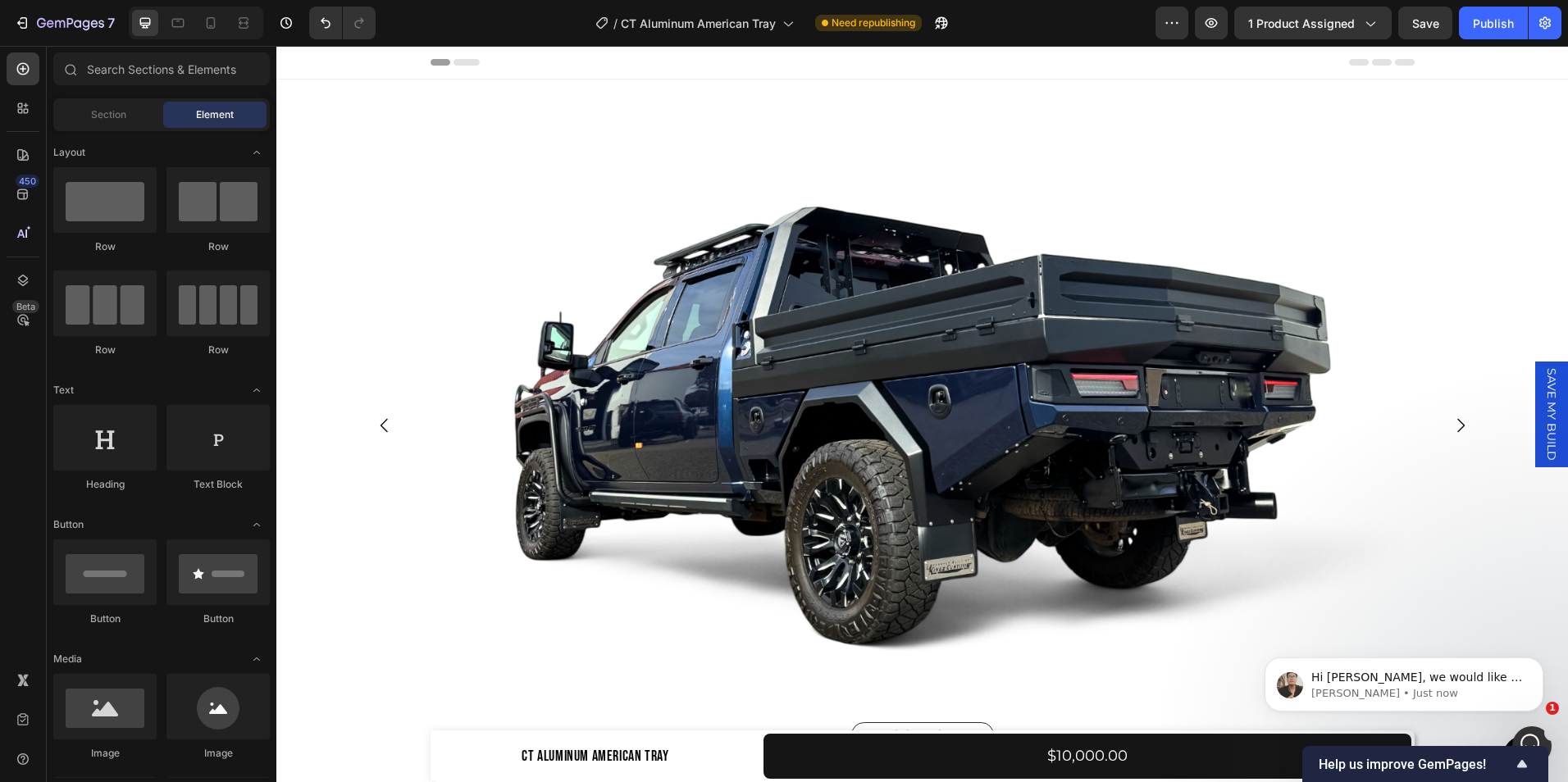
scroll to position [552, 0]
click at [1527, 730] on div "Open Intercom Messenger" at bounding box center [1530, 744] width 54 height 54
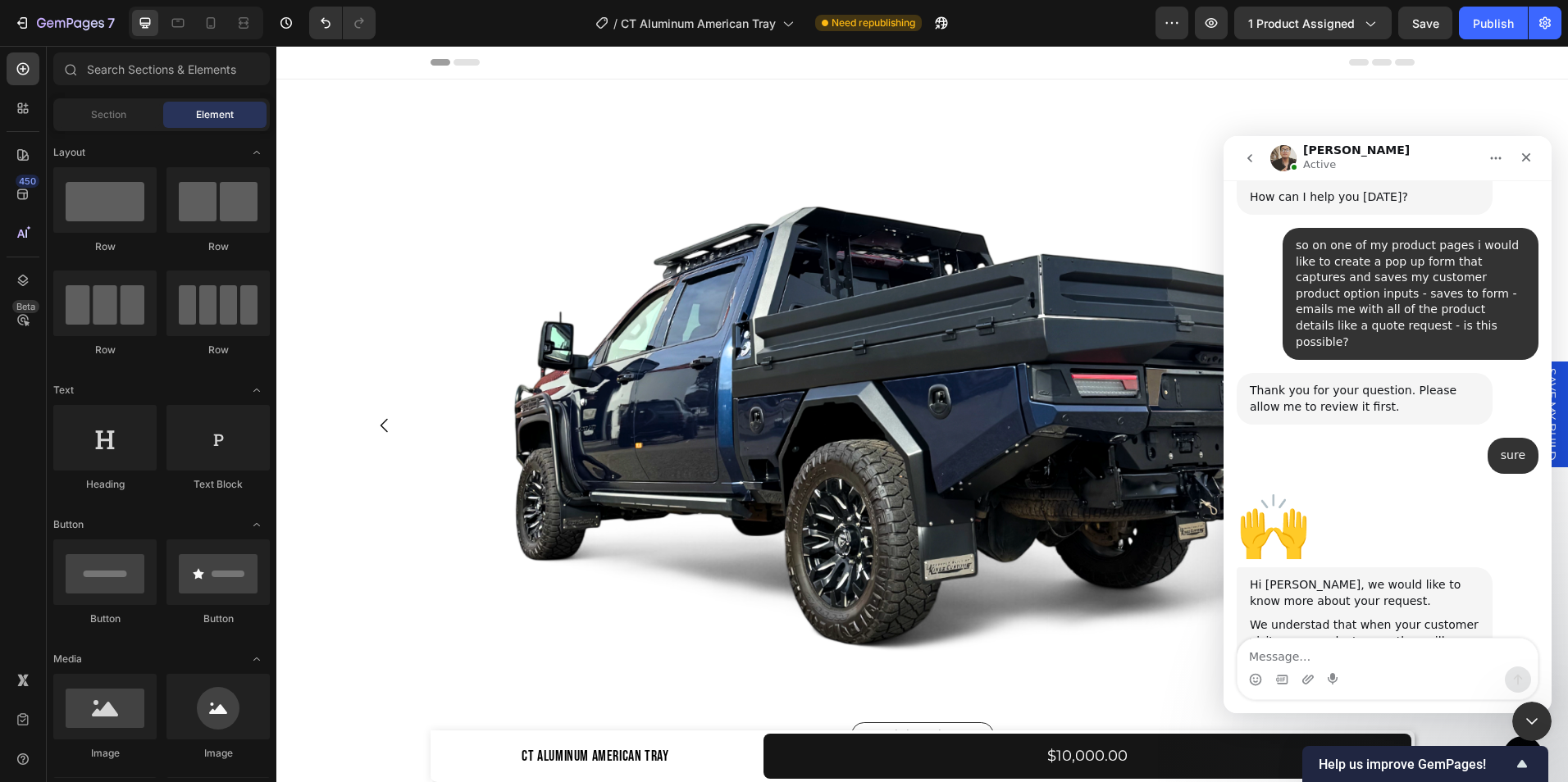
drag, startPoint x: 1316, startPoint y: 489, endPoint x: 1295, endPoint y: 487, distance: 21.1
click at [1296, 577] on div "Hi Jessica, we would like to know more about your request." at bounding box center [1365, 592] width 229 height 32
drag, startPoint x: 1321, startPoint y: 495, endPoint x: 1306, endPoint y: 470, distance: 29.2
click at [1306, 577] on div "Hi Jessica, we would like to know more about your request." at bounding box center [1365, 592] width 229 height 32
drag, startPoint x: 1306, startPoint y: 470, endPoint x: 1325, endPoint y: 498, distance: 33.8
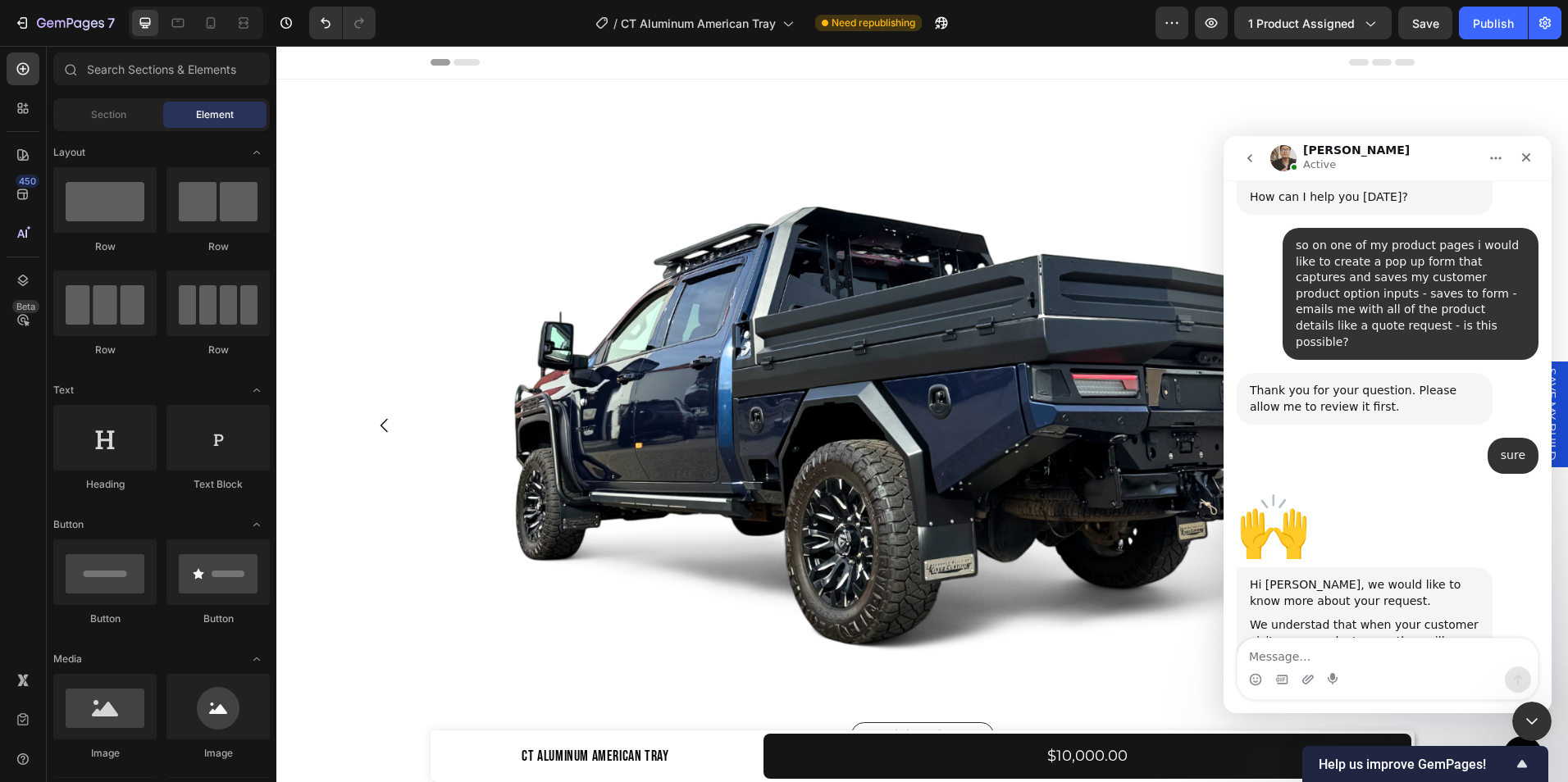
click at [1325, 610] on div "Ken says…" at bounding box center [1365, 613] width 229 height 8
click at [1296, 655] on textarea "Message…" at bounding box center [1387, 652] width 300 height 28
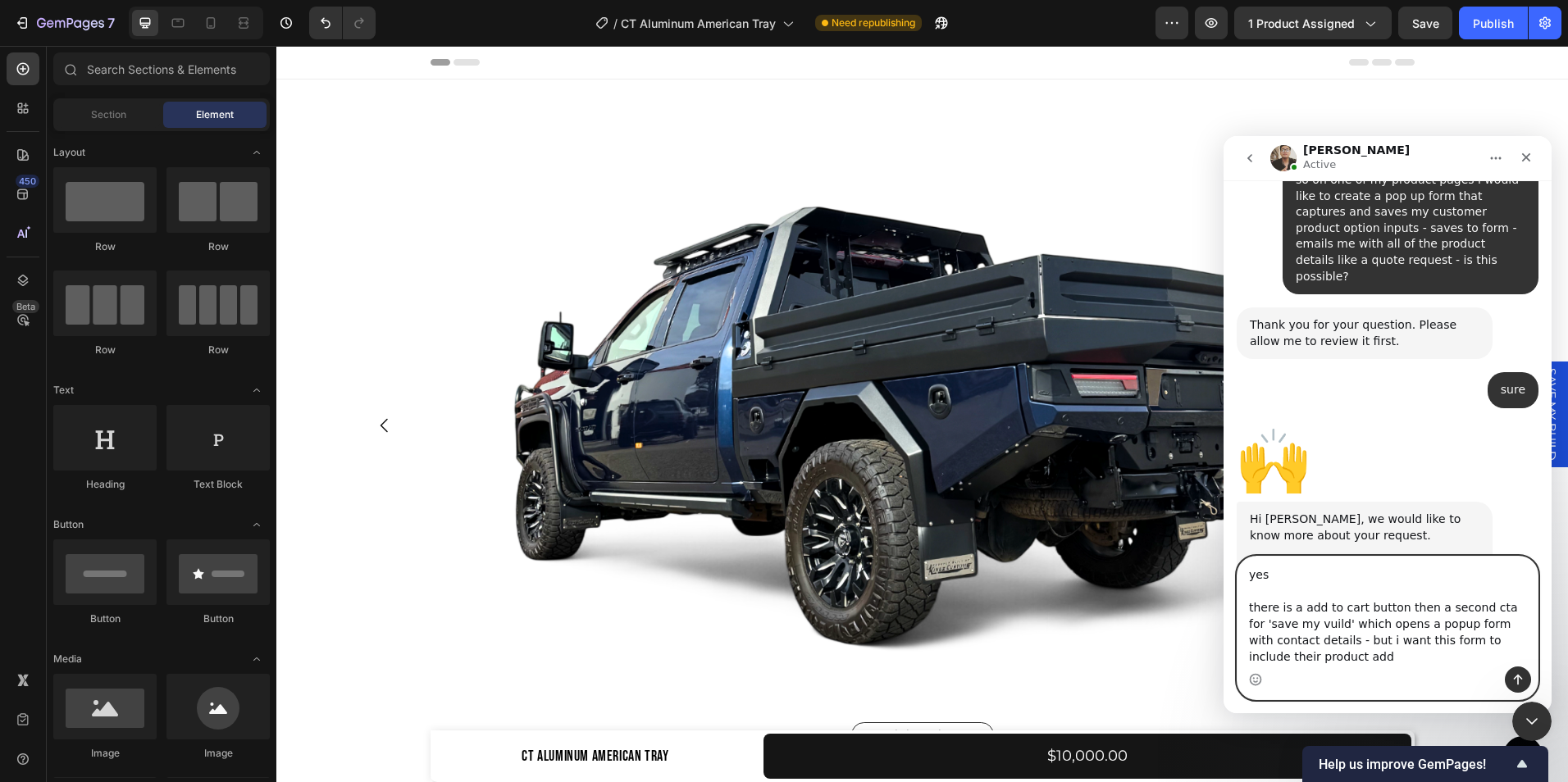
scroll to position [634, 0]
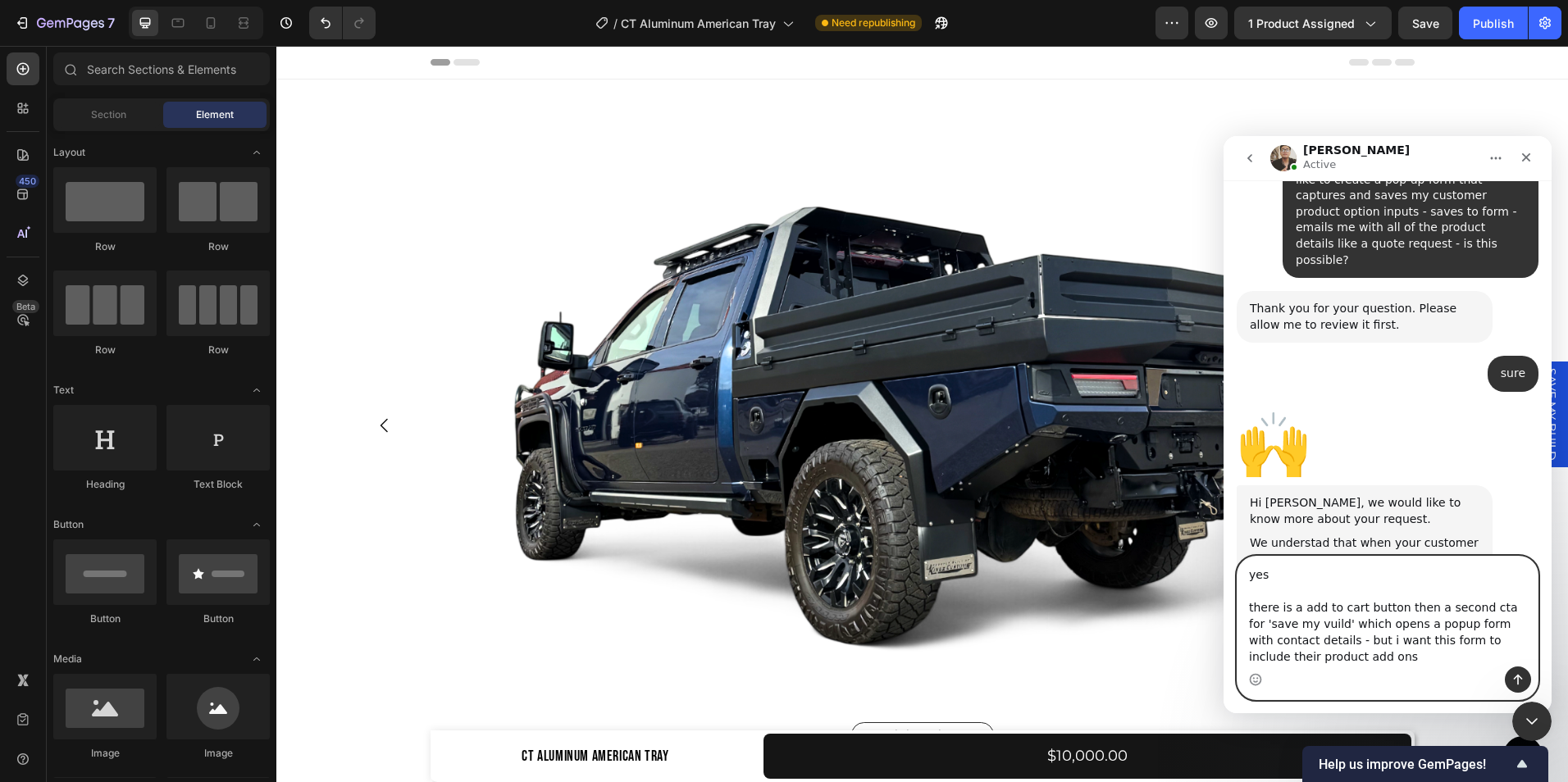
type textarea "yes there is a add to cart button then a second cta for 'save my vuild' which o…"
click at [1526, 681] on button "Send a message…" at bounding box center [1518, 679] width 26 height 26
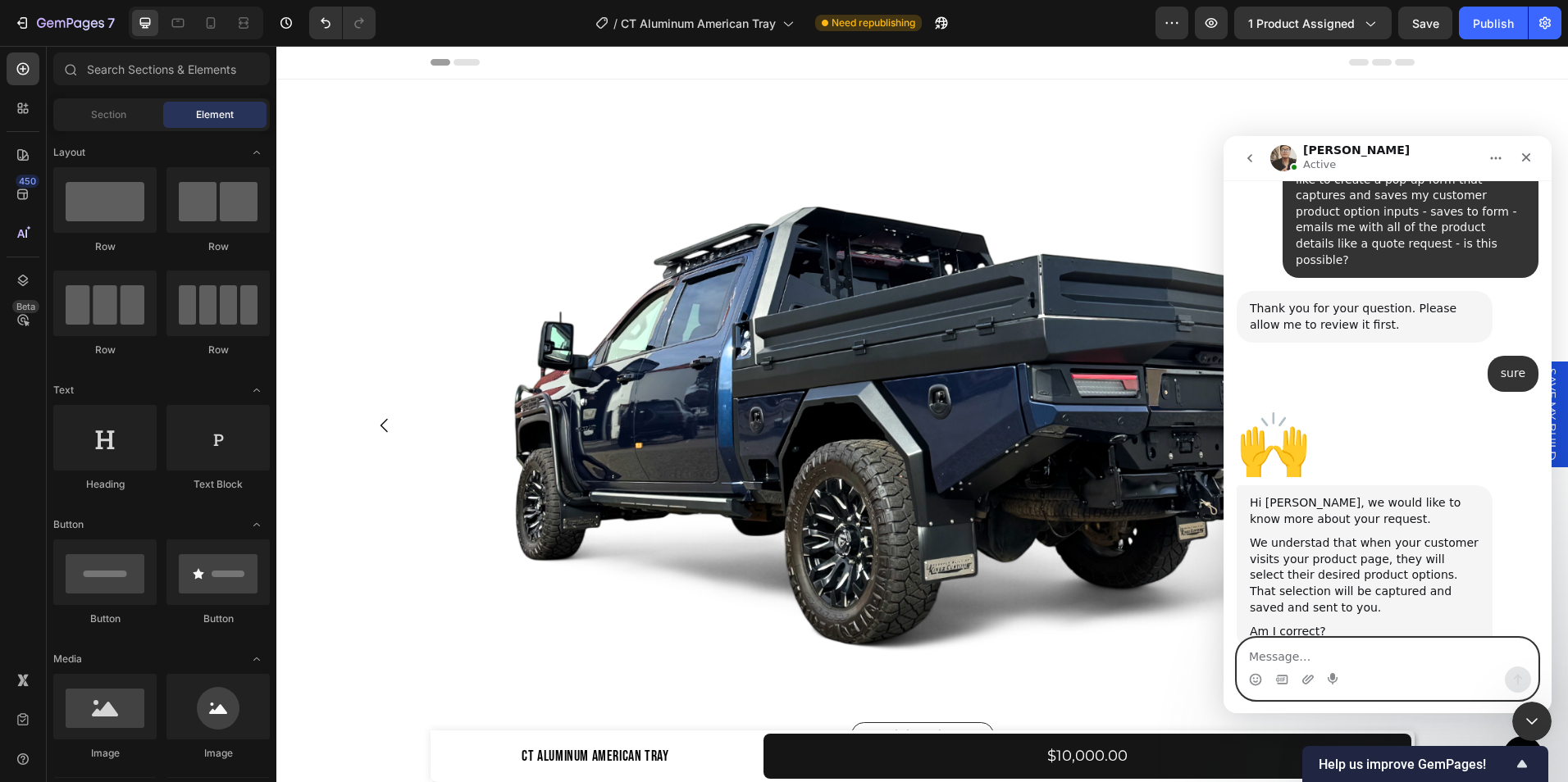
scroll to position [674, 0]
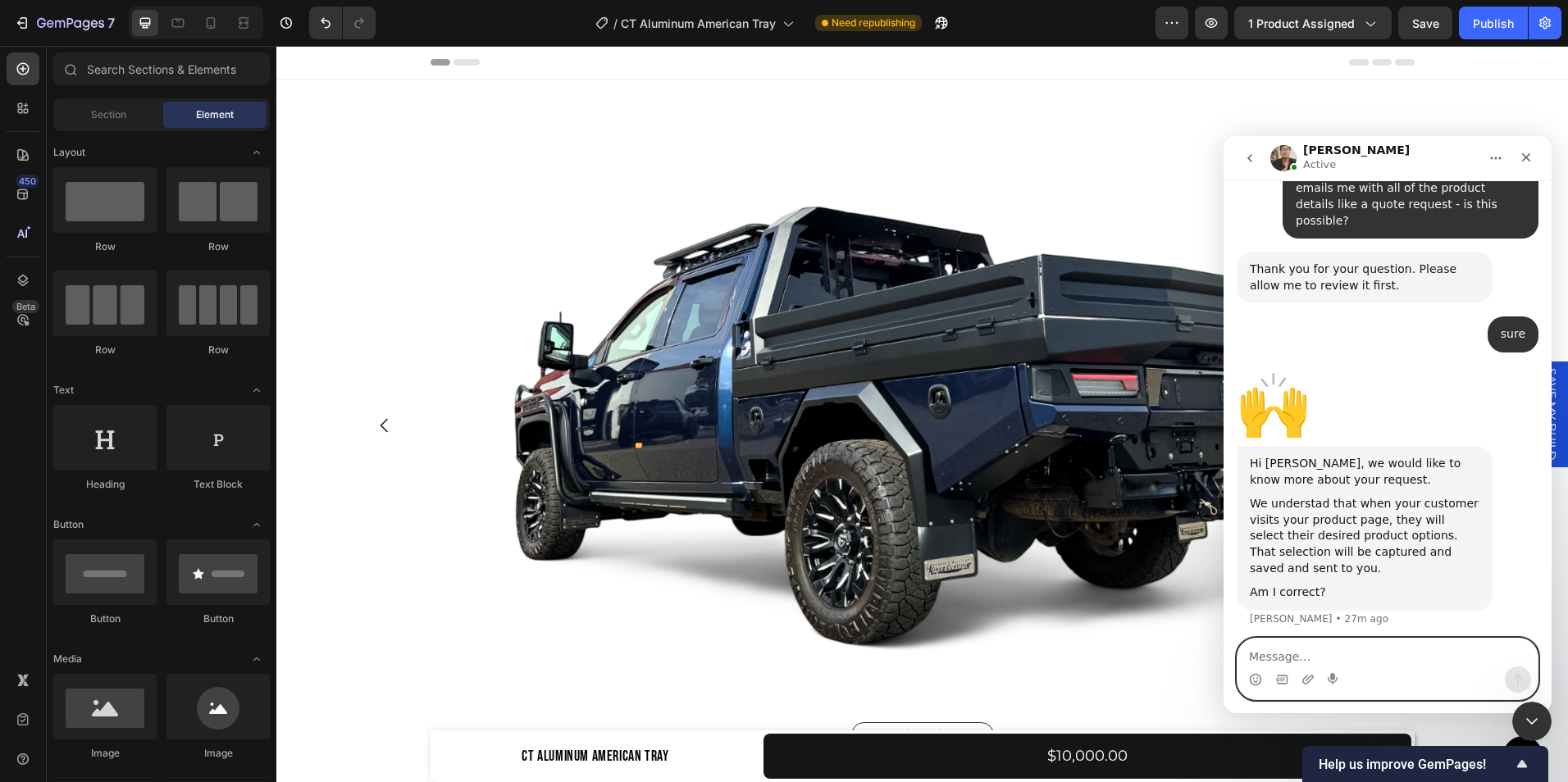
click at [1305, 647] on textarea "Message…" at bounding box center [1387, 652] width 300 height 28
type textarea "save my build*"
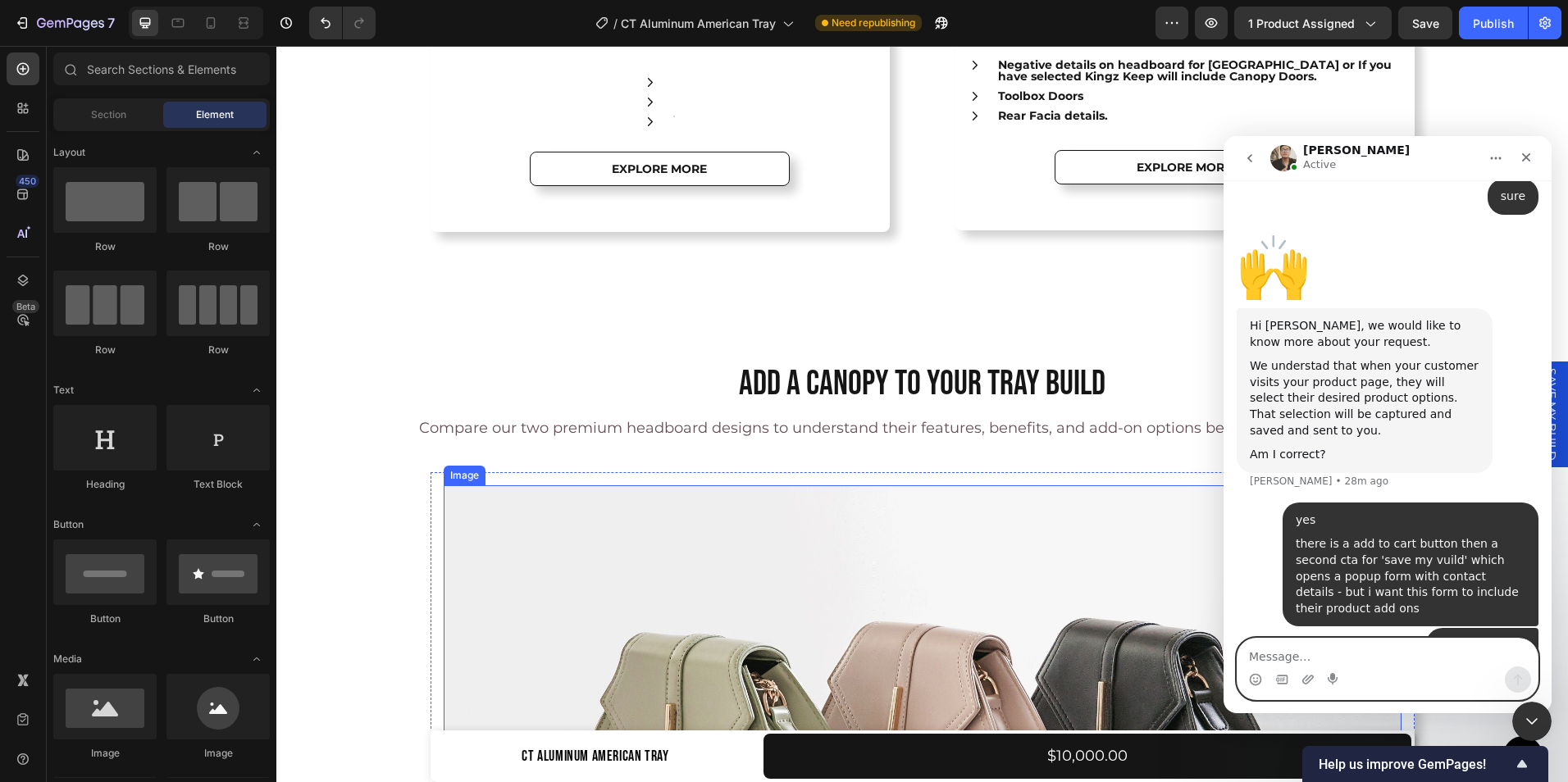
scroll to position [829, 0]
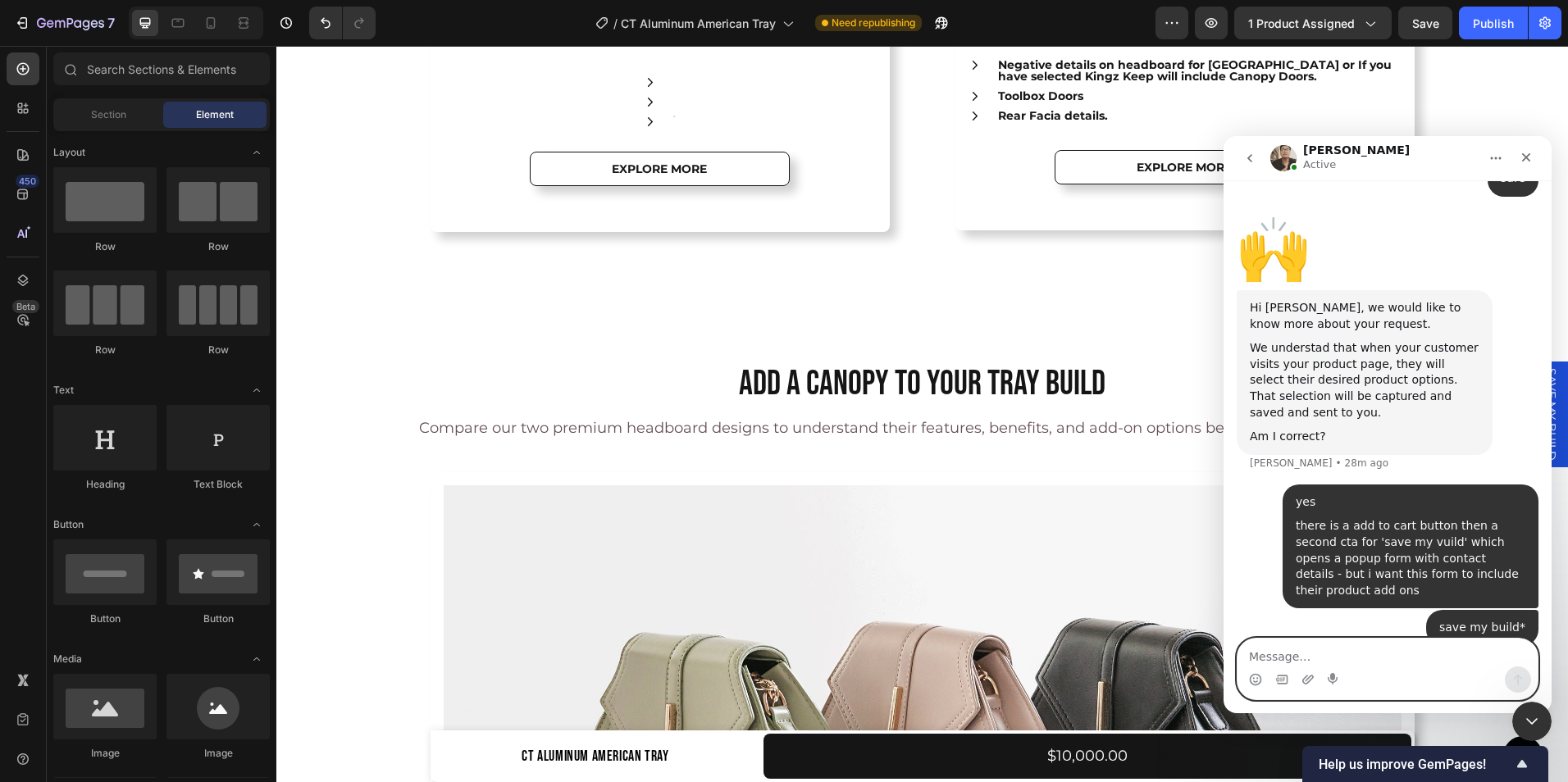
click at [1277, 651] on textarea "Message…" at bounding box center [1387, 652] width 300 height 28
type textarea "there is no 3rd app available i have tried"
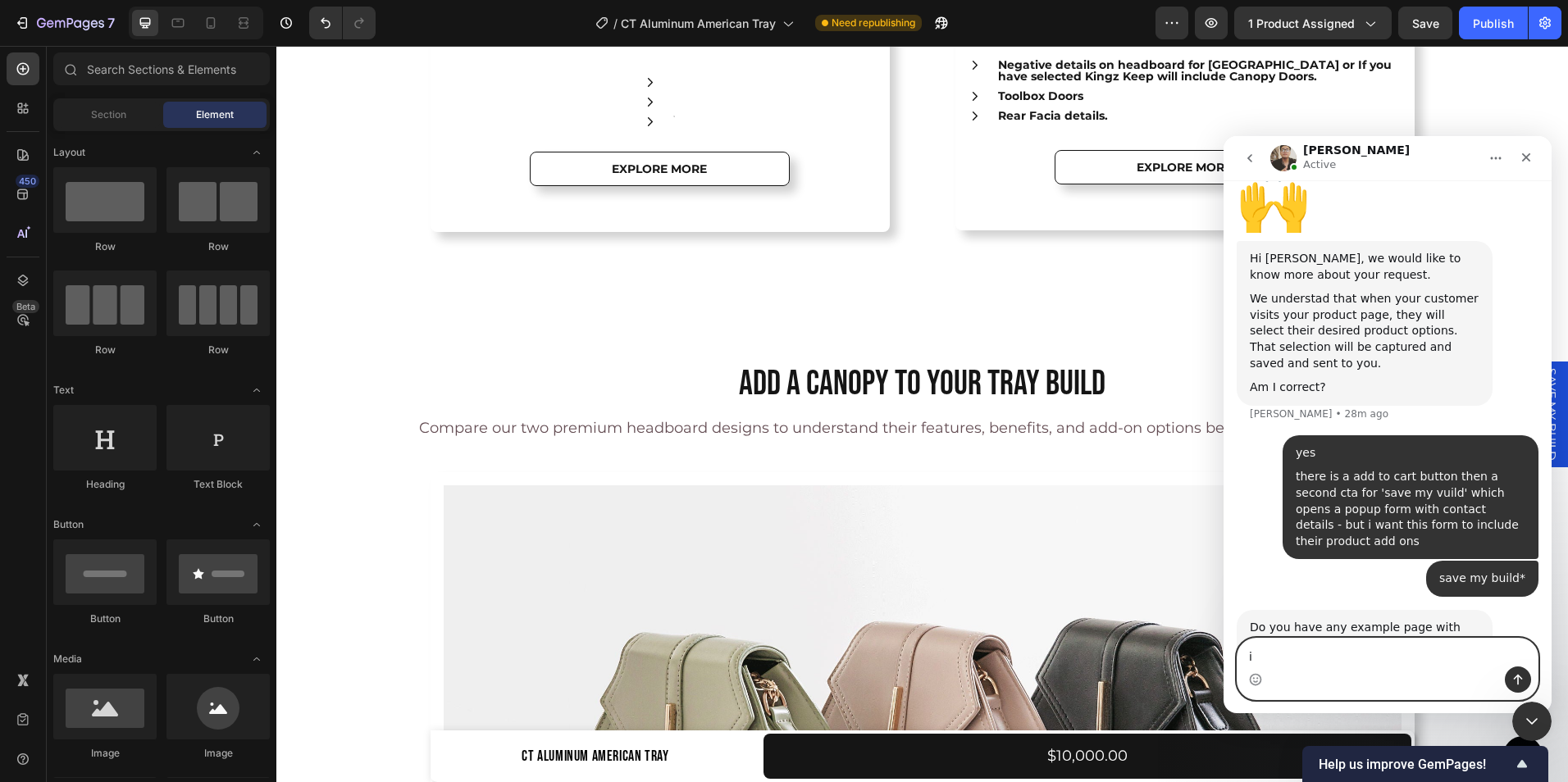
type textarea "i"
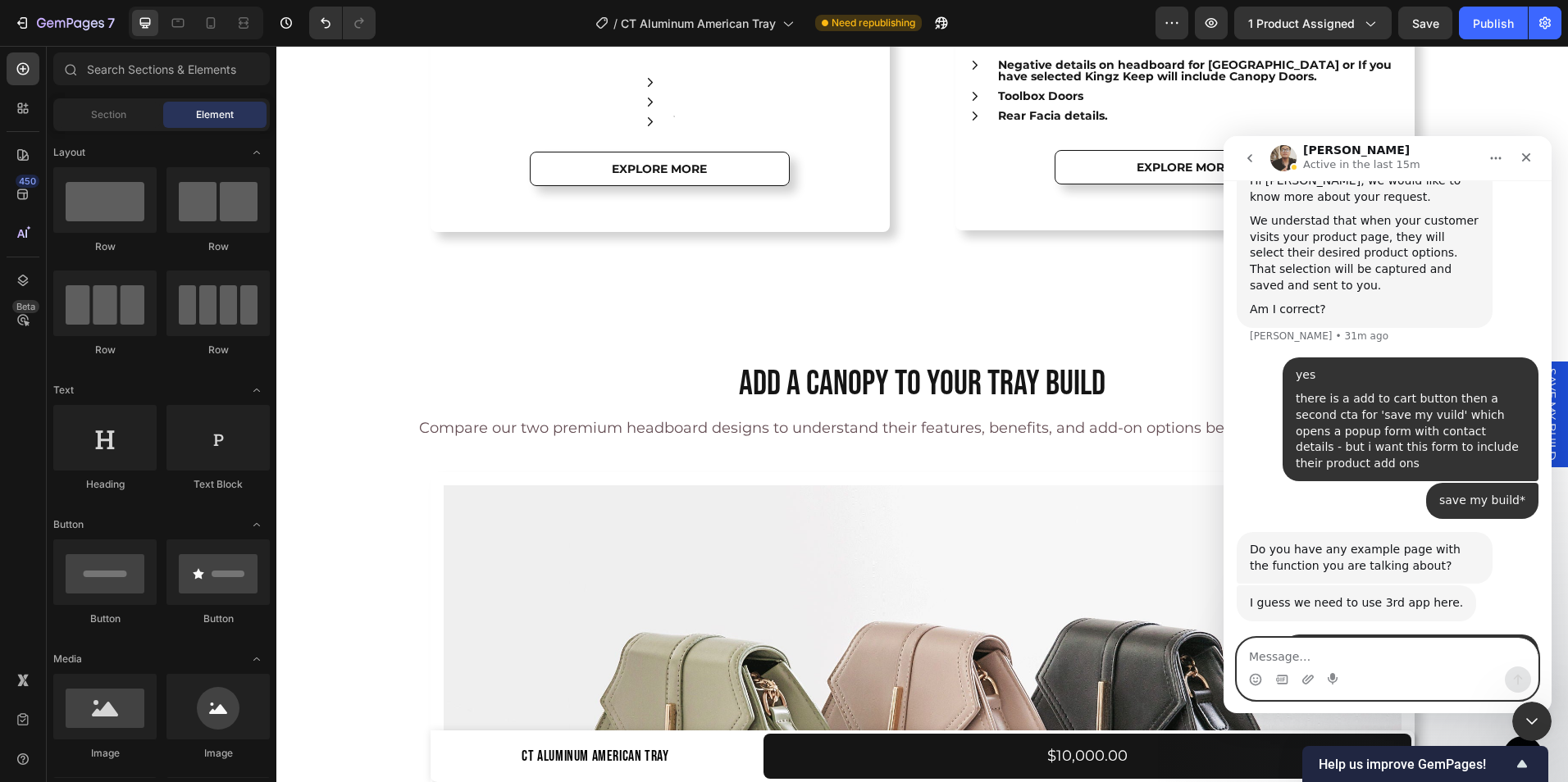
scroll to position [959, 0]
click at [1286, 658] on textarea "Message…" at bounding box center [1387, 652] width 300 height 28
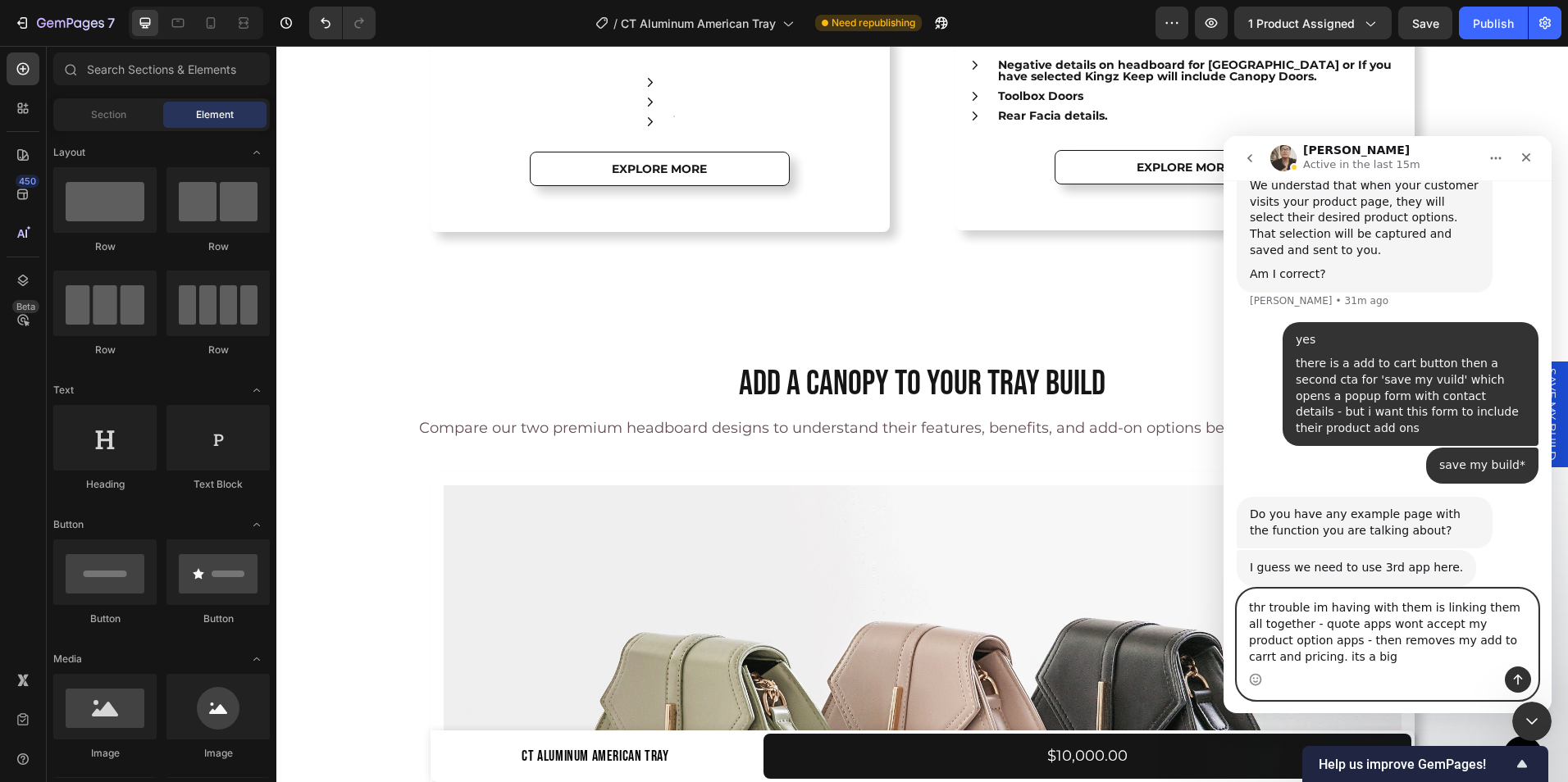
scroll to position [1008, 0]
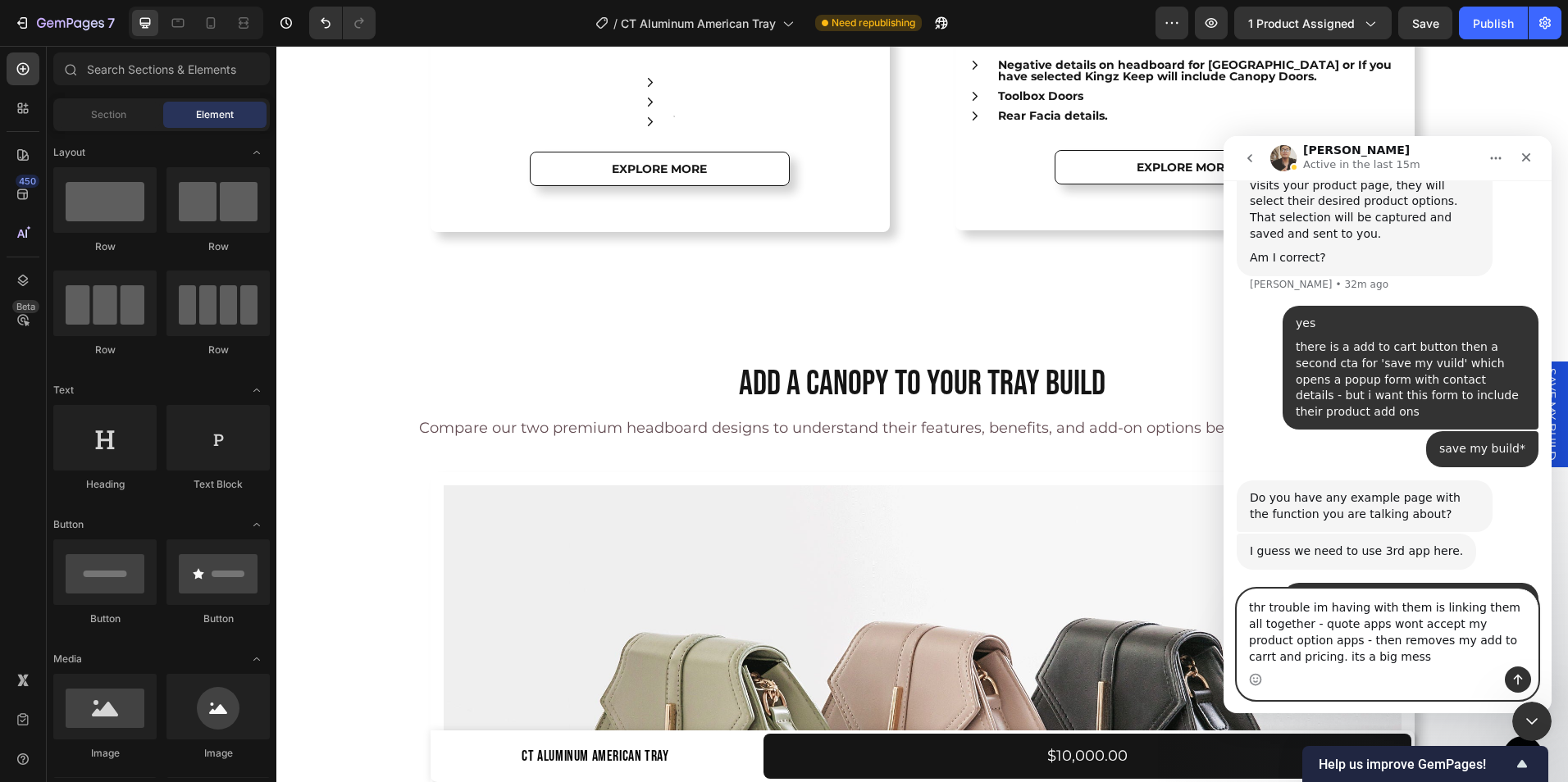
type textarea "thr trouble im having with them is linking them all together - quote apps wont …"
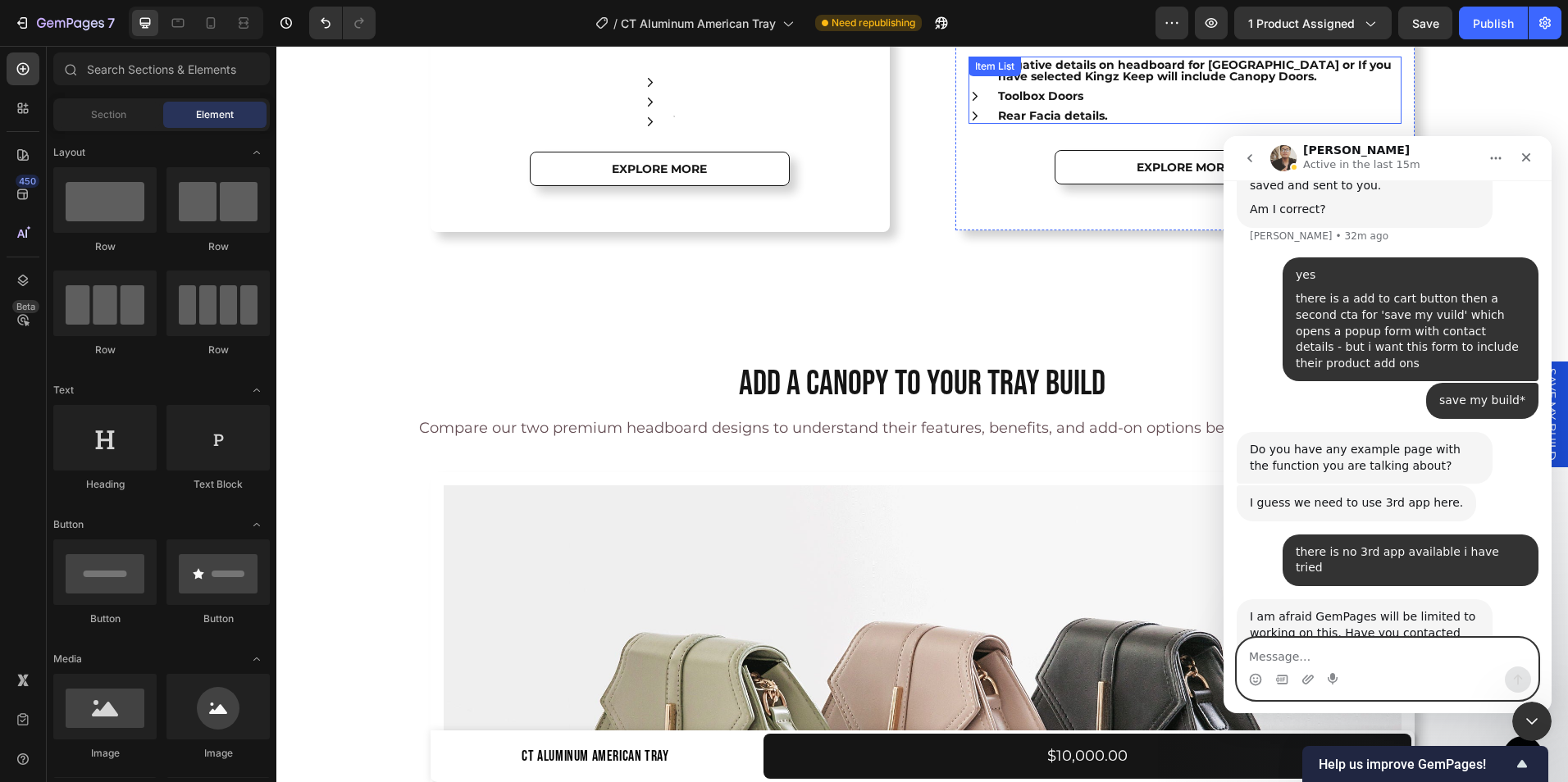
scroll to position [1120, 0]
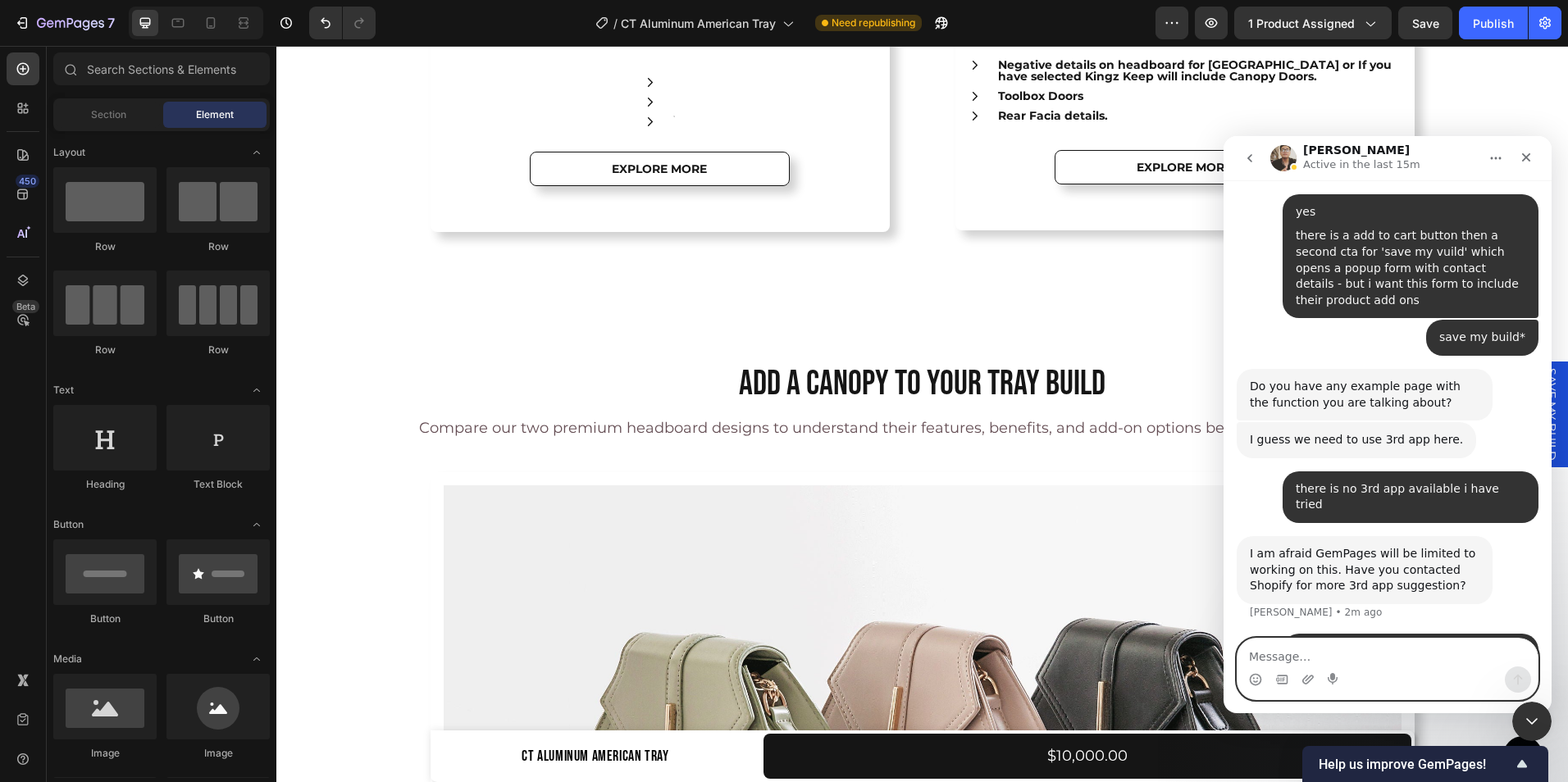
click at [1274, 651] on textarea "Message…" at bounding box center [1387, 652] width 300 height 28
paste textarea "Hi GemPages team, I’m trying to set up a popup form (“Save My Build”) on my pro…"
type textarea "Hi GemPages team, I’m trying to set up a popup form (“Save My Build”) on my pro…"
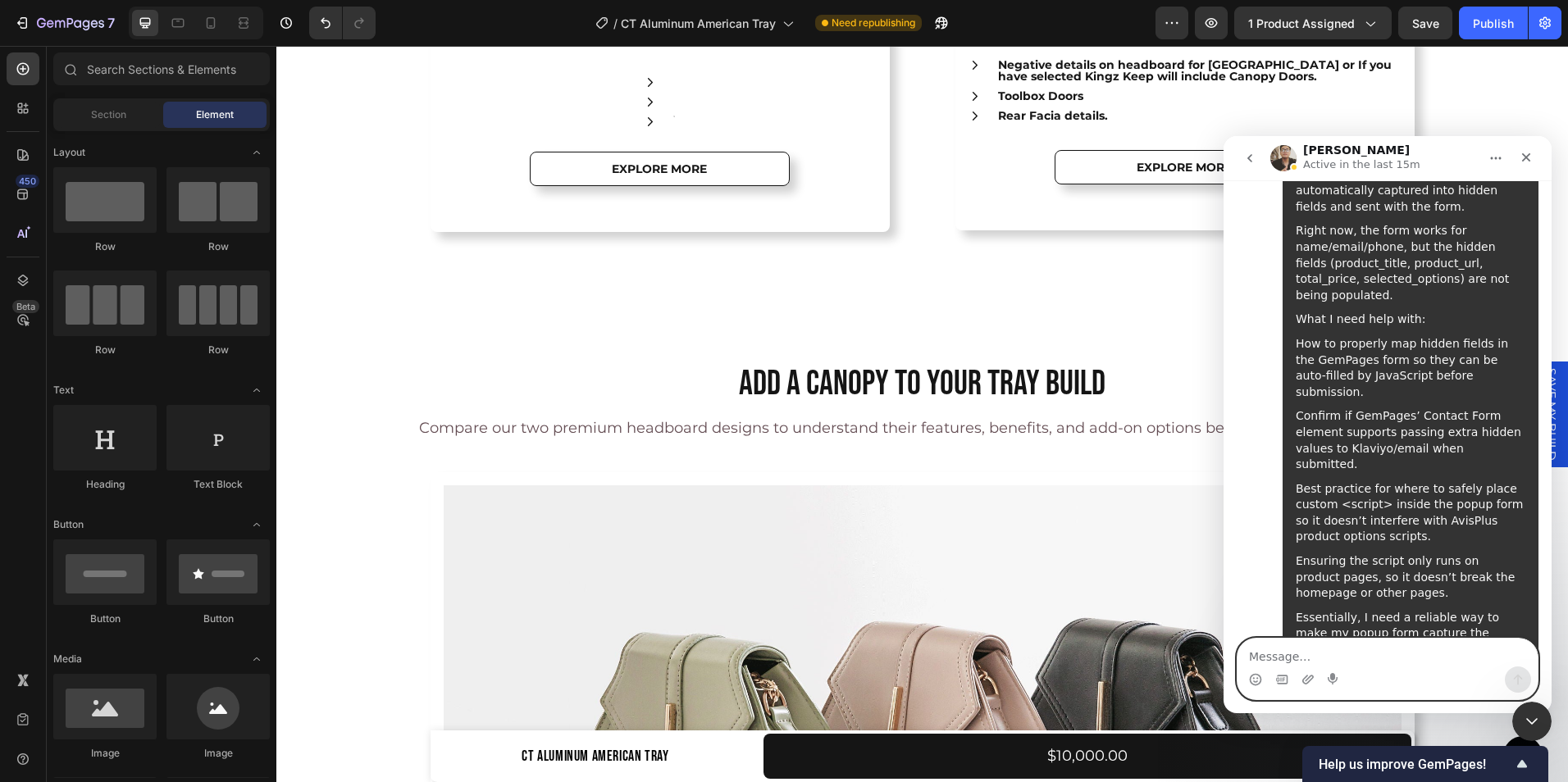
scroll to position [1898, 0]
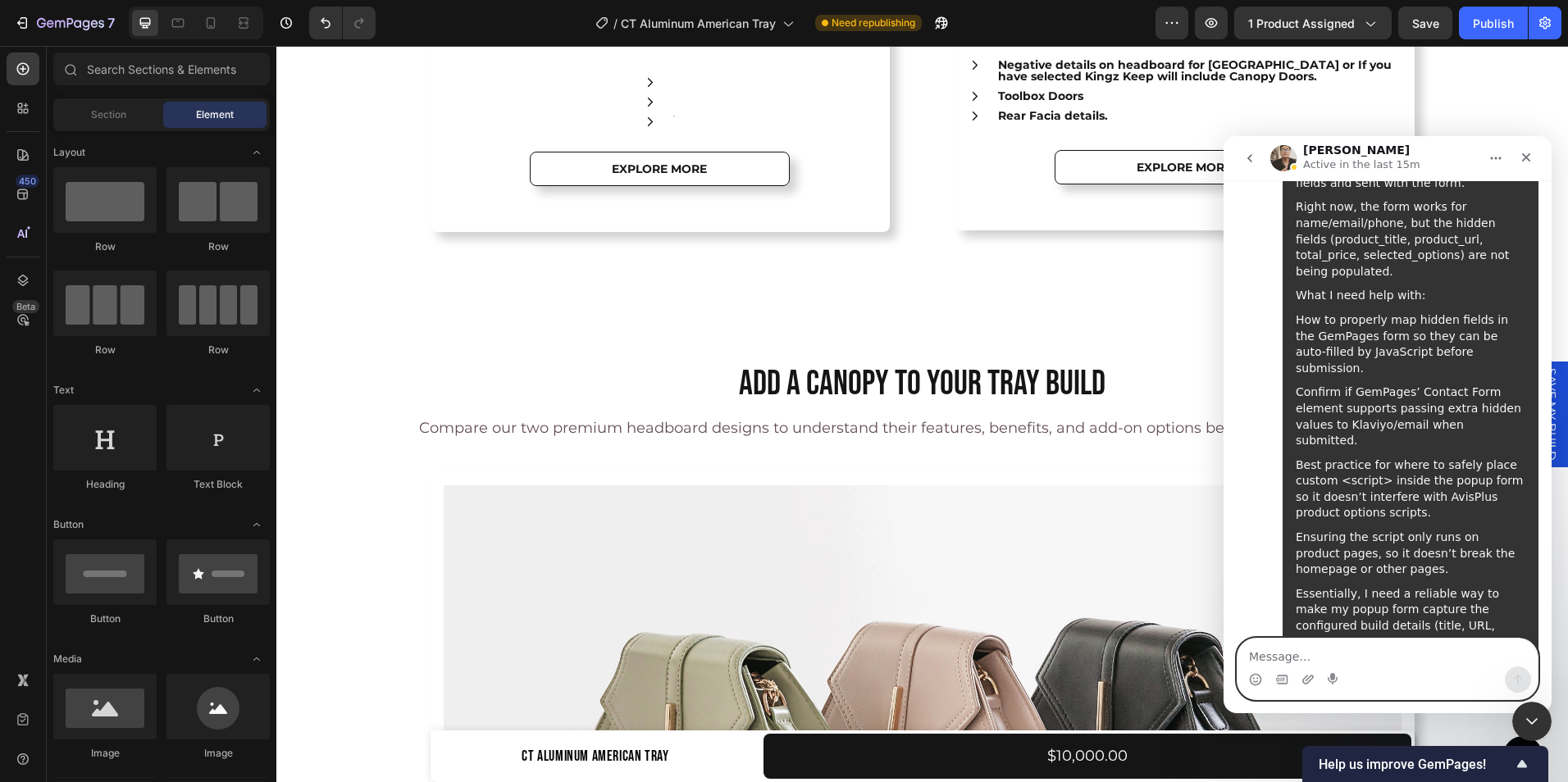
click at [1288, 656] on textarea "Message…" at bounding box center [1387, 652] width 300 height 28
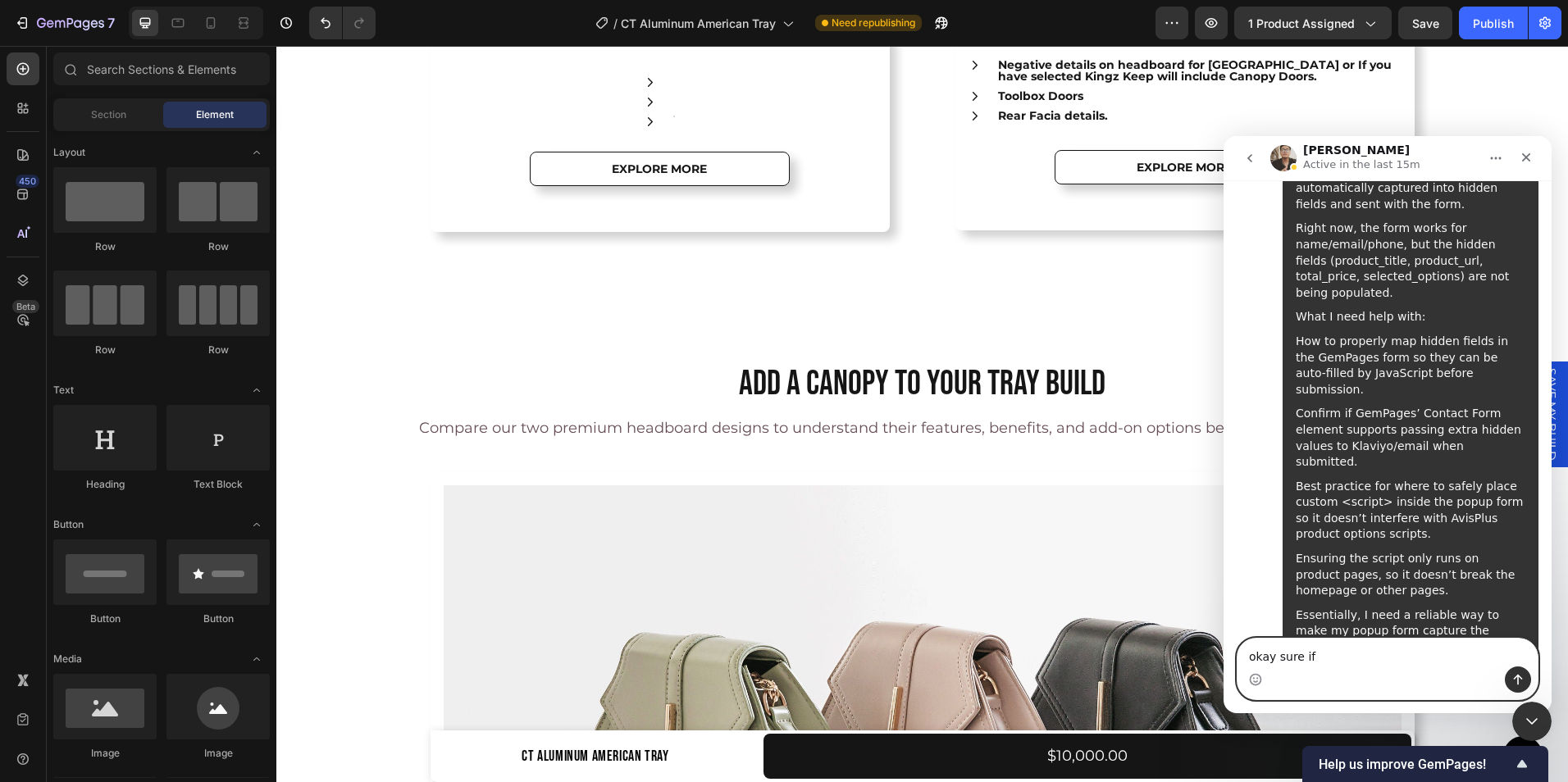
scroll to position [1872, 0]
type textarea "okay sure thank you for trying"
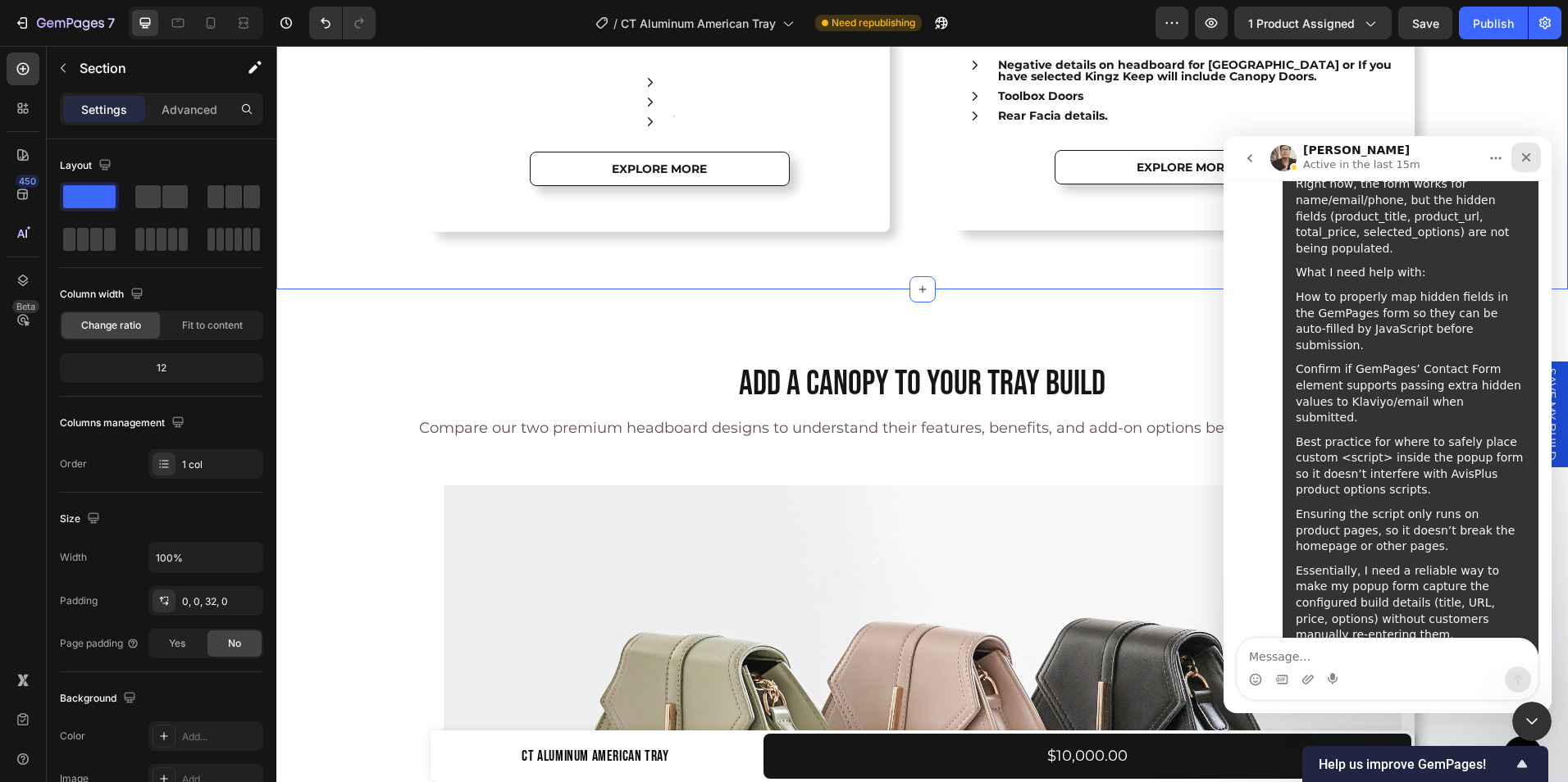
click at [1525, 157] on icon "Close" at bounding box center [1526, 157] width 14 height 14
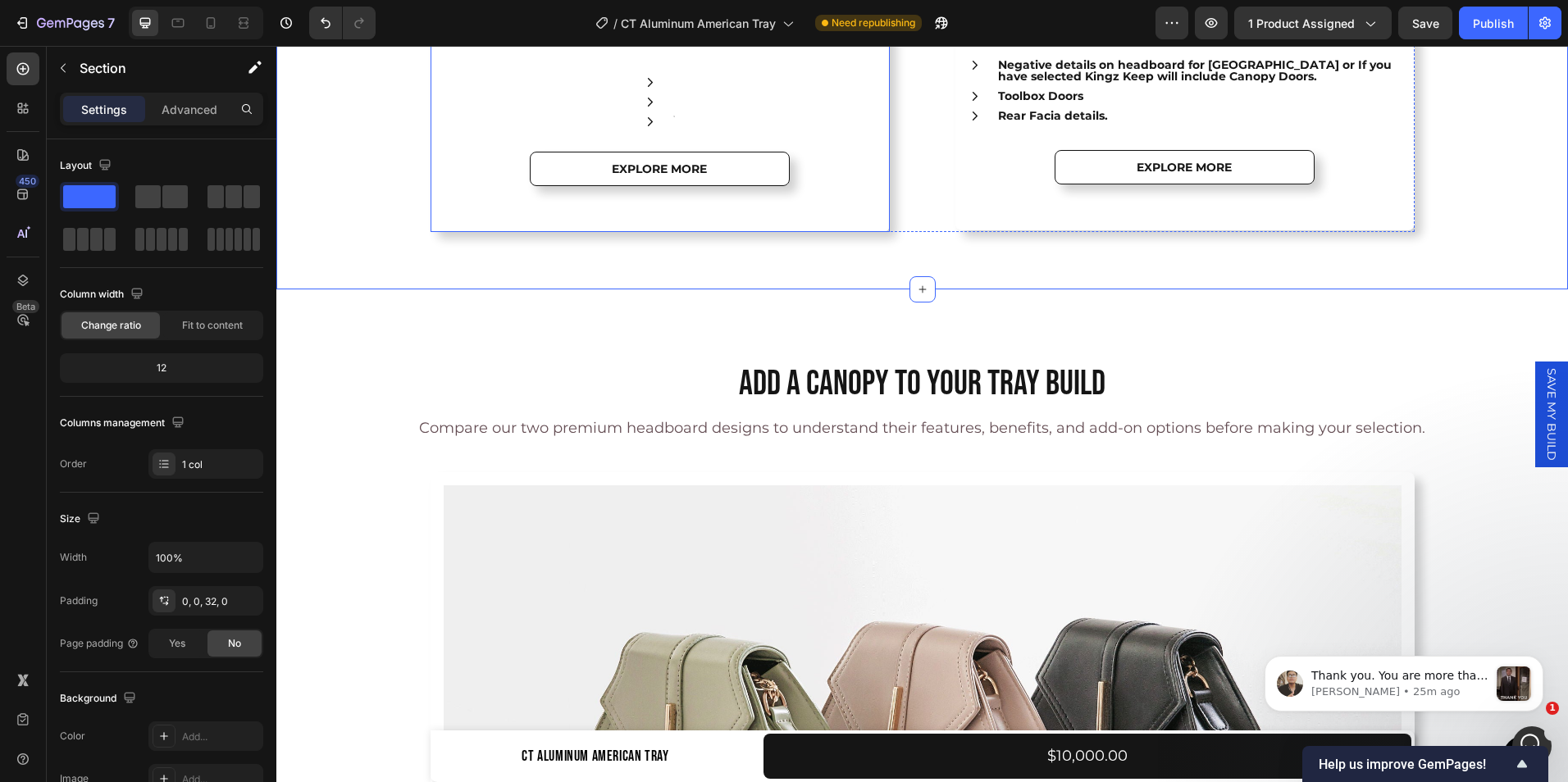
scroll to position [0, 0]
click at [1430, 684] on p "Ken • 25m ago" at bounding box center [1400, 692] width 177 height 14
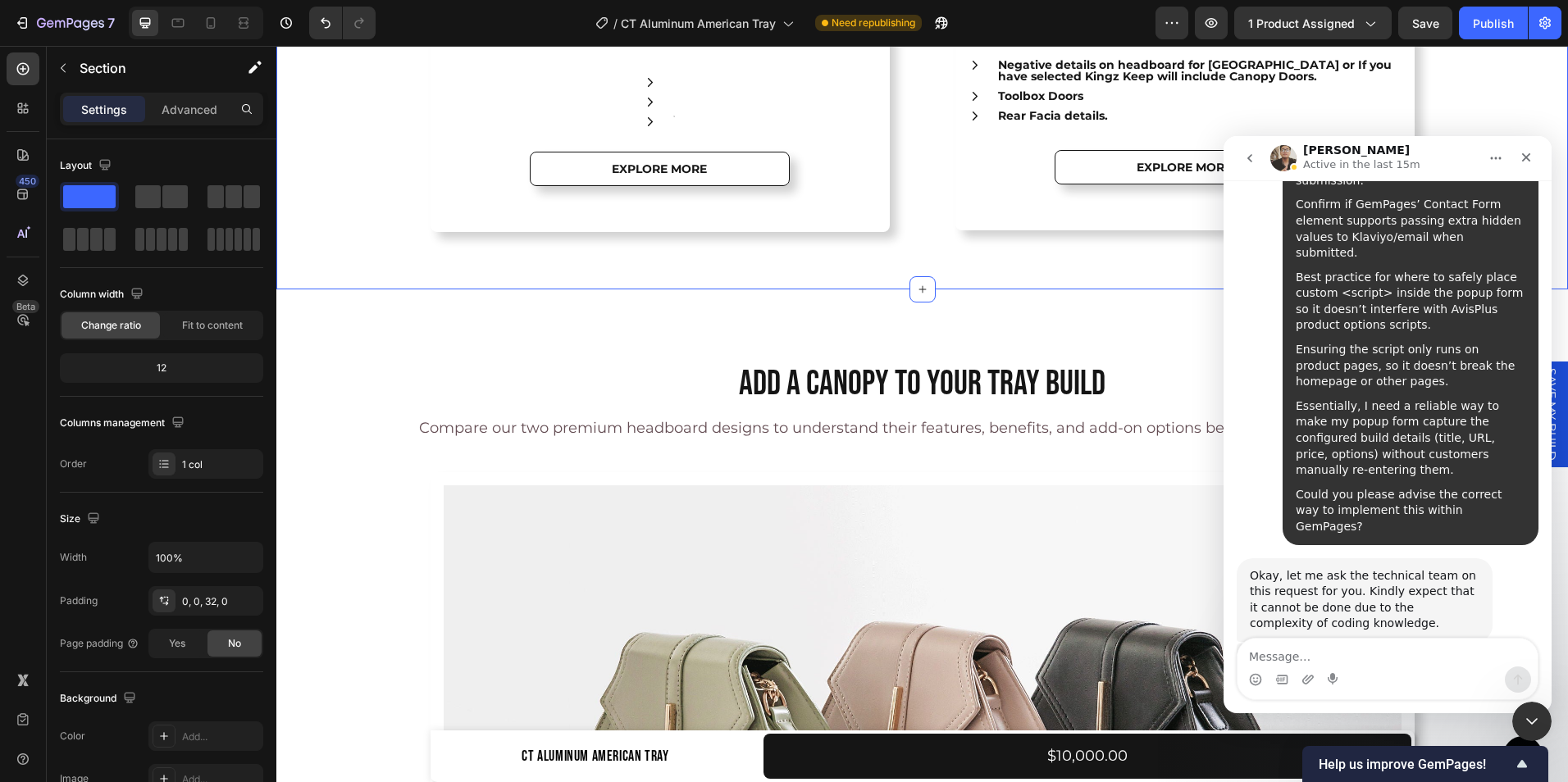
scroll to position [2104, 0]
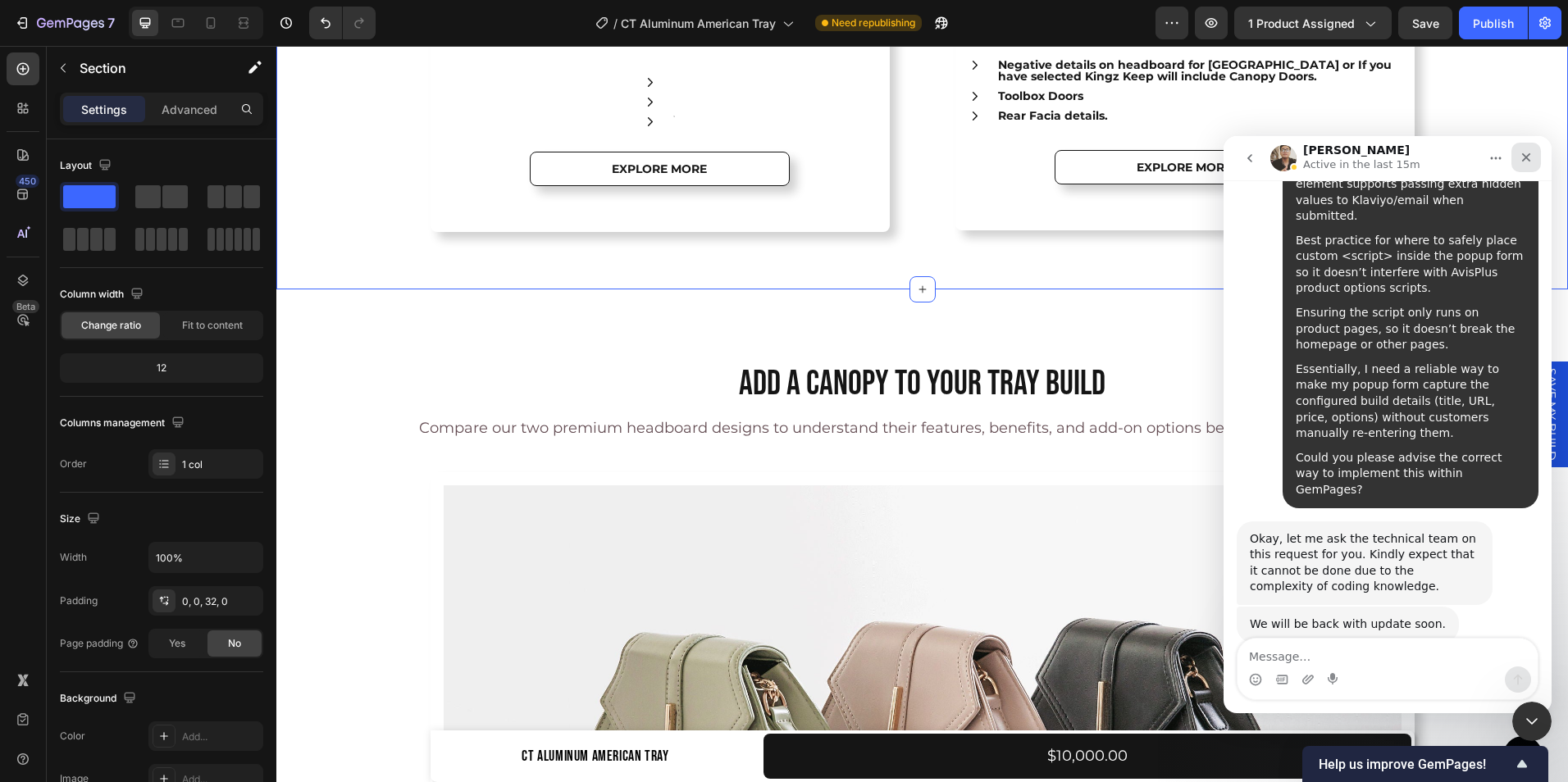
click at [1527, 162] on icon "Close" at bounding box center [1526, 157] width 14 height 14
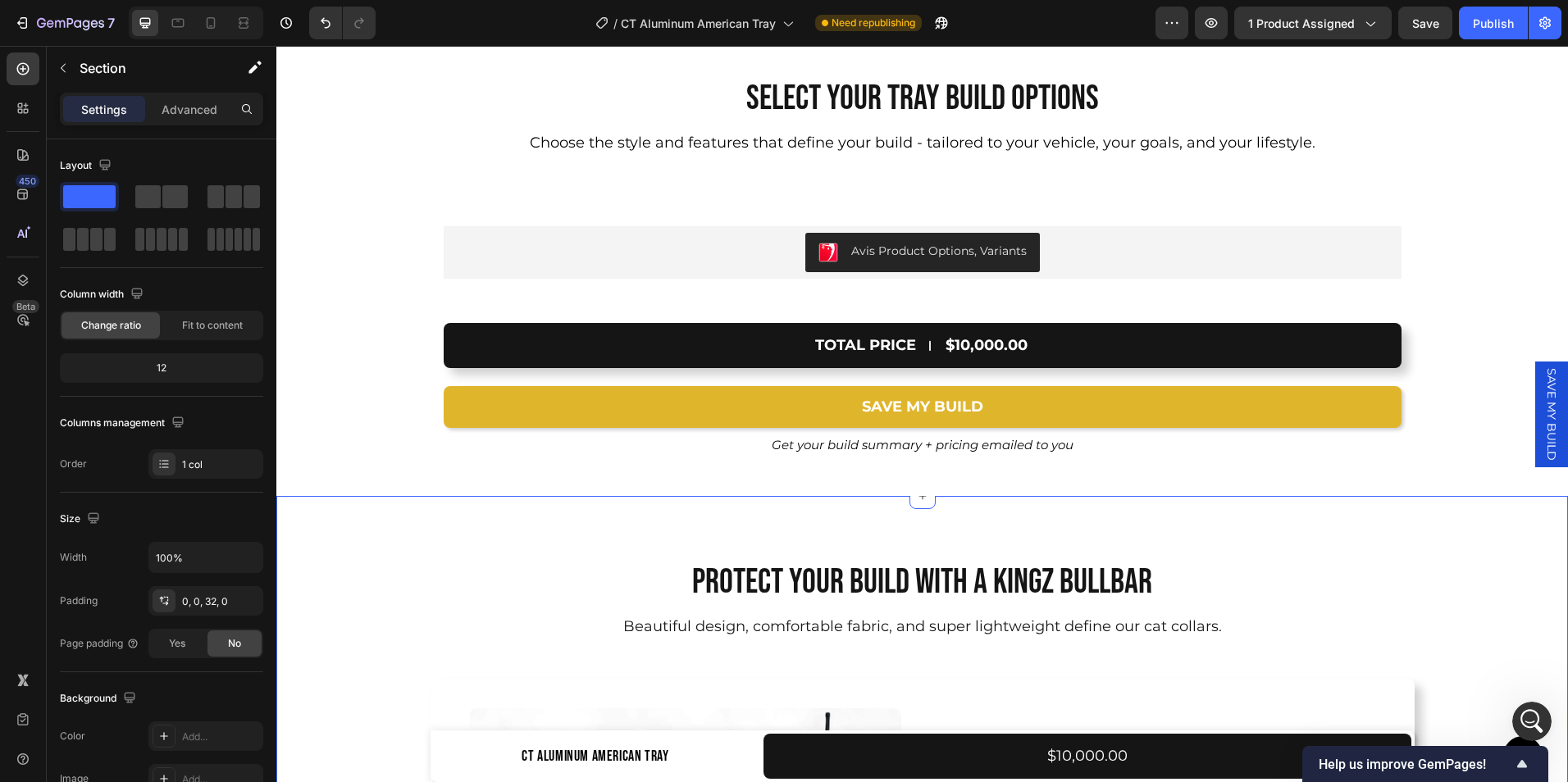
scroll to position [11403, 0]
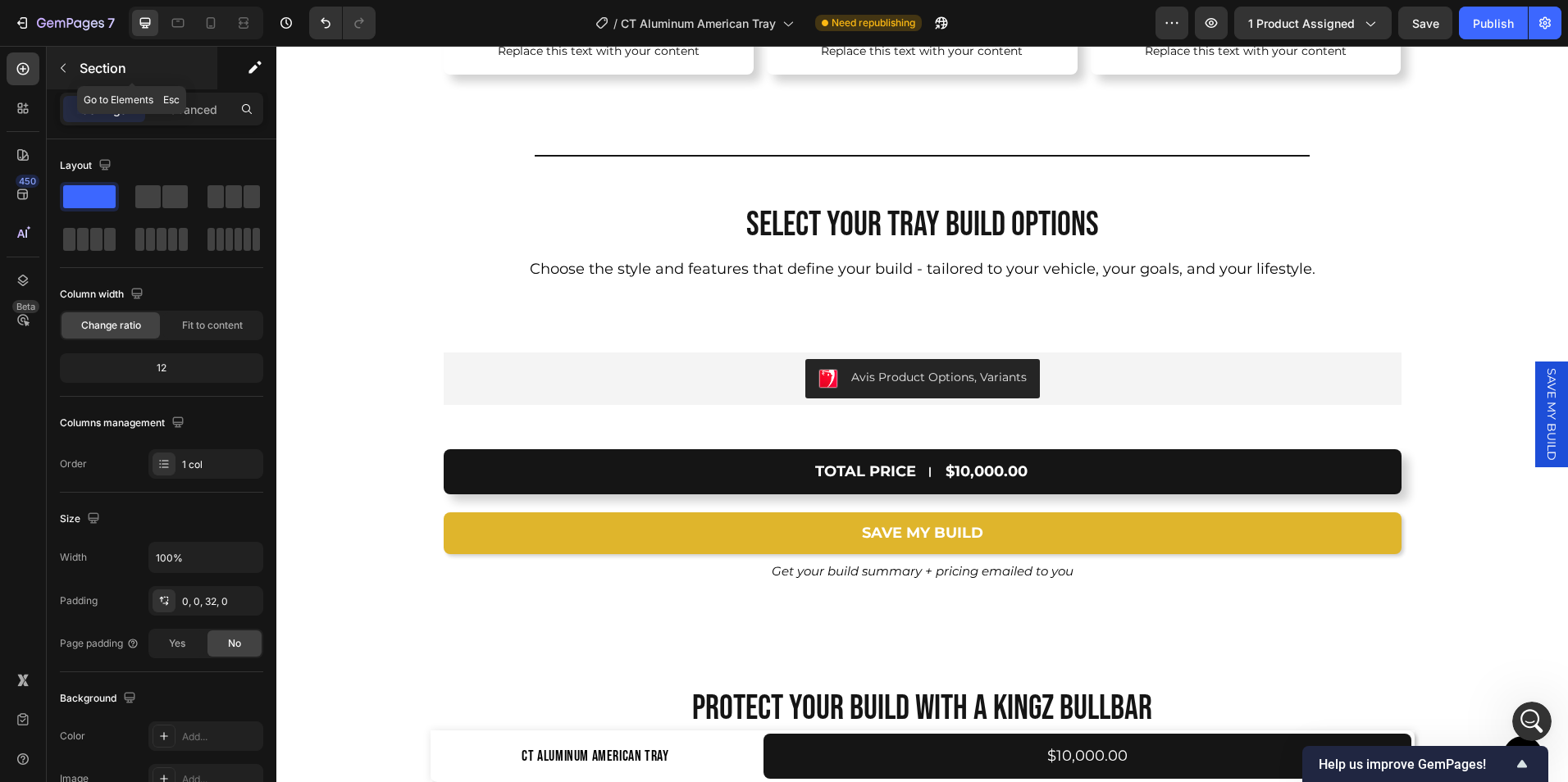
click at [57, 65] on icon "button" at bounding box center [63, 68] width 14 height 14
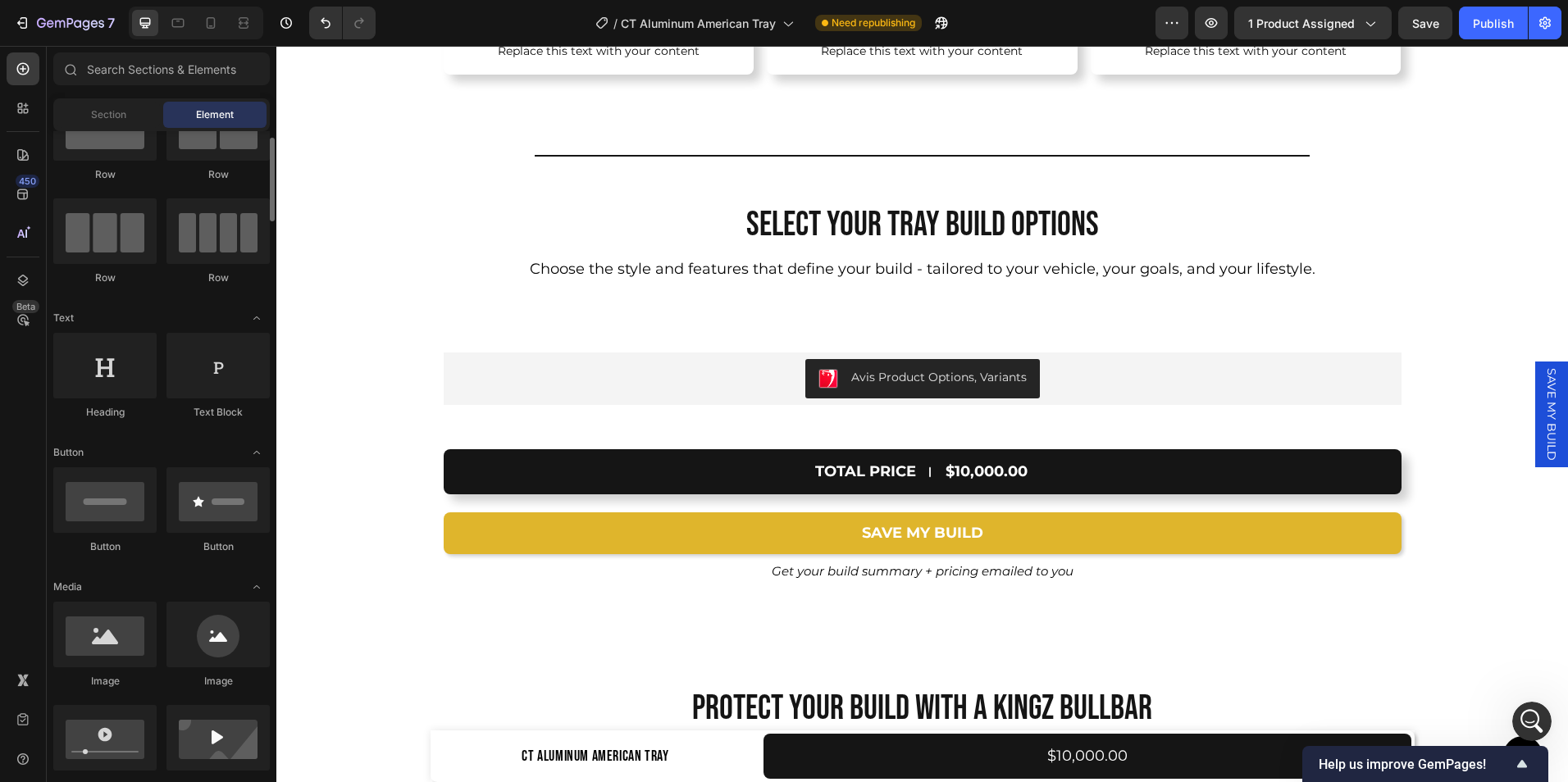
scroll to position [0, 0]
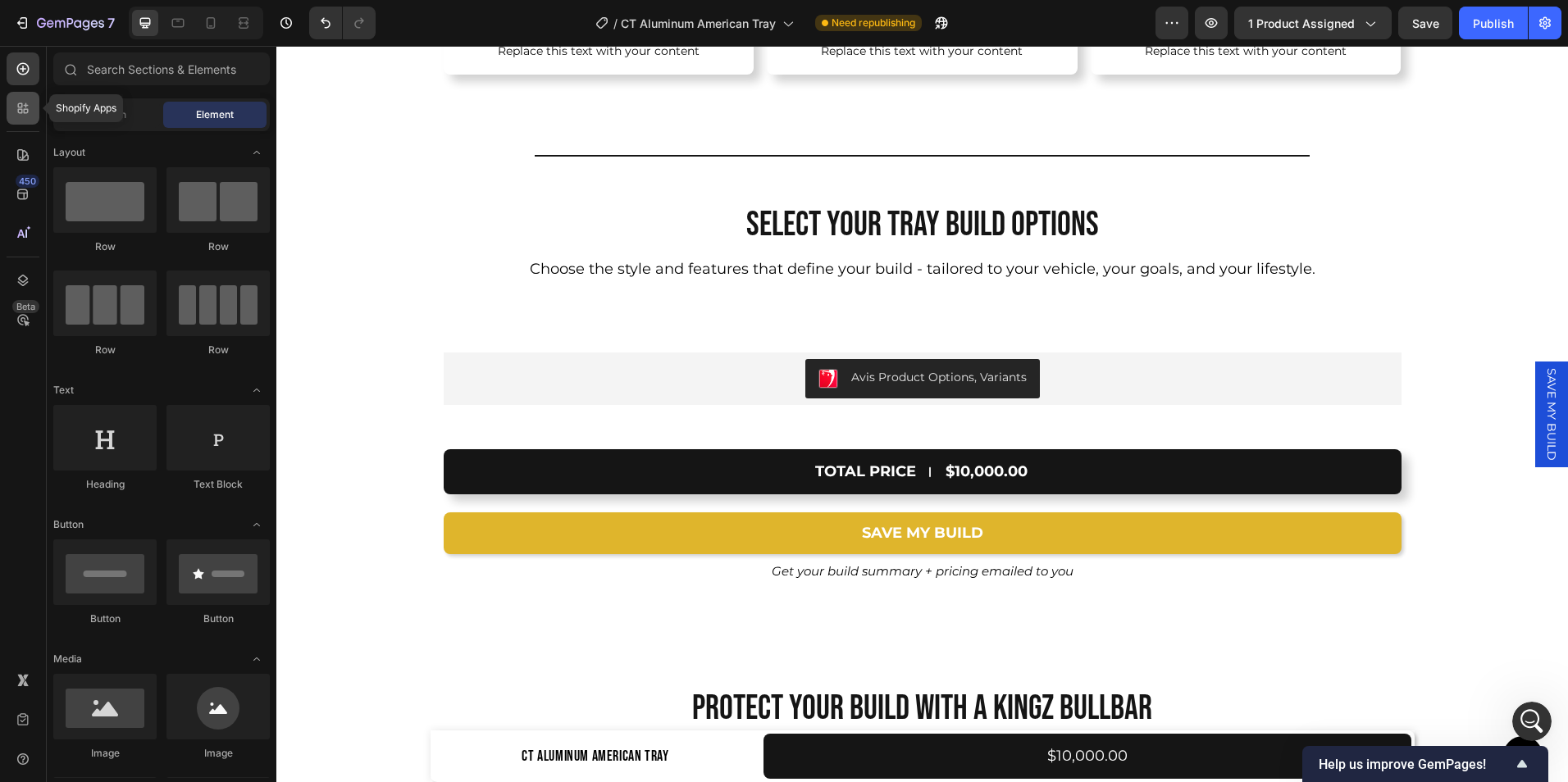
click at [22, 111] on icon at bounding box center [20, 111] width 5 height 5
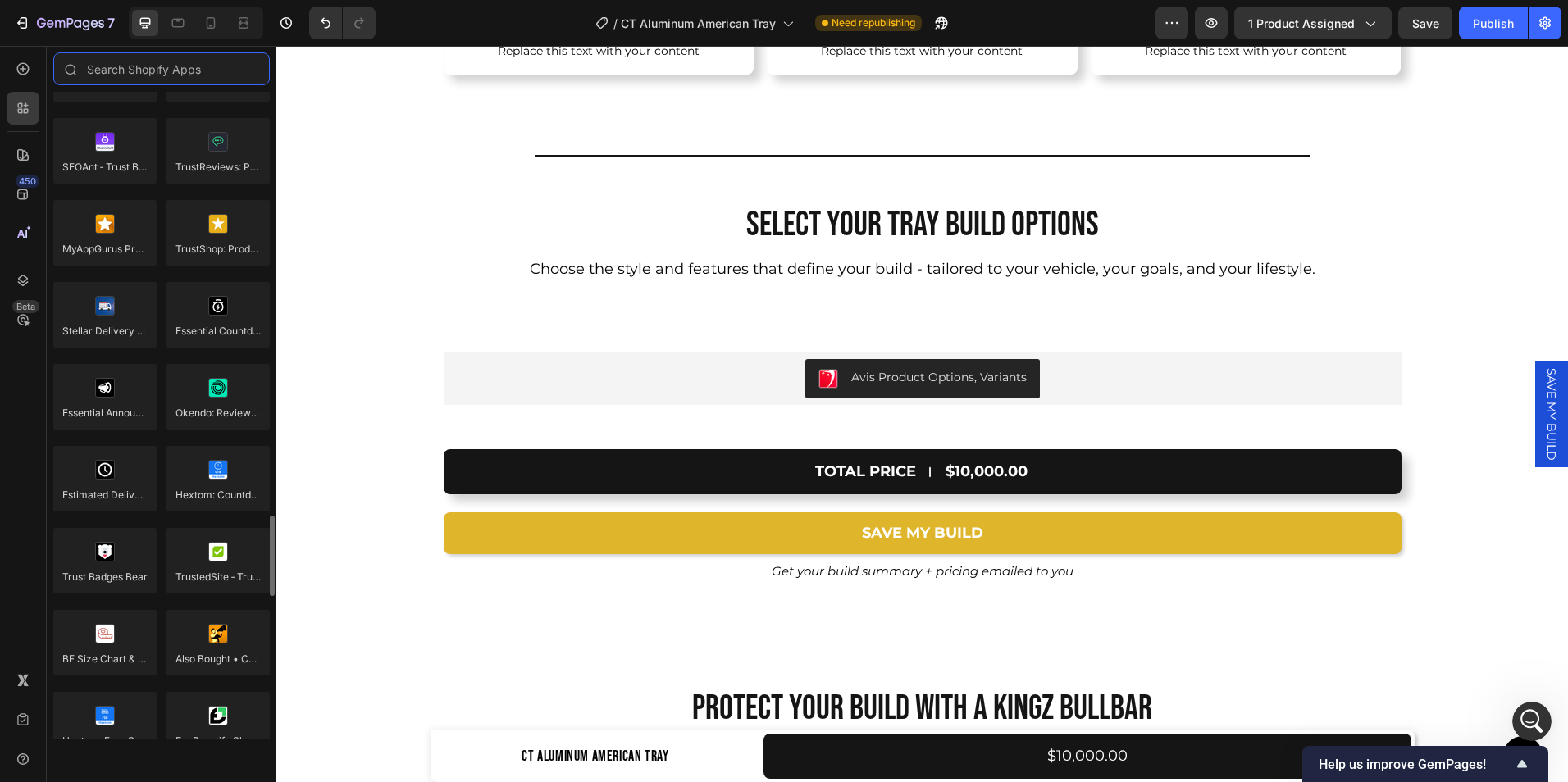
scroll to position [4538, 0]
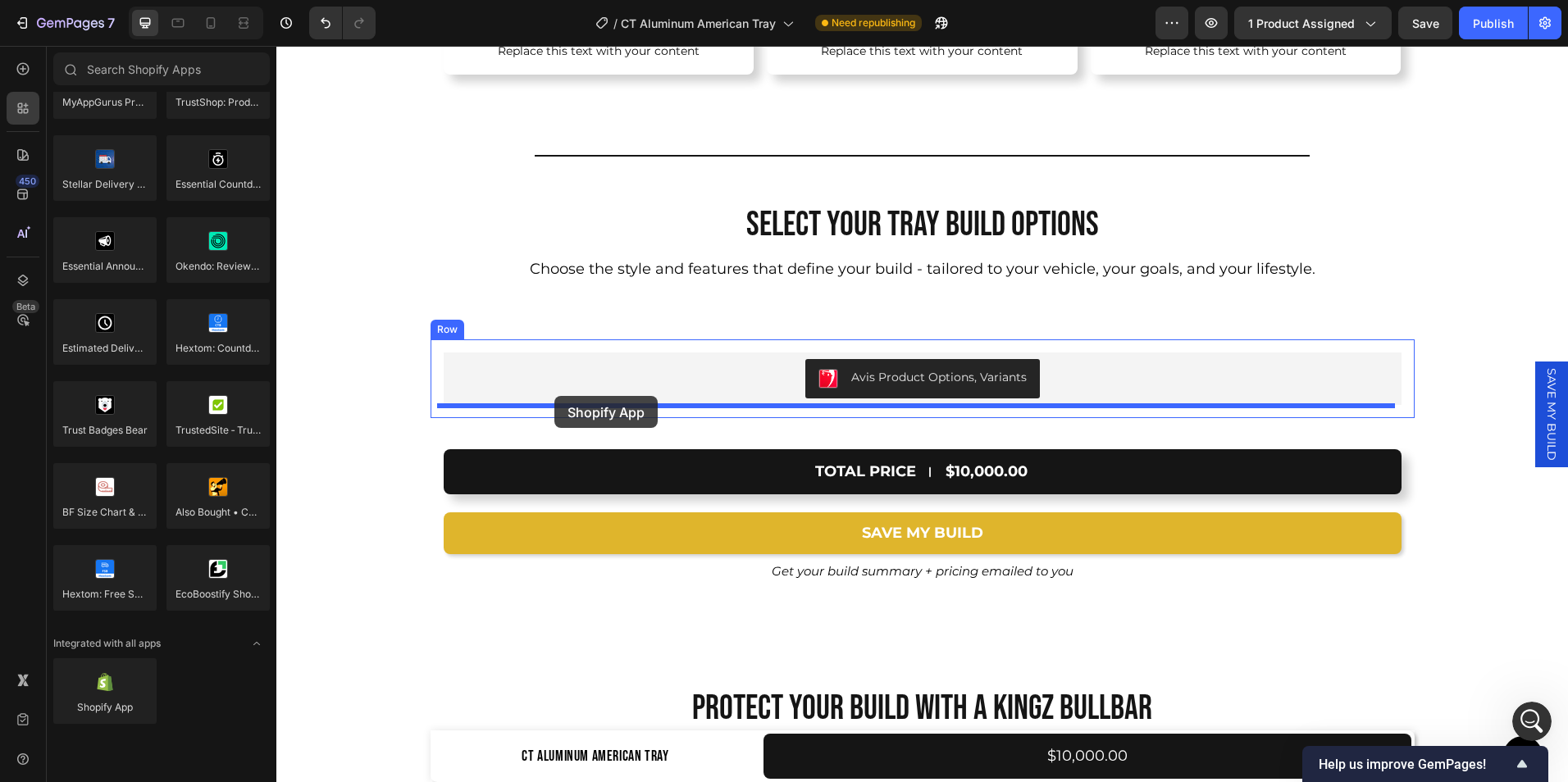
drag, startPoint x: 399, startPoint y: 721, endPoint x: 555, endPoint y: 396, distance: 360.5
